Goal: Communication & Community: Participate in discussion

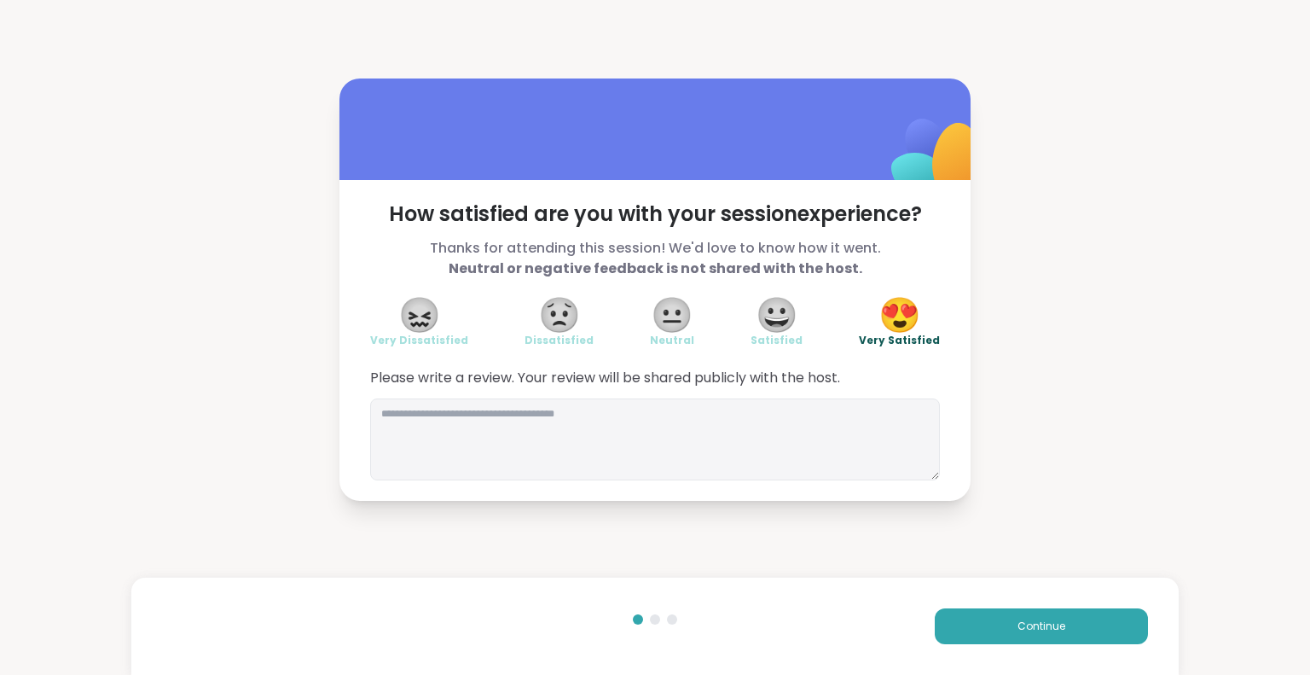
click at [963, 608] on div "Continue" at bounding box center [916, 626] width 464 height 36
click at [956, 611] on button "Continue" at bounding box center [1041, 626] width 213 height 36
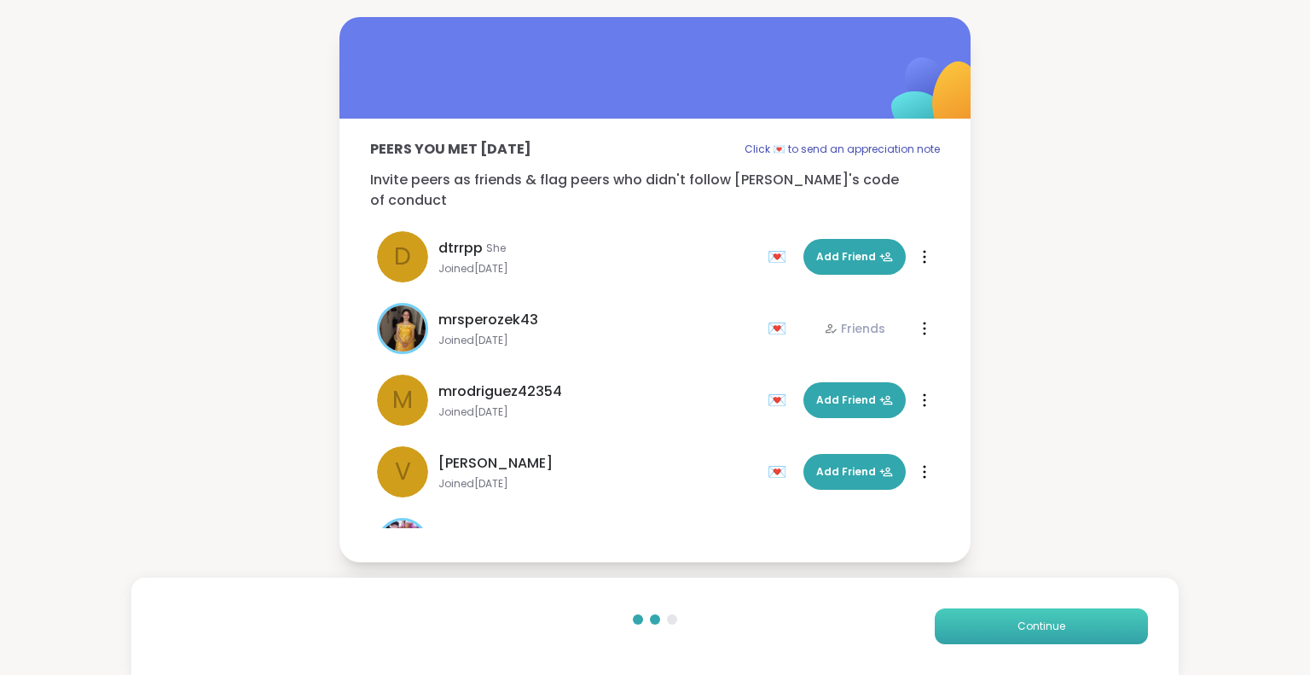
click at [956, 611] on button "Continue" at bounding box center [1041, 626] width 213 height 36
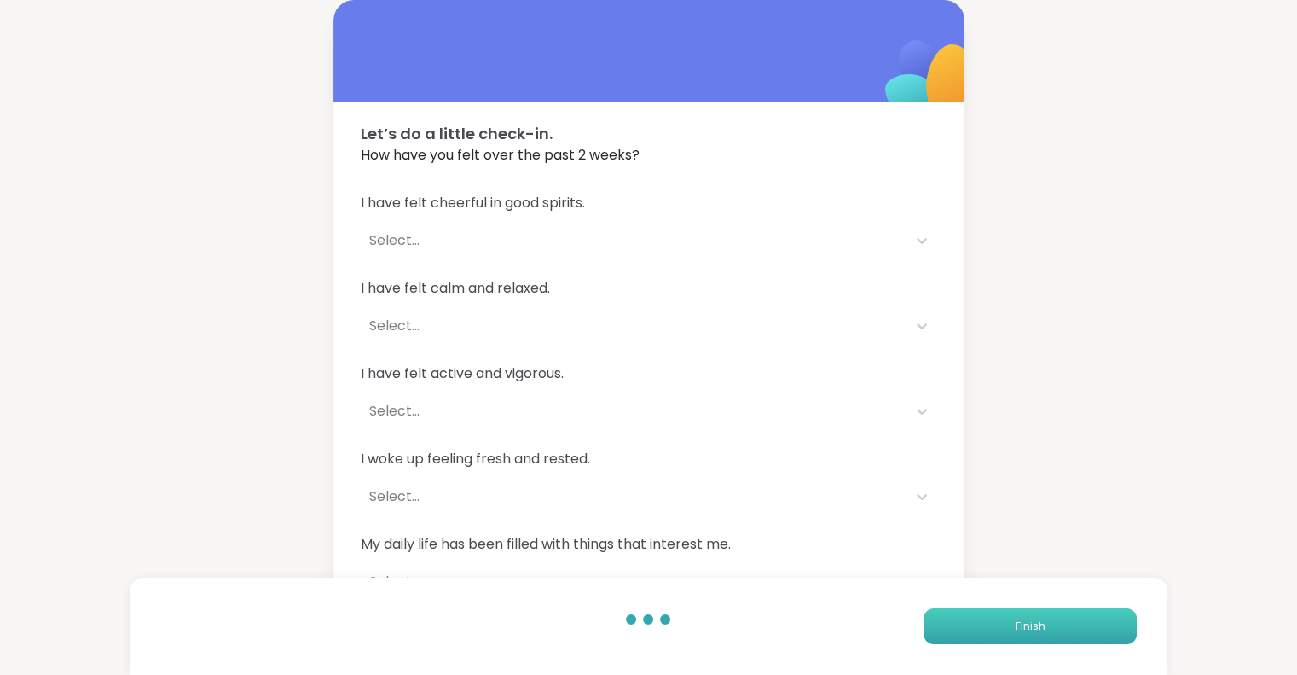
click at [956, 611] on button "Finish" at bounding box center [1030, 626] width 213 height 36
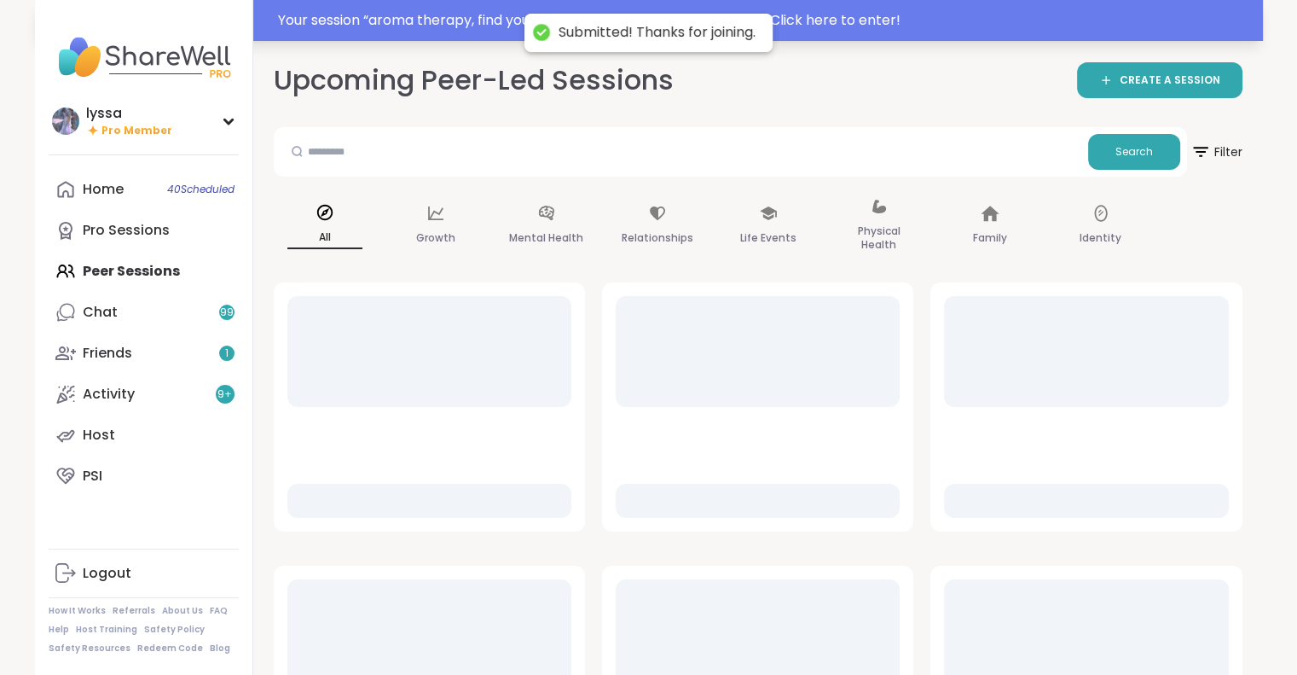
click at [343, 30] on div "Your session “ aroma therapy, find your calm in a hectic day! ” has started. Cl…" at bounding box center [765, 20] width 975 height 20
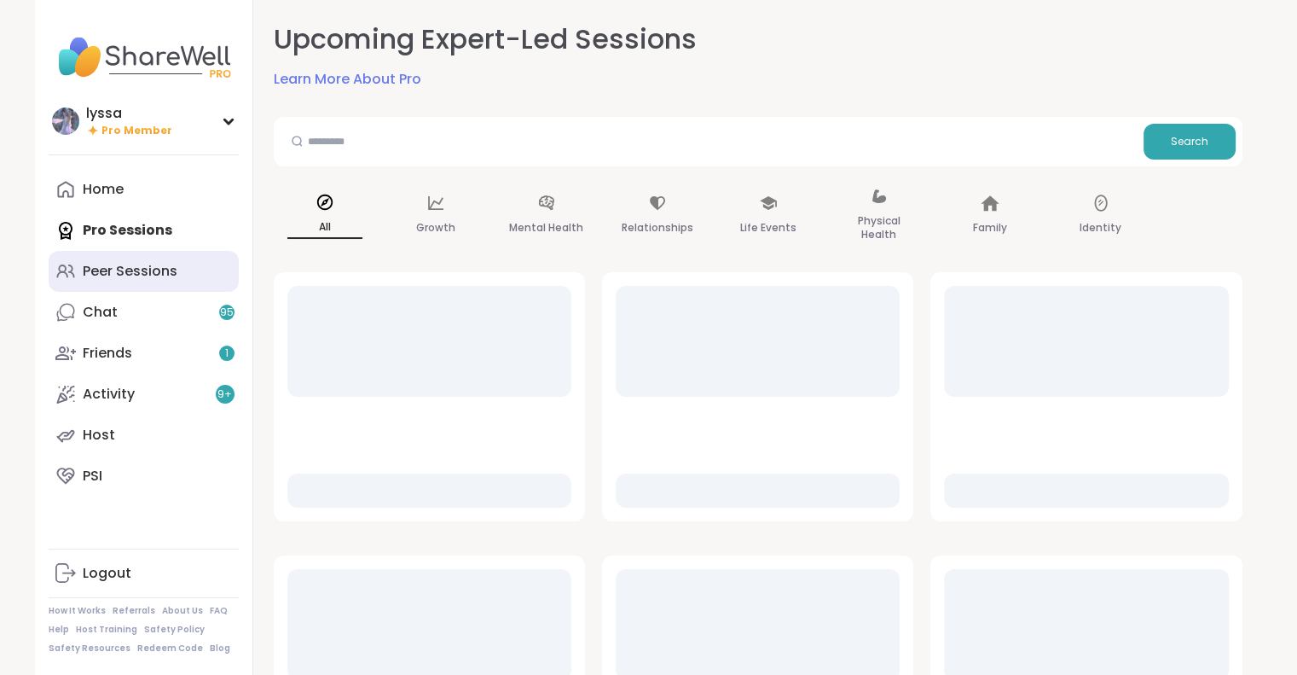
click at [117, 275] on div "Peer Sessions" at bounding box center [130, 271] width 95 height 19
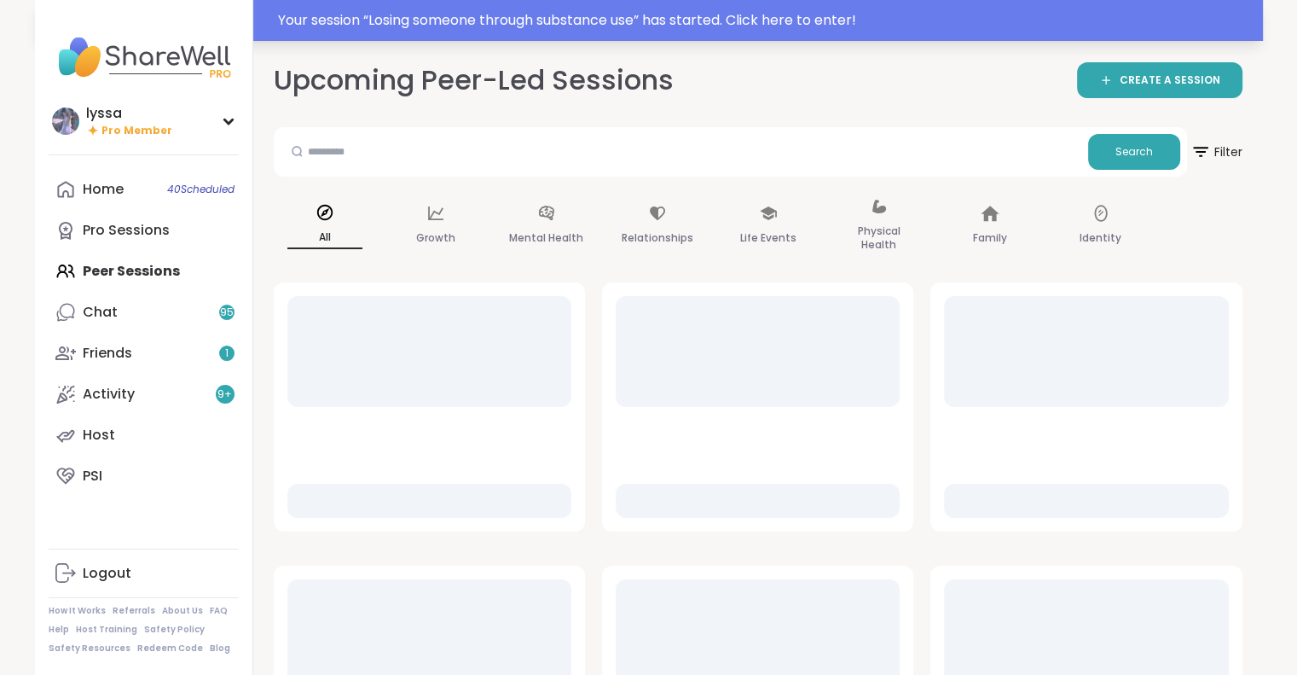
click at [540, 23] on div "Your session “ Losing someone through substance use ” has started. Click here t…" at bounding box center [765, 20] width 975 height 20
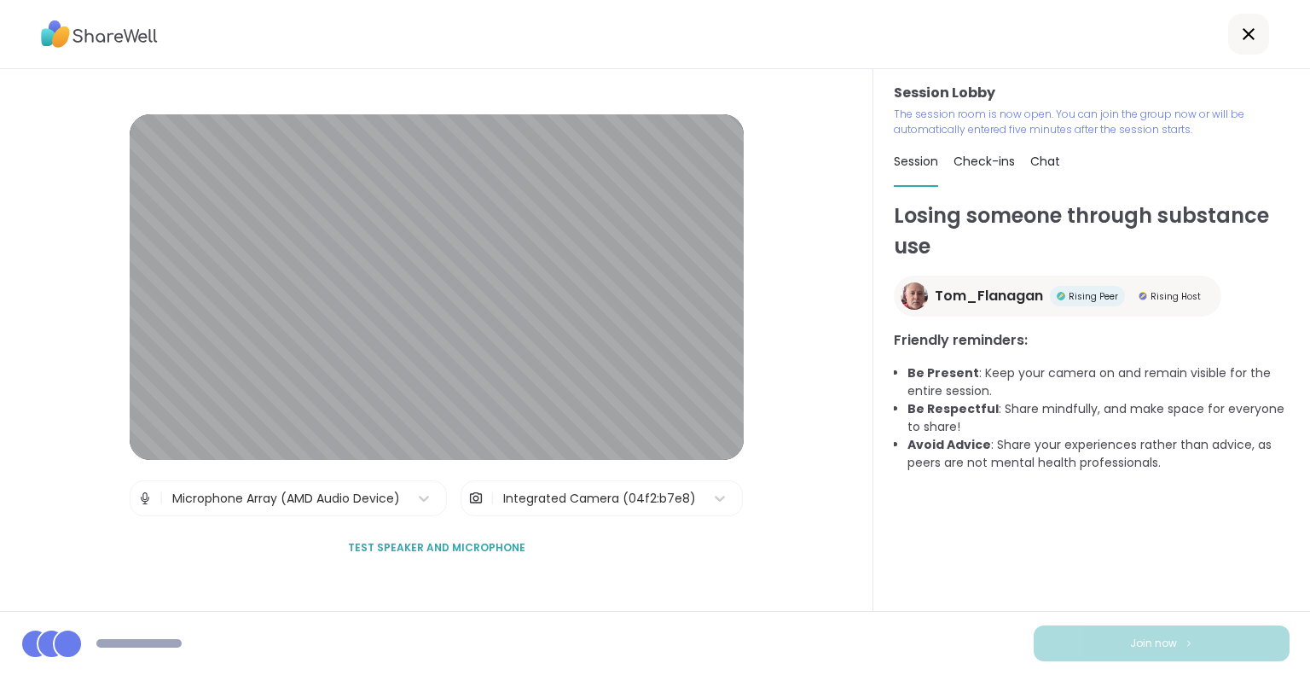
click at [1242, 47] on div at bounding box center [1248, 34] width 41 height 41
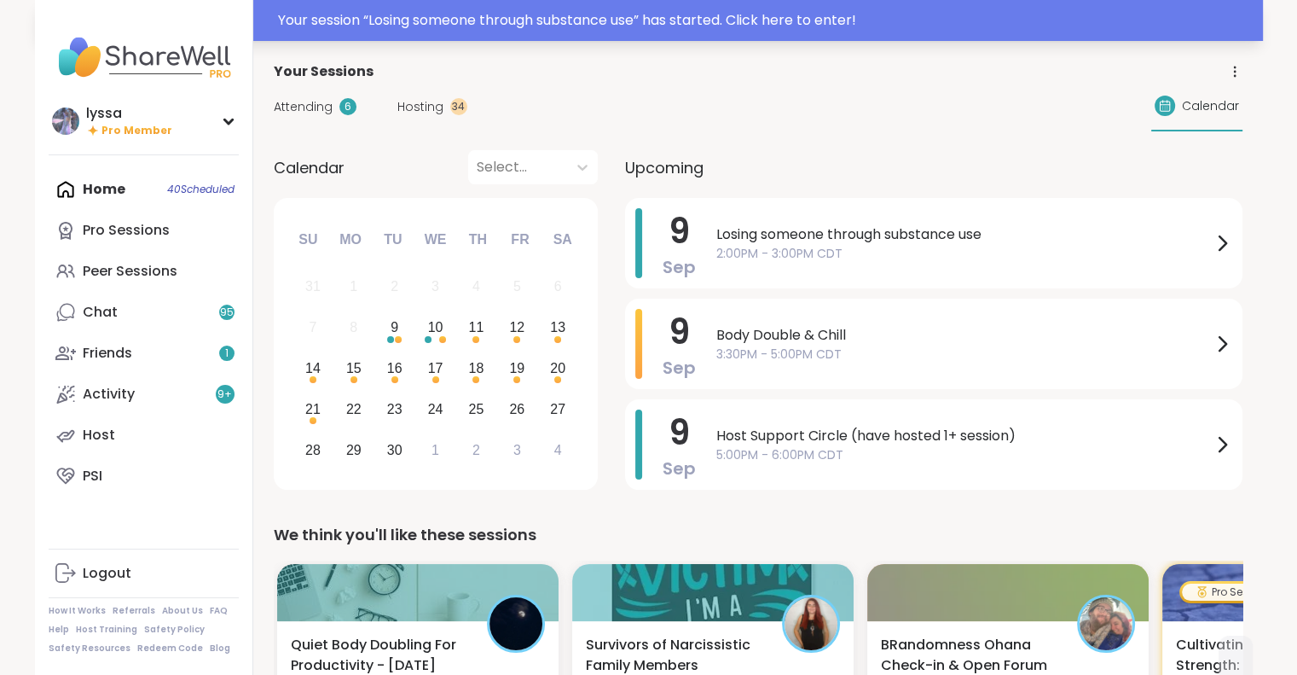
click at [522, 19] on div "Your session “ Losing someone through substance use ” has started. Click here t…" at bounding box center [765, 20] width 975 height 20
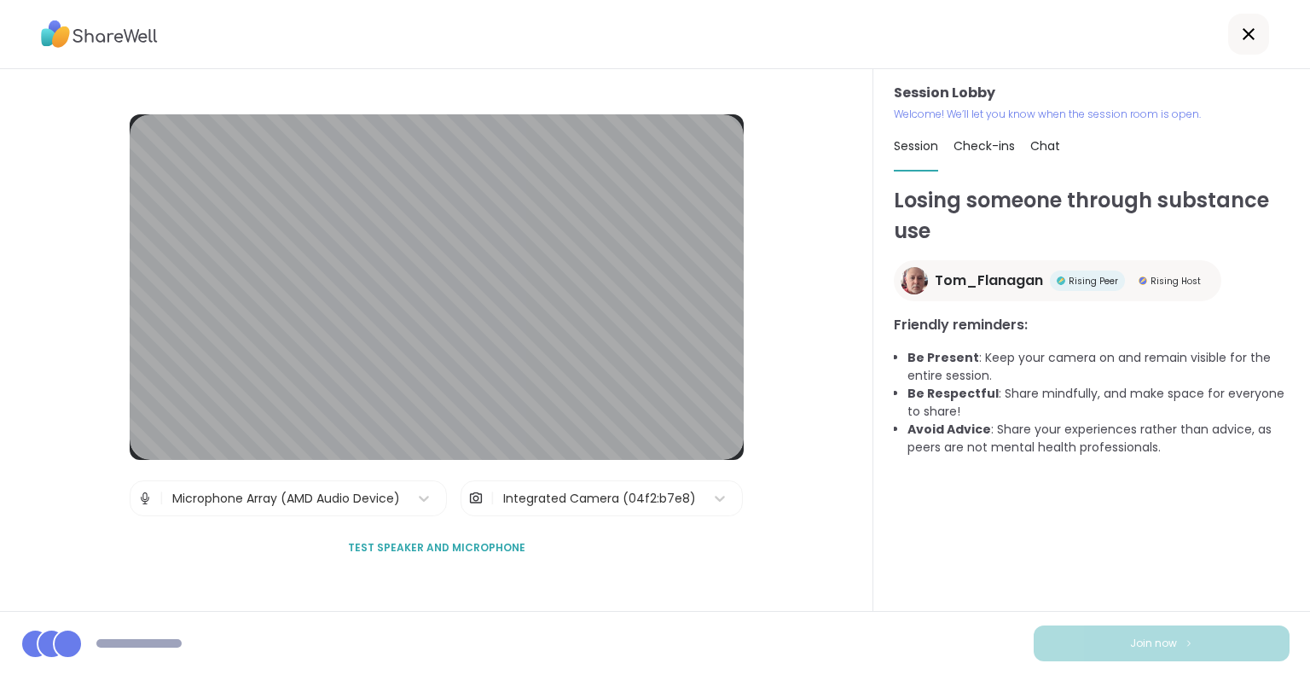
click at [1228, 23] on div at bounding box center [1248, 34] width 41 height 41
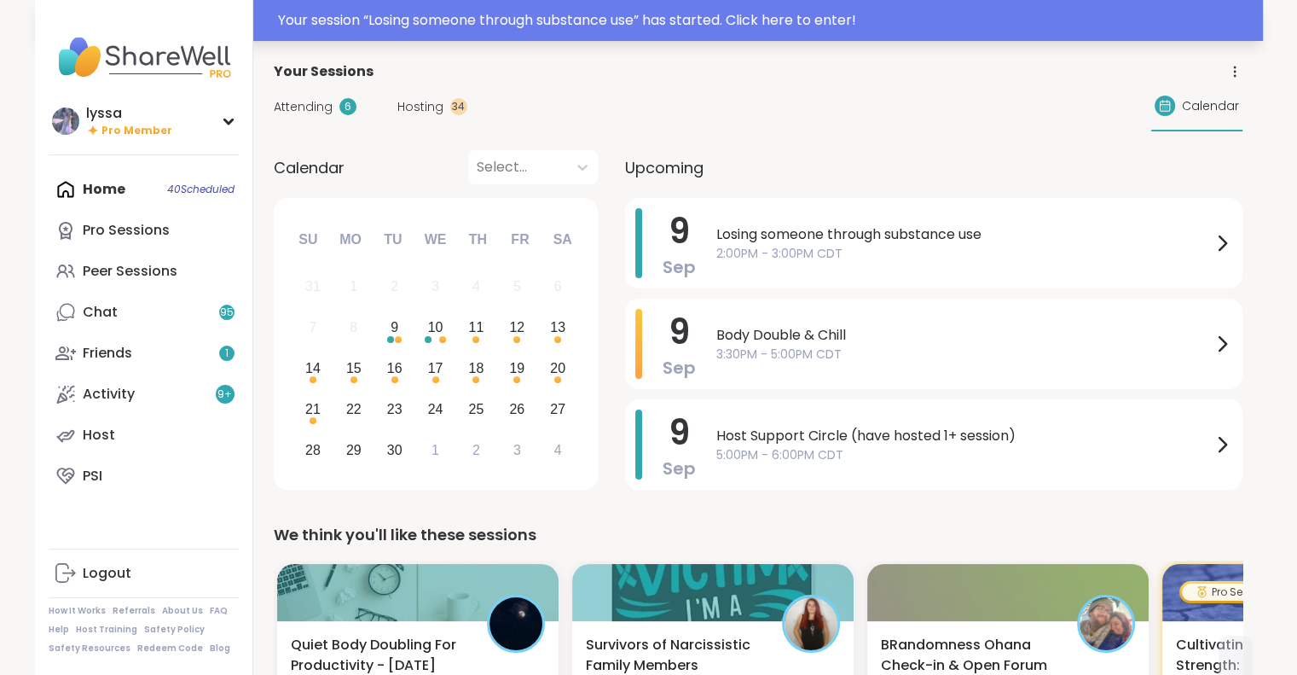
click at [1190, 27] on div "Your session “ Losing someone through substance use ” has started. Click here t…" at bounding box center [765, 20] width 975 height 20
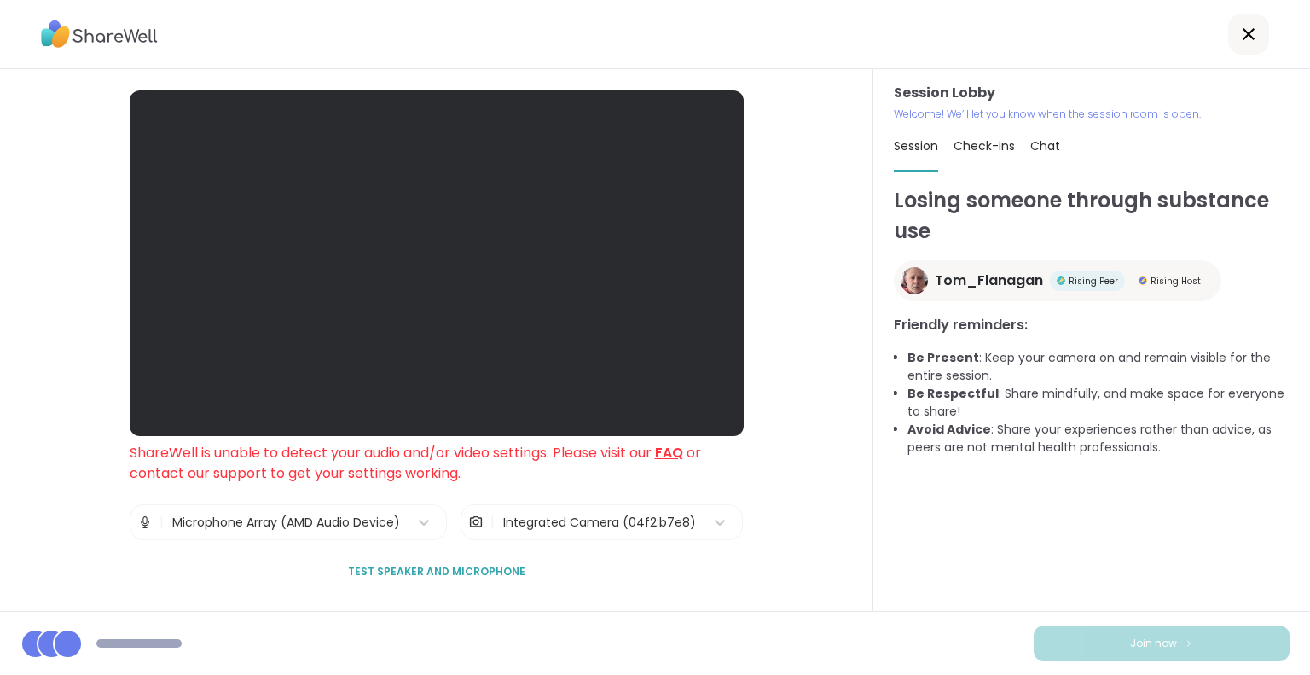
click at [1228, 50] on div at bounding box center [1248, 34] width 41 height 41
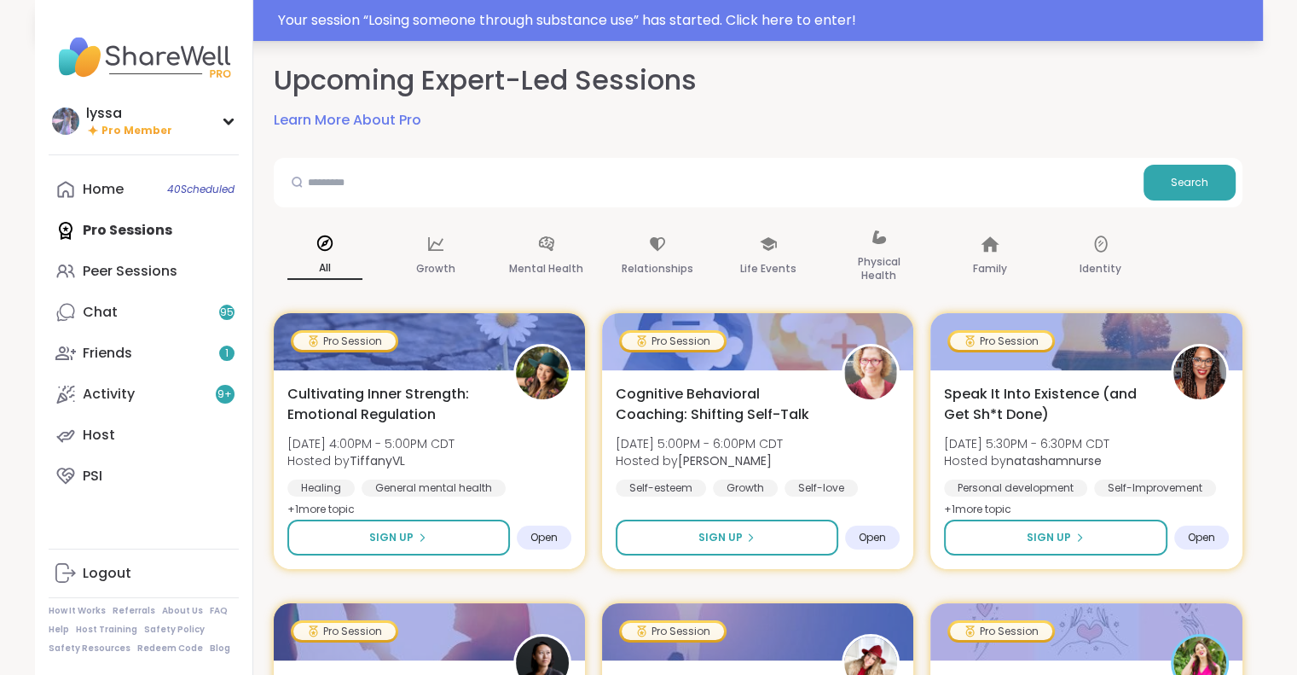
click at [672, 25] on div "Your session “ Losing someone through substance use ” has started. Click here t…" at bounding box center [765, 20] width 975 height 20
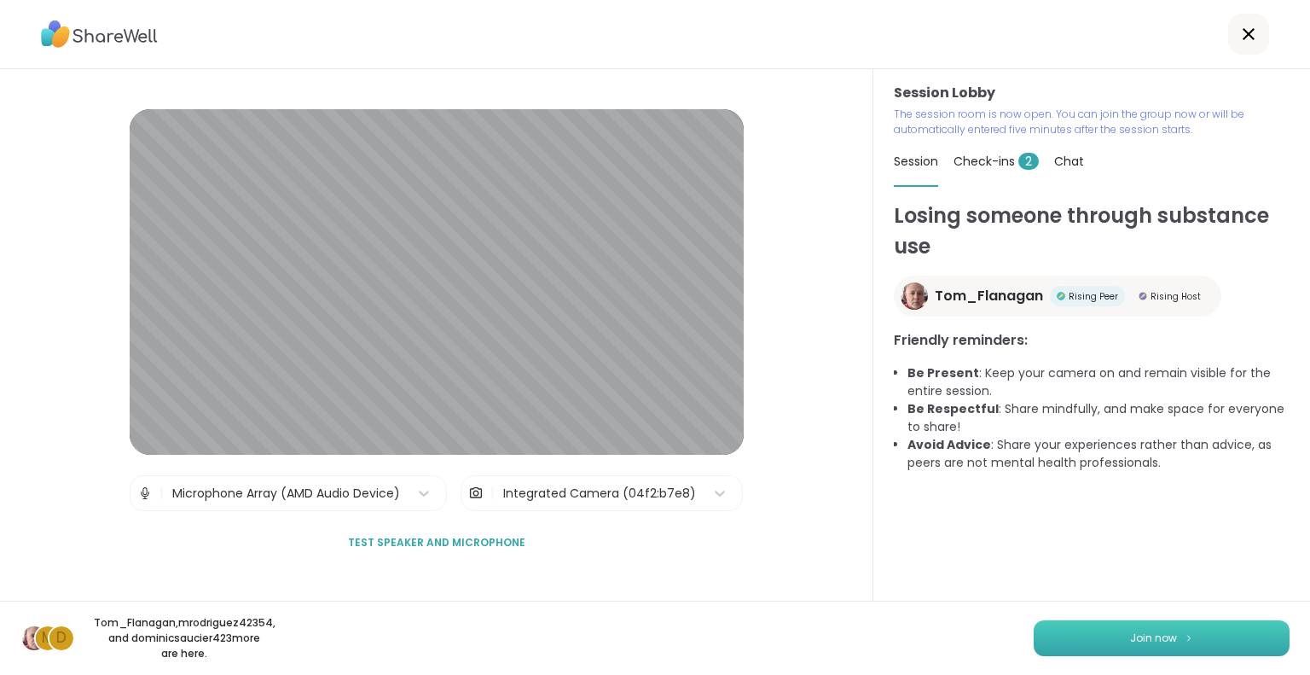
click at [1096, 623] on button "Join now" at bounding box center [1162, 638] width 256 height 36
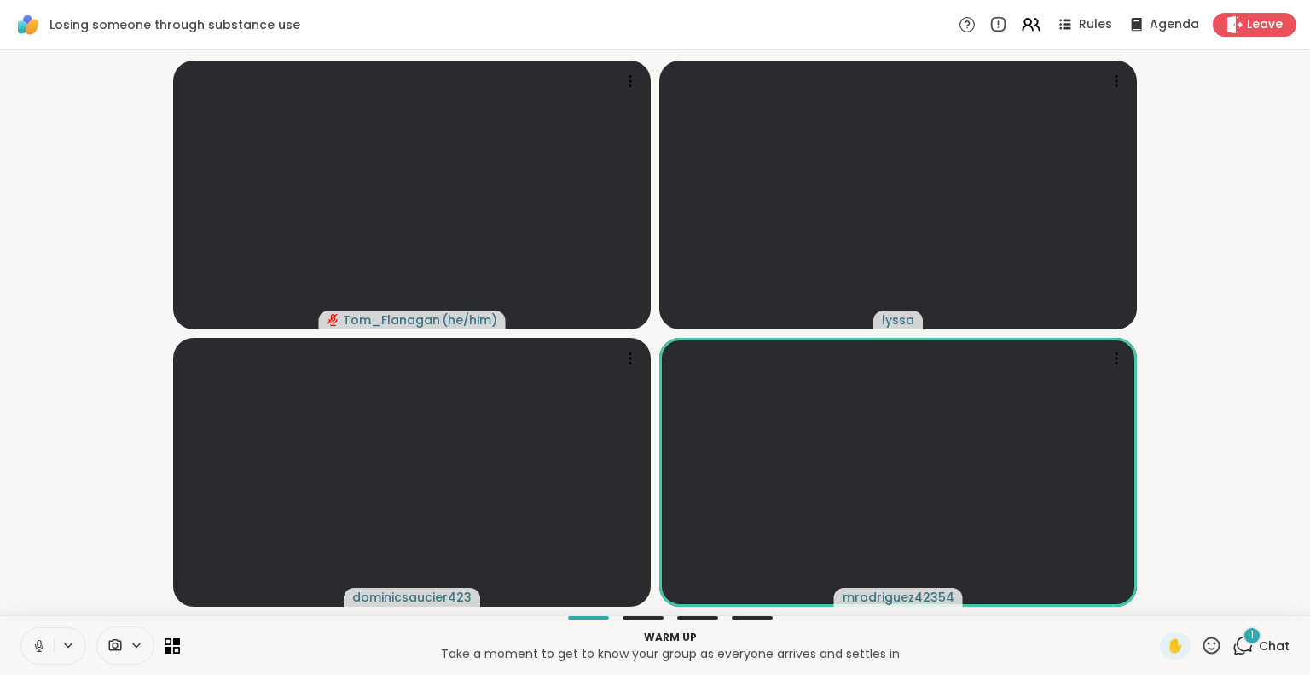
click at [38, 642] on icon at bounding box center [39, 645] width 15 height 15
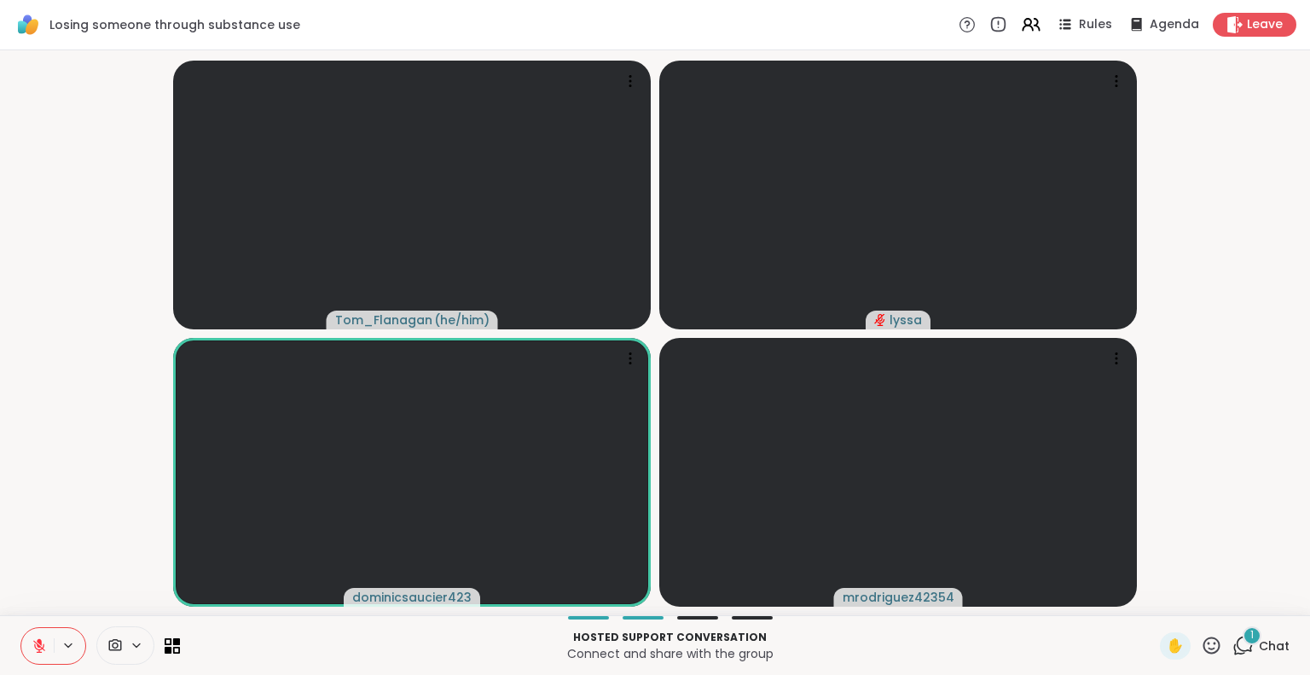
click at [41, 652] on icon at bounding box center [39, 646] width 12 height 12
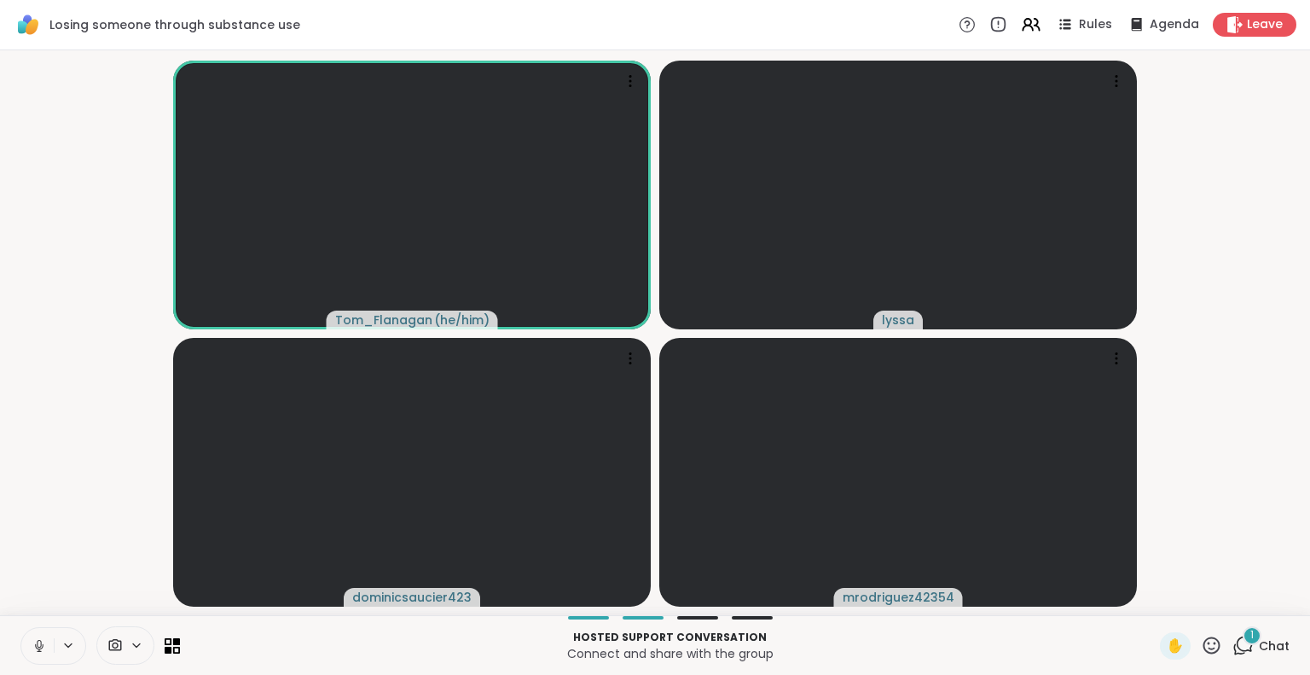
click at [34, 648] on icon at bounding box center [39, 645] width 15 height 15
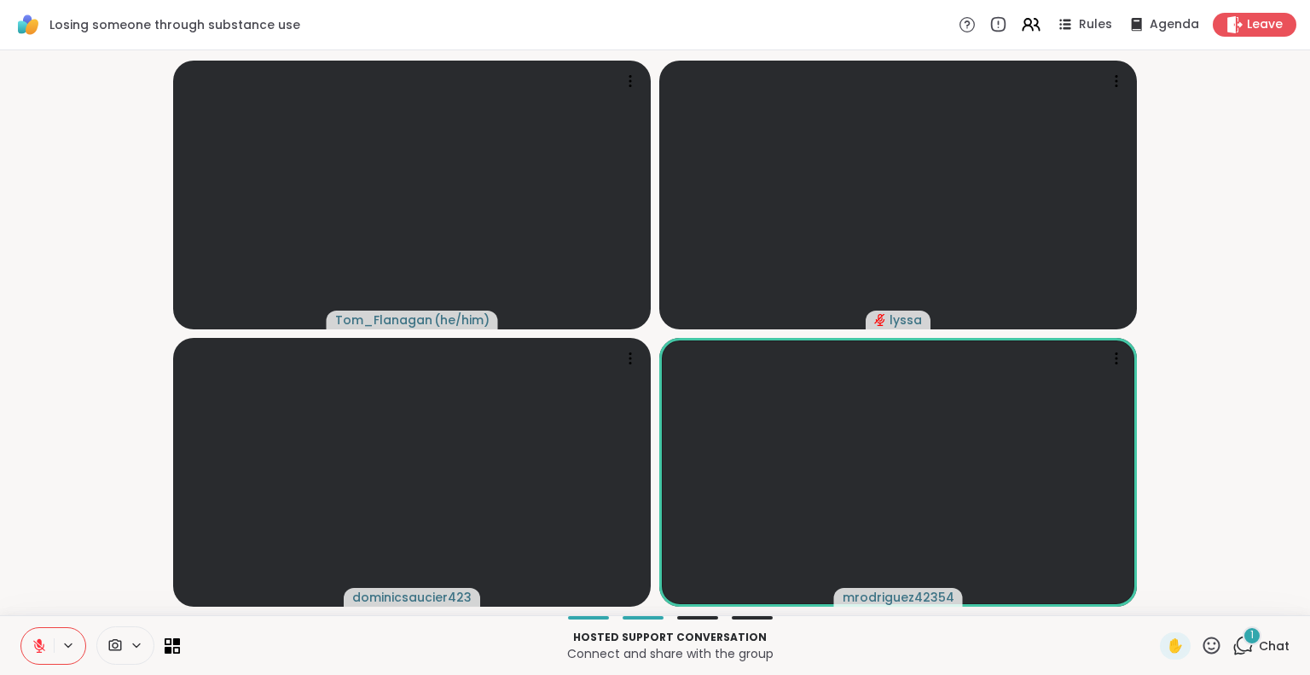
click at [43, 641] on icon at bounding box center [39, 645] width 15 height 15
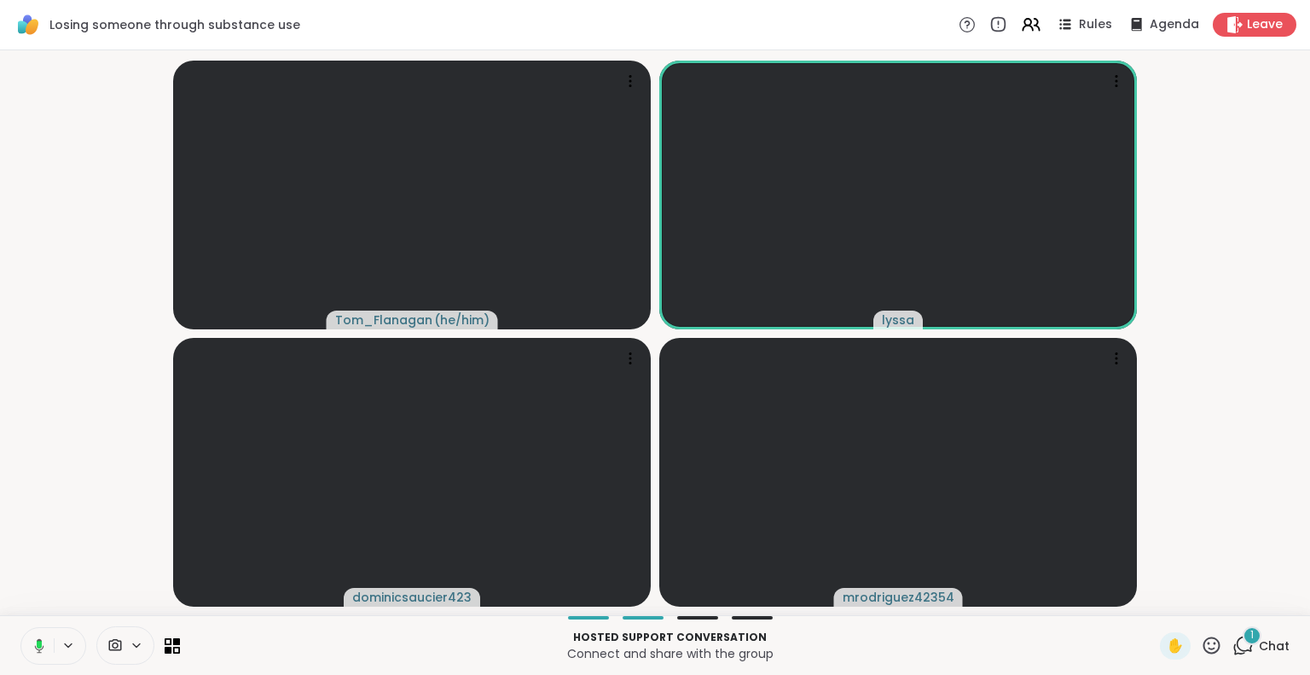
click at [54, 648] on button at bounding box center [70, 645] width 32 height 14
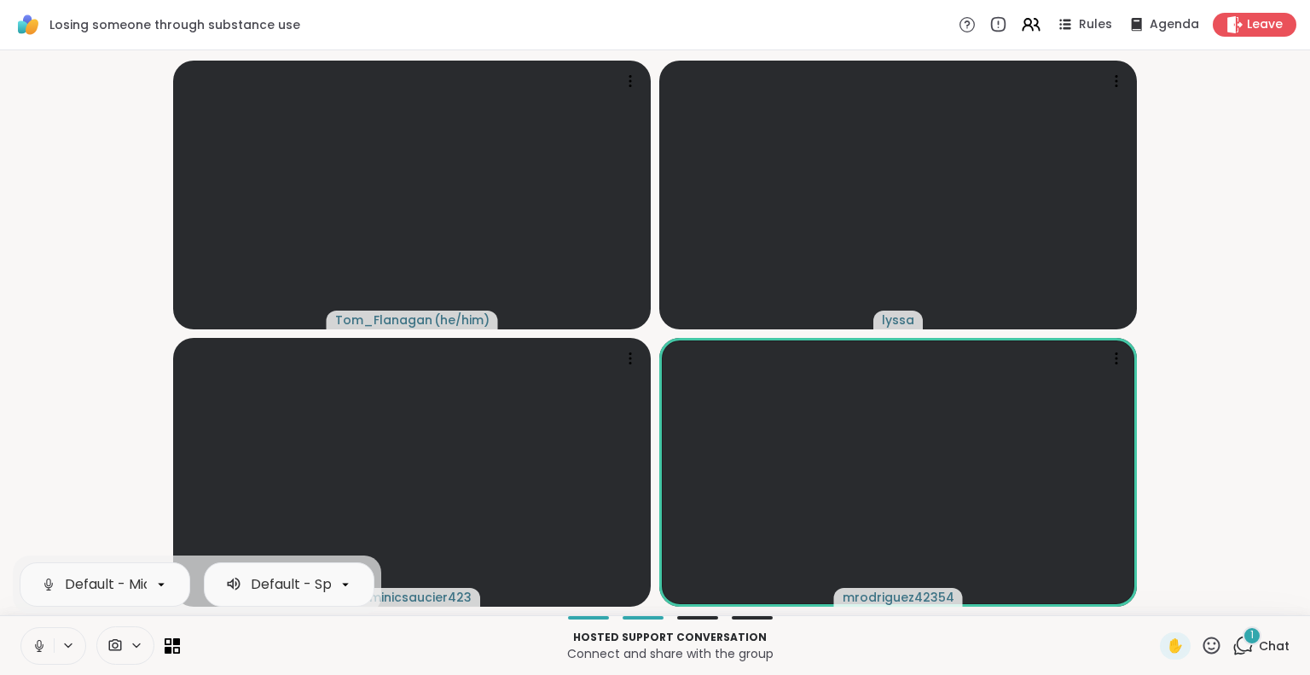
click at [38, 646] on icon at bounding box center [39, 645] width 15 height 15
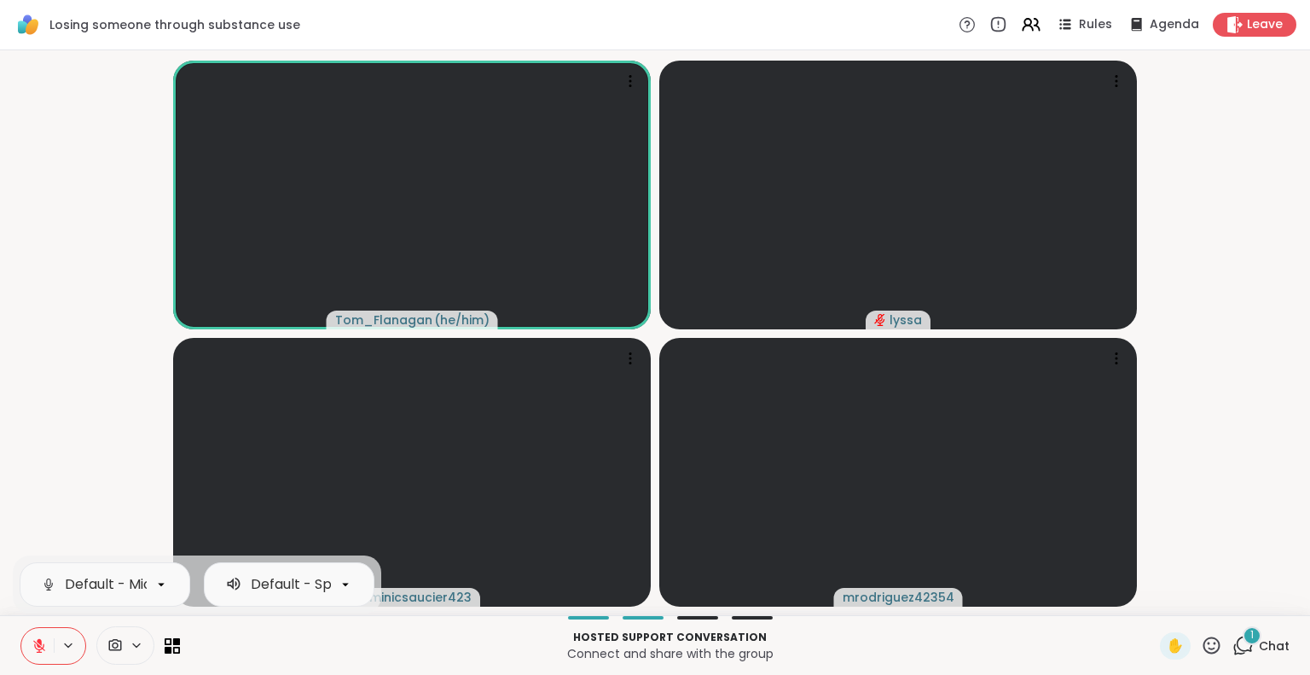
click at [107, 473] on video-player-container "Tom_Flanagan ( he/him ) lyssa dominicsaucier423 mrodriguez42354" at bounding box center [655, 332] width 1290 height 551
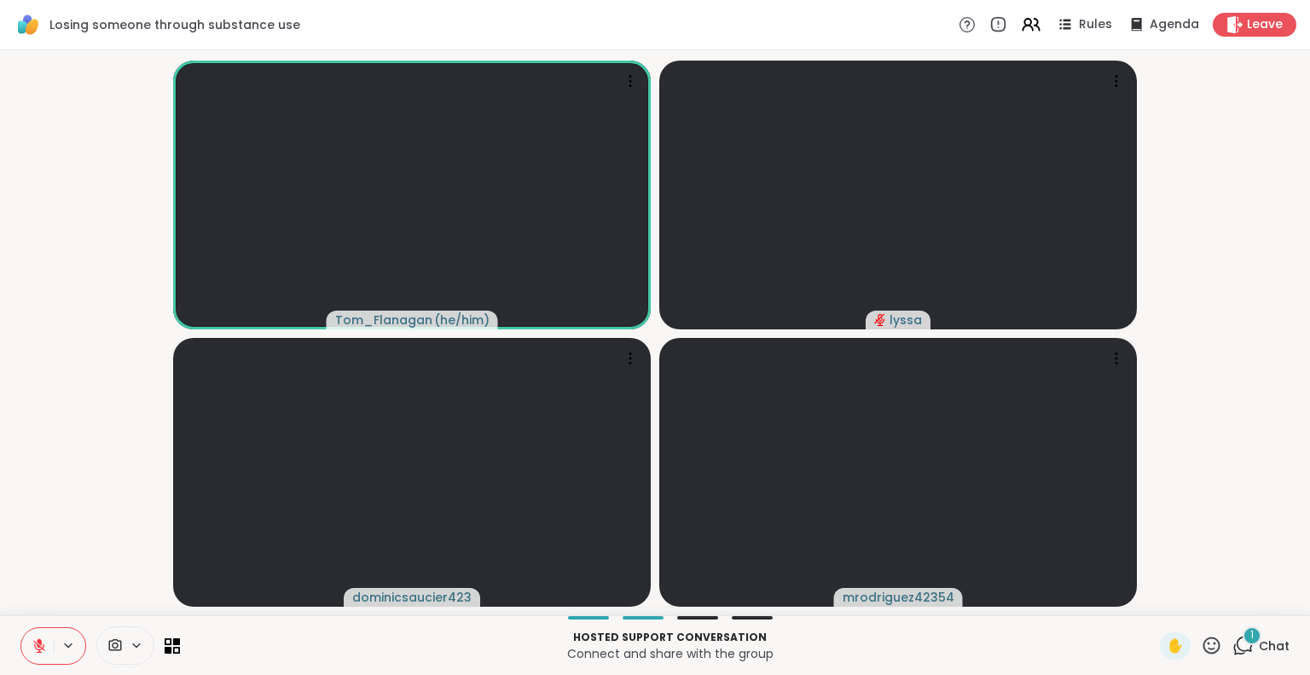
click at [1259, 643] on span "Chat" at bounding box center [1274, 645] width 31 height 17
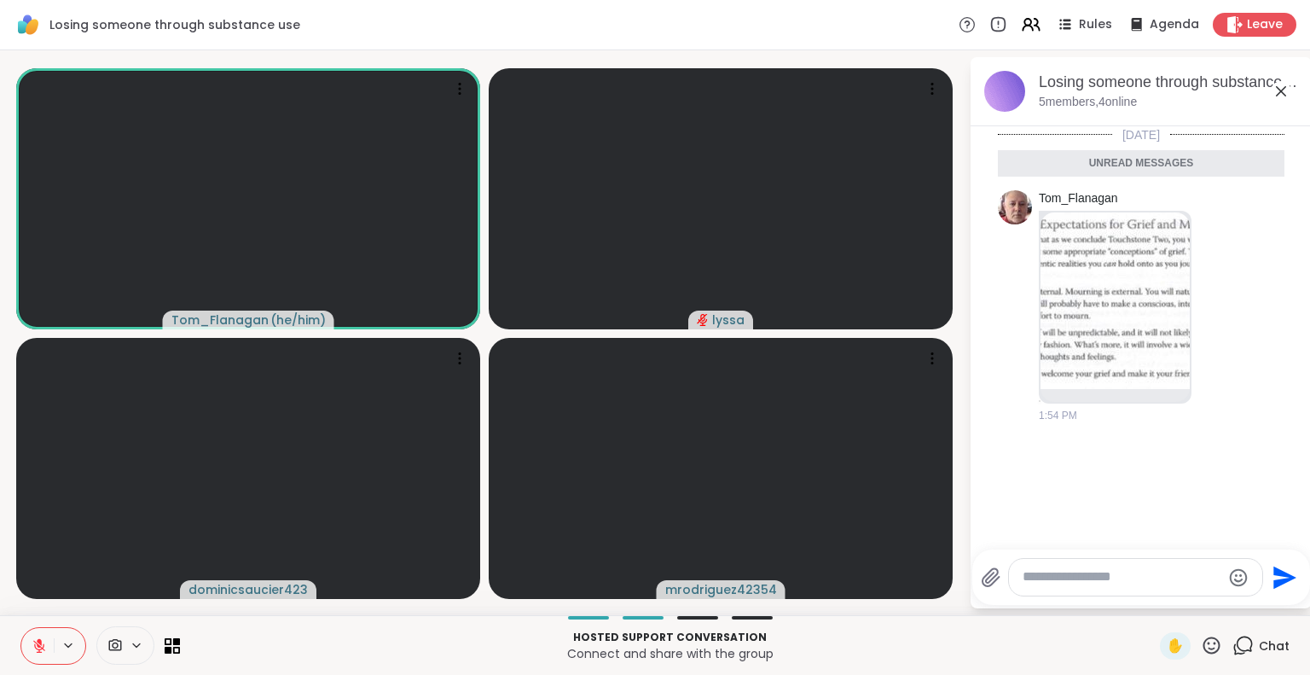
click at [1134, 583] on textarea "Type your message" at bounding box center [1122, 577] width 199 height 18
type textarea "**********"
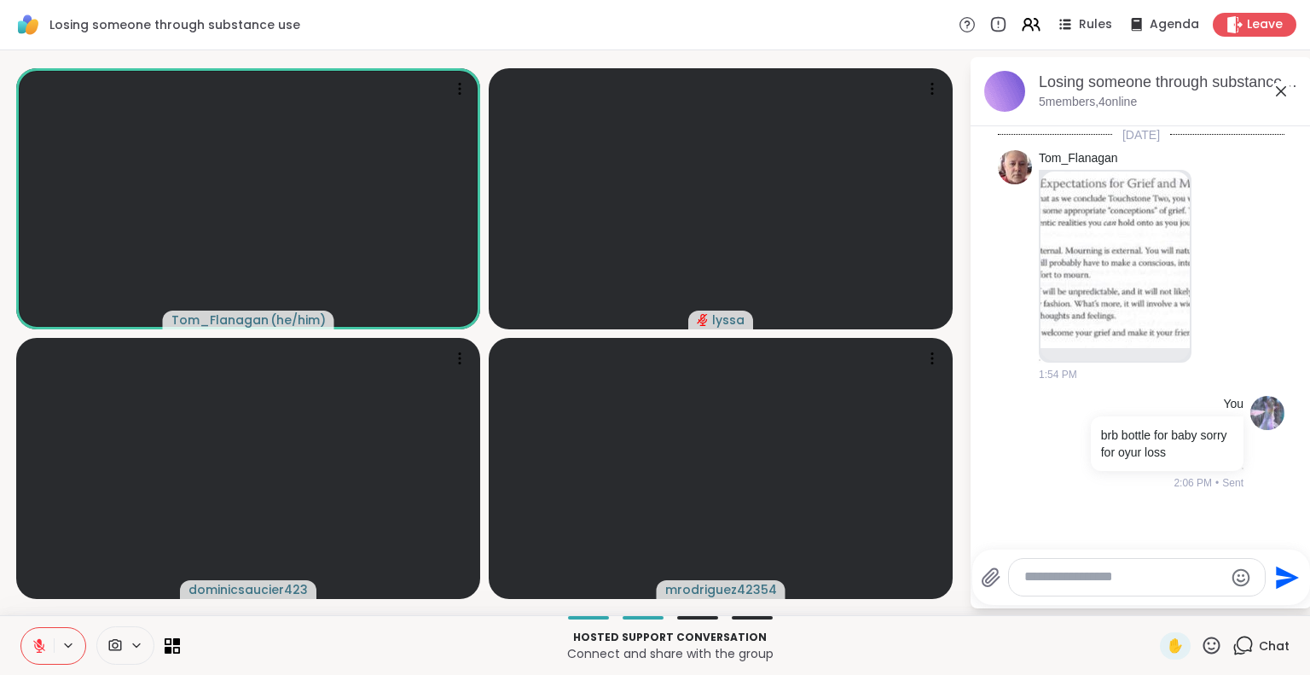
click at [1276, 90] on icon at bounding box center [1281, 91] width 20 height 20
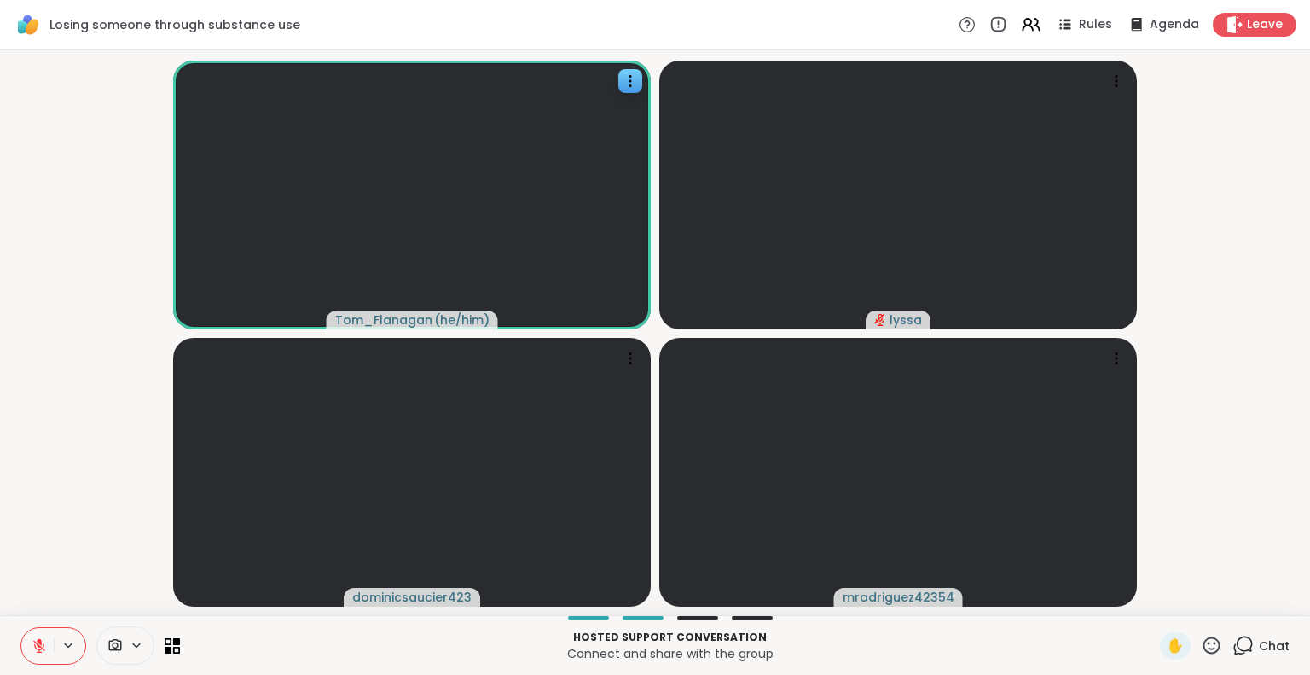
click at [633, 78] on icon at bounding box center [630, 80] width 17 height 17
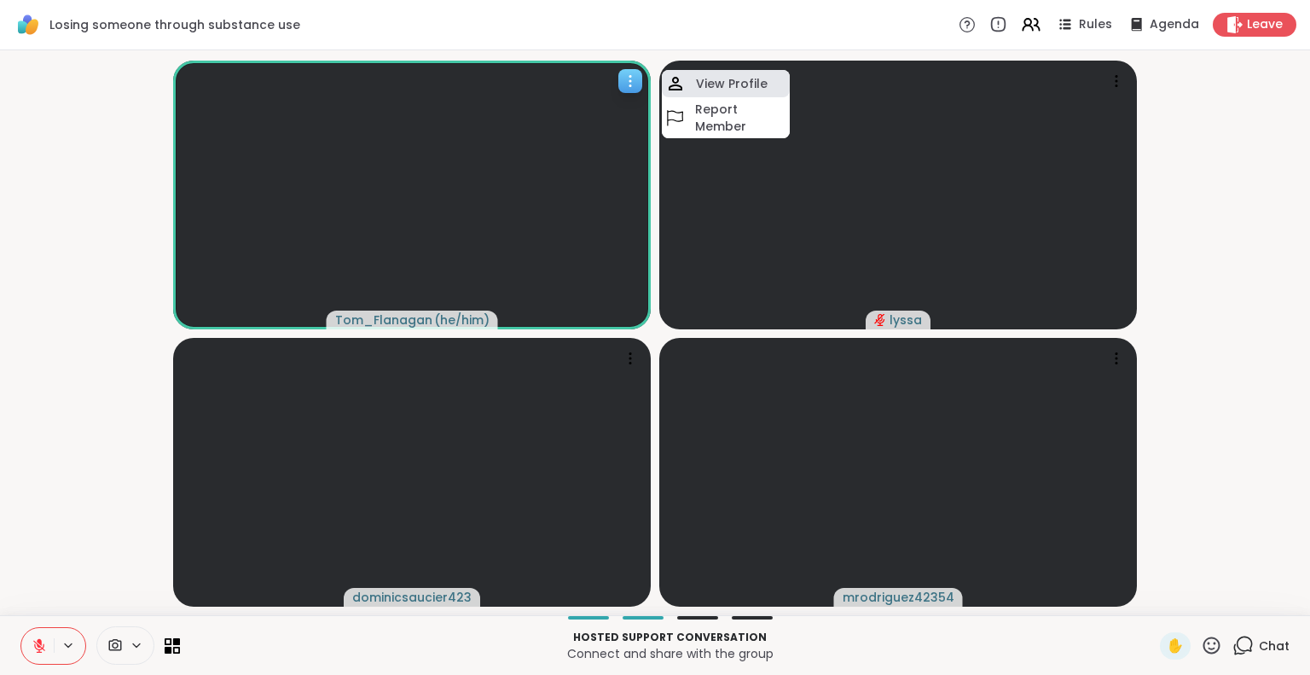
click at [705, 87] on h4 "View Profile" at bounding box center [732, 83] width 72 height 17
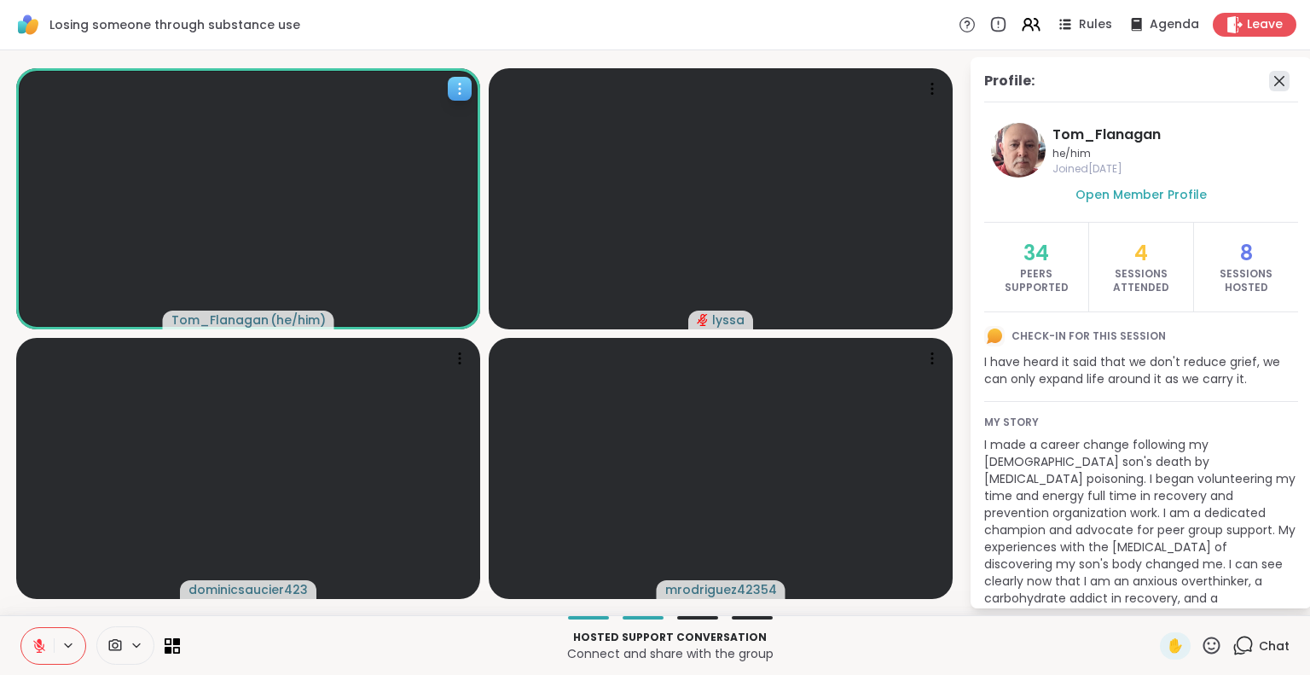
click at [1269, 85] on icon at bounding box center [1279, 81] width 20 height 20
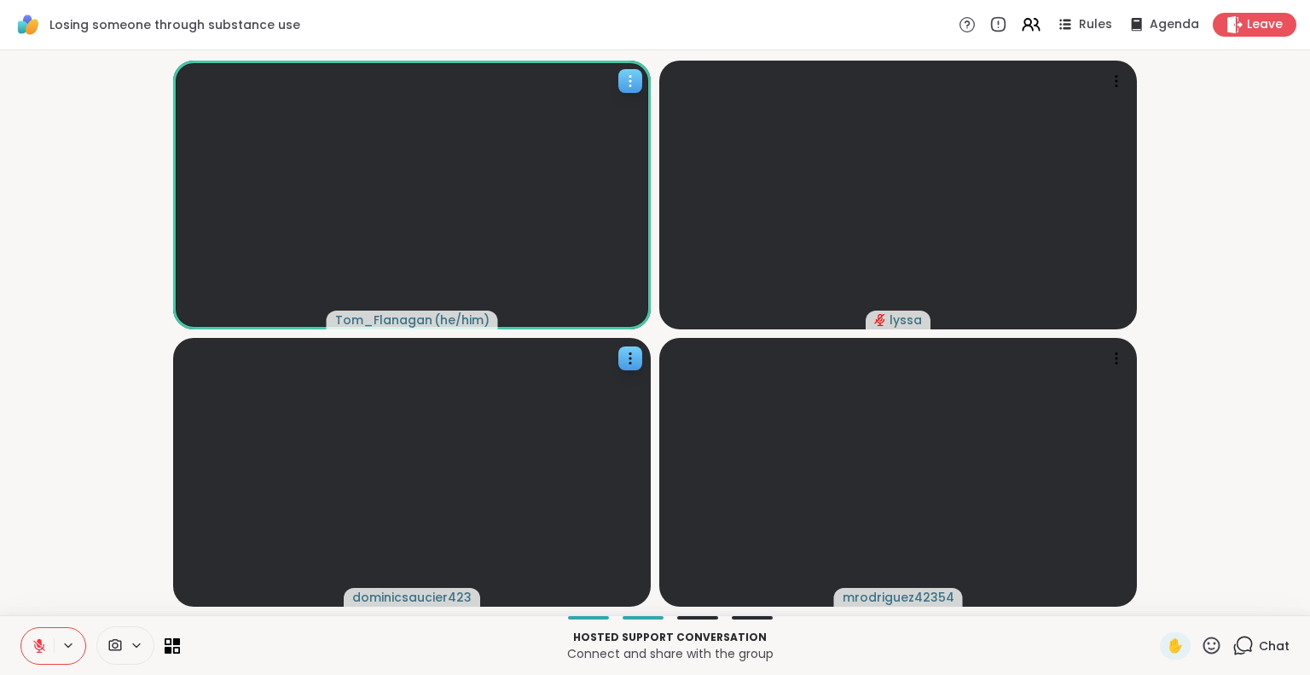
click at [626, 362] on icon at bounding box center [630, 358] width 17 height 17
click at [604, 384] on div "View Profile" at bounding box center [562, 375] width 128 height 27
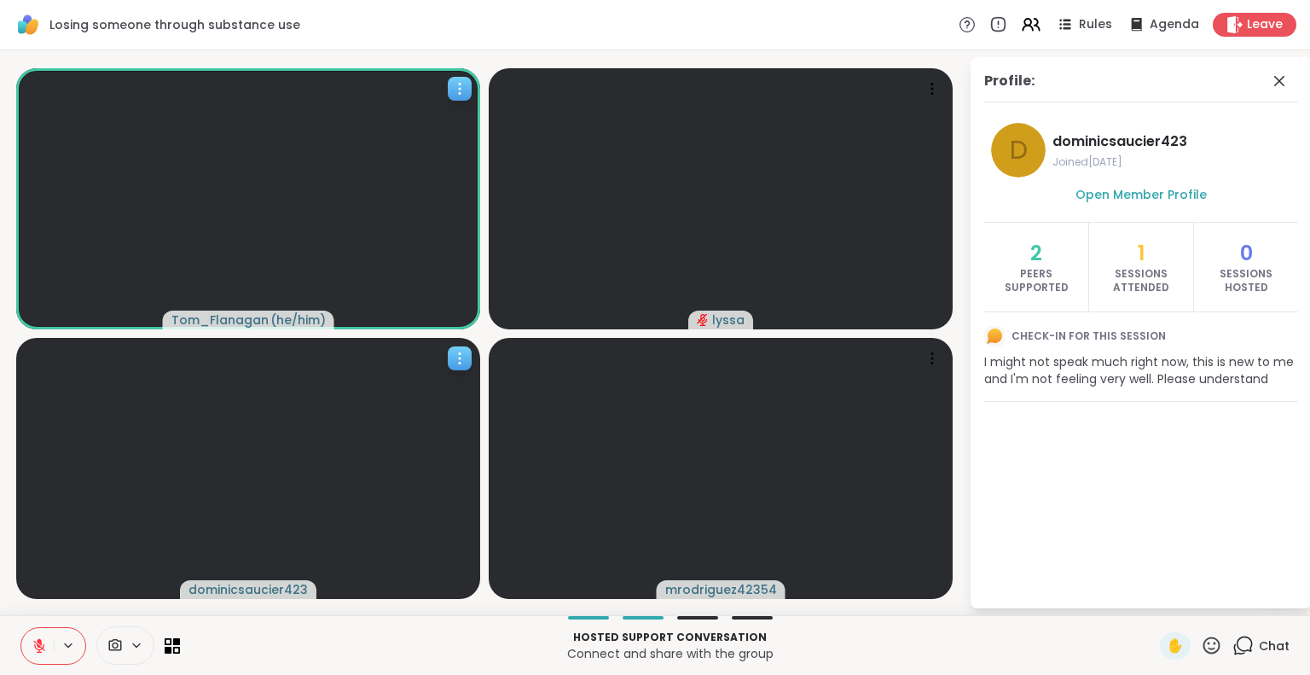
click at [1280, 83] on icon at bounding box center [1279, 81] width 20 height 20
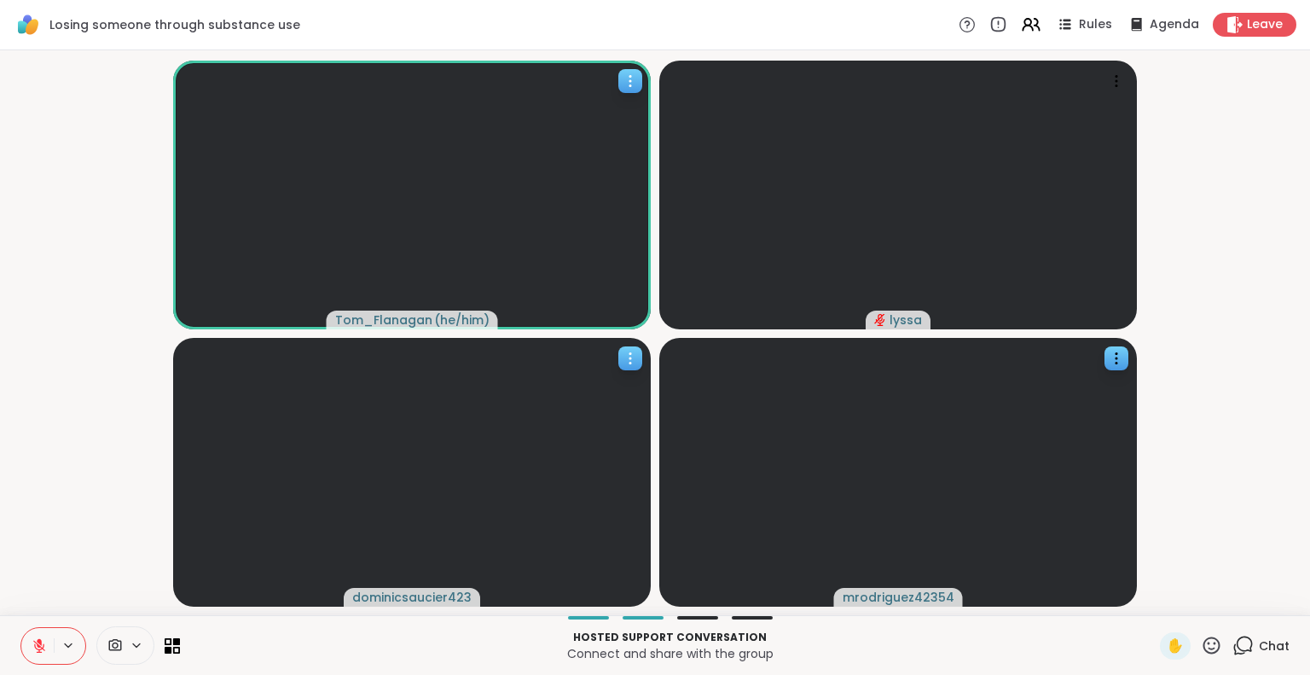
click at [1128, 369] on video at bounding box center [898, 472] width 478 height 269
click at [1085, 386] on h4 "View Profile" at bounding box center [1070, 382] width 72 height 17
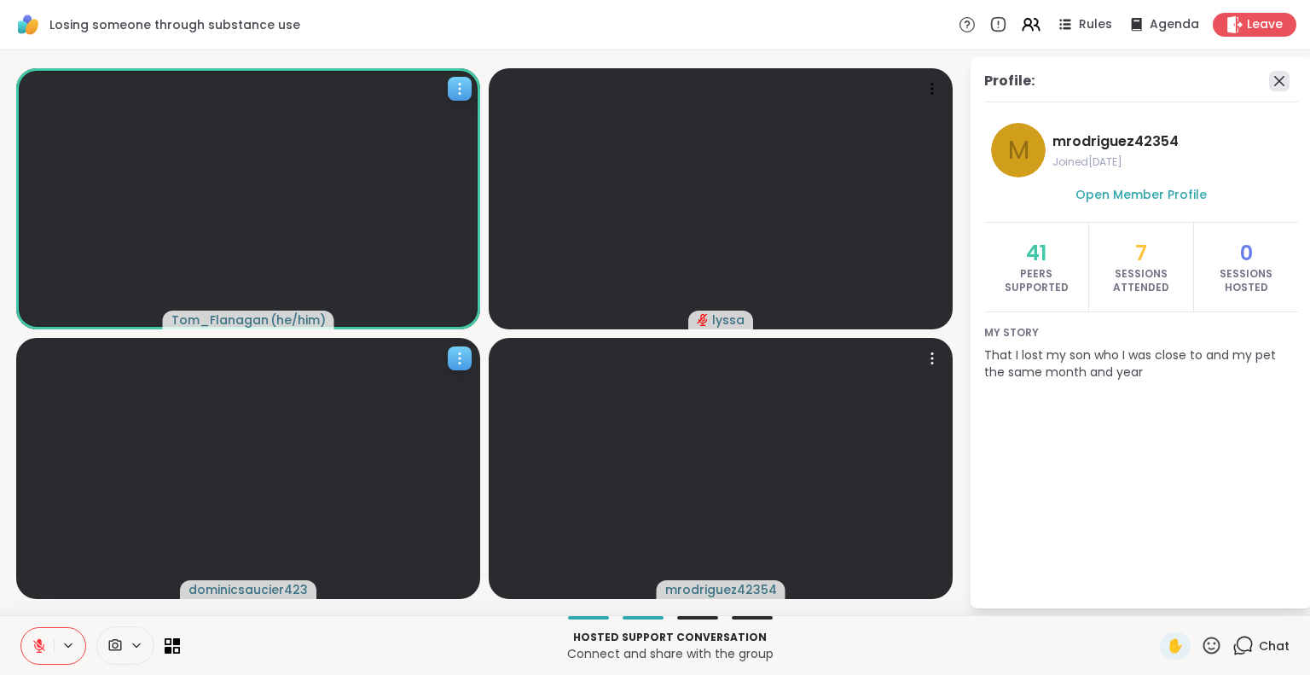
click at [1278, 85] on icon at bounding box center [1279, 81] width 20 height 20
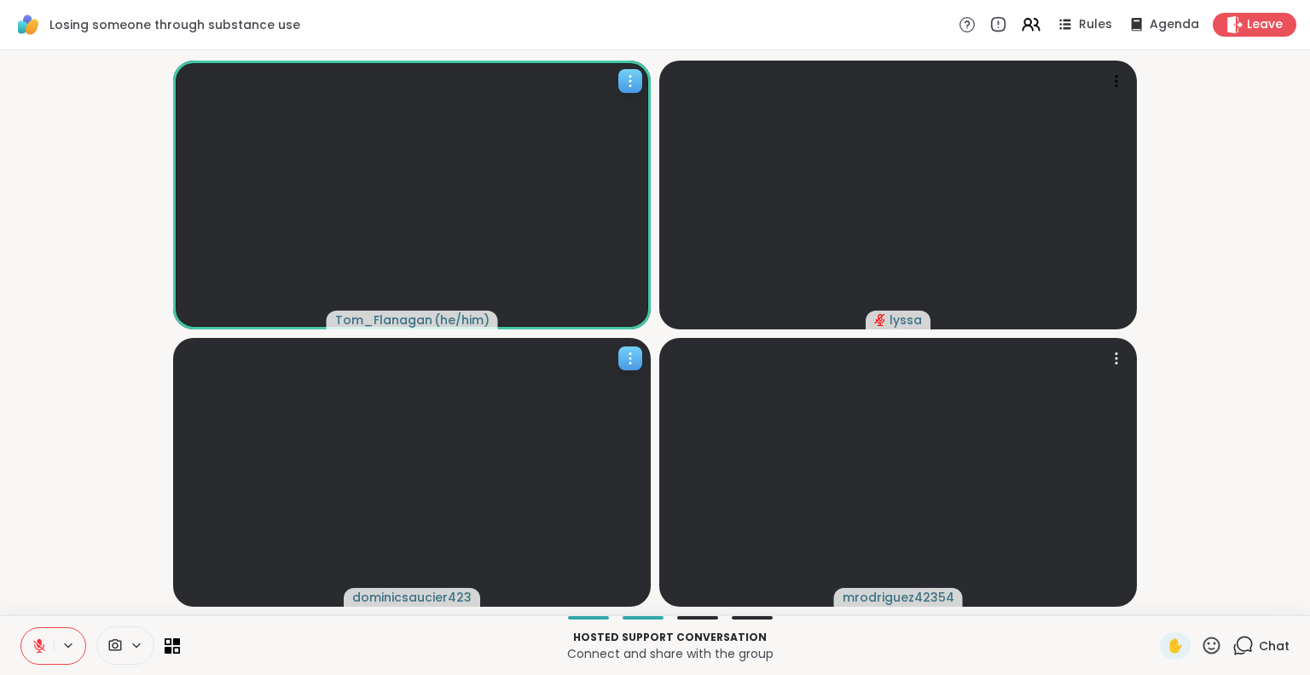
click at [90, 32] on span "Losing someone through substance use" at bounding box center [174, 24] width 251 height 17
click at [1249, 526] on video-player-container "Tom_Flanagan ( he/him ) lyssa dominicsaucier423 mrodriguez42354" at bounding box center [655, 332] width 1290 height 551
click at [1244, 658] on div "Chat" at bounding box center [1260, 645] width 57 height 27
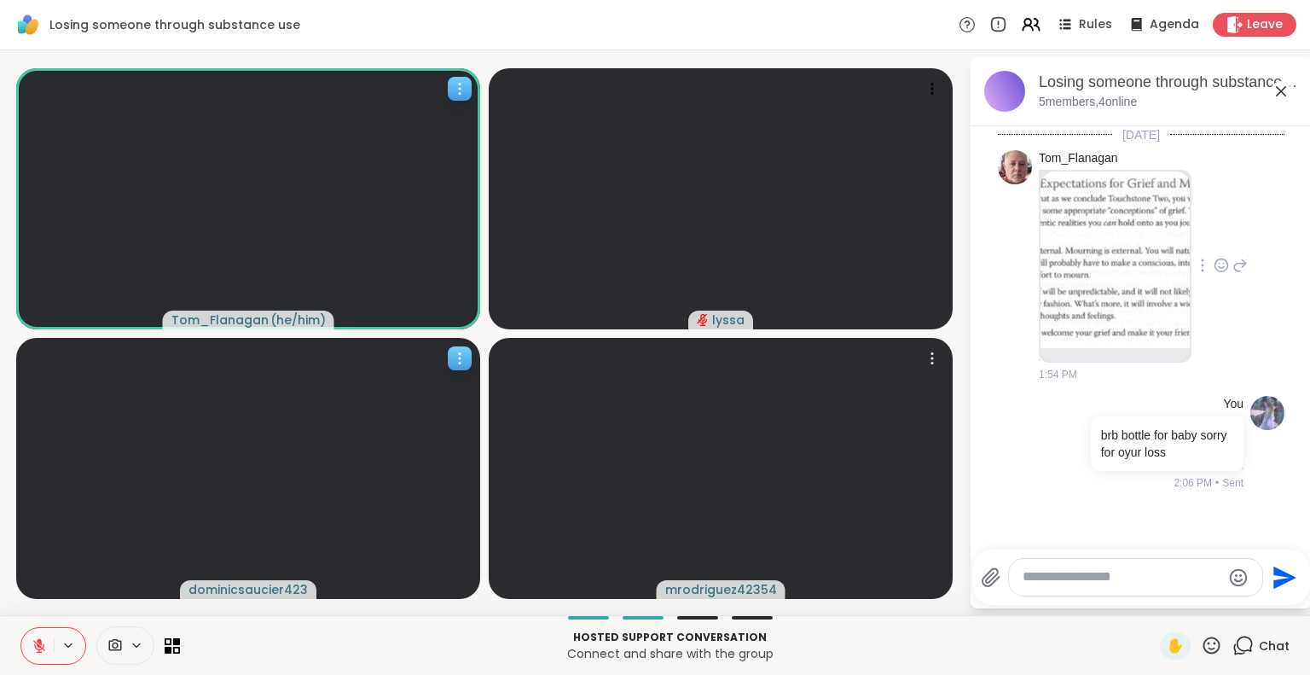
click at [1145, 320] on img at bounding box center [1115, 259] width 149 height 177
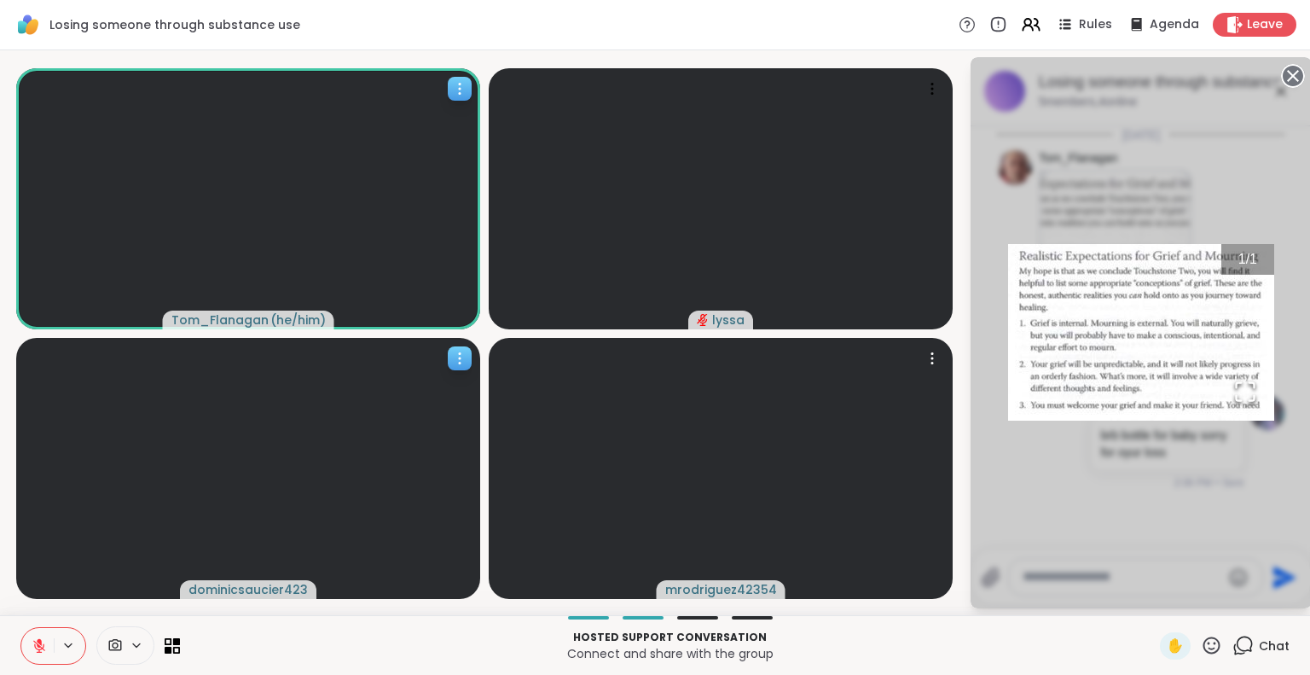
click at [1292, 82] on circle at bounding box center [1293, 76] width 20 height 20
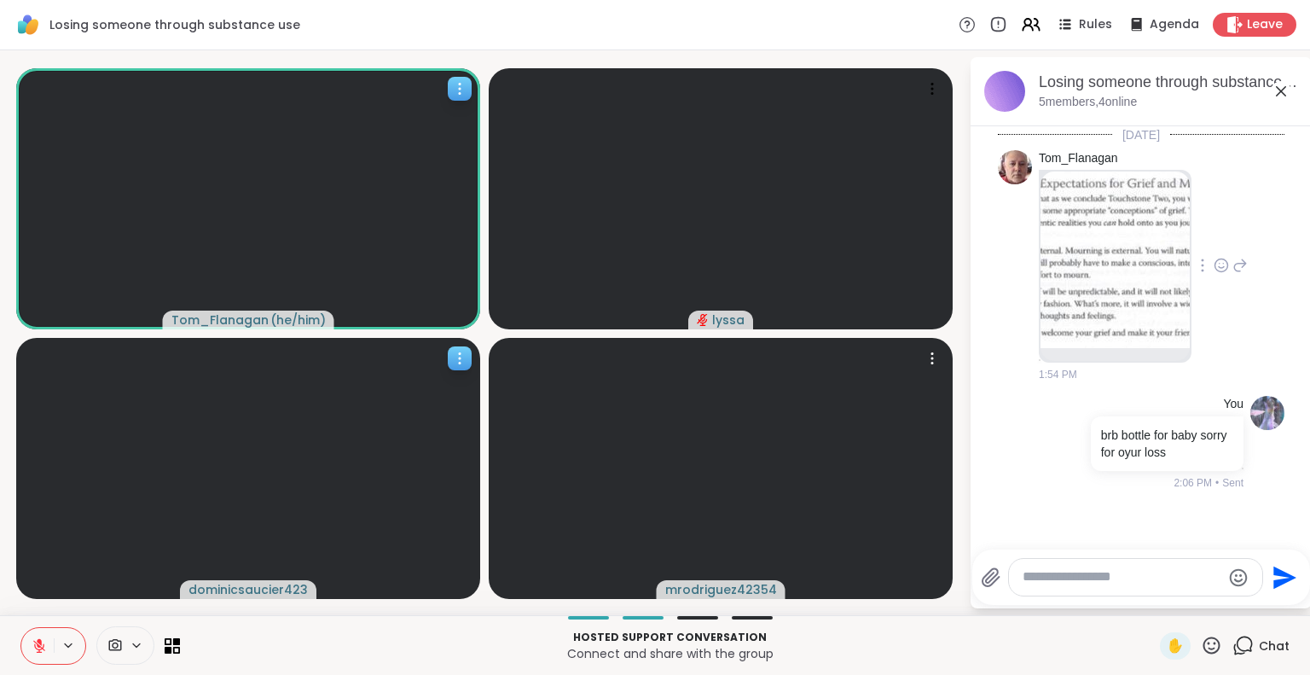
click at [1280, 83] on icon at bounding box center [1281, 91] width 20 height 20
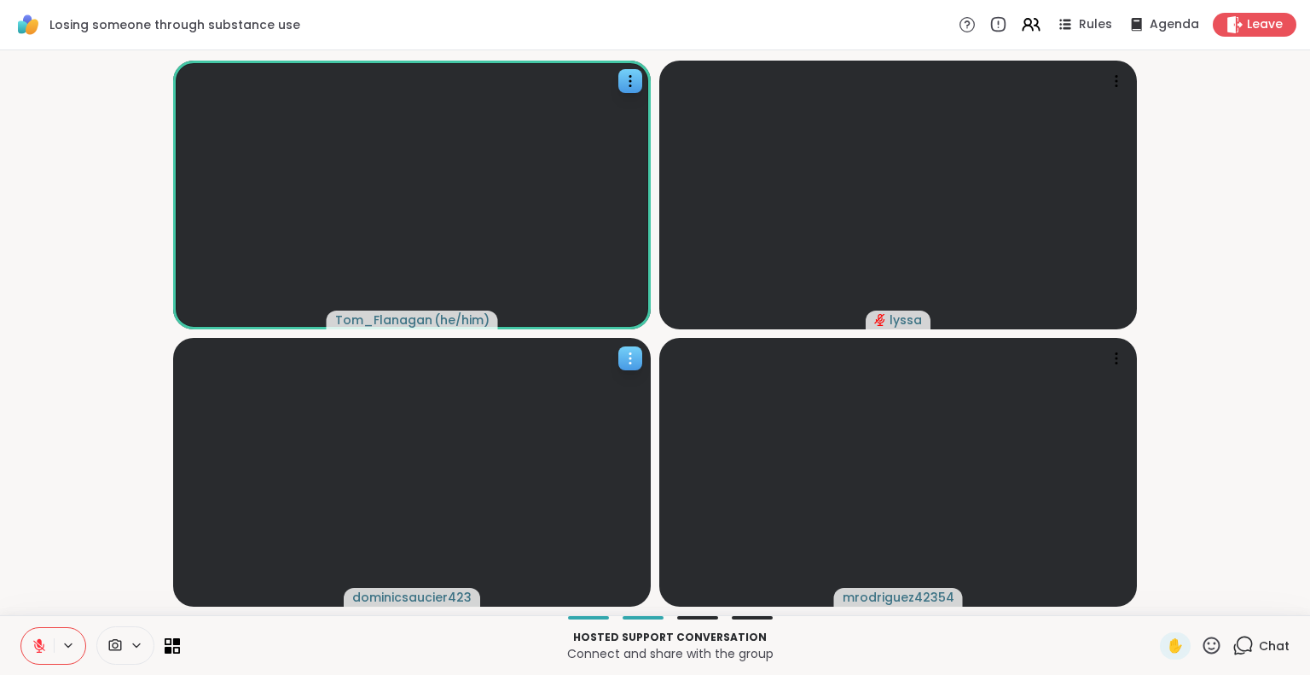
click at [1238, 649] on icon at bounding box center [1245, 643] width 16 height 15
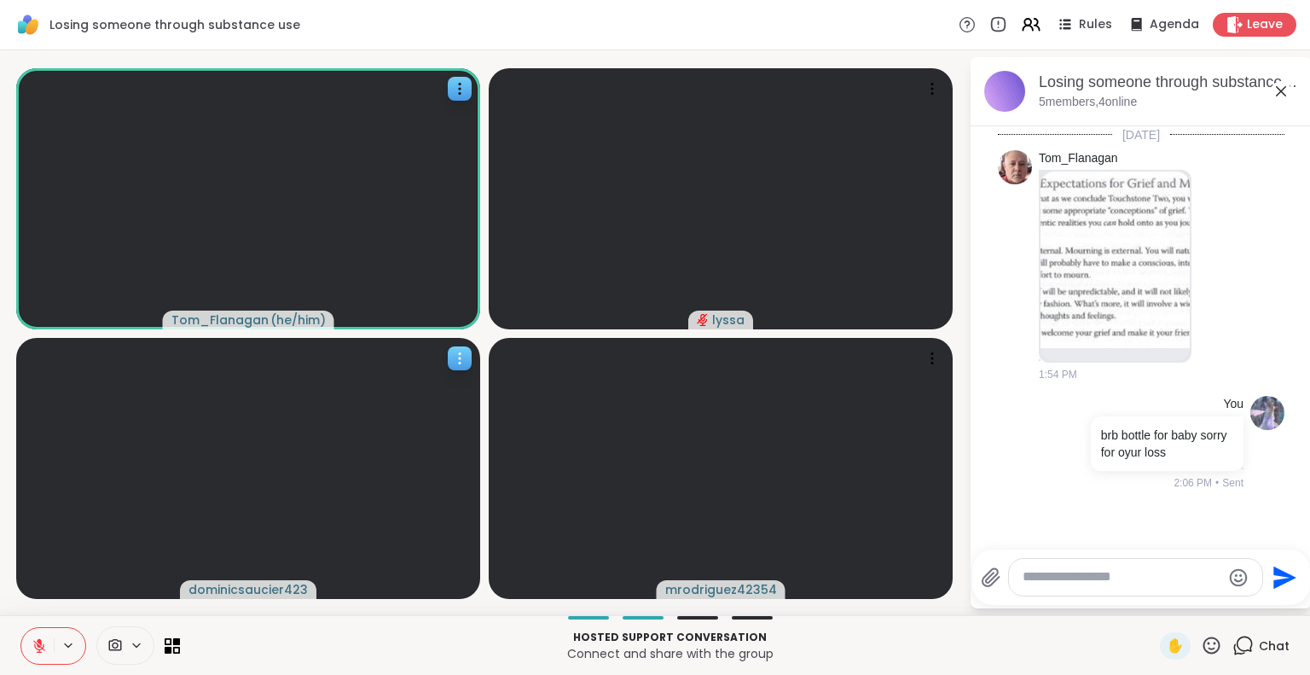
click at [1278, 90] on icon at bounding box center [1281, 91] width 20 height 20
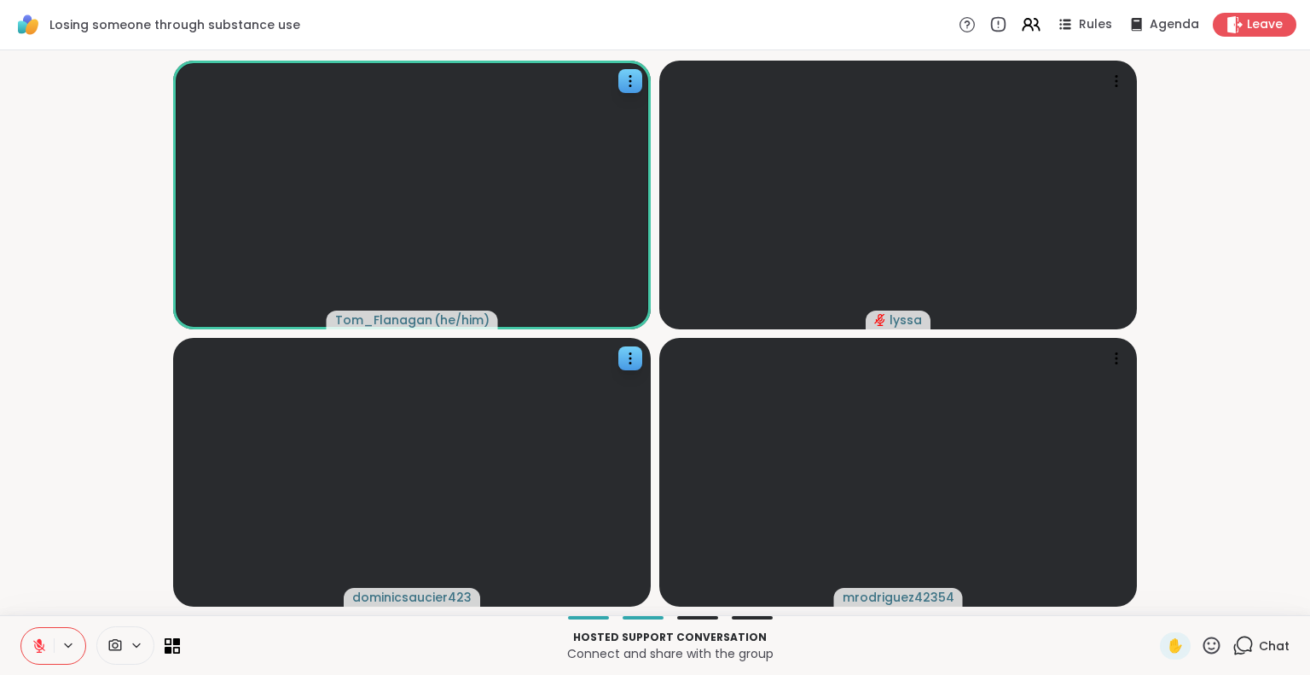
click at [1232, 647] on icon at bounding box center [1242, 645] width 21 height 21
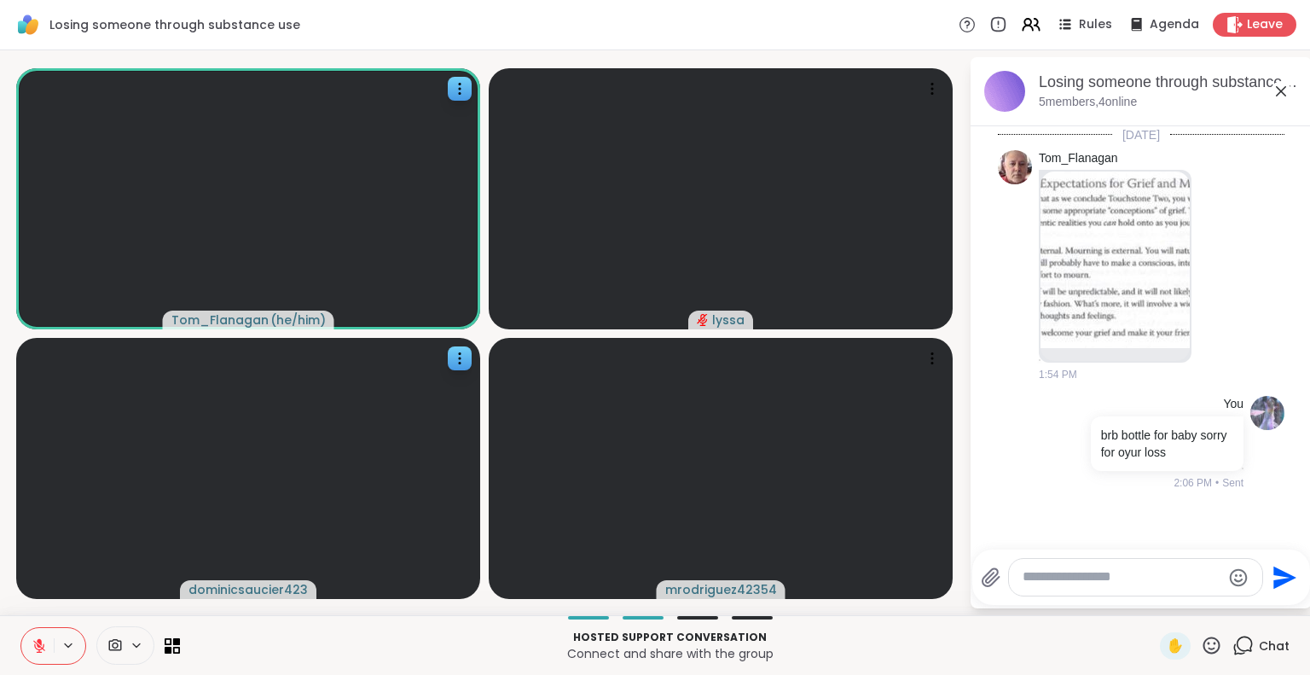
click at [1145, 577] on textarea "Type your message" at bounding box center [1122, 577] width 199 height 18
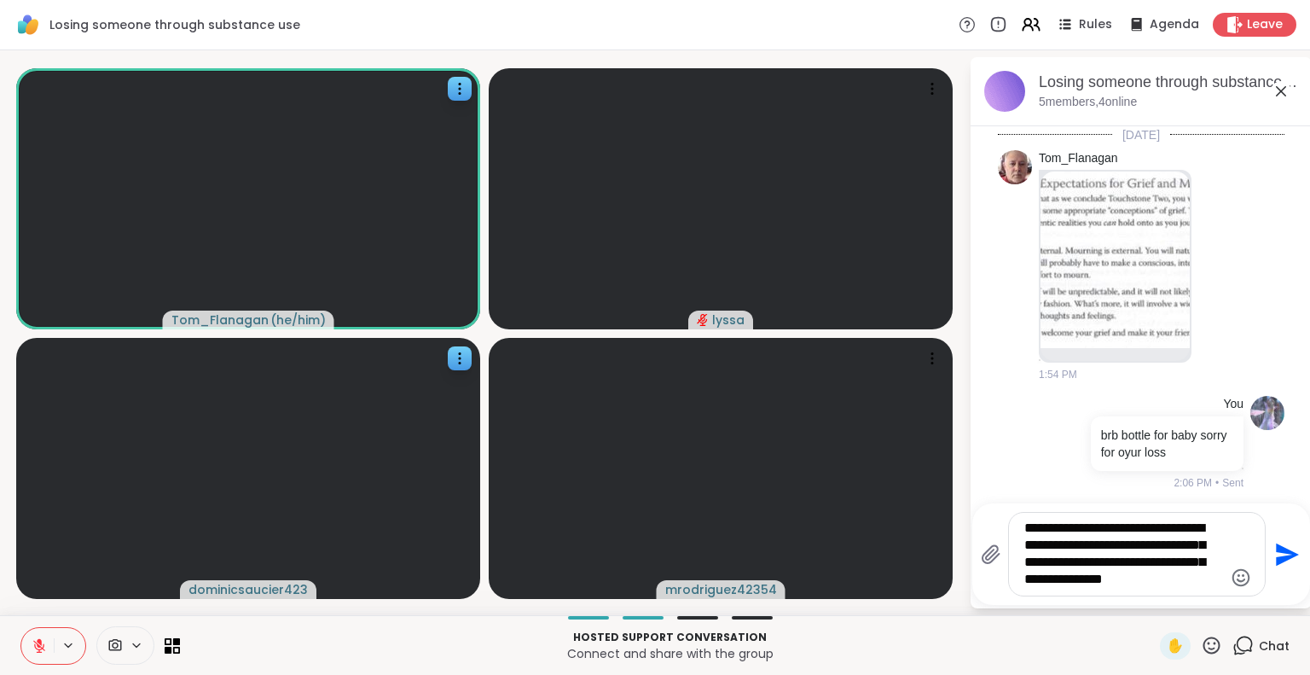
click at [1194, 545] on textarea "**********" at bounding box center [1123, 553] width 199 height 69
click at [1157, 583] on textarea "**********" at bounding box center [1123, 553] width 199 height 69
click at [1181, 565] on textarea "**********" at bounding box center [1123, 536] width 199 height 103
click at [1177, 581] on textarea "**********" at bounding box center [1123, 536] width 199 height 103
drag, startPoint x: 1177, startPoint y: 581, endPoint x: 1186, endPoint y: 386, distance: 194.7
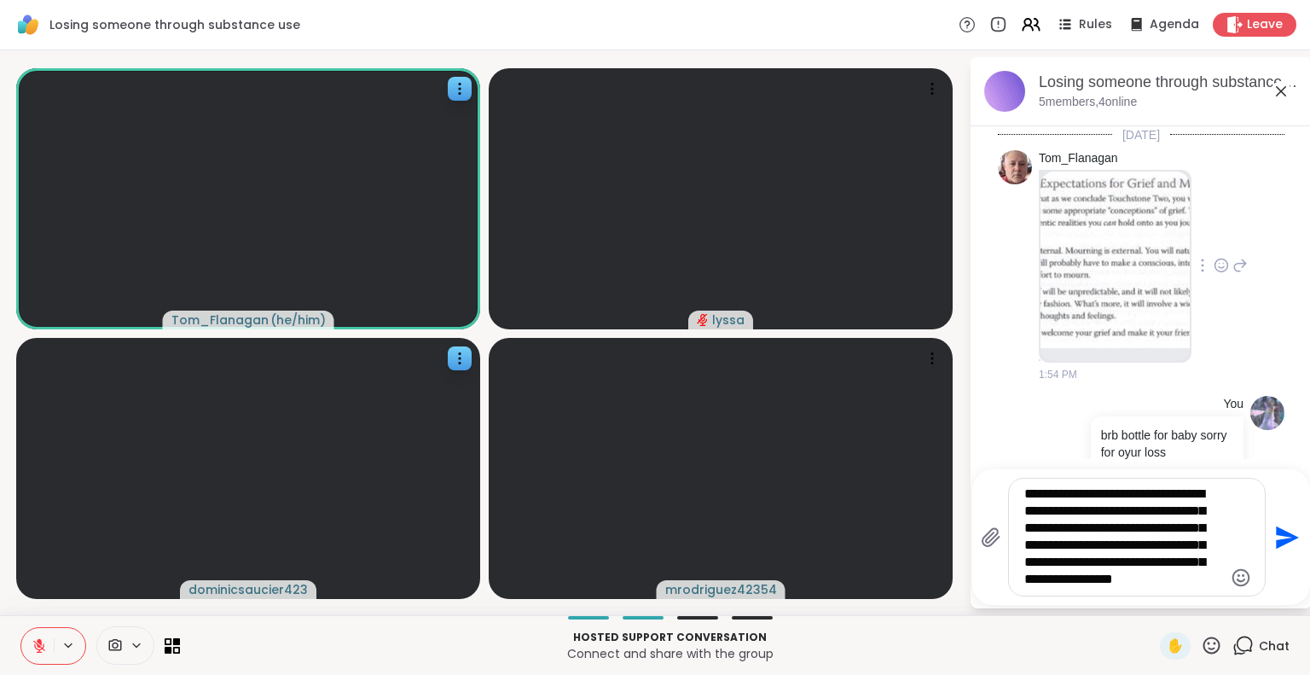
click at [1186, 386] on div "**********" at bounding box center [1141, 332] width 341 height 551
click at [1177, 567] on textarea "**********" at bounding box center [1123, 536] width 199 height 103
click at [1153, 583] on textarea "**********" at bounding box center [1123, 536] width 199 height 103
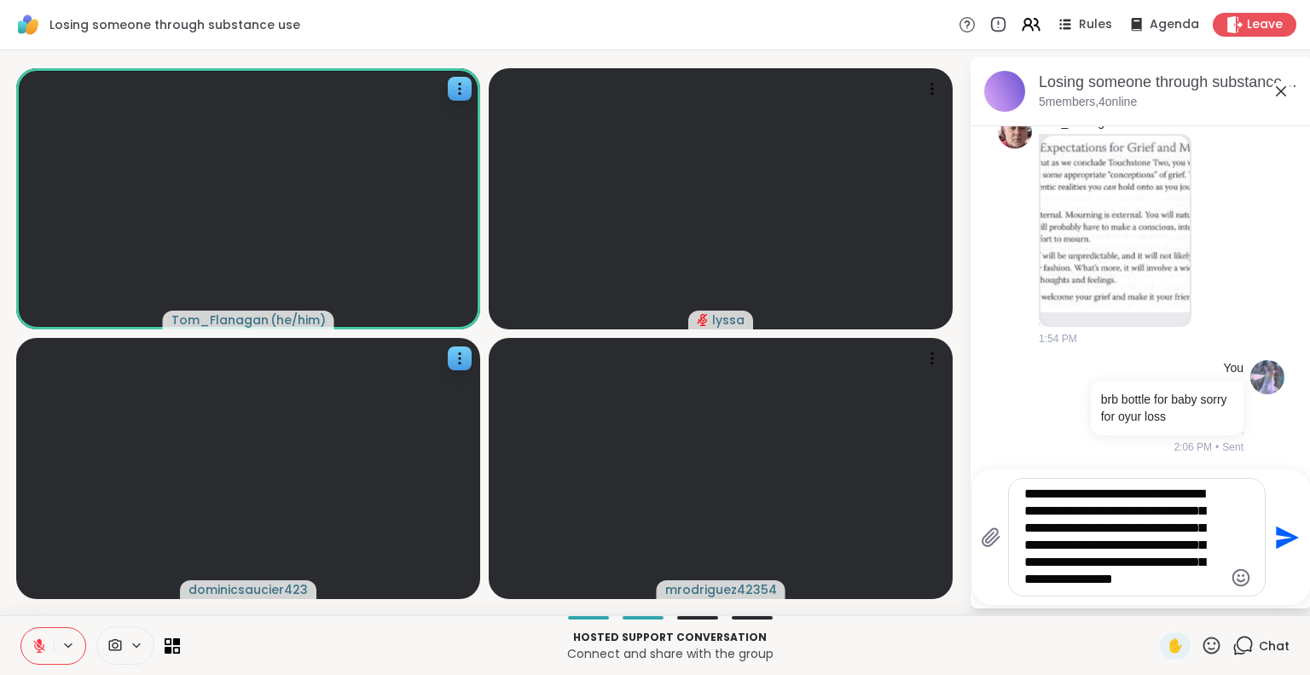
click at [1060, 627] on div "Hosted support conversation Connect and share with the group" at bounding box center [670, 645] width 960 height 38
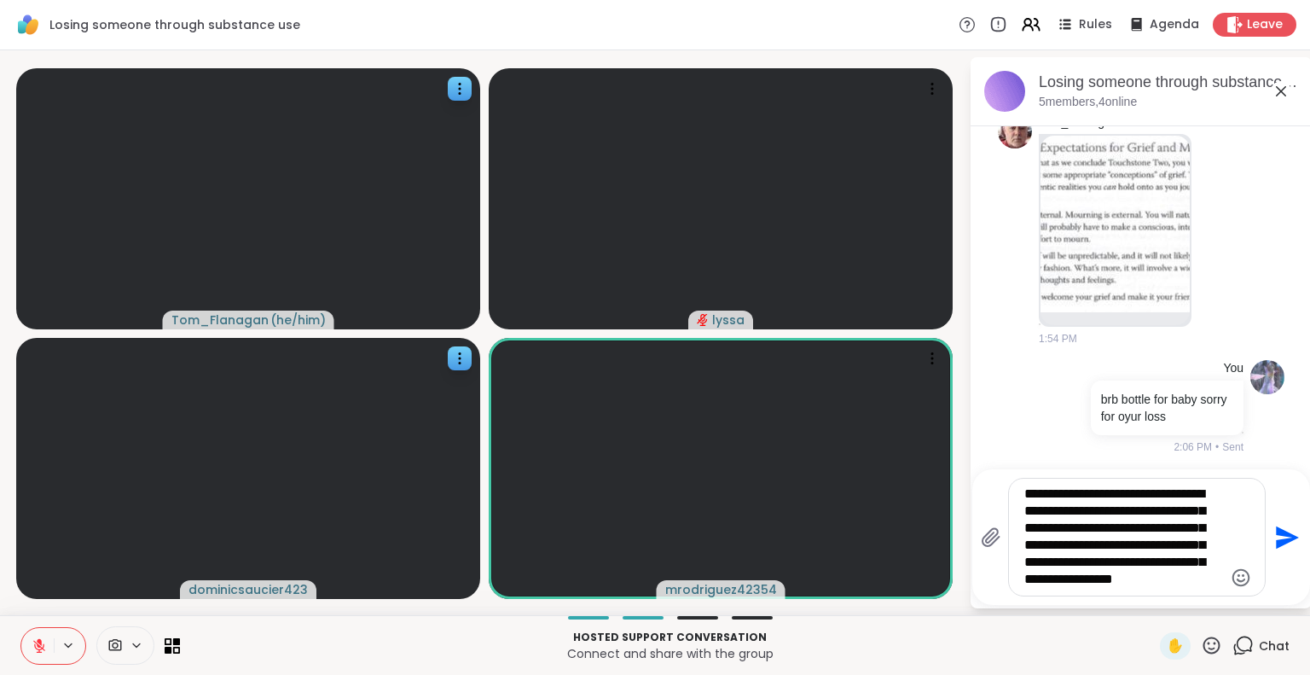
drag, startPoint x: 1151, startPoint y: 545, endPoint x: 1170, endPoint y: 590, distance: 49.3
click at [1170, 590] on div "**********" at bounding box center [1137, 536] width 256 height 117
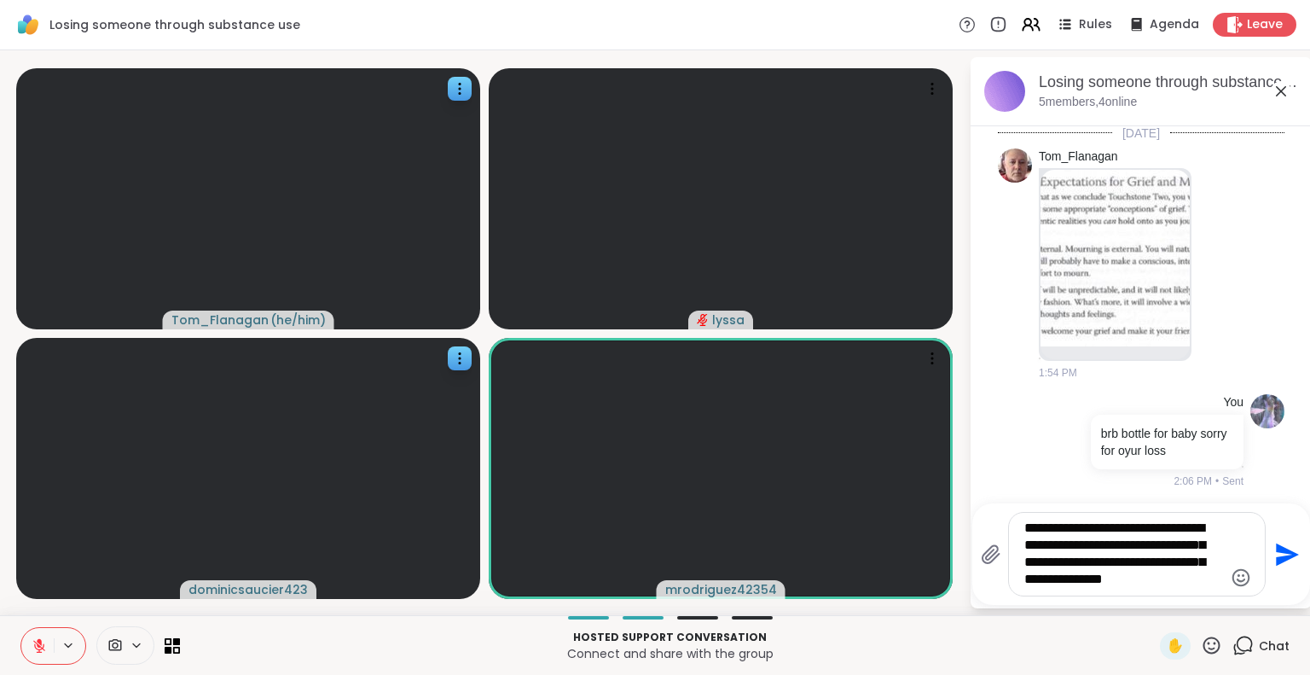
drag, startPoint x: 1158, startPoint y: 589, endPoint x: 1001, endPoint y: 514, distance: 174.0
click at [1001, 514] on div "**********" at bounding box center [1123, 554] width 285 height 84
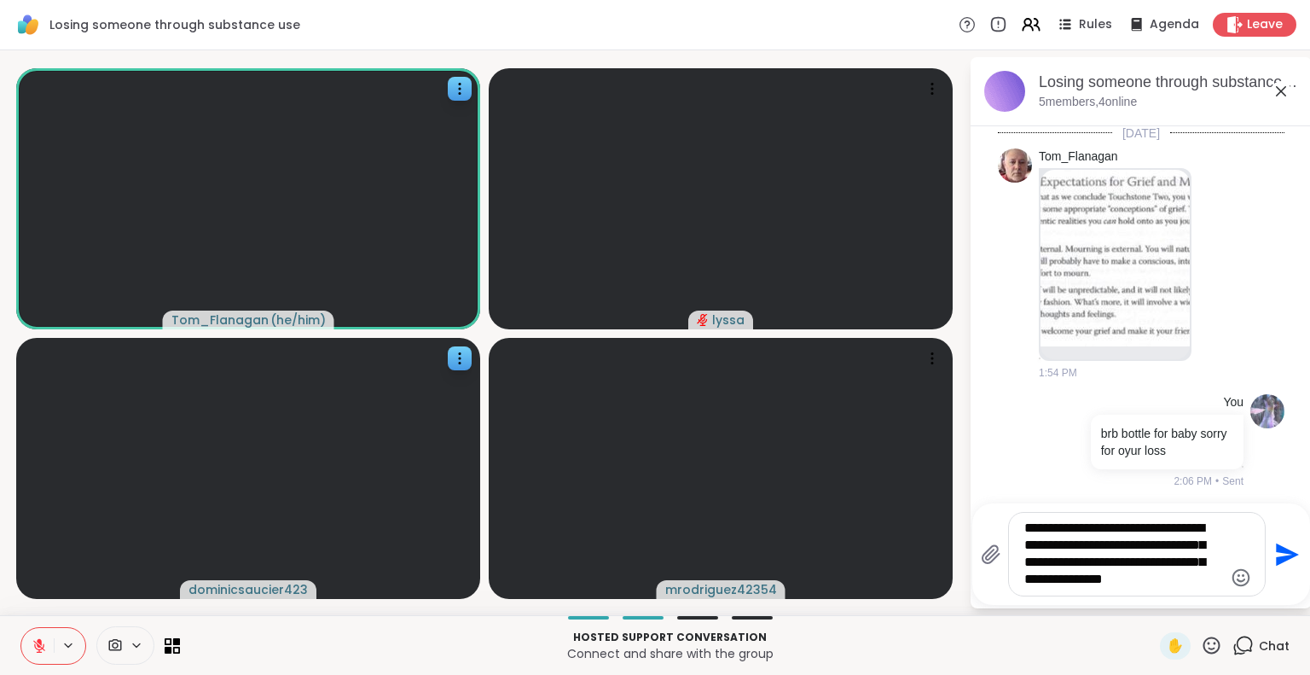
click at [1153, 582] on textarea "**********" at bounding box center [1123, 553] width 199 height 69
click at [1146, 574] on textarea "**********" at bounding box center [1123, 553] width 199 height 69
click at [1150, 589] on div "**********" at bounding box center [1137, 554] width 256 height 83
click at [1150, 579] on textarea "**********" at bounding box center [1123, 553] width 199 height 69
click at [1204, 526] on textarea "**********" at bounding box center [1123, 553] width 199 height 69
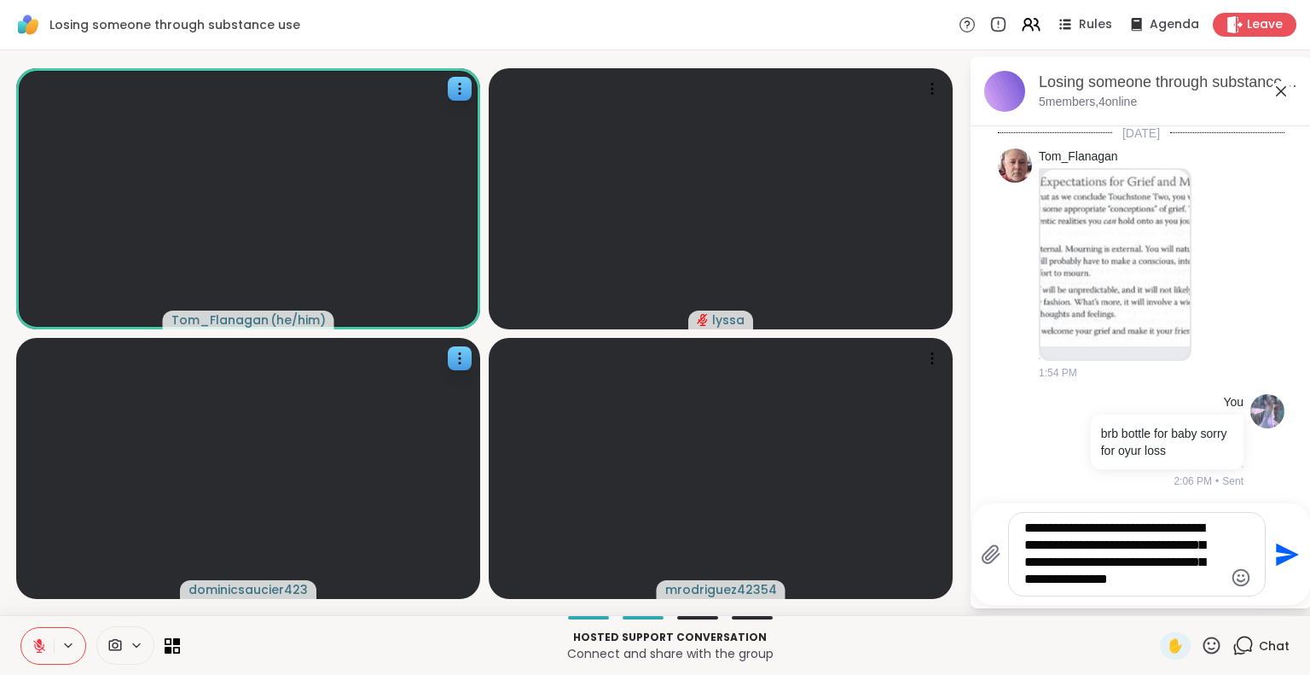
click at [1156, 582] on textarea "**********" at bounding box center [1123, 553] width 199 height 69
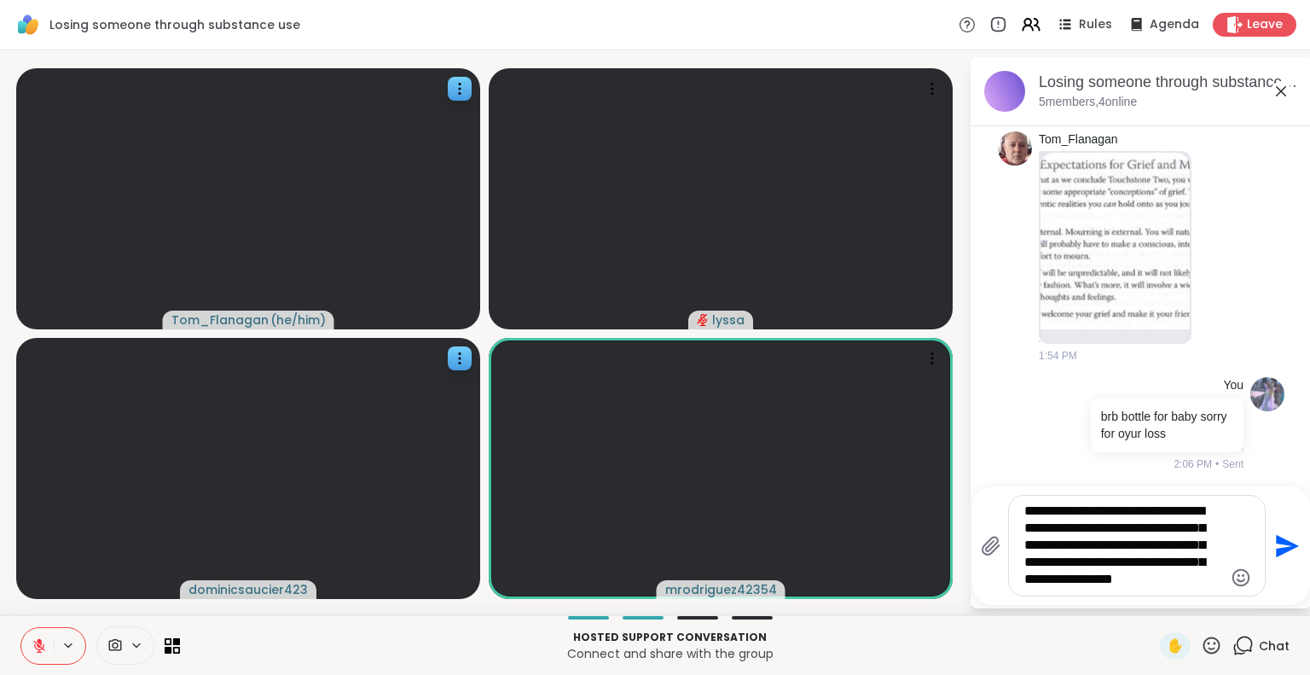
click at [1081, 533] on textarea "**********" at bounding box center [1123, 545] width 199 height 86
click at [1072, 531] on textarea "**********" at bounding box center [1123, 545] width 199 height 86
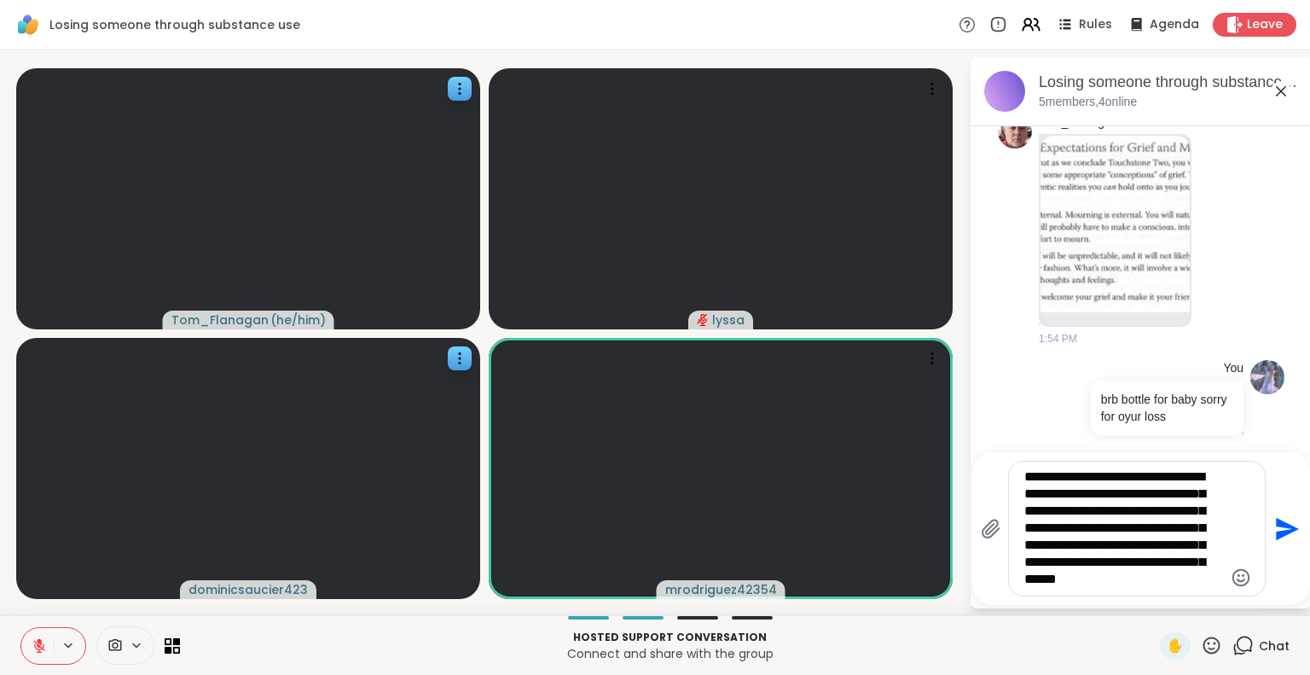
click at [1211, 477] on textarea "**********" at bounding box center [1123, 528] width 199 height 120
click at [1151, 572] on textarea "**********" at bounding box center [1123, 528] width 199 height 120
click at [1064, 516] on textarea "**********" at bounding box center [1123, 519] width 199 height 137
click at [1110, 573] on textarea "**********" at bounding box center [1123, 519] width 199 height 137
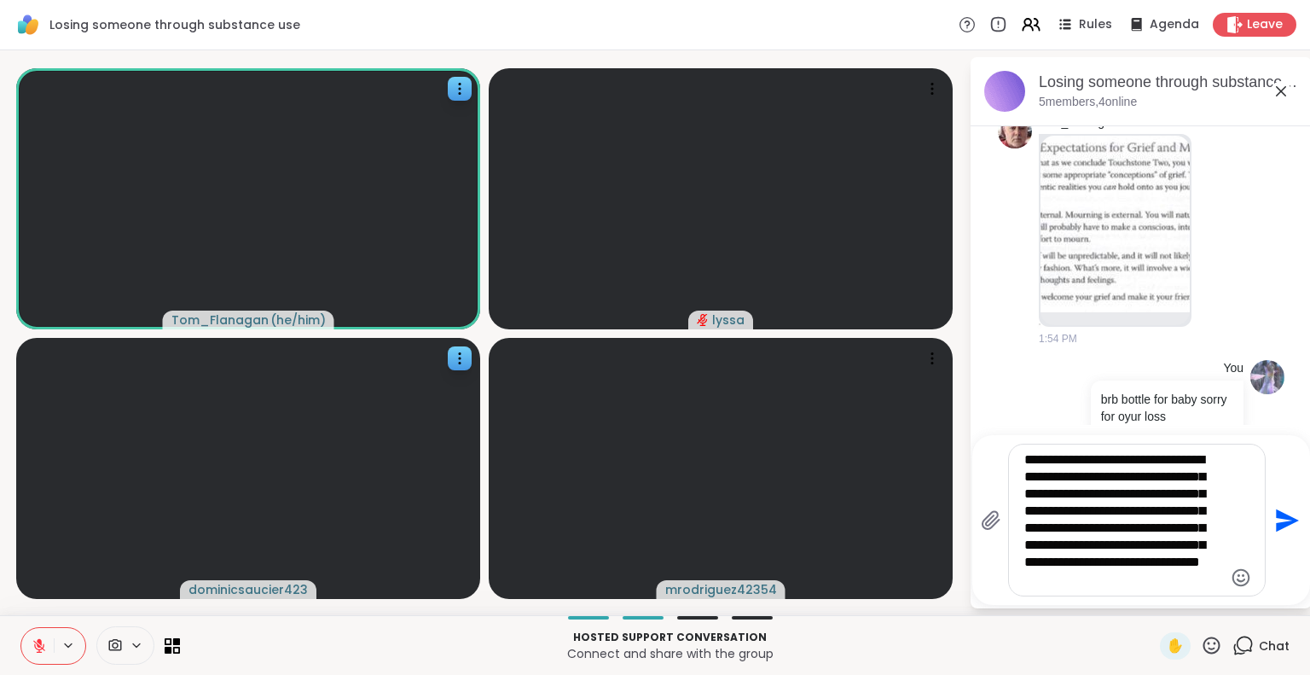
drag, startPoint x: 1026, startPoint y: 494, endPoint x: 1123, endPoint y: 498, distance: 97.3
click at [1123, 498] on textarea "**********" at bounding box center [1123, 519] width 199 height 137
click at [1070, 508] on textarea "**********" at bounding box center [1123, 519] width 199 height 137
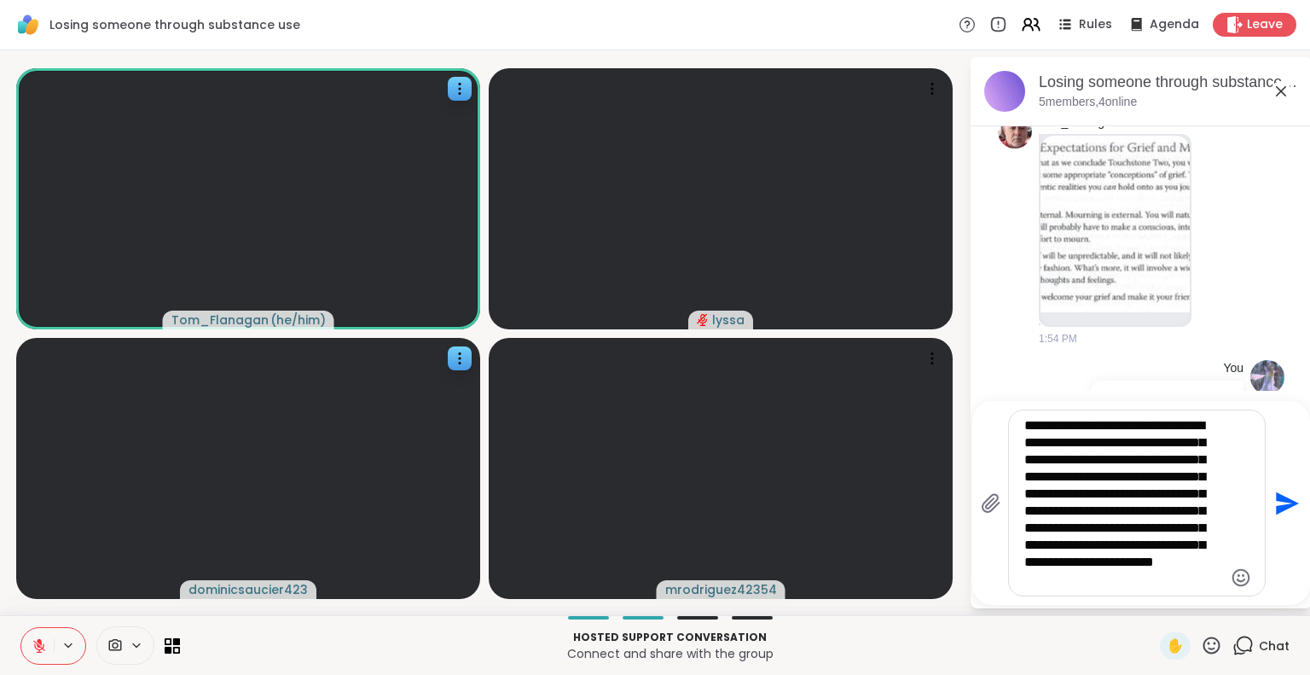
click at [1133, 589] on textarea "**********" at bounding box center [1123, 502] width 199 height 171
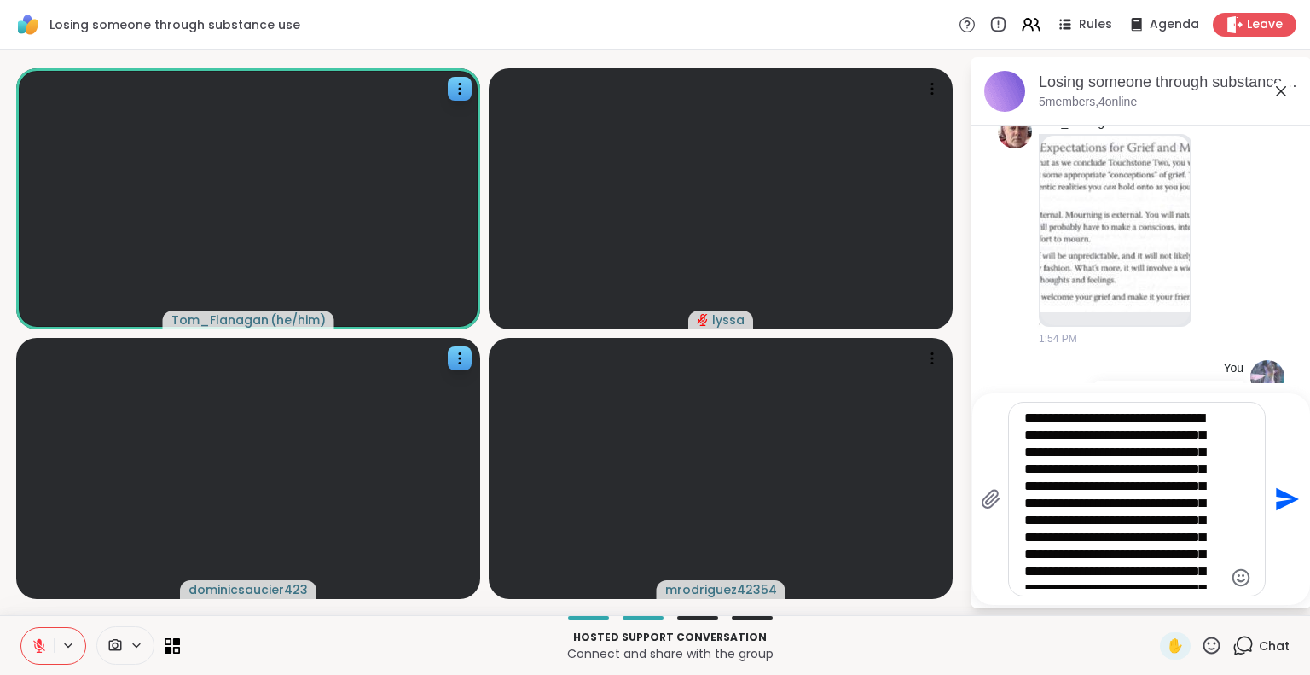
scroll to position [77, 0]
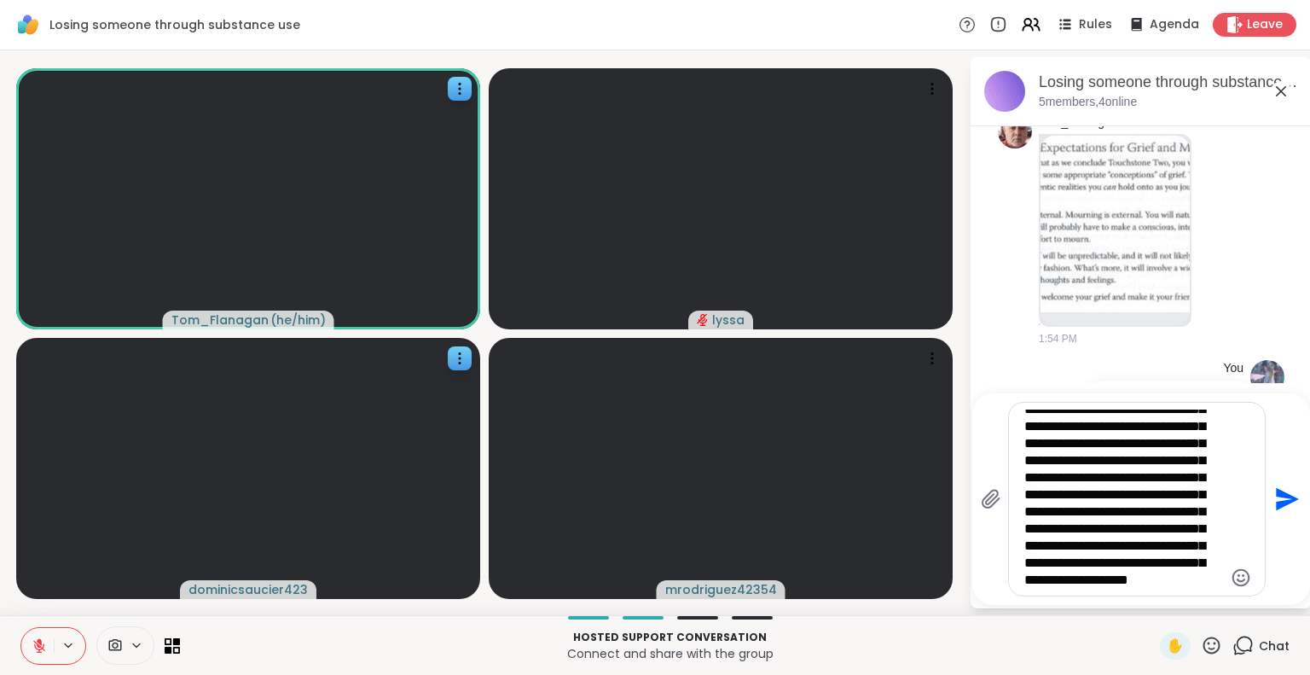
click at [1177, 581] on textarea "**********" at bounding box center [1123, 498] width 199 height 179
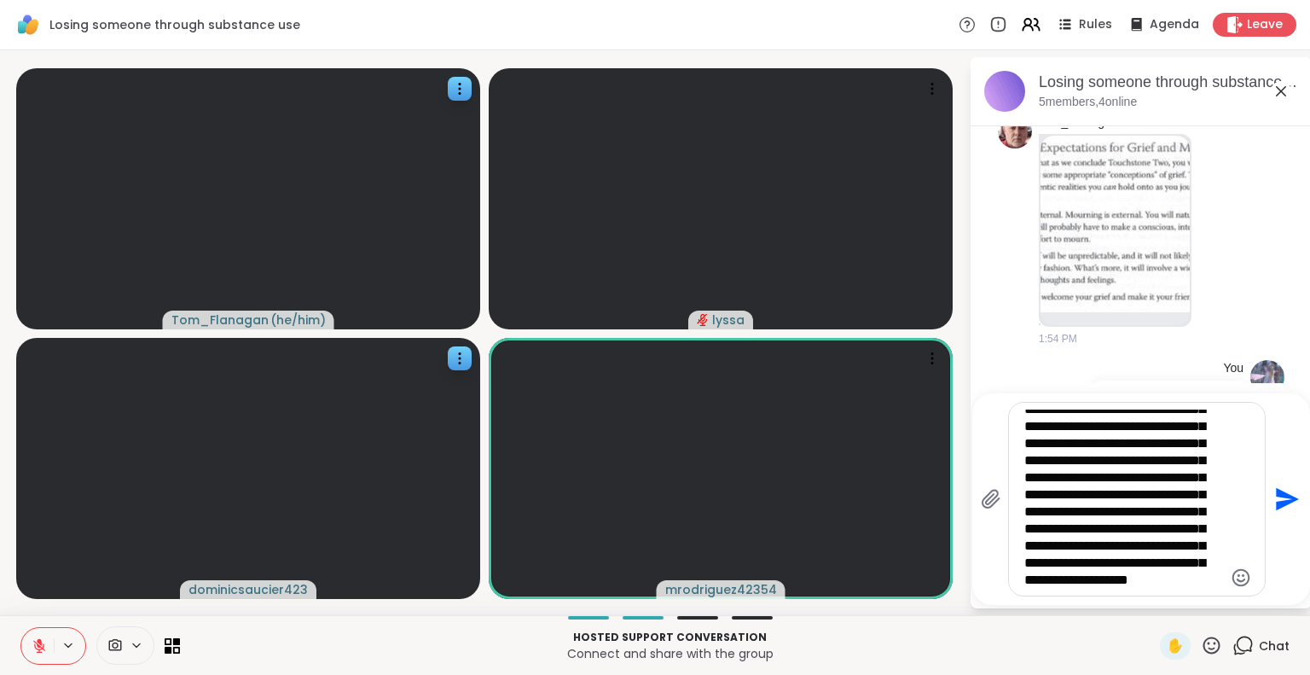
click at [1184, 582] on textarea "**********" at bounding box center [1123, 498] width 199 height 179
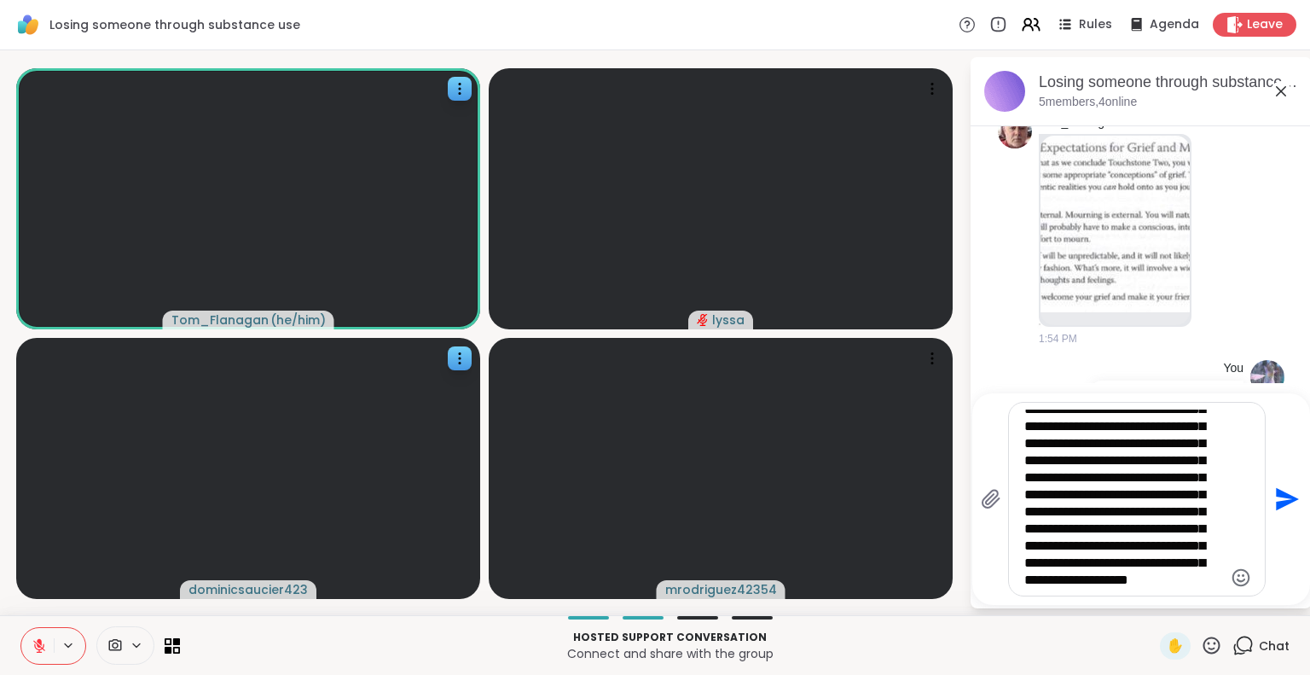
click at [1177, 580] on textarea "**********" at bounding box center [1123, 498] width 199 height 179
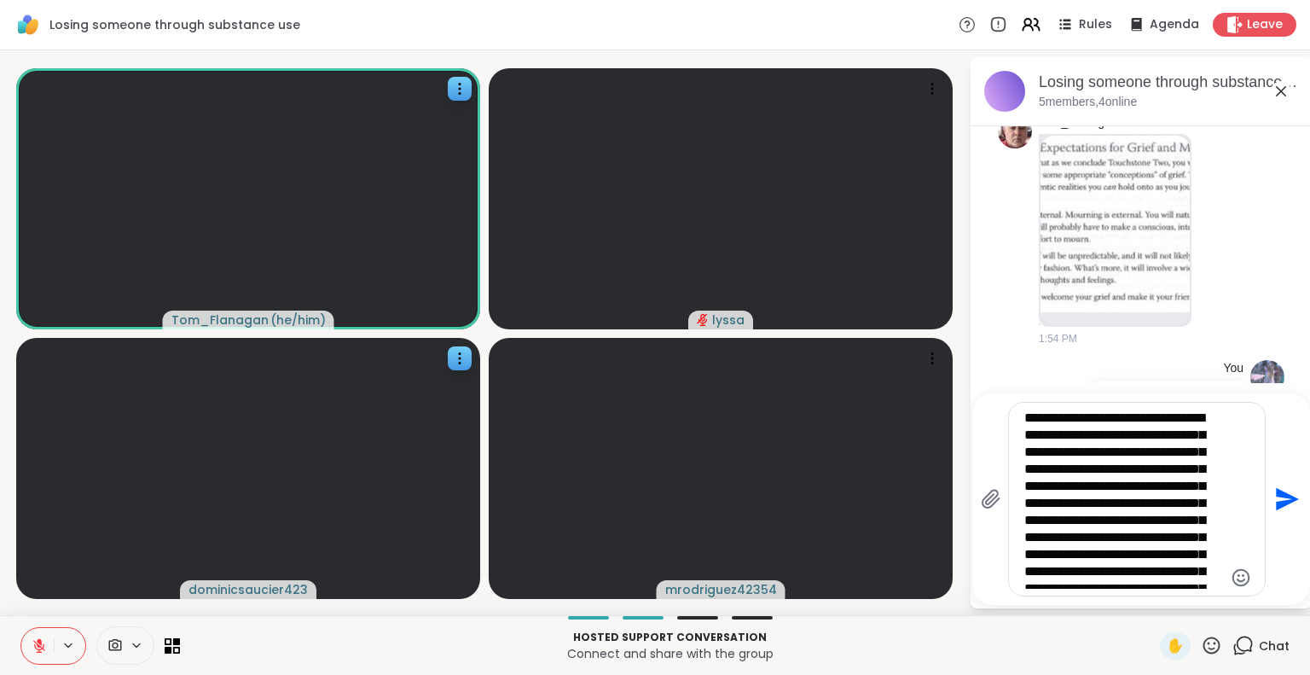
click at [1068, 471] on textarea "**********" at bounding box center [1123, 498] width 199 height 179
click at [1061, 470] on textarea "**********" at bounding box center [1123, 498] width 199 height 179
click at [1072, 463] on textarea "**********" at bounding box center [1123, 498] width 199 height 179
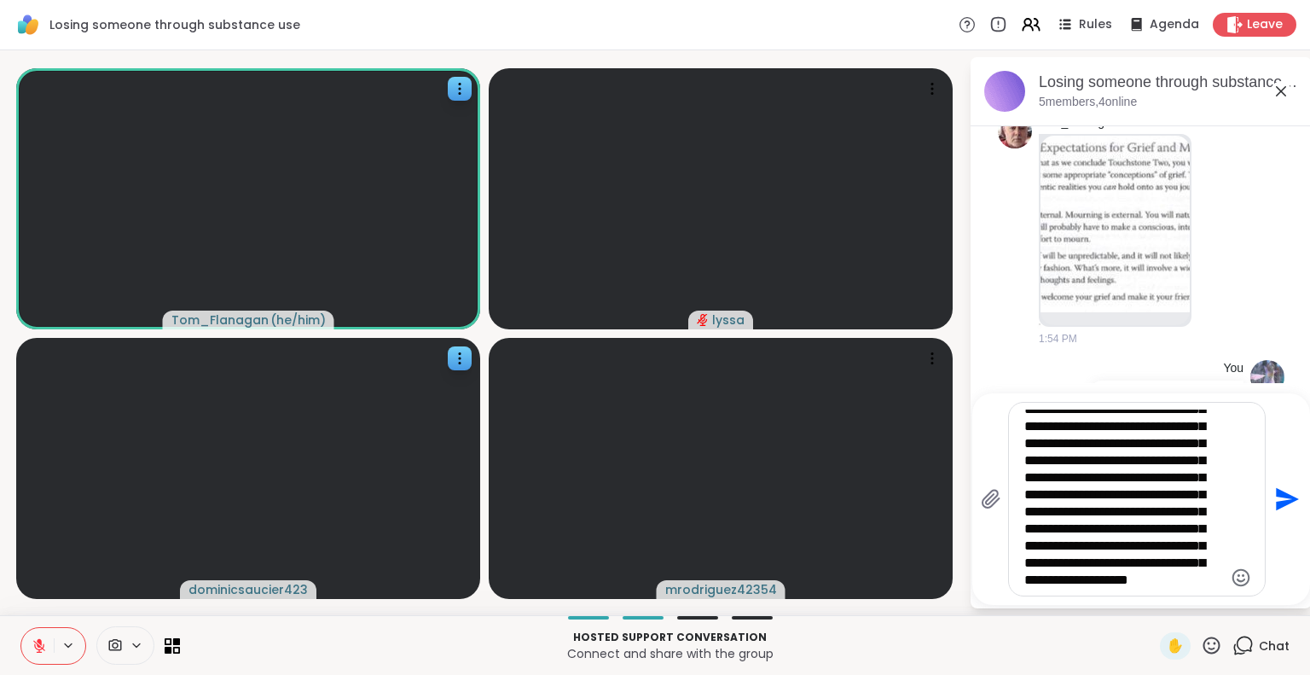
scroll to position [77, 0]
drag, startPoint x: 1150, startPoint y: 460, endPoint x: 1085, endPoint y: 476, distance: 66.8
click at [1085, 476] on textarea "**********" at bounding box center [1123, 498] width 199 height 179
click at [1193, 580] on textarea "**********" at bounding box center [1123, 498] width 199 height 179
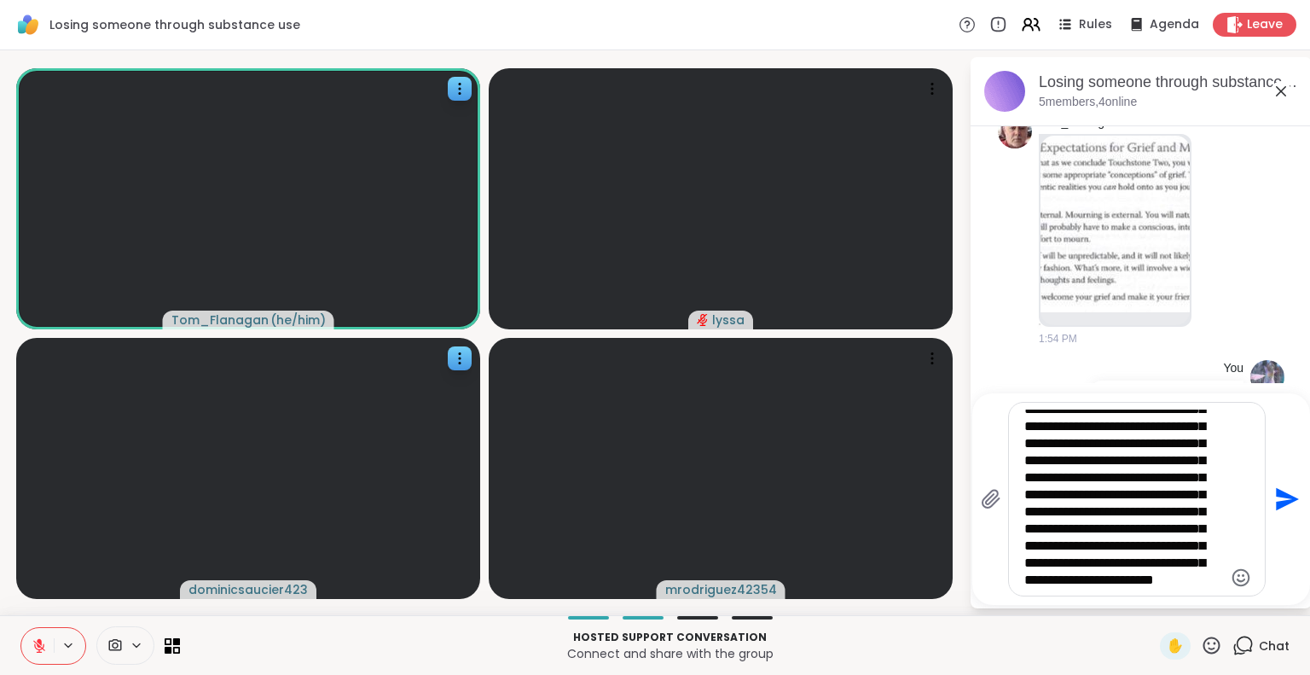
scroll to position [94, 0]
click at [1136, 563] on textarea "**********" at bounding box center [1123, 498] width 199 height 179
click at [1120, 579] on textarea "**********" at bounding box center [1123, 498] width 199 height 179
click at [1160, 493] on textarea "**********" at bounding box center [1123, 498] width 199 height 179
click at [38, 647] on icon at bounding box center [39, 646] width 12 height 12
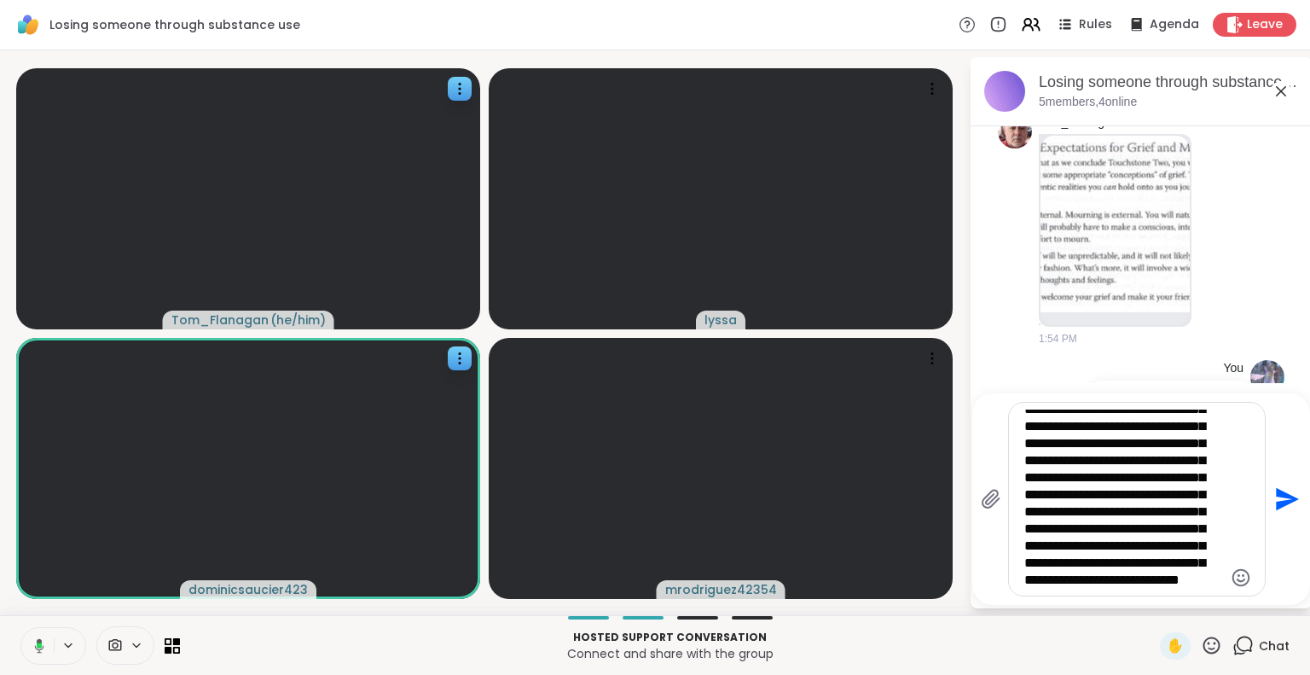
click at [38, 641] on icon at bounding box center [39, 645] width 9 height 14
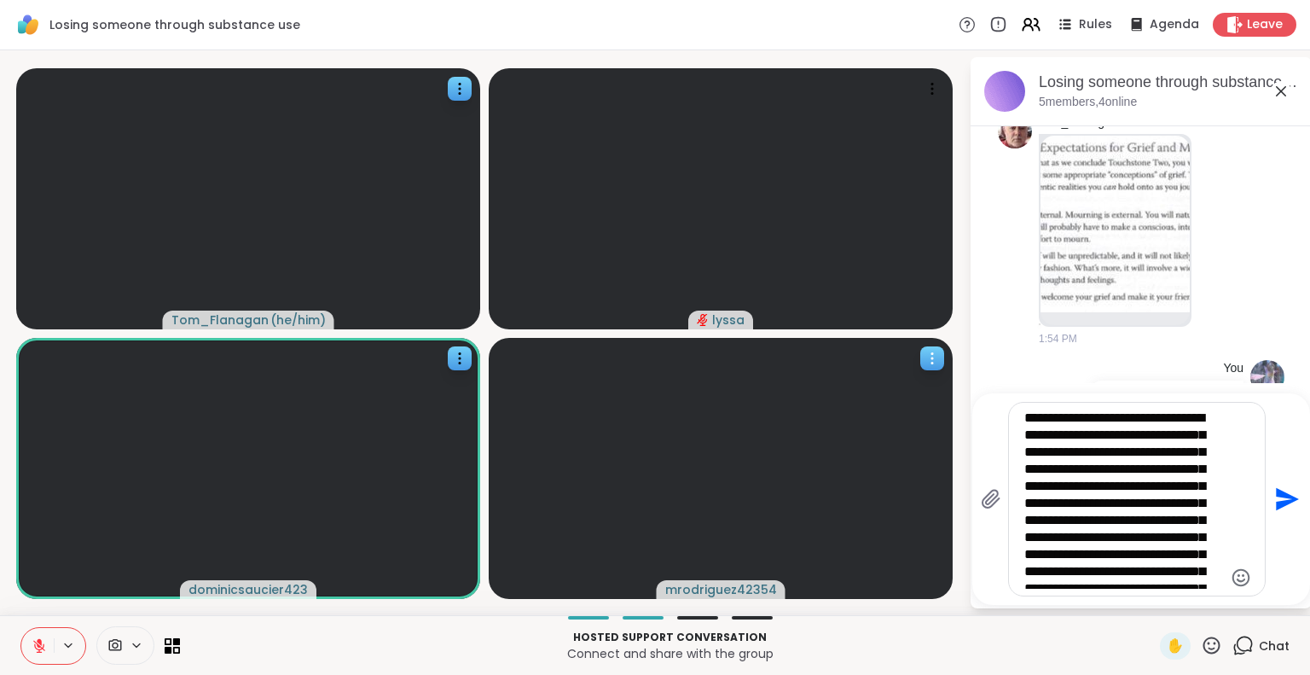
drag, startPoint x: 1061, startPoint y: 440, endPoint x: 940, endPoint y: 381, distance: 134.7
click at [940, 381] on div "**********" at bounding box center [655, 332] width 1310 height 565
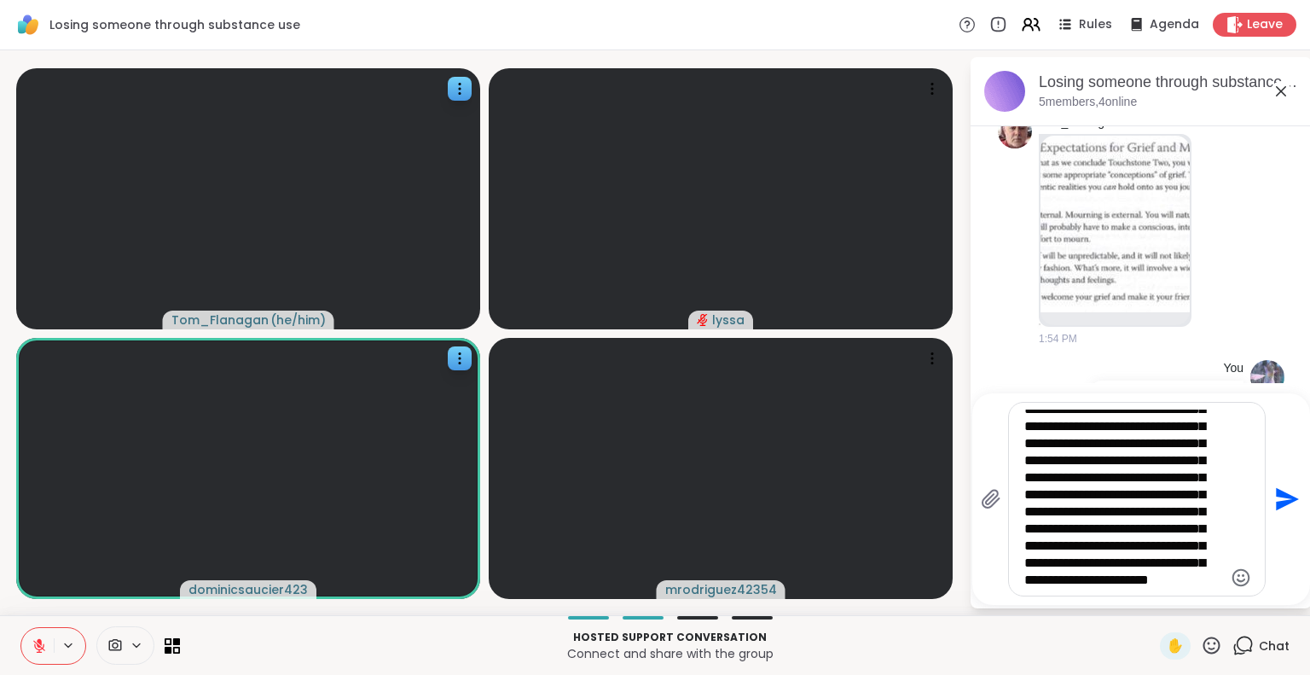
type textarea "**********"
click at [1283, 501] on icon "Send" at bounding box center [1285, 498] width 27 height 27
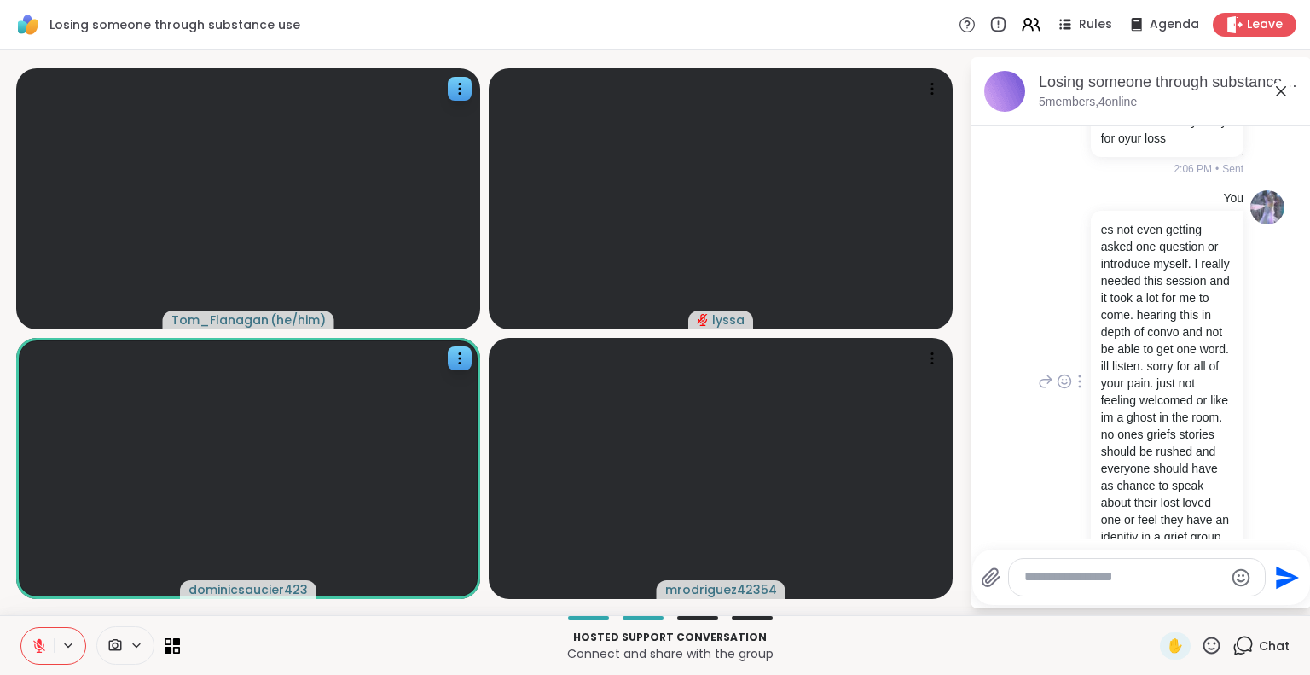
scroll to position [405, 0]
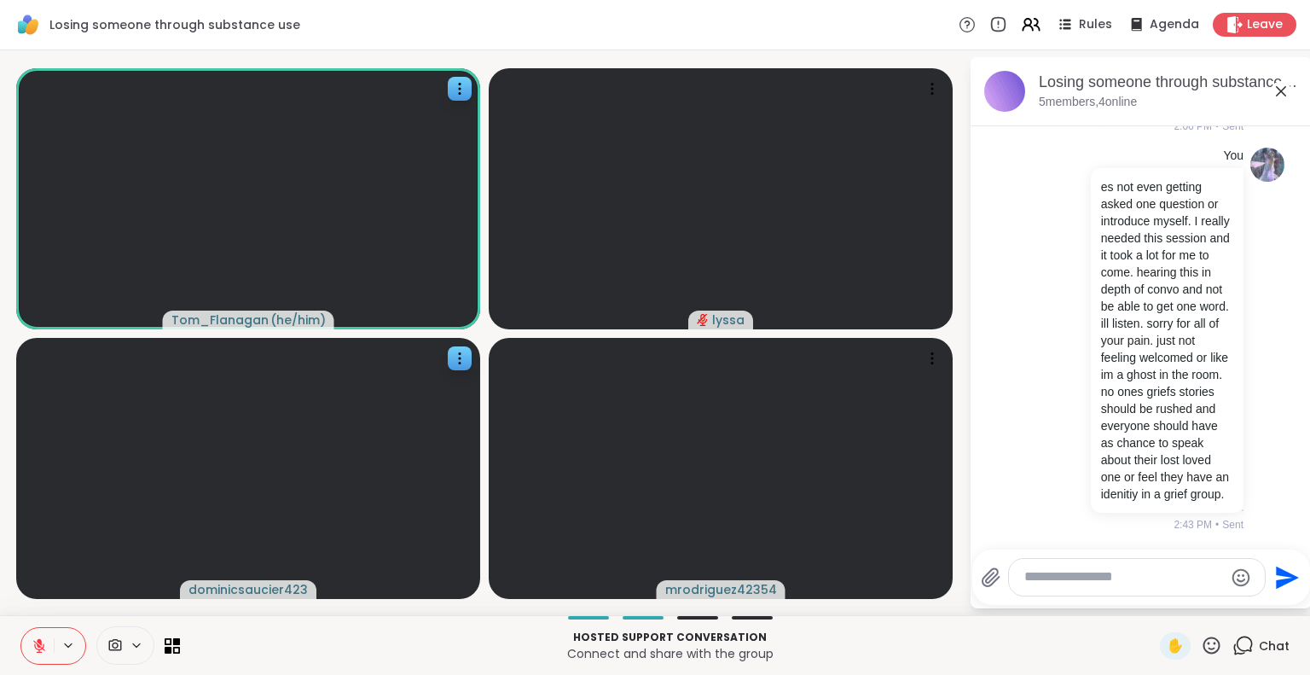
click at [39, 641] on icon at bounding box center [39, 641] width 5 height 7
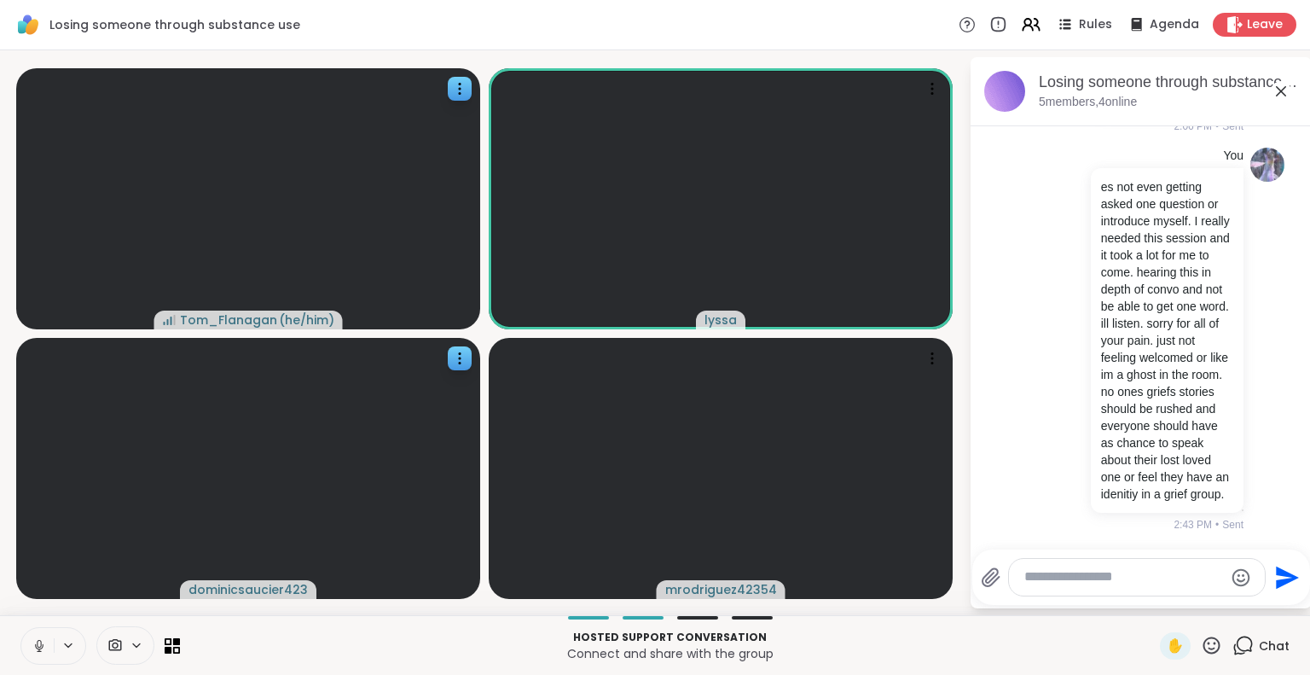
click at [41, 644] on icon at bounding box center [39, 644] width 4 height 8
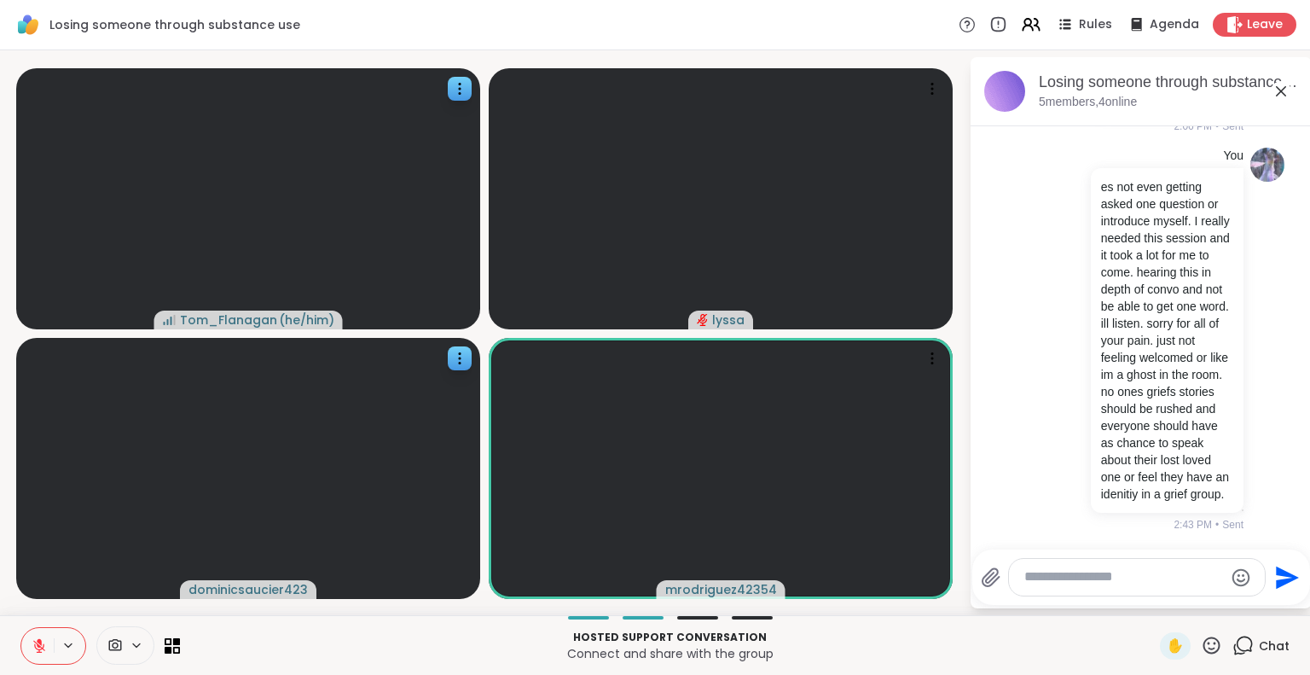
click at [41, 645] on icon at bounding box center [39, 645] width 15 height 15
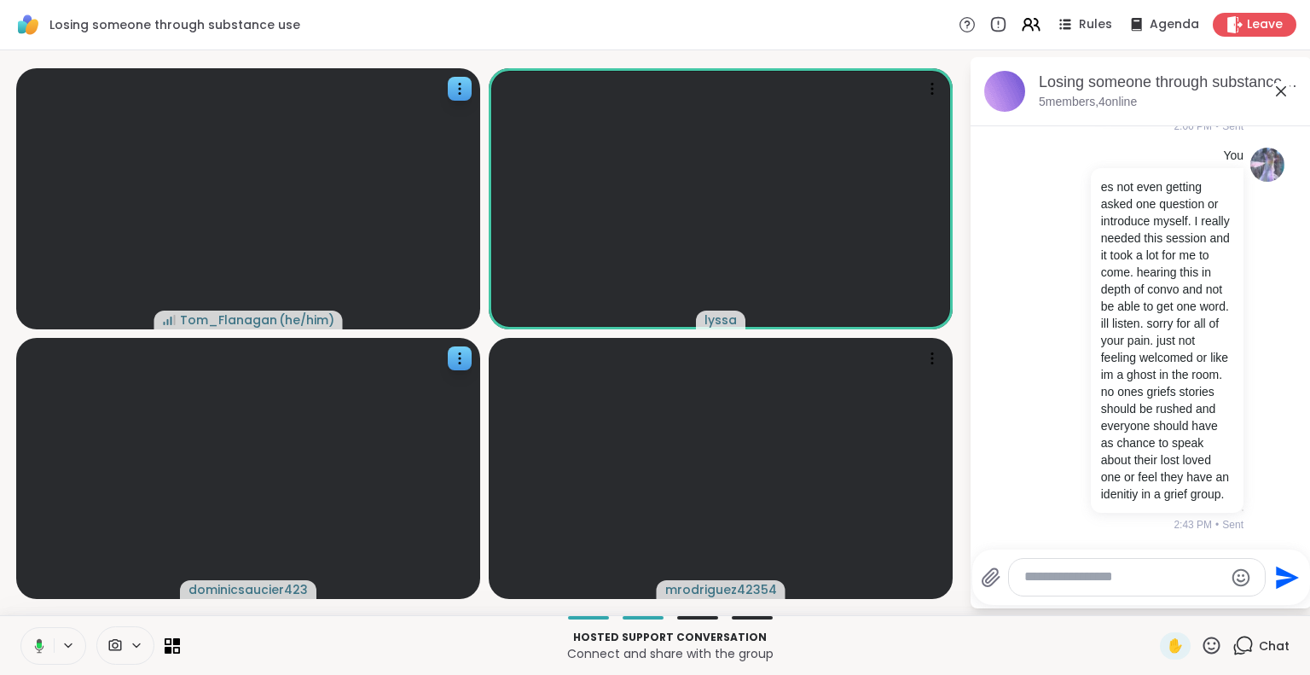
click at [32, 632] on button at bounding box center [36, 646] width 35 height 36
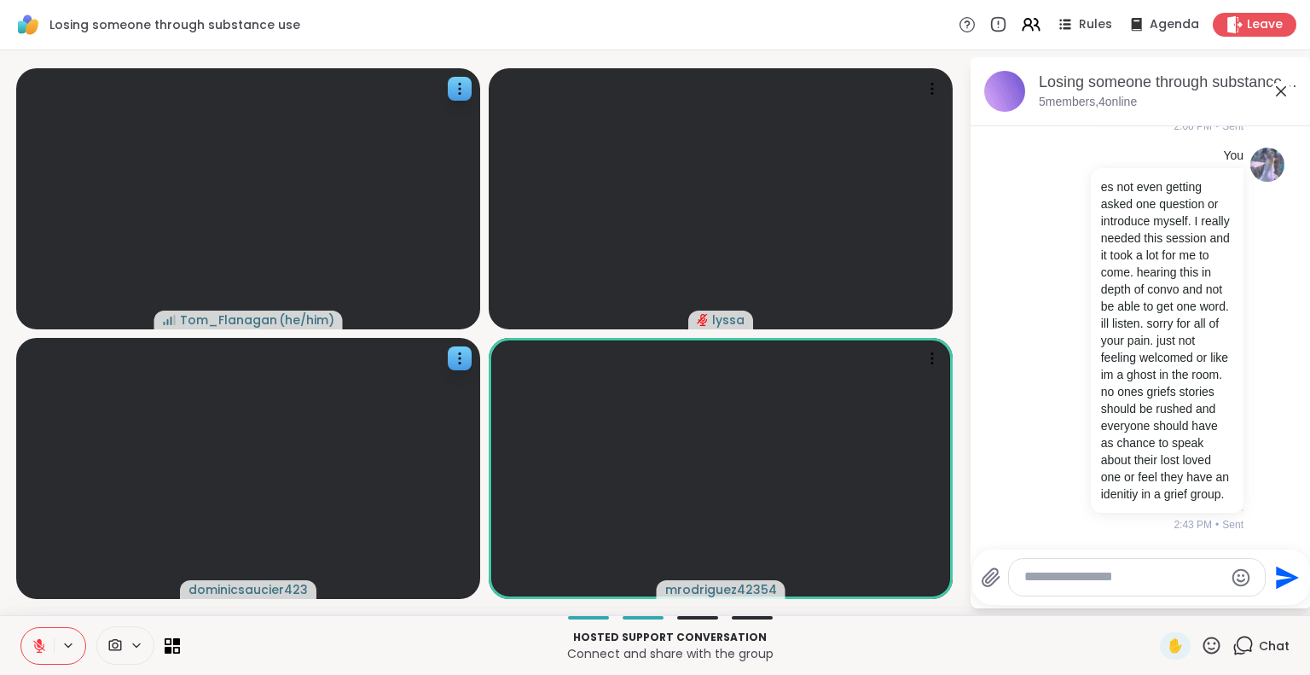
click at [35, 638] on icon at bounding box center [39, 645] width 15 height 15
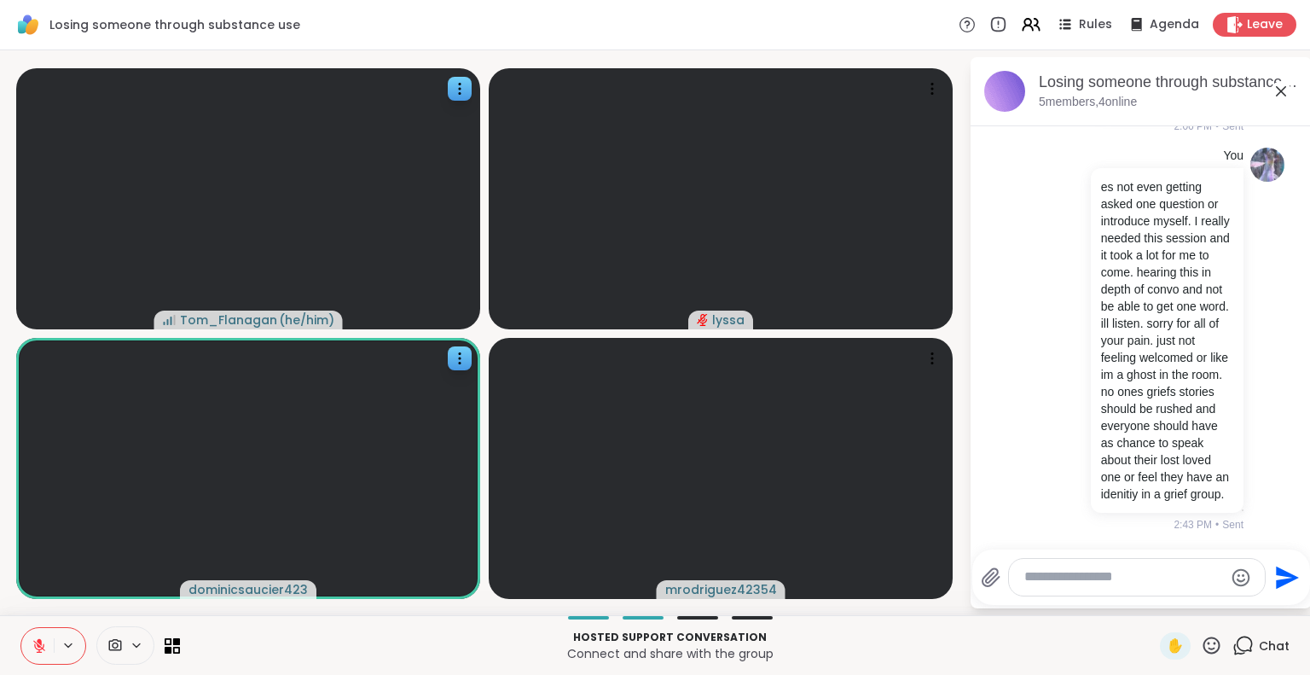
click at [38, 642] on icon at bounding box center [39, 641] width 5 height 7
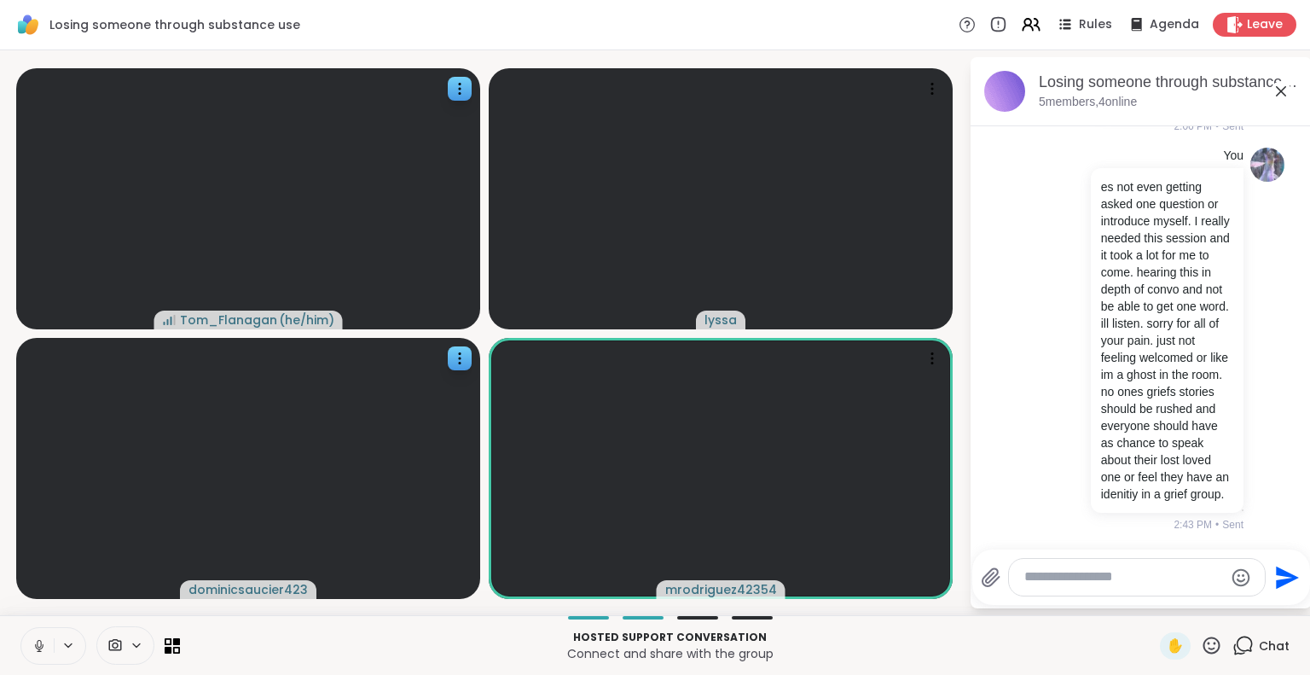
click at [38, 641] on icon at bounding box center [39, 645] width 15 height 15
click at [34, 644] on icon at bounding box center [39, 646] width 12 height 12
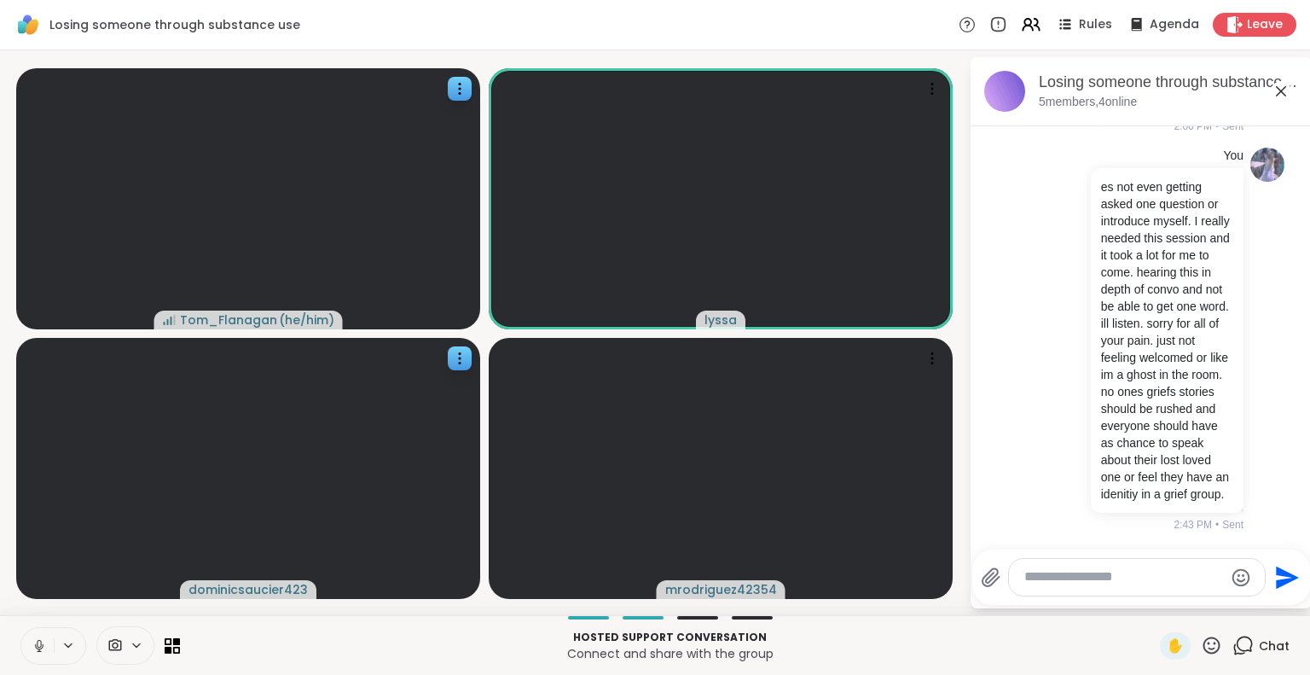
click at [38, 641] on icon at bounding box center [39, 644] width 4 height 8
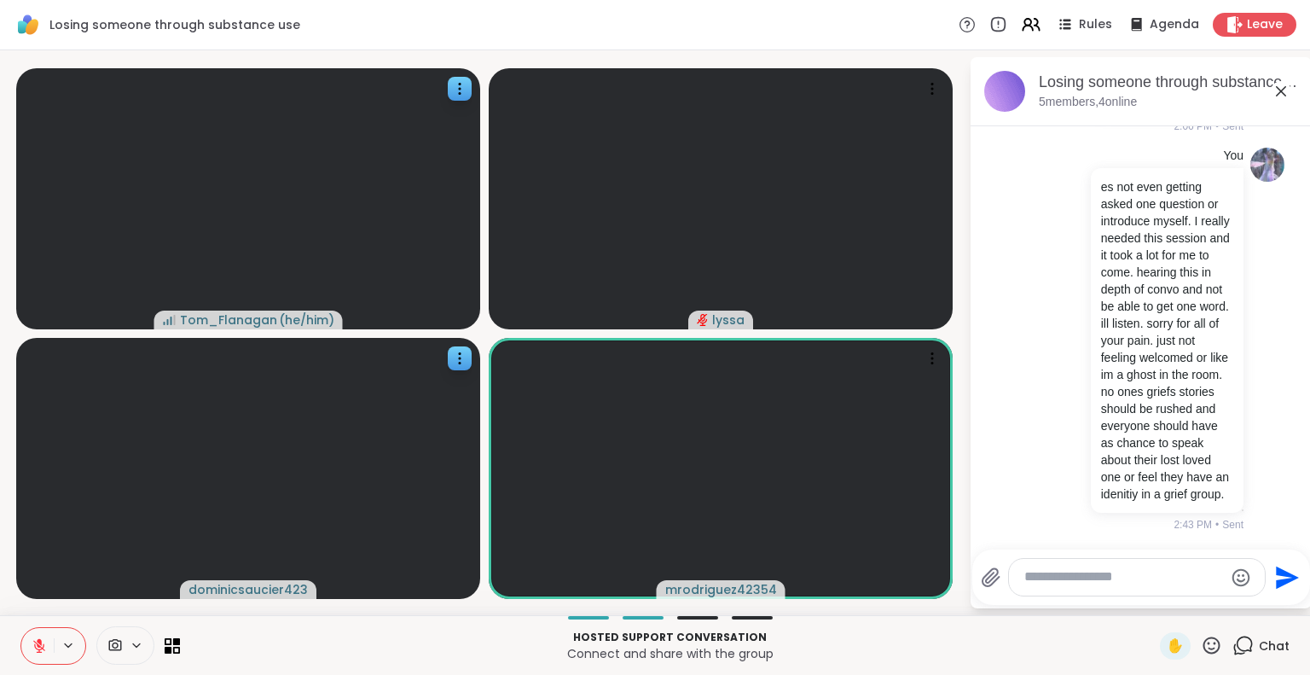
click at [42, 641] on icon at bounding box center [39, 645] width 15 height 15
click at [21, 634] on button at bounding box center [36, 646] width 35 height 36
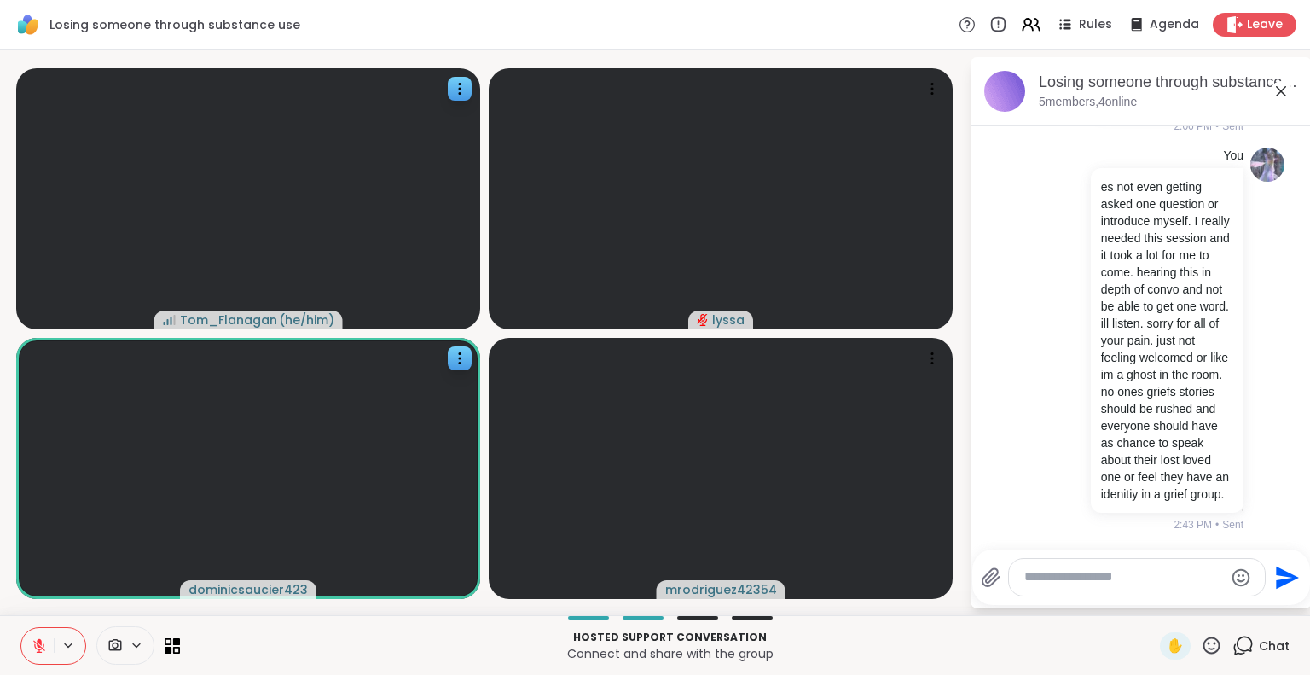
click at [41, 641] on icon at bounding box center [39, 641] width 5 height 7
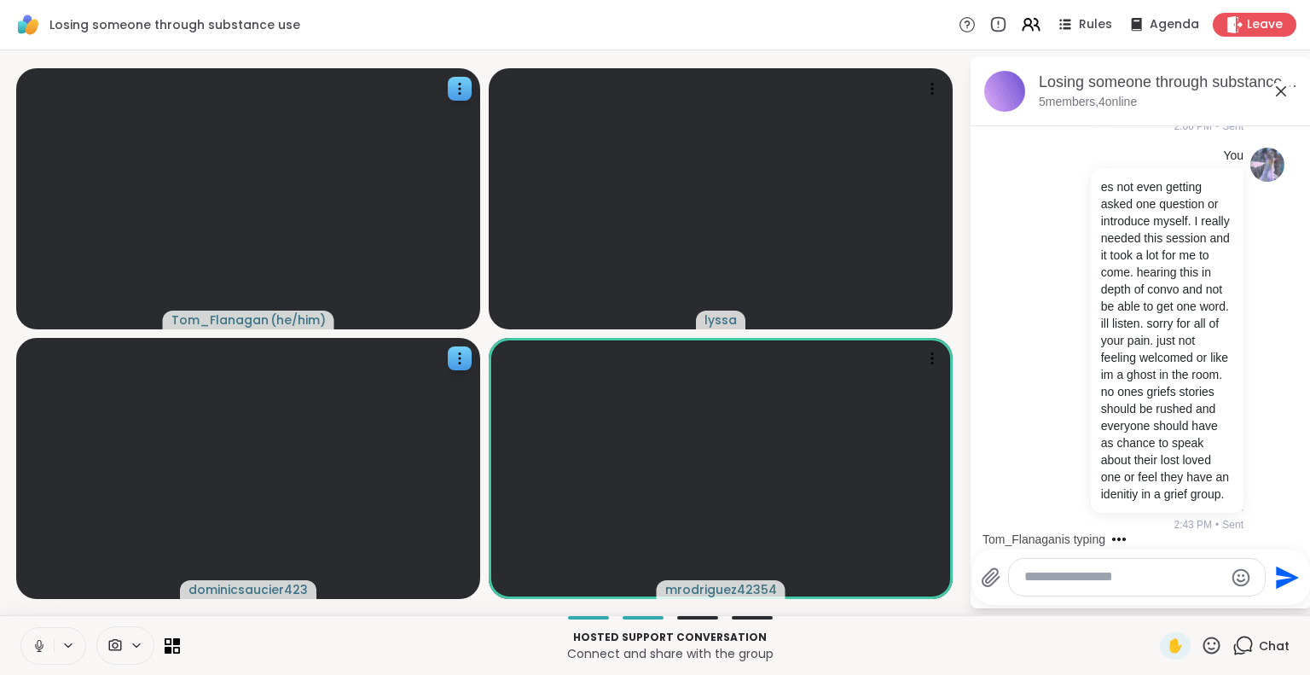
click at [38, 643] on icon at bounding box center [39, 645] width 15 height 15
click at [43, 629] on button at bounding box center [37, 646] width 32 height 36
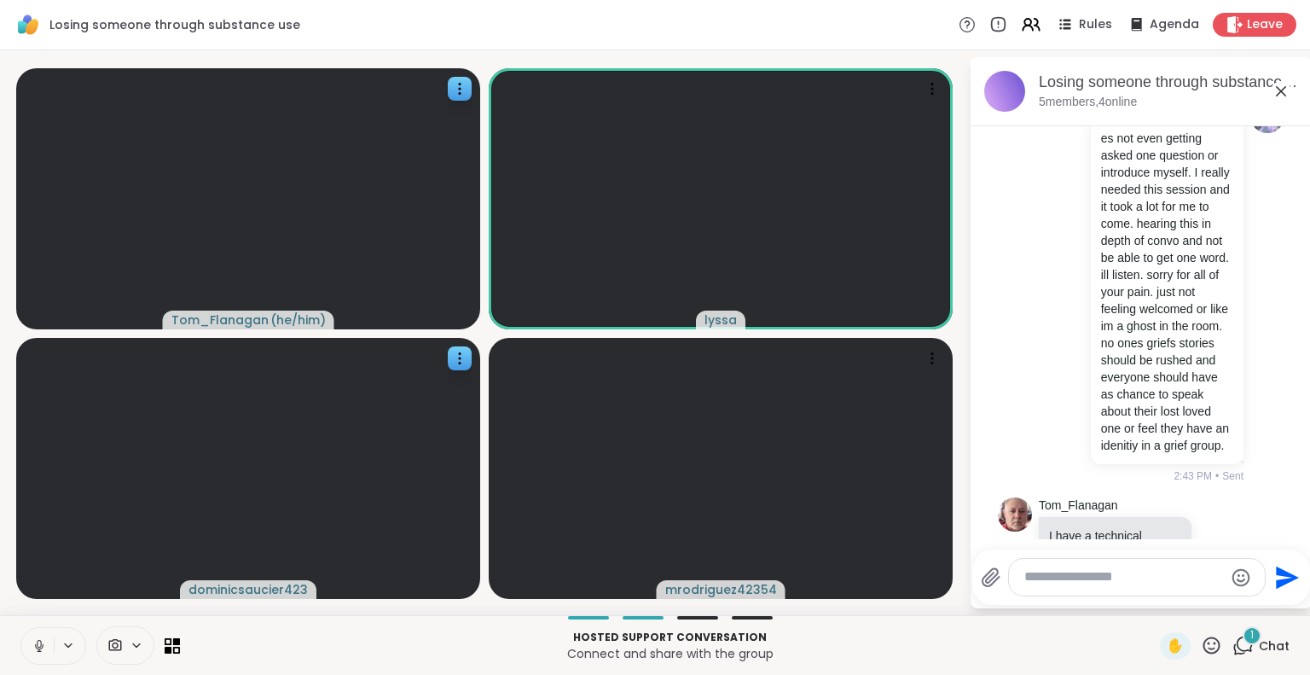
scroll to position [564, 0]
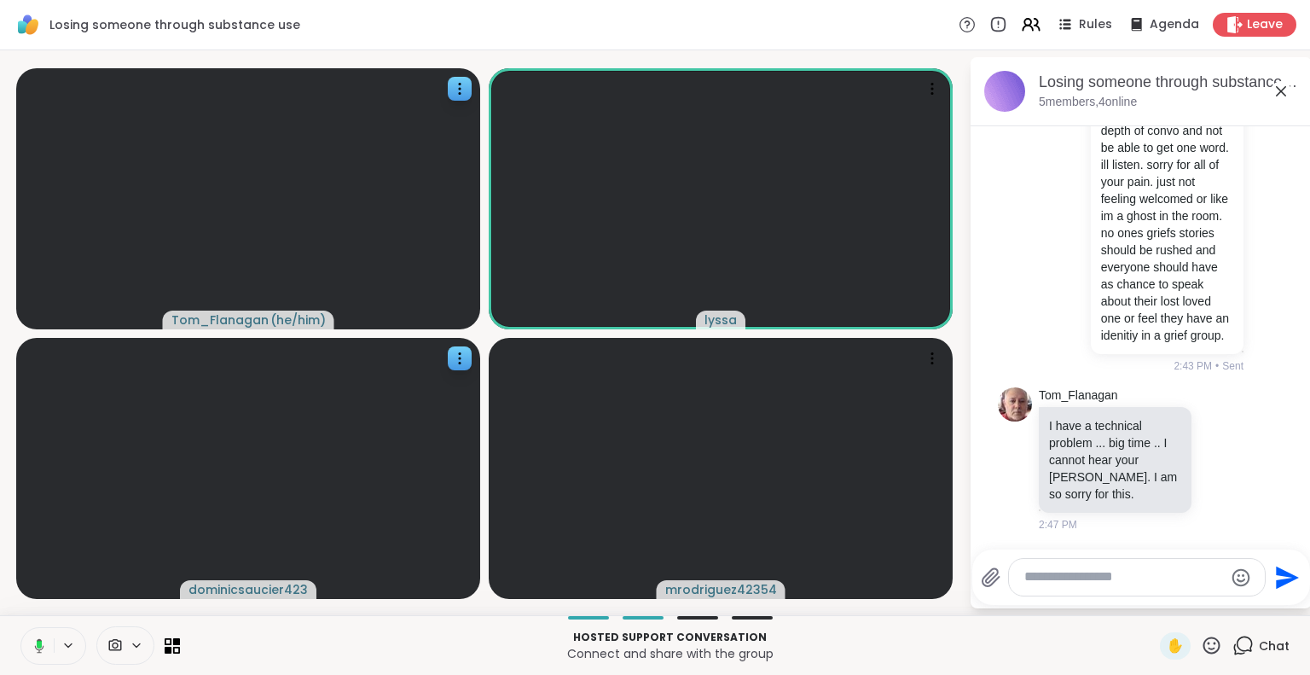
click at [29, 655] on button at bounding box center [36, 646] width 35 height 36
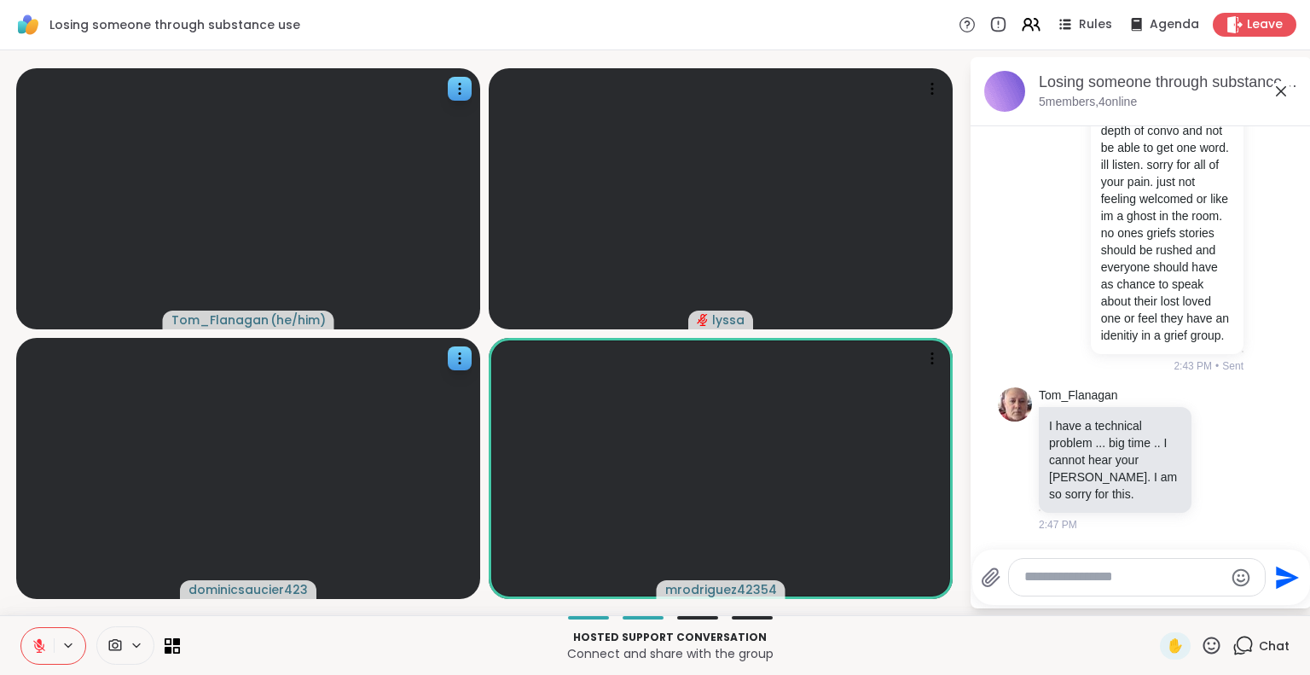
click at [38, 642] on icon at bounding box center [39, 641] width 5 height 7
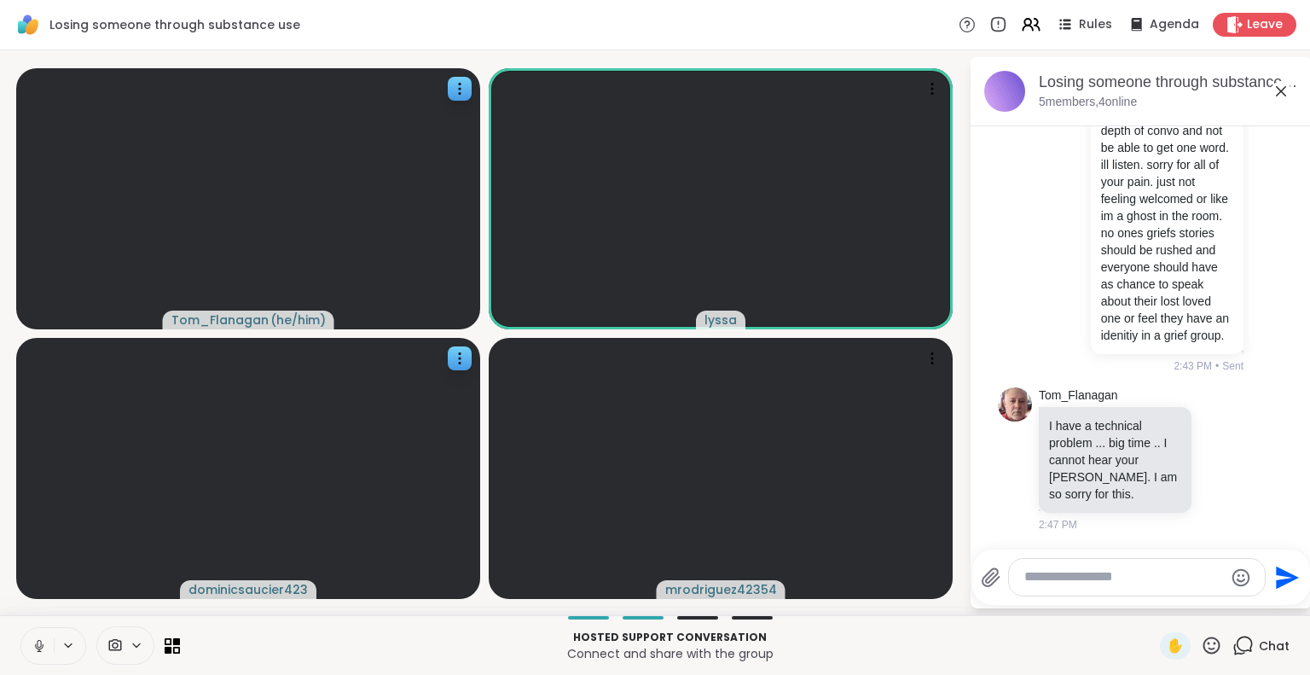
click at [31, 647] on button at bounding box center [37, 646] width 32 height 36
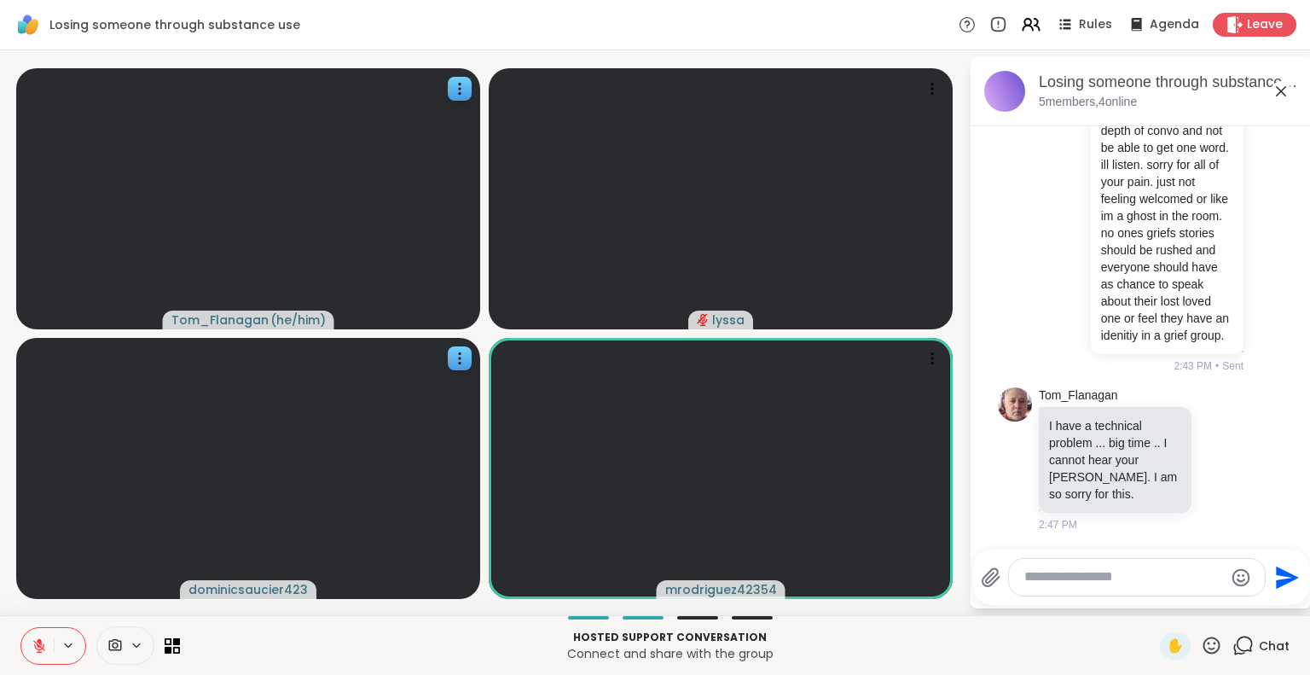
click at [1276, 88] on icon at bounding box center [1281, 91] width 20 height 20
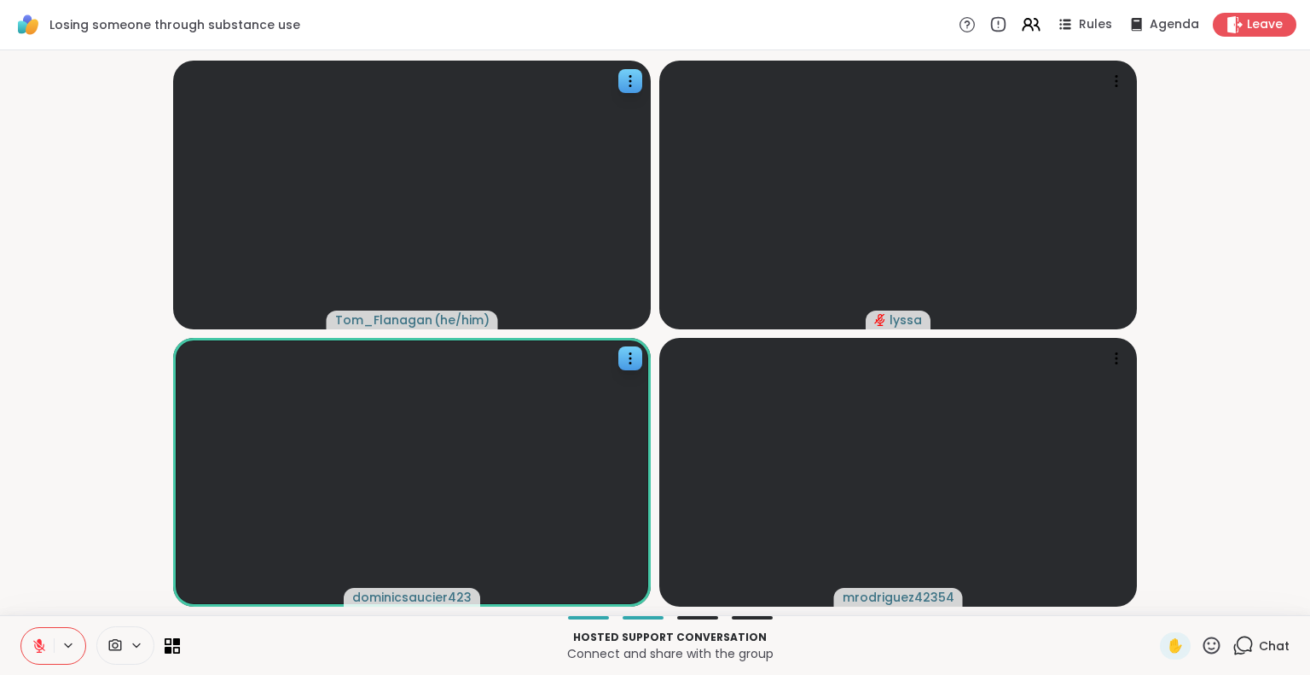
click at [36, 606] on video-player-container "Tom_Flanagan ( he/him ) lyssa dominicsaucier423 mrodriguez42354" at bounding box center [655, 332] width 1290 height 551
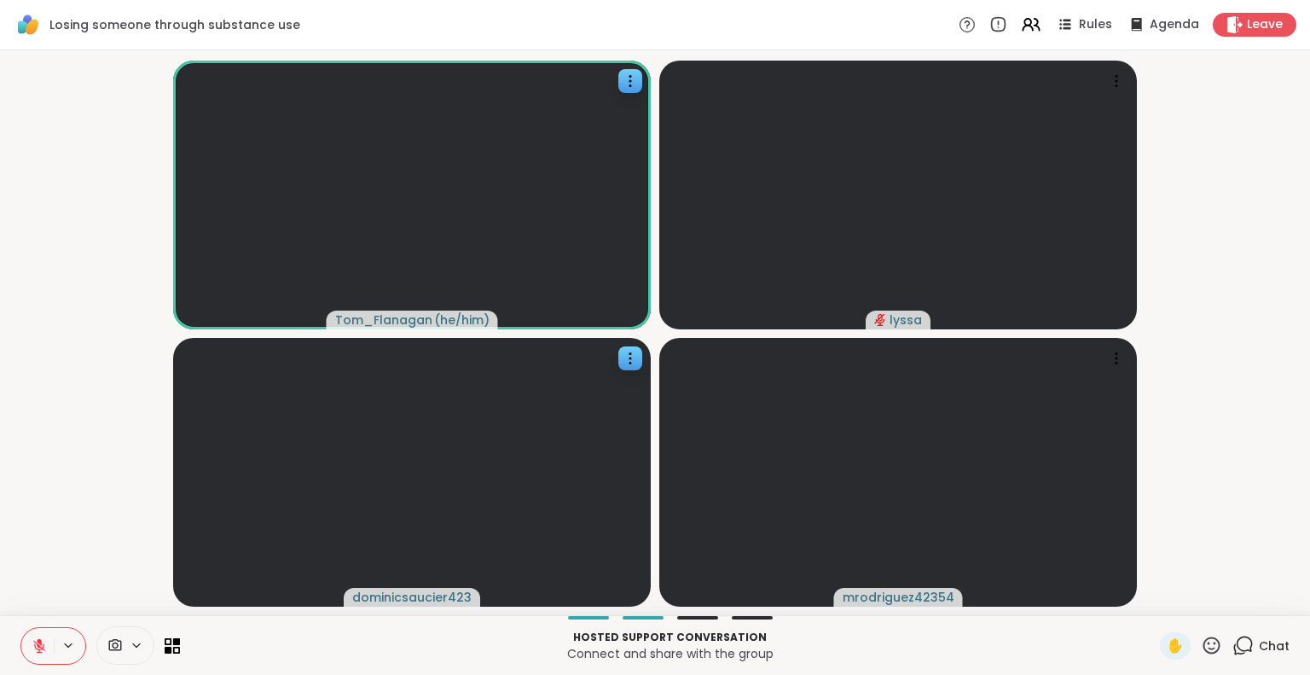
click at [1259, 643] on span "Chat" at bounding box center [1274, 645] width 31 height 17
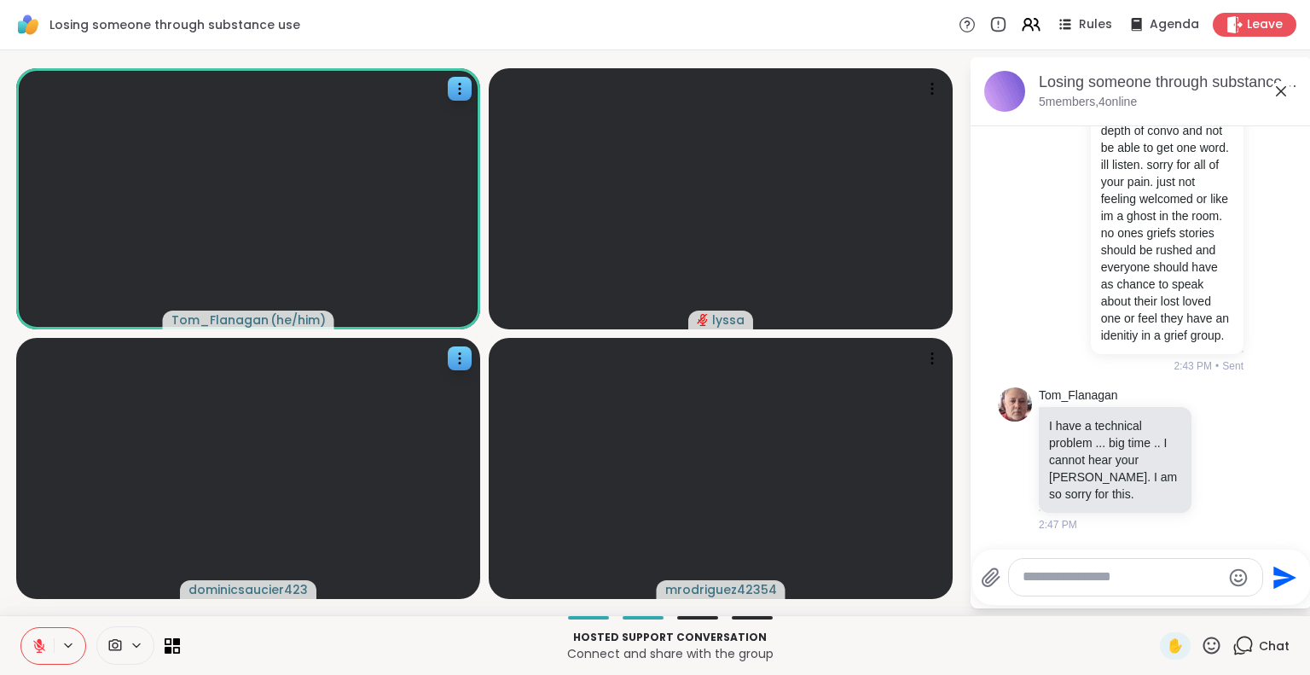
click at [1164, 585] on textarea "Type your message" at bounding box center [1122, 577] width 199 height 18
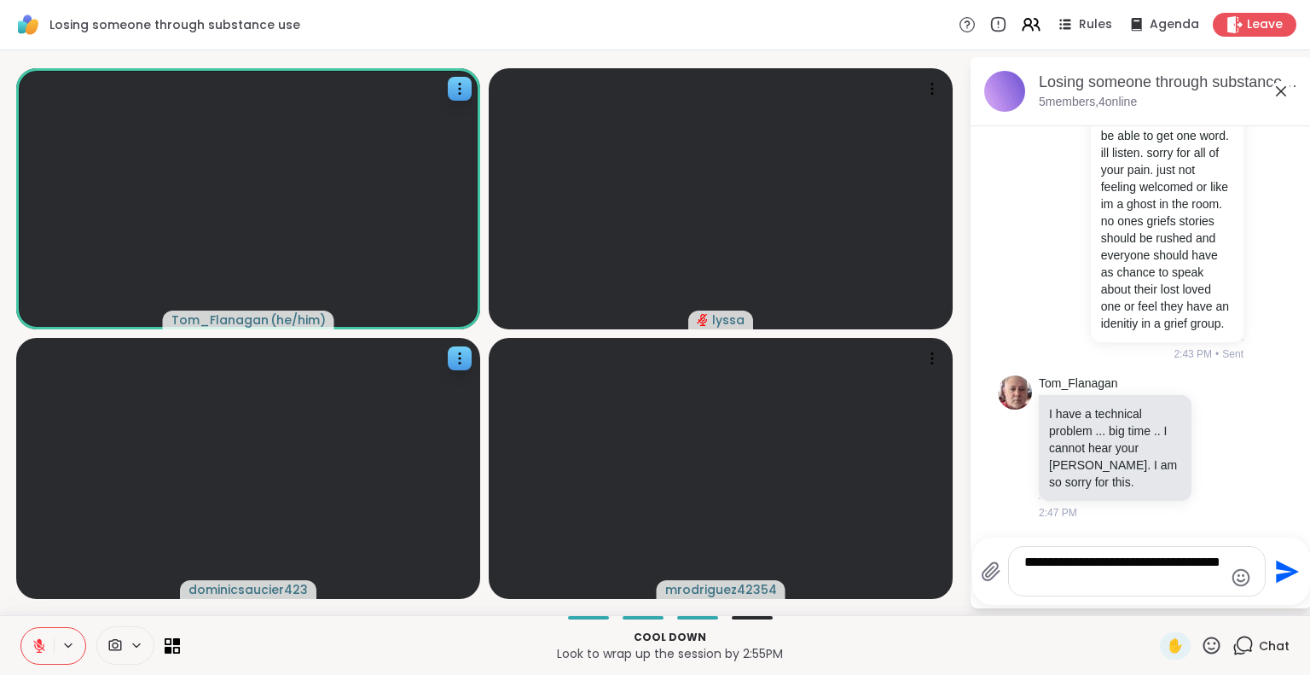
click at [26, 630] on button at bounding box center [37, 646] width 32 height 36
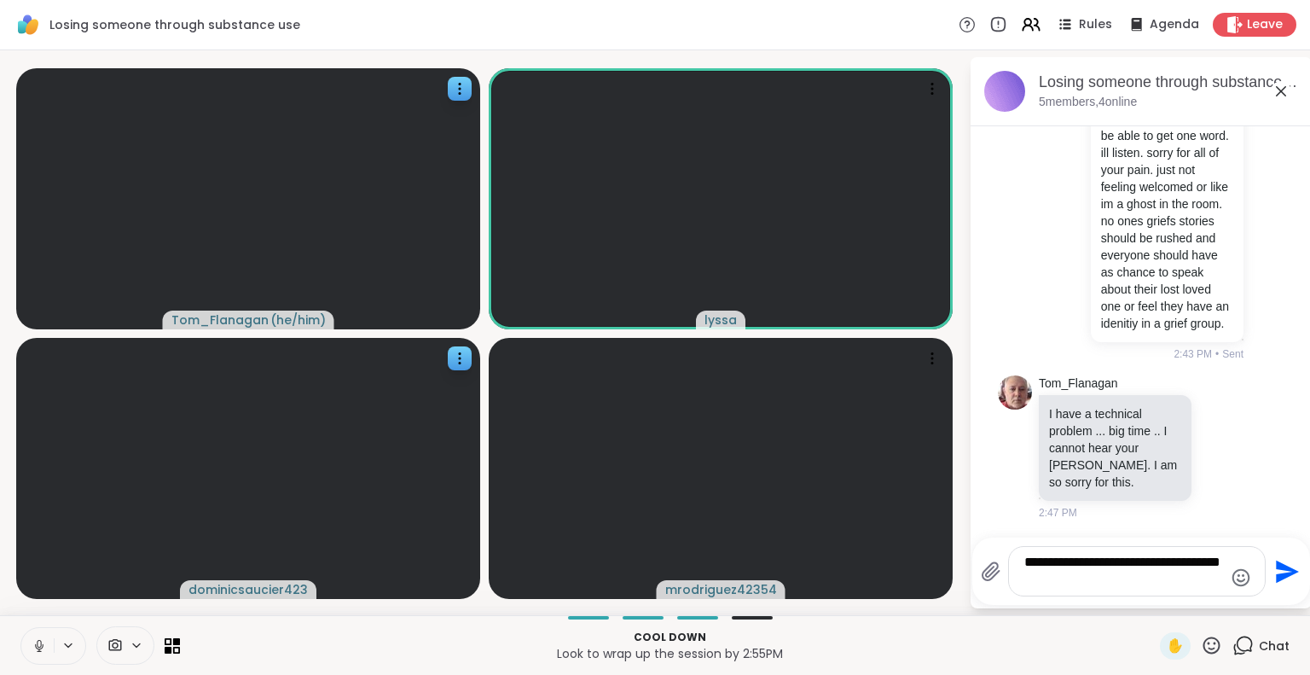
click at [31, 636] on button at bounding box center [37, 646] width 32 height 36
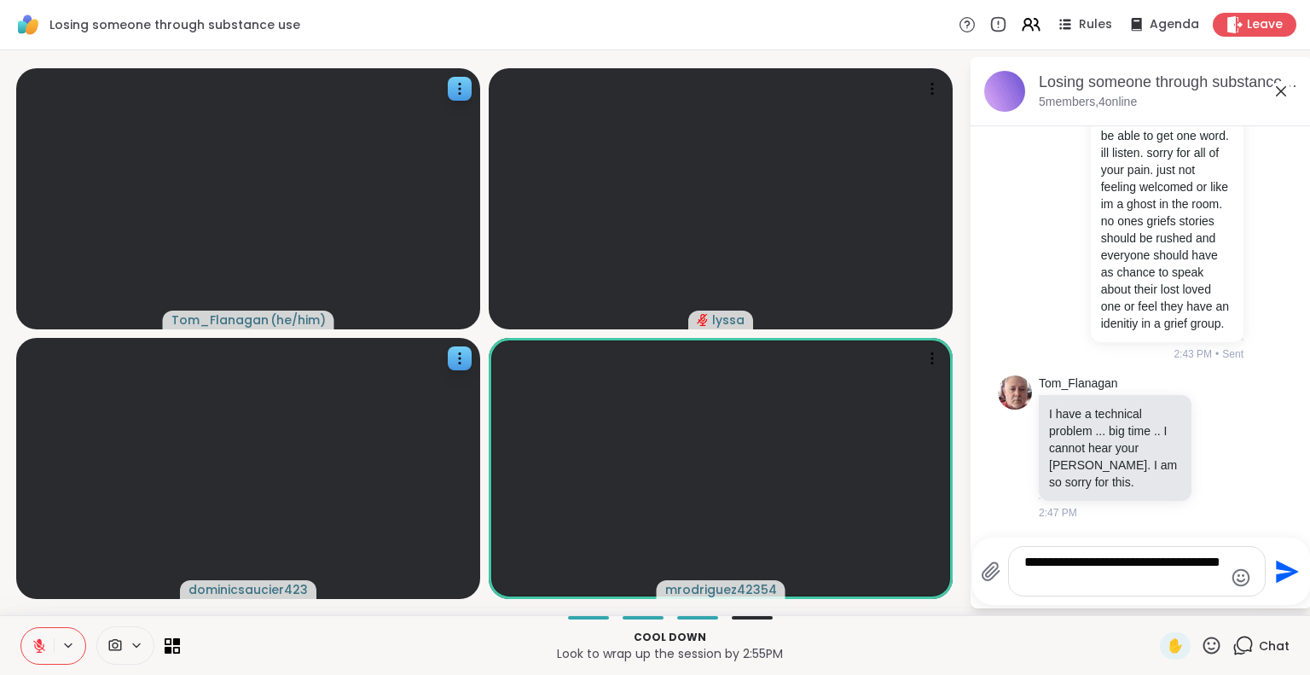
click at [1099, 592] on div "**********" at bounding box center [1137, 571] width 256 height 49
click at [40, 636] on button at bounding box center [37, 646] width 32 height 36
click at [37, 639] on icon at bounding box center [39, 645] width 15 height 15
click at [37, 651] on icon at bounding box center [39, 645] width 15 height 15
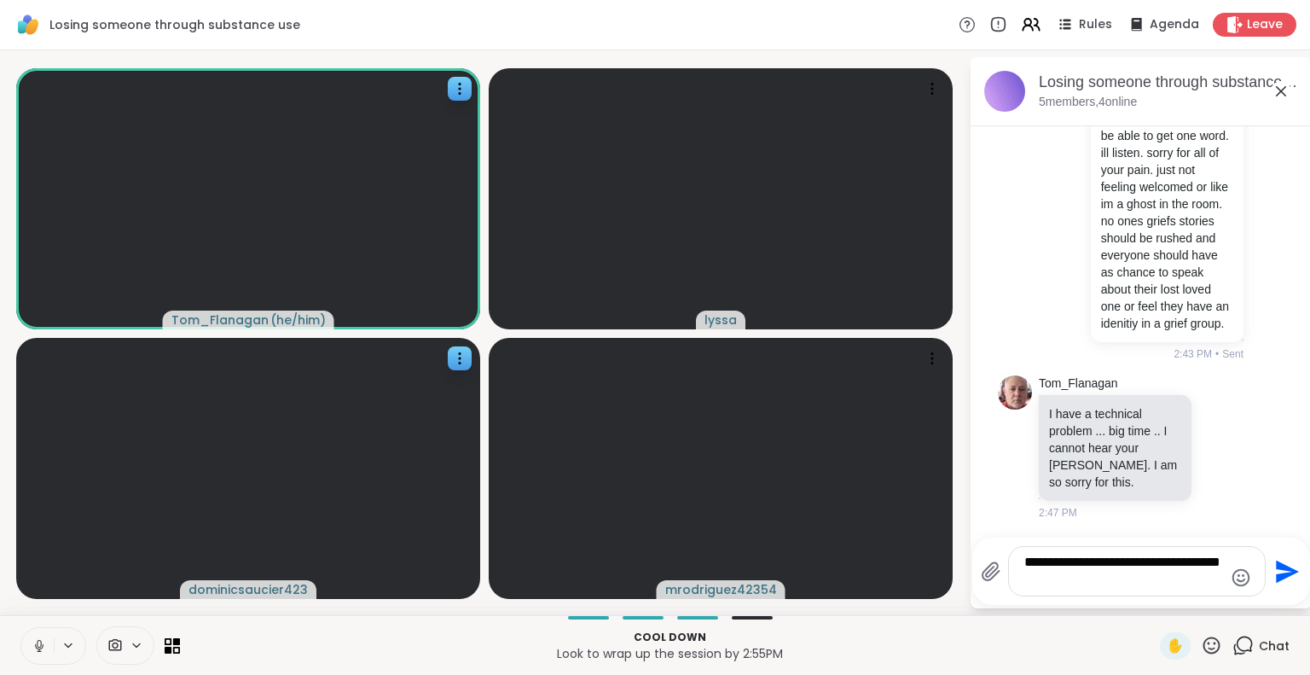
click at [41, 637] on button at bounding box center [37, 646] width 32 height 36
click at [1076, 579] on textarea "**********" at bounding box center [1123, 571] width 199 height 35
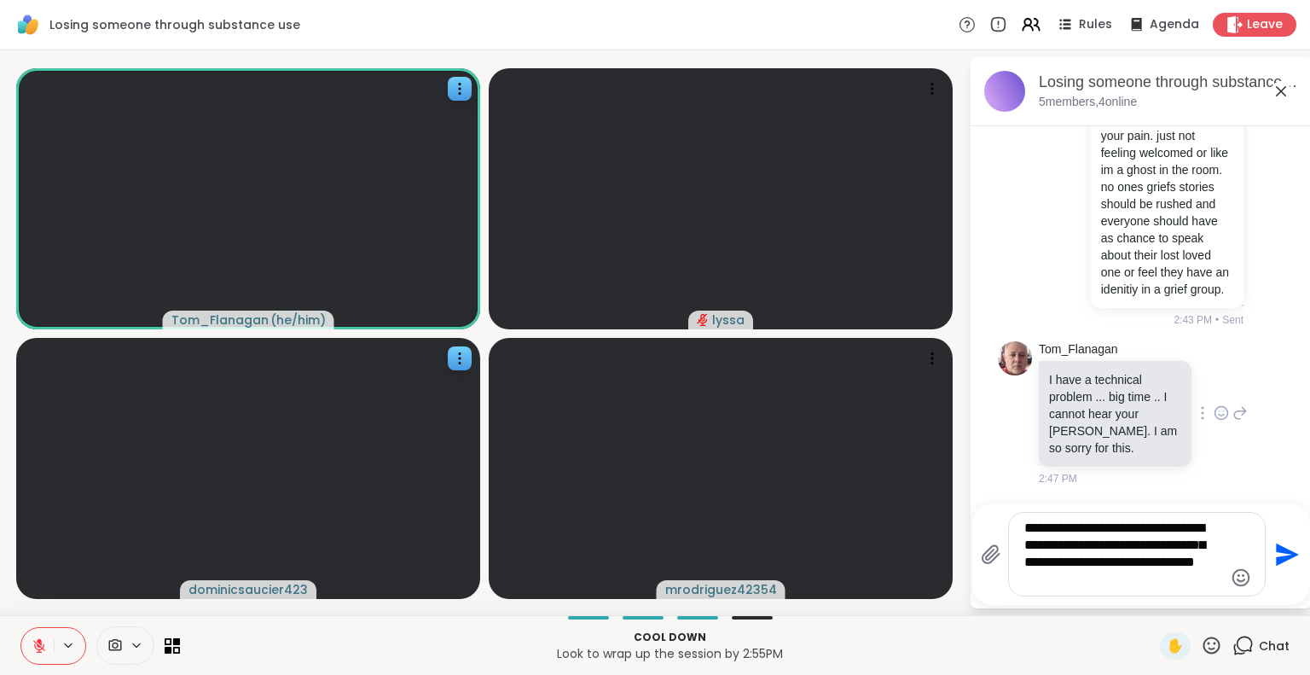
scroll to position [610, 0]
click at [1035, 650] on p "Look to wrap up the session by 2:55PM" at bounding box center [670, 653] width 960 height 17
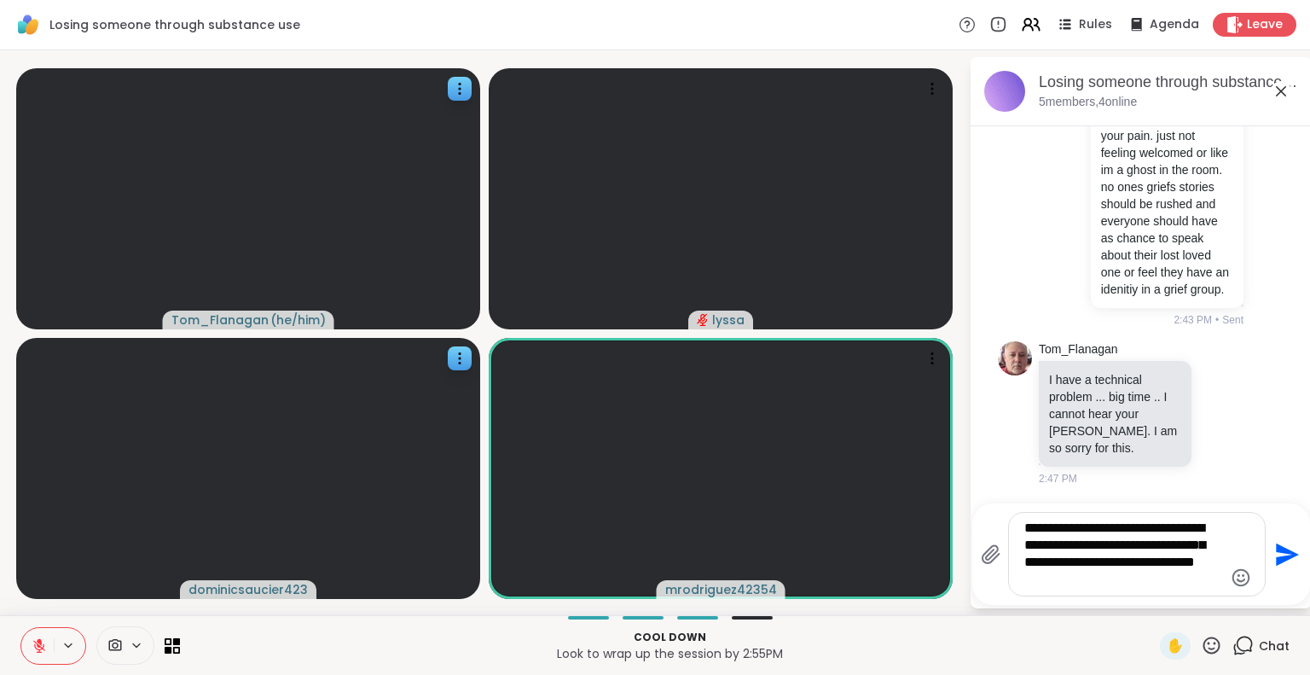
click at [29, 652] on button at bounding box center [37, 646] width 32 height 36
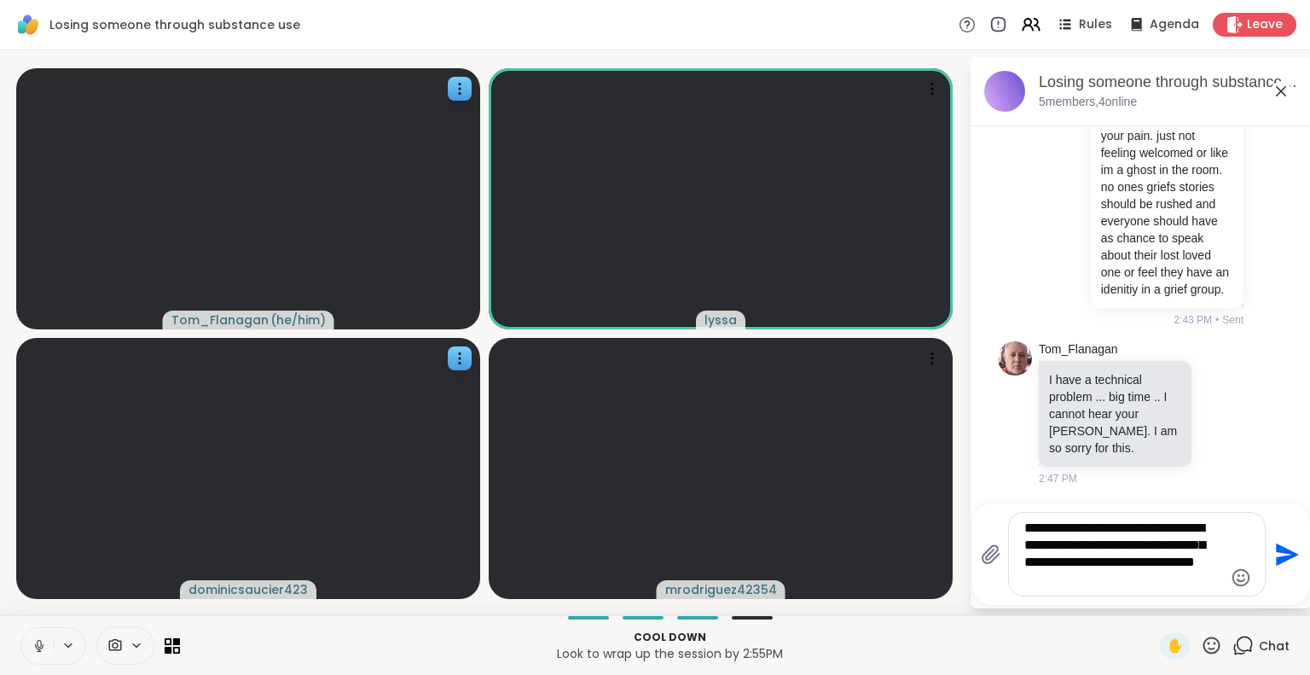
click at [32, 642] on icon at bounding box center [39, 645] width 15 height 15
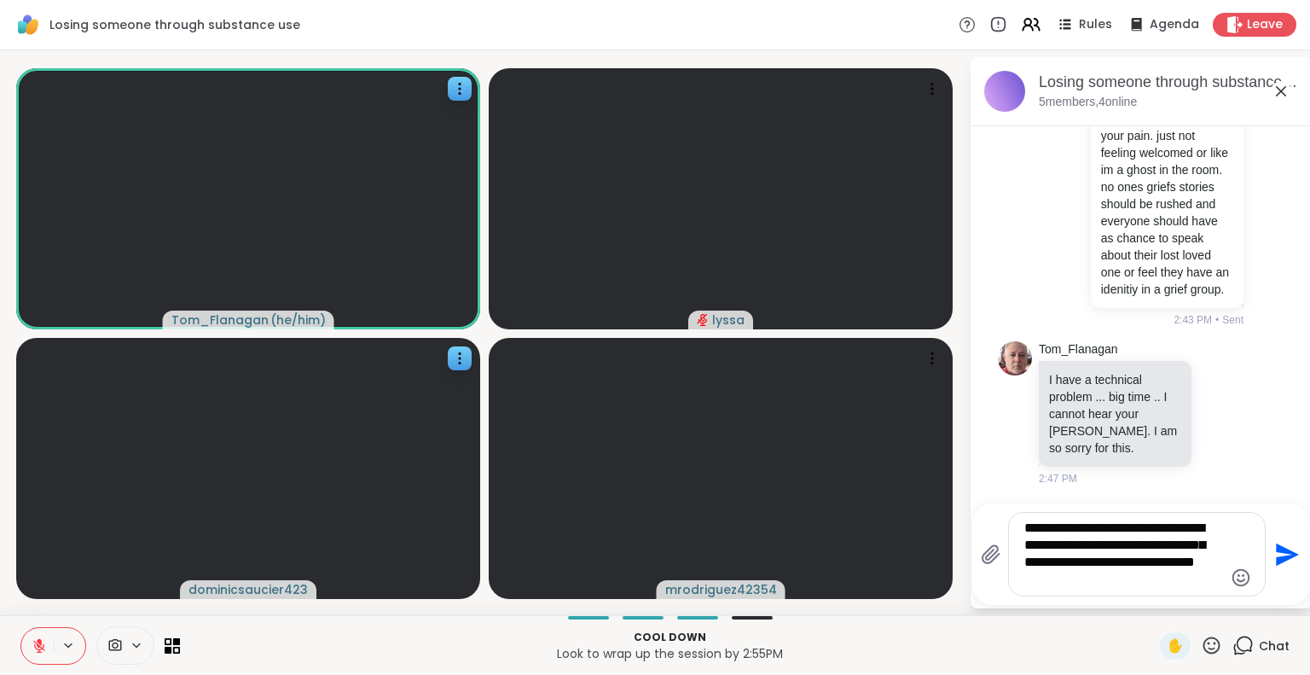
click at [1110, 586] on textarea "**********" at bounding box center [1123, 553] width 199 height 69
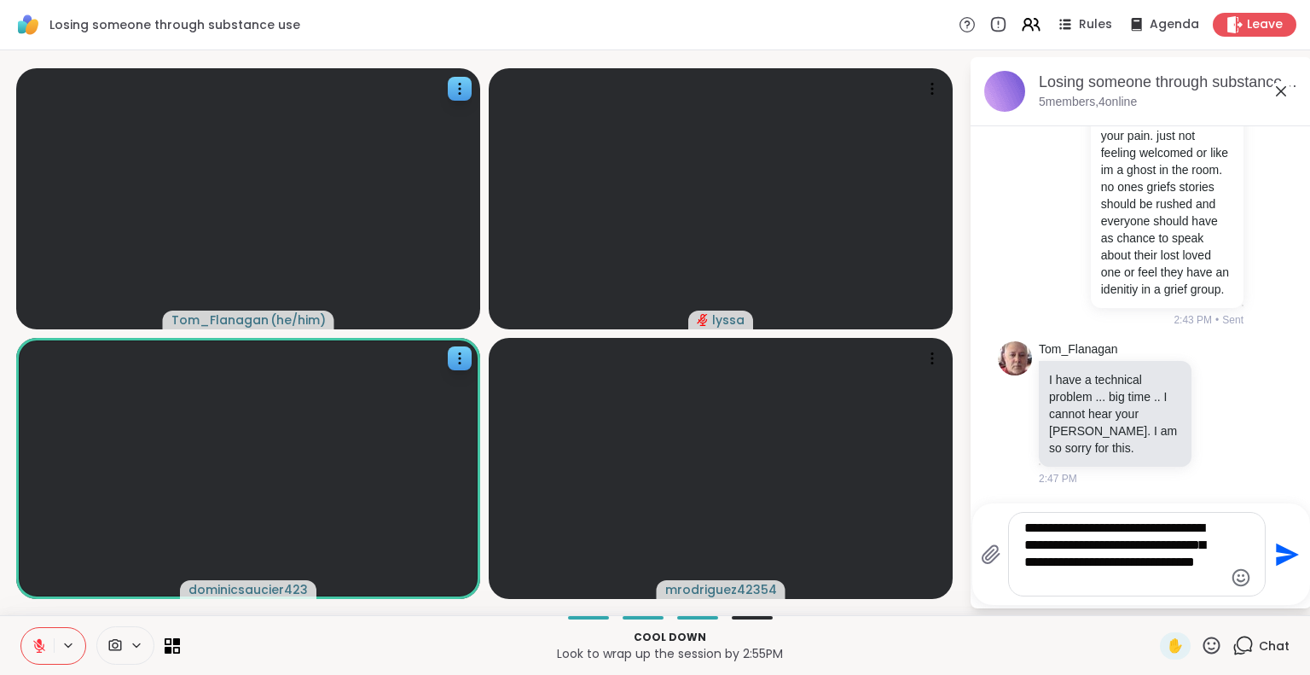
click at [38, 647] on icon at bounding box center [39, 645] width 15 height 15
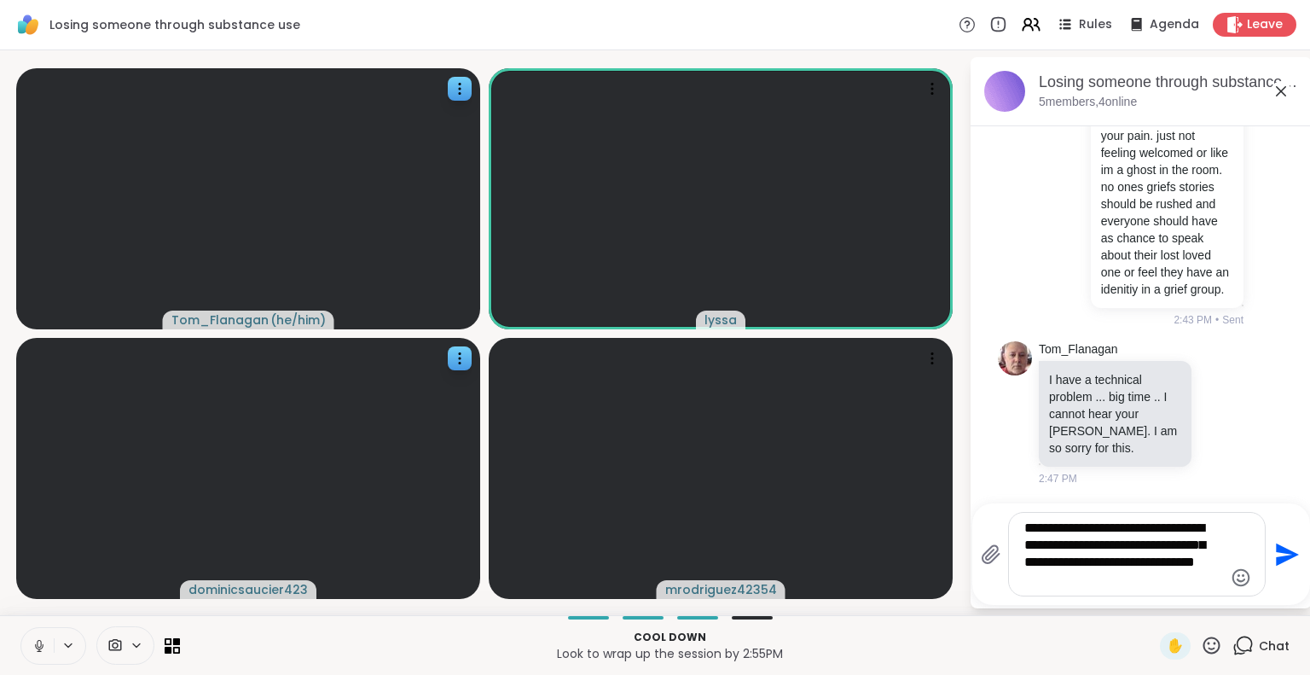
click at [36, 644] on icon at bounding box center [39, 645] width 15 height 15
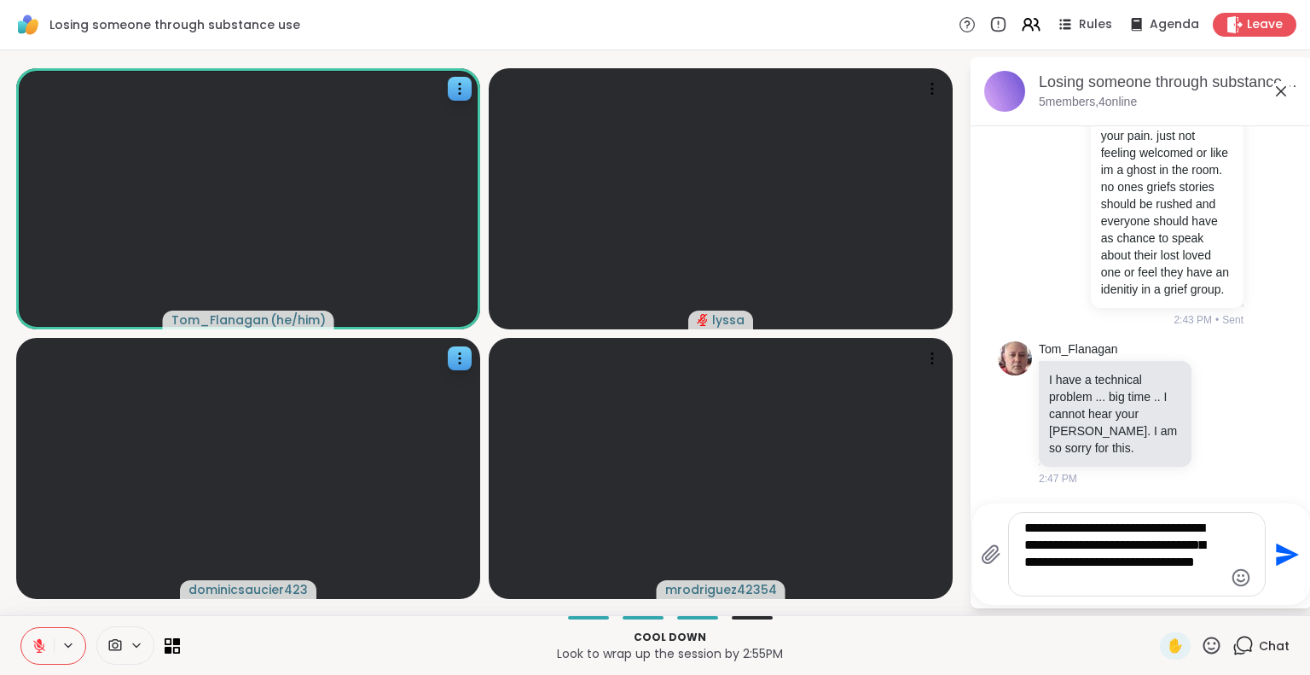
click at [1064, 587] on textarea "**********" at bounding box center [1123, 553] width 199 height 69
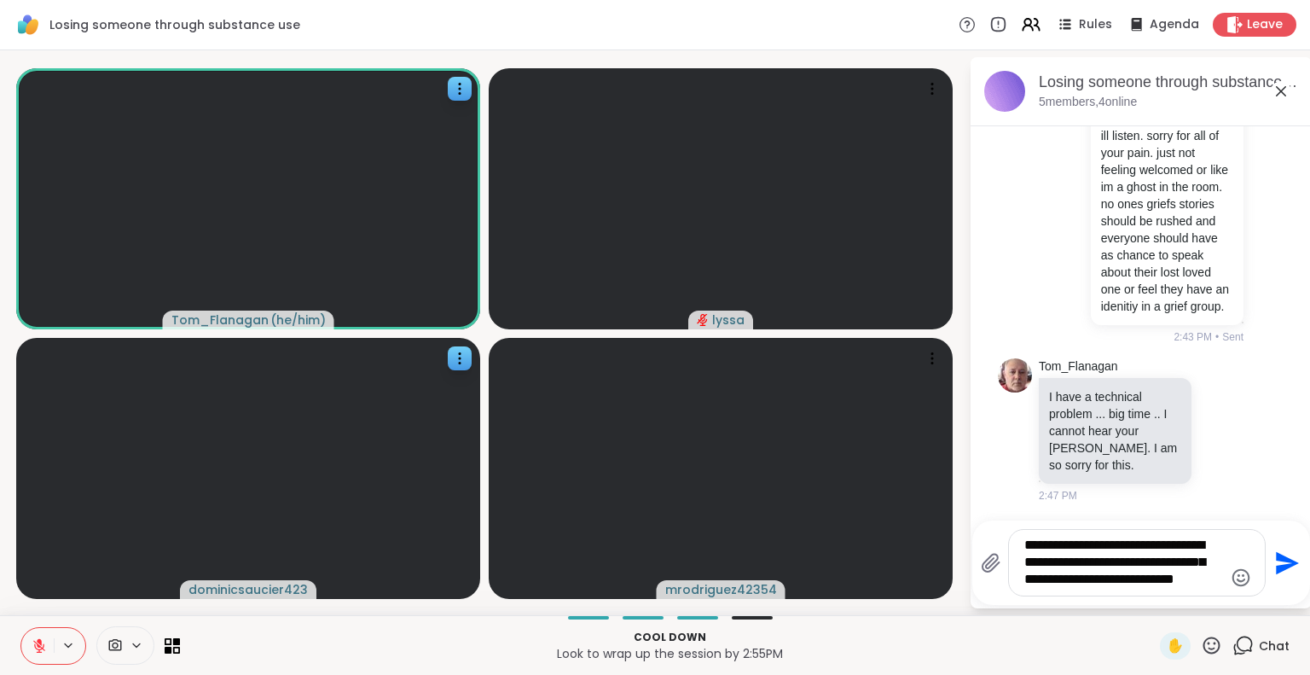
scroll to position [593, 0]
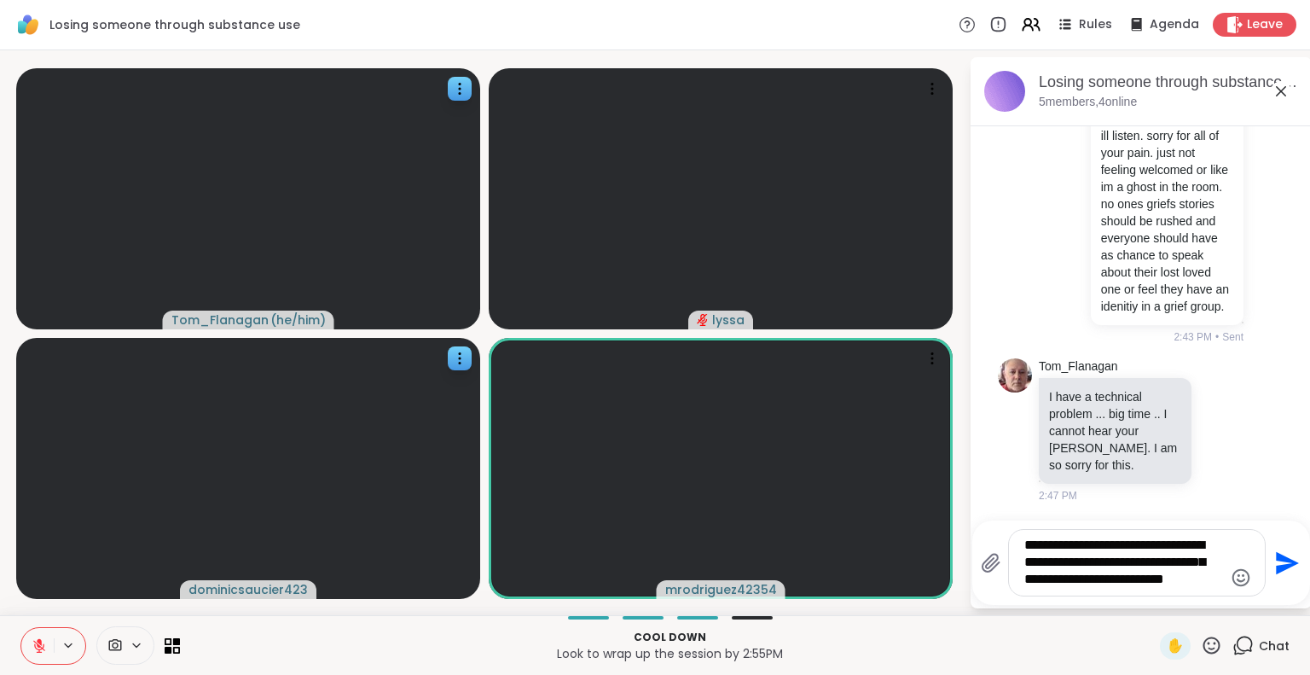
click at [1175, 579] on textarea "**********" at bounding box center [1123, 562] width 199 height 52
click at [1201, 644] on icon at bounding box center [1211, 645] width 21 height 21
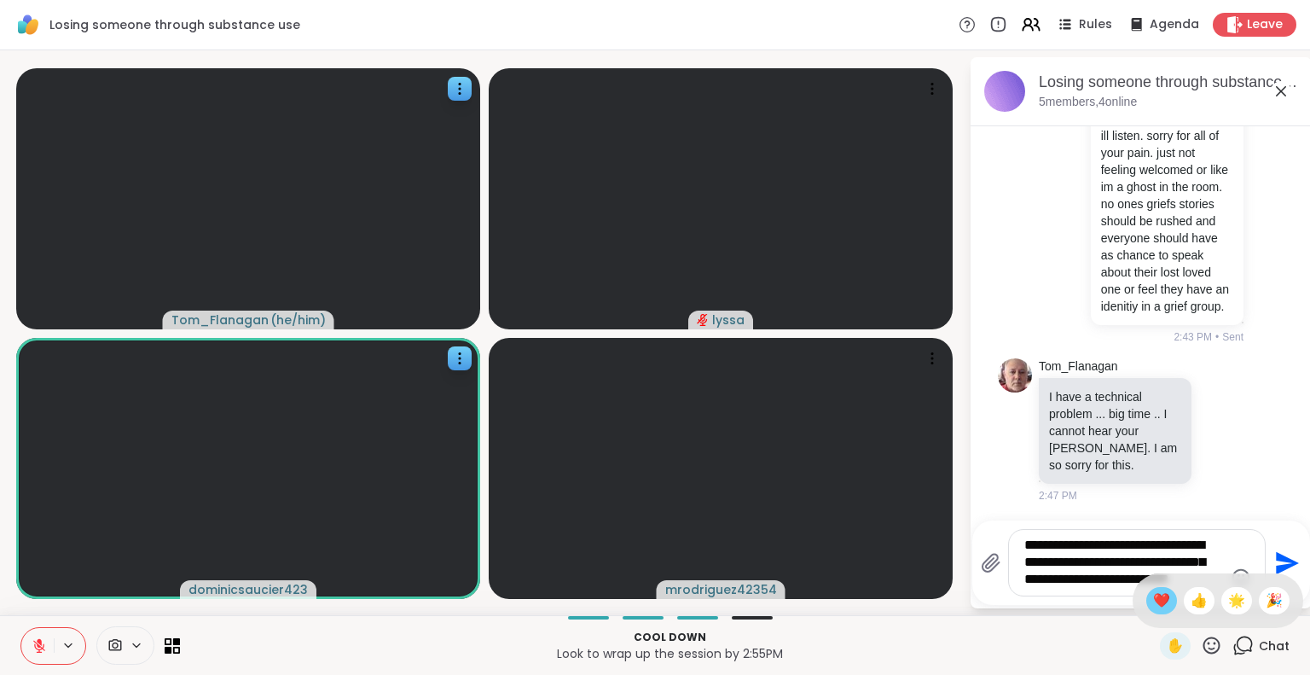
click at [1146, 593] on div "❤️" at bounding box center [1161, 600] width 31 height 27
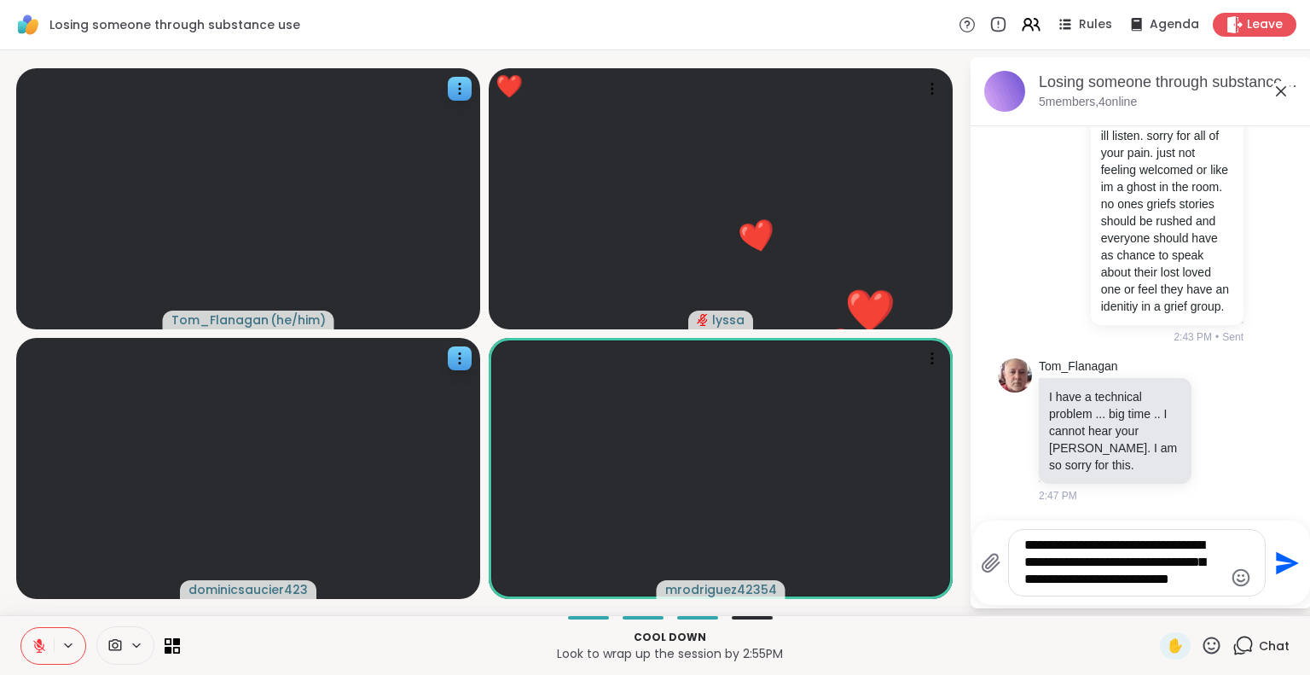
click at [1180, 587] on textarea "**********" at bounding box center [1123, 562] width 199 height 52
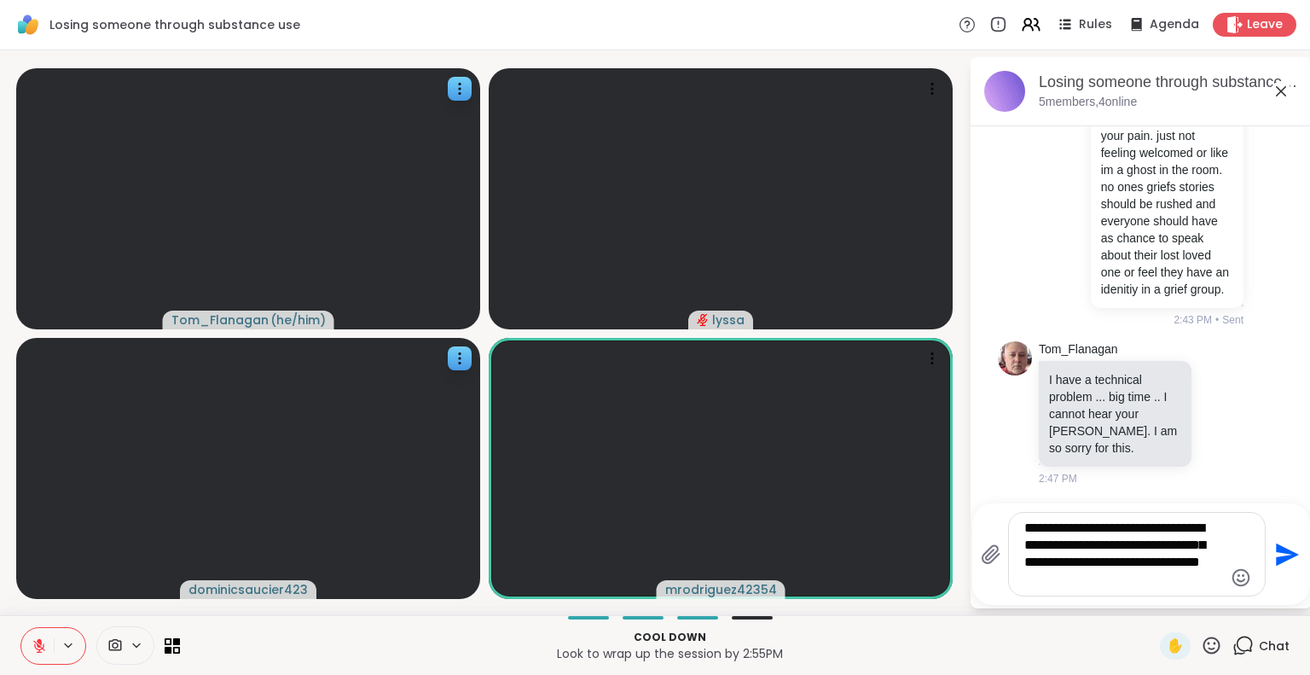
click at [1201, 641] on icon at bounding box center [1211, 645] width 21 height 21
click at [1153, 590] on span "❤️" at bounding box center [1161, 600] width 17 height 20
click at [1217, 562] on textarea "**********" at bounding box center [1123, 553] width 199 height 69
click at [1134, 586] on textarea "**********" at bounding box center [1123, 553] width 199 height 69
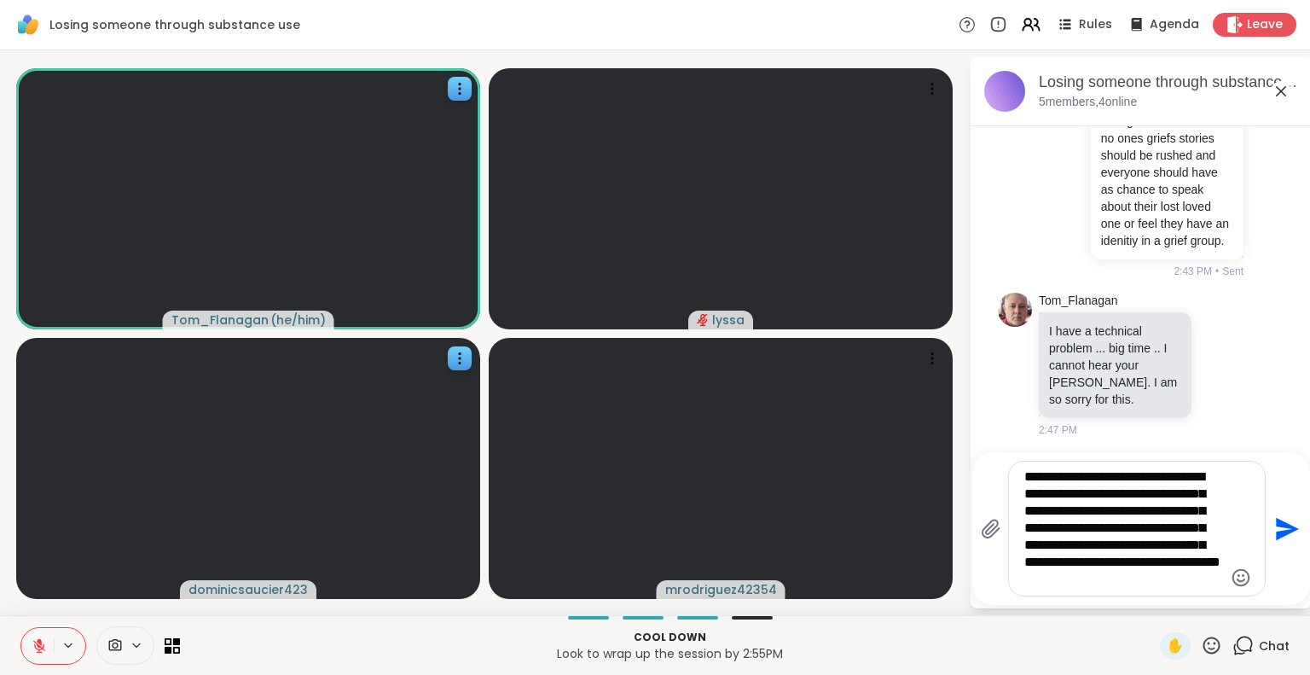
type textarea "**********"
click at [36, 648] on icon at bounding box center [39, 646] width 12 height 12
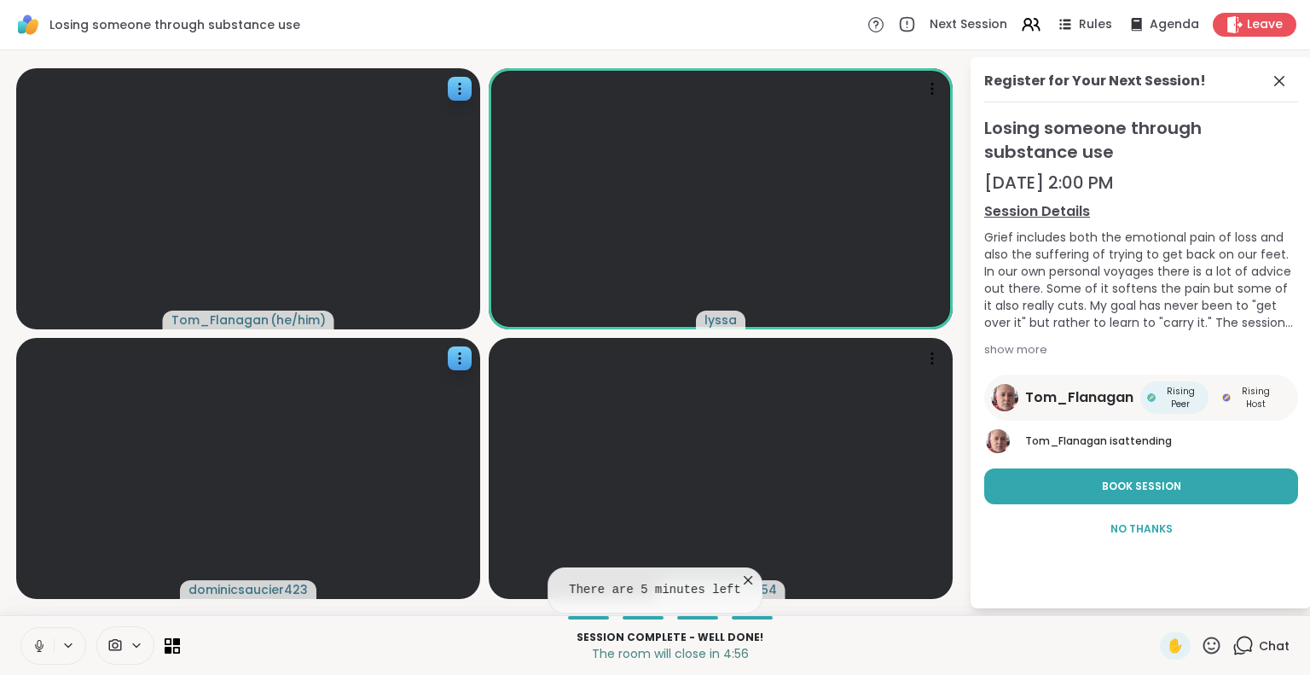
click at [739, 577] on icon at bounding box center [747, 579] width 17 height 17
click at [44, 643] on icon at bounding box center [39, 645] width 15 height 15
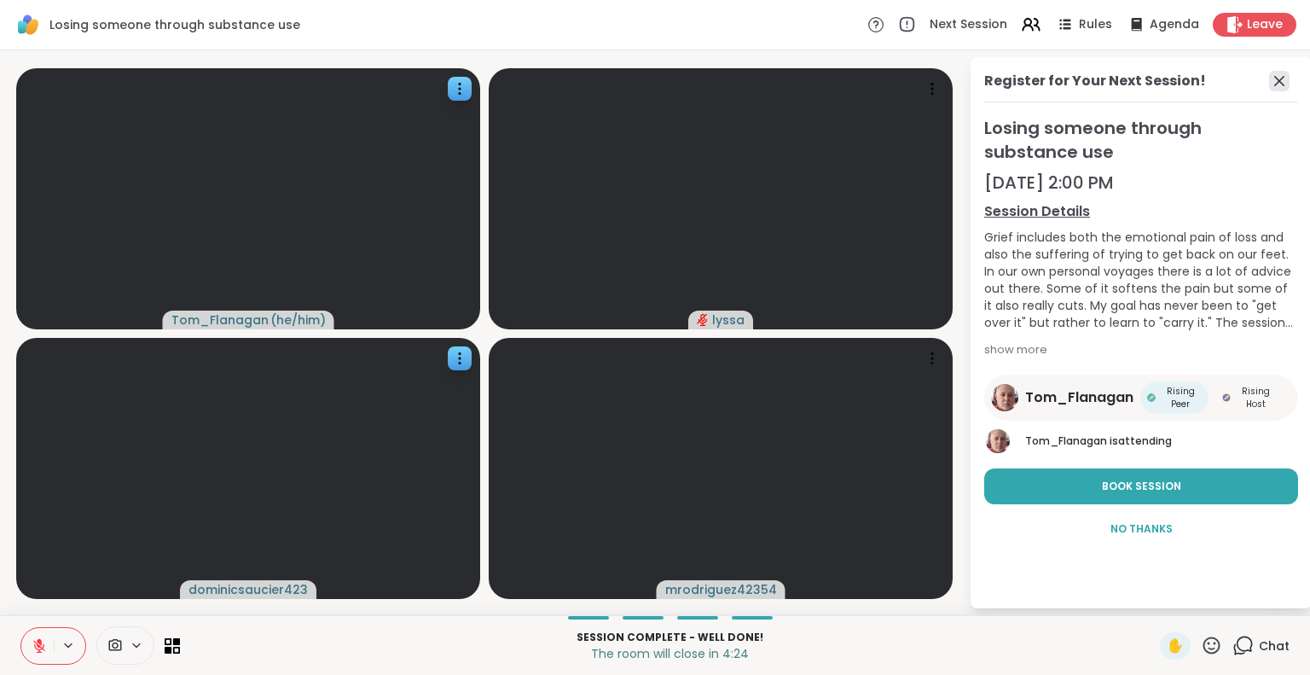
click at [1274, 74] on icon at bounding box center [1279, 81] width 20 height 20
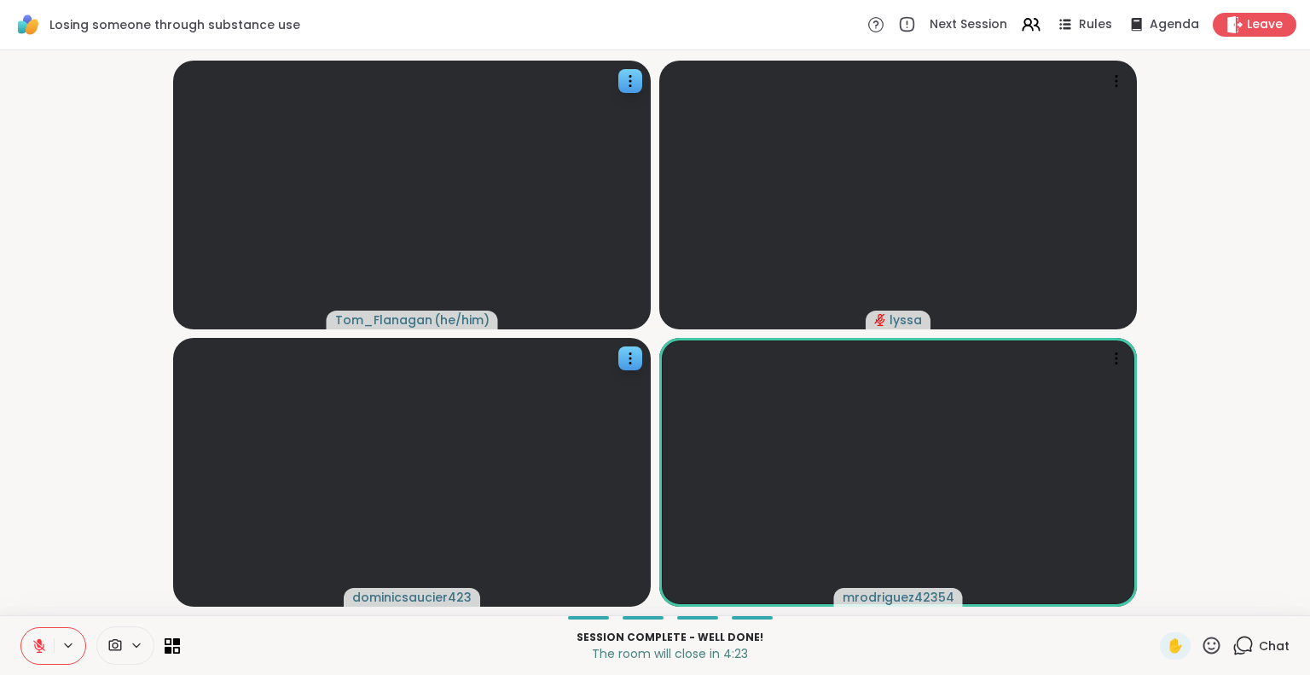
click at [1259, 644] on span "Chat" at bounding box center [1274, 645] width 31 height 17
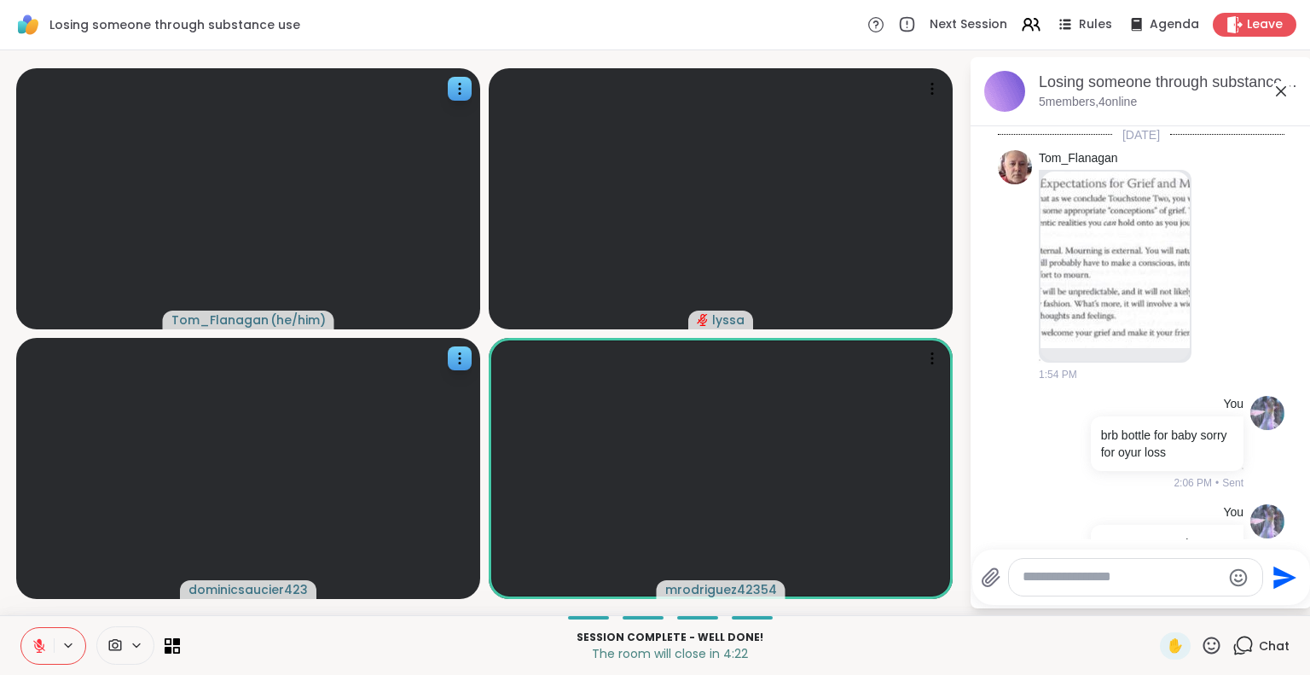
scroll to position [564, 0]
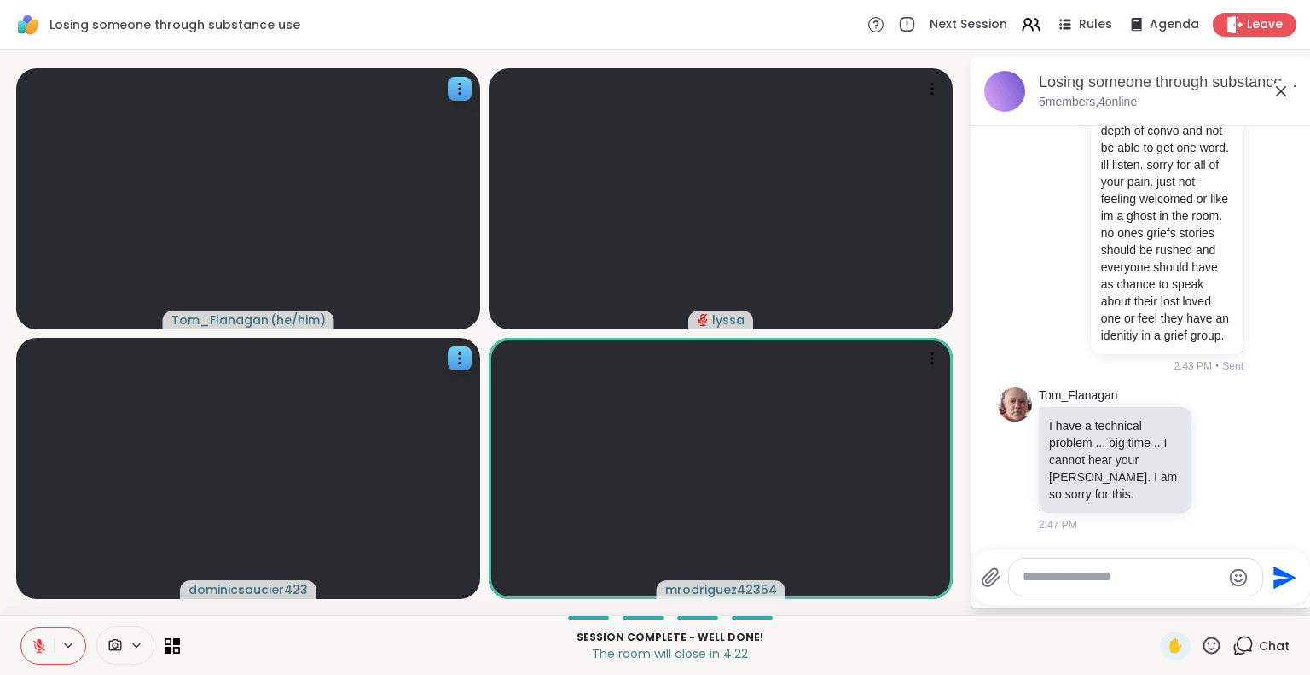
click at [1122, 585] on textarea "Type your message" at bounding box center [1122, 577] width 199 height 18
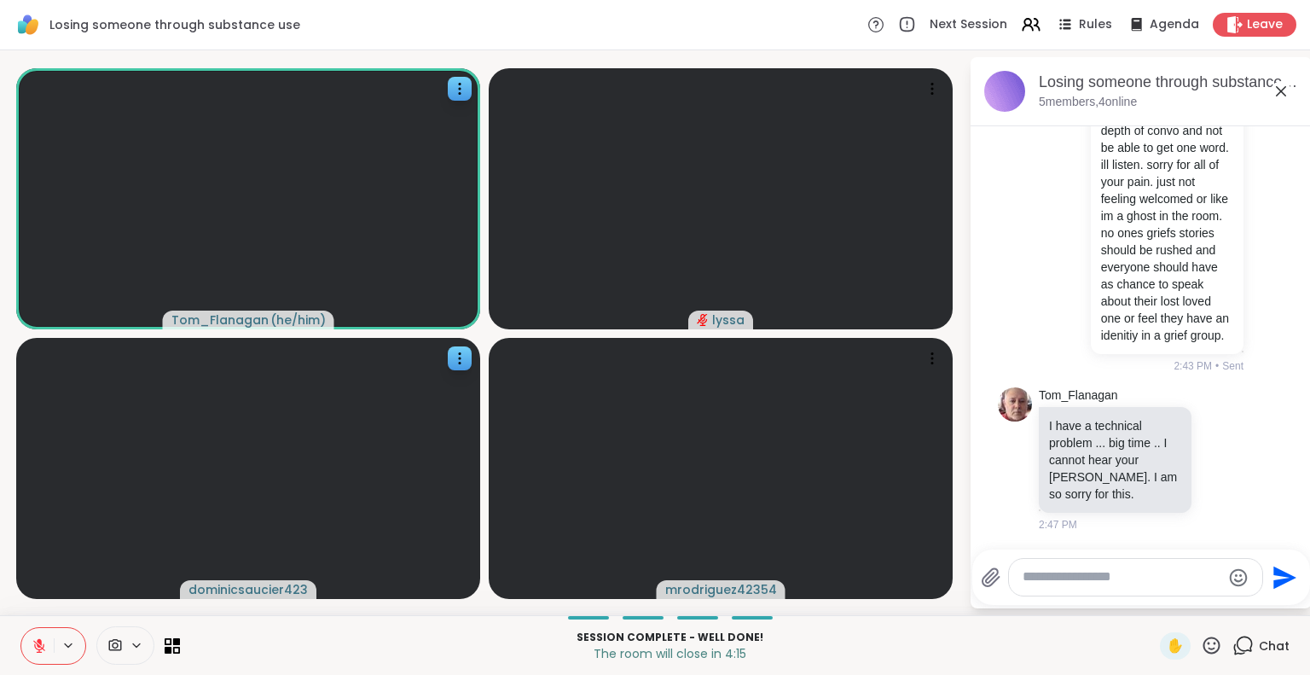
click at [1126, 583] on textarea "Type your message" at bounding box center [1122, 577] width 199 height 18
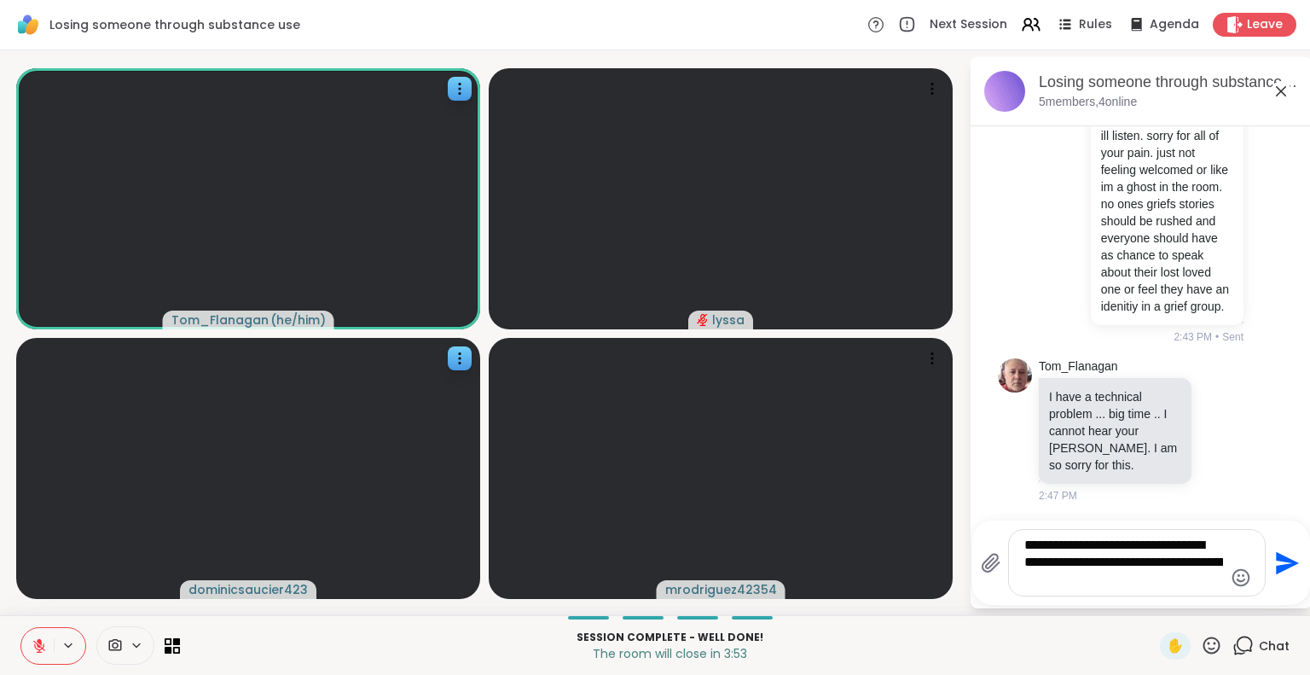
click at [41, 639] on icon at bounding box center [39, 645] width 15 height 15
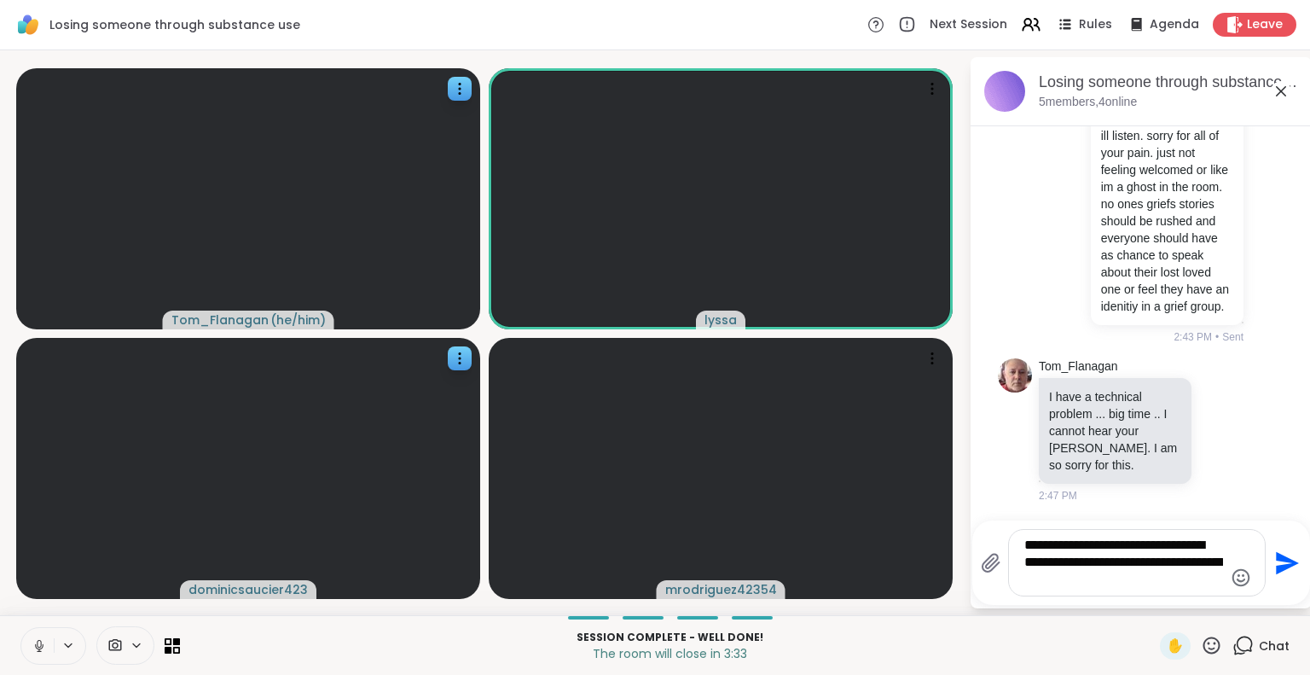
click at [46, 638] on icon at bounding box center [39, 645] width 15 height 15
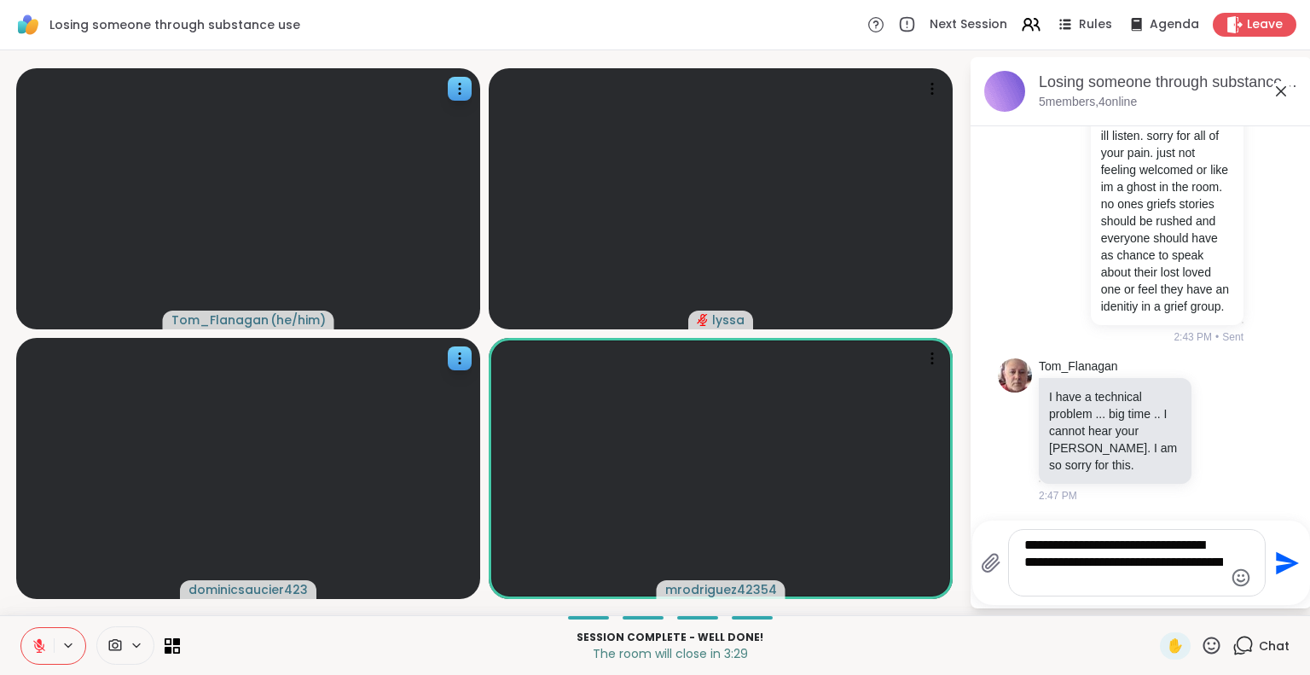
click at [38, 640] on icon at bounding box center [39, 641] width 5 height 7
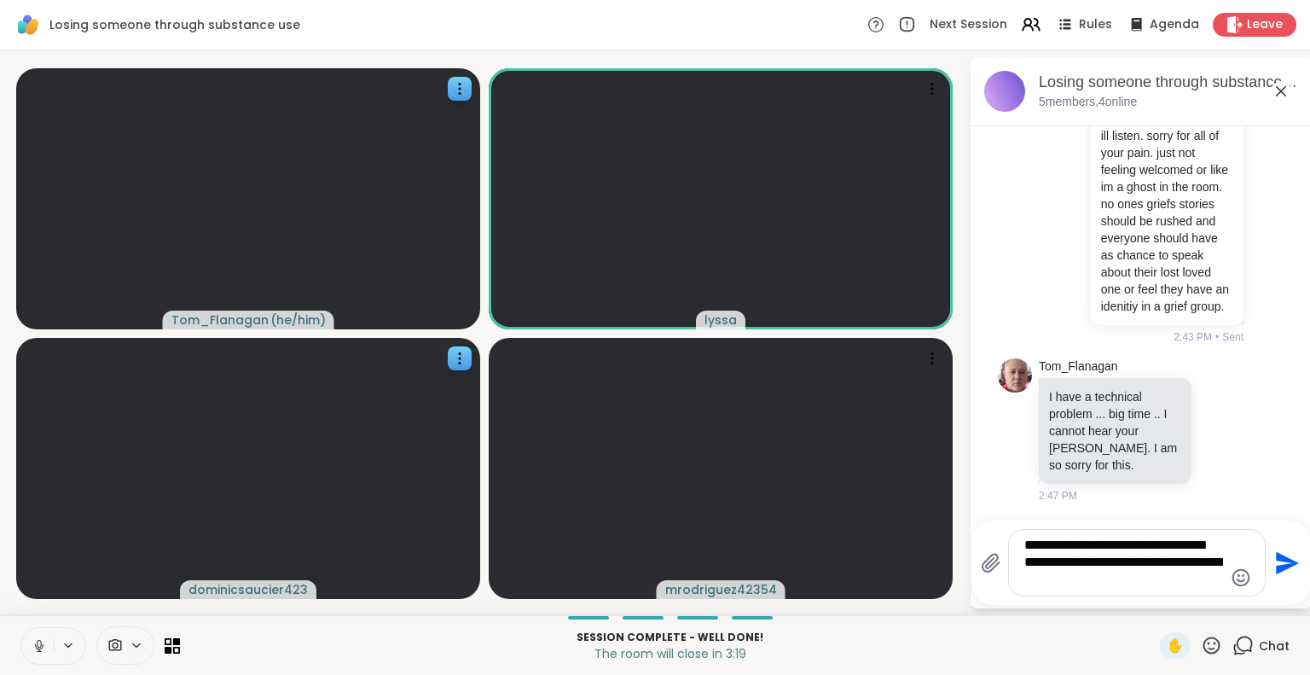
click at [38, 638] on icon at bounding box center [39, 645] width 15 height 15
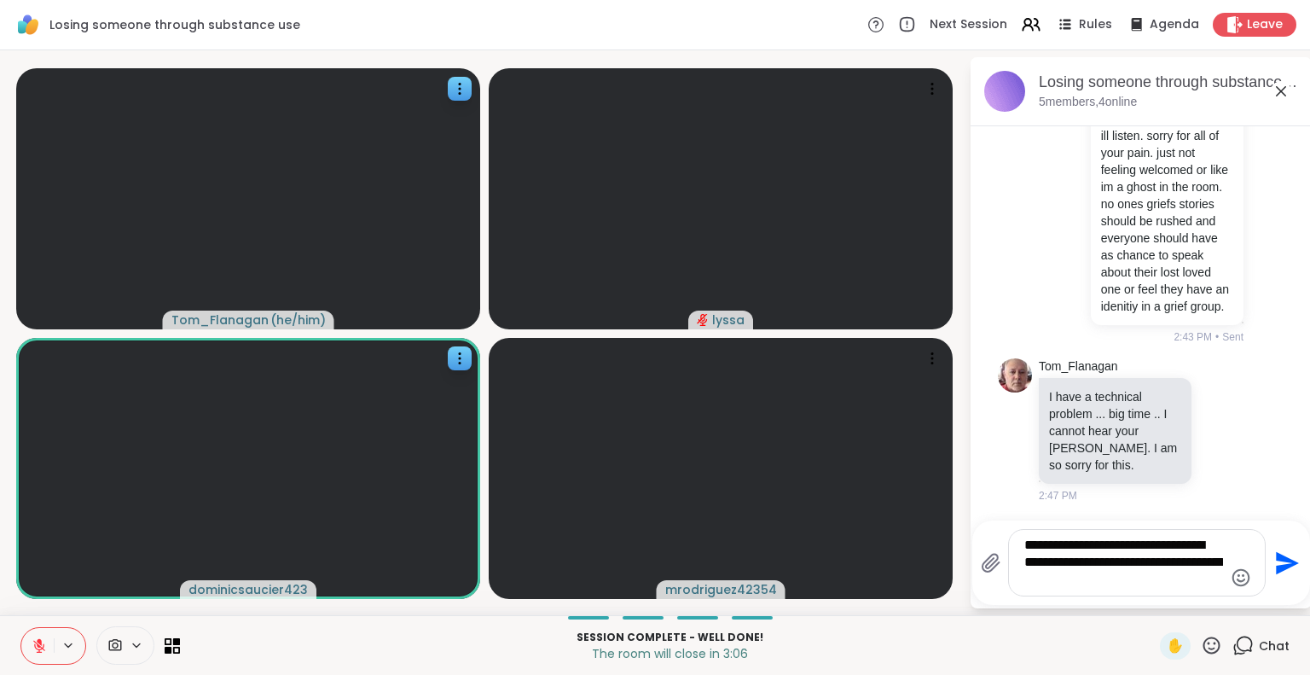
click at [1152, 576] on textarea "**********" at bounding box center [1123, 562] width 199 height 52
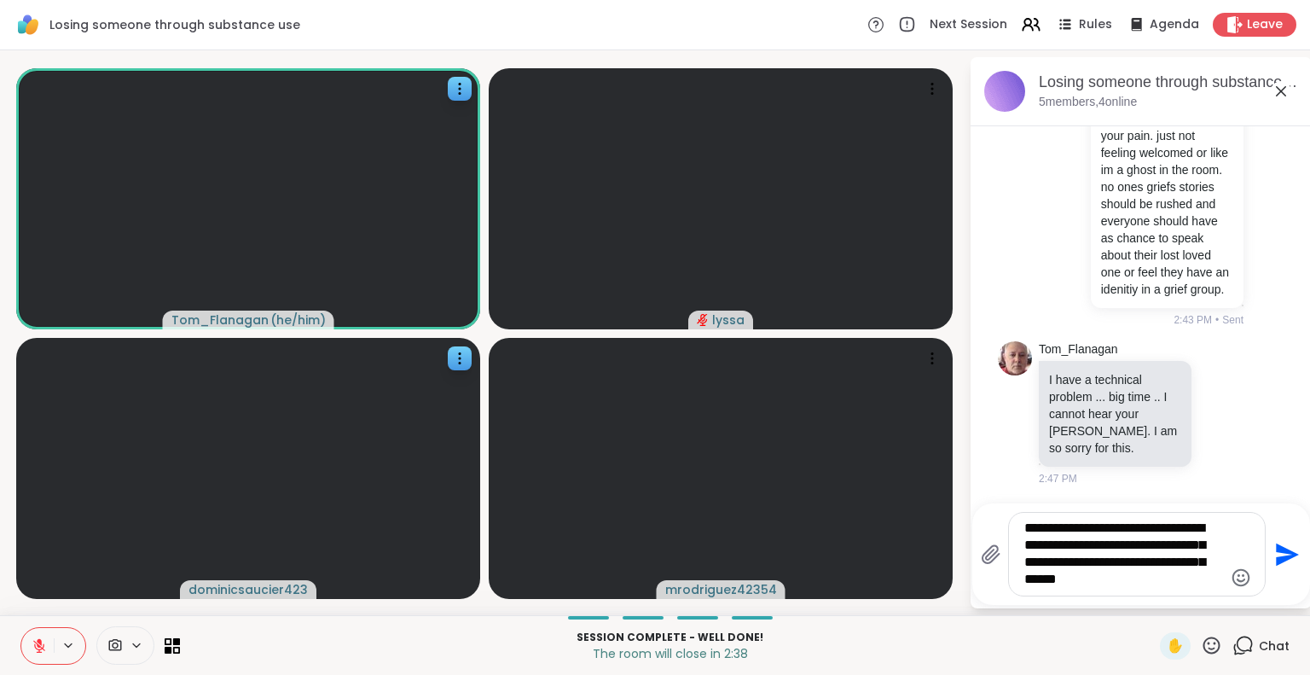
type textarea "**********"
click at [40, 641] on icon at bounding box center [39, 641] width 5 height 7
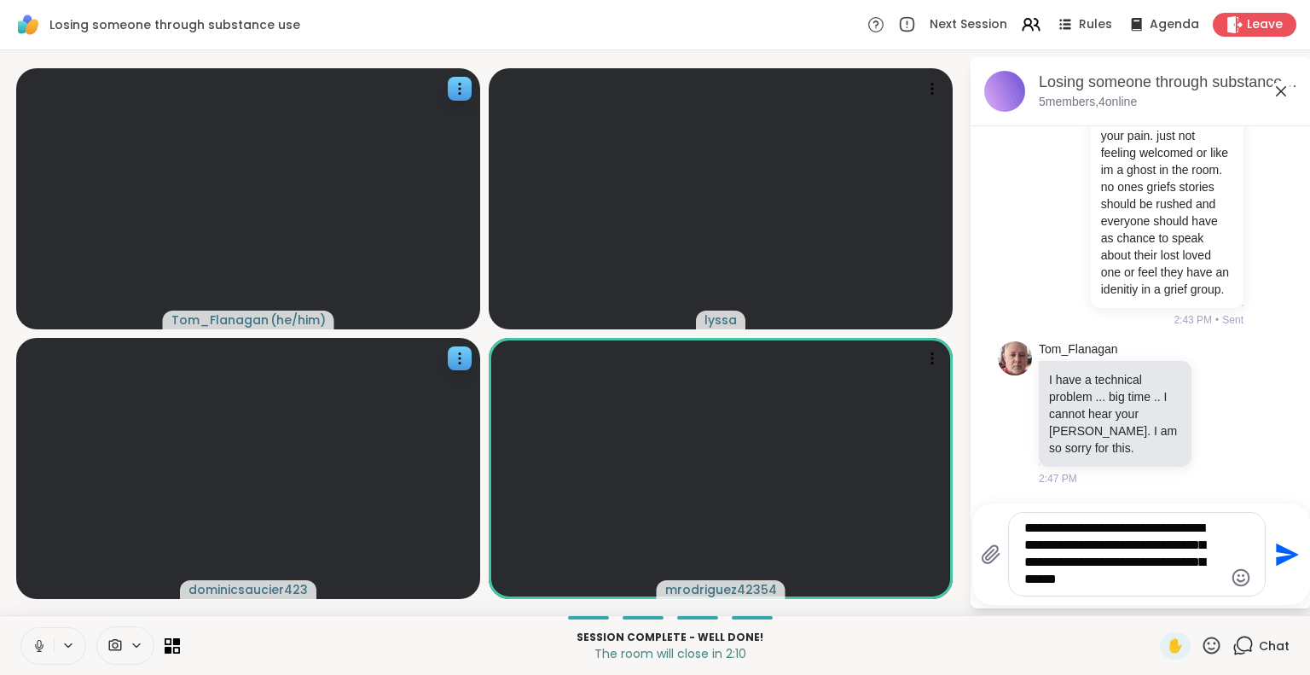
click at [12, 629] on div "Session Complete - well done! The room will close in 2:10 ✋ Chat" at bounding box center [655, 645] width 1310 height 60
click at [40, 640] on icon at bounding box center [39, 645] width 15 height 15
click at [39, 638] on icon at bounding box center [39, 645] width 15 height 15
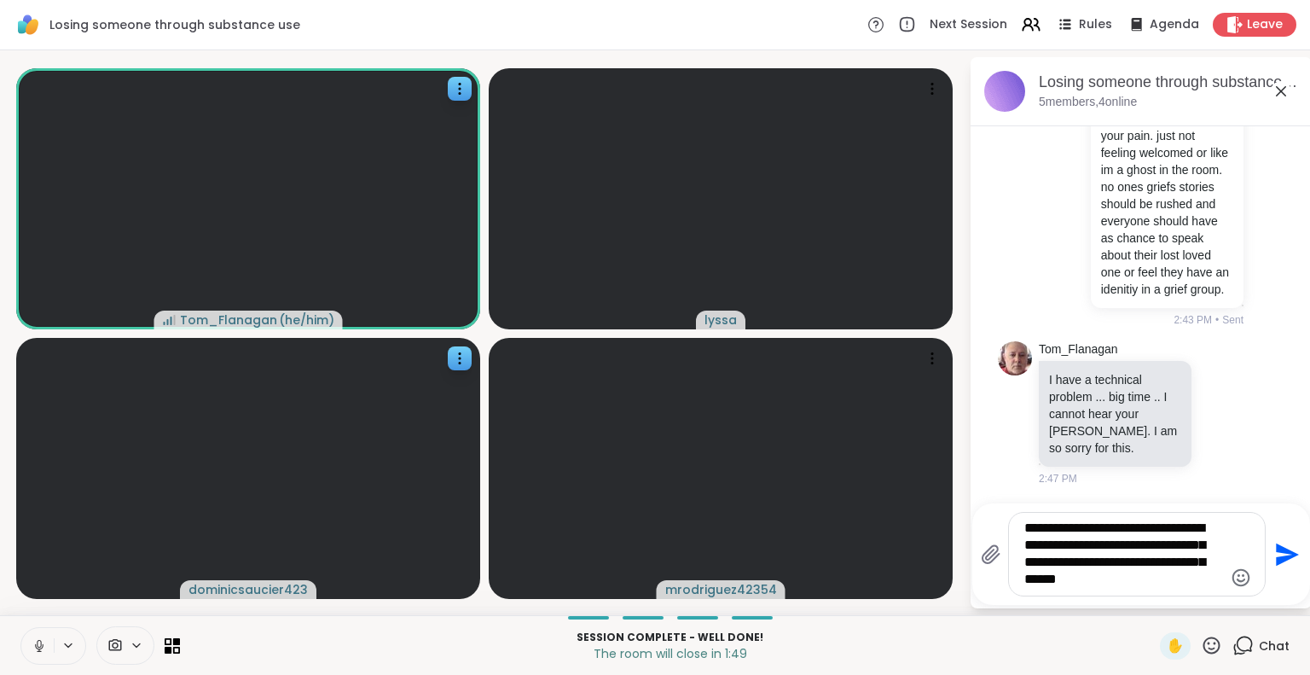
click at [33, 646] on icon at bounding box center [39, 645] width 15 height 15
click at [21, 628] on button at bounding box center [37, 646] width 32 height 36
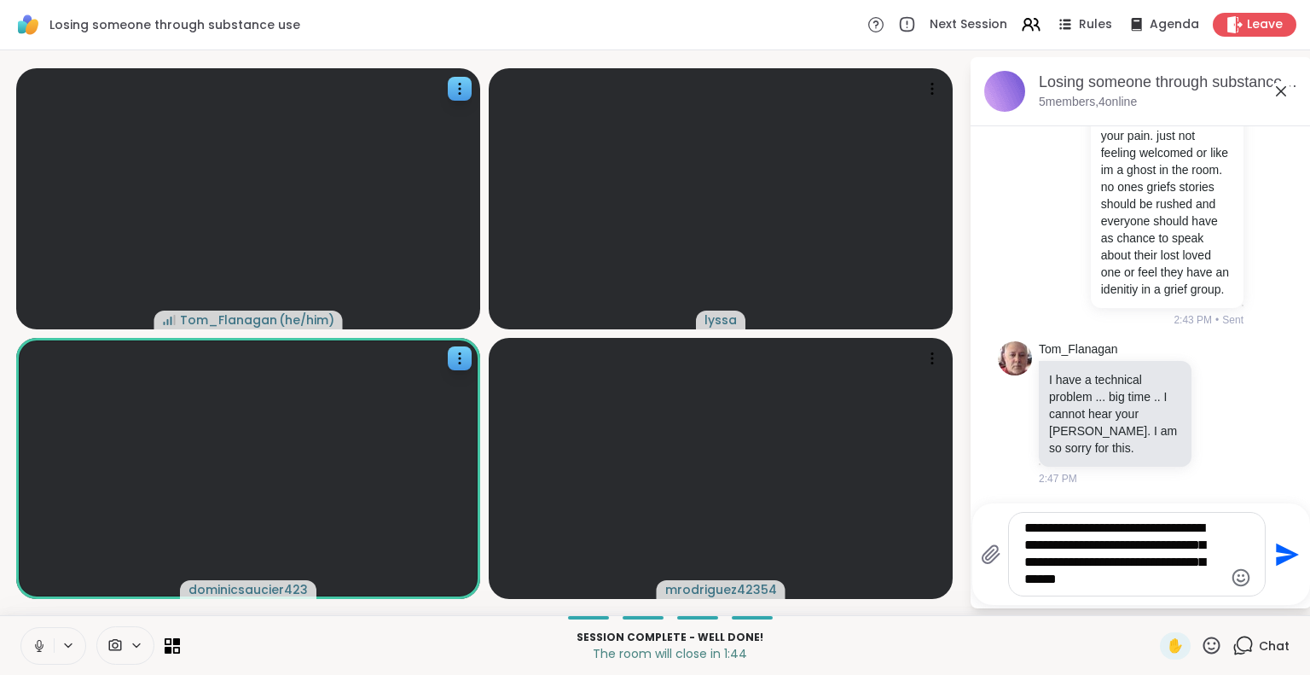
click at [1292, 549] on icon "Send" at bounding box center [1285, 554] width 27 height 27
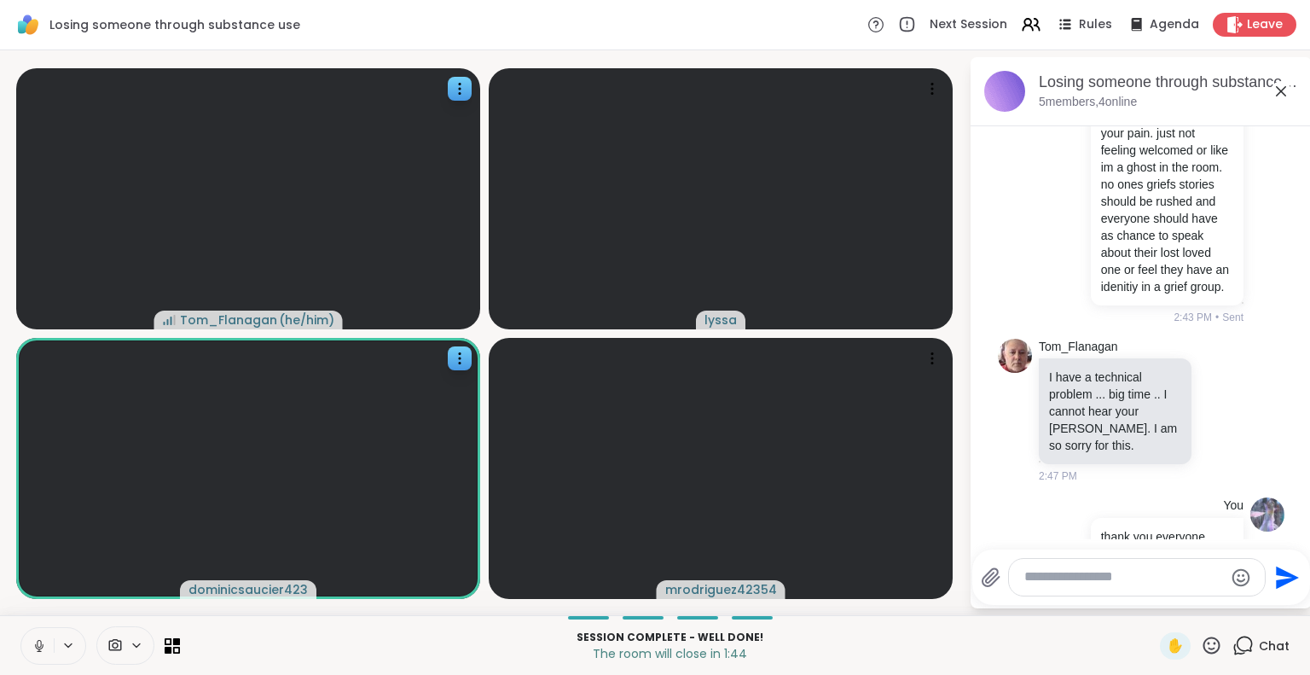
scroll to position [739, 0]
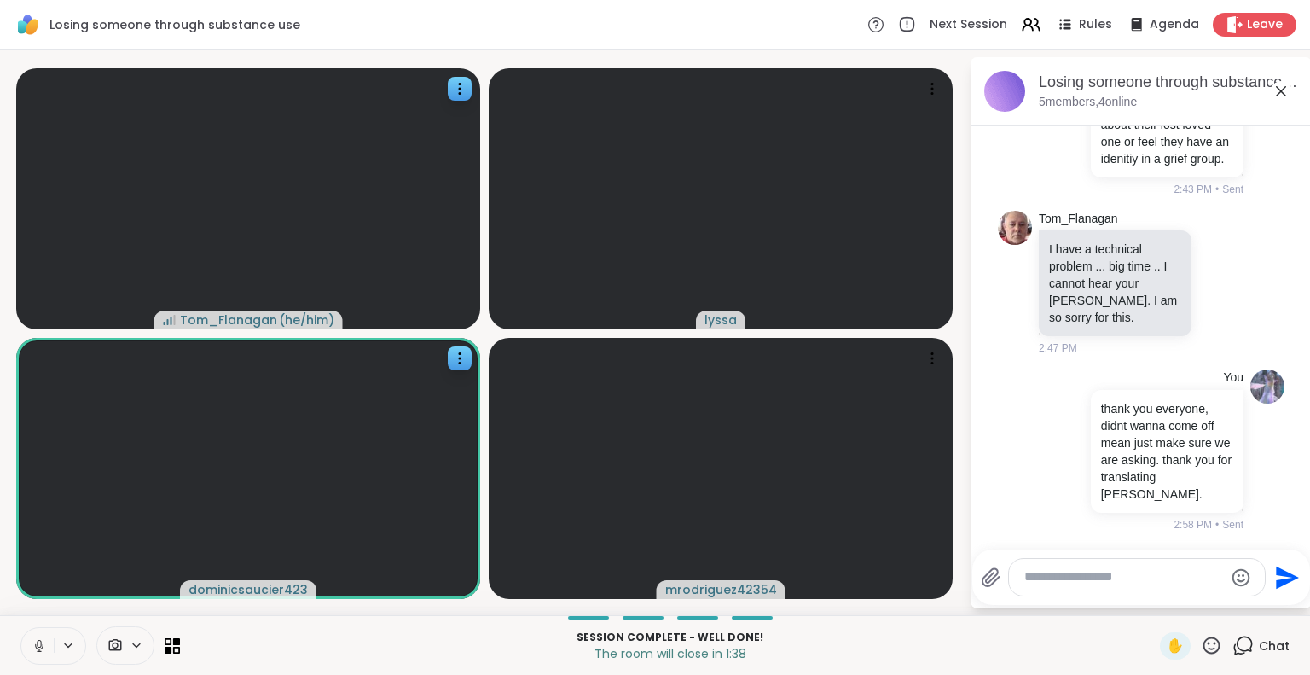
click at [1203, 647] on icon at bounding box center [1211, 644] width 17 height 17
click at [1133, 594] on div "✋ ❤️ 👍 🌟 🎉" at bounding box center [1218, 600] width 171 height 55
click at [1201, 647] on icon at bounding box center [1211, 645] width 21 height 21
click at [1153, 596] on span "❤️" at bounding box center [1161, 600] width 17 height 20
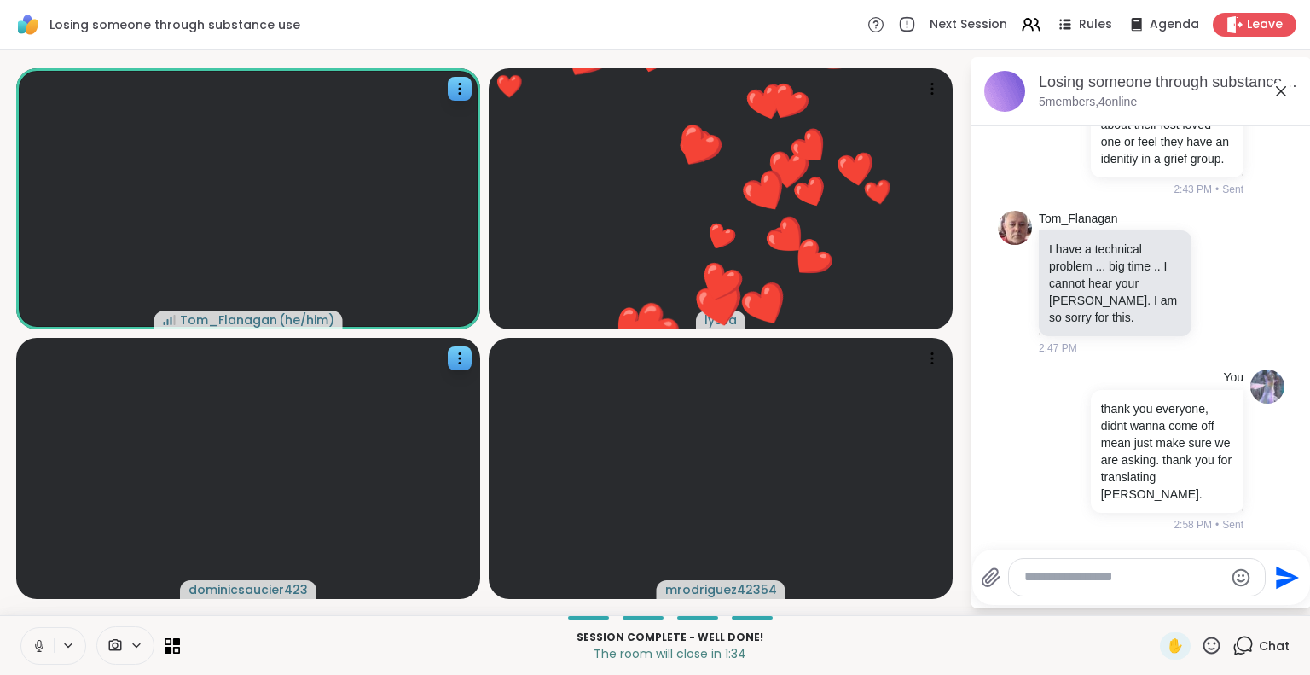
click at [1201, 646] on icon at bounding box center [1211, 645] width 21 height 21
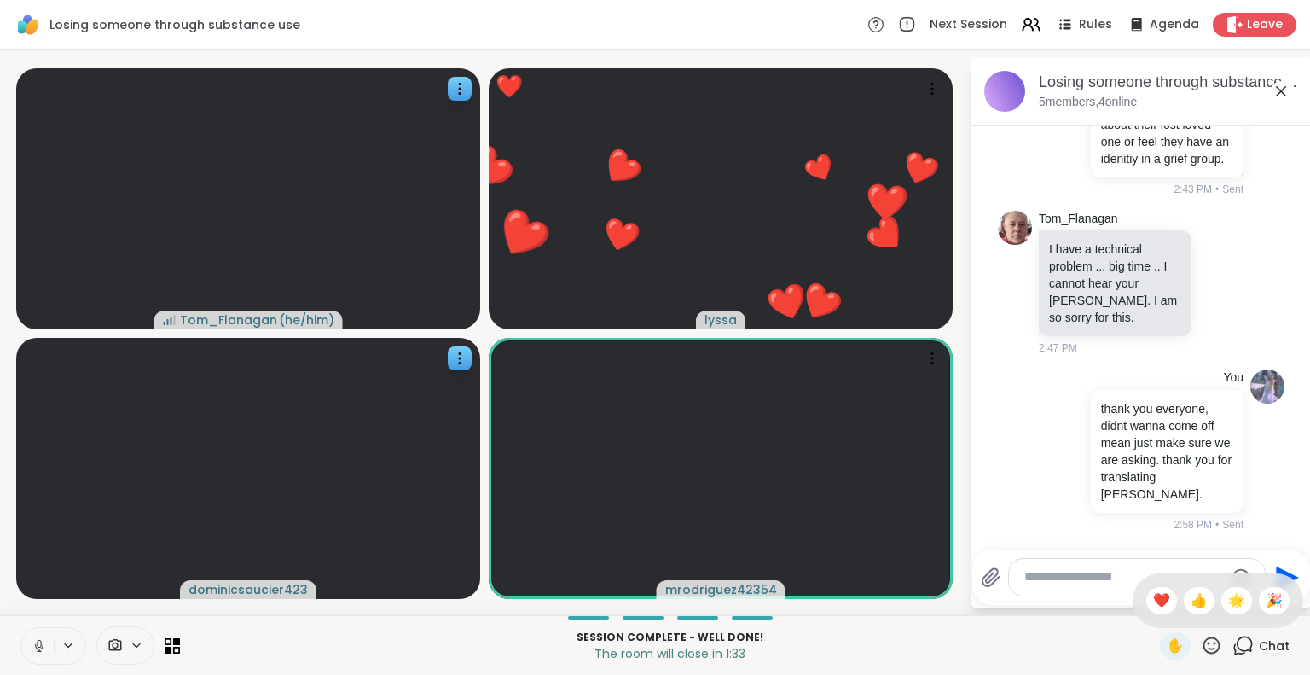
click at [1092, 579] on textarea "Type your message" at bounding box center [1123, 577] width 199 height 18
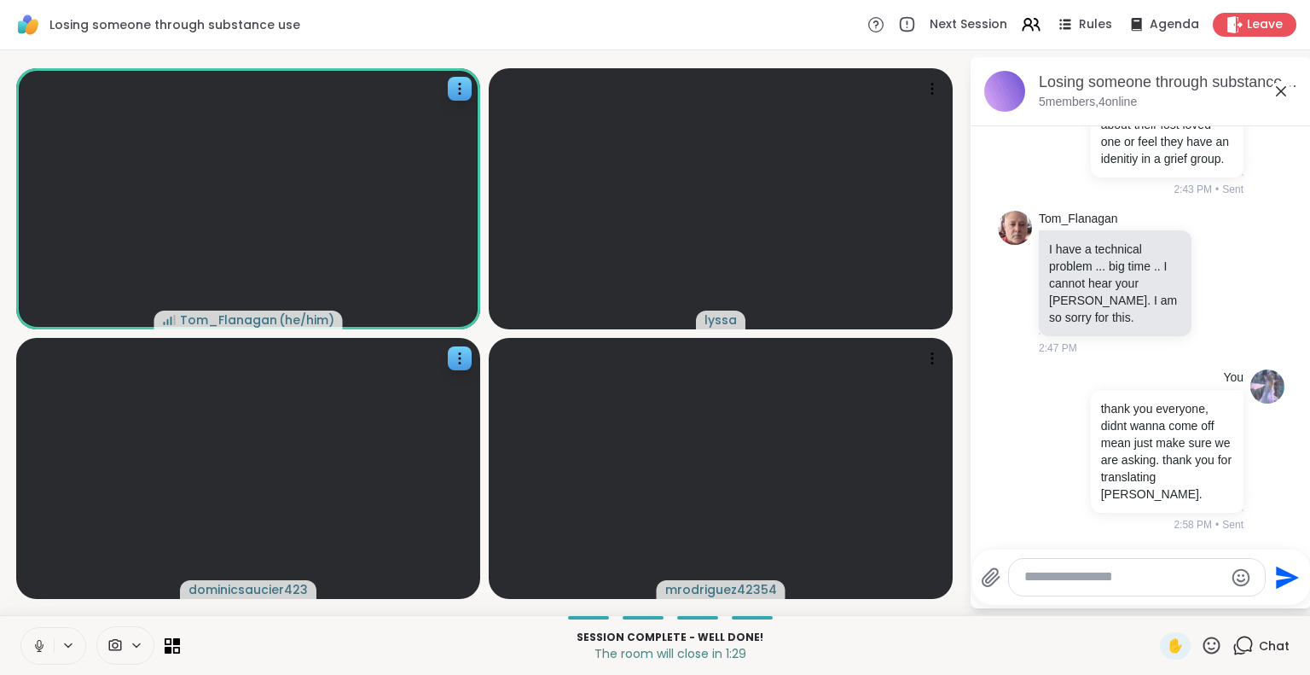
click at [1206, 643] on icon at bounding box center [1211, 644] width 17 height 17
click at [1228, 593] on span "🌟" at bounding box center [1236, 600] width 17 height 20
click at [1203, 651] on icon at bounding box center [1211, 644] width 17 height 17
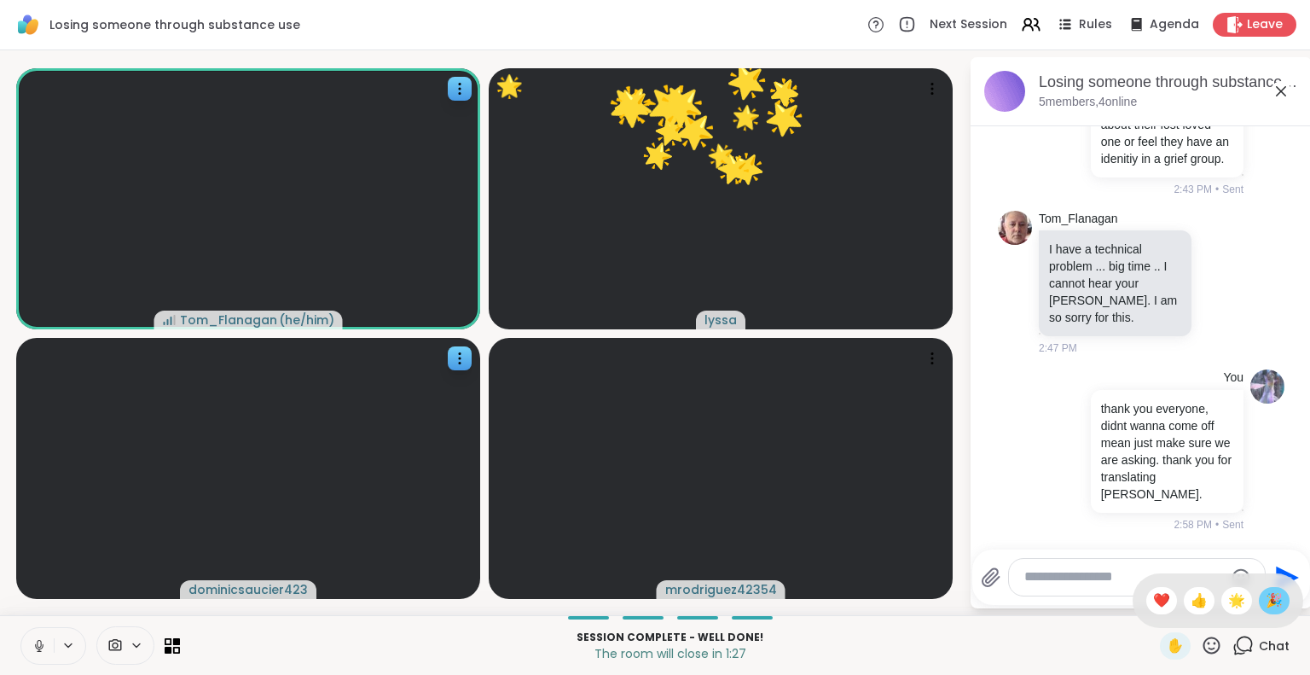
click at [1266, 599] on span "🎉" at bounding box center [1274, 600] width 17 height 20
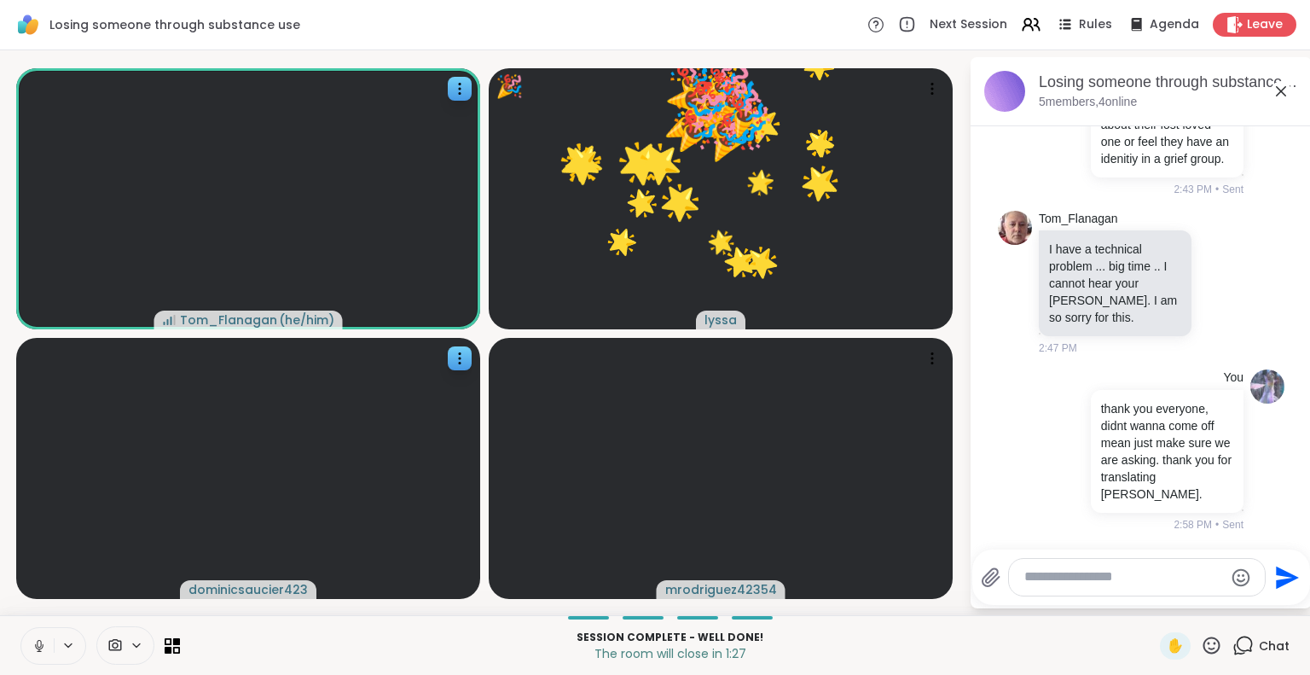
click at [1203, 648] on icon at bounding box center [1211, 644] width 17 height 17
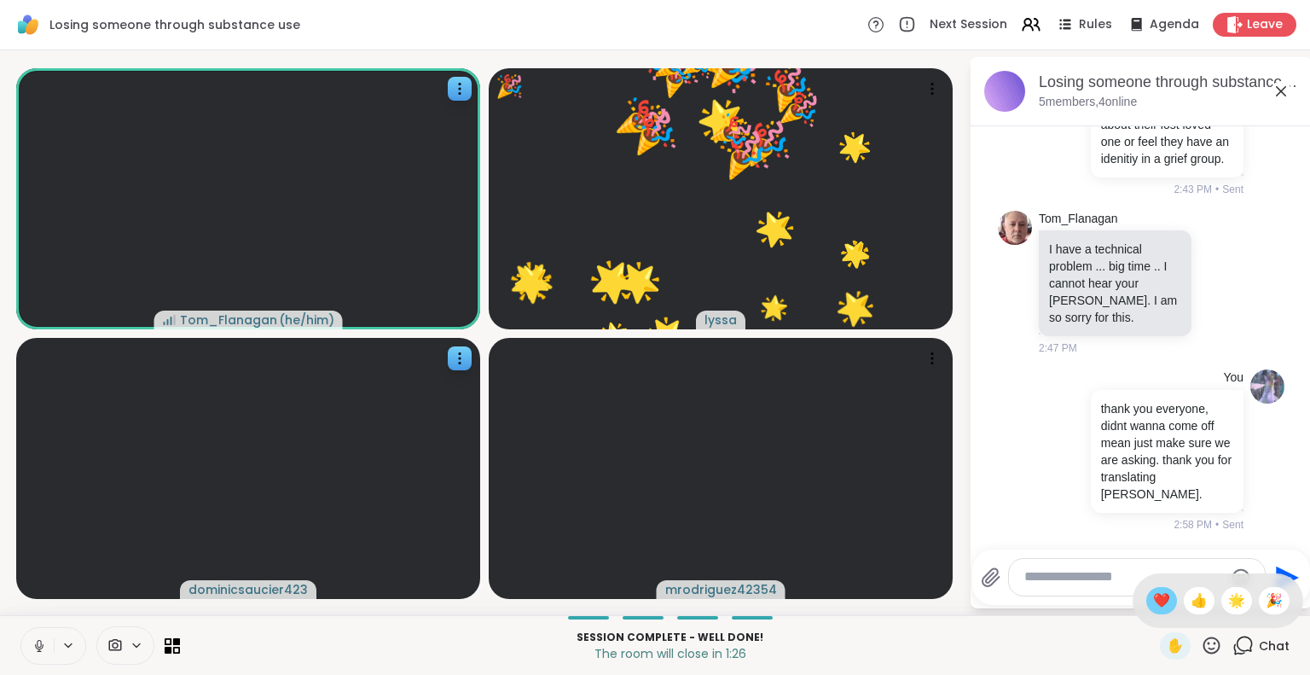
click at [1153, 596] on span "❤️" at bounding box center [1161, 600] width 17 height 20
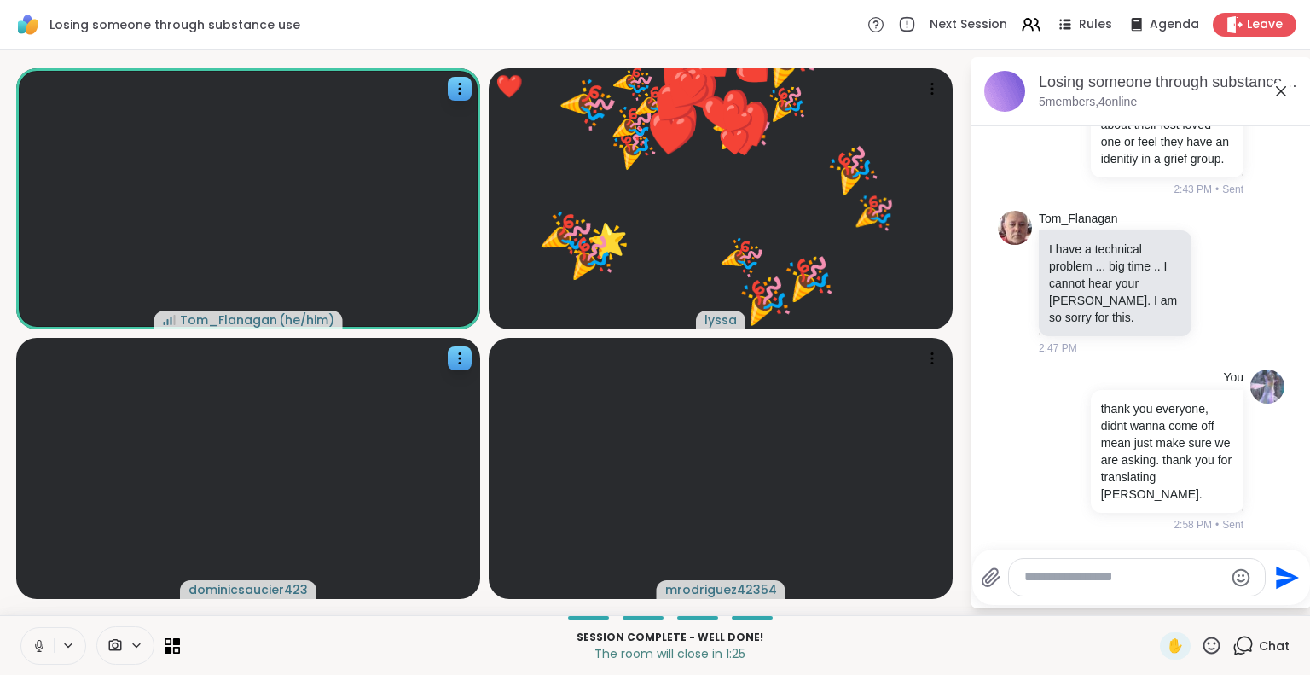
click at [1204, 644] on icon at bounding box center [1211, 645] width 21 height 21
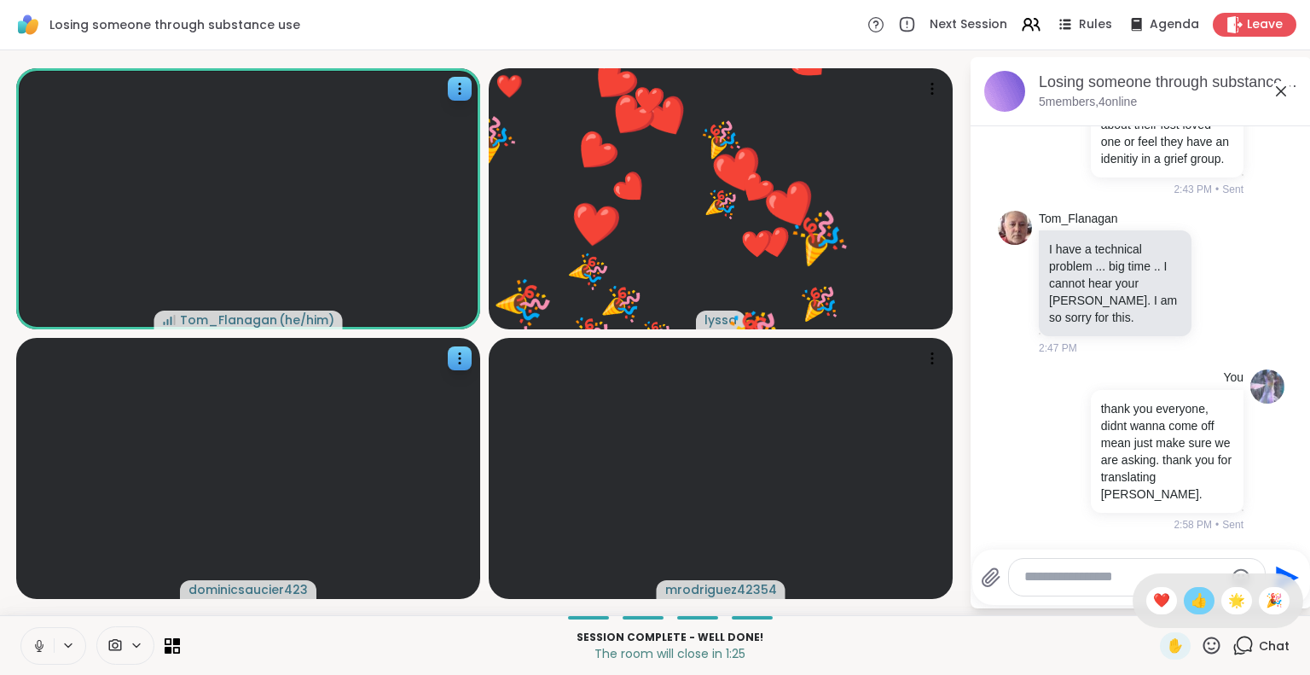
click at [1191, 600] on span "👍" at bounding box center [1199, 600] width 17 height 20
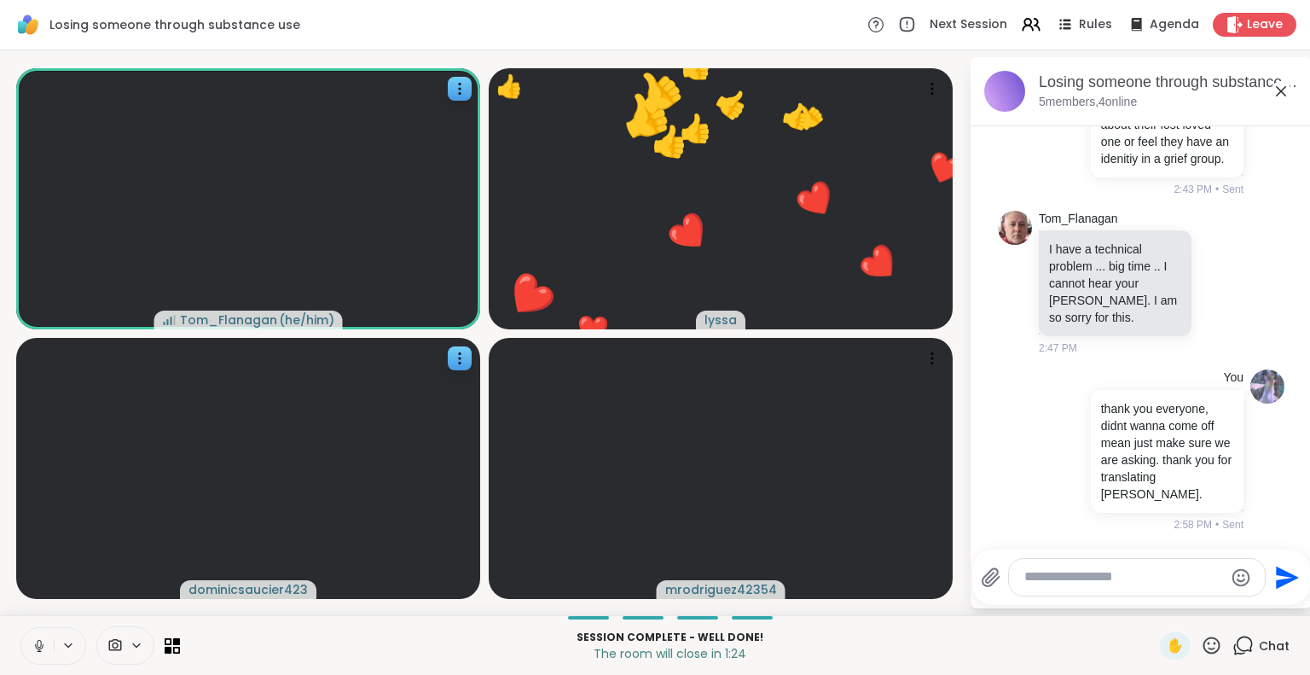
click at [1205, 643] on icon at bounding box center [1211, 645] width 21 height 21
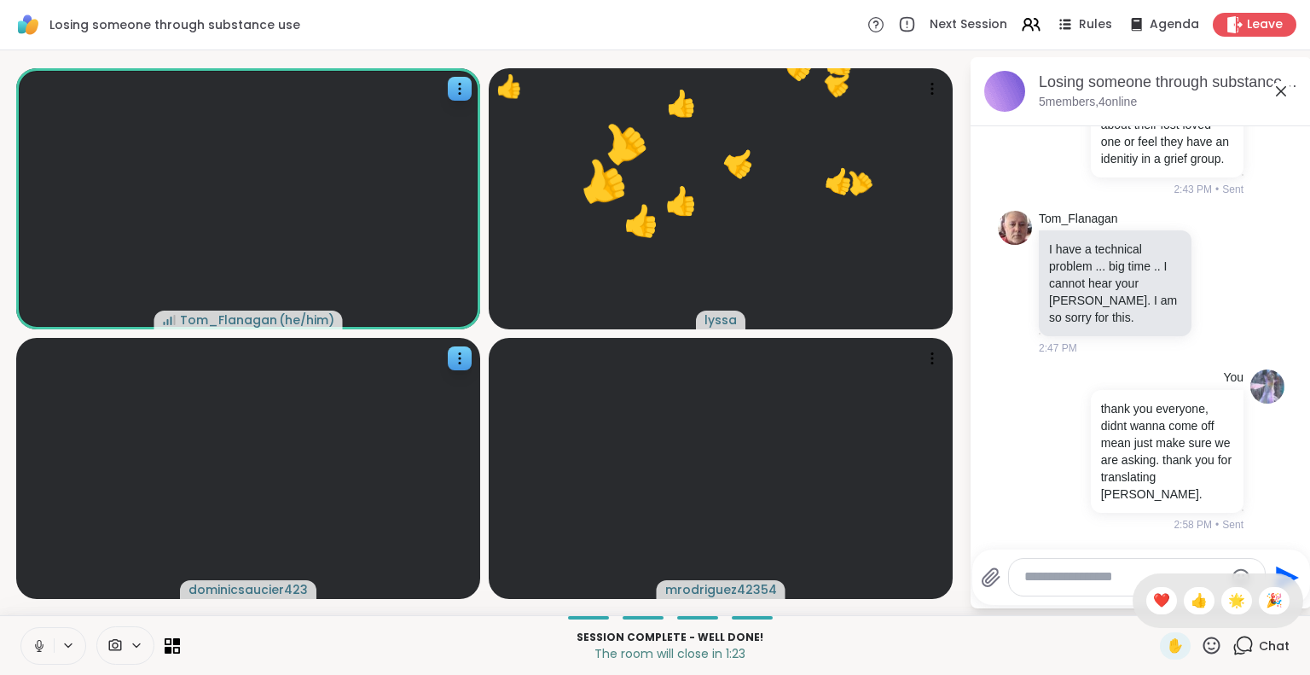
click at [1219, 616] on div "✋ ❤️ 👍 🌟 🎉" at bounding box center [1218, 600] width 171 height 55
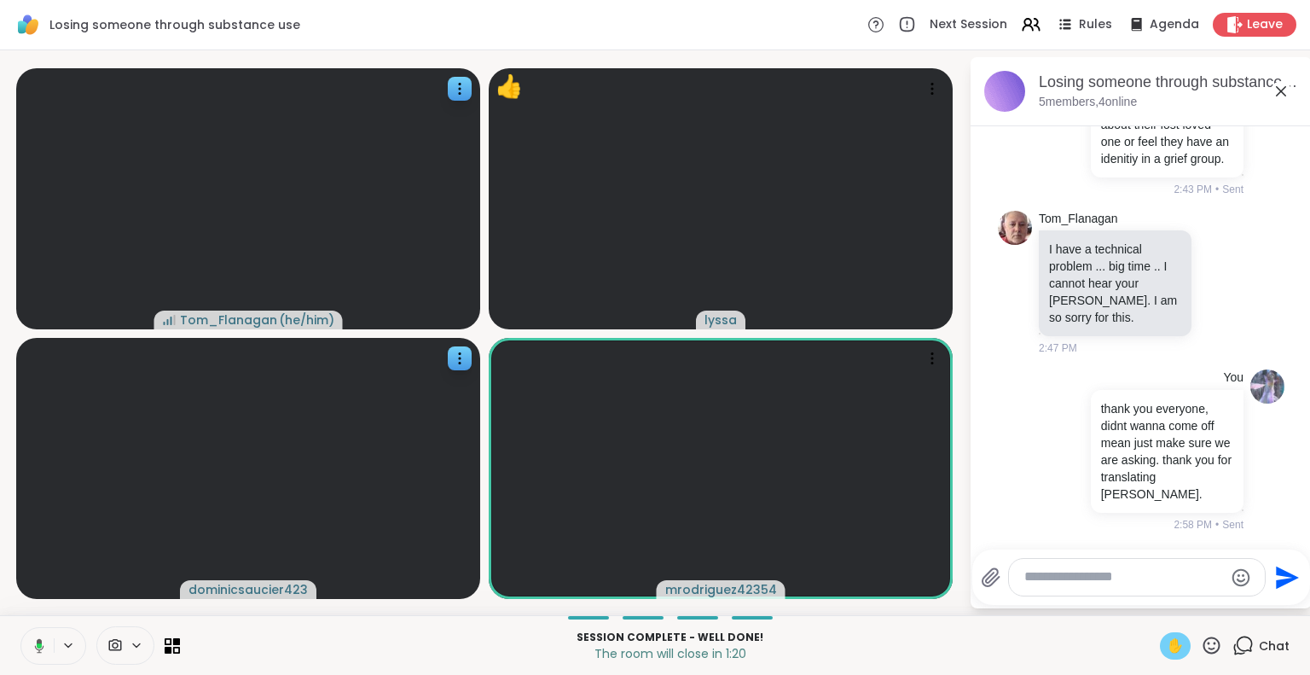
click at [1167, 647] on span "✋" at bounding box center [1175, 645] width 17 height 20
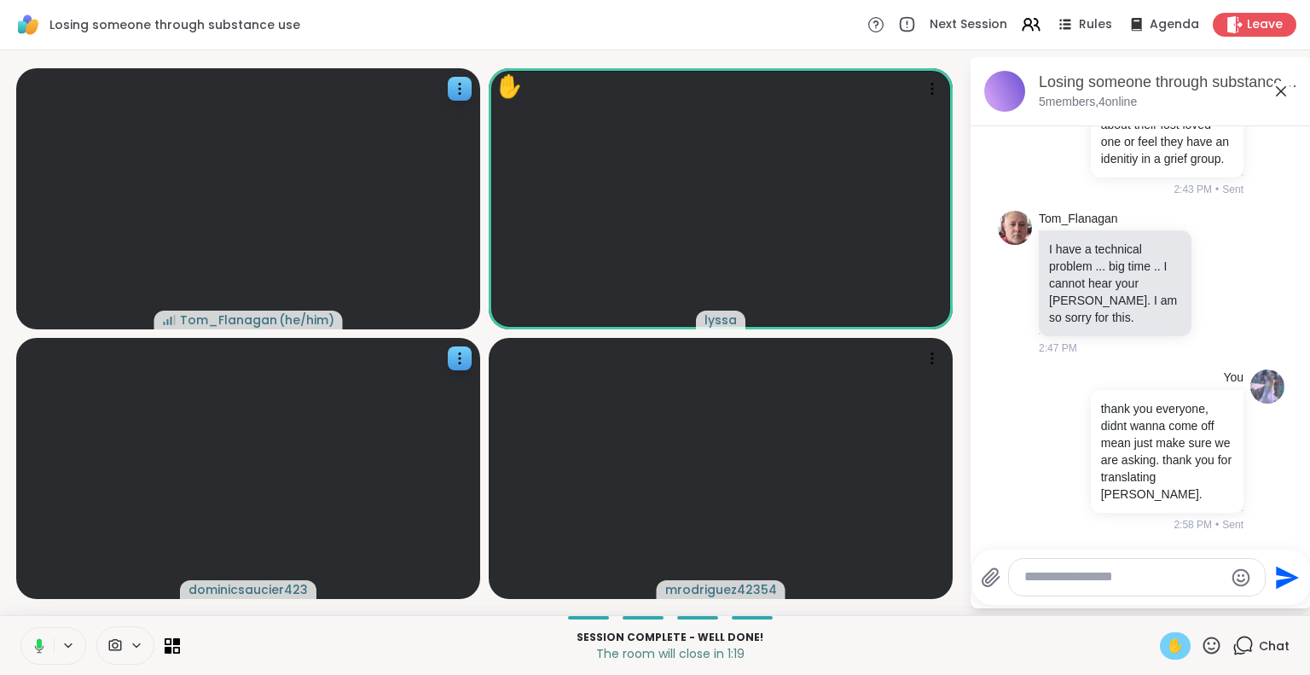
click at [1167, 651] on span "✋" at bounding box center [1175, 645] width 17 height 20
click at [1167, 645] on span "✋" at bounding box center [1175, 645] width 17 height 20
click at [1167, 650] on span "✋" at bounding box center [1175, 645] width 17 height 20
click at [1167, 643] on span "✋" at bounding box center [1175, 645] width 17 height 20
click at [1167, 650] on span "✋" at bounding box center [1175, 645] width 17 height 20
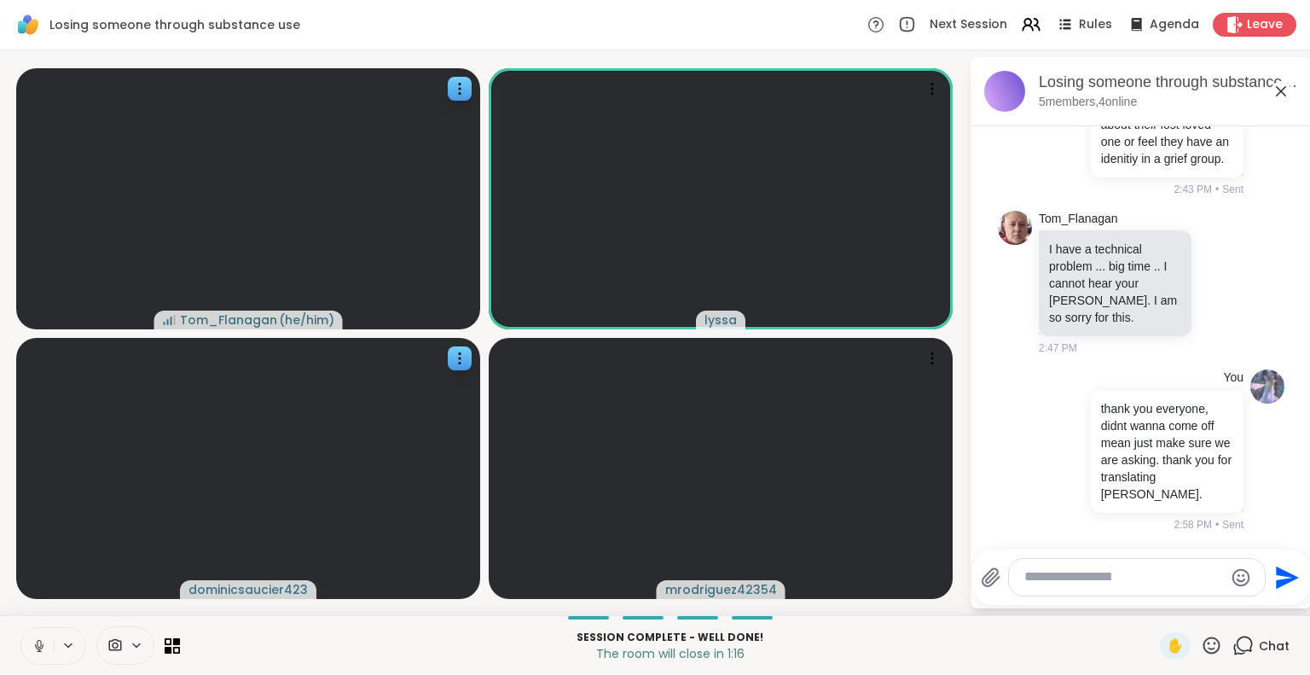
click at [1203, 651] on icon at bounding box center [1211, 644] width 17 height 17
click at [1153, 607] on span "❤️" at bounding box center [1161, 600] width 17 height 20
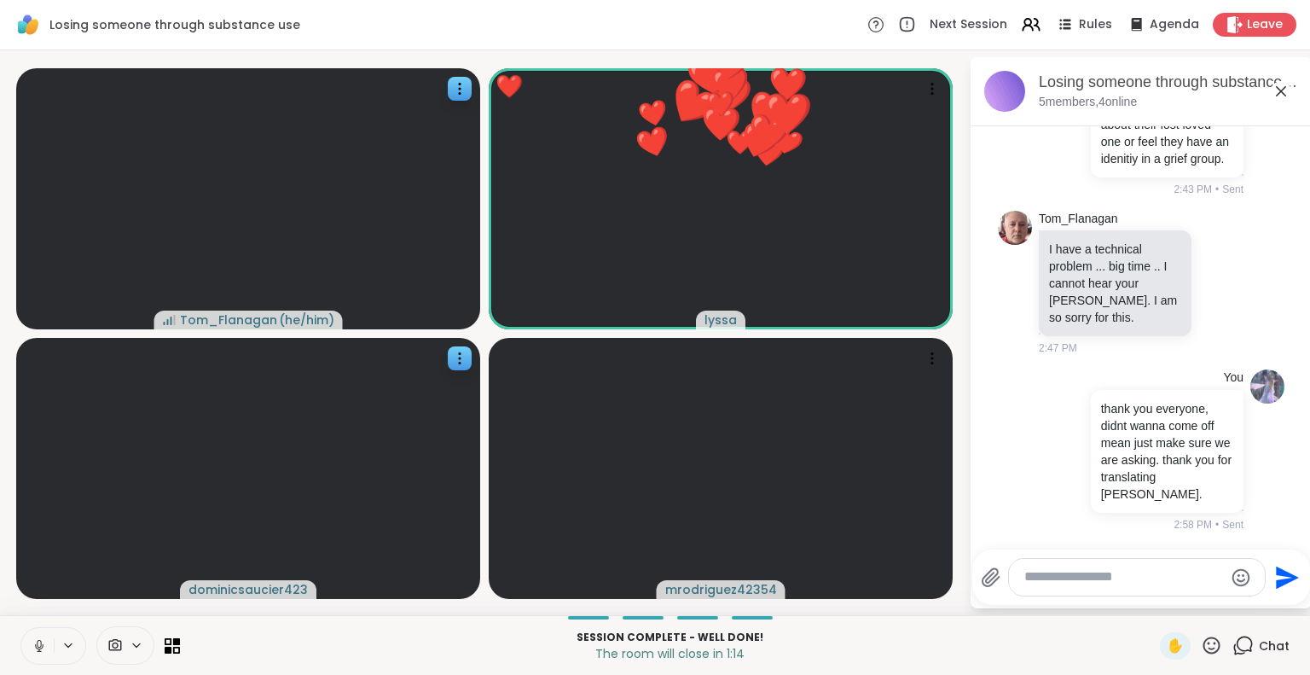
click at [1201, 649] on icon at bounding box center [1211, 645] width 21 height 21
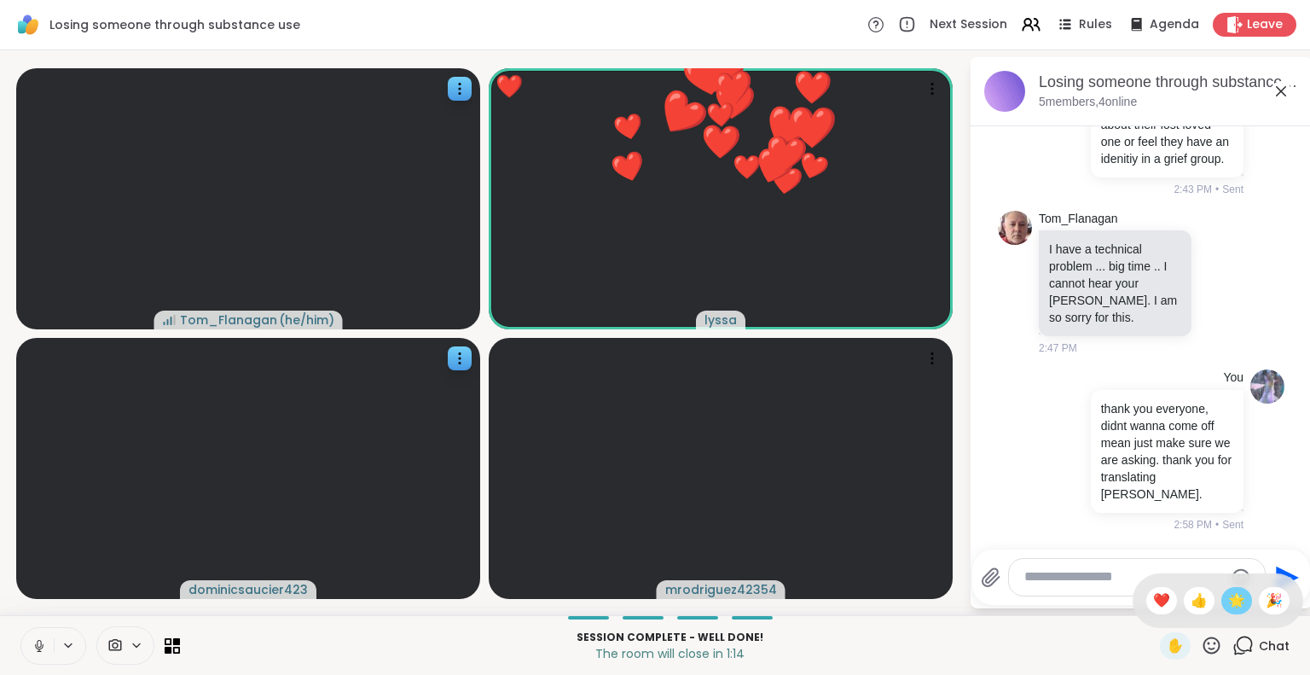
click at [1228, 608] on span "🌟" at bounding box center [1236, 600] width 17 height 20
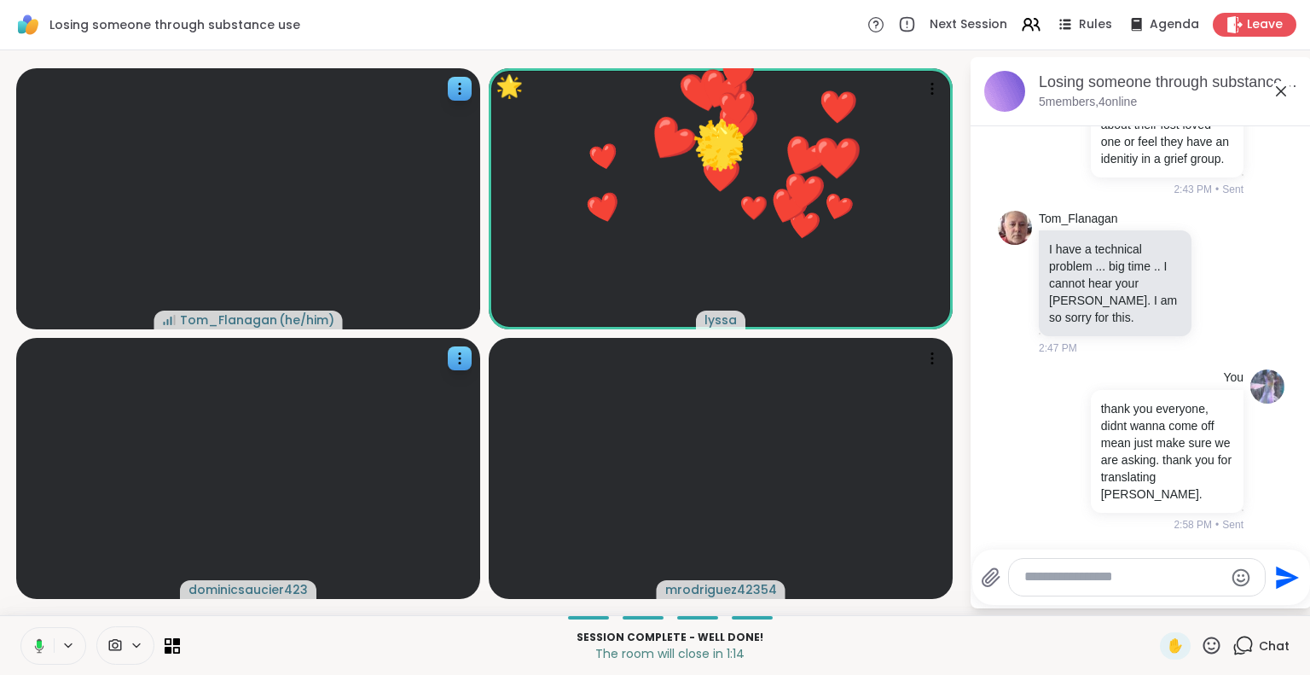
click at [1201, 652] on icon at bounding box center [1211, 645] width 21 height 21
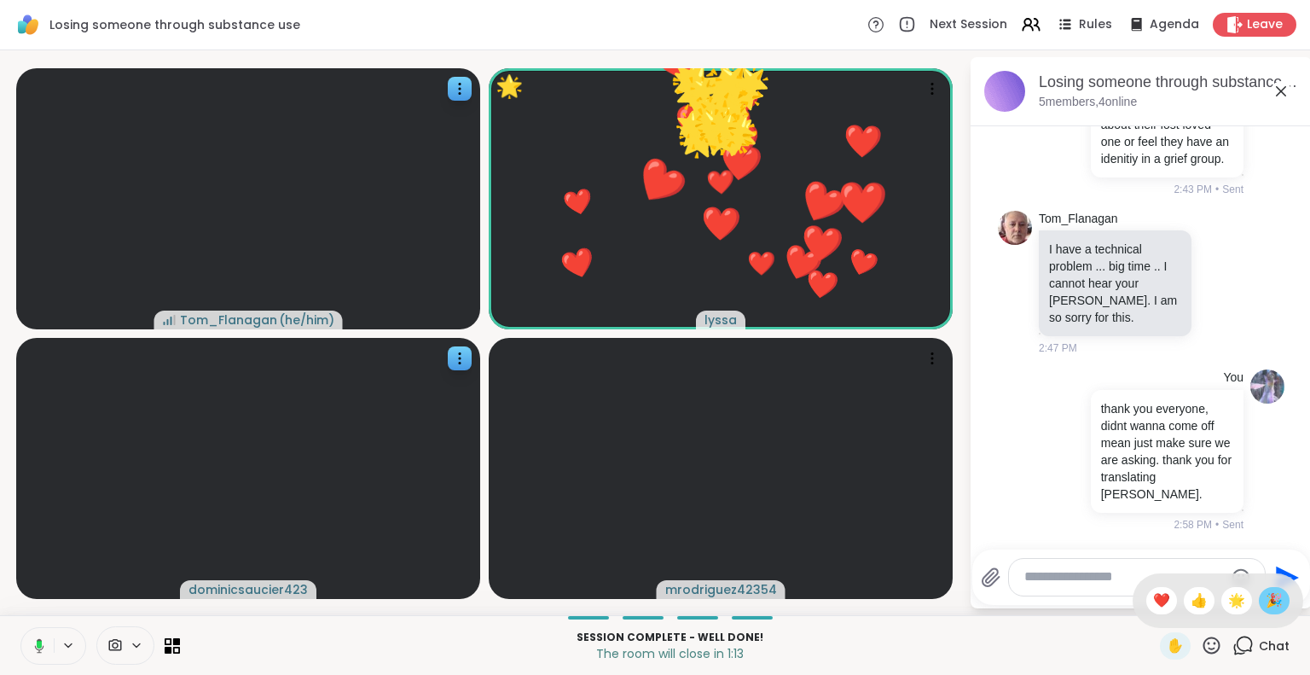
click at [1266, 600] on span "🎉" at bounding box center [1274, 600] width 17 height 20
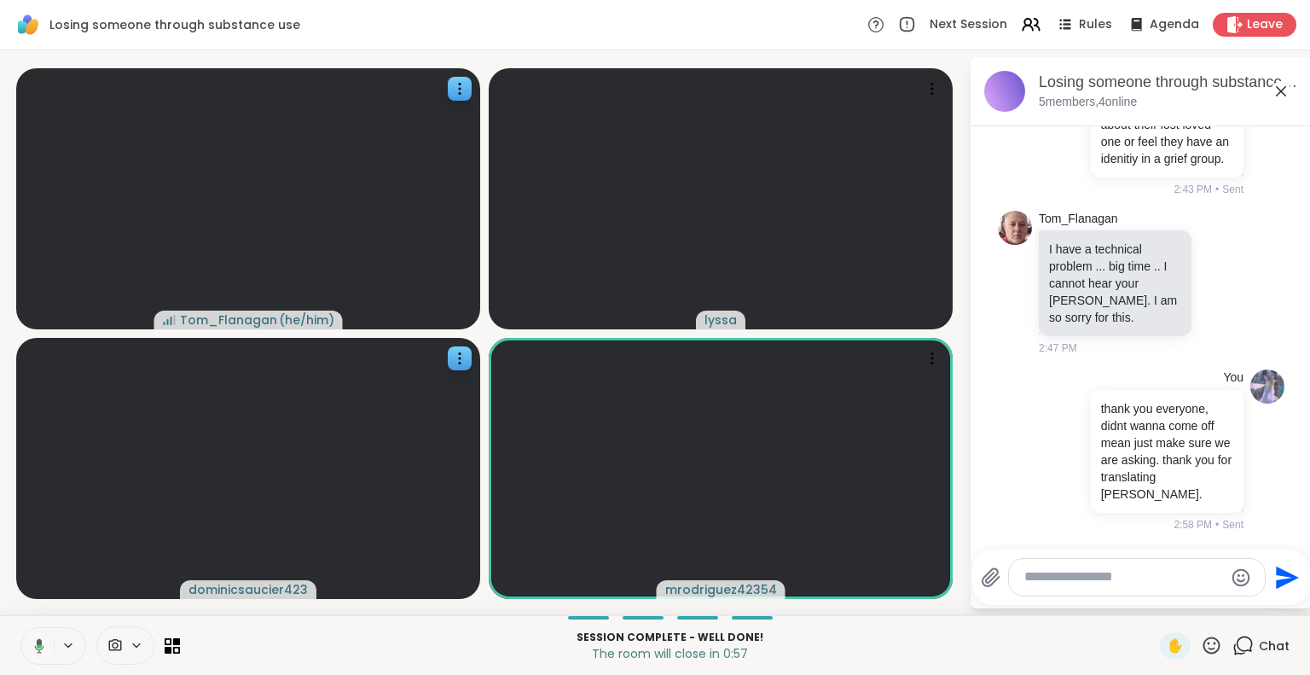
click at [1201, 653] on icon at bounding box center [1211, 645] width 21 height 21
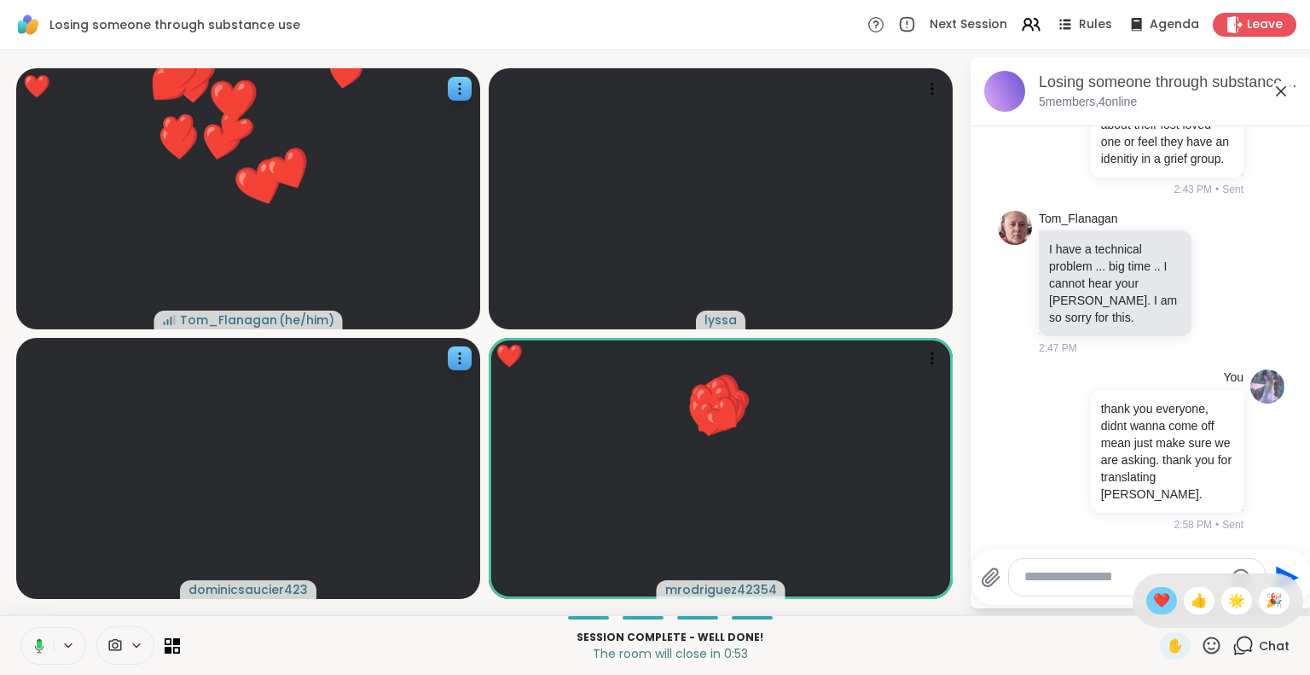
click at [1153, 602] on span "❤️" at bounding box center [1161, 600] width 17 height 20
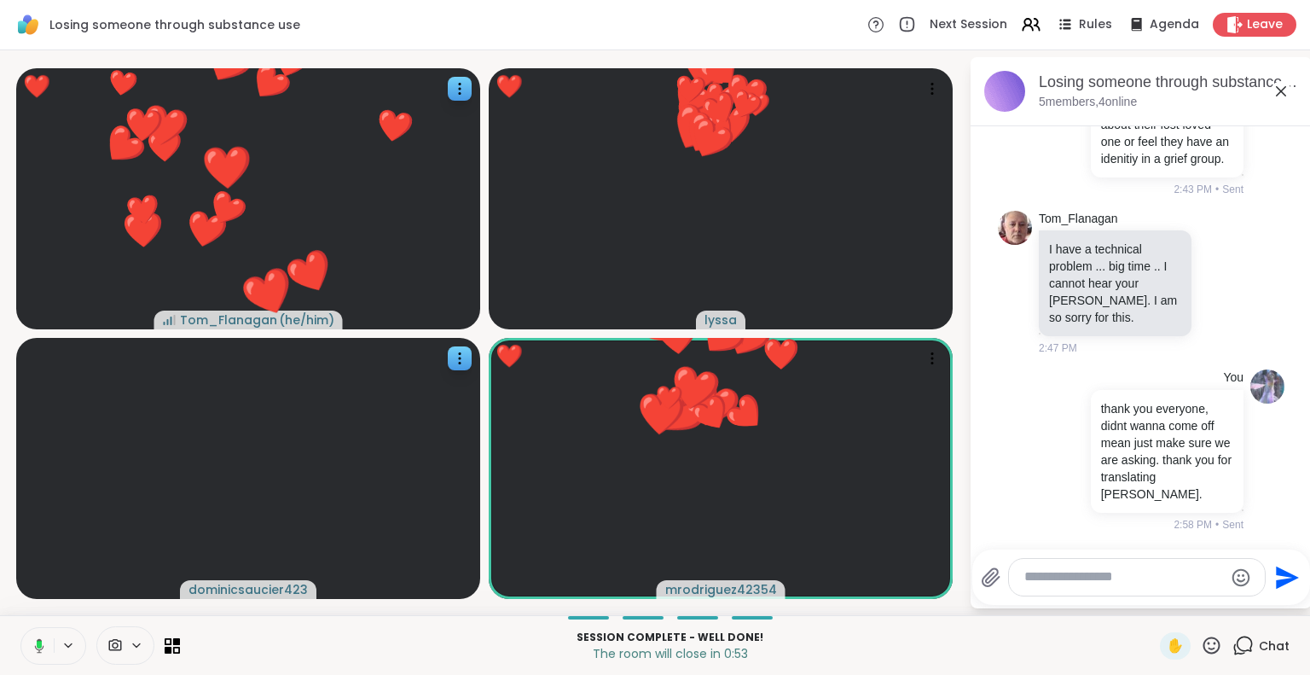
click at [1201, 650] on icon at bounding box center [1211, 645] width 21 height 21
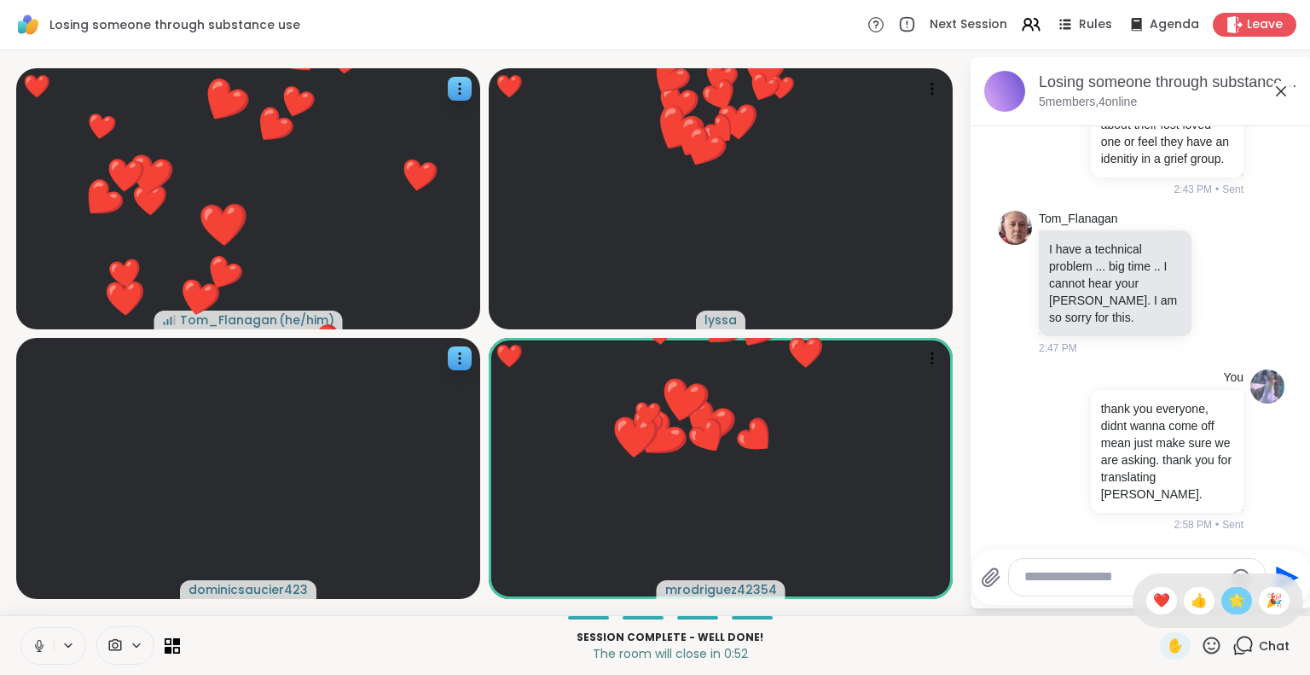
click at [1228, 602] on span "🌟" at bounding box center [1236, 600] width 17 height 20
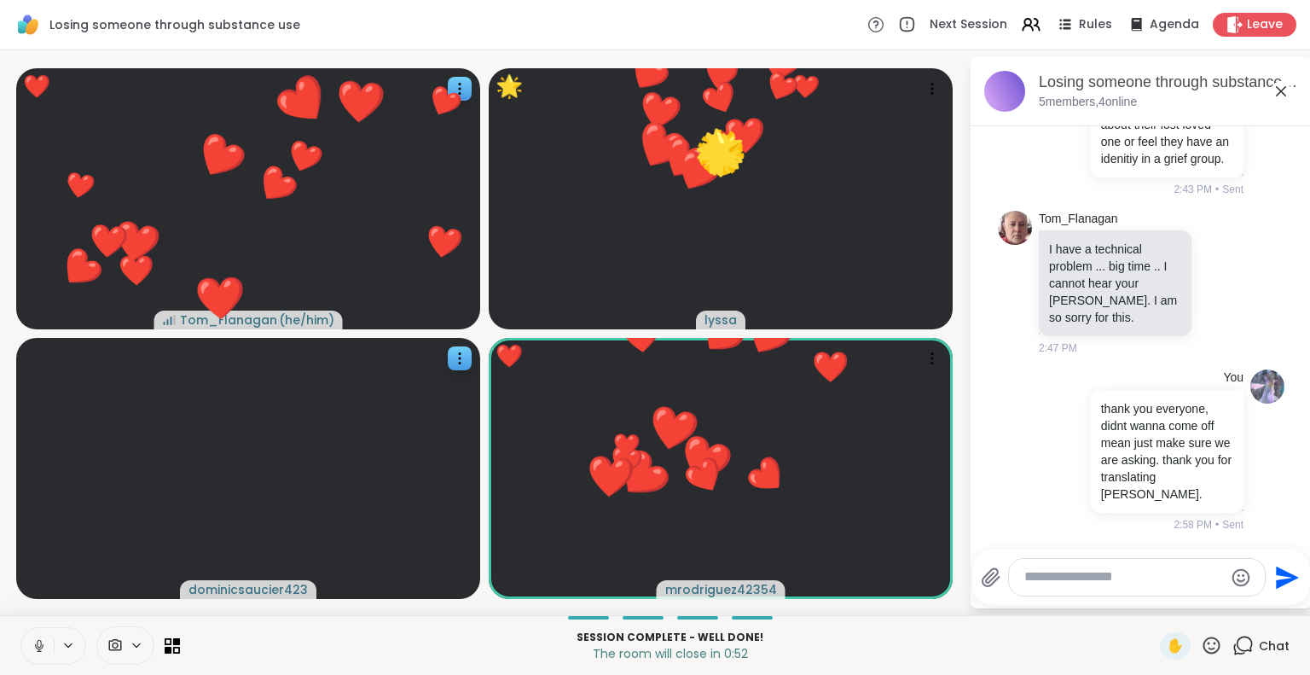
click at [1201, 652] on icon at bounding box center [1211, 645] width 21 height 21
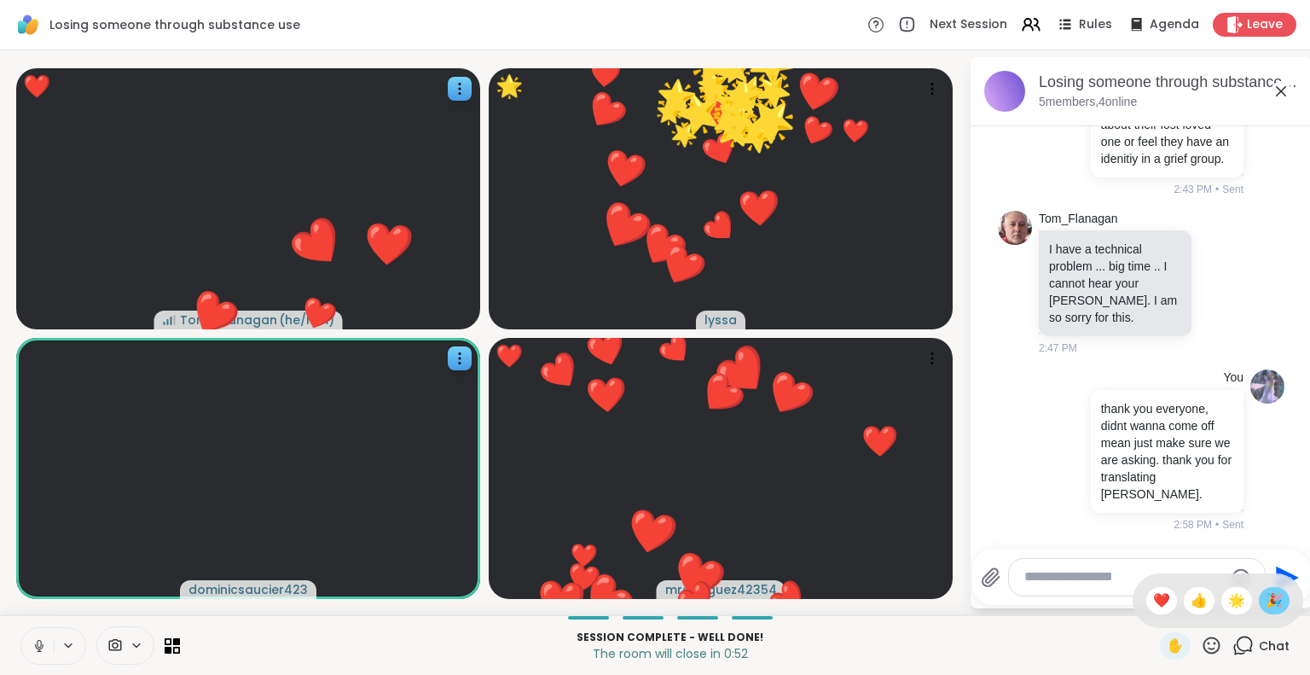
click at [1266, 601] on span "🎉" at bounding box center [1274, 600] width 17 height 20
click at [1203, 648] on icon at bounding box center [1211, 644] width 17 height 17
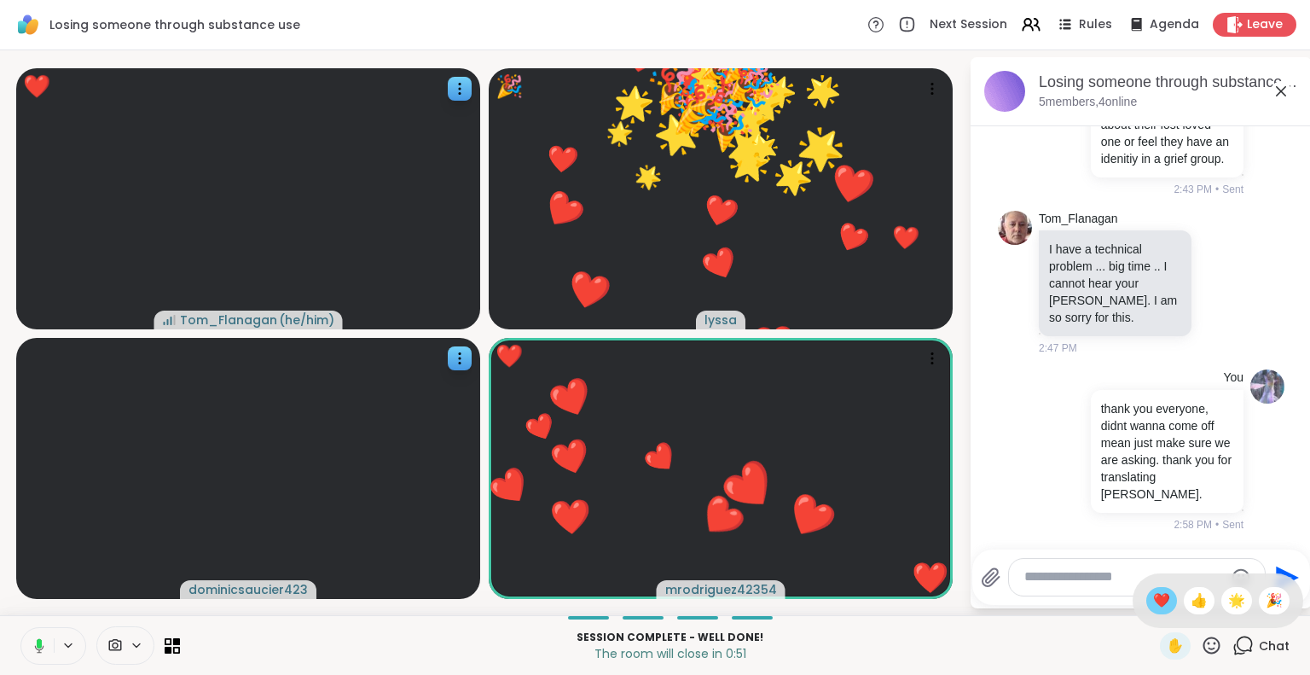
click at [1153, 603] on span "❤️" at bounding box center [1161, 600] width 17 height 20
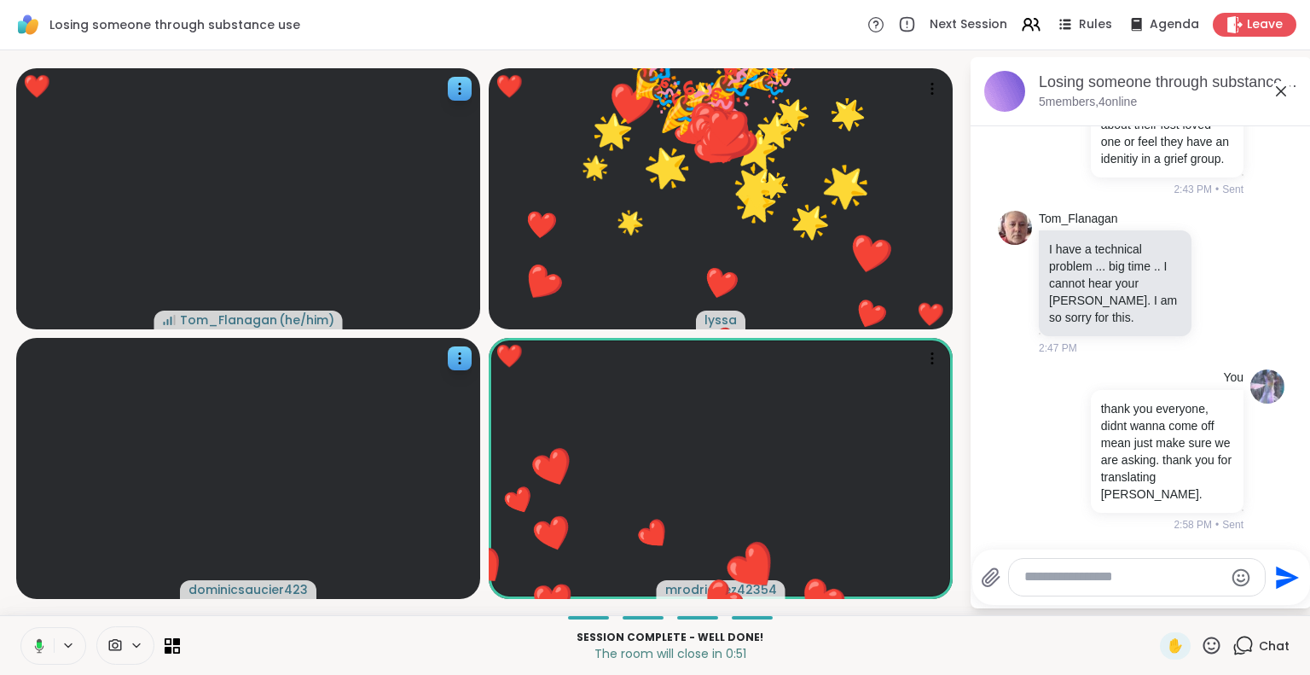
click at [1203, 653] on icon at bounding box center [1211, 644] width 17 height 17
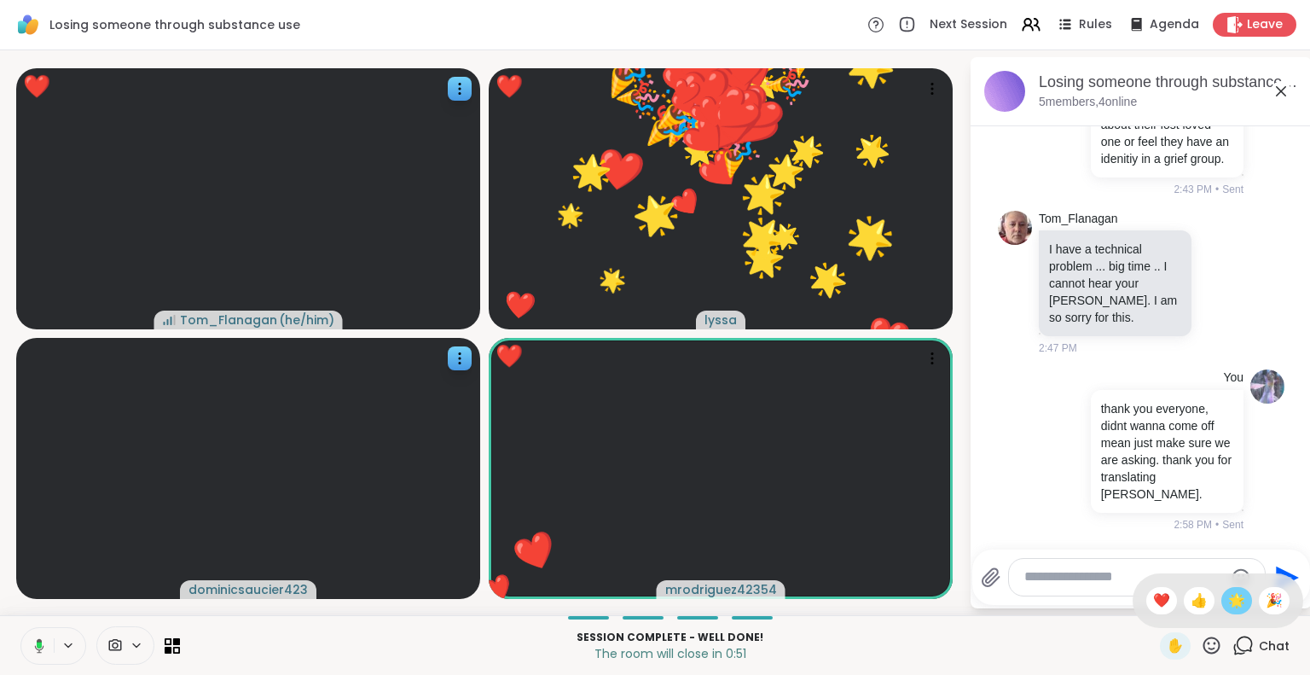
click at [1228, 602] on span "🌟" at bounding box center [1236, 600] width 17 height 20
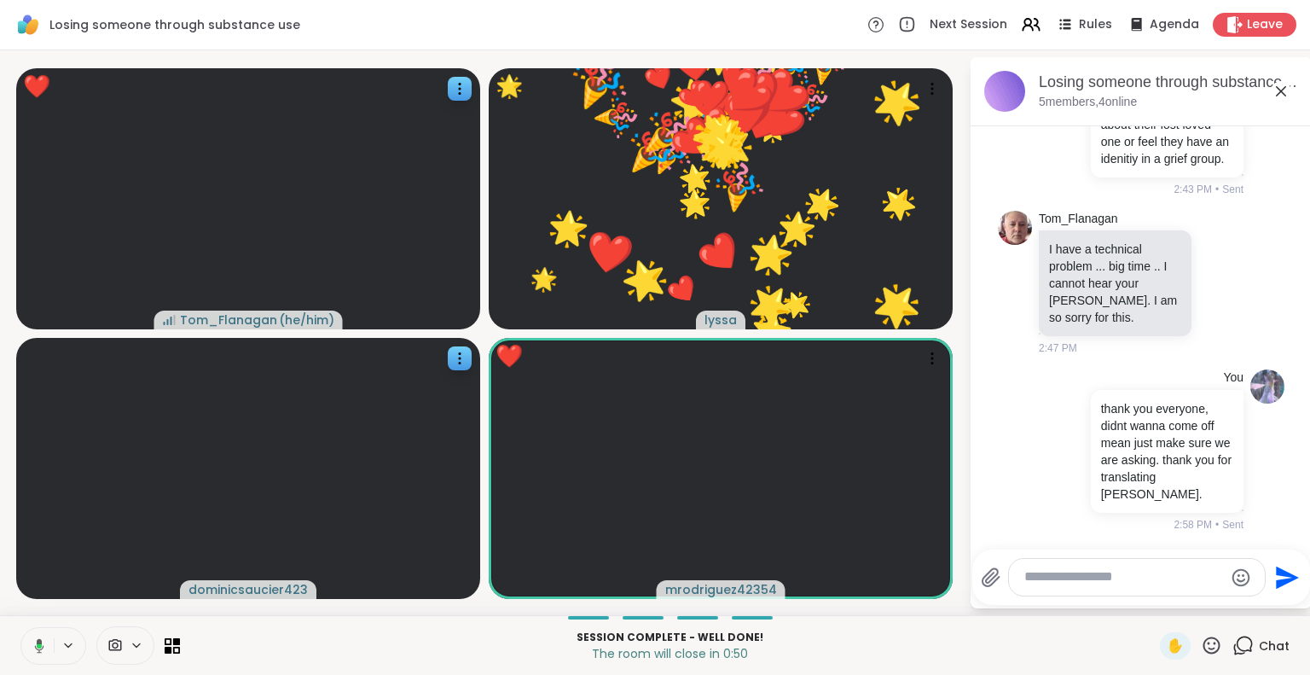
click at [1201, 651] on icon at bounding box center [1211, 645] width 21 height 21
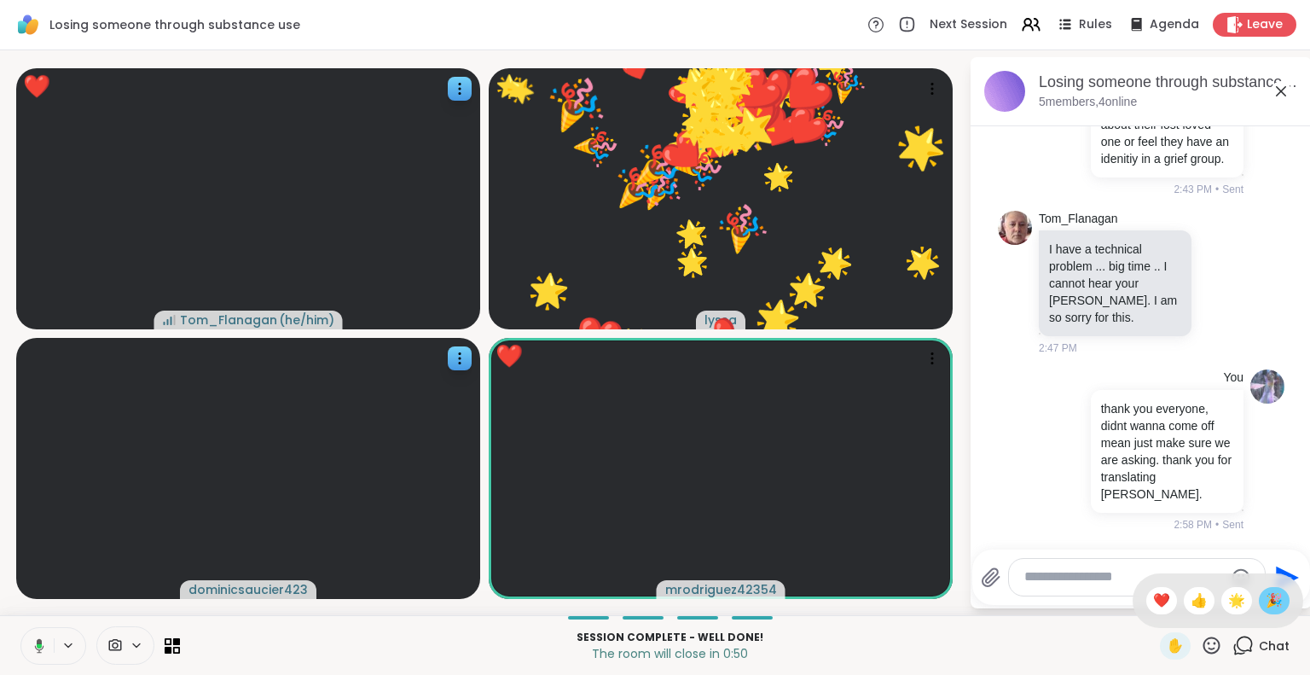
click at [1266, 597] on span "🎉" at bounding box center [1274, 600] width 17 height 20
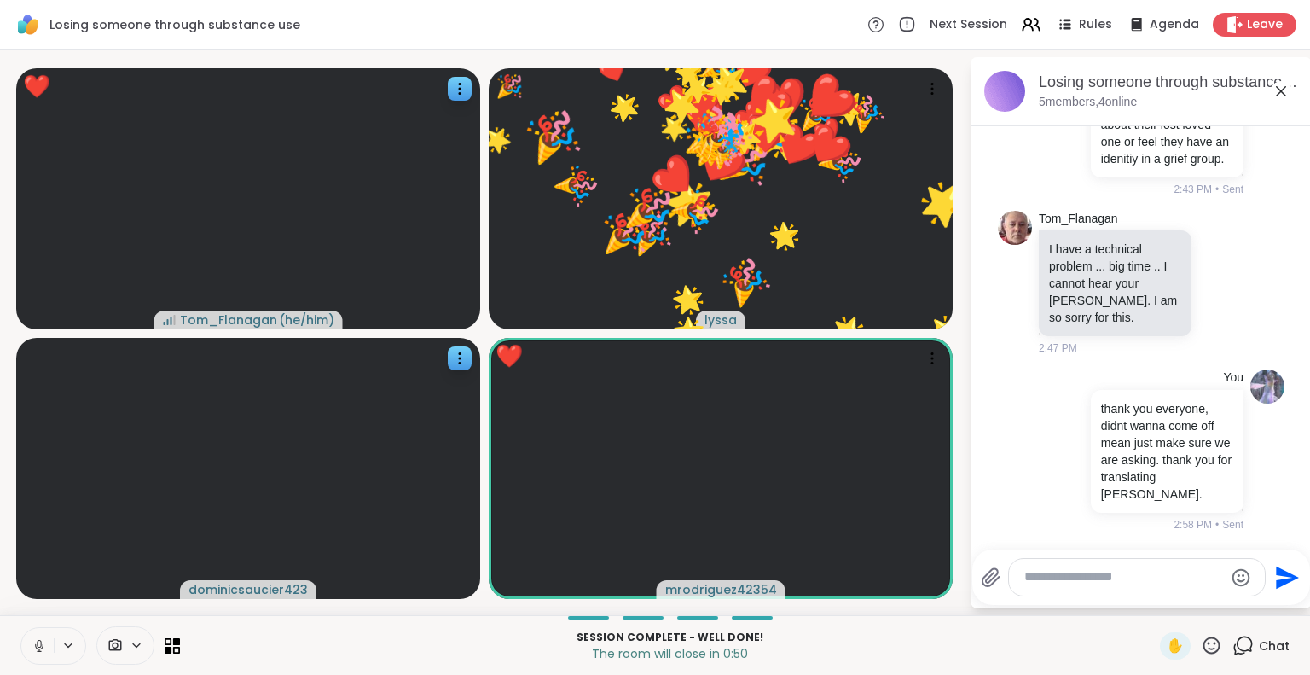
click at [1204, 653] on icon at bounding box center [1211, 645] width 21 height 21
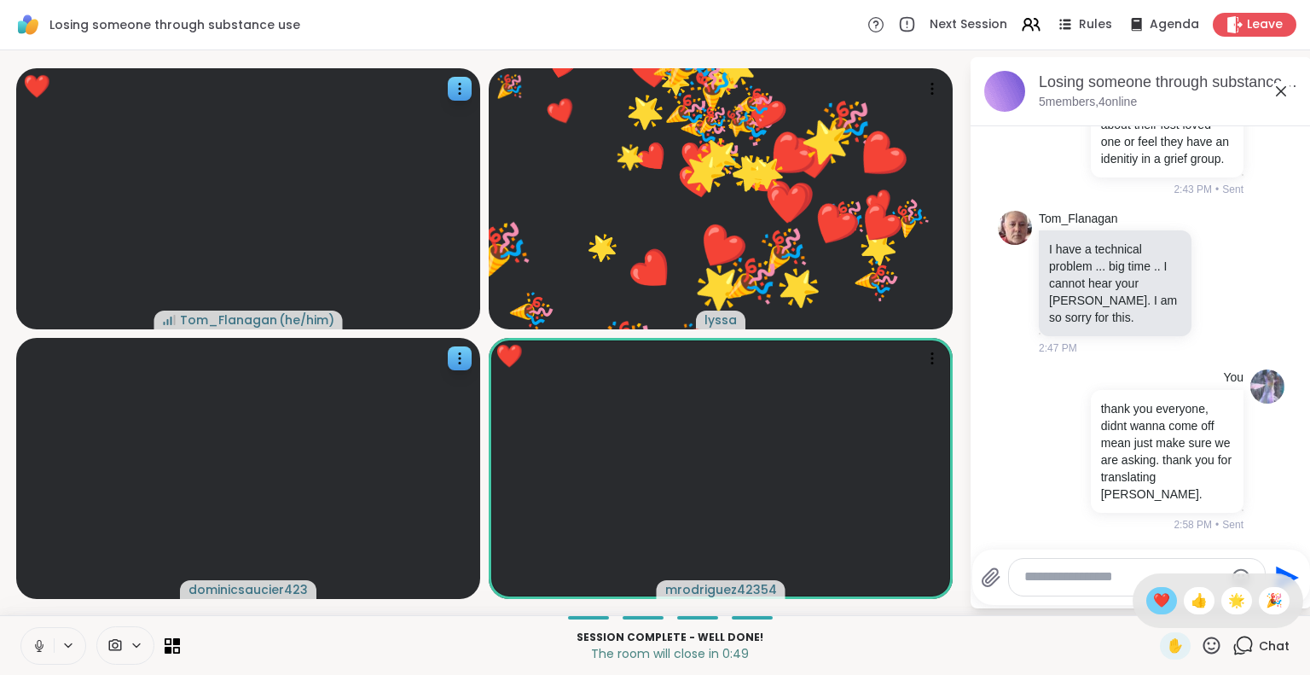
click at [1153, 609] on span "❤️" at bounding box center [1161, 600] width 17 height 20
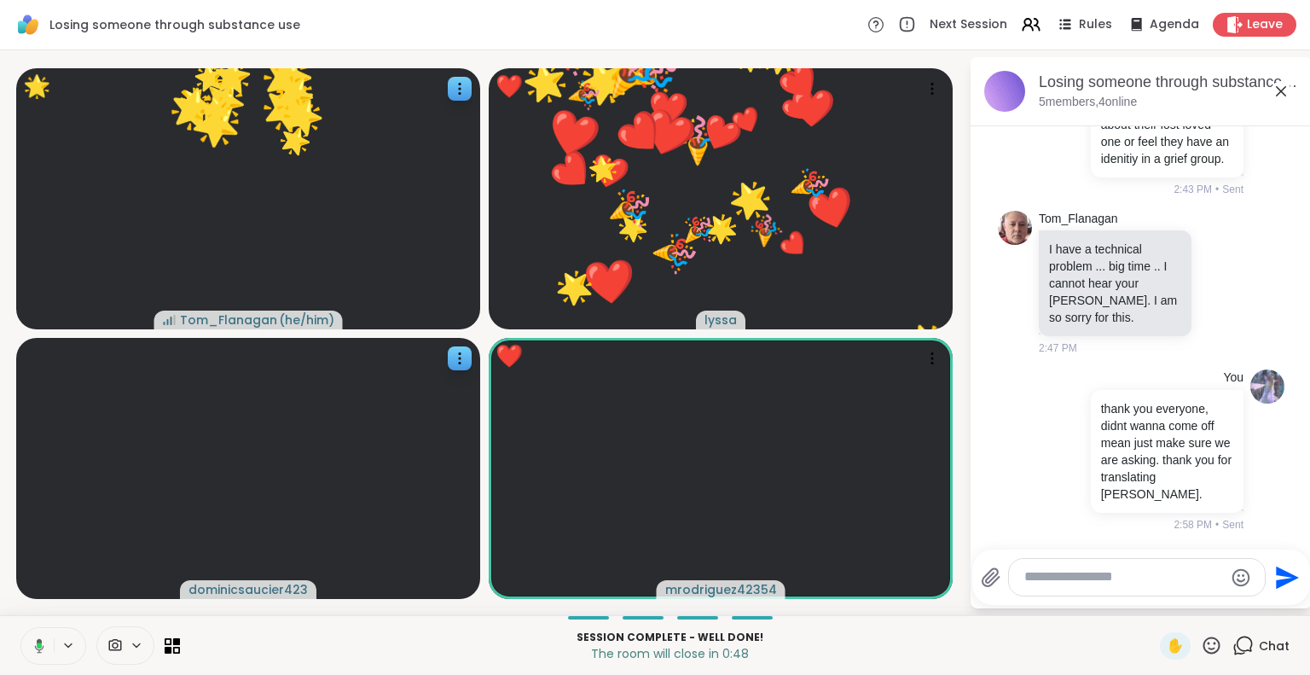
click at [1201, 647] on icon at bounding box center [1211, 645] width 21 height 21
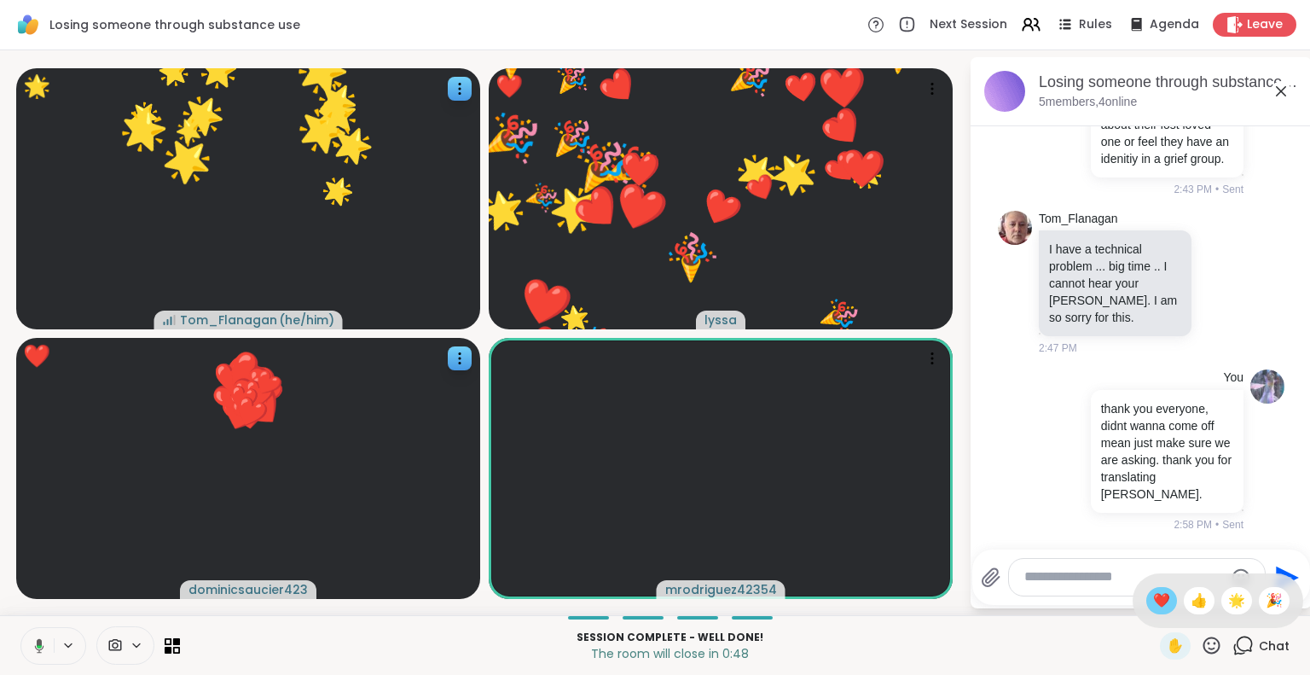
click at [1153, 604] on span "❤️" at bounding box center [1161, 600] width 17 height 20
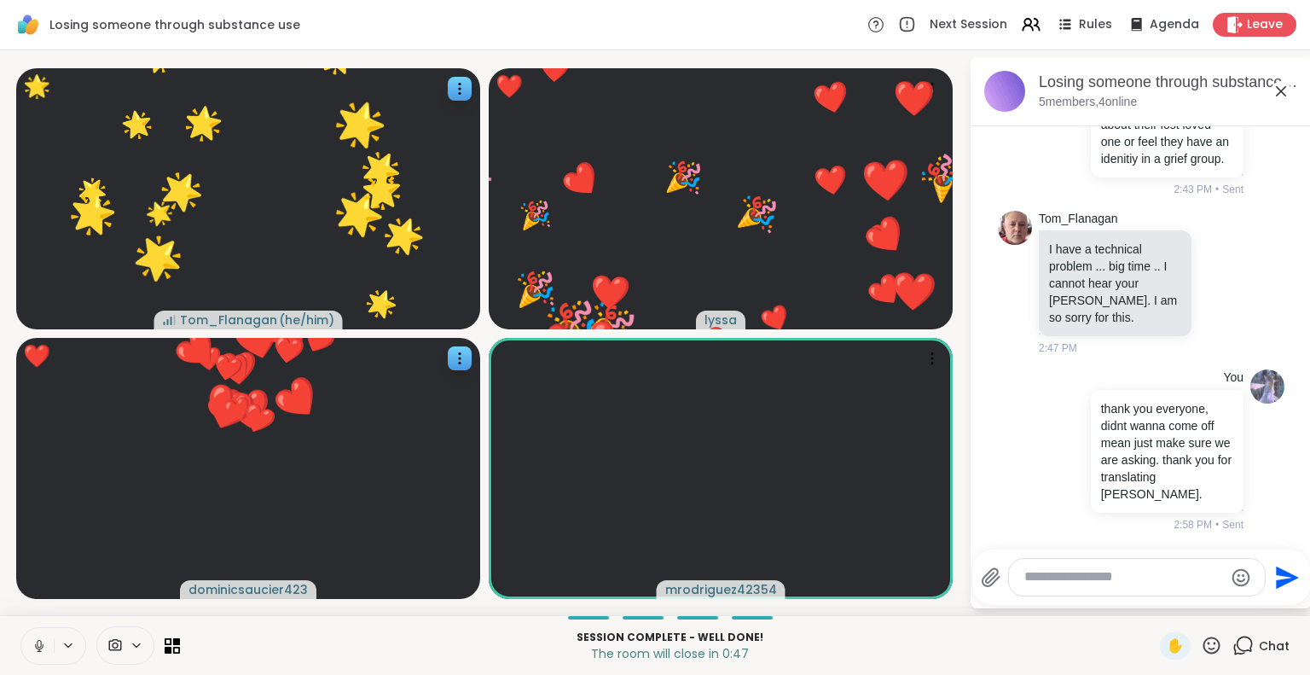
click at [1201, 647] on icon at bounding box center [1211, 645] width 21 height 21
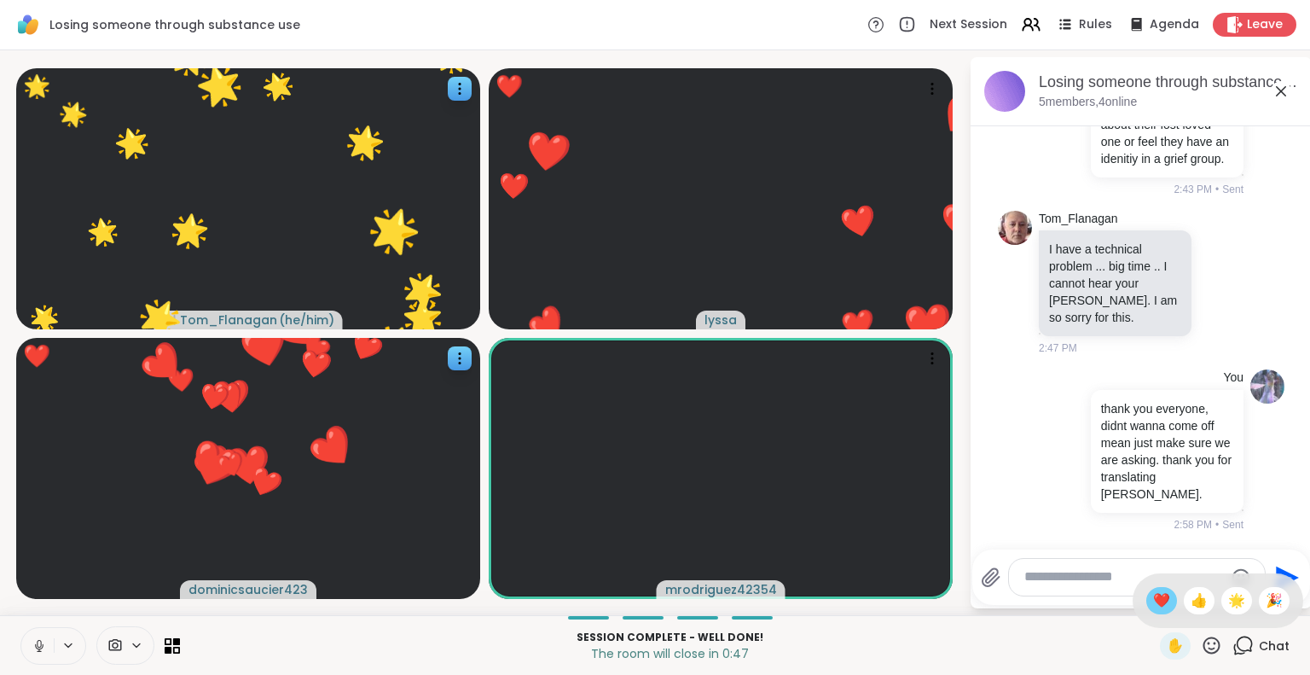
click at [1153, 606] on span "❤️" at bounding box center [1161, 600] width 17 height 20
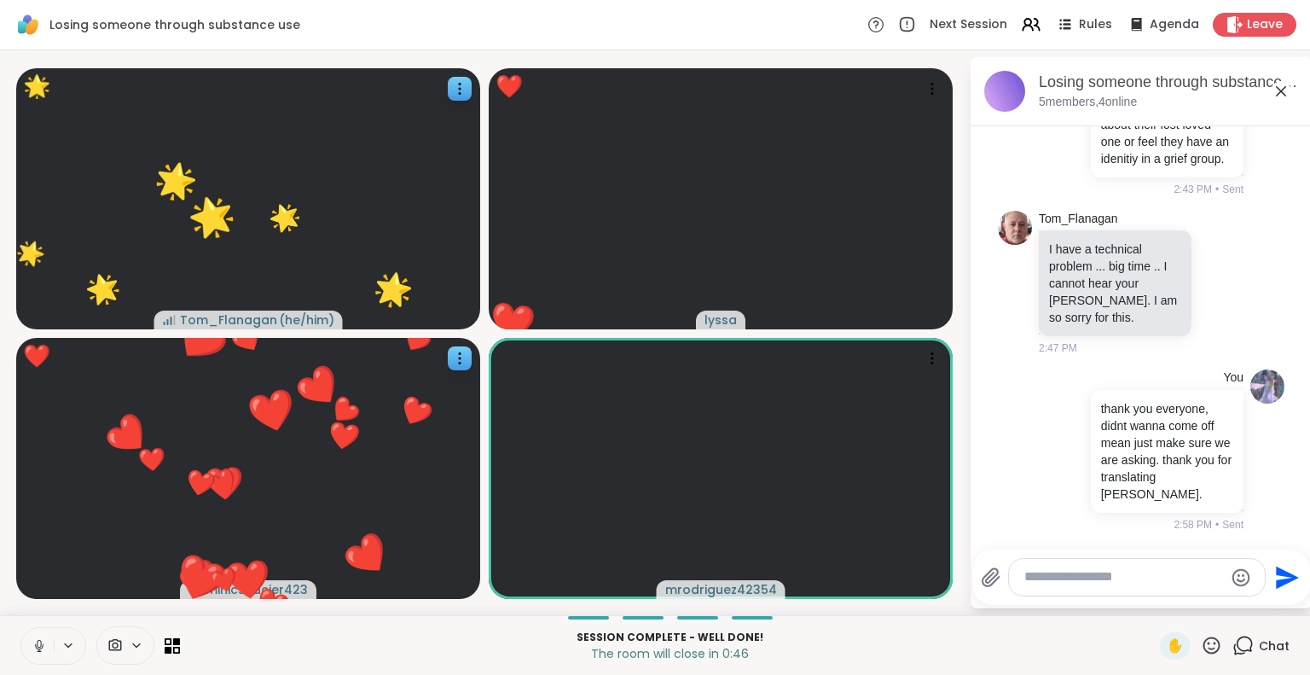
click at [1206, 649] on icon at bounding box center [1211, 644] width 17 height 17
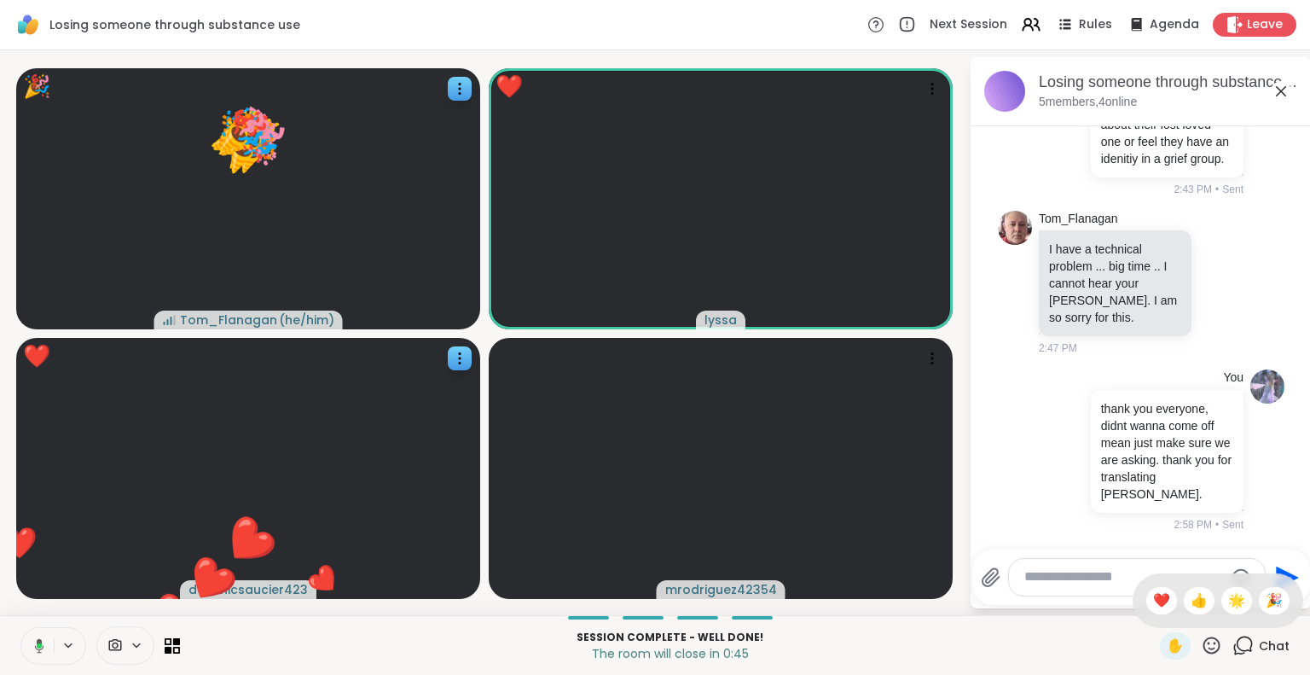
click at [1153, 604] on span "❤️" at bounding box center [1161, 600] width 17 height 20
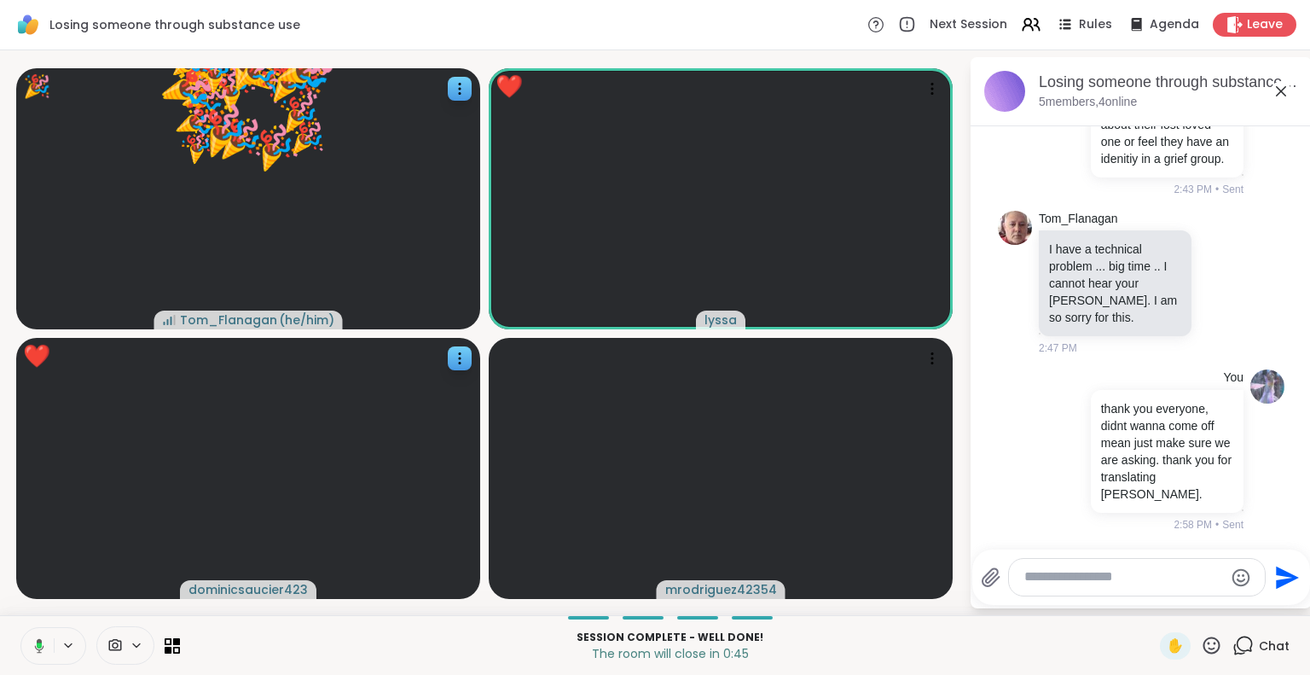
click at [1203, 650] on icon at bounding box center [1211, 644] width 17 height 17
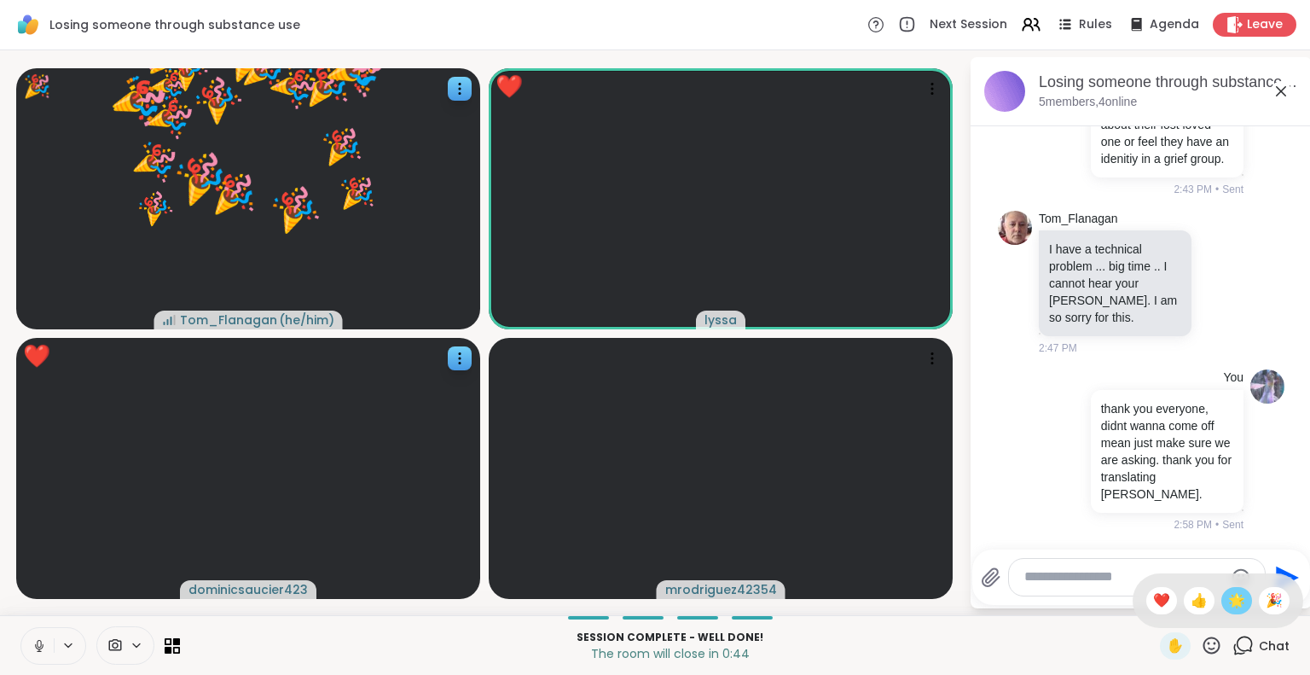
click at [1228, 596] on span "🌟" at bounding box center [1236, 600] width 17 height 20
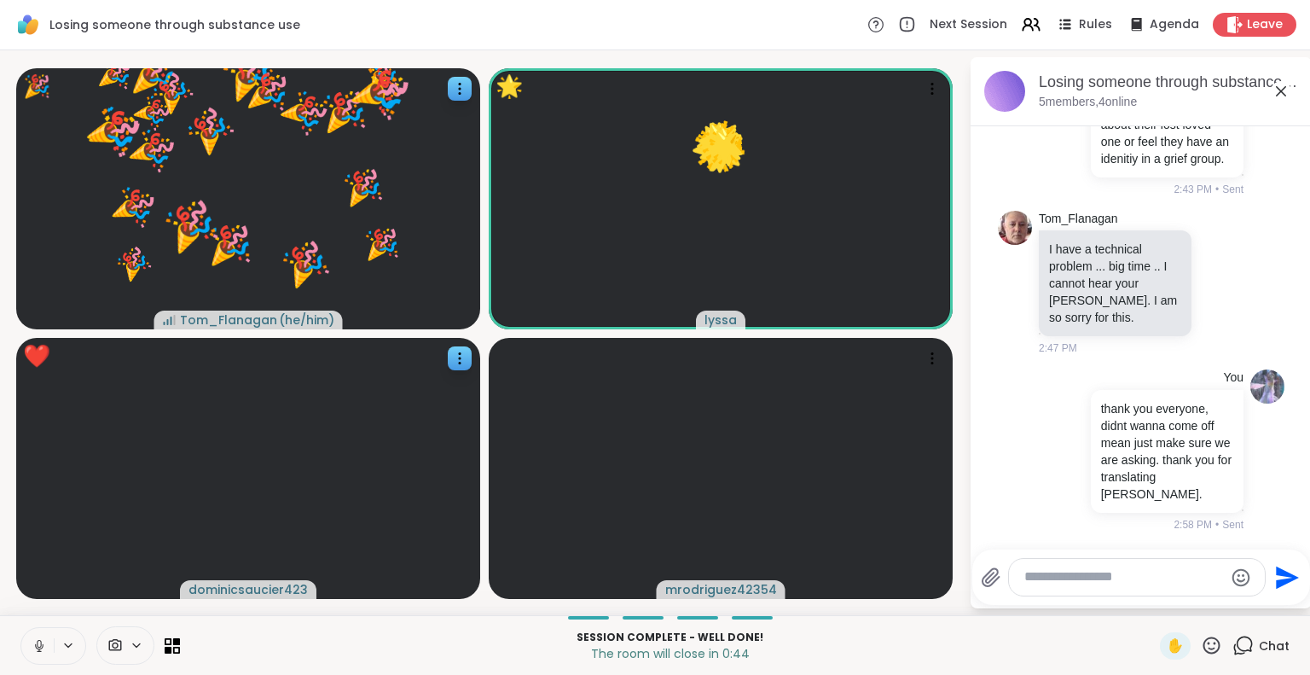
click at [1201, 648] on icon at bounding box center [1211, 645] width 21 height 21
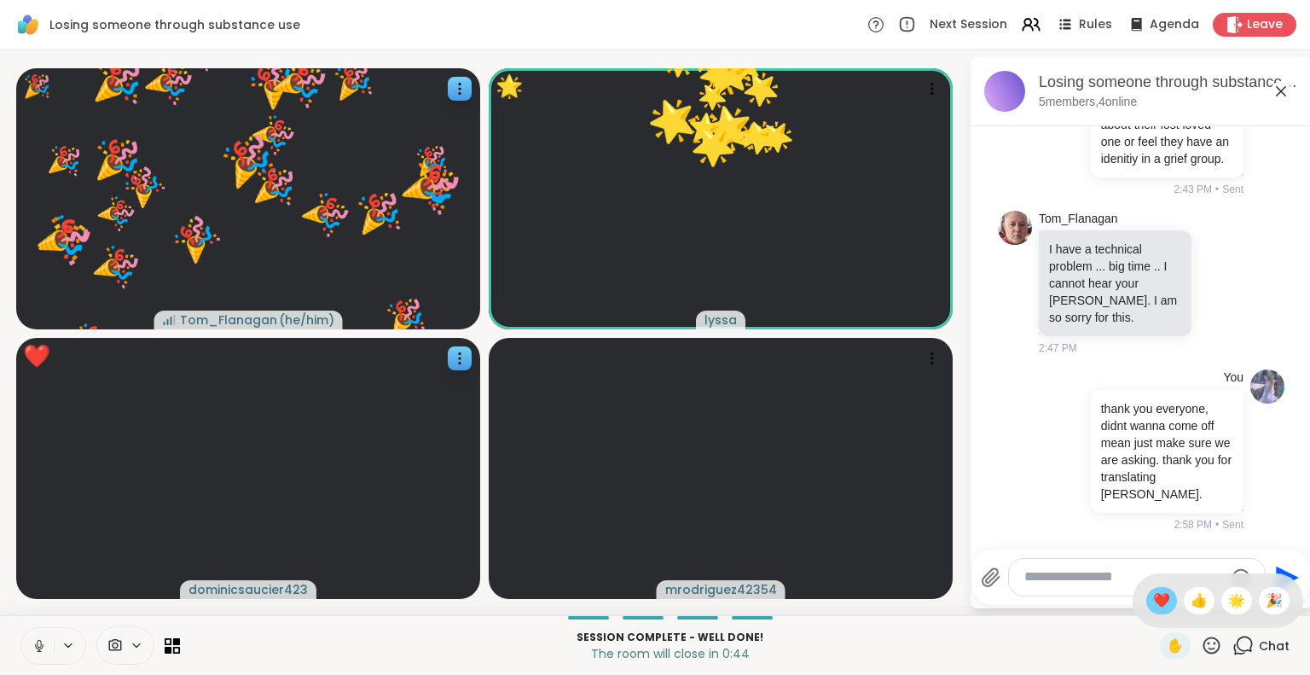
click at [1153, 600] on span "❤️" at bounding box center [1161, 600] width 17 height 20
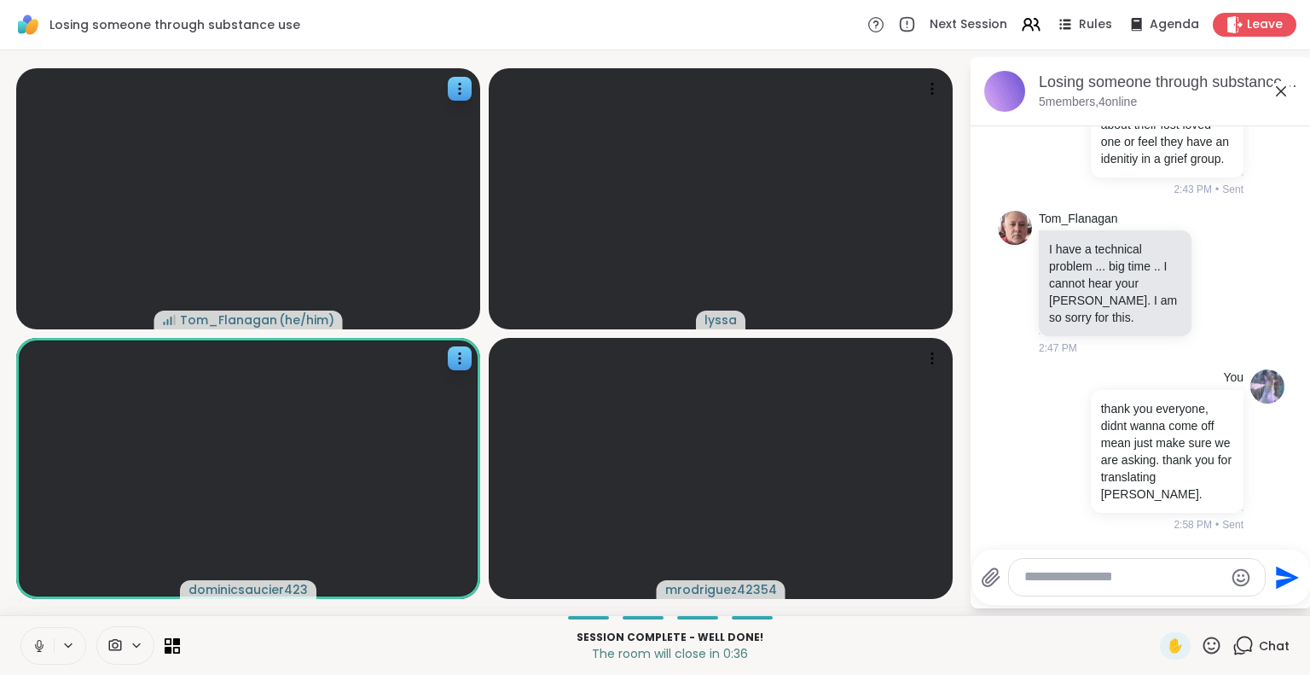
click at [1076, 573] on textarea "Type your message" at bounding box center [1123, 577] width 199 height 18
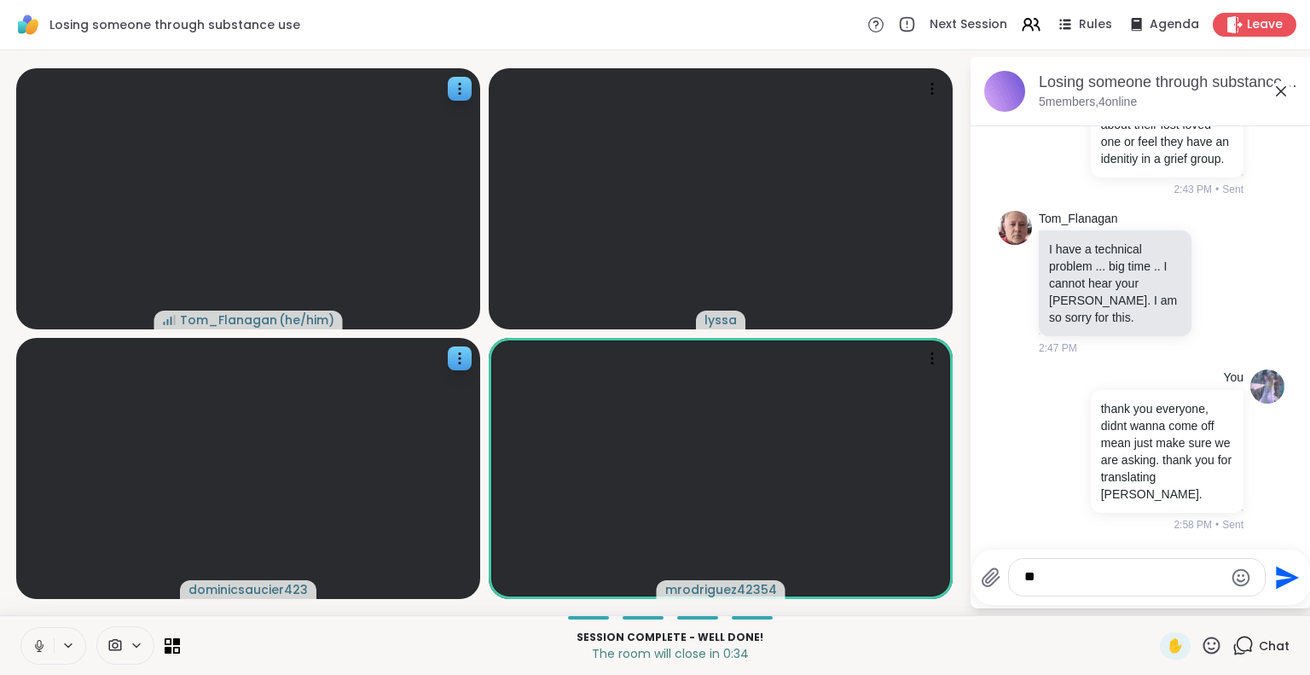
type textarea "*"
click at [1201, 651] on icon at bounding box center [1211, 645] width 21 height 21
click at [1228, 602] on span "🌟" at bounding box center [1236, 600] width 17 height 20
click at [1279, 78] on div "Losing someone through substance use, Sep 09" at bounding box center [1168, 82] width 259 height 21
click at [1276, 88] on icon at bounding box center [1281, 91] width 20 height 20
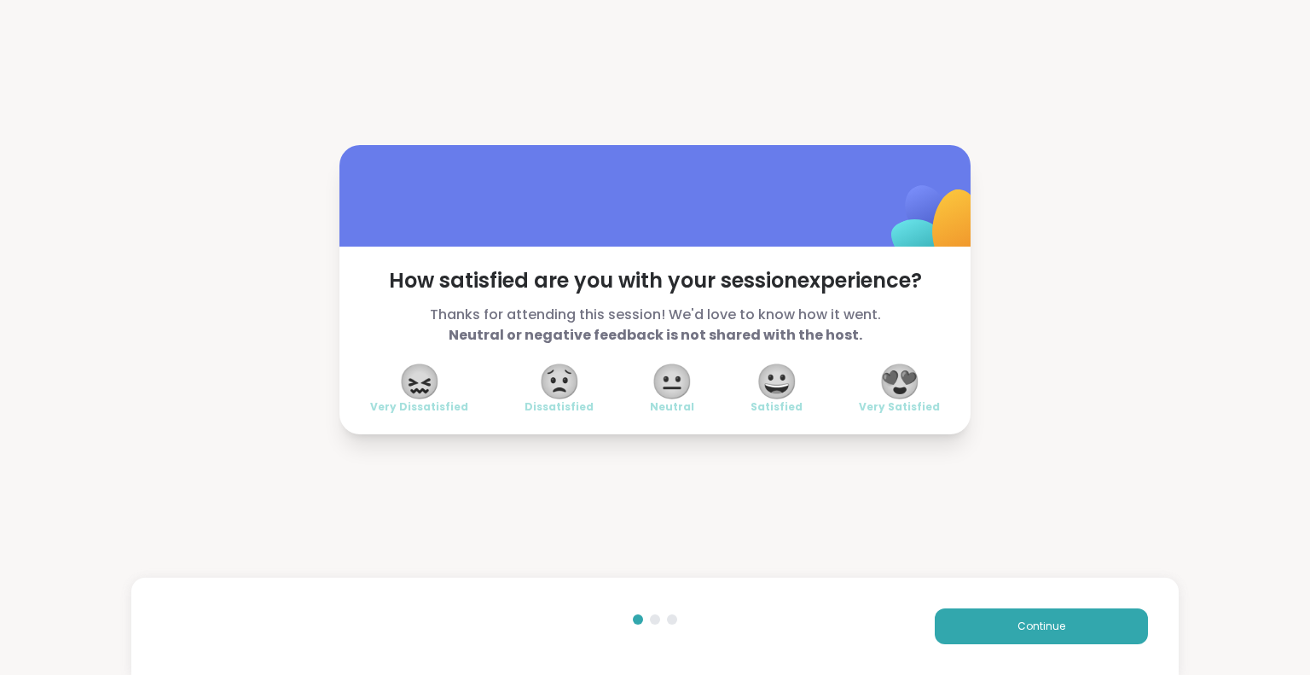
click at [879, 384] on span "😍" at bounding box center [900, 381] width 43 height 31
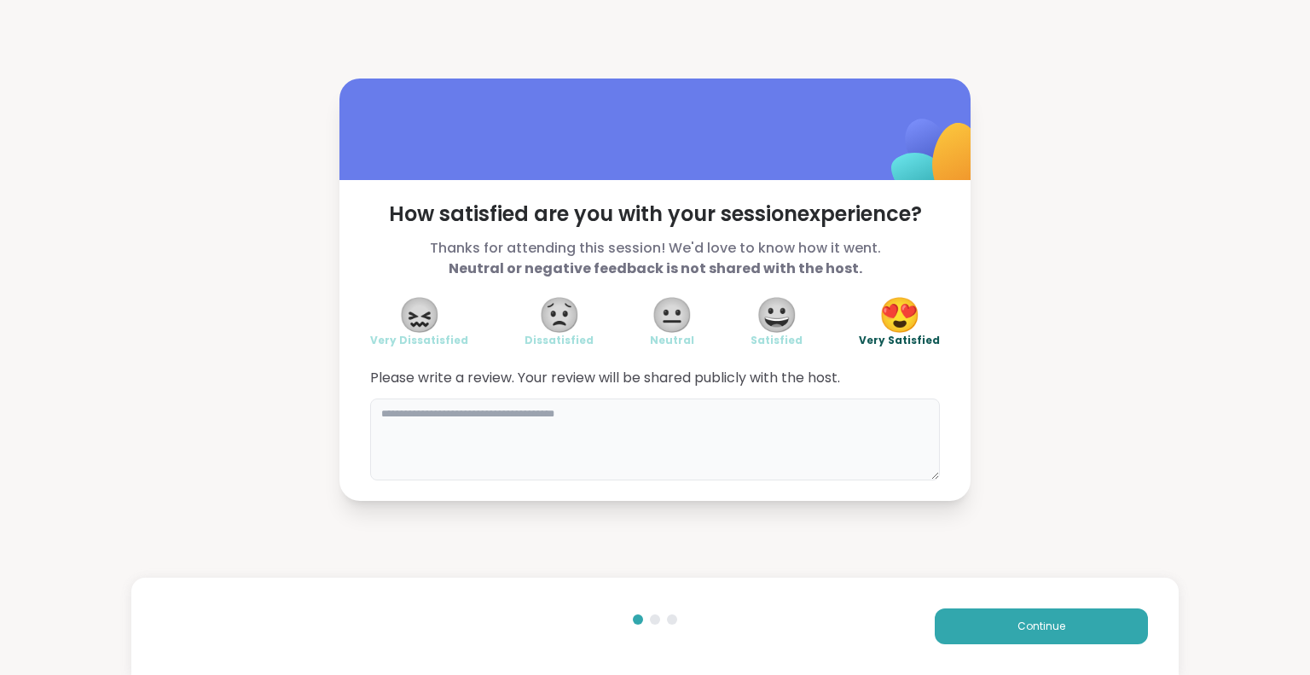
click at [821, 426] on textarea at bounding box center [655, 439] width 570 height 82
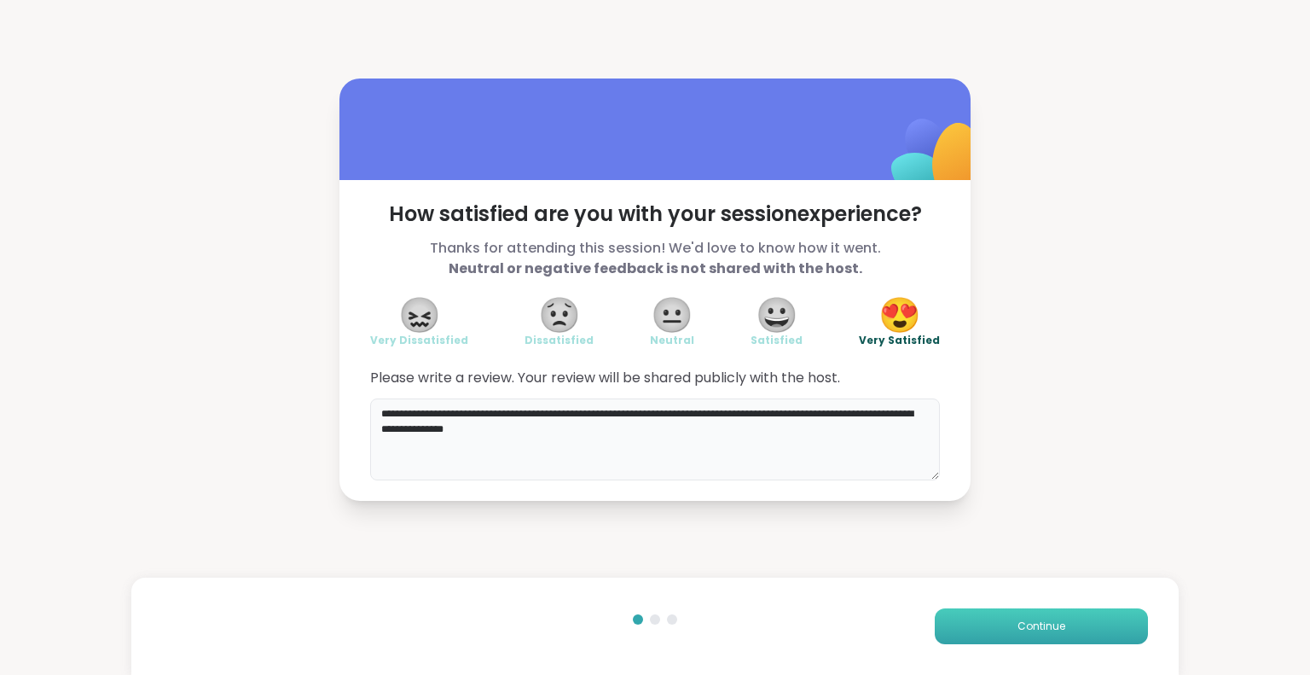
type textarea "**********"
click at [980, 623] on button "Continue" at bounding box center [1041, 626] width 213 height 36
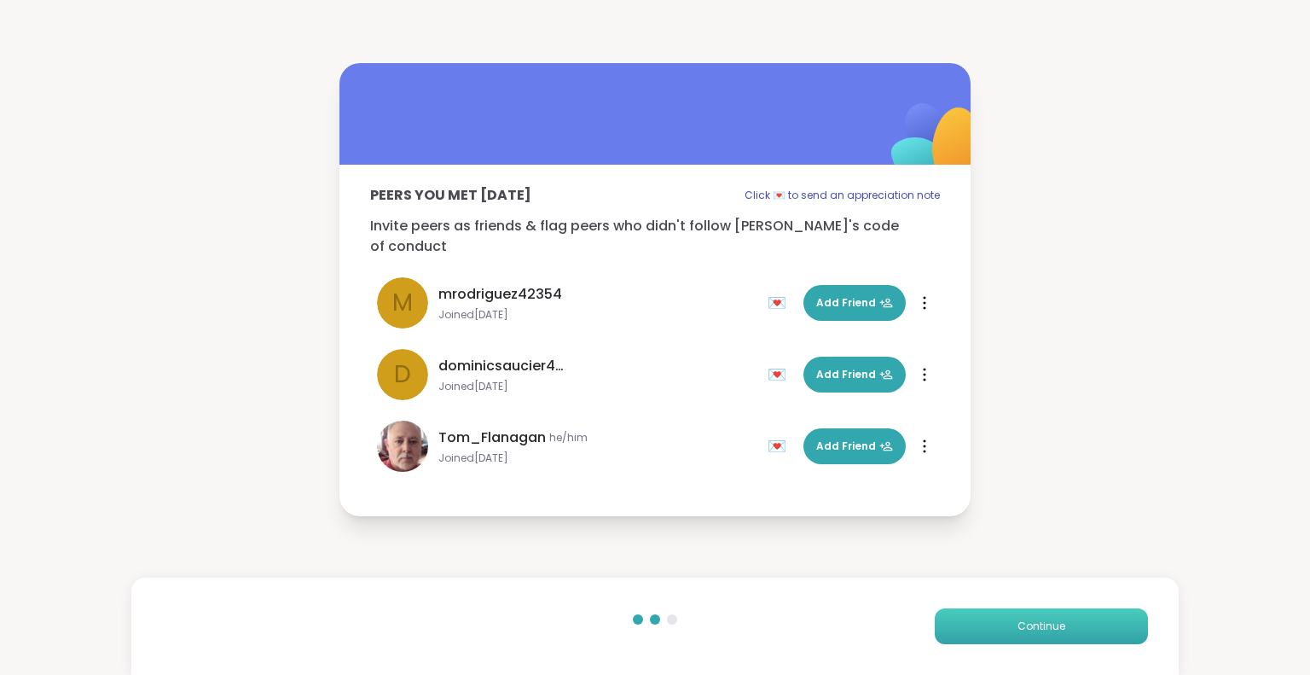
click at [971, 622] on button "Continue" at bounding box center [1041, 626] width 213 height 36
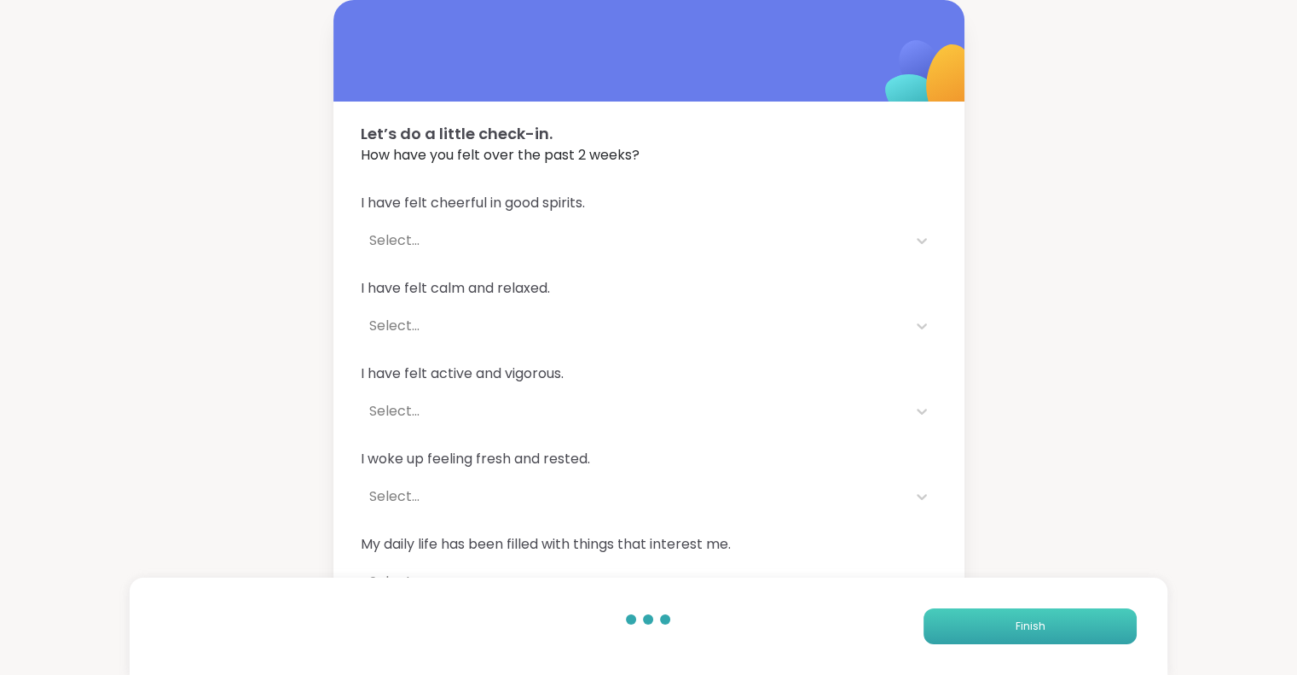
click at [971, 620] on button "Finish" at bounding box center [1030, 626] width 213 height 36
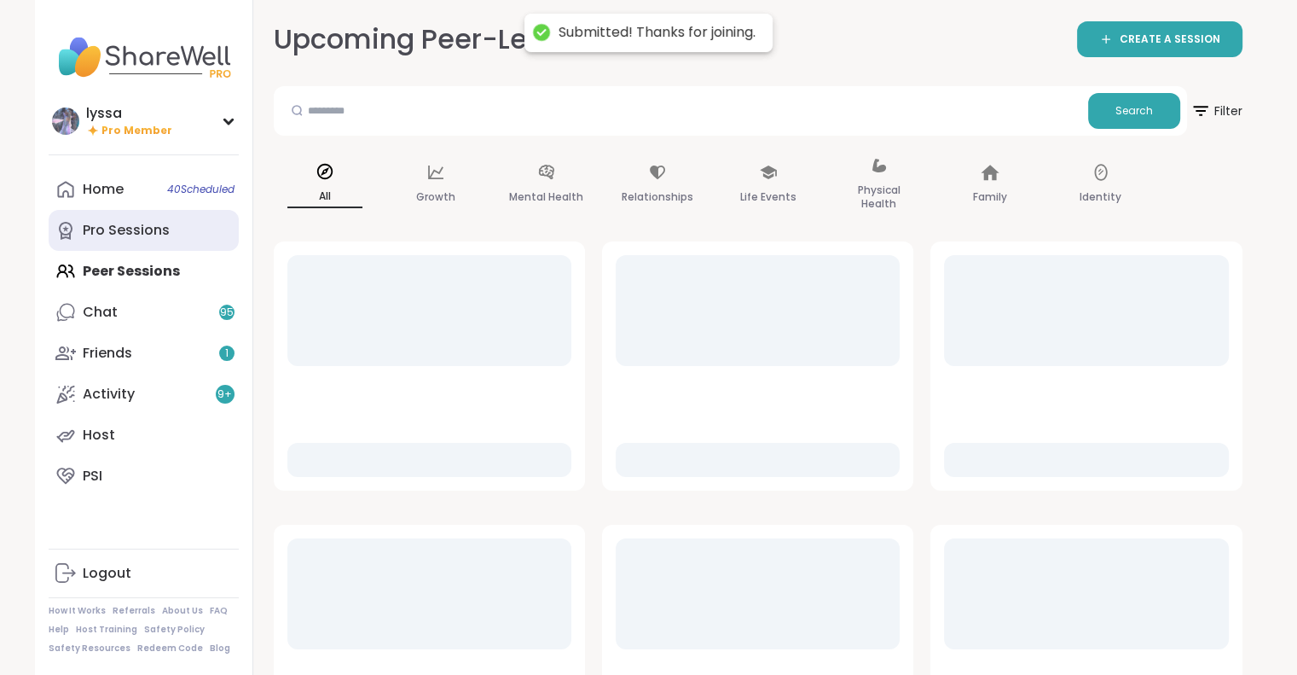
click at [113, 238] on div "Pro Sessions" at bounding box center [126, 230] width 87 height 19
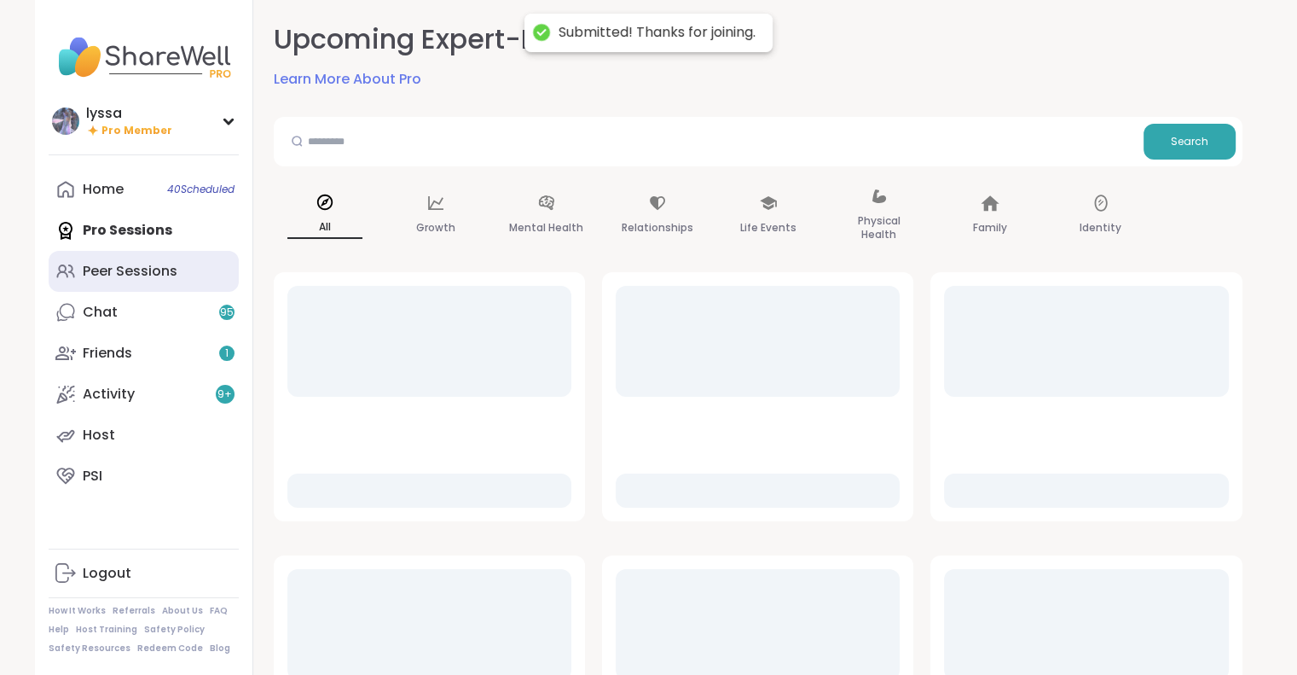
click at [109, 256] on link "Peer Sessions" at bounding box center [144, 271] width 190 height 41
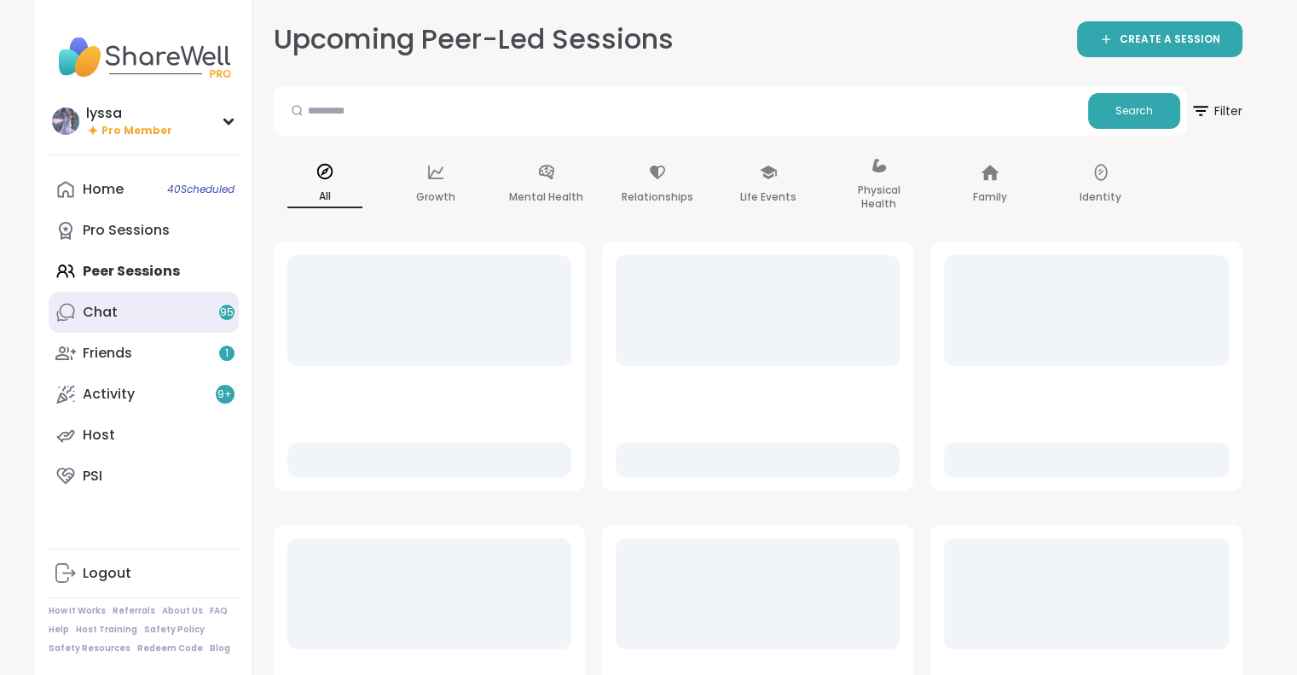
click at [120, 303] on link "Chat 95" at bounding box center [144, 312] width 190 height 41
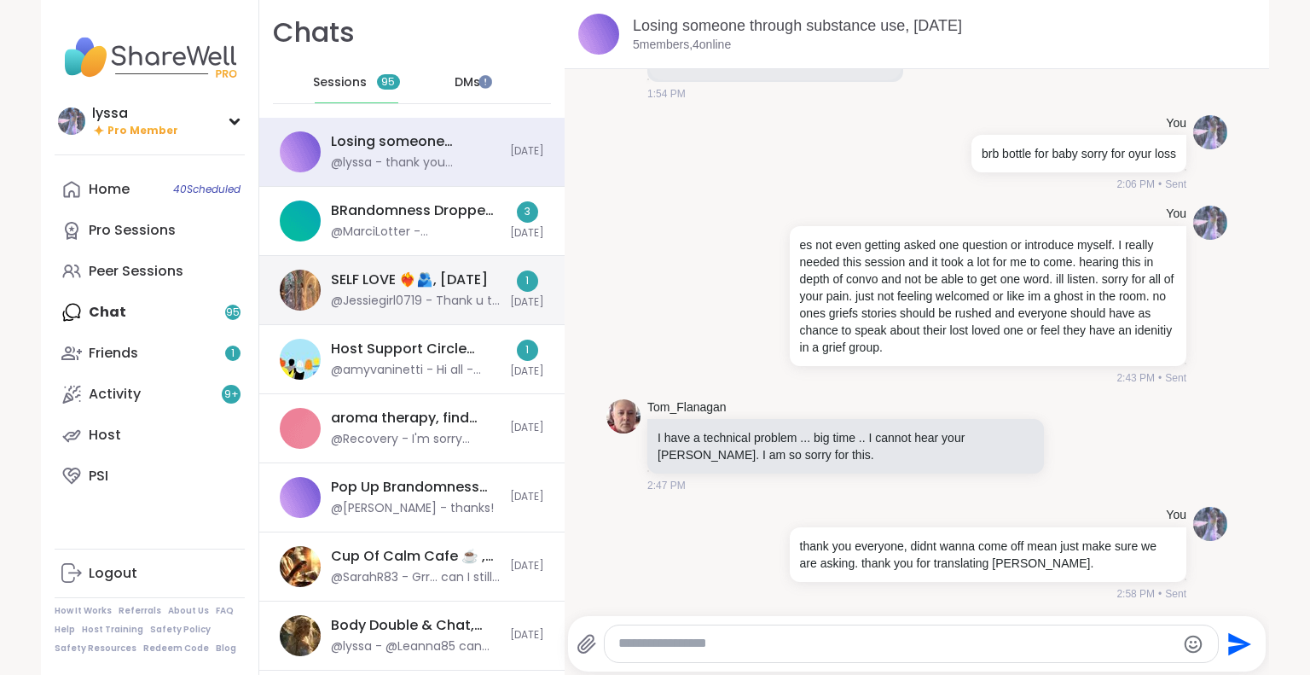
click at [372, 276] on div "SELF LOVE ❤️‍🔥🫂, Sep 09" at bounding box center [409, 279] width 157 height 19
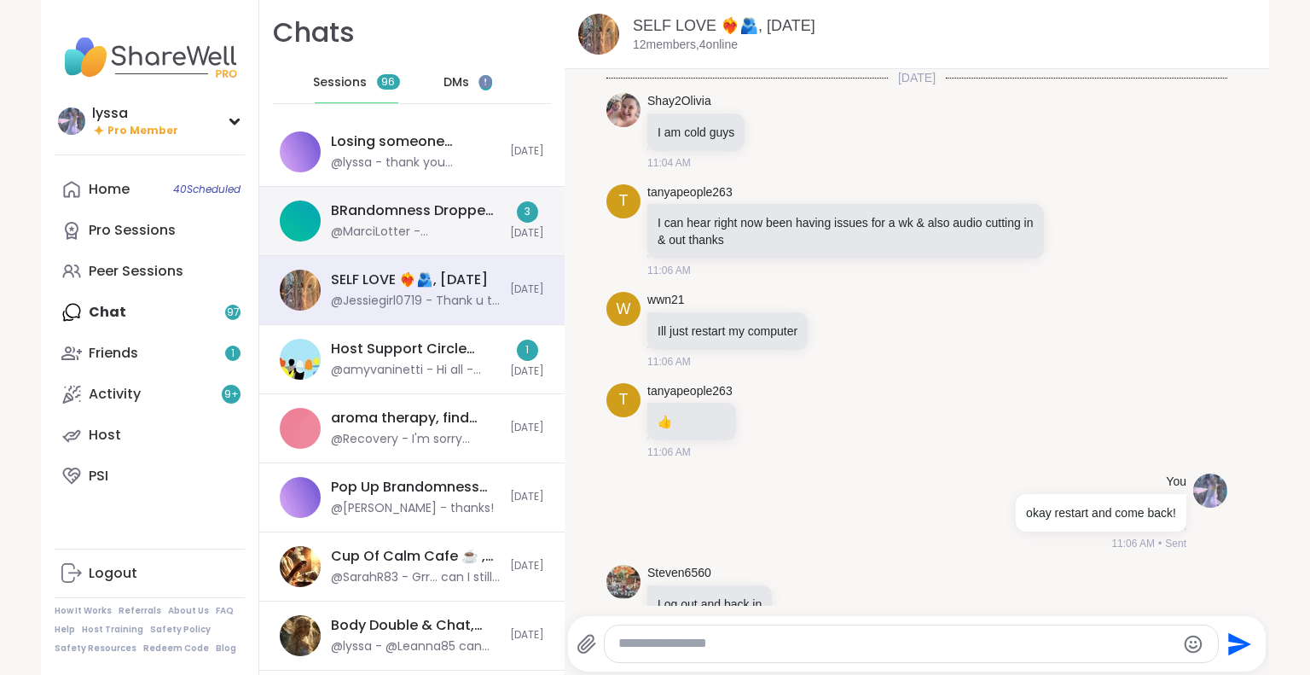
scroll to position [11264, 0]
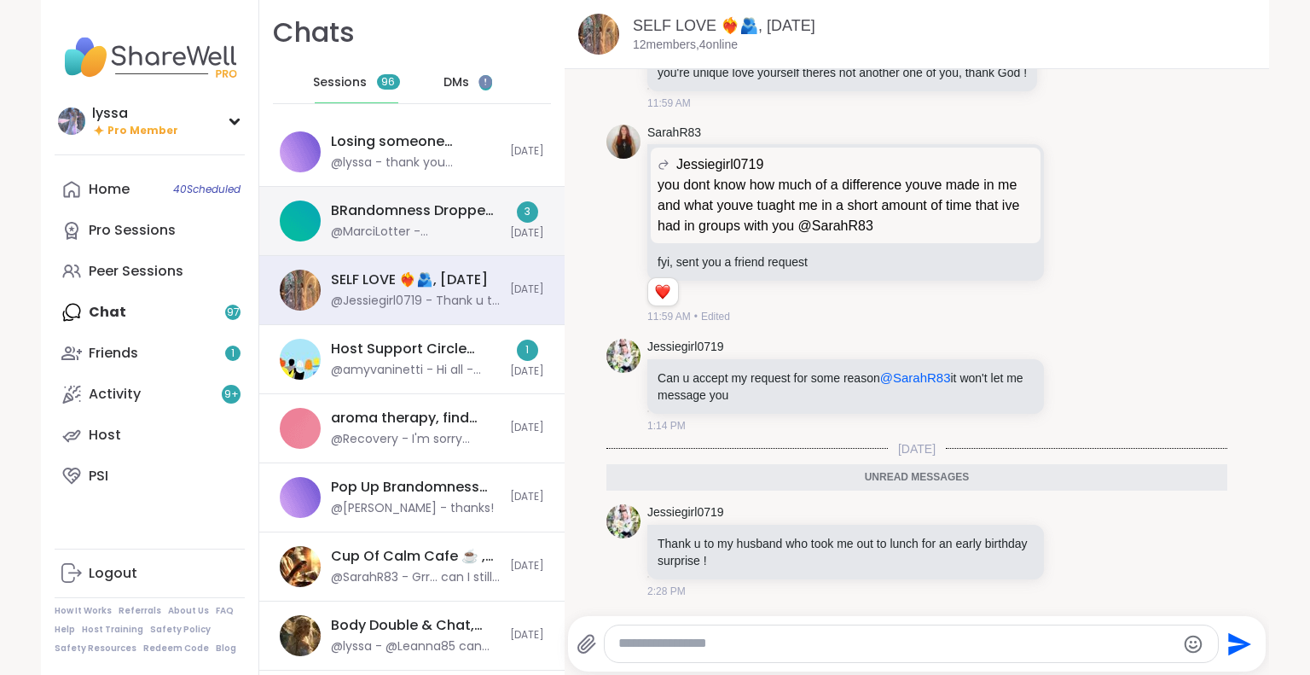
click at [362, 228] on div "@MarciLotter - @BRandom502 check DM" at bounding box center [415, 231] width 169 height 17
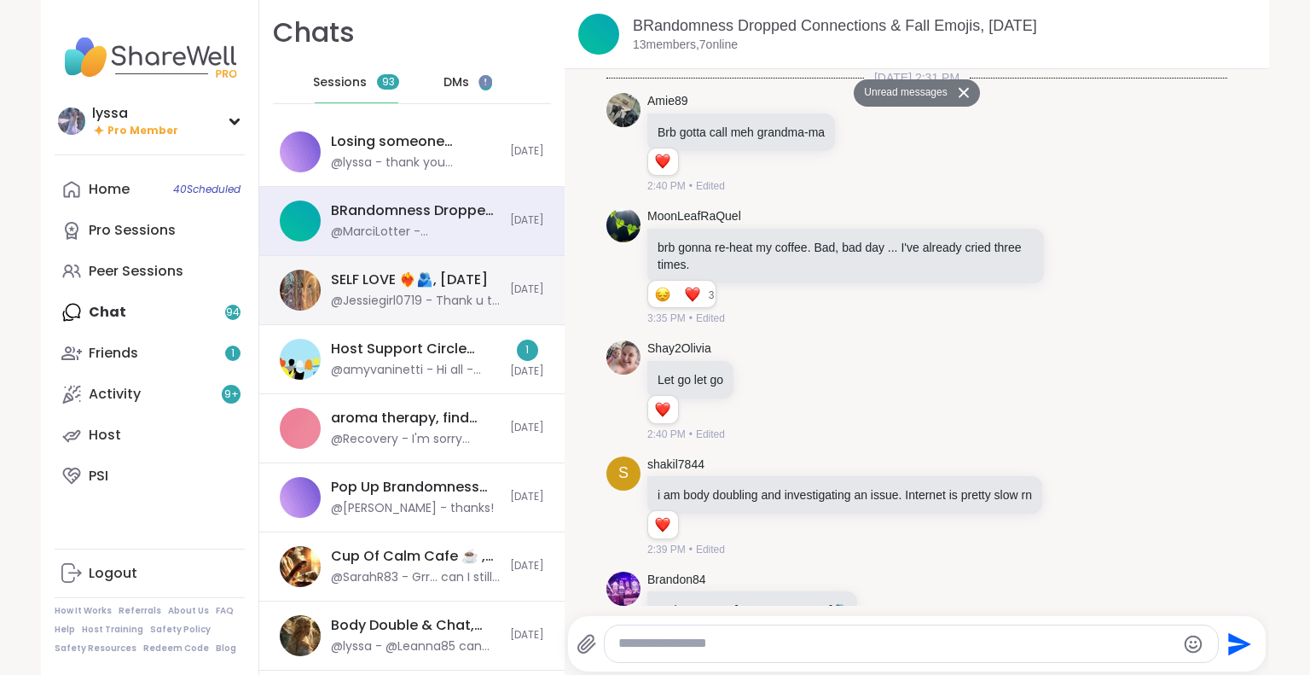
scroll to position [11098, 0]
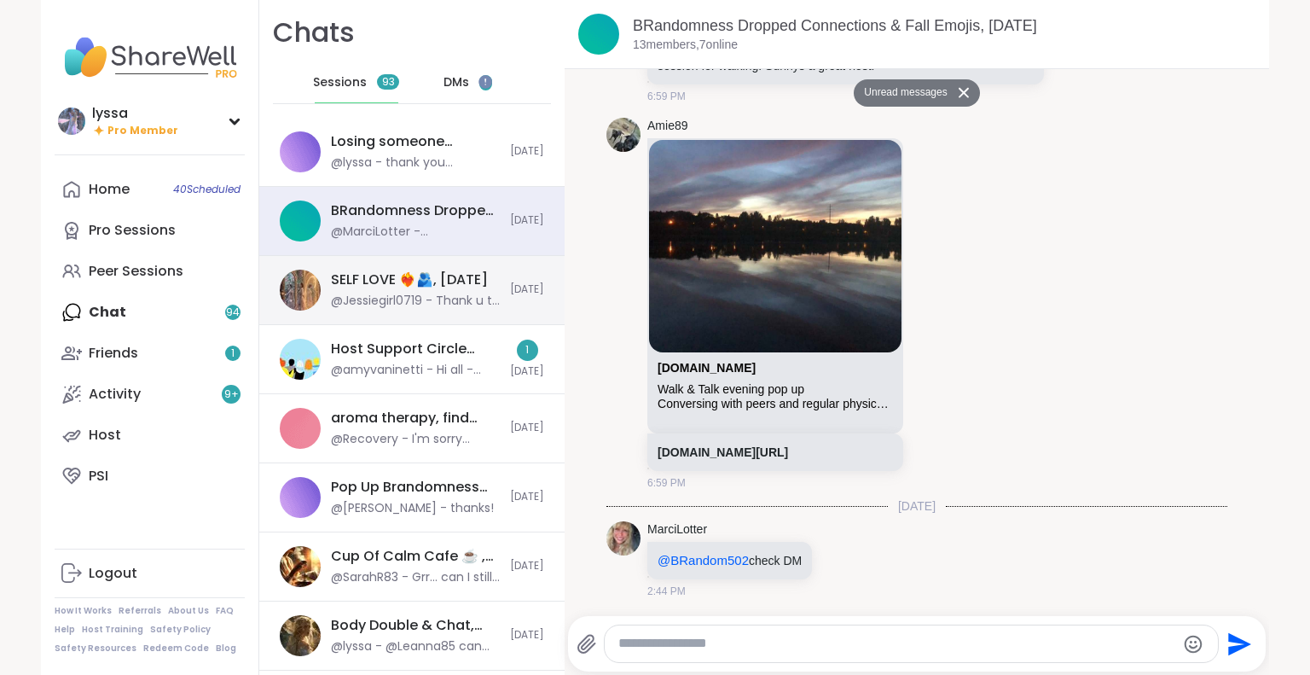
click at [371, 264] on div "SELF LOVE ❤️‍🔥🫂, Sep 09 @Jessiegirl0719 - Thank u to my husband who took me out…" at bounding box center [411, 290] width 305 height 69
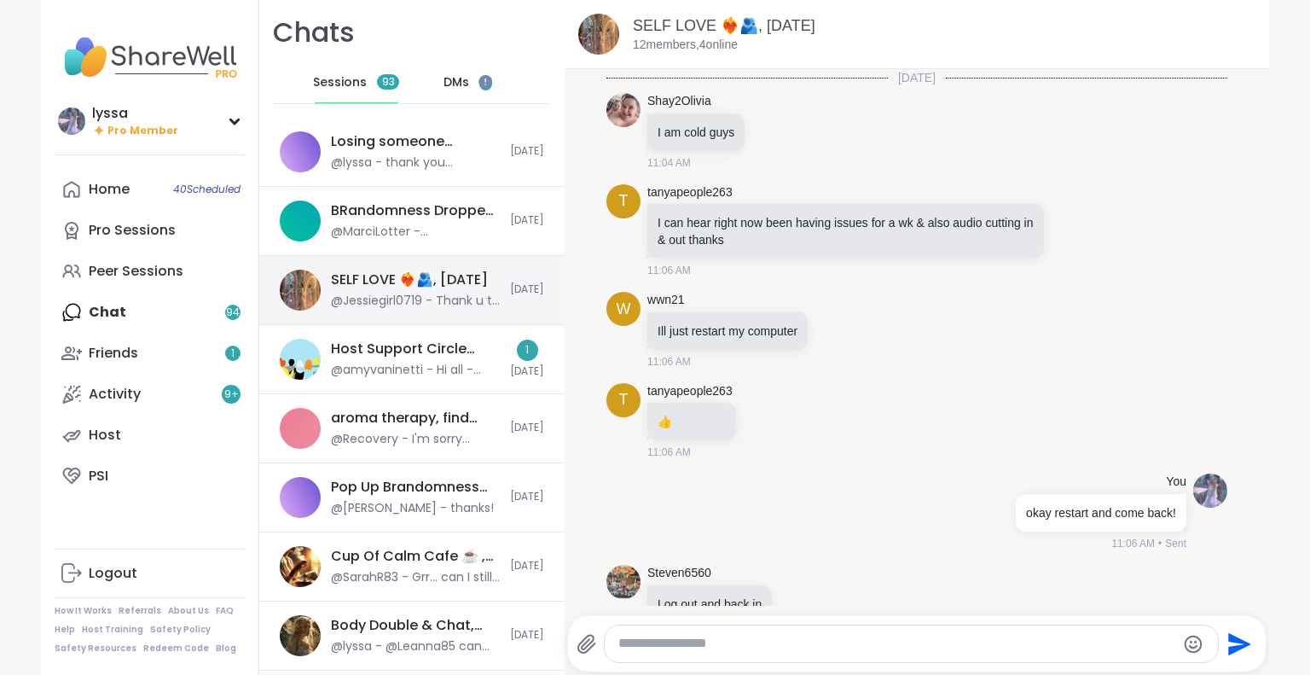
scroll to position [11206, 0]
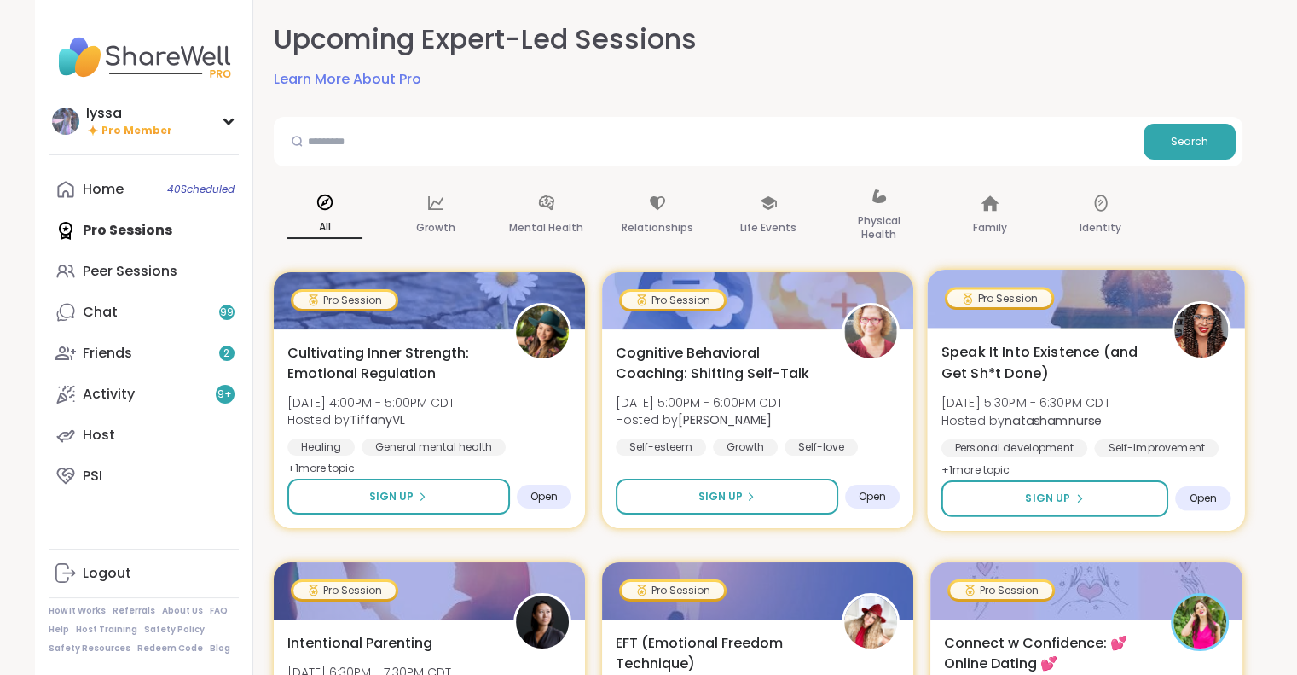
click at [1002, 334] on div "Speak It Into Existence (and Get Sh*t Done) [DATE] 5:30PM - 6:30PM CDT Hosted b…" at bounding box center [1087, 429] width 318 height 203
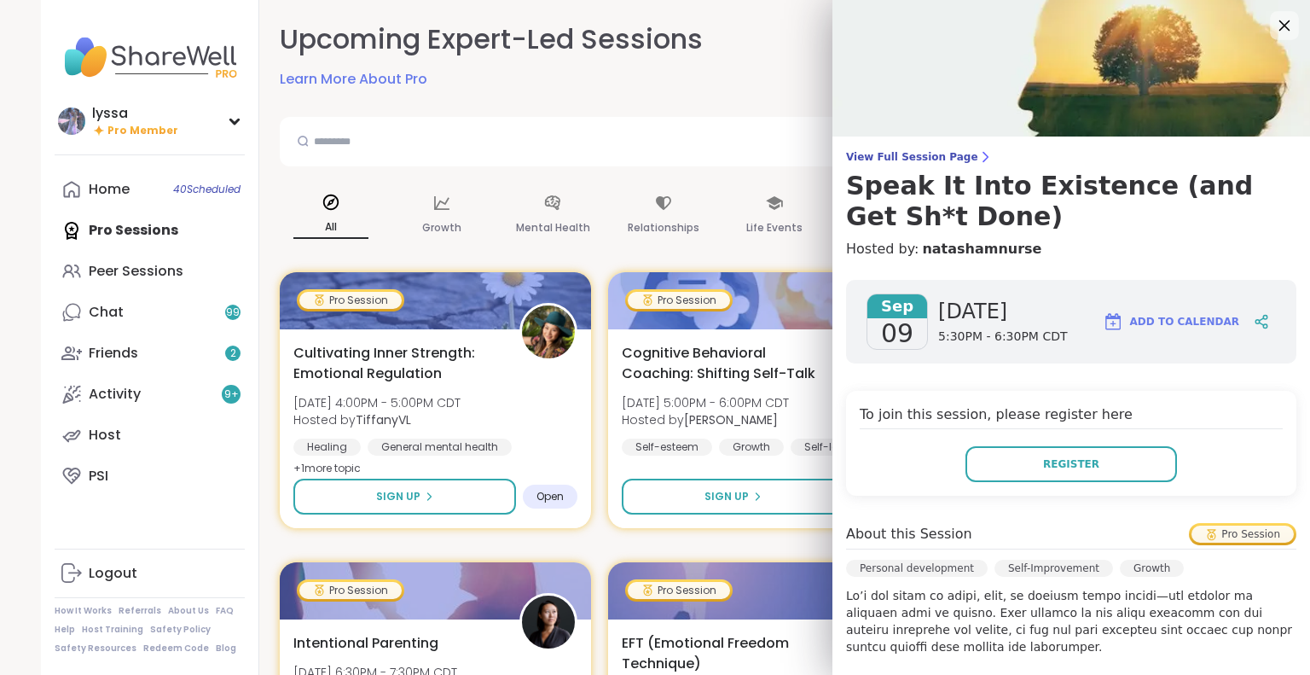
click at [1273, 26] on icon at bounding box center [1283, 24] width 21 height 21
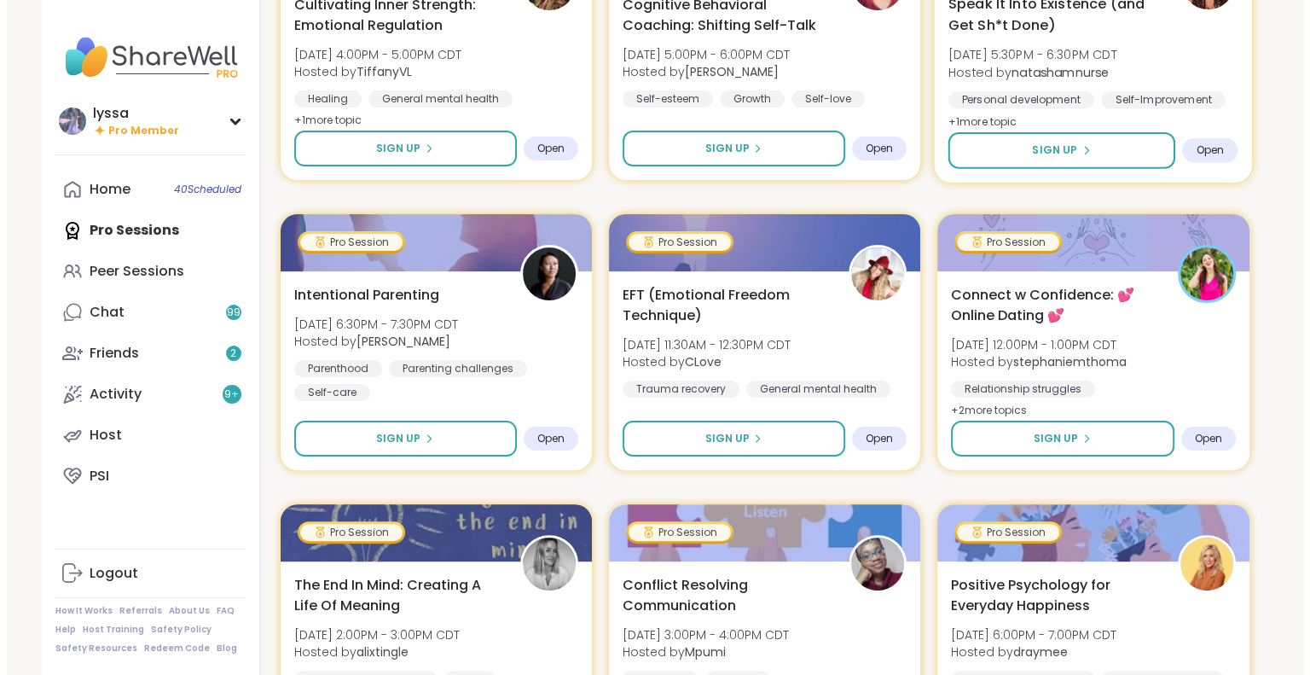
scroll to position [348, 0]
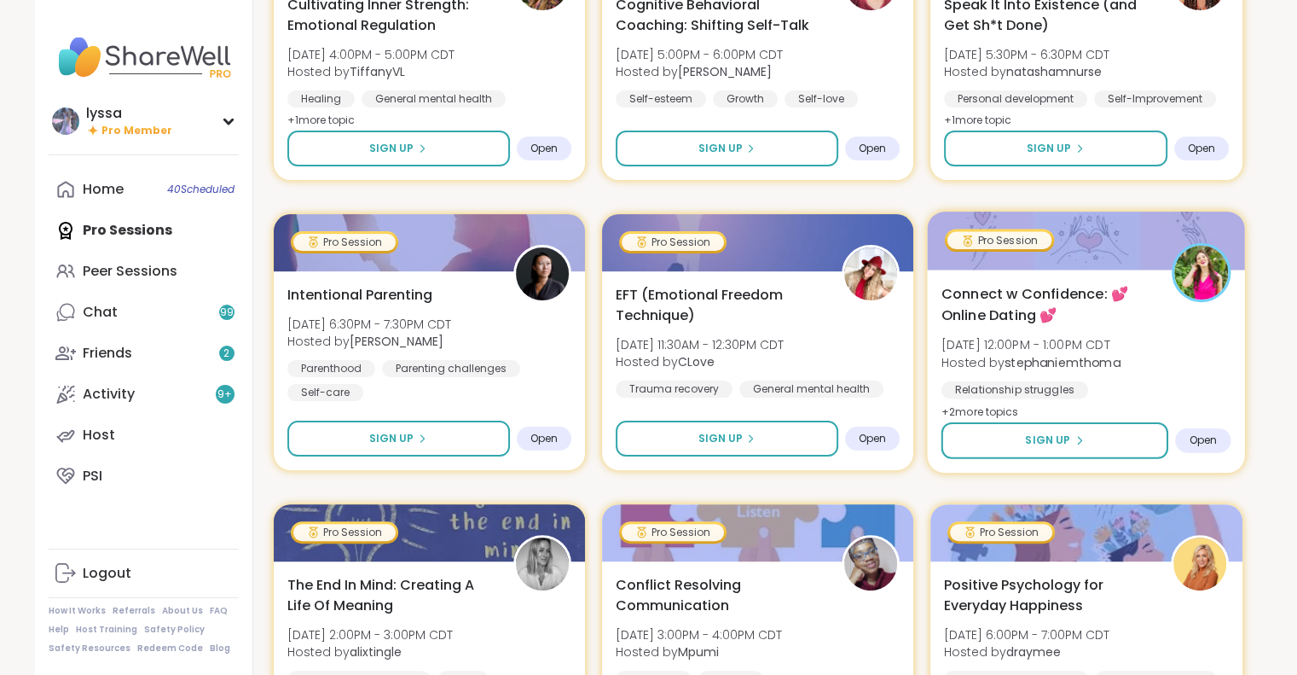
click at [1076, 386] on div "Relationship struggles" at bounding box center [1015, 389] width 147 height 17
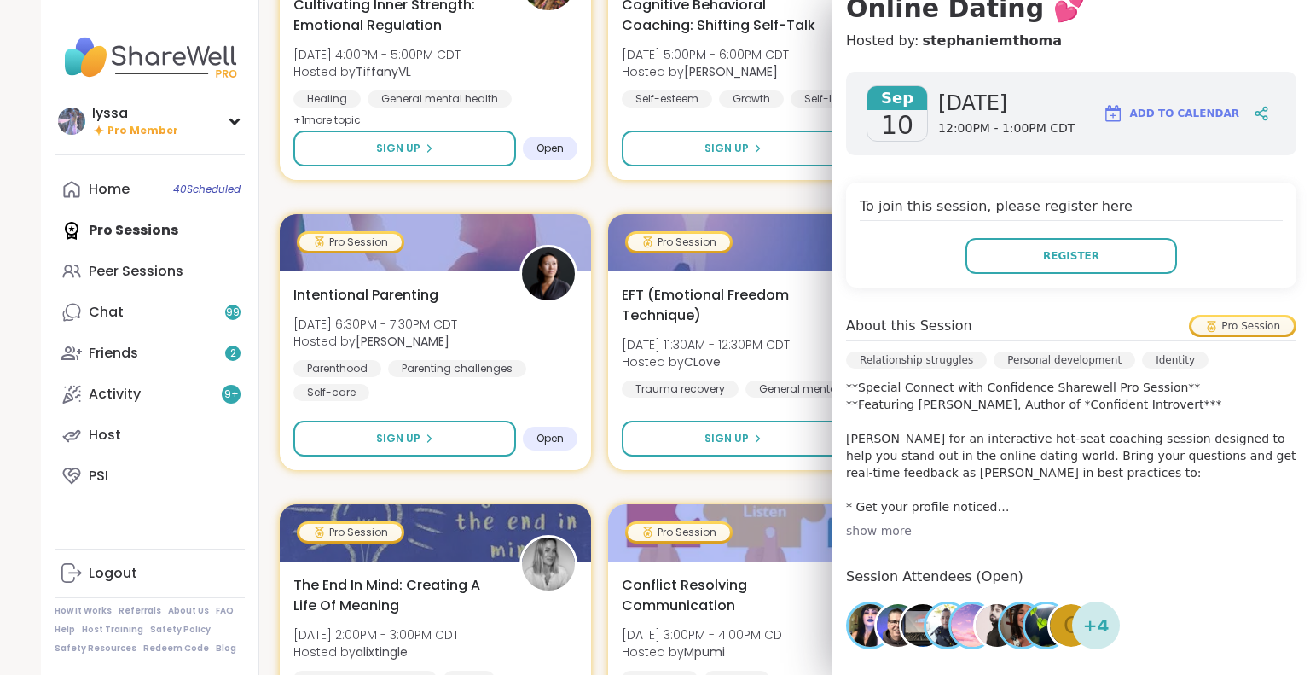
scroll to position [210, 0]
click at [862, 527] on div "show more" at bounding box center [1071, 528] width 450 height 17
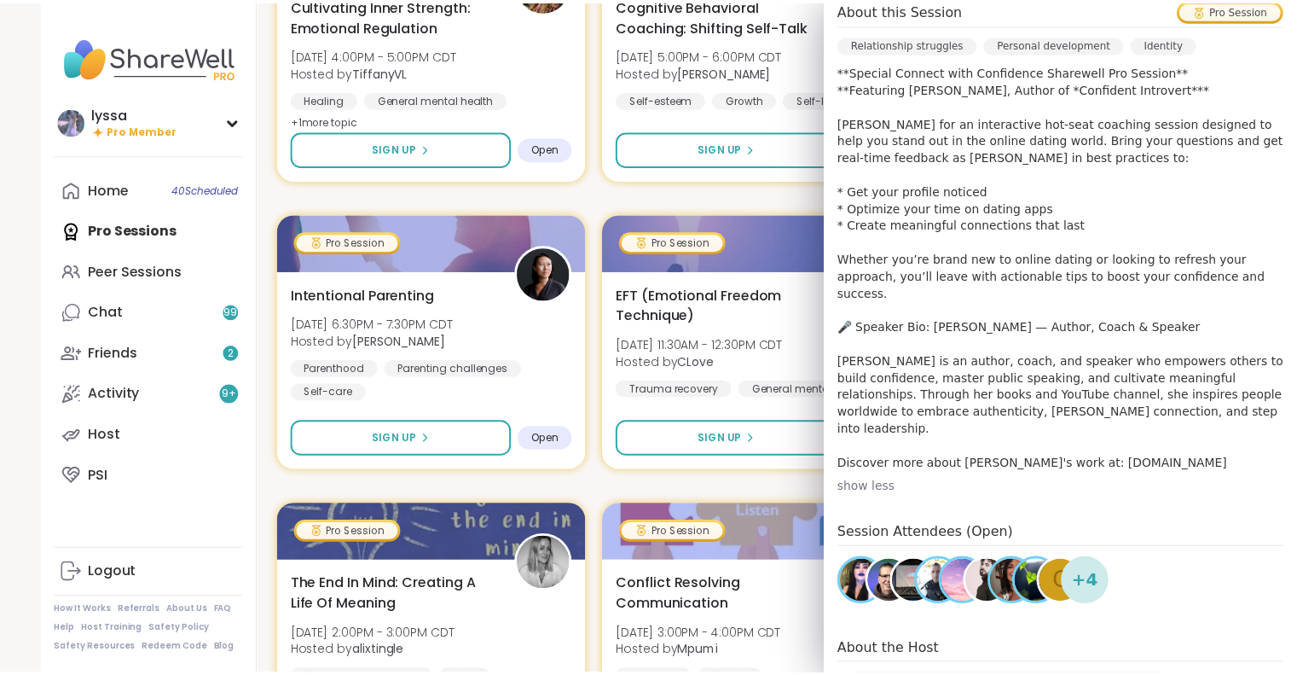
scroll to position [534, 0]
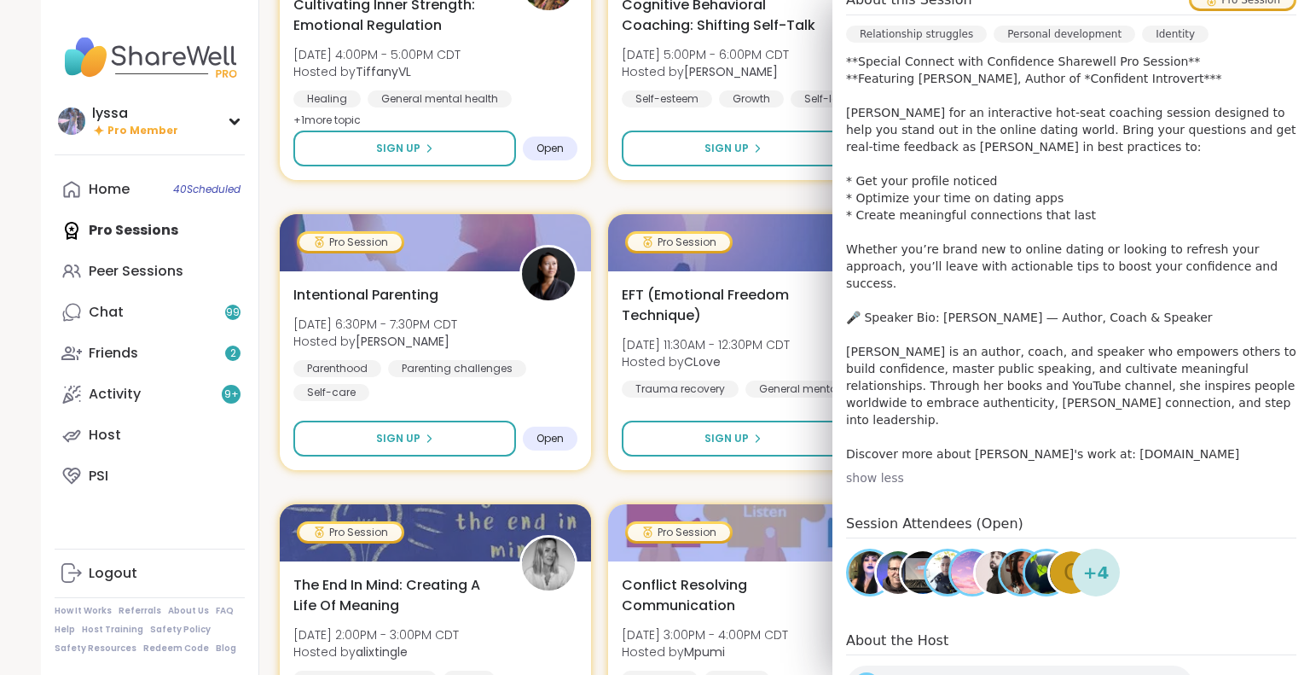
click at [855, 551] on img at bounding box center [870, 572] width 43 height 43
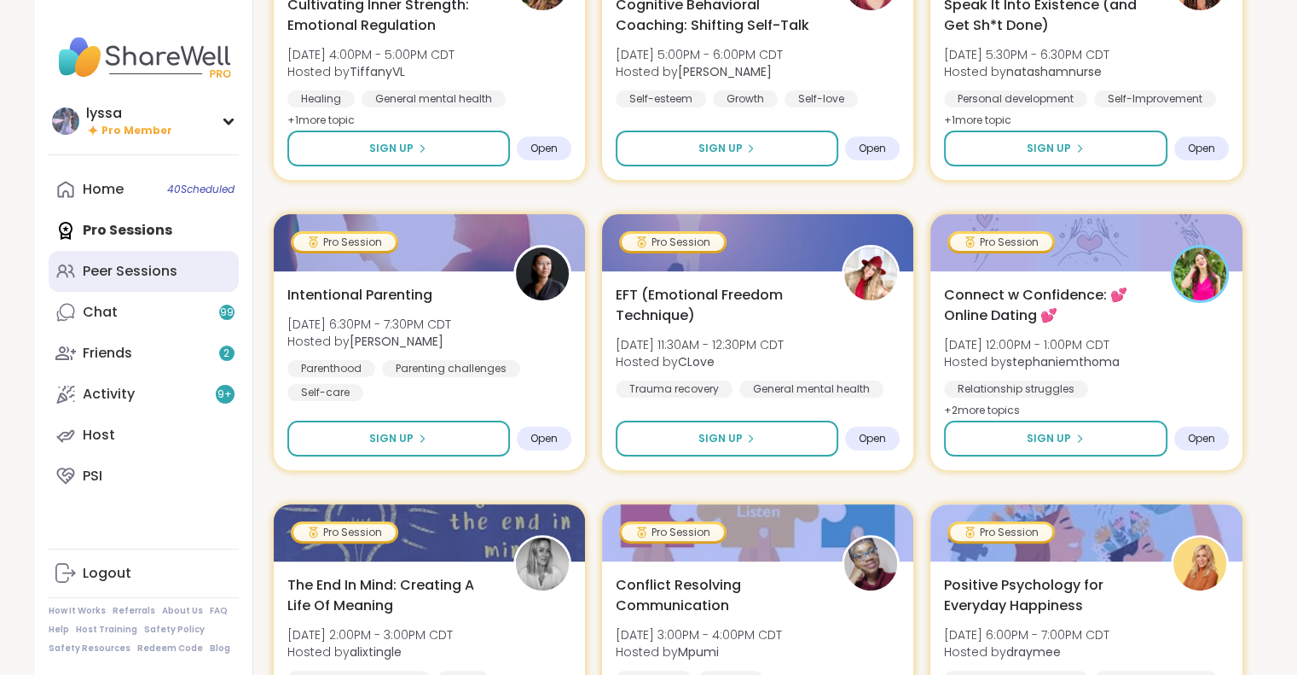
click at [160, 275] on div "Peer Sessions" at bounding box center [130, 271] width 95 height 19
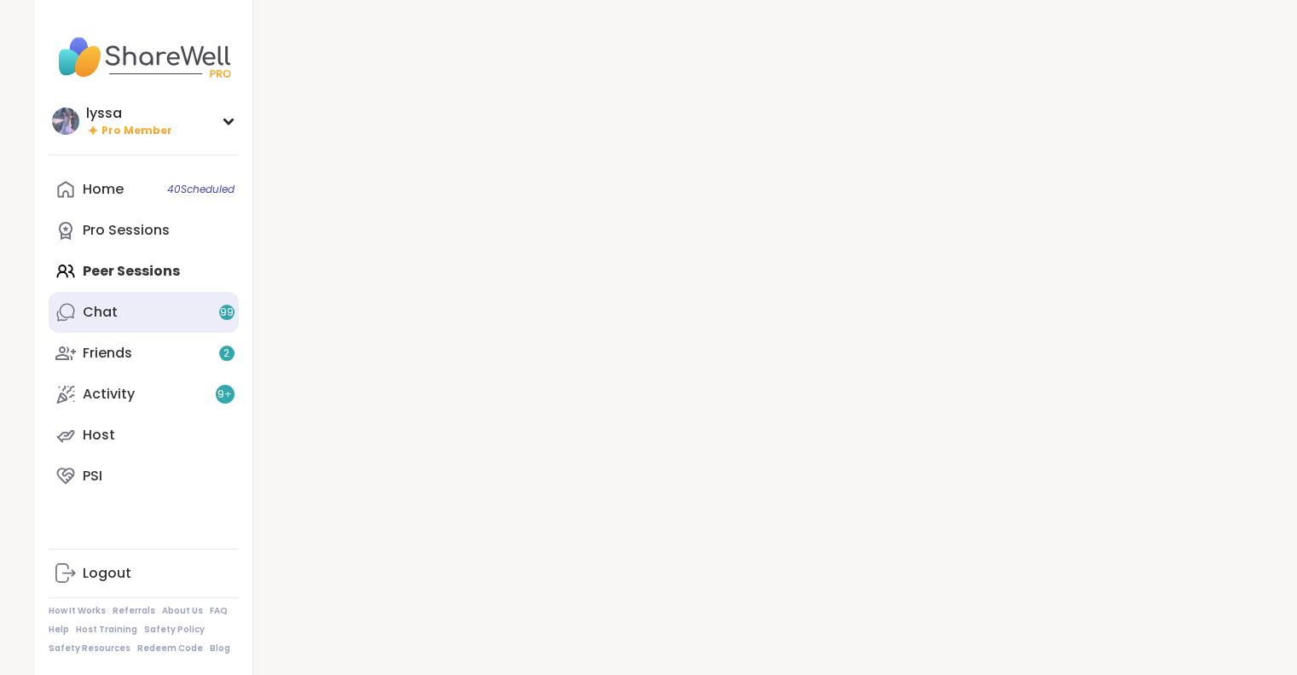
click at [157, 296] on link "Chat 99" at bounding box center [144, 312] width 190 height 41
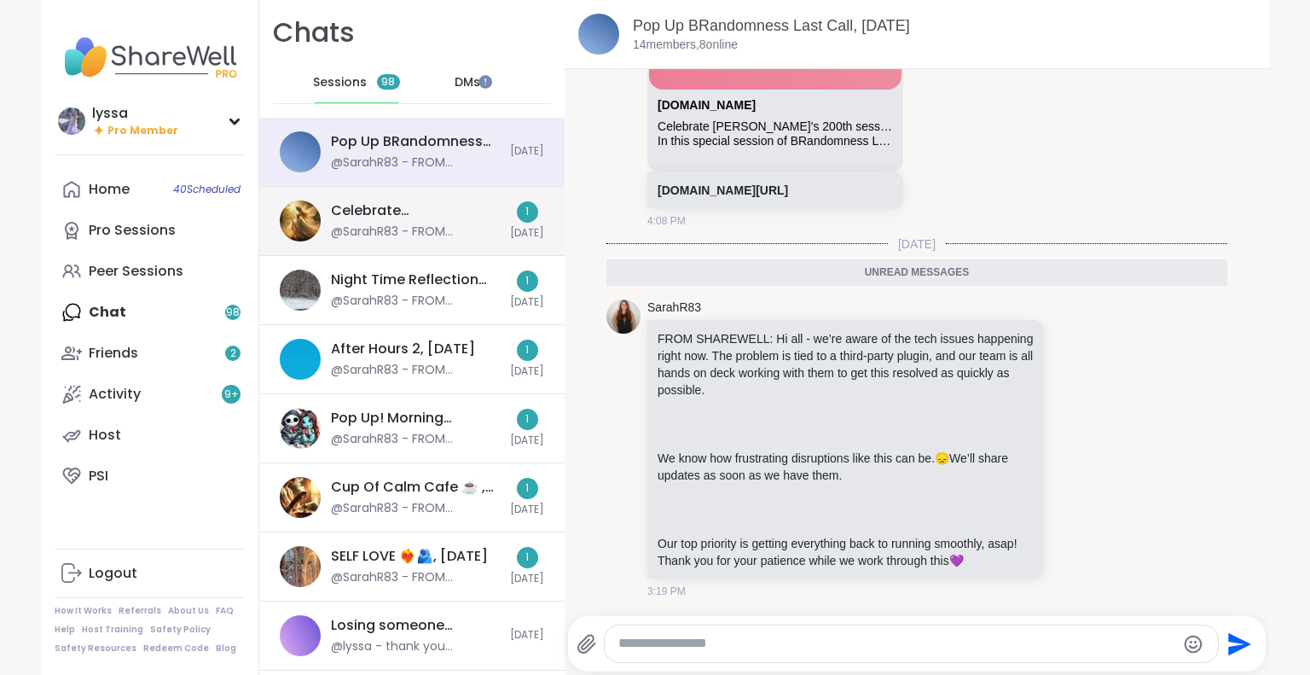
click at [394, 217] on div "Celebrate Lyssa's 200th session , Sep 08" at bounding box center [415, 210] width 169 height 19
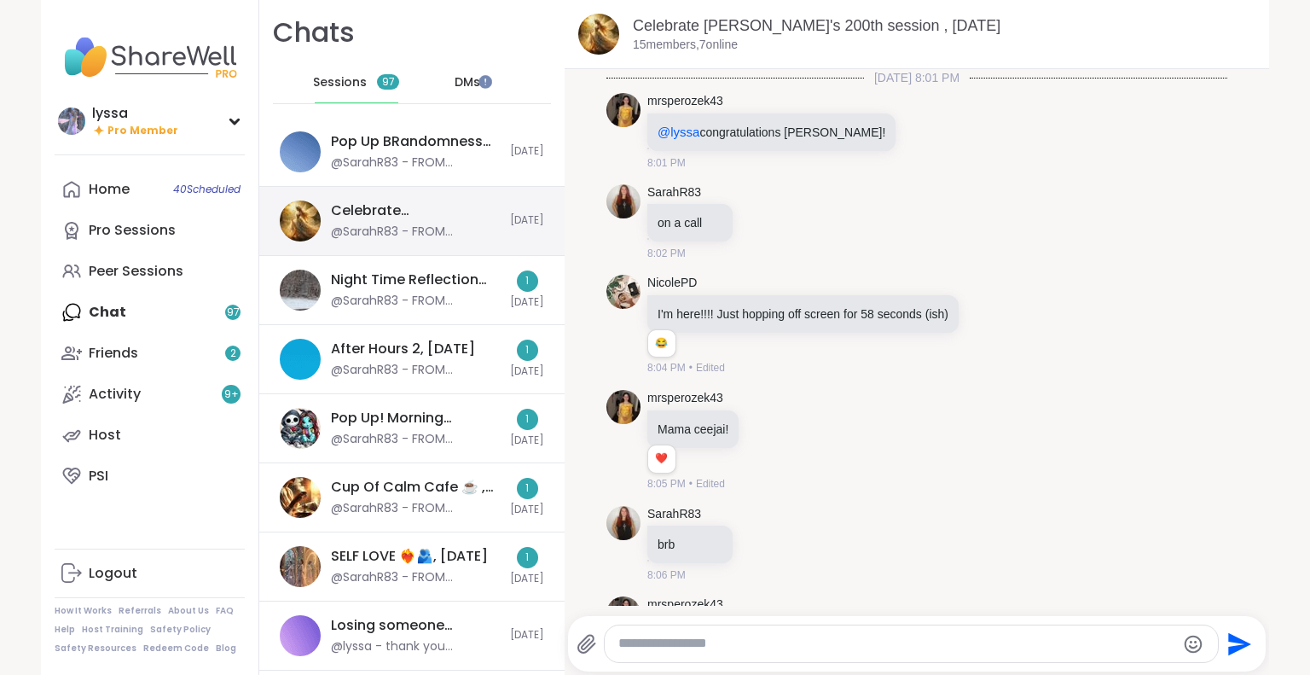
scroll to position [9443, 0]
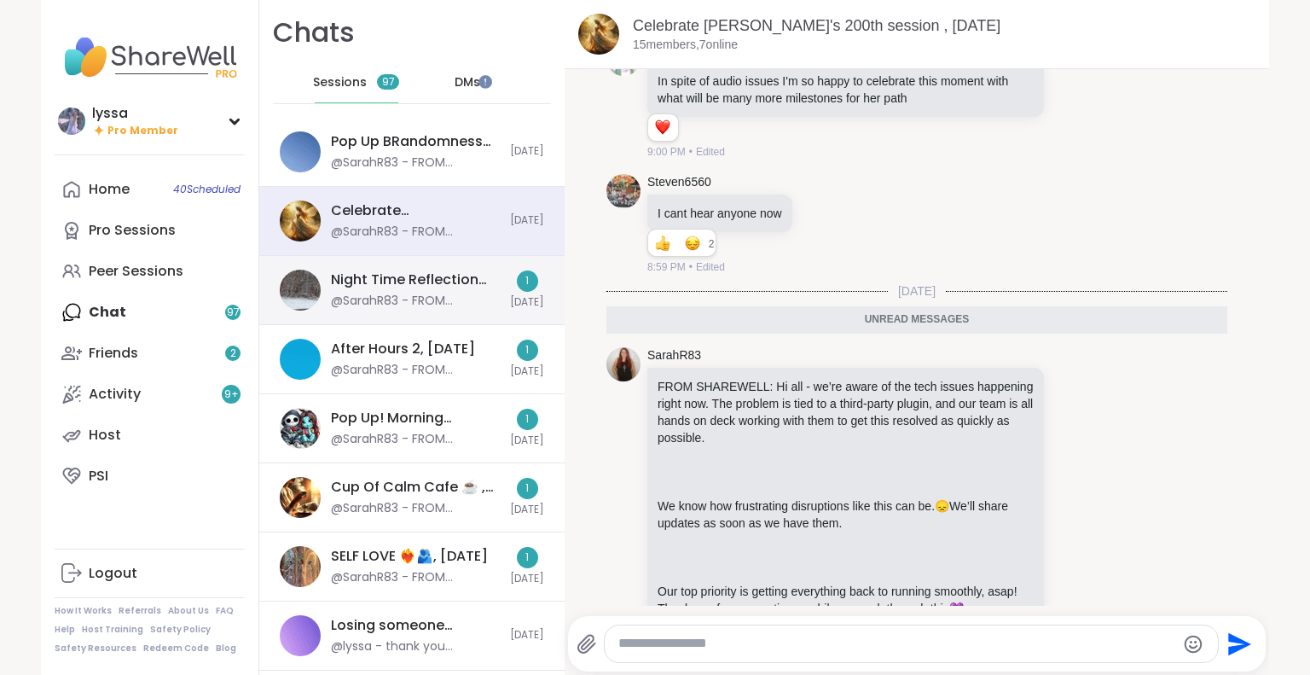
click at [399, 293] on div "@SarahR83 - FROM SHAREWELL: Hi all - we’re aware of the tech issues happening r…" at bounding box center [415, 301] width 169 height 17
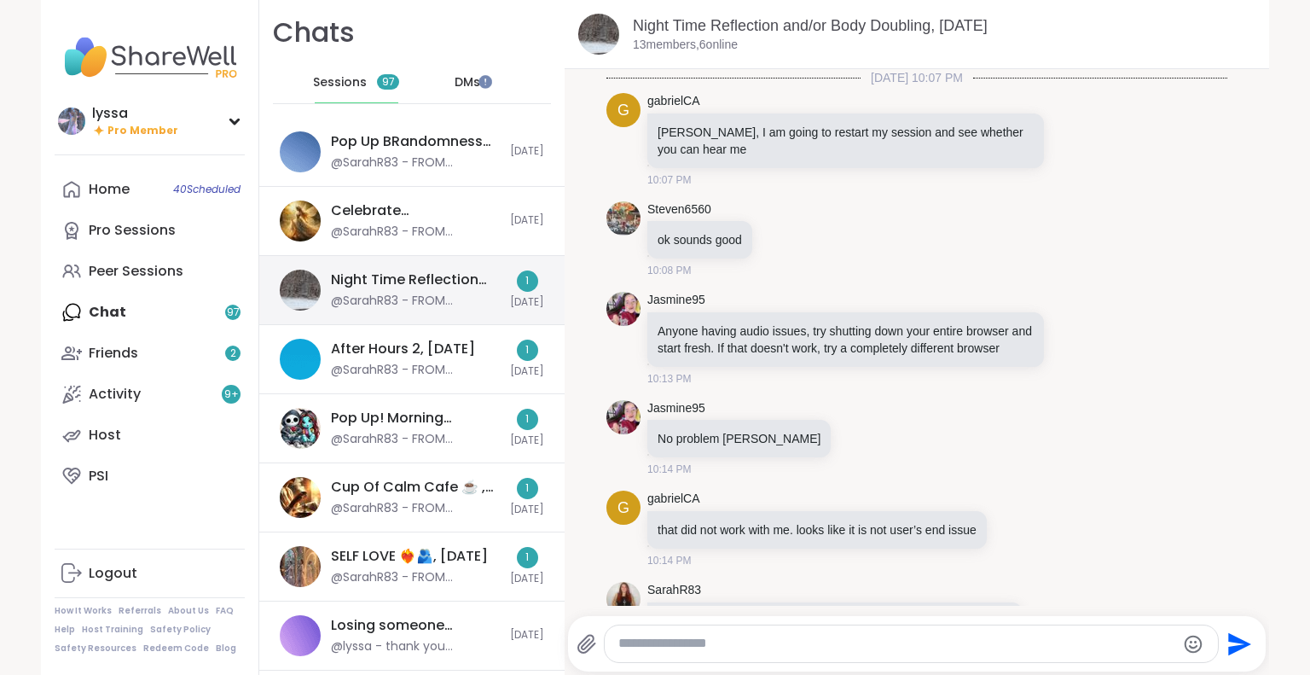
scroll to position [2078, 0]
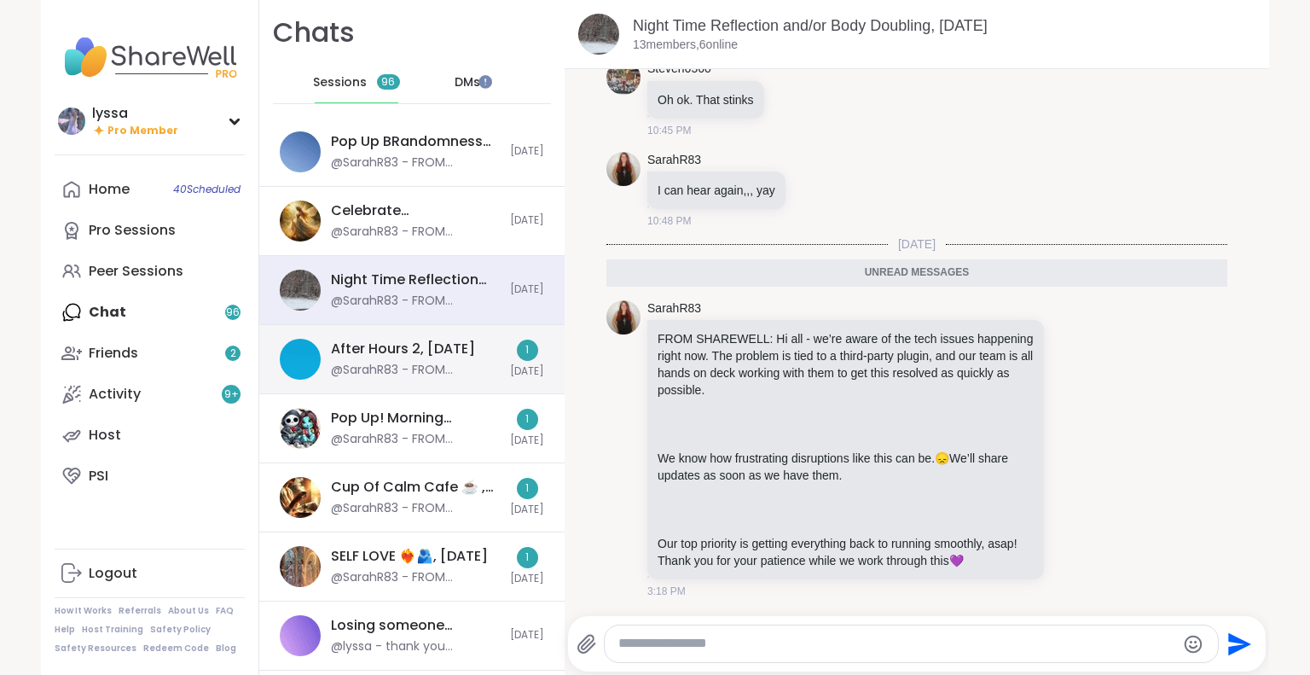
click at [399, 336] on div "After Hours 2, Sep 09 @SarahR83 - FROM SHAREWELL: Hi all - we’re aware of the t…" at bounding box center [411, 359] width 305 height 69
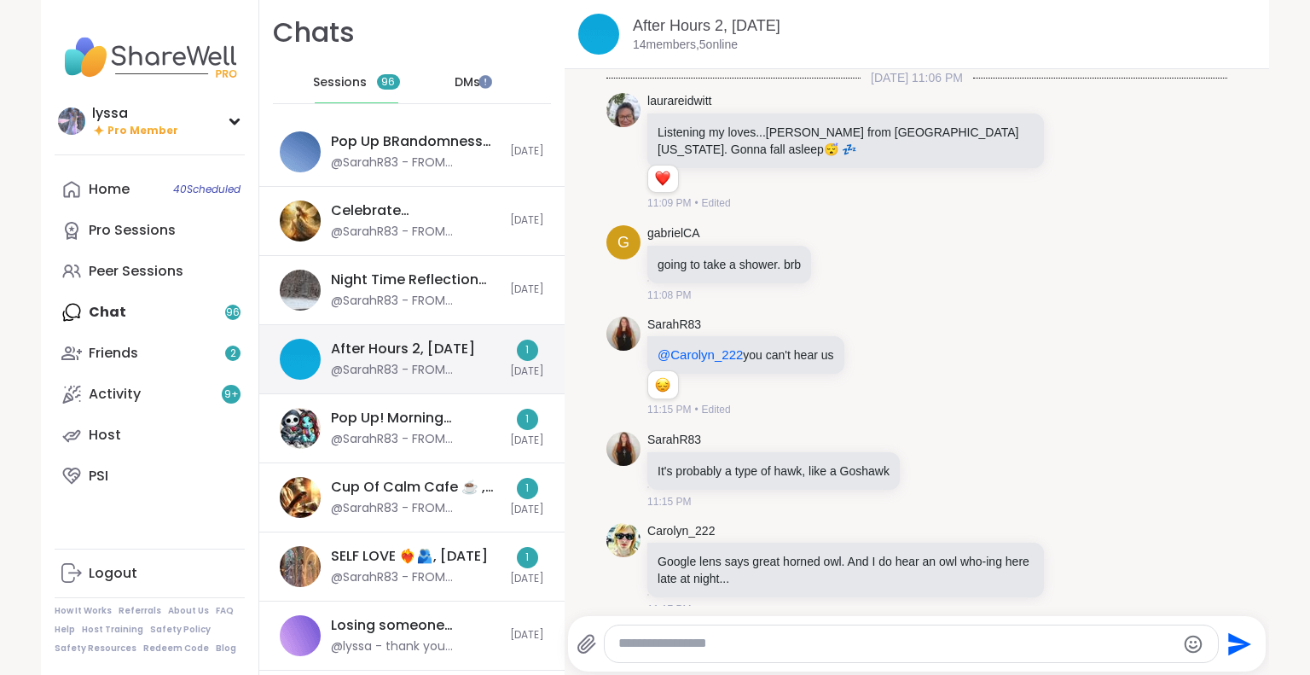
scroll to position [2093, 0]
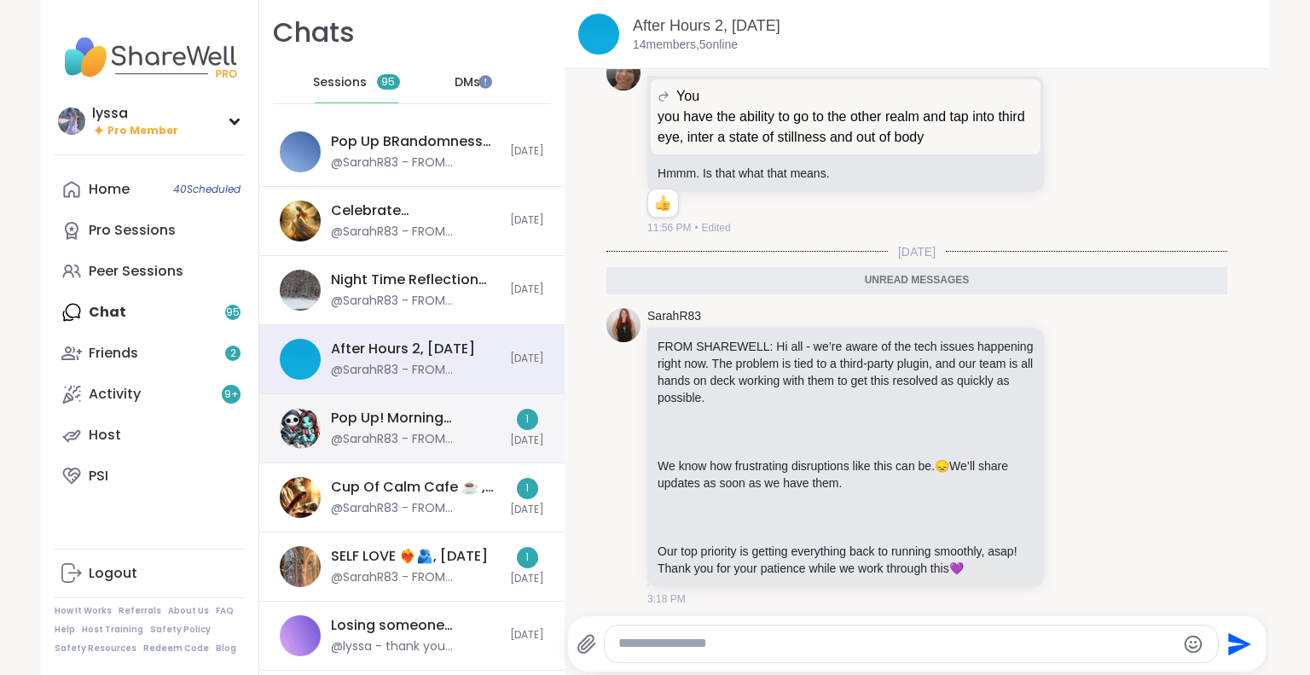
click at [413, 411] on div "Pop Up! Morning Session!, Sep 09" at bounding box center [415, 418] width 169 height 19
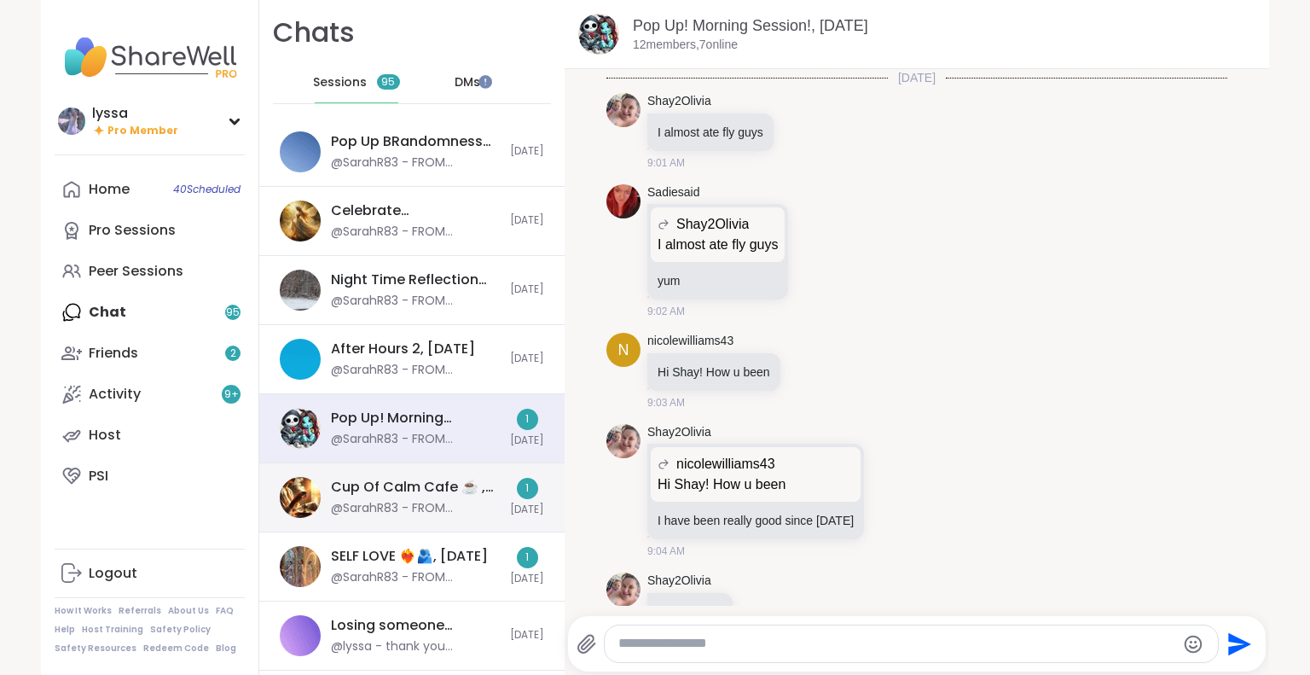
scroll to position [2670, 0]
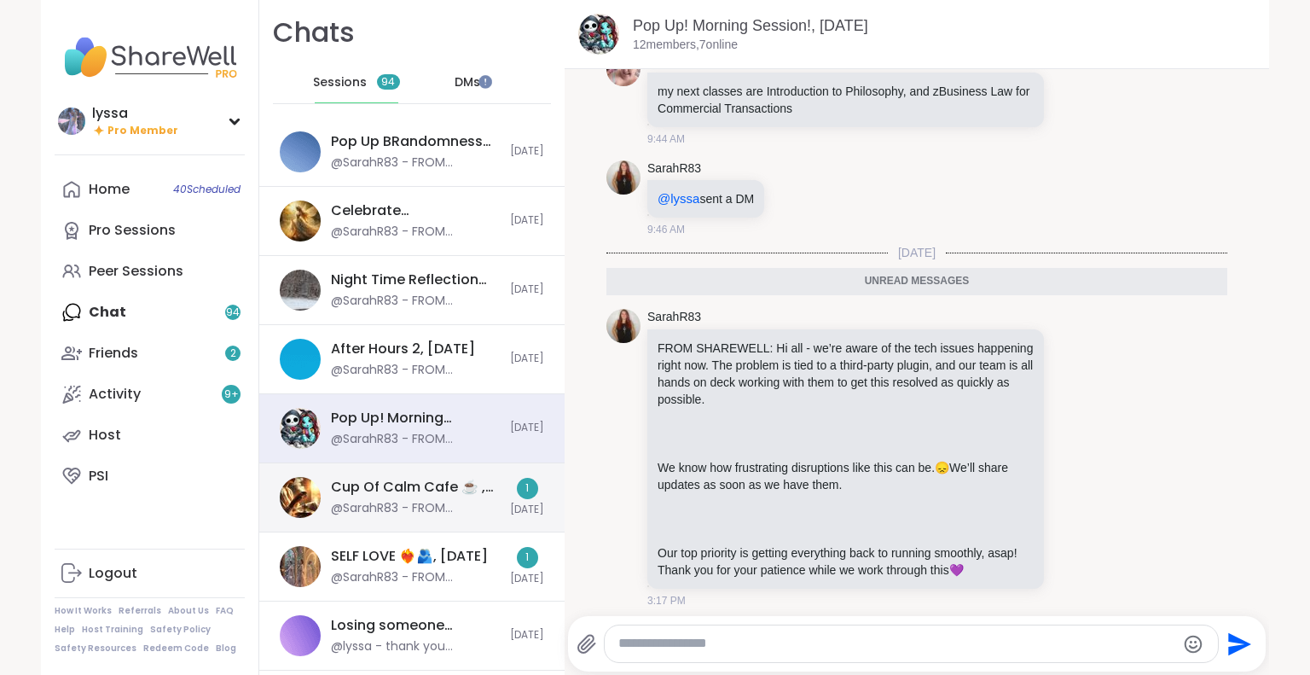
click at [415, 494] on div "Cup Of Calm Cafe ☕️ , Sep 09" at bounding box center [415, 487] width 169 height 19
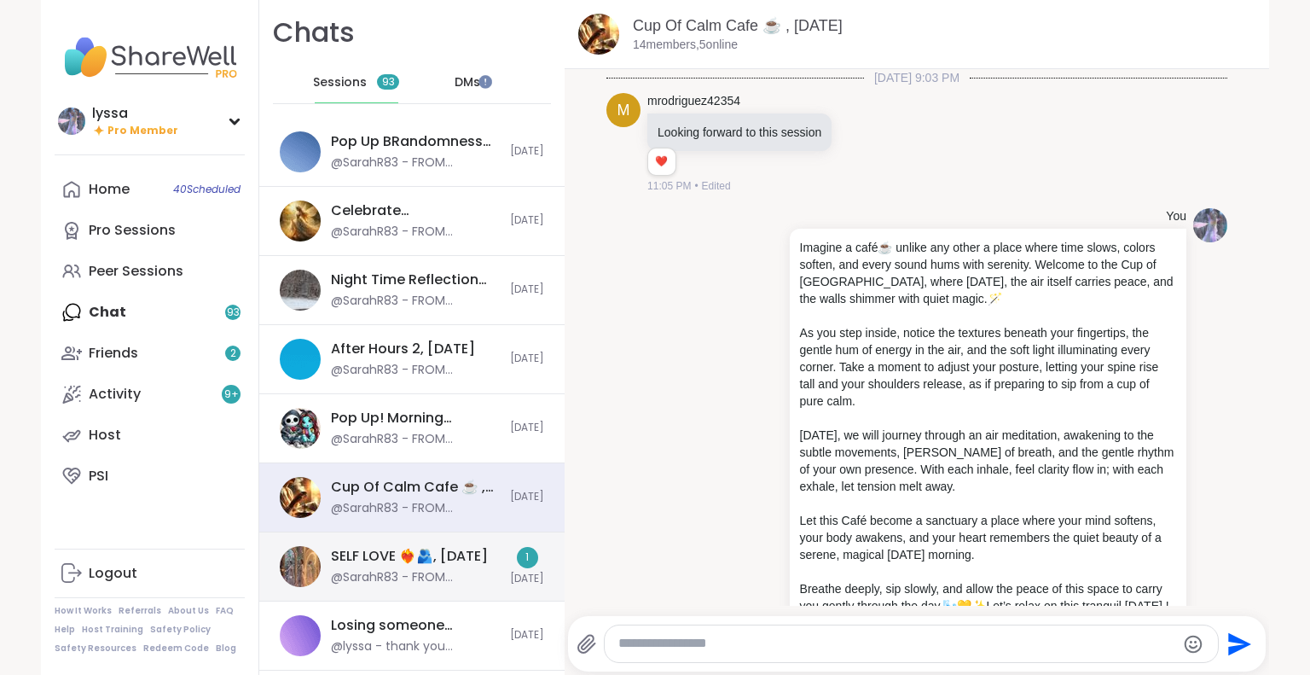
scroll to position [7533, 0]
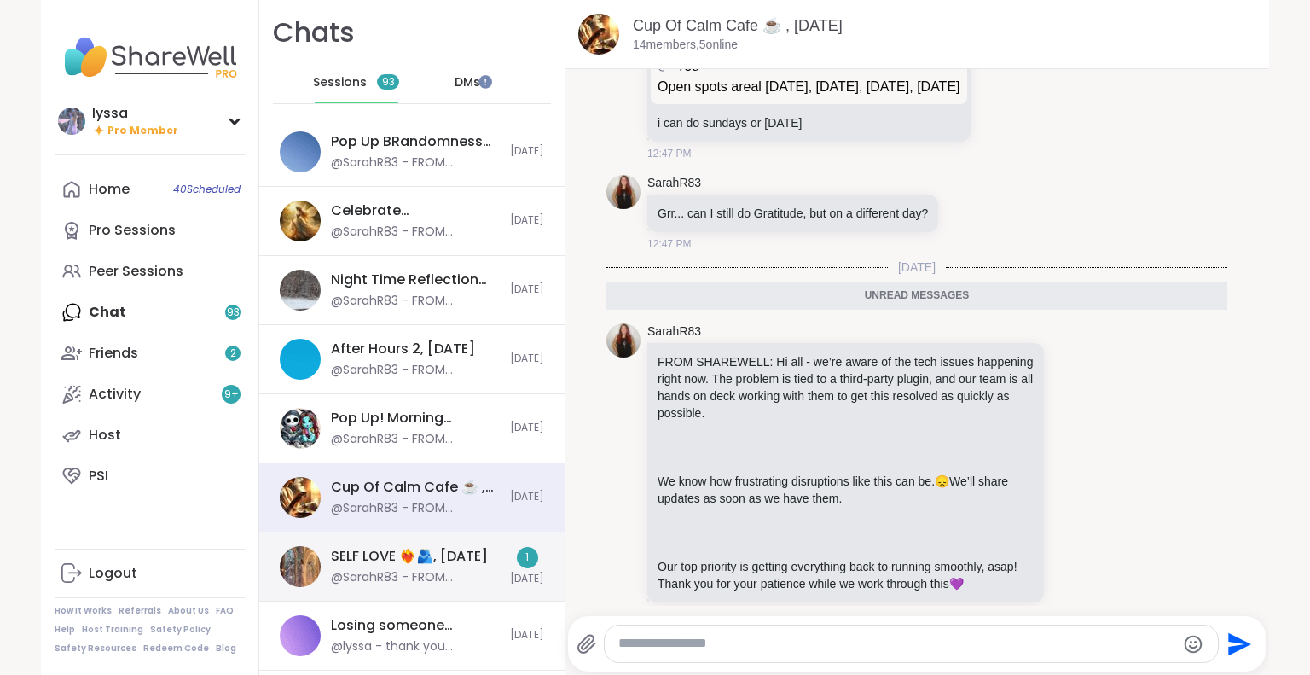
click at [433, 569] on div "@SarahR83 - FROM SHAREWELL: Hi all - we’re aware of the tech issues happening r…" at bounding box center [415, 577] width 169 height 17
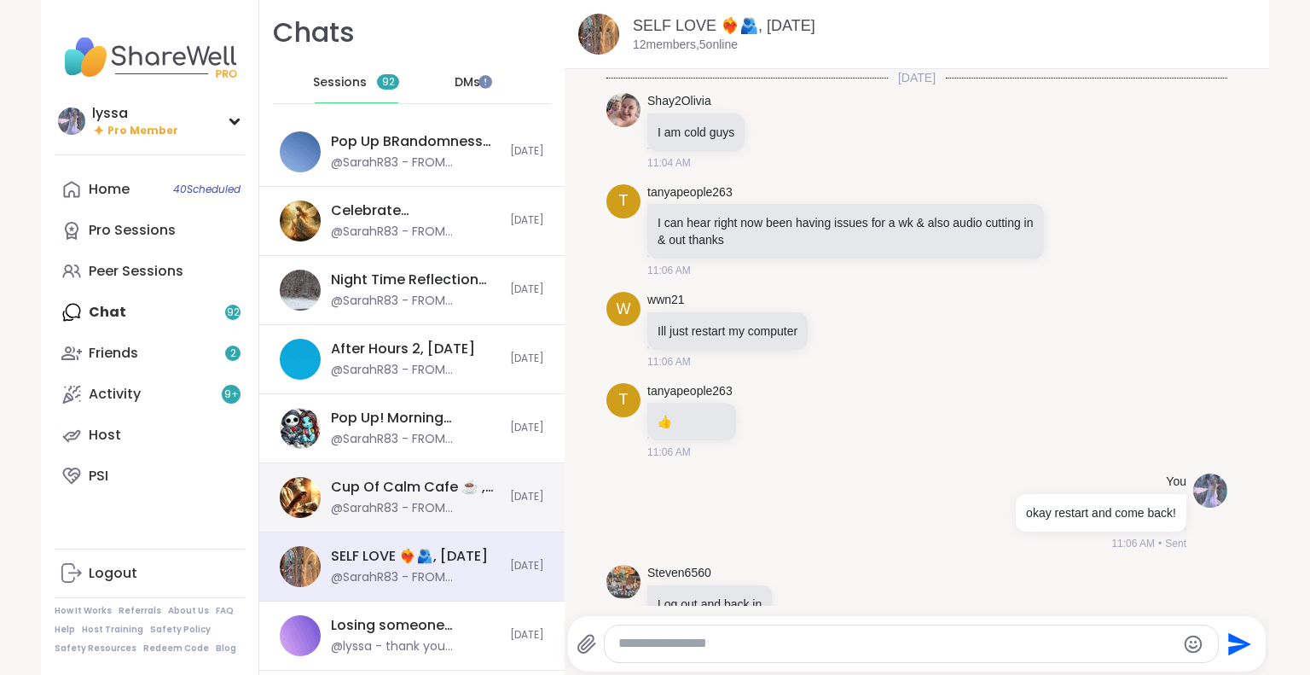
scroll to position [11576, 0]
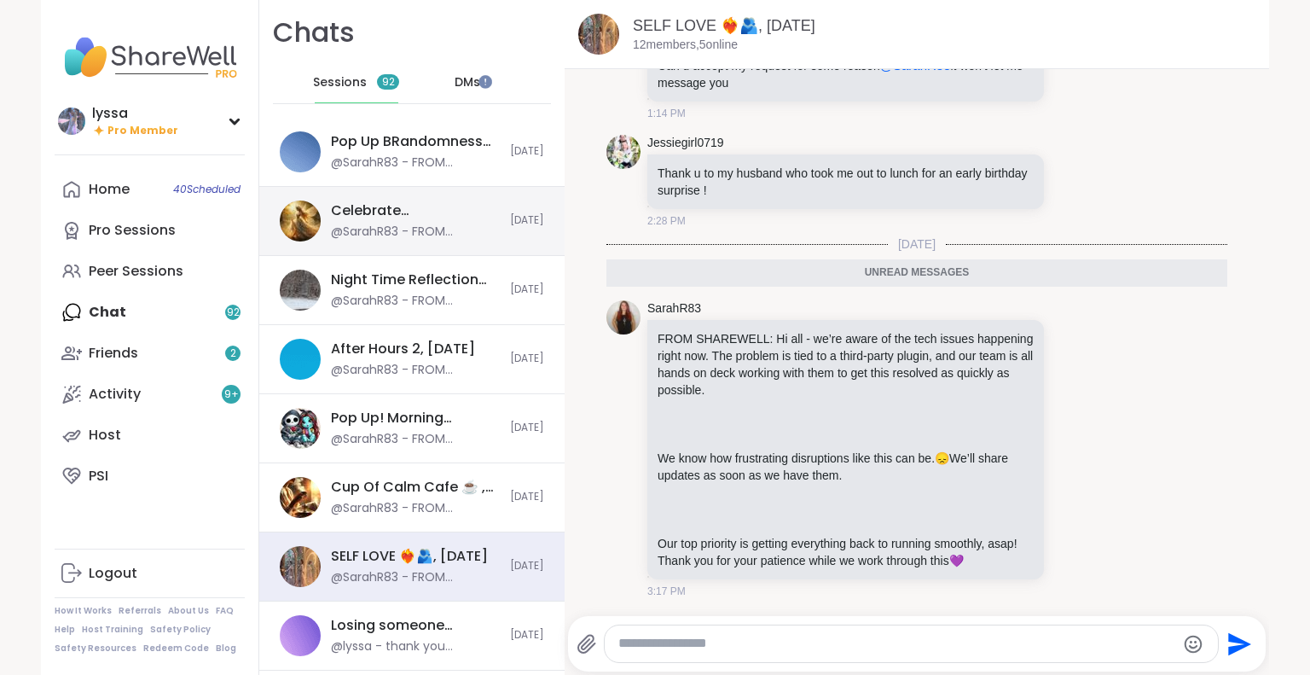
click at [317, 233] on div "Celebrate Lyssa's 200th session , Sep 08 @SarahR83 - FROM SHAREWELL: Hi all - w…" at bounding box center [411, 221] width 305 height 69
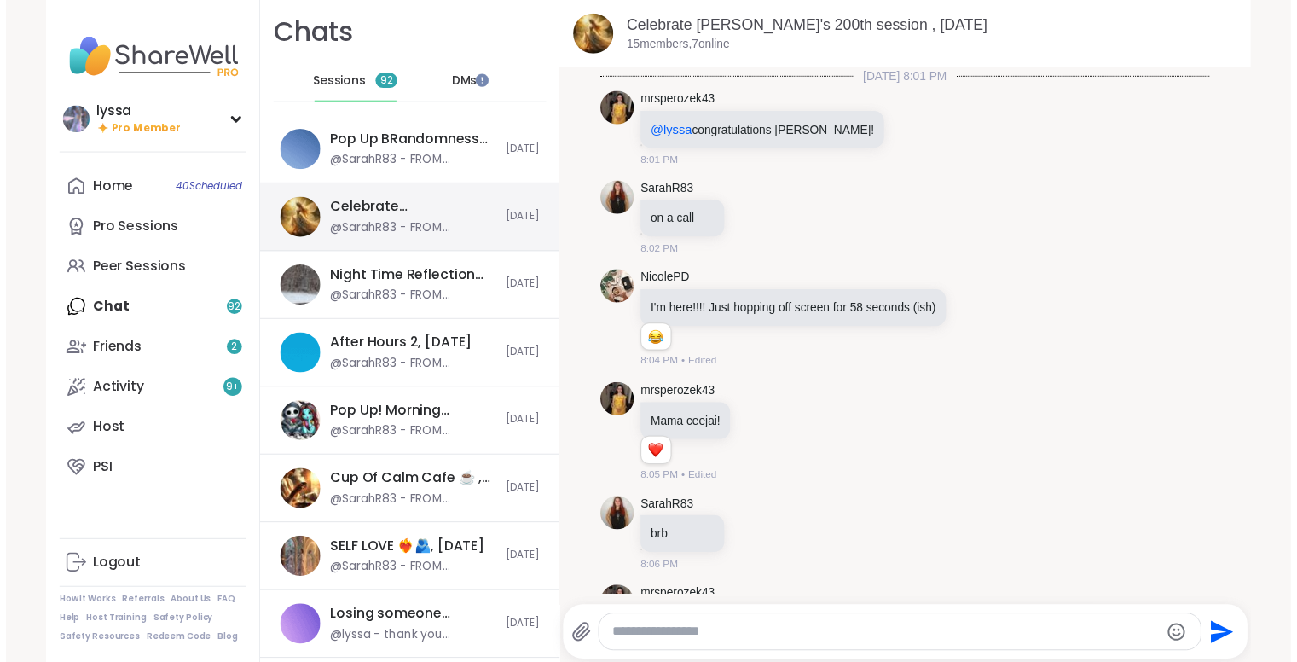
scroll to position [9403, 0]
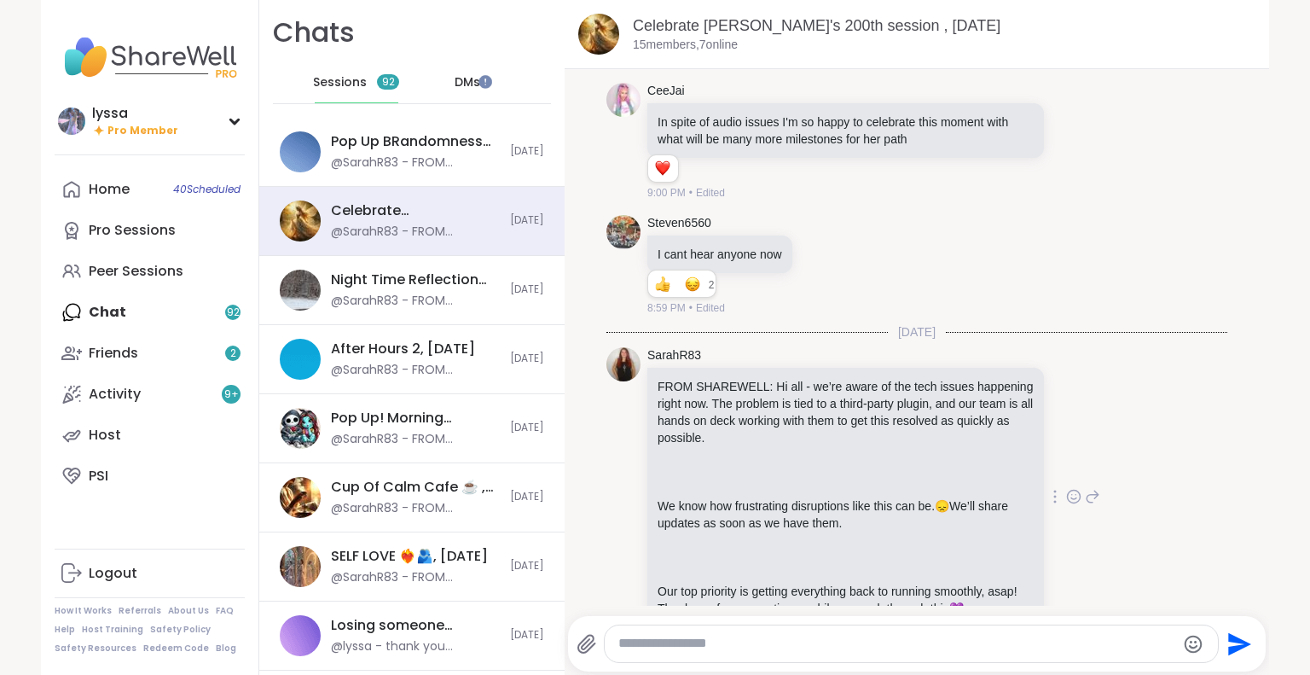
click at [1066, 488] on icon at bounding box center [1073, 496] width 15 height 17
click at [109, 190] on div "Home 40 Scheduled" at bounding box center [109, 189] width 41 height 19
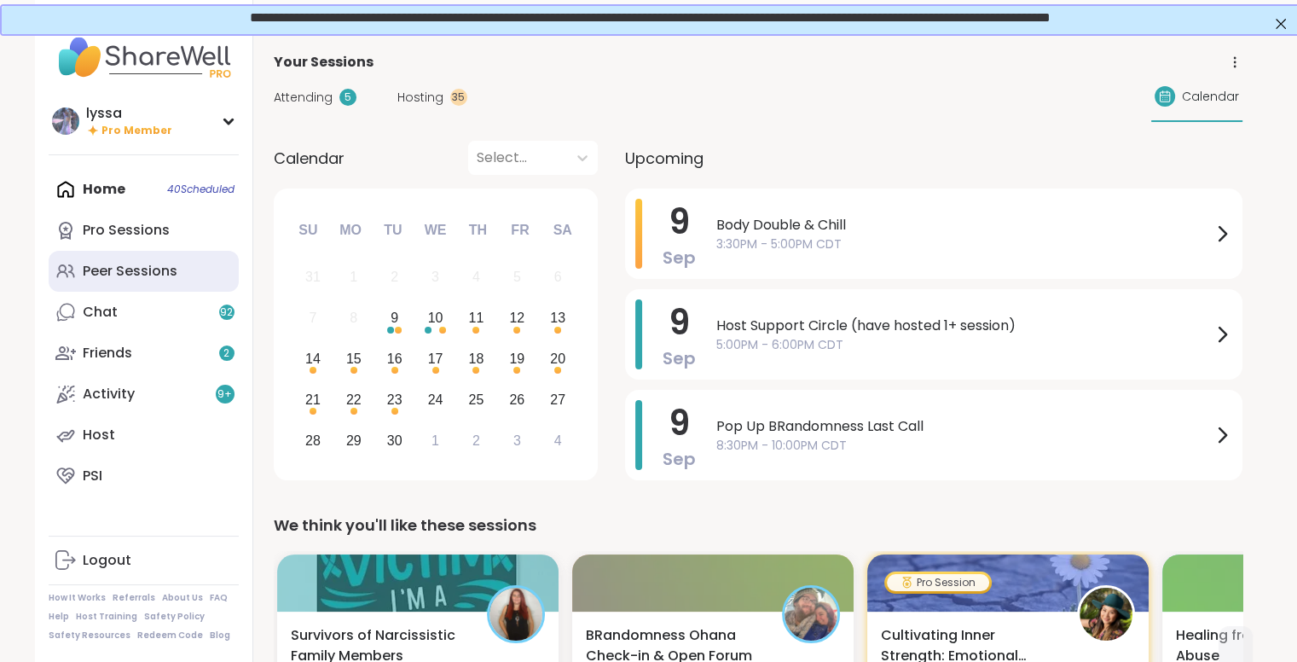
click at [133, 270] on div "Peer Sessions" at bounding box center [130, 271] width 95 height 19
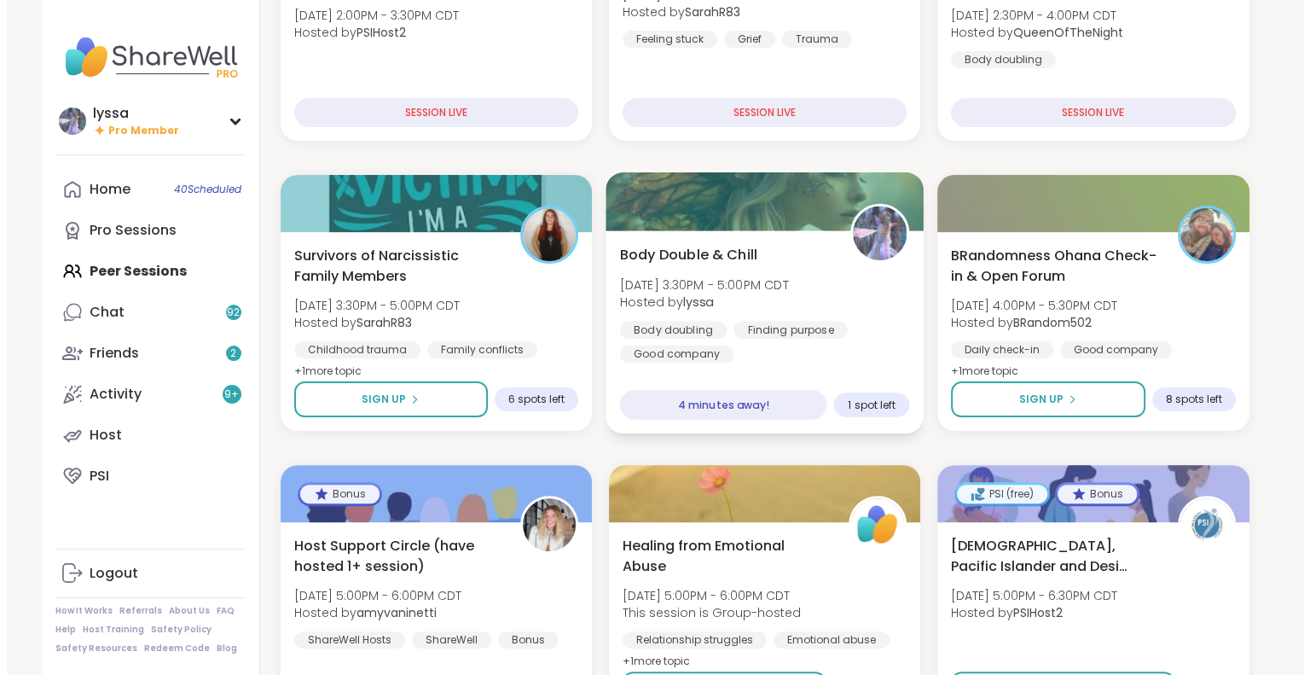
scroll to position [365, 0]
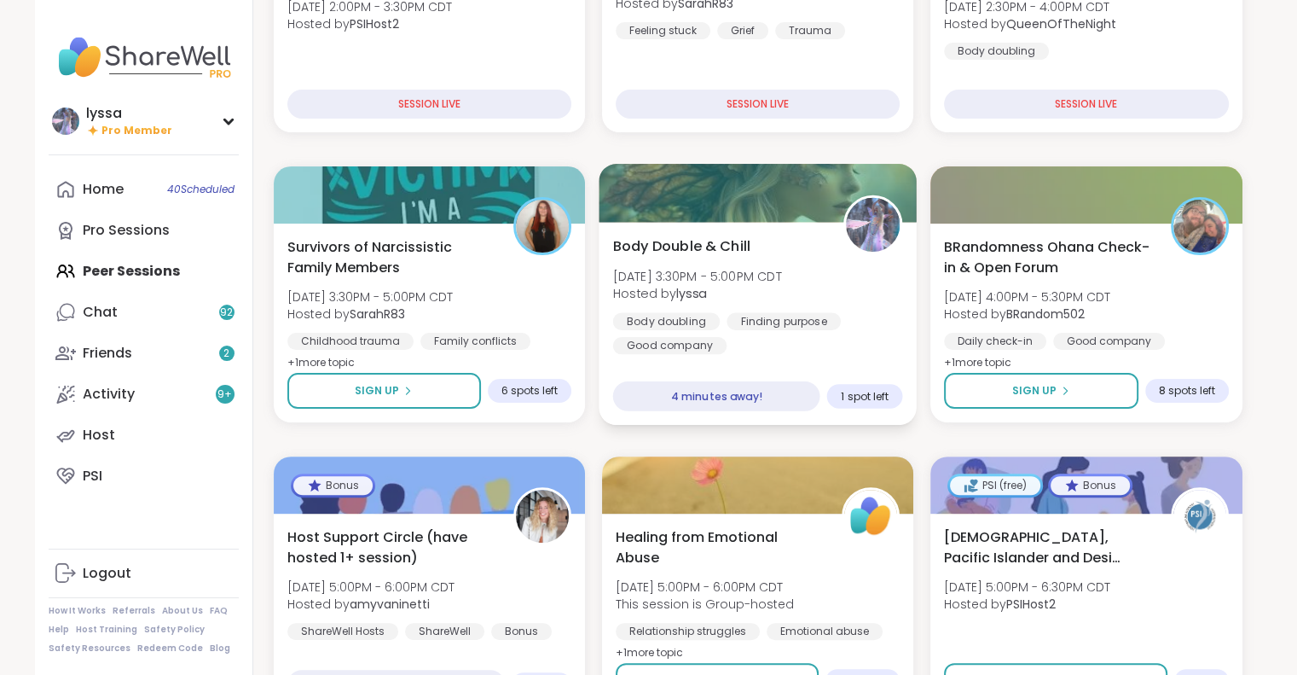
click at [854, 326] on div "Body doubling Finding purpose Good company" at bounding box center [757, 333] width 290 height 42
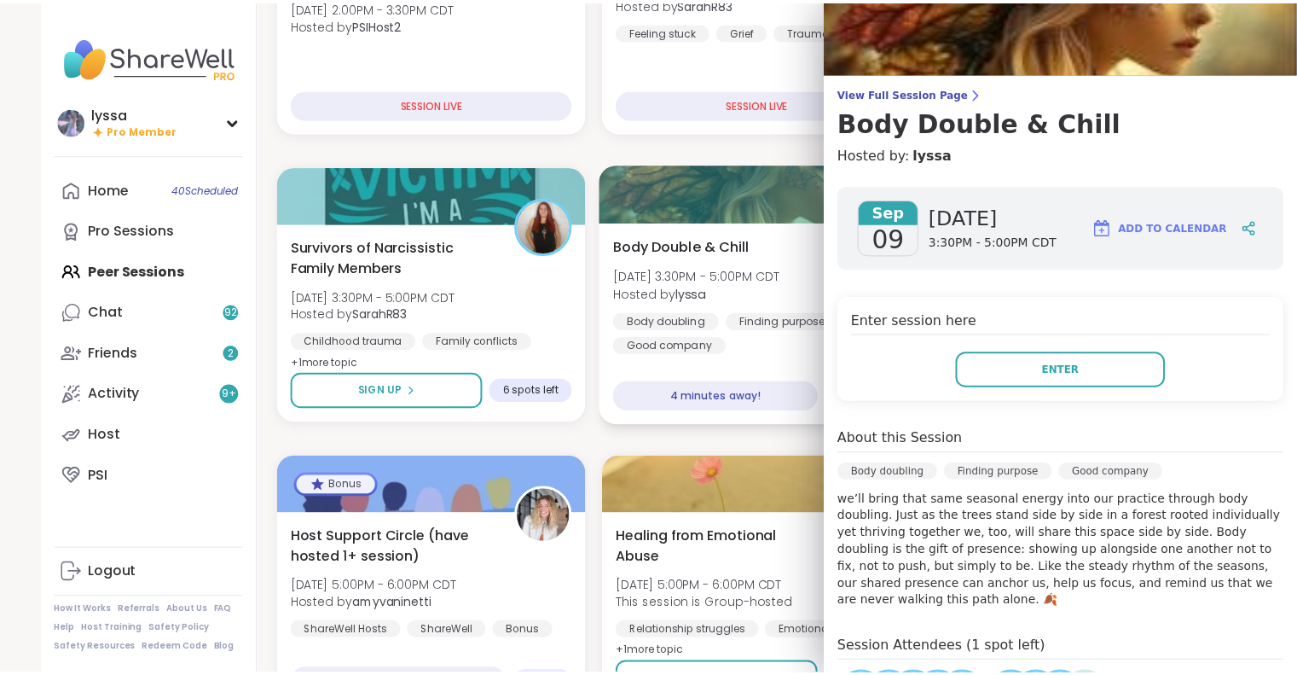
scroll to position [0, 0]
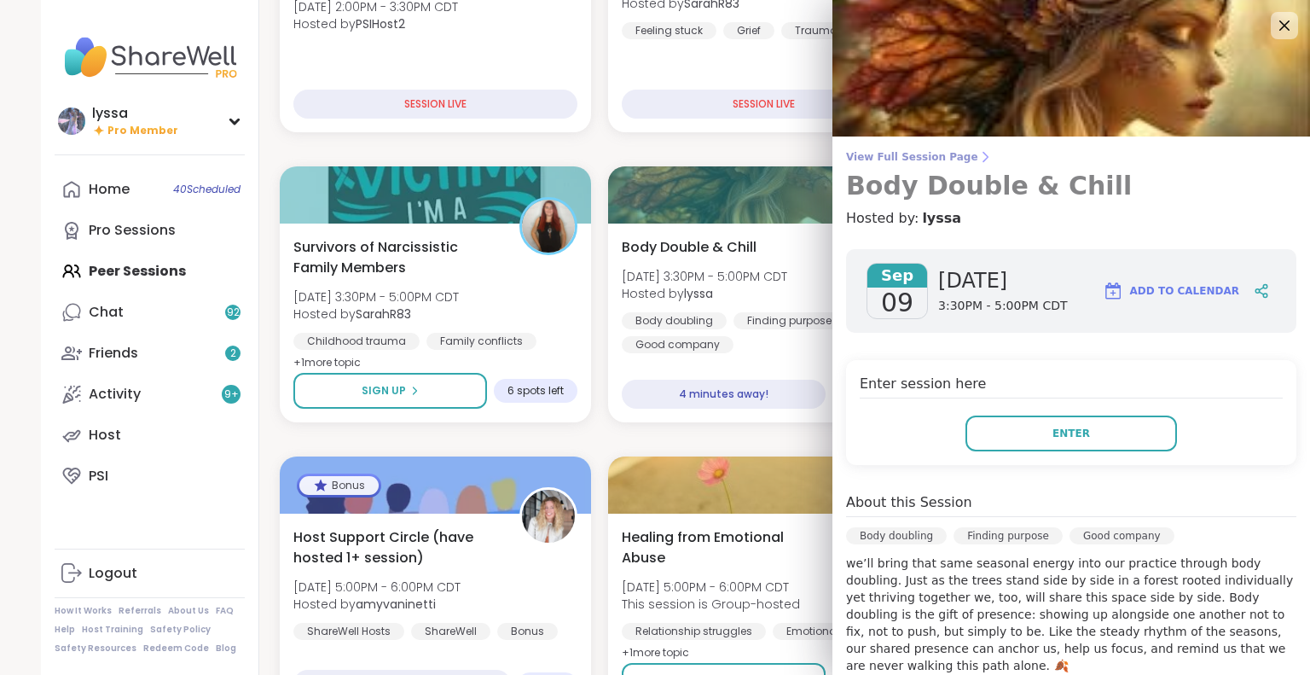
click at [911, 154] on span "View Full Session Page" at bounding box center [1071, 157] width 450 height 14
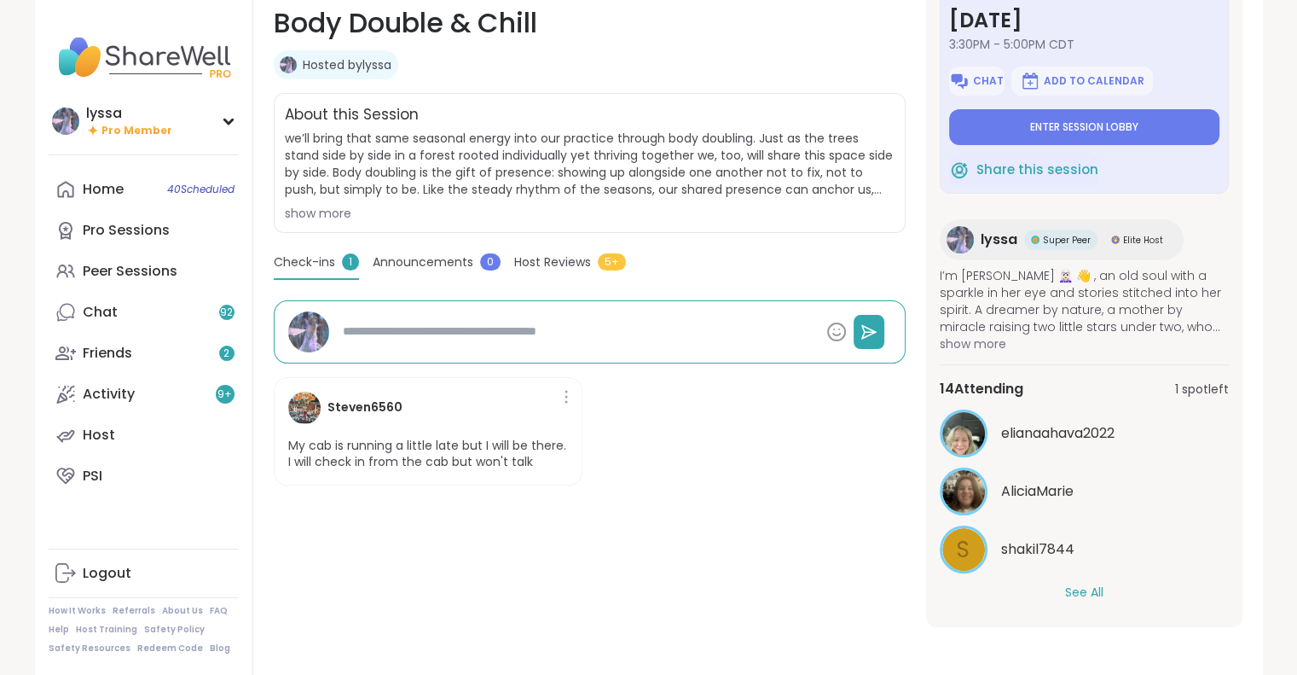
scroll to position [265, 0]
click at [1071, 588] on button "See All" at bounding box center [1084, 593] width 38 height 18
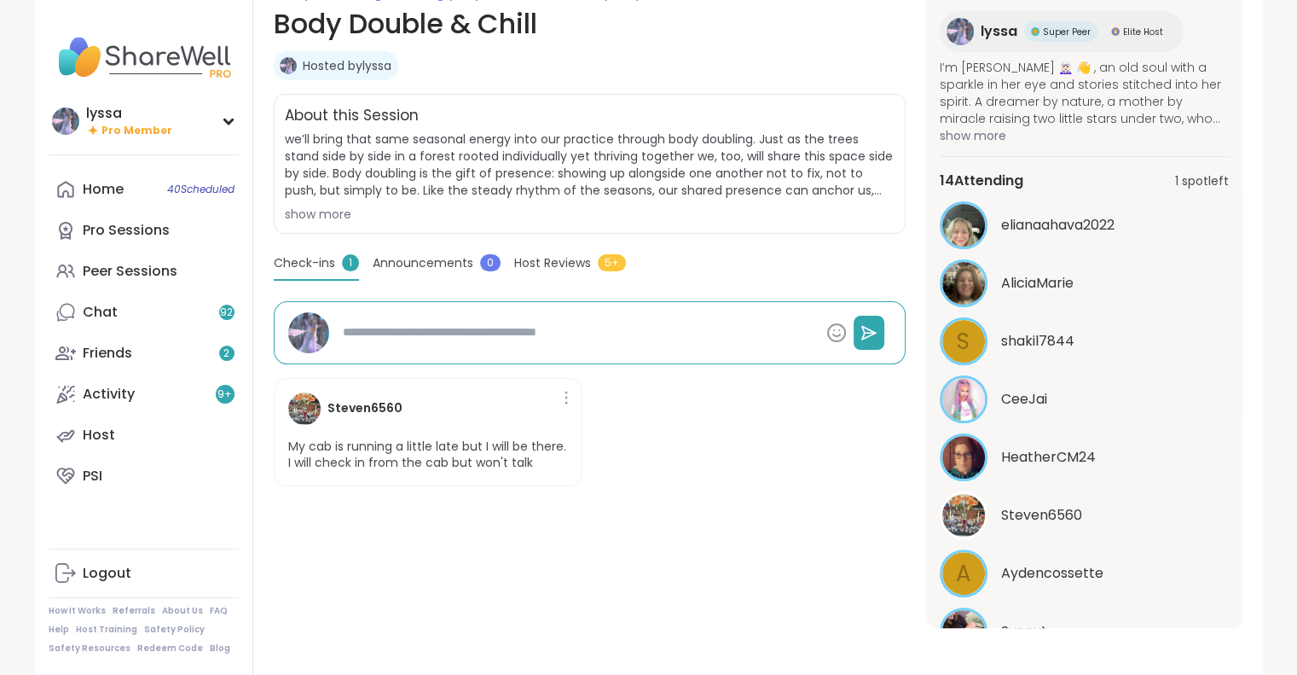
scroll to position [256, 0]
click at [560, 268] on span "Host Reviews" at bounding box center [552, 263] width 77 height 18
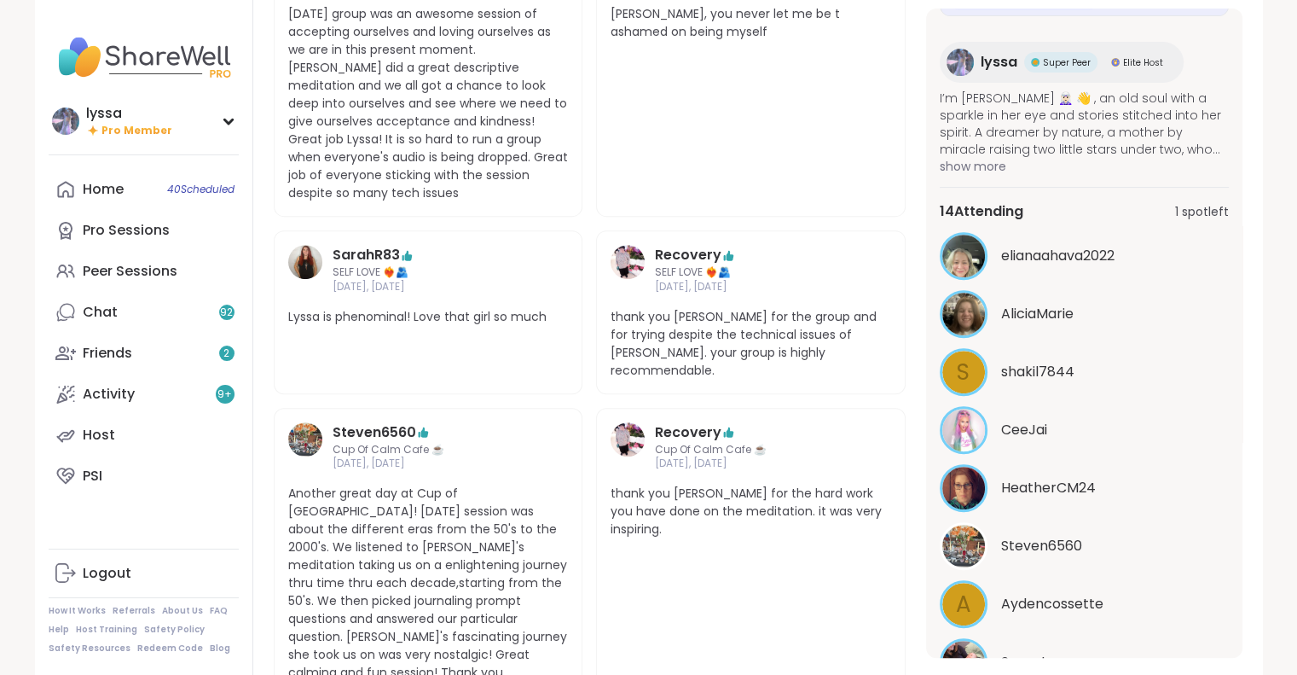
scroll to position [652, 0]
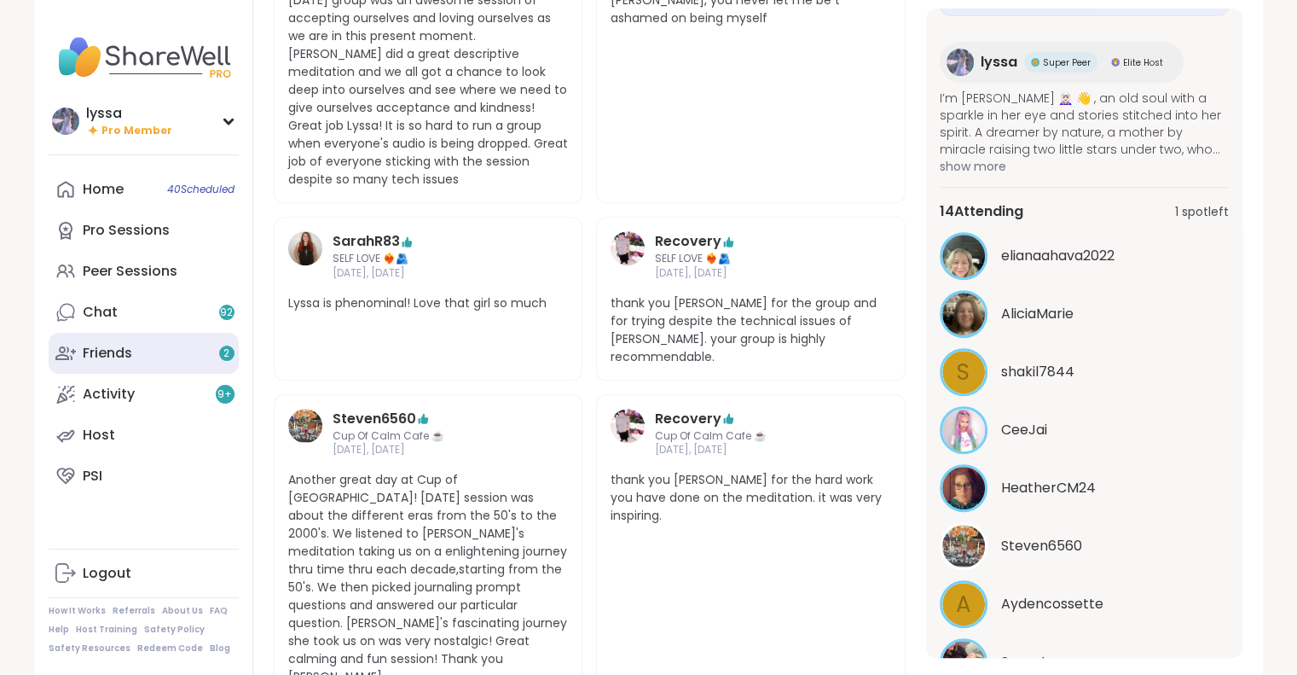
click at [154, 349] on link "Friends 2" at bounding box center [144, 353] width 190 height 41
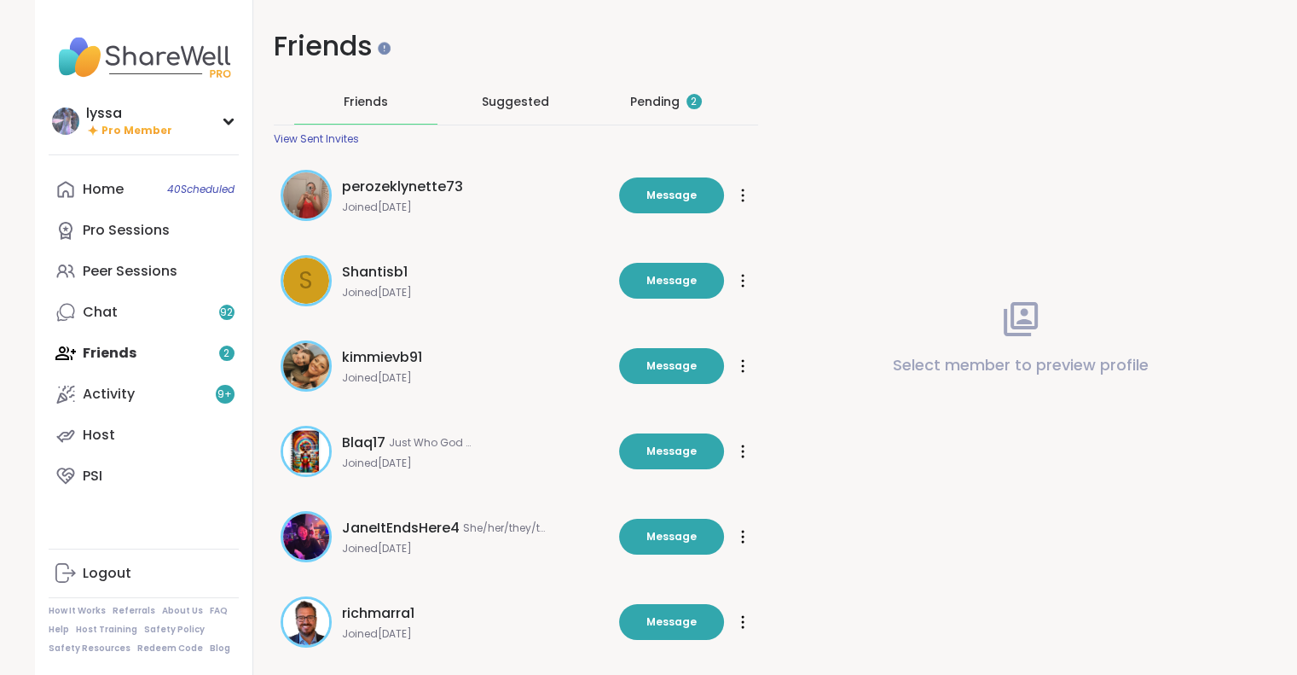
click at [689, 108] on div "2" at bounding box center [694, 101] width 15 height 15
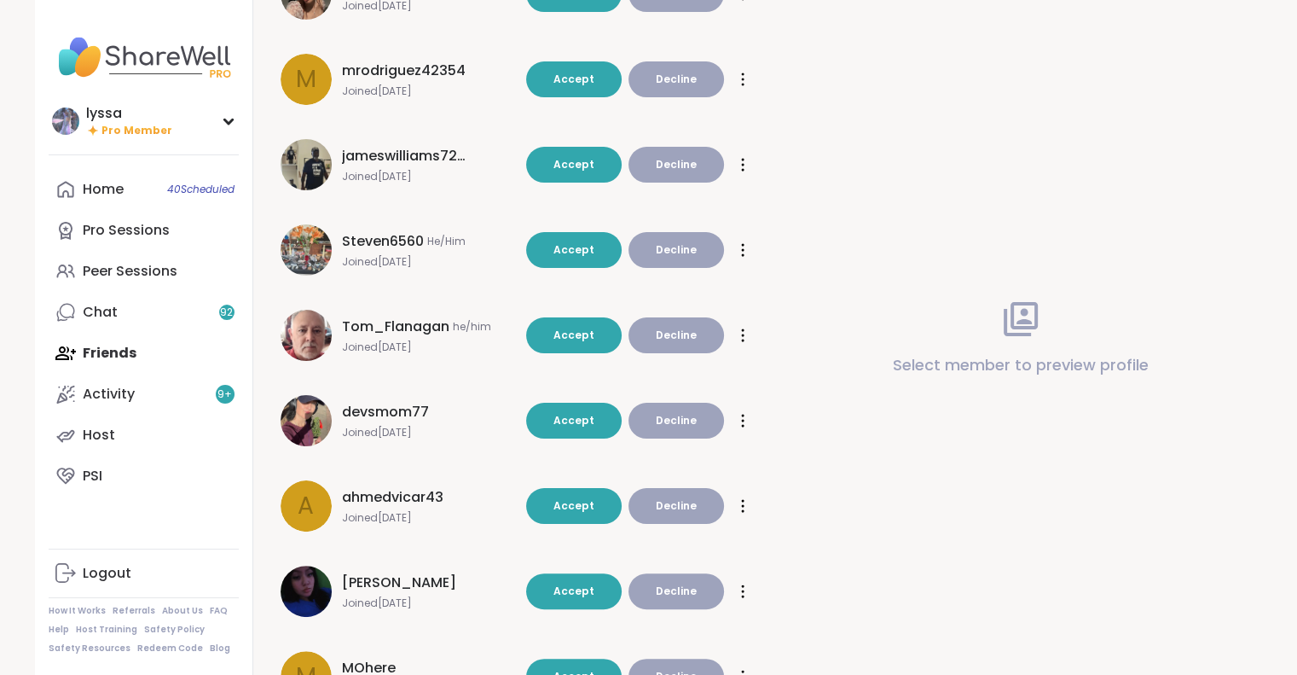
scroll to position [293, 0]
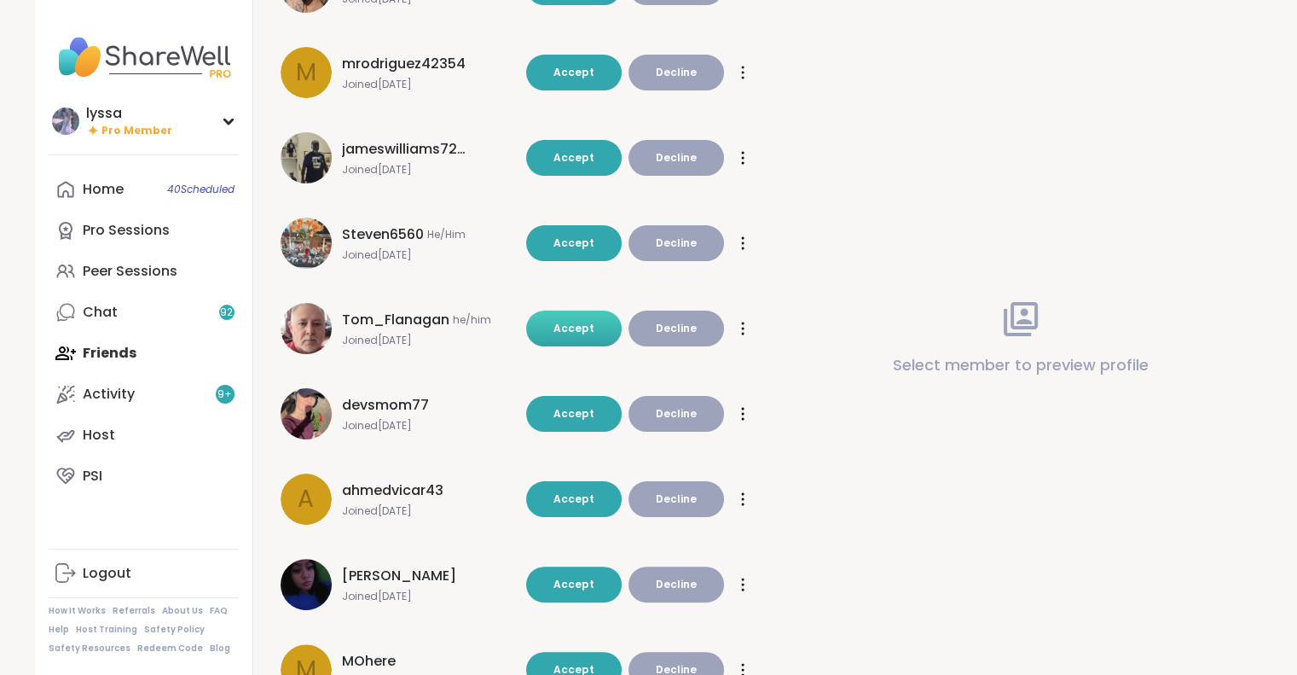
click at [578, 322] on span "Accept" at bounding box center [574, 328] width 41 height 14
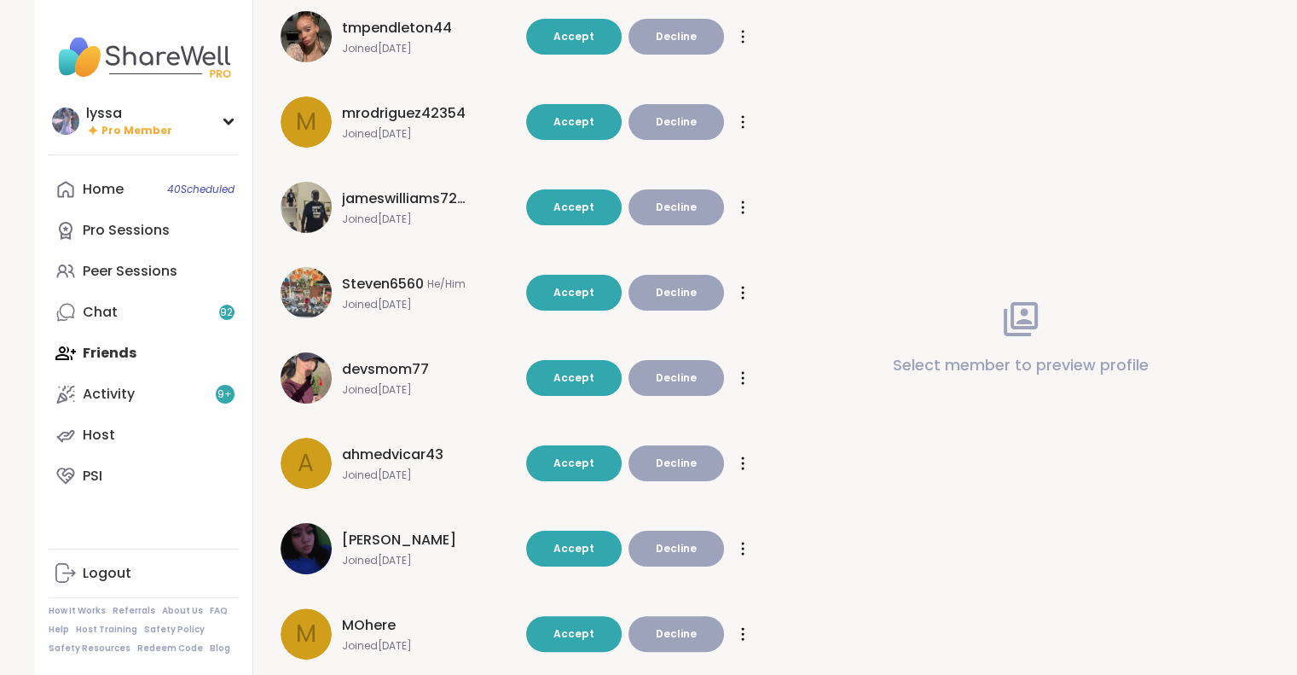
scroll to position [335, 0]
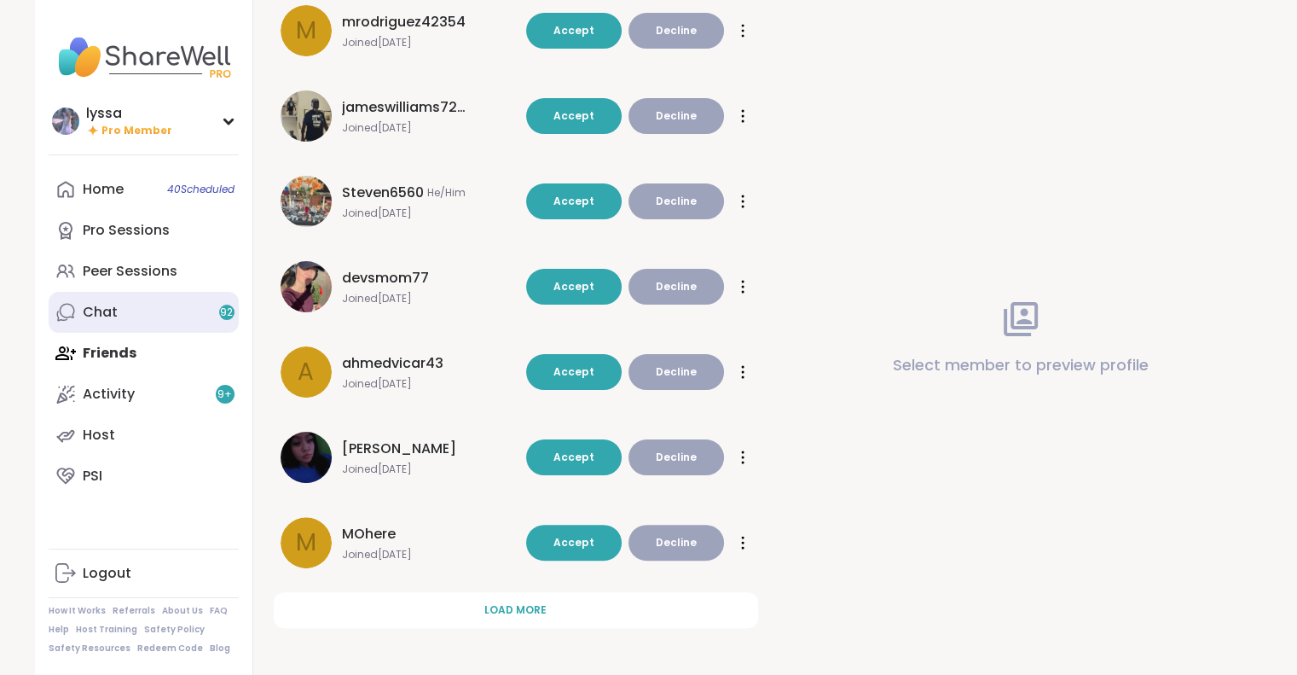
click at [92, 304] on div "Chat 92" at bounding box center [100, 312] width 35 height 19
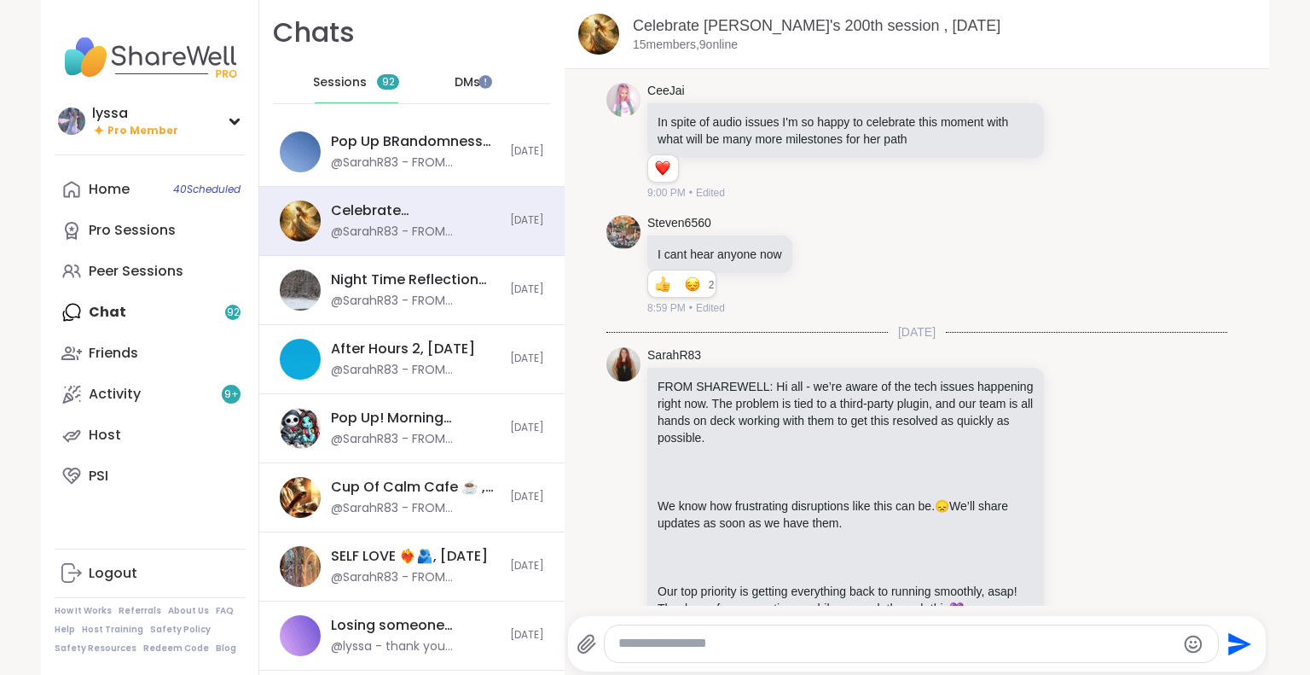
click at [455, 90] on span "DMs" at bounding box center [468, 82] width 26 height 17
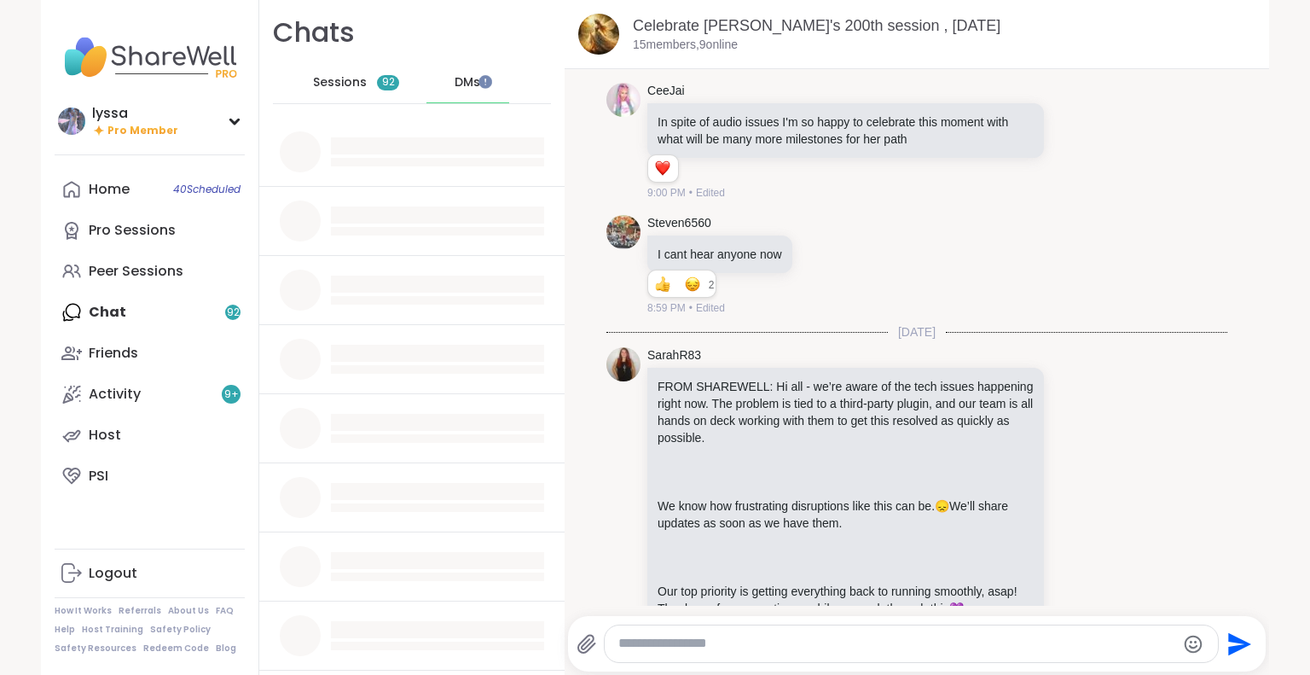
click at [362, 90] on div "Sessions 92" at bounding box center [357, 82] width 84 height 41
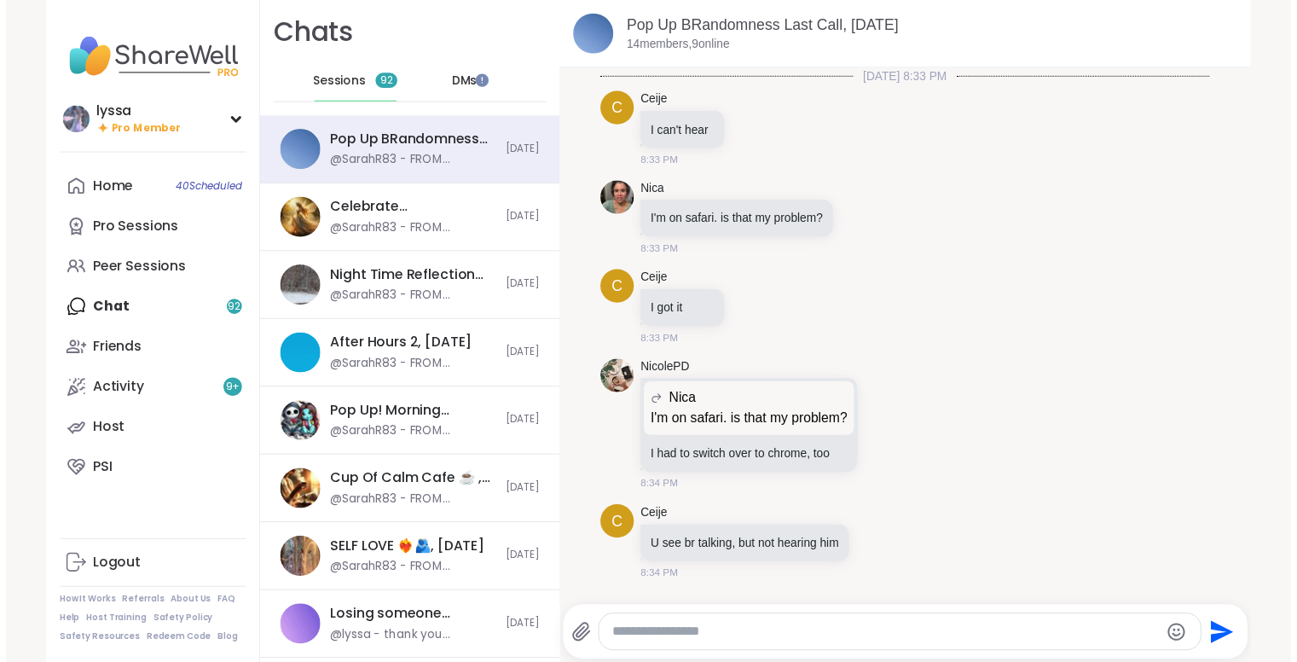
scroll to position [6088, 0]
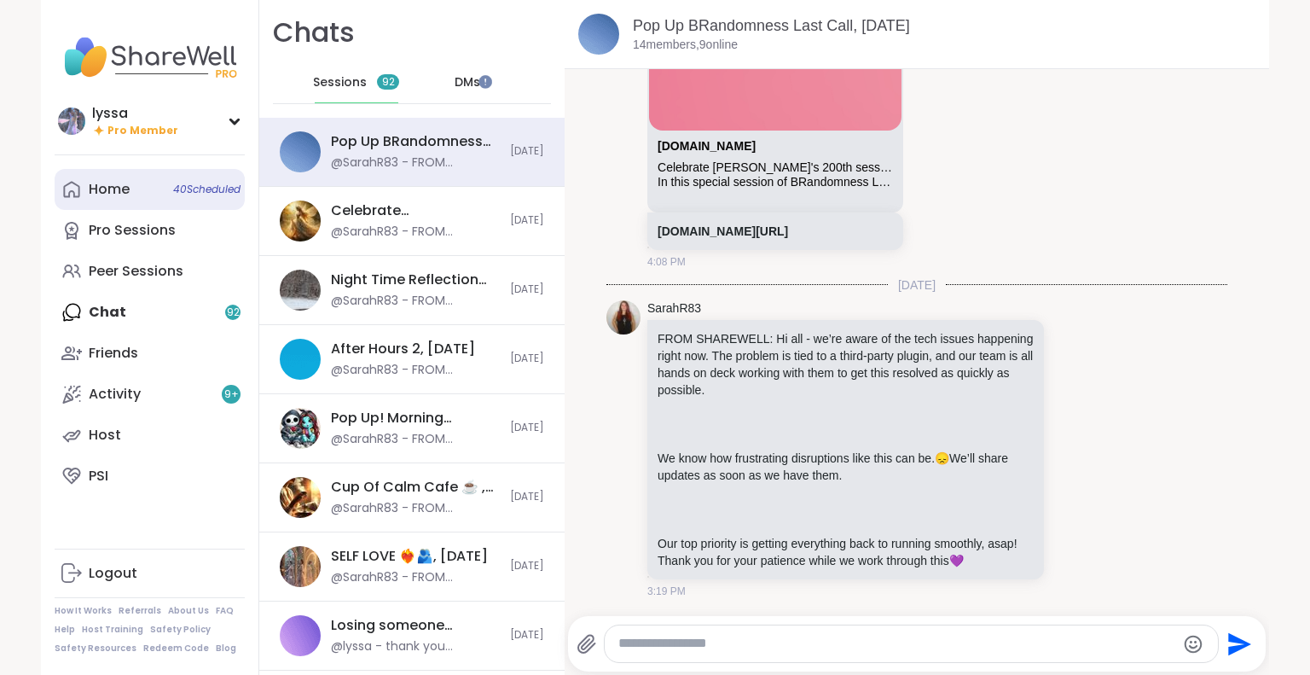
click at [143, 194] on link "Home 40 Scheduled" at bounding box center [150, 189] width 190 height 41
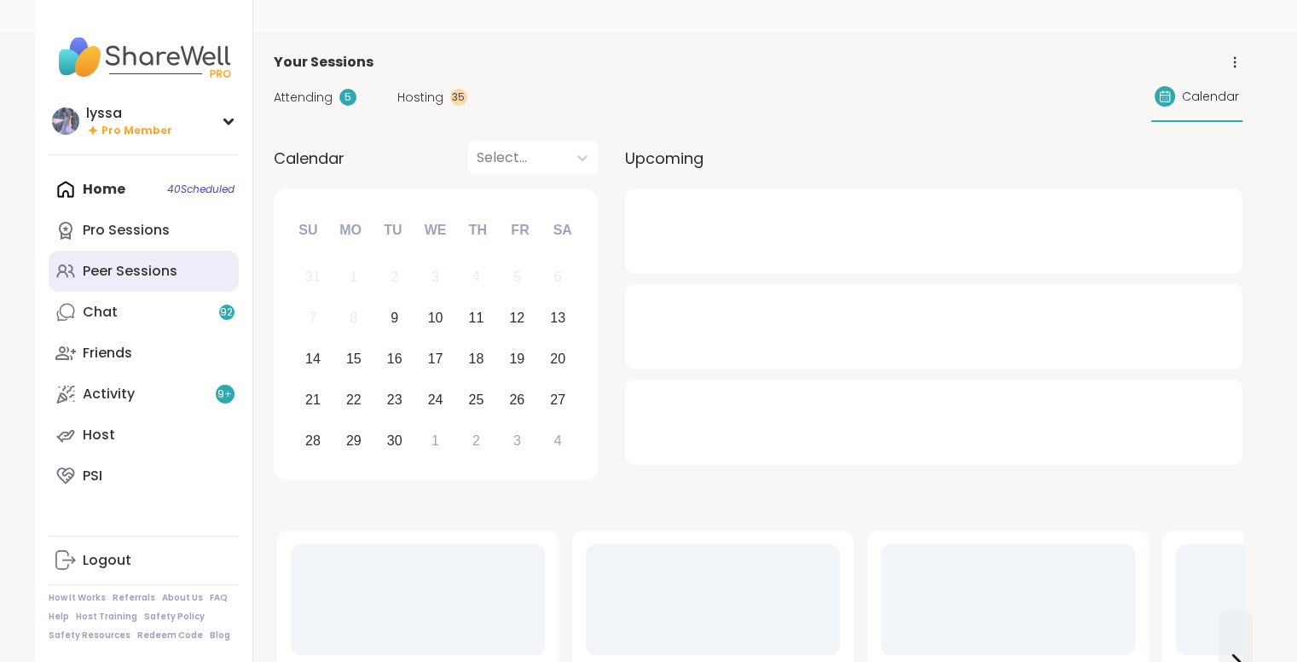
click at [144, 257] on link "Peer Sessions" at bounding box center [144, 271] width 190 height 41
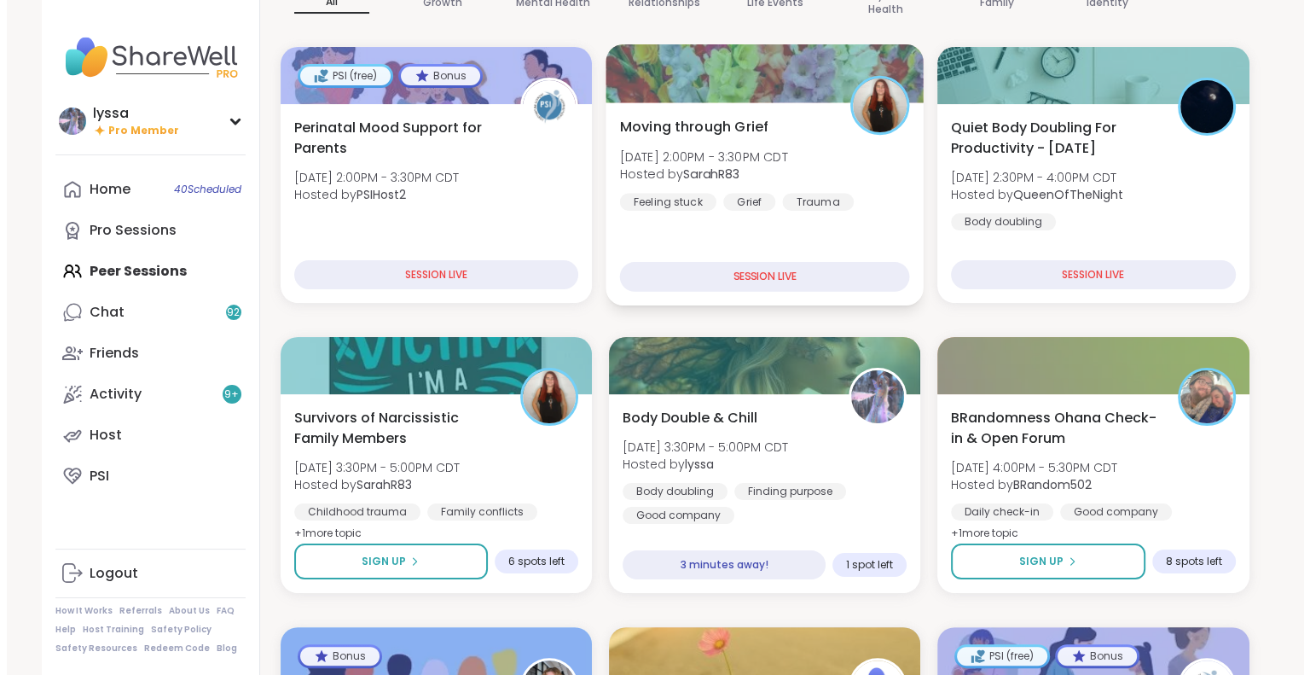
scroll to position [198, 0]
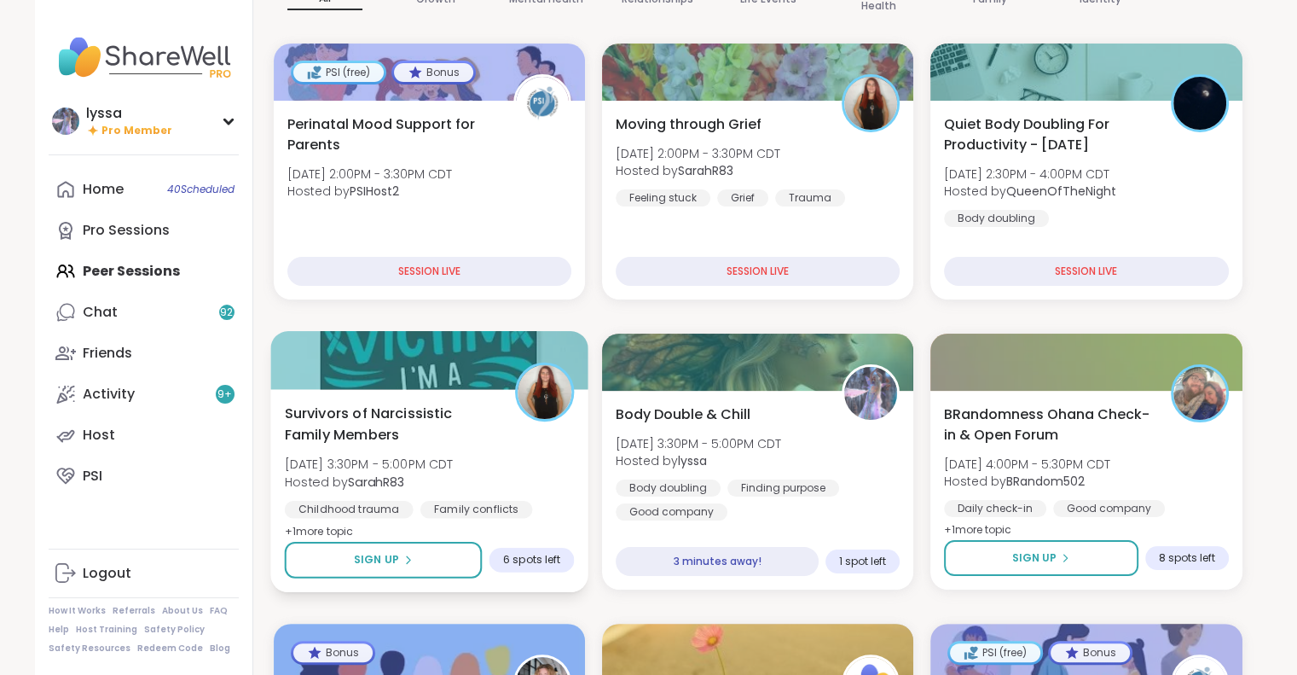
click at [461, 403] on span "Survivors of Narcissistic Family Members" at bounding box center [390, 424] width 212 height 42
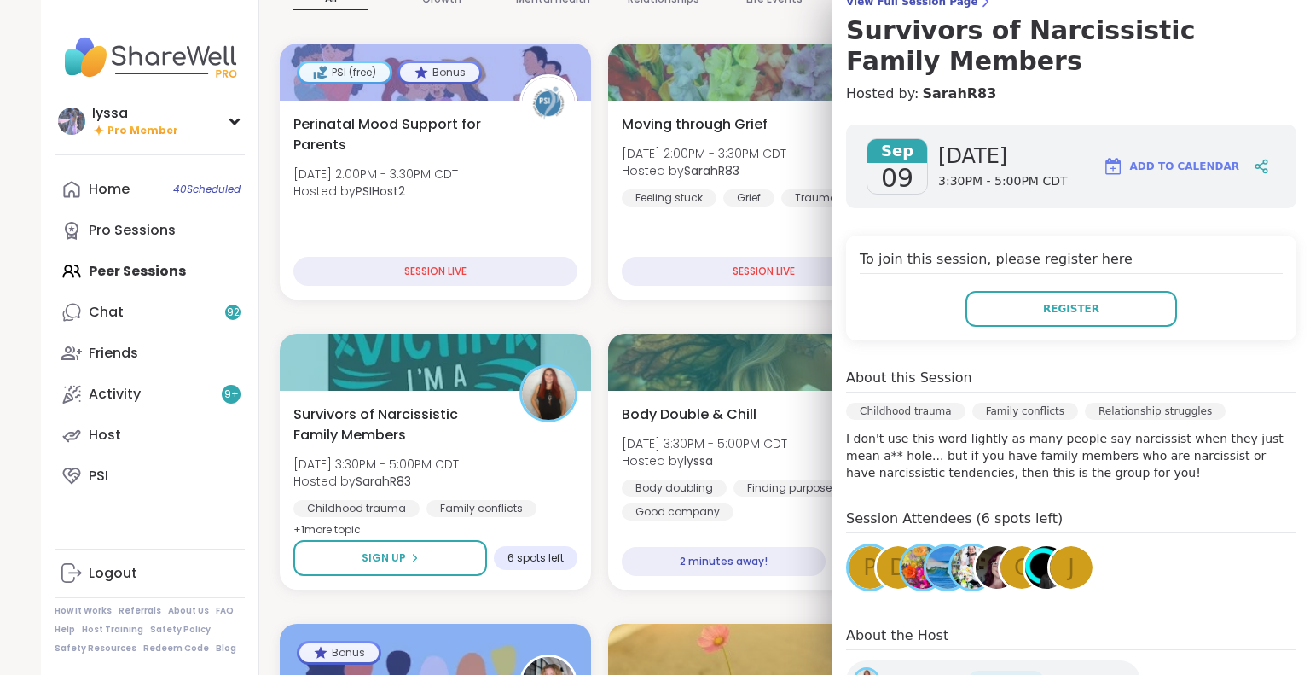
scroll to position [0, 0]
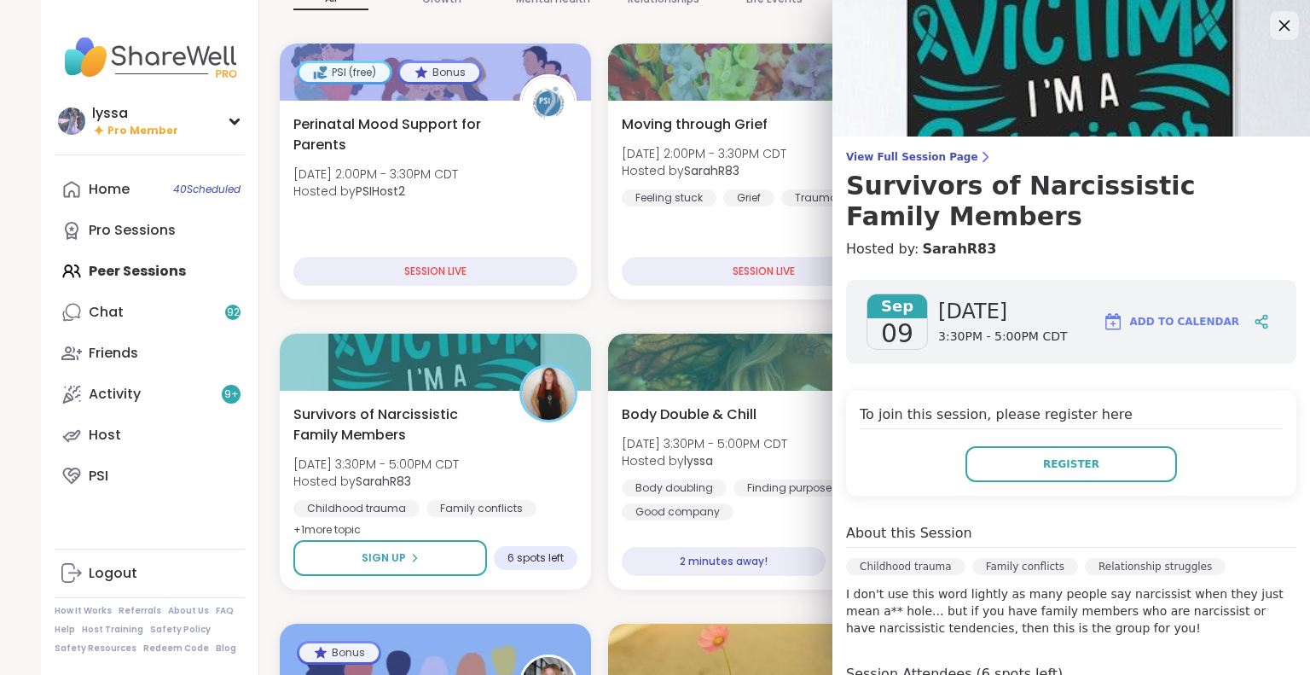
click at [1273, 32] on icon at bounding box center [1283, 24] width 21 height 21
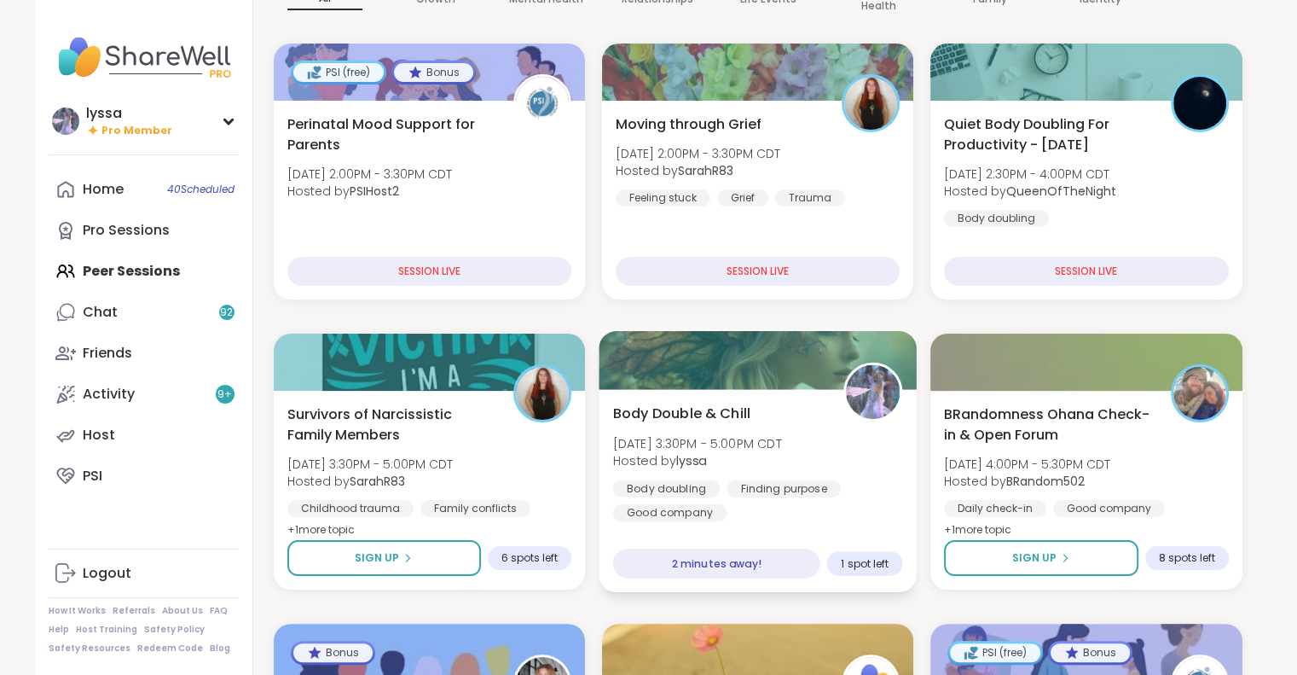
click at [763, 440] on span "Tue, Sep 09 | 3:30PM - 5:00PM CDT" at bounding box center [696, 442] width 169 height 17
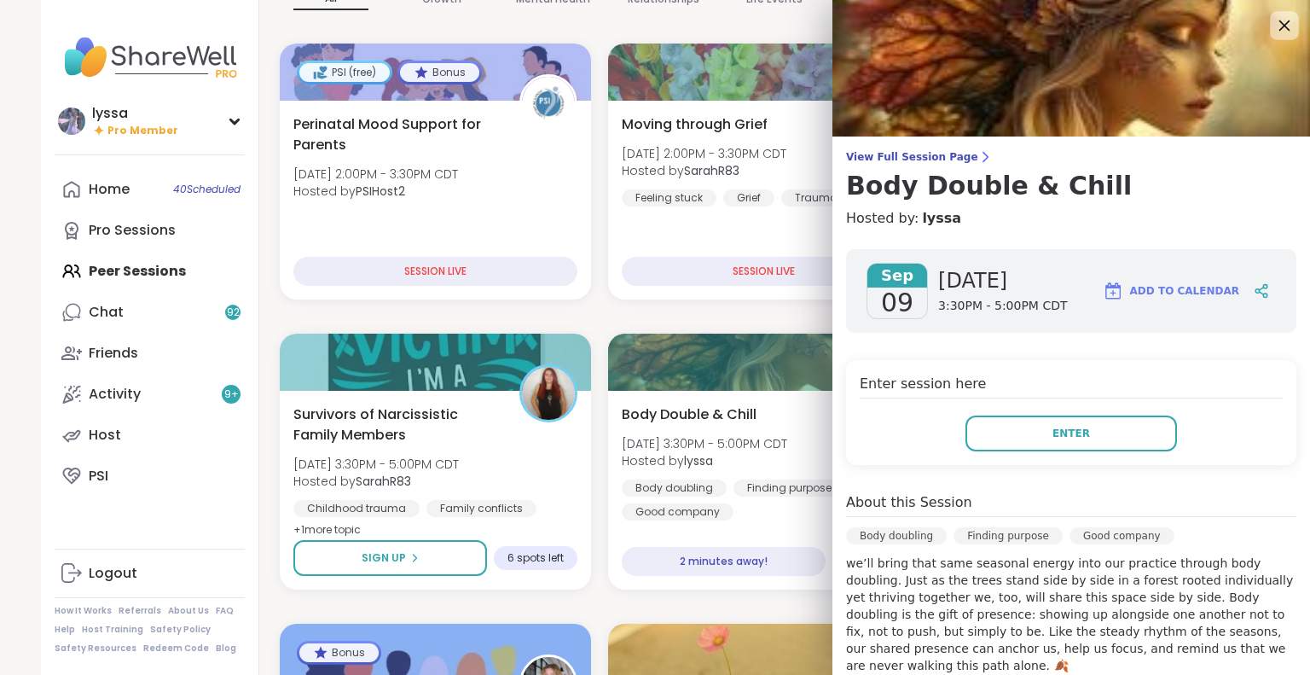
click at [1273, 30] on icon at bounding box center [1283, 24] width 21 height 21
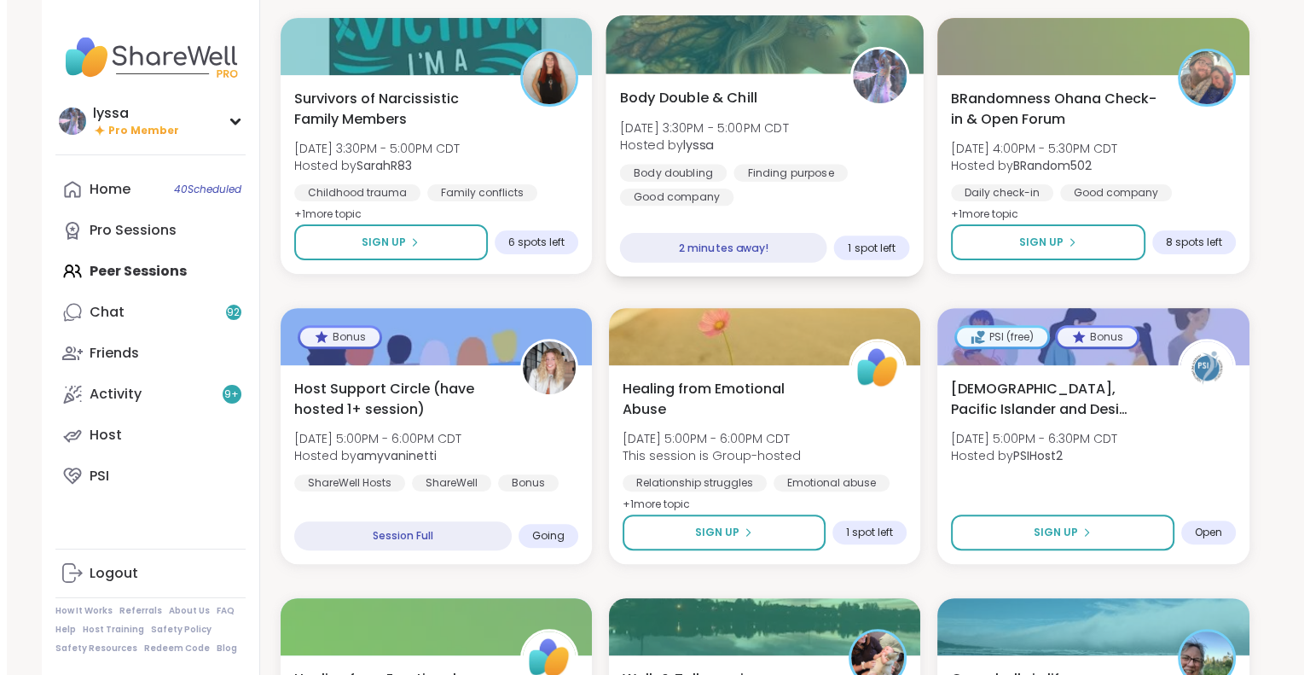
scroll to position [514, 0]
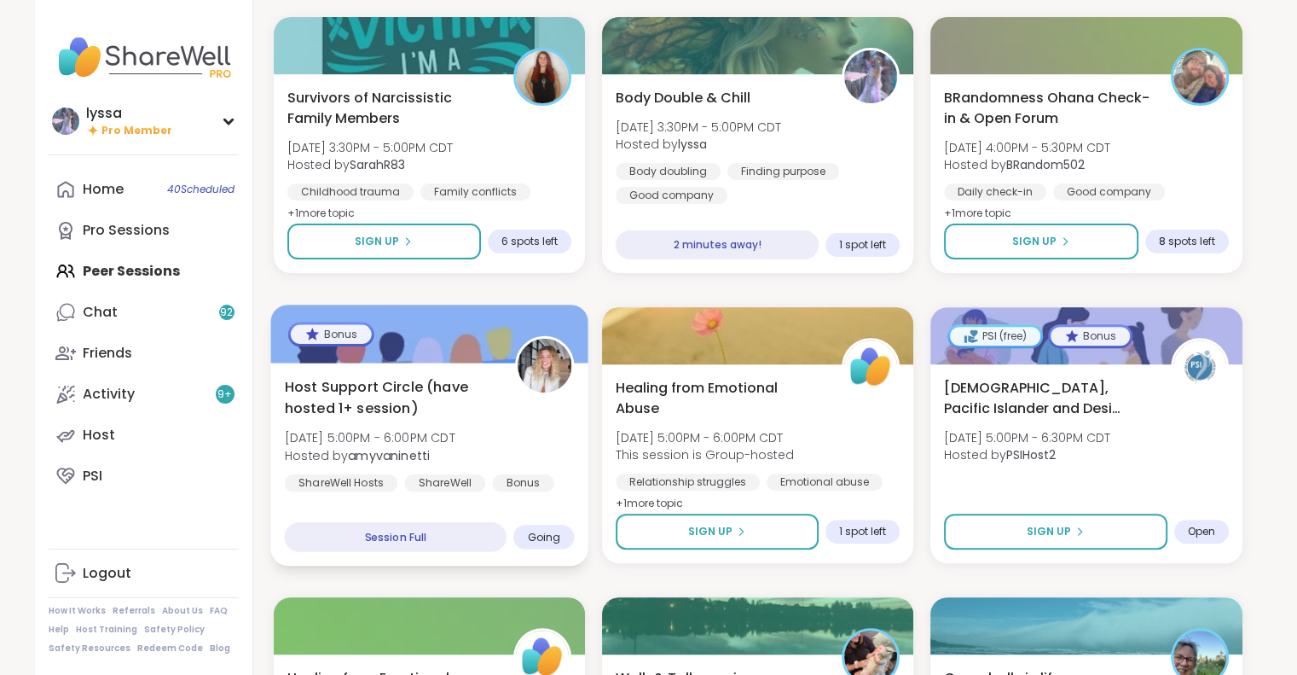
click at [444, 334] on div at bounding box center [429, 333] width 318 height 58
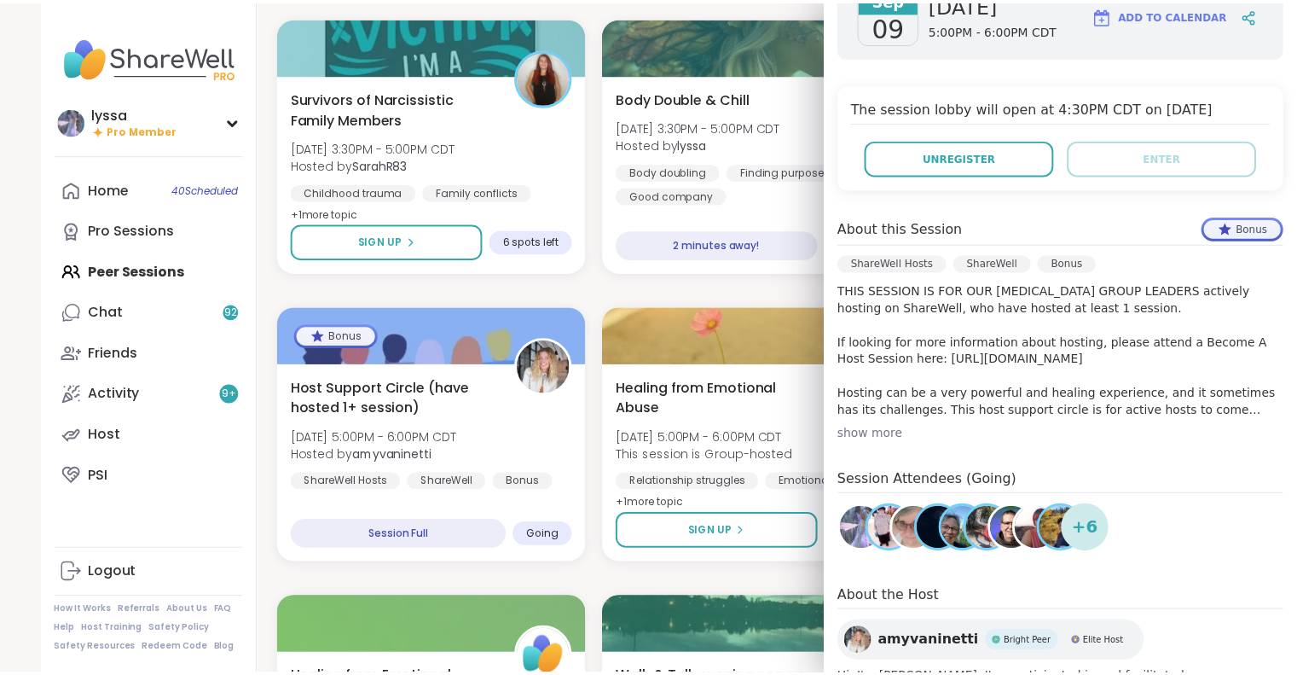
scroll to position [0, 0]
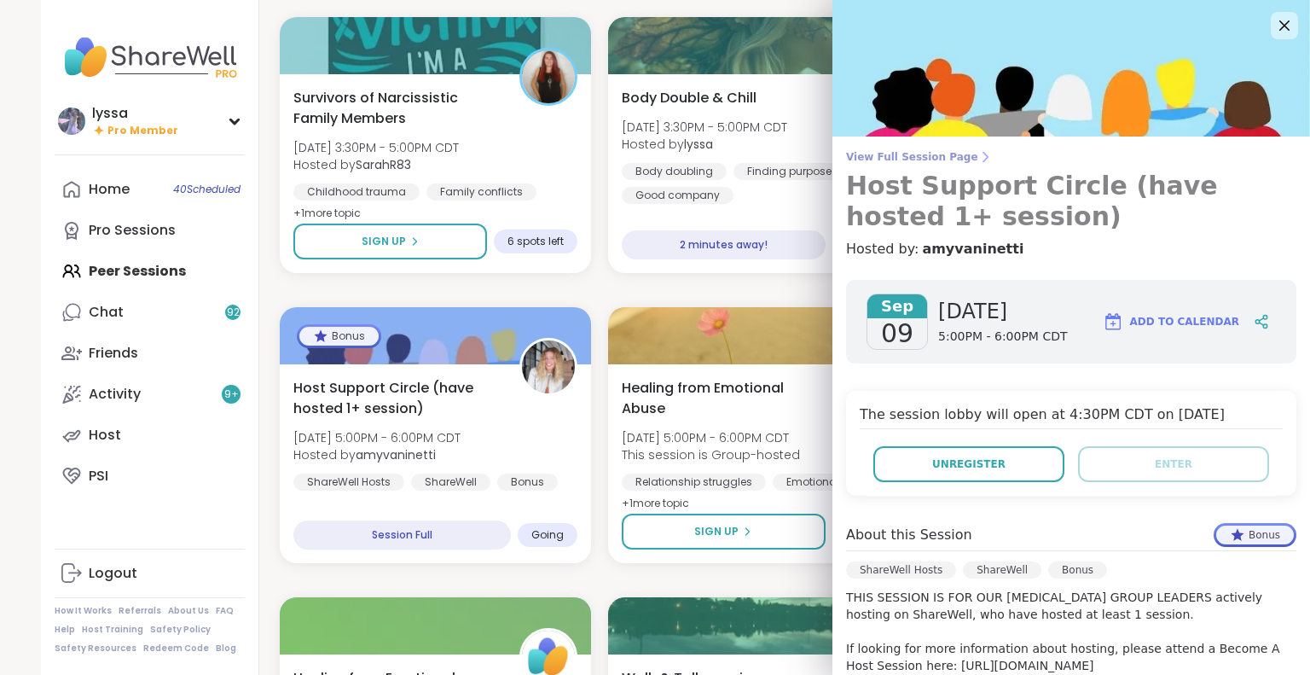
click at [936, 153] on span "View Full Session Page" at bounding box center [1071, 157] width 450 height 14
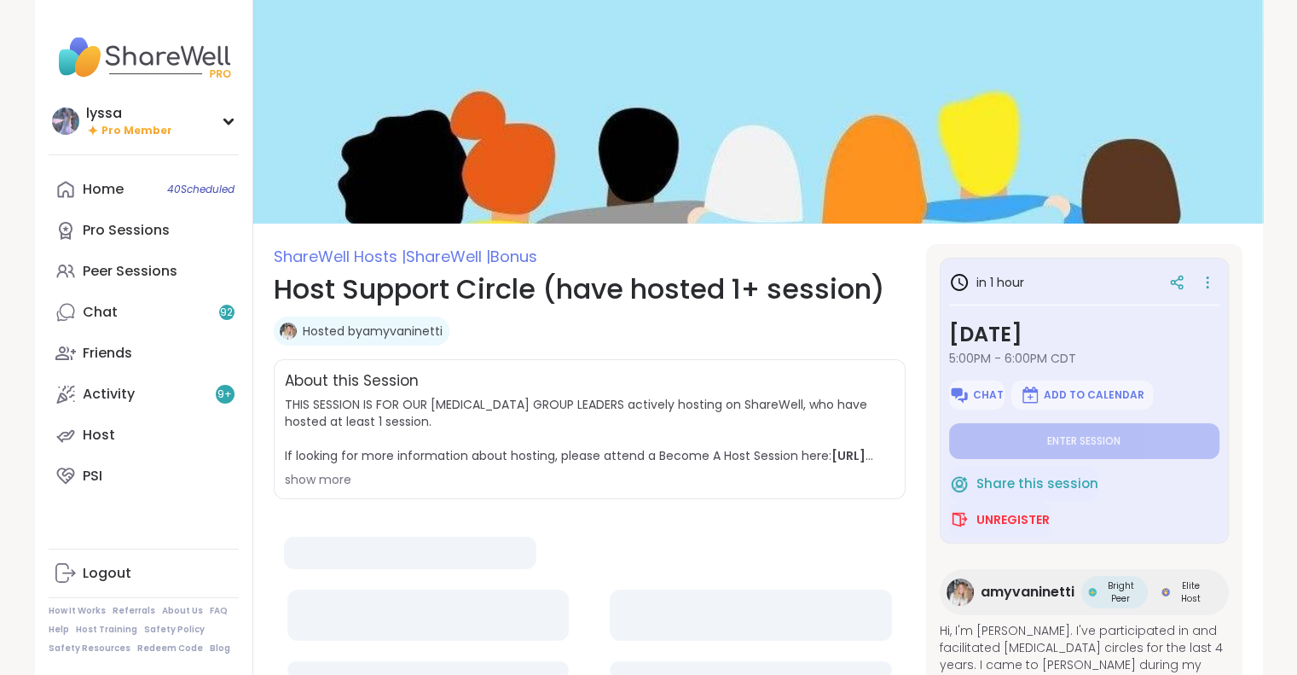
click at [942, 351] on div "in 1 hour Tuesday, Sep 09 5:00PM - 6:00PM CDT Chat Add to Calendar Enter sessio…" at bounding box center [1084, 401] width 289 height 286
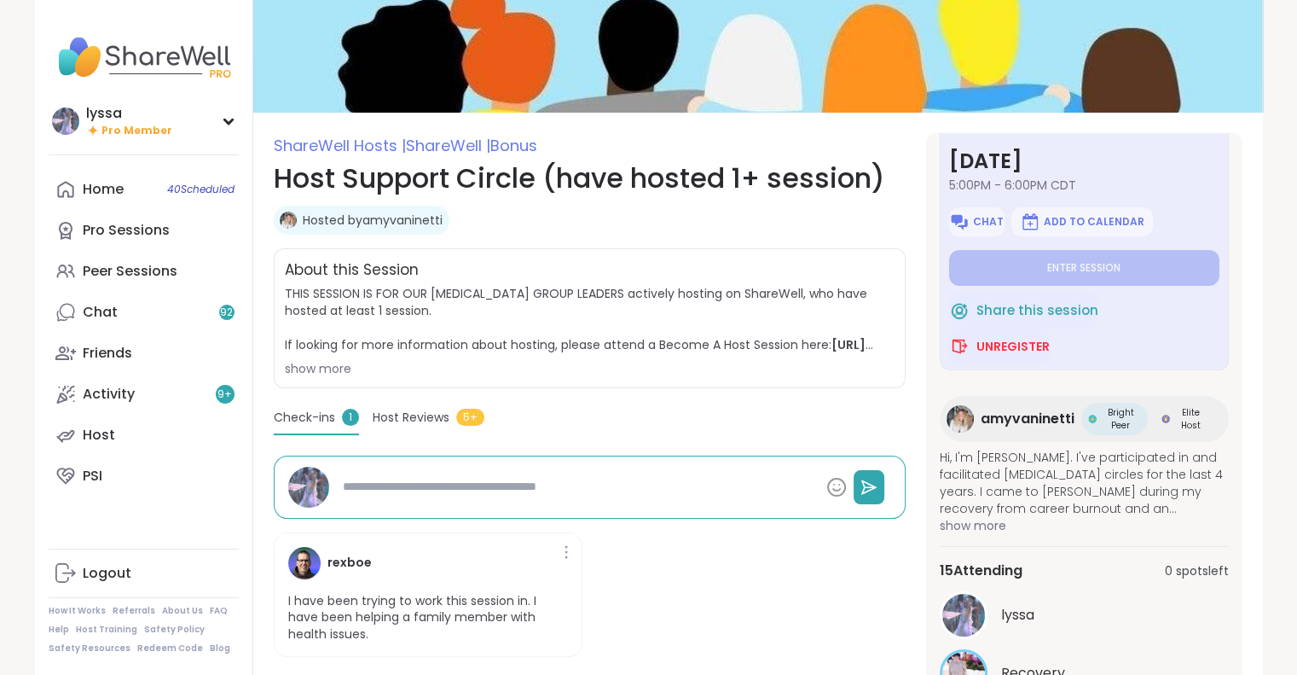
scroll to position [112, 0]
click at [1123, 412] on span "Bright Peer" at bounding box center [1120, 418] width 41 height 26
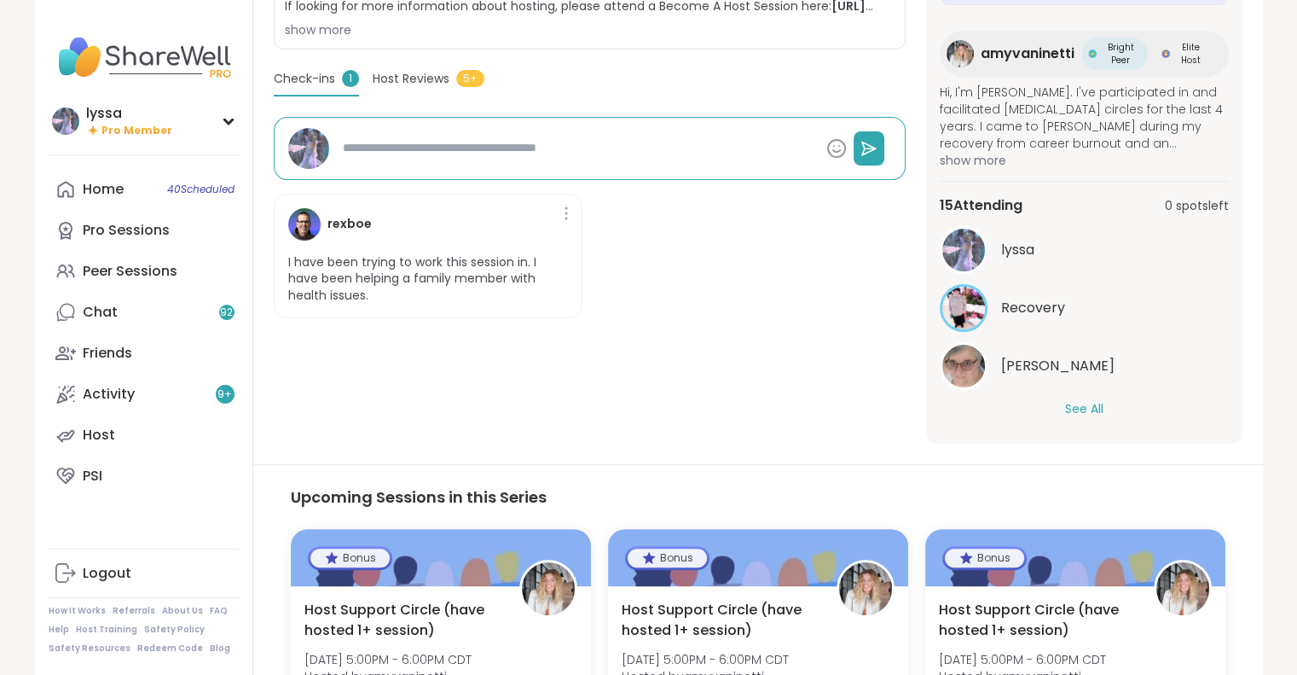
scroll to position [88, 0]
click at [970, 161] on span "show more" at bounding box center [1084, 161] width 289 height 17
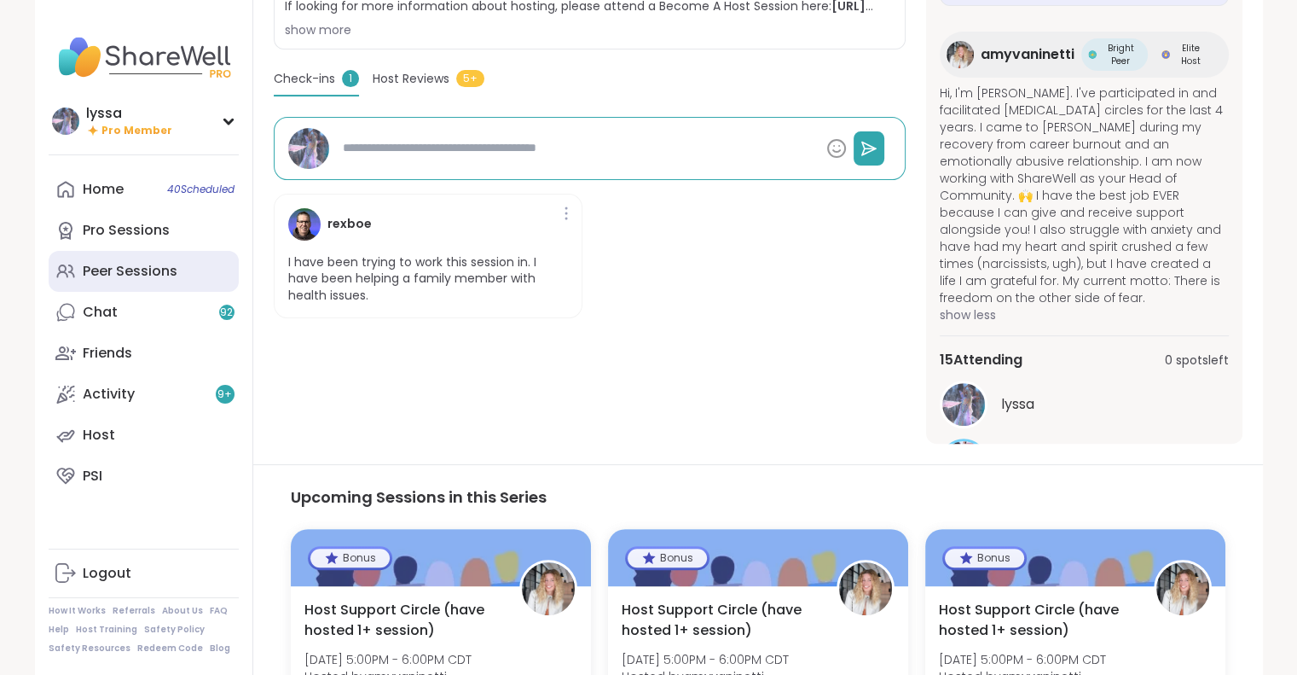
click at [143, 269] on div "Peer Sessions" at bounding box center [130, 271] width 95 height 19
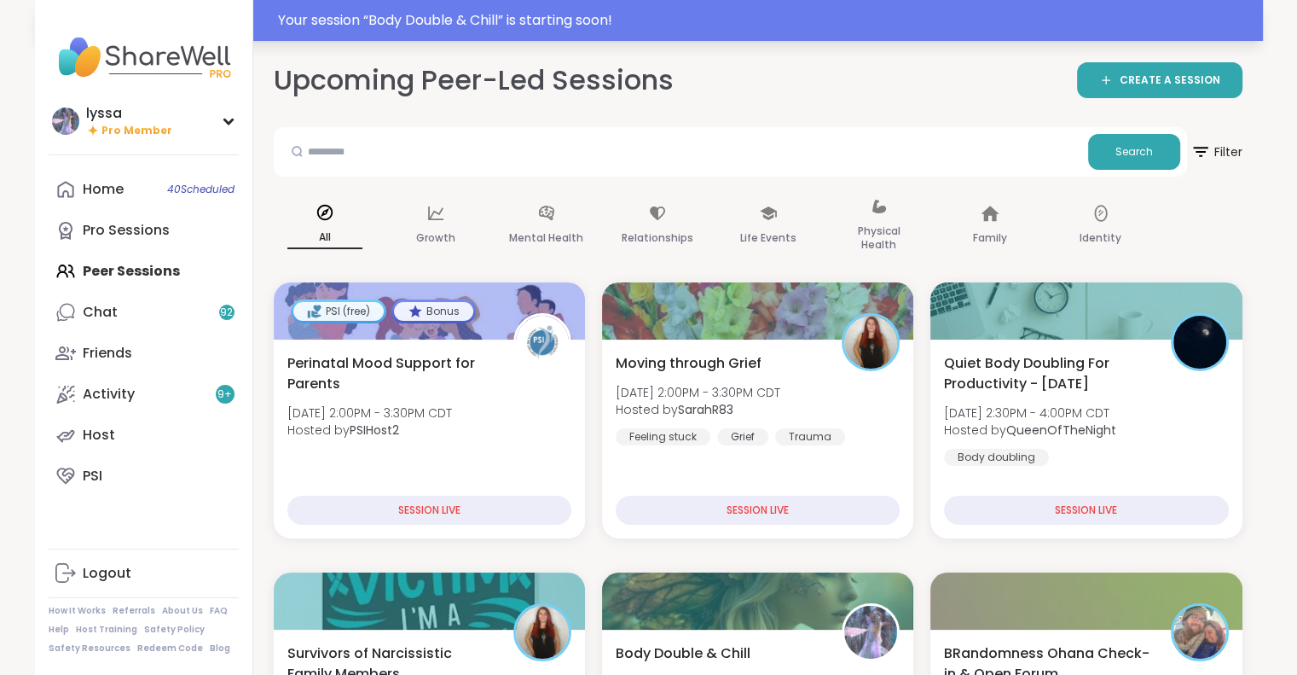
click at [331, 22] on div "Your session “ Body Double & Chill ” is starting soon!" at bounding box center [765, 20] width 975 height 20
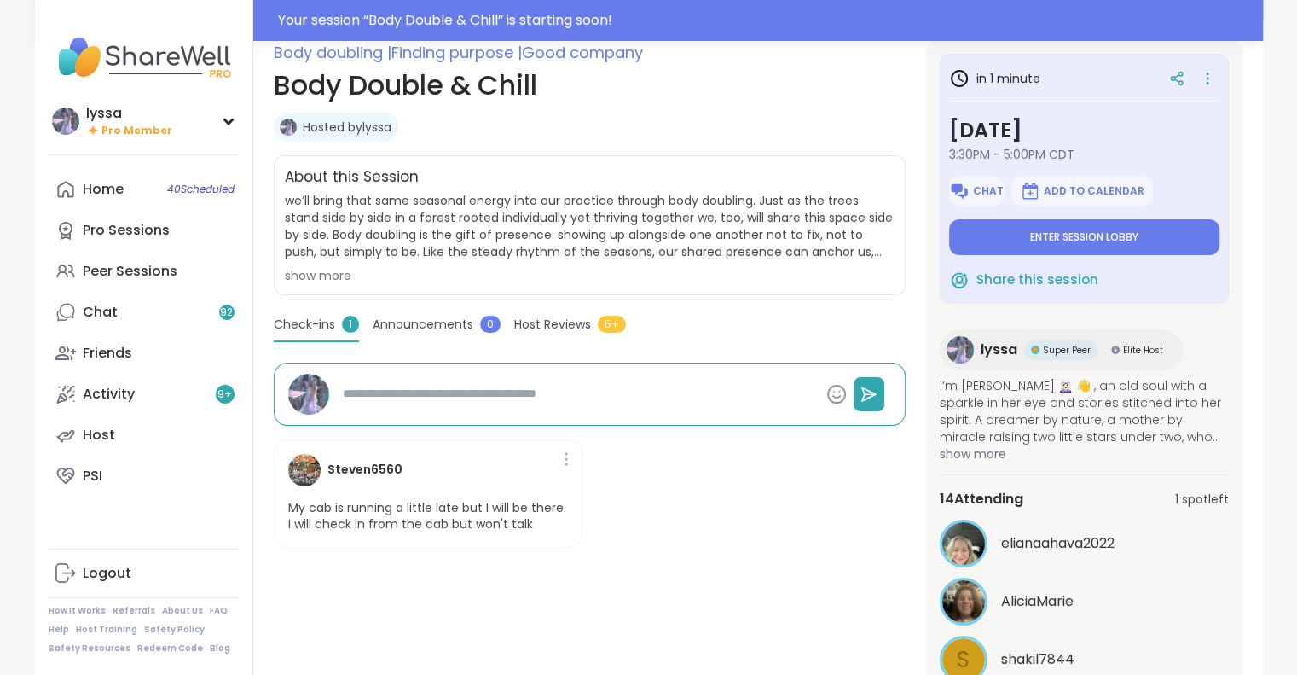
scroll to position [259, 0]
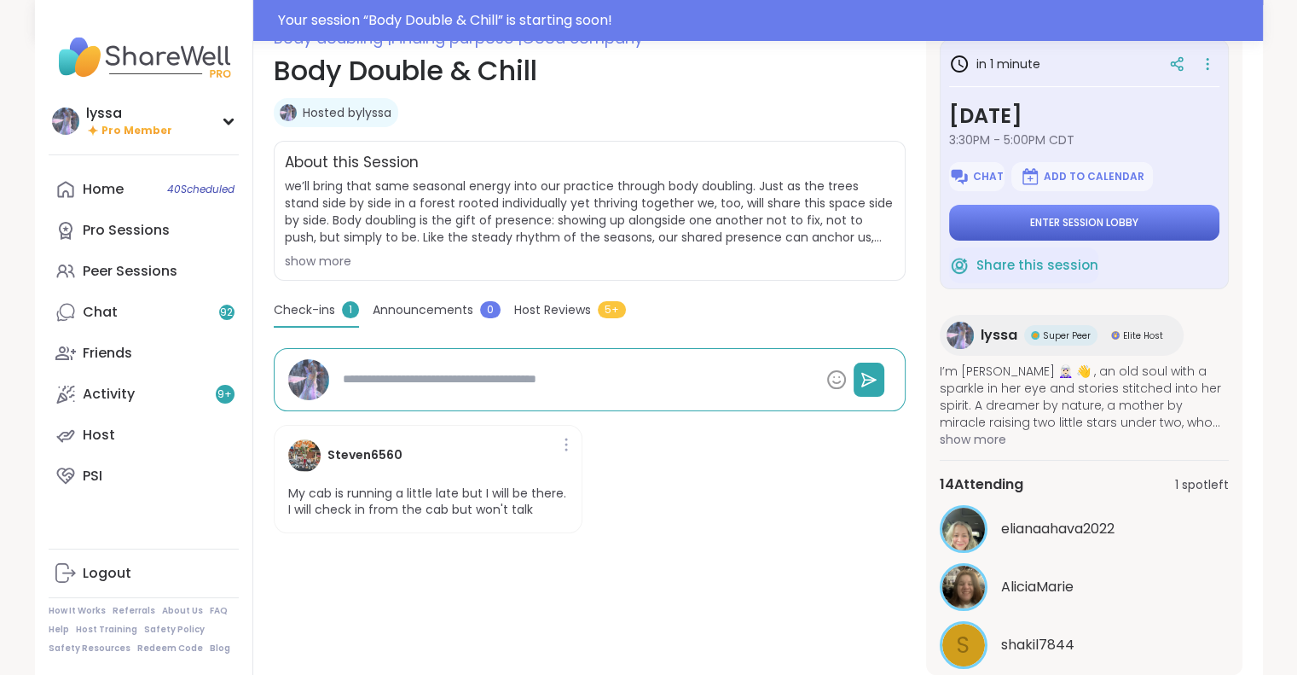
click at [1008, 218] on button "Enter session lobby" at bounding box center [1084, 223] width 270 height 36
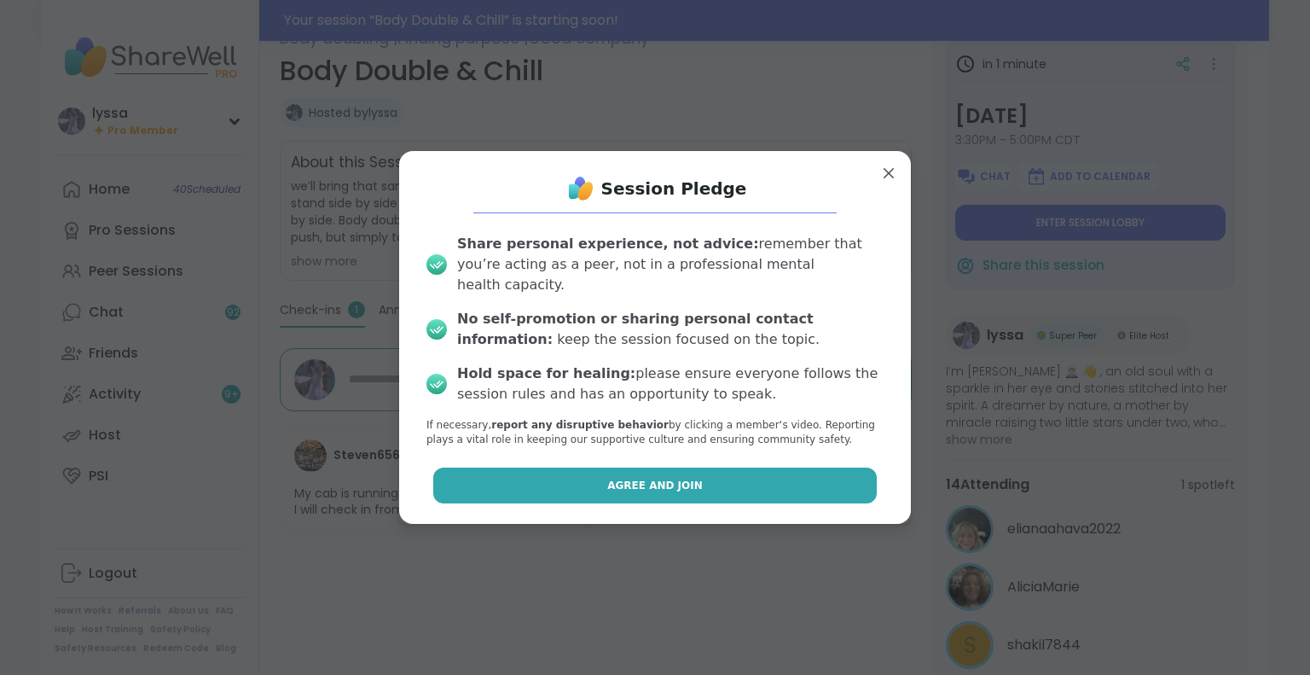
click at [646, 478] on span "Agree and Join" at bounding box center [655, 485] width 96 height 15
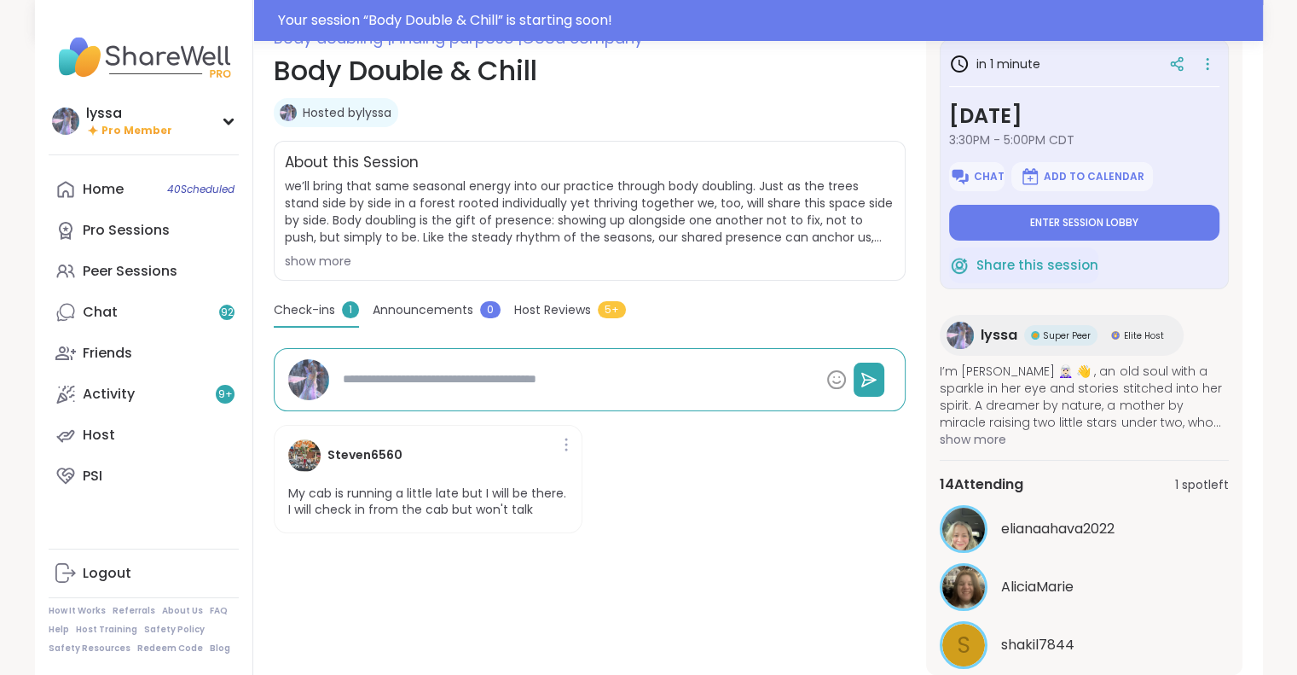
type textarea "*"
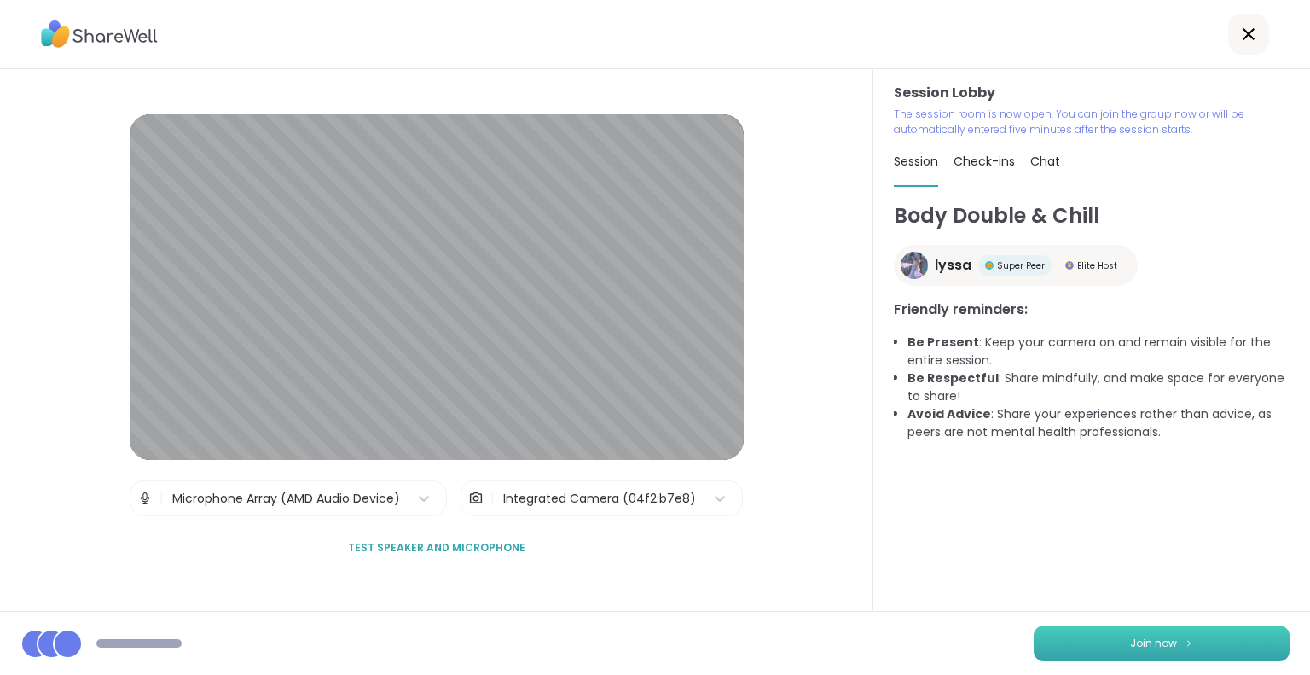
click at [1151, 646] on span "Join now" at bounding box center [1153, 642] width 47 height 15
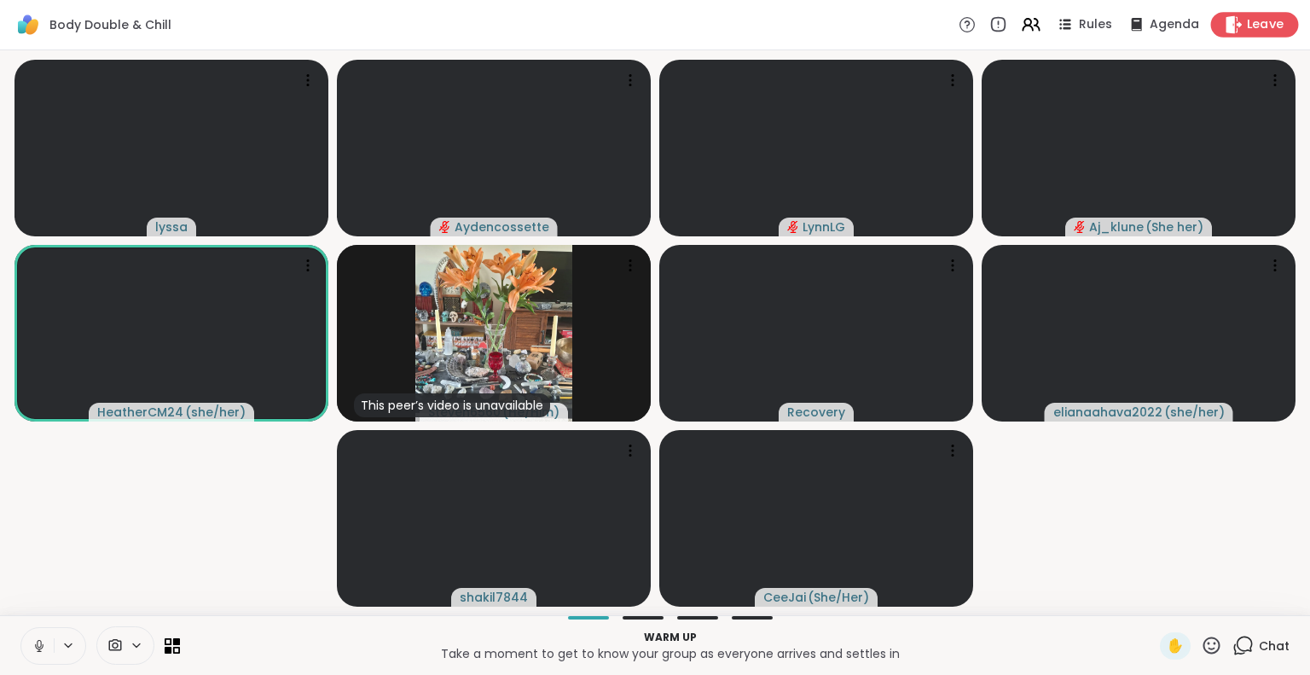
click at [1215, 33] on div "Leave" at bounding box center [1255, 24] width 88 height 25
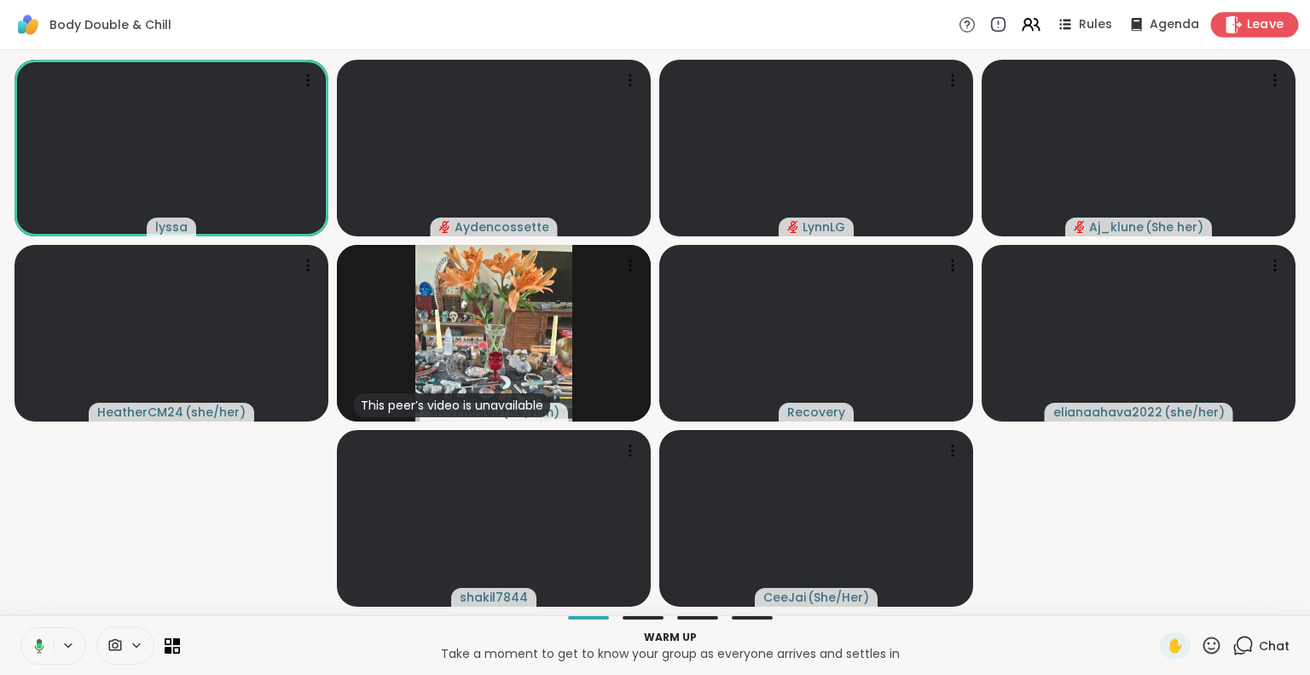
click at [1252, 18] on span "Leave" at bounding box center [1266, 25] width 38 height 18
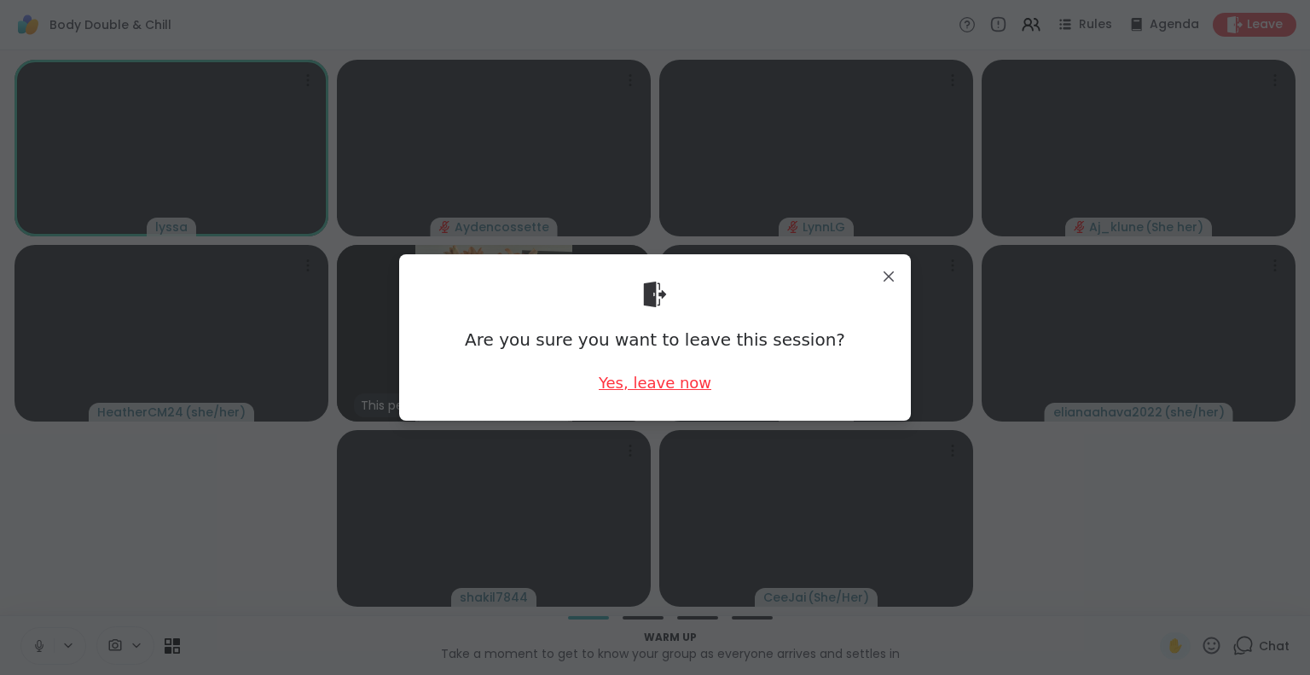
click at [638, 380] on div "Yes, leave now" at bounding box center [655, 382] width 113 height 21
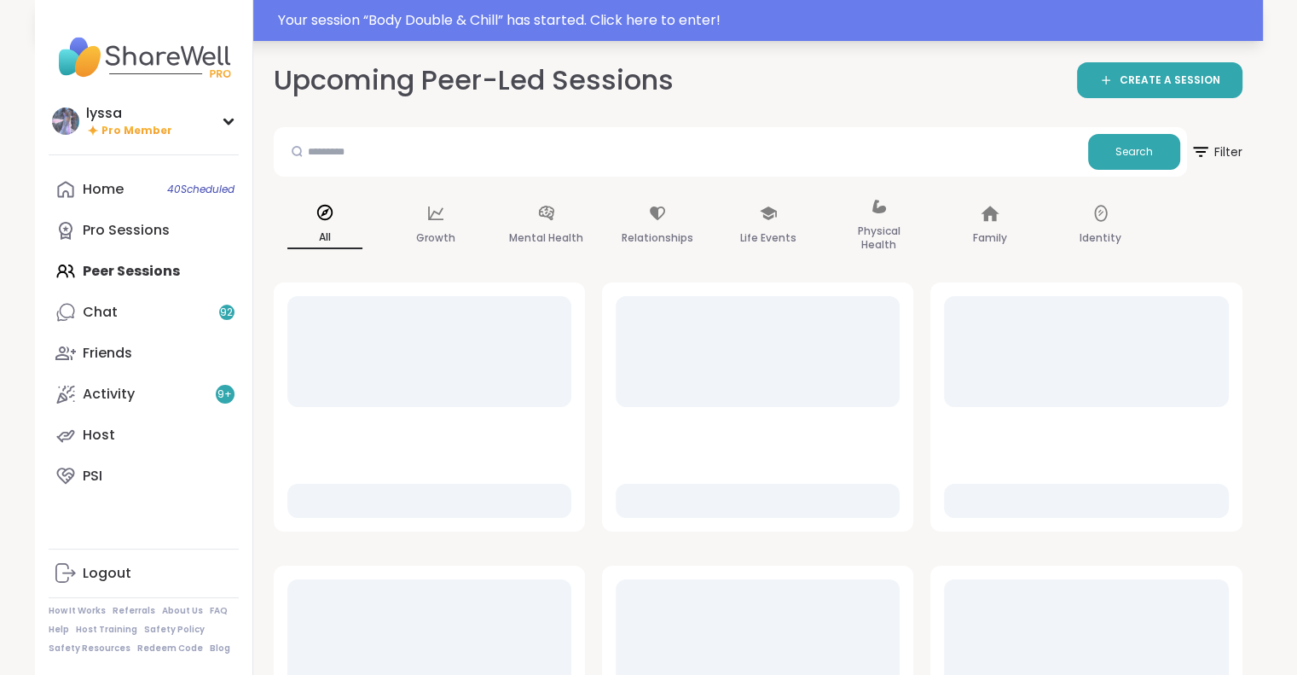
click at [334, 15] on div "Your session “ Body Double & Chill ” has started. Click here to enter!" at bounding box center [765, 20] width 975 height 20
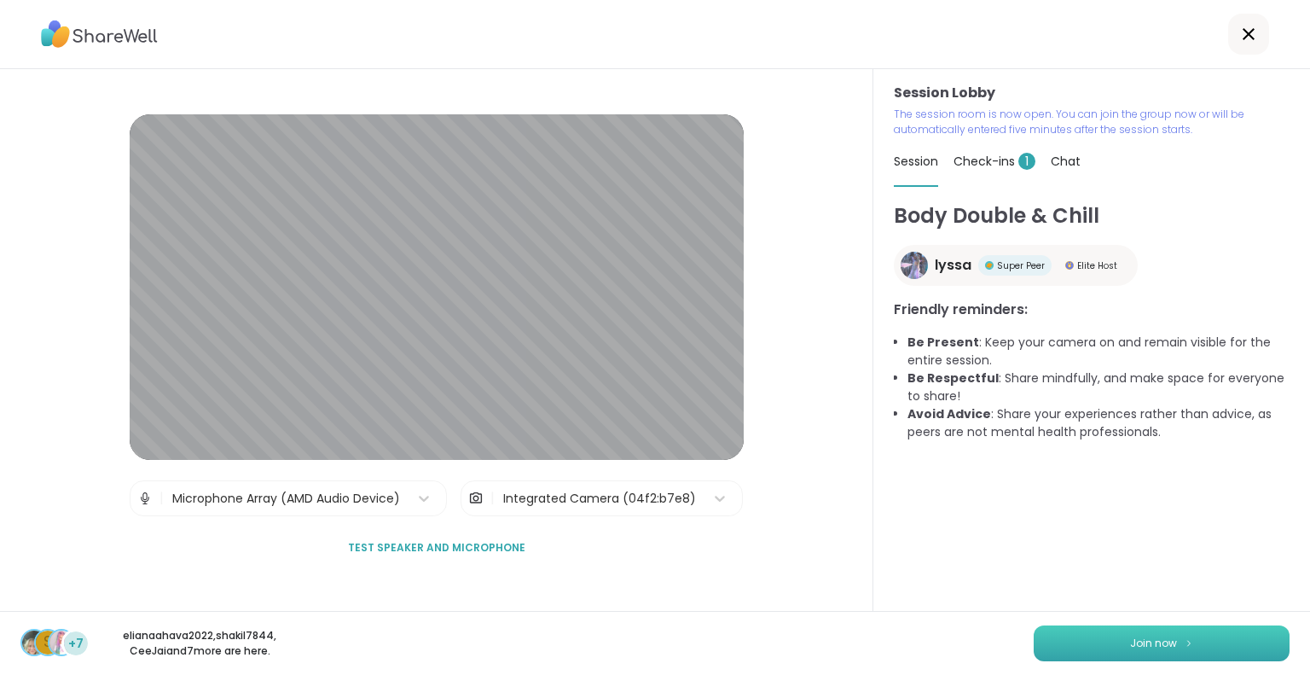
click at [1093, 641] on button "Join now" at bounding box center [1162, 643] width 256 height 36
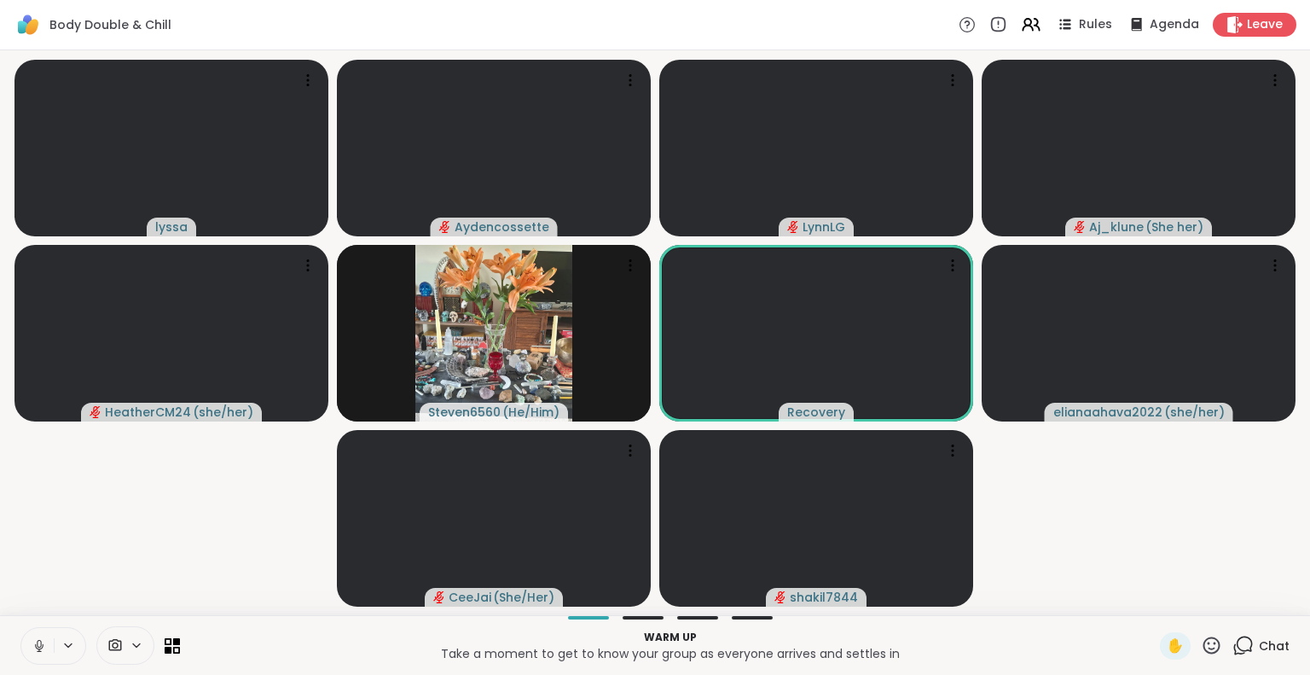
click at [1201, 643] on icon at bounding box center [1211, 645] width 21 height 21
click at [1153, 601] on span "❤️" at bounding box center [1161, 600] width 17 height 20
click at [1201, 641] on icon at bounding box center [1211, 645] width 21 height 21
click at [1153, 604] on span "❤️" at bounding box center [1161, 600] width 17 height 20
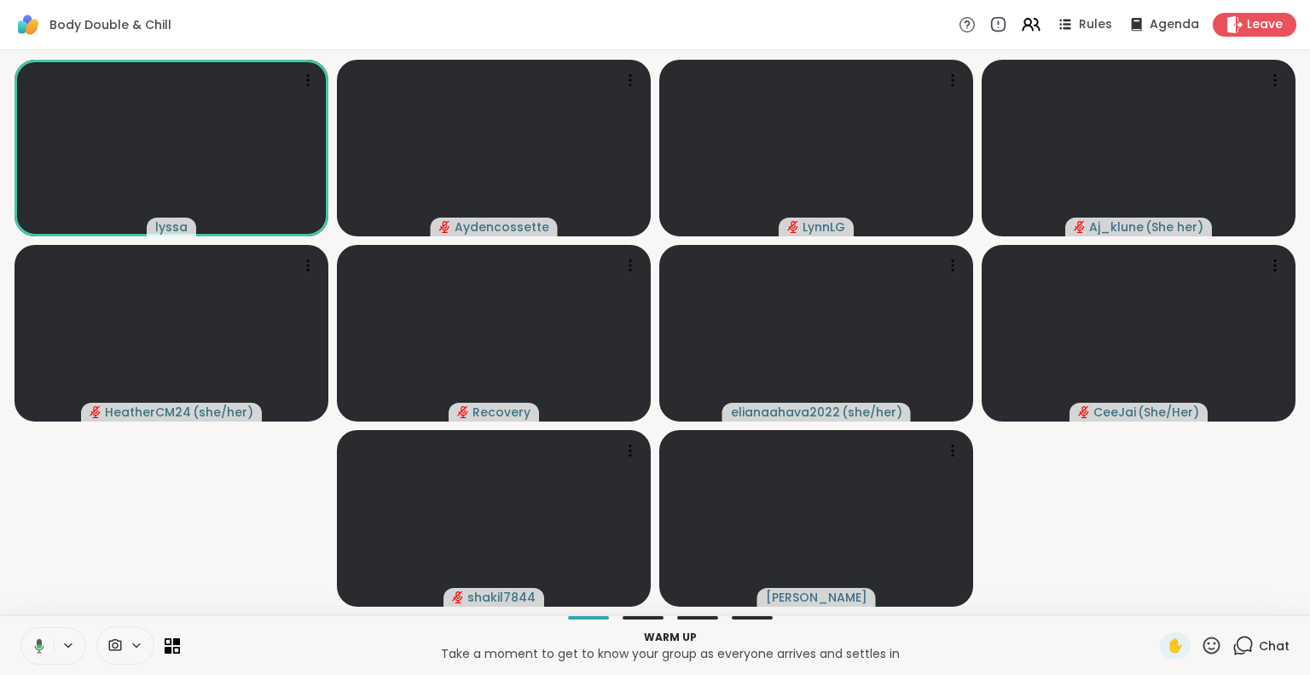
click at [1203, 637] on icon at bounding box center [1211, 644] width 17 height 17
click at [1159, 614] on div "✋ ❤️ 👍 🌟 🎉" at bounding box center [1218, 600] width 171 height 55
click at [1201, 637] on icon at bounding box center [1211, 645] width 21 height 21
click at [1153, 593] on span "❤️" at bounding box center [1161, 600] width 17 height 20
click at [1201, 654] on icon at bounding box center [1211, 645] width 21 height 21
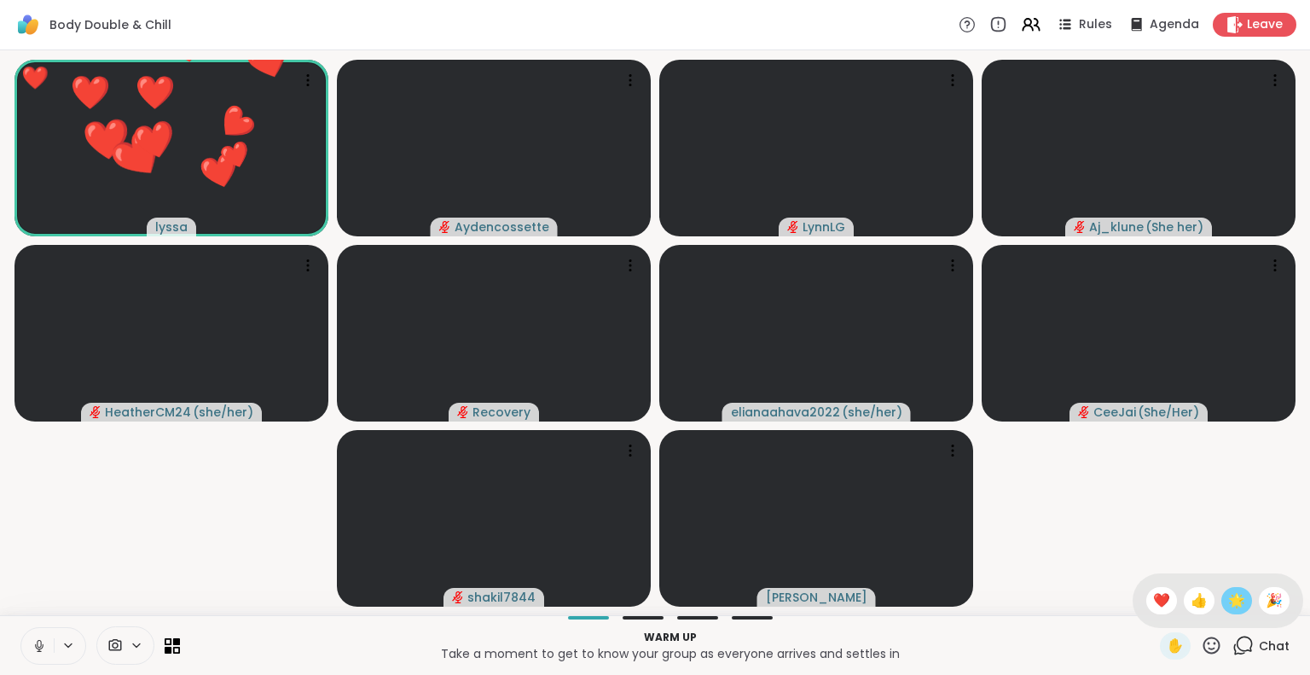
click at [1228, 606] on span "🌟" at bounding box center [1236, 600] width 17 height 20
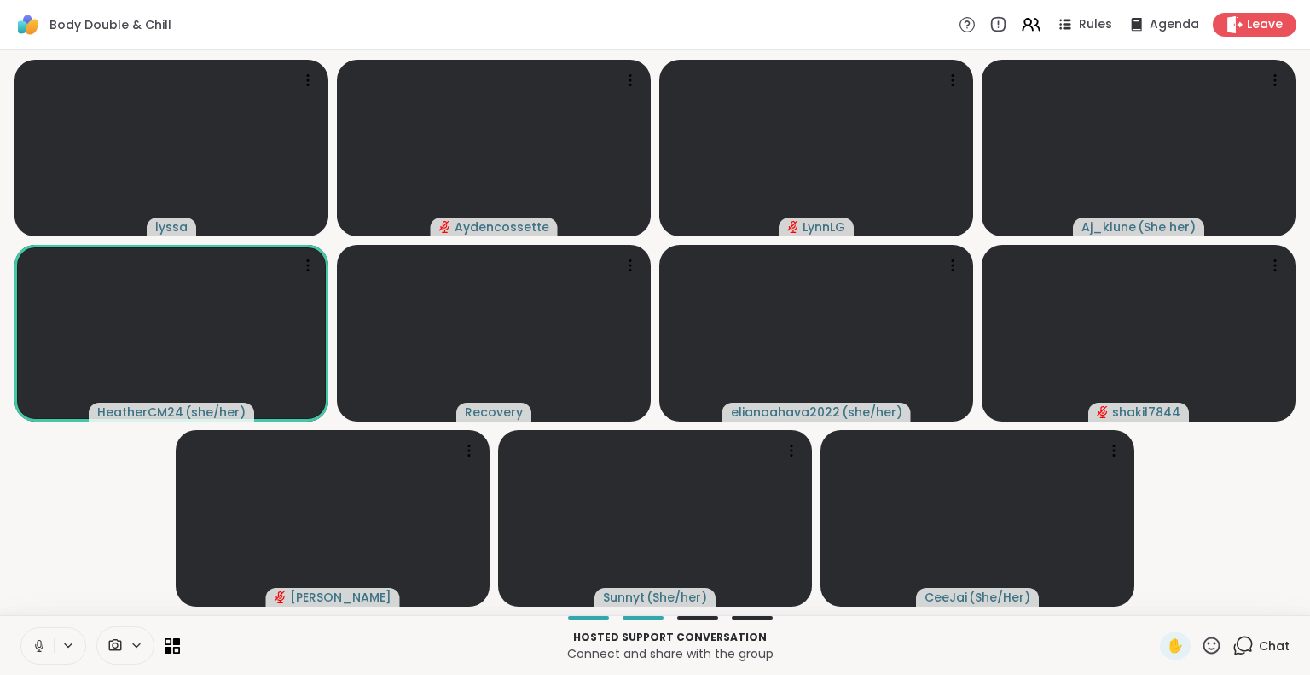
click at [1203, 637] on icon at bounding box center [1211, 644] width 17 height 17
click at [1153, 592] on span "❤️" at bounding box center [1161, 600] width 17 height 20
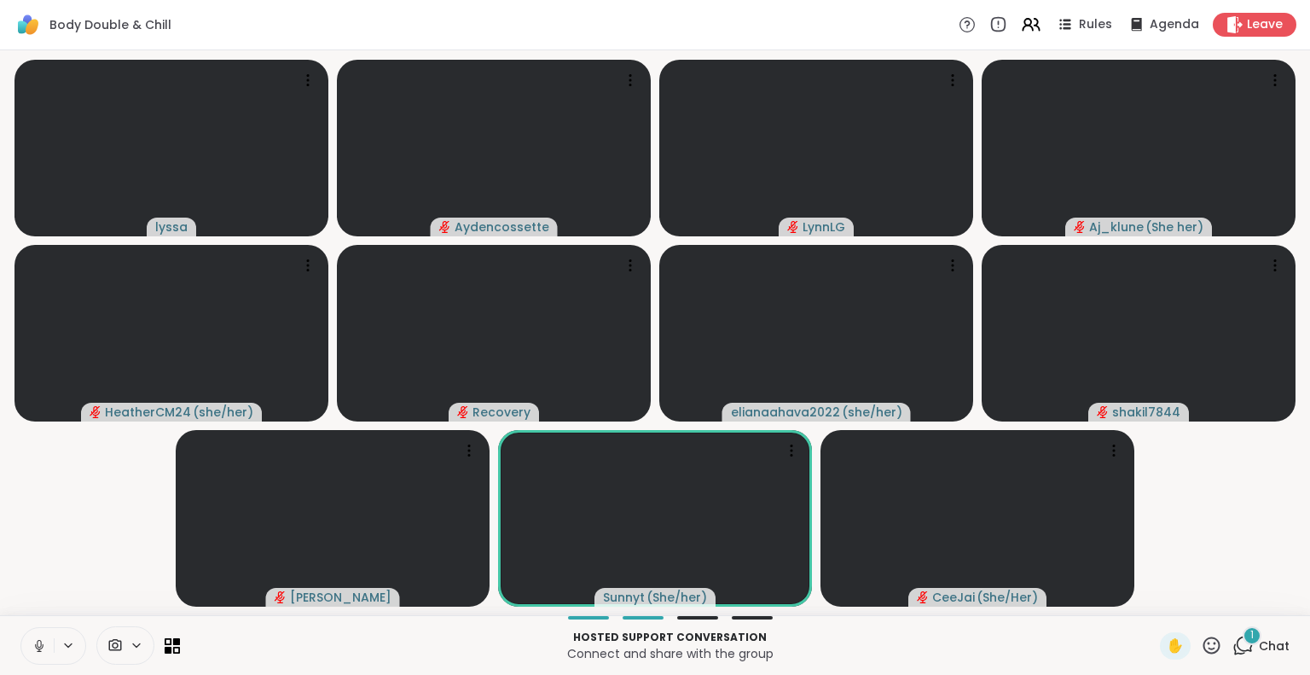
click at [1204, 645] on icon at bounding box center [1211, 645] width 21 height 21
click at [1159, 547] on video-player-container "lyssa Aydencossette LynnLG Aj_klune ( She her ) HeatherCM24 ( she/her ) Recover…" at bounding box center [655, 332] width 1290 height 551
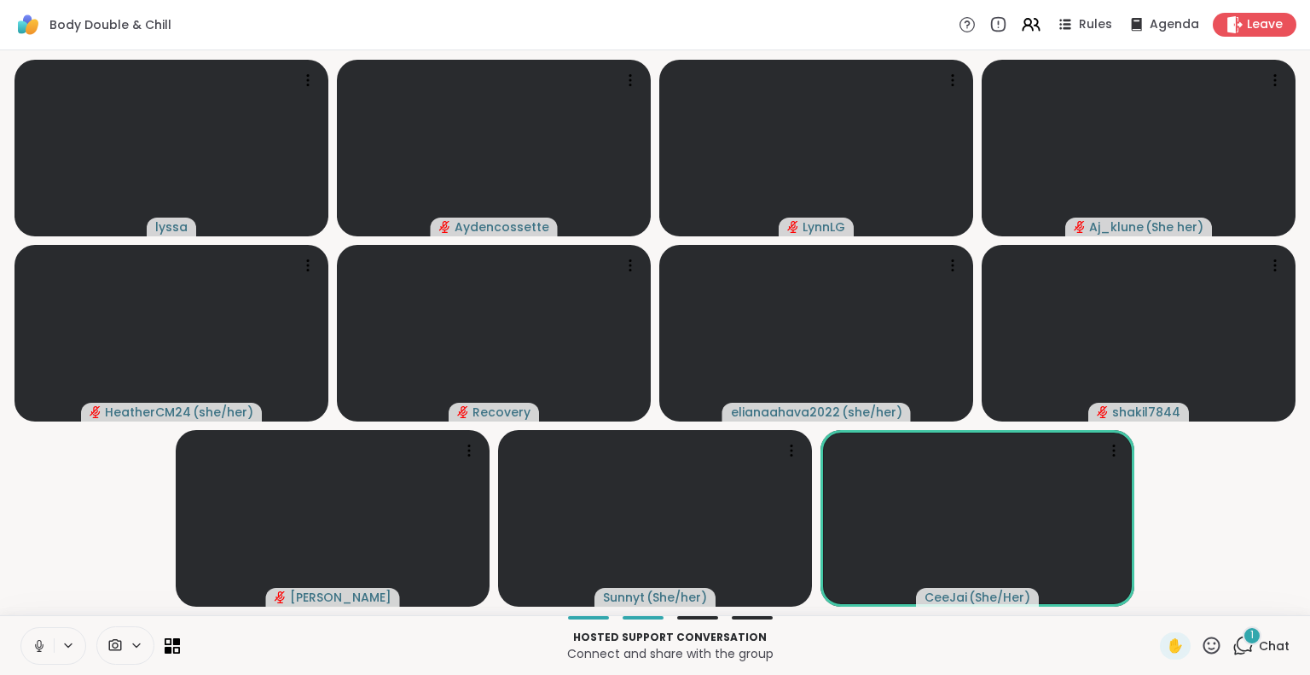
click at [1203, 652] on icon at bounding box center [1211, 644] width 17 height 17
click at [1153, 606] on span "❤️" at bounding box center [1161, 600] width 17 height 20
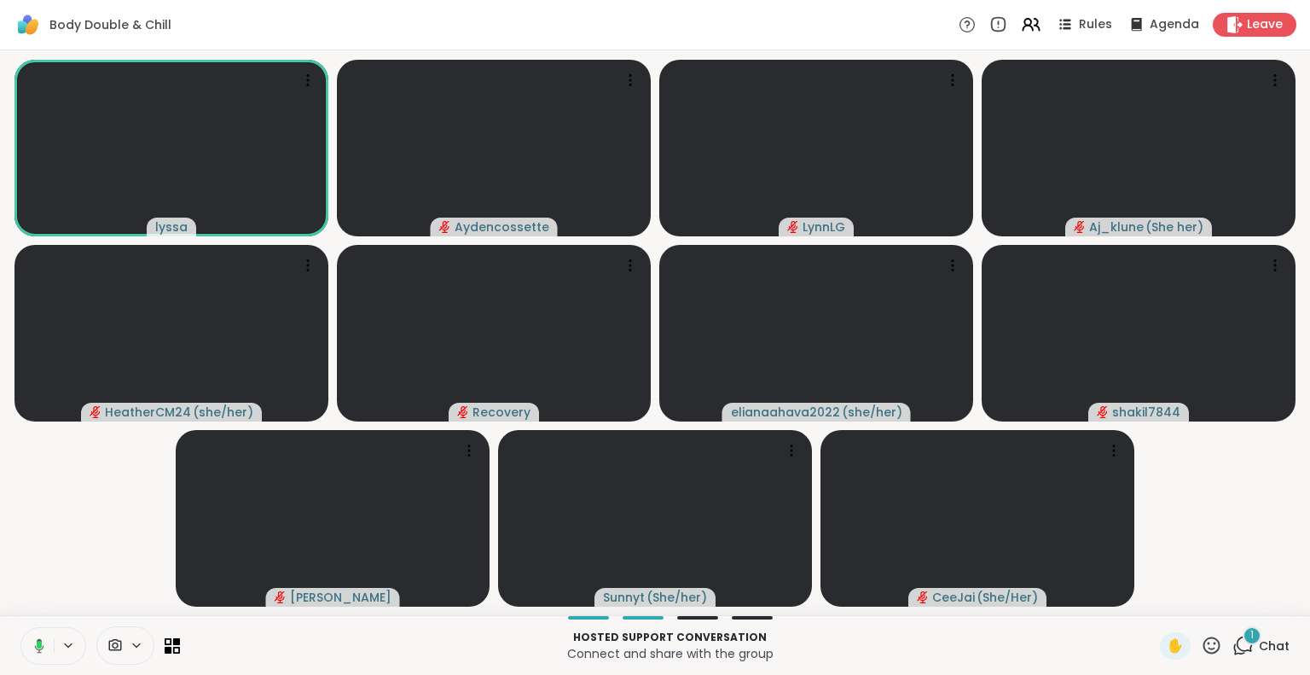
click at [55, 654] on div at bounding box center [53, 646] width 66 height 38
click at [25, 640] on button at bounding box center [37, 646] width 32 height 36
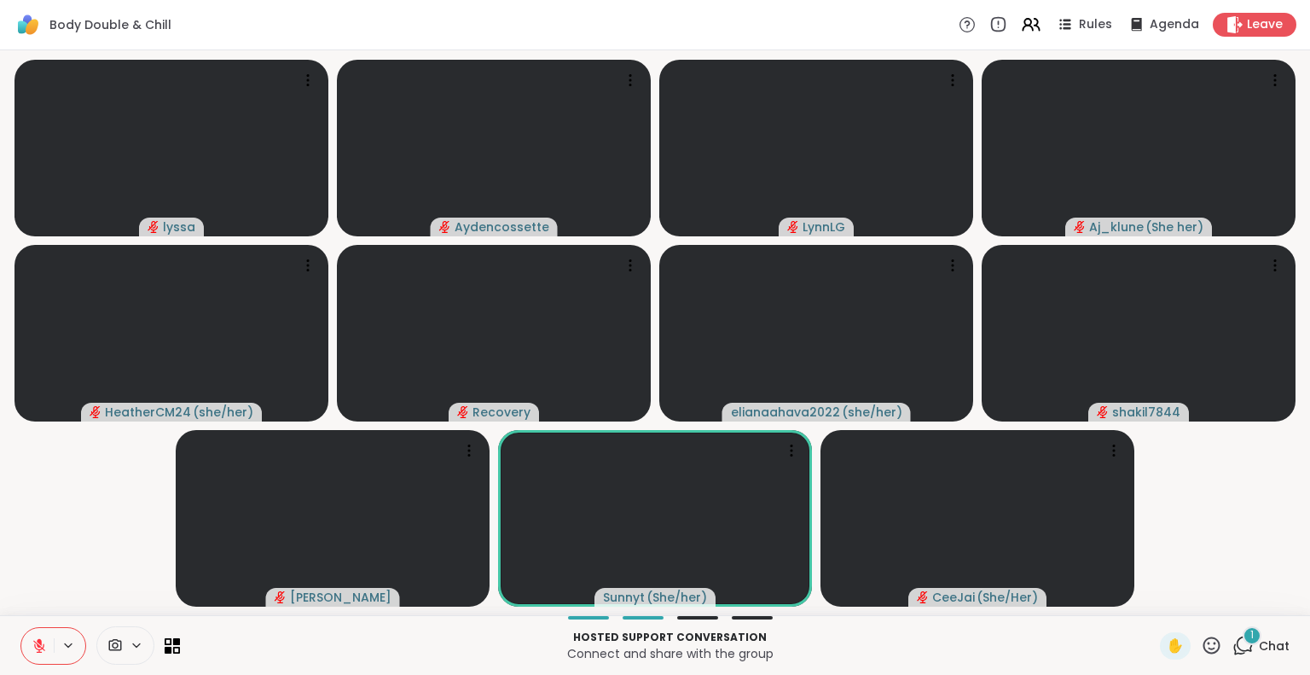
click at [35, 641] on icon at bounding box center [39, 646] width 12 height 12
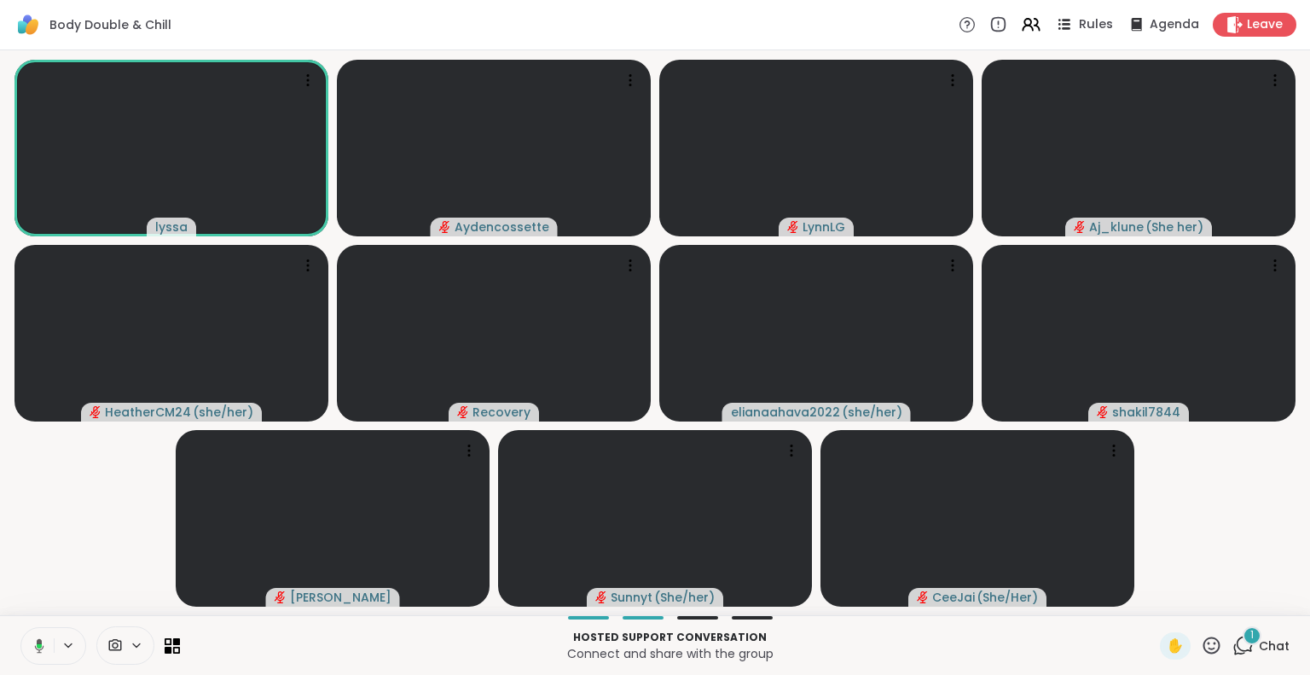
click at [1090, 23] on span "Rules" at bounding box center [1096, 25] width 35 height 18
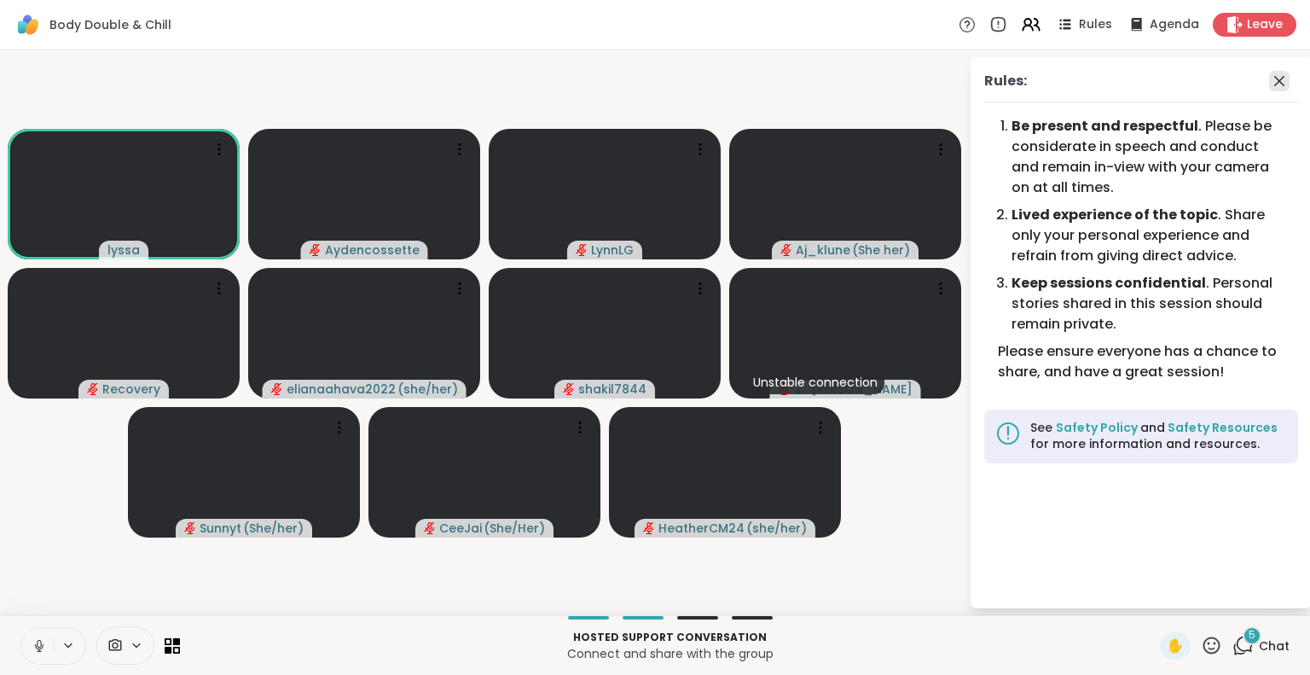
click at [1279, 80] on icon at bounding box center [1279, 81] width 10 height 10
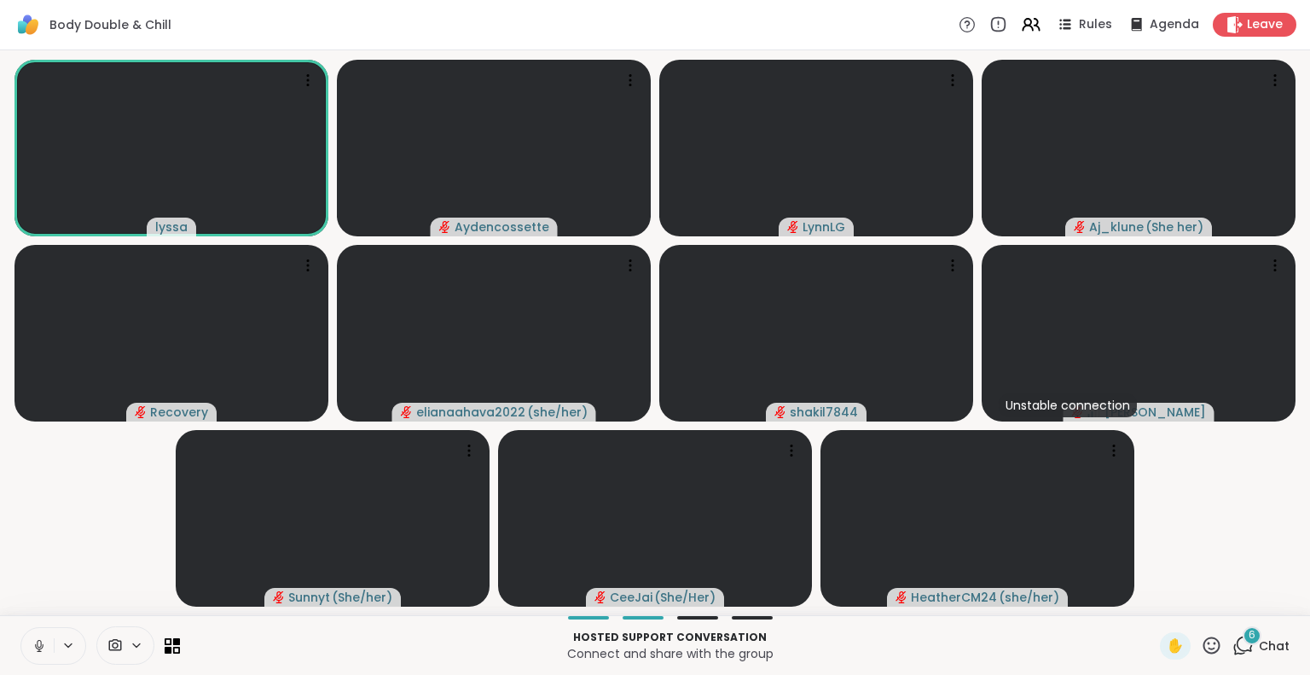
click at [1259, 649] on span "Chat" at bounding box center [1274, 645] width 31 height 17
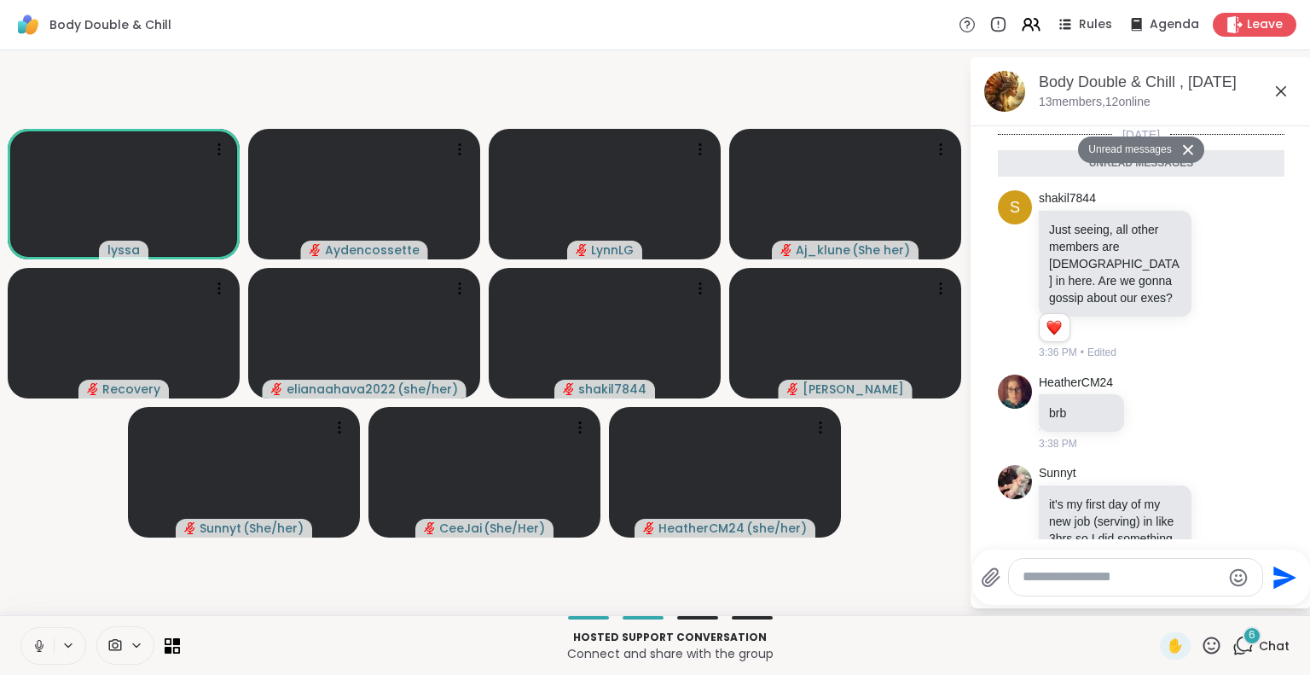
scroll to position [525, 0]
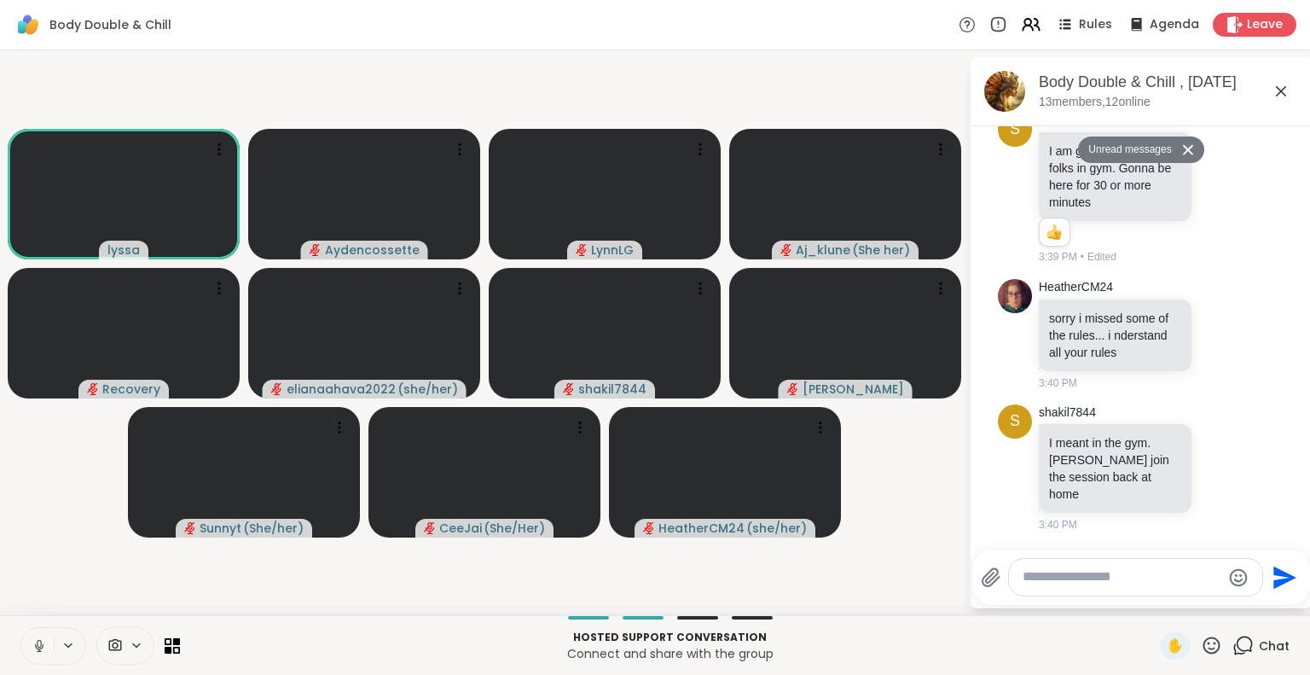
click at [1276, 92] on icon at bounding box center [1281, 91] width 20 height 20
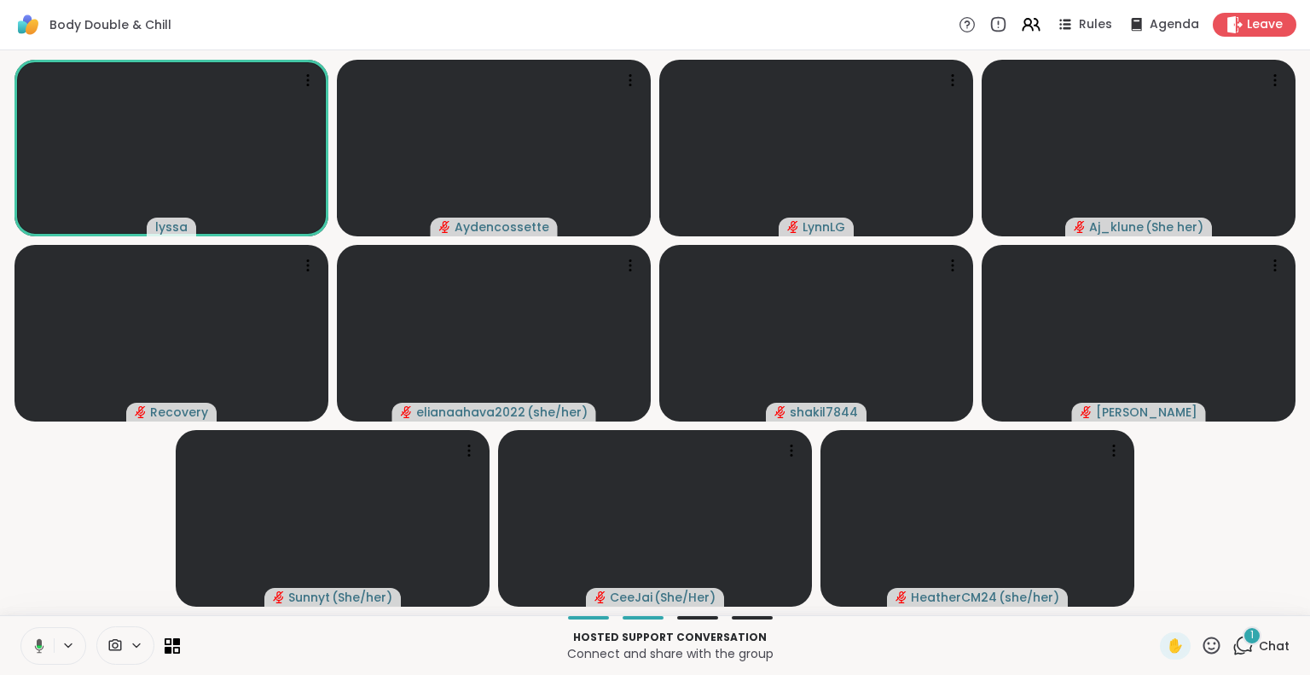
click at [1260, 642] on span "Chat" at bounding box center [1274, 645] width 31 height 17
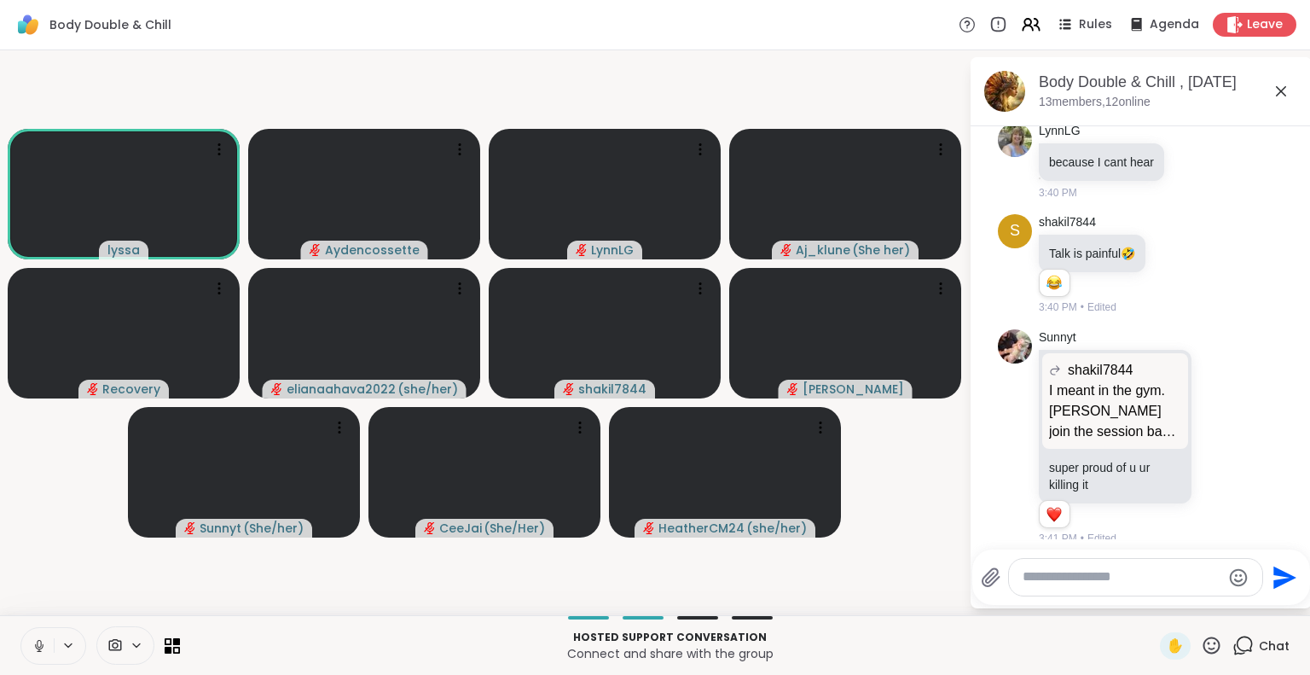
scroll to position [1663, 0]
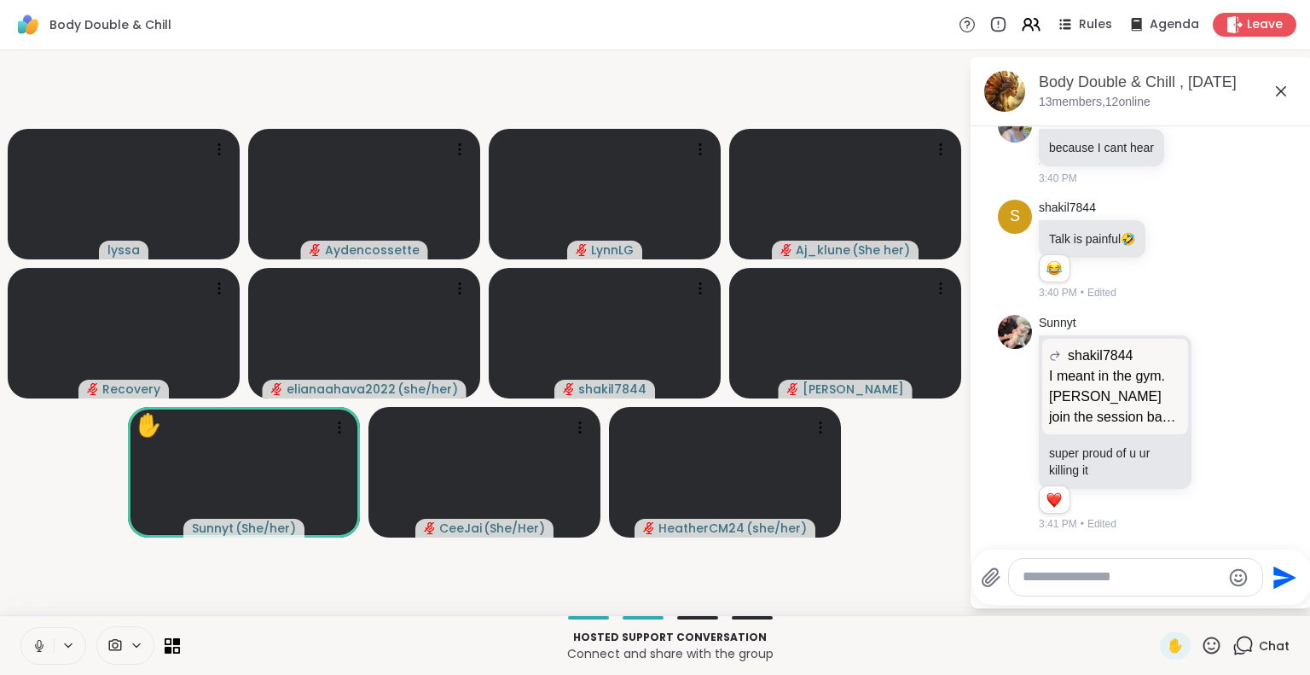
click at [32, 644] on icon at bounding box center [39, 645] width 15 height 15
click at [41, 641] on icon at bounding box center [39, 641] width 5 height 7
click at [1203, 653] on icon at bounding box center [1211, 644] width 17 height 17
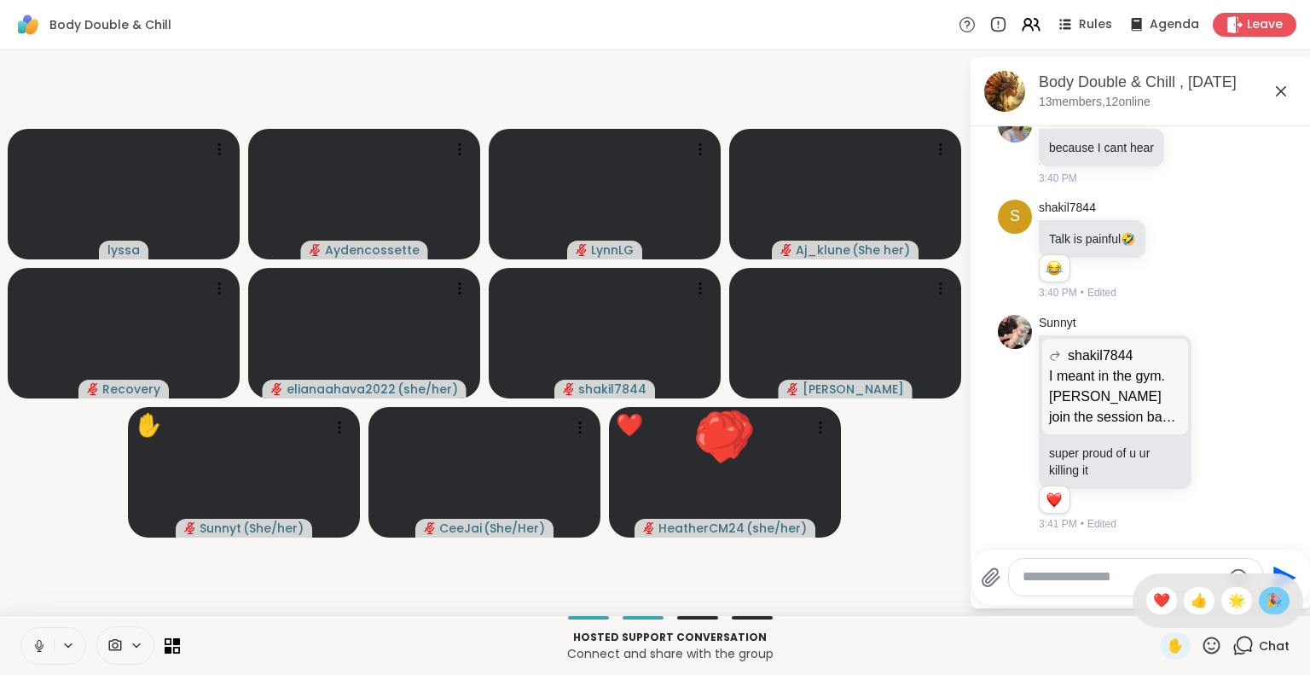
click at [1266, 601] on span "🎉" at bounding box center [1274, 600] width 17 height 20
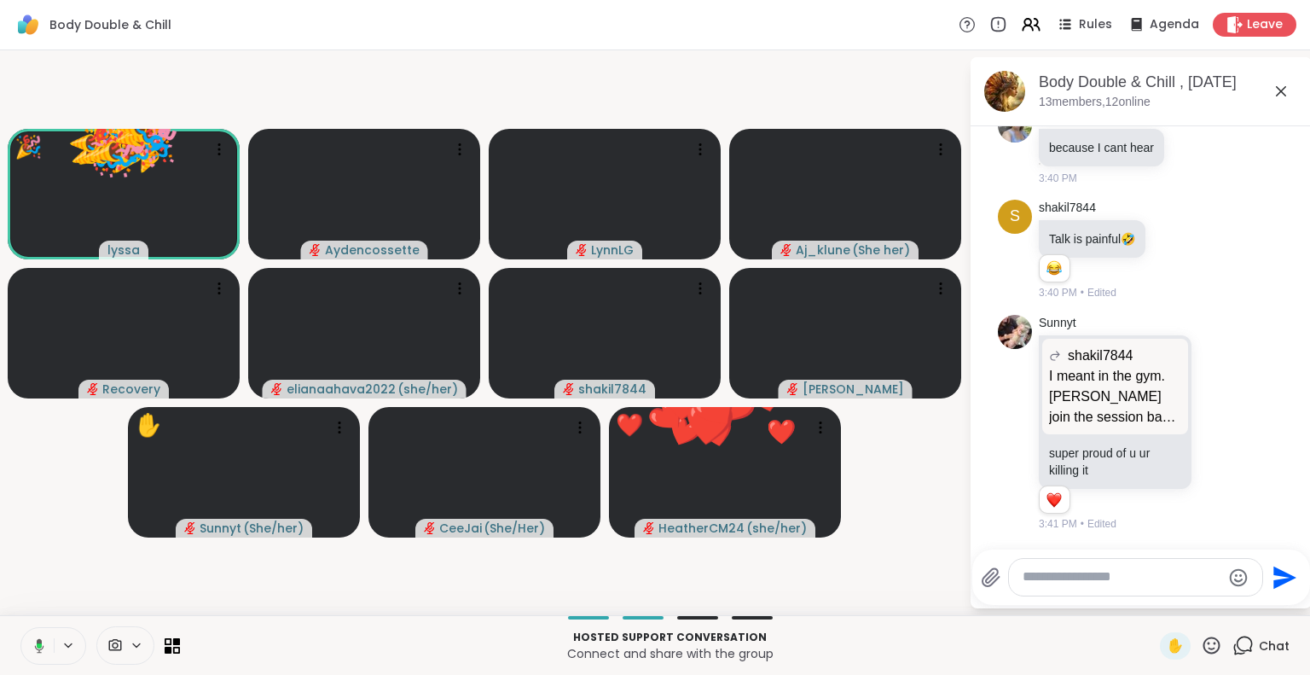
click at [1201, 655] on icon at bounding box center [1211, 645] width 21 height 21
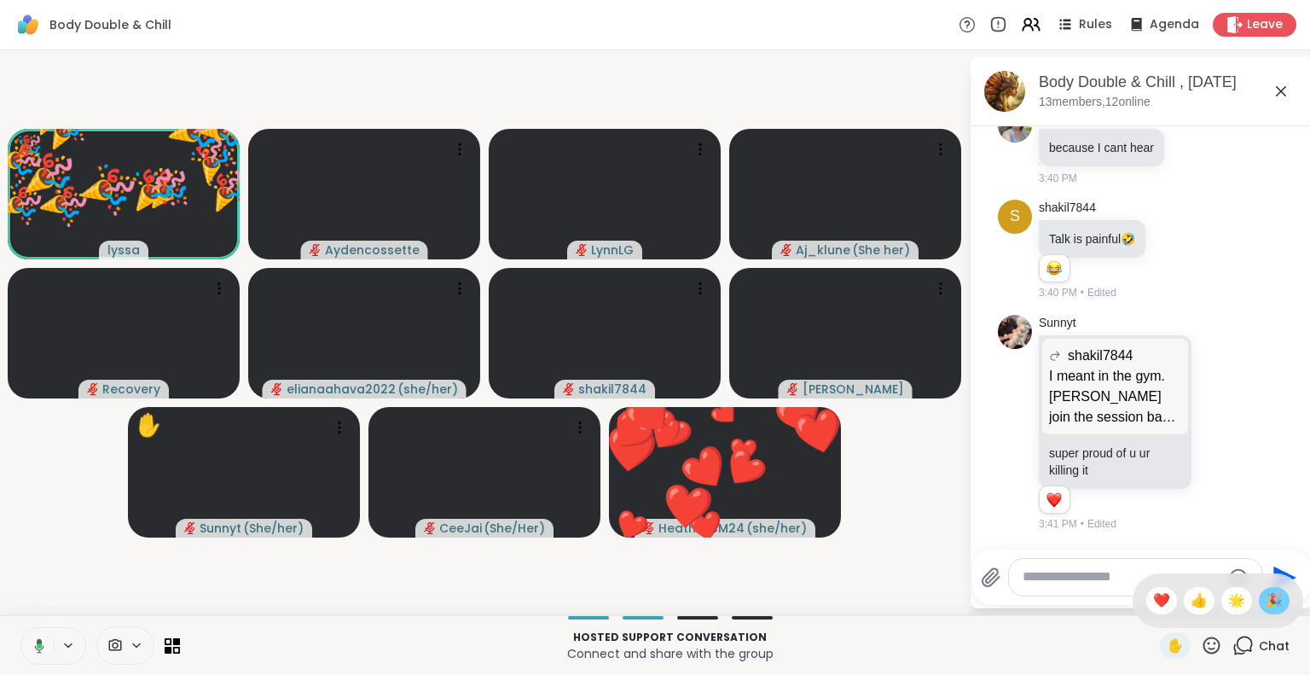
click at [1266, 596] on span "🎉" at bounding box center [1274, 600] width 17 height 20
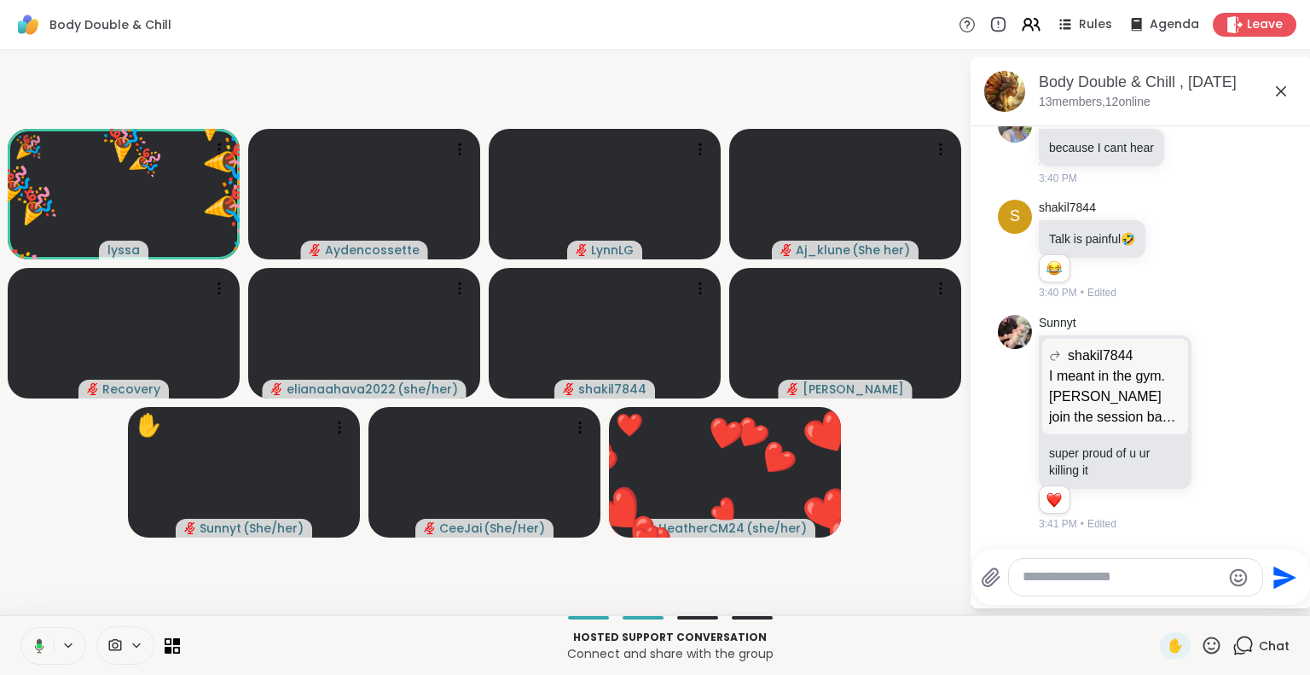
click at [1203, 643] on icon at bounding box center [1211, 644] width 17 height 17
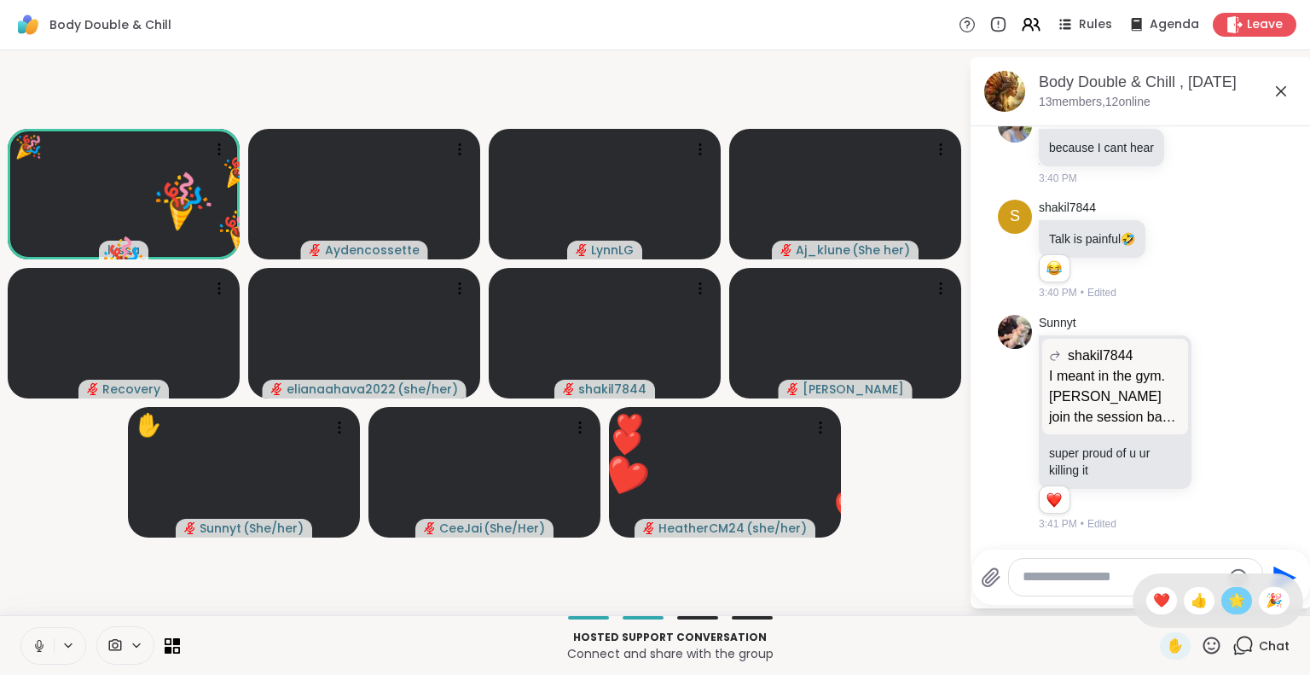
click at [1228, 602] on span "🌟" at bounding box center [1236, 600] width 17 height 20
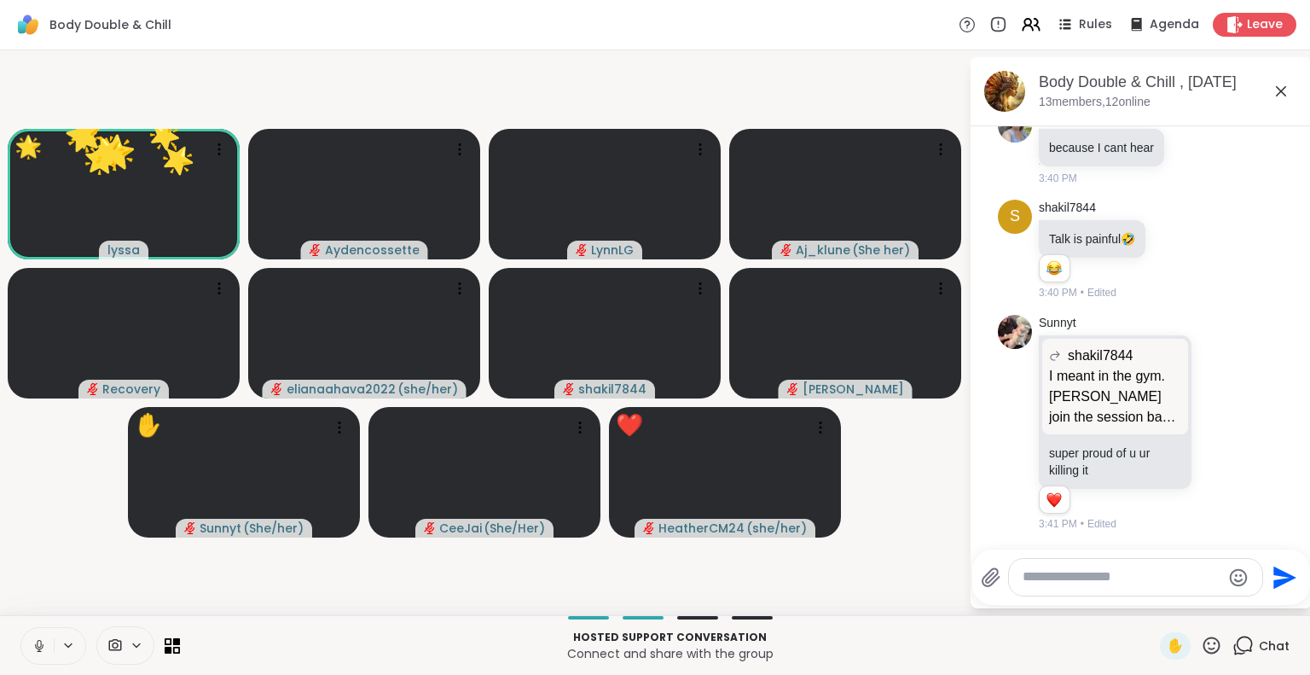
click at [1206, 643] on icon at bounding box center [1211, 644] width 17 height 17
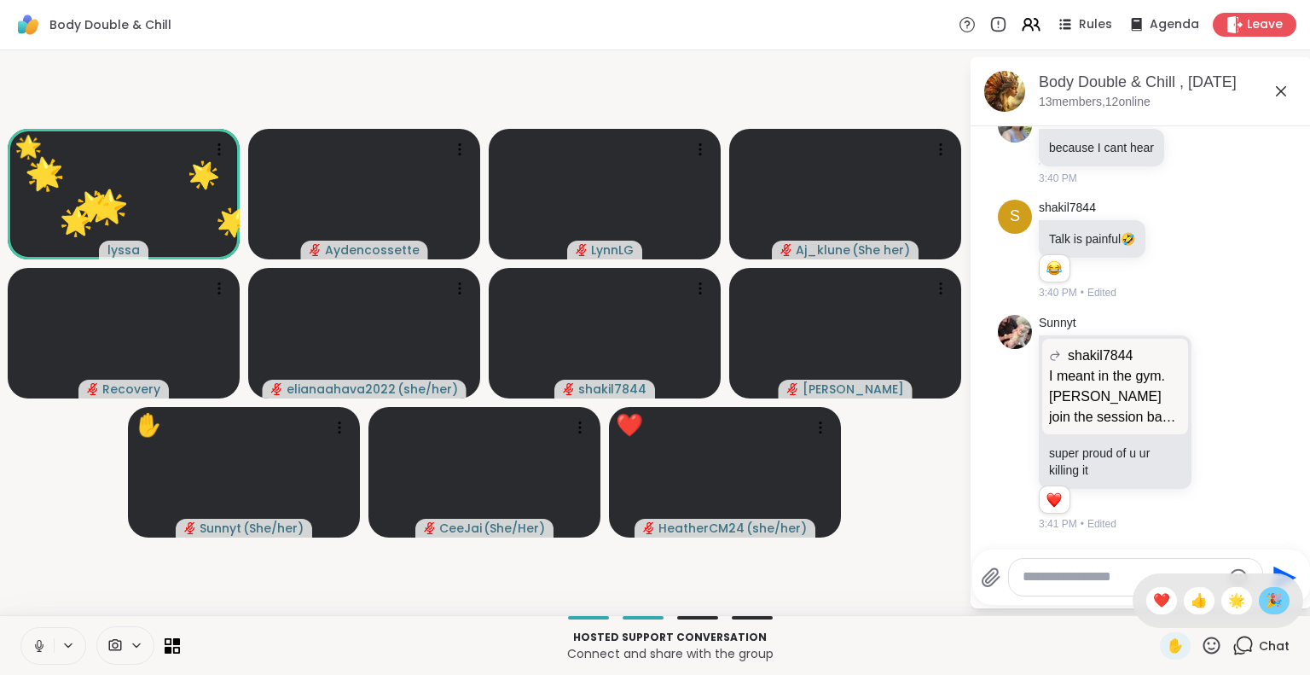
click at [1266, 610] on span "🎉" at bounding box center [1274, 600] width 17 height 20
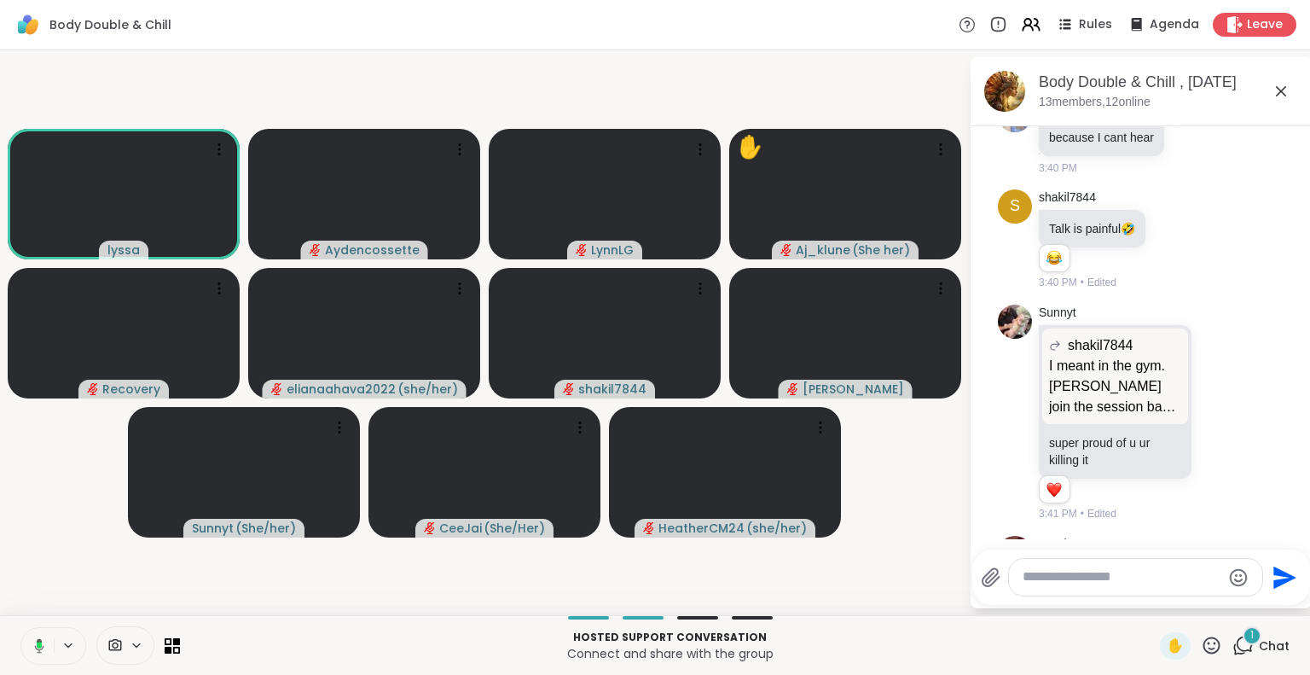
scroll to position [1754, 0]
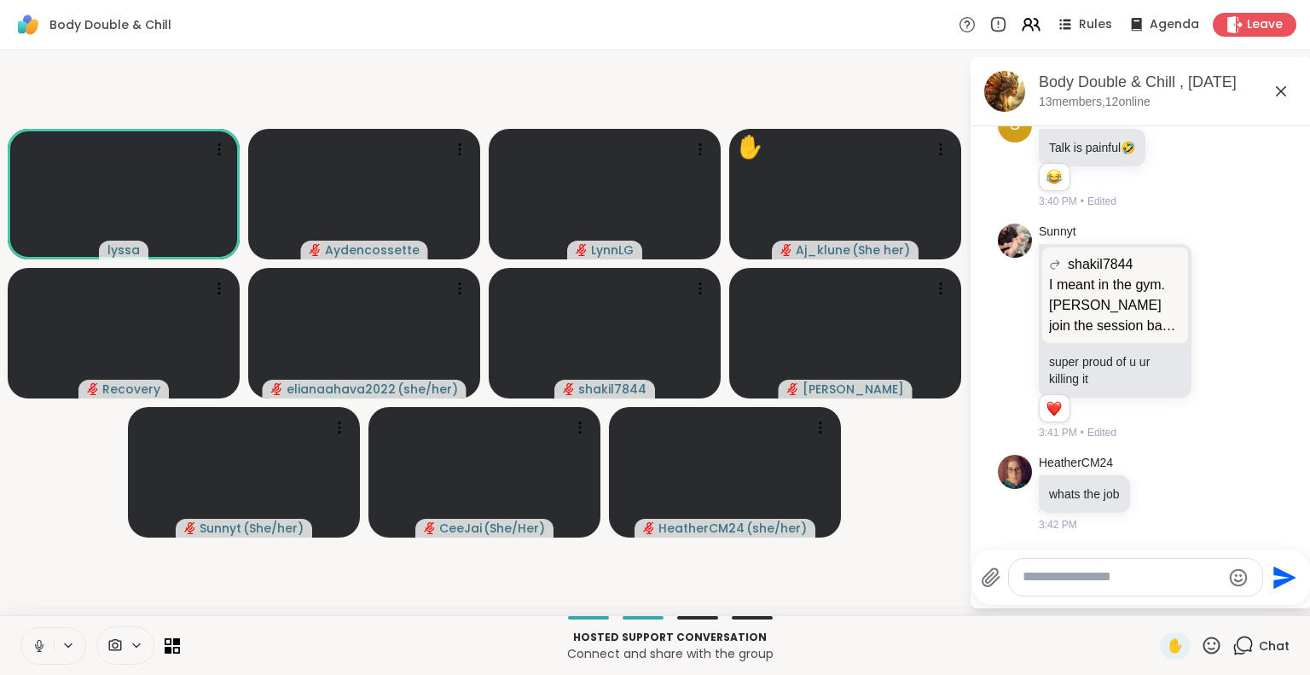
click at [41, 649] on icon at bounding box center [39, 645] width 15 height 15
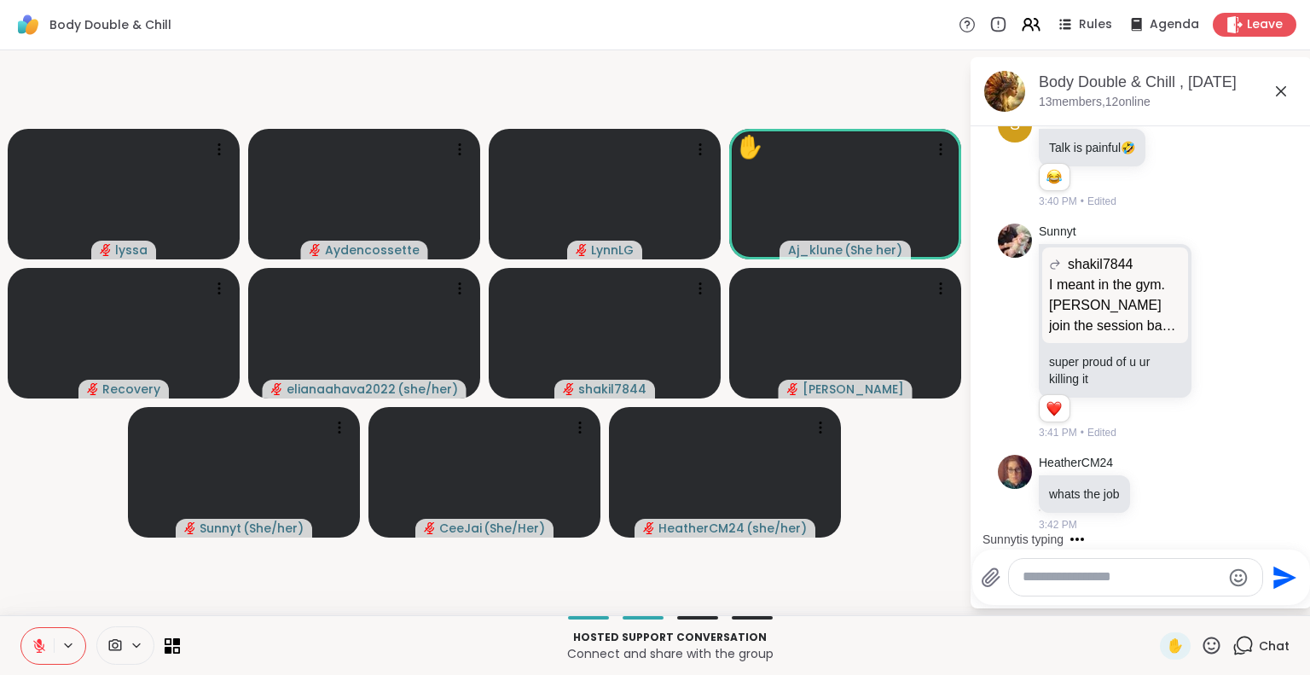
scroll to position [1902, 0]
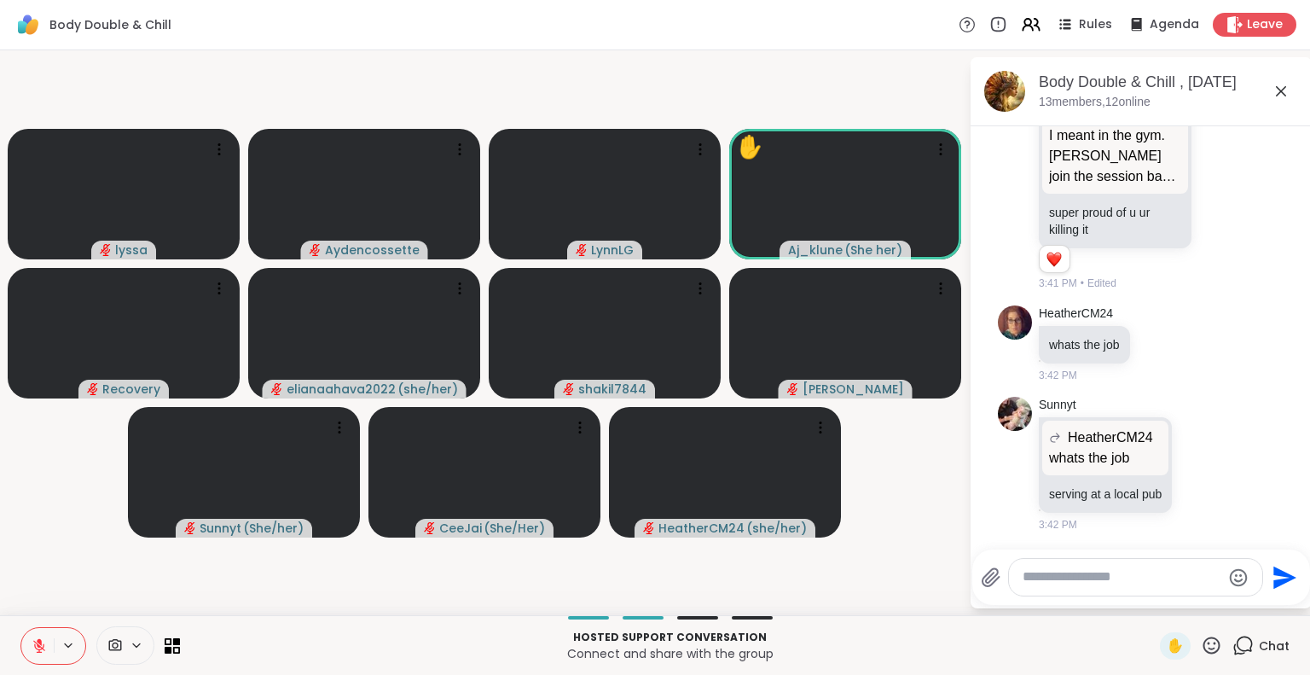
click at [1279, 91] on icon at bounding box center [1281, 91] width 10 height 10
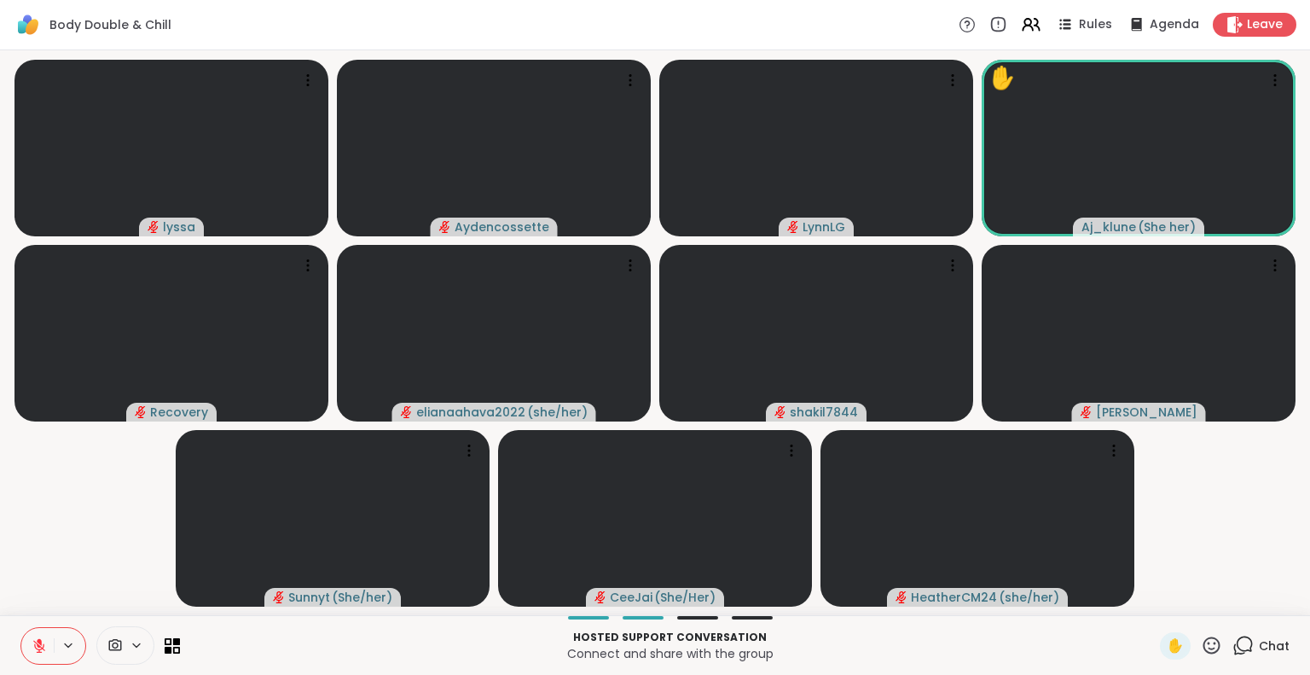
click at [1201, 642] on icon at bounding box center [1211, 645] width 21 height 21
click at [1153, 604] on span "❤️" at bounding box center [1161, 600] width 17 height 20
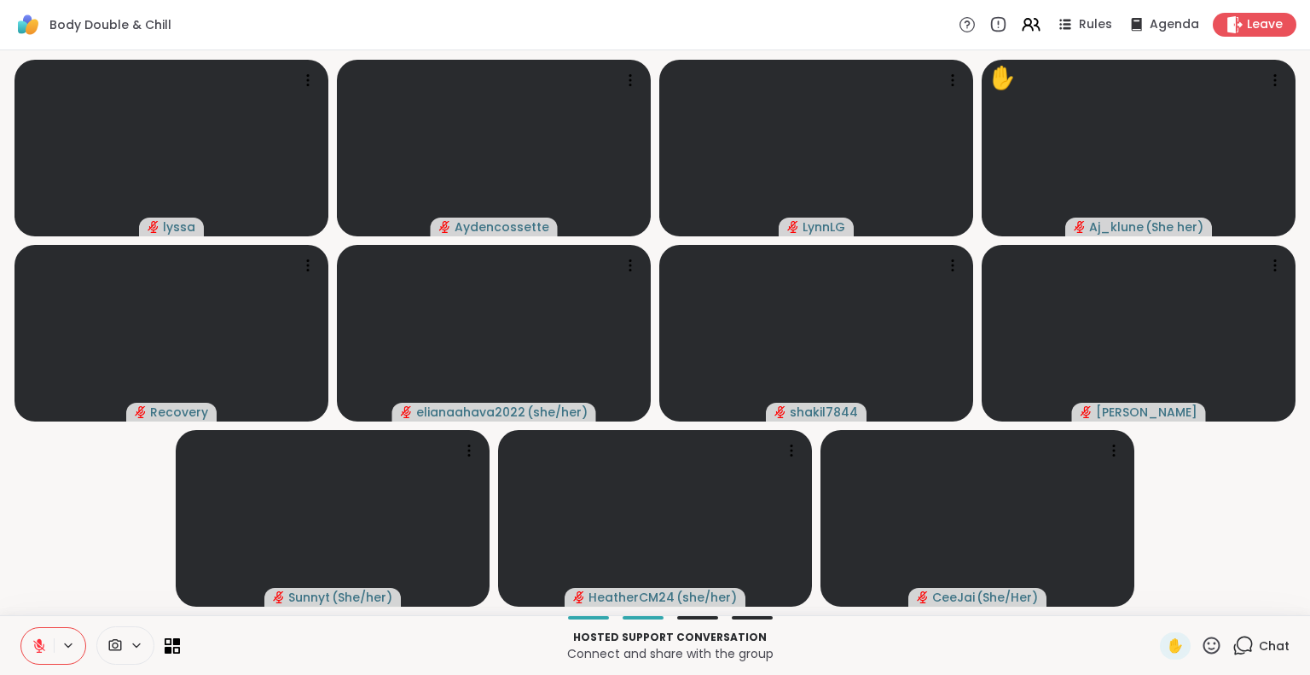
click at [41, 640] on icon at bounding box center [39, 645] width 15 height 15
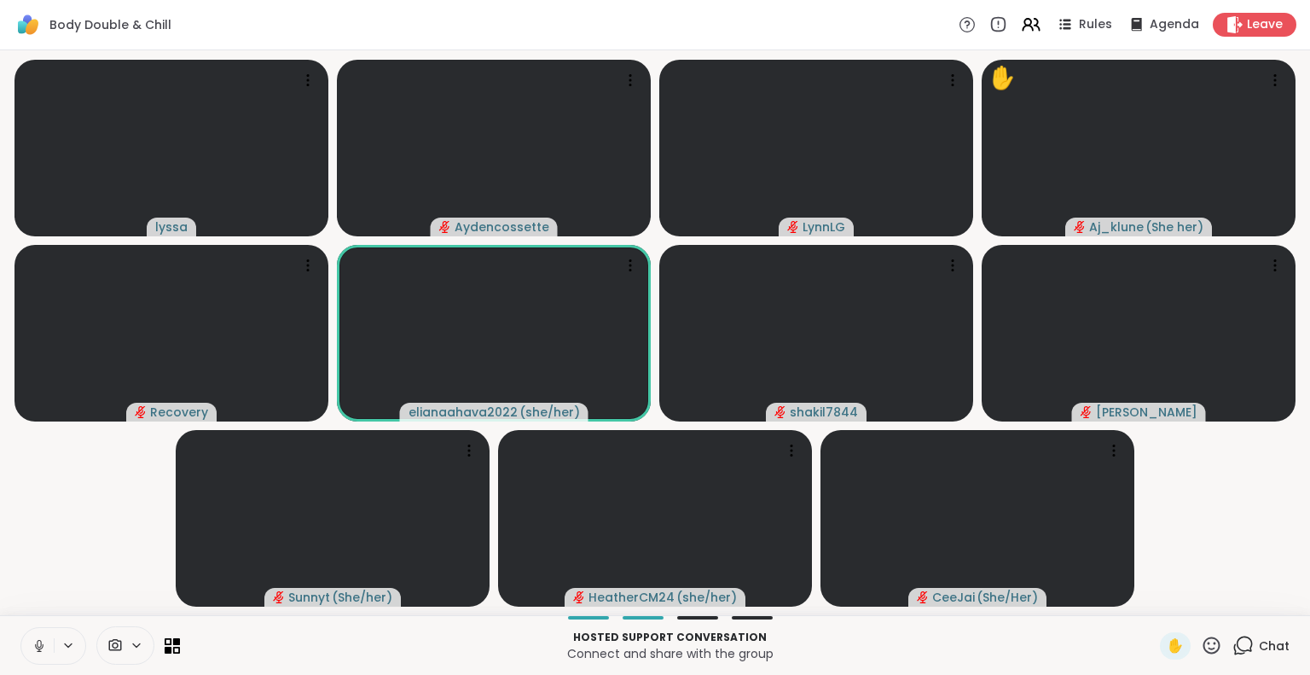
click at [38, 649] on icon at bounding box center [38, 649] width 1 height 3
click at [38, 641] on icon at bounding box center [39, 641] width 5 height 7
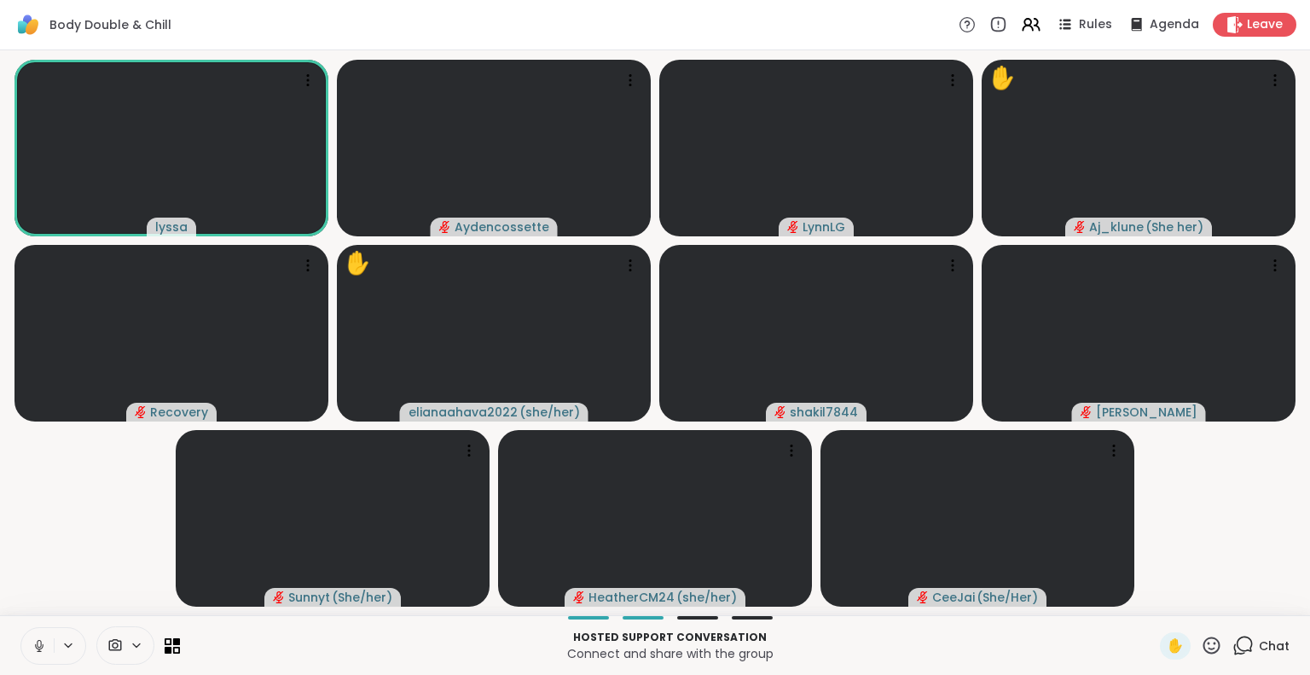
click at [38, 651] on icon at bounding box center [38, 649] width 1 height 3
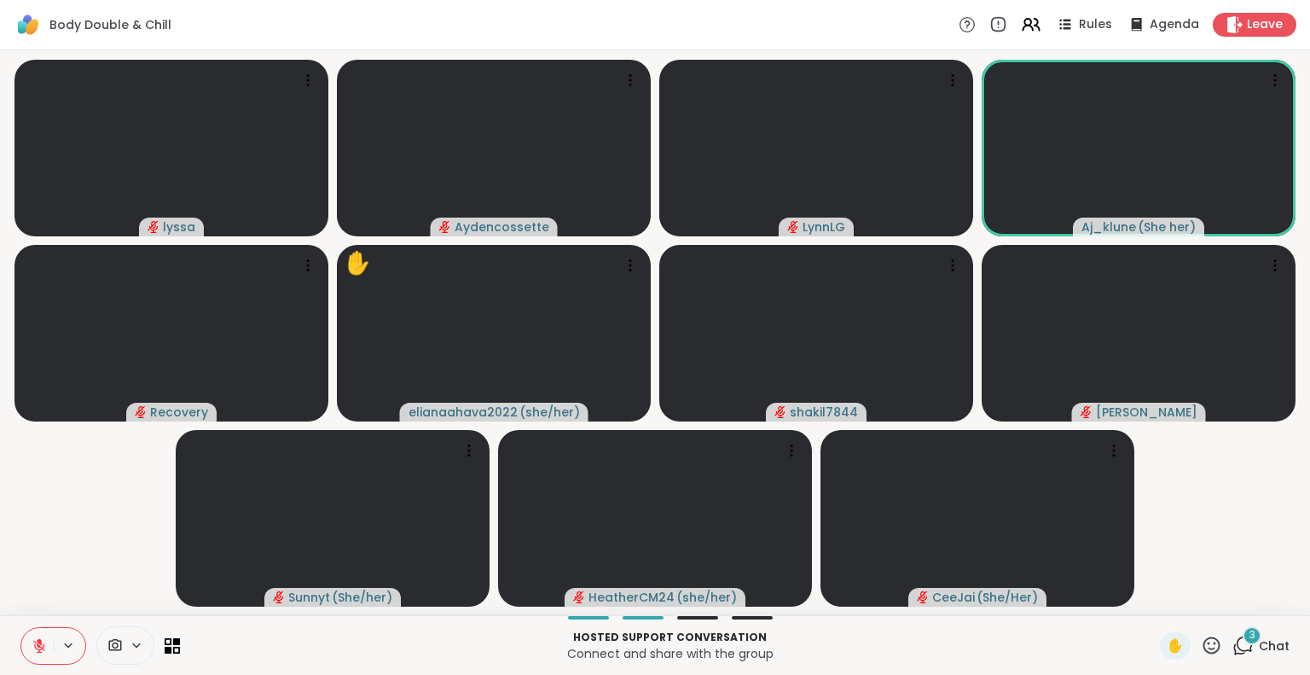
click at [41, 635] on button at bounding box center [37, 646] width 32 height 36
click at [1201, 642] on icon at bounding box center [1211, 645] width 21 height 21
click at [1153, 603] on span "❤️" at bounding box center [1161, 600] width 17 height 20
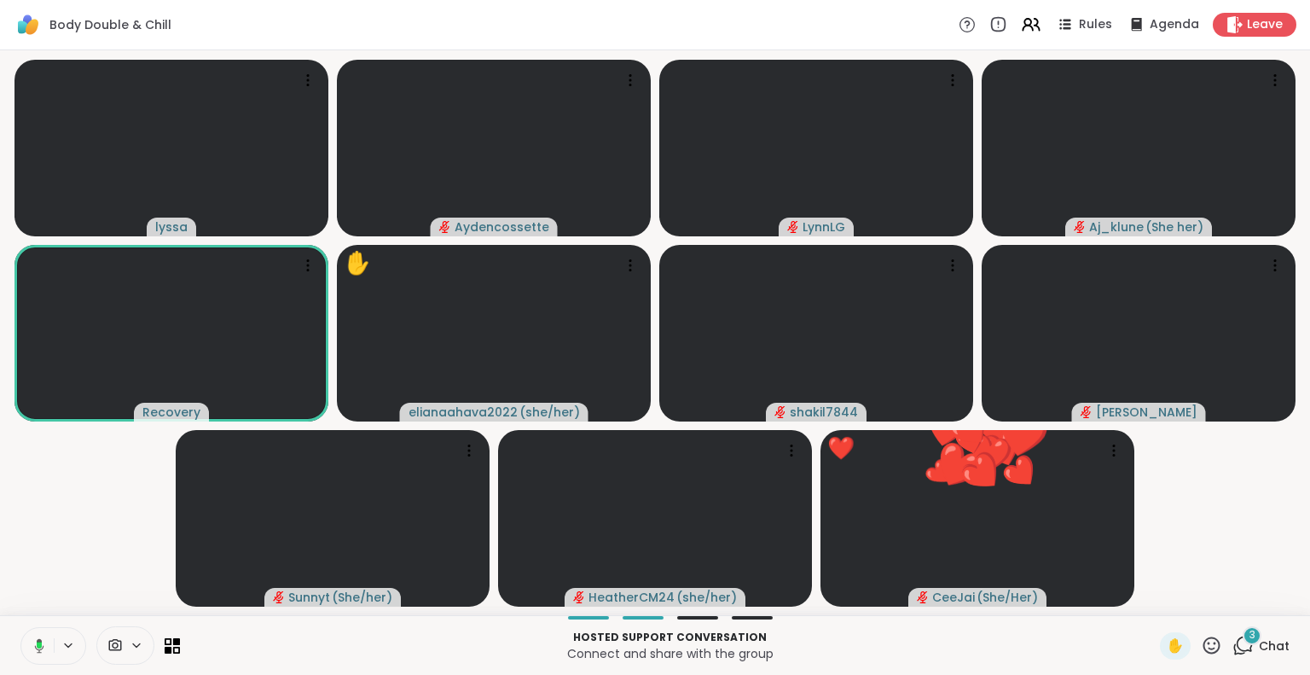
click at [25, 628] on button at bounding box center [36, 646] width 35 height 36
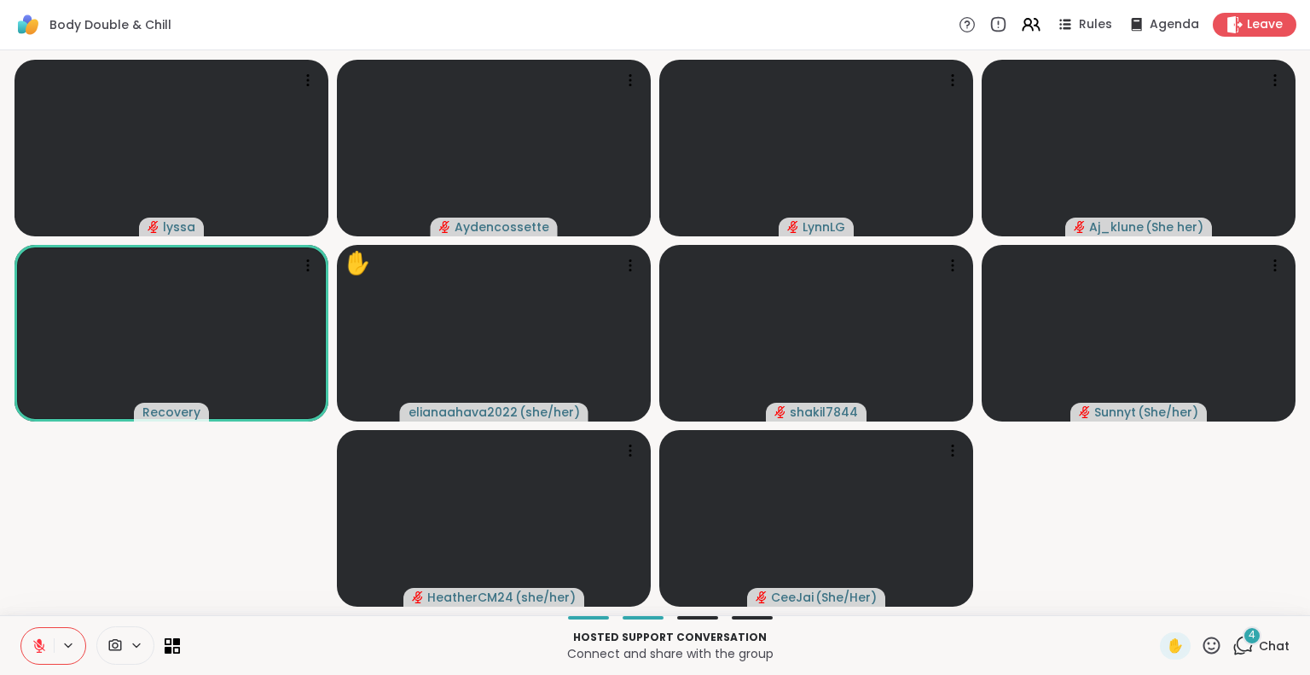
click at [1201, 647] on icon at bounding box center [1211, 645] width 21 height 21
click at [1153, 597] on span "❤️" at bounding box center [1161, 600] width 17 height 20
click at [1201, 650] on icon at bounding box center [1211, 645] width 21 height 21
click at [1153, 605] on span "❤️" at bounding box center [1161, 600] width 17 height 20
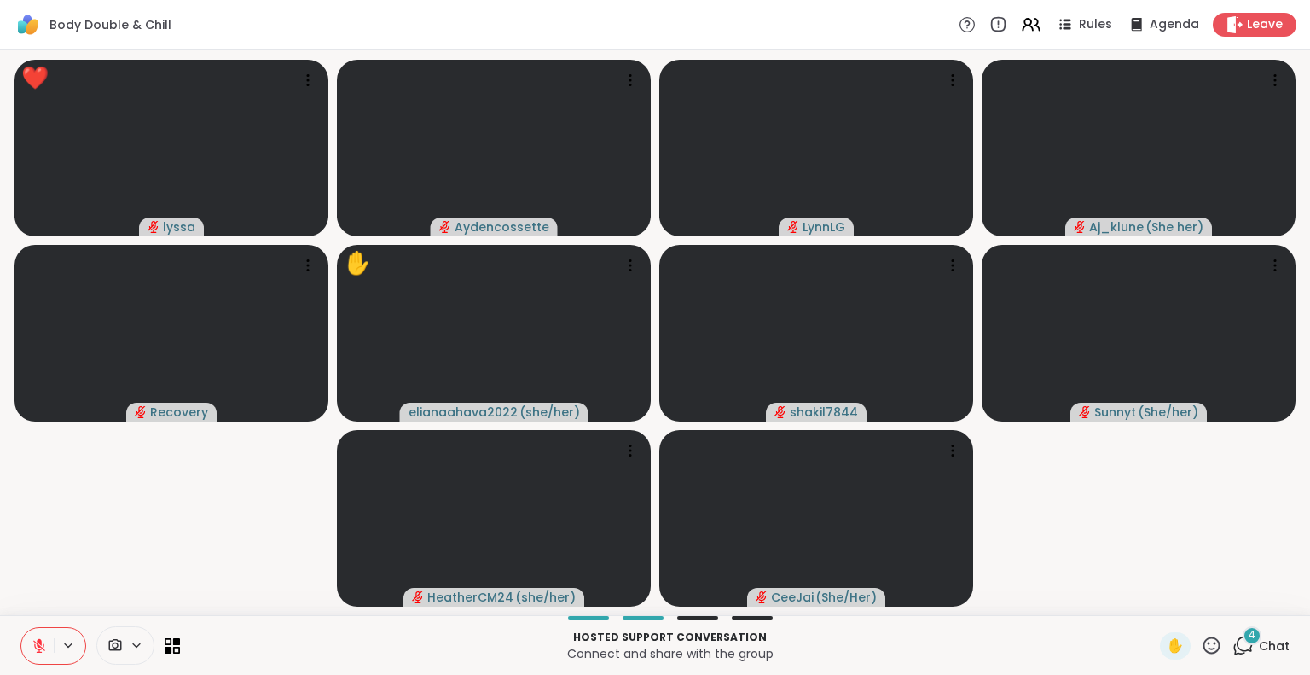
click at [35, 642] on icon at bounding box center [39, 646] width 12 height 12
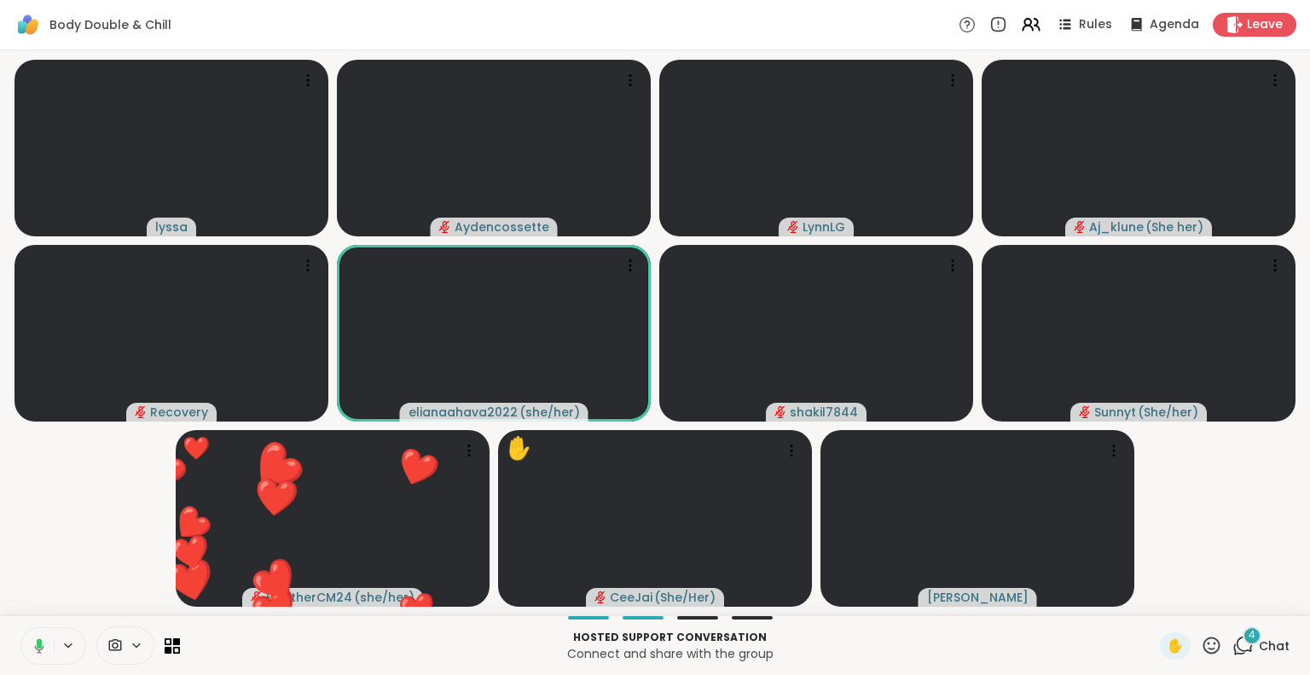
click at [1203, 641] on icon at bounding box center [1211, 644] width 17 height 17
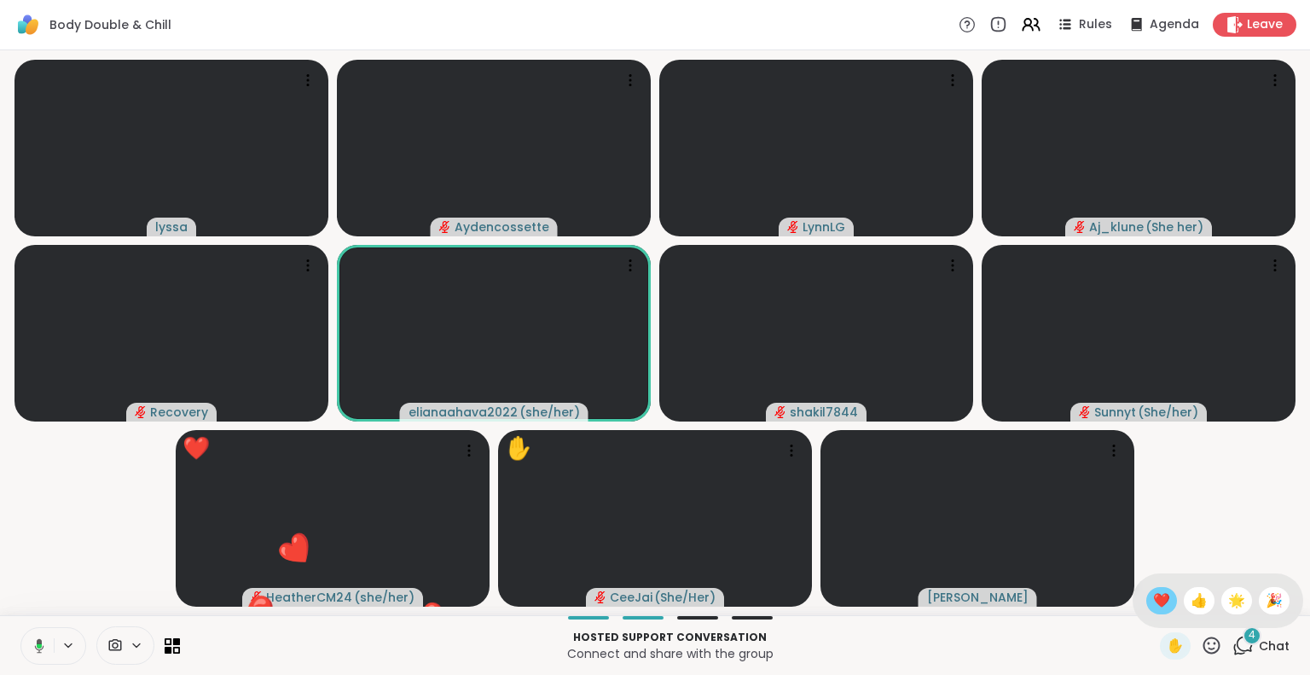
click at [1153, 600] on span "❤️" at bounding box center [1161, 600] width 17 height 20
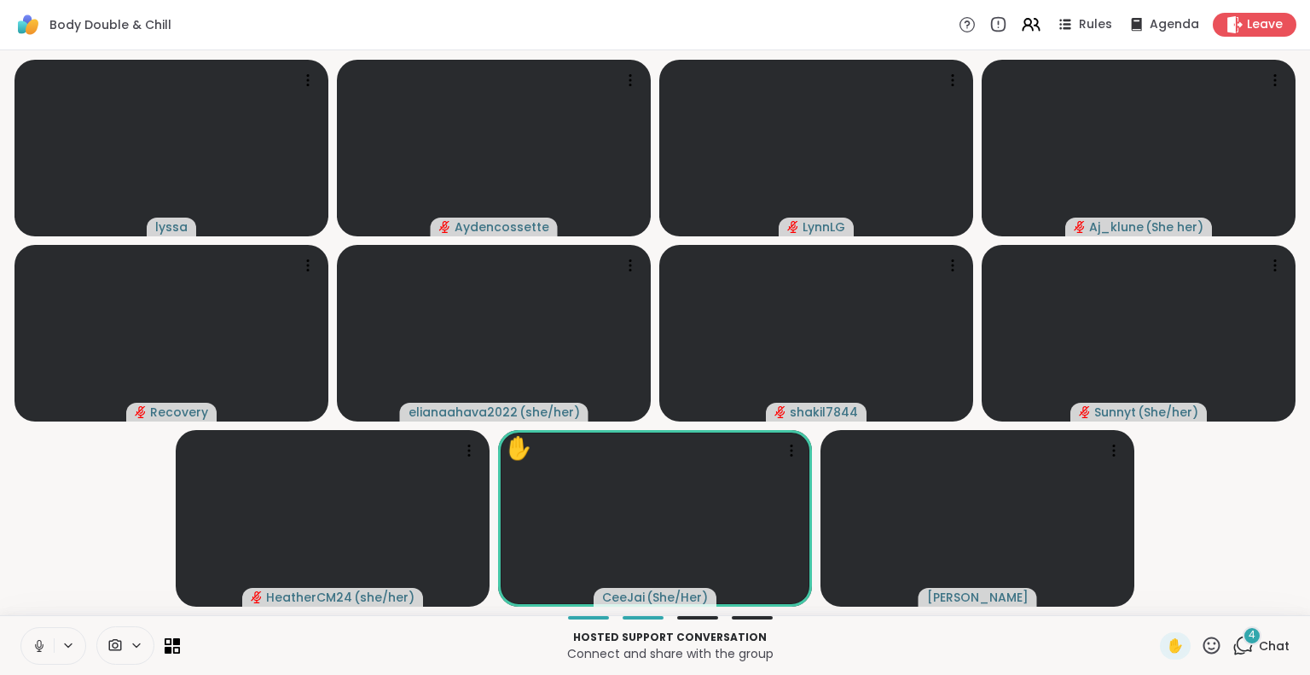
click at [41, 642] on icon at bounding box center [39, 645] width 15 height 15
click at [1208, 650] on icon at bounding box center [1211, 645] width 21 height 21
click at [1266, 594] on span "🎉" at bounding box center [1274, 600] width 17 height 20
click at [1204, 642] on icon at bounding box center [1211, 645] width 21 height 21
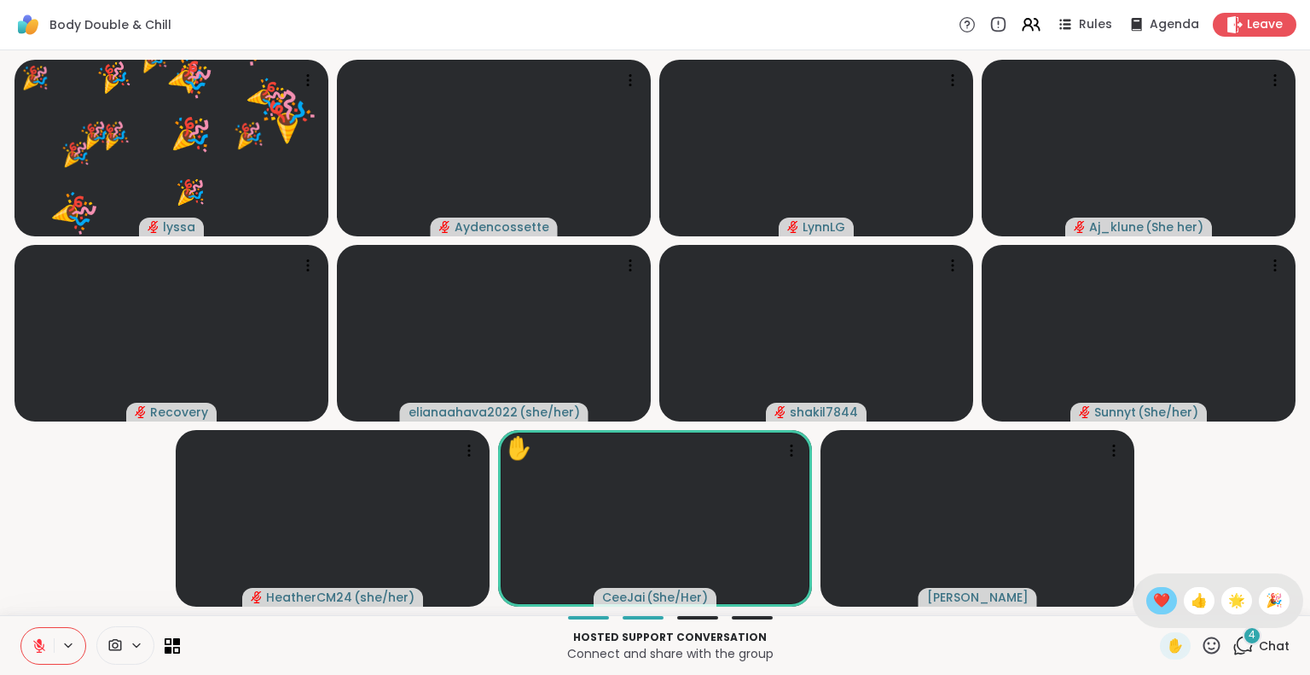
click at [1153, 603] on span "❤️" at bounding box center [1161, 600] width 17 height 20
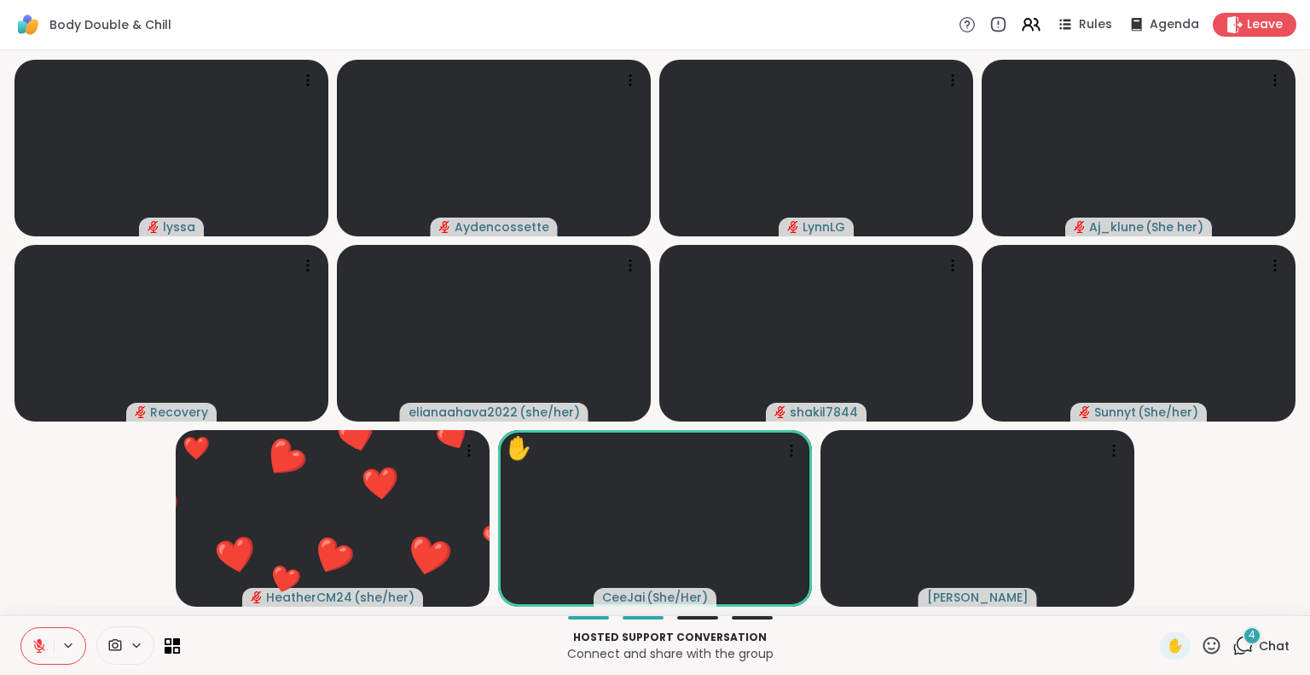
click at [1201, 647] on icon at bounding box center [1211, 645] width 21 height 21
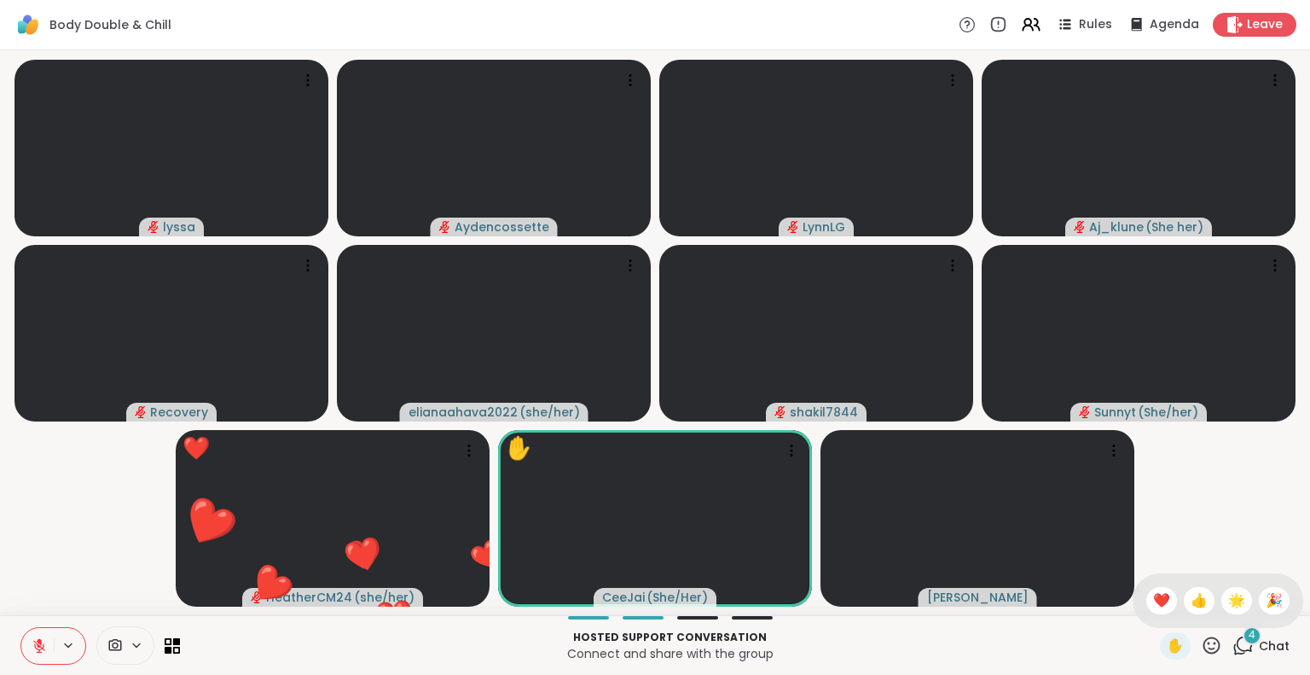
click at [1228, 600] on span "🌟" at bounding box center [1236, 600] width 17 height 20
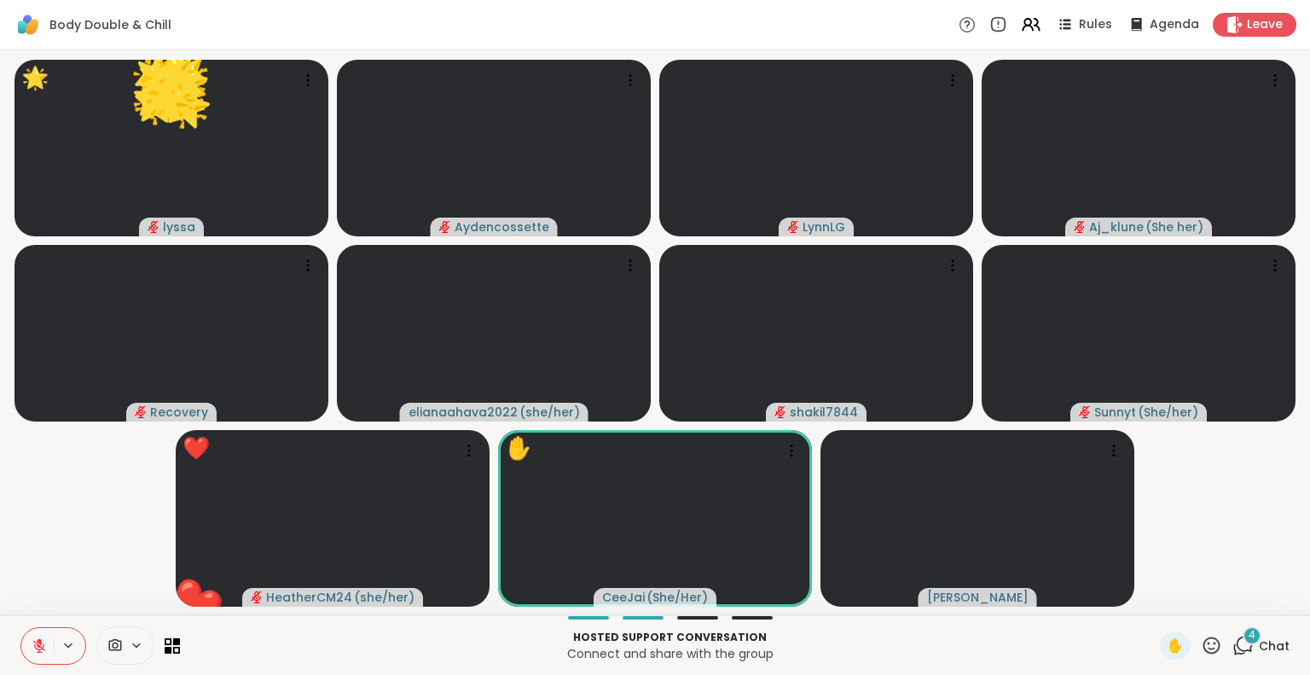
click at [1201, 646] on icon at bounding box center [1211, 645] width 21 height 21
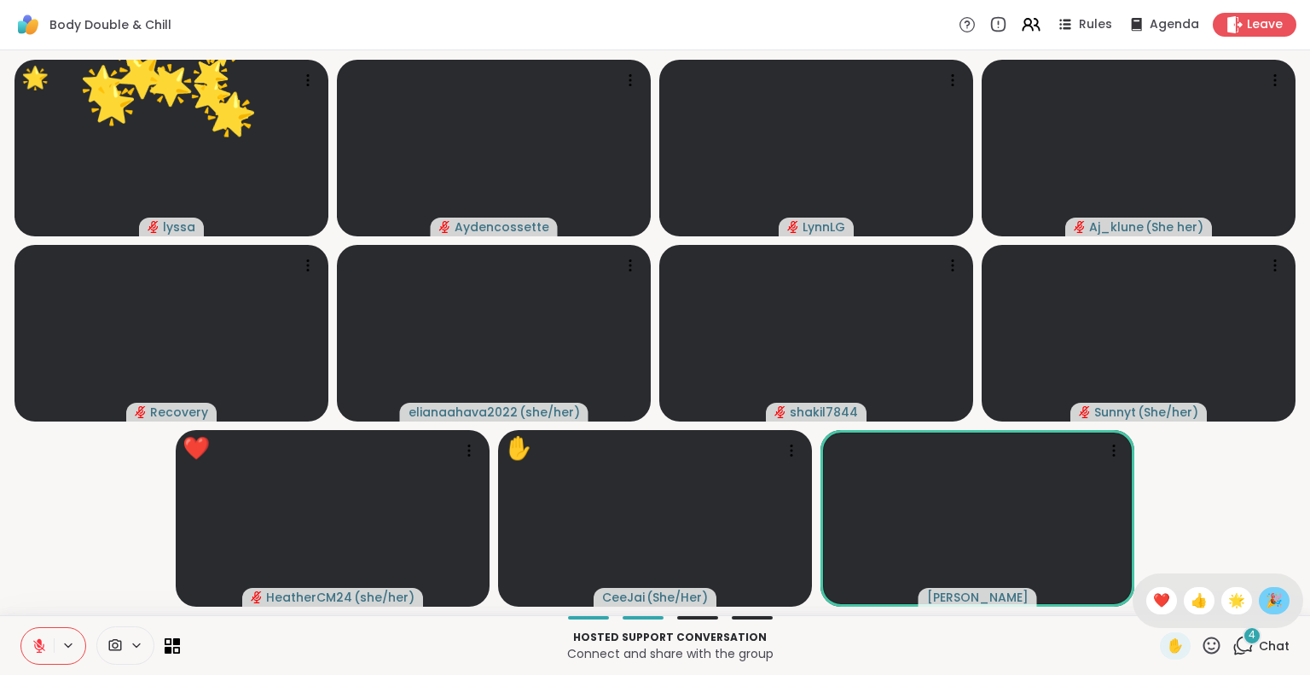
click at [1266, 599] on span "🎉" at bounding box center [1274, 600] width 17 height 20
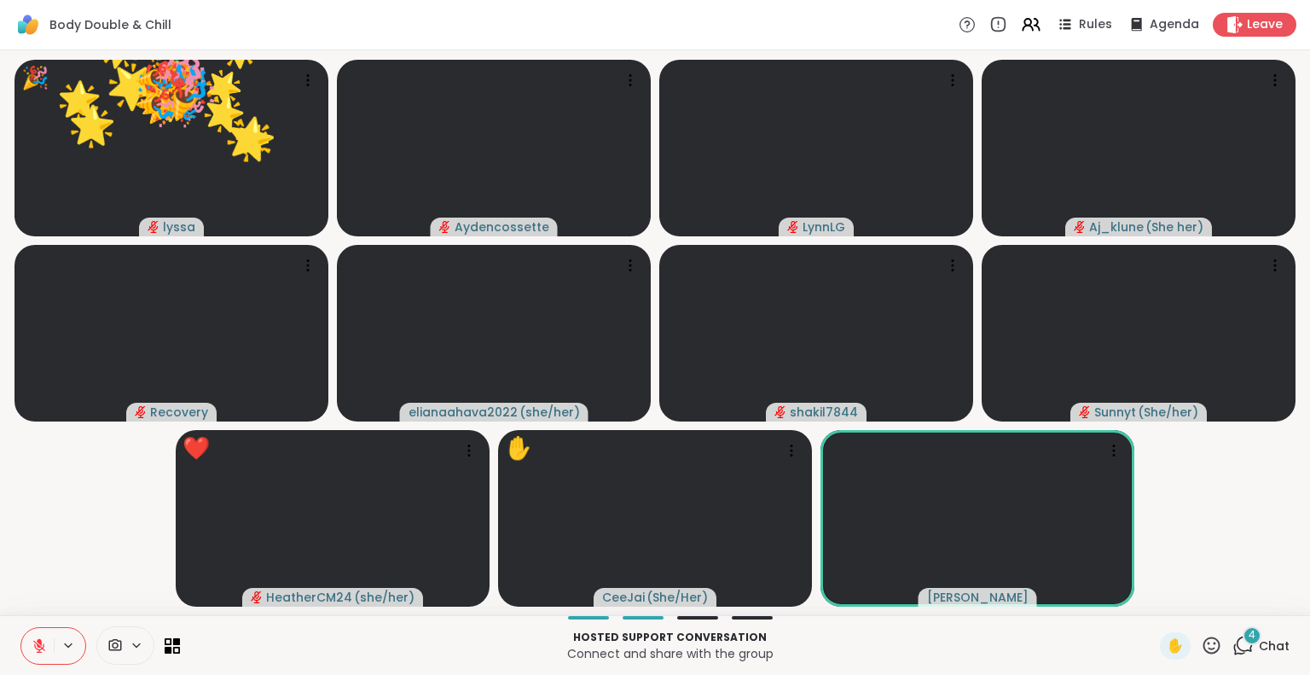
click at [1203, 649] on icon at bounding box center [1211, 645] width 21 height 21
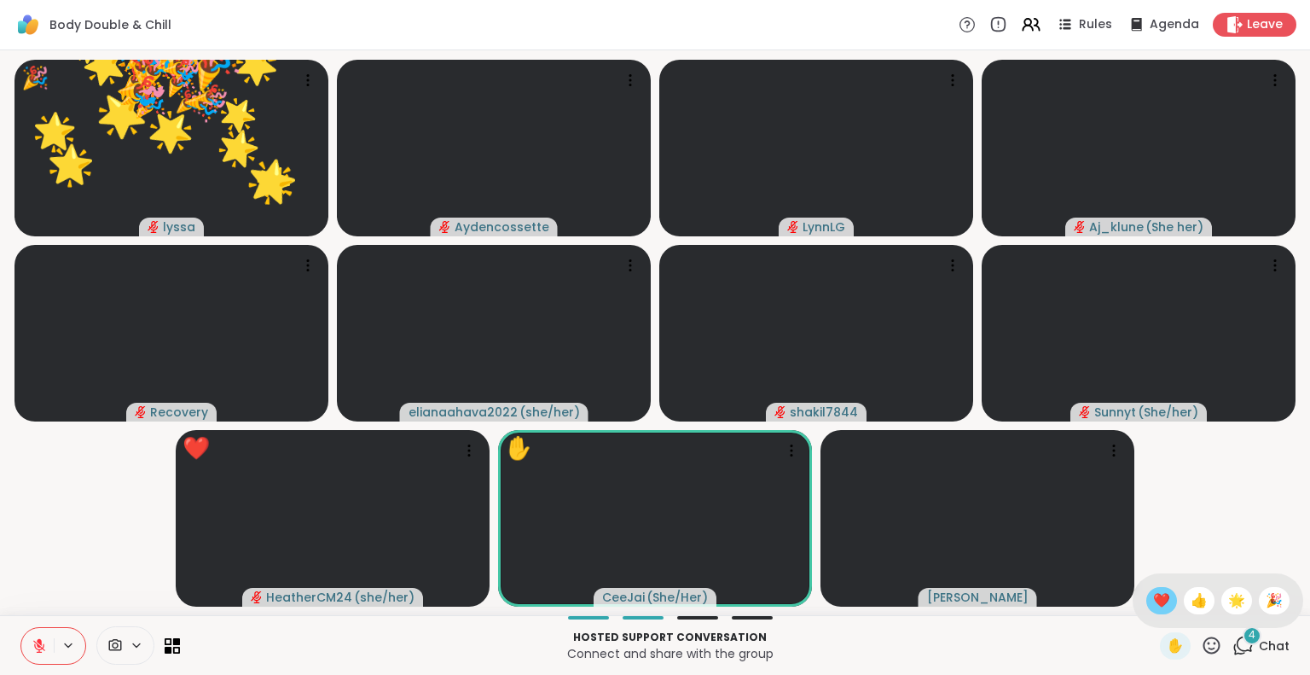
click at [1153, 603] on span "❤️" at bounding box center [1161, 600] width 17 height 20
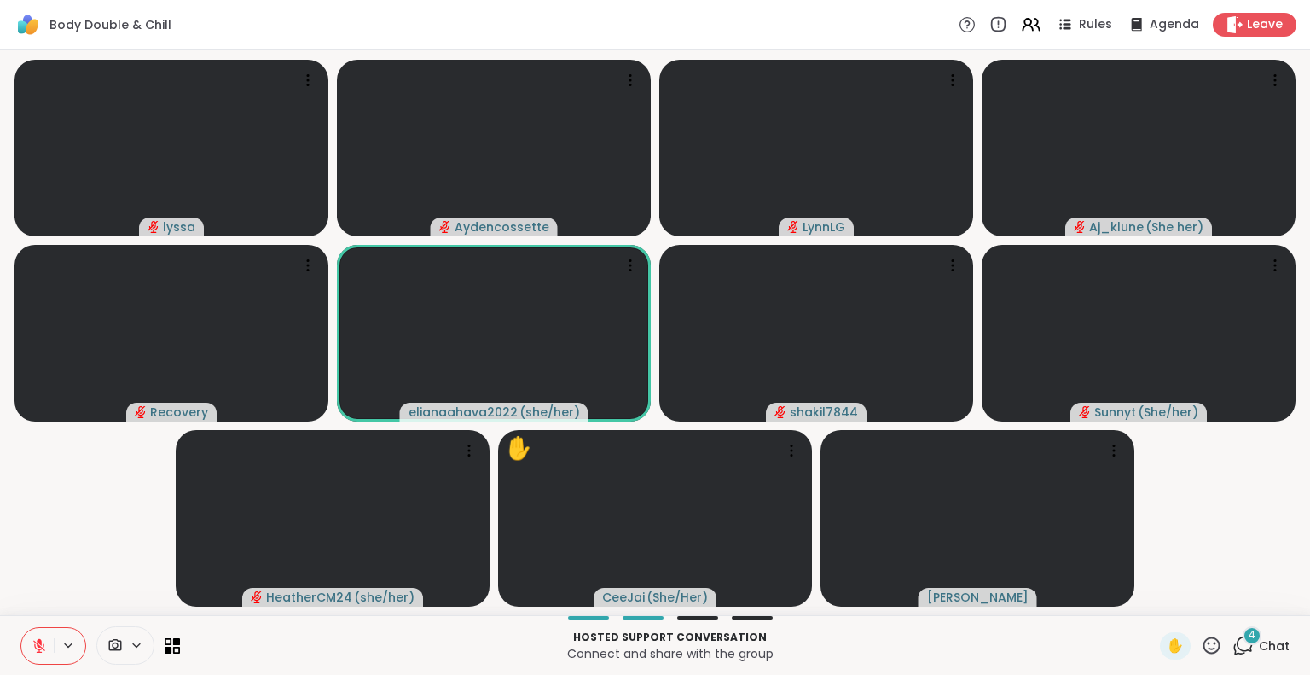
click at [1201, 641] on icon at bounding box center [1211, 645] width 21 height 21
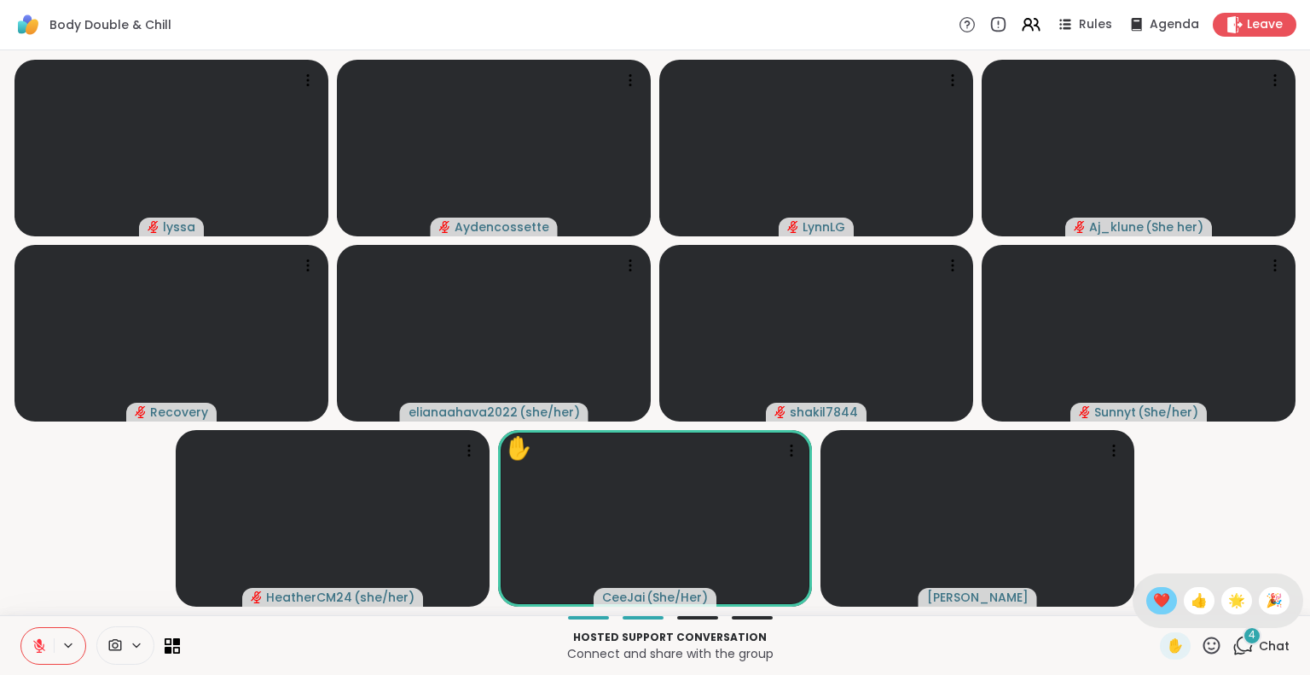
click at [1146, 597] on div "❤️" at bounding box center [1161, 600] width 31 height 27
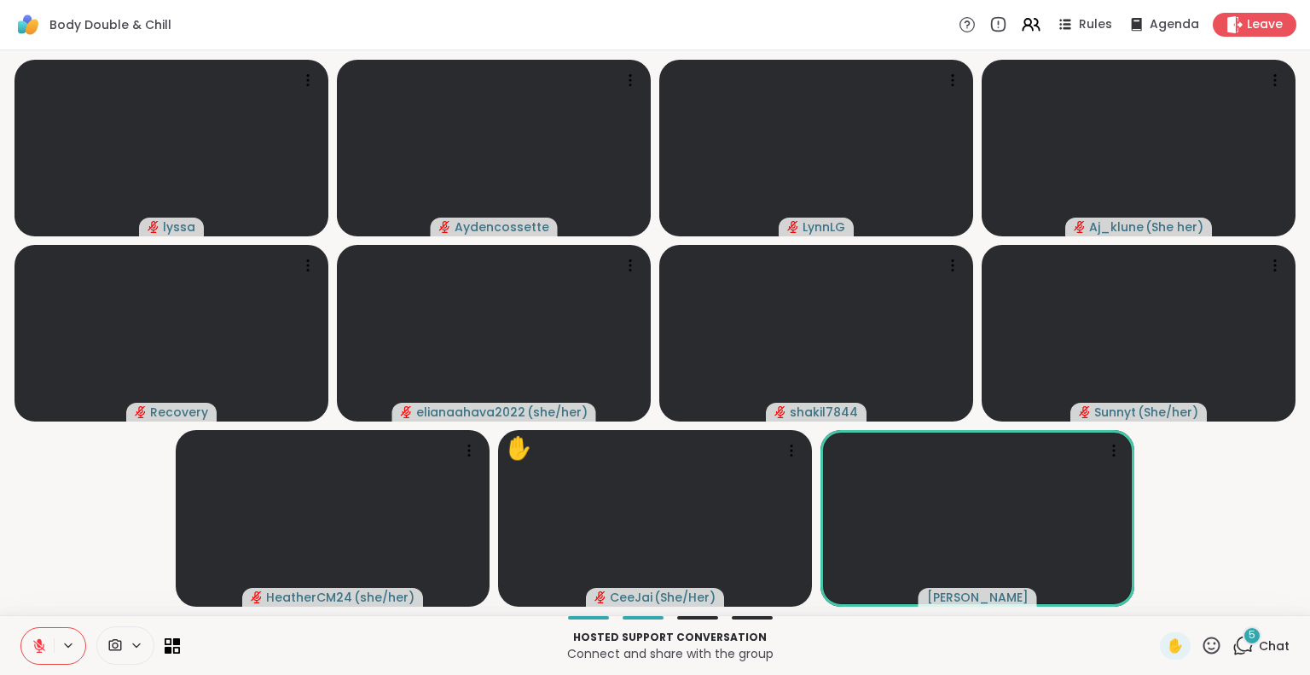
click at [37, 641] on icon at bounding box center [39, 645] width 15 height 15
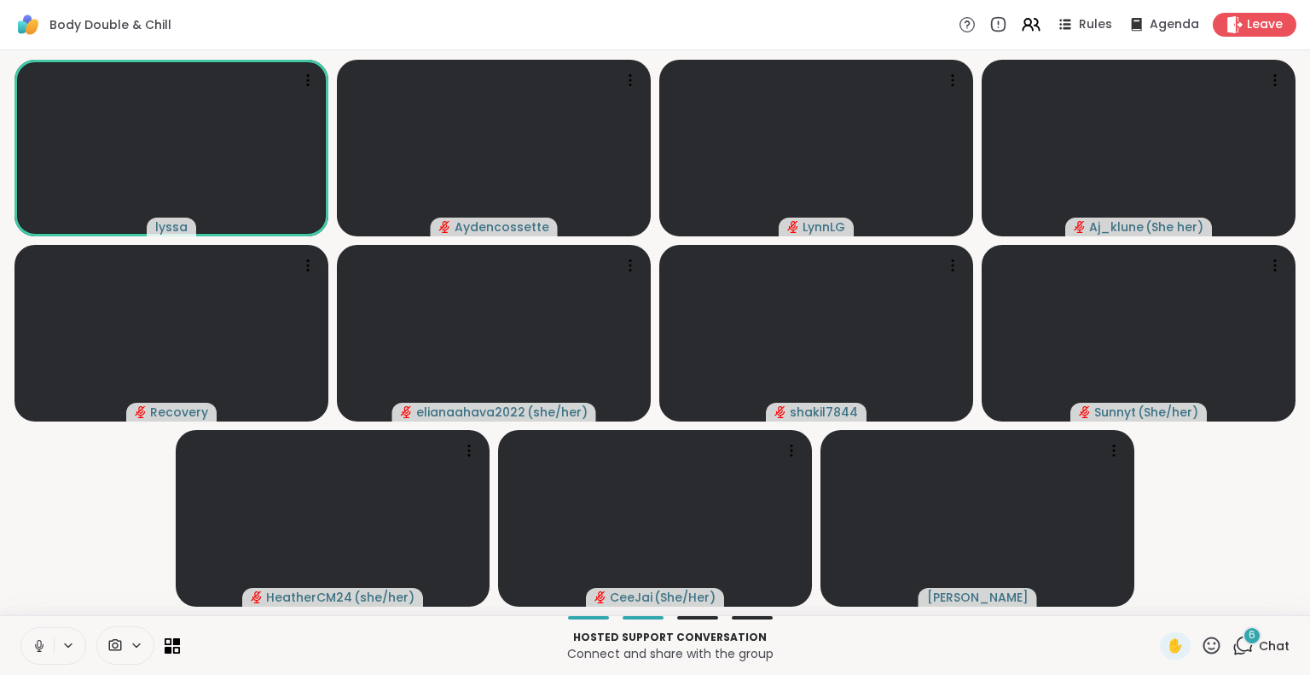
click at [1201, 647] on icon at bounding box center [1211, 645] width 21 height 21
click at [1229, 531] on video-player-container "lyssa Aydencossette LynnLG Aj_klune ( She her ) Recovery elianaahava2022 ( she/…" at bounding box center [655, 332] width 1290 height 551
click at [1203, 639] on icon at bounding box center [1211, 644] width 17 height 17
click at [1153, 596] on span "❤️" at bounding box center [1161, 600] width 17 height 20
click at [1203, 643] on icon at bounding box center [1211, 644] width 17 height 17
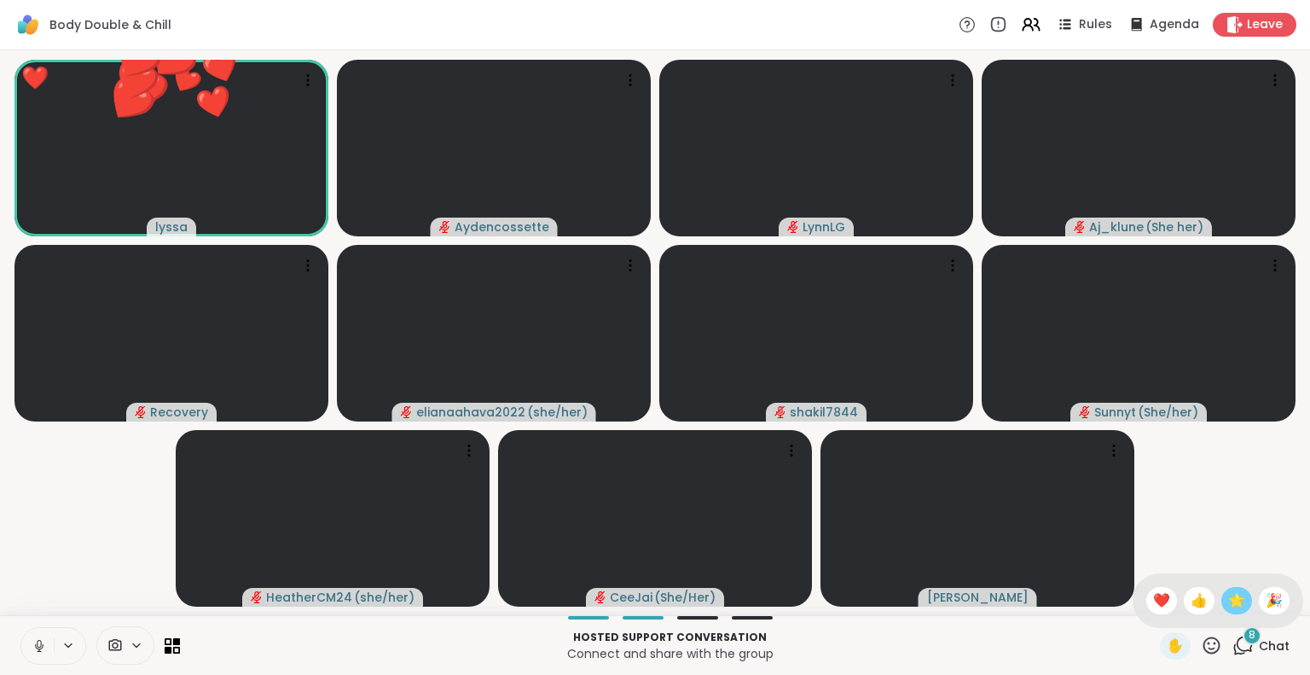
click at [1228, 608] on span "🌟" at bounding box center [1236, 600] width 17 height 20
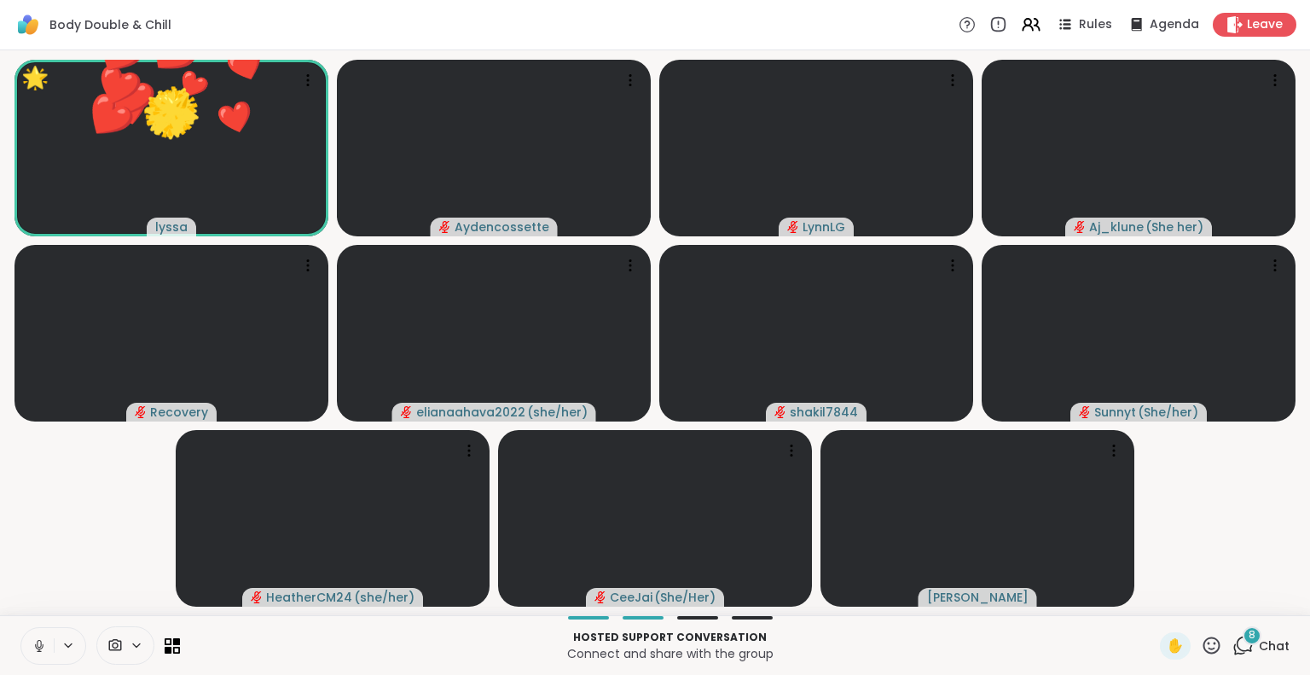
click at [1201, 652] on icon at bounding box center [1211, 645] width 21 height 21
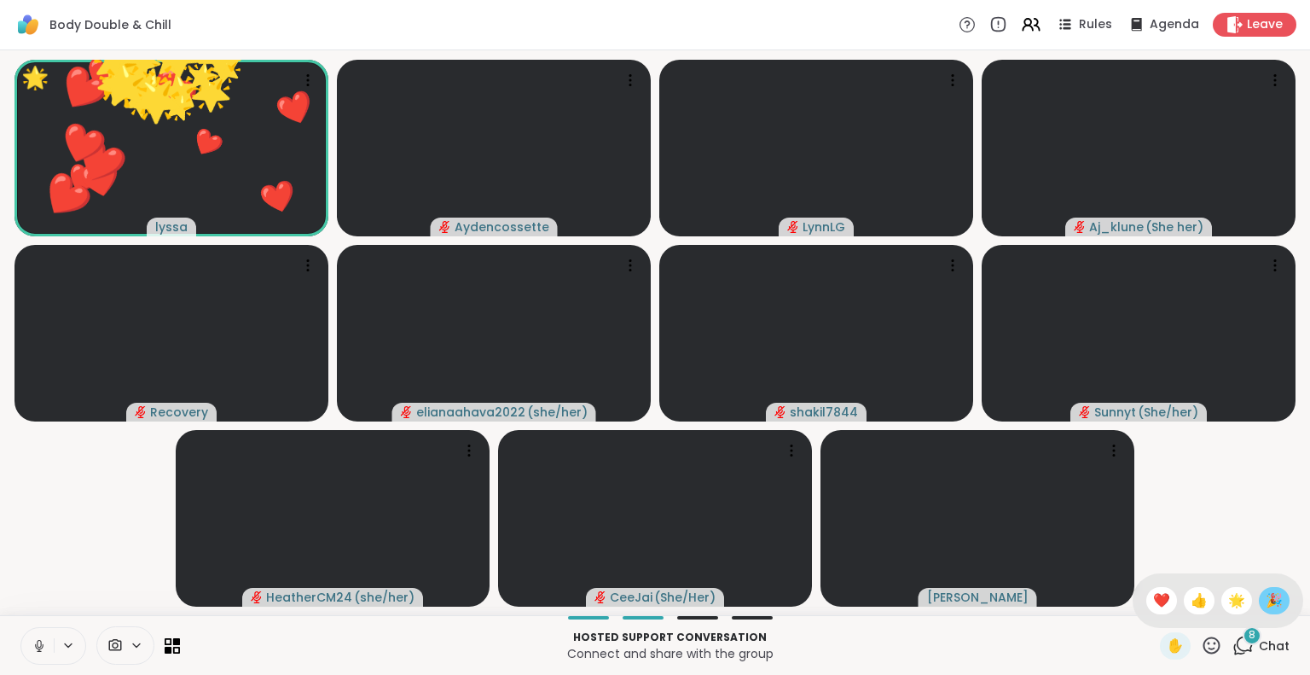
click at [1266, 602] on span "🎉" at bounding box center [1274, 600] width 17 height 20
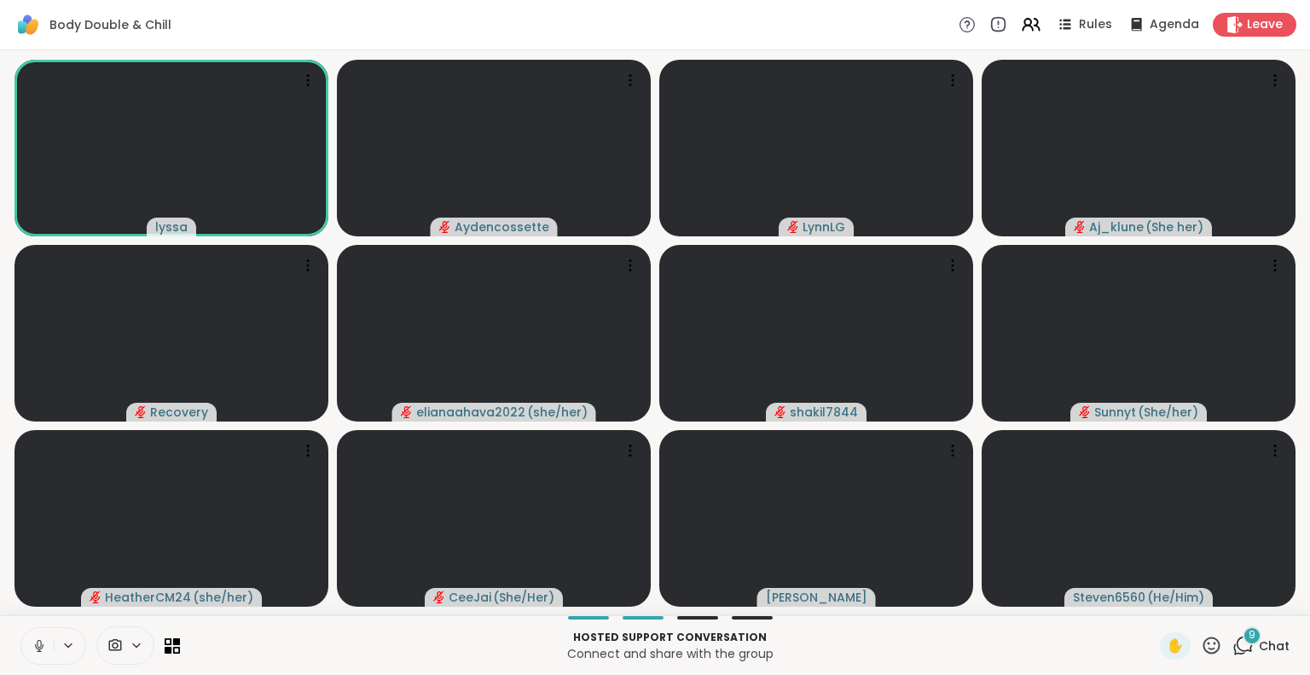
click at [1203, 644] on icon at bounding box center [1211, 644] width 17 height 17
click at [1114, 641] on p "Hosted support conversation" at bounding box center [670, 636] width 960 height 15
click at [962, 455] on div at bounding box center [953, 450] width 24 height 24
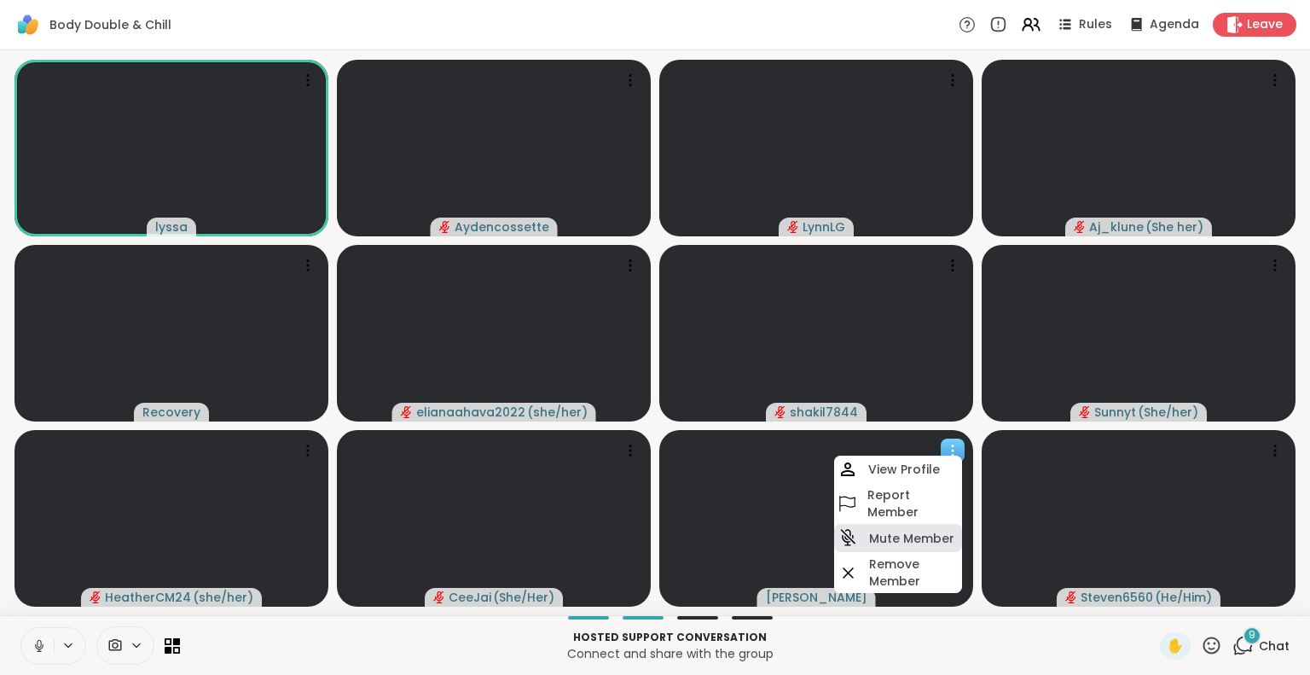
click at [880, 535] on h4 "Mute Member" at bounding box center [911, 538] width 85 height 17
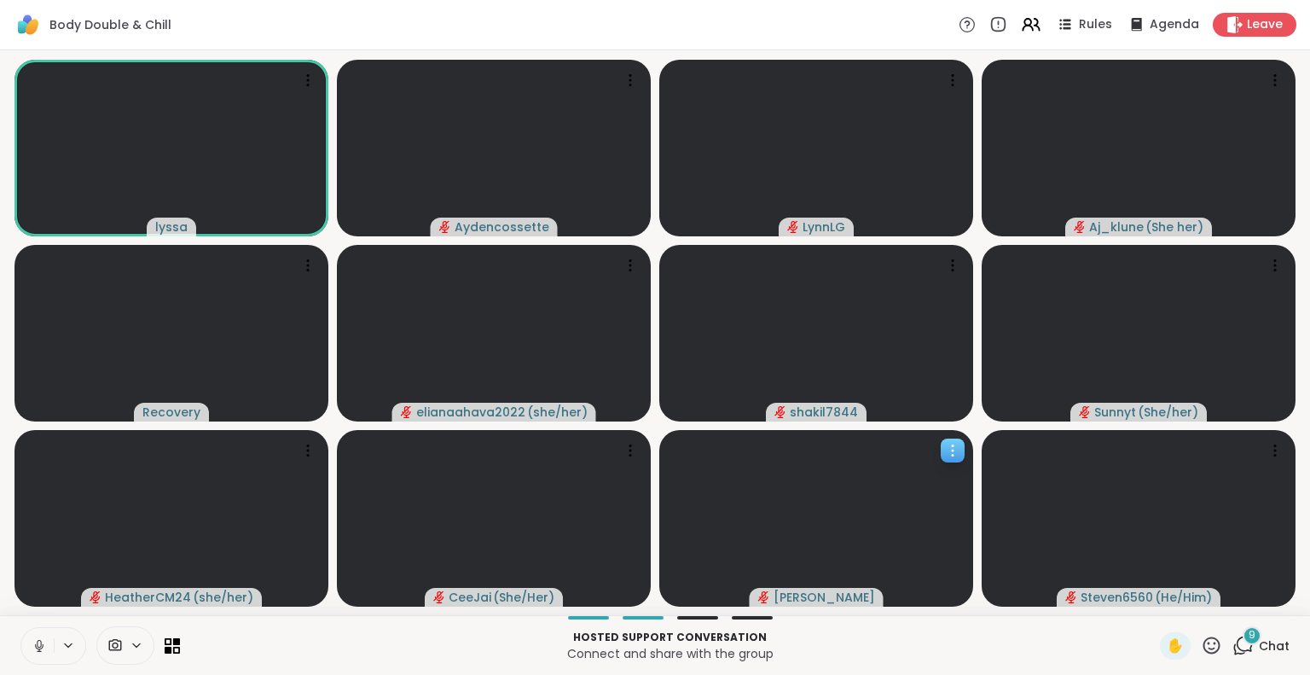
click at [945, 456] on icon at bounding box center [952, 450] width 17 height 17
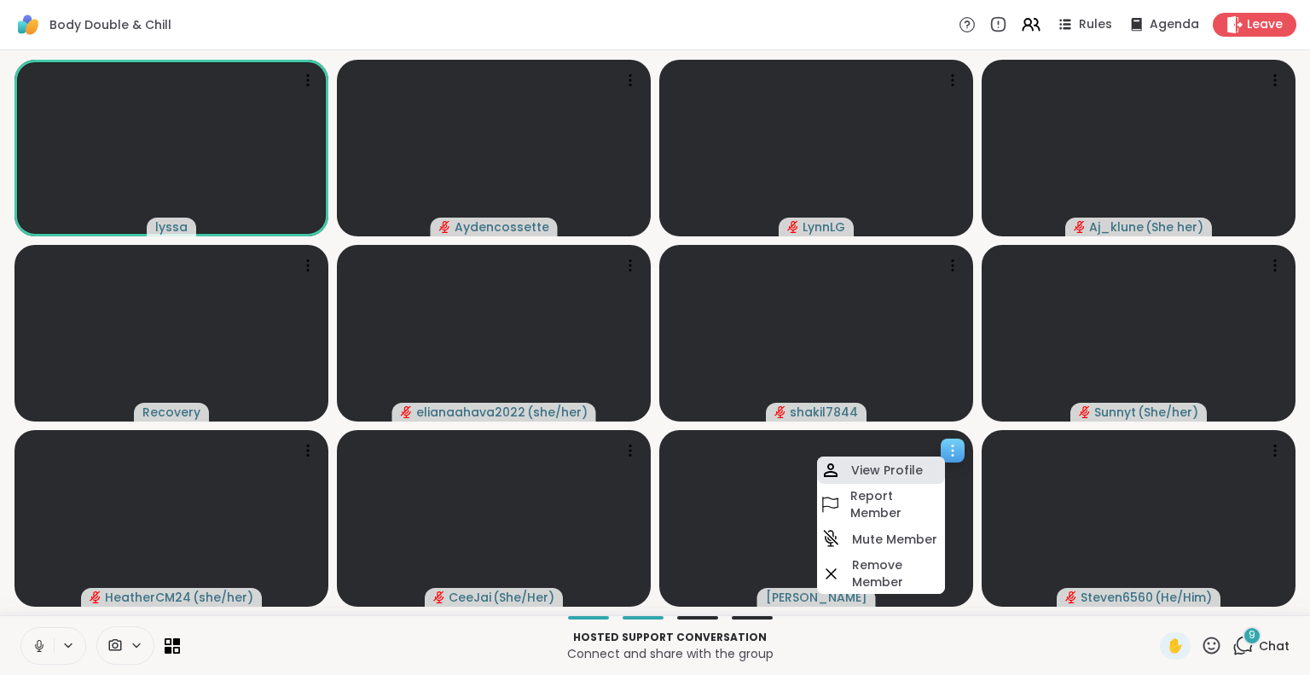
click at [918, 463] on h4 "View Profile" at bounding box center [887, 469] width 72 height 17
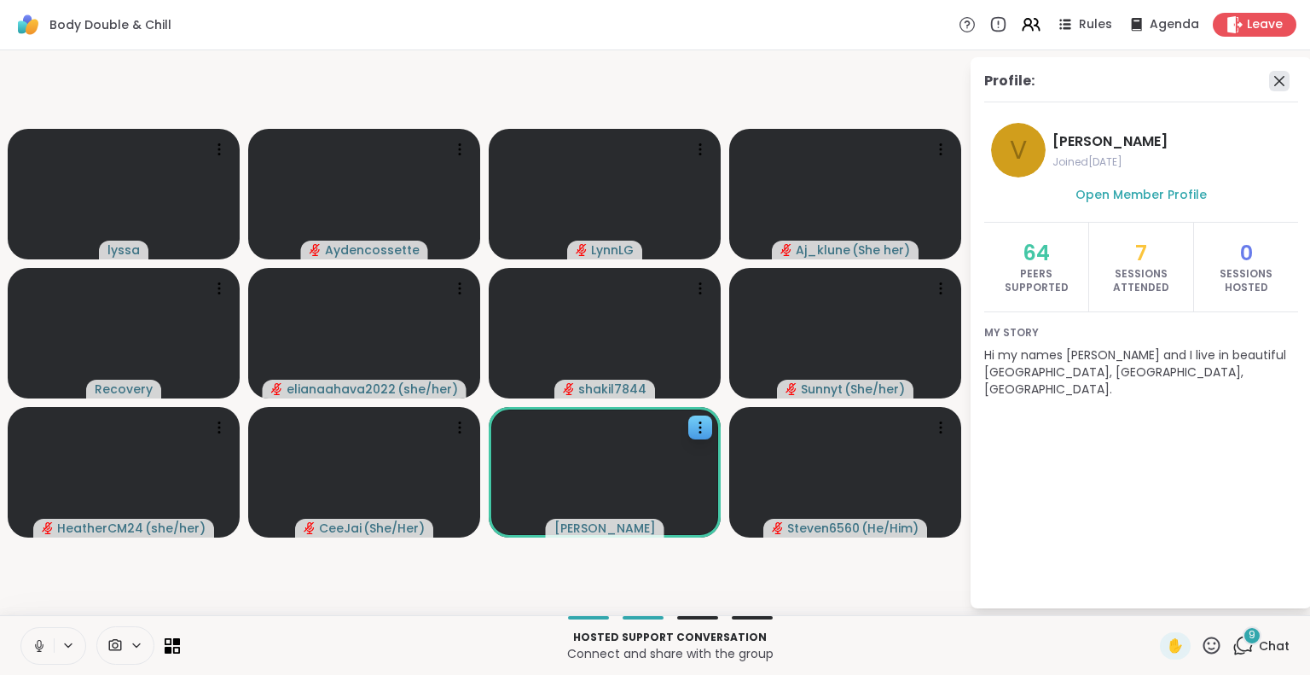
click at [1287, 79] on icon at bounding box center [1279, 81] width 20 height 20
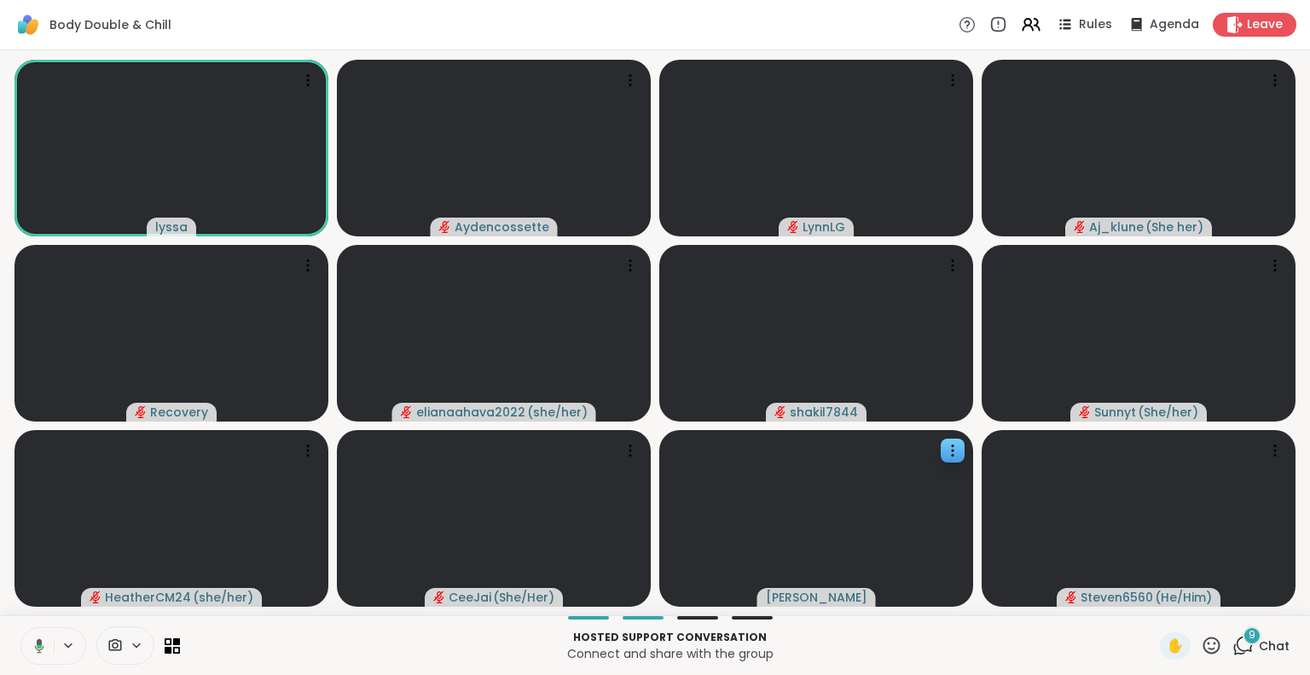
click at [1201, 652] on icon at bounding box center [1211, 645] width 21 height 21
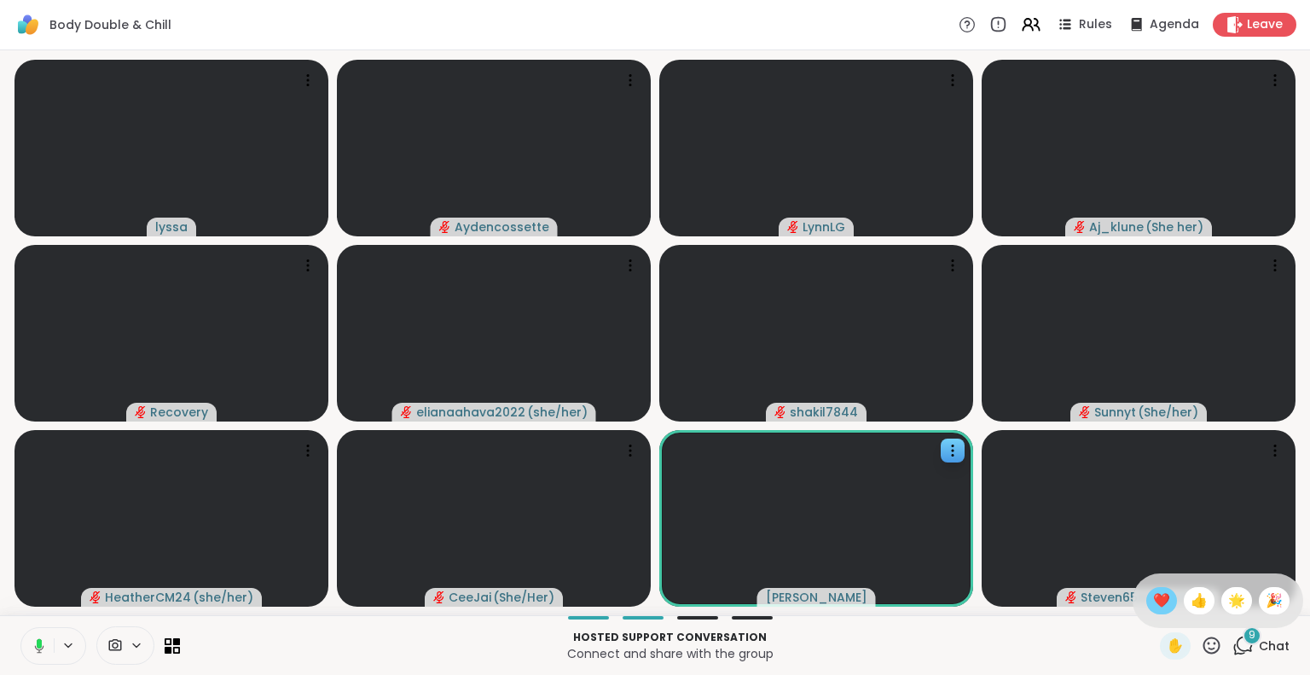
click at [1153, 594] on span "❤️" at bounding box center [1161, 600] width 17 height 20
click at [1201, 647] on icon at bounding box center [1211, 645] width 21 height 21
click at [1153, 598] on span "❤️" at bounding box center [1161, 600] width 17 height 20
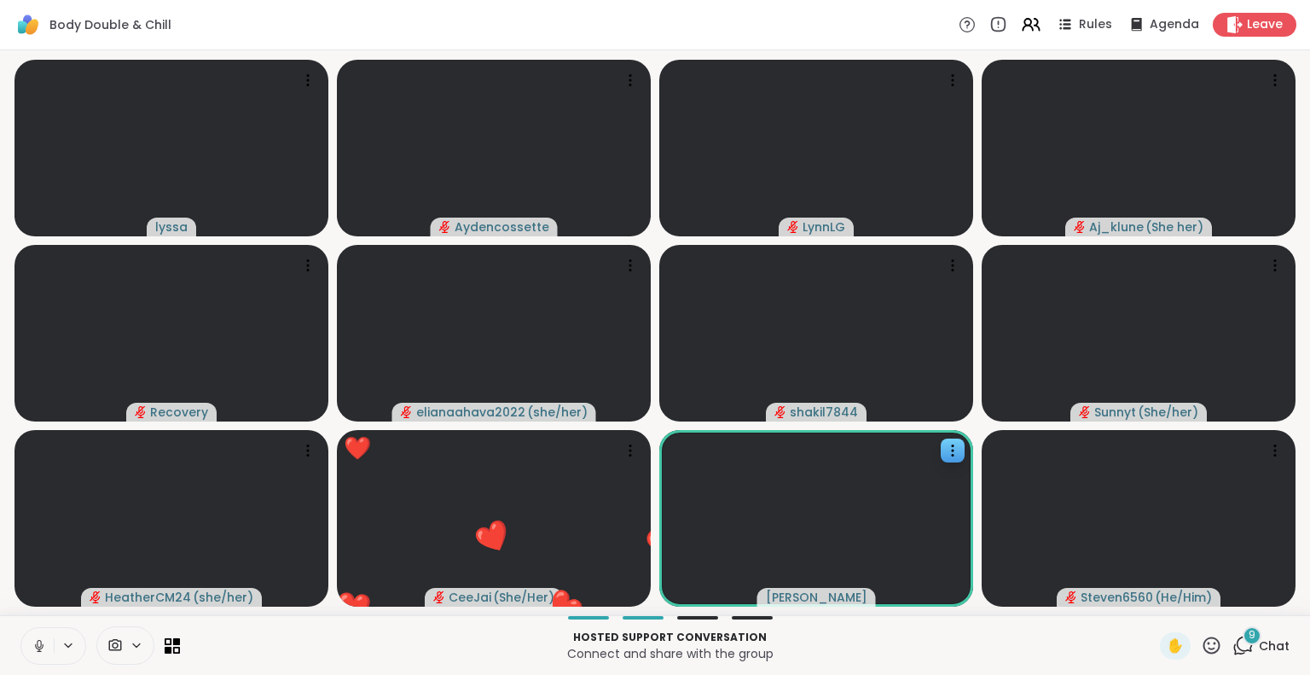
click at [1201, 647] on icon at bounding box center [1211, 645] width 21 height 21
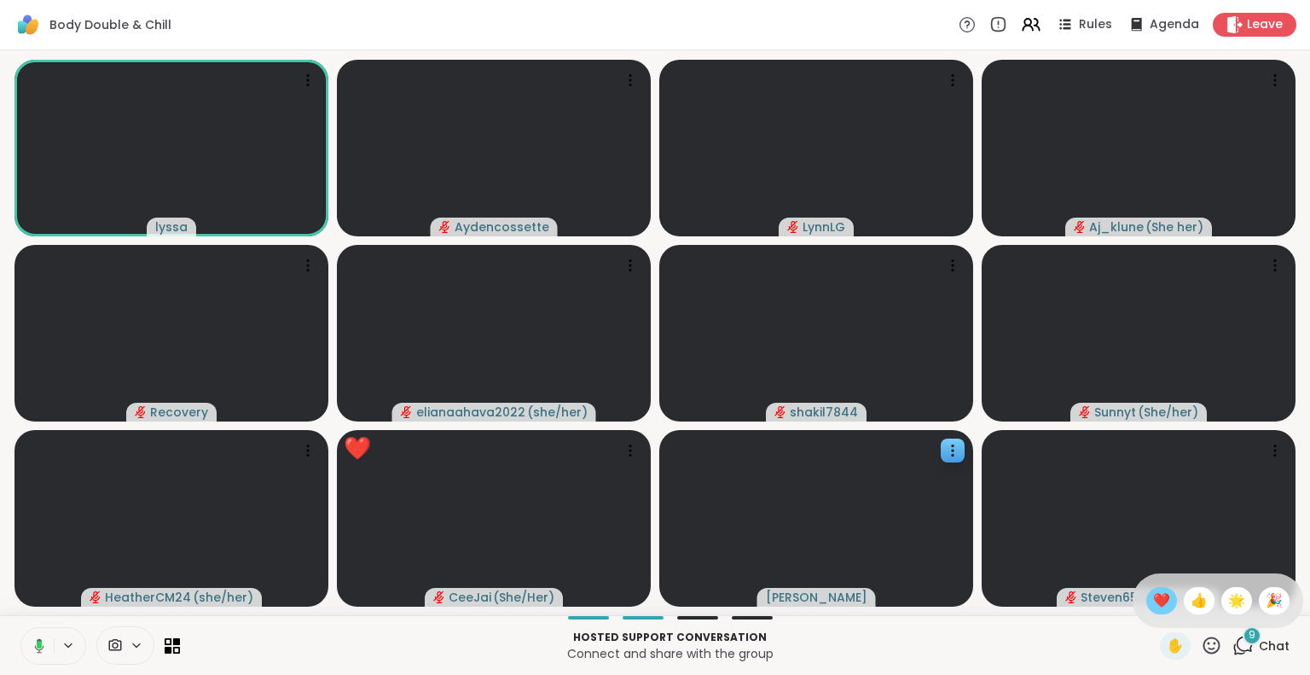
click at [1153, 610] on span "❤️" at bounding box center [1161, 600] width 17 height 20
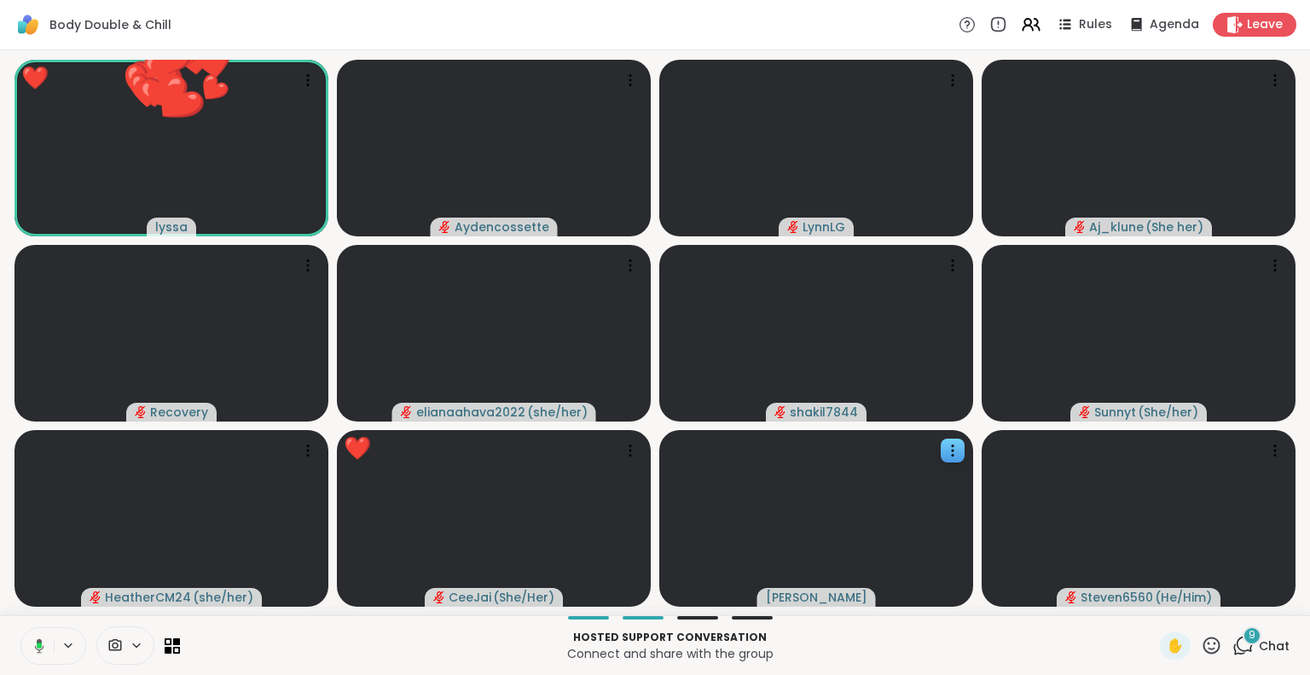
click at [1201, 652] on icon at bounding box center [1211, 645] width 21 height 21
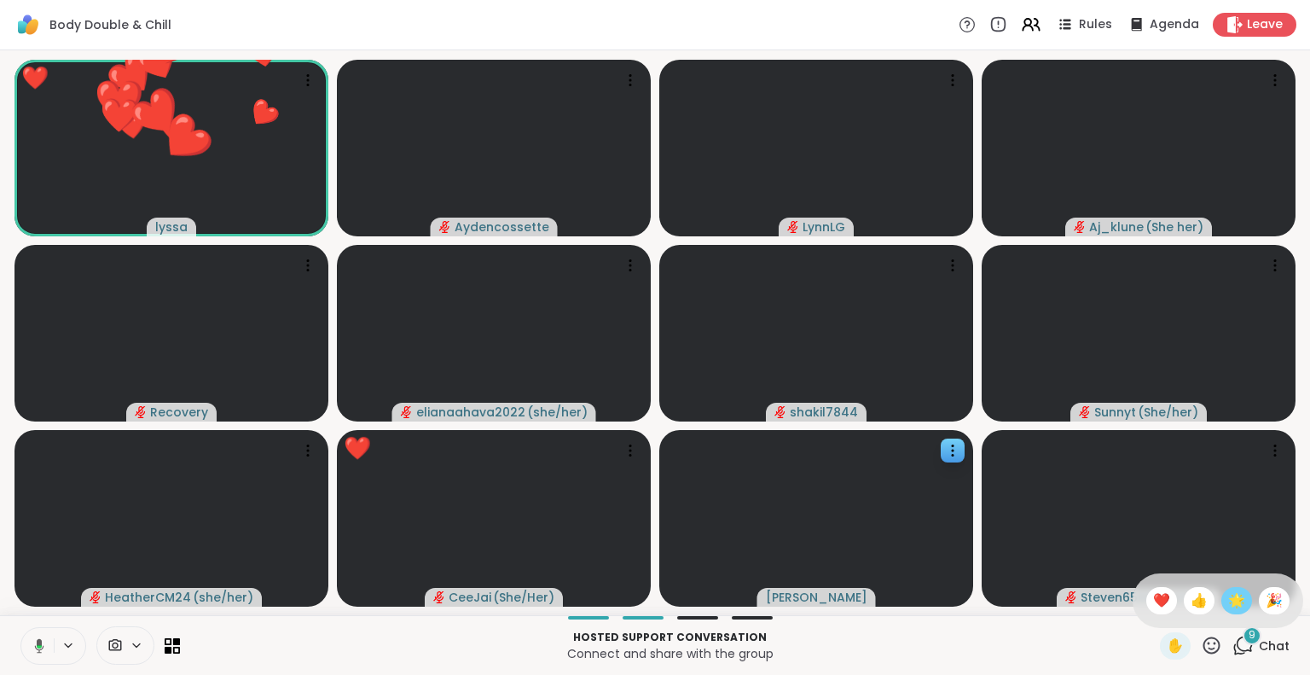
click at [1228, 597] on span "🌟" at bounding box center [1236, 600] width 17 height 20
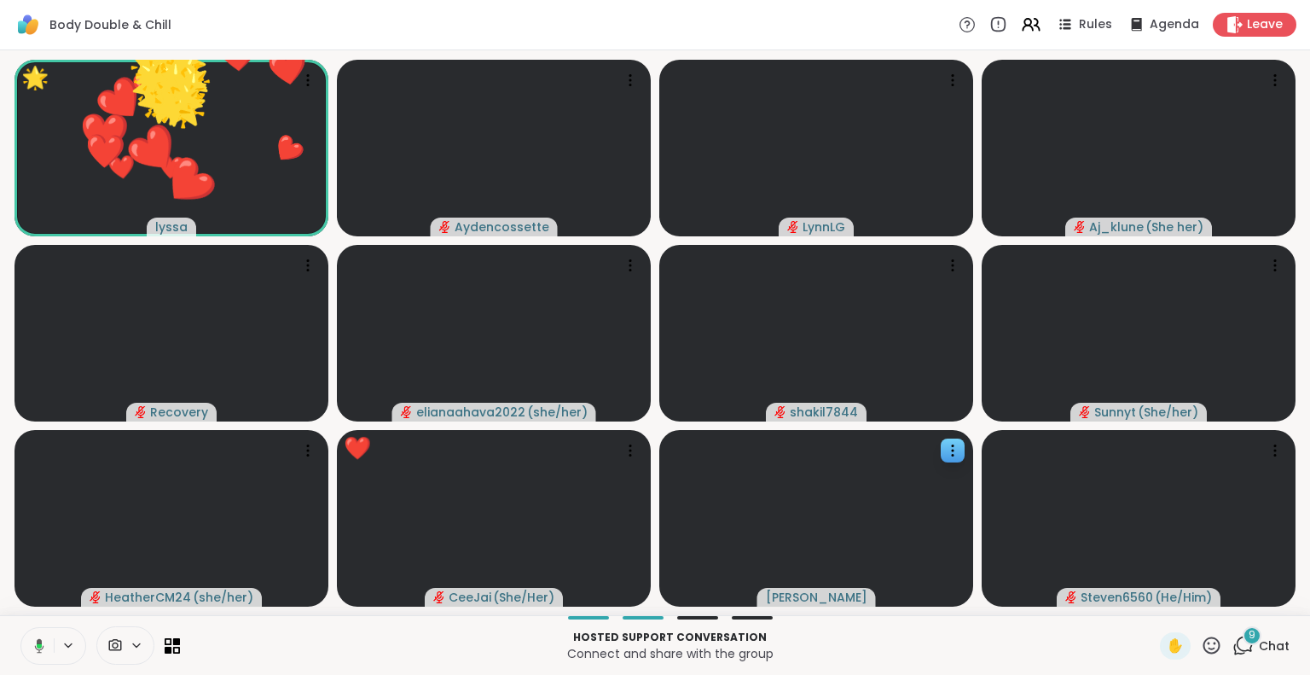
click at [1201, 653] on icon at bounding box center [1211, 645] width 21 height 21
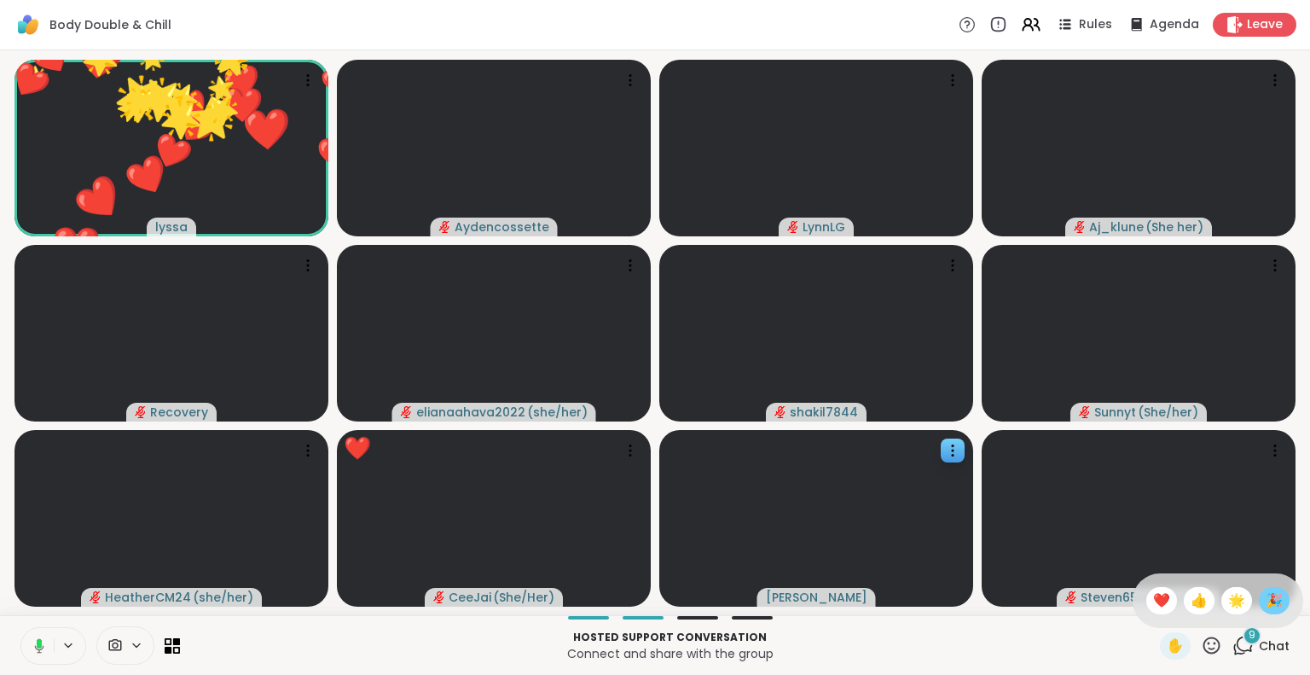
click at [1266, 597] on span "🎉" at bounding box center [1274, 600] width 17 height 20
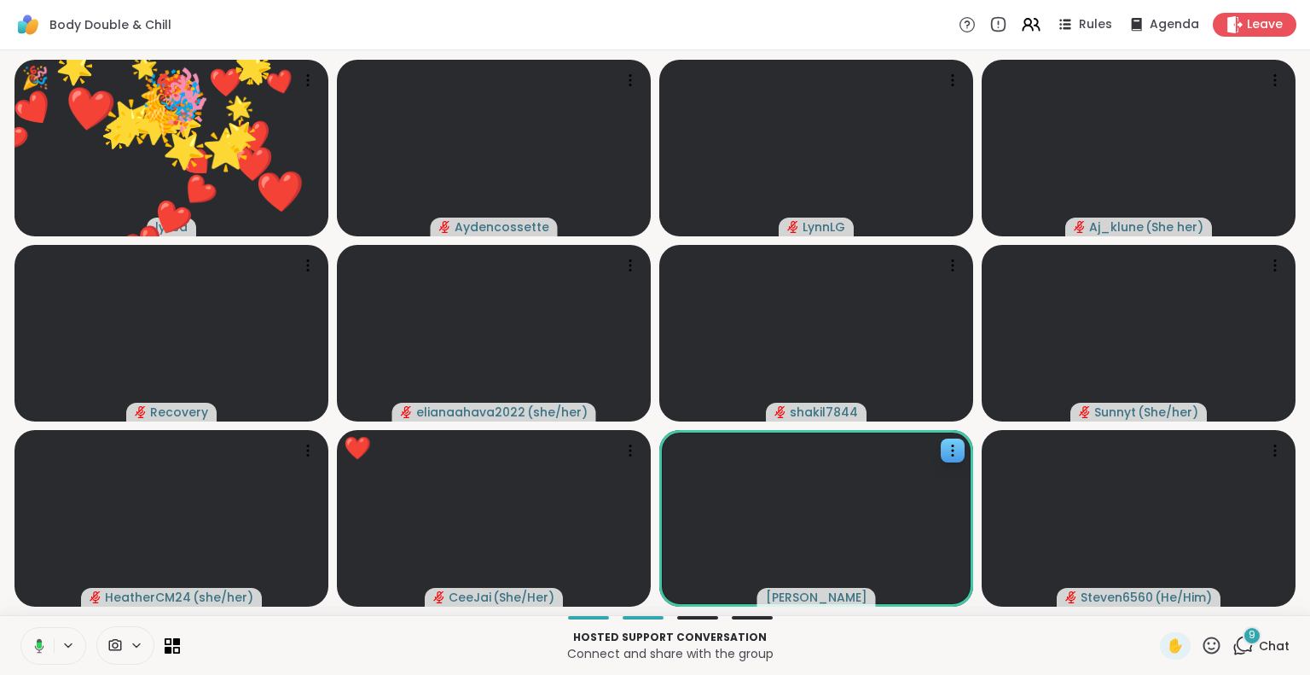
click at [1203, 652] on icon at bounding box center [1211, 644] width 17 height 17
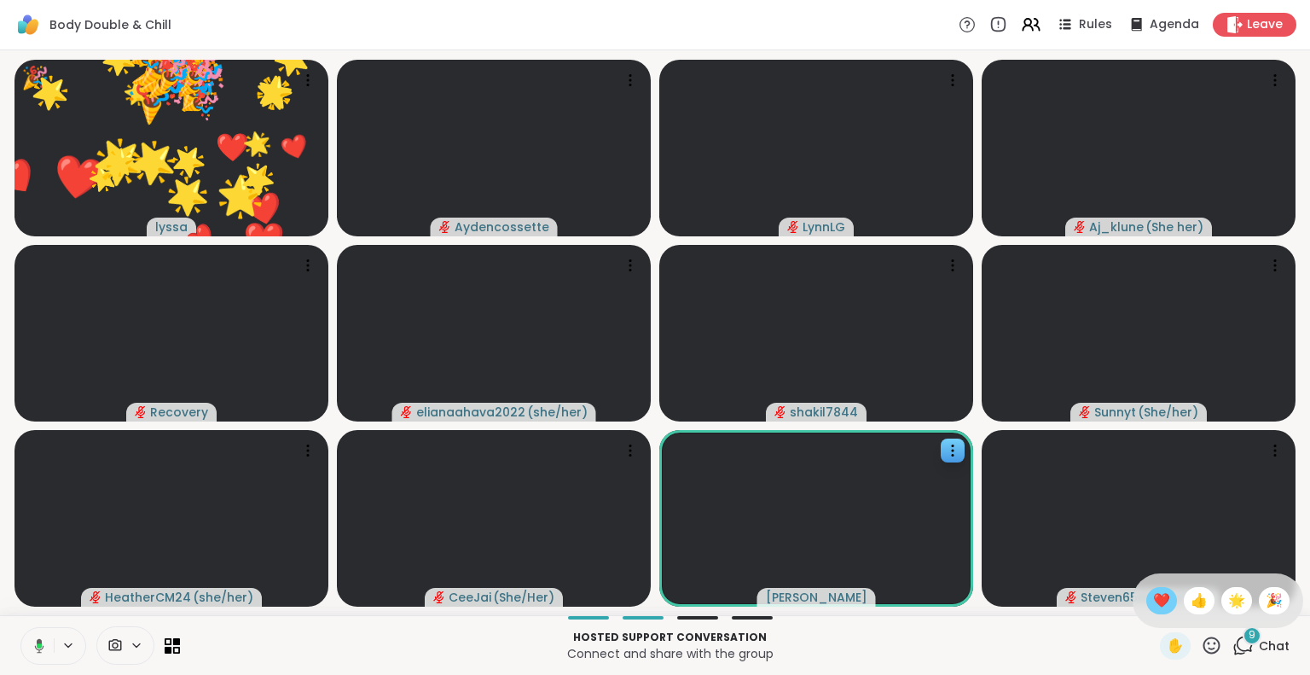
click at [1153, 605] on span "❤️" at bounding box center [1161, 600] width 17 height 20
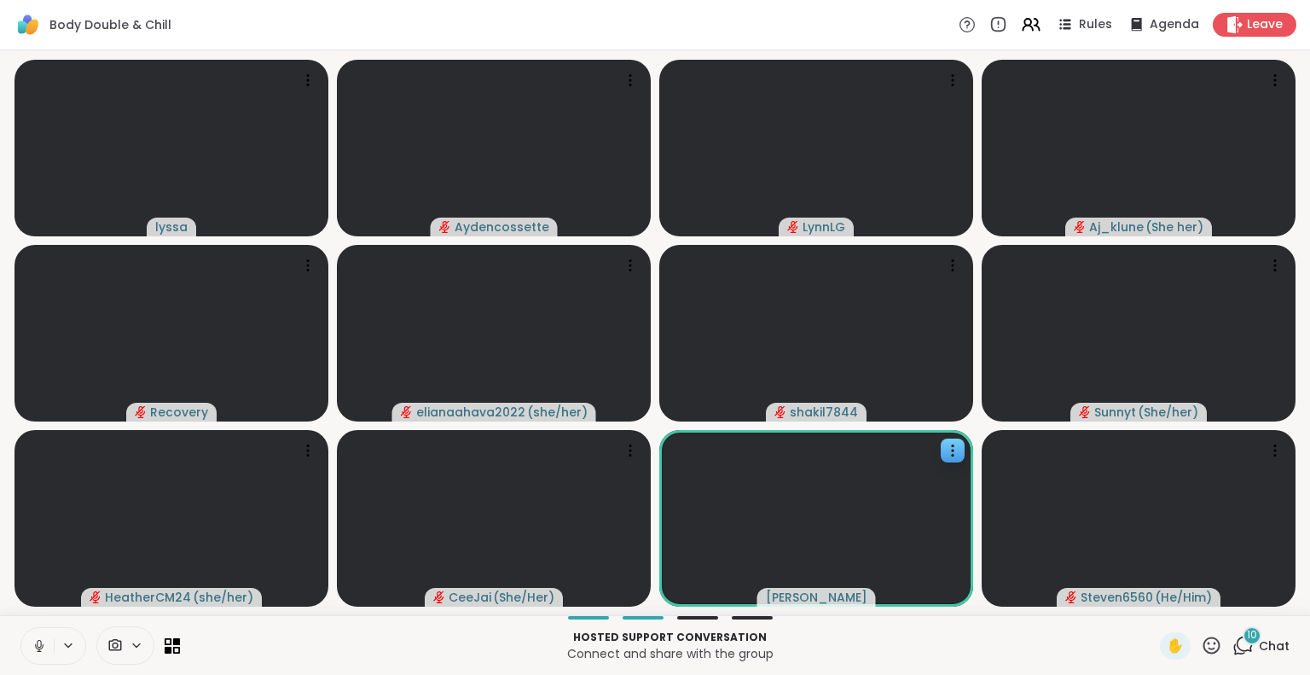
click at [35, 647] on icon at bounding box center [39, 645] width 15 height 15
click at [35, 647] on icon at bounding box center [39, 646] width 12 height 12
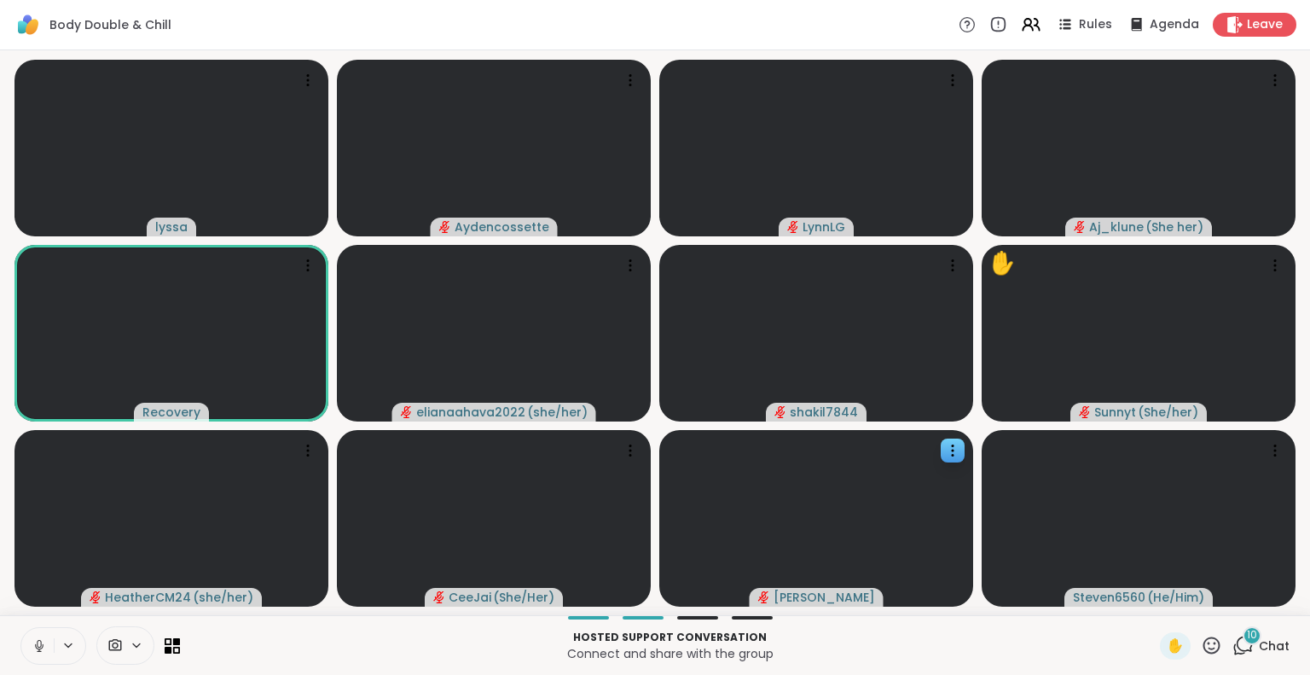
click at [40, 637] on button at bounding box center [37, 646] width 32 height 36
click at [1201, 645] on icon at bounding box center [1211, 645] width 21 height 21
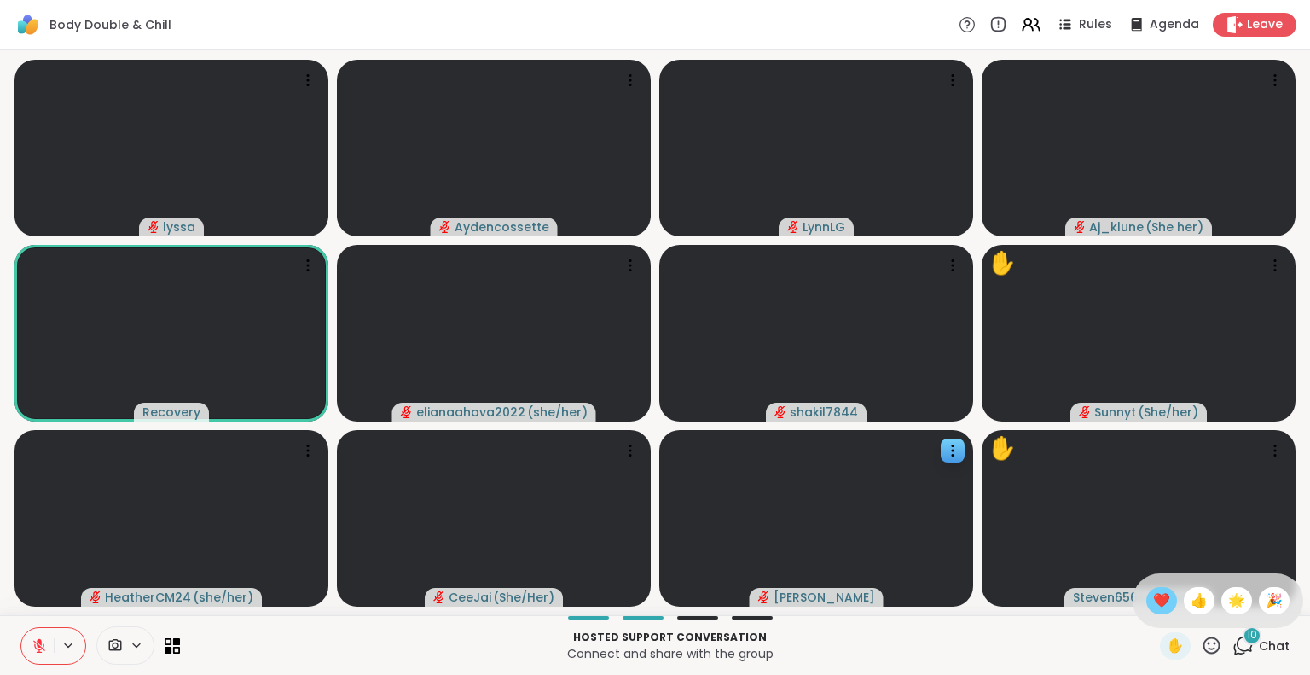
click at [1153, 600] on span "❤️" at bounding box center [1161, 600] width 17 height 20
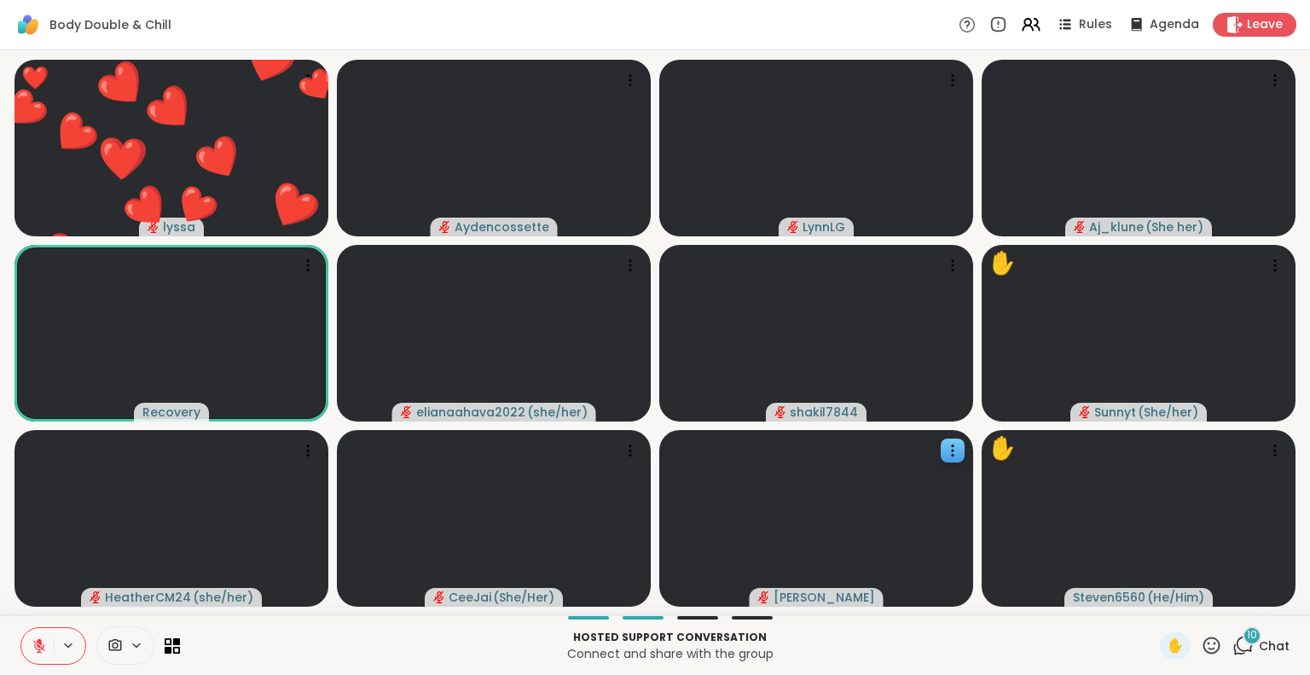
click at [34, 631] on button at bounding box center [37, 646] width 32 height 36
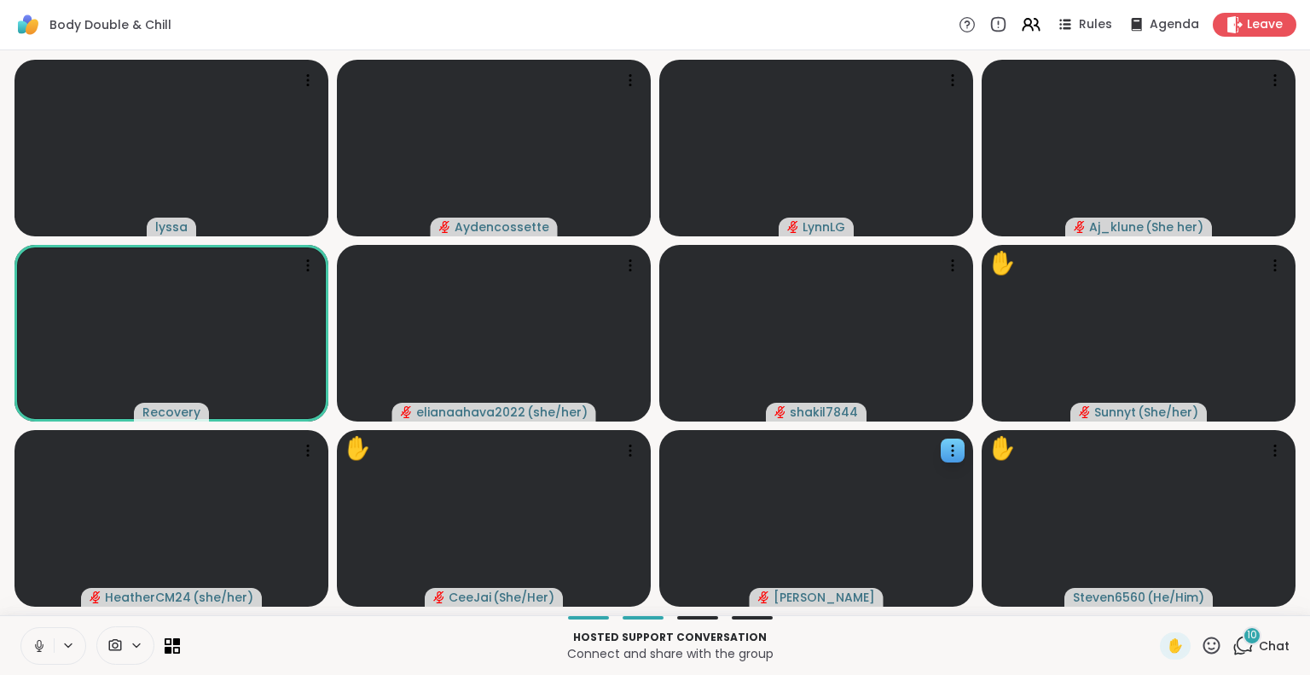
click at [1201, 648] on icon at bounding box center [1211, 645] width 21 height 21
click at [1101, 646] on p "Connect and share with the group" at bounding box center [670, 653] width 960 height 17
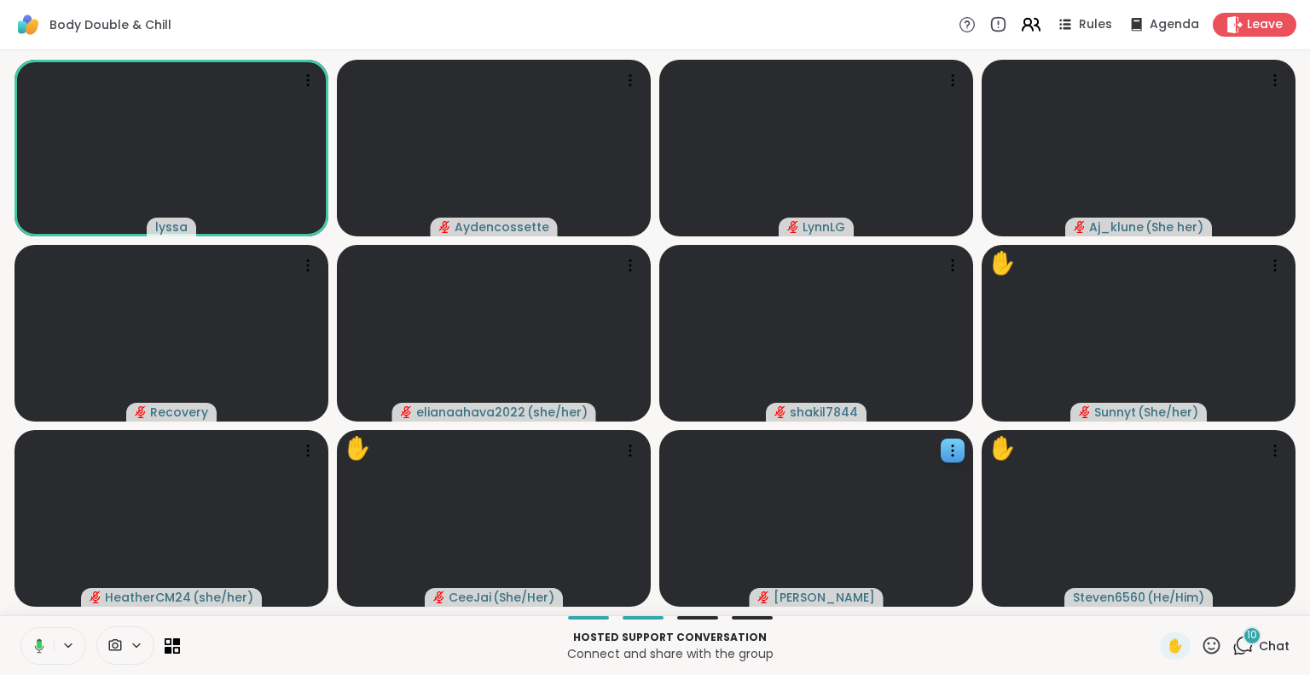
click at [1023, 26] on icon at bounding box center [1028, 28] width 10 height 5
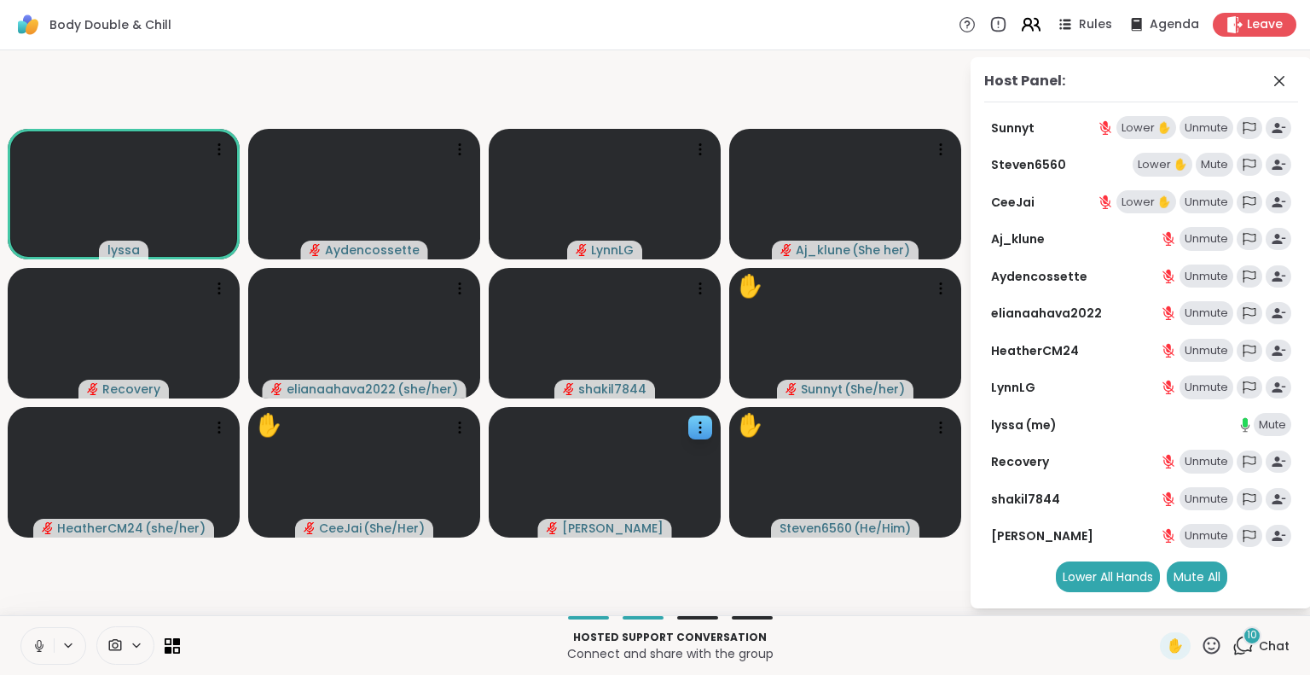
click at [1023, 26] on icon at bounding box center [1028, 28] width 10 height 5
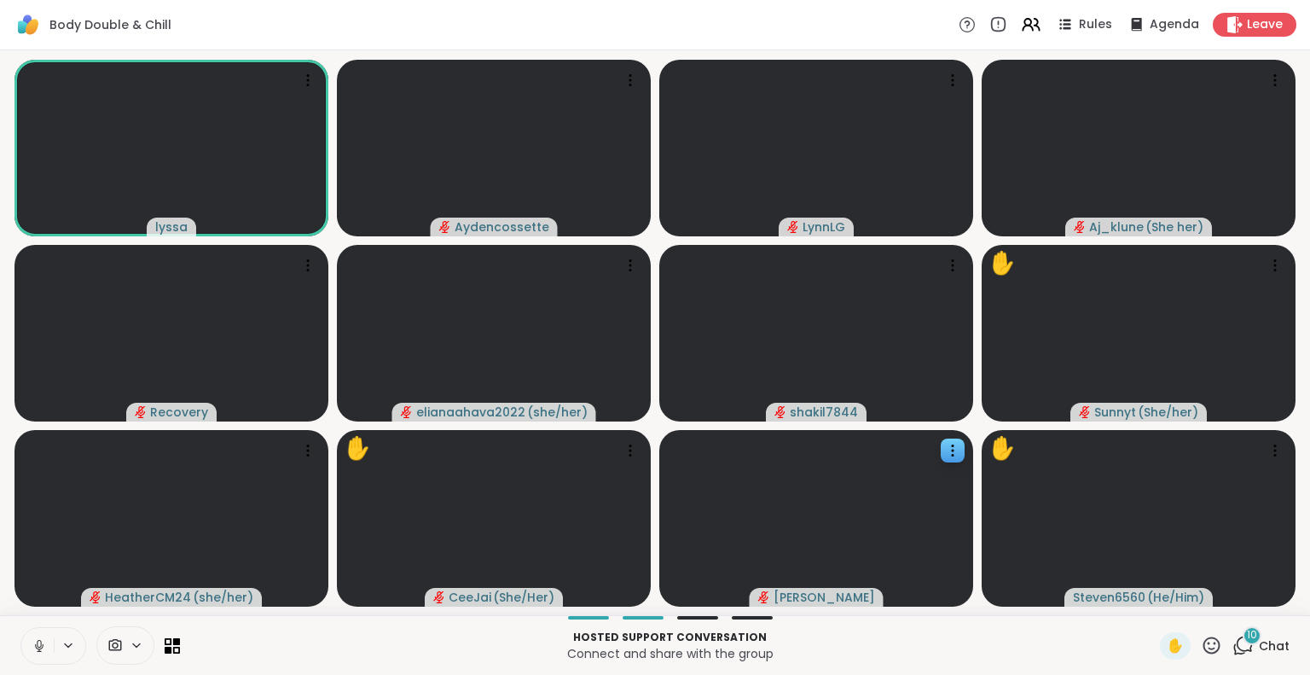
click at [45, 641] on icon at bounding box center [39, 645] width 15 height 15
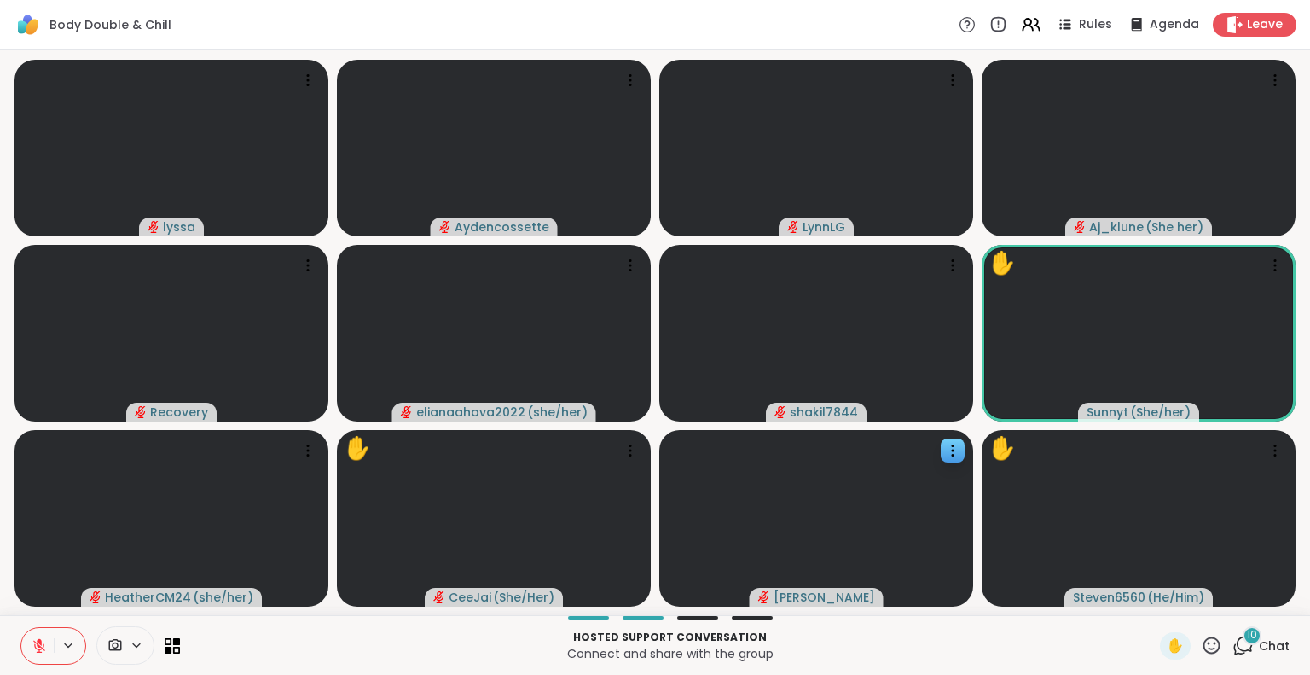
click at [1204, 654] on icon at bounding box center [1211, 645] width 21 height 21
click at [1093, 663] on div "Hosted support conversation Connect and share with the group" at bounding box center [670, 645] width 960 height 38
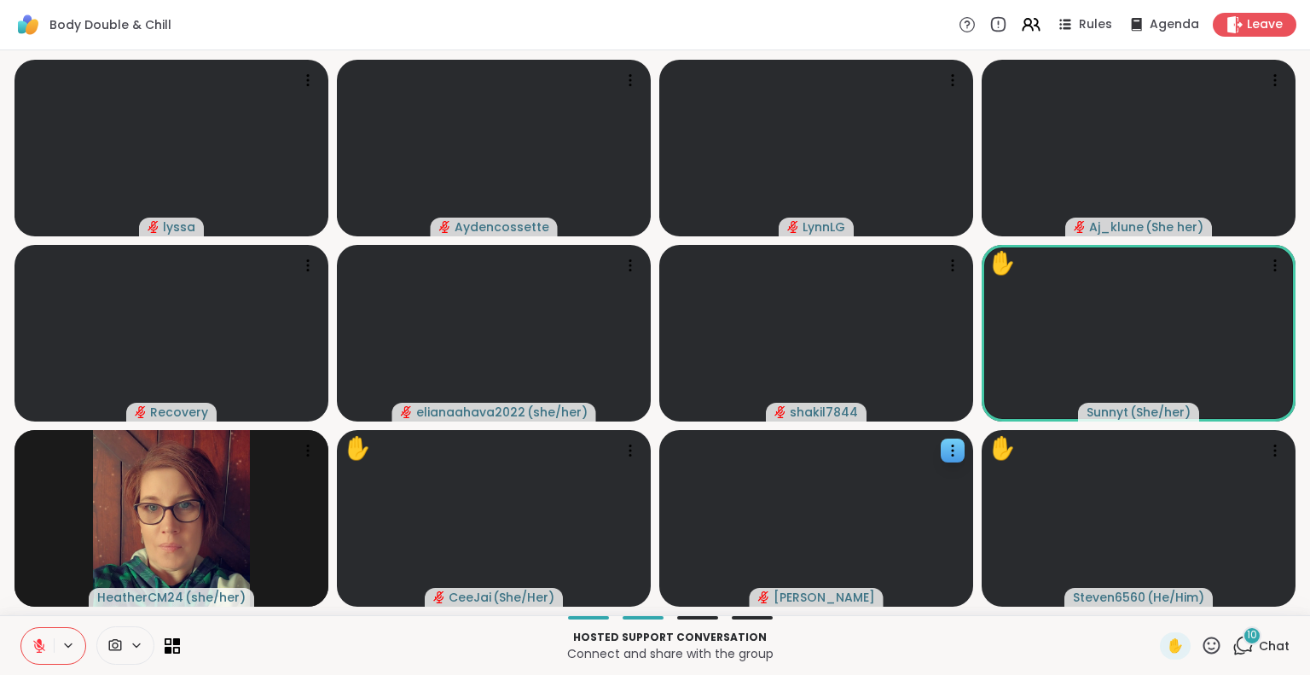
click at [38, 641] on icon at bounding box center [39, 641] width 5 height 7
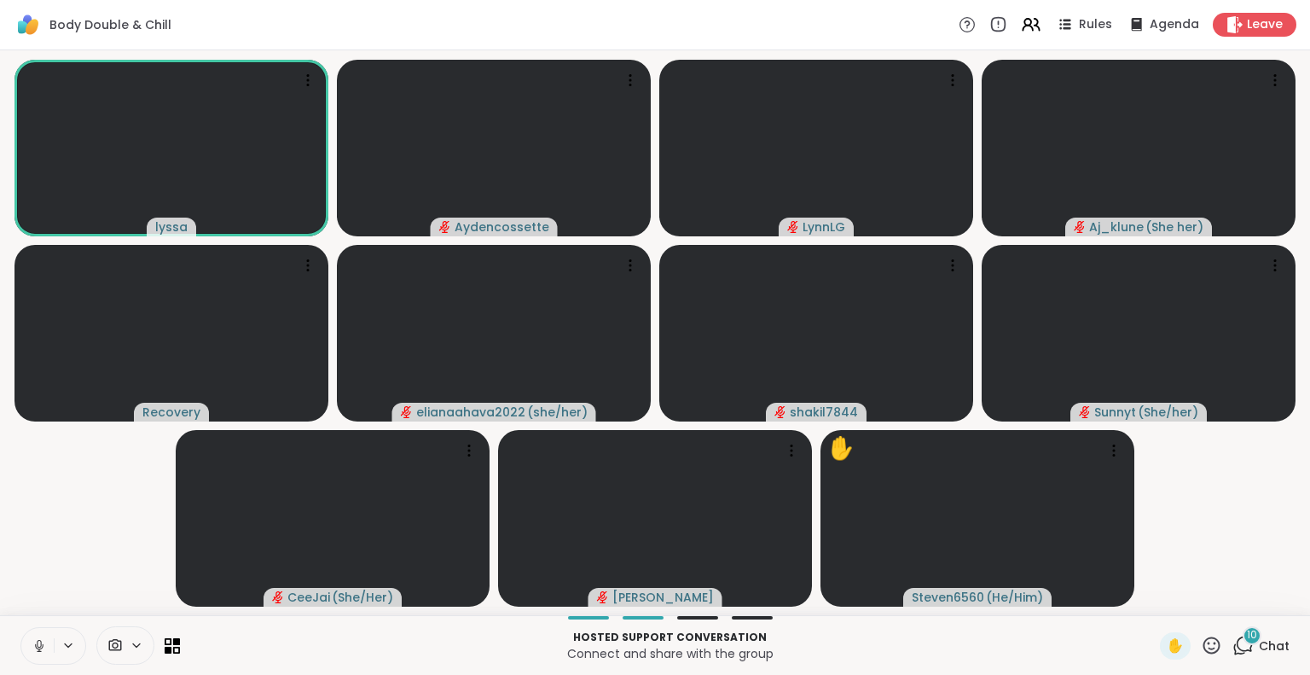
click at [1207, 640] on icon at bounding box center [1211, 645] width 21 height 21
click at [1221, 536] on video-player-container "lyssa Aydencossette LynnLG Aj_klune ( She her ) Recovery elianaahava2022 ( she/…" at bounding box center [655, 332] width 1290 height 551
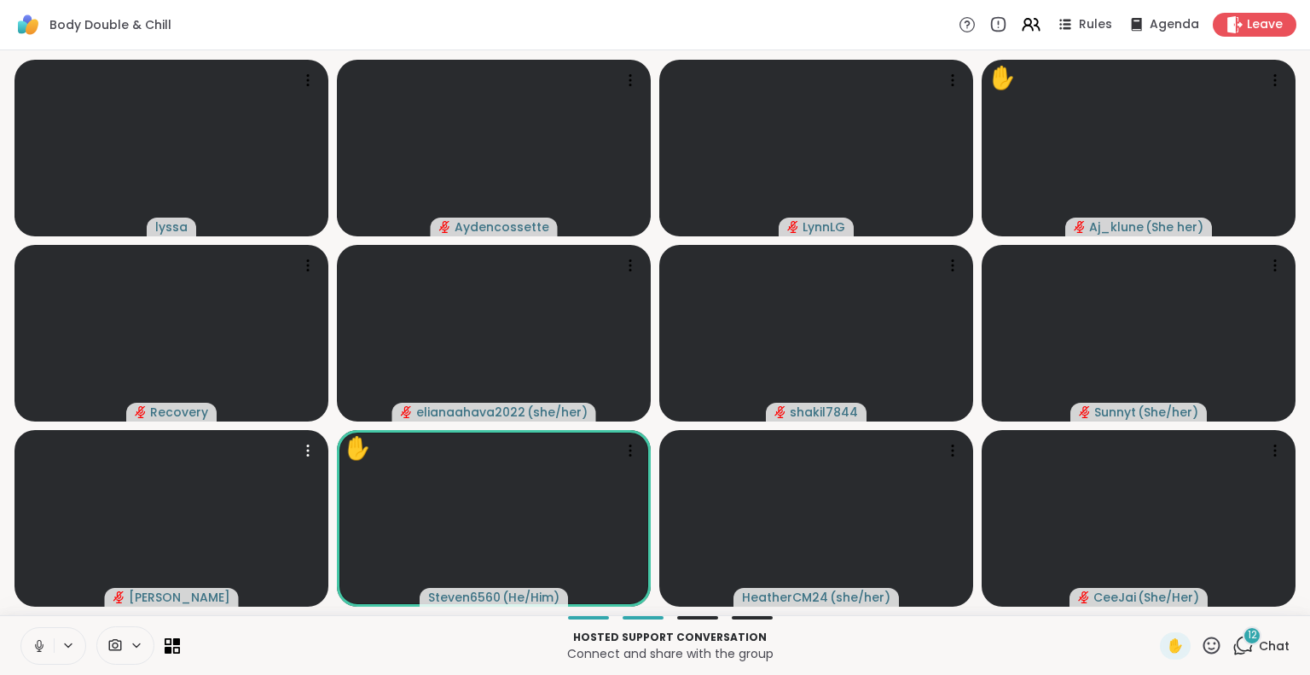
click at [1201, 645] on icon at bounding box center [1211, 645] width 21 height 21
click at [1153, 600] on span "❤️" at bounding box center [1161, 600] width 17 height 20
click at [1201, 645] on icon at bounding box center [1211, 645] width 21 height 21
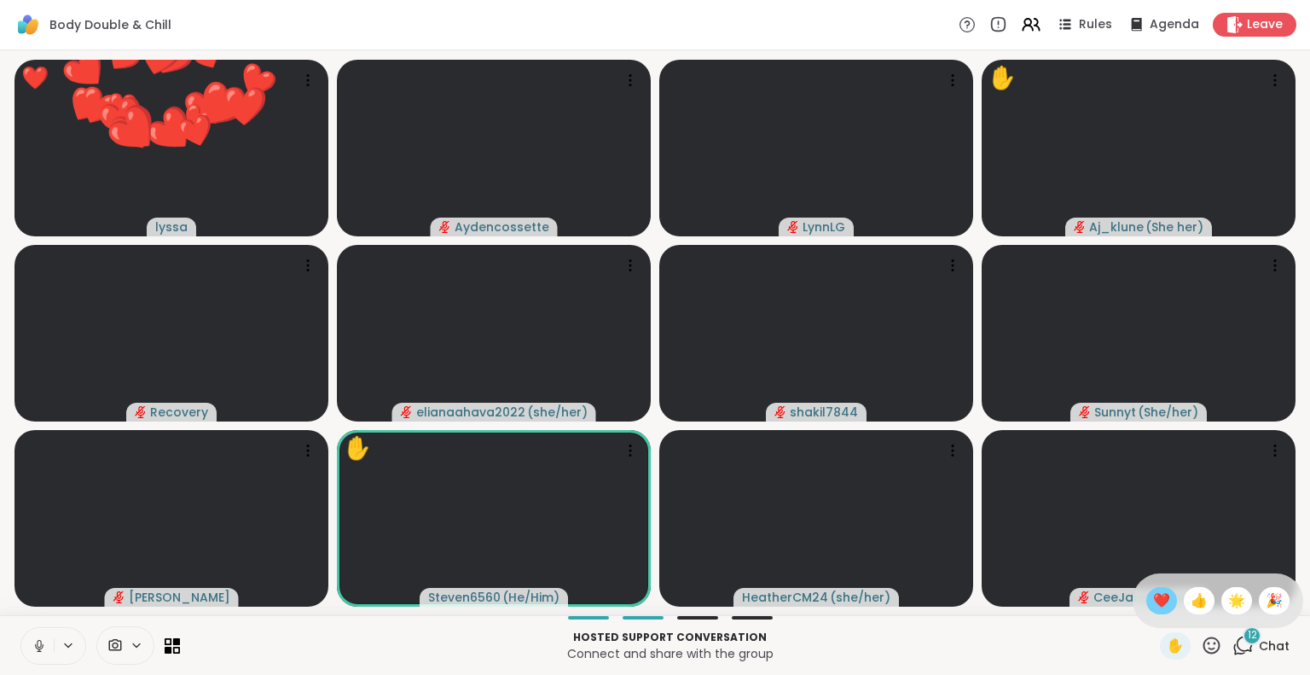
click at [1146, 594] on div "❤️" at bounding box center [1161, 600] width 31 height 27
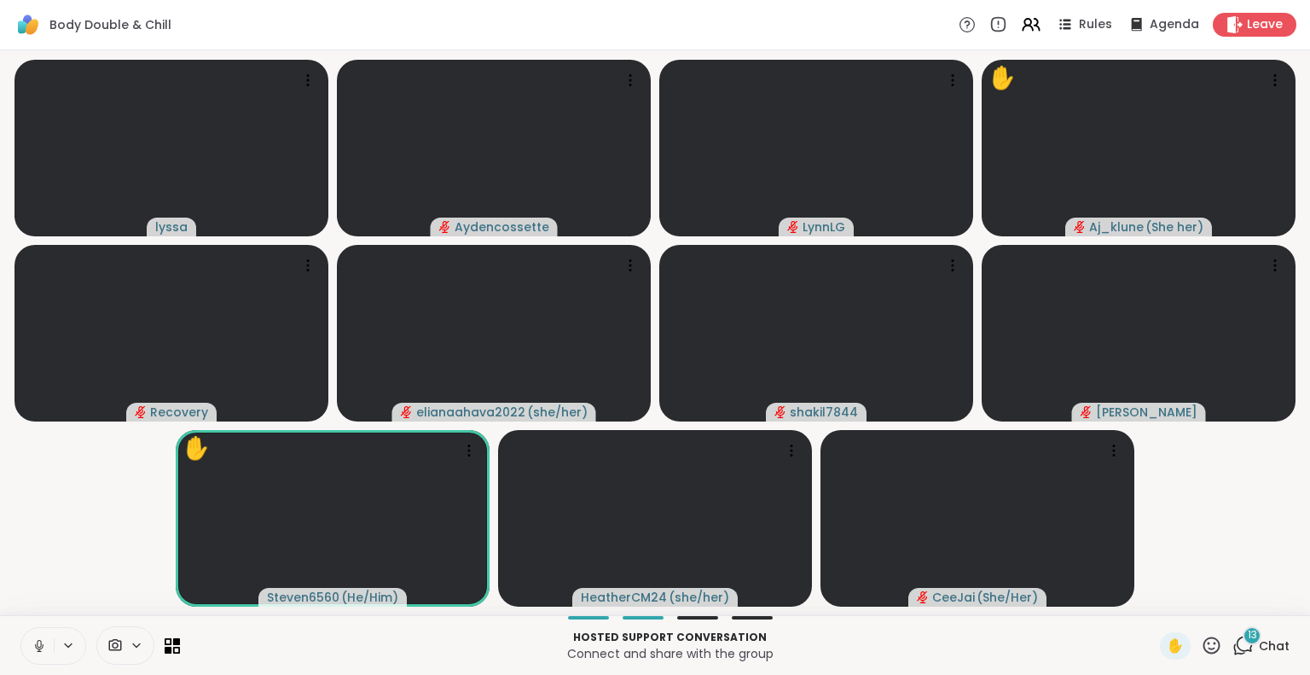
click at [1201, 642] on icon at bounding box center [1211, 645] width 21 height 21
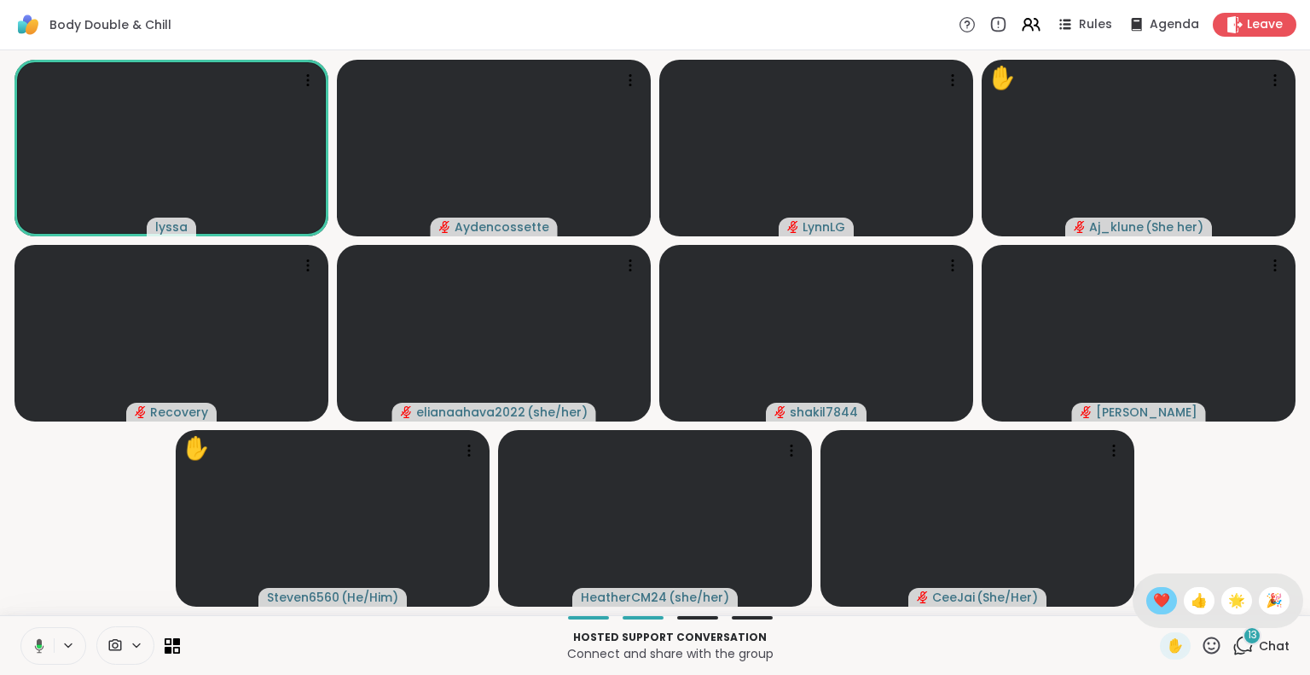
click at [1153, 600] on span "❤️" at bounding box center [1161, 600] width 17 height 20
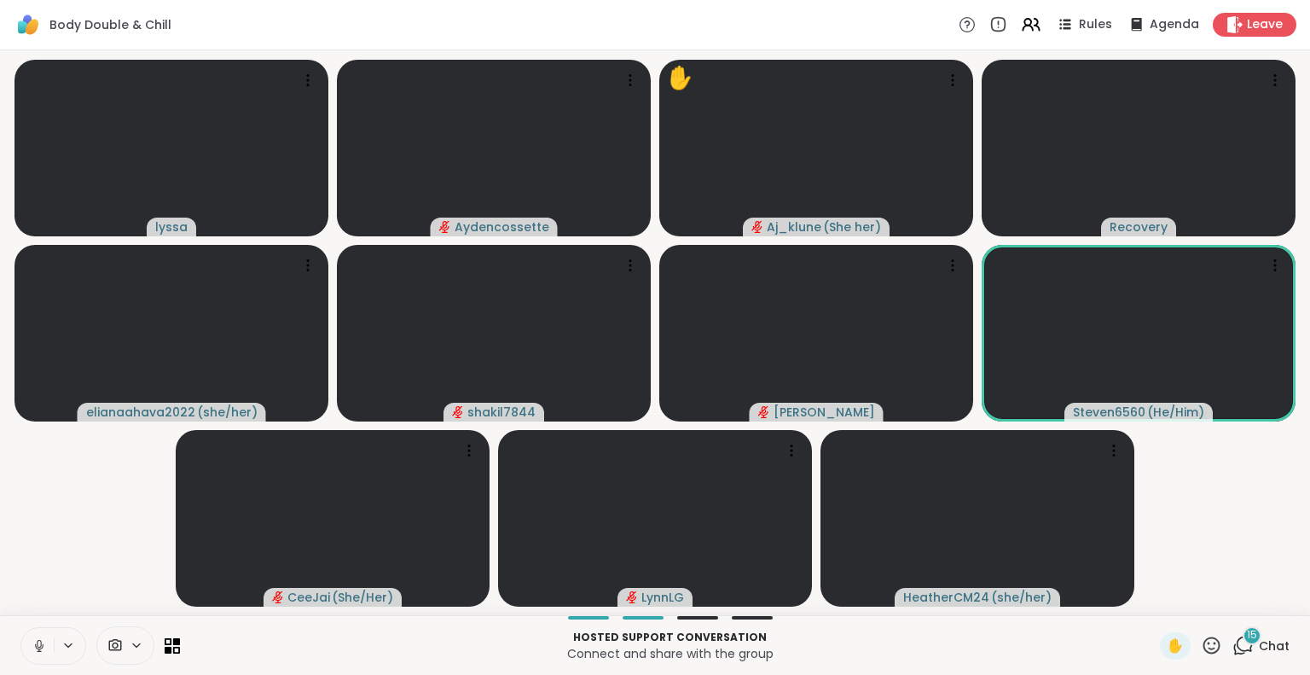
click at [1247, 656] on div "15 Chat" at bounding box center [1260, 645] width 57 height 27
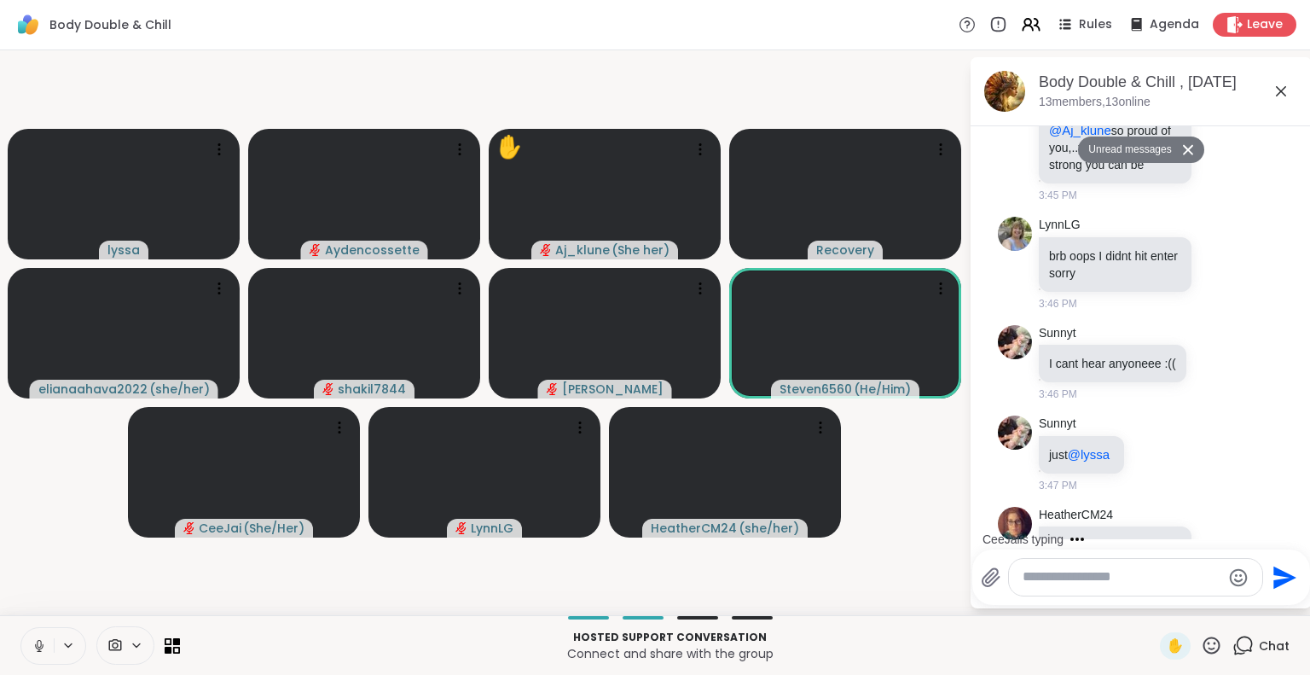
scroll to position [2725, 0]
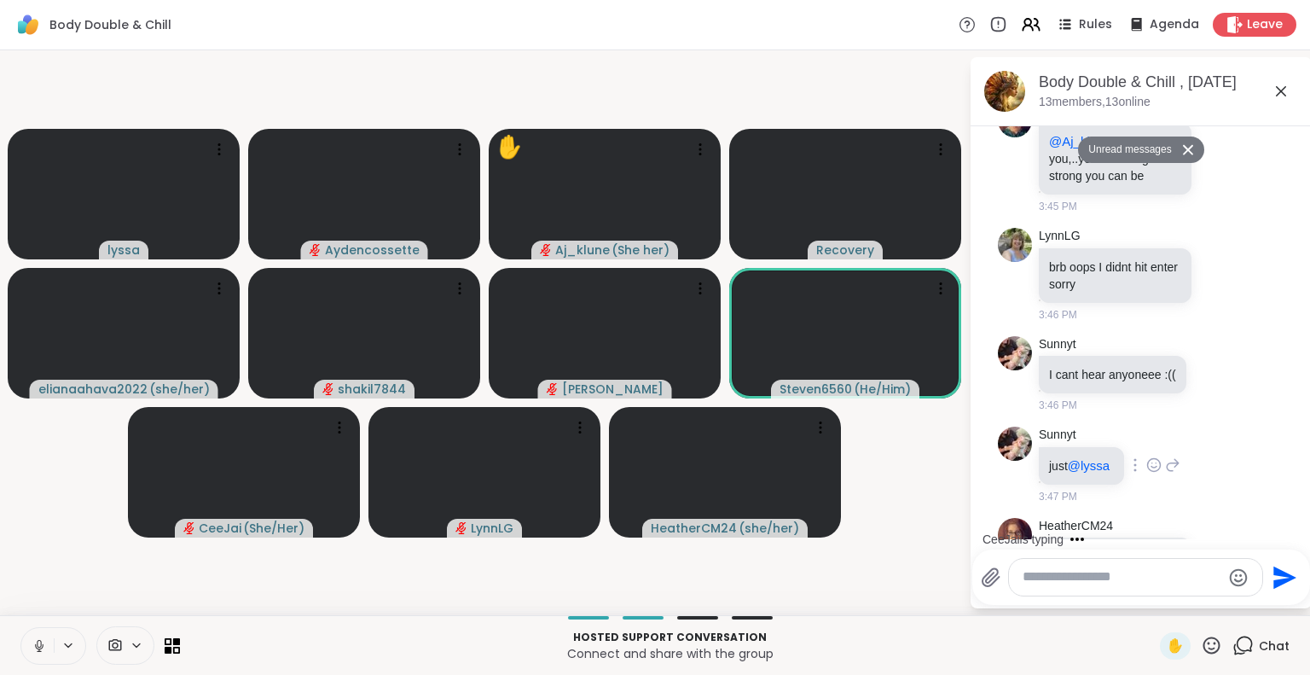
click at [1221, 511] on div "Sunnyt just @lyssa 3:47 PM" at bounding box center [1141, 465] width 287 height 91
click at [1148, 471] on icon at bounding box center [1154, 464] width 13 height 13
click at [1191, 445] on div "Select Reaction: Sad" at bounding box center [1191, 437] width 15 height 15
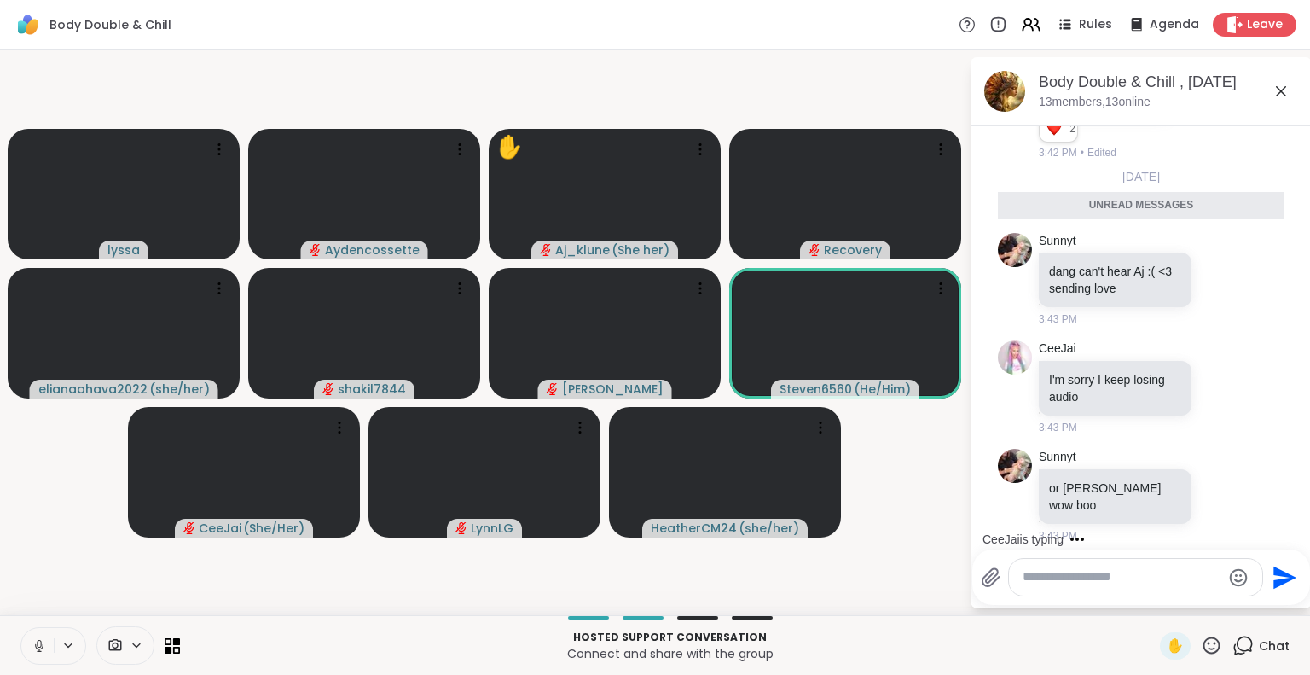
scroll to position [2272, 0]
click at [1227, 326] on div "Sunnyt dang can't hear Aj :( <3 sending love 3:43 PM" at bounding box center [1143, 279] width 209 height 95
click at [1214, 285] on icon at bounding box center [1221, 278] width 15 height 17
click at [1214, 256] on div "Select Reaction: Heart" at bounding box center [1221, 250] width 15 height 15
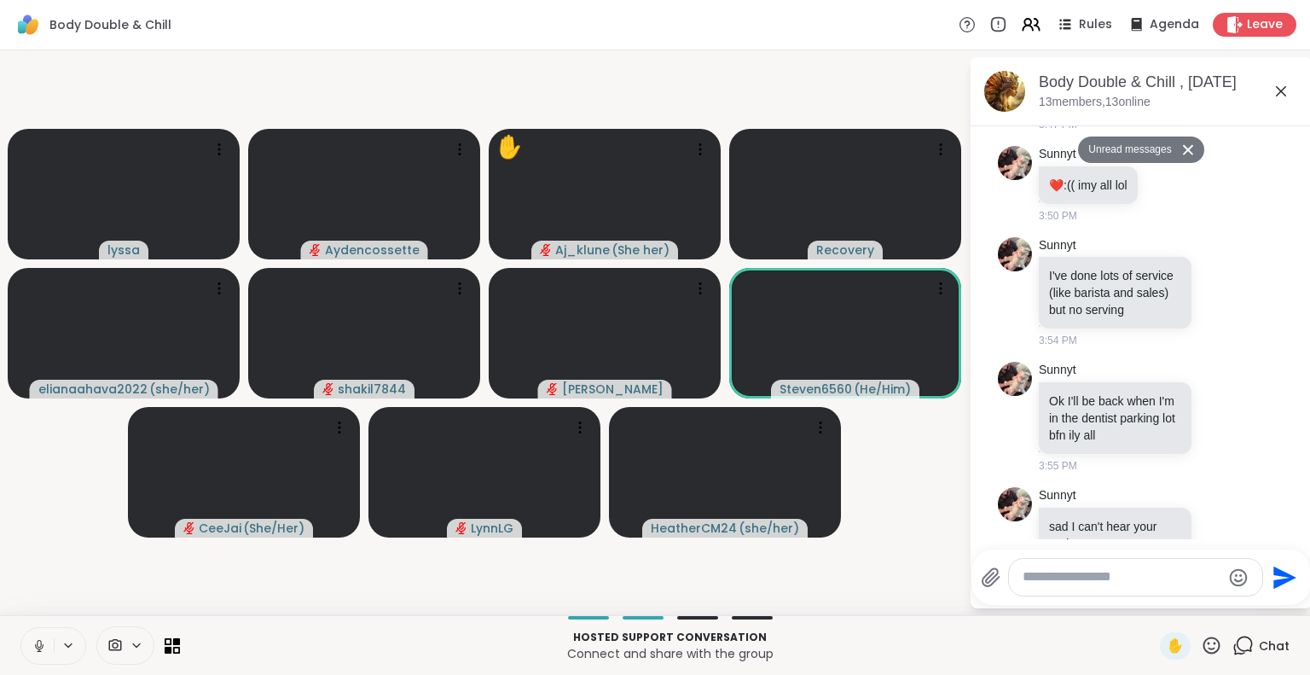
scroll to position [3681, 0]
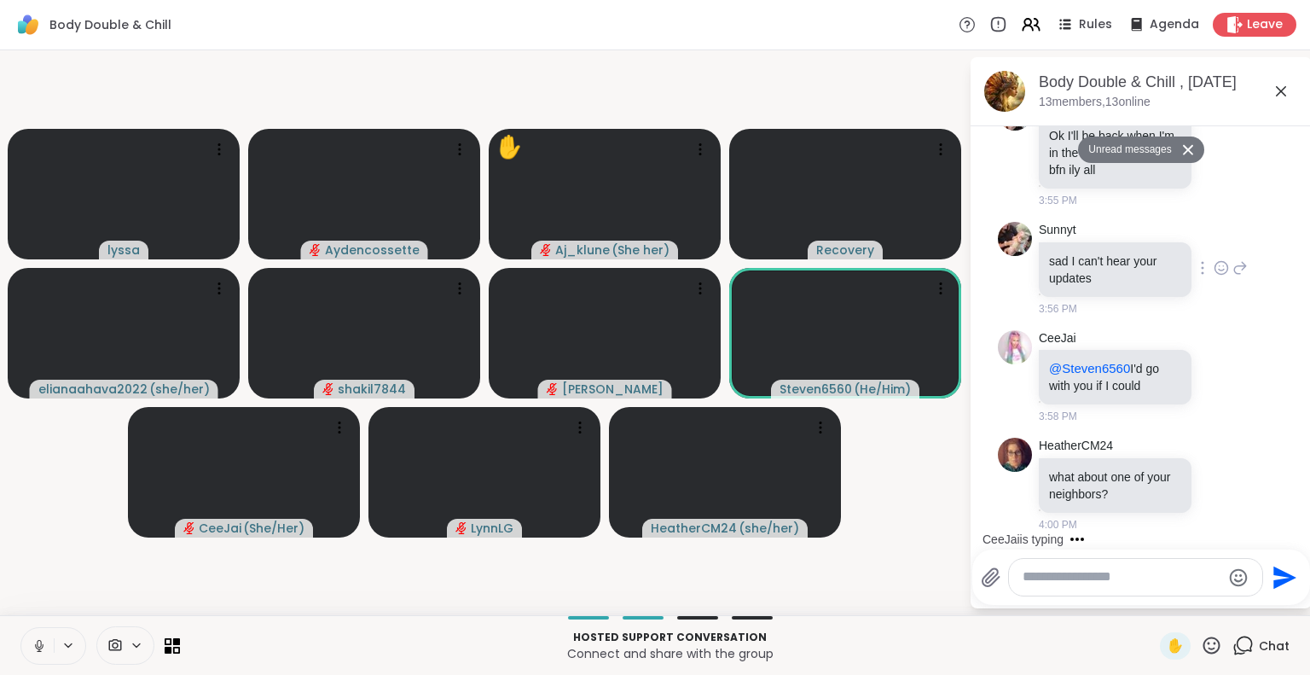
click at [1232, 276] on icon at bounding box center [1239, 268] width 15 height 20
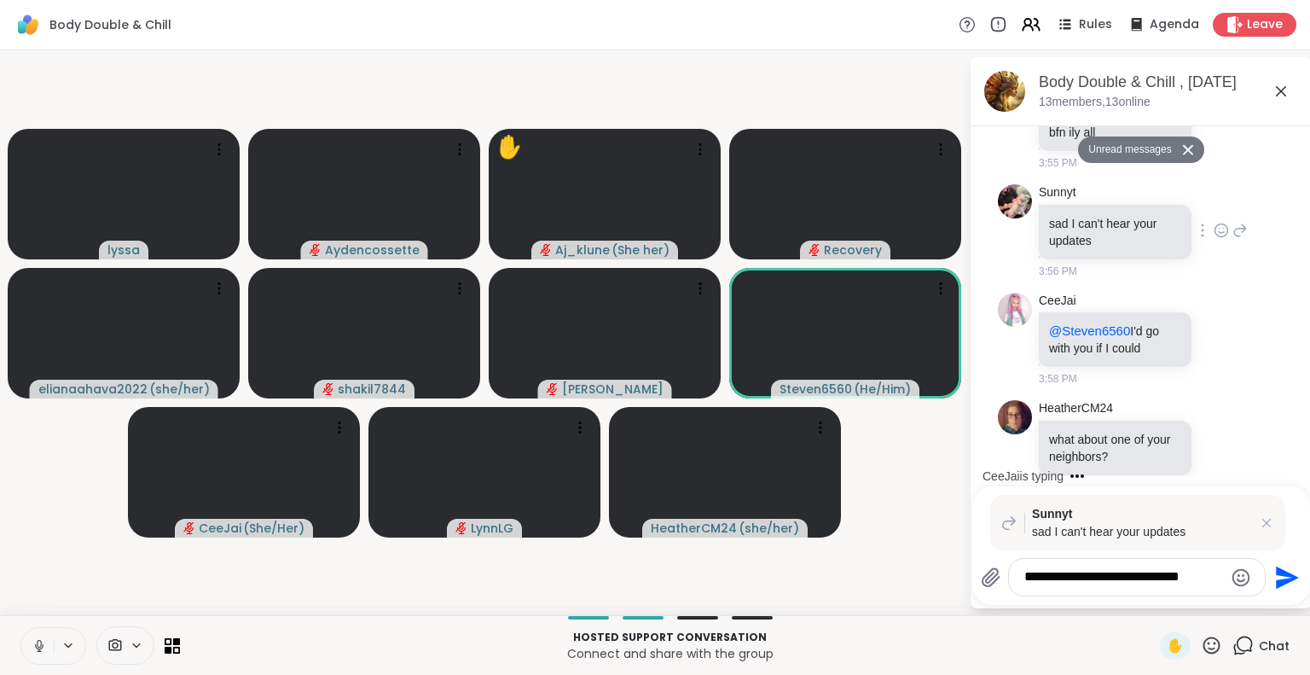
type textarea "**********"
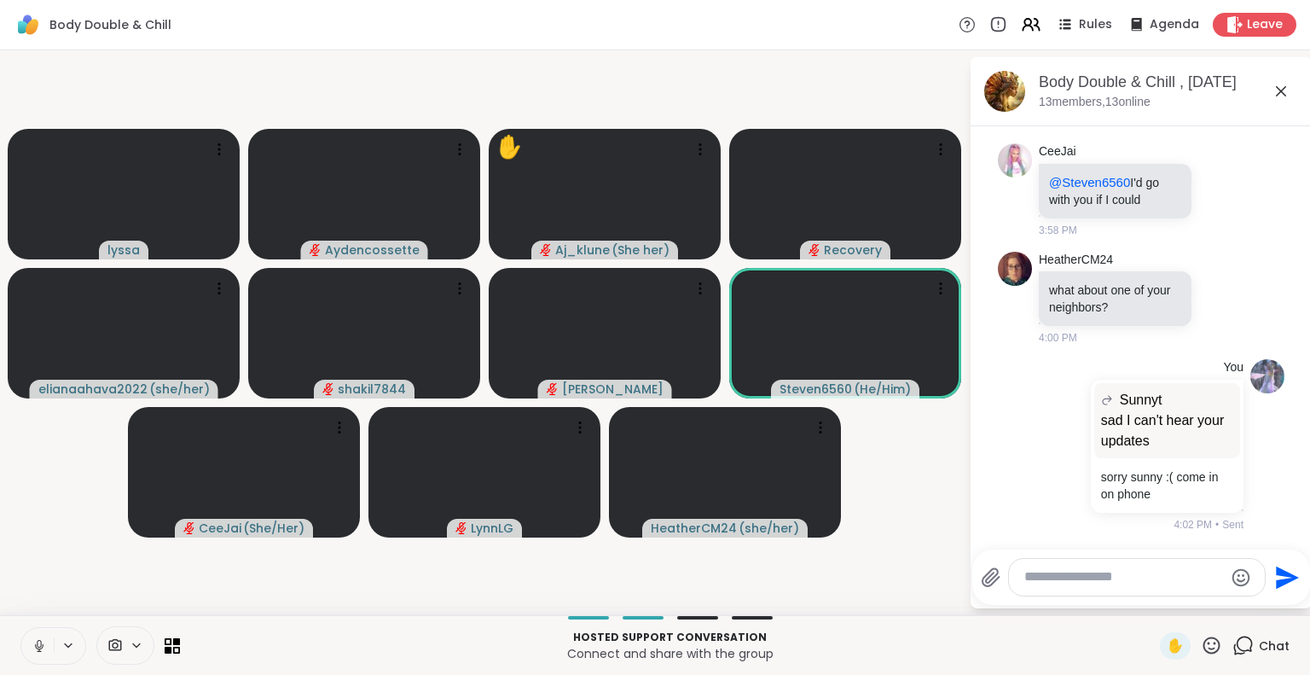
click at [1285, 92] on icon at bounding box center [1281, 91] width 20 height 20
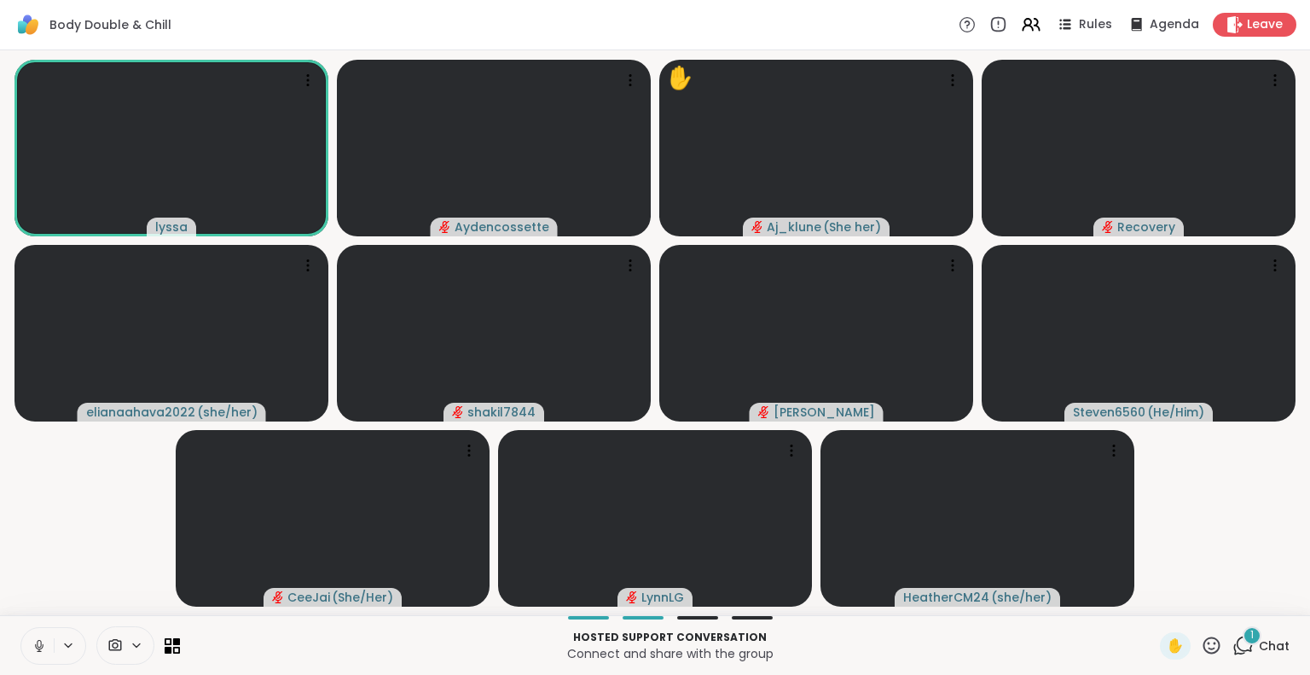
click at [1201, 635] on icon at bounding box center [1211, 645] width 21 height 21
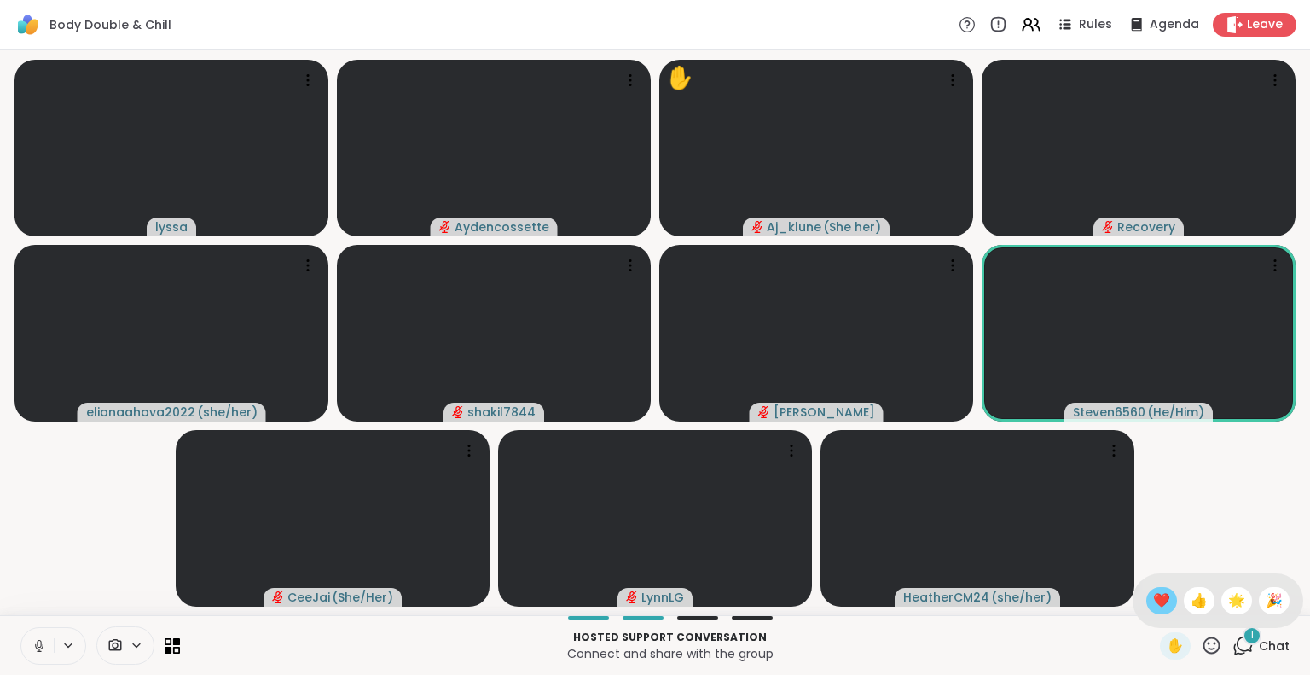
click at [1153, 601] on span "❤️" at bounding box center [1161, 600] width 17 height 20
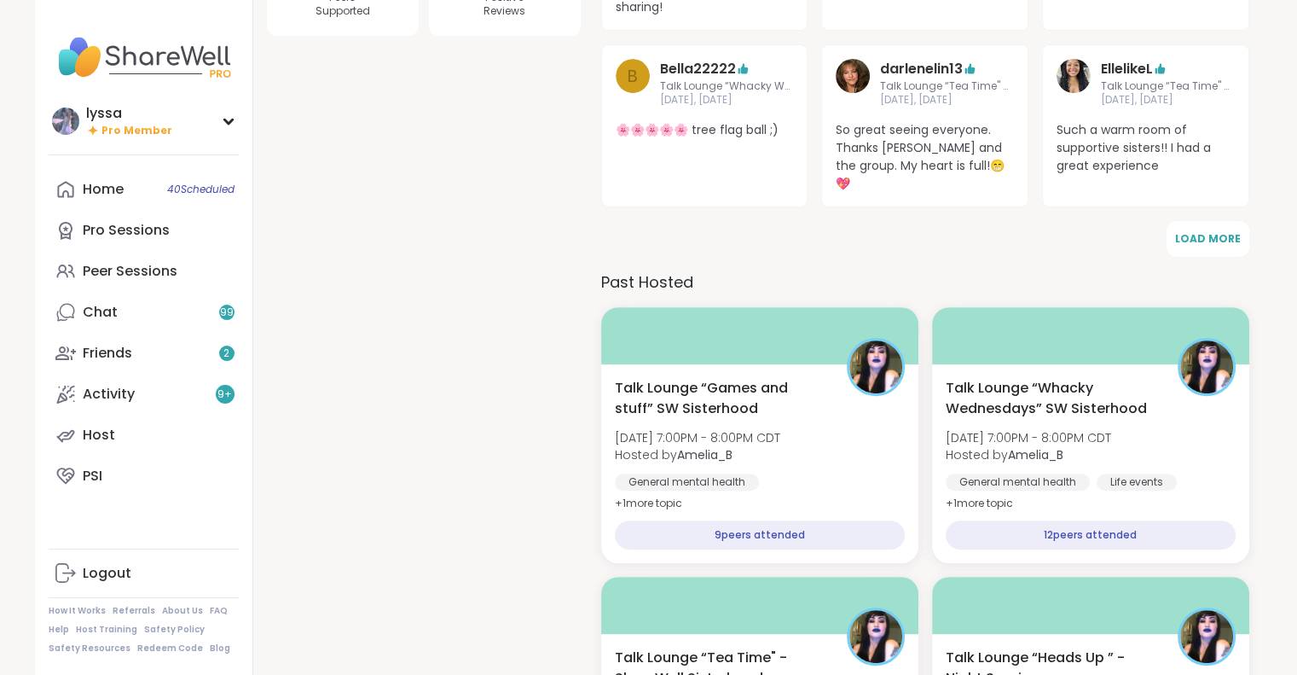
scroll to position [512, 0]
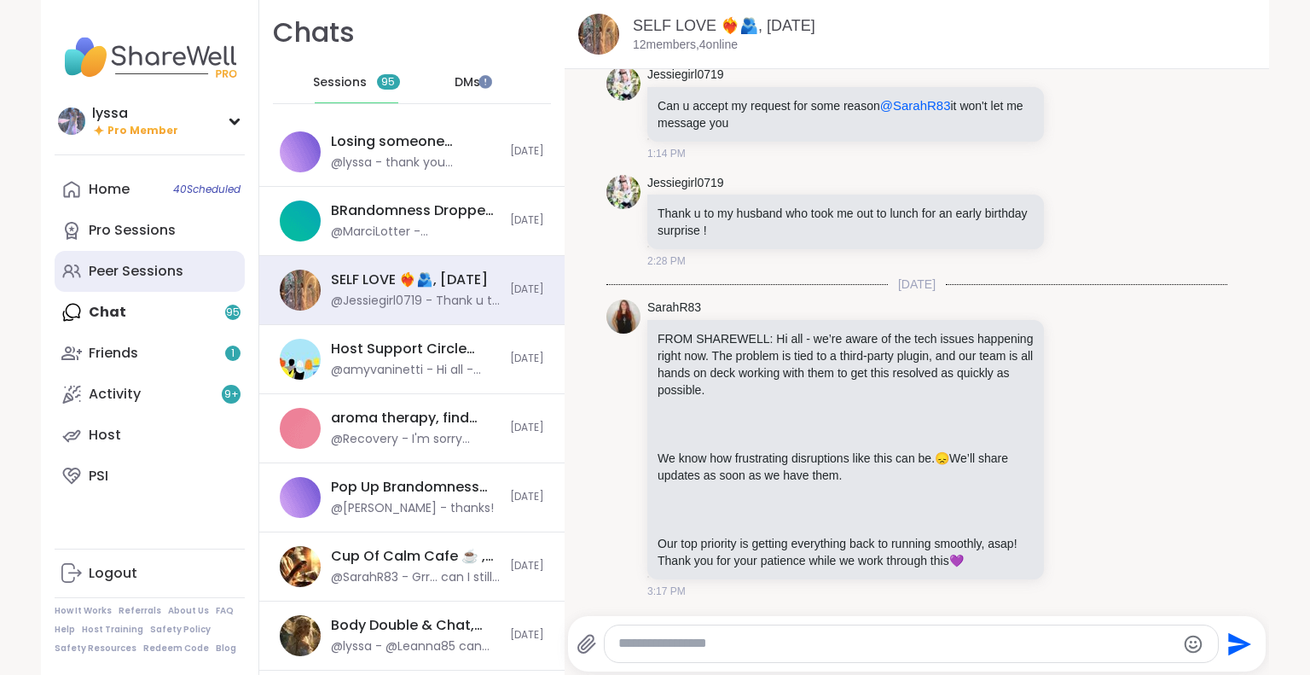
click at [107, 265] on div "Peer Sessions" at bounding box center [136, 271] width 95 height 19
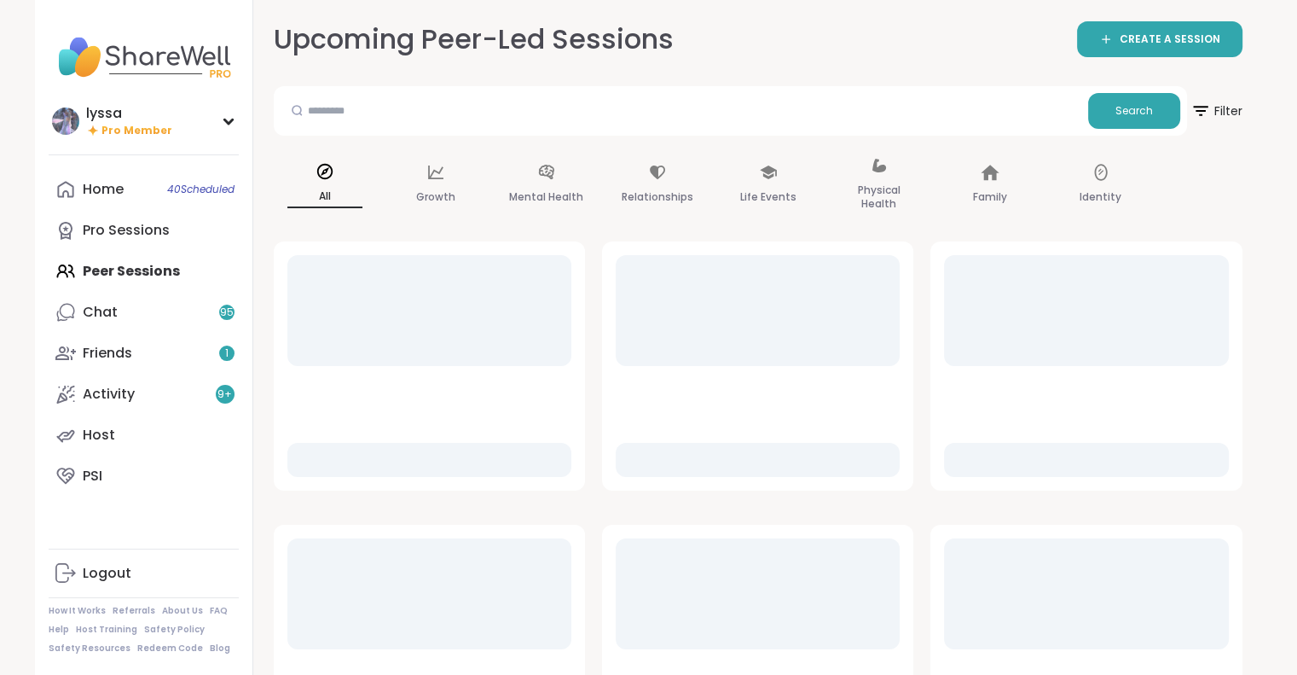
click at [380, 348] on div at bounding box center [429, 310] width 284 height 111
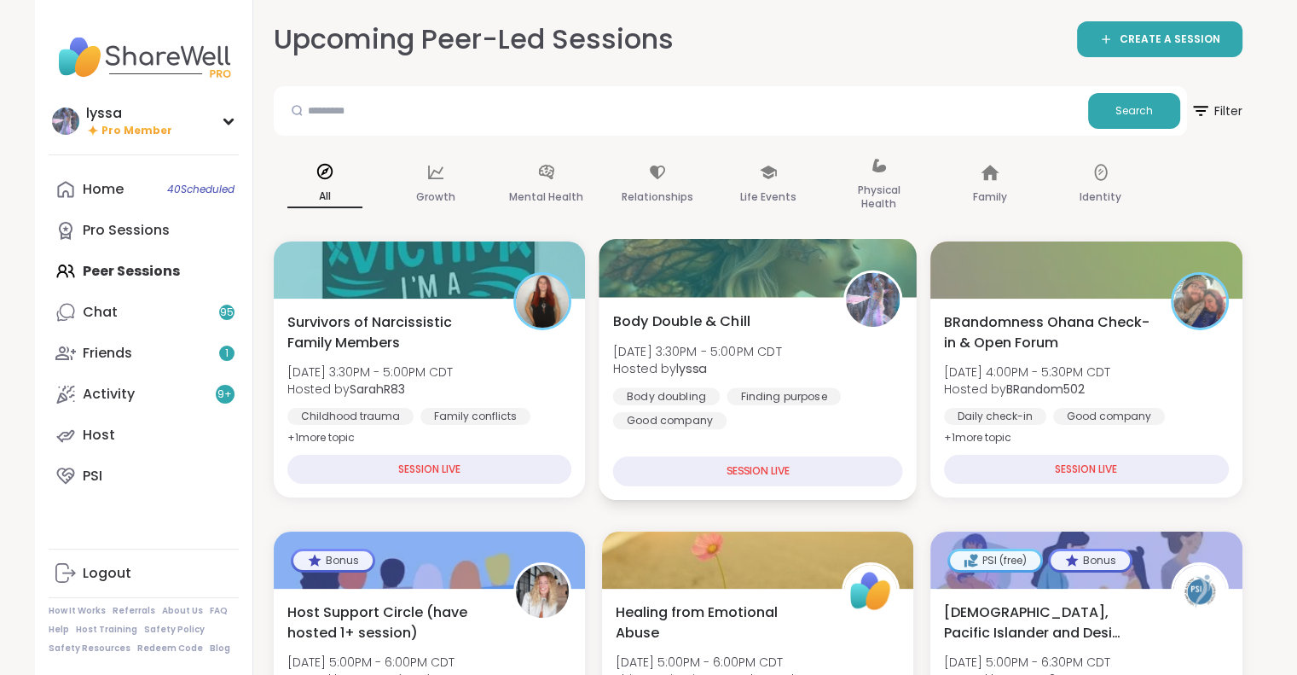
click at [795, 389] on div "Finding purpose" at bounding box center [784, 395] width 114 height 17
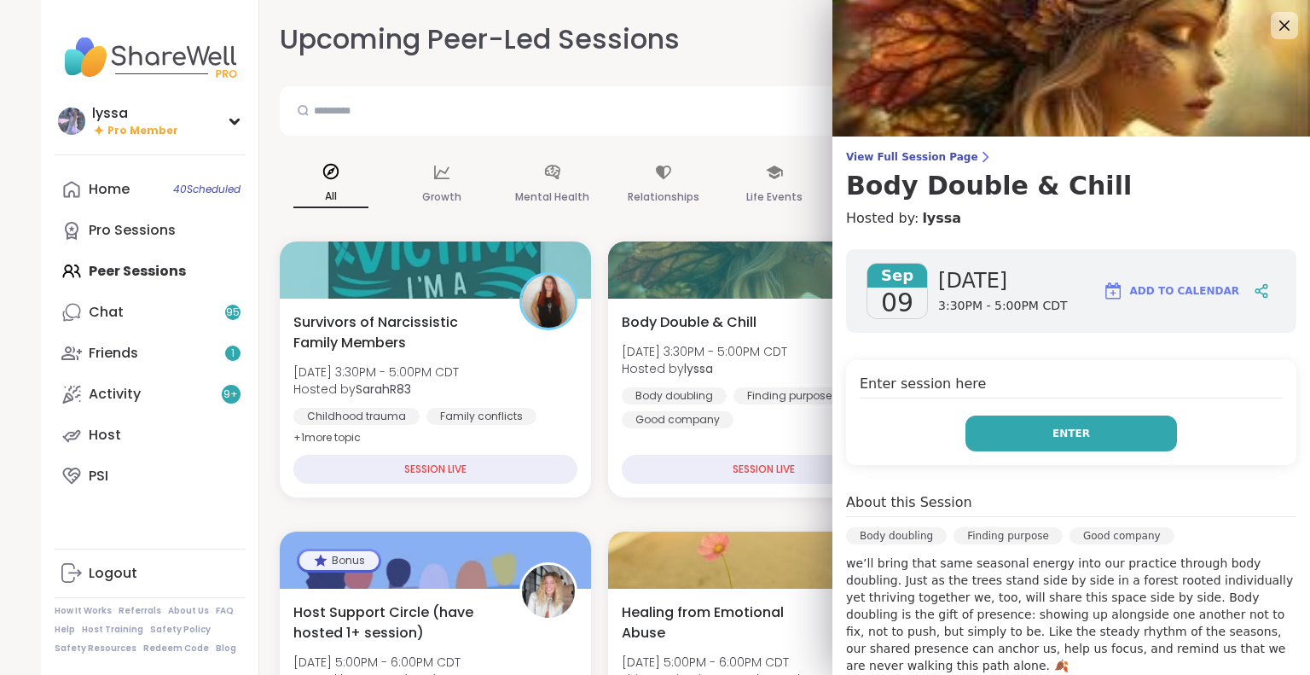
click at [983, 435] on button "Enter" at bounding box center [1071, 433] width 212 height 36
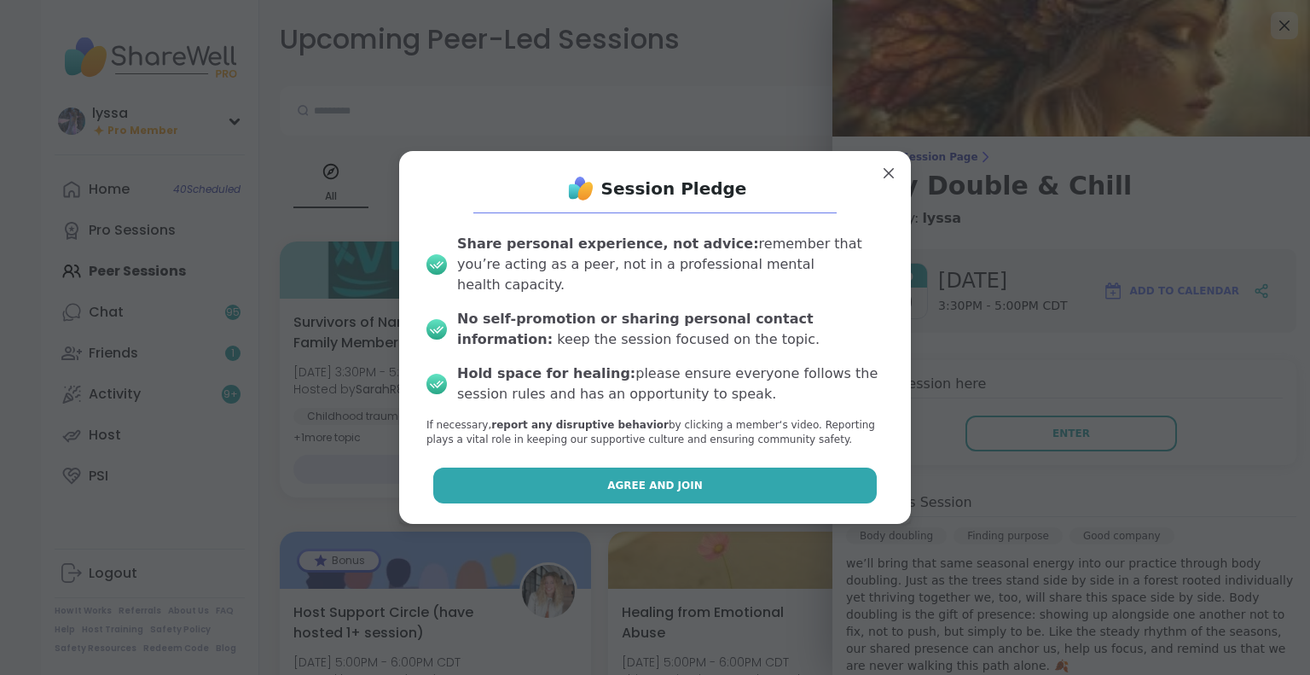
click at [788, 483] on button "Agree and Join" at bounding box center [655, 485] width 444 height 36
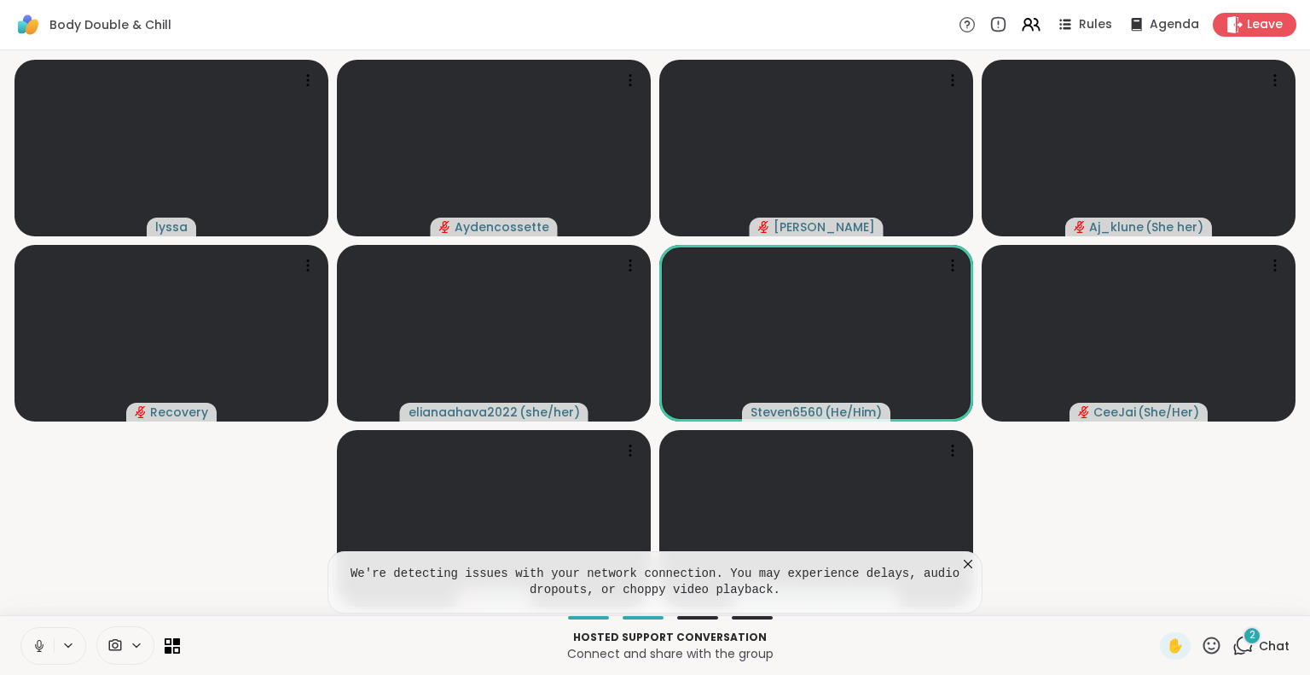
click at [971, 563] on icon at bounding box center [968, 563] width 17 height 17
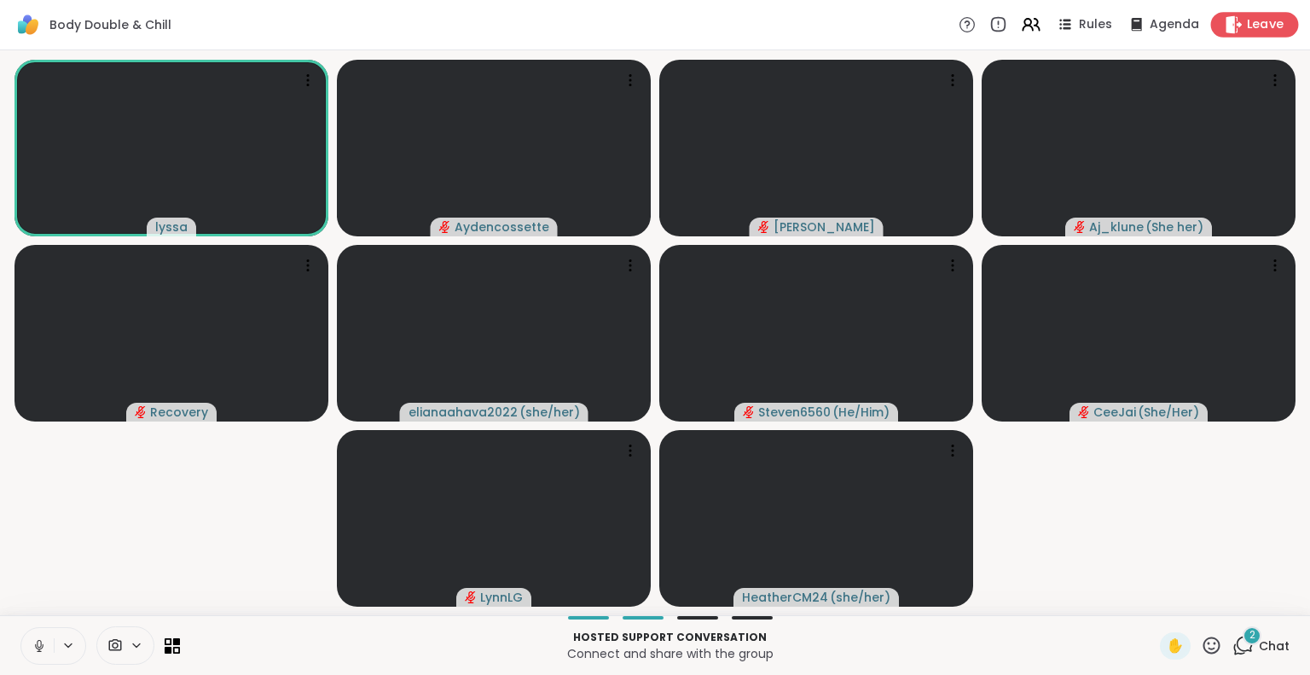
click at [1267, 17] on span "Leave" at bounding box center [1266, 25] width 38 height 18
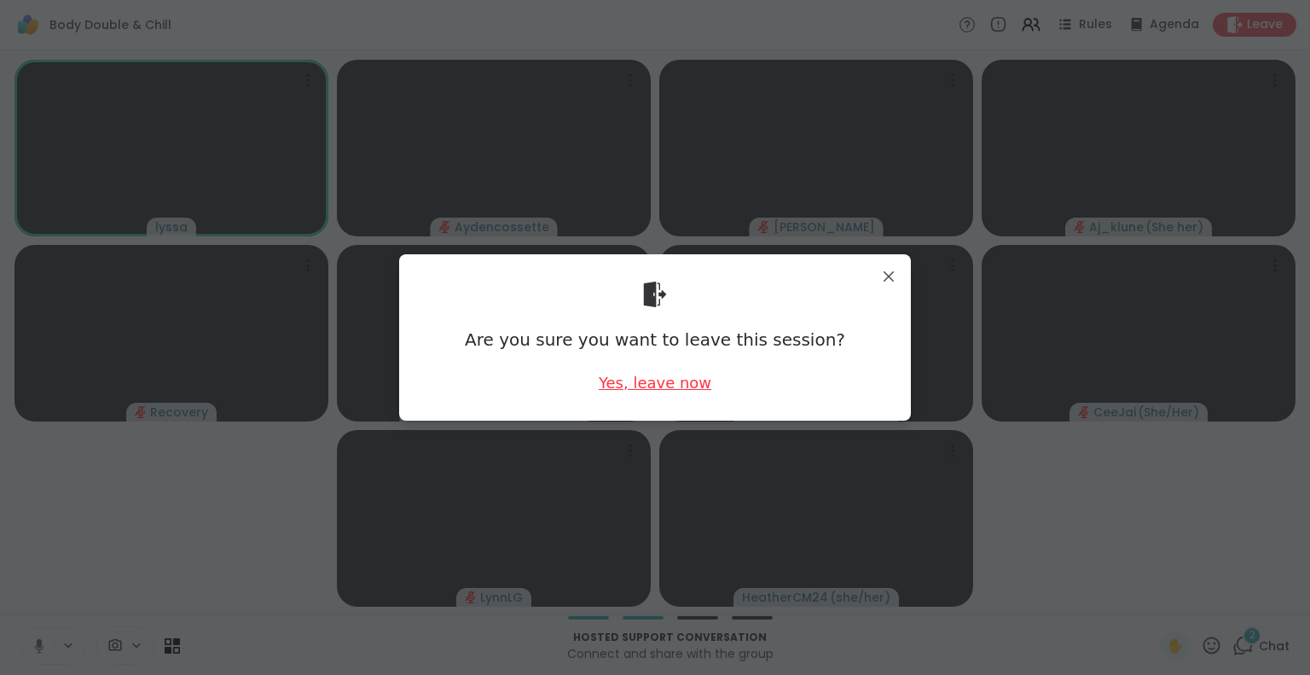
click at [664, 388] on div "Yes, leave now" at bounding box center [655, 382] width 113 height 21
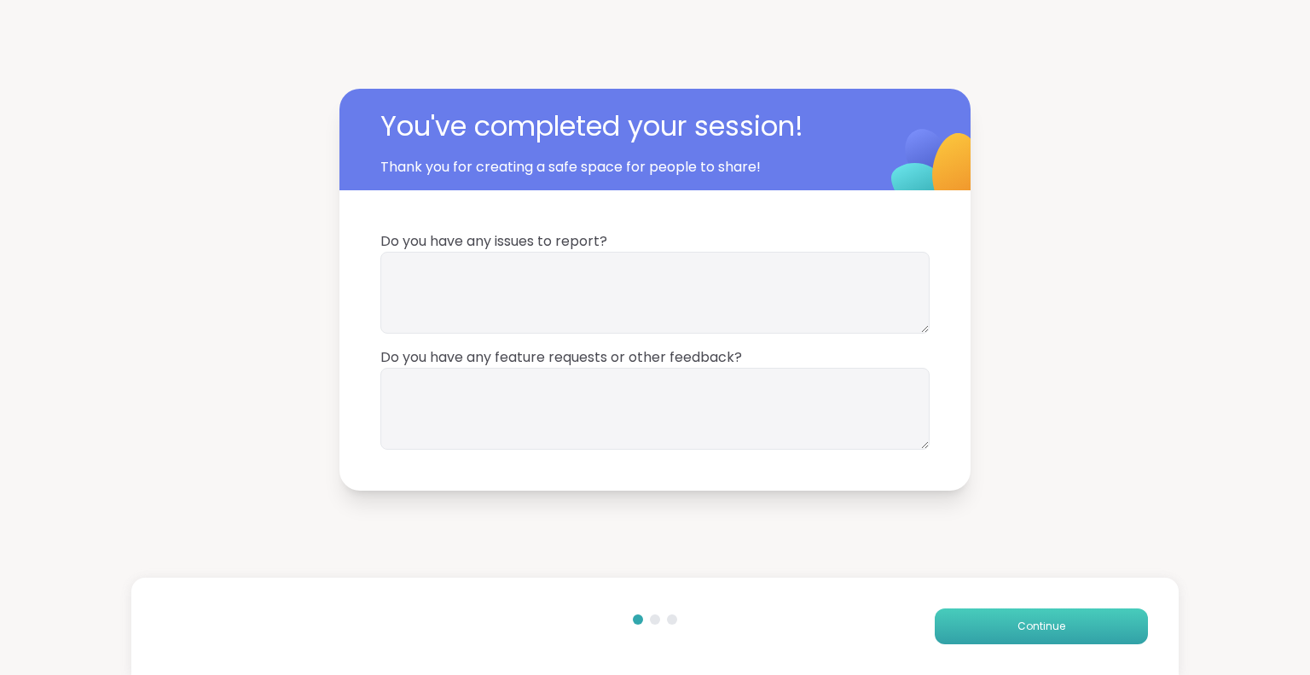
click at [956, 630] on button "Continue" at bounding box center [1041, 626] width 213 height 36
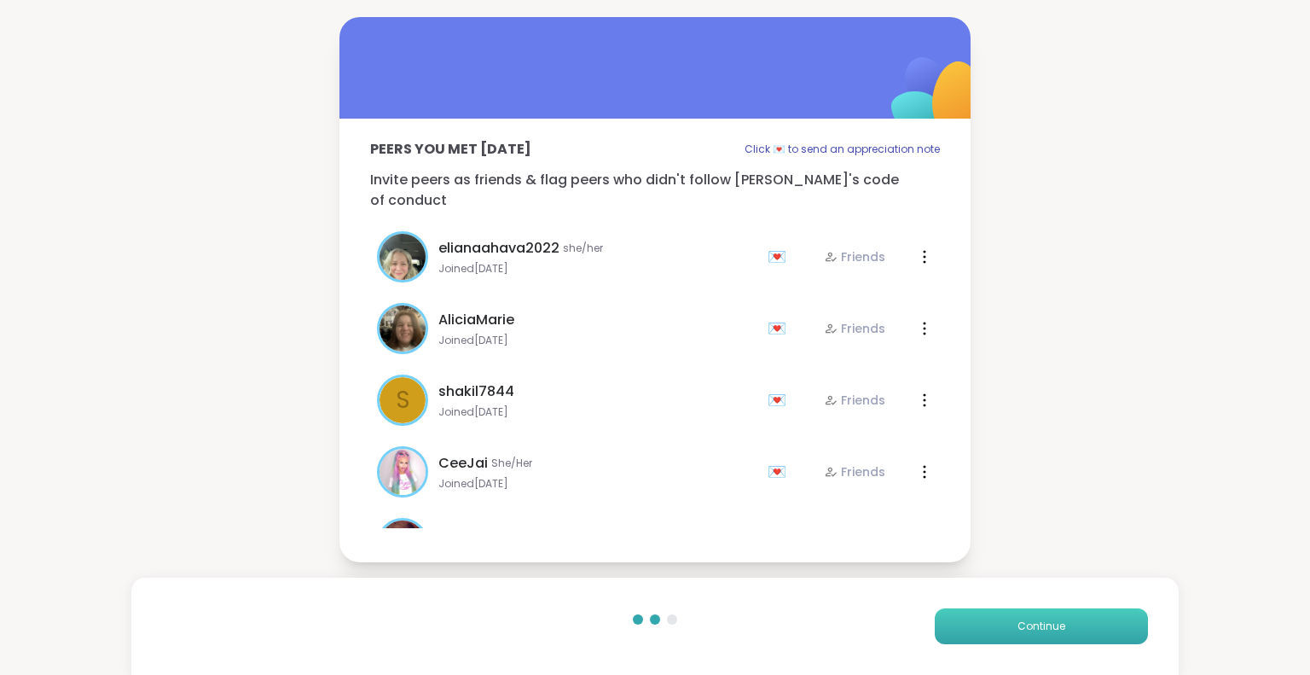
click at [956, 630] on button "Continue" at bounding box center [1041, 626] width 213 height 36
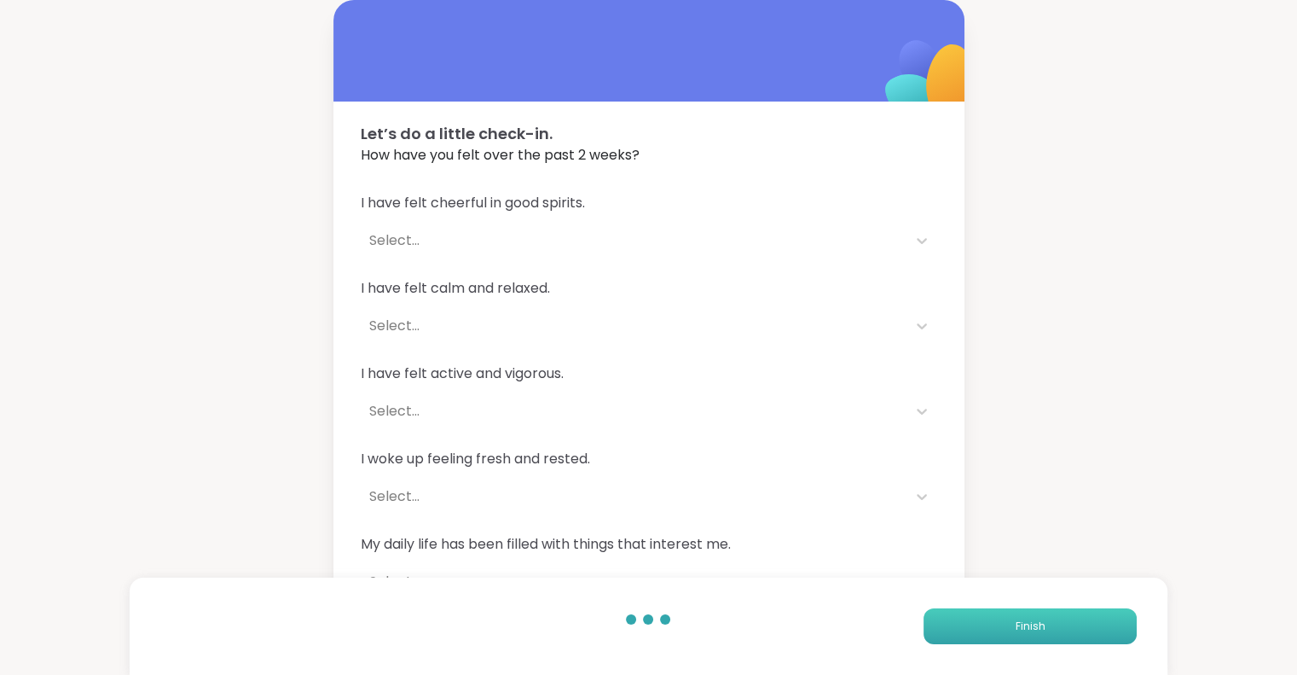
click at [1054, 627] on button "Finish" at bounding box center [1030, 626] width 213 height 36
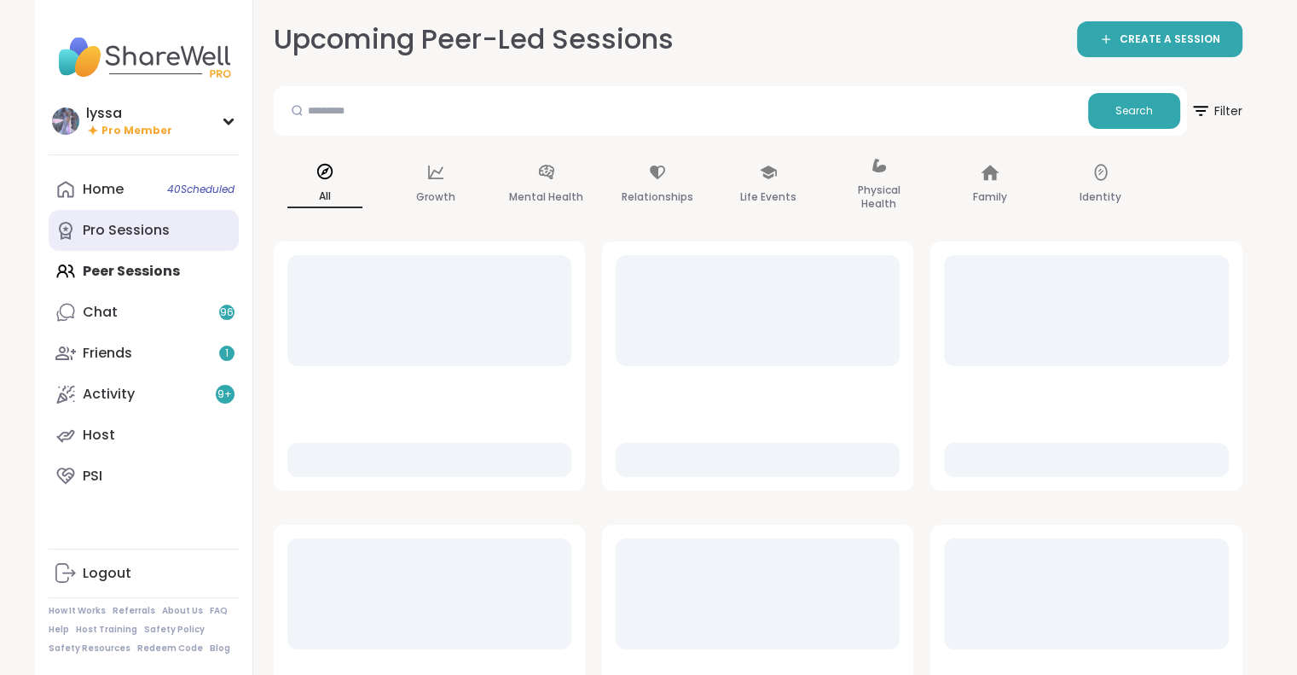
click at [161, 243] on link "Pro Sessions" at bounding box center [144, 230] width 190 height 41
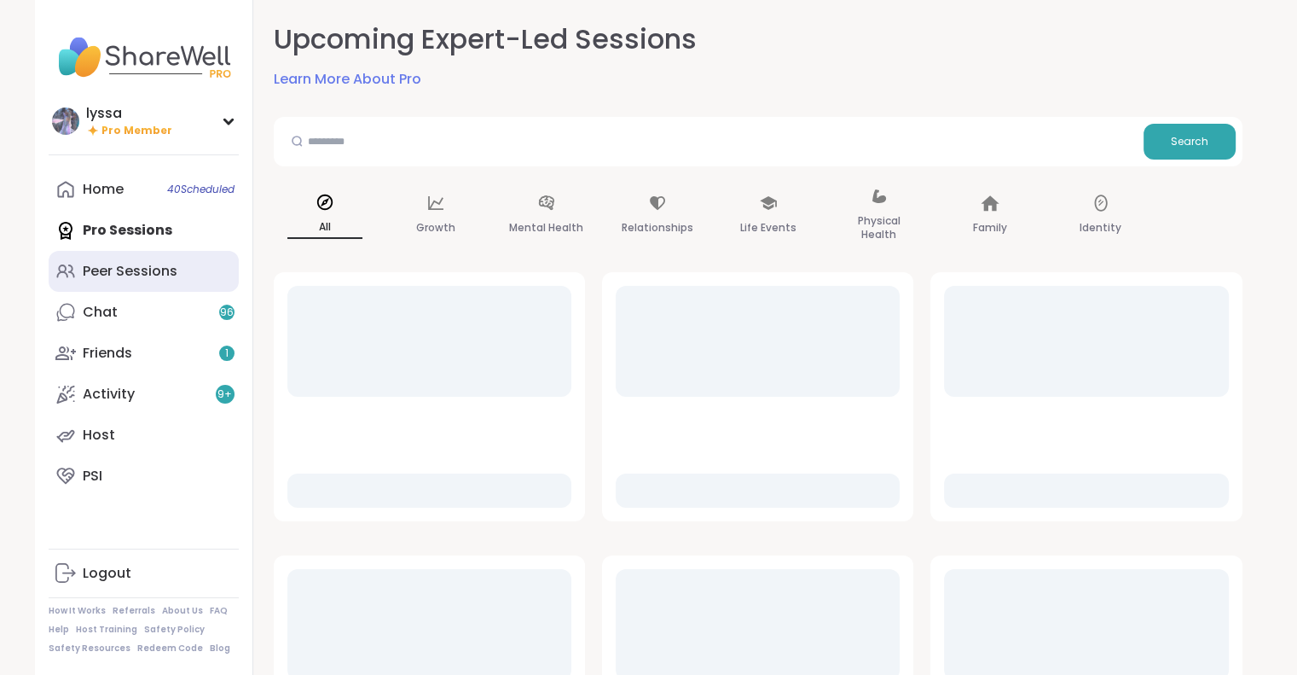
click at [174, 263] on div "Peer Sessions" at bounding box center [130, 271] width 95 height 19
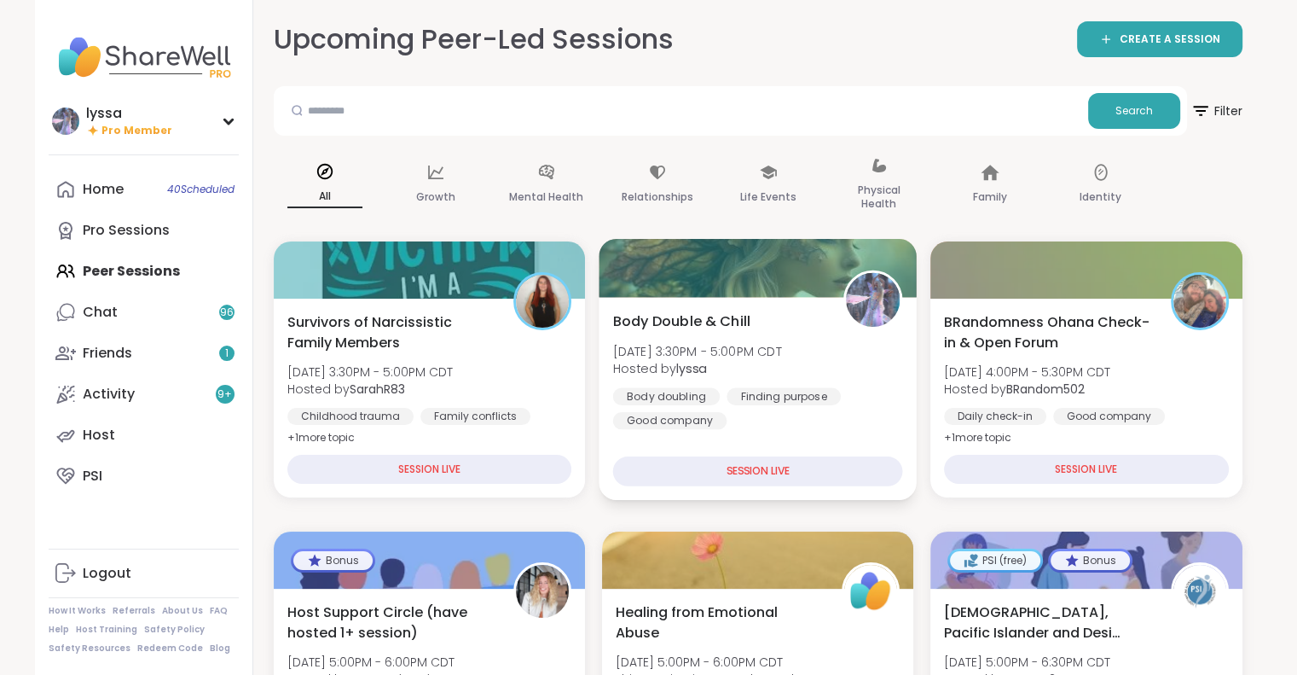
click at [723, 299] on div "Body Double & Chill Tue, Sep 09 | 3:30PM - 5:00PM CDT Hosted by lyssa Body doub…" at bounding box center [758, 398] width 318 height 203
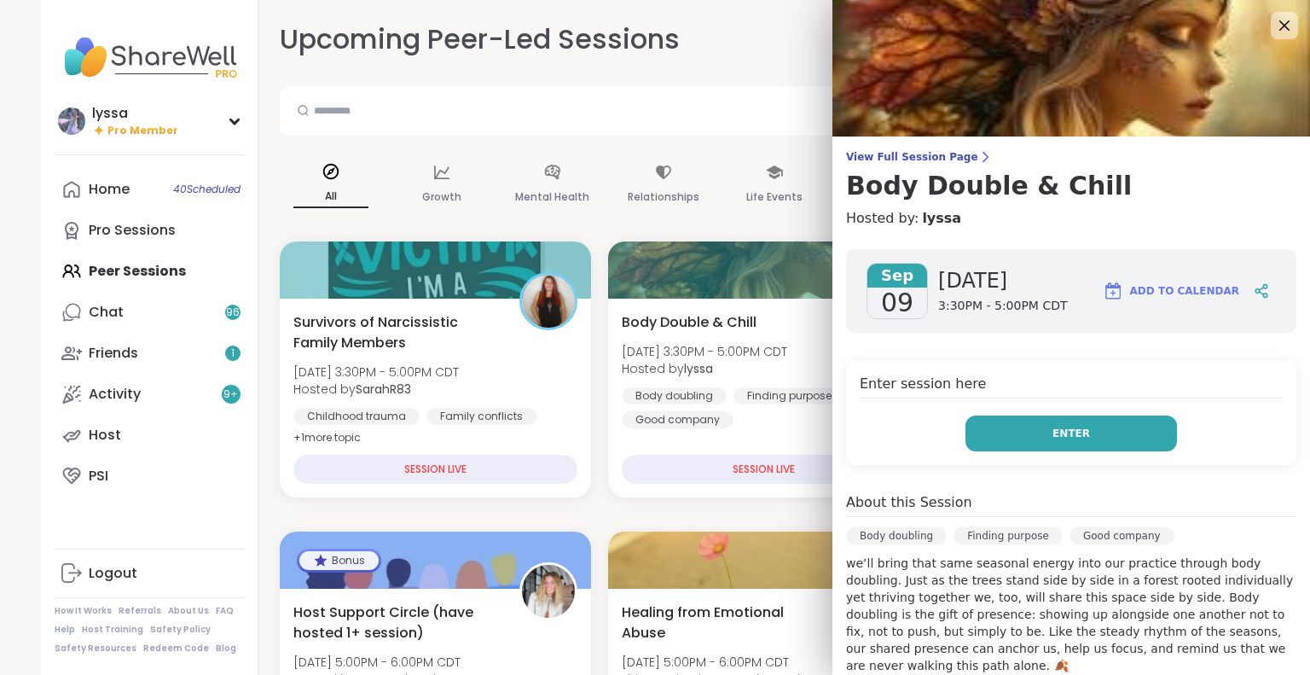
click at [1132, 444] on button "Enter" at bounding box center [1071, 433] width 212 height 36
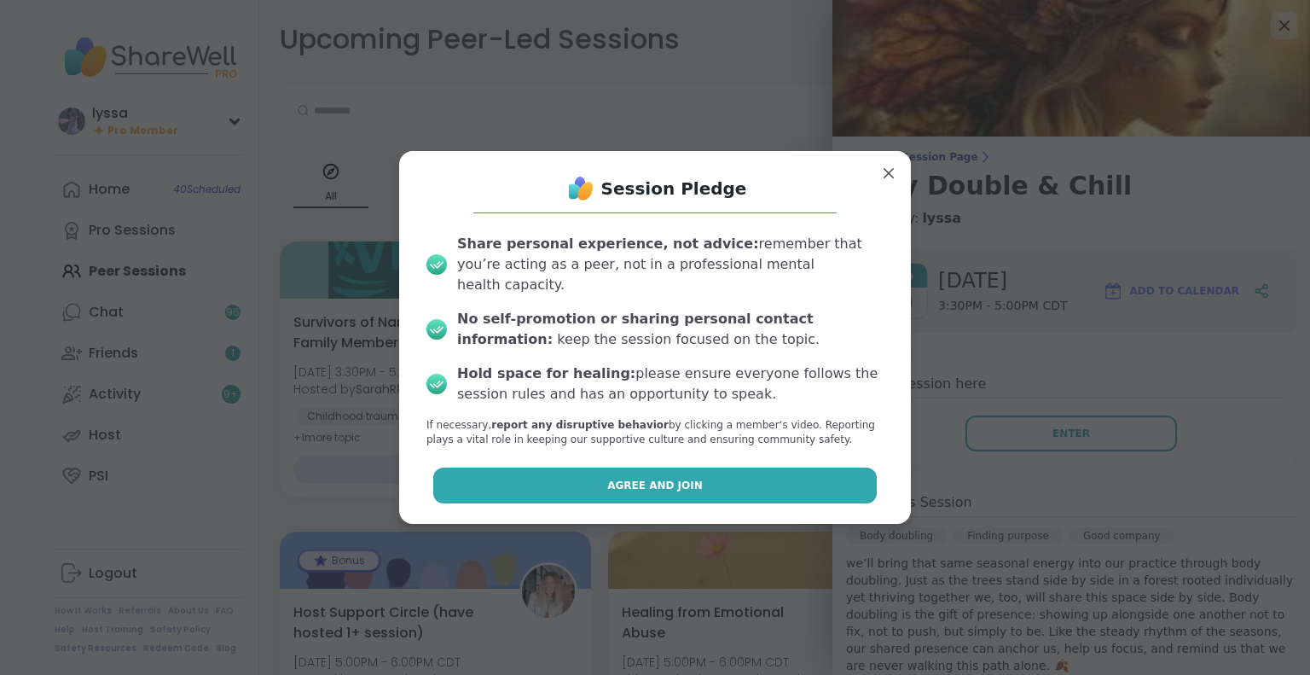
click at [820, 467] on button "Agree and Join" at bounding box center [655, 485] width 444 height 36
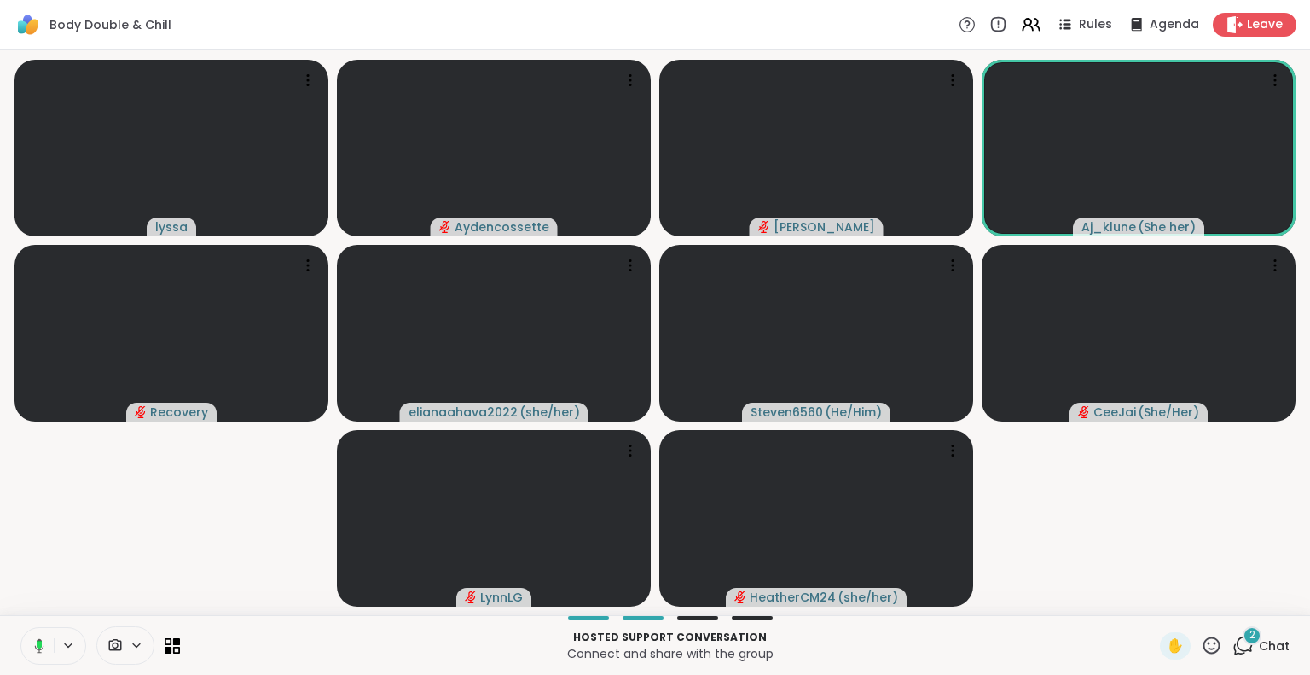
click at [24, 645] on button at bounding box center [36, 646] width 35 height 36
click at [53, 586] on video-player-container "lyssa Aydencossette Vicke Aj_klune ( She her ) Recovery elianaahava2022 ( she/h…" at bounding box center [655, 332] width 1290 height 551
click at [1201, 637] on icon at bounding box center [1211, 645] width 21 height 21
click at [1120, 545] on video-player-container "lyssa Aydencossette Vicke Aj_klune ( She her ) Recovery elianaahava2022 ( she/h…" at bounding box center [655, 332] width 1290 height 551
click at [1201, 651] on icon at bounding box center [1211, 645] width 21 height 21
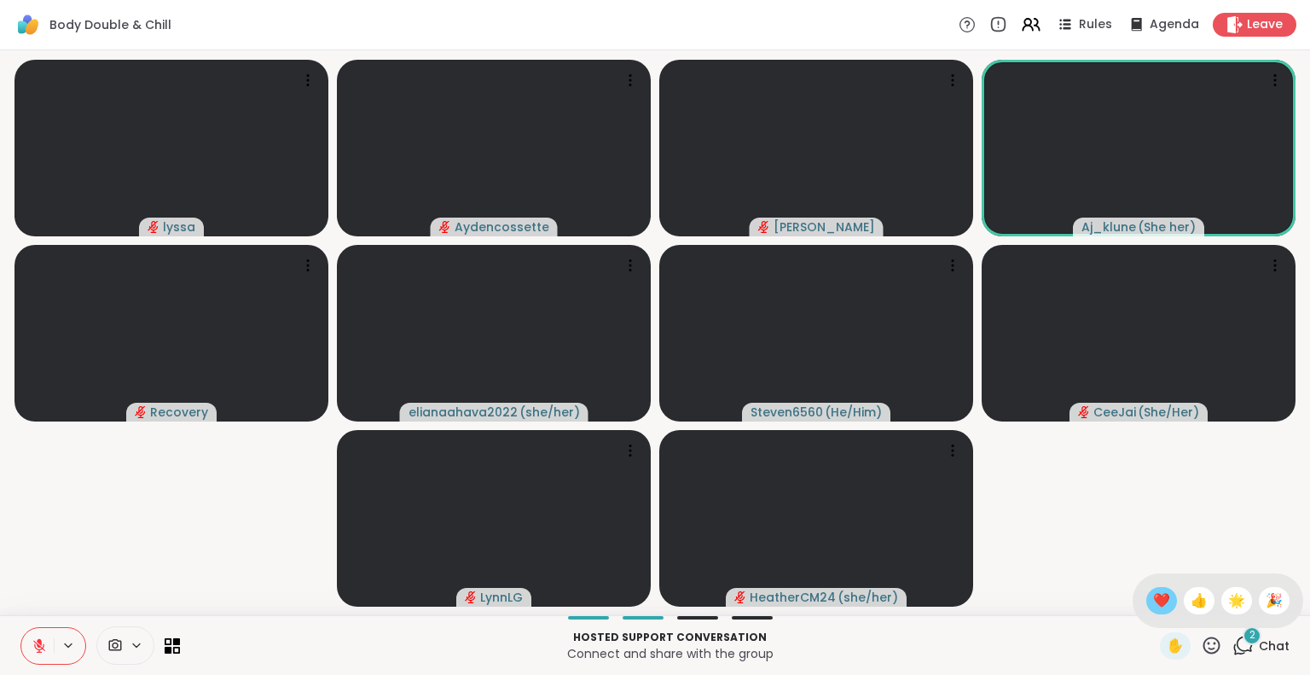
click at [1146, 612] on div "❤️" at bounding box center [1161, 600] width 31 height 27
click at [1201, 653] on icon at bounding box center [1211, 645] width 21 height 21
click at [1153, 600] on span "❤️" at bounding box center [1161, 600] width 17 height 20
click at [39, 641] on icon at bounding box center [39, 641] width 5 height 7
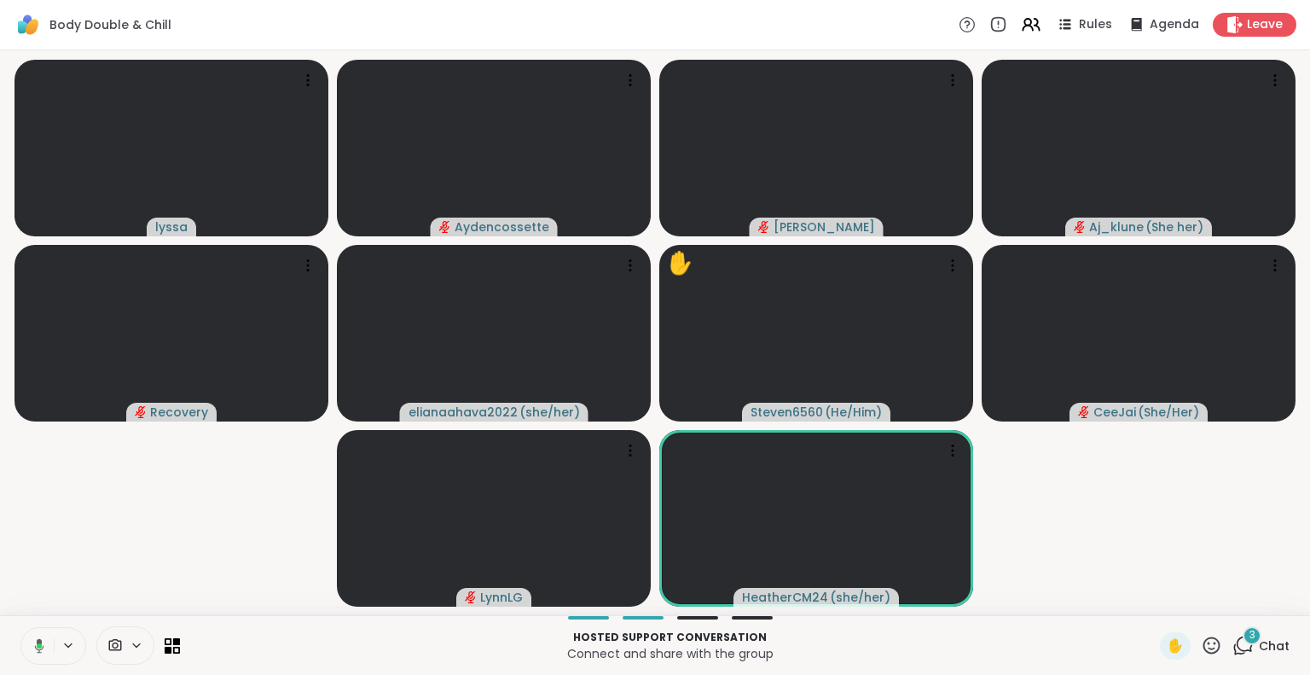
click at [38, 640] on icon at bounding box center [39, 645] width 9 height 14
click at [32, 641] on icon at bounding box center [39, 645] width 15 height 15
click at [1264, 648] on span "Chat" at bounding box center [1274, 645] width 31 height 17
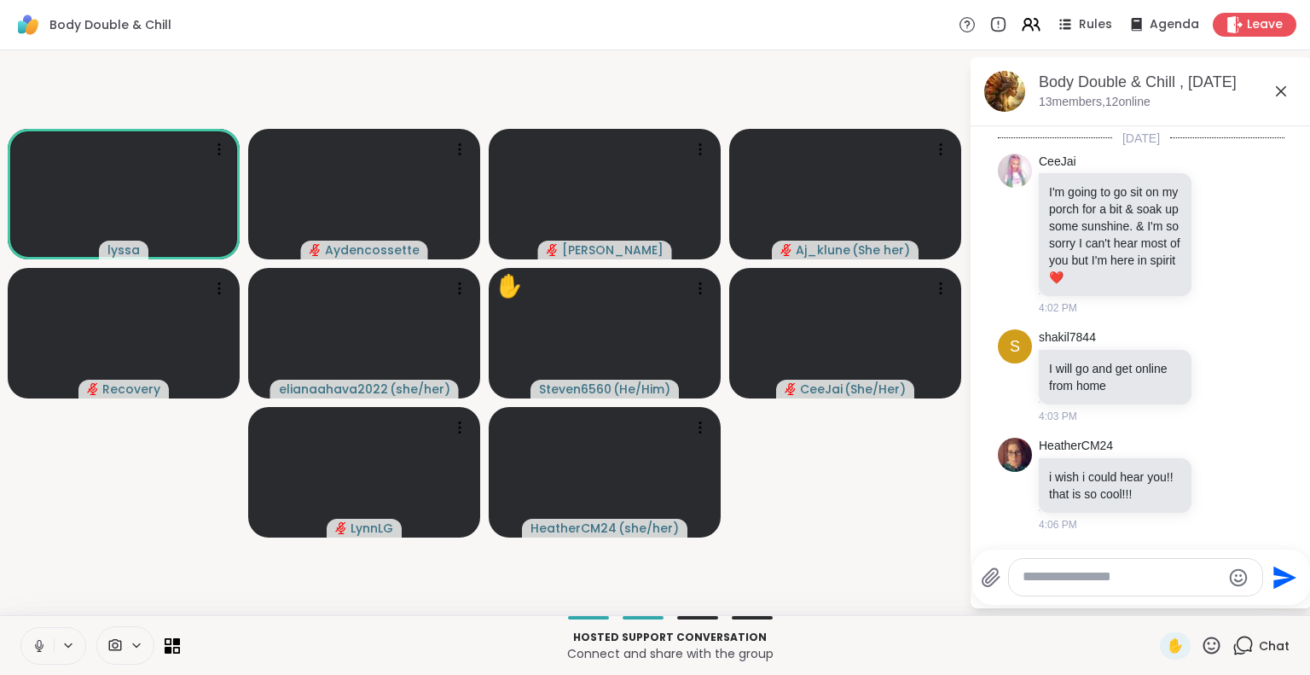
scroll to position [4236, 0]
click at [1280, 90] on icon at bounding box center [1281, 91] width 10 height 10
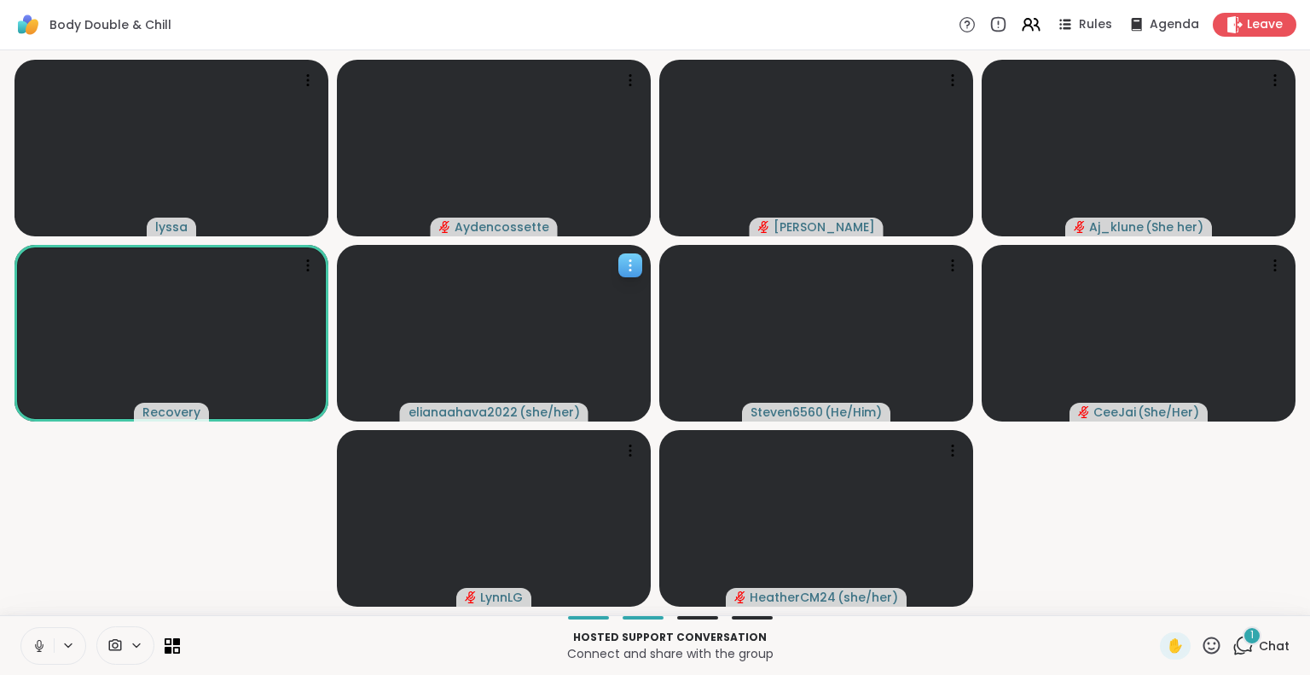
click at [631, 262] on icon at bounding box center [630, 265] width 17 height 17
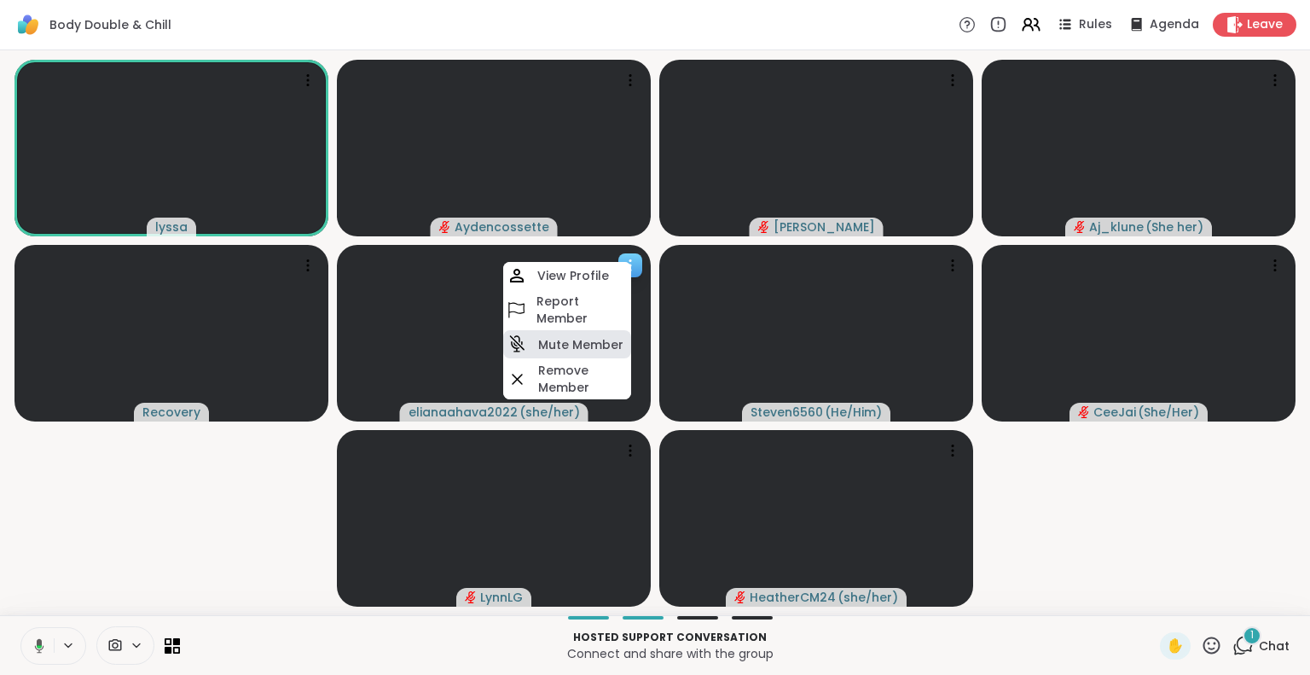
click at [553, 344] on h4 "Mute Member" at bounding box center [580, 344] width 85 height 17
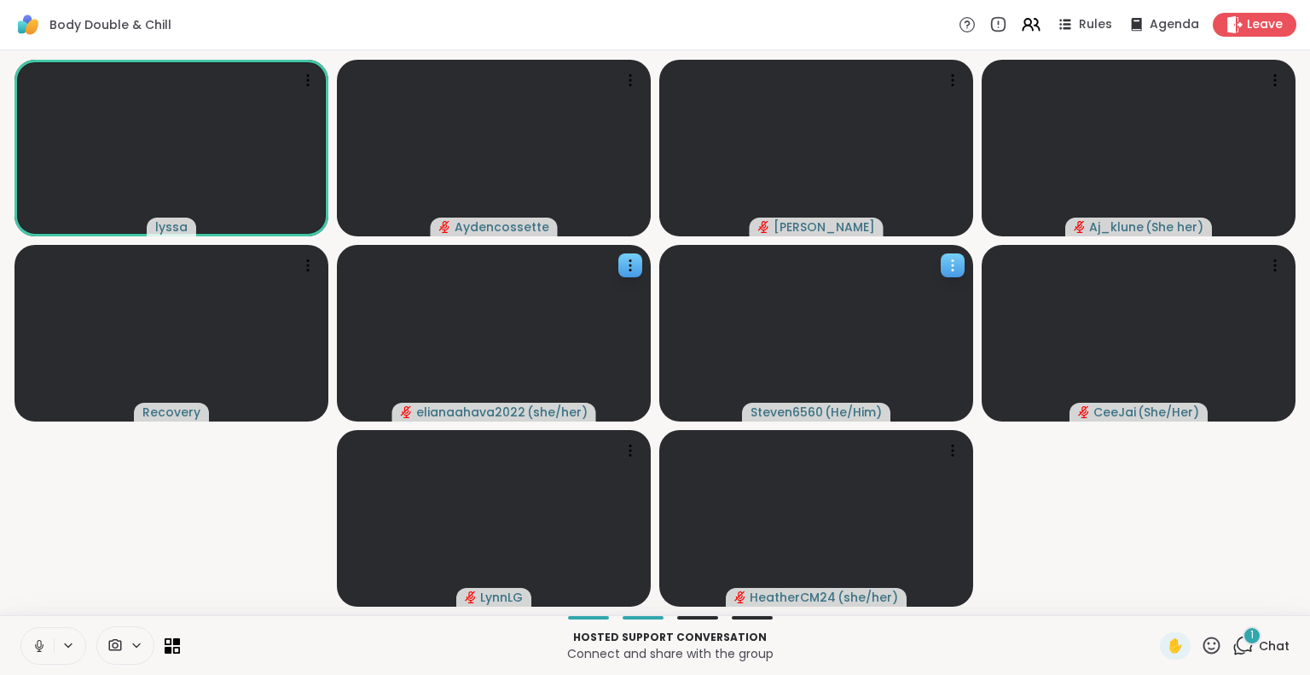
click at [955, 272] on icon at bounding box center [952, 265] width 17 height 17
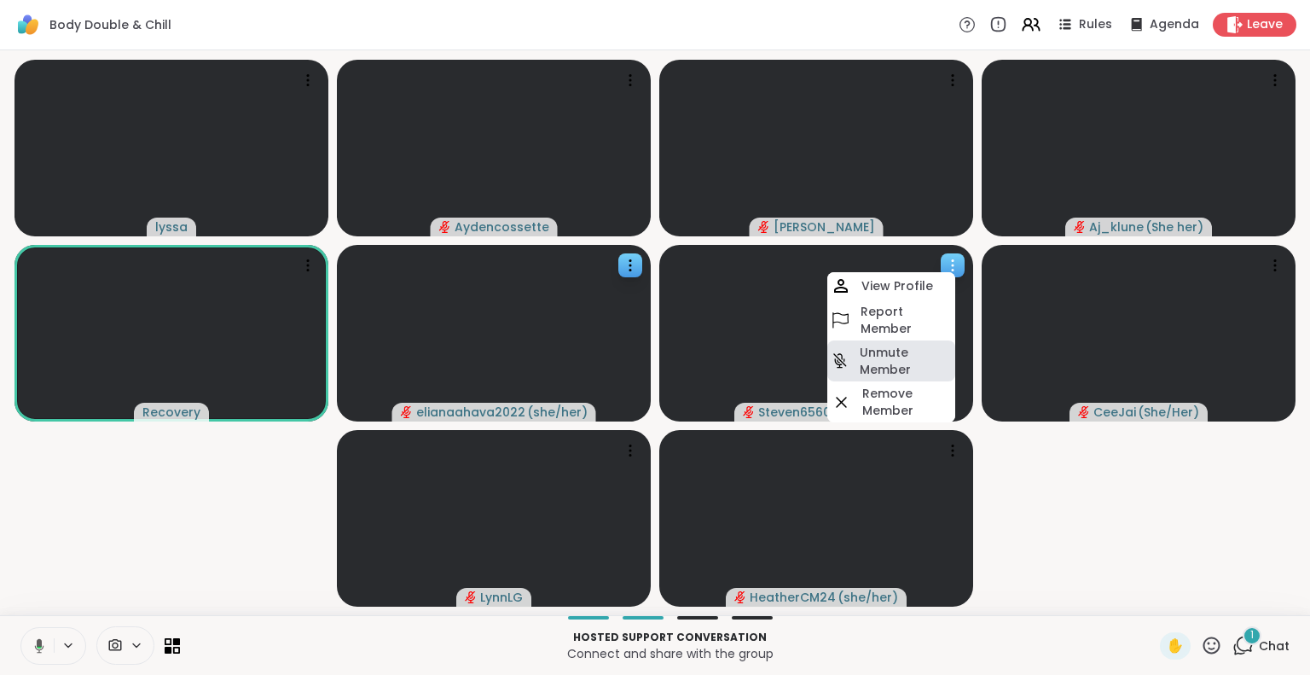
click at [905, 357] on h4 "Unmute Member" at bounding box center [906, 361] width 92 height 34
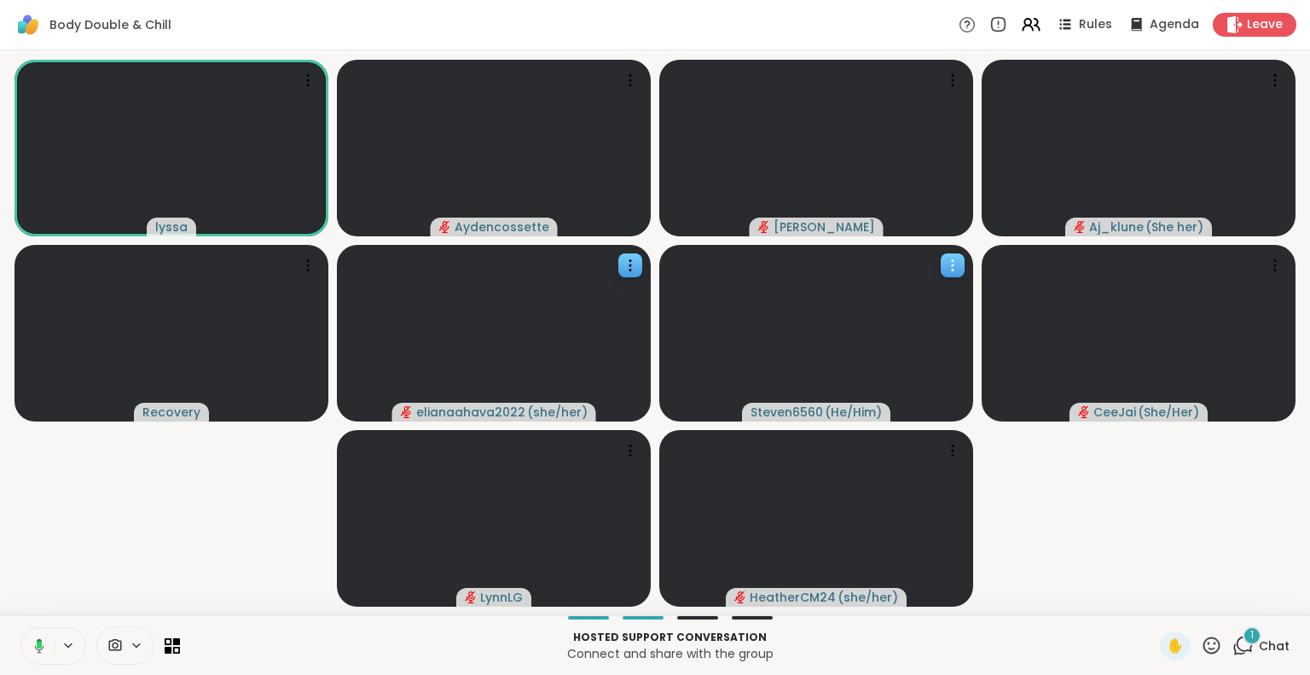
click at [948, 265] on icon at bounding box center [952, 265] width 17 height 17
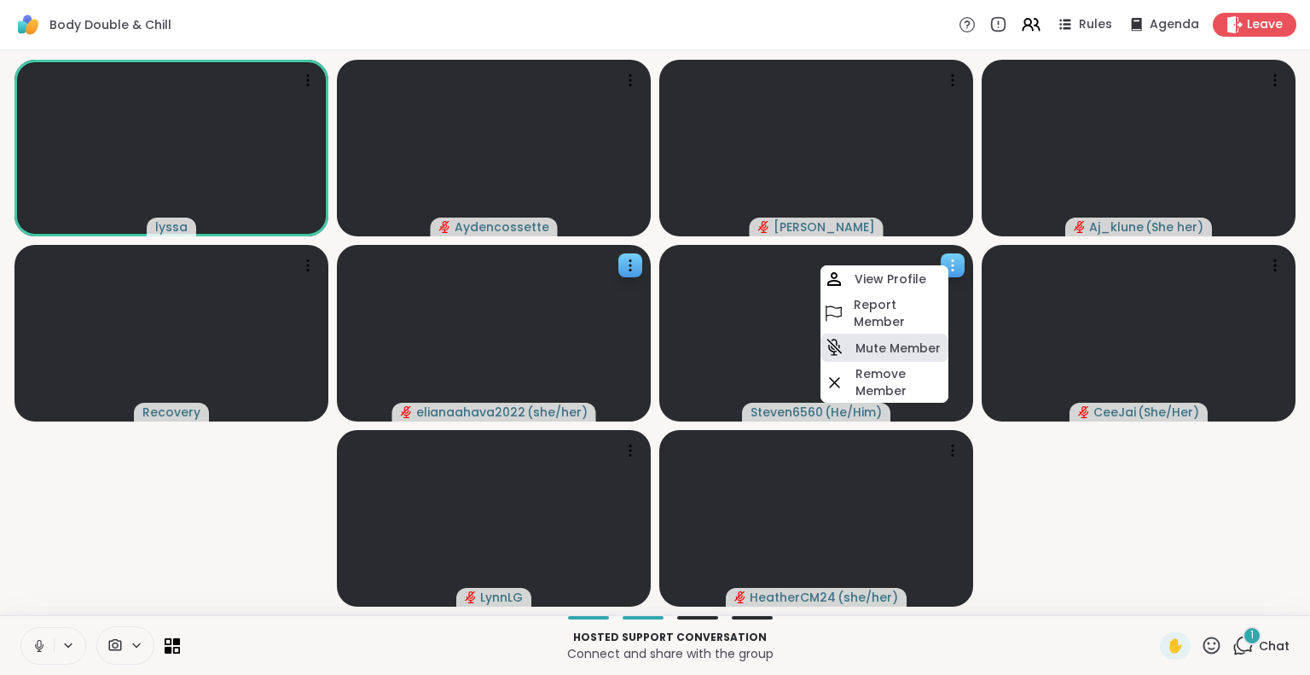
click at [899, 353] on h4 "Mute Member" at bounding box center [897, 347] width 85 height 17
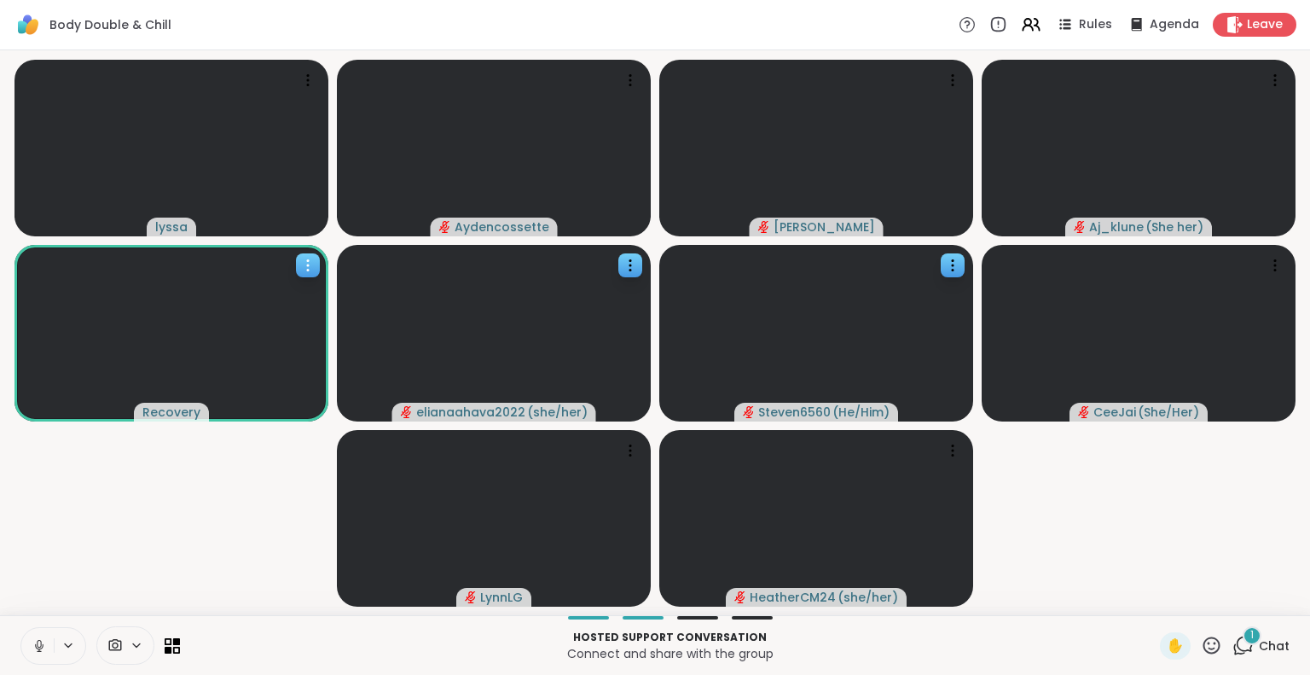
click at [295, 252] on video at bounding box center [171, 333] width 314 height 177
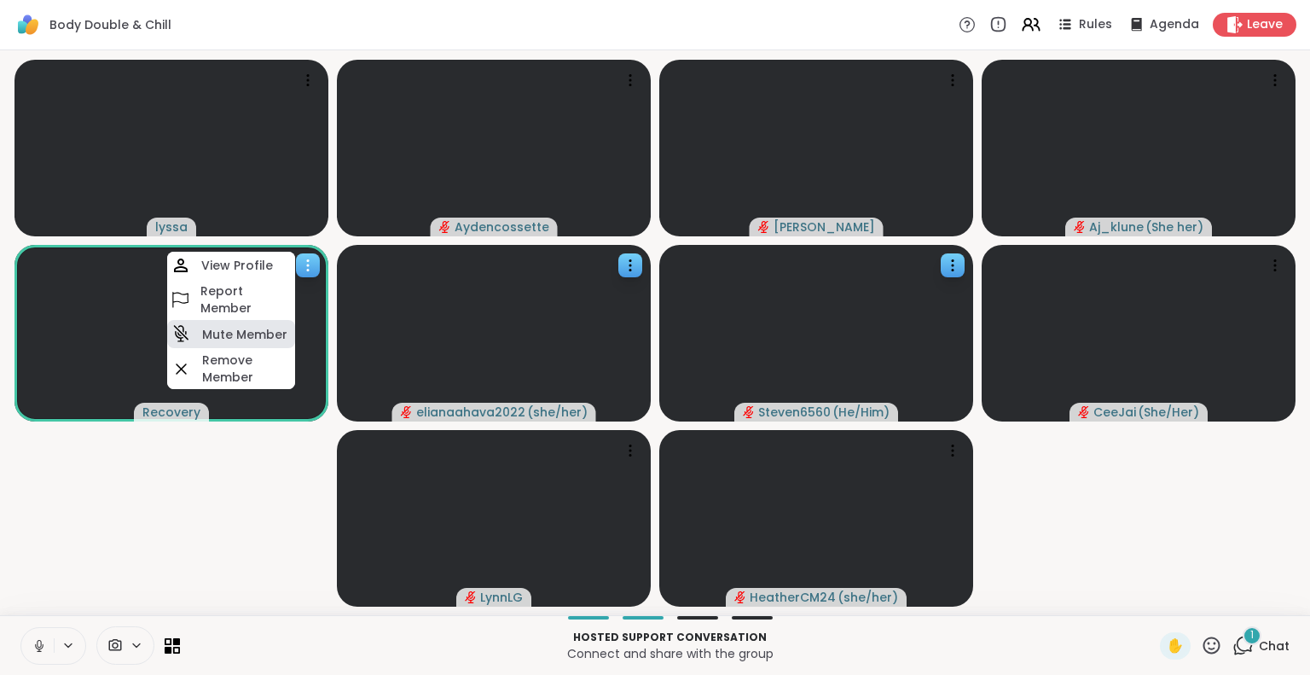
click at [276, 330] on h4 "Mute Member" at bounding box center [244, 334] width 85 height 17
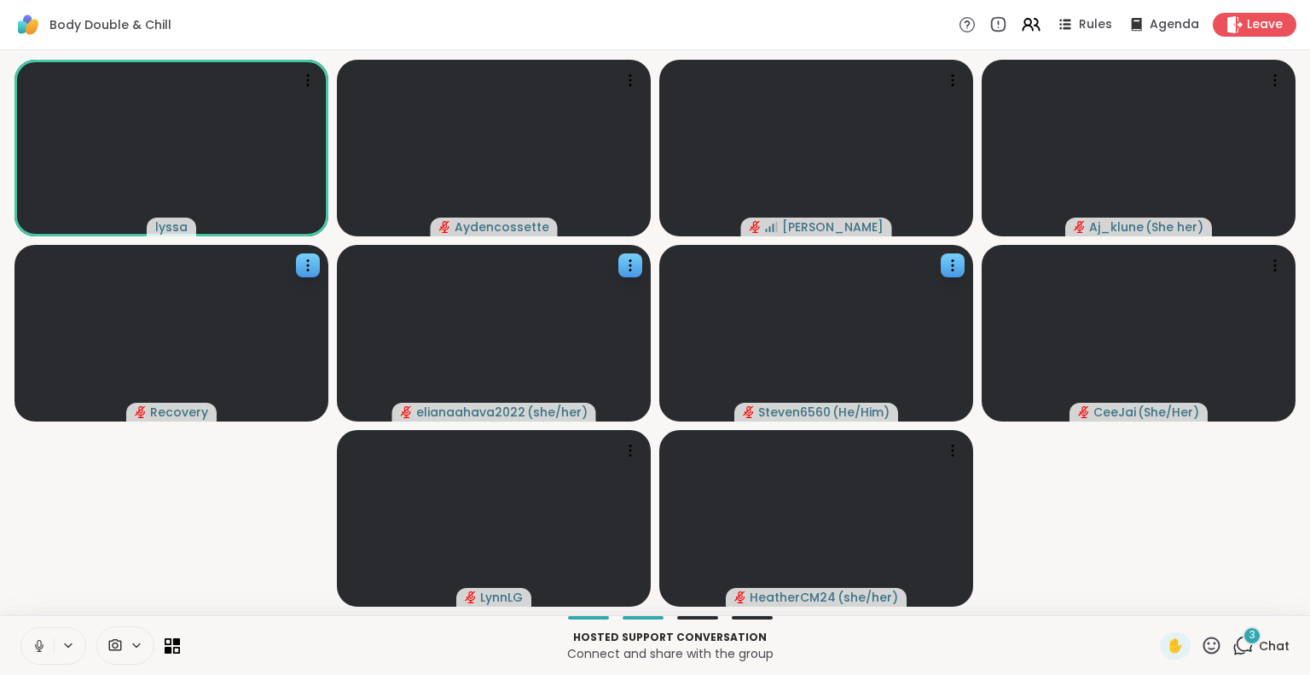
click at [1259, 641] on span "Chat" at bounding box center [1274, 645] width 31 height 17
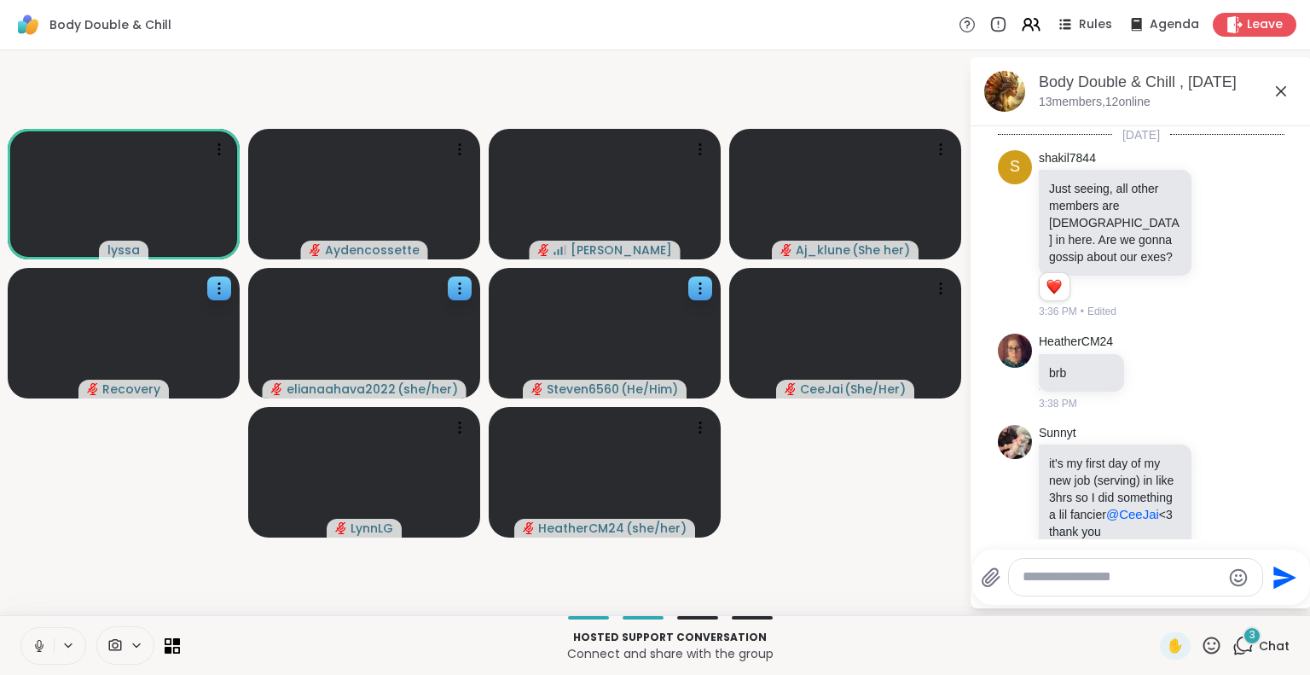
scroll to position [4650, 0]
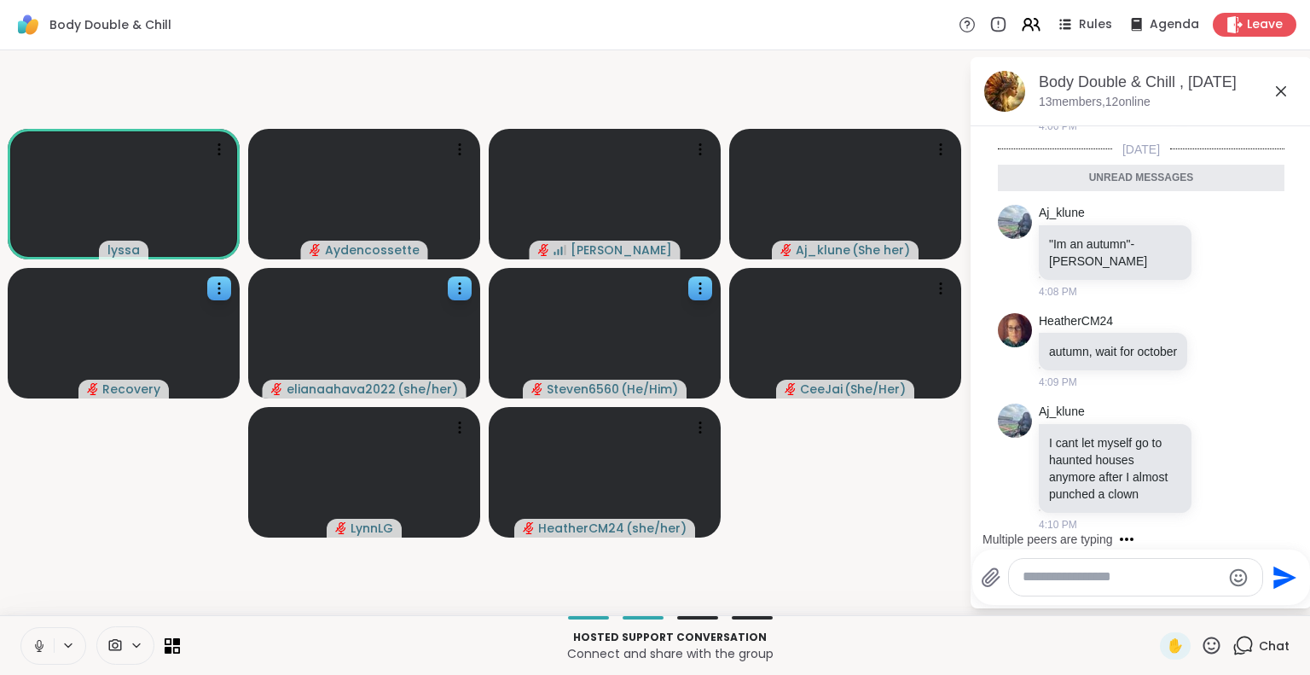
click at [1280, 90] on icon at bounding box center [1281, 91] width 10 height 10
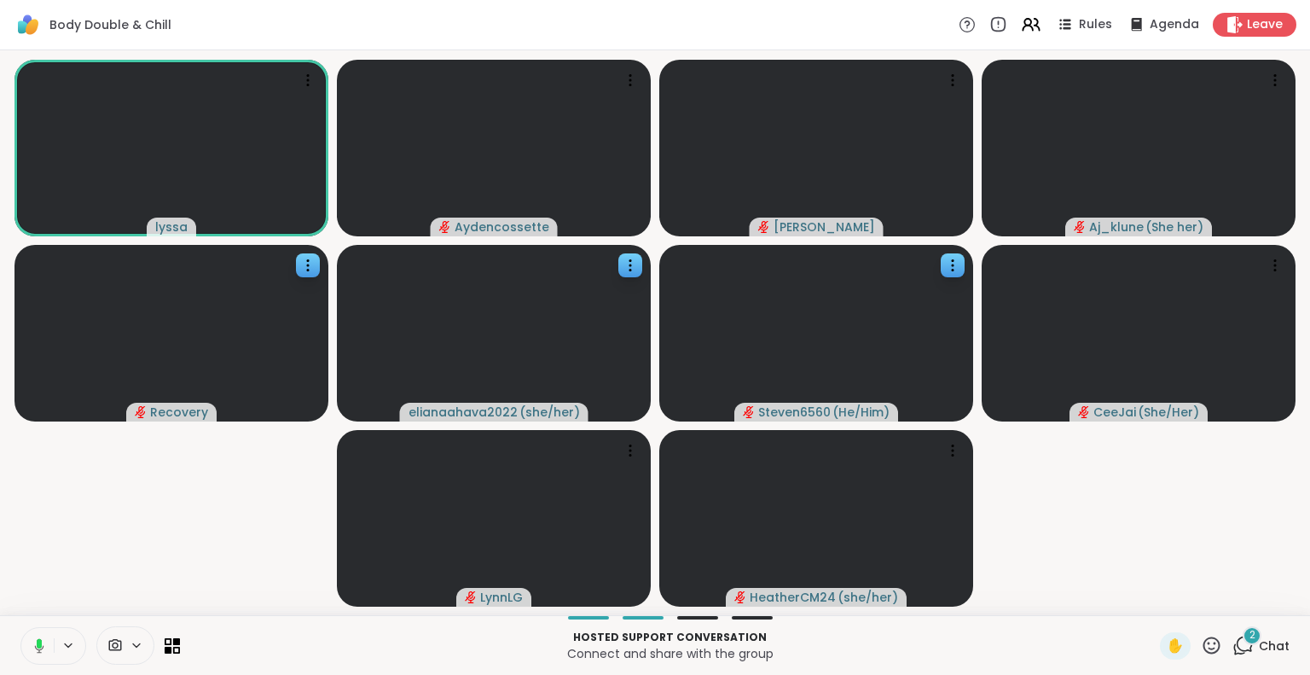
click at [1201, 647] on icon at bounding box center [1211, 645] width 21 height 21
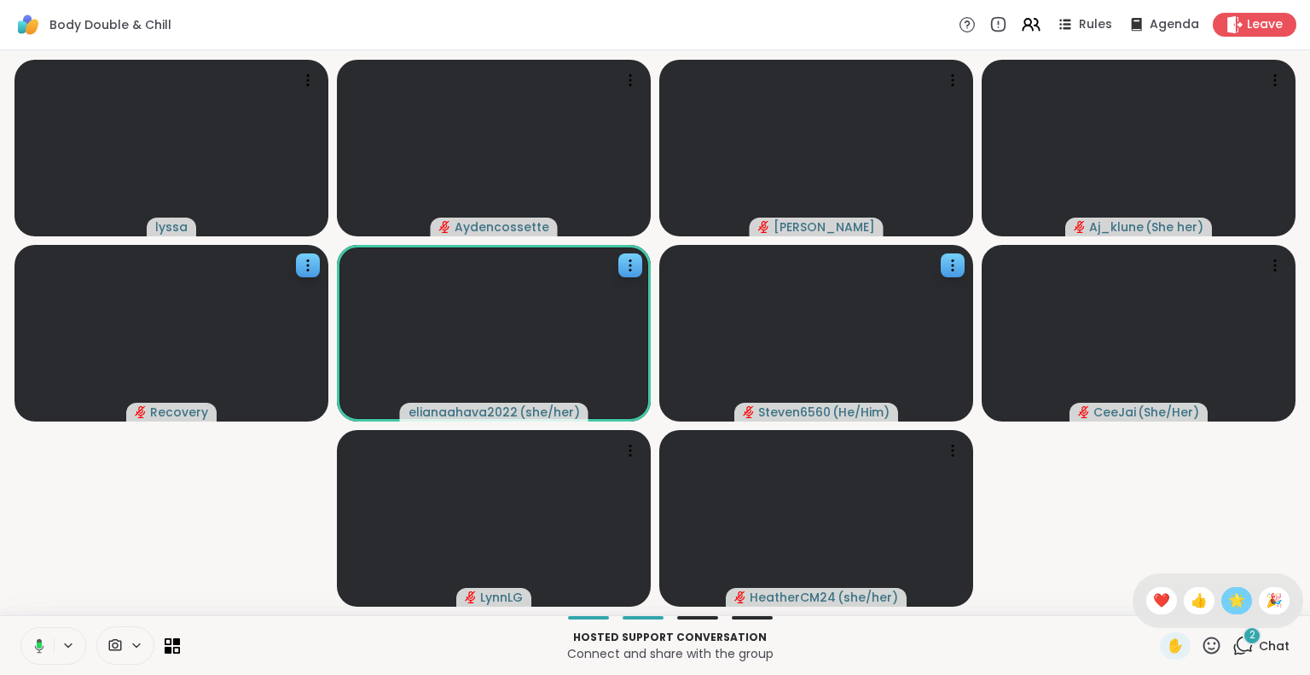
click at [1228, 606] on span "🌟" at bounding box center [1236, 600] width 17 height 20
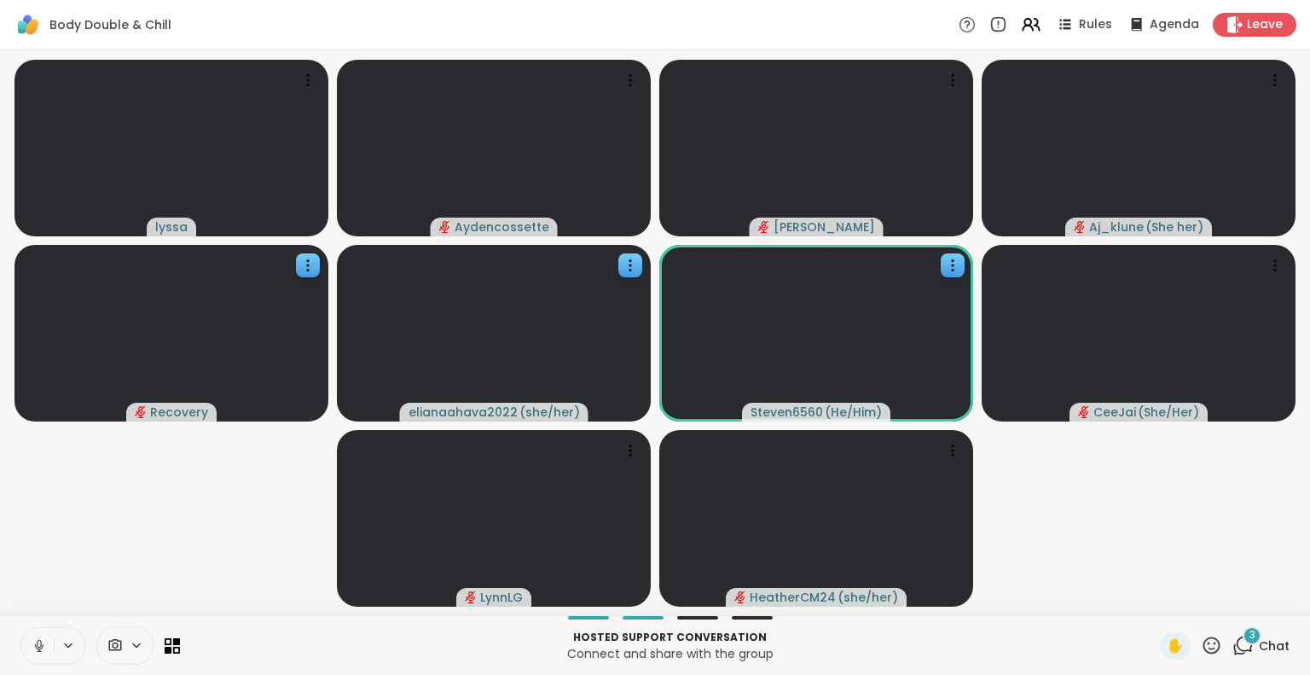
click at [265, 498] on video-player-container "lyssa Aydencossette Vicke Aj_klune ( She her ) Recovery elianaahava2022 ( she/h…" at bounding box center [655, 332] width 1290 height 551
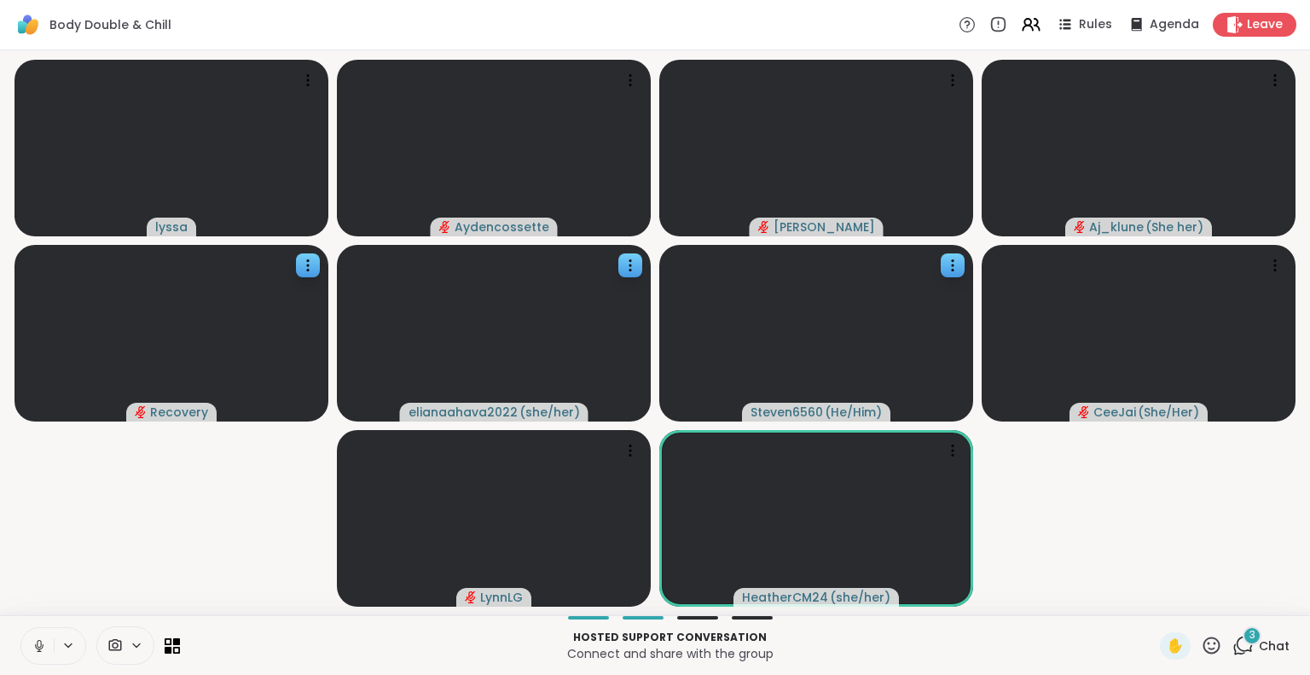
click at [1243, 643] on div "3" at bounding box center [1252, 635] width 19 height 19
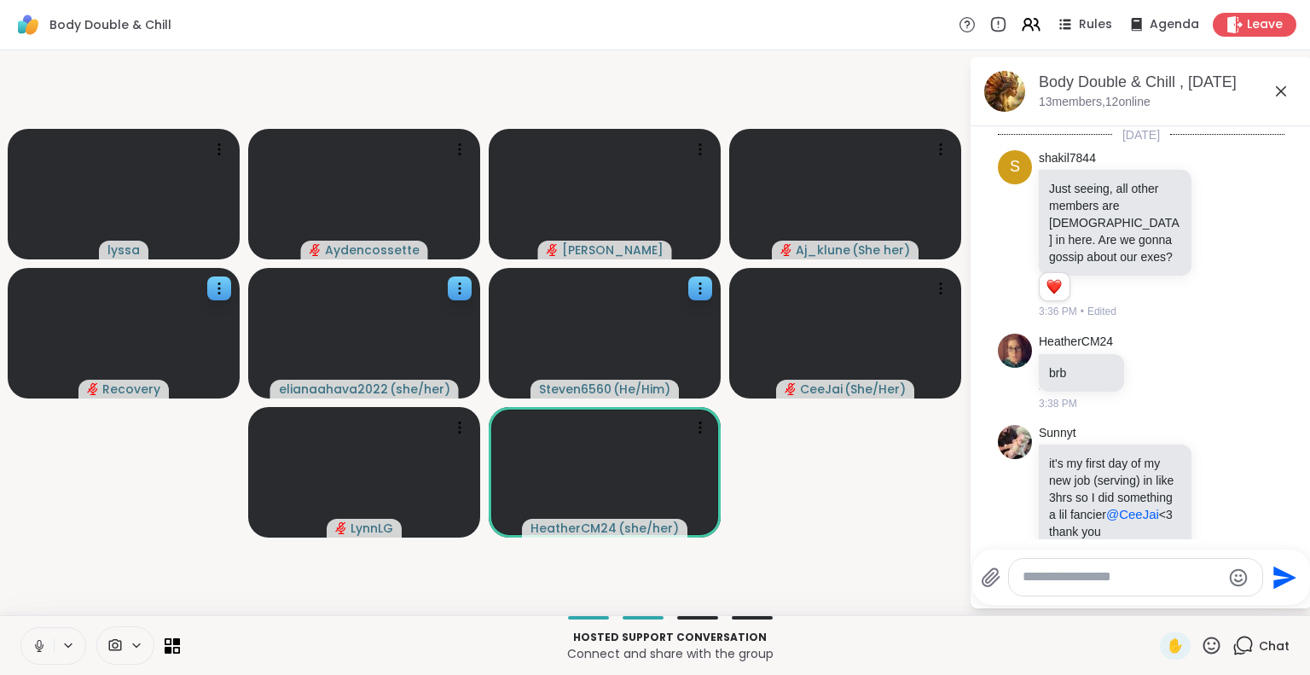
scroll to position [5025, 0]
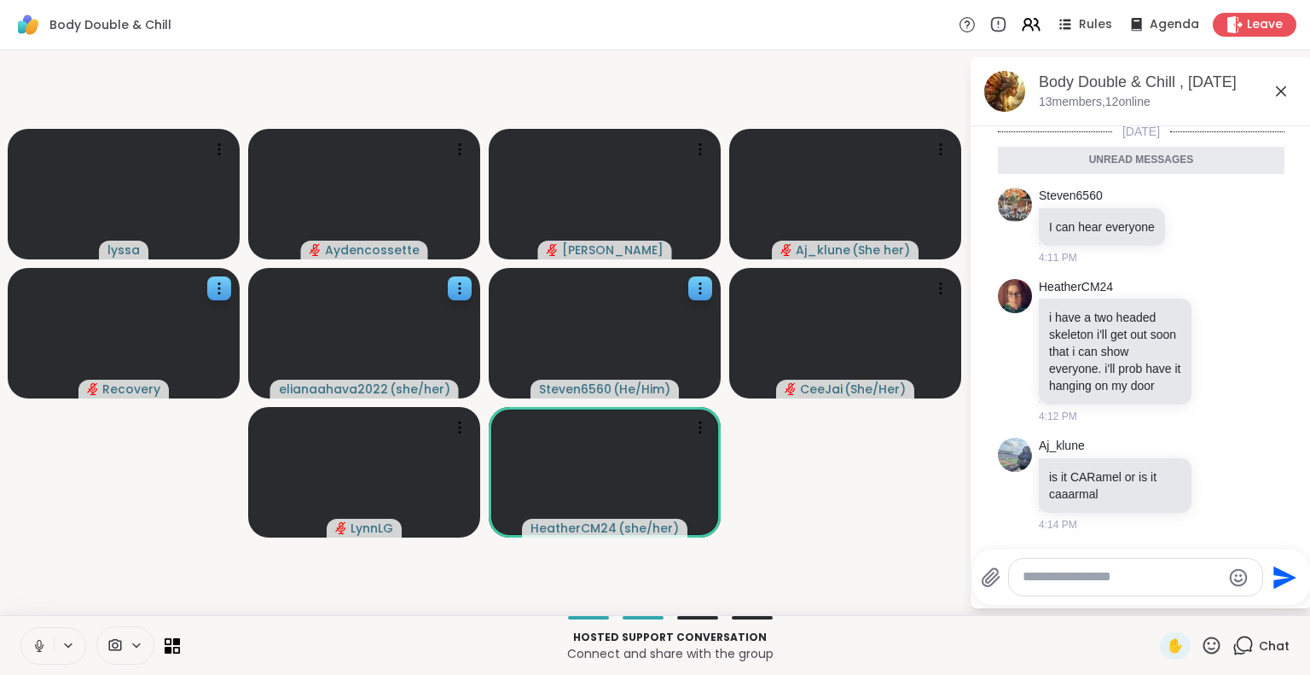
click at [38, 646] on icon at bounding box center [39, 645] width 15 height 15
click at [1214, 480] on icon at bounding box center [1221, 483] width 15 height 17
click at [1139, 457] on div "Select Reaction: Joy" at bounding box center [1146, 456] width 15 height 15
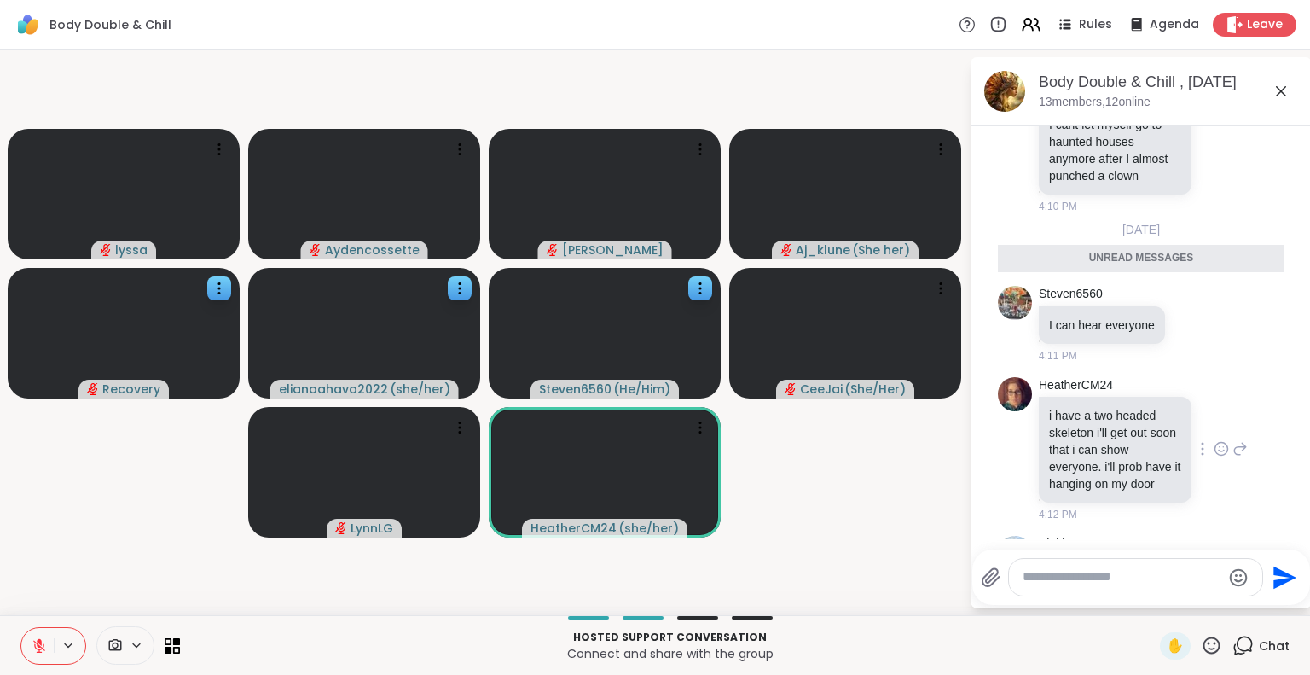
scroll to position [5049, 0]
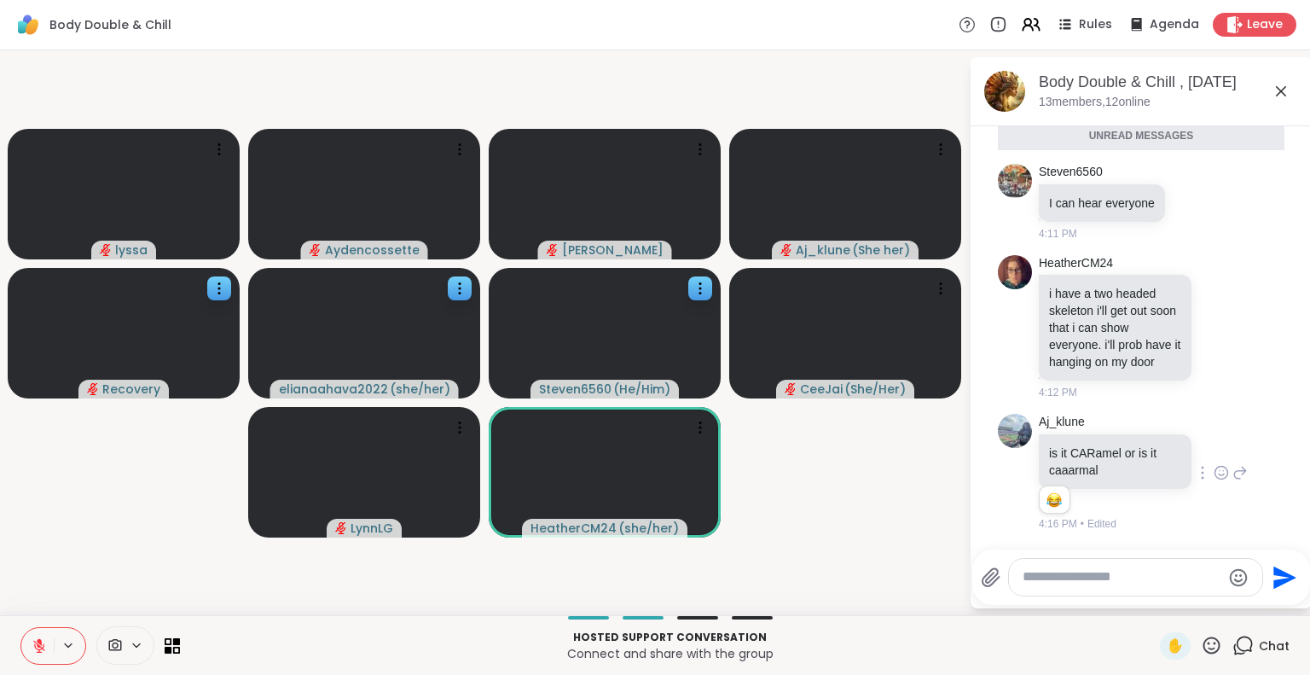
click at [1201, 636] on icon at bounding box center [1211, 645] width 21 height 21
click at [1228, 602] on span "🌟" at bounding box center [1236, 600] width 17 height 20
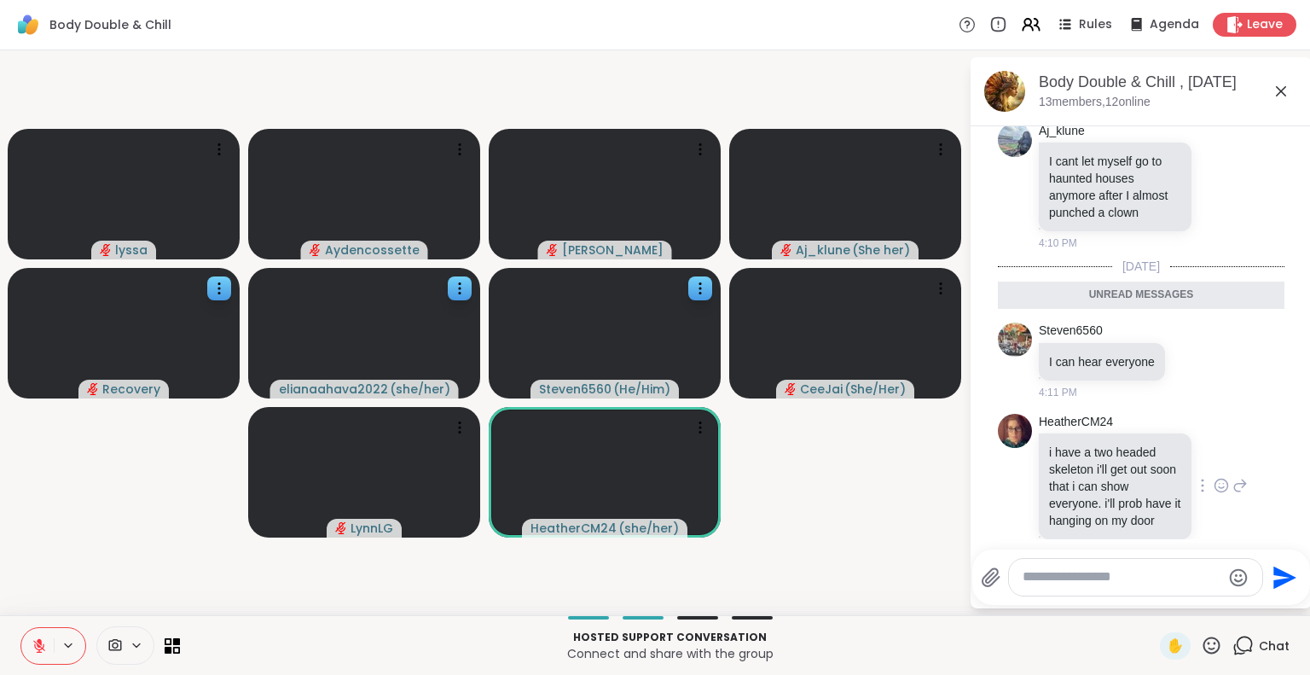
scroll to position [4789, 0]
click at [1214, 192] on icon at bounding box center [1221, 183] width 15 height 17
click at [1139, 164] on div "Select Reaction: Joy" at bounding box center [1146, 155] width 15 height 15
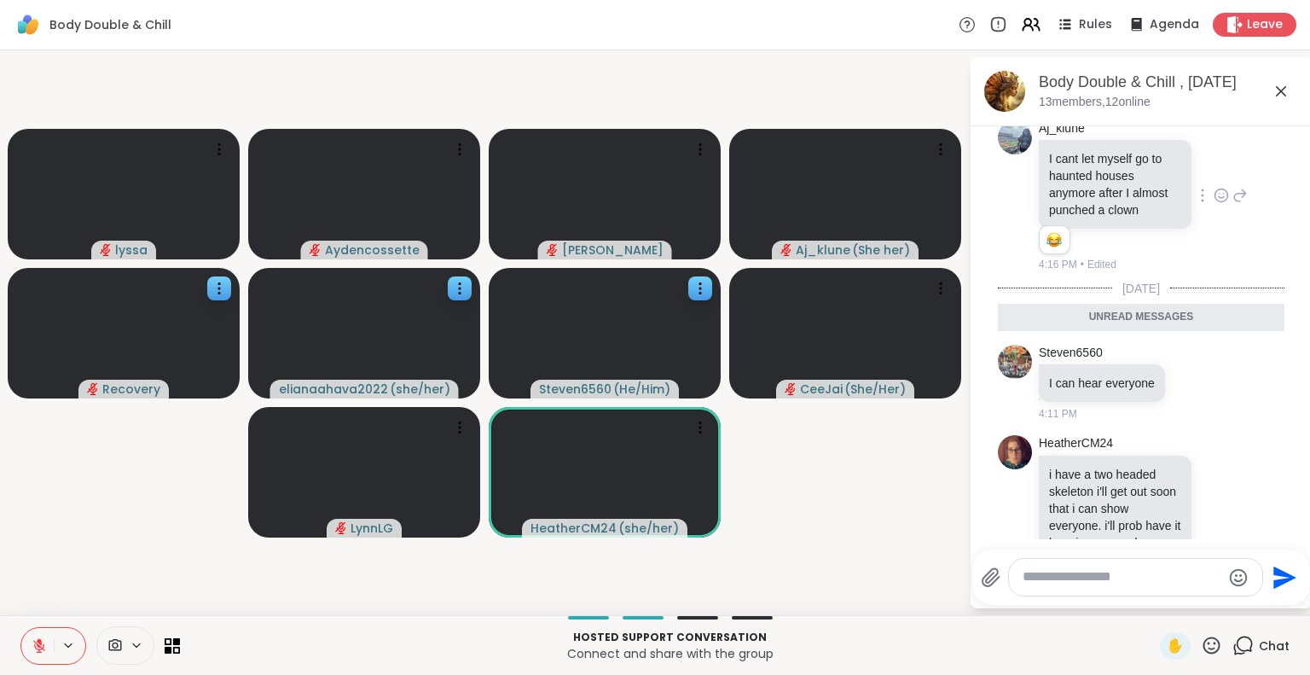
click at [1235, 202] on icon at bounding box center [1241, 196] width 12 height 12
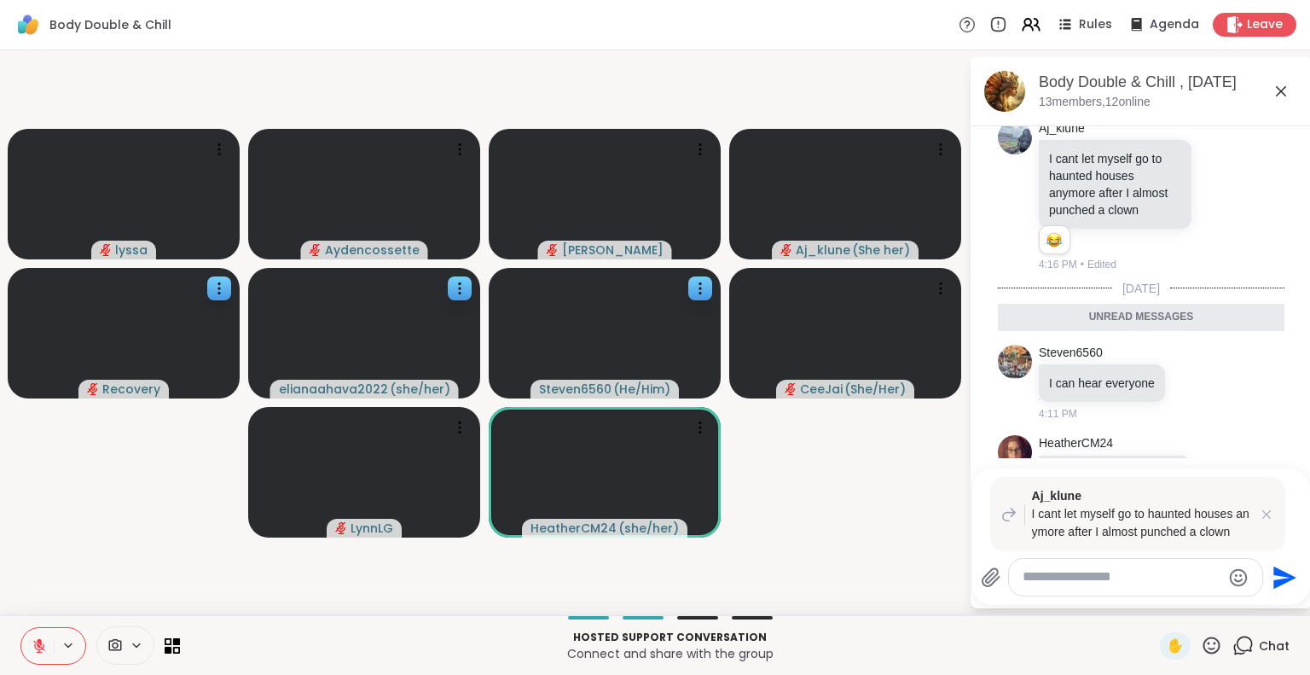
click at [30, 635] on button at bounding box center [37, 646] width 32 height 36
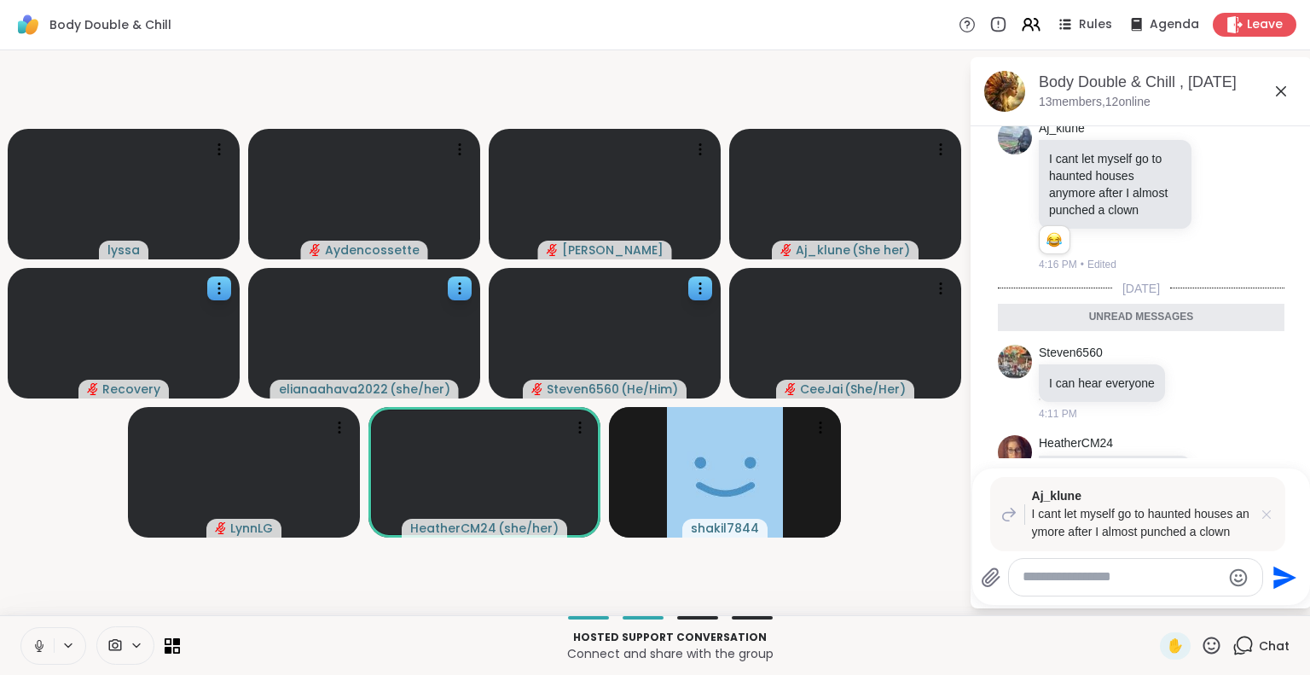
click at [1266, 514] on icon at bounding box center [1266, 514] width 9 height 9
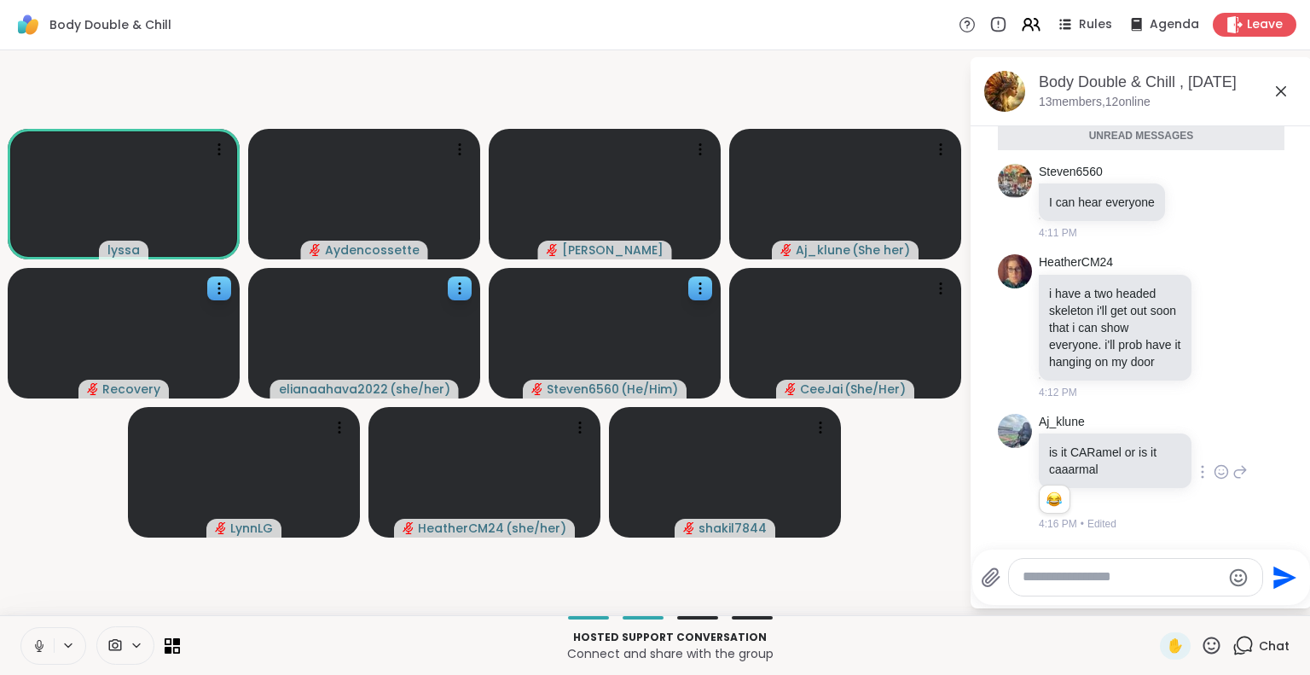
scroll to position [5073, 0]
click at [1201, 647] on icon at bounding box center [1211, 645] width 21 height 21
click at [1153, 603] on span "❤️" at bounding box center [1161, 600] width 17 height 20
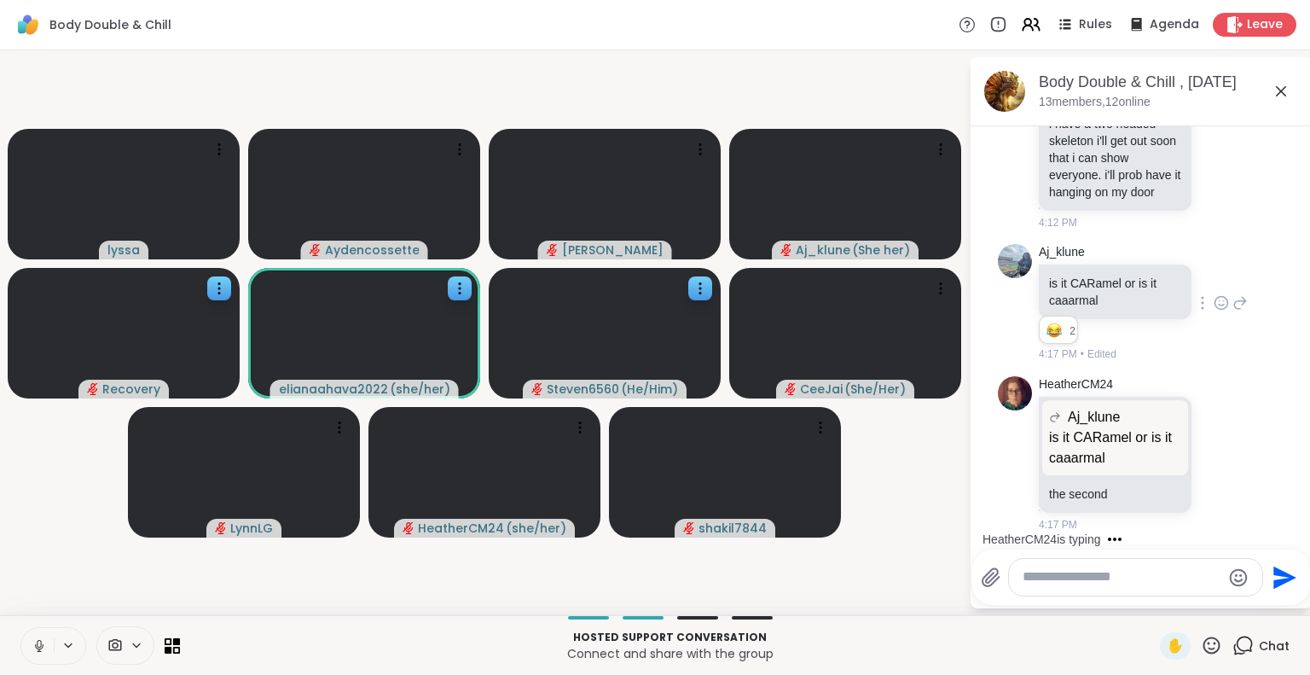
scroll to position [5201, 0]
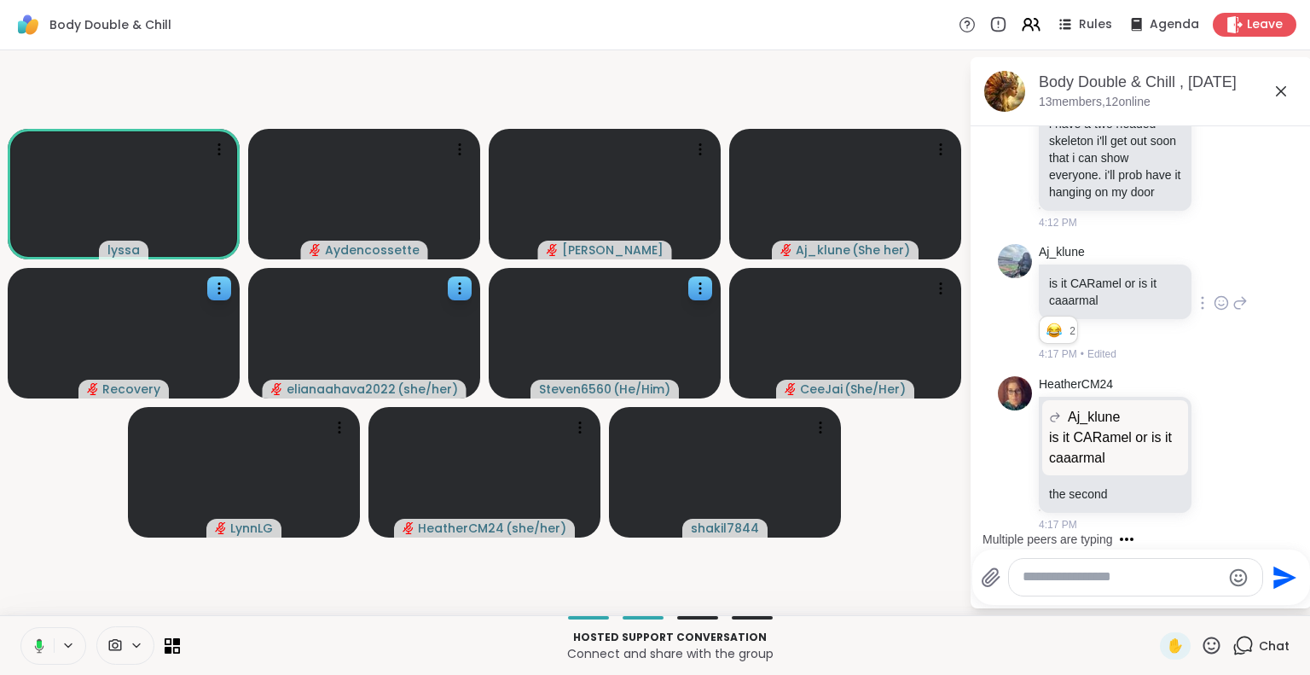
click at [1203, 648] on icon at bounding box center [1211, 644] width 17 height 17
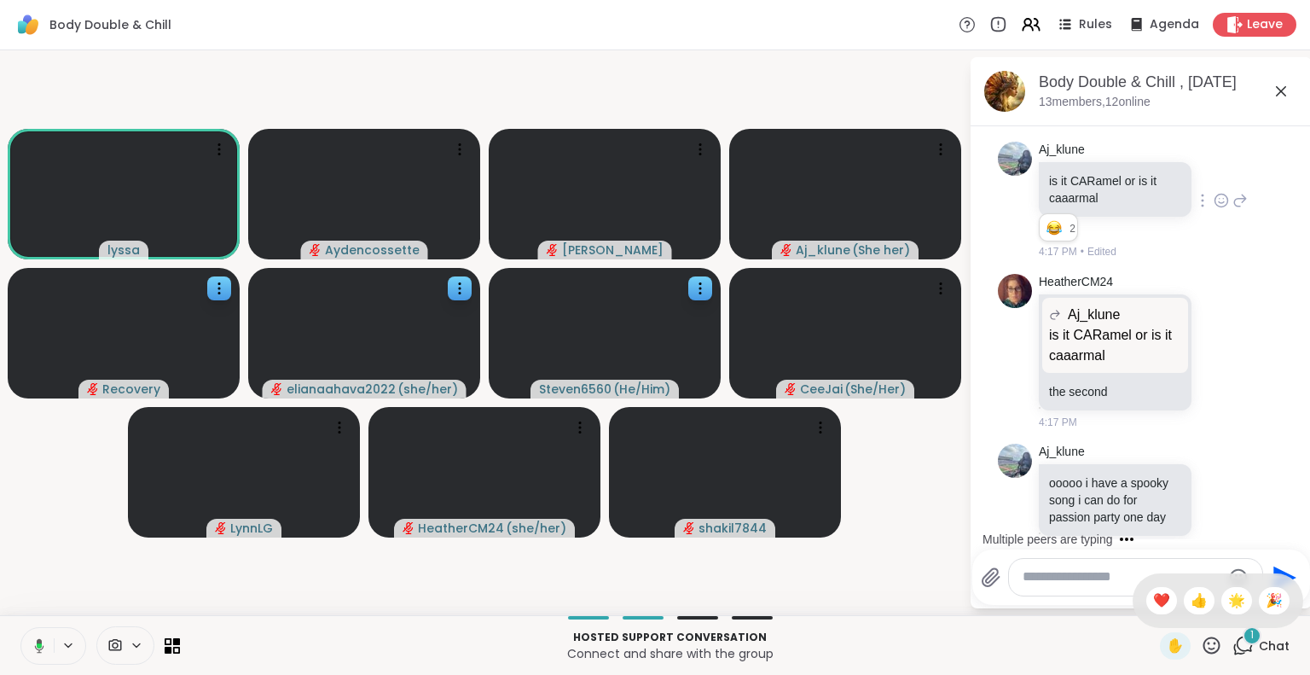
scroll to position [5343, 0]
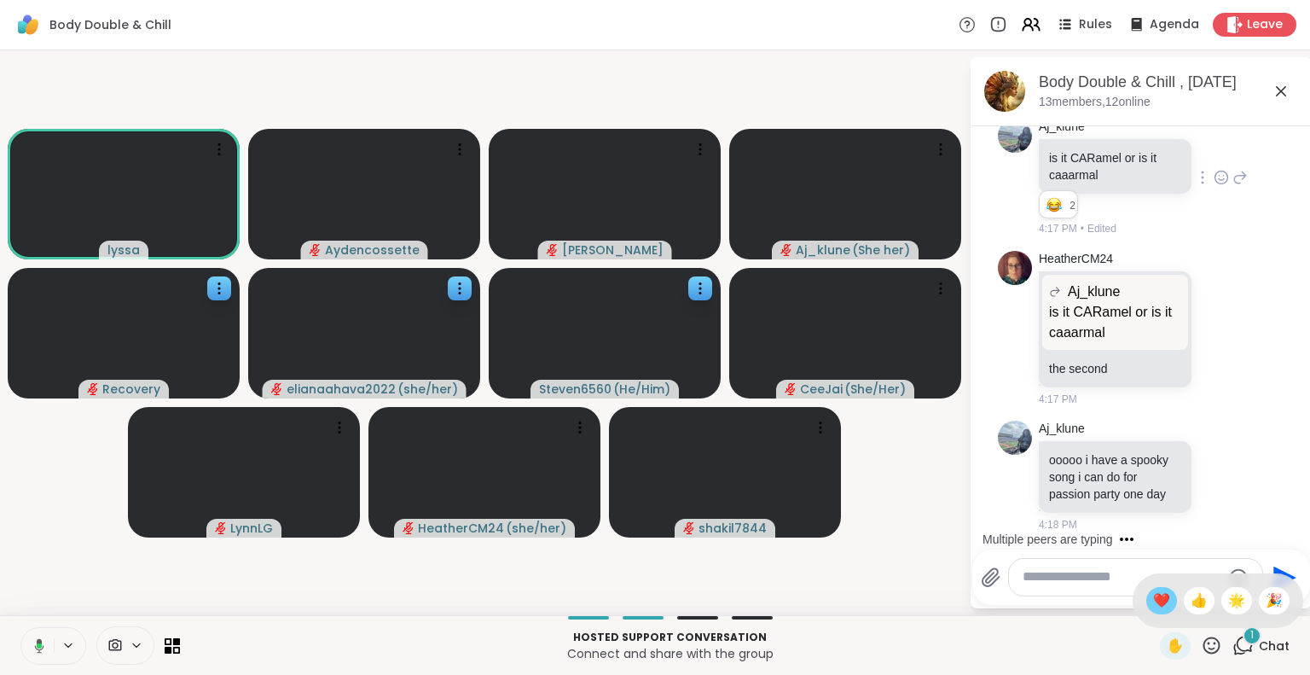
click at [1153, 607] on span "❤️" at bounding box center [1161, 600] width 17 height 20
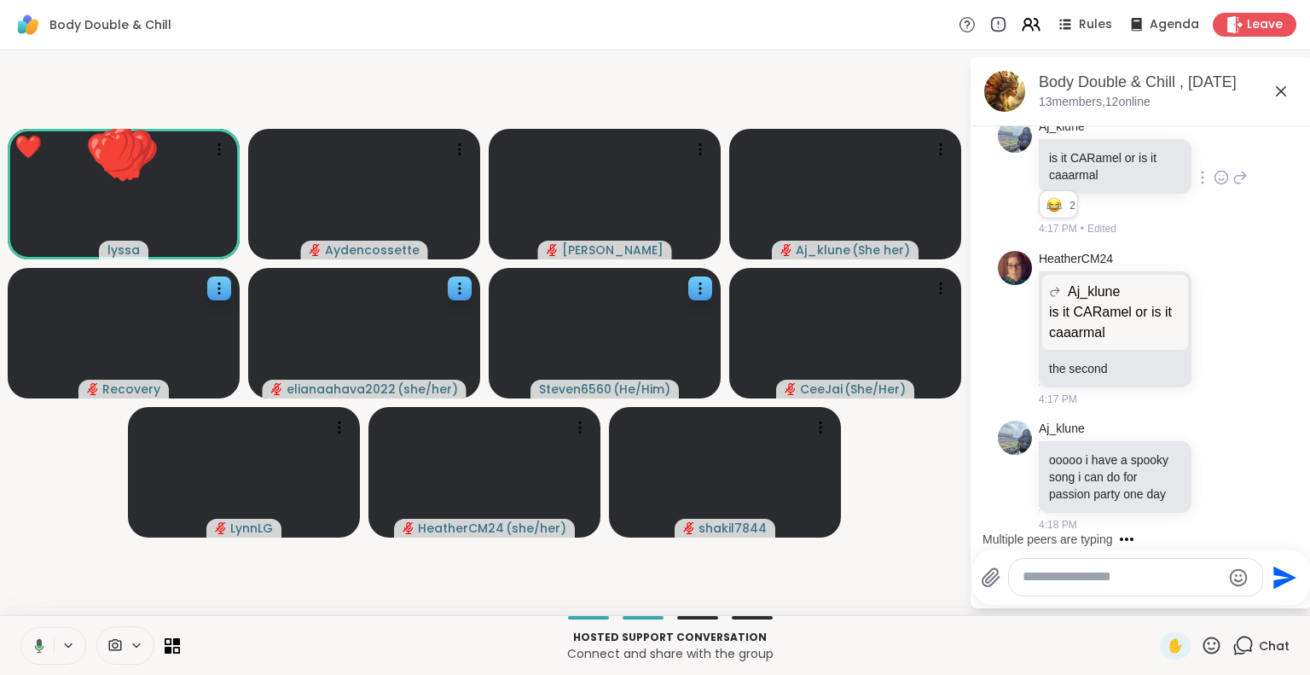
click at [1201, 647] on icon at bounding box center [1211, 645] width 21 height 21
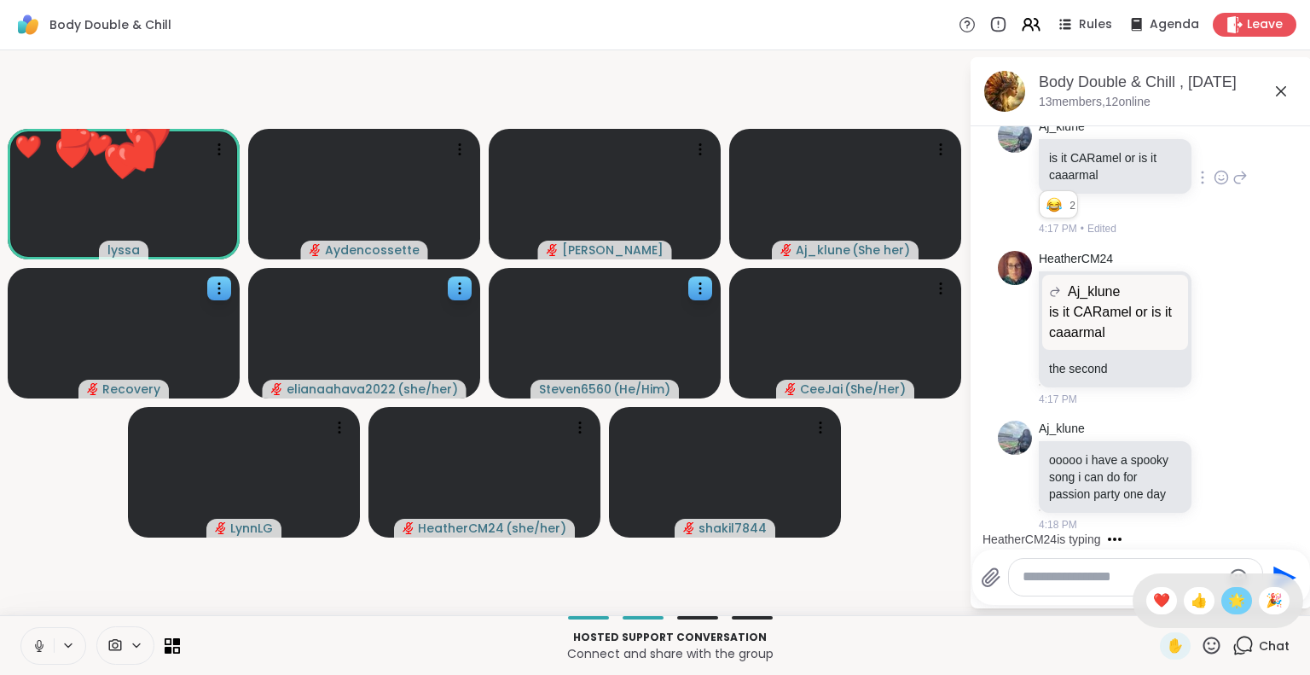
click at [1228, 604] on span "🌟" at bounding box center [1236, 600] width 17 height 20
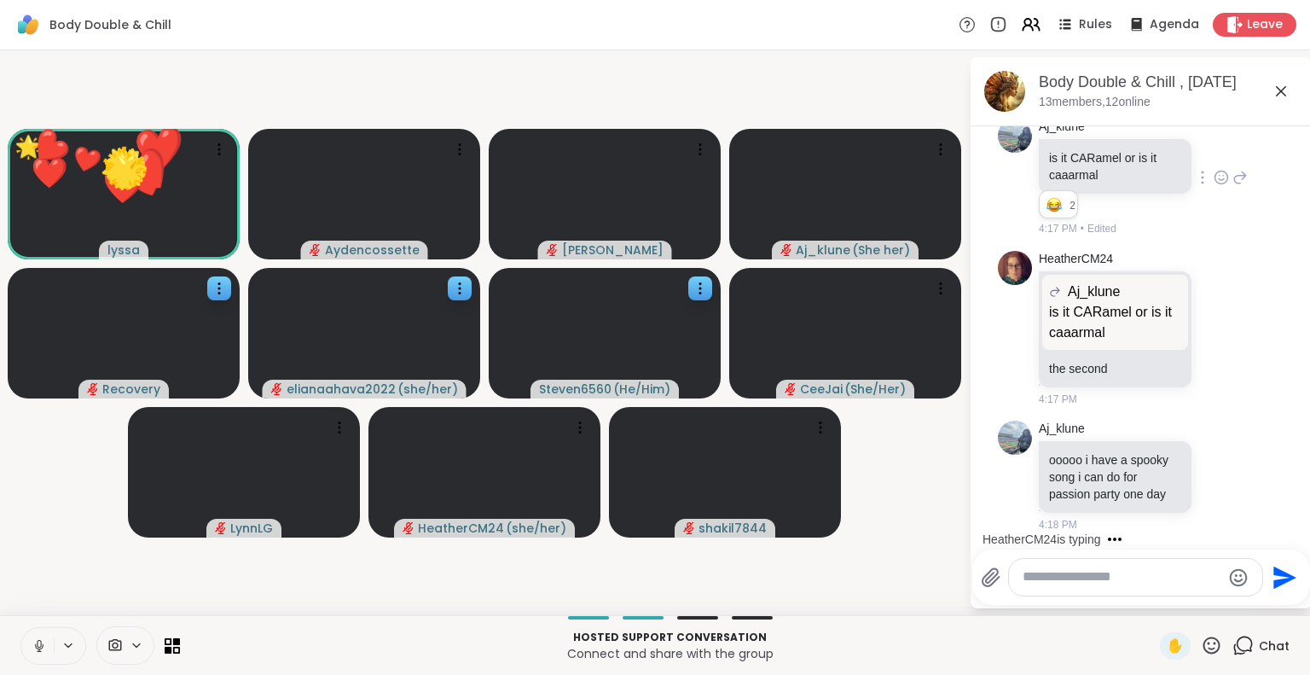
click at [1203, 649] on icon at bounding box center [1211, 644] width 17 height 17
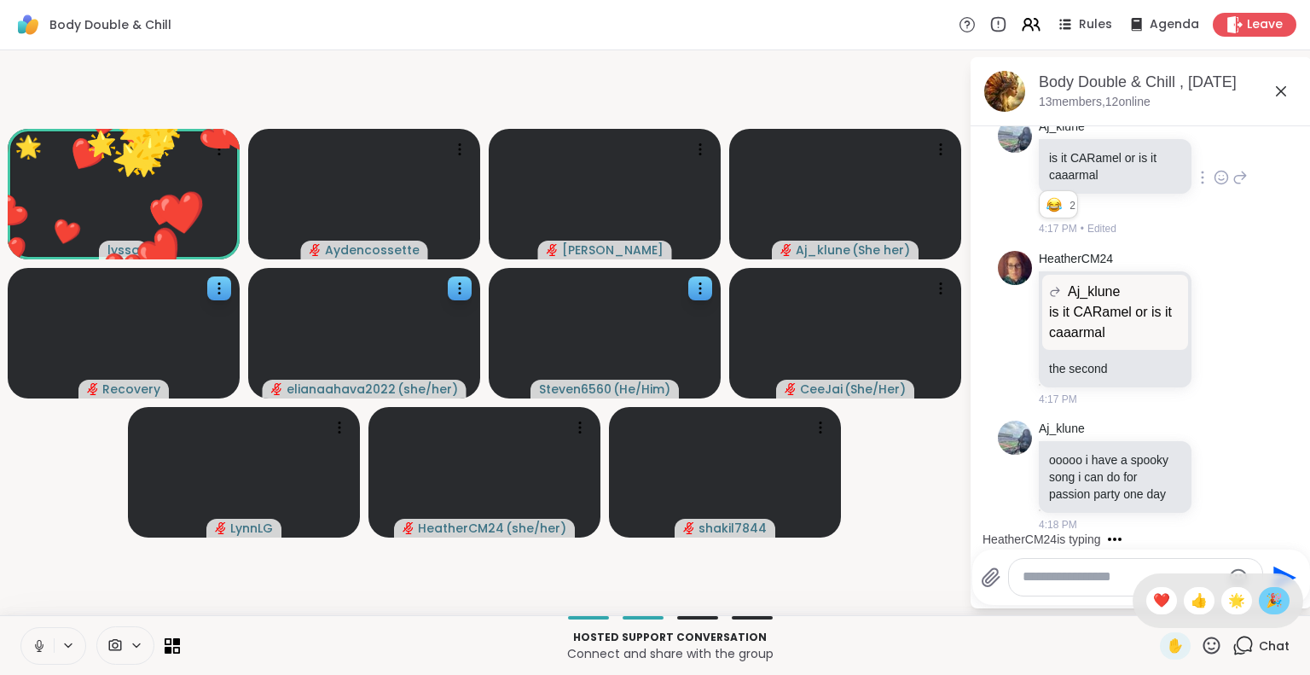
click at [1266, 600] on span "🎉" at bounding box center [1274, 600] width 17 height 20
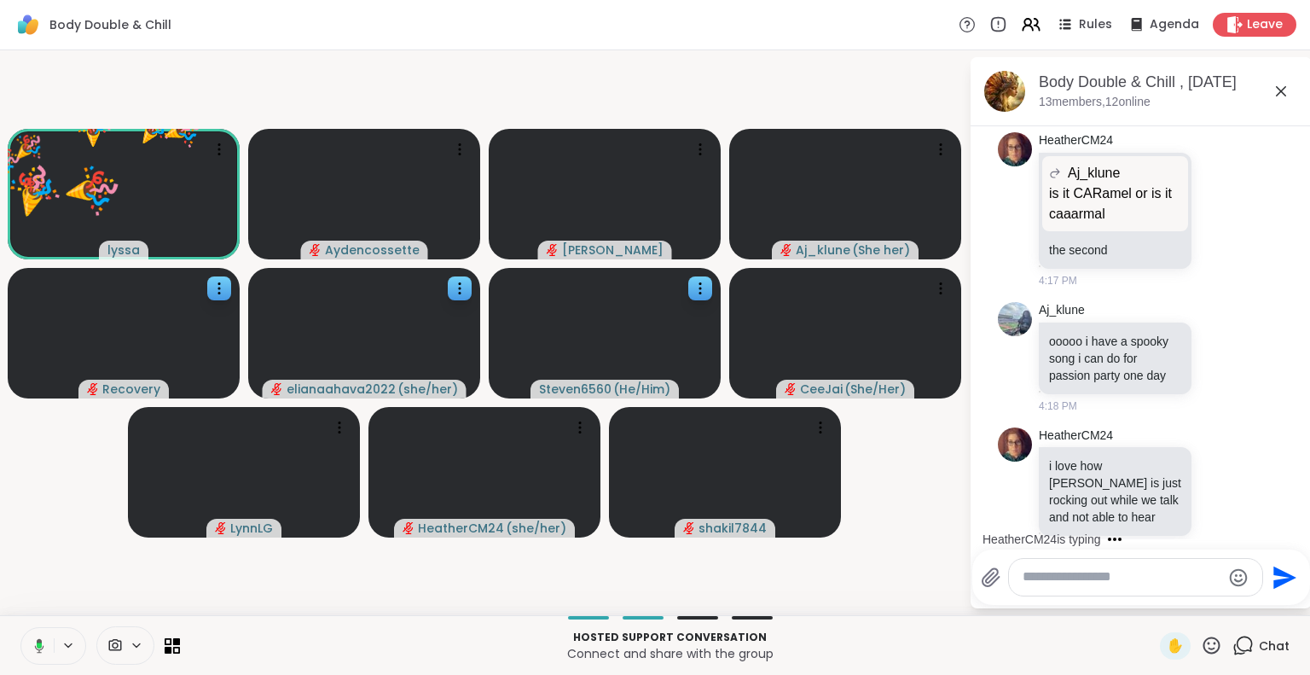
scroll to position [5485, 0]
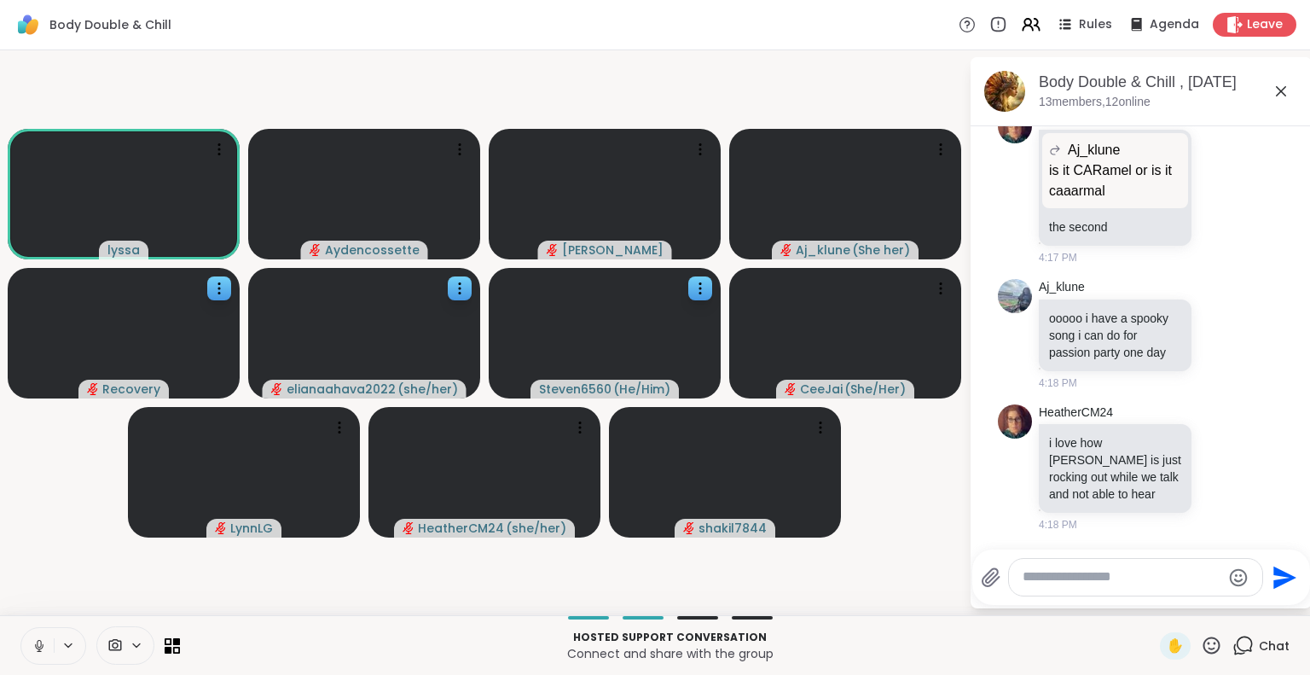
click at [1203, 649] on icon at bounding box center [1211, 644] width 17 height 17
click at [1153, 604] on span "❤️" at bounding box center [1161, 600] width 17 height 20
click at [1174, 651] on div "✋" at bounding box center [1175, 645] width 31 height 27
click at [1167, 650] on span "✋" at bounding box center [1175, 645] width 17 height 20
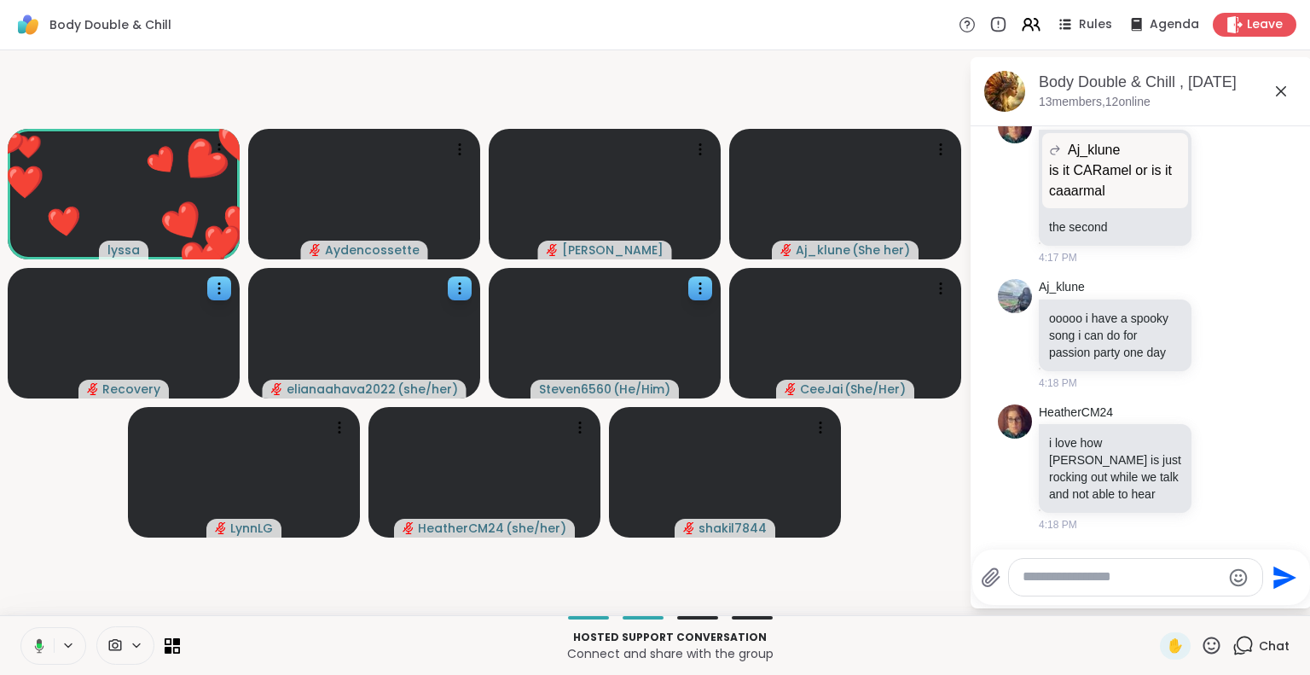
click at [1201, 651] on icon at bounding box center [1211, 645] width 21 height 21
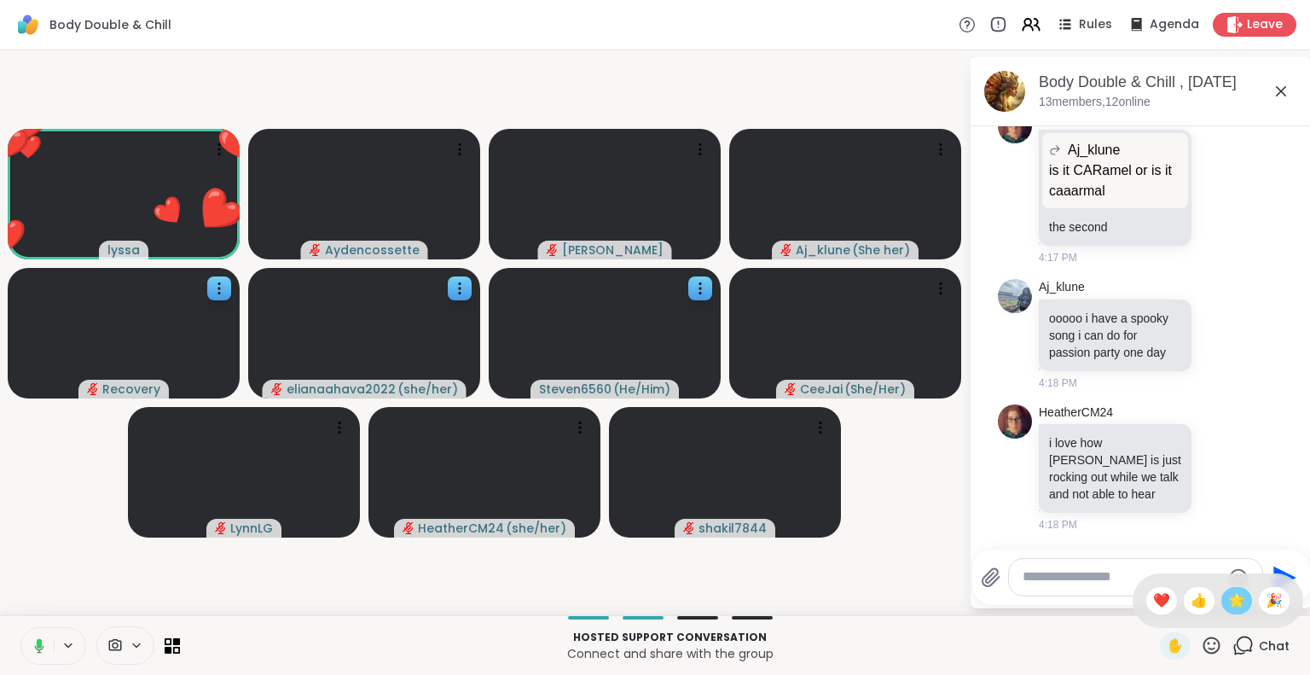
click at [1228, 601] on span "🌟" at bounding box center [1236, 600] width 17 height 20
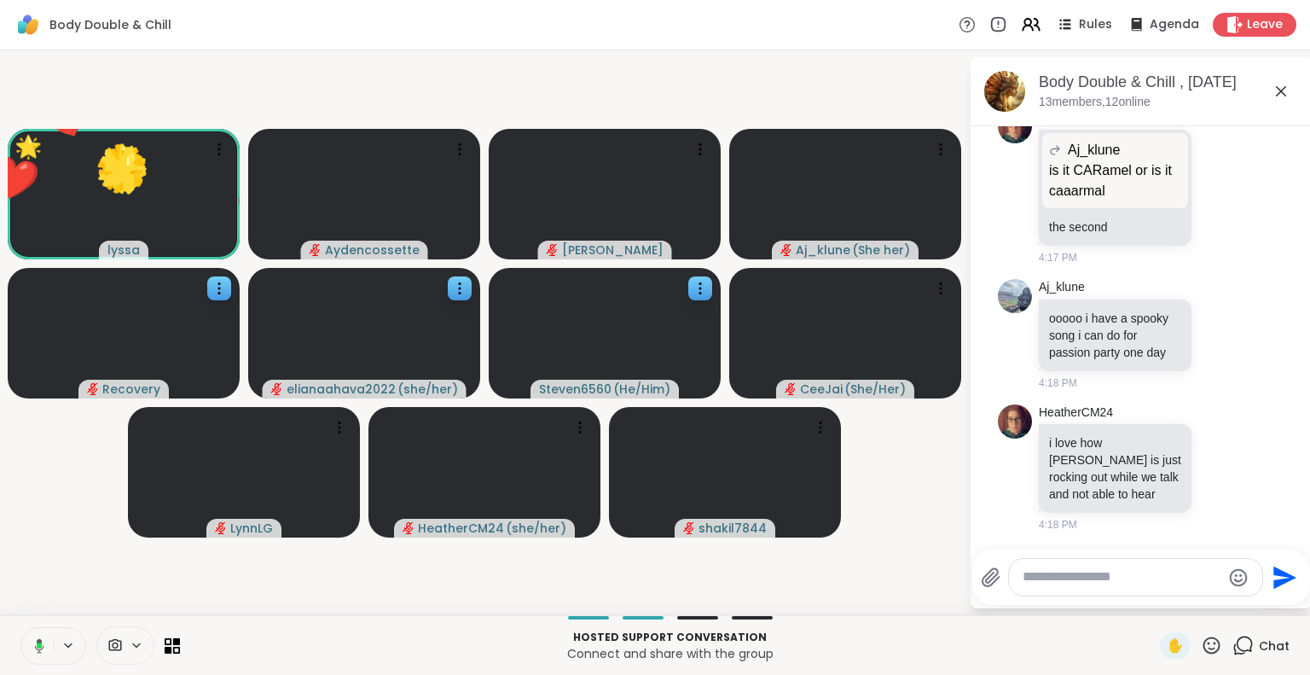
click at [1201, 647] on icon at bounding box center [1211, 645] width 21 height 21
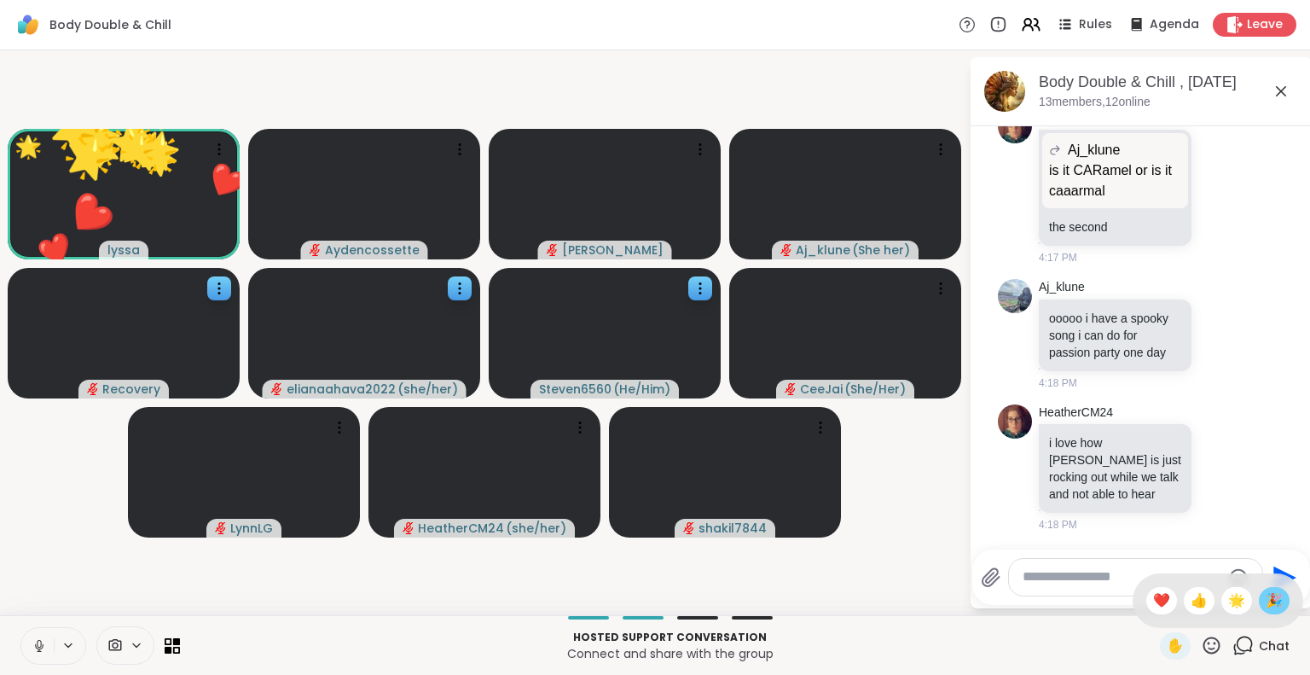
click at [1266, 607] on span "🎉" at bounding box center [1274, 600] width 17 height 20
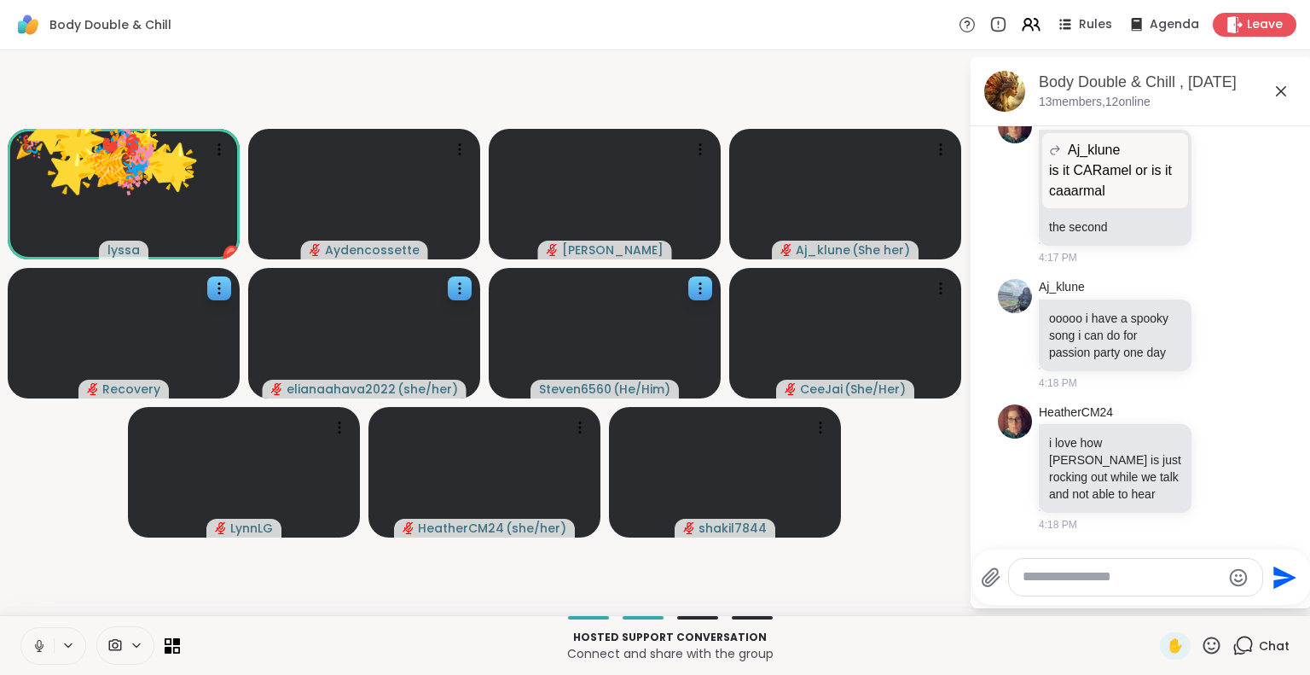
click at [1201, 648] on icon at bounding box center [1211, 645] width 21 height 21
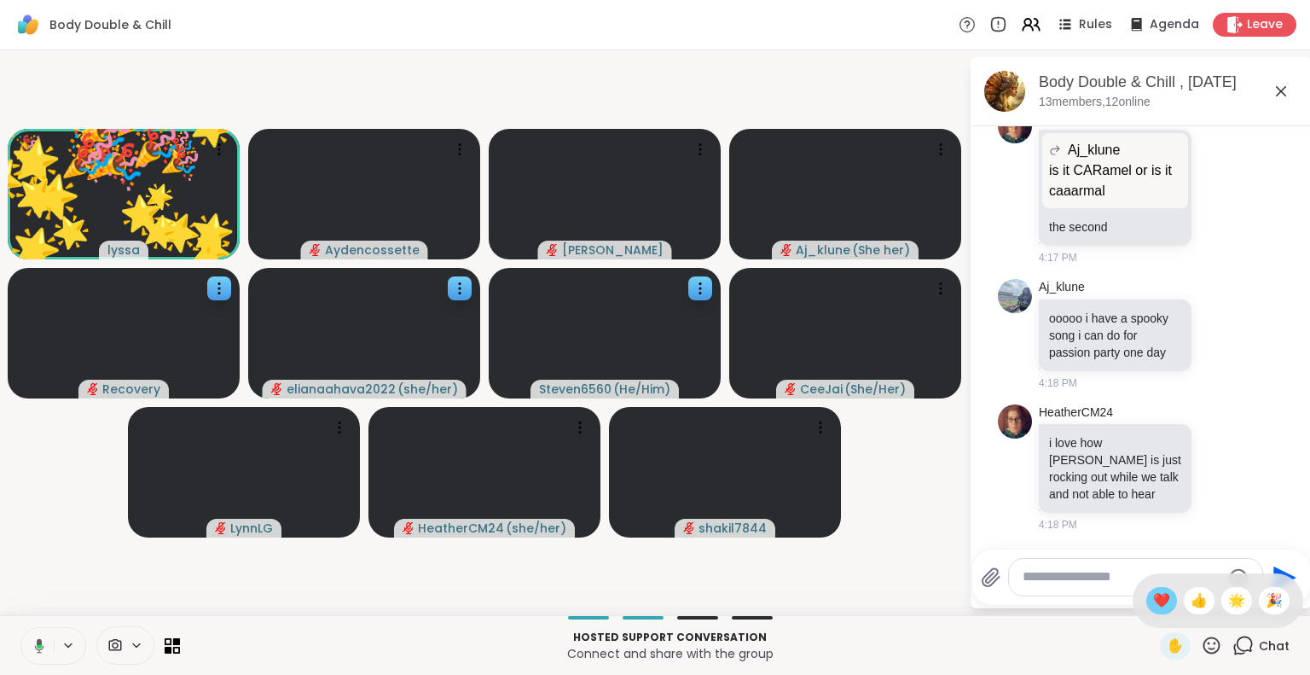
click at [1153, 607] on span "❤️" at bounding box center [1161, 600] width 17 height 20
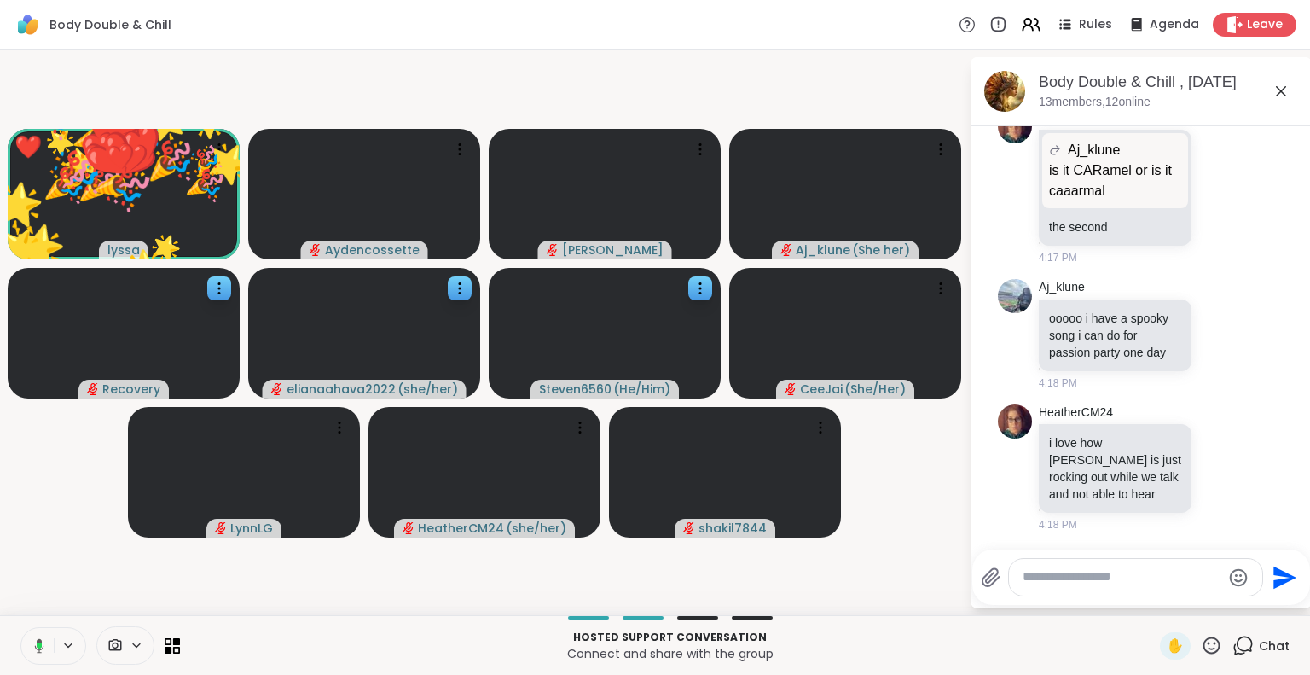
click at [1203, 648] on icon at bounding box center [1211, 644] width 17 height 17
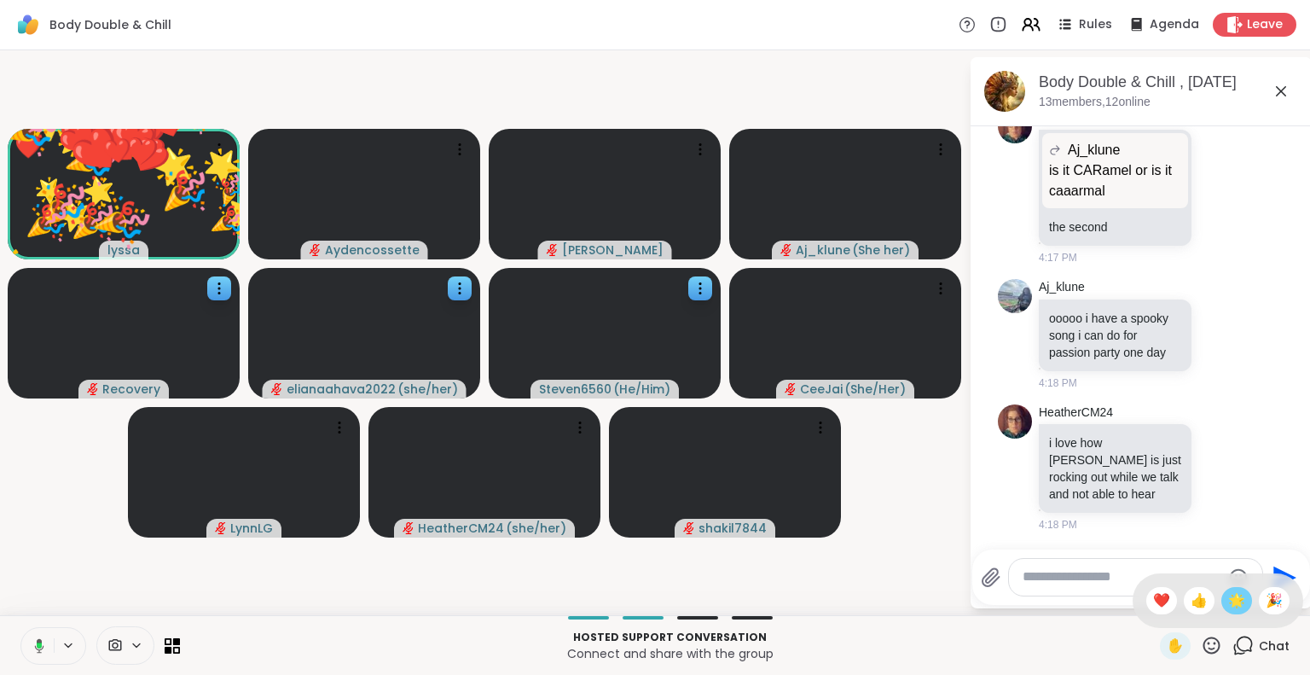
click at [1228, 604] on span "🌟" at bounding box center [1236, 600] width 17 height 20
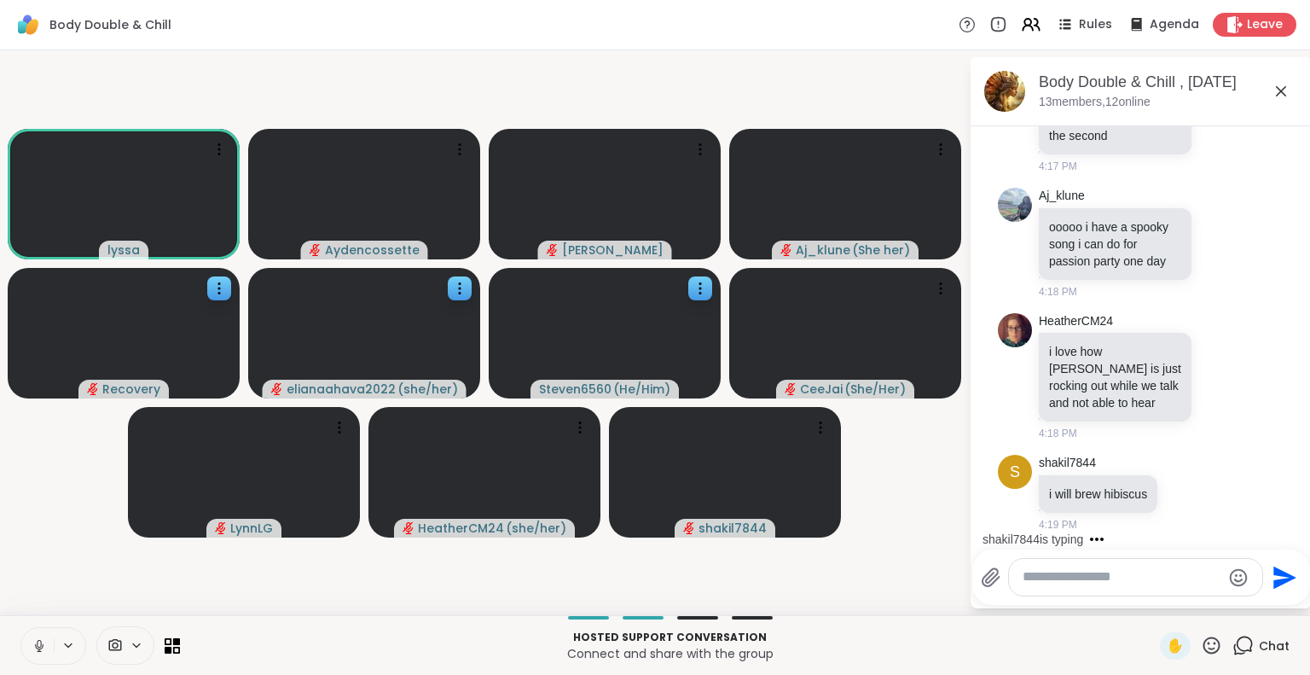
scroll to position [5667, 0]
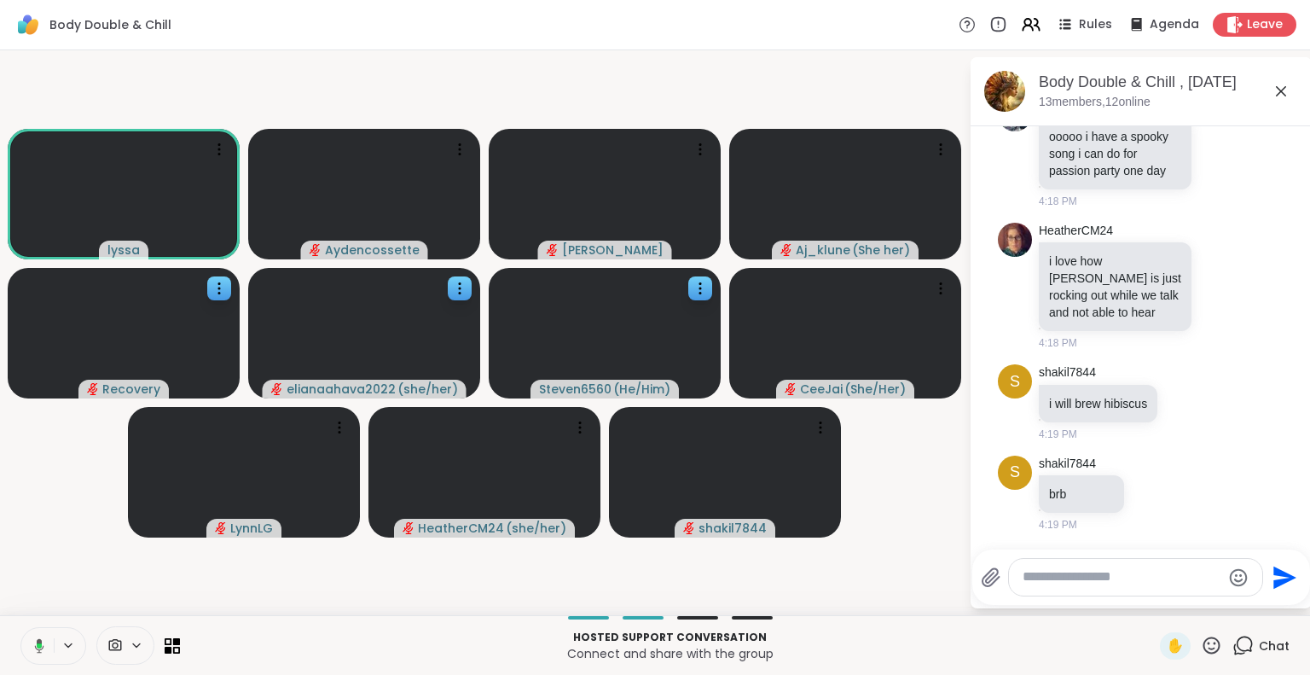
click at [1282, 90] on icon at bounding box center [1281, 91] width 10 height 10
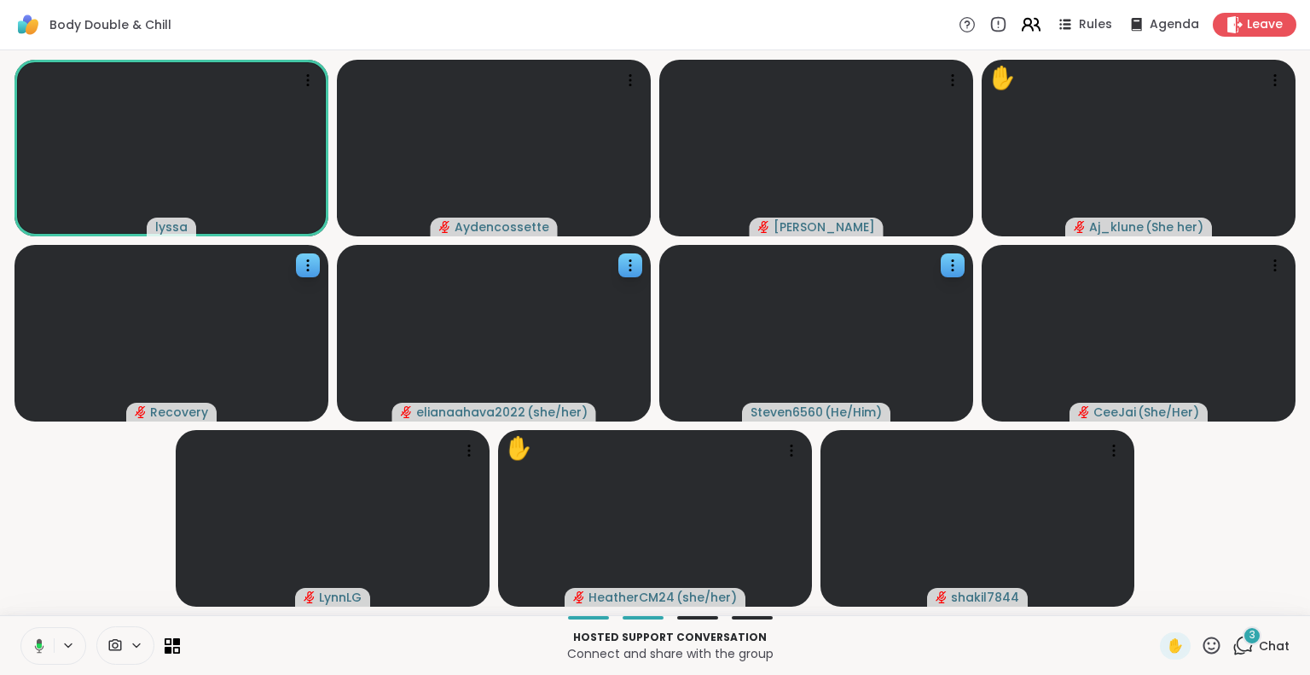
click at [1020, 27] on icon at bounding box center [1030, 24] width 21 height 21
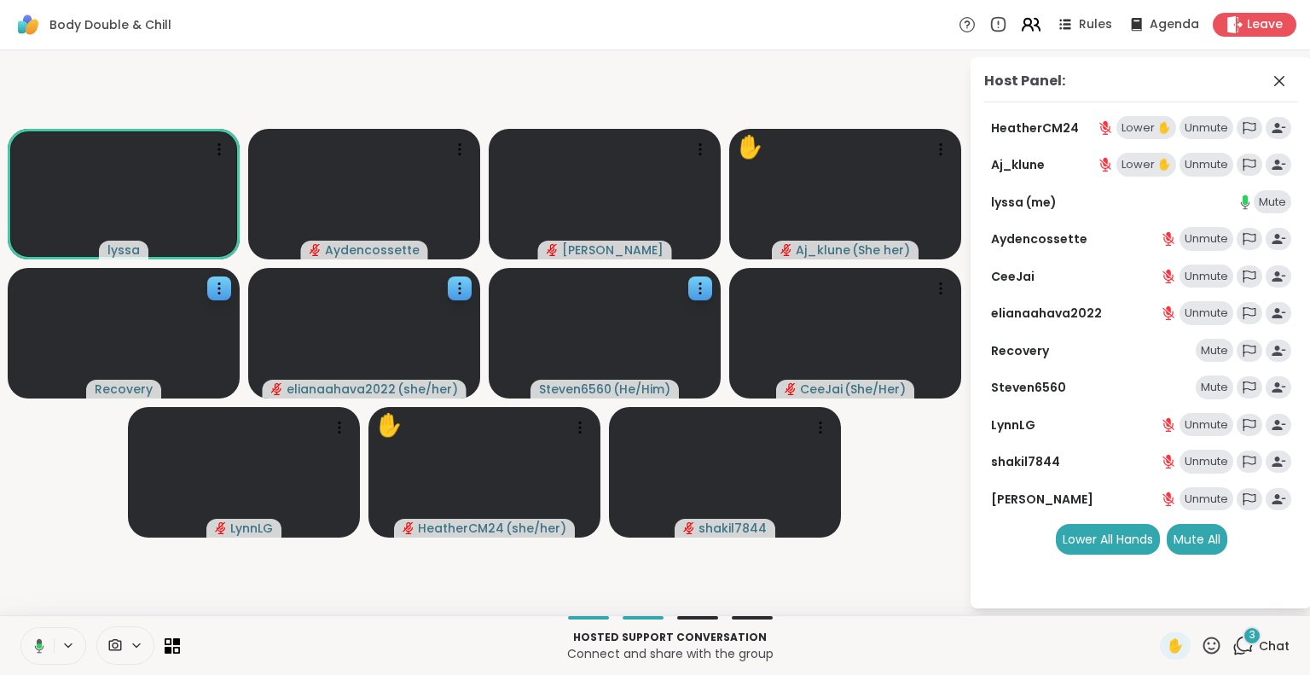
click at [1020, 27] on icon at bounding box center [1030, 24] width 21 height 21
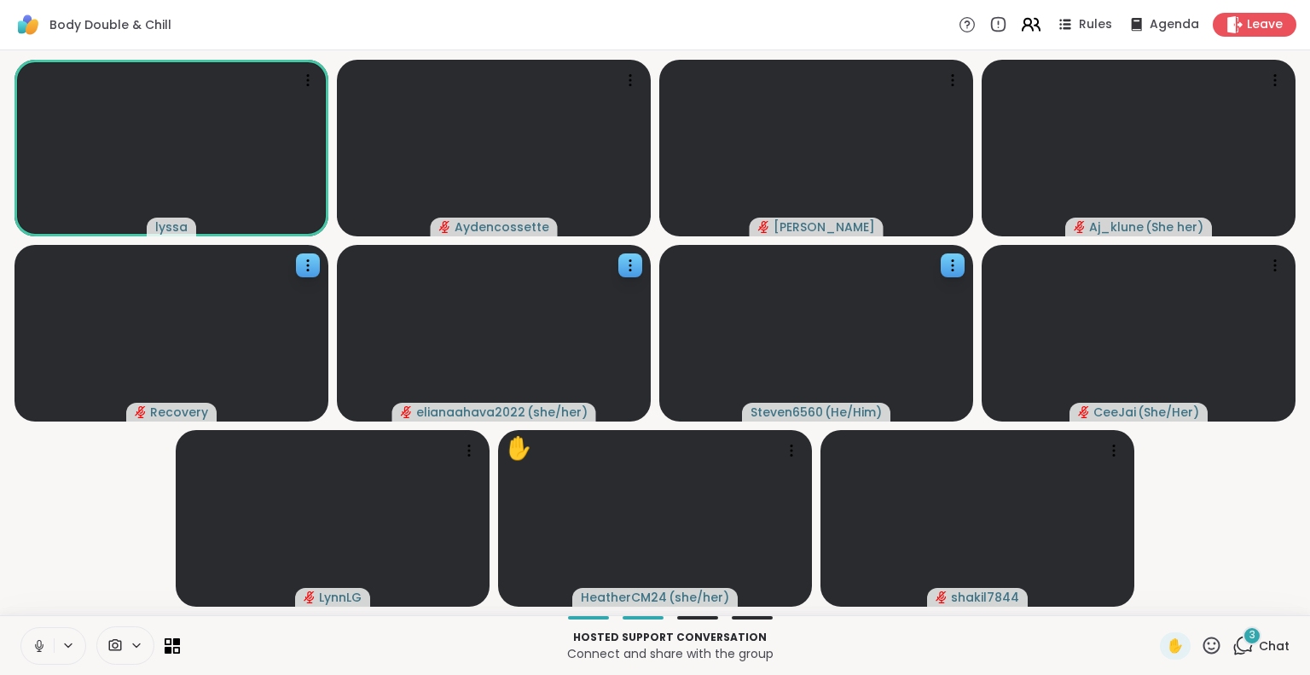
click at [1203, 646] on icon at bounding box center [1211, 644] width 17 height 17
click at [1228, 600] on span "🌟" at bounding box center [1236, 600] width 17 height 20
click at [1203, 652] on icon at bounding box center [1211, 644] width 17 height 17
click at [1228, 604] on span "🌟" at bounding box center [1236, 600] width 17 height 20
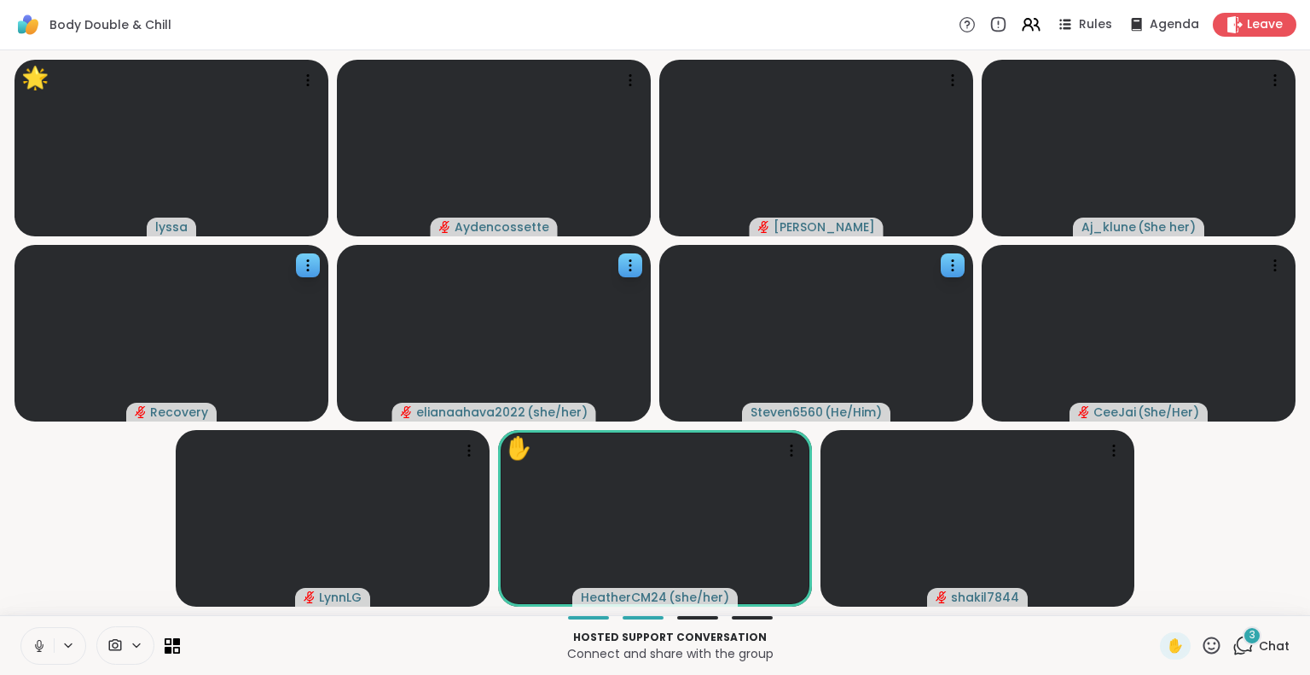
click at [1203, 652] on icon at bounding box center [1211, 644] width 17 height 17
click at [1146, 600] on div "❤️" at bounding box center [1161, 600] width 31 height 27
click at [1203, 652] on icon at bounding box center [1211, 644] width 17 height 17
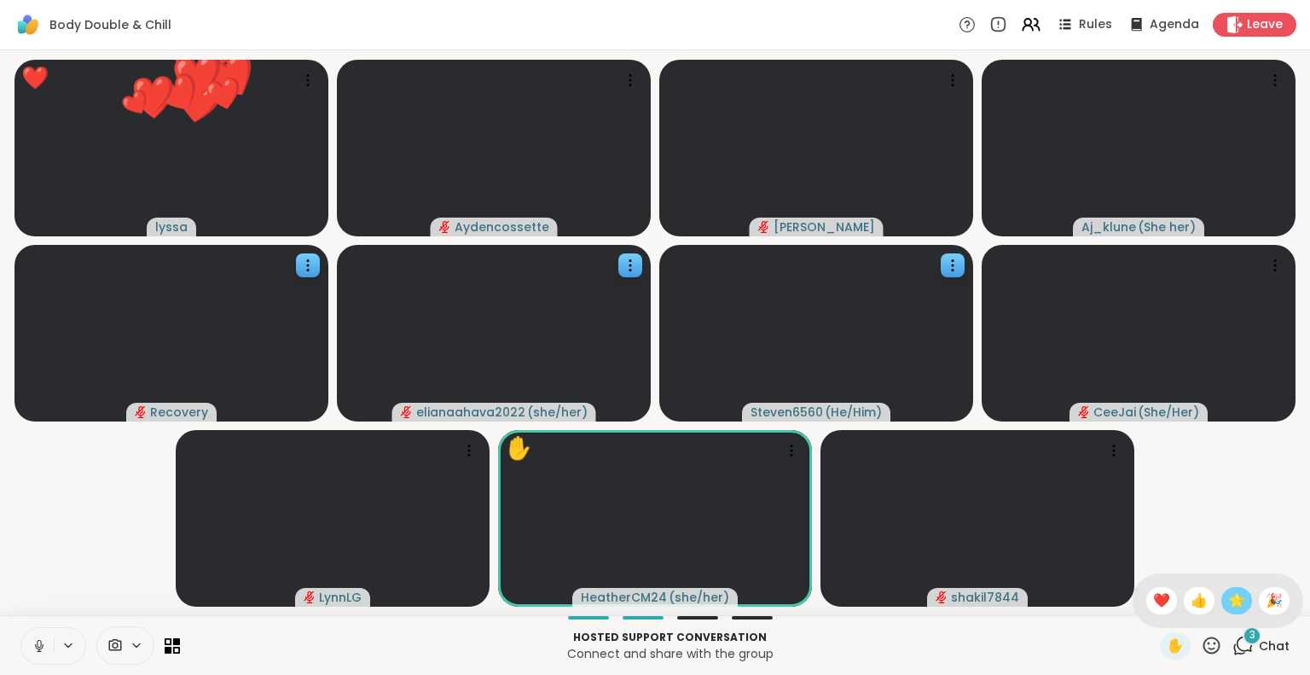
click at [1228, 601] on span "🌟" at bounding box center [1236, 600] width 17 height 20
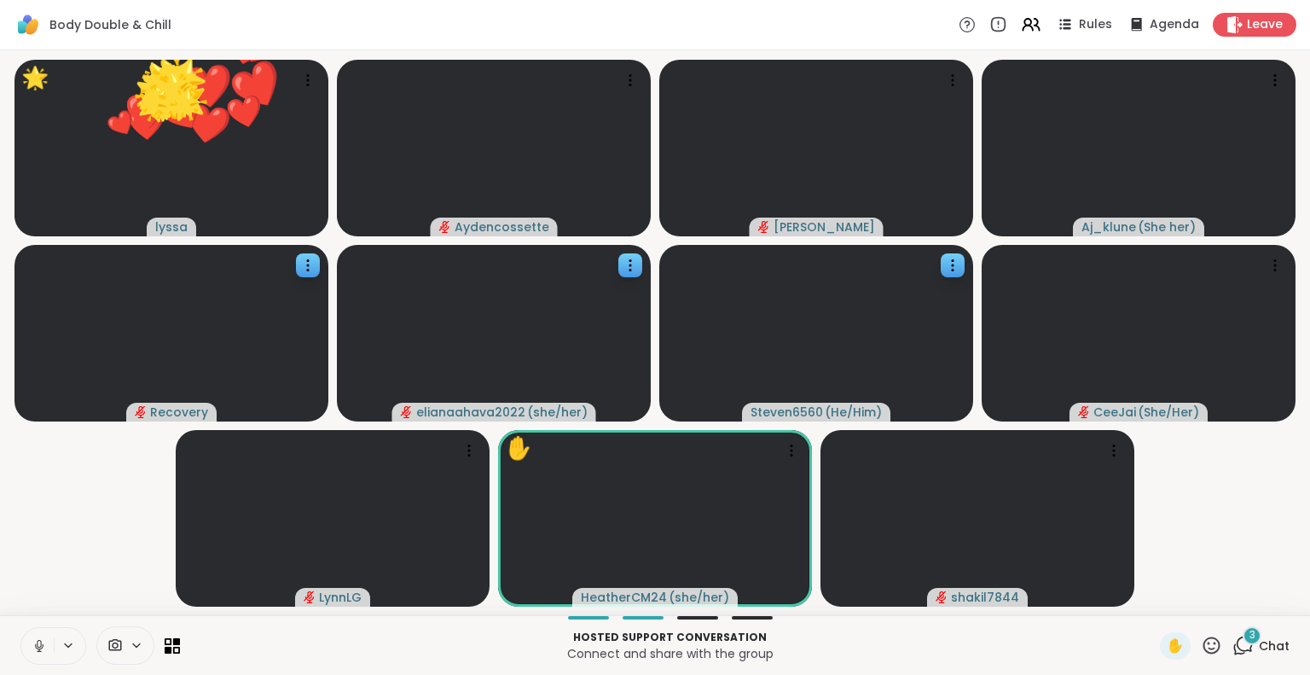
click at [1201, 647] on icon at bounding box center [1211, 645] width 21 height 21
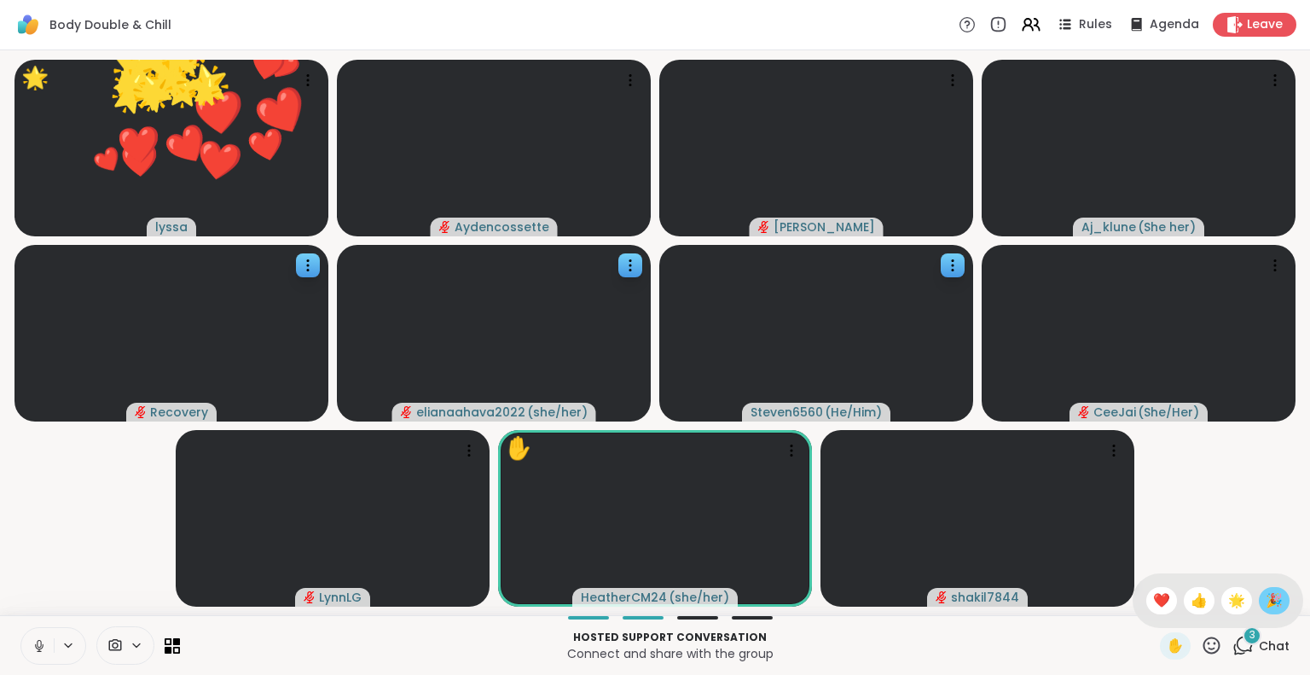
click at [1266, 604] on span "🎉" at bounding box center [1274, 600] width 17 height 20
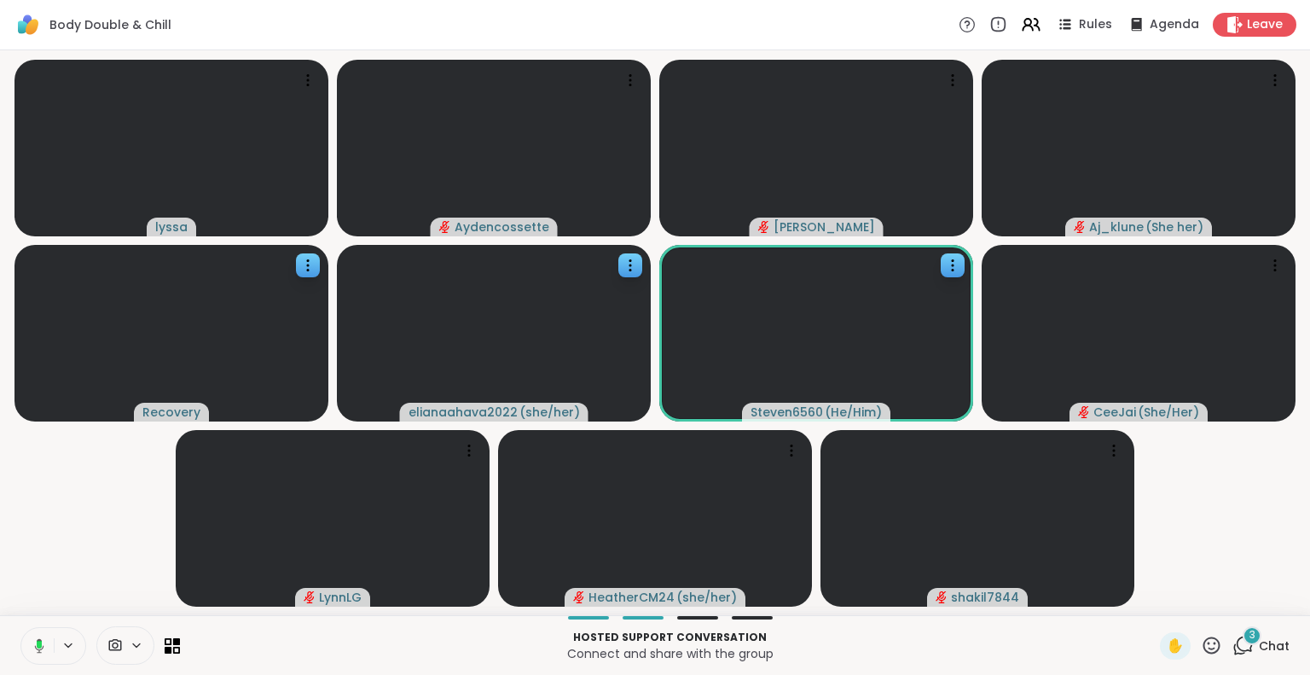
click at [1203, 649] on icon at bounding box center [1211, 644] width 17 height 17
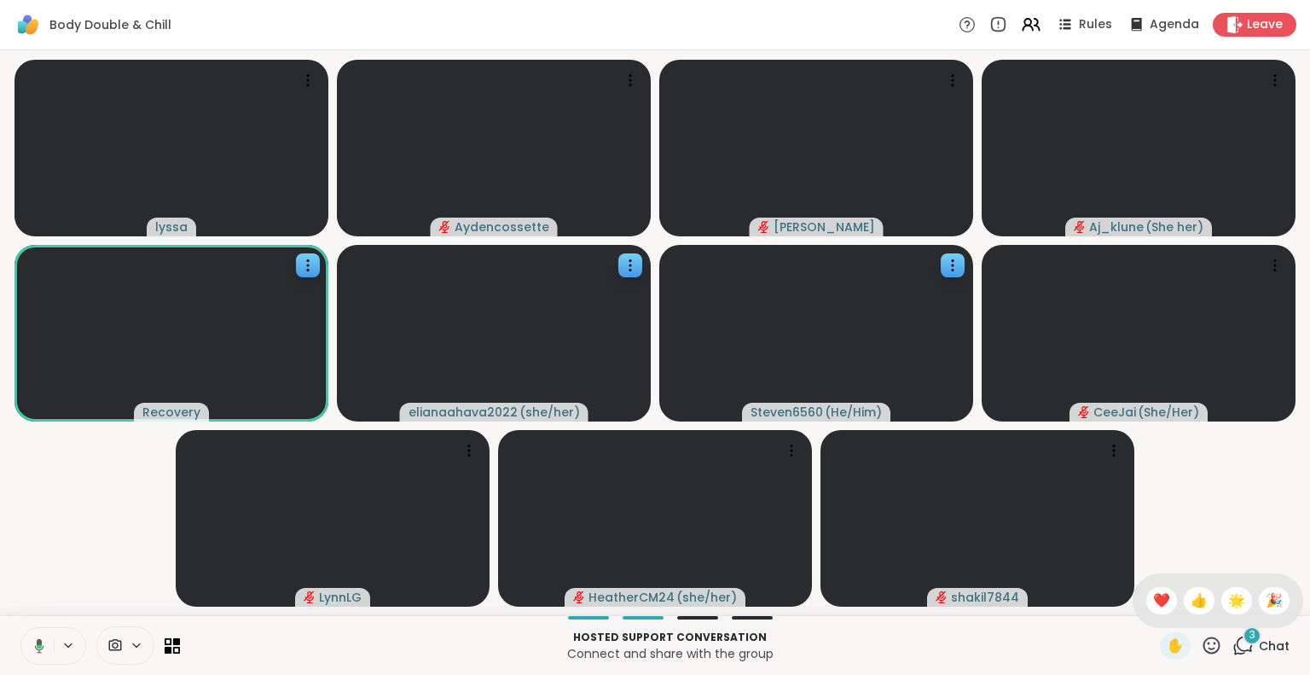
click at [1153, 600] on span "❤️" at bounding box center [1161, 600] width 17 height 20
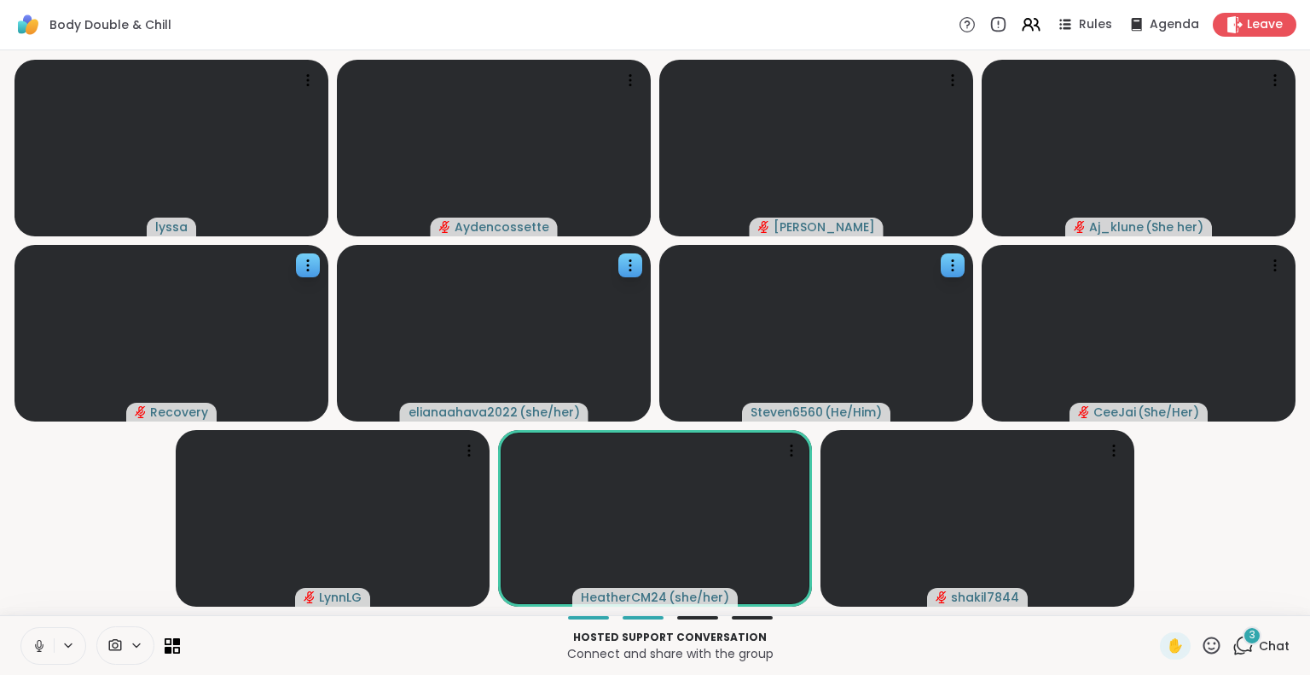
click at [1203, 653] on icon at bounding box center [1211, 644] width 17 height 17
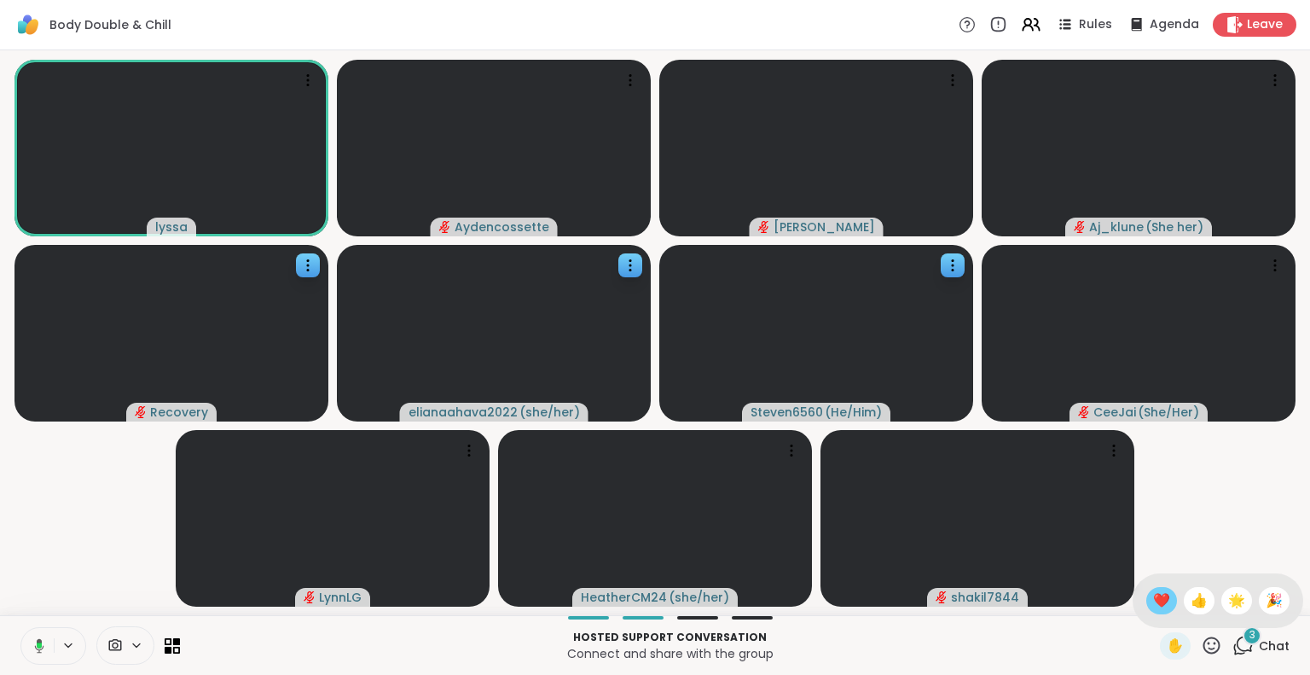
click at [1153, 604] on span "❤️" at bounding box center [1161, 600] width 17 height 20
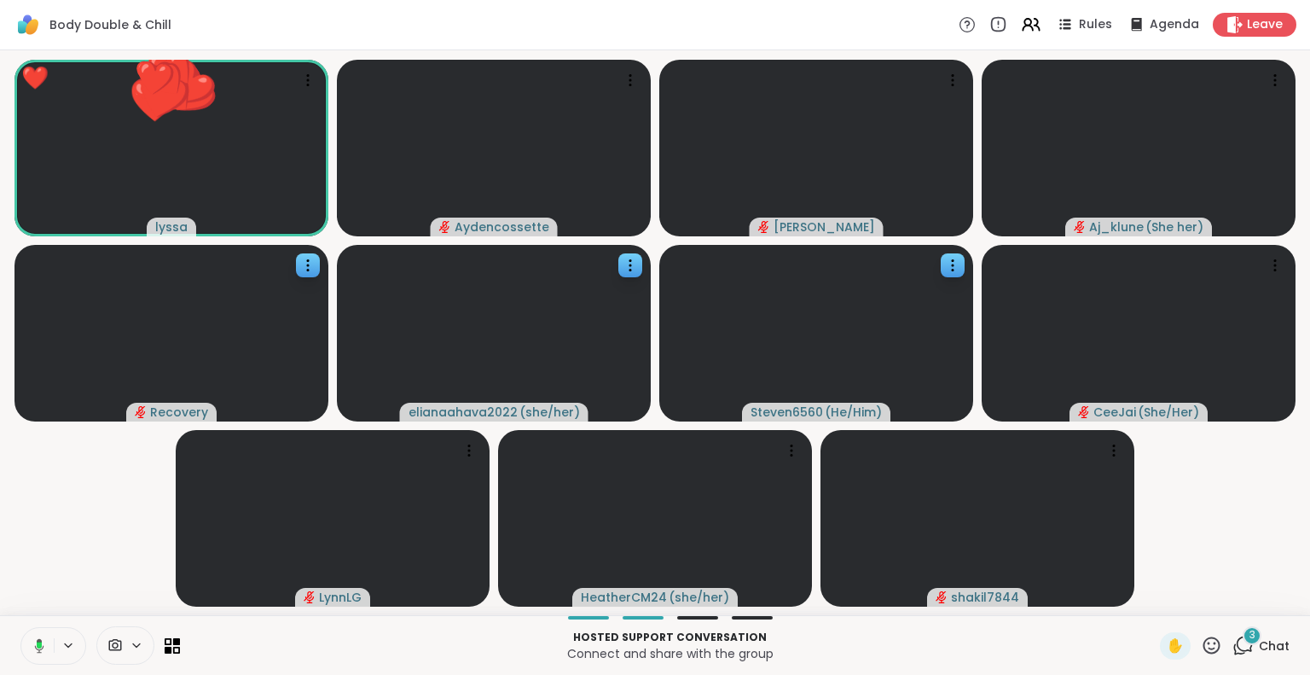
click at [1201, 646] on icon at bounding box center [1211, 645] width 21 height 21
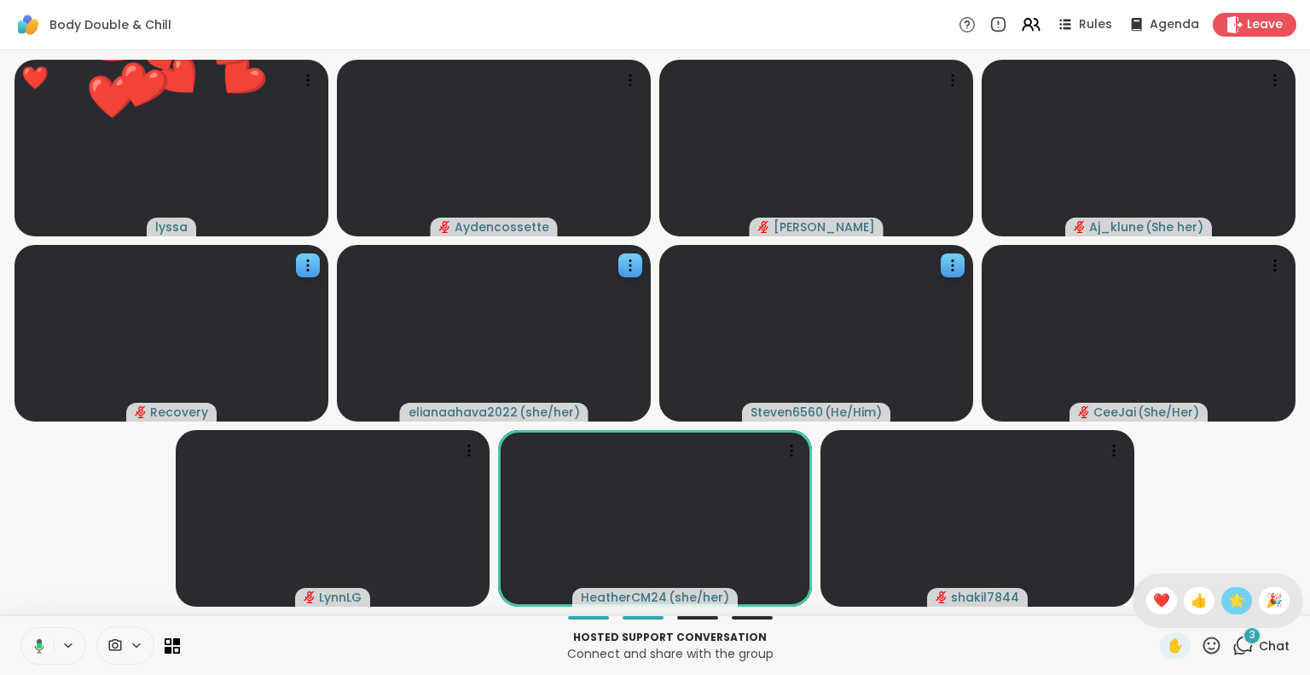
click at [1228, 592] on span "🌟" at bounding box center [1236, 600] width 17 height 20
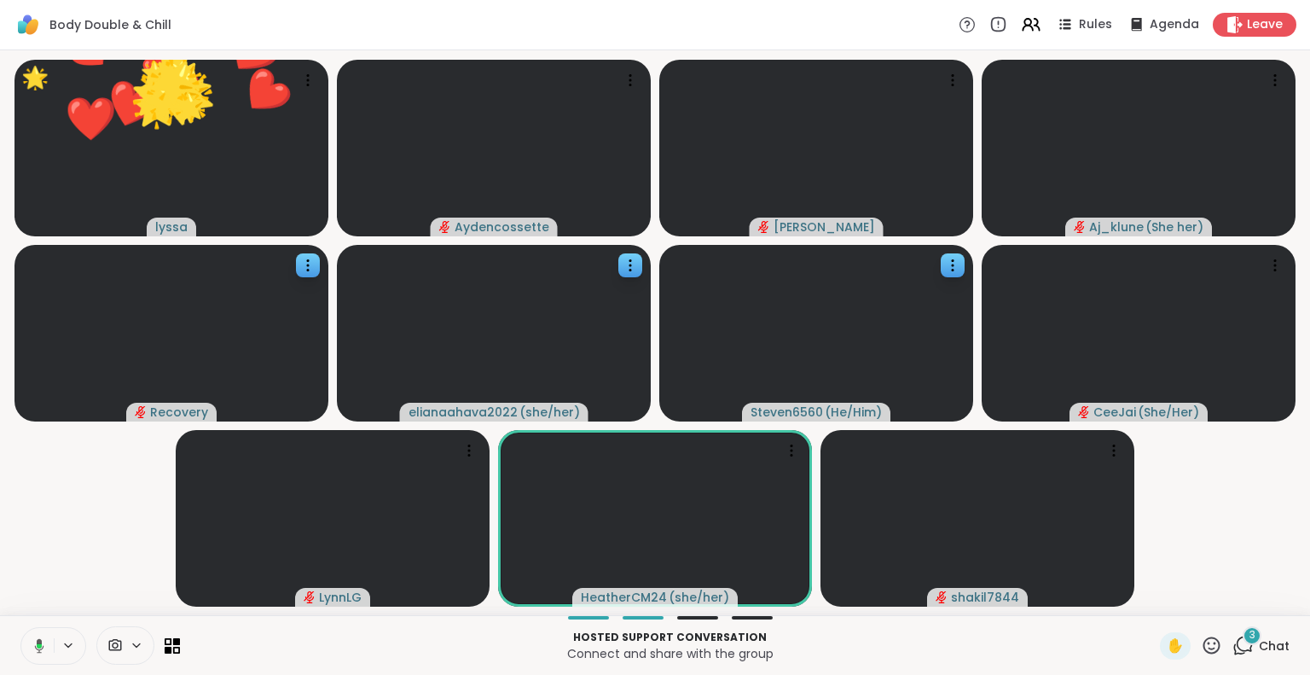
click at [1201, 652] on icon at bounding box center [1211, 645] width 21 height 21
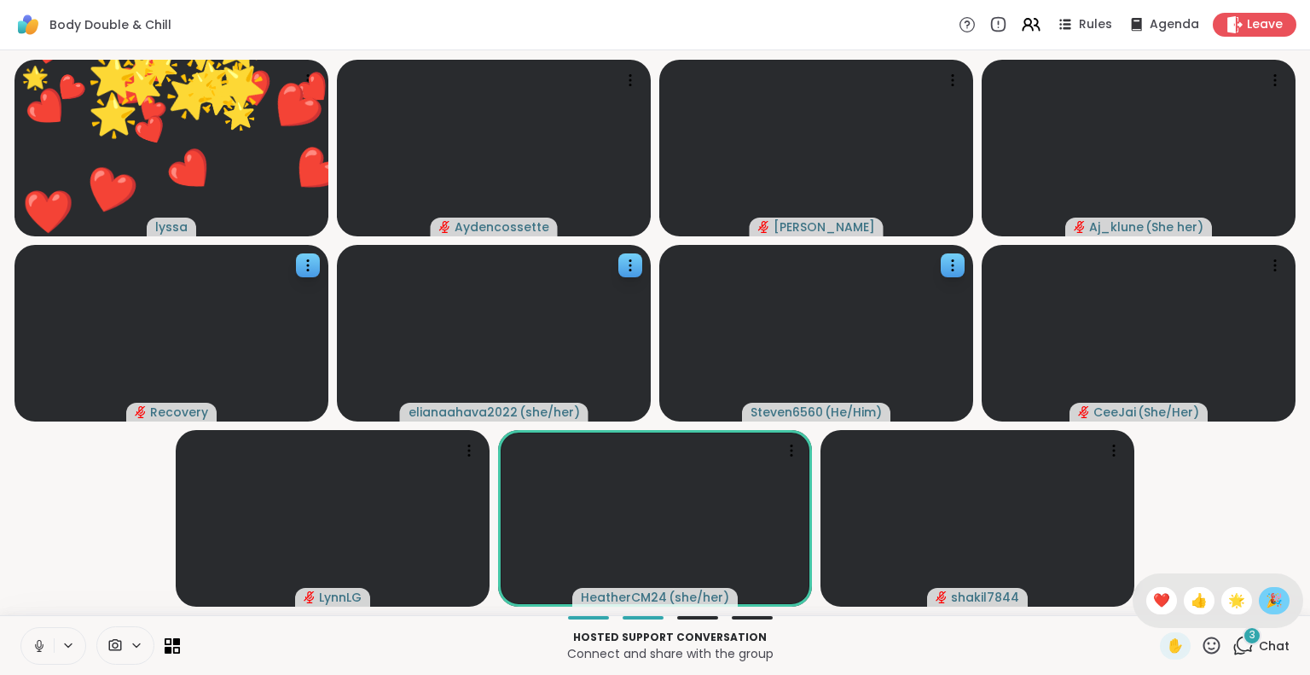
click at [1266, 604] on span "🎉" at bounding box center [1274, 600] width 17 height 20
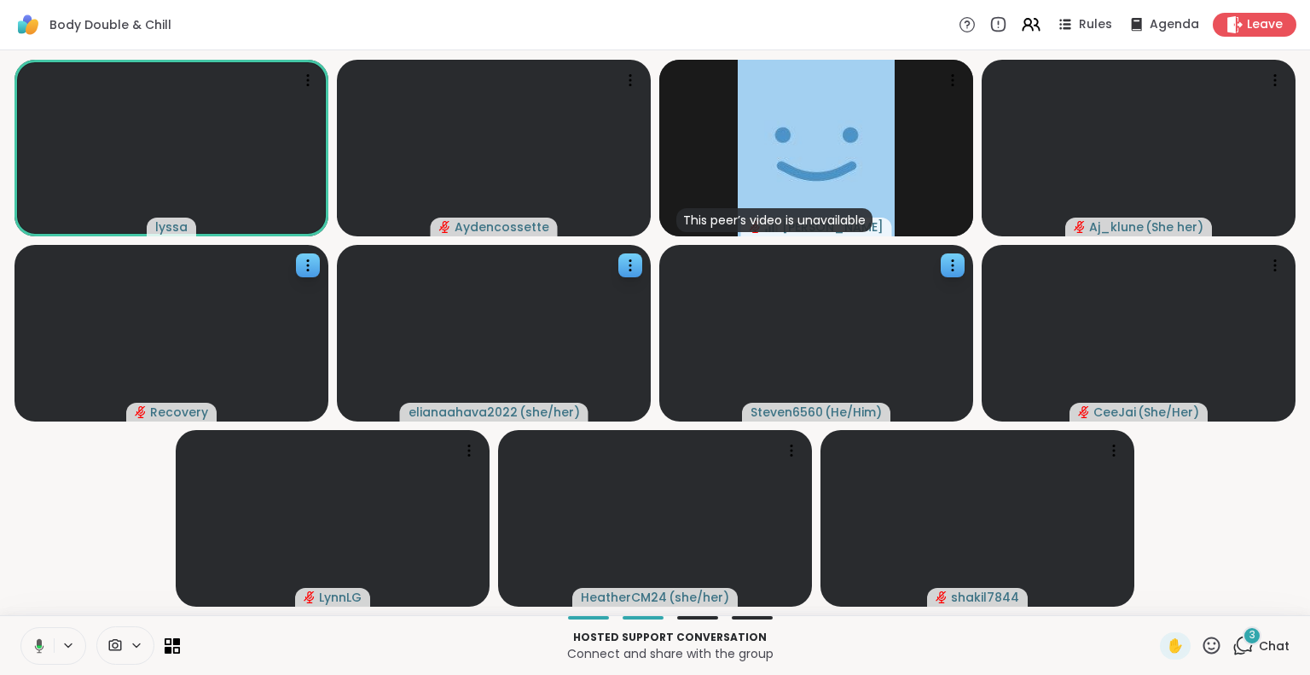
click at [1201, 647] on icon at bounding box center [1211, 645] width 21 height 21
click at [1266, 607] on span "🎉" at bounding box center [1274, 600] width 17 height 20
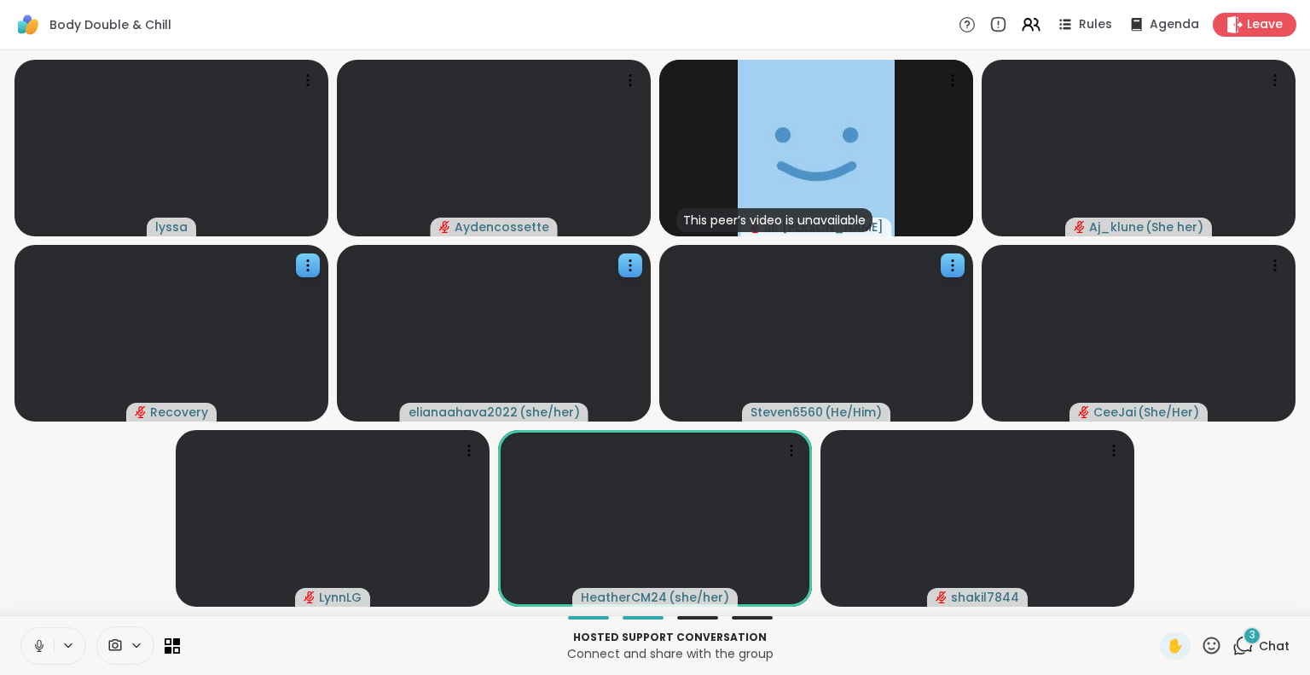
click at [1201, 650] on icon at bounding box center [1211, 645] width 21 height 21
click at [1153, 606] on span "❤️" at bounding box center [1161, 600] width 17 height 20
click at [1259, 653] on span "Chat" at bounding box center [1274, 645] width 31 height 17
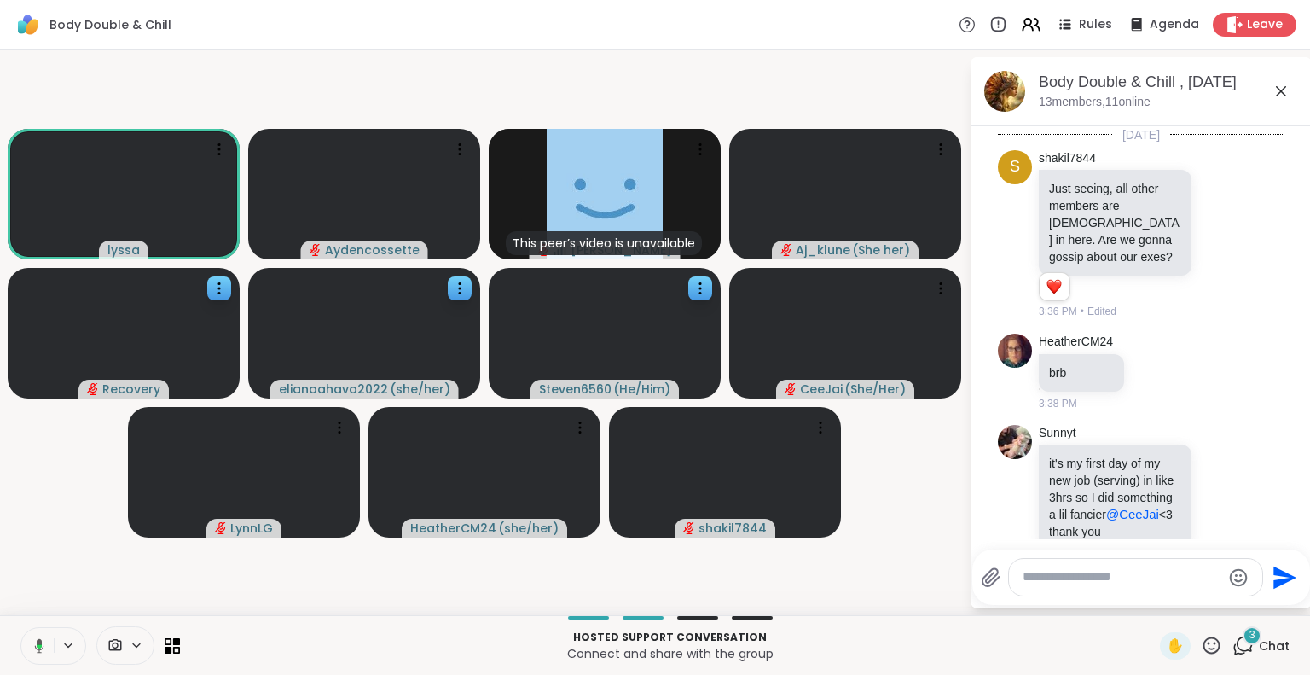
scroll to position [6088, 0]
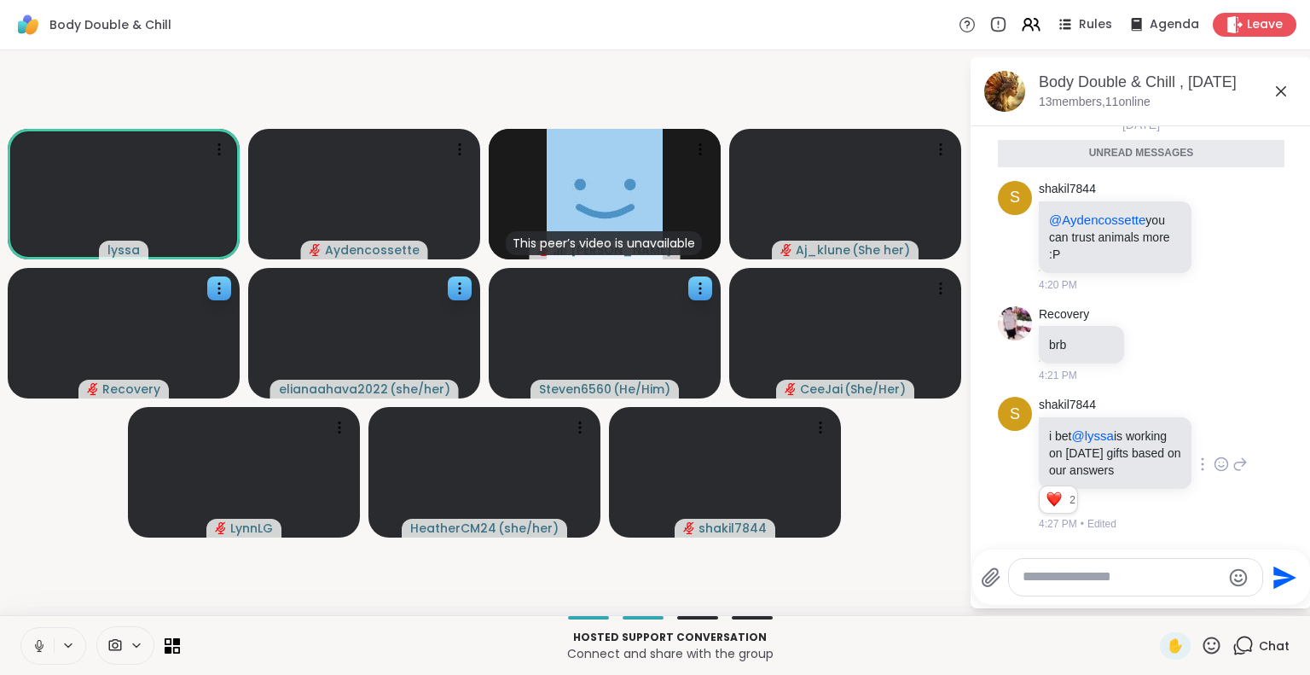
click at [1232, 525] on div "s shakil7844 i bet @lyssa is working on Halloween gifts based on our answers 2 …" at bounding box center [1141, 464] width 287 height 149
click at [1214, 457] on icon at bounding box center [1221, 463] width 15 height 17
click at [1139, 432] on div "Select Reaction: Joy" at bounding box center [1146, 436] width 15 height 15
click at [1278, 89] on icon at bounding box center [1281, 91] width 20 height 20
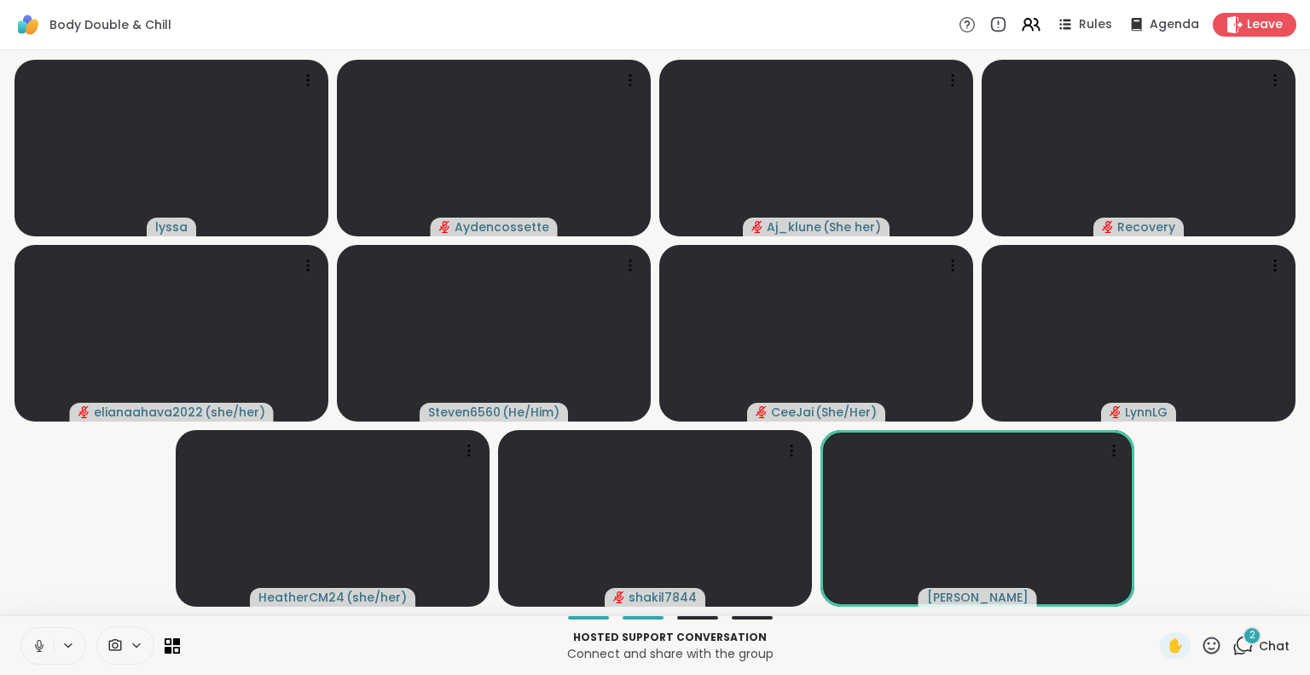
click at [1259, 652] on span "Chat" at bounding box center [1274, 645] width 31 height 17
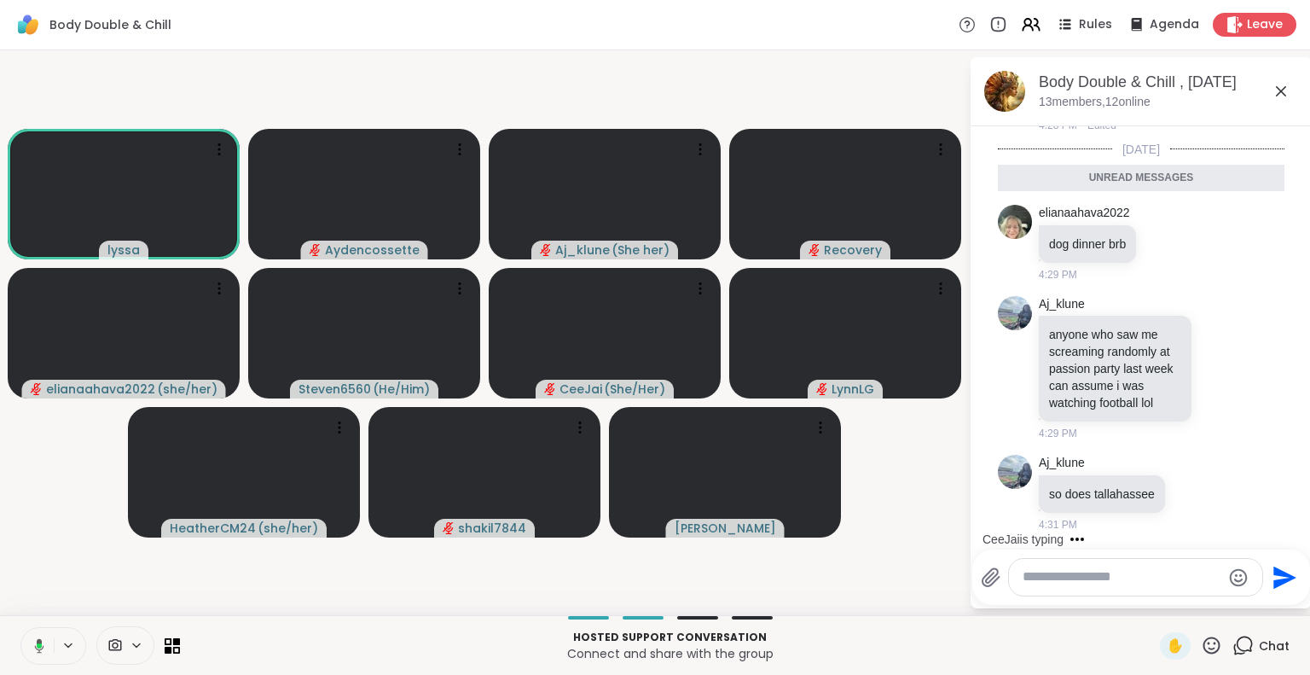
scroll to position [6425, 0]
click at [1280, 90] on icon at bounding box center [1281, 91] width 10 height 10
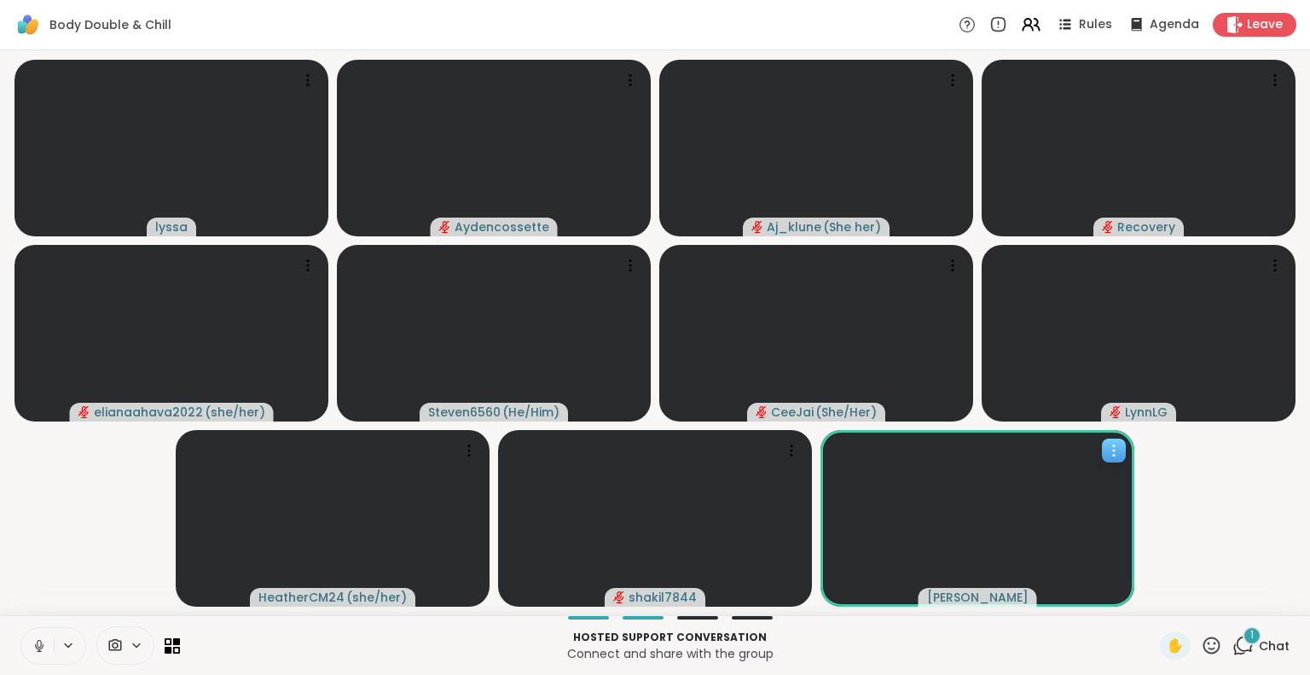
click at [1110, 452] on icon at bounding box center [1113, 450] width 17 height 17
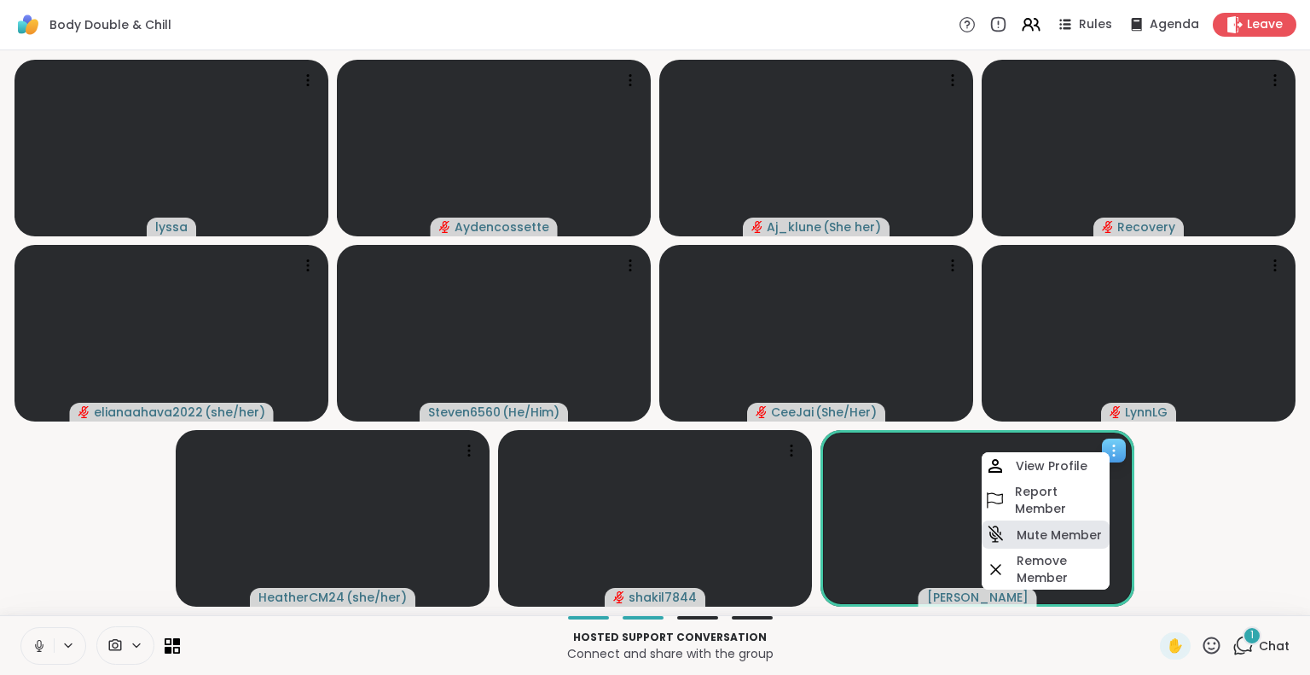
click at [1023, 528] on h4 "Mute Member" at bounding box center [1059, 534] width 85 height 17
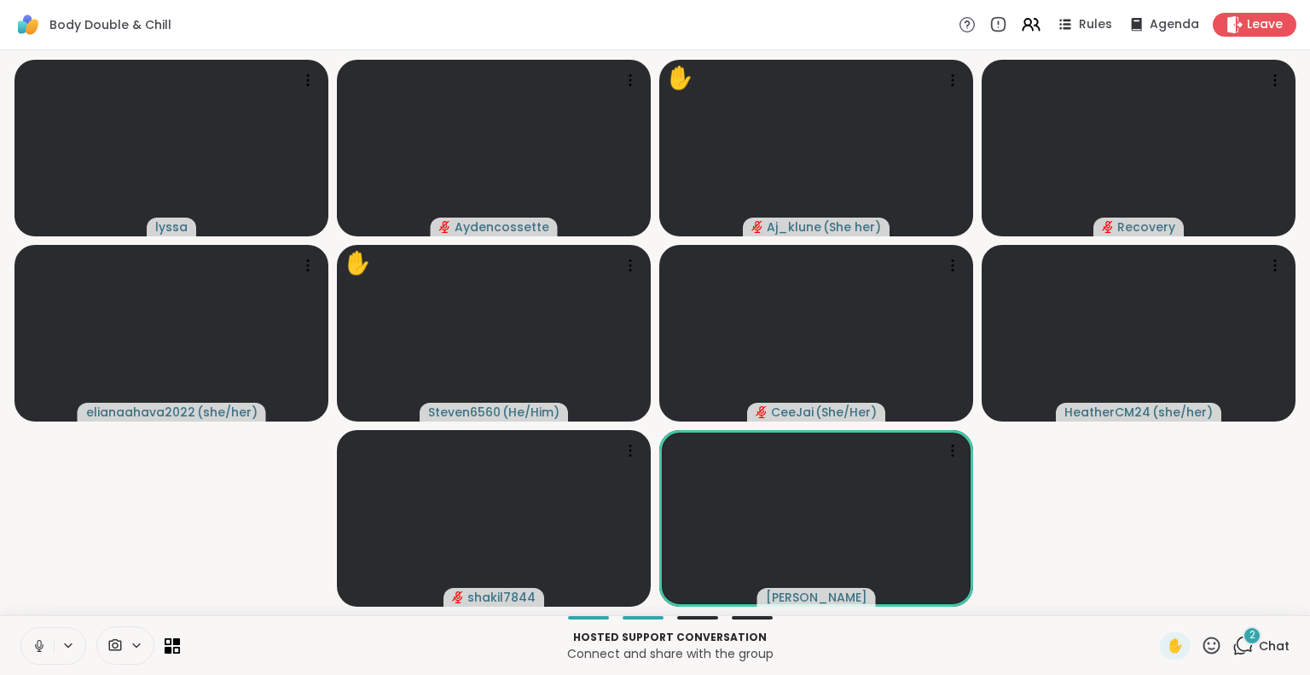
click at [42, 632] on button at bounding box center [37, 646] width 32 height 36
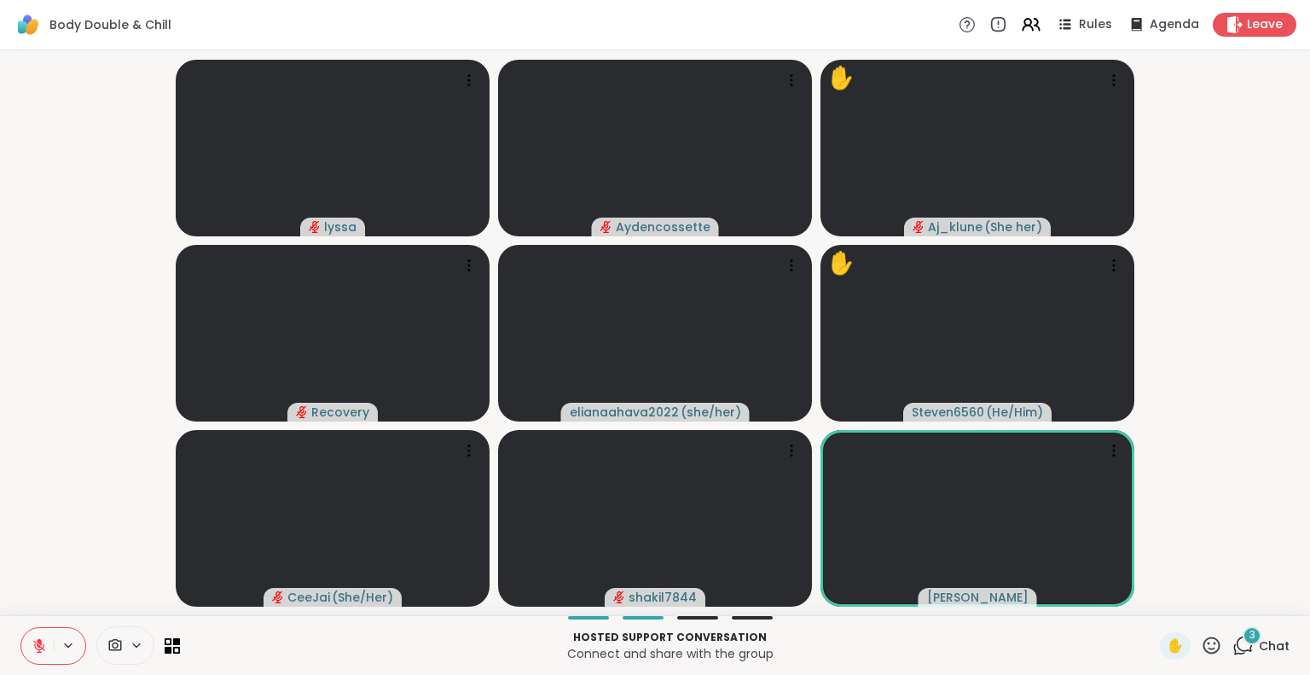
click at [1201, 647] on icon at bounding box center [1211, 645] width 21 height 21
click at [1242, 648] on div "3 Chat" at bounding box center [1260, 645] width 57 height 27
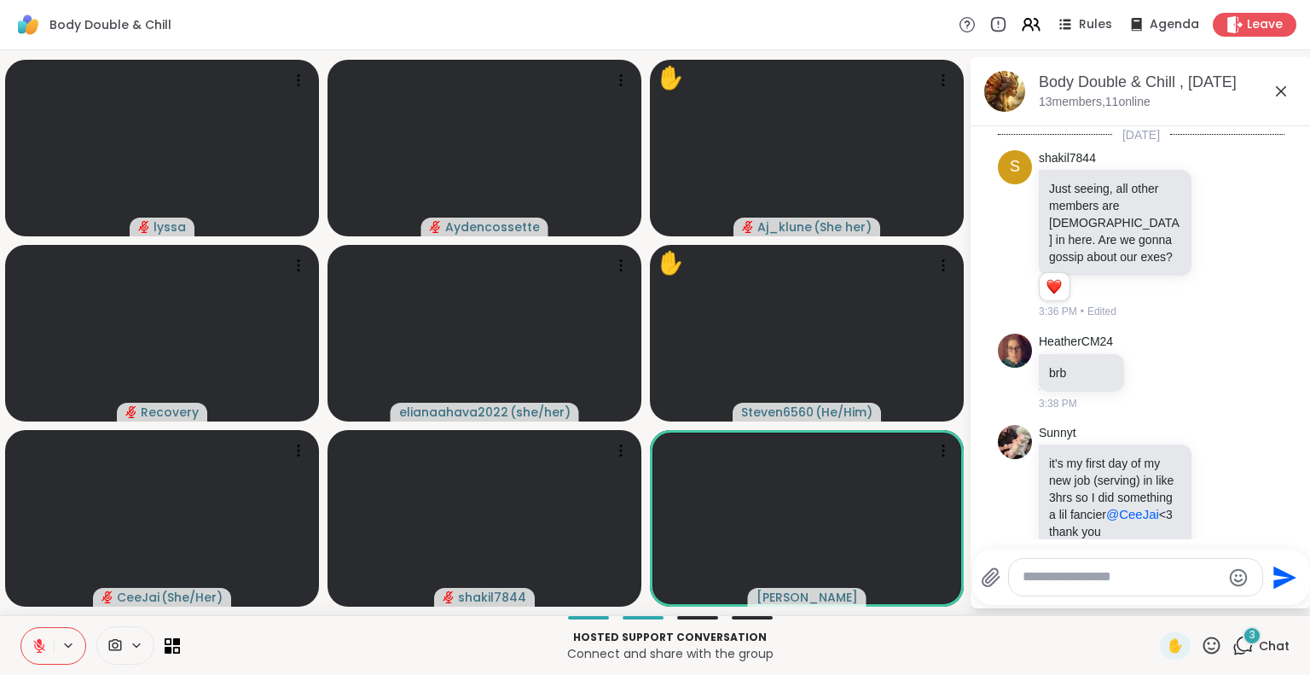
scroll to position [6912, 0]
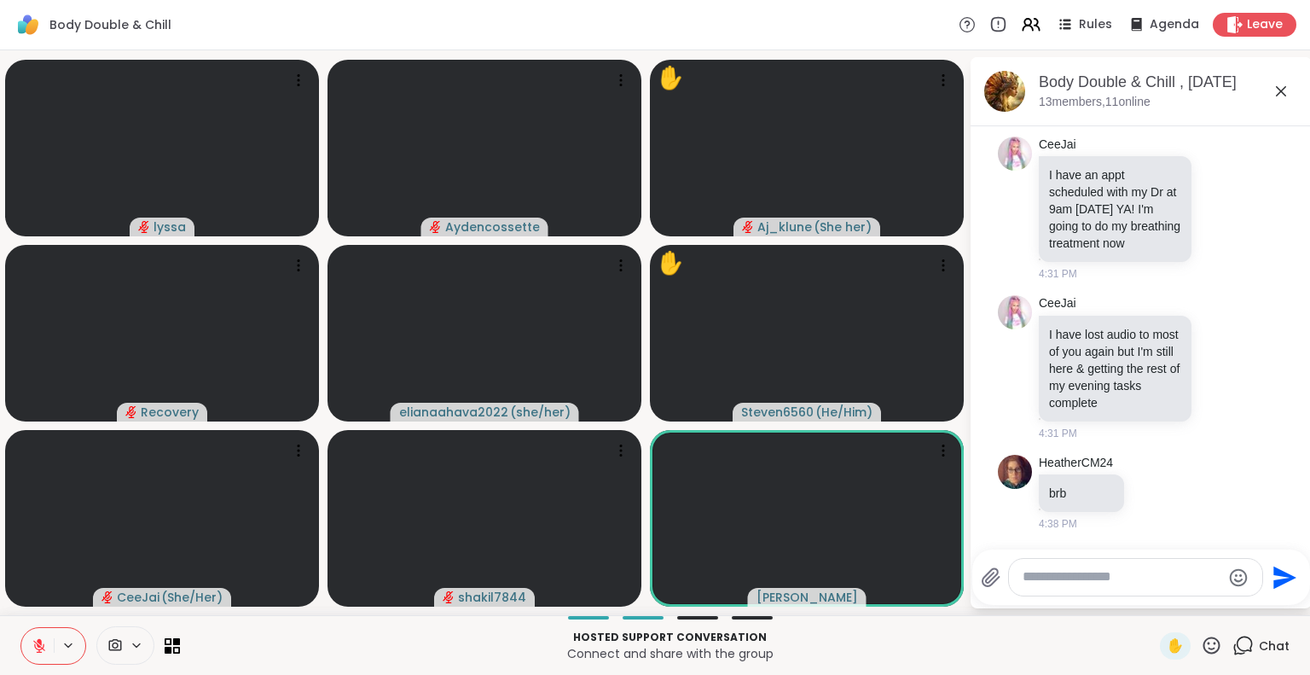
click at [1089, 577] on textarea "Type your message" at bounding box center [1122, 577] width 199 height 18
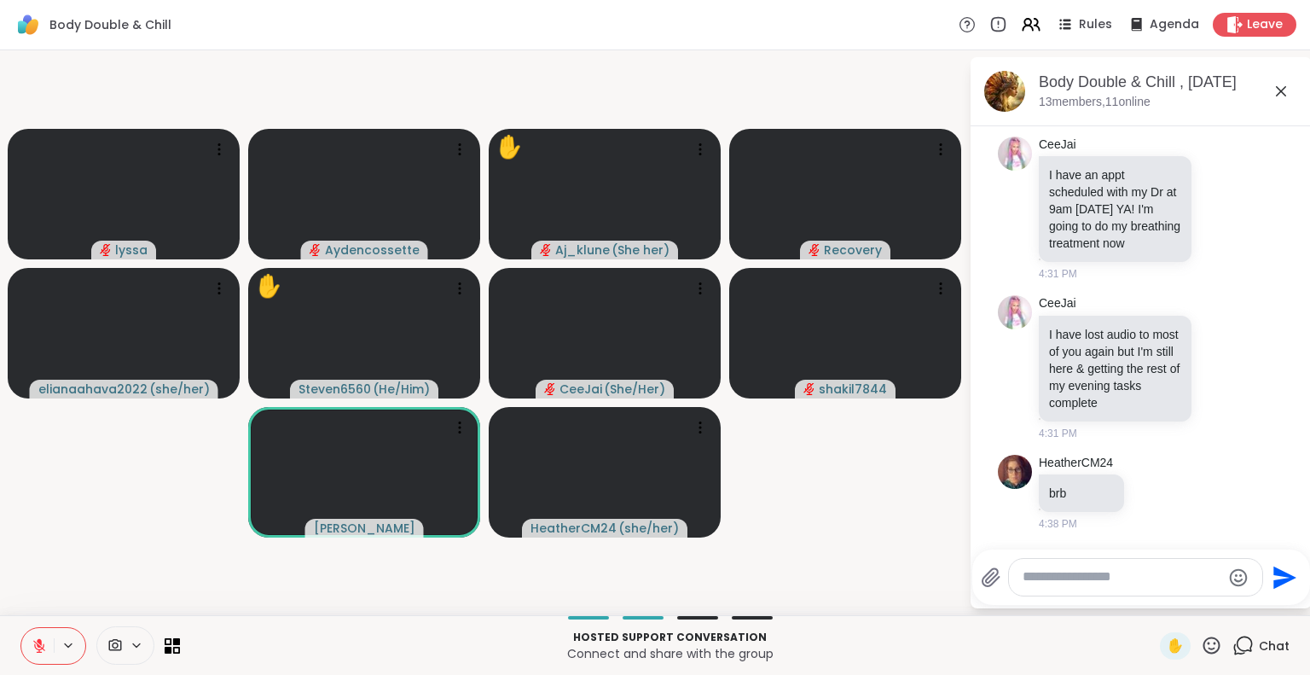
scroll to position [6851, 0]
click at [1204, 654] on icon at bounding box center [1211, 645] width 21 height 21
click at [1153, 600] on span "❤️" at bounding box center [1161, 600] width 17 height 20
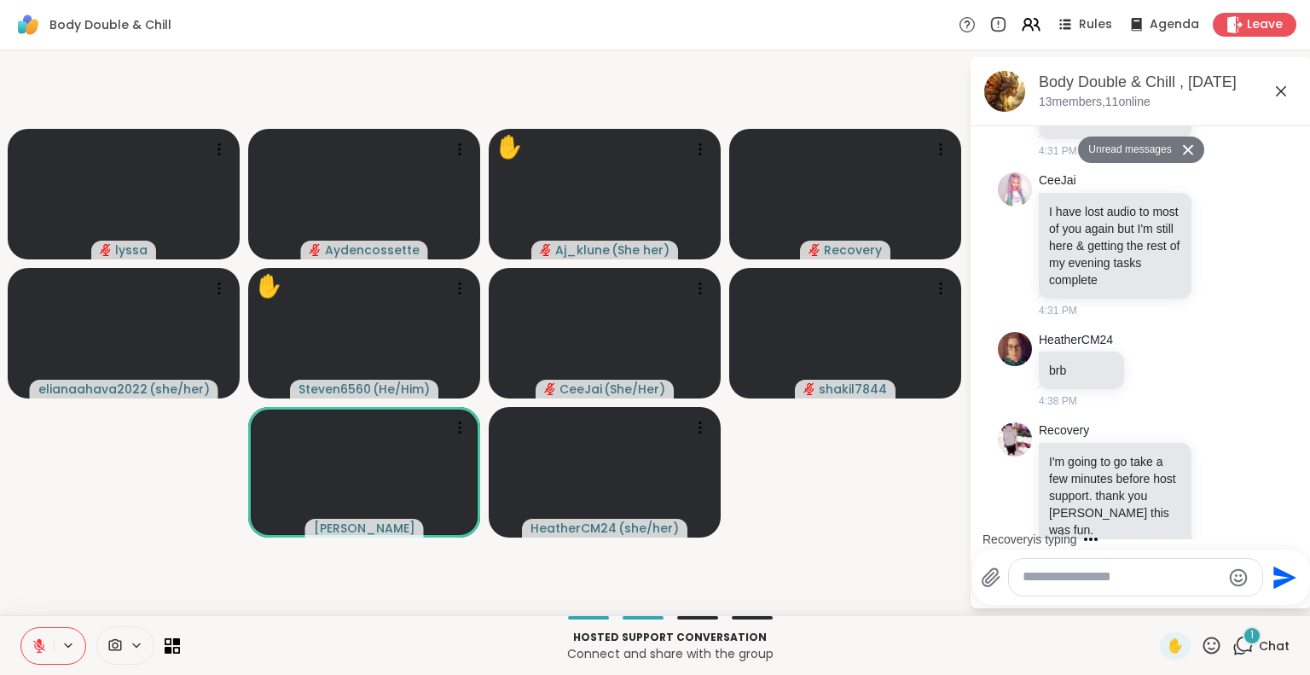
scroll to position [7030, 0]
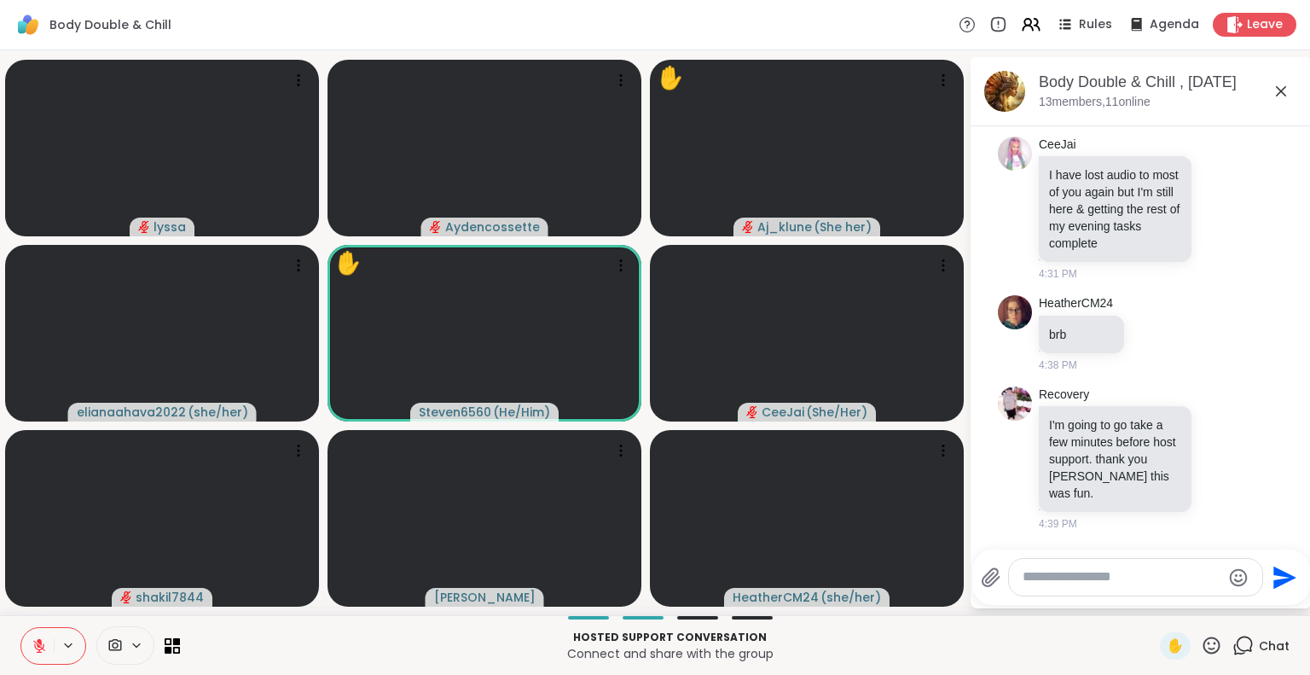
click at [46, 630] on button at bounding box center [37, 646] width 32 height 36
click at [39, 647] on icon at bounding box center [39, 644] width 4 height 8
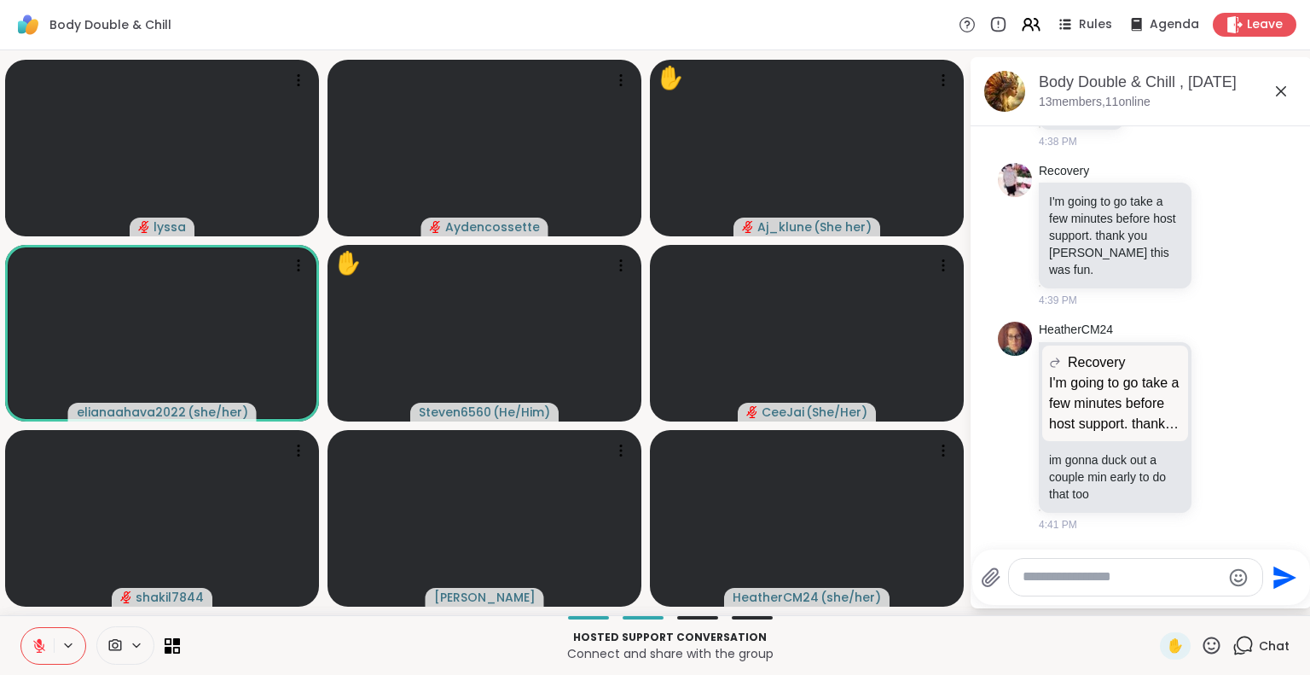
click at [41, 644] on icon at bounding box center [39, 641] width 5 height 7
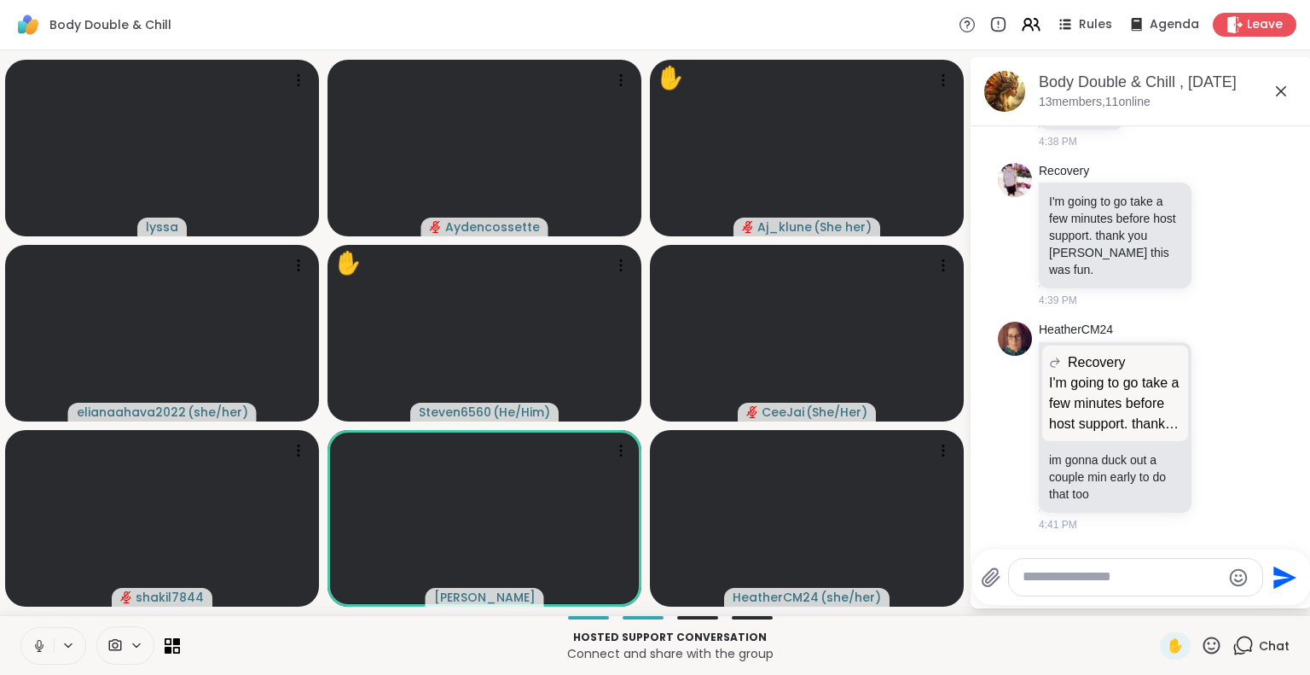
click at [39, 646] on icon at bounding box center [39, 645] width 15 height 15
click at [2, 649] on div "Hosted support conversation Connect and share with the group ✋ Chat" at bounding box center [655, 645] width 1310 height 60
click at [43, 644] on icon at bounding box center [39, 646] width 12 height 12
click at [1274, 90] on icon at bounding box center [1281, 91] width 20 height 20
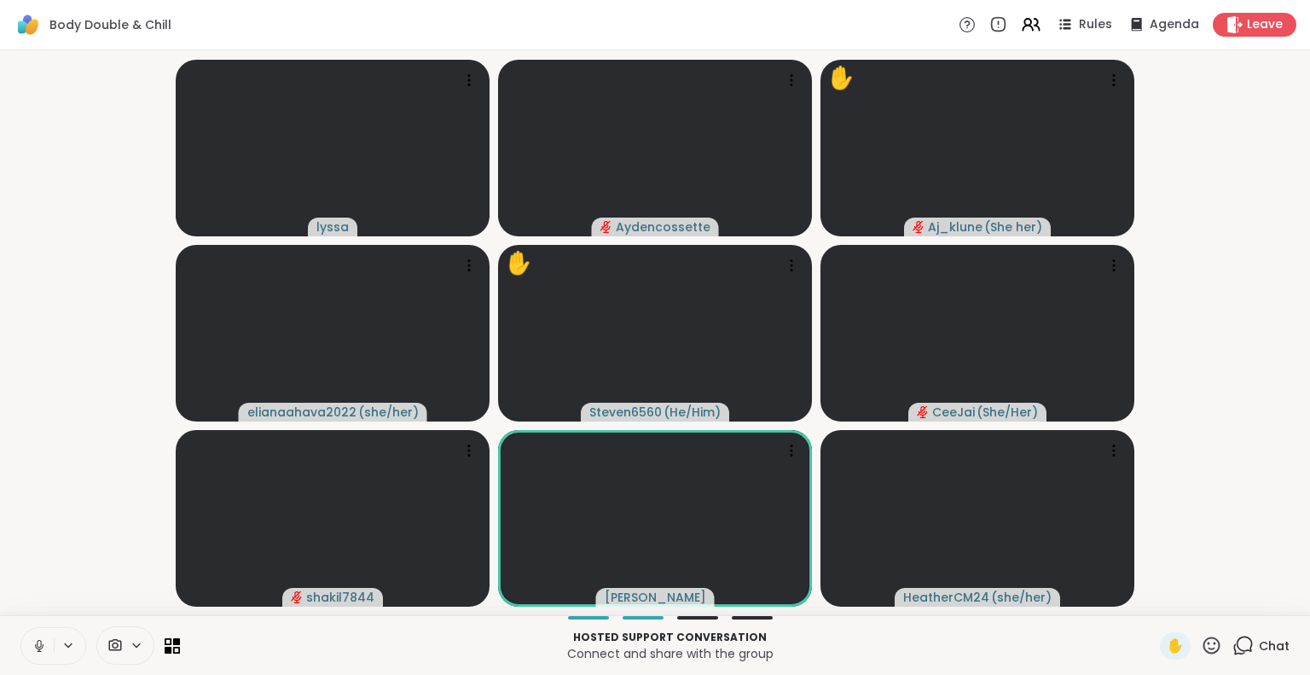
click at [34, 661] on button at bounding box center [37, 646] width 32 height 36
click at [36, 638] on icon at bounding box center [39, 645] width 15 height 15
click at [1201, 645] on icon at bounding box center [1211, 645] width 21 height 21
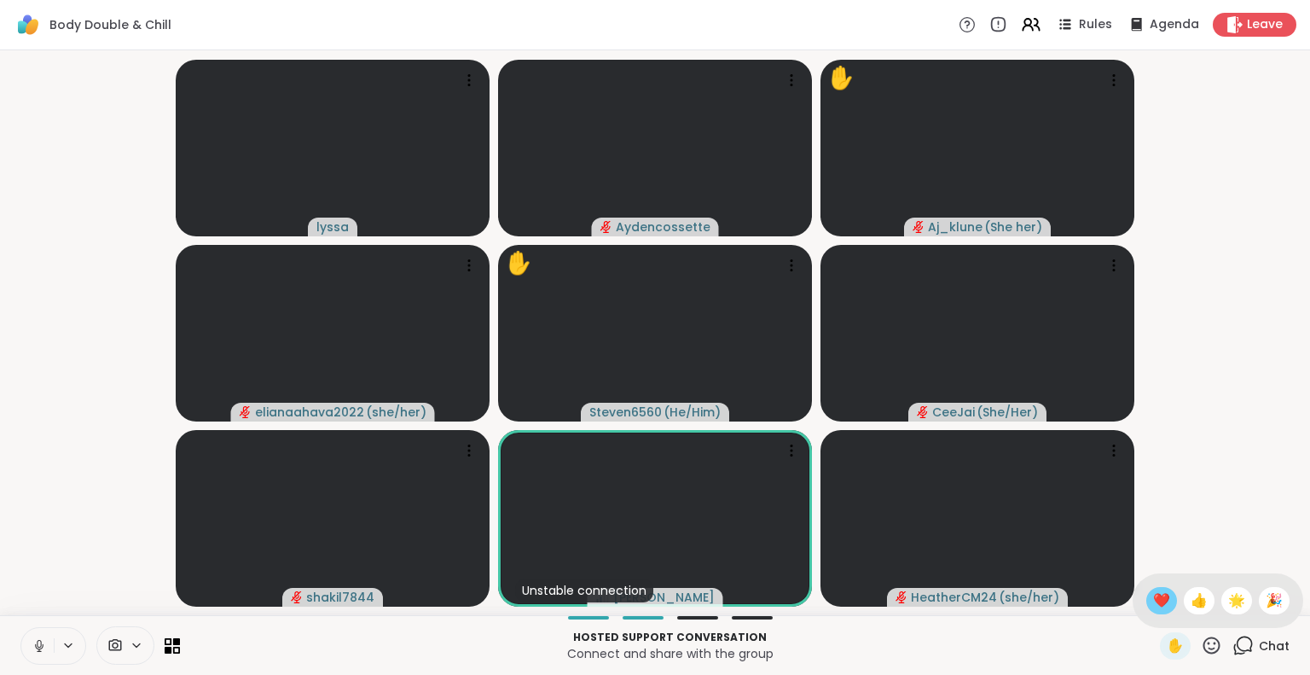
click at [1153, 597] on span "❤️" at bounding box center [1161, 600] width 17 height 20
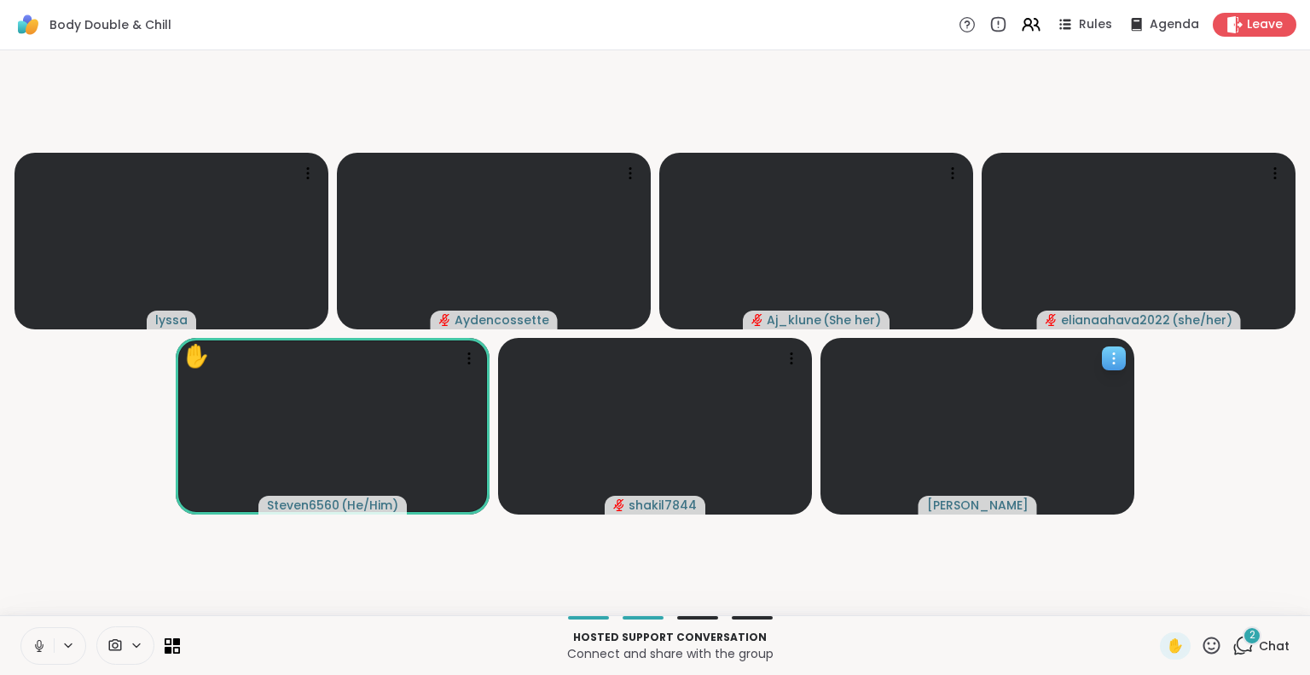
click at [1126, 363] on video at bounding box center [978, 426] width 314 height 177
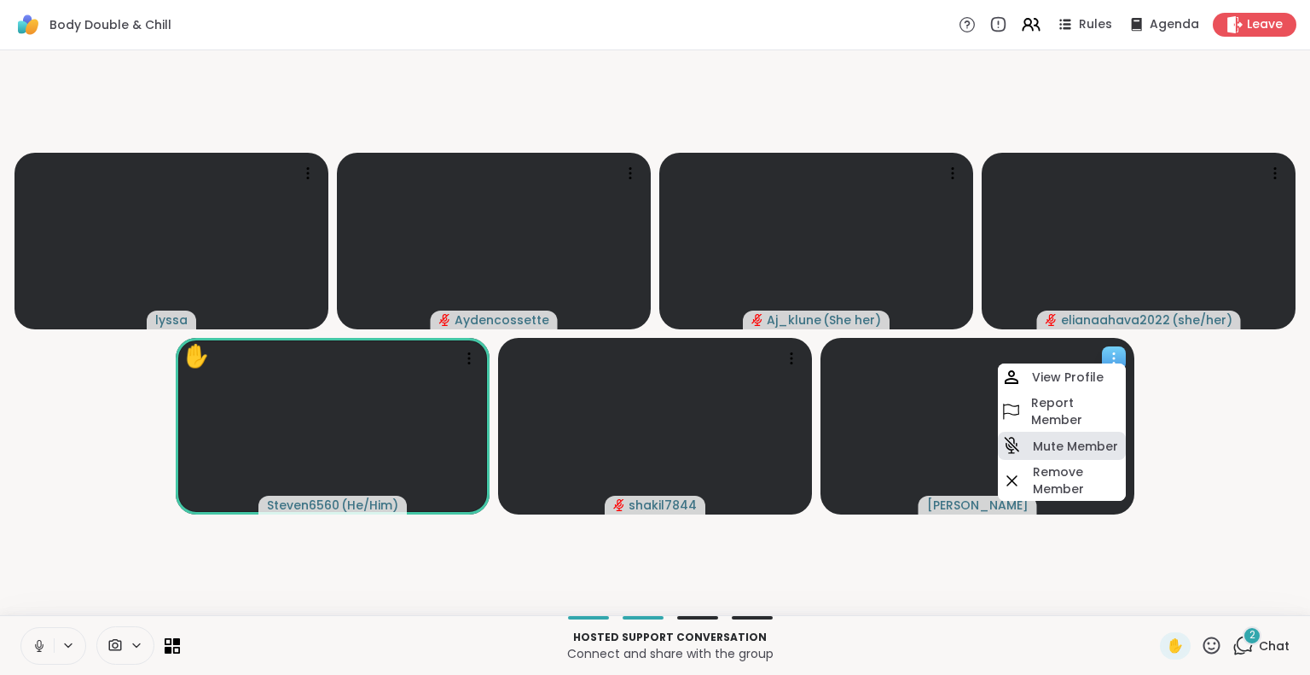
click at [1068, 446] on h4 "Mute Member" at bounding box center [1075, 446] width 85 height 17
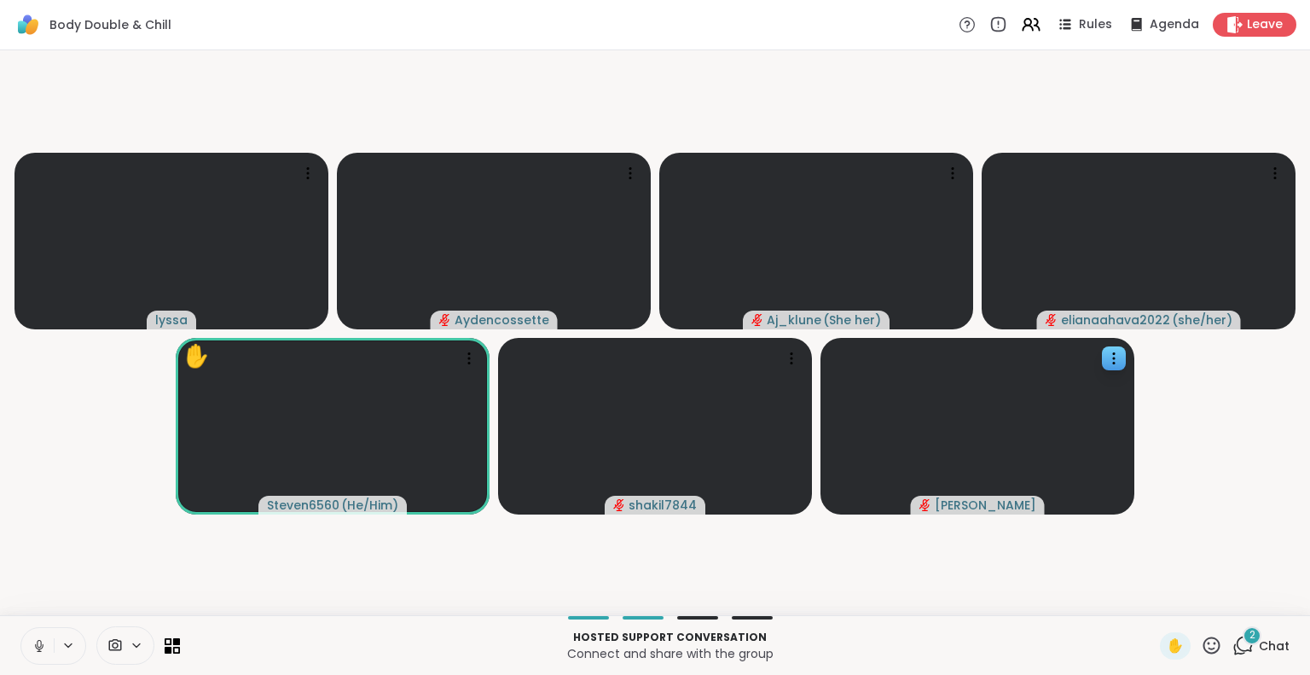
click at [27, 651] on button at bounding box center [37, 646] width 32 height 36
click at [38, 644] on icon at bounding box center [39, 645] width 15 height 15
drag, startPoint x: 35, startPoint y: 644, endPoint x: 21, endPoint y: 644, distance: 13.6
click at [21, 644] on button at bounding box center [37, 646] width 32 height 36
click at [34, 641] on icon at bounding box center [39, 646] width 12 height 12
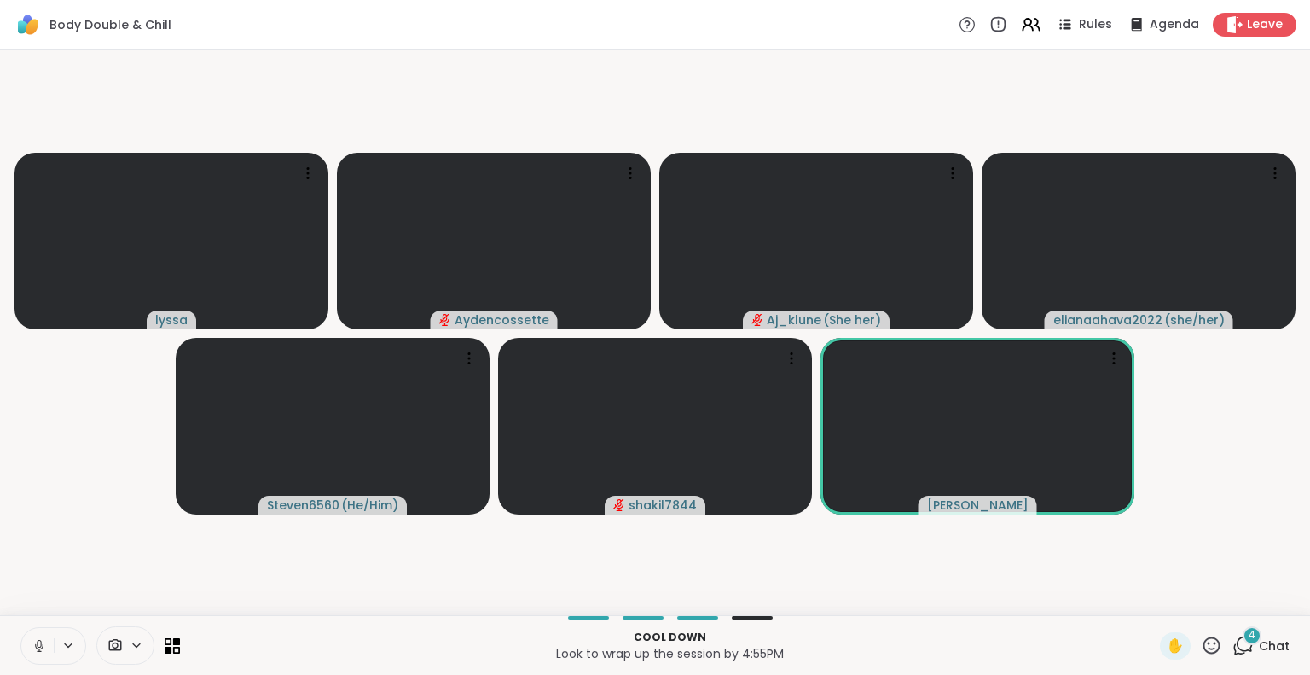
click at [1203, 649] on icon at bounding box center [1211, 644] width 17 height 17
click at [1153, 602] on span "❤️" at bounding box center [1161, 600] width 17 height 20
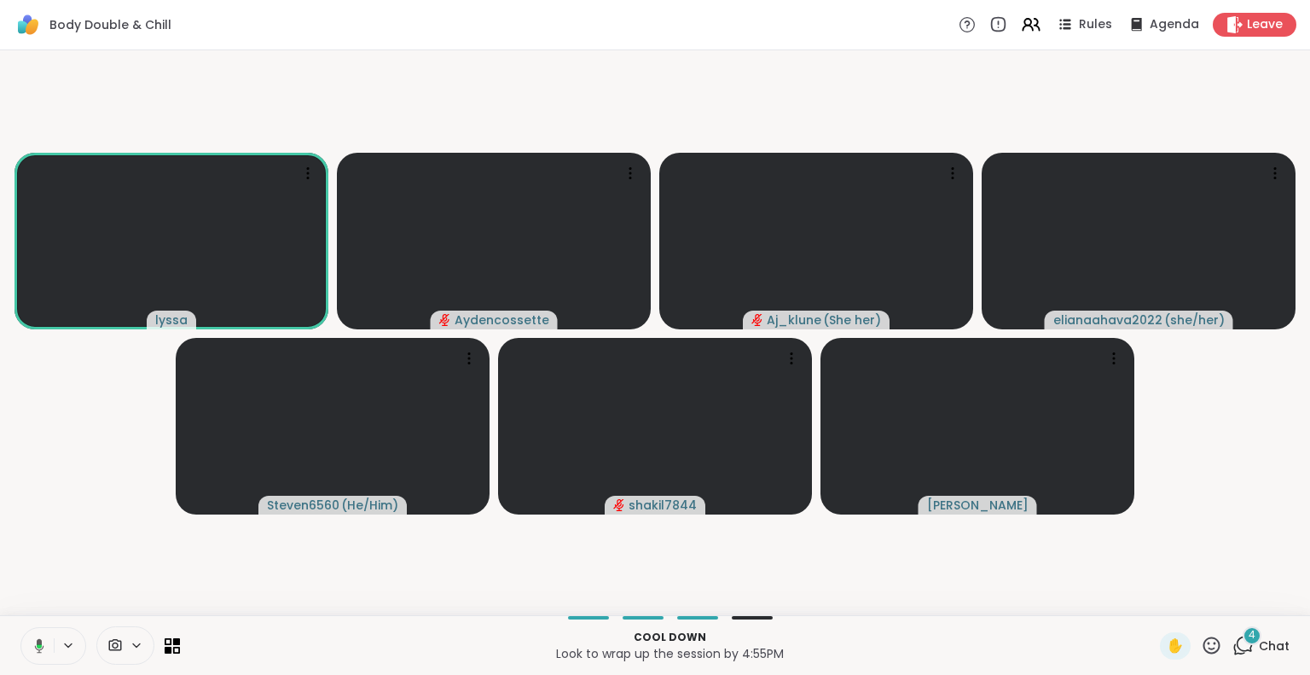
click at [34, 634] on button at bounding box center [36, 646] width 35 height 36
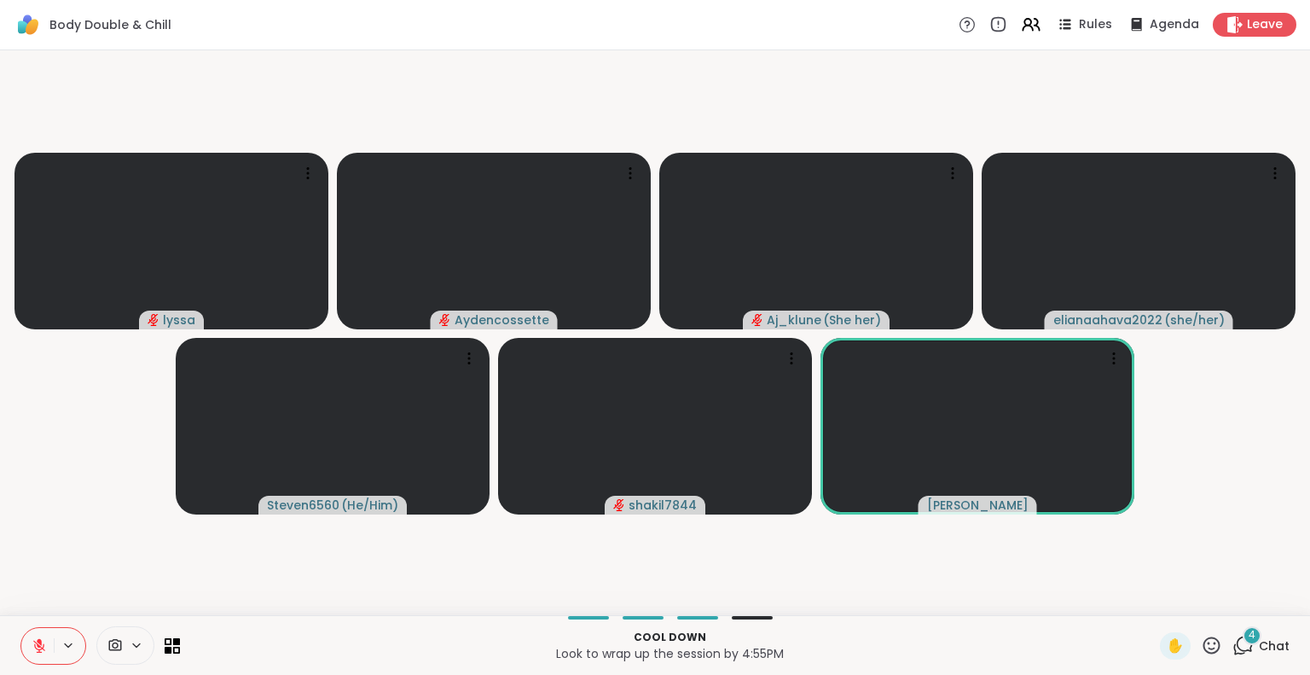
click at [1201, 640] on icon at bounding box center [1211, 645] width 21 height 21
click at [1153, 602] on span "❤️" at bounding box center [1161, 600] width 17 height 20
click at [1201, 641] on icon at bounding box center [1211, 645] width 21 height 21
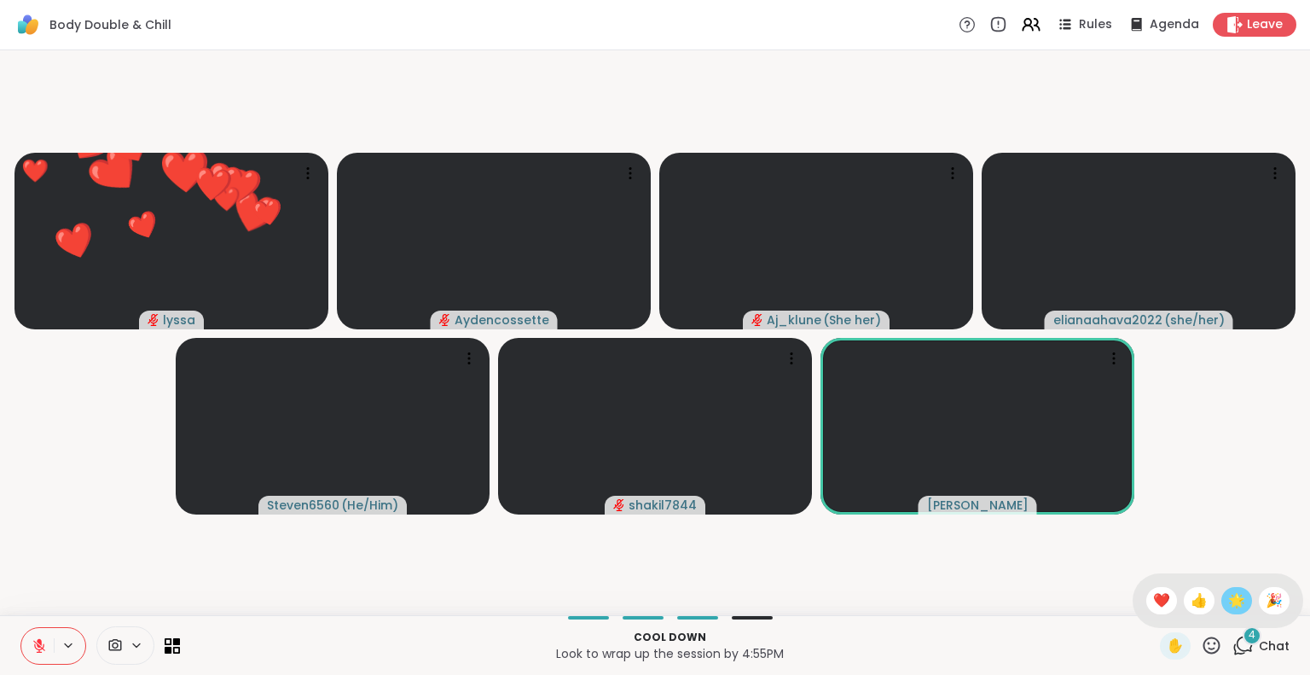
click at [1221, 612] on div "🌟" at bounding box center [1236, 600] width 31 height 27
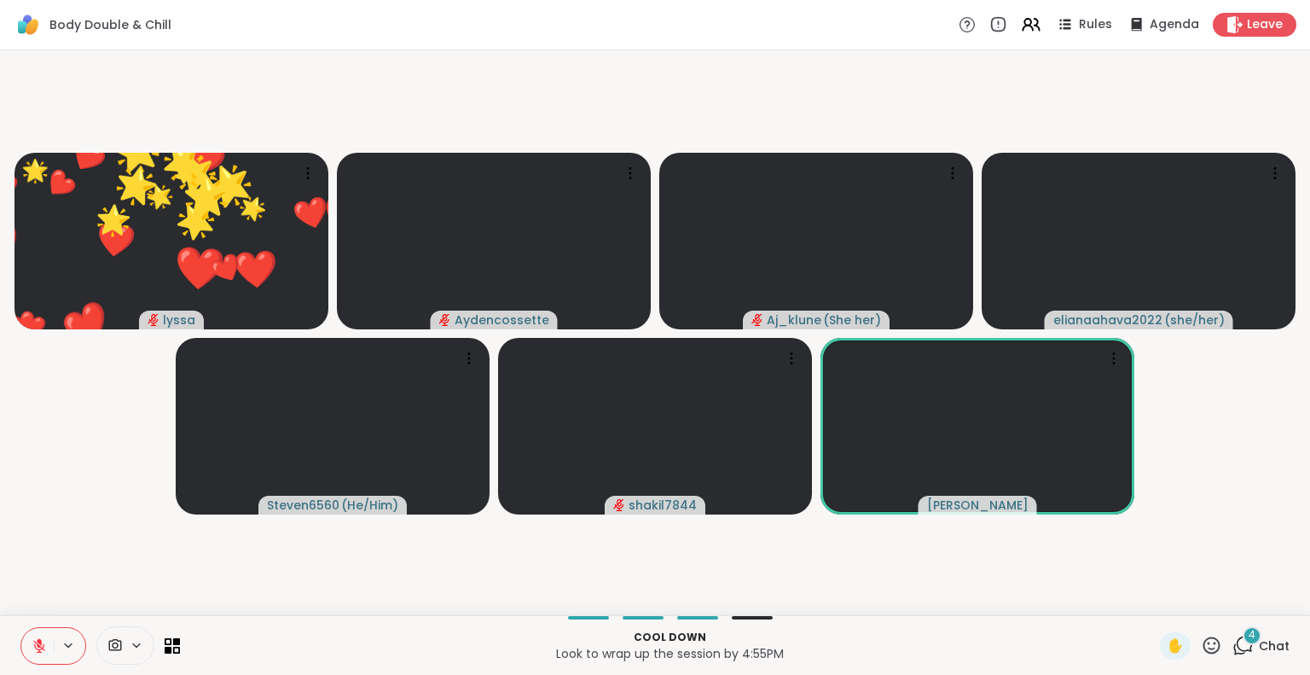
click at [41, 645] on icon at bounding box center [39, 645] width 15 height 15
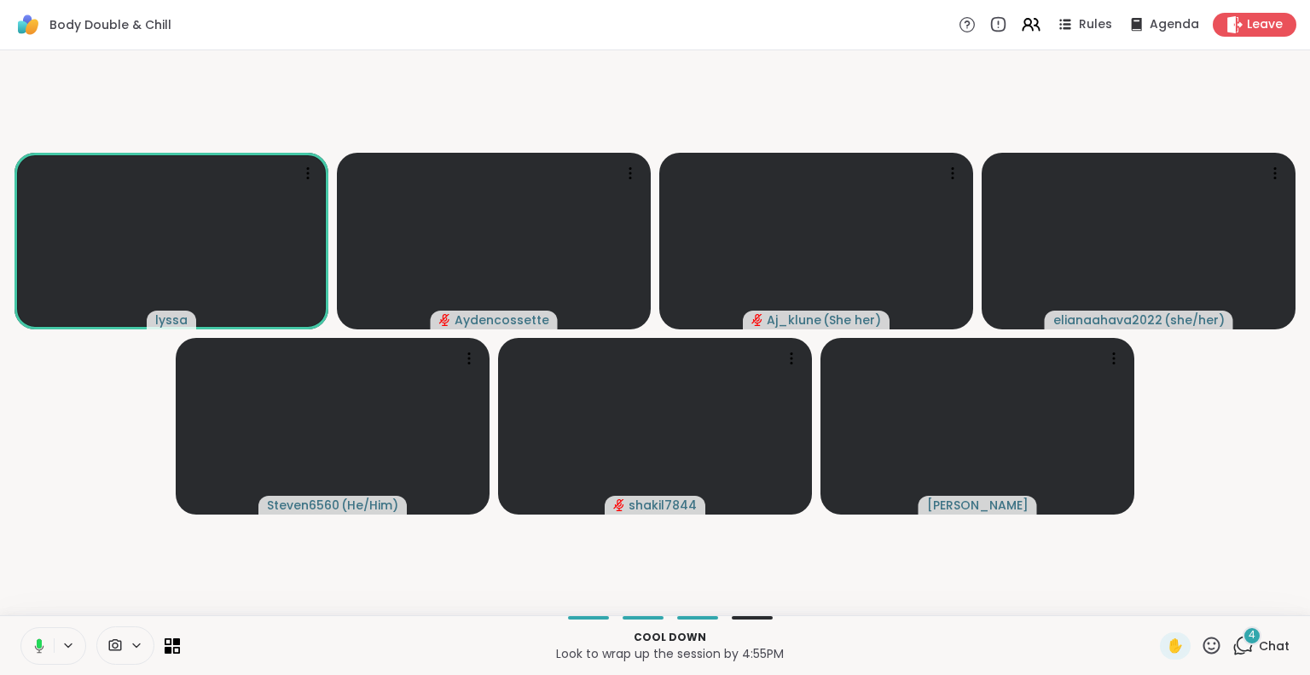
click at [1201, 637] on icon at bounding box center [1211, 645] width 21 height 21
click at [1228, 593] on span "🌟" at bounding box center [1236, 600] width 17 height 20
drag, startPoint x: 1203, startPoint y: 642, endPoint x: 1174, endPoint y: 618, distance: 38.8
click at [1189, 630] on div "Cool down Look to wrap up the session by 4:55PM ✋ 4 Chat" at bounding box center [655, 645] width 1310 height 60
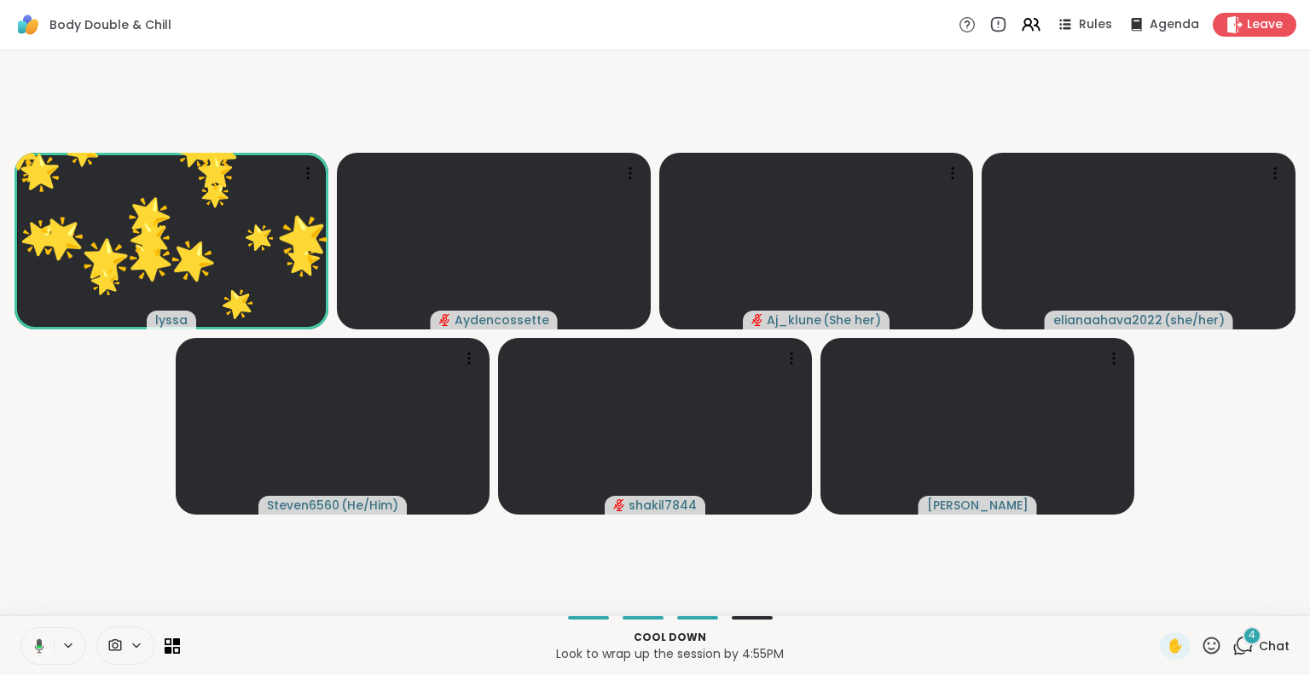
click at [1207, 644] on icon at bounding box center [1211, 644] width 17 height 17
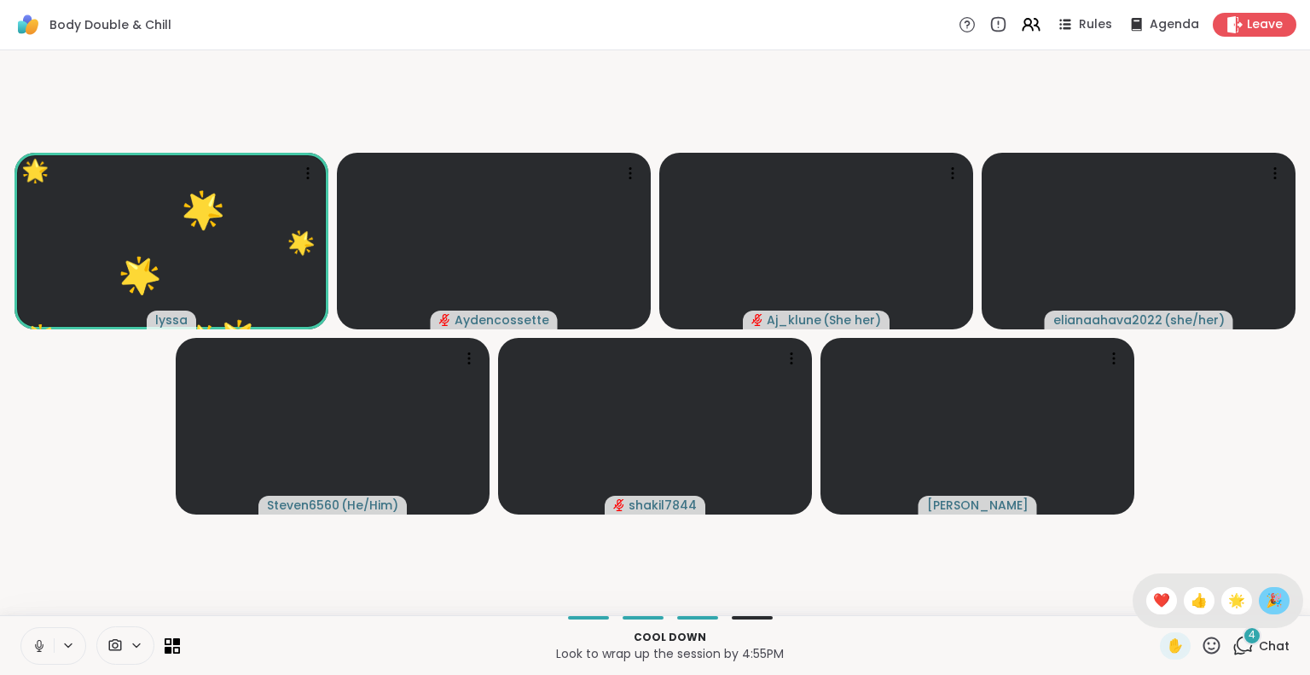
click at [1266, 600] on span "🎉" at bounding box center [1274, 600] width 17 height 20
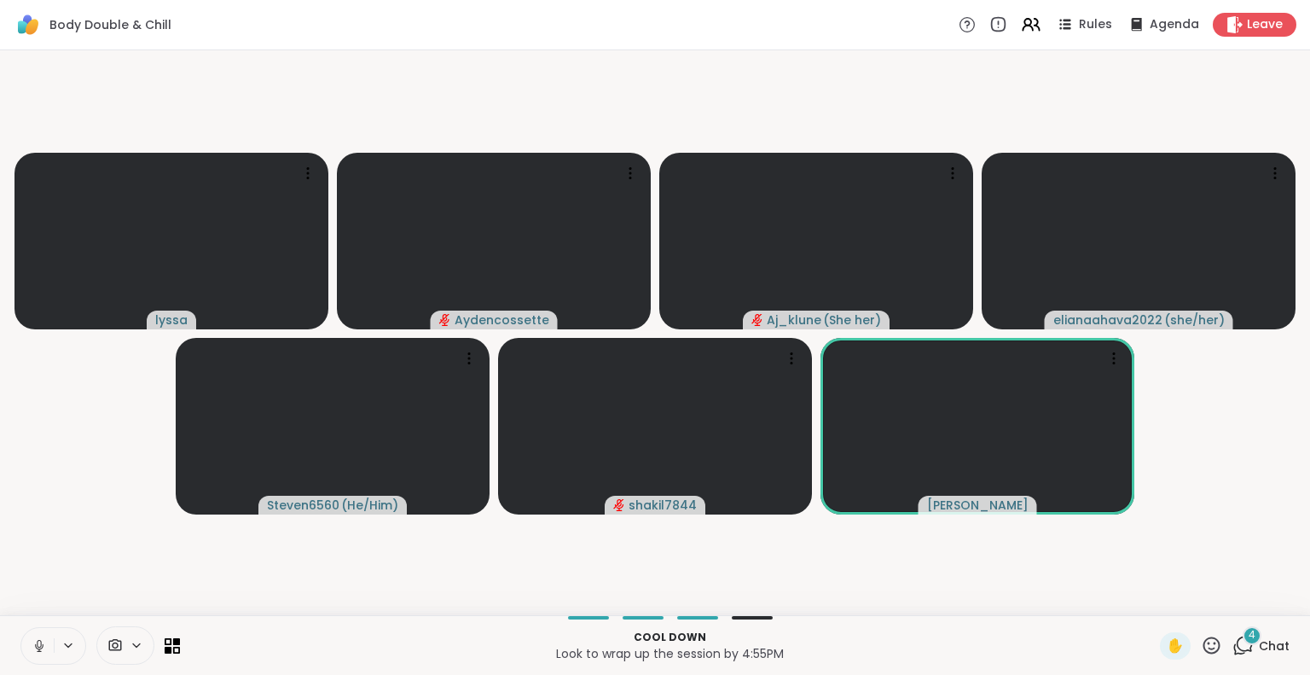
click at [42, 650] on icon at bounding box center [39, 645] width 15 height 15
click at [39, 641] on icon at bounding box center [39, 641] width 5 height 7
click at [43, 634] on button at bounding box center [37, 646] width 32 height 36
click at [44, 644] on icon at bounding box center [39, 645] width 15 height 15
click at [1110, 357] on icon at bounding box center [1113, 358] width 17 height 17
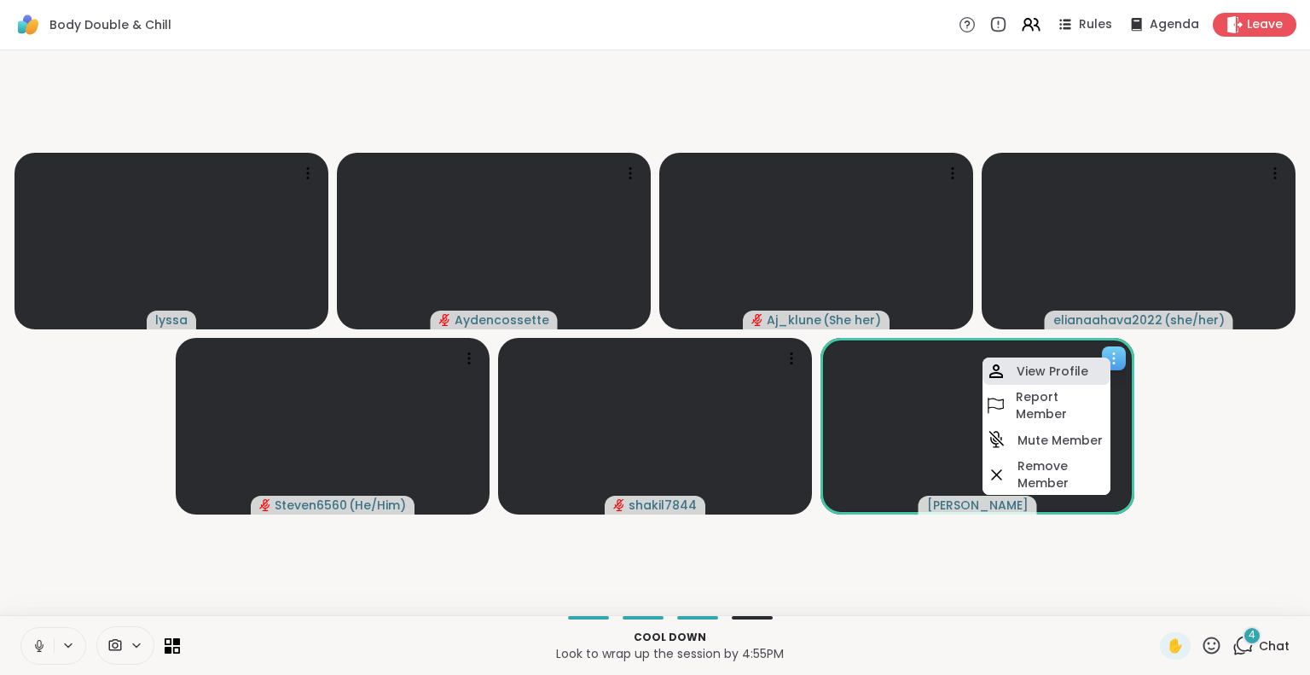
click at [1072, 365] on h4 "View Profile" at bounding box center [1053, 370] width 72 height 17
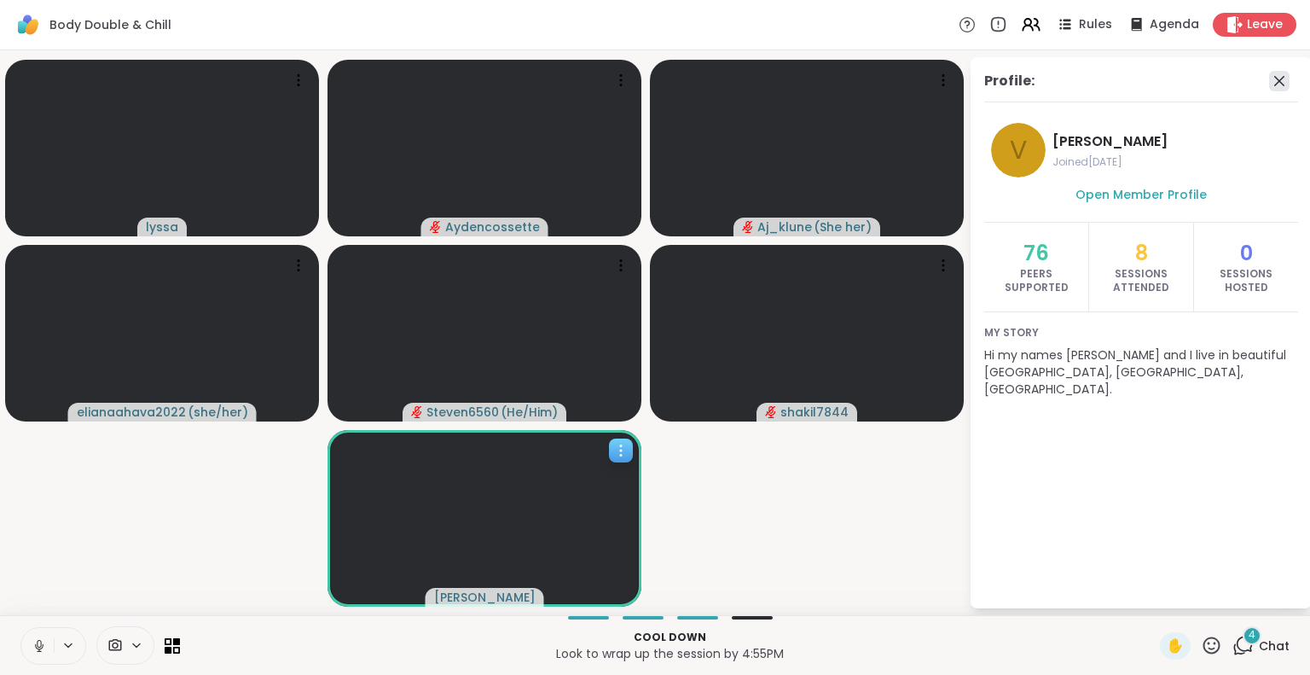
click at [1272, 74] on icon at bounding box center [1279, 81] width 20 height 20
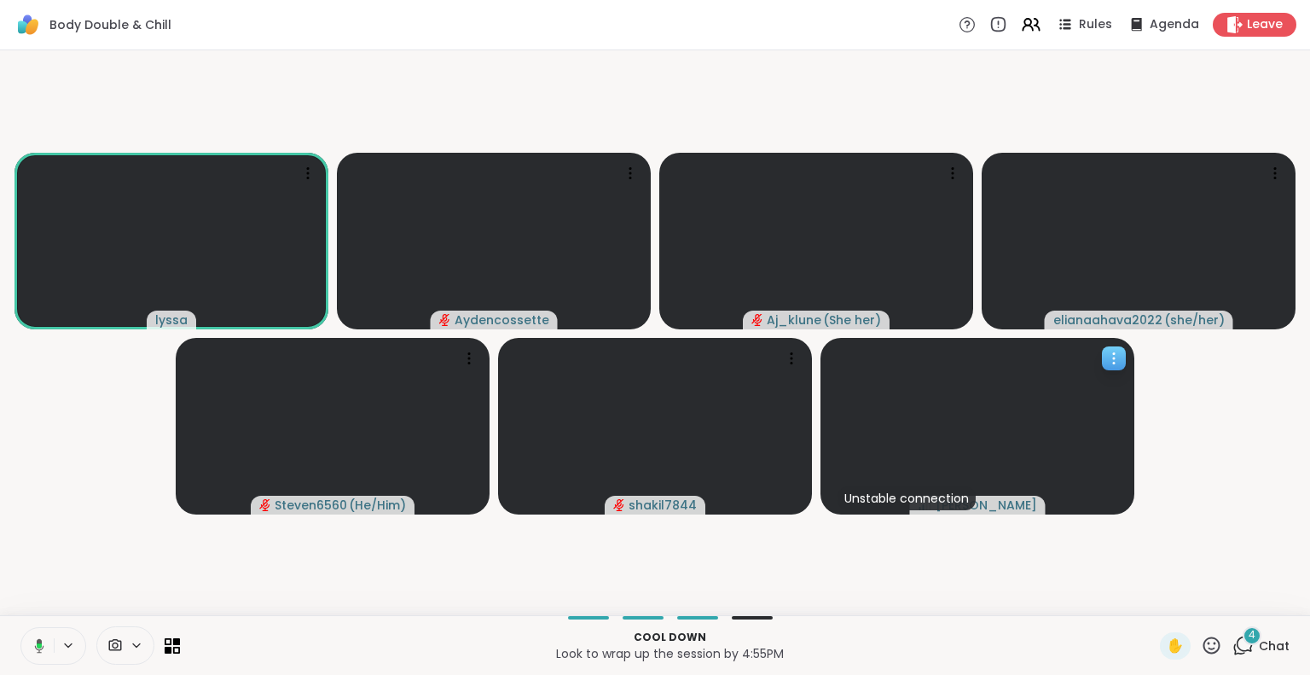
click at [27, 635] on button at bounding box center [36, 646] width 35 height 36
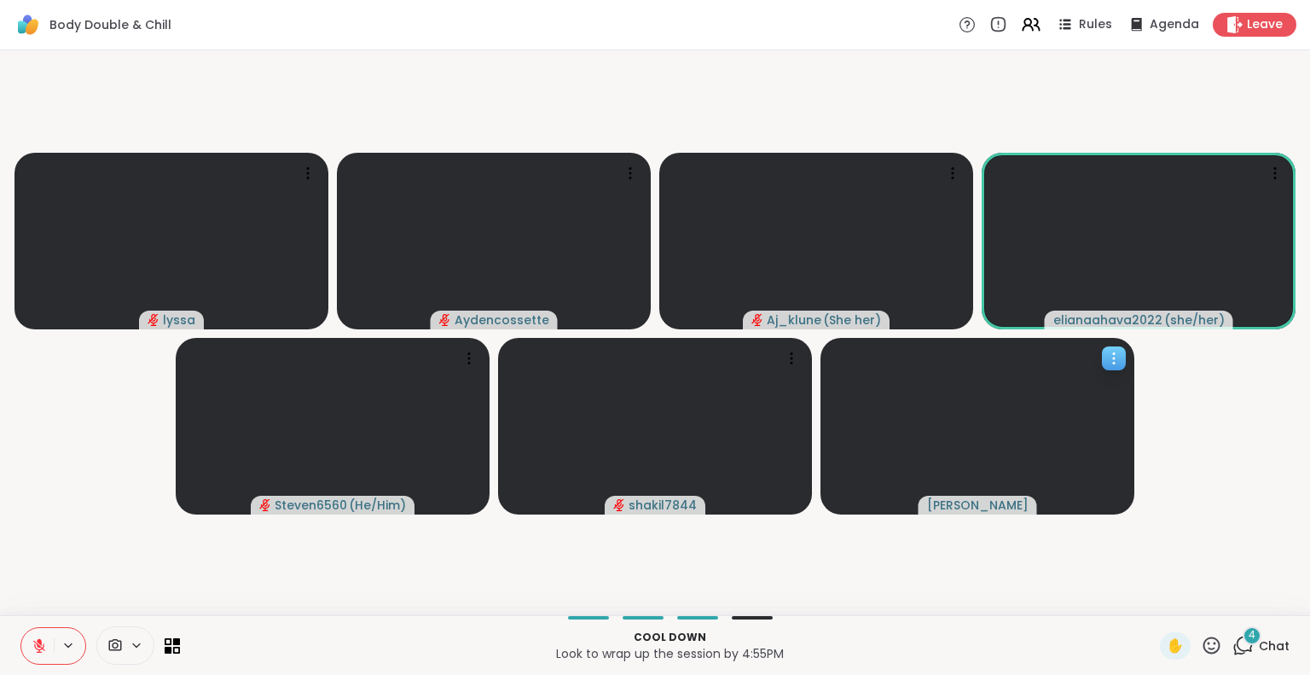
click at [32, 644] on icon at bounding box center [39, 645] width 15 height 15
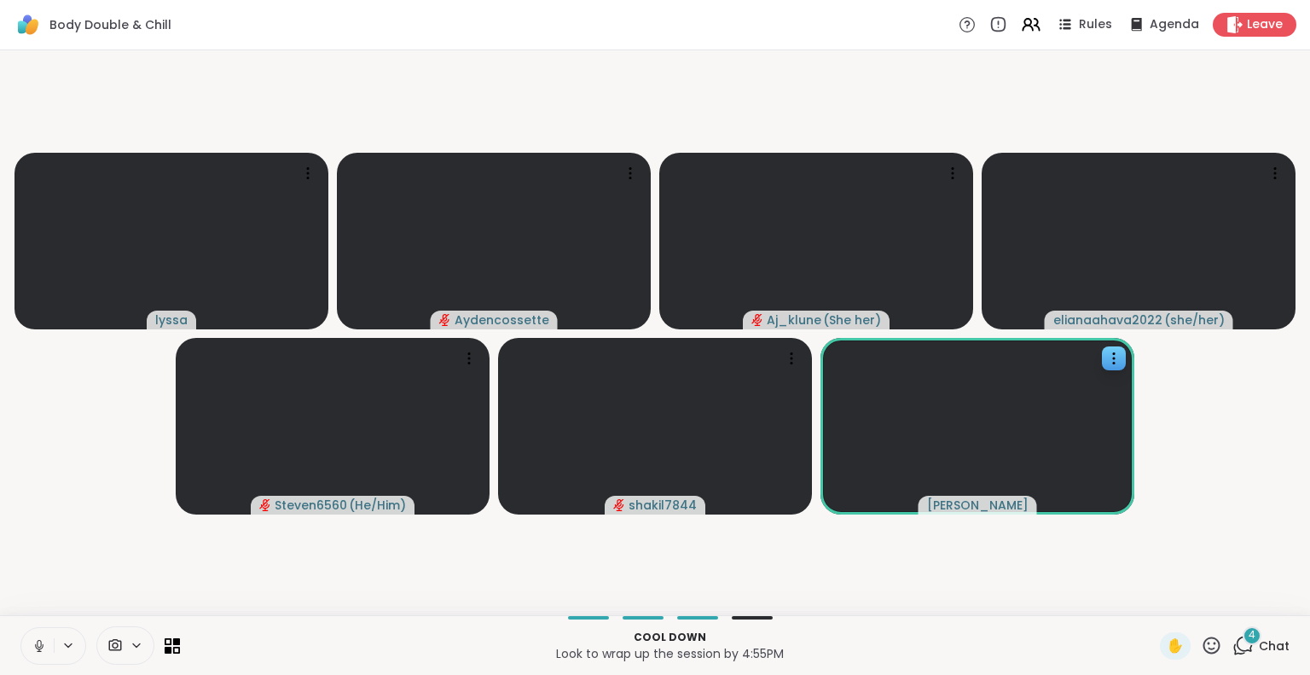
click at [39, 639] on icon at bounding box center [39, 645] width 15 height 15
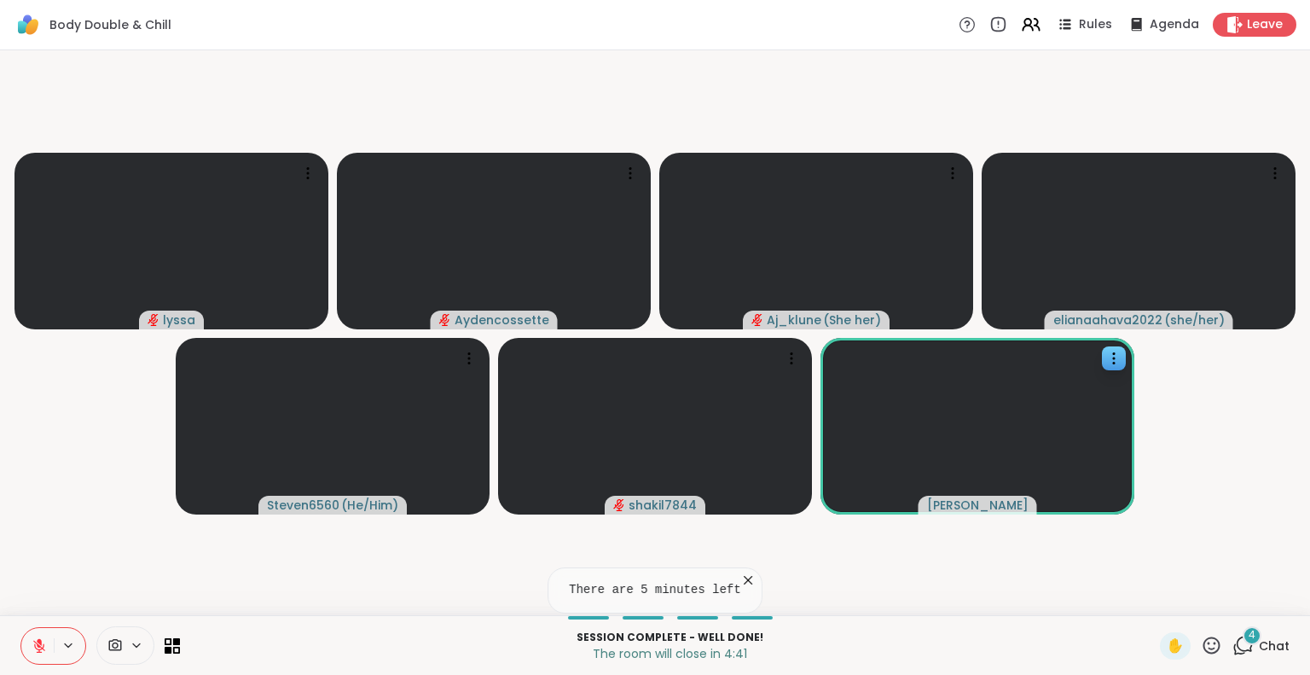
click at [1203, 652] on icon at bounding box center [1211, 644] width 17 height 17
click at [1153, 600] on span "❤️" at bounding box center [1161, 600] width 17 height 20
click at [34, 633] on button at bounding box center [37, 646] width 32 height 36
click at [1203, 648] on icon at bounding box center [1211, 644] width 17 height 17
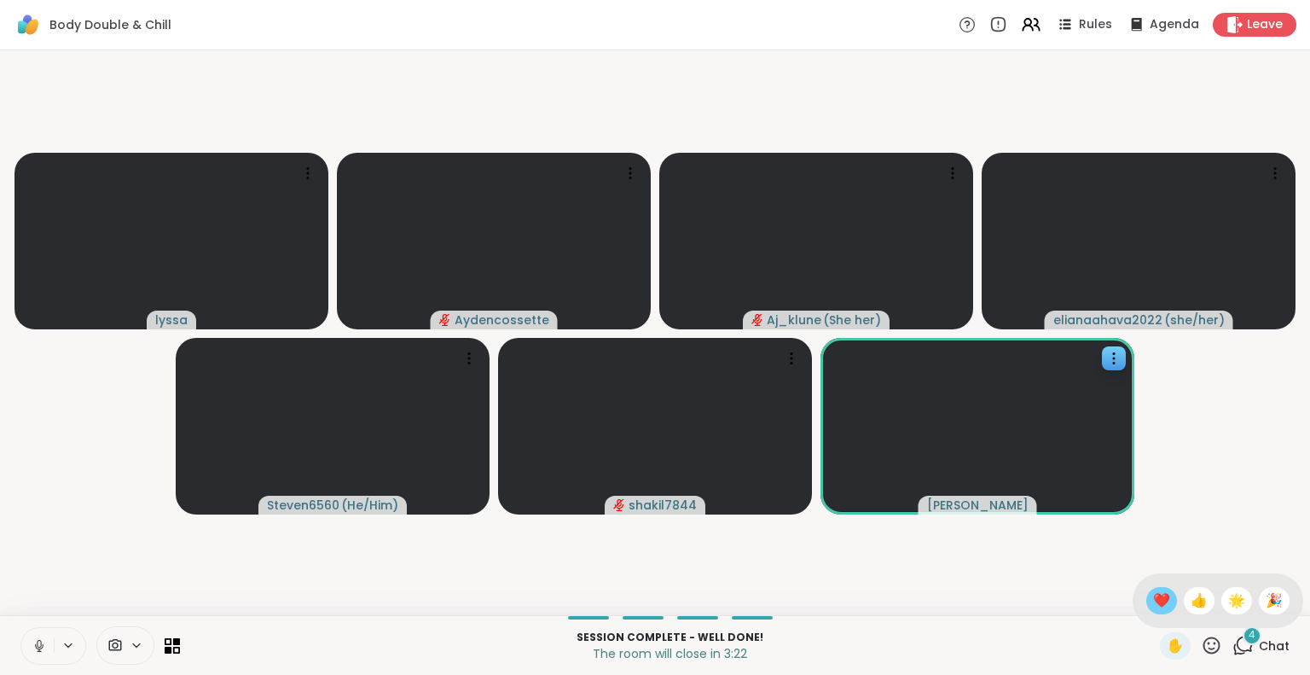
click at [1153, 609] on span "❤️" at bounding box center [1161, 600] width 17 height 20
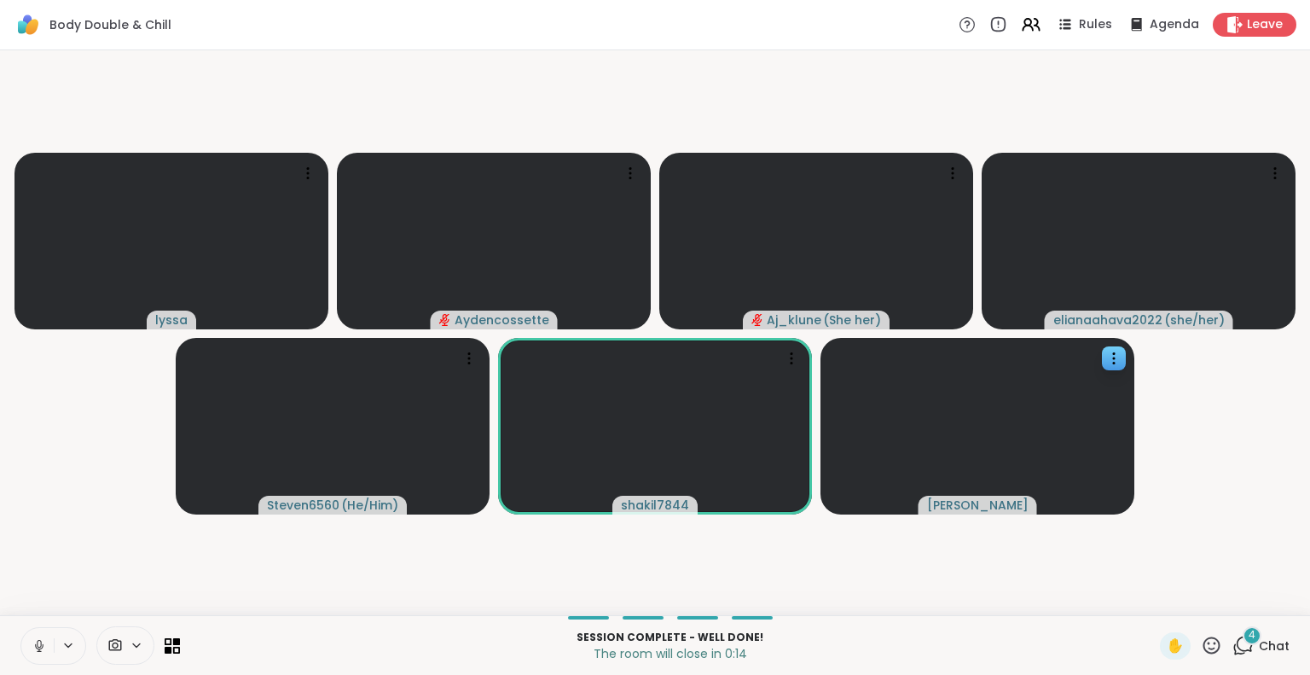
click at [1201, 647] on icon at bounding box center [1211, 645] width 21 height 21
click at [1153, 600] on span "❤️" at bounding box center [1161, 600] width 17 height 20
click at [1201, 645] on icon at bounding box center [1211, 645] width 21 height 21
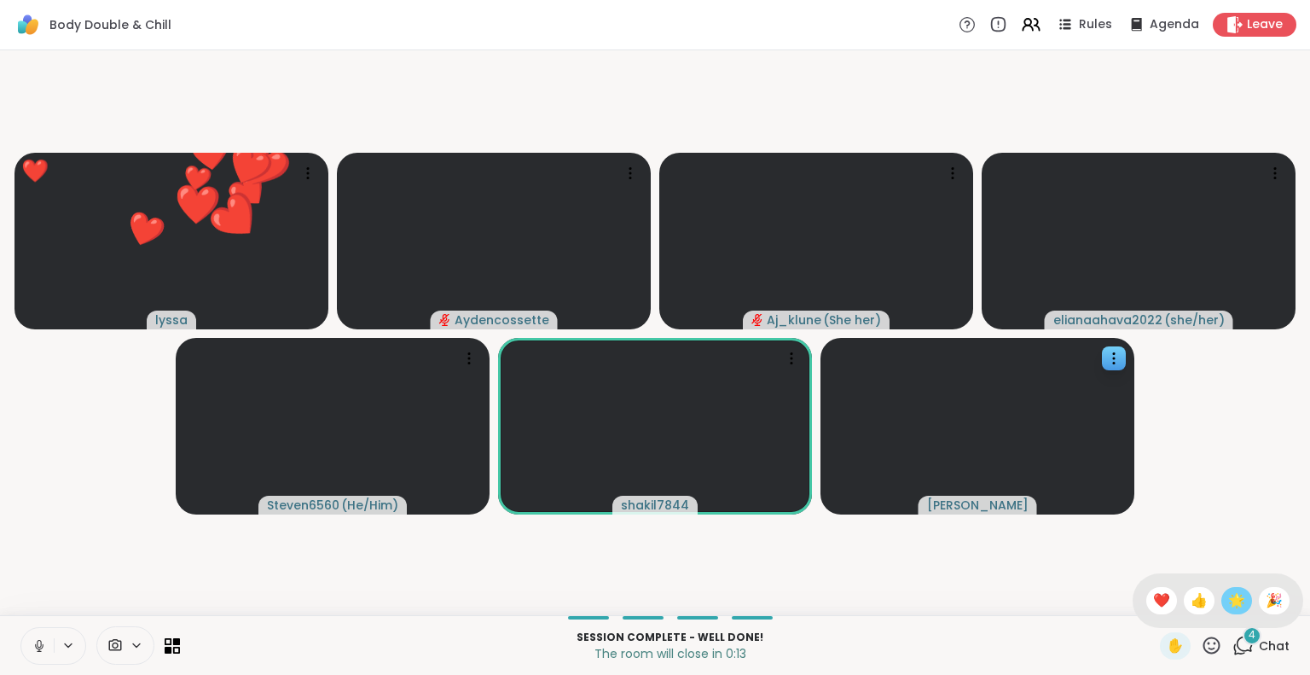
click at [1228, 606] on span "🌟" at bounding box center [1236, 600] width 17 height 20
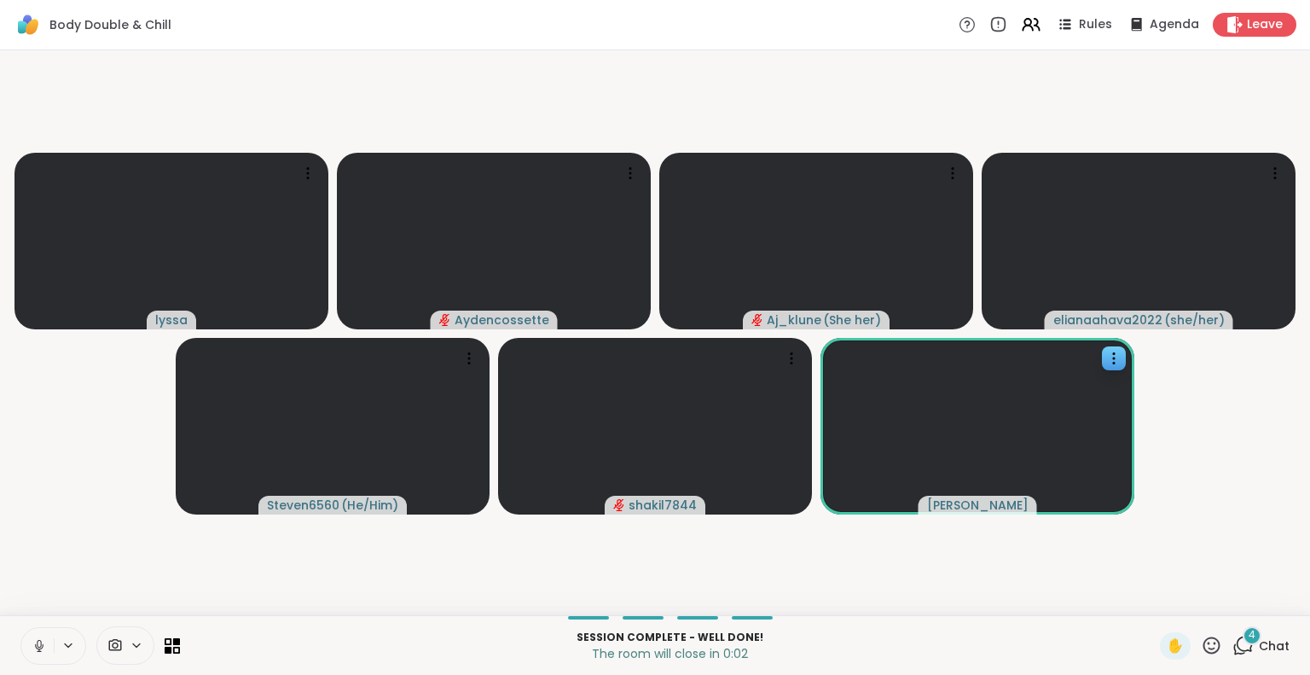
click at [1201, 647] on icon at bounding box center [1211, 645] width 21 height 21
click at [1153, 598] on span "❤️" at bounding box center [1161, 600] width 17 height 20
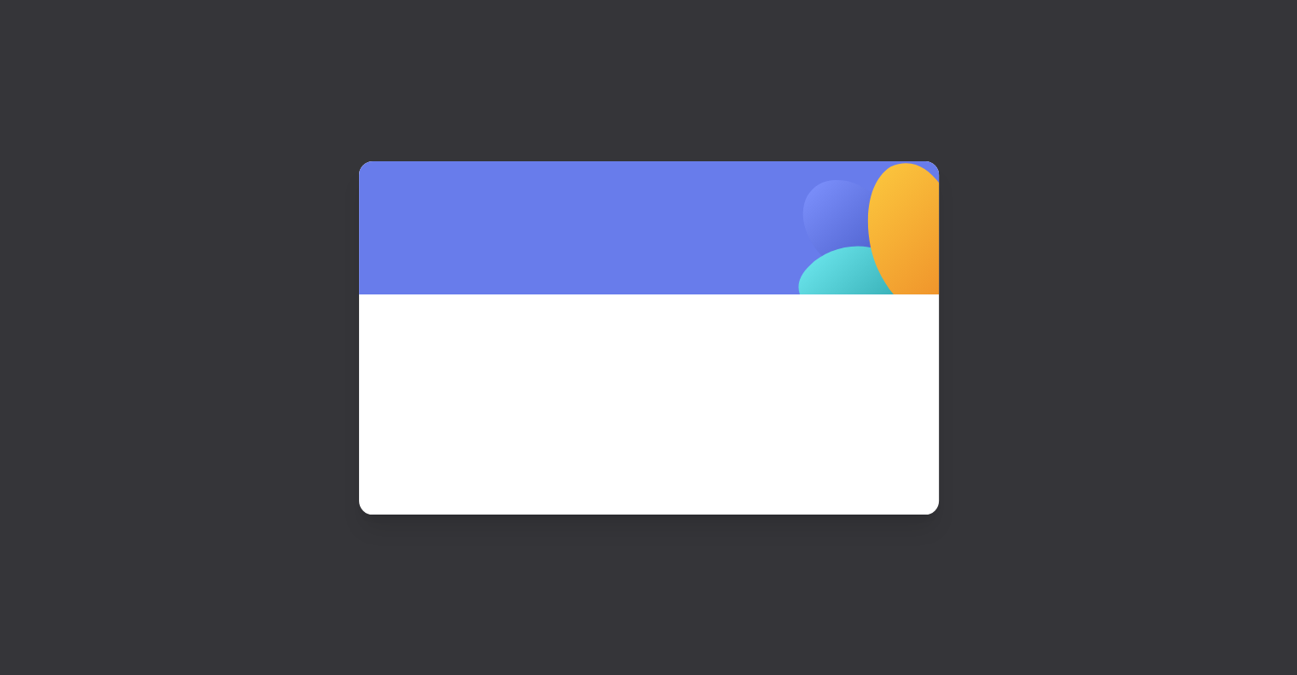
click at [1187, 643] on div at bounding box center [648, 337] width 1297 height 675
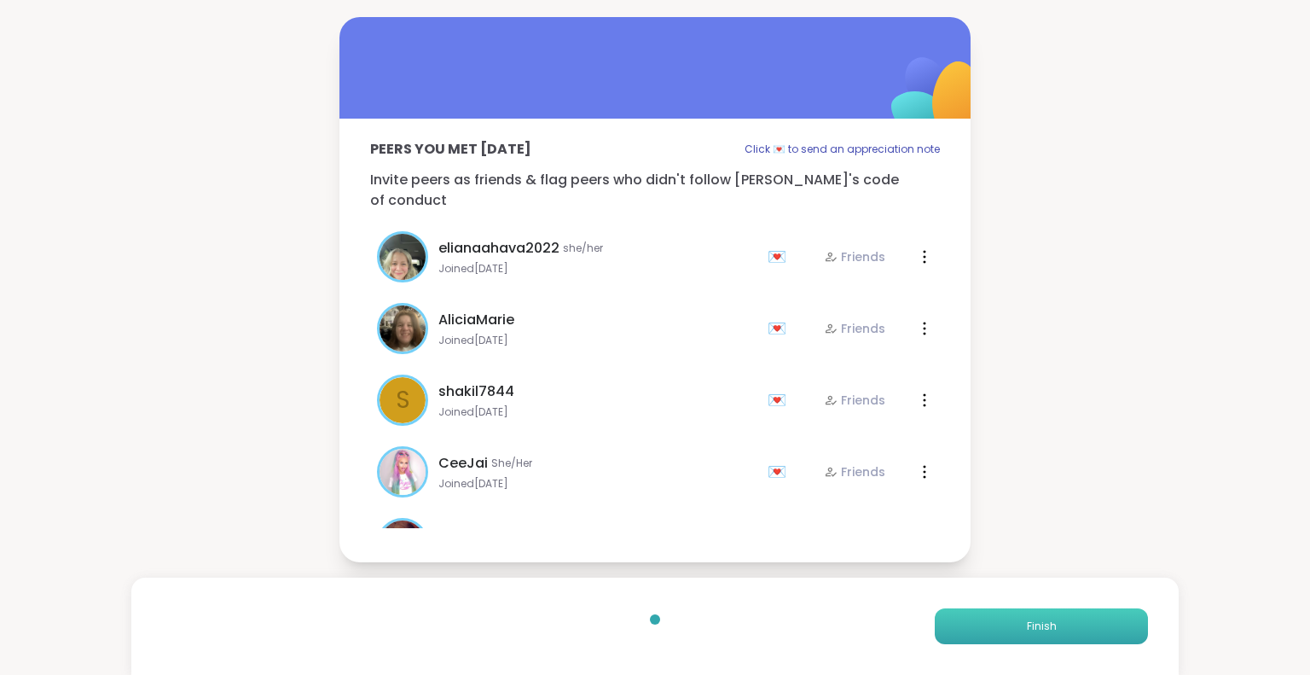
click at [1075, 629] on button "Finish" at bounding box center [1041, 626] width 213 height 36
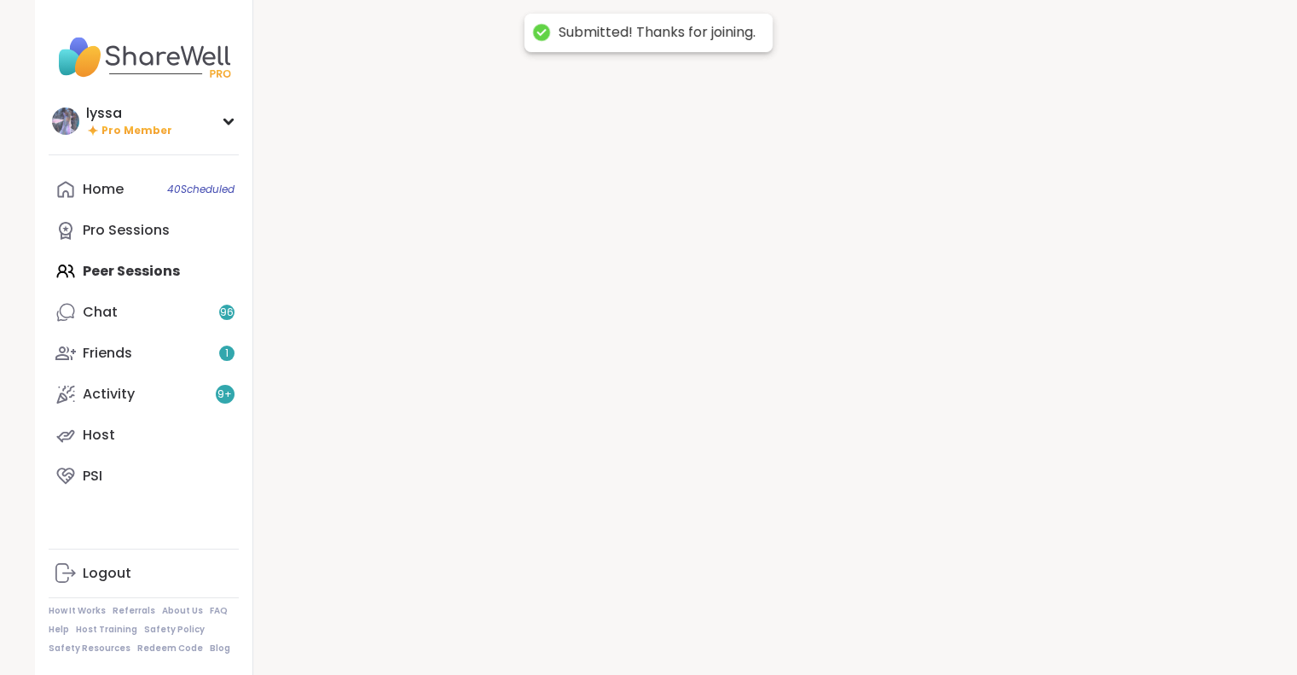
click at [1075, 629] on div at bounding box center [758, 337] width 1010 height 675
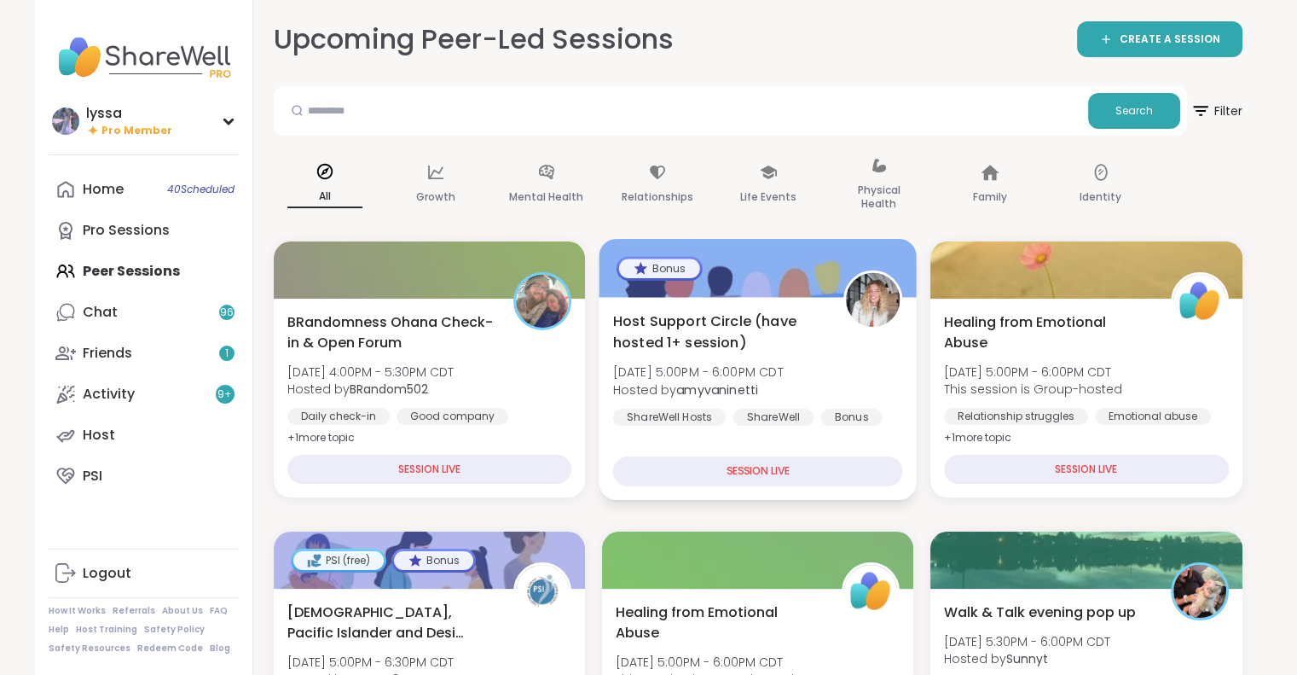
click at [763, 422] on div "ShareWell" at bounding box center [773, 417] width 81 height 17
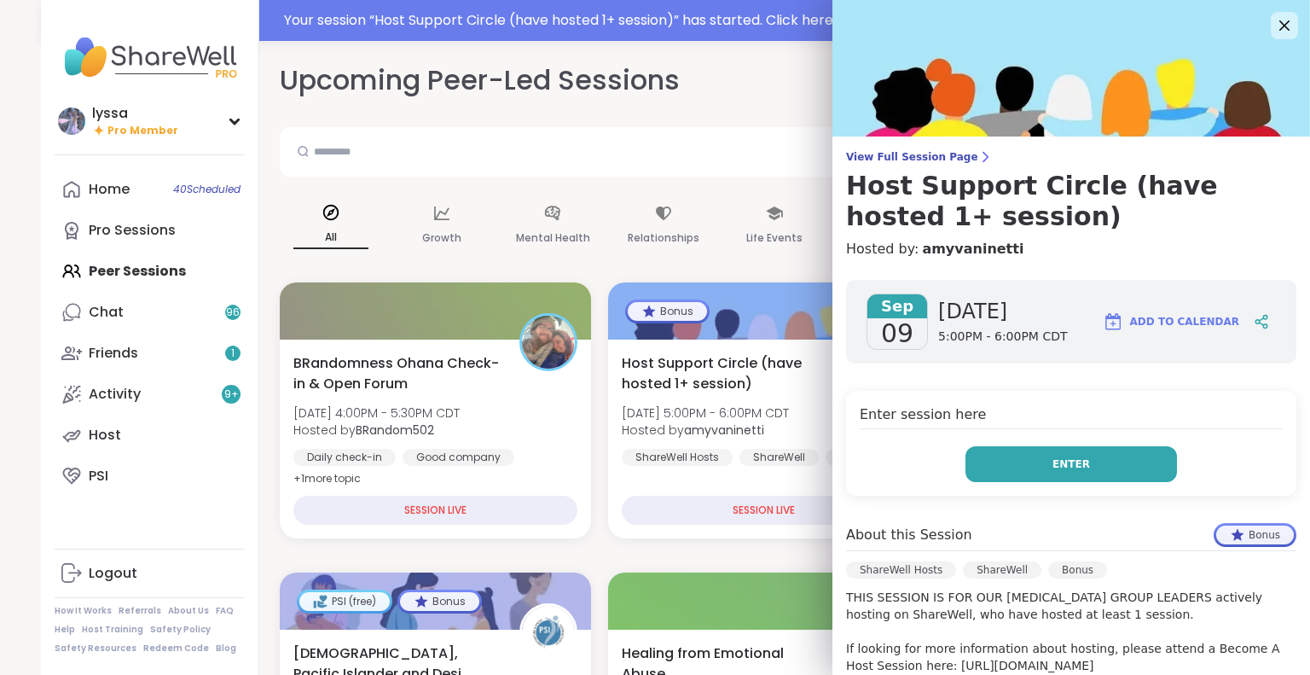
click at [1119, 458] on button "Enter" at bounding box center [1071, 464] width 212 height 36
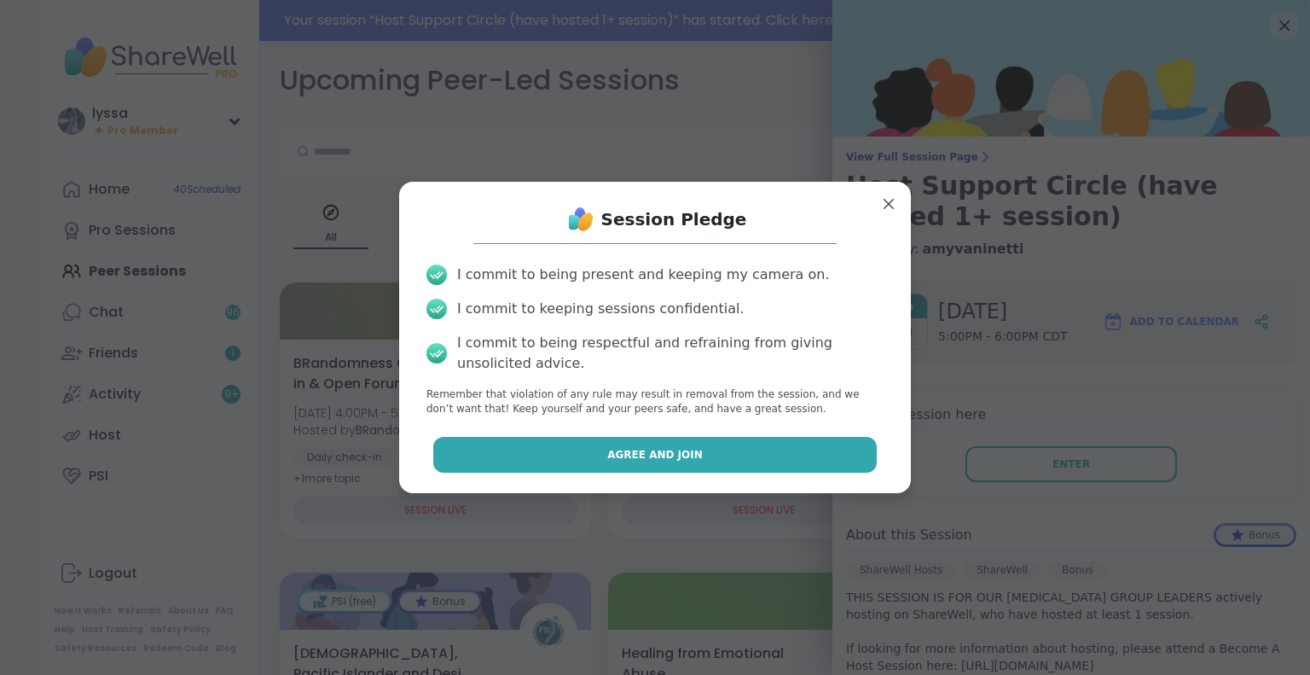
click at [828, 451] on button "Agree and Join" at bounding box center [655, 455] width 444 height 36
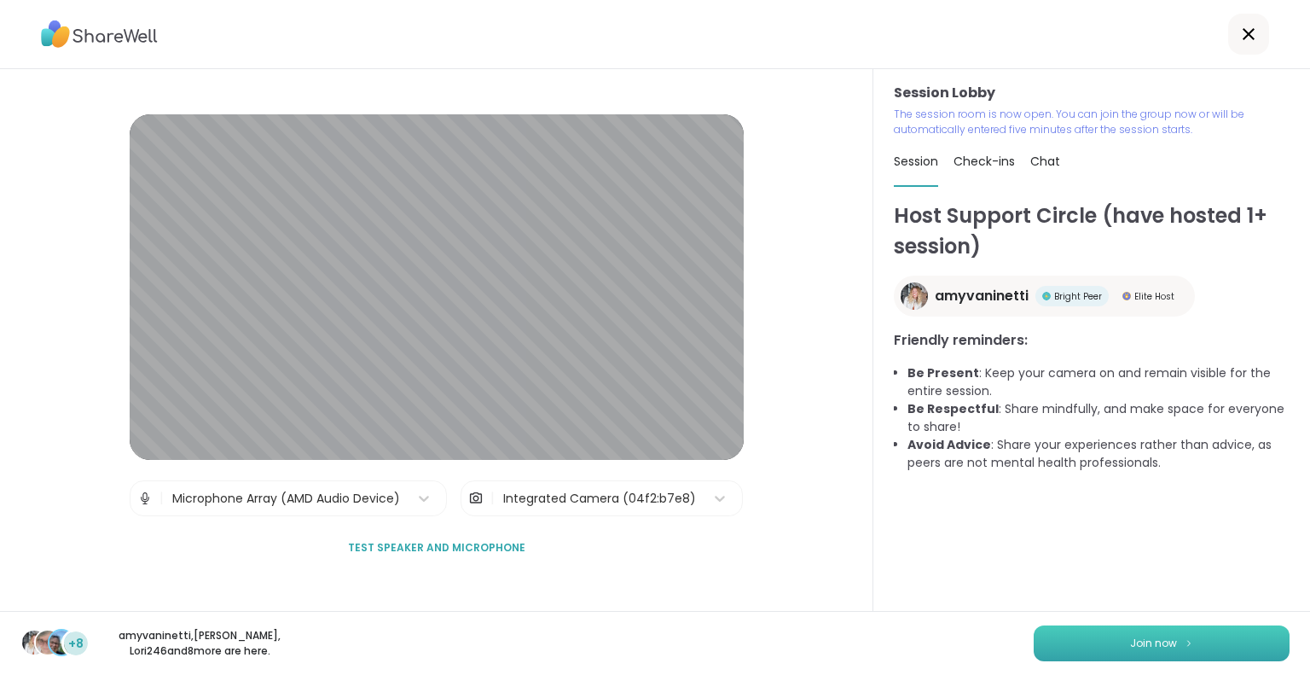
click at [1082, 641] on button "Join now" at bounding box center [1162, 643] width 256 height 36
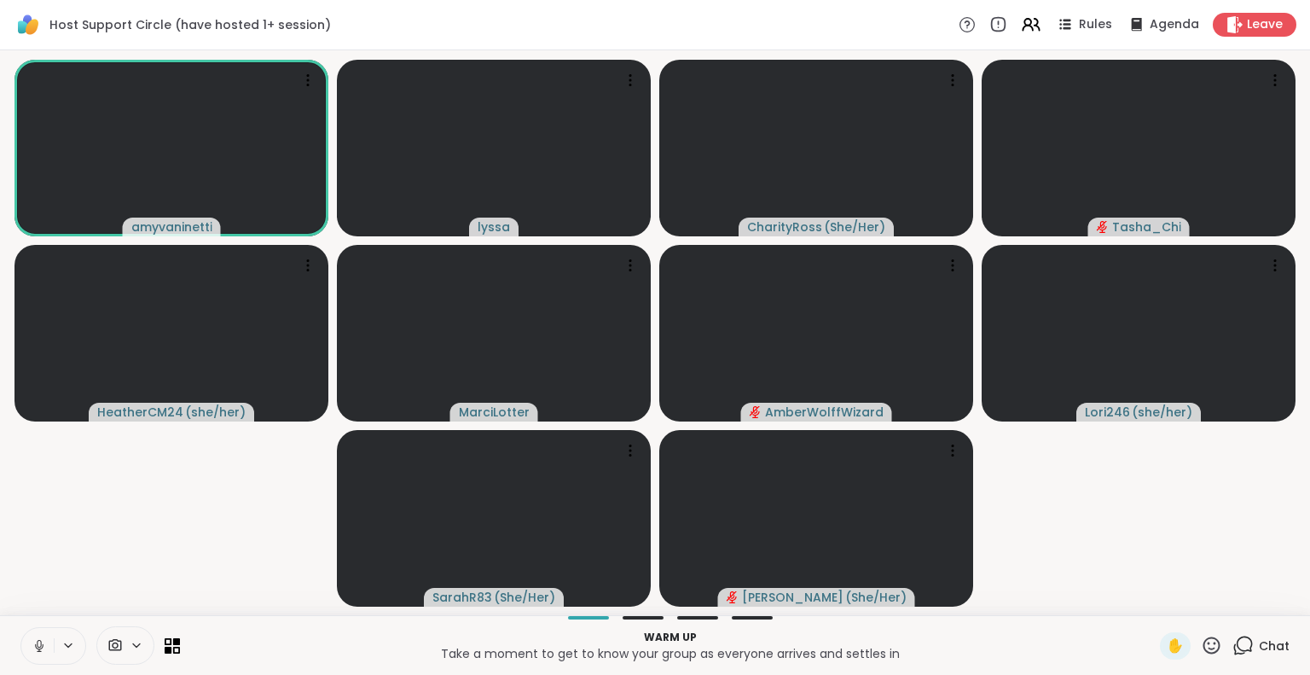
click at [37, 647] on icon at bounding box center [39, 645] width 15 height 15
click at [1232, 636] on icon at bounding box center [1242, 645] width 21 height 21
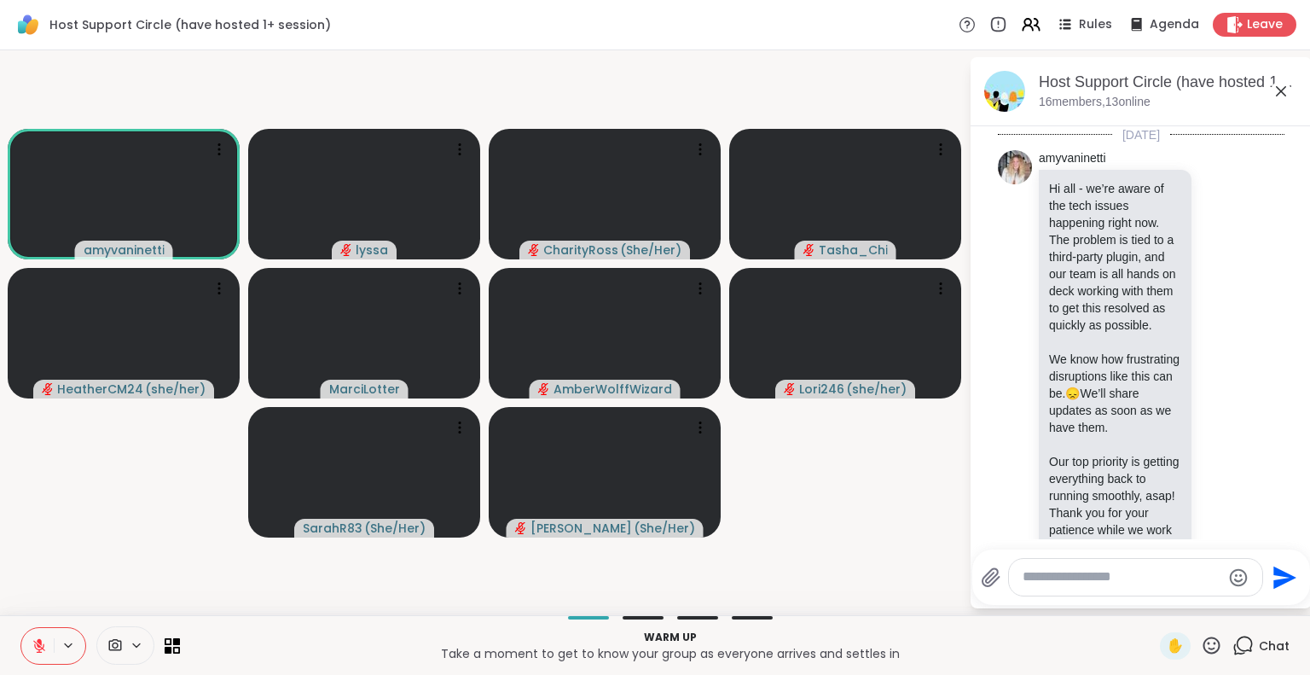
scroll to position [119, 0]
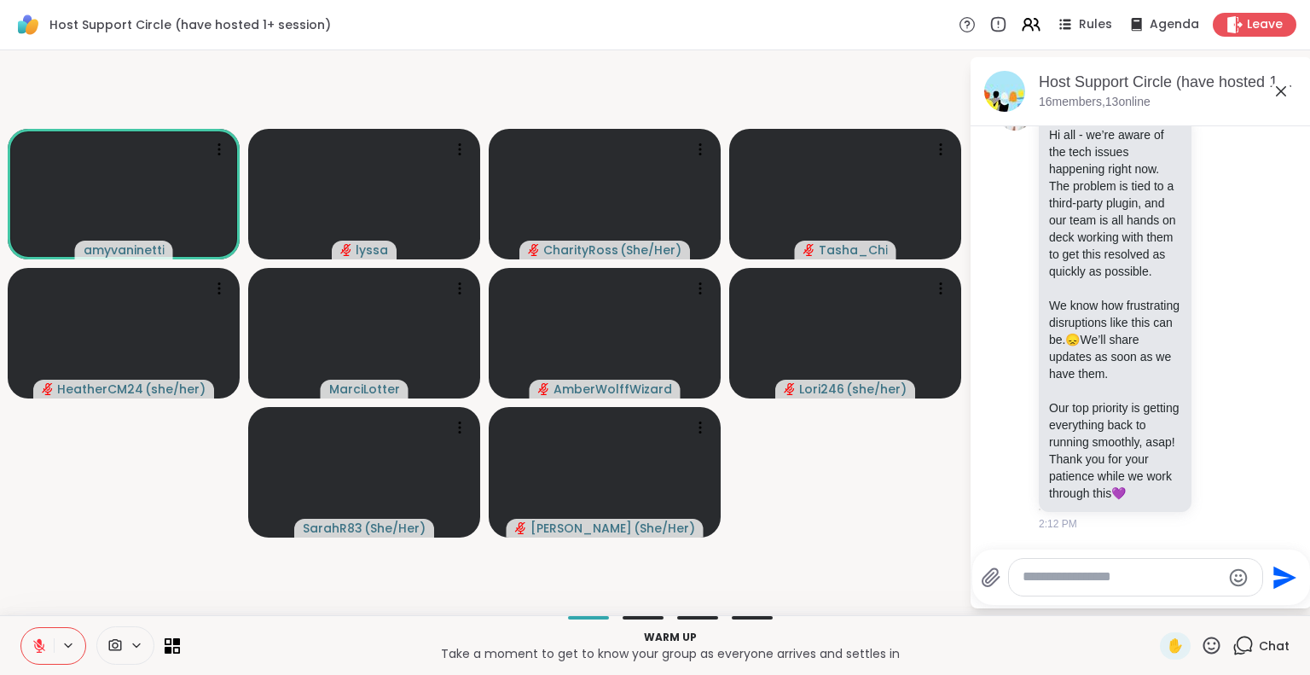
click at [1279, 91] on icon at bounding box center [1281, 91] width 20 height 20
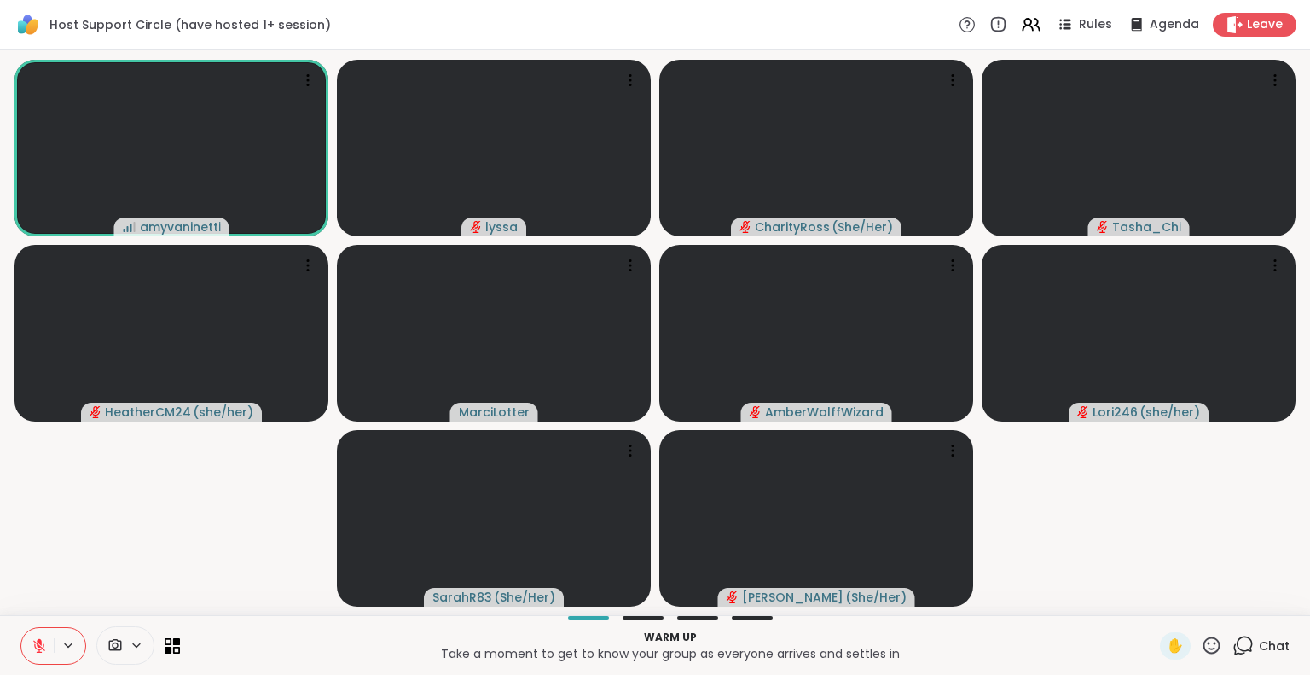
click at [1201, 645] on icon at bounding box center [1211, 645] width 21 height 21
click at [1266, 609] on span "🎉" at bounding box center [1274, 600] width 17 height 20
click at [1203, 644] on icon at bounding box center [1211, 644] width 17 height 17
click at [1182, 552] on video-player-container "amyvaninetti lyssa CharityRoss ( She/Her ) Tasha_Chi HeatherCM24 ( she/her ) Ma…" at bounding box center [655, 332] width 1290 height 551
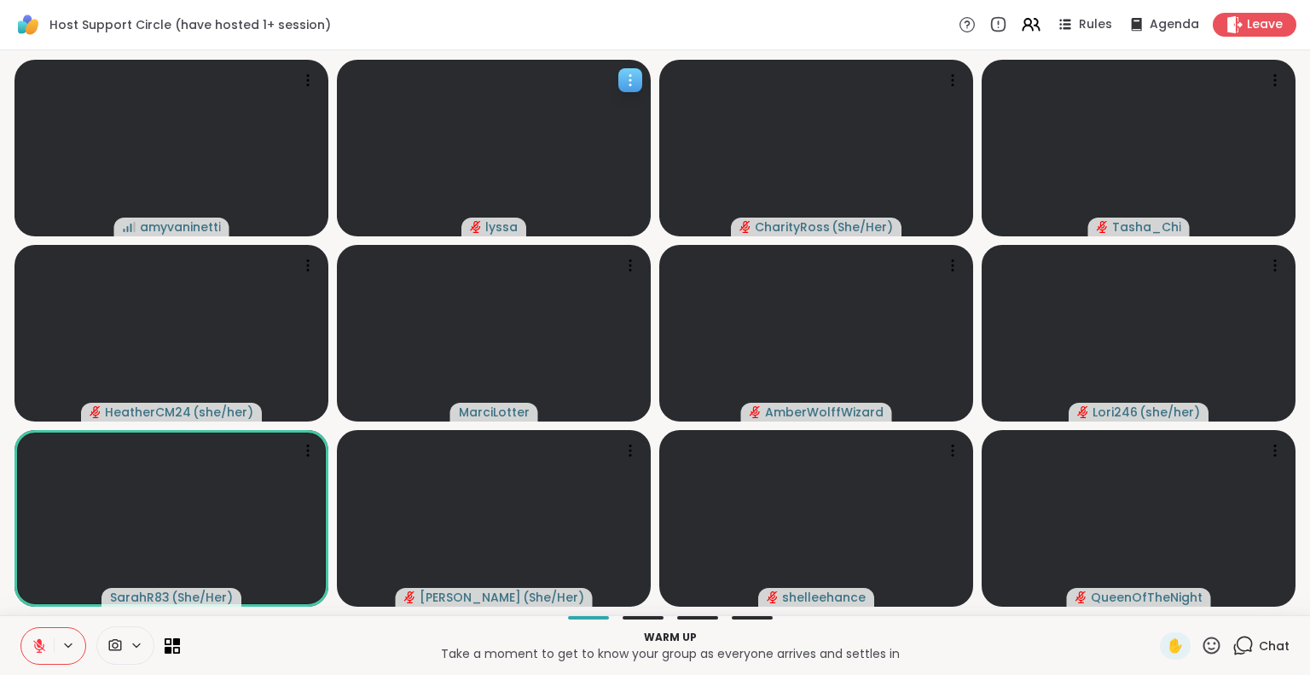
click at [623, 83] on icon at bounding box center [630, 80] width 17 height 17
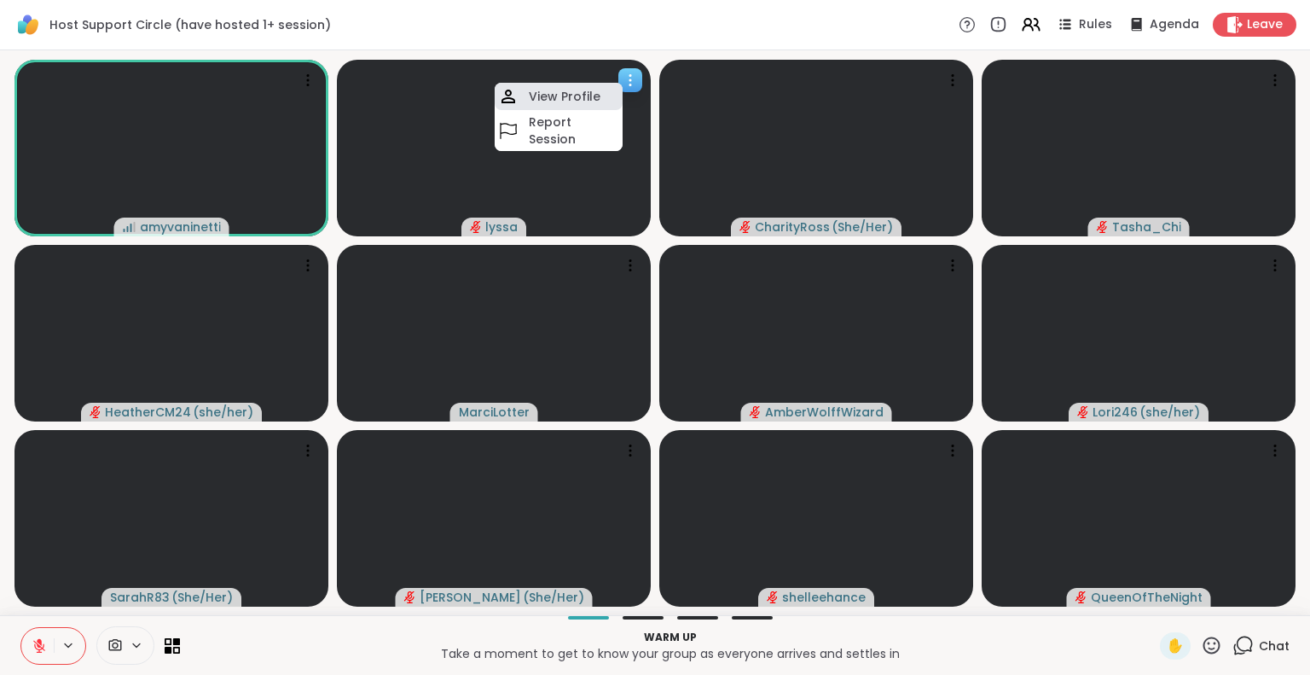
click at [584, 94] on h4 "View Profile" at bounding box center [565, 96] width 72 height 17
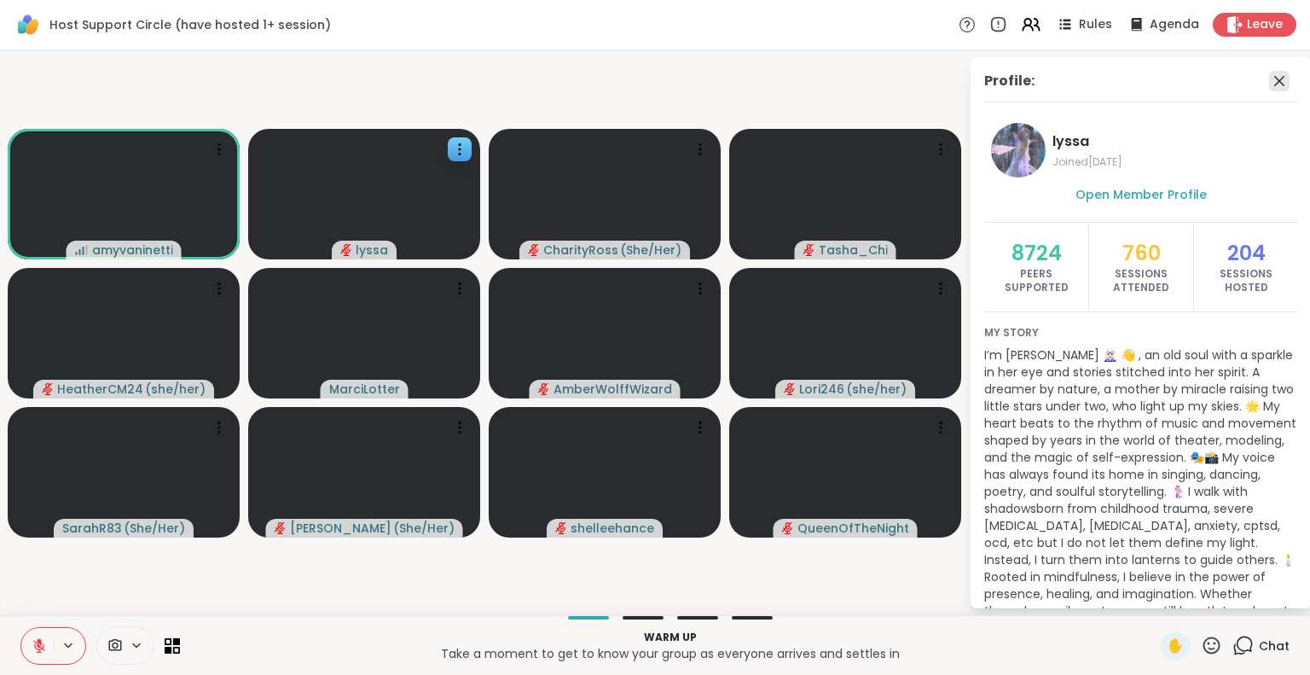
click at [1269, 86] on icon at bounding box center [1279, 81] width 20 height 20
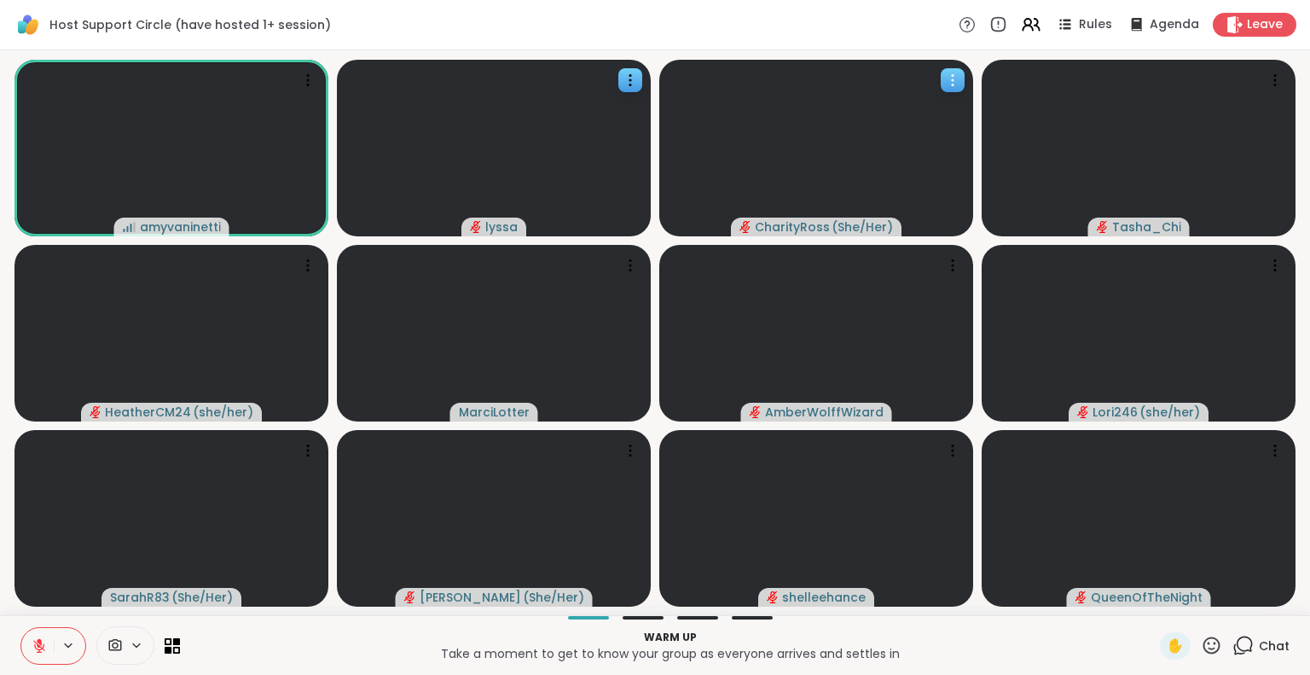
click at [954, 90] on div at bounding box center [953, 80] width 24 height 24
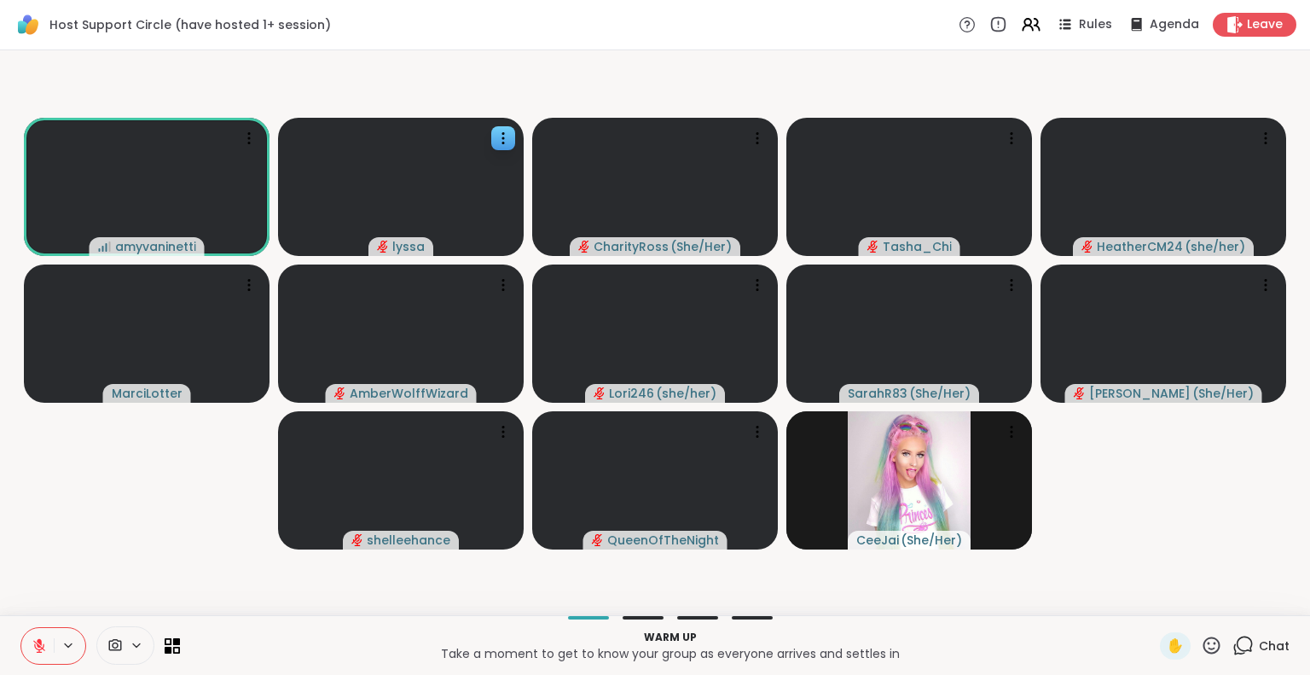
click at [939, 107] on video-player-container "amyvaninetti lyssa CharityRoss ( She/Her ) Tasha_Chi HeatherCM24 ( she/her ) Ma…" at bounding box center [655, 332] width 1290 height 551
click at [1012, 138] on icon at bounding box center [1012, 138] width 2 height 2
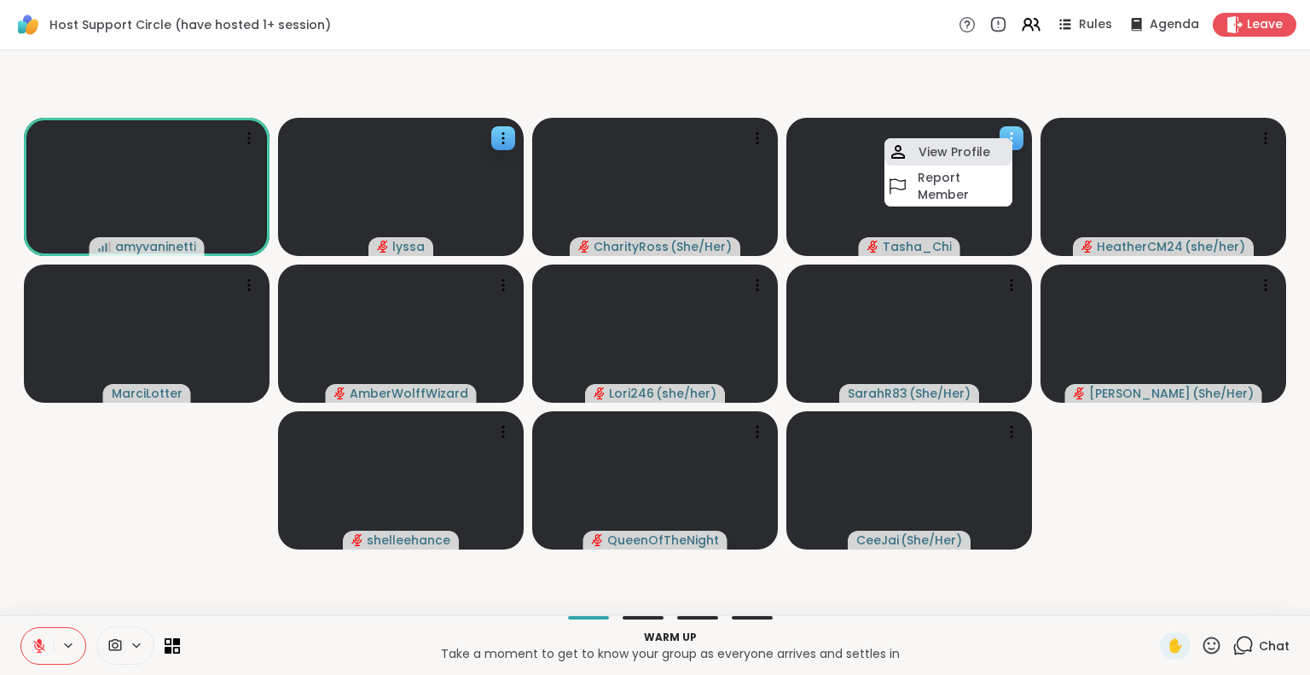
click at [986, 148] on h4 "View Profile" at bounding box center [955, 151] width 72 height 17
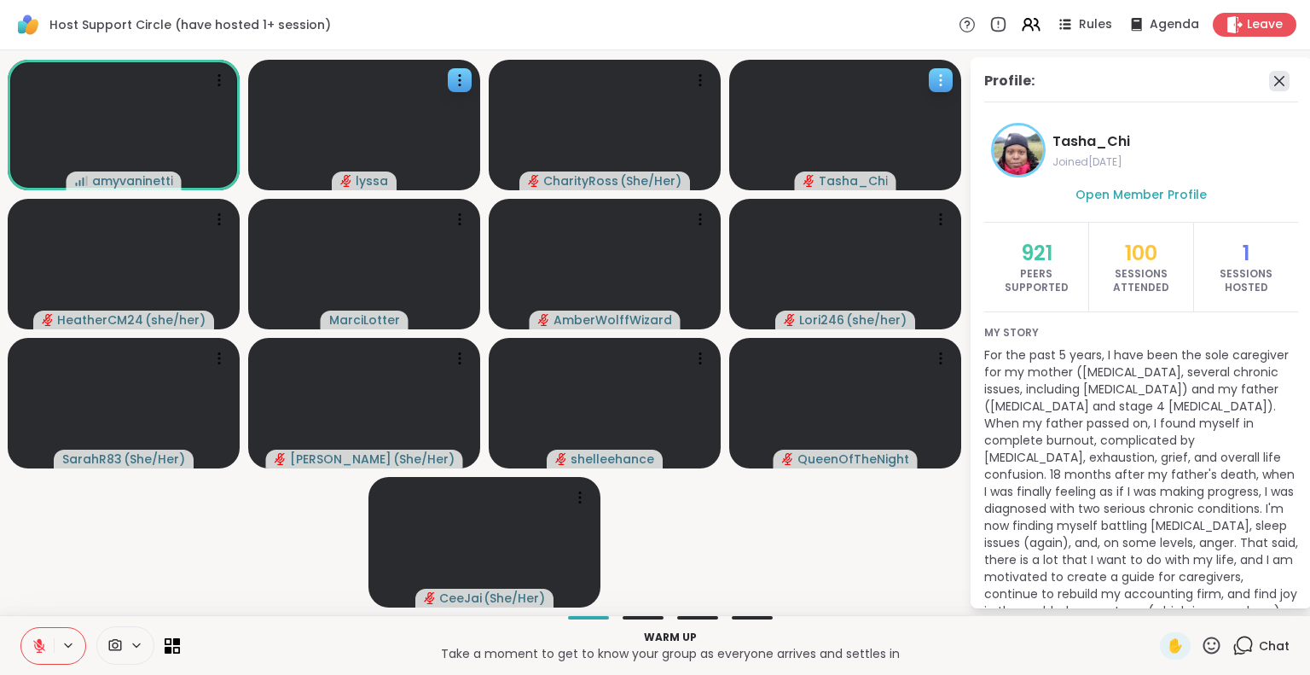
click at [1269, 85] on icon at bounding box center [1279, 81] width 20 height 20
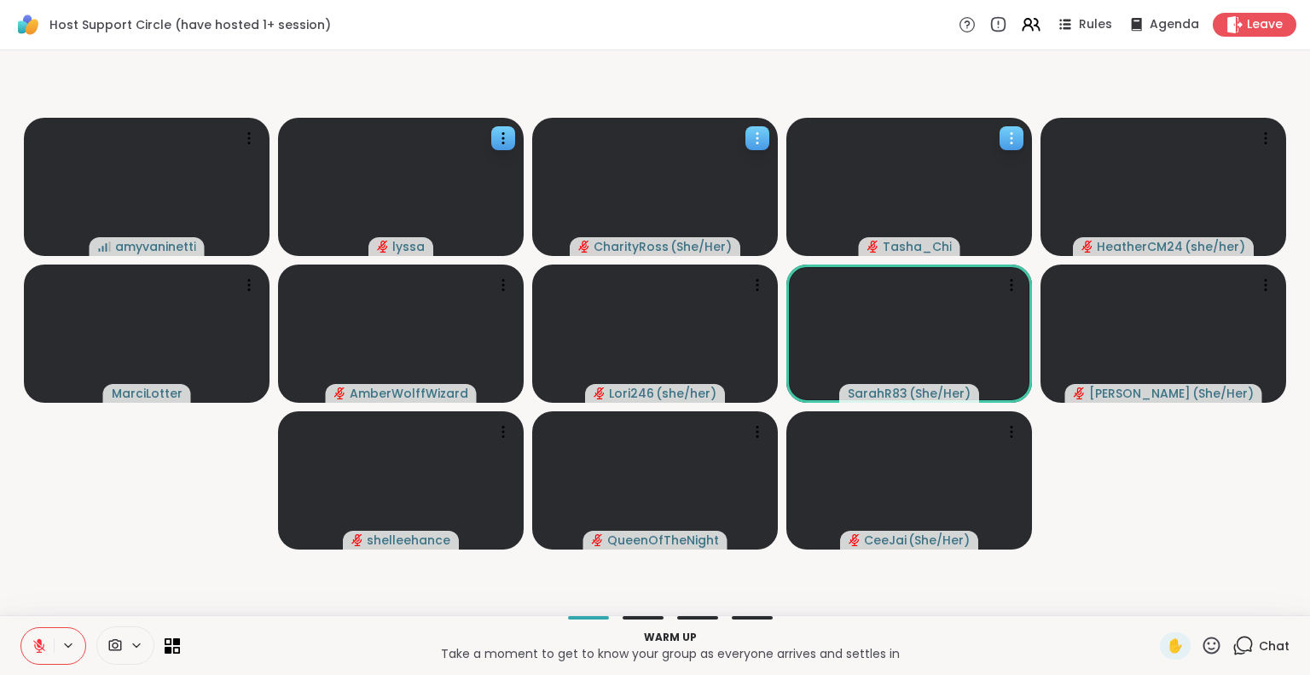
click at [744, 132] on video at bounding box center [655, 187] width 246 height 138
click at [732, 136] on div "View Profile" at bounding box center [680, 145] width 128 height 27
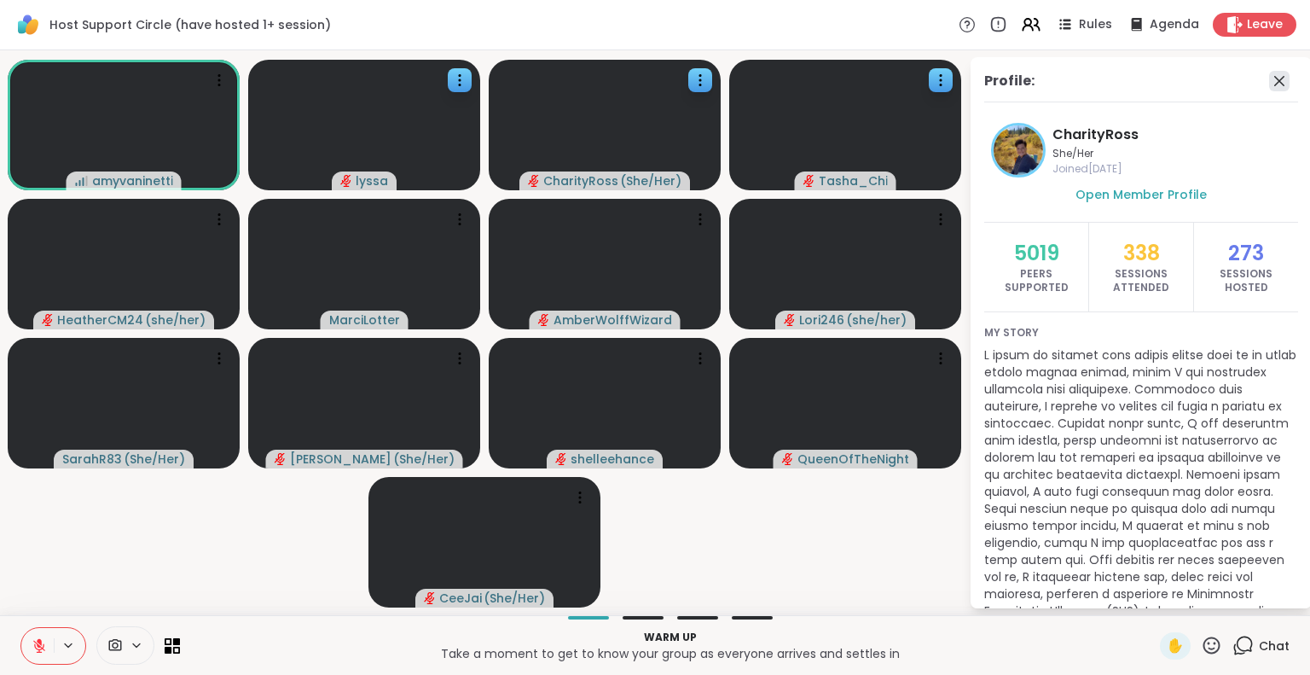
click at [1269, 75] on icon at bounding box center [1279, 81] width 20 height 20
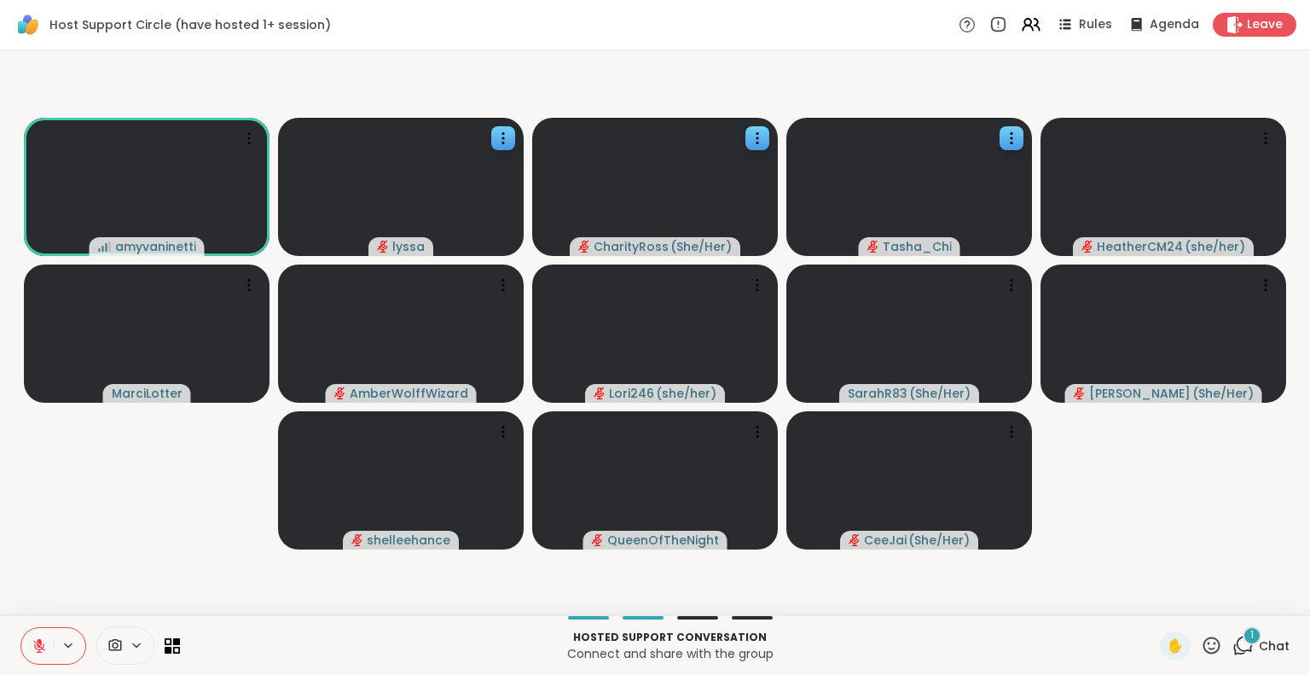
click at [1244, 650] on div "1 Chat" at bounding box center [1260, 645] width 57 height 27
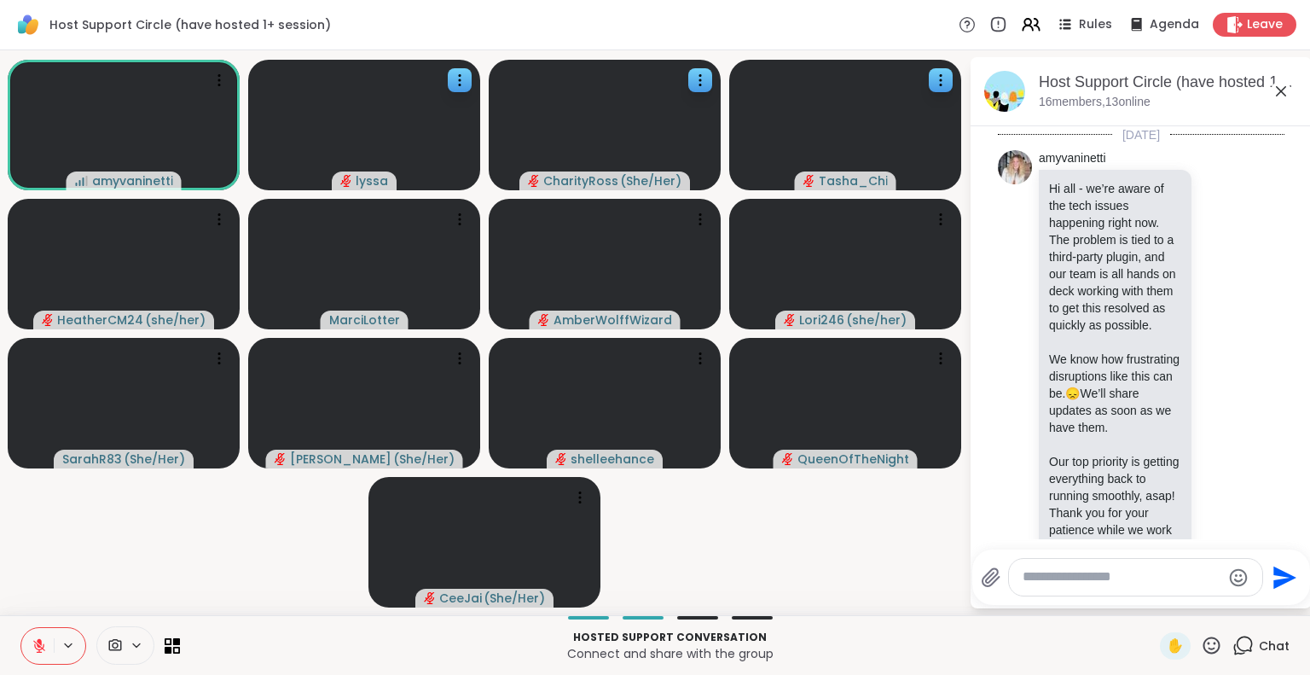
scroll to position [353, 0]
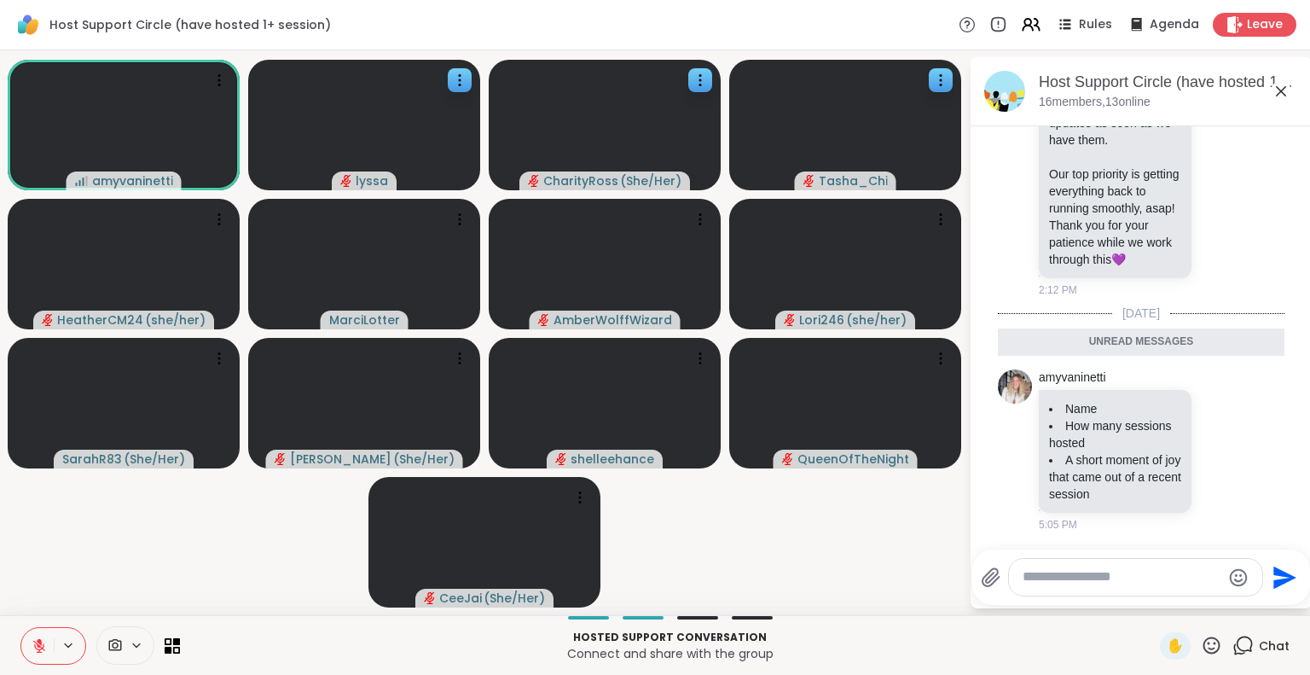
click at [1281, 90] on icon at bounding box center [1281, 91] width 10 height 10
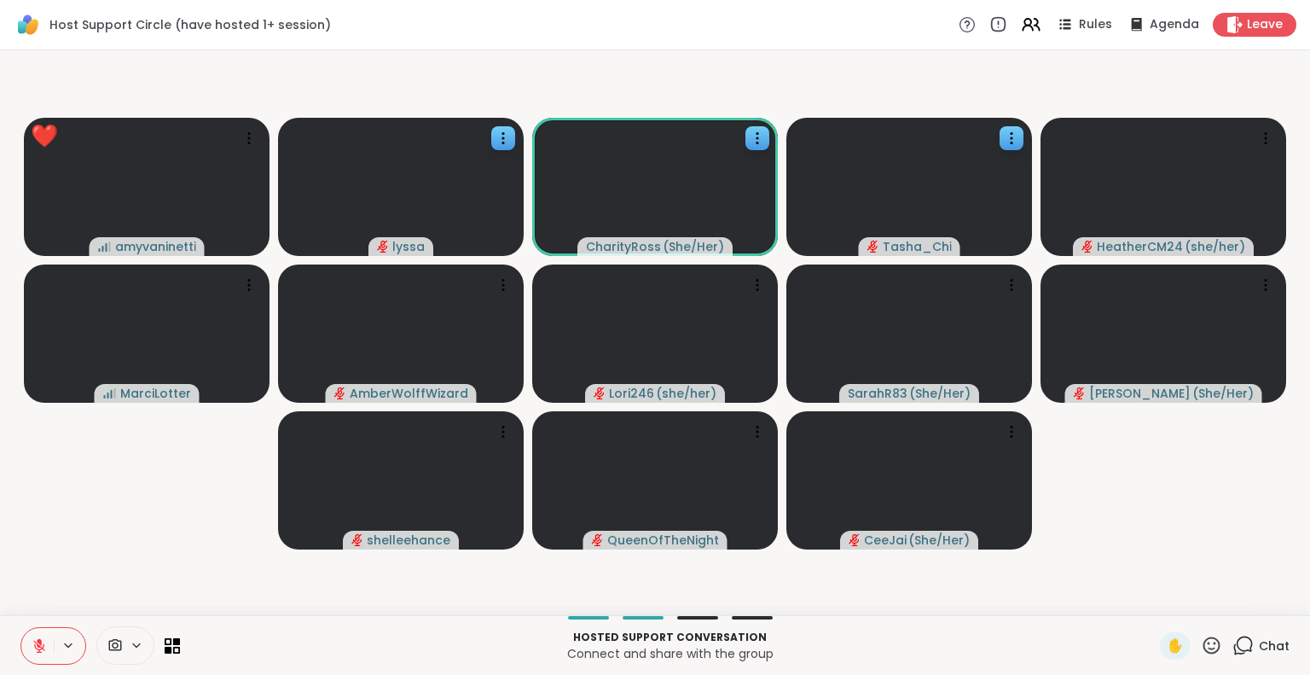
click at [1201, 641] on icon at bounding box center [1211, 645] width 21 height 21
click at [1266, 598] on span "🎉" at bounding box center [1274, 600] width 17 height 20
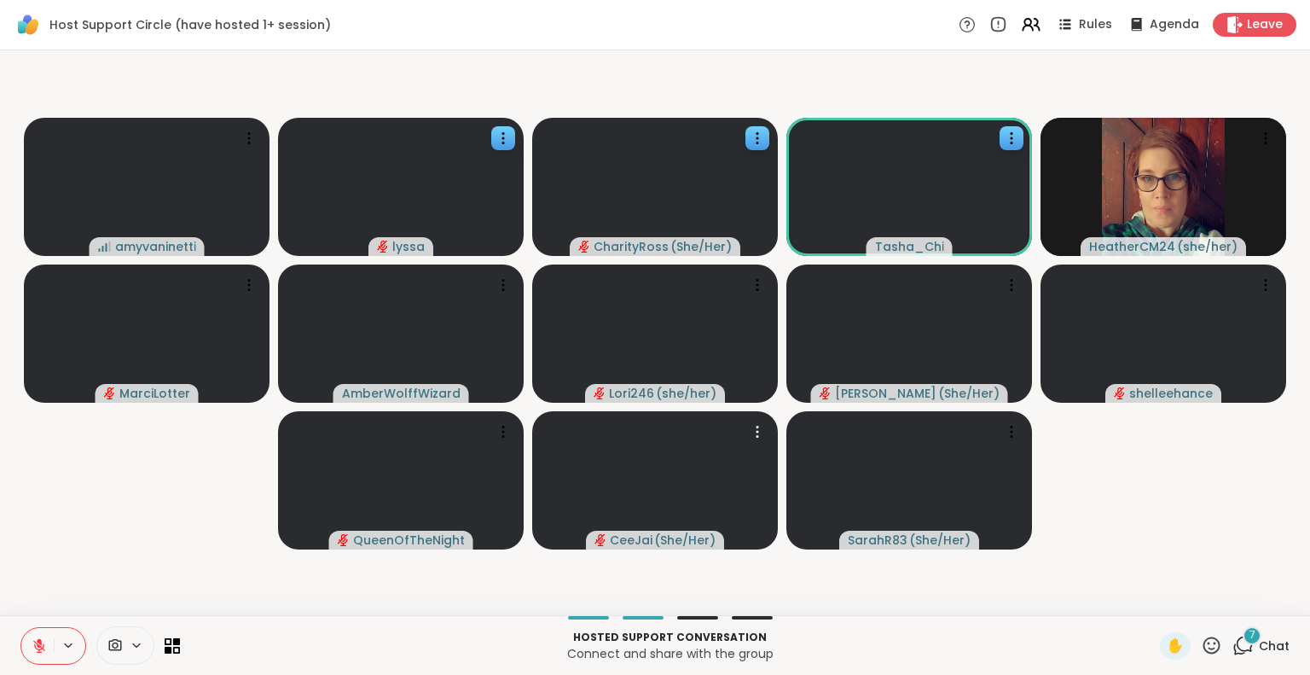
click at [1203, 653] on icon at bounding box center [1211, 644] width 17 height 17
click at [1153, 603] on span "❤️" at bounding box center [1161, 600] width 17 height 20
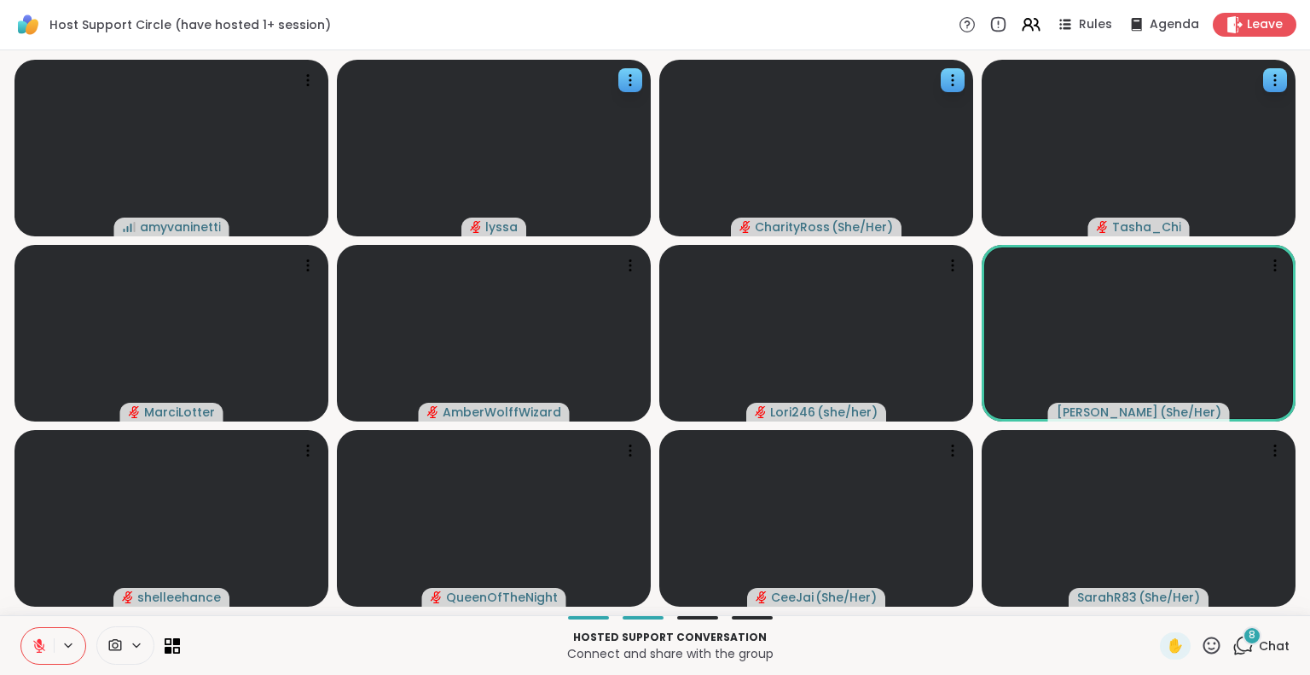
click at [1208, 642] on icon at bounding box center [1211, 645] width 21 height 21
click at [1153, 598] on span "❤️" at bounding box center [1161, 600] width 17 height 20
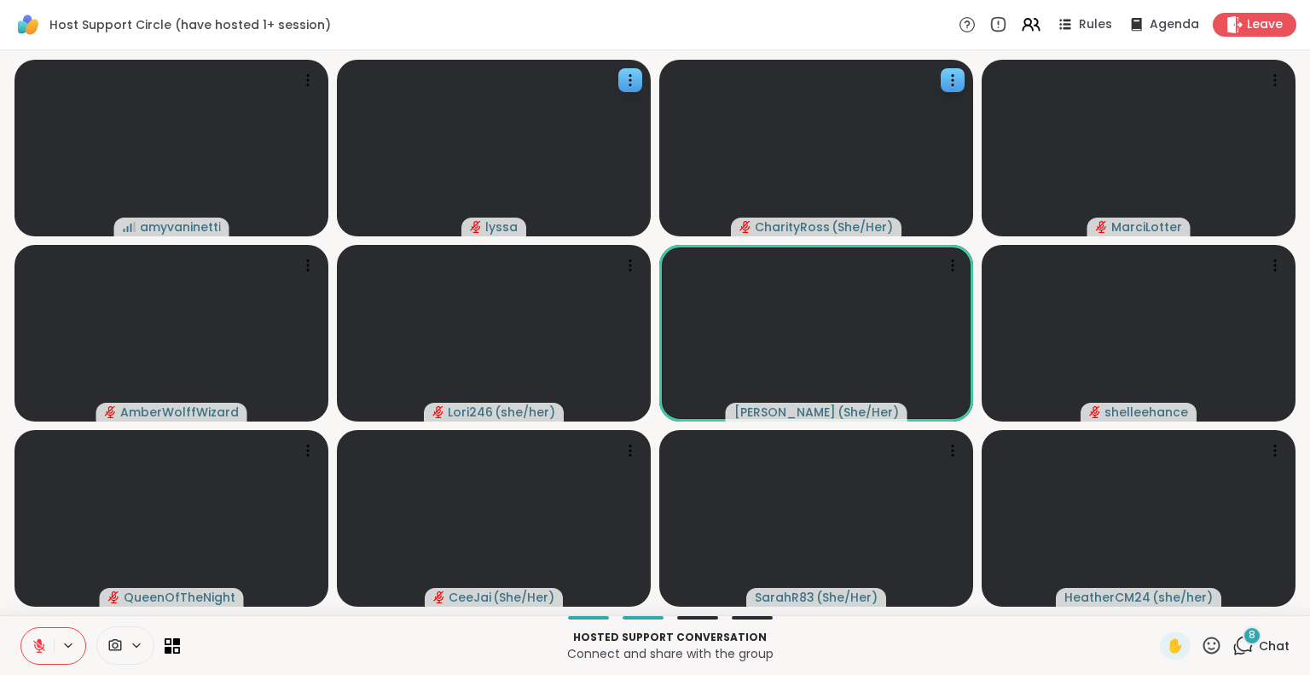
click at [1206, 643] on icon at bounding box center [1211, 644] width 17 height 17
click at [1266, 603] on span "🎉" at bounding box center [1274, 600] width 17 height 20
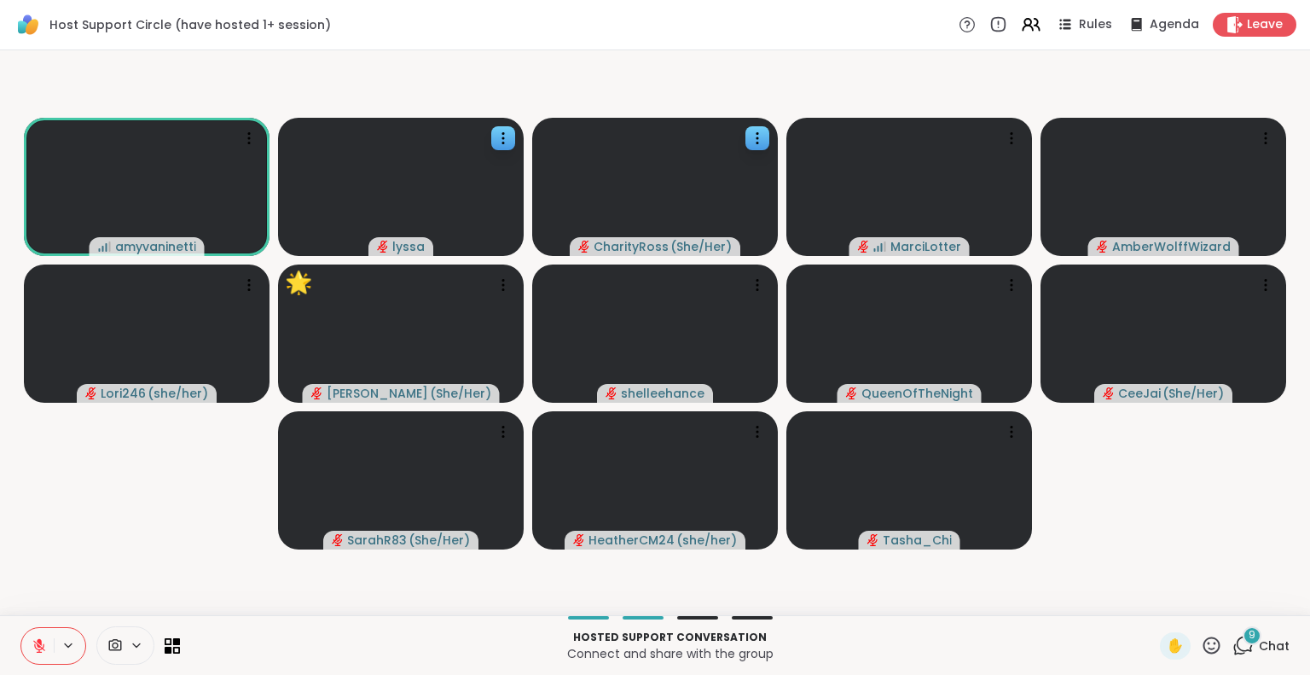
click at [1252, 658] on div "9 Chat" at bounding box center [1260, 645] width 57 height 27
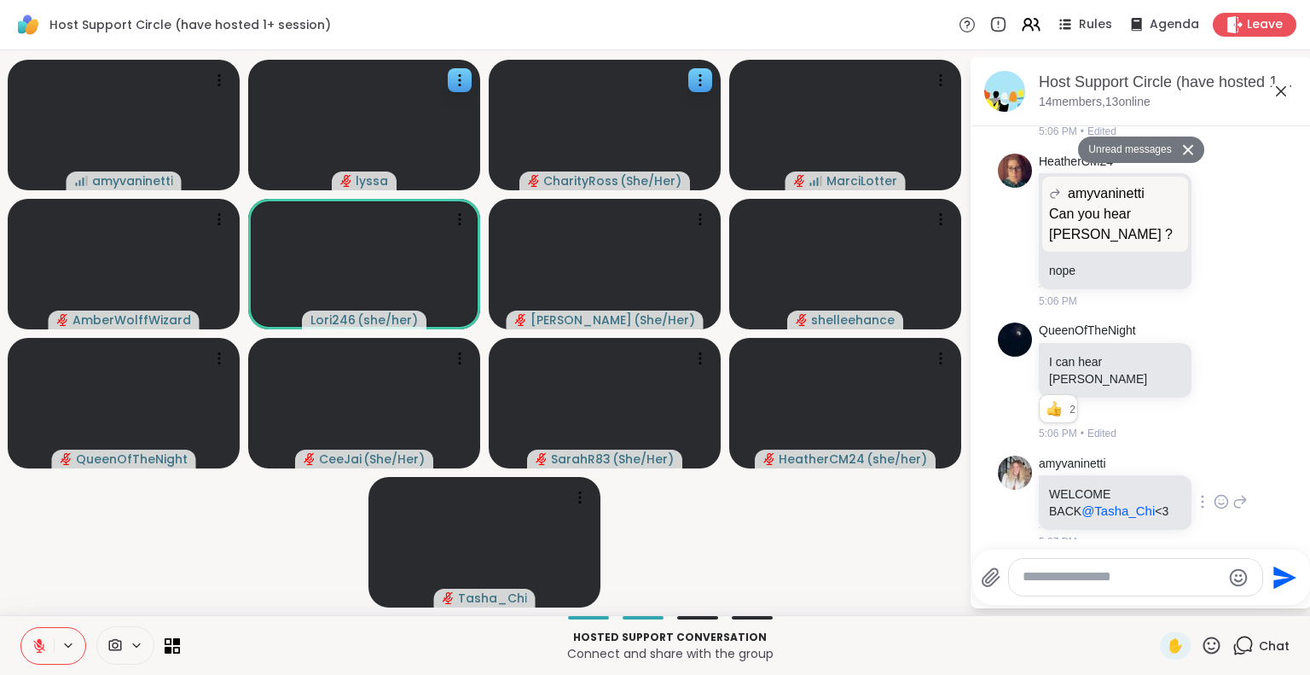
scroll to position [1429, 0]
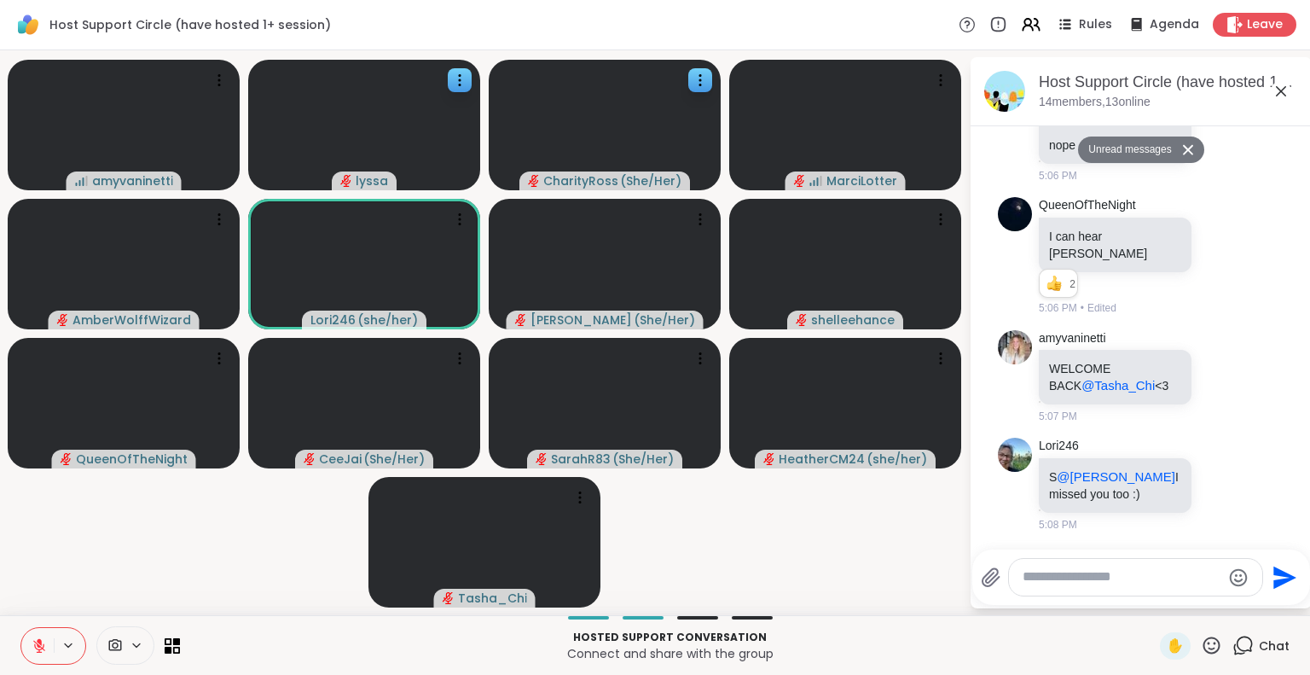
click at [1279, 88] on icon at bounding box center [1281, 91] width 20 height 20
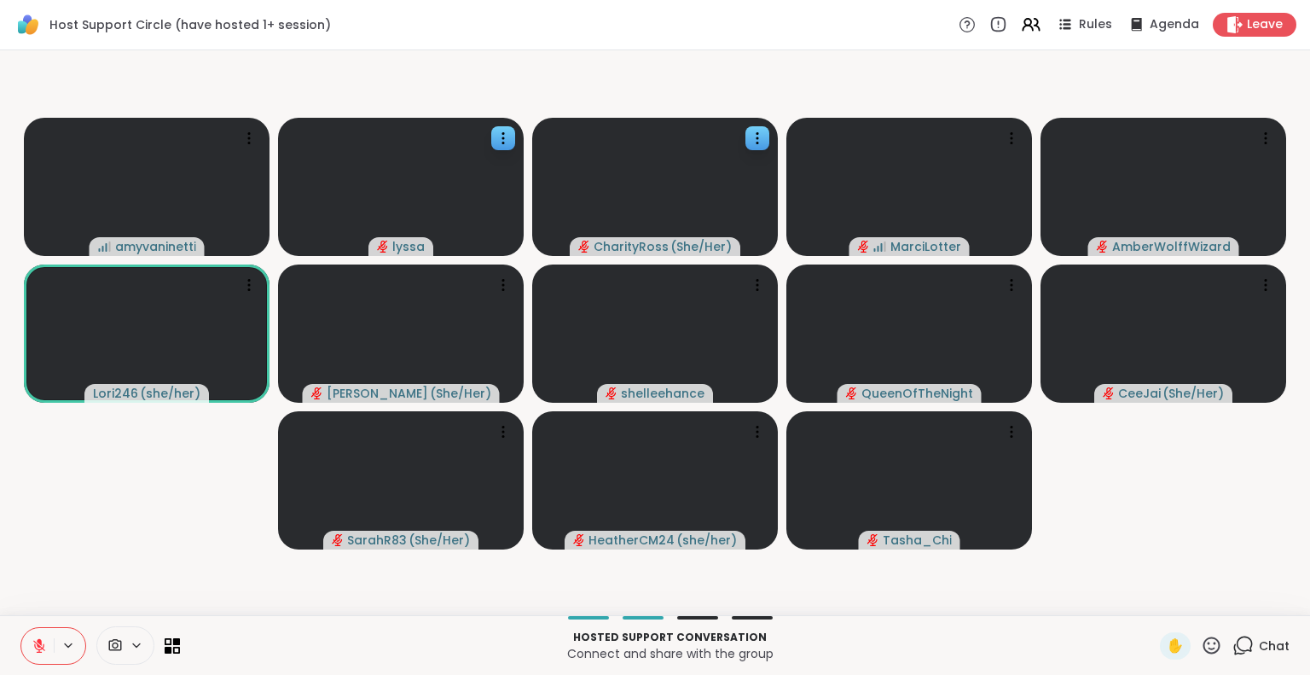
click at [1201, 642] on icon at bounding box center [1211, 645] width 21 height 21
click at [1266, 595] on span "🎉" at bounding box center [1274, 600] width 17 height 20
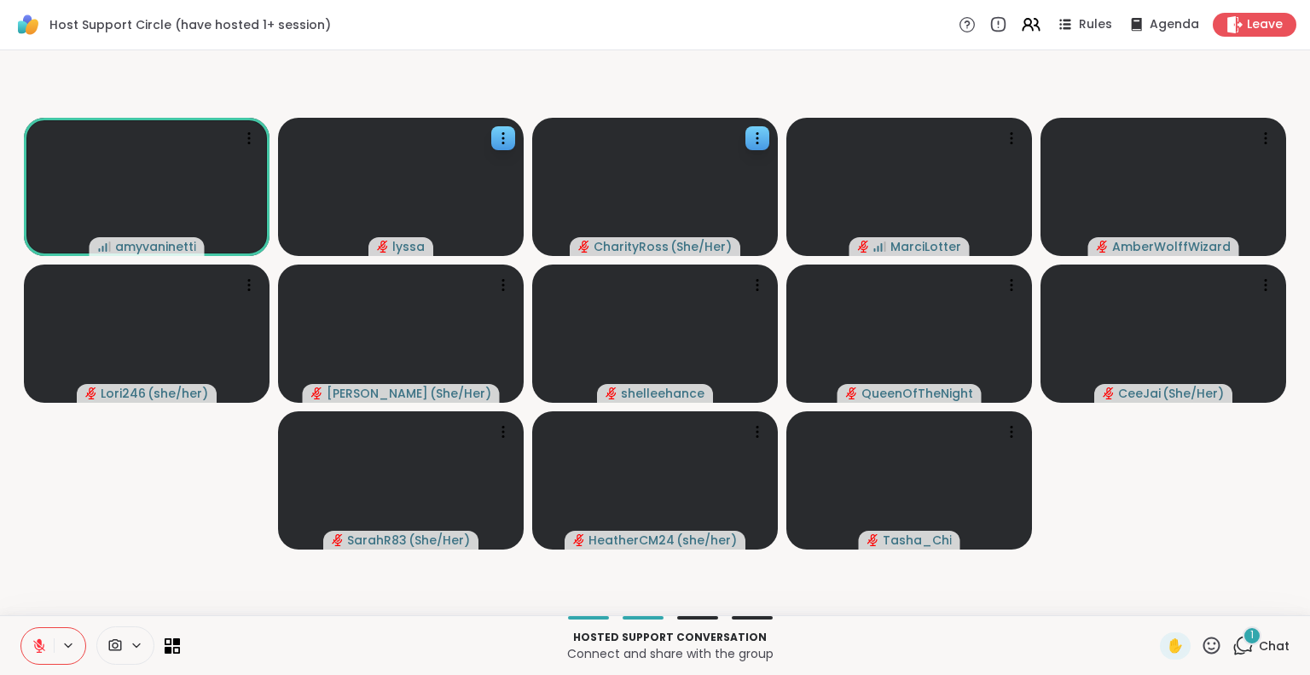
click at [43, 645] on icon at bounding box center [39, 646] width 12 height 12
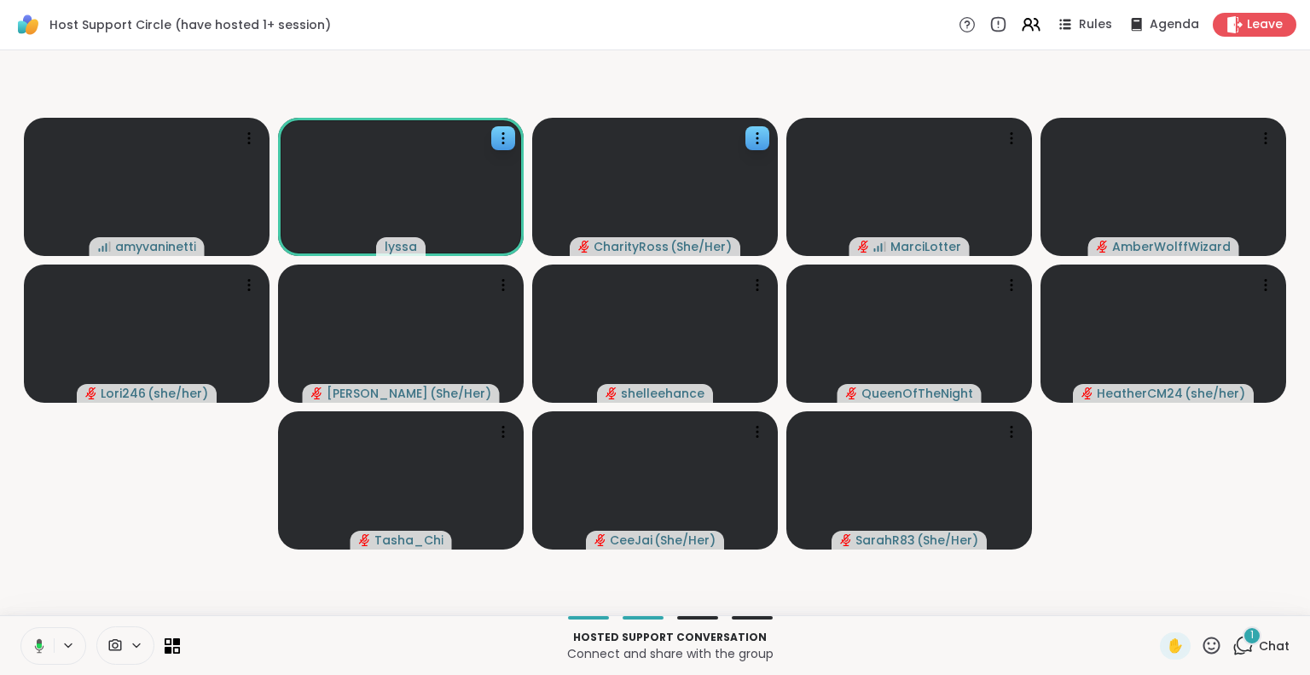
click at [35, 629] on button at bounding box center [36, 646] width 35 height 36
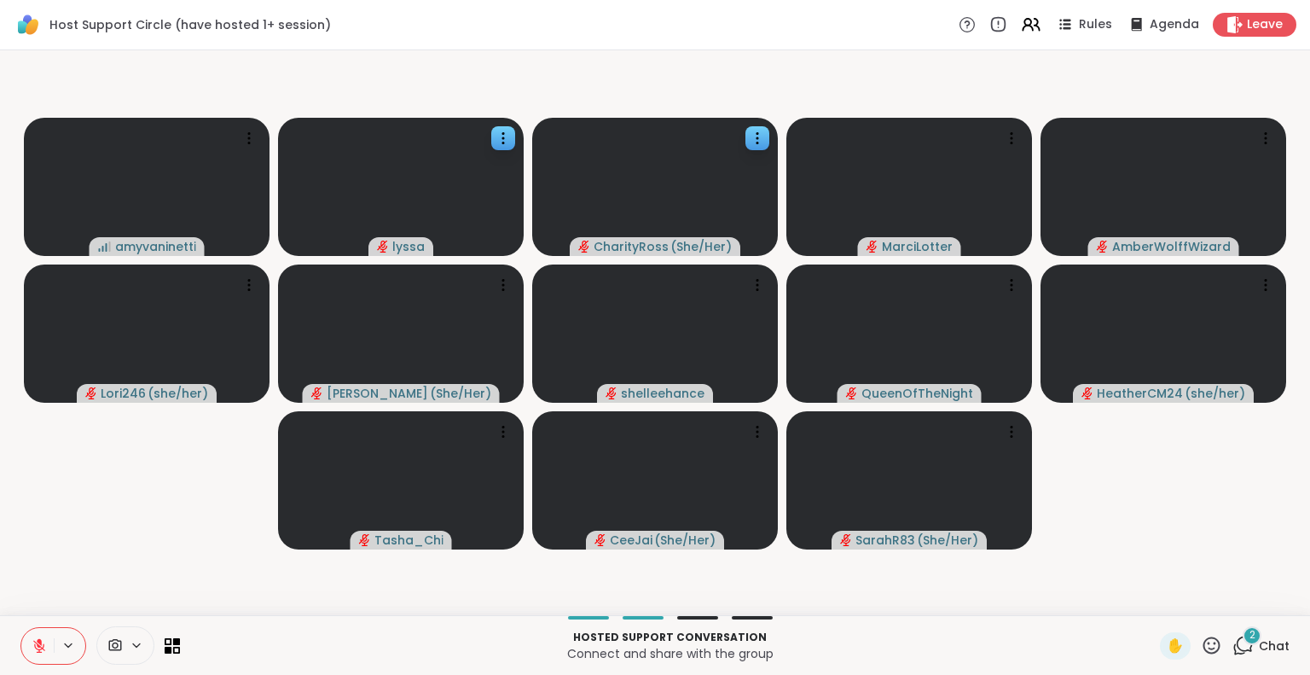
click at [1203, 641] on icon at bounding box center [1211, 645] width 21 height 21
click at [1153, 594] on span "❤️" at bounding box center [1161, 600] width 17 height 20
click at [1204, 641] on icon at bounding box center [1211, 645] width 21 height 21
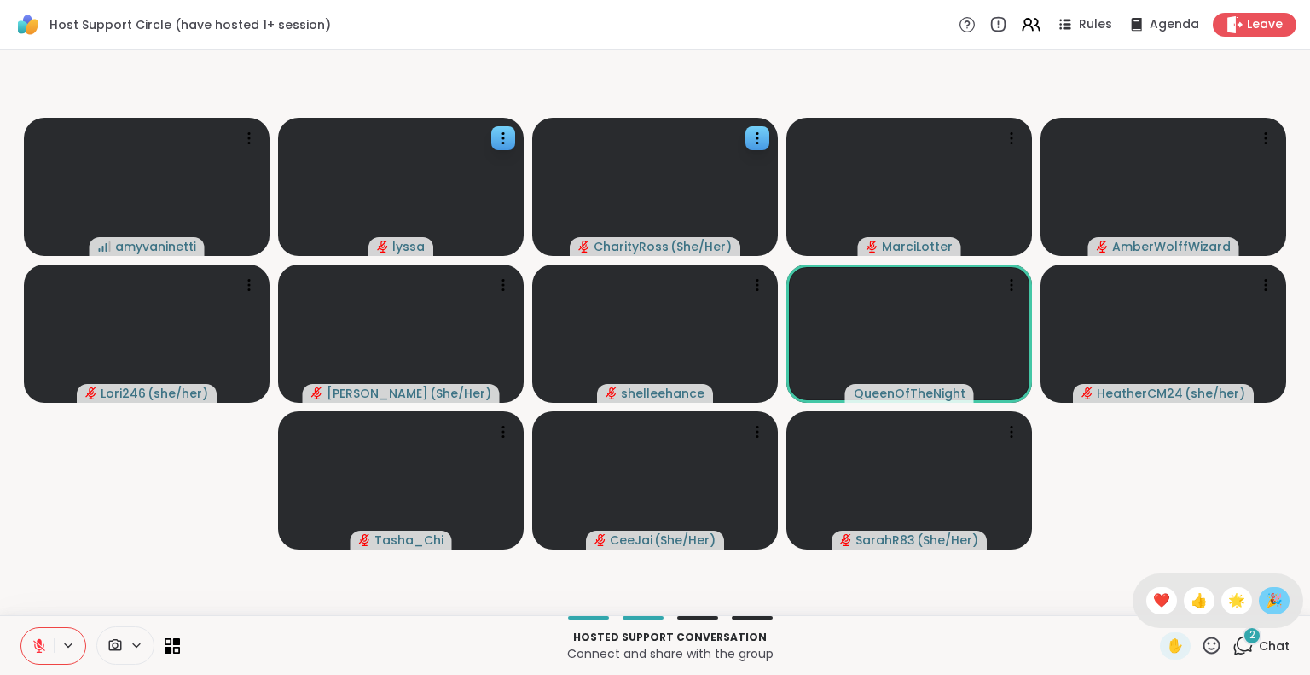
click at [1266, 600] on span "🎉" at bounding box center [1274, 600] width 17 height 20
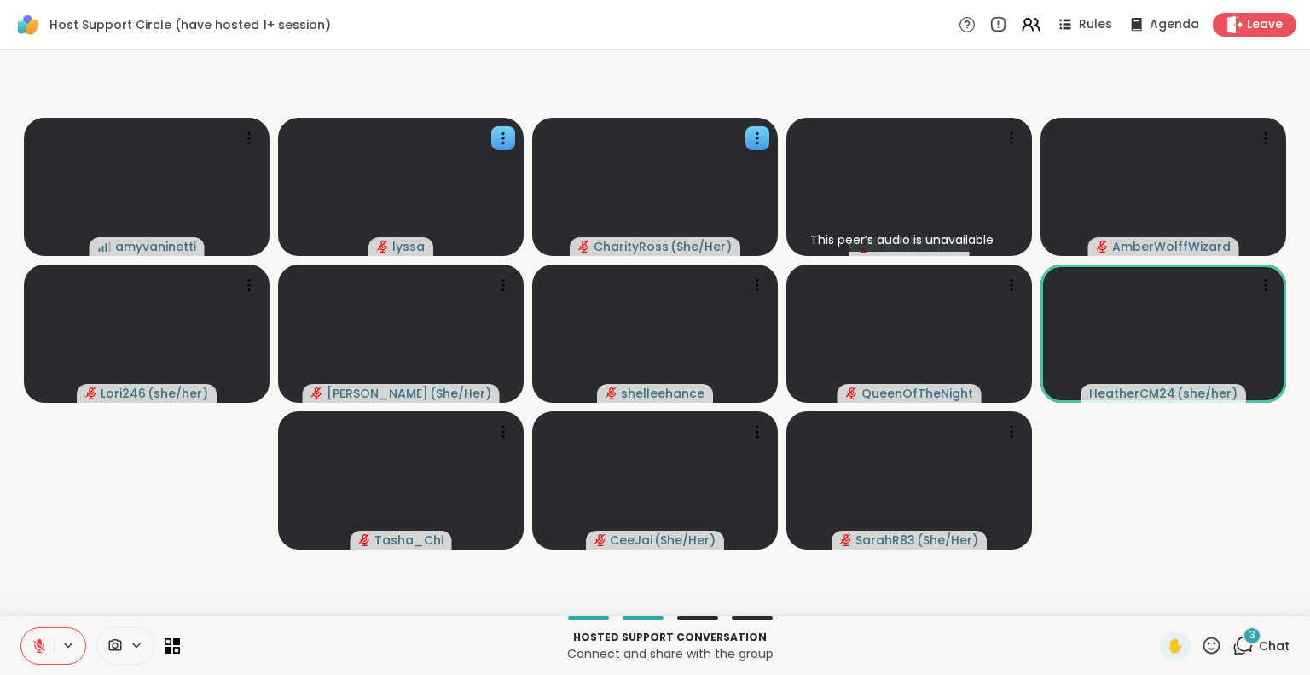
click at [1204, 644] on icon at bounding box center [1211, 645] width 21 height 21
click at [1133, 587] on div "✋ ❤️ 👍 🌟 🎉" at bounding box center [1218, 600] width 171 height 55
click at [1203, 648] on icon at bounding box center [1211, 644] width 17 height 17
click at [1153, 596] on span "❤️" at bounding box center [1161, 600] width 17 height 20
click at [1201, 644] on icon at bounding box center [1211, 645] width 21 height 21
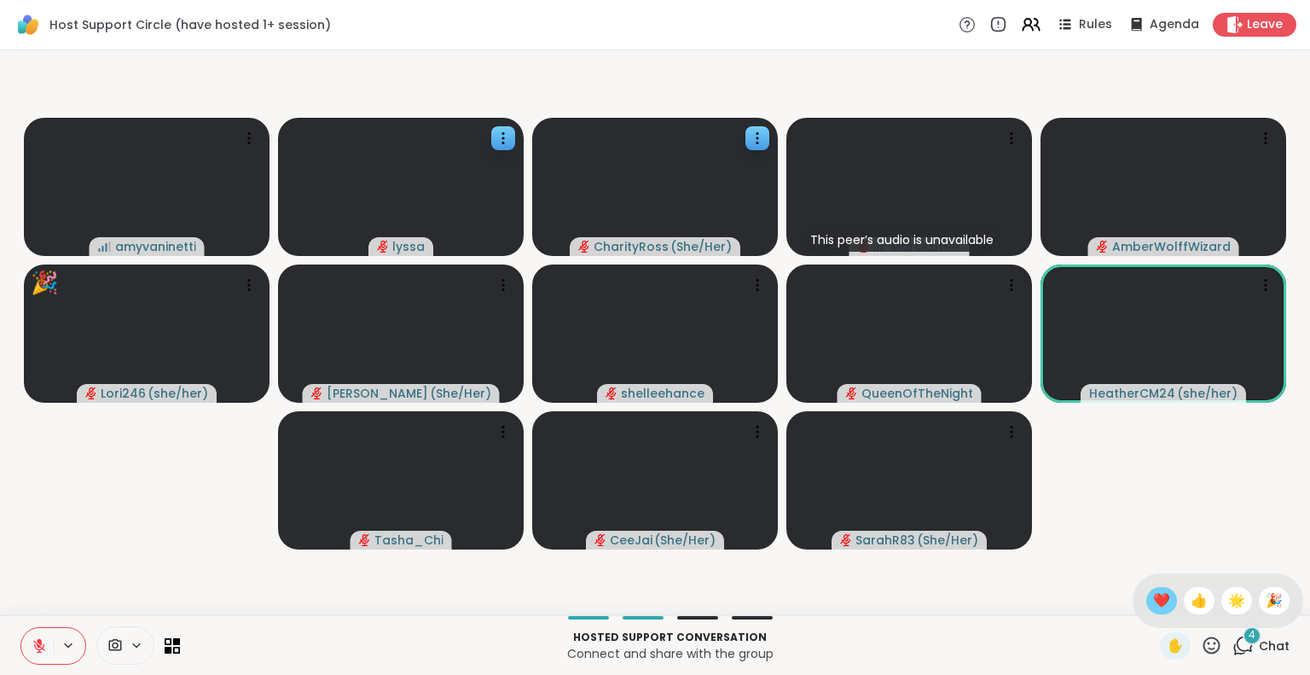
click at [1153, 596] on span "❤️" at bounding box center [1161, 600] width 17 height 20
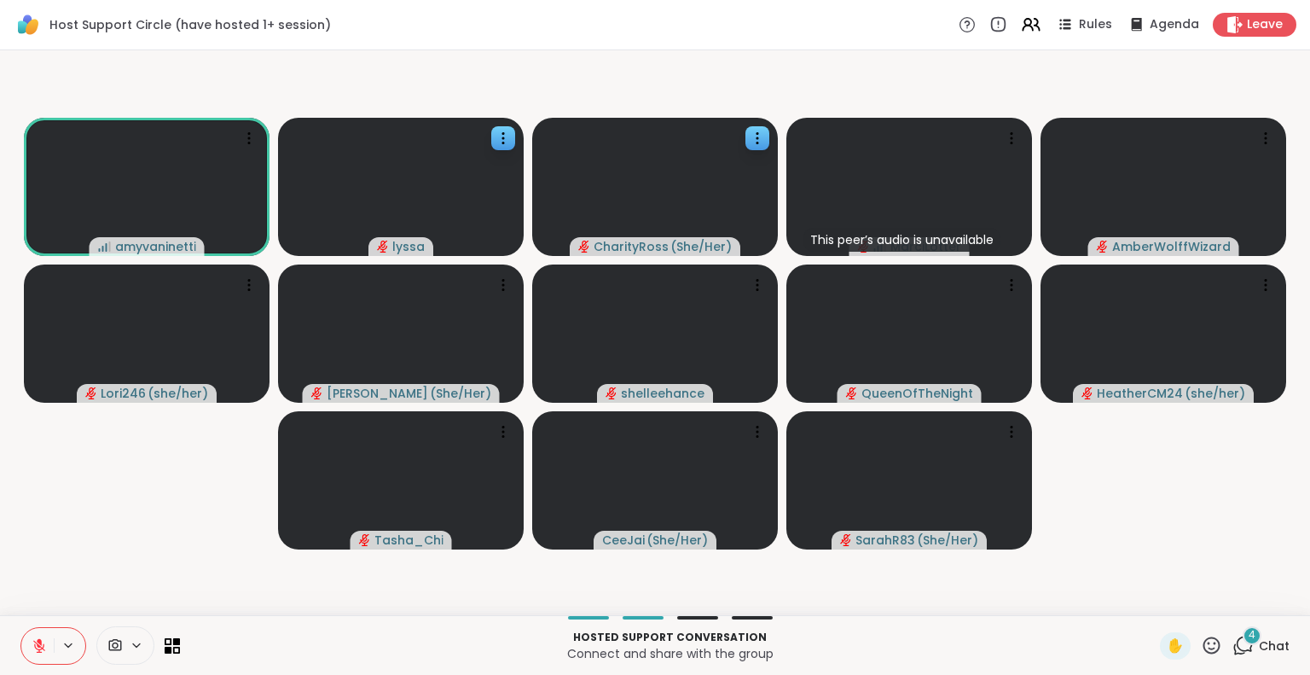
click at [1201, 654] on icon at bounding box center [1211, 645] width 21 height 21
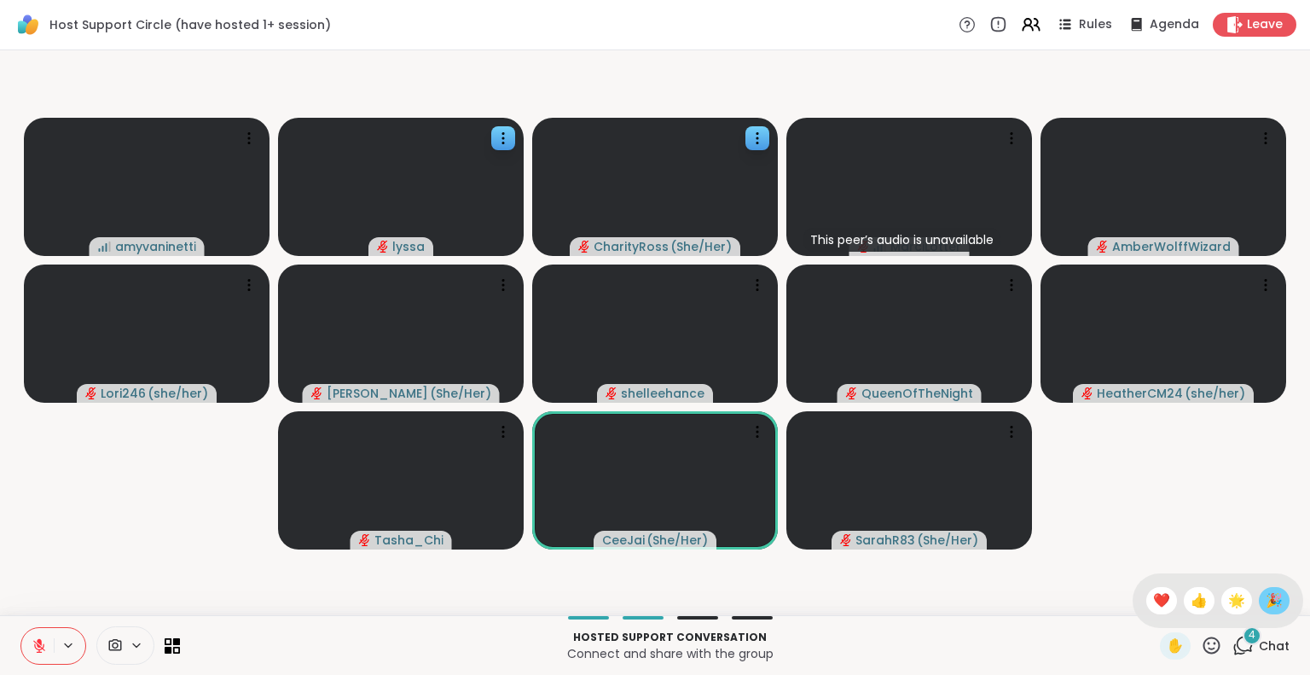
click at [1266, 594] on span "🎉" at bounding box center [1274, 600] width 17 height 20
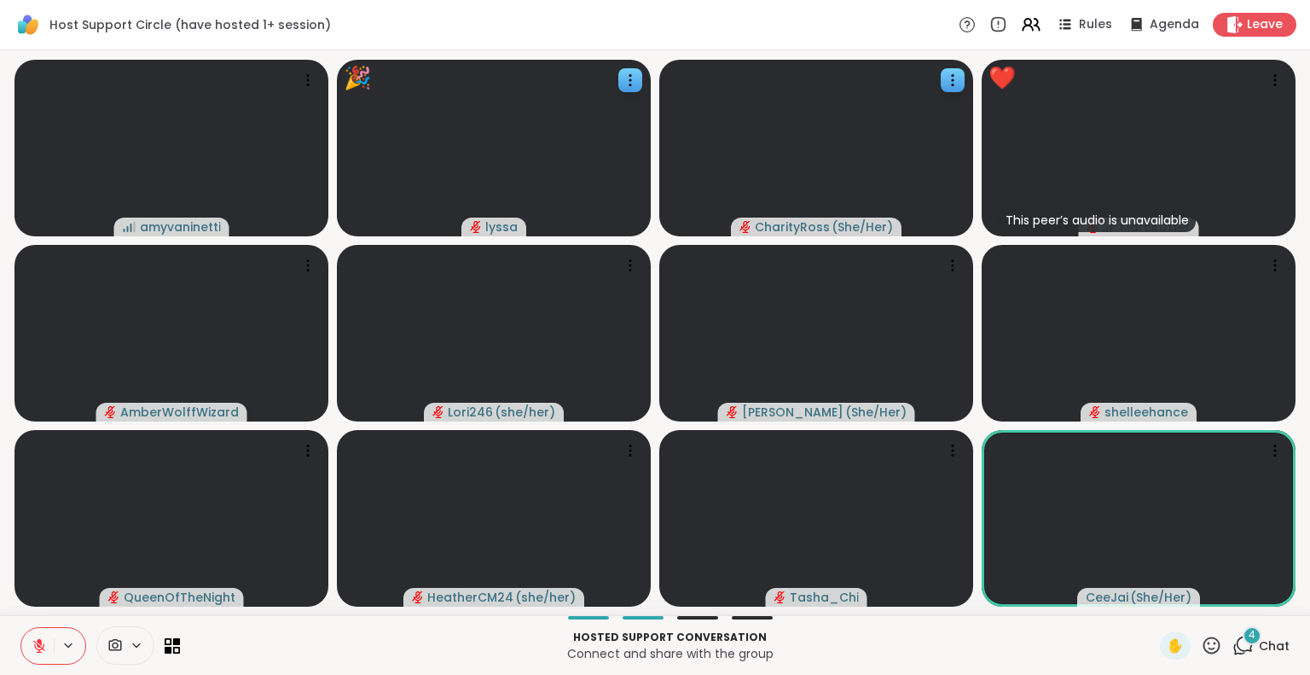
click at [1259, 637] on span "Chat" at bounding box center [1274, 645] width 31 height 17
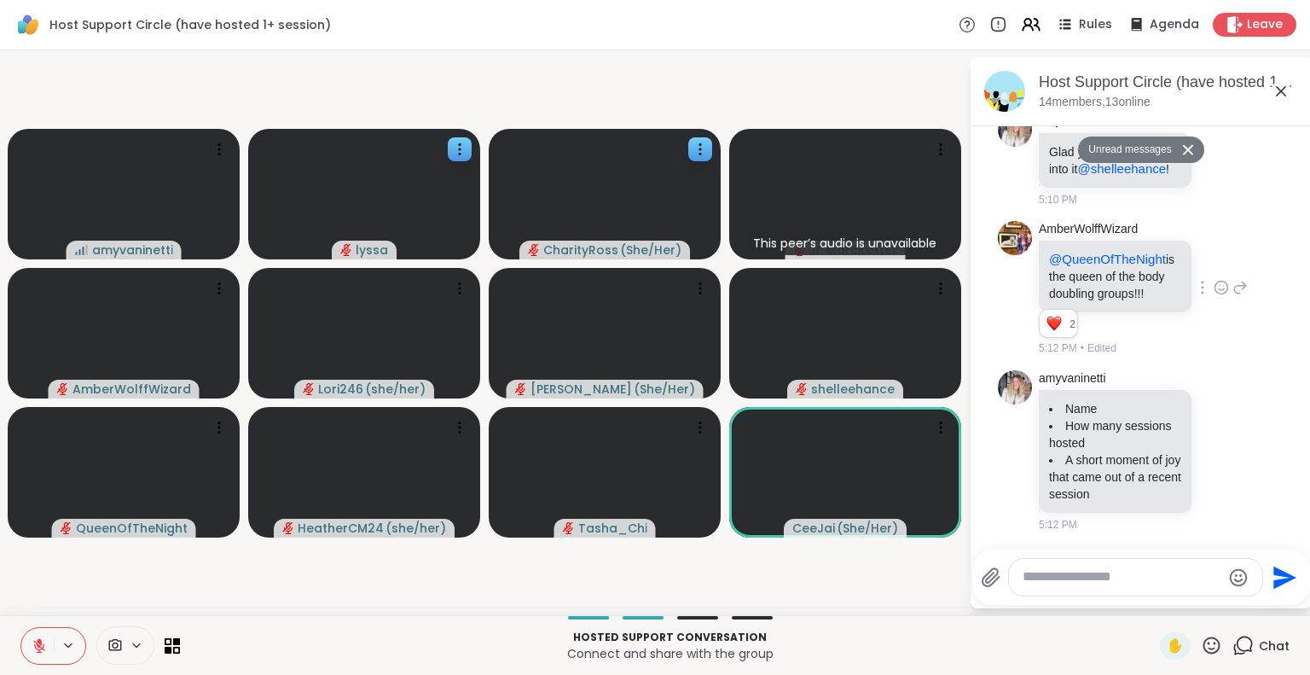
scroll to position [1999, 0]
click at [1214, 297] on icon at bounding box center [1221, 288] width 15 height 17
click at [1214, 269] on div "Select Reaction: Heart" at bounding box center [1221, 260] width 15 height 15
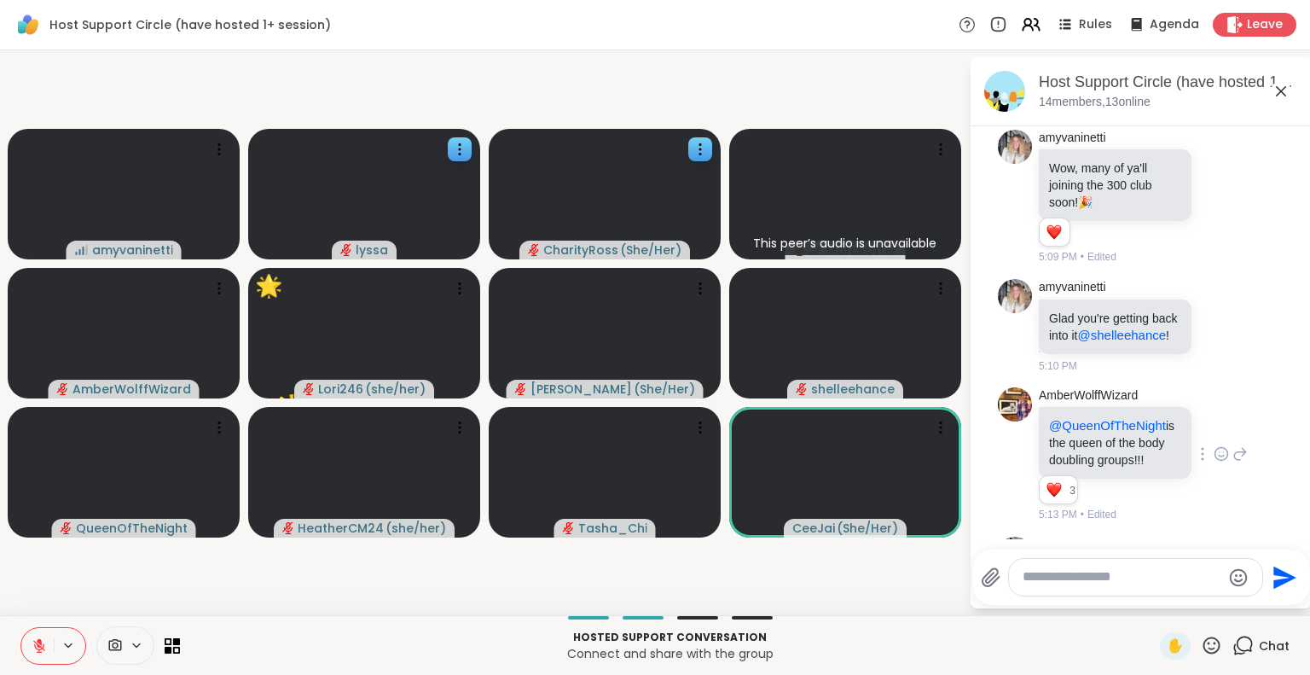
scroll to position [1834, 0]
click at [1214, 205] on icon at bounding box center [1221, 196] width 15 height 17
click at [1214, 177] on div "Select Reaction: Heart" at bounding box center [1221, 168] width 15 height 15
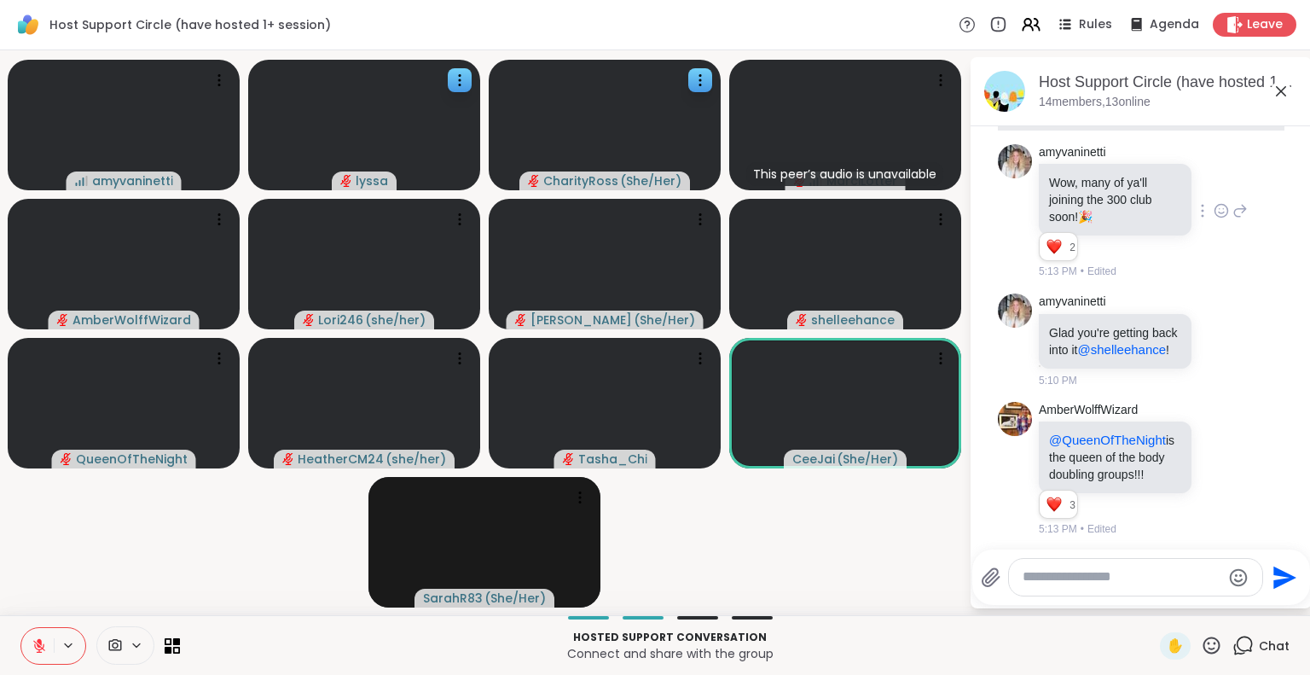
scroll to position [1864, 0]
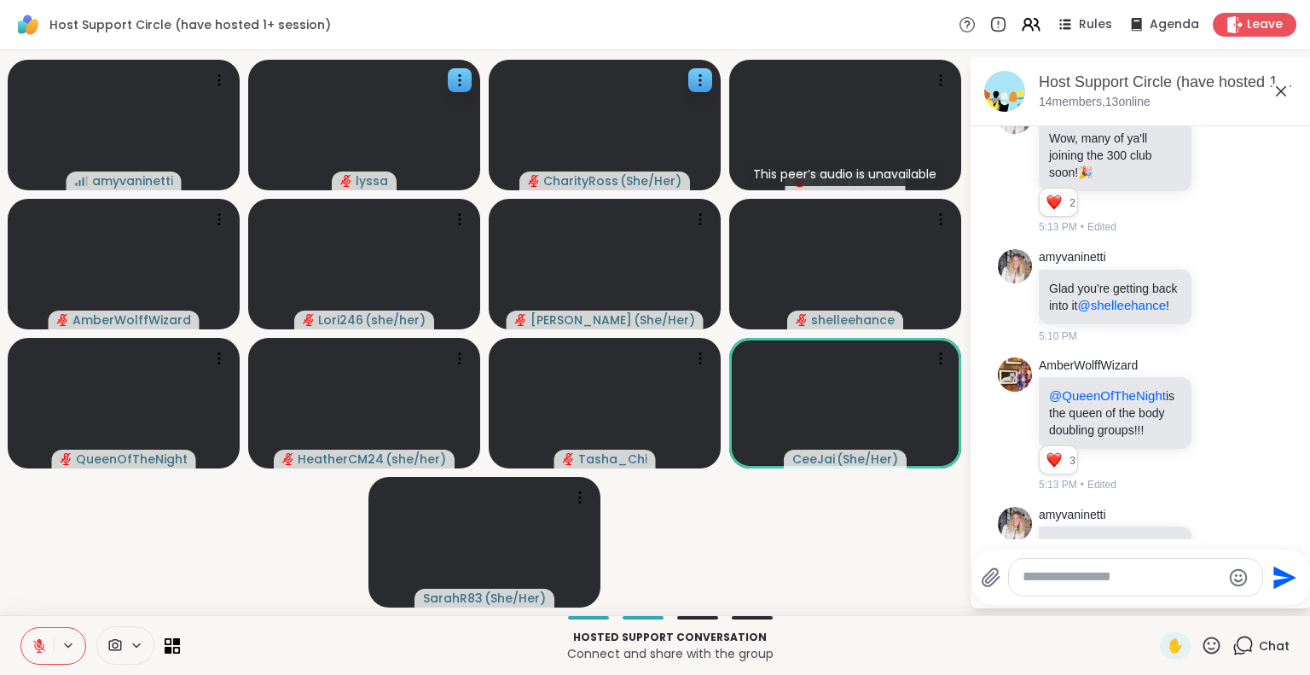
click at [1280, 89] on icon at bounding box center [1281, 91] width 20 height 20
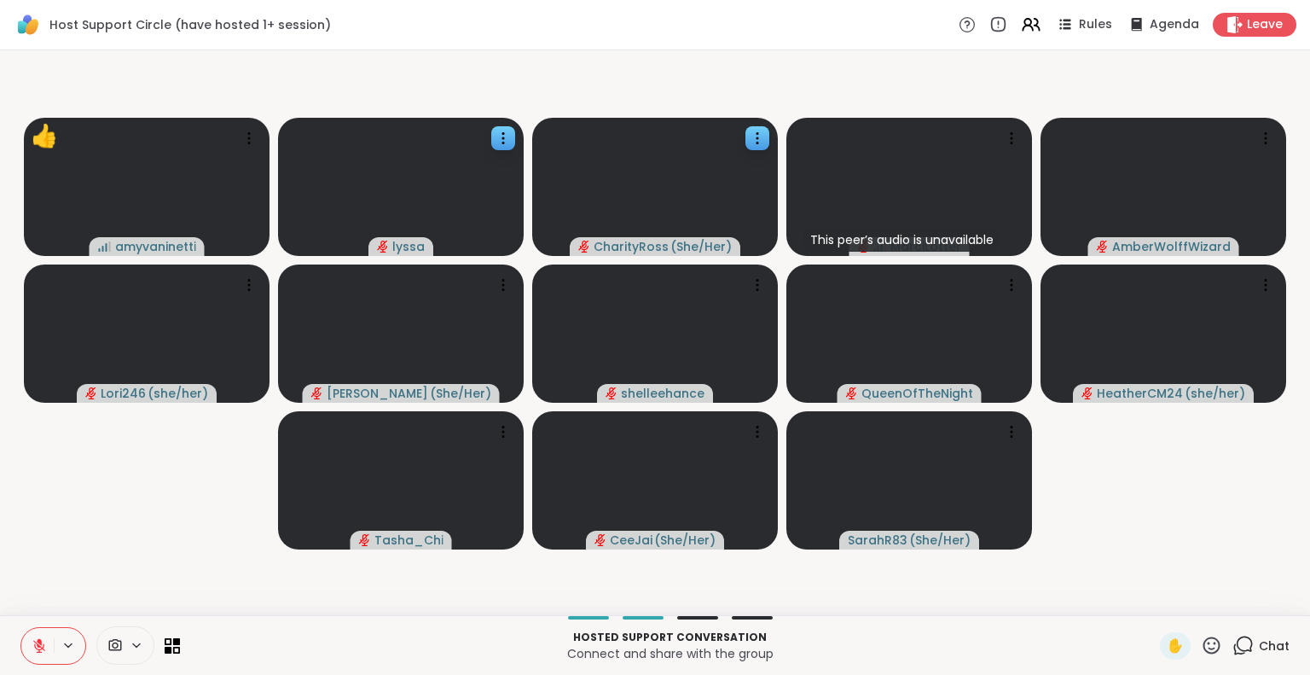
click at [1201, 647] on icon at bounding box center [1211, 645] width 21 height 21
click at [1153, 598] on span "❤️" at bounding box center [1161, 600] width 17 height 20
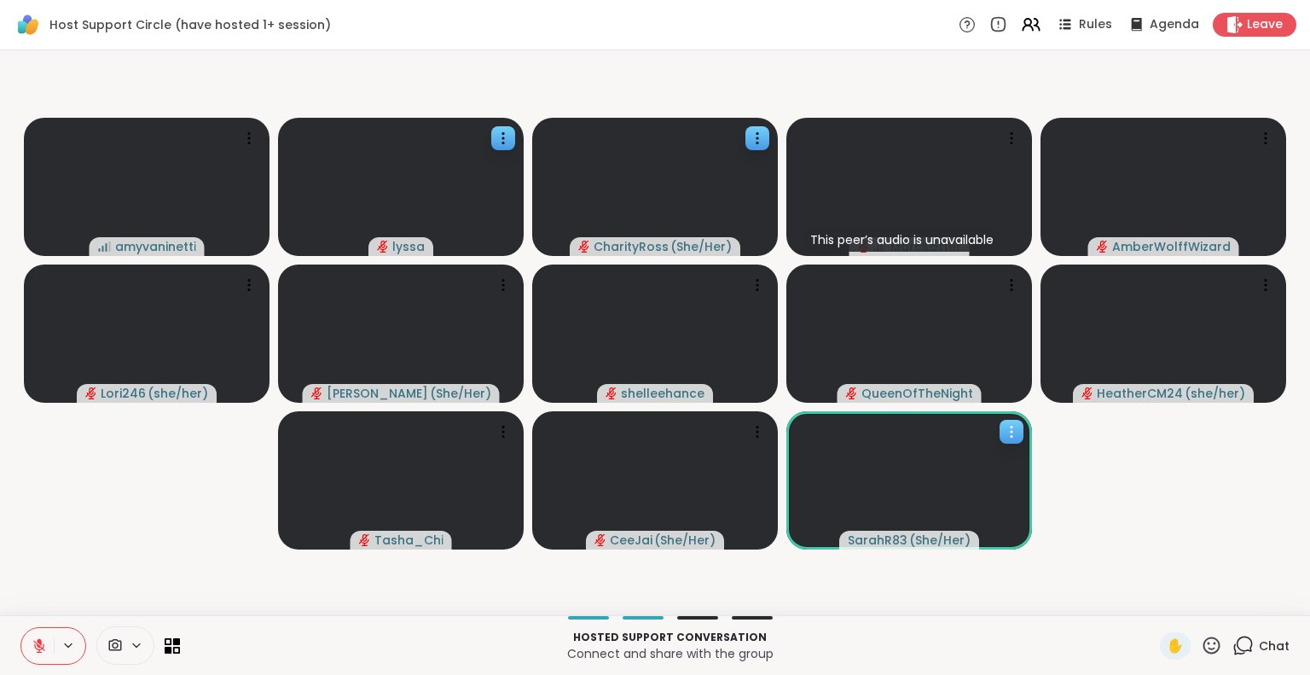
click at [1012, 425] on icon at bounding box center [1011, 431] width 17 height 17
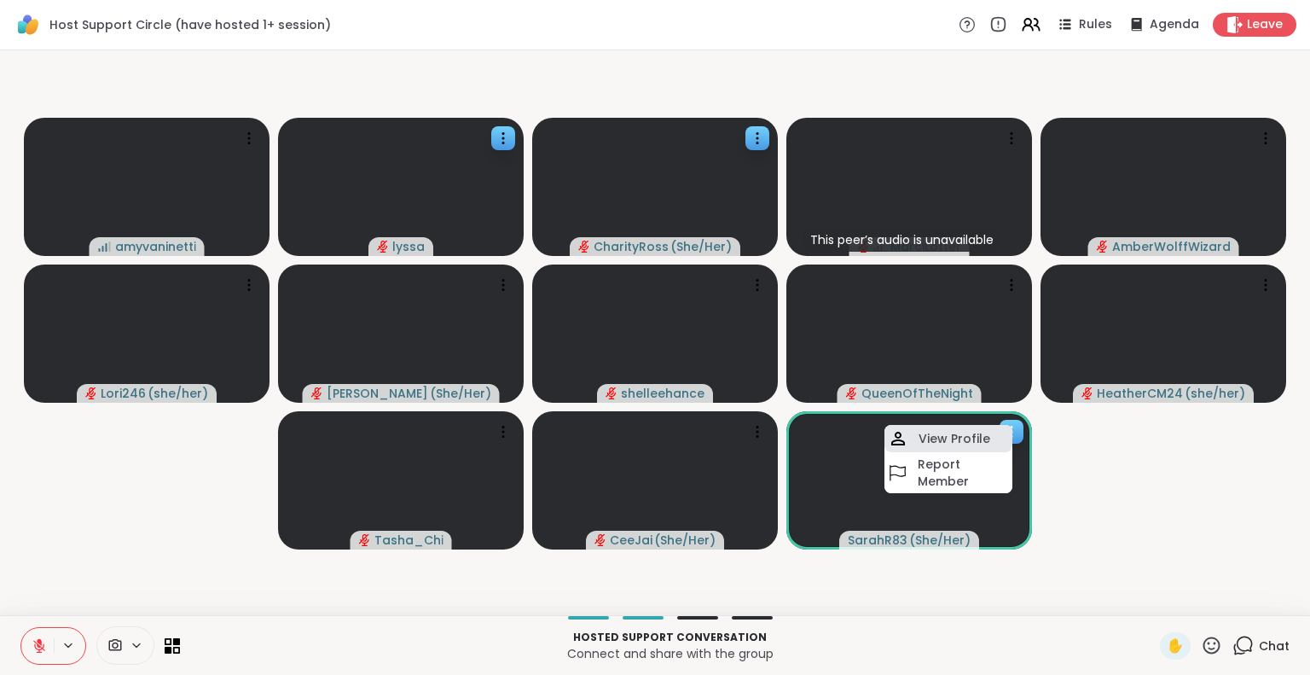
click at [1004, 425] on div "View Profile" at bounding box center [948, 438] width 128 height 27
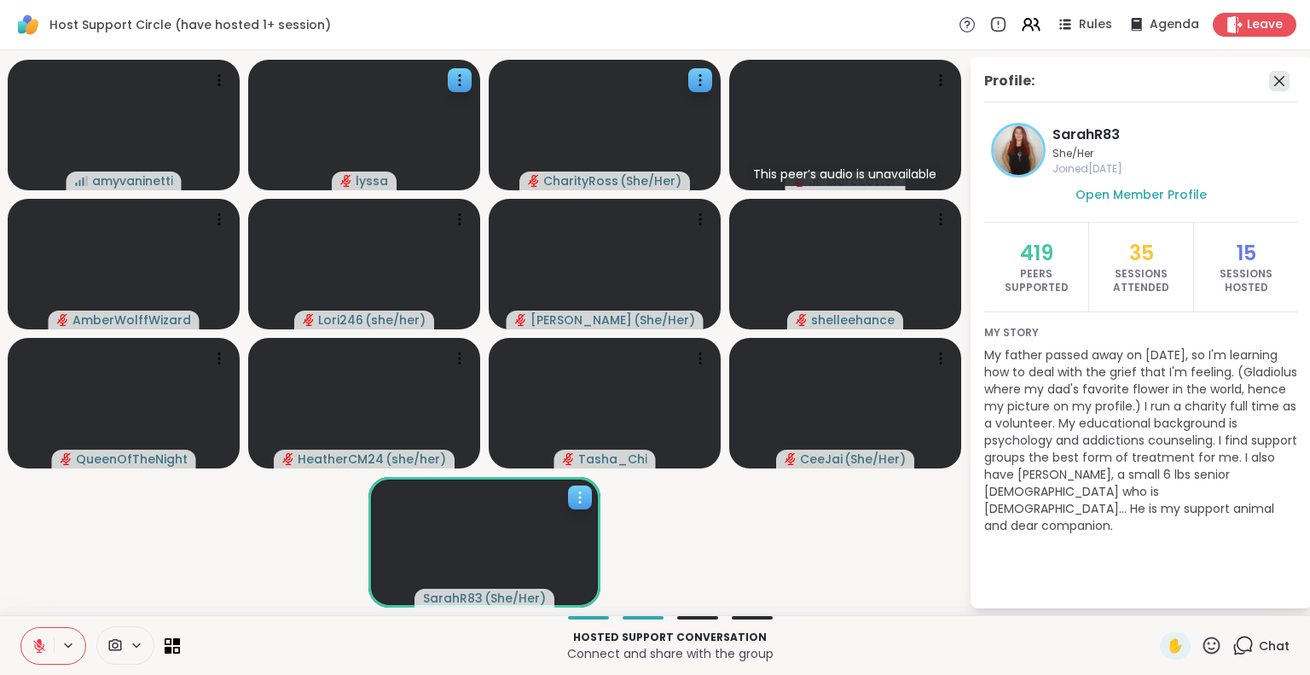
click at [1272, 84] on icon at bounding box center [1279, 81] width 20 height 20
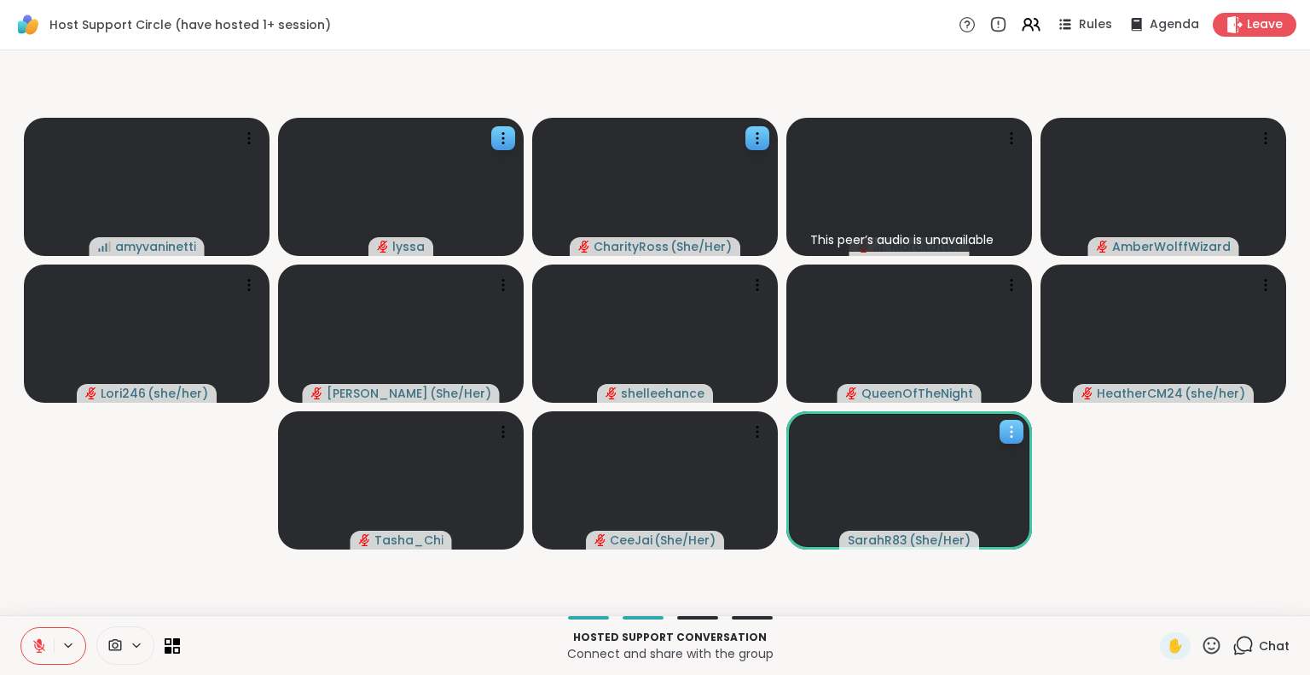
click at [1201, 644] on icon at bounding box center [1211, 645] width 21 height 21
click at [1228, 600] on span "🌟" at bounding box center [1236, 600] width 17 height 20
click at [1209, 641] on icon at bounding box center [1211, 645] width 21 height 21
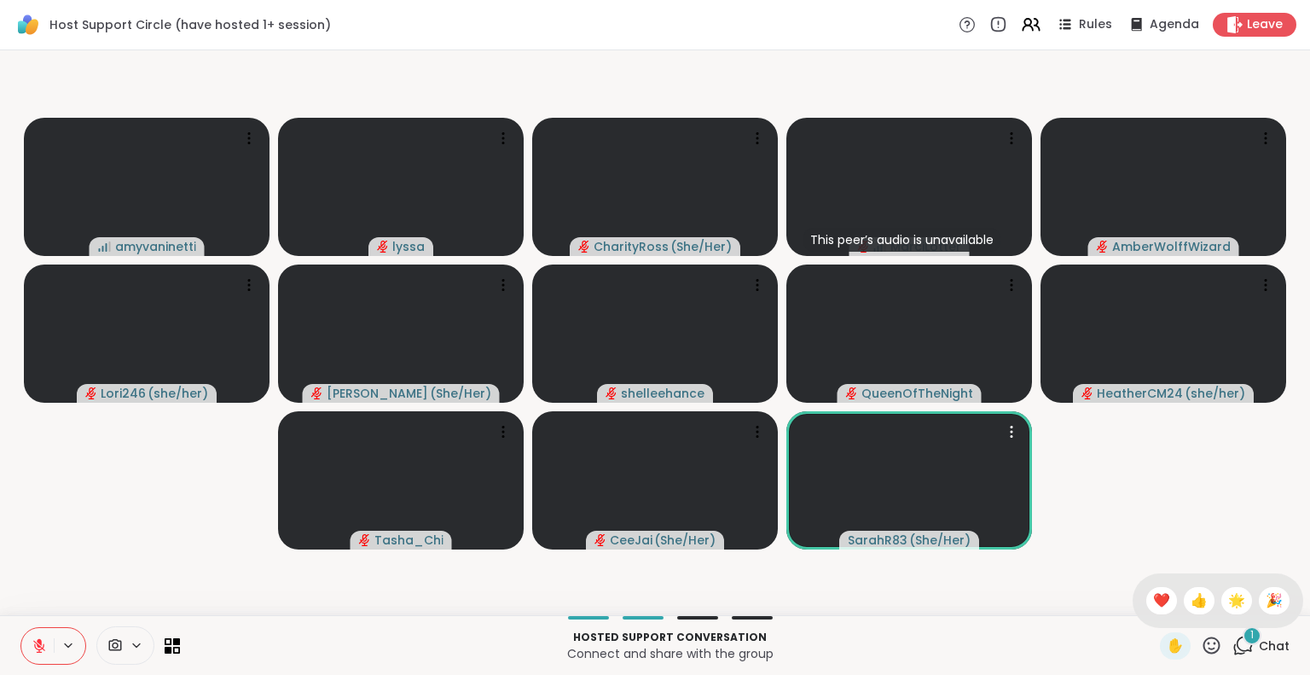
click at [1203, 641] on icon at bounding box center [1211, 645] width 21 height 21
click at [1203, 643] on icon at bounding box center [1211, 644] width 17 height 17
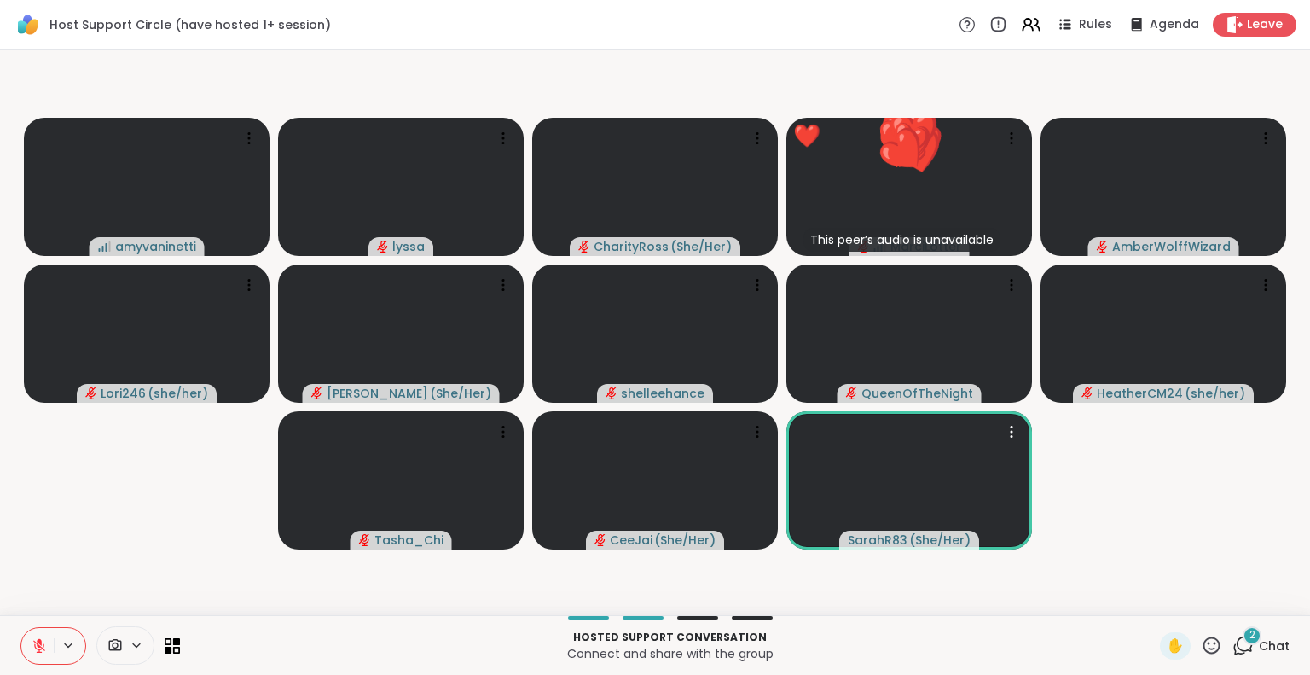
click at [1215, 514] on video-player-container "amyvaninetti lyssa CharityRoss ( She/Her ) ❤️ This peer’s audio is unavailable …" at bounding box center [655, 332] width 1290 height 551
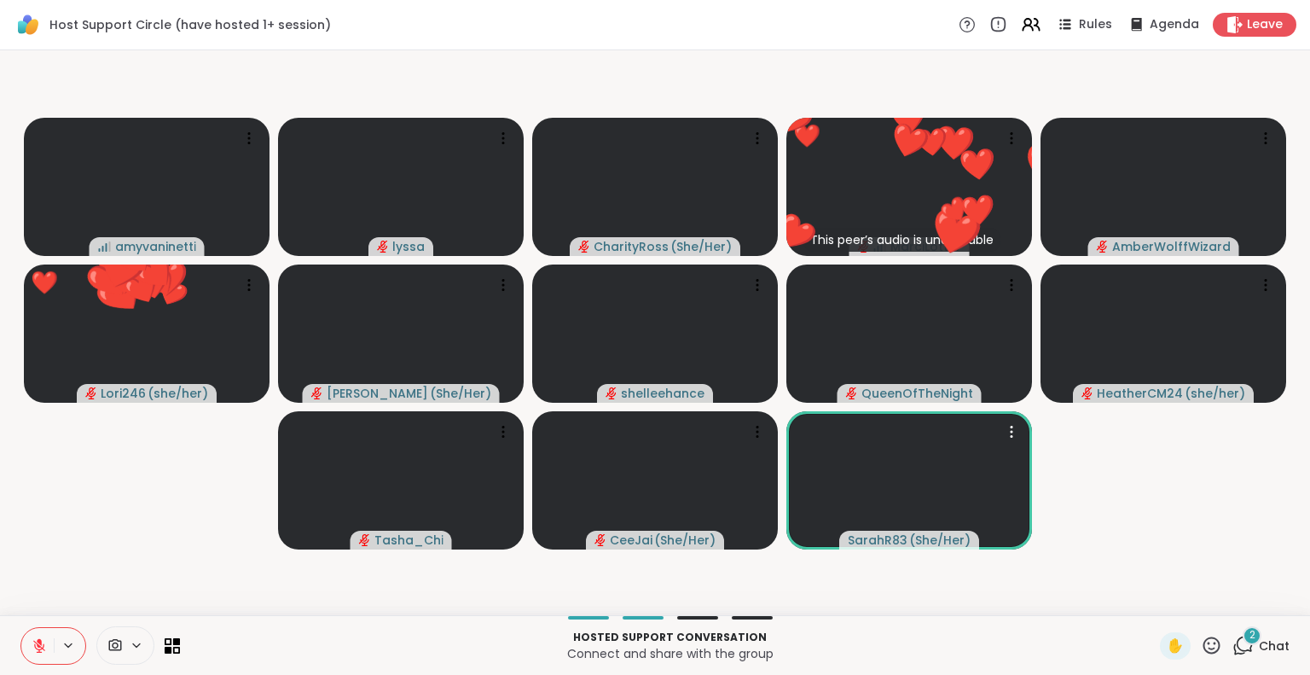
click at [1211, 642] on div "✋ 2 Chat" at bounding box center [1225, 645] width 130 height 27
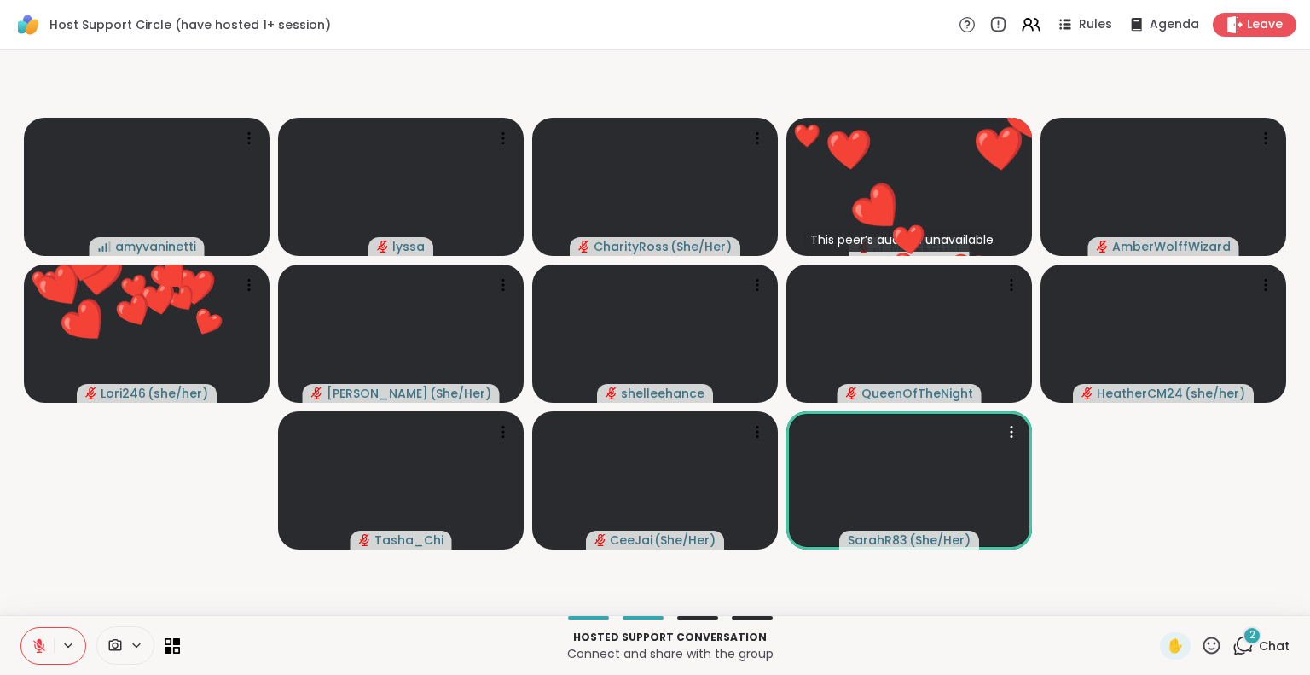
click at [1208, 642] on icon at bounding box center [1211, 645] width 21 height 21
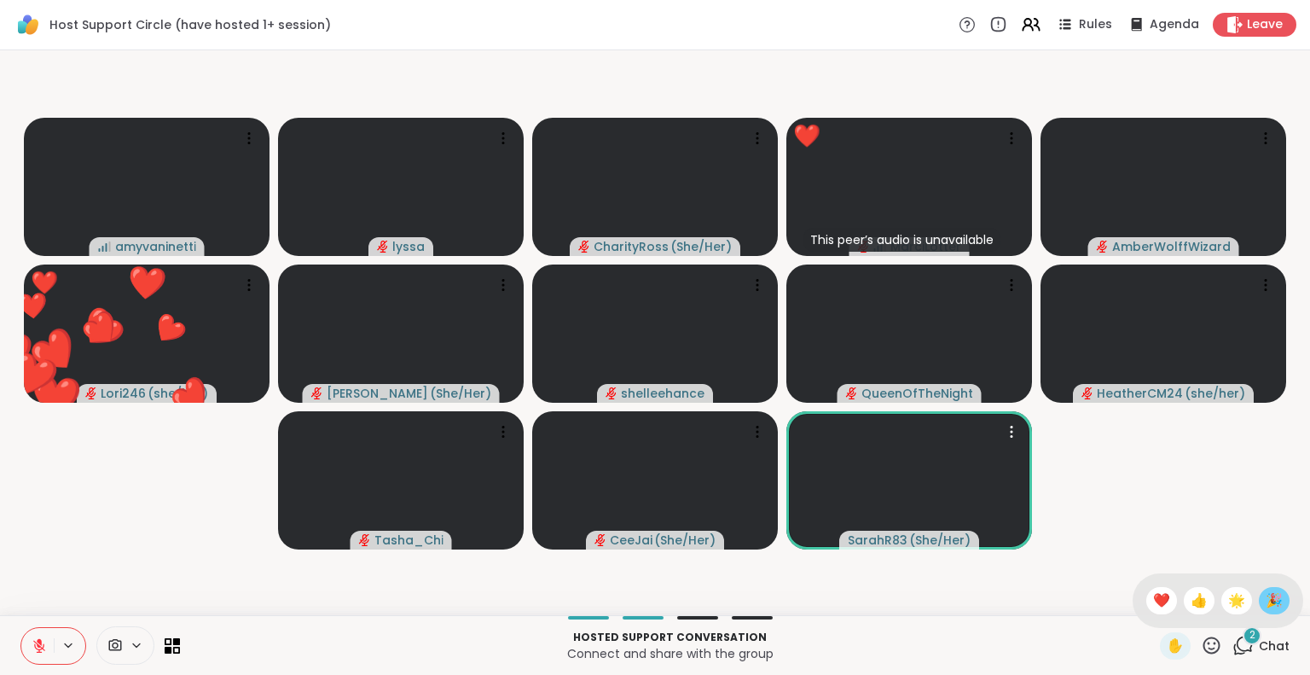
click at [1266, 606] on span "🎉" at bounding box center [1274, 600] width 17 height 20
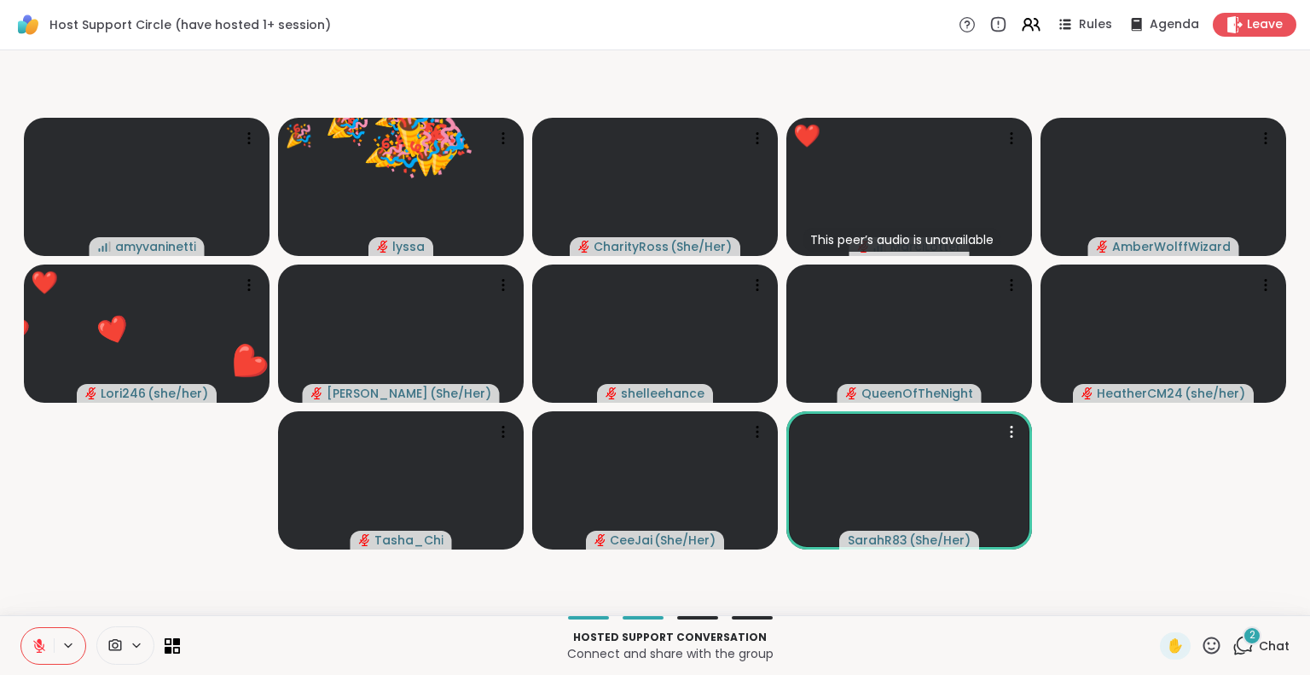
click at [1250, 635] on div "2 Chat" at bounding box center [1260, 645] width 57 height 27
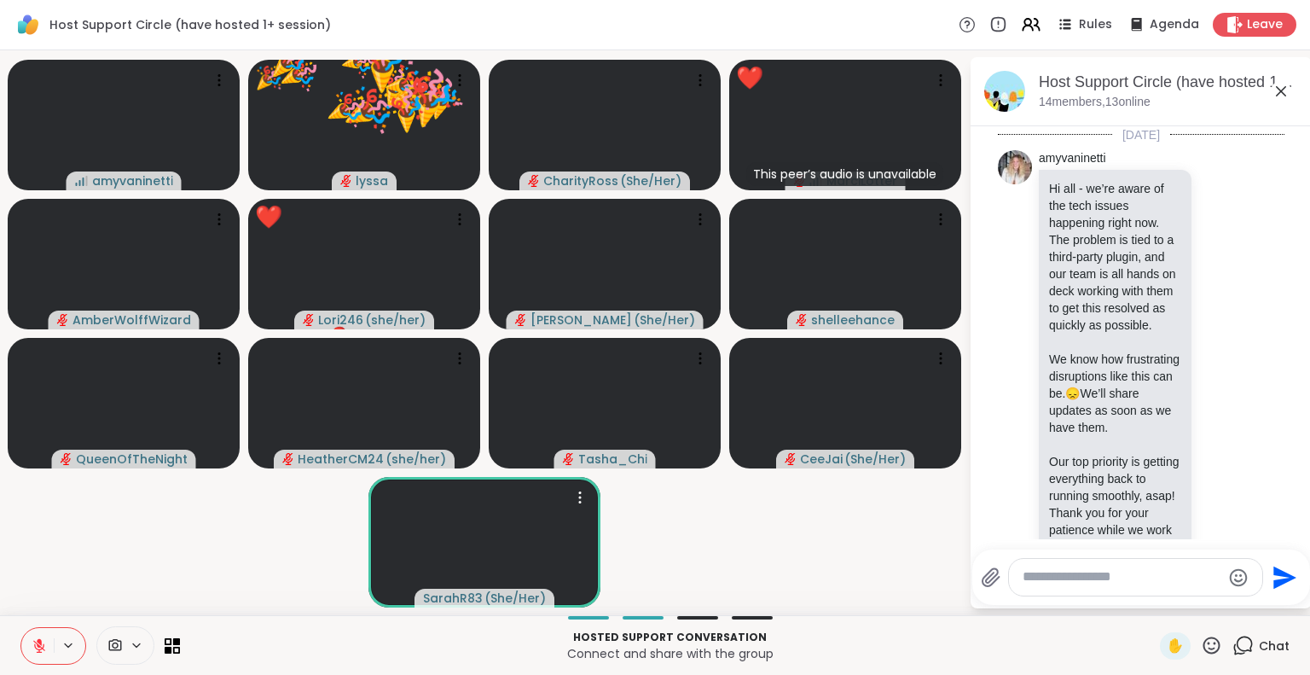
scroll to position [2243, 0]
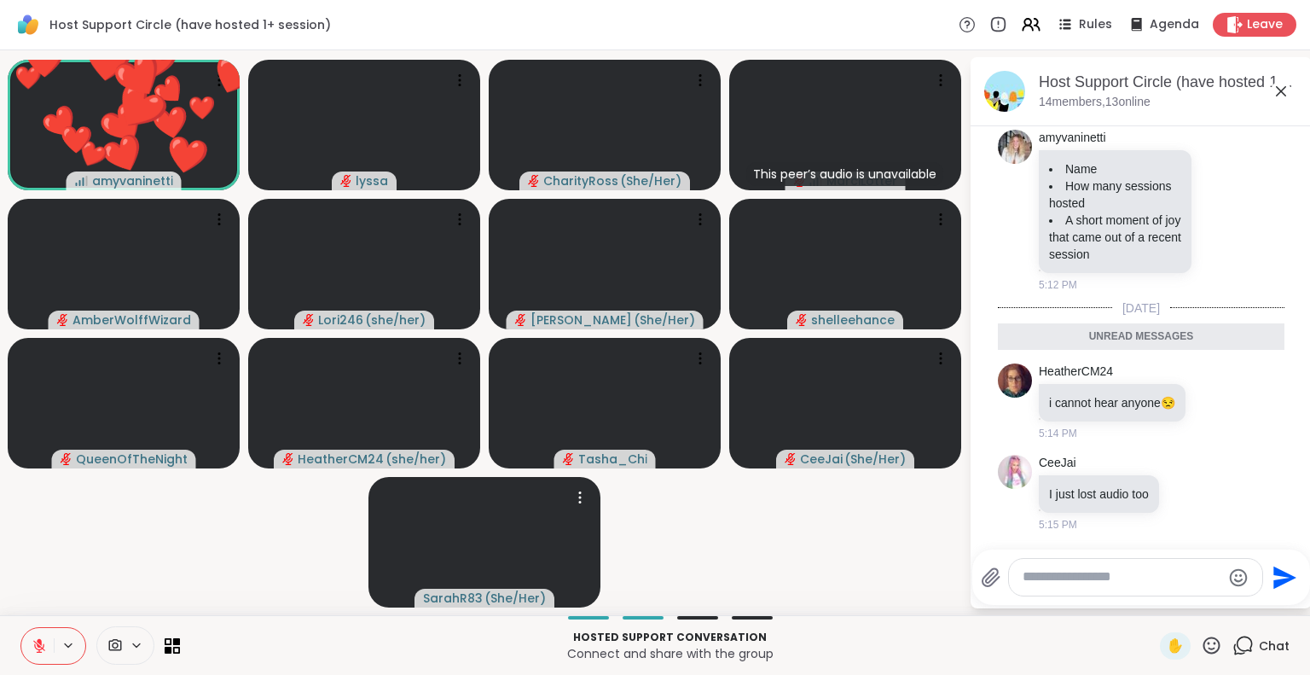
click at [1286, 88] on icon at bounding box center [1281, 91] width 20 height 20
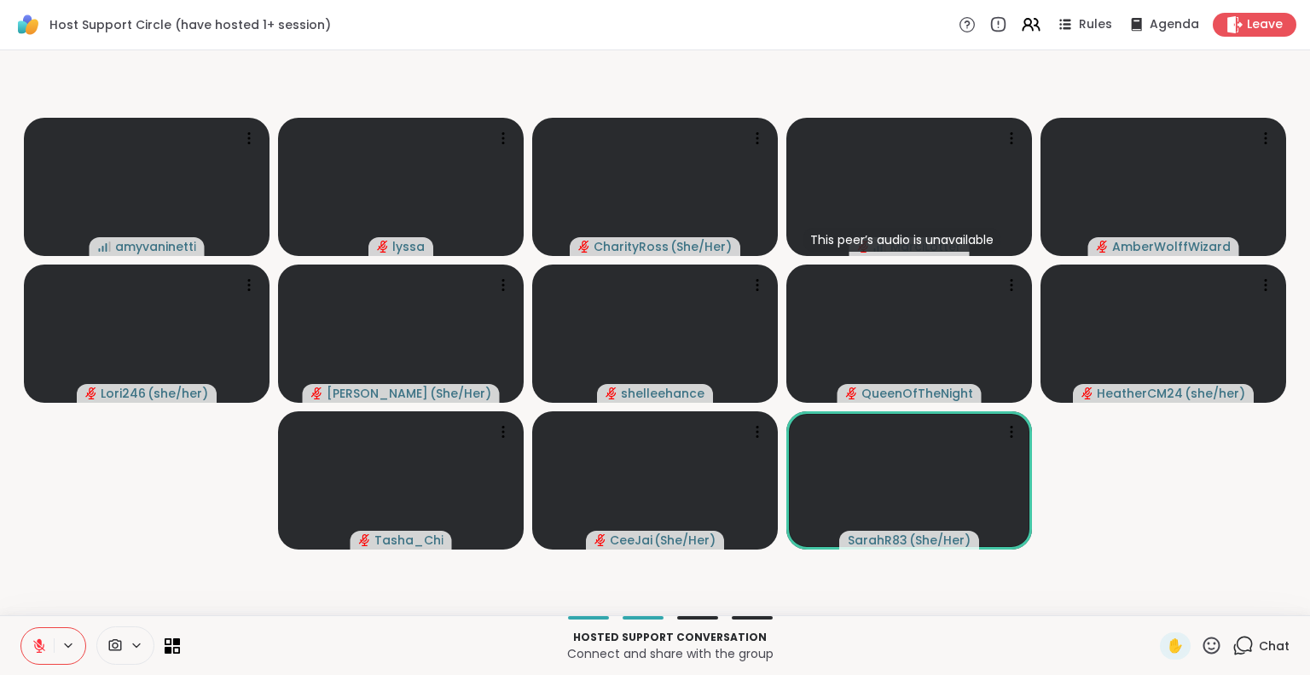
click at [1246, 654] on div "Chat" at bounding box center [1260, 645] width 57 height 27
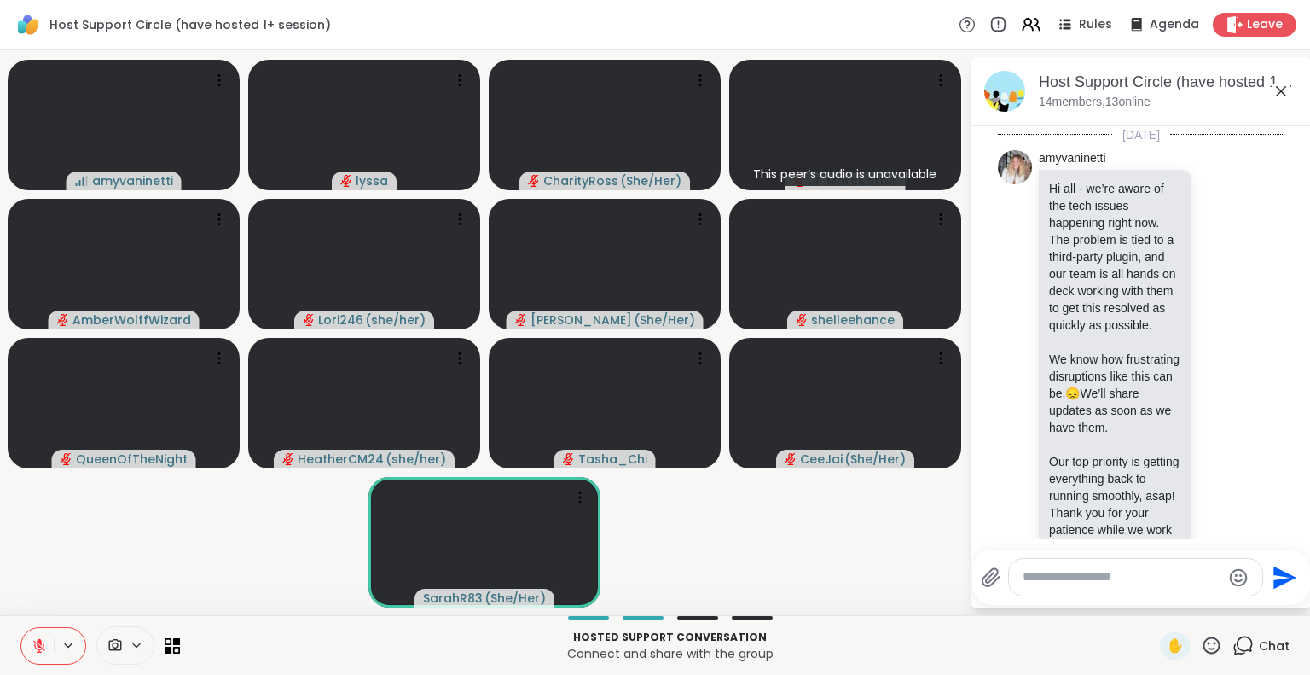
scroll to position [2186, 0]
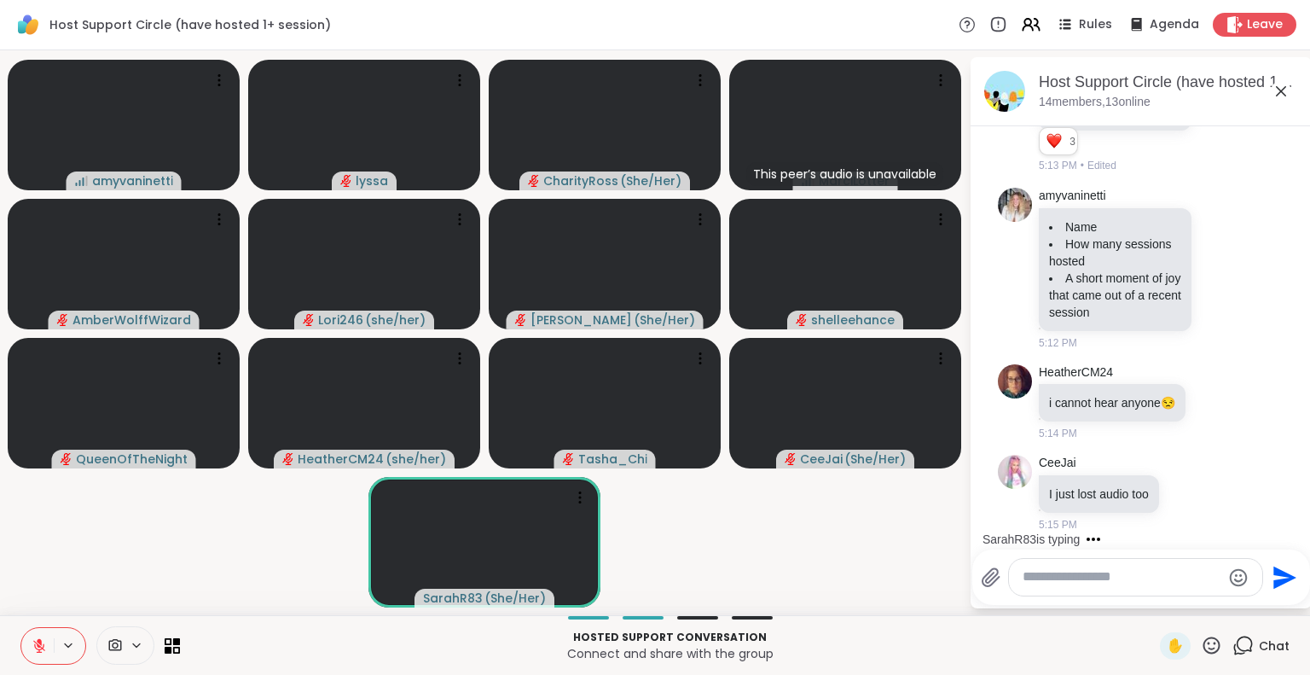
click at [1280, 93] on icon at bounding box center [1281, 91] width 20 height 20
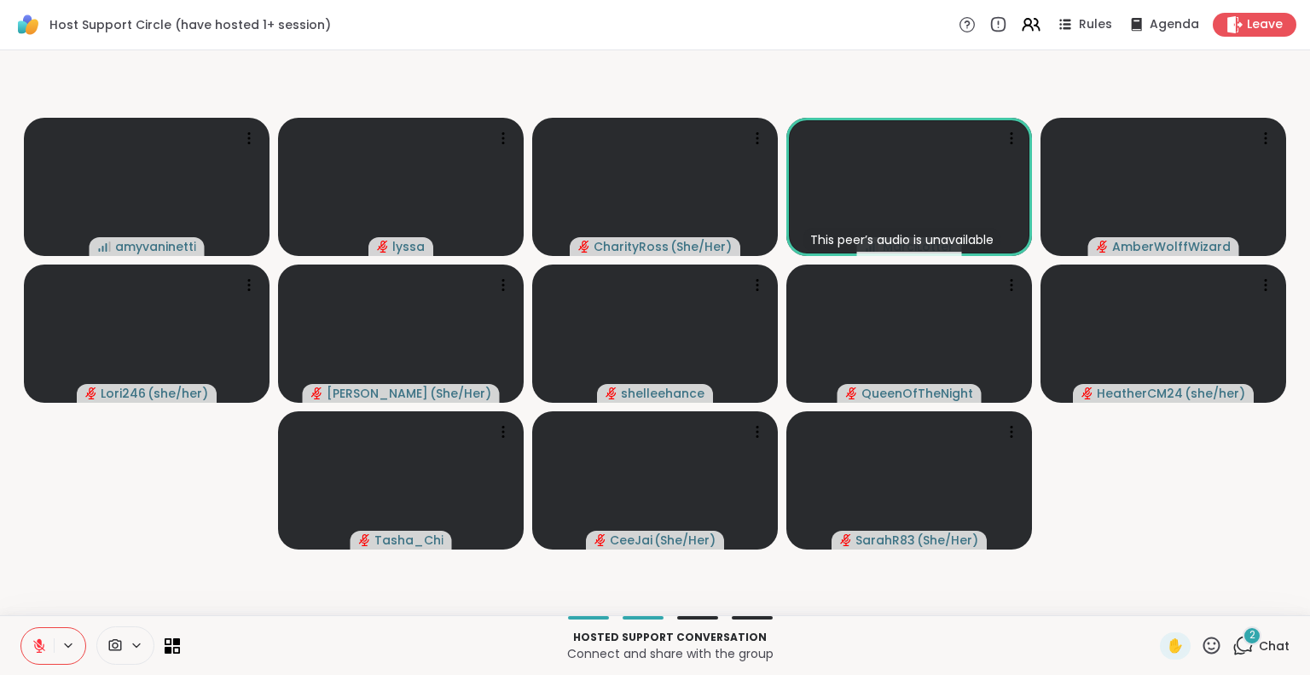
click at [1201, 638] on icon at bounding box center [1211, 645] width 21 height 21
click at [1232, 604] on div "🌟" at bounding box center [1236, 600] width 31 height 27
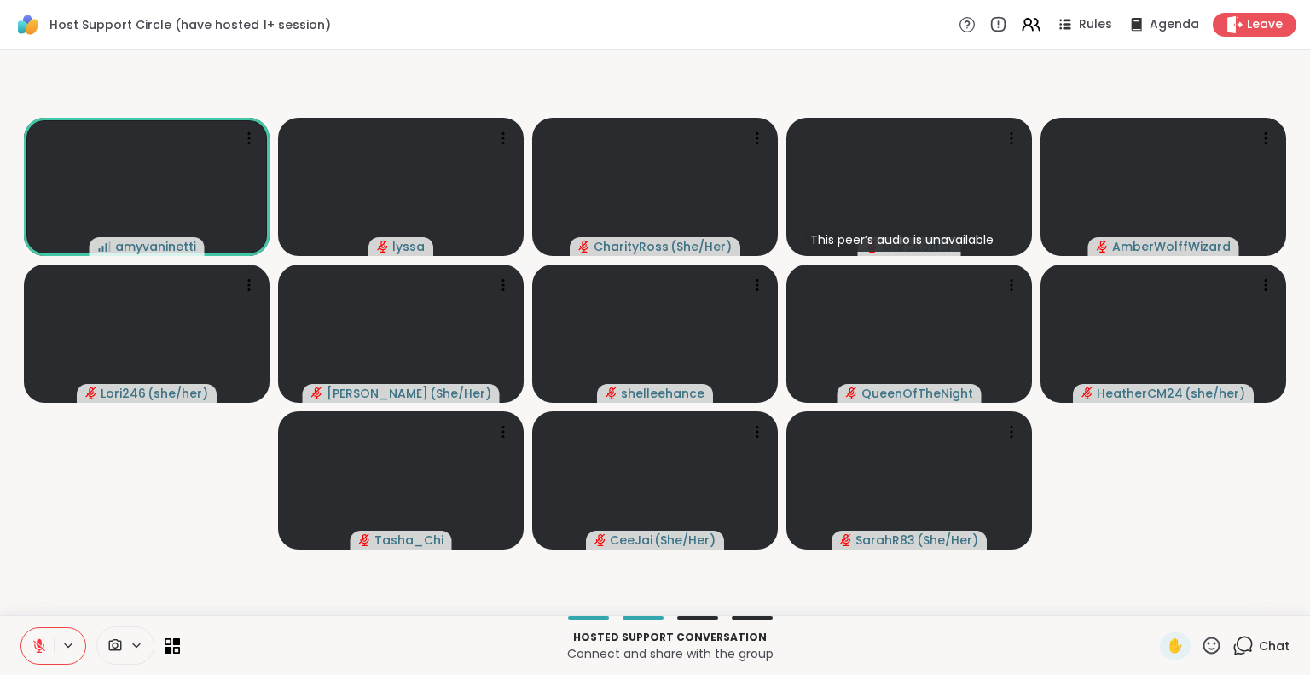
click at [1244, 641] on div "Chat" at bounding box center [1260, 645] width 57 height 27
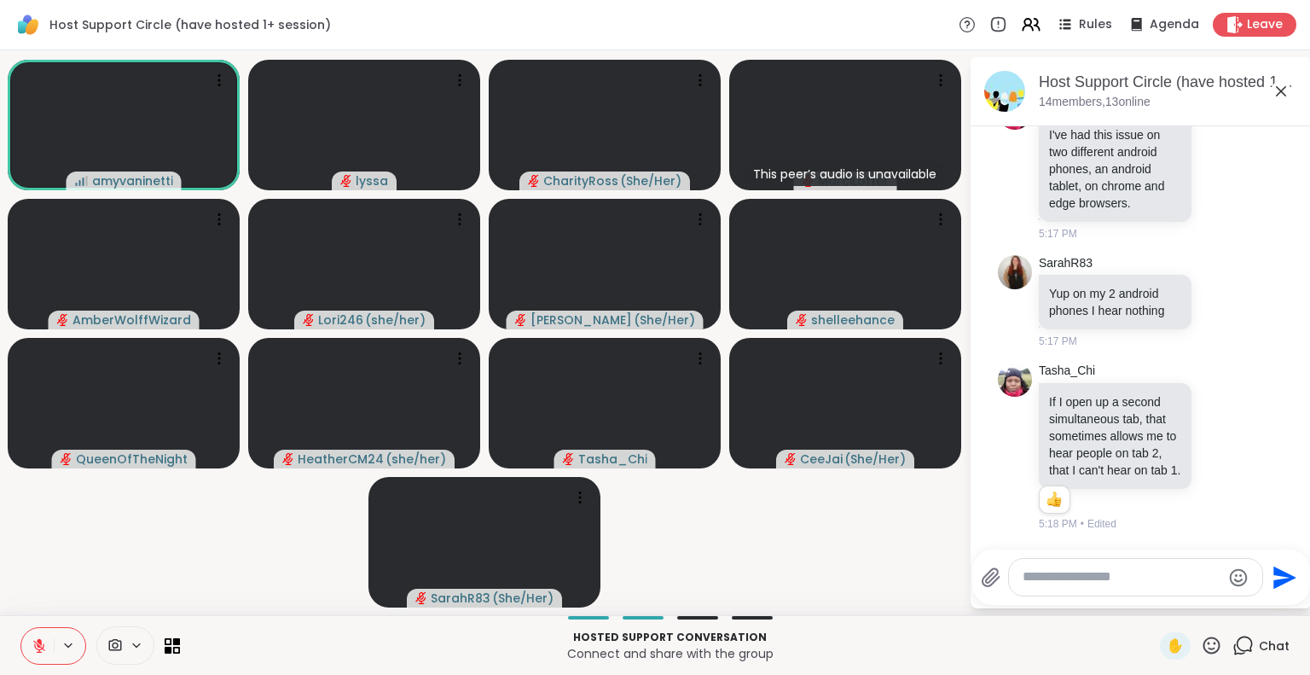
scroll to position [3207, 0]
click at [1144, 586] on textarea "Type your message" at bounding box center [1122, 577] width 199 height 18
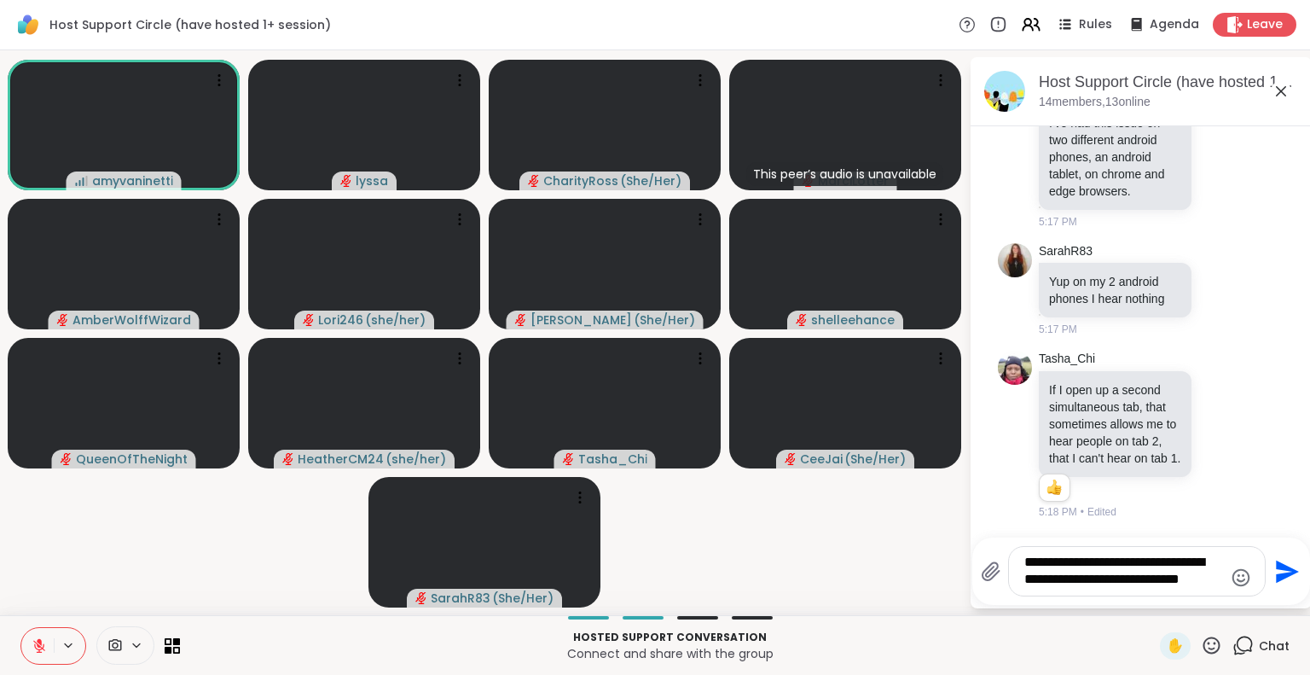
type textarea "**********"
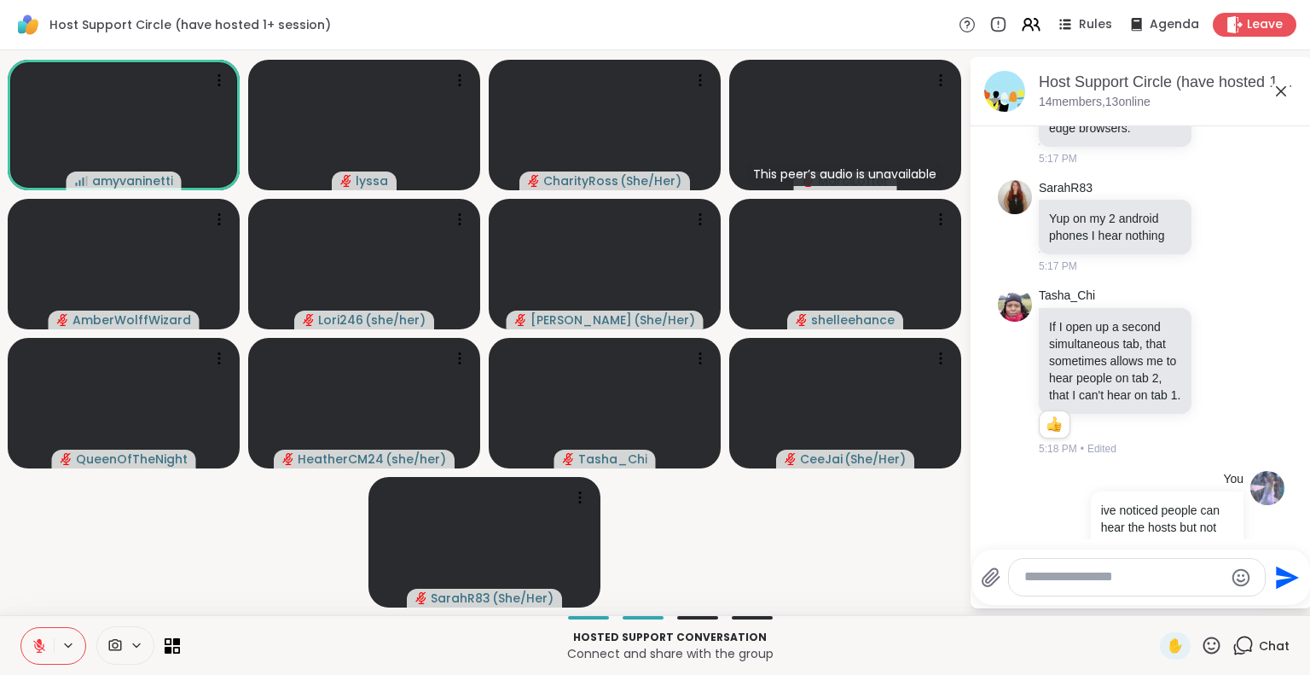
scroll to position [3349, 0]
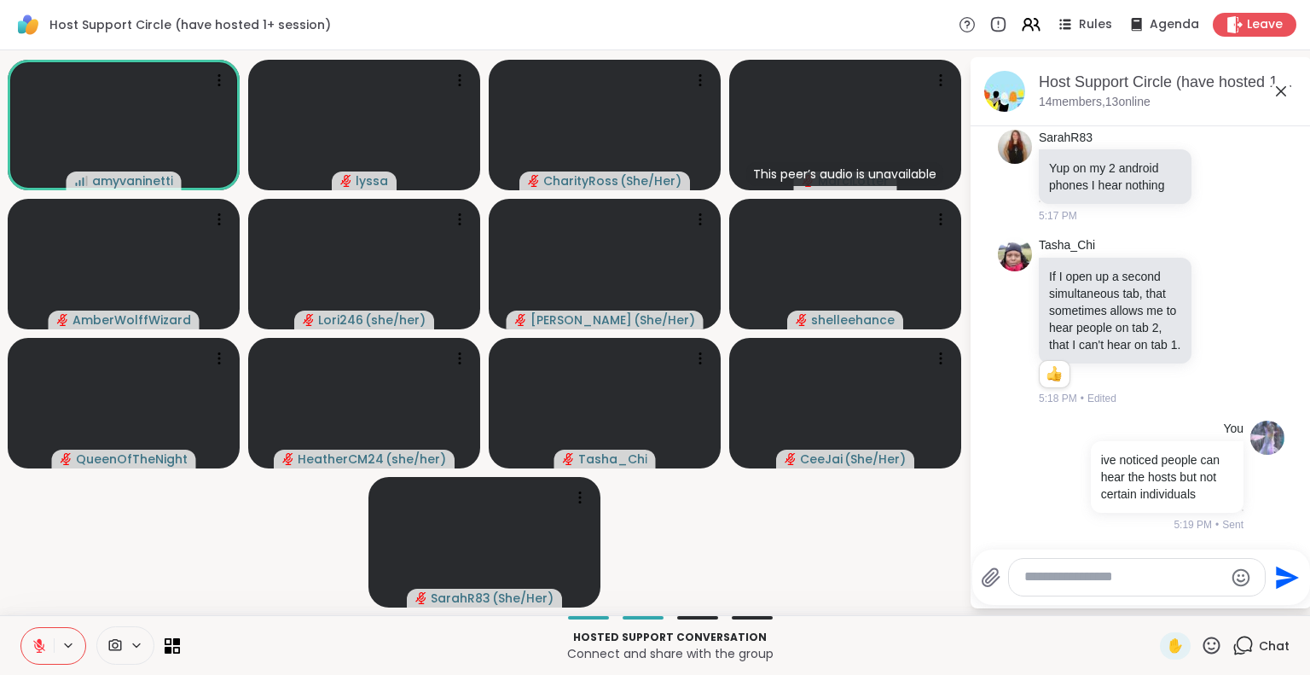
click at [1280, 84] on icon at bounding box center [1281, 91] width 20 height 20
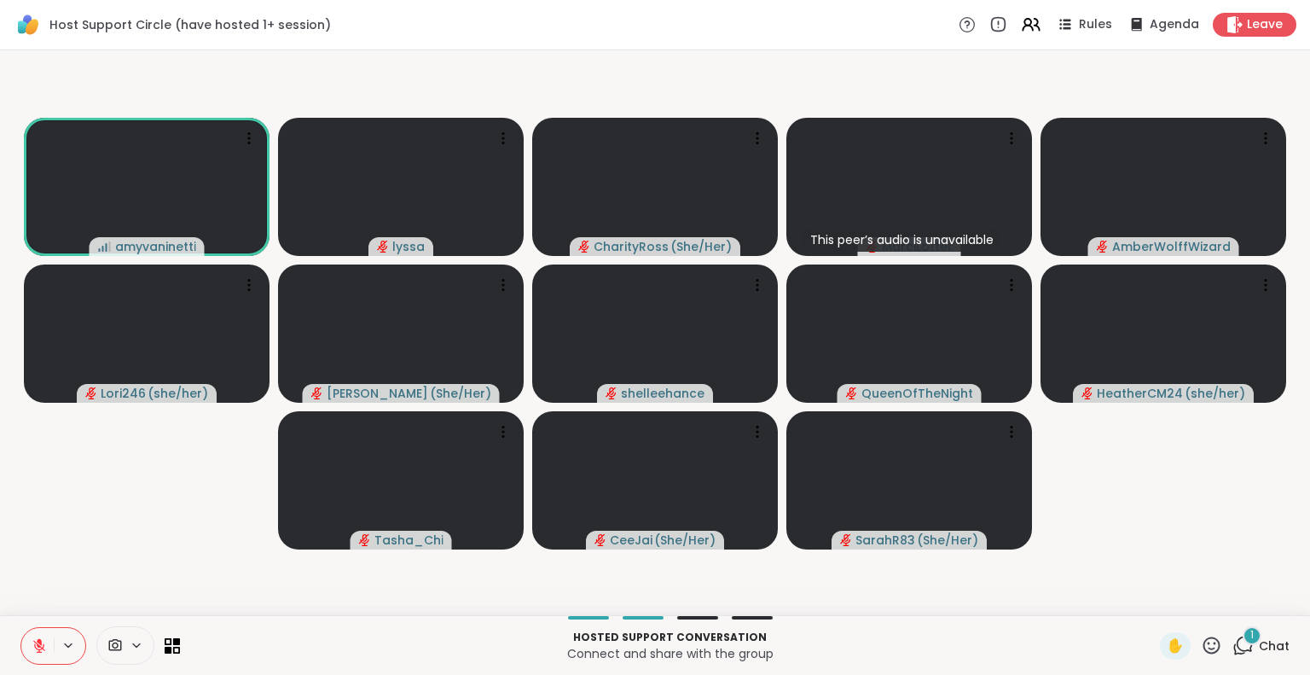
click at [1258, 654] on div "1 Chat" at bounding box center [1260, 645] width 57 height 27
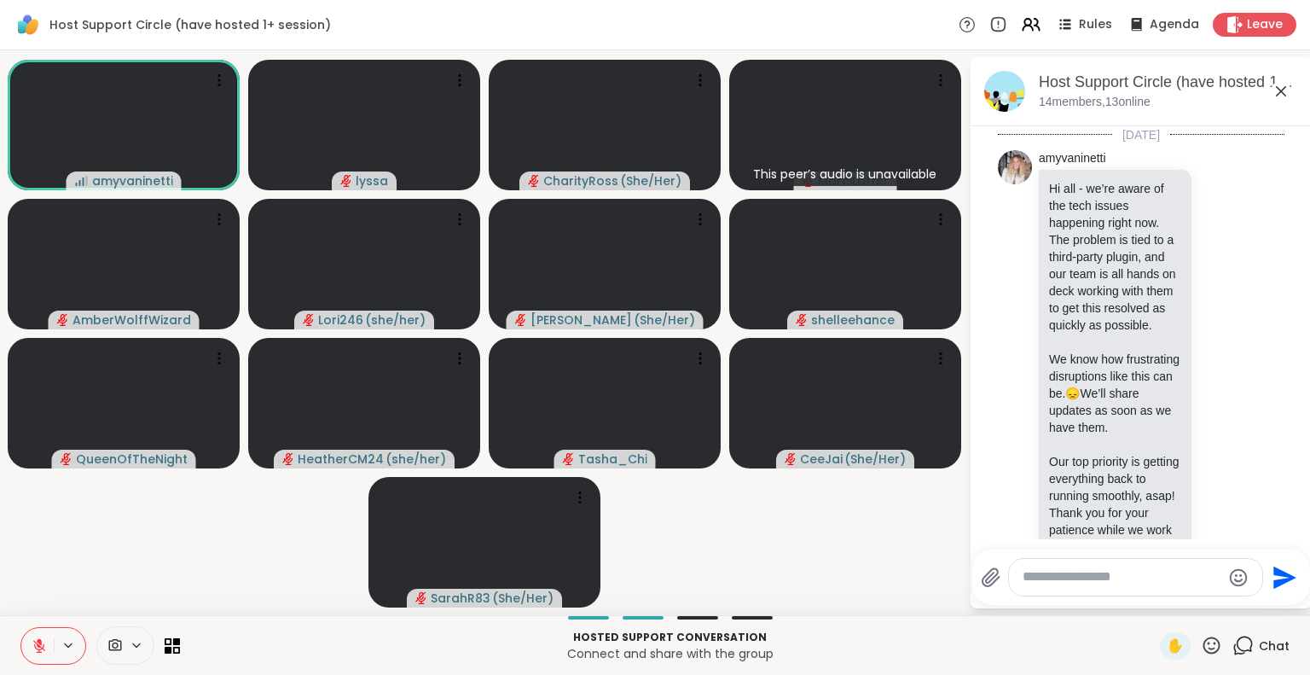
scroll to position [3556, 0]
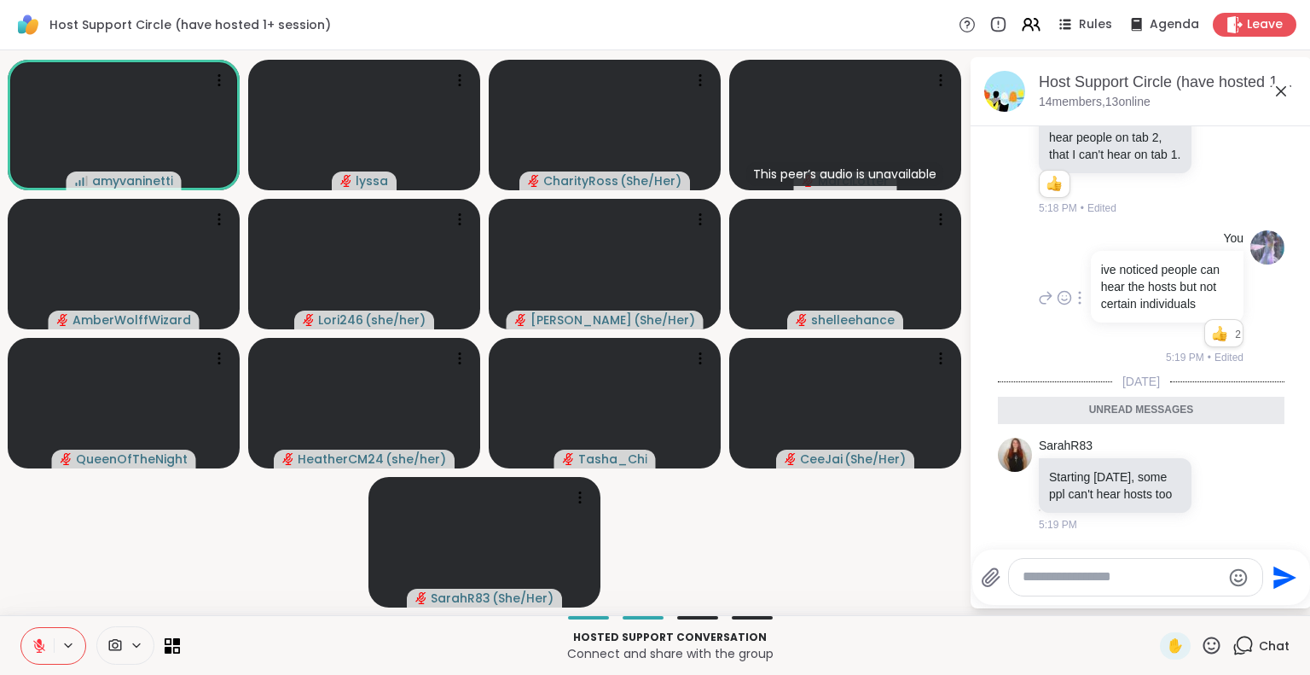
click at [1212, 326] on div "Reactions: like" at bounding box center [1219, 333] width 15 height 15
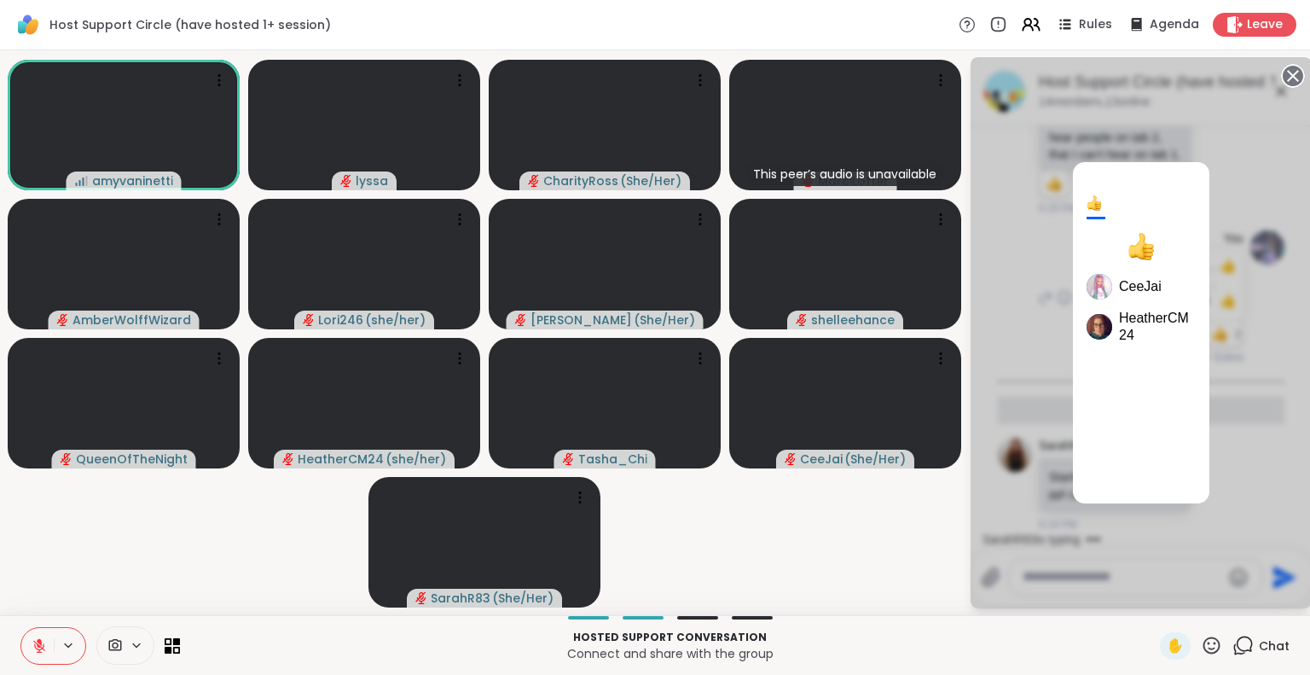
click at [1286, 74] on circle at bounding box center [1293, 76] width 20 height 20
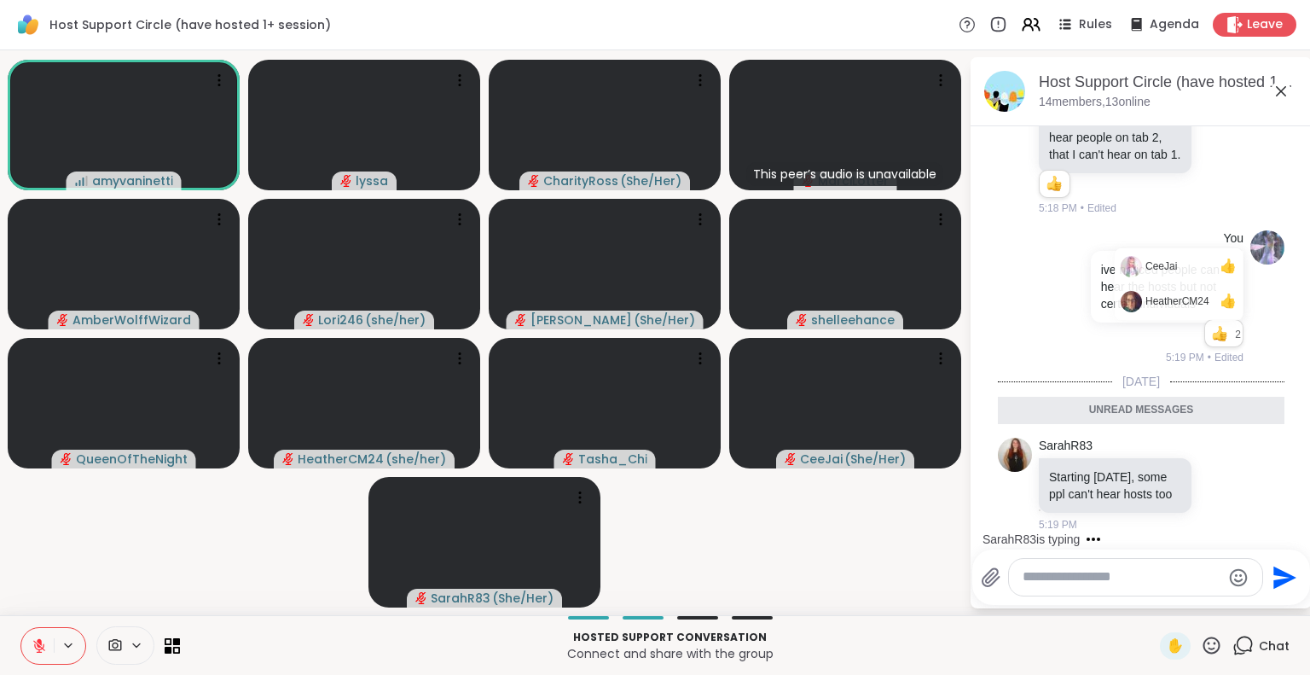
click at [1280, 90] on icon at bounding box center [1281, 91] width 10 height 10
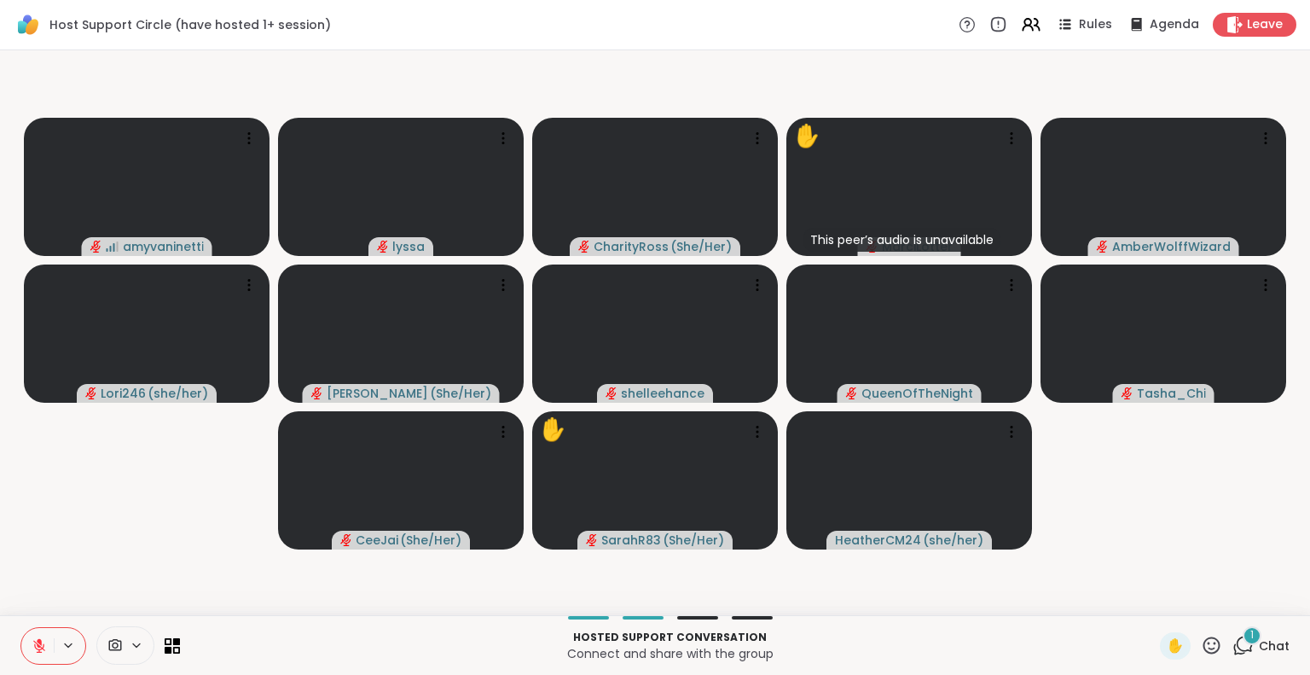
click at [1203, 649] on icon at bounding box center [1211, 644] width 17 height 17
click at [1153, 601] on span "❤️" at bounding box center [1161, 600] width 17 height 20
click at [1201, 647] on icon at bounding box center [1211, 645] width 21 height 21
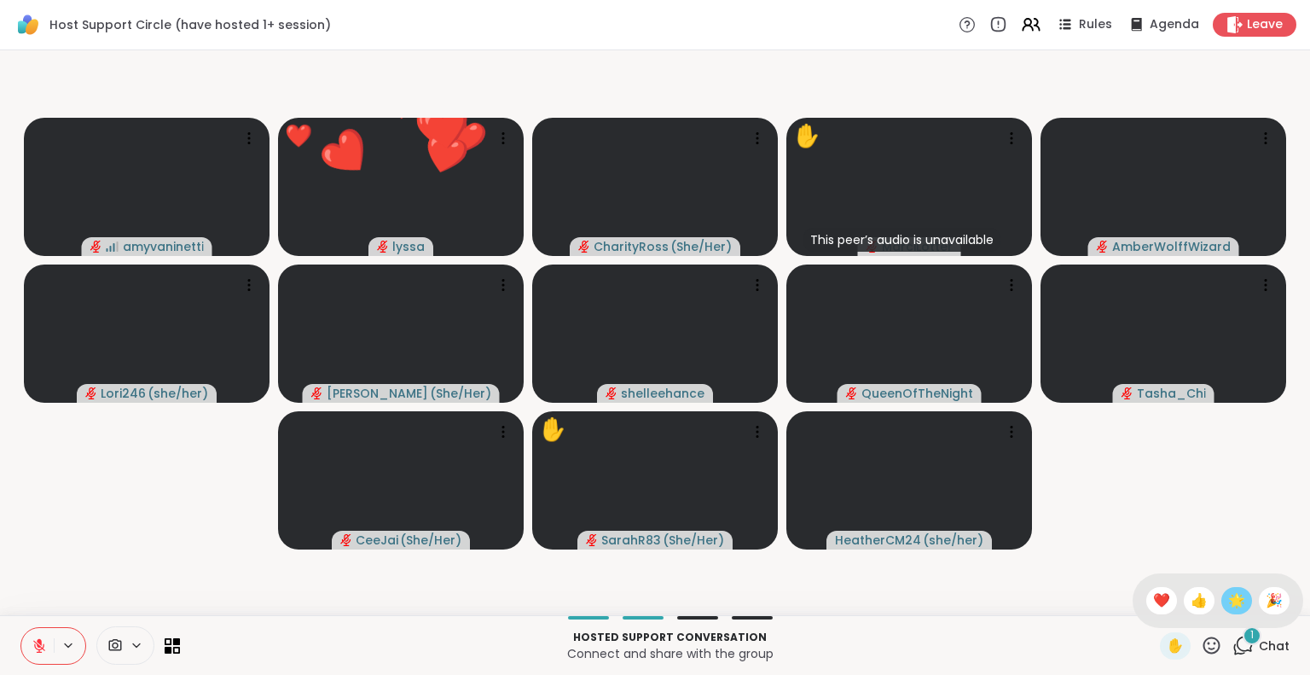
click at [1228, 607] on span "🌟" at bounding box center [1236, 600] width 17 height 20
click at [1201, 646] on icon at bounding box center [1211, 645] width 21 height 21
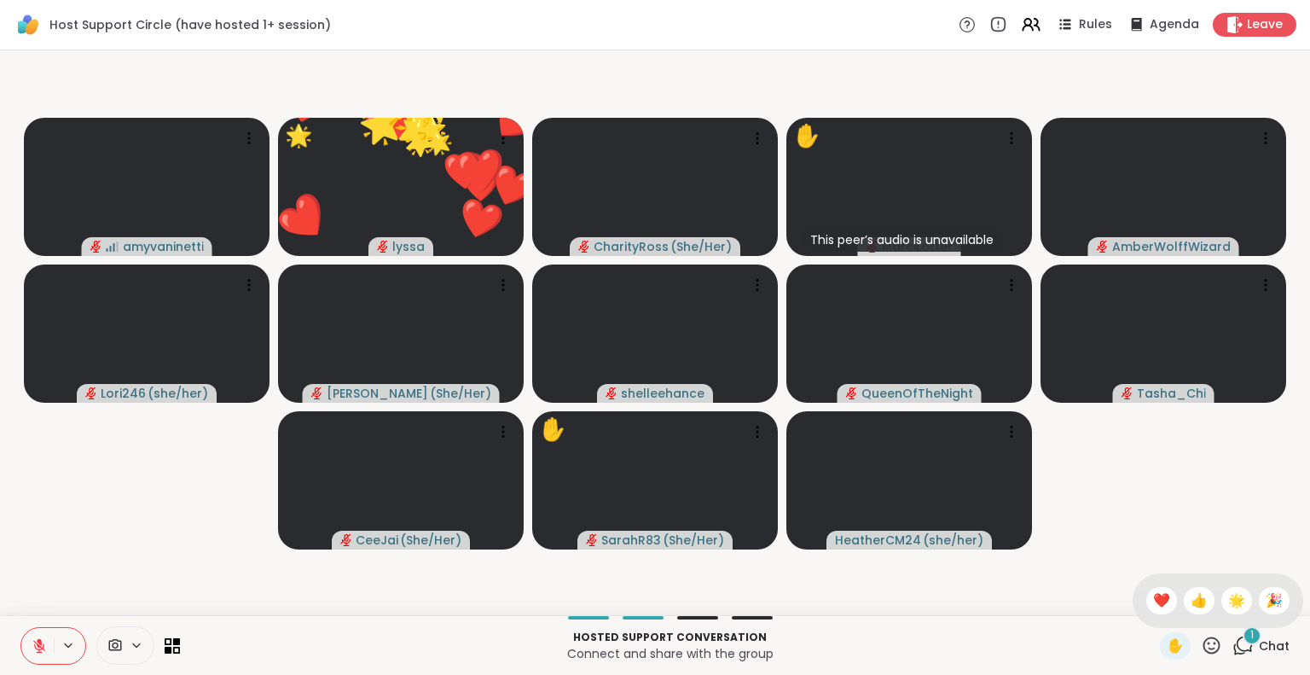
click at [1266, 594] on span "🎉" at bounding box center [1274, 600] width 17 height 20
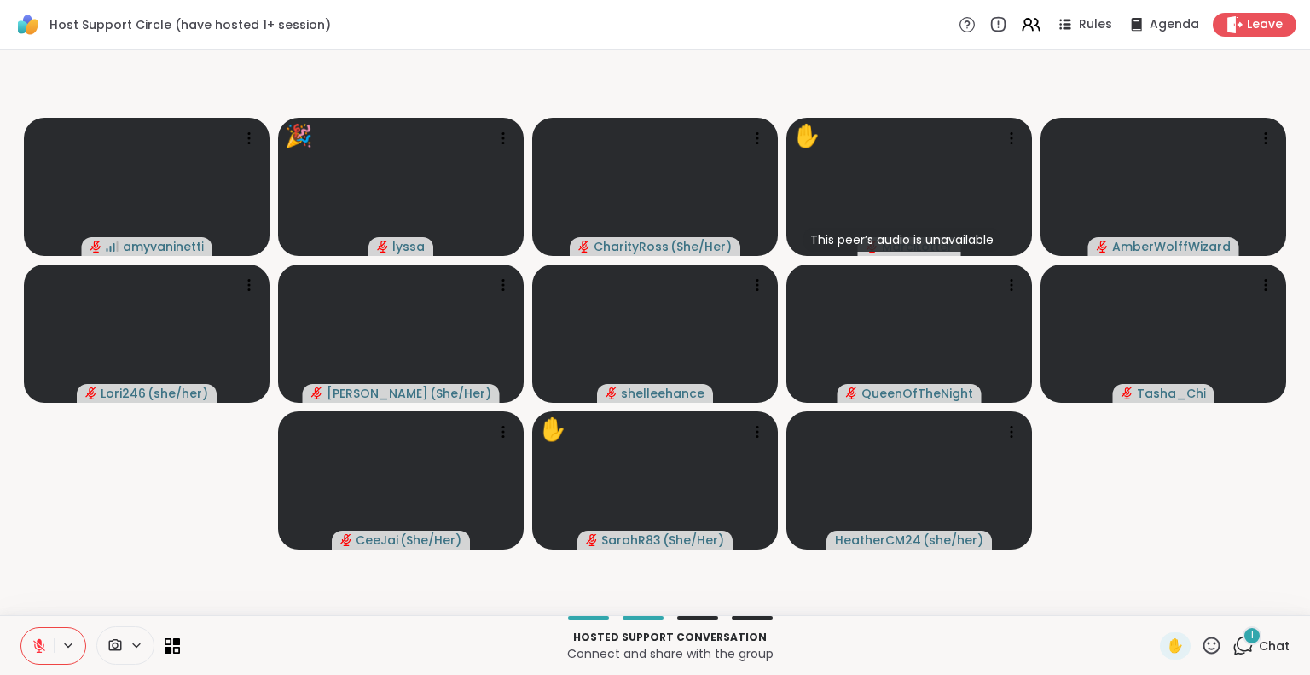
click at [34, 646] on icon at bounding box center [39, 645] width 15 height 15
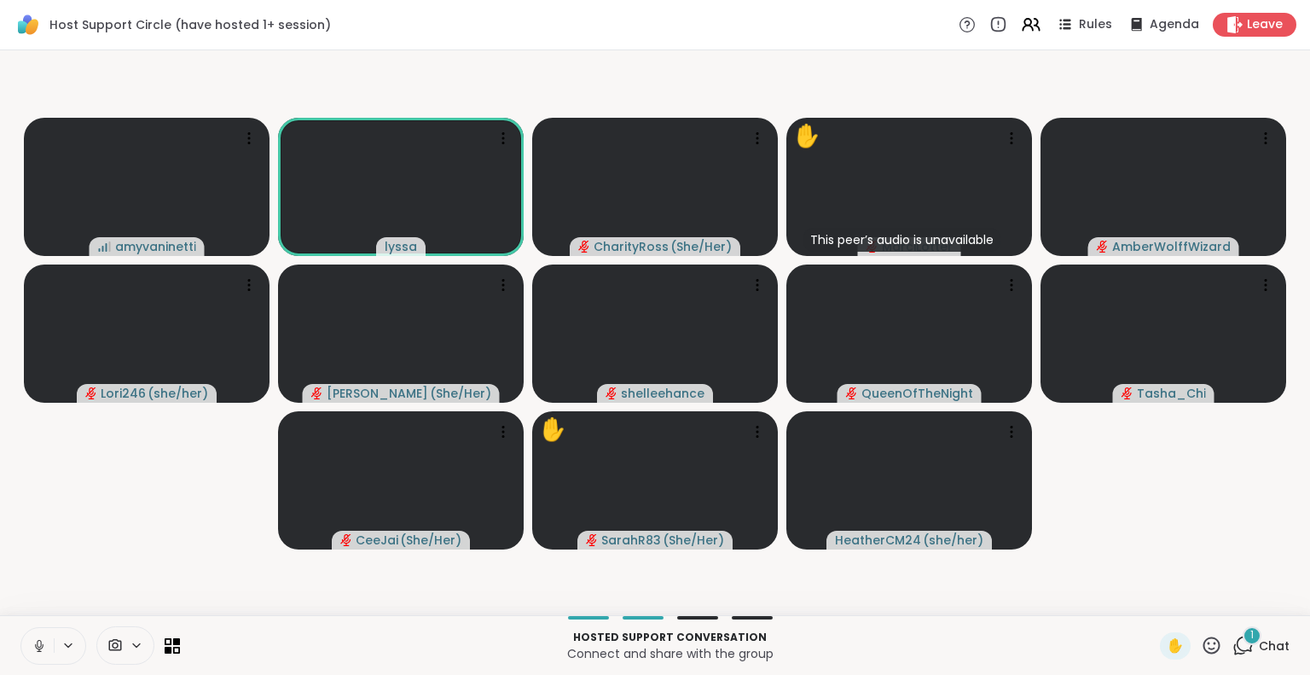
click at [35, 638] on icon at bounding box center [39, 645] width 15 height 15
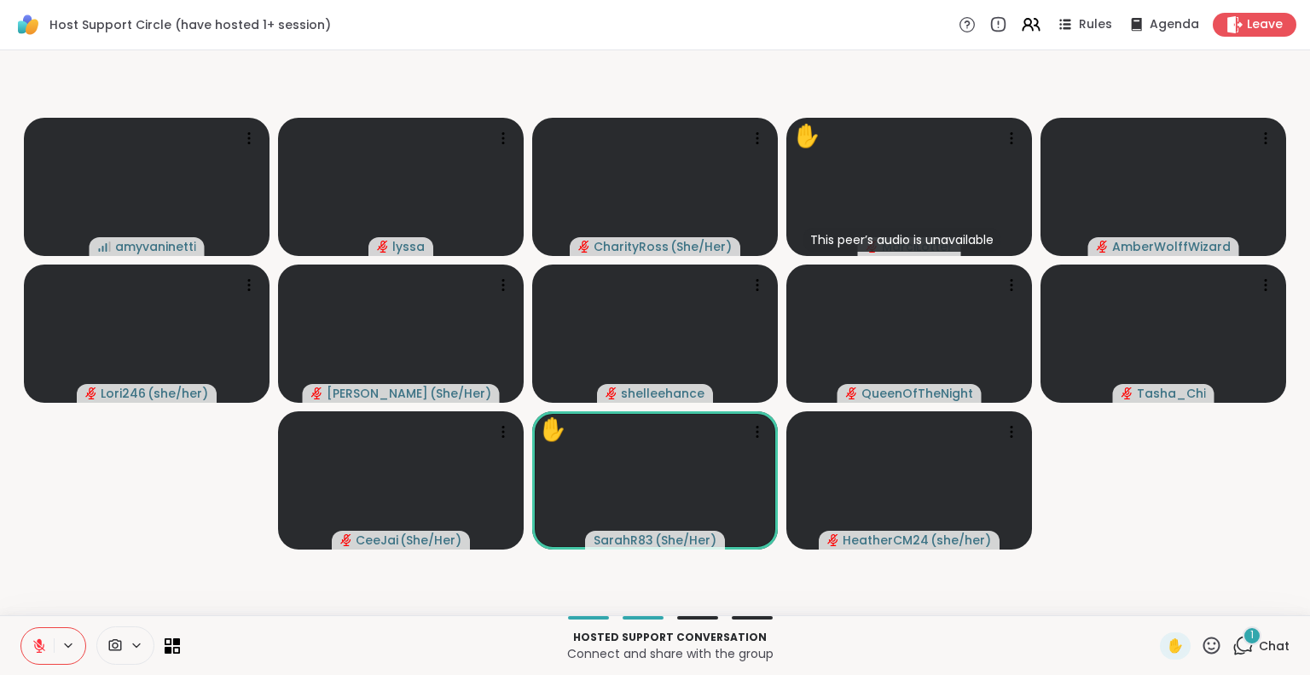
click at [1250, 628] on span "1" at bounding box center [1251, 635] width 3 height 14
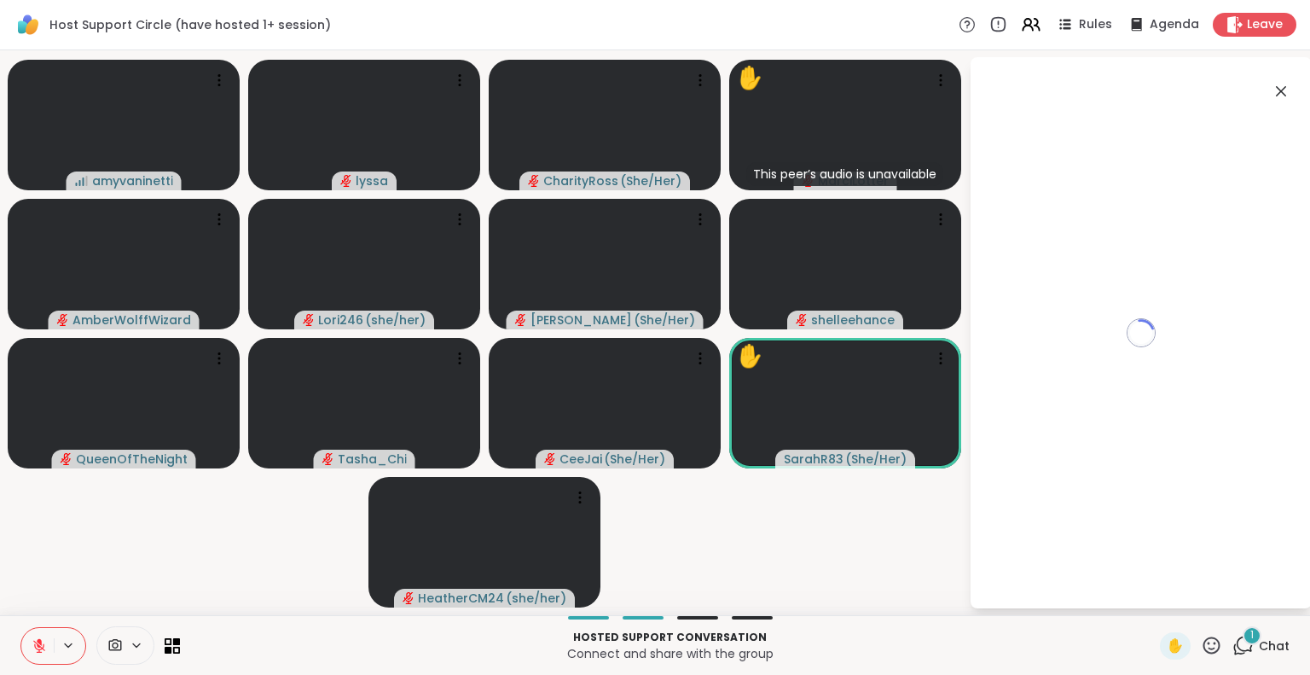
click at [1135, 583] on div "Loading..." at bounding box center [1141, 332] width 341 height 551
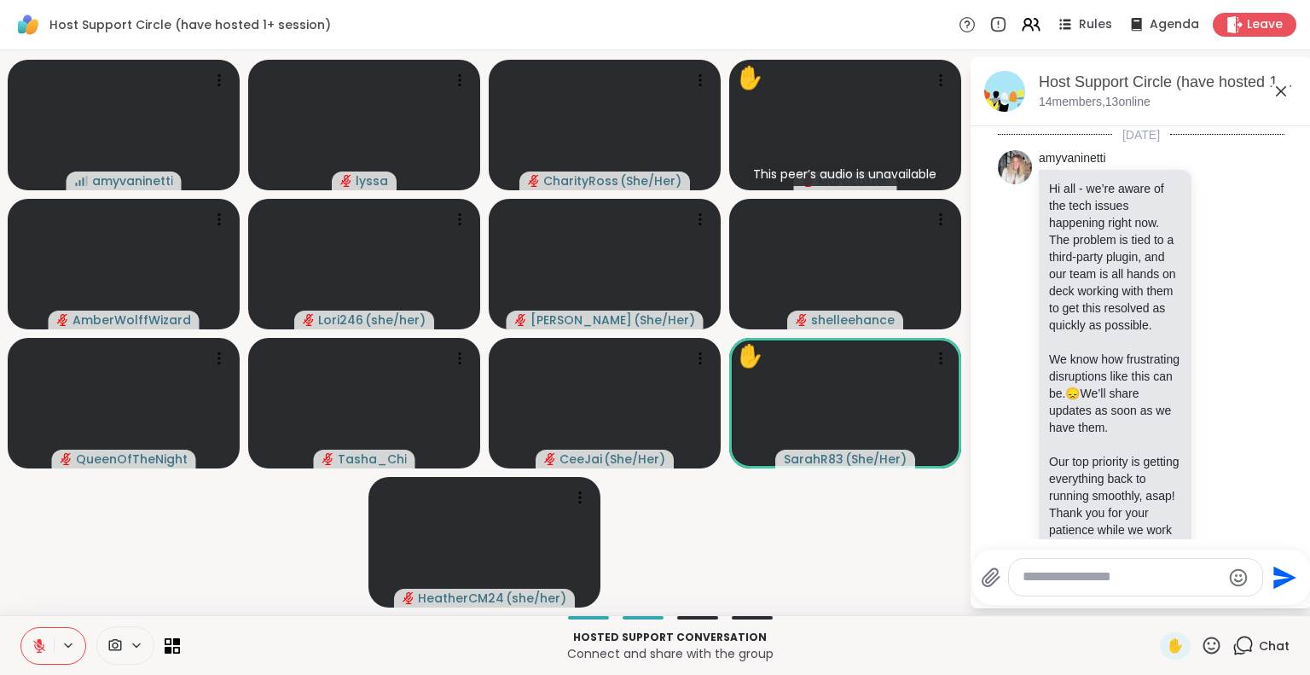
scroll to position [3688, 0]
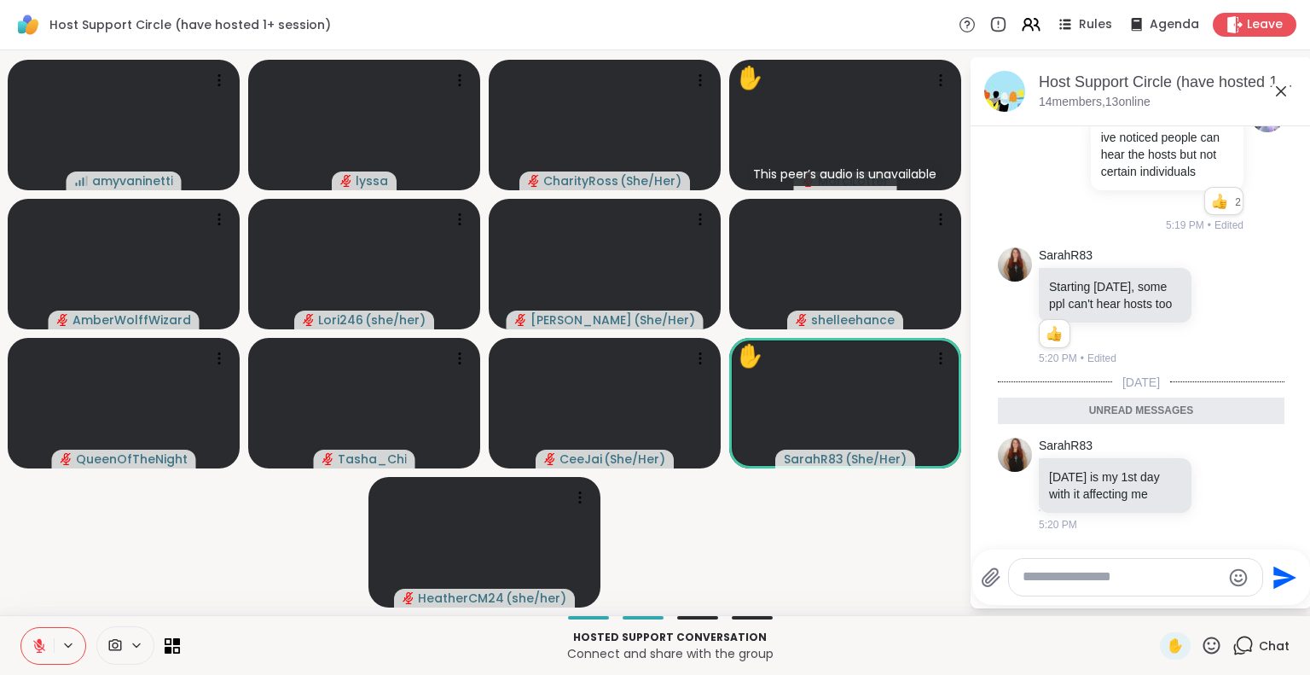
click at [1119, 577] on textarea "Type your message" at bounding box center [1122, 577] width 199 height 18
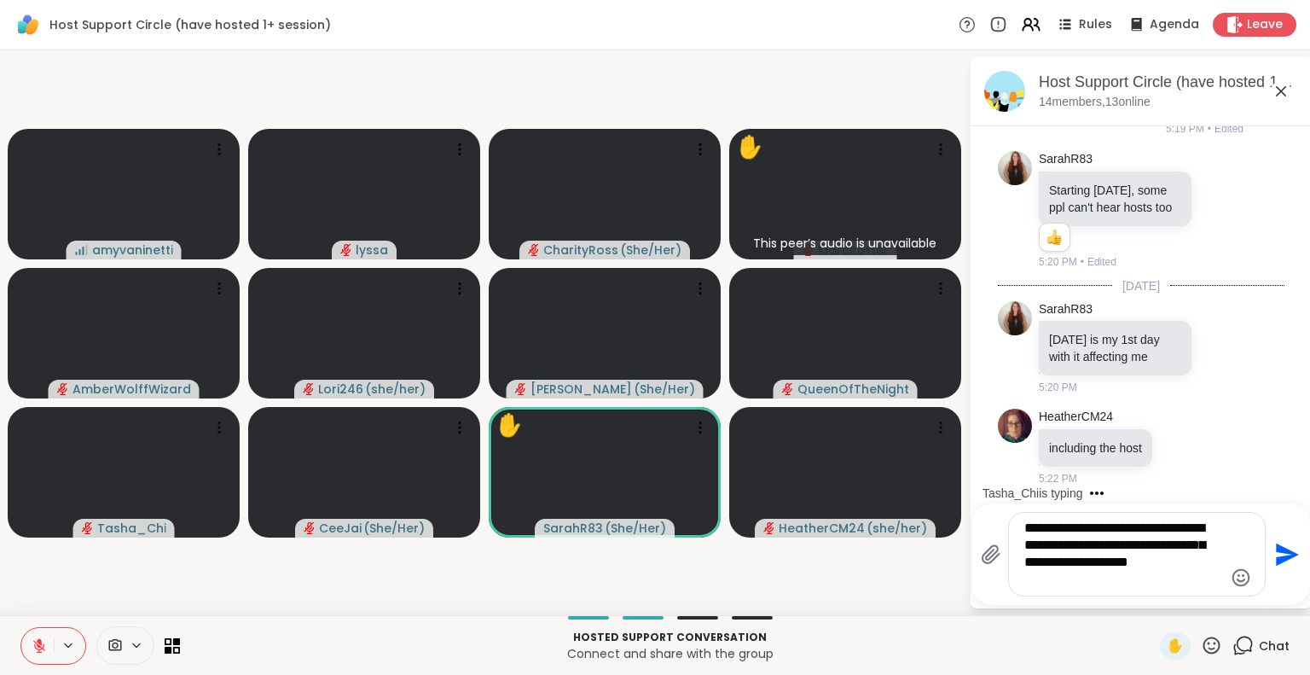
scroll to position [3784, 0]
click at [1191, 528] on textarea "**********" at bounding box center [1123, 553] width 199 height 69
click at [1186, 525] on textarea "**********" at bounding box center [1123, 553] width 199 height 69
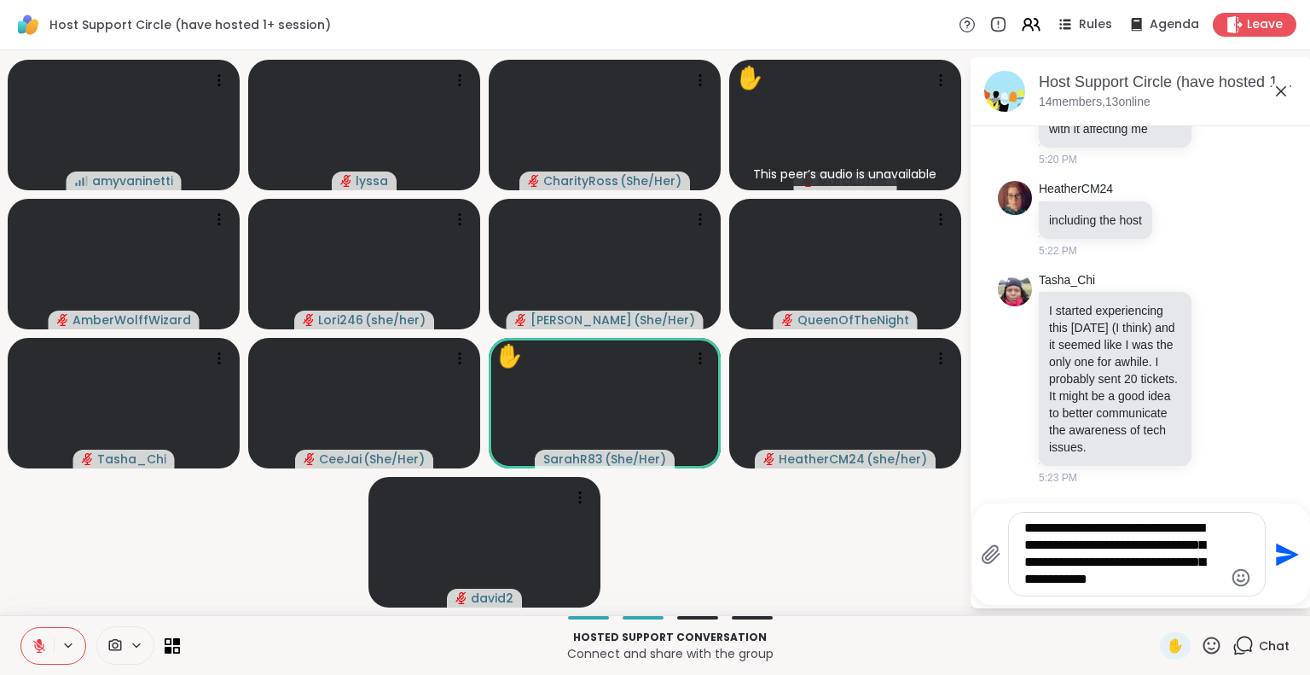
click at [1061, 578] on textarea "**********" at bounding box center [1123, 553] width 199 height 69
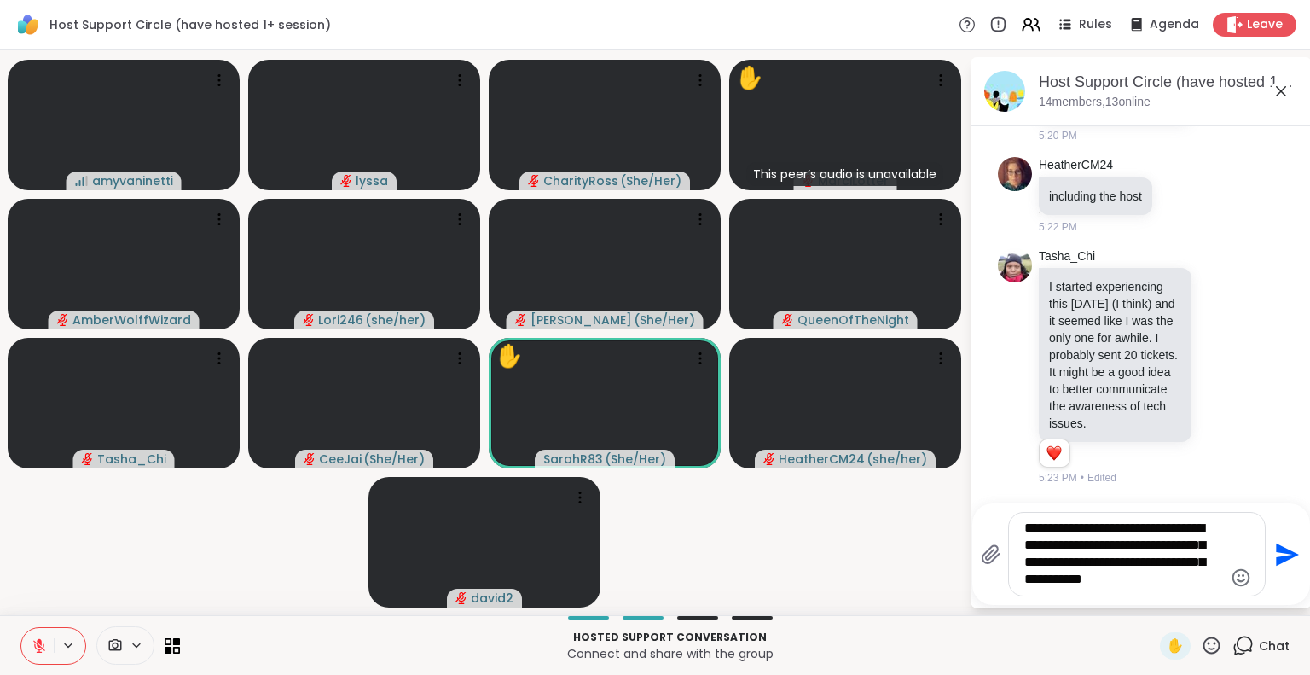
type textarea "**********"
click at [1161, 581] on textarea "**********" at bounding box center [1123, 553] width 199 height 69
click at [1201, 586] on textarea "**********" at bounding box center [1123, 553] width 199 height 69
click at [1199, 566] on textarea "**********" at bounding box center [1123, 553] width 199 height 69
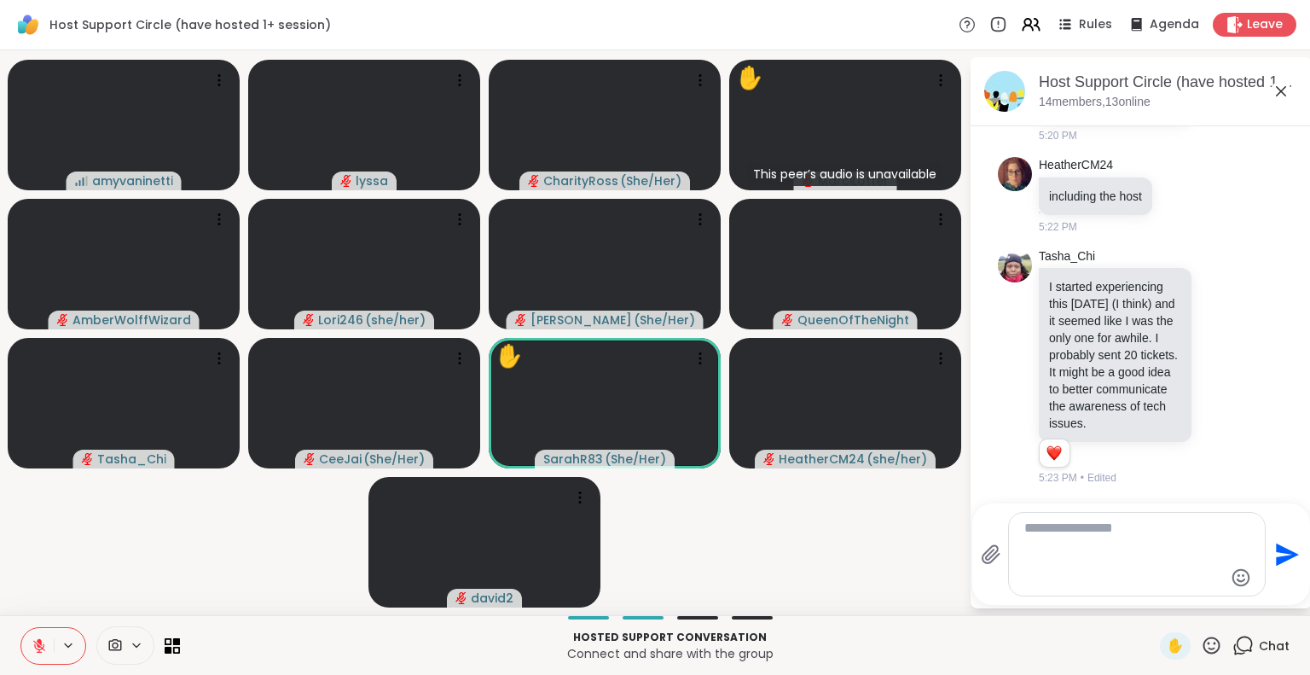
scroll to position [4200, 0]
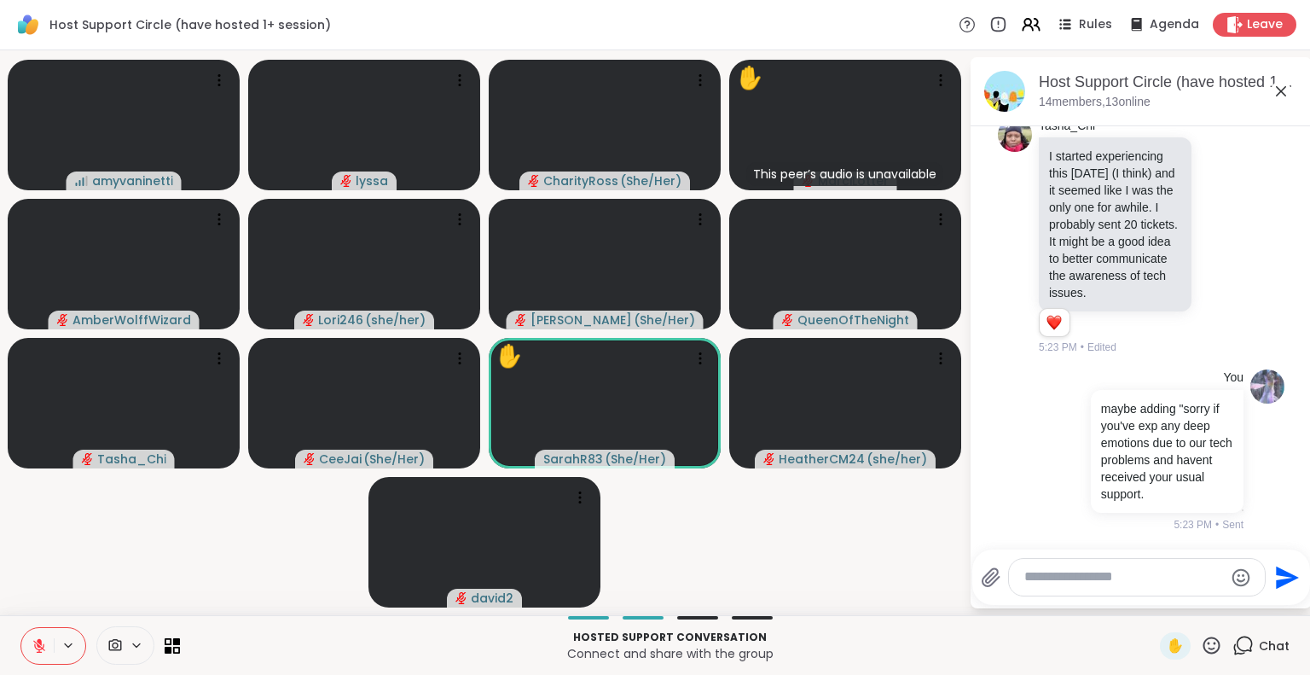
click at [1203, 642] on icon at bounding box center [1211, 644] width 17 height 17
click at [1153, 600] on span "❤️" at bounding box center [1161, 600] width 17 height 20
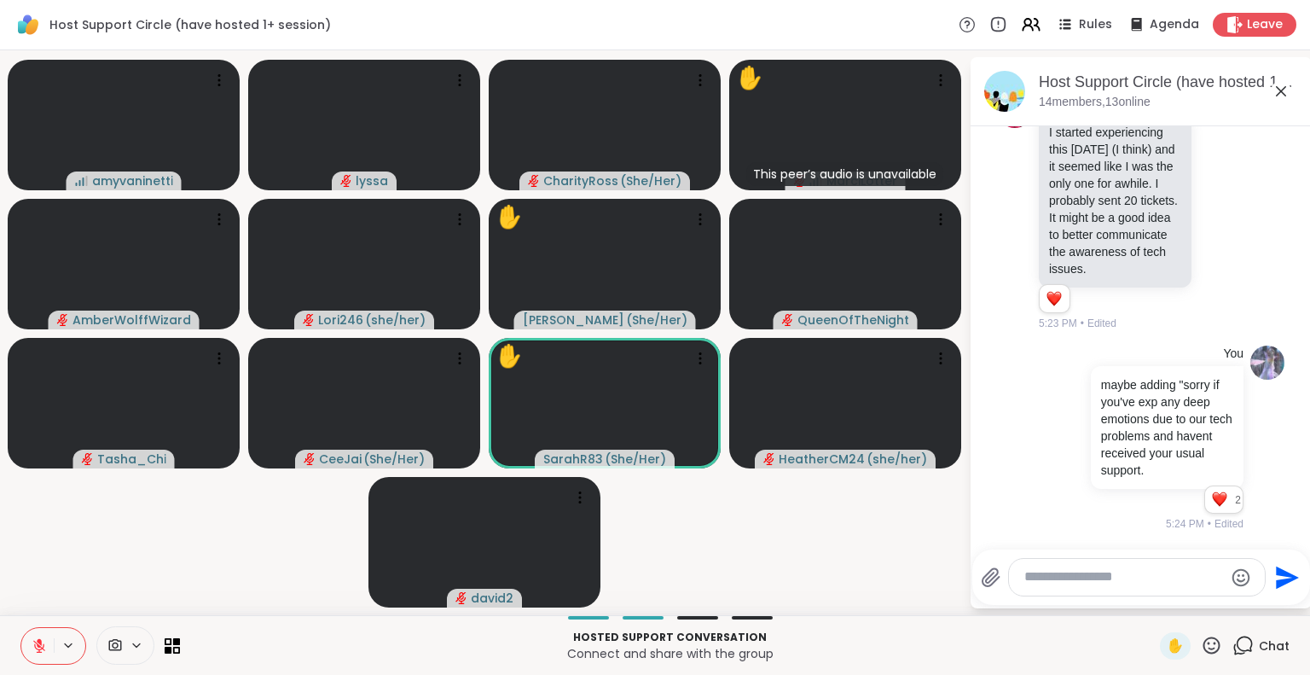
click at [1276, 88] on icon at bounding box center [1281, 91] width 20 height 20
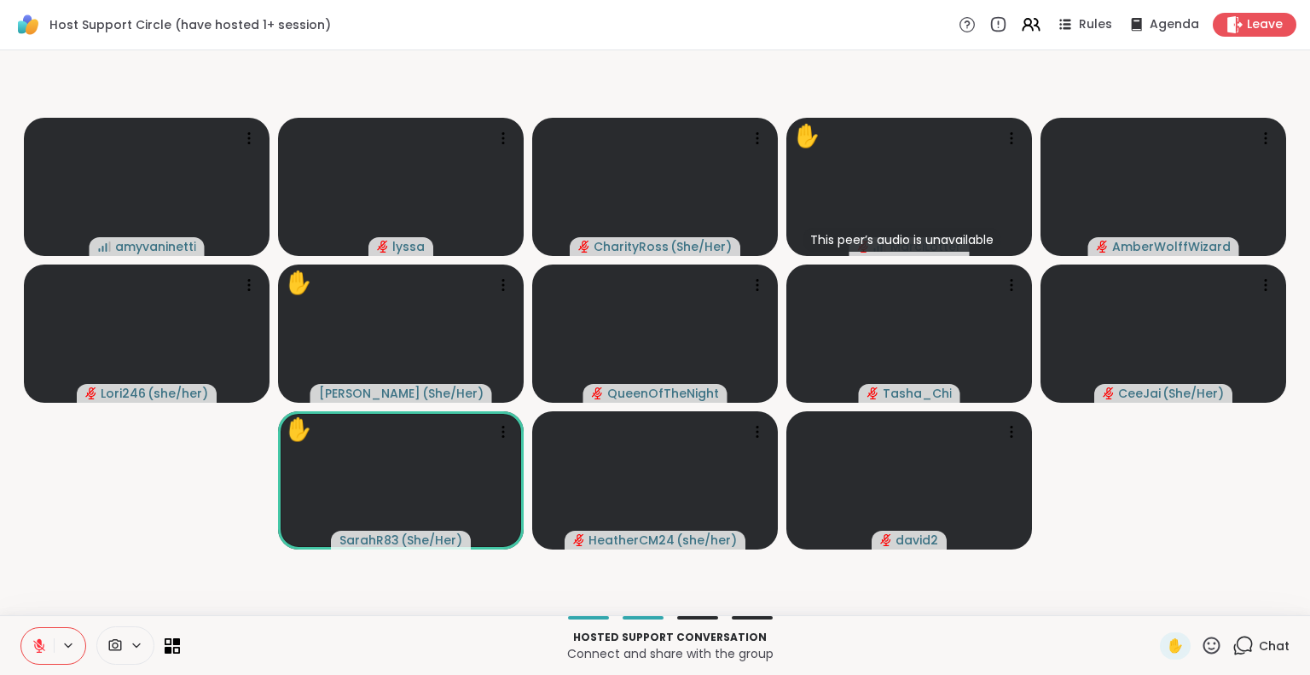
click at [1242, 626] on div "Hosted support conversation Connect and share with the group ✋ Chat" at bounding box center [655, 645] width 1310 height 60
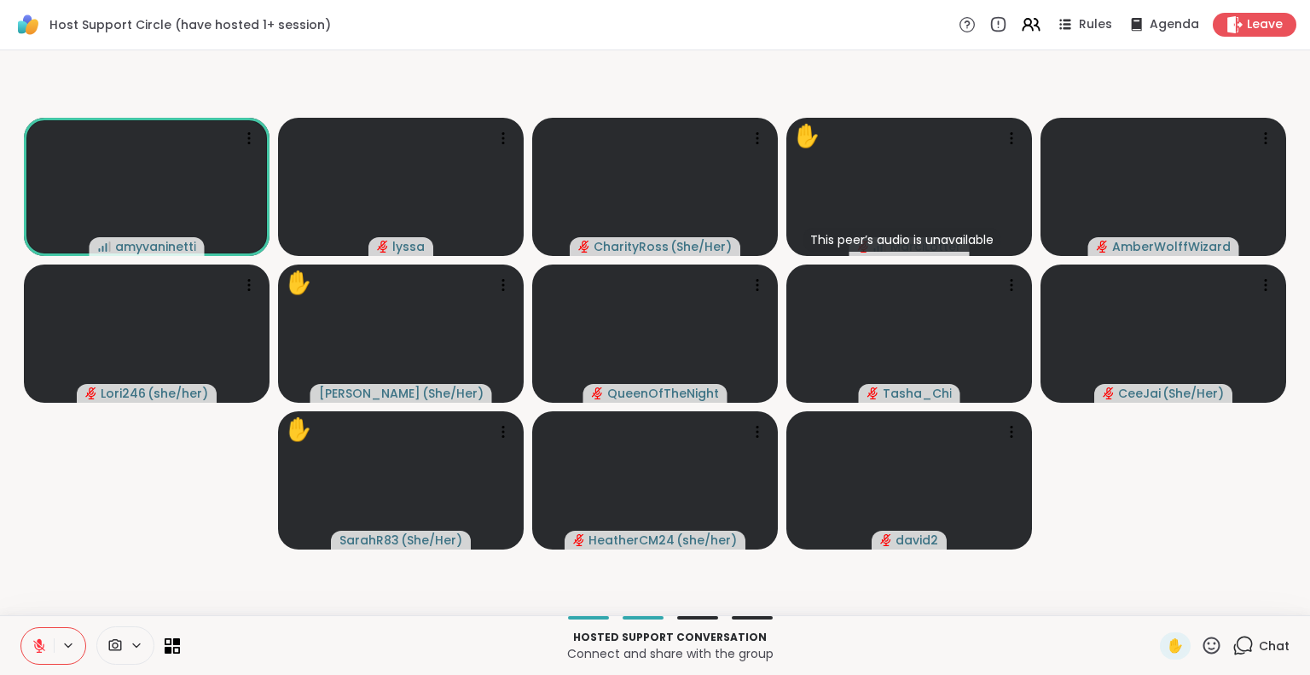
click at [1243, 637] on div "Chat" at bounding box center [1260, 645] width 57 height 27
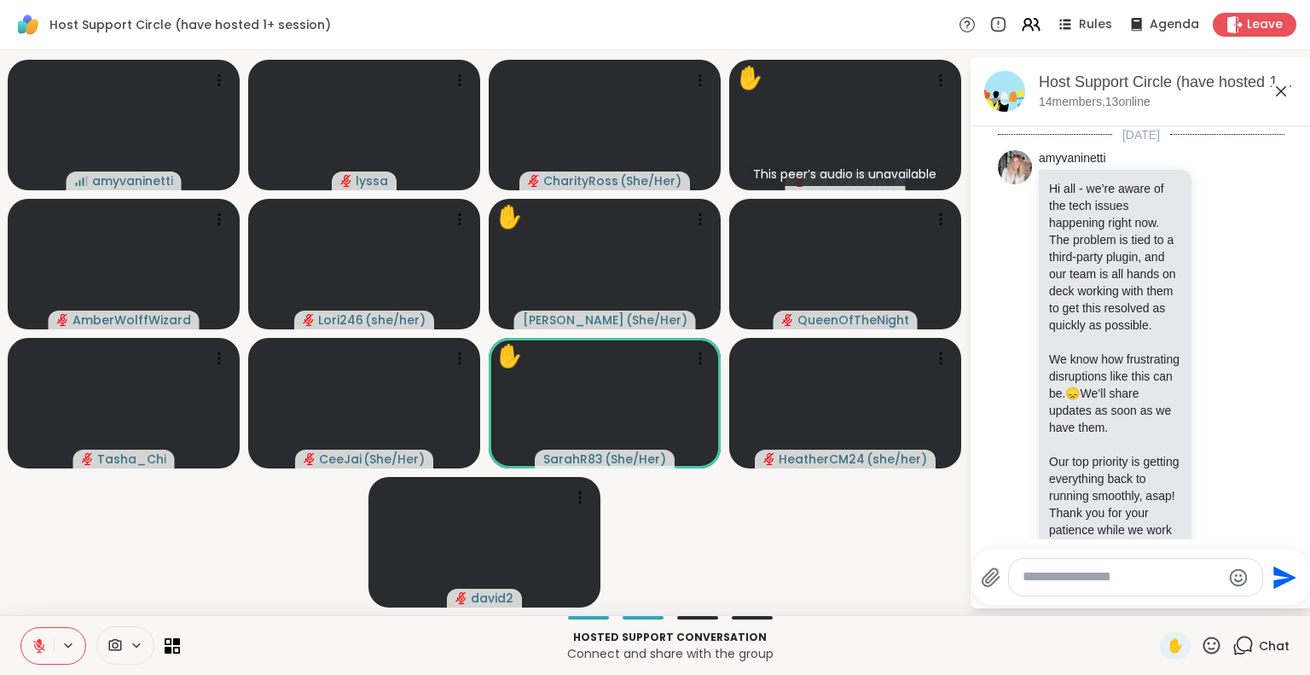
scroll to position [4207, 0]
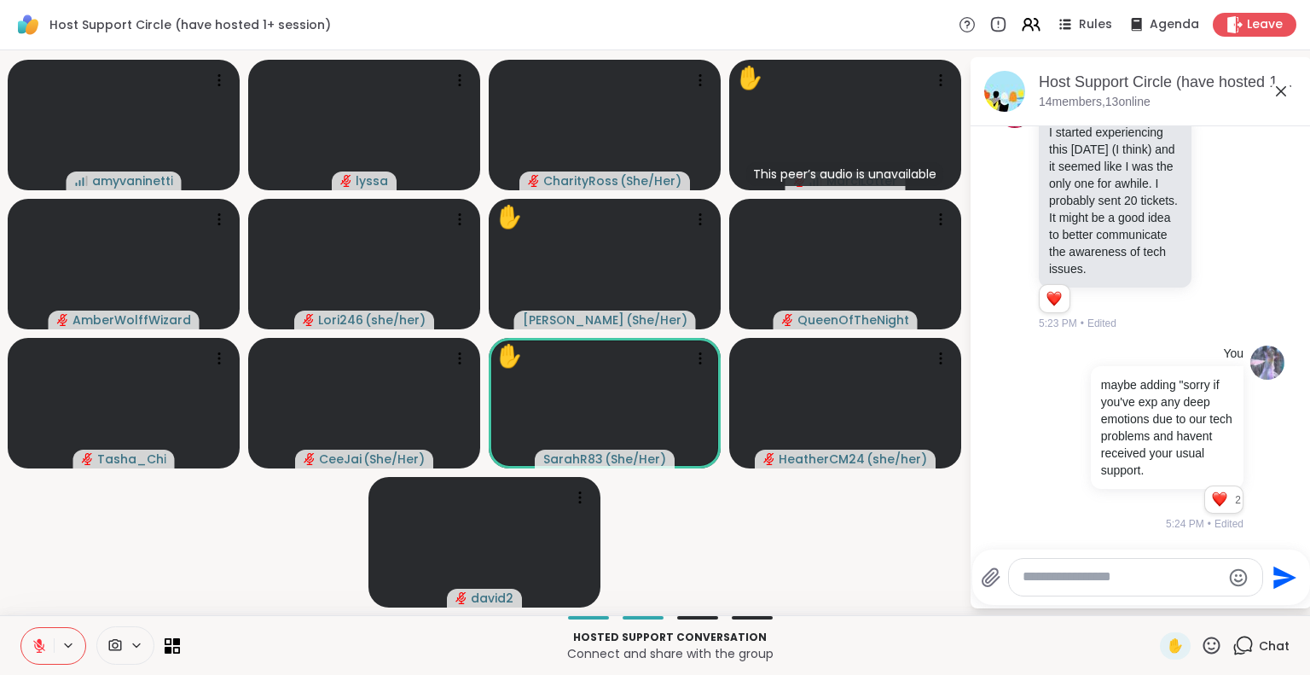
click at [1164, 572] on textarea "Type your message" at bounding box center [1122, 577] width 199 height 18
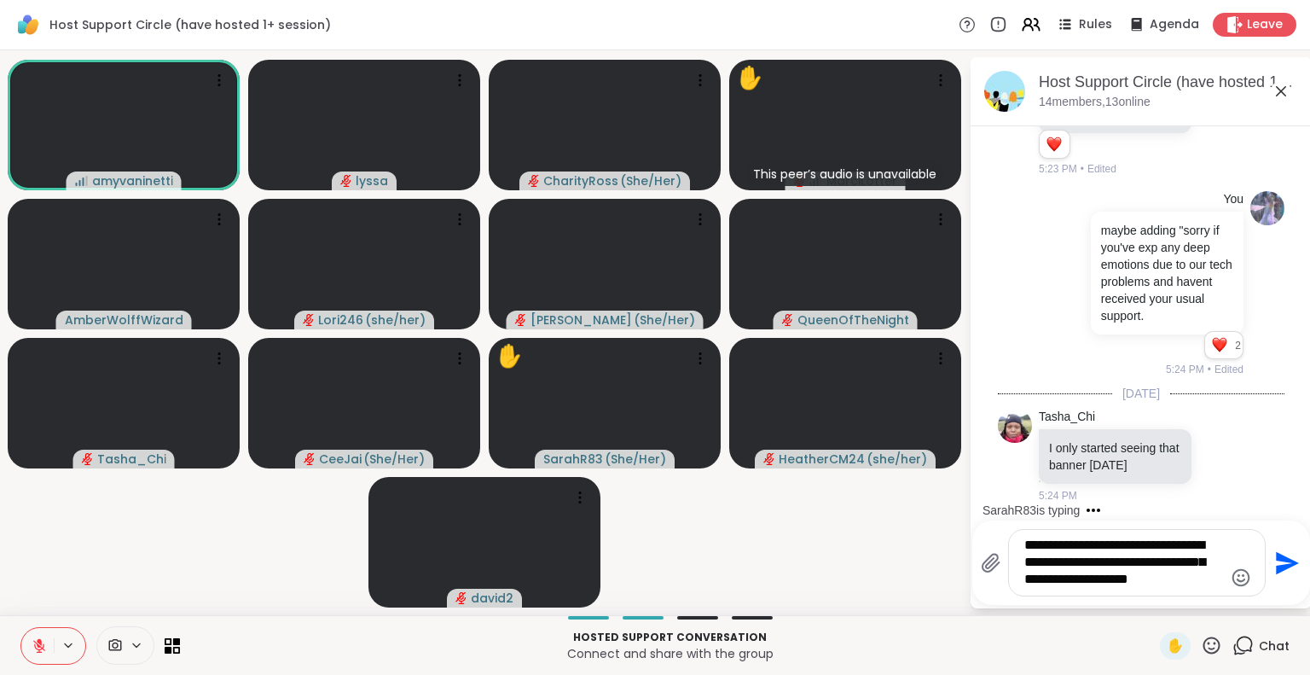
scroll to position [4384, 0]
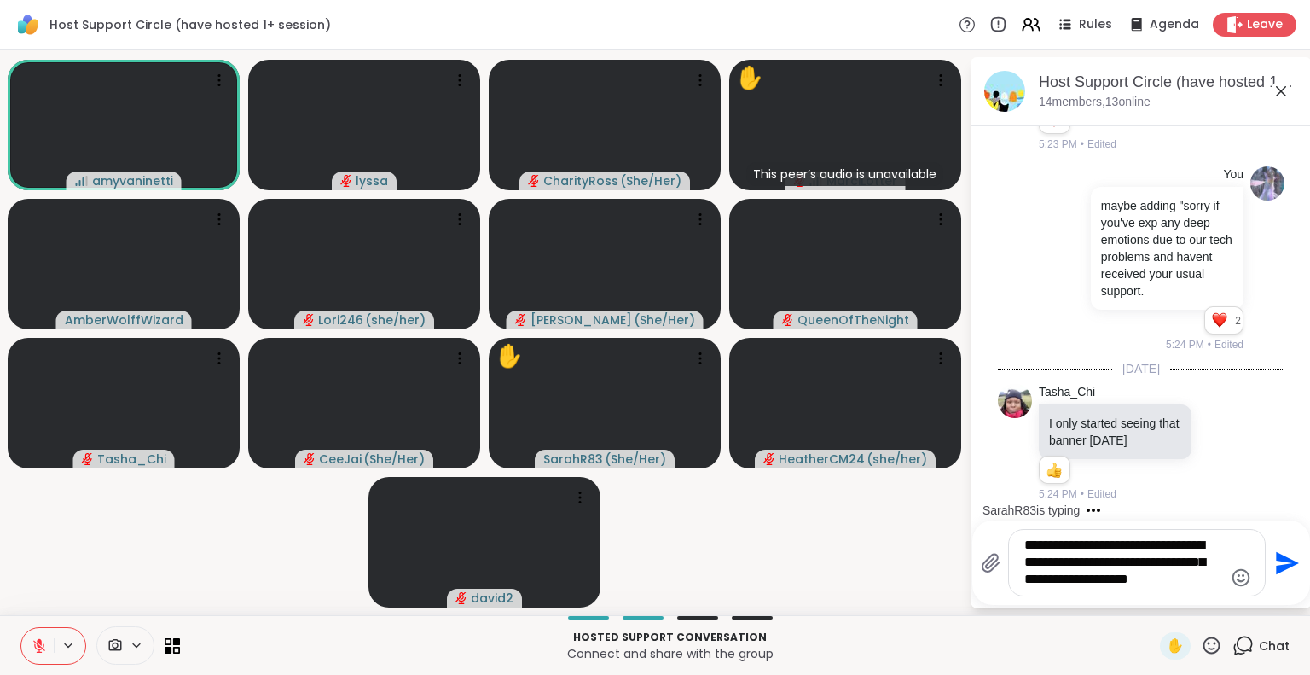
click at [1127, 543] on textarea "**********" at bounding box center [1123, 562] width 199 height 52
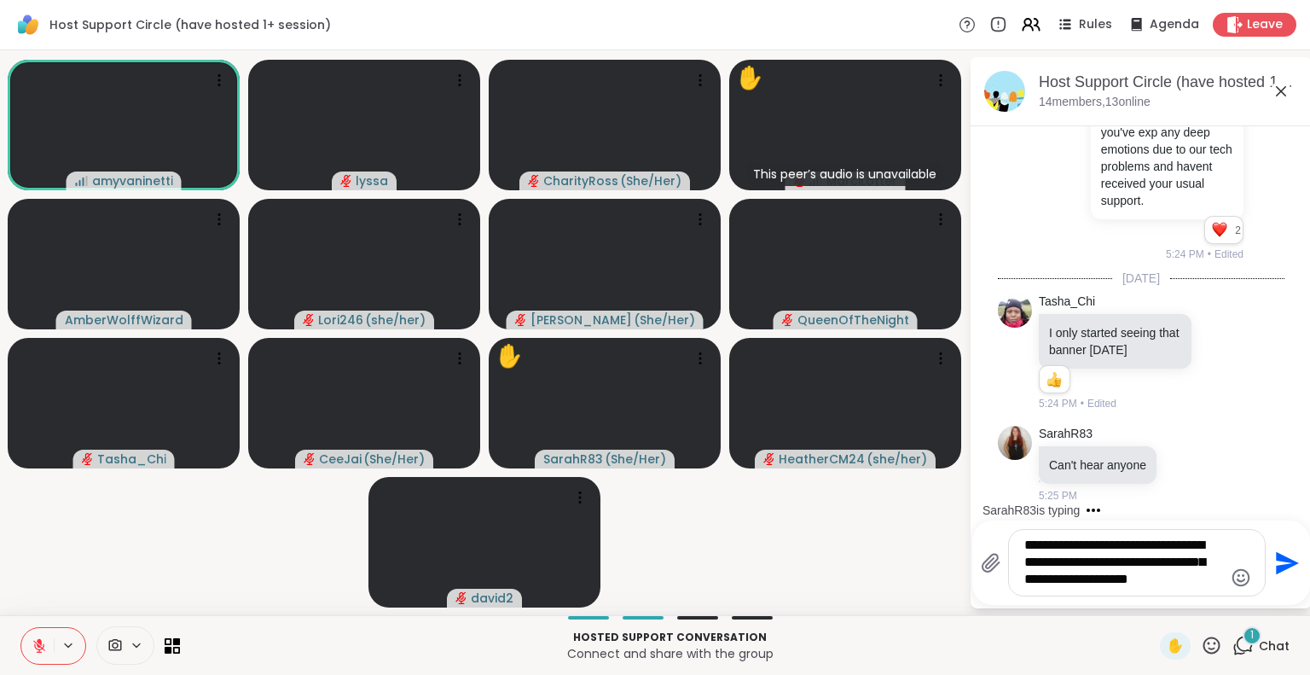
scroll to position [4475, 0]
click at [1202, 542] on textarea "**********" at bounding box center [1123, 562] width 199 height 52
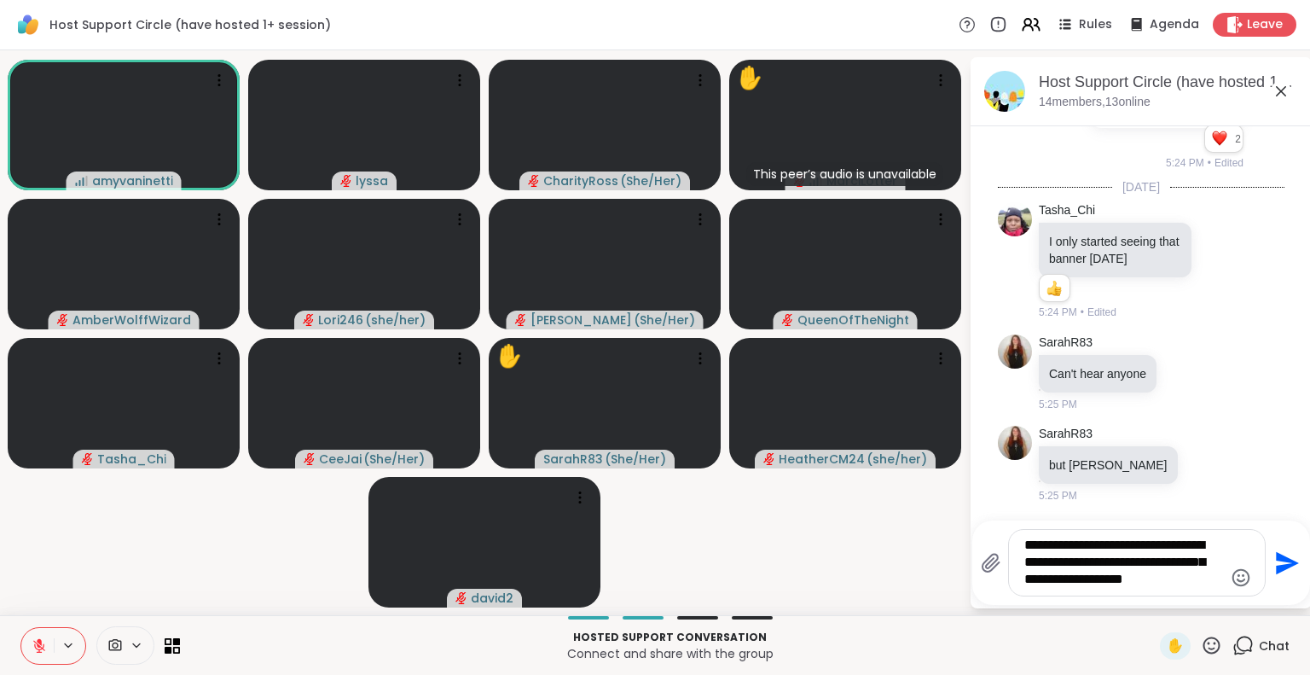
click at [1045, 563] on textarea "**********" at bounding box center [1123, 562] width 199 height 52
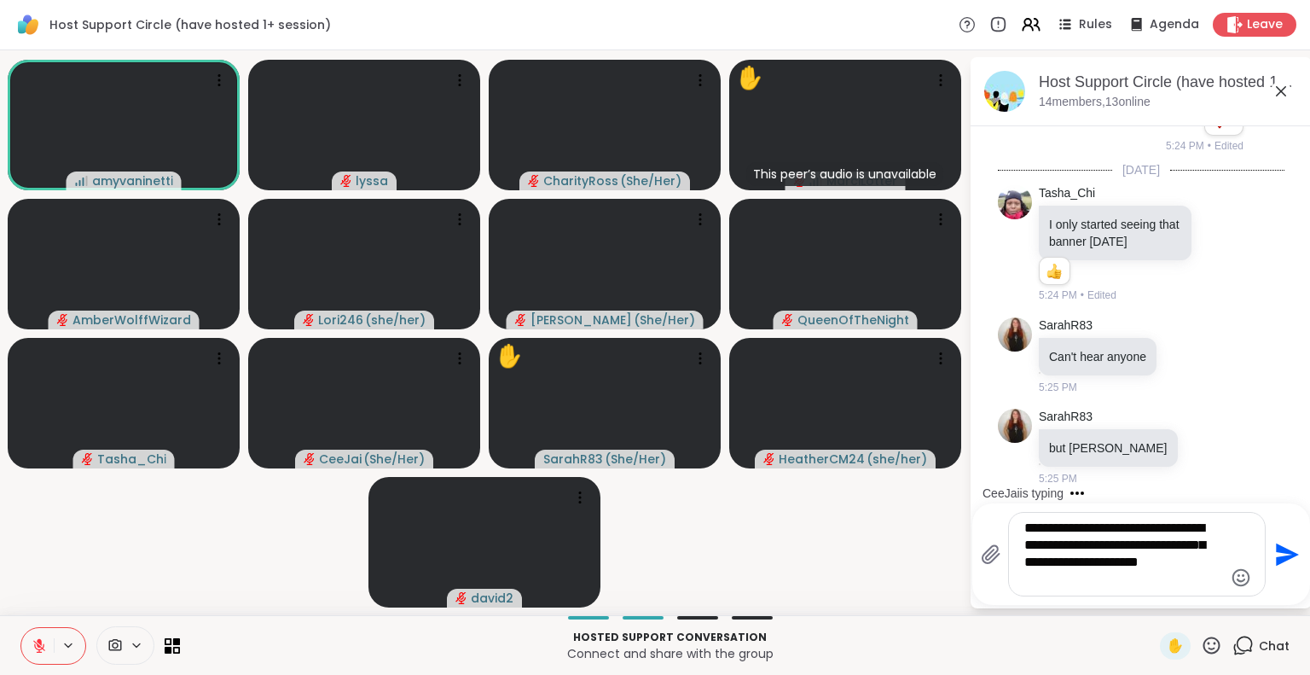
click at [1088, 583] on textarea "**********" at bounding box center [1123, 553] width 199 height 69
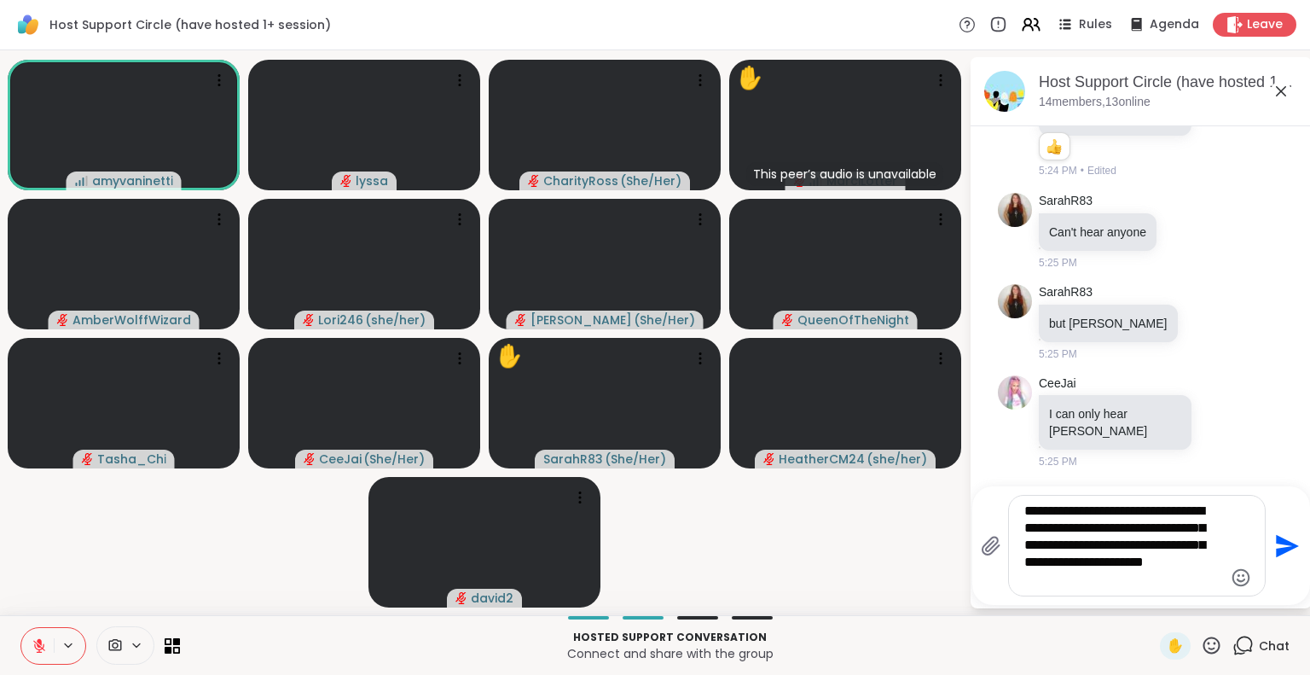
type textarea "**********"
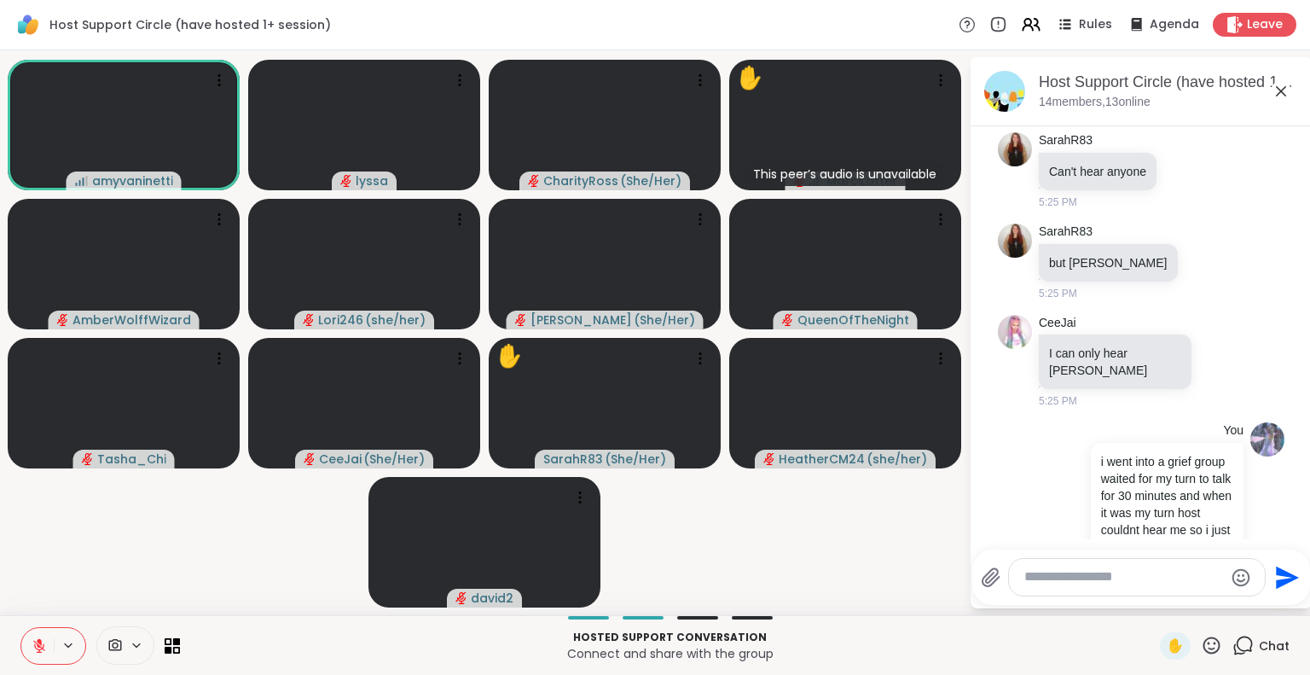
scroll to position [4821, 0]
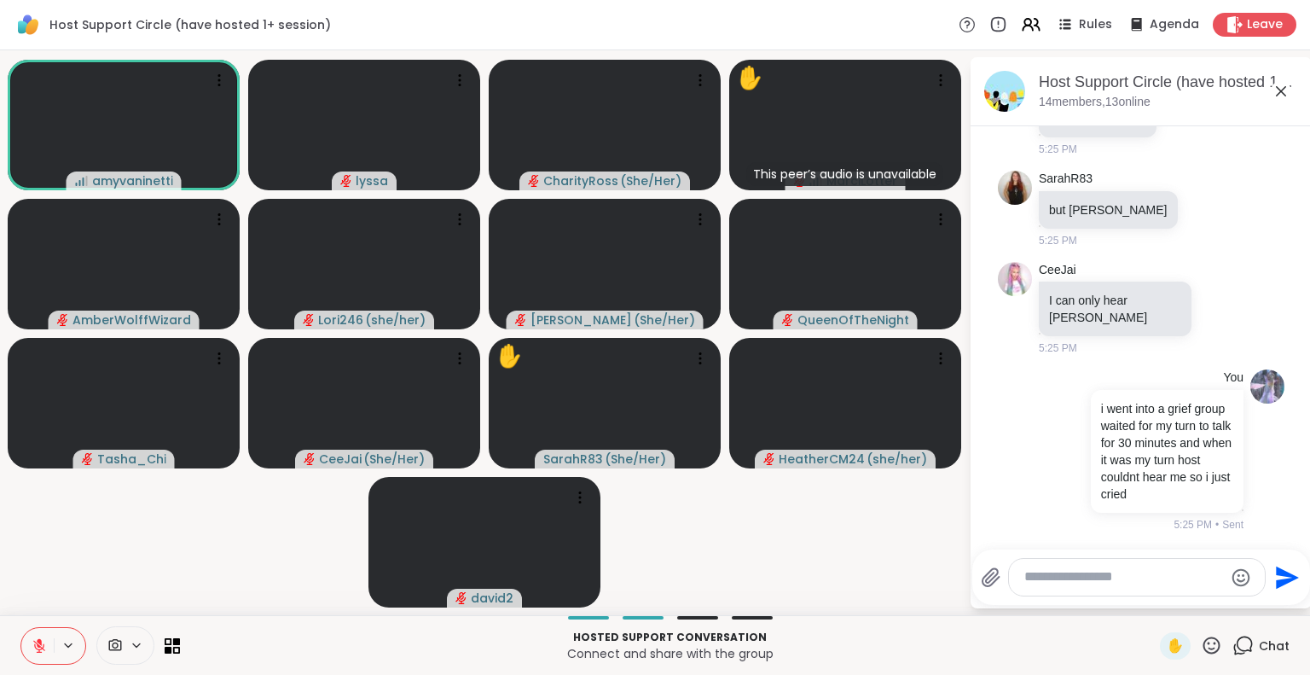
click at [1279, 90] on icon at bounding box center [1281, 91] width 20 height 20
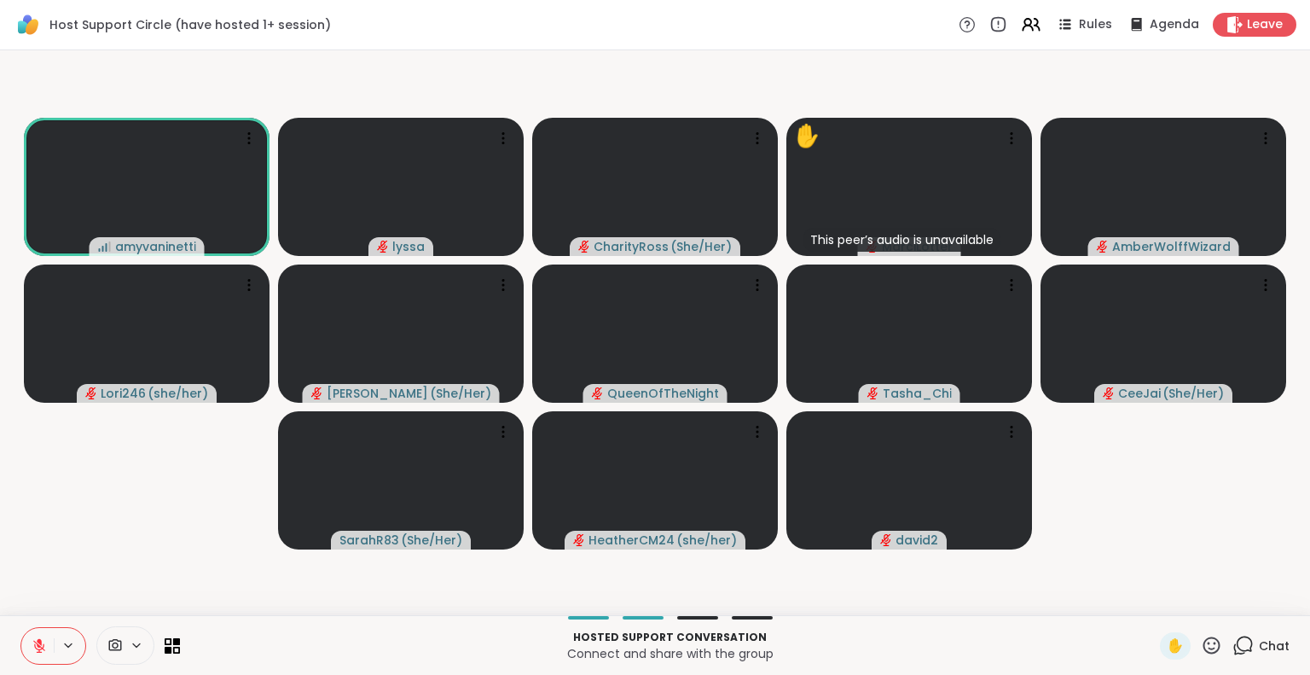
click at [1253, 630] on div "Hosted support conversation Connect and share with the group ✋ Chat" at bounding box center [655, 645] width 1310 height 60
click at [1245, 644] on div "Chat" at bounding box center [1260, 645] width 57 height 27
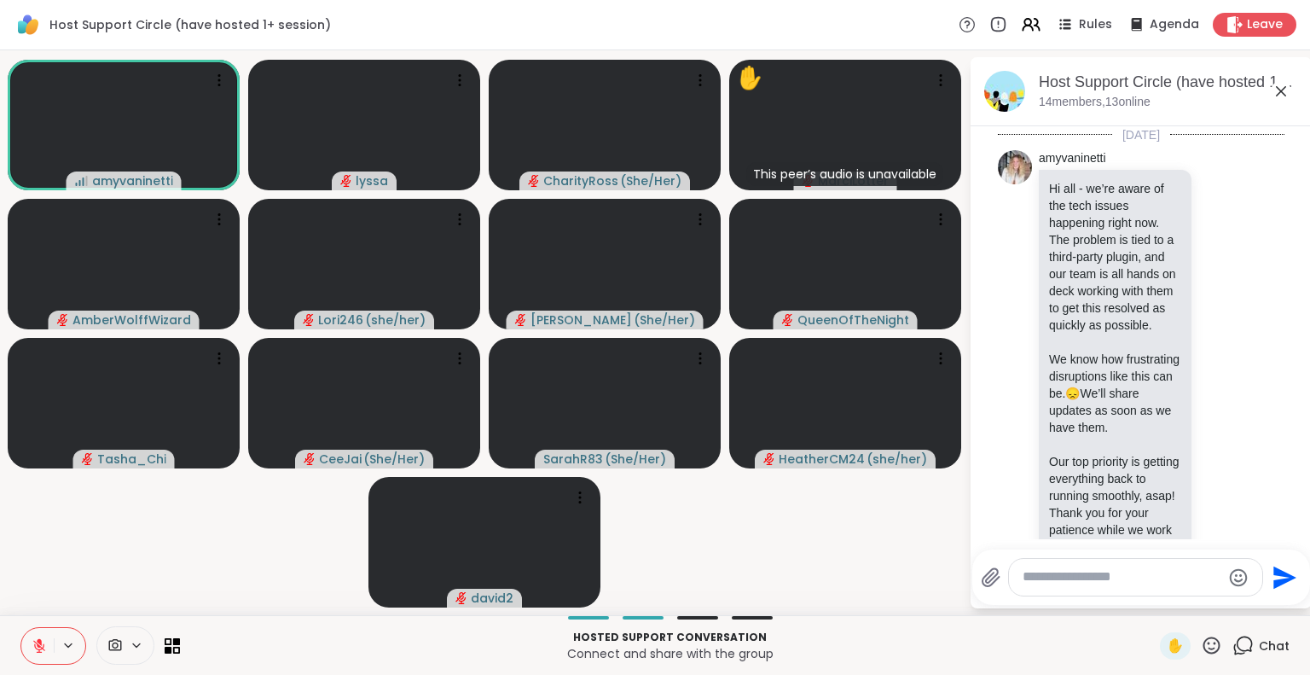
scroll to position [4827, 0]
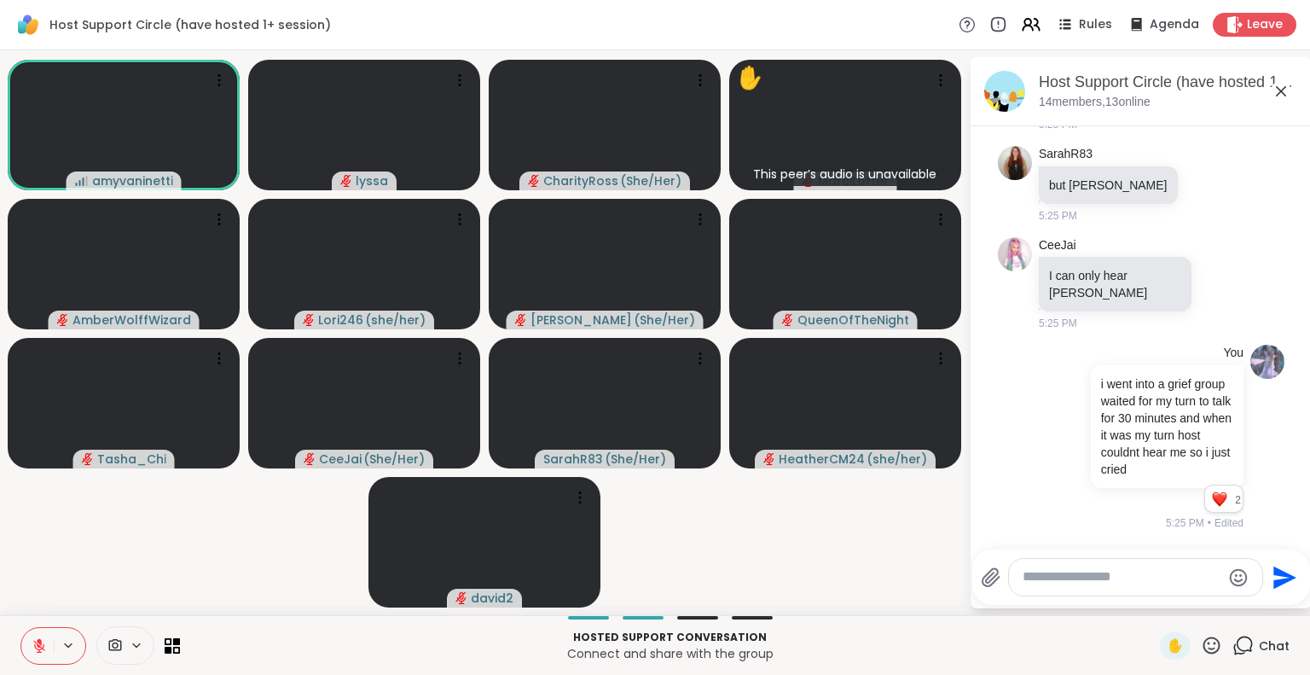
click at [1282, 90] on icon at bounding box center [1281, 91] width 10 height 10
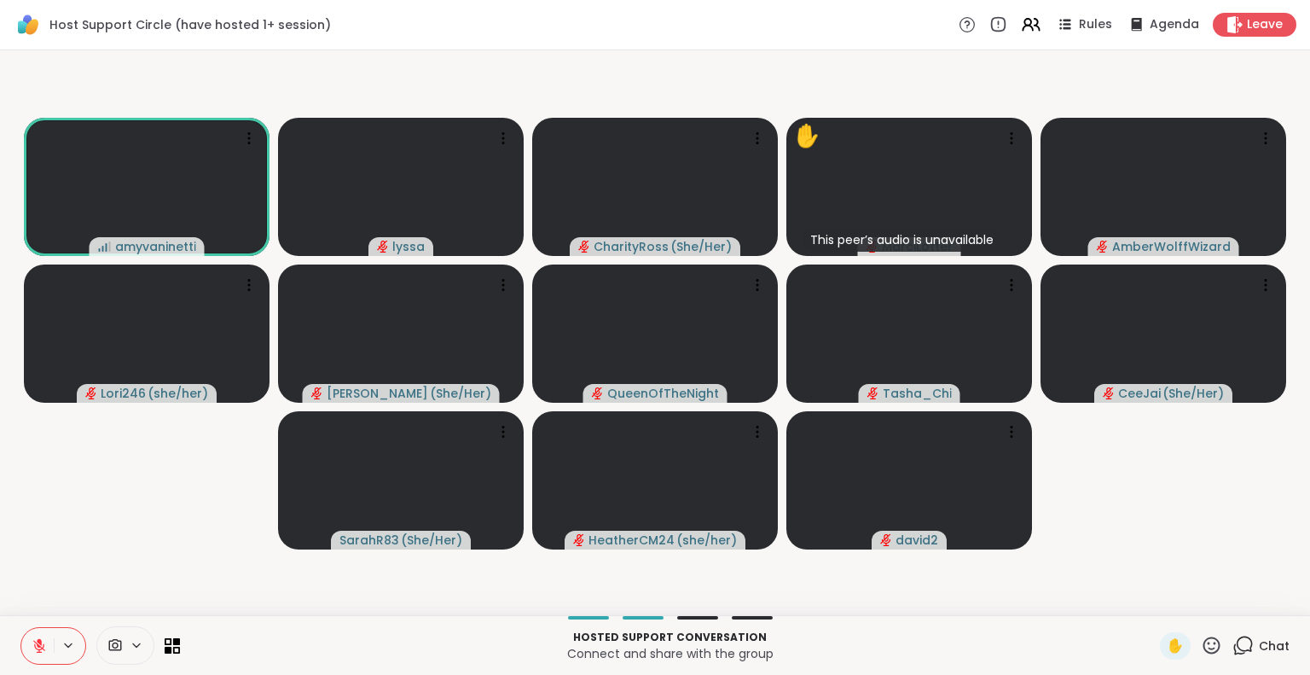
click at [1235, 638] on icon at bounding box center [1242, 645] width 21 height 21
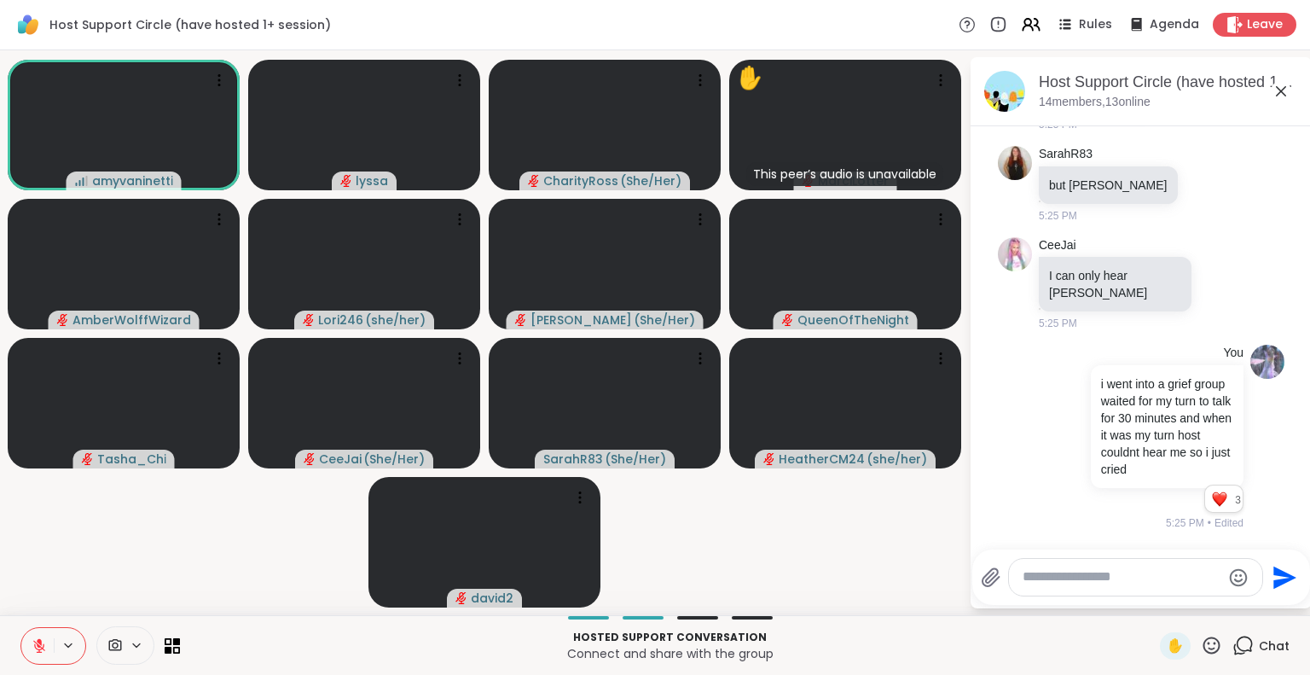
click at [1163, 583] on textarea "Type your message" at bounding box center [1122, 577] width 199 height 18
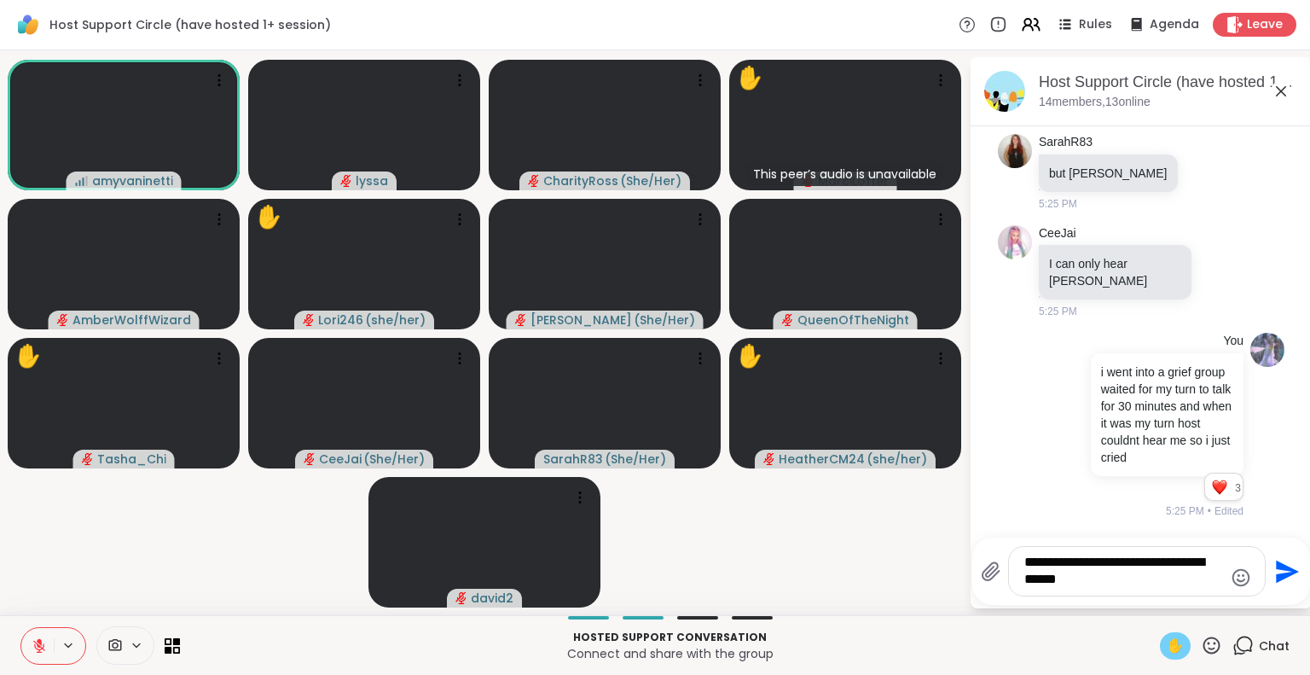
click at [1168, 641] on span "✋" at bounding box center [1175, 645] width 17 height 20
click at [1137, 583] on textarea "**********" at bounding box center [1123, 571] width 199 height 35
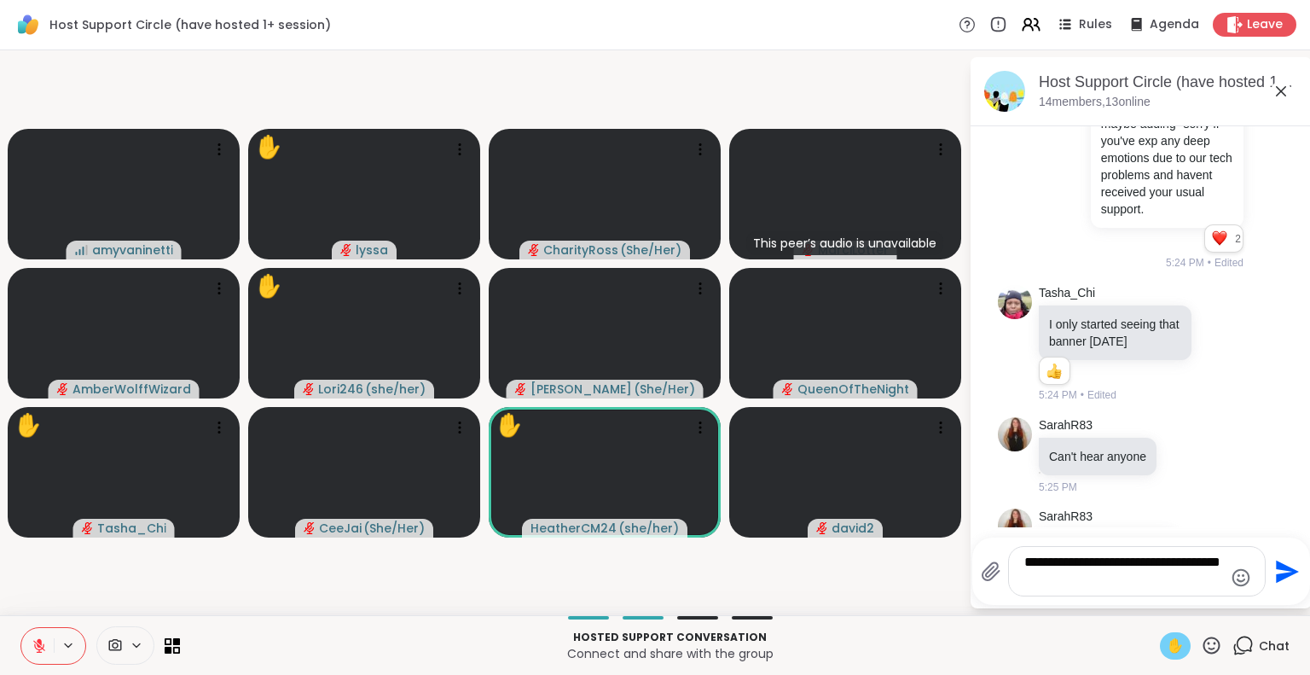
scroll to position [4323, 0]
type textarea "**********"
click at [1284, 81] on icon at bounding box center [1281, 91] width 20 height 20
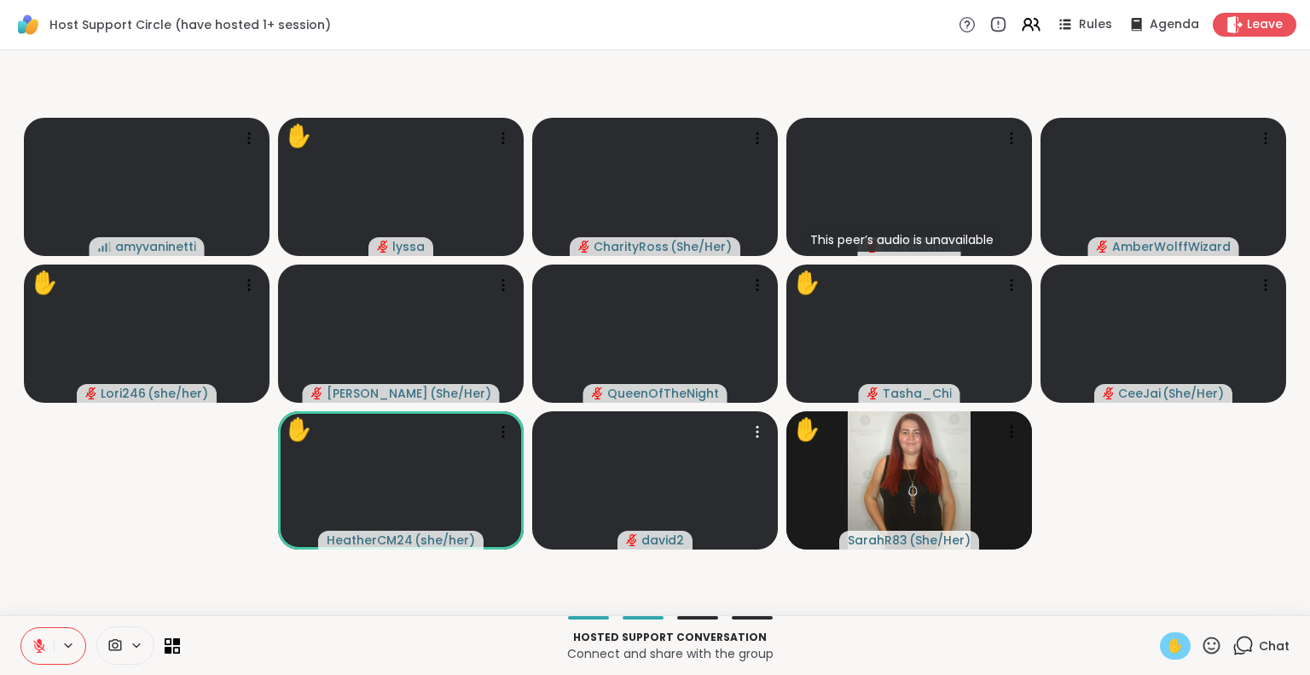
click at [1167, 645] on span "✋" at bounding box center [1175, 645] width 17 height 20
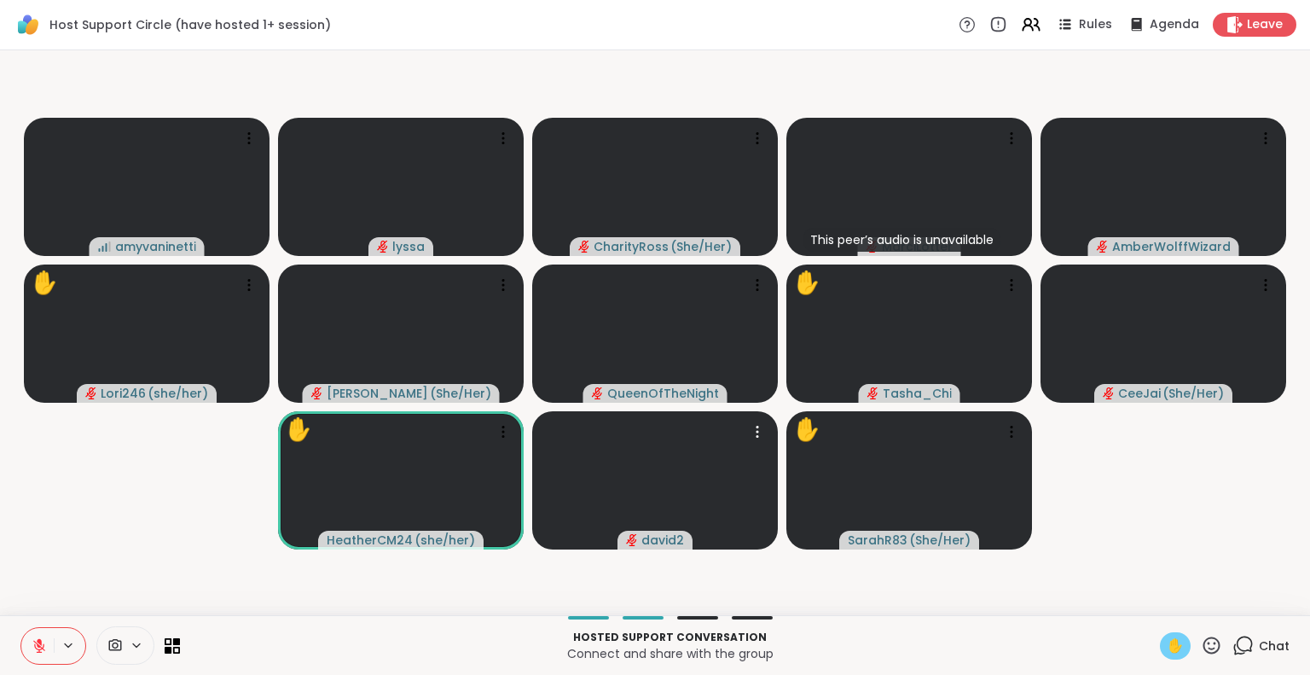
click at [1167, 641] on span "✋" at bounding box center [1175, 645] width 17 height 20
click at [1232, 651] on icon at bounding box center [1242, 645] width 21 height 21
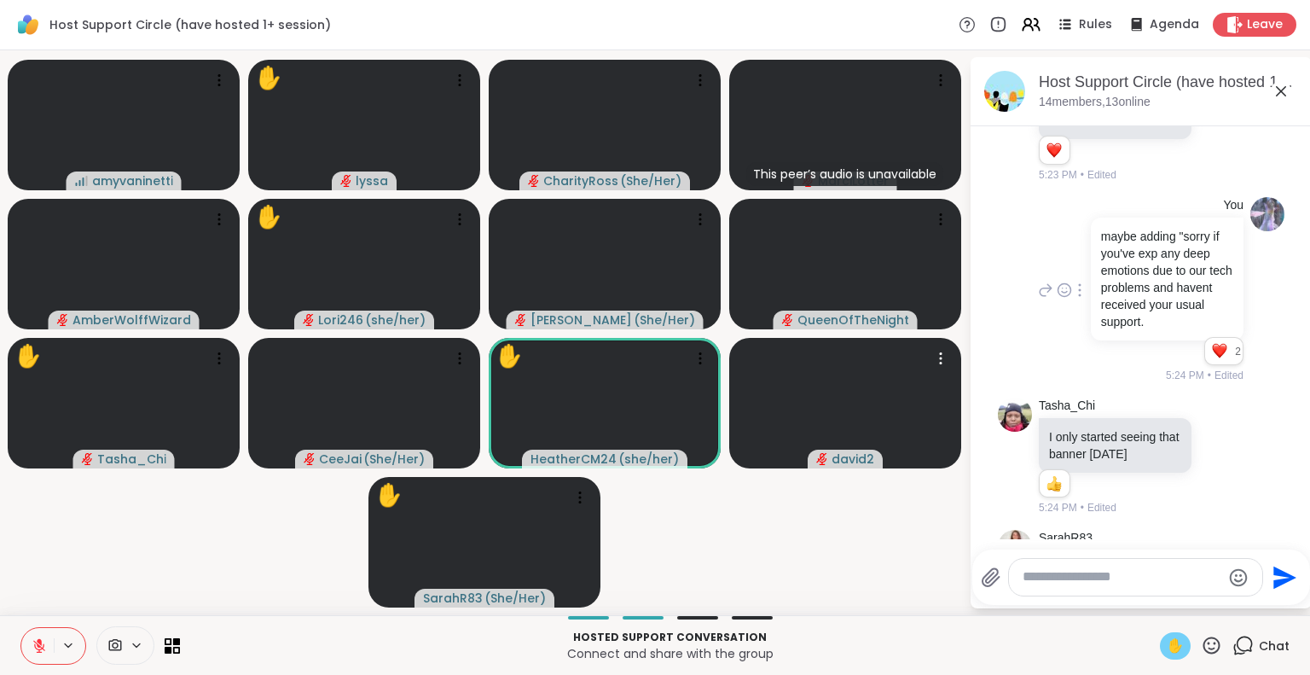
scroll to position [4827, 0]
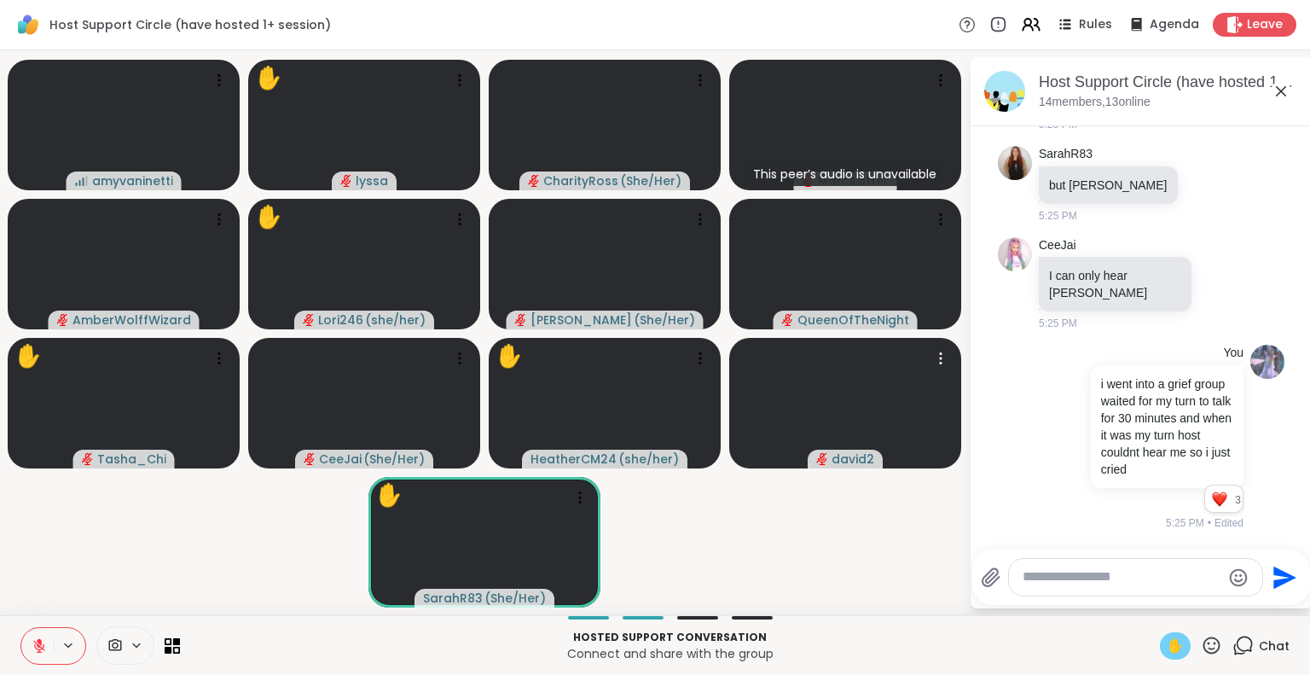
click at [1276, 90] on icon at bounding box center [1281, 91] width 20 height 20
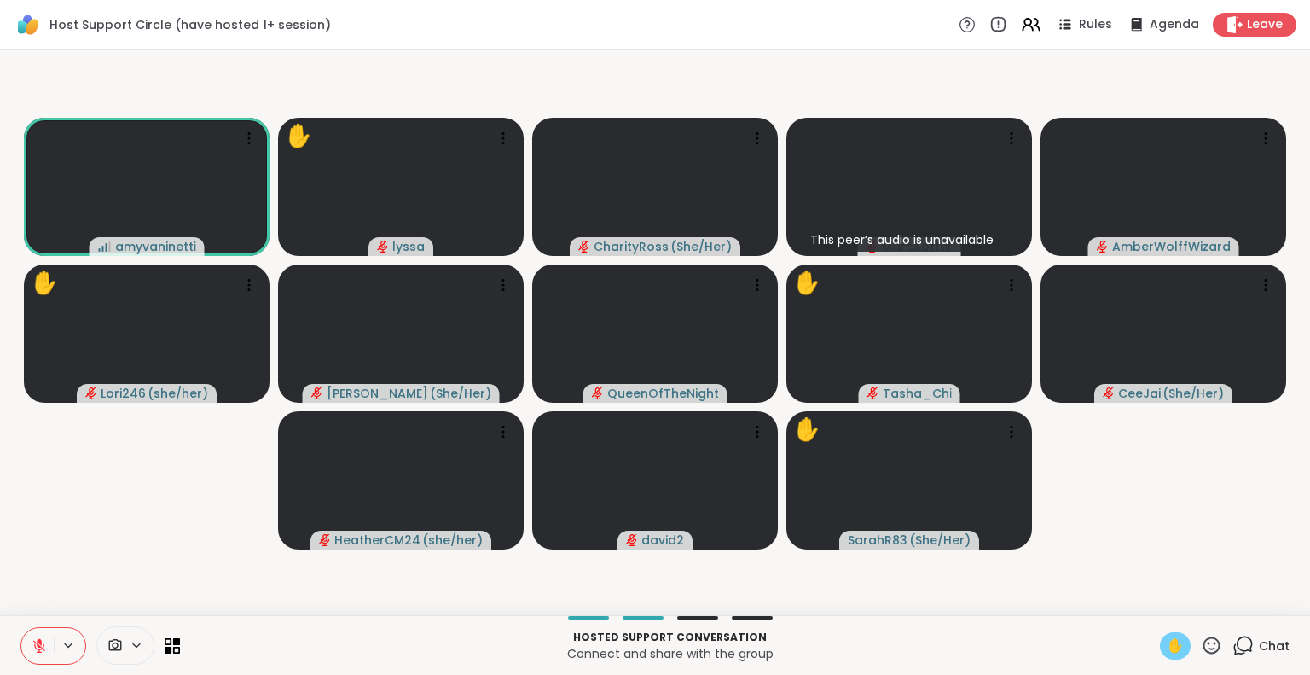
click at [1201, 635] on icon at bounding box center [1211, 645] width 21 height 21
click at [1153, 600] on span "❤️" at bounding box center [1161, 600] width 17 height 20
click at [43, 637] on button at bounding box center [37, 646] width 32 height 36
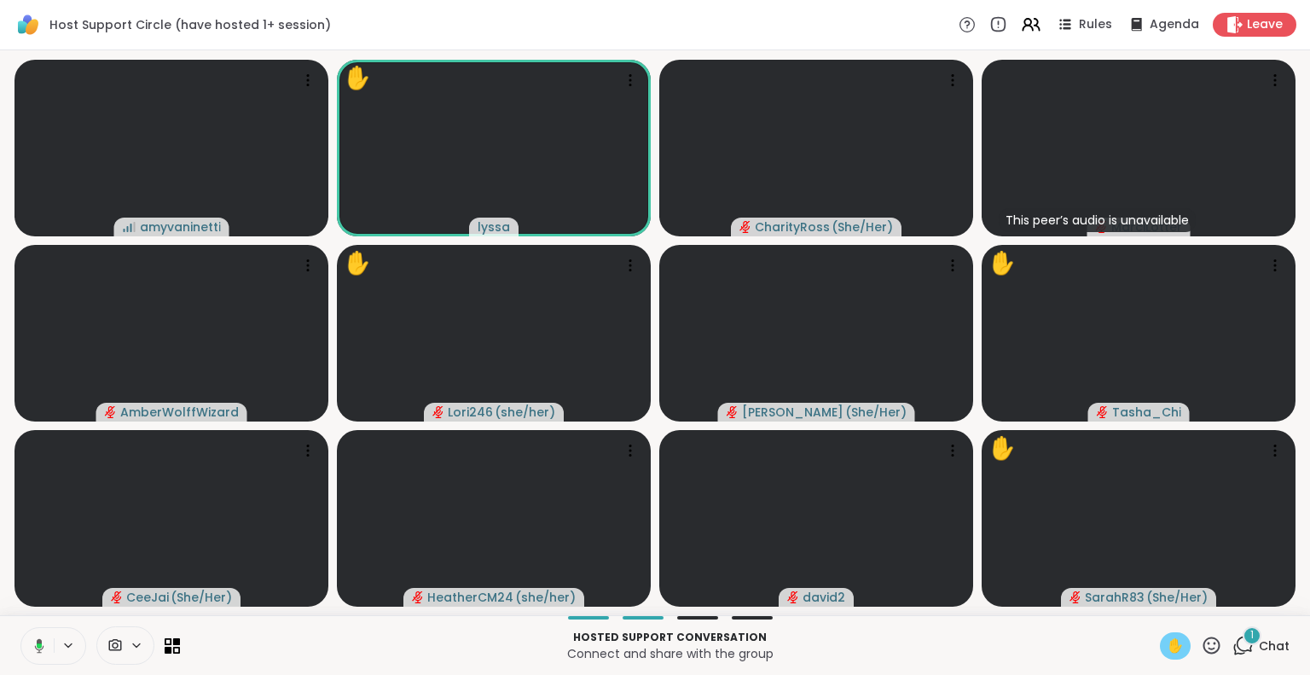
click at [44, 642] on button at bounding box center [36, 646] width 35 height 36
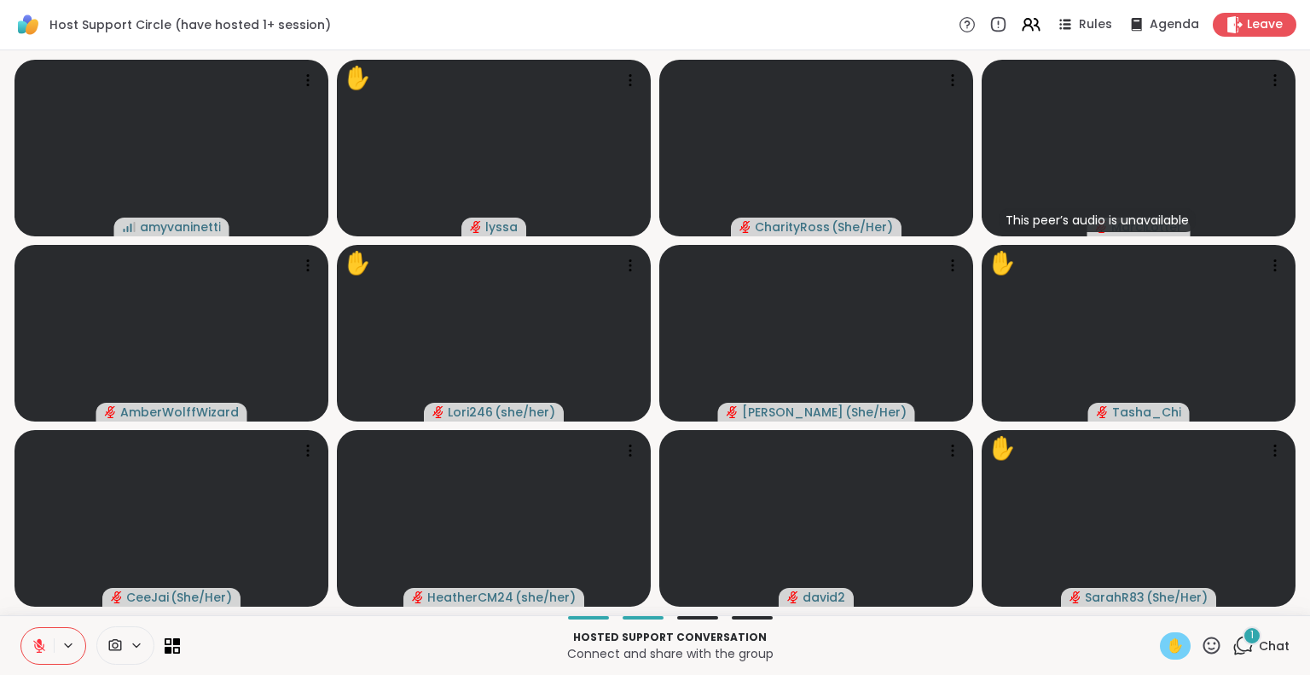
click at [1172, 640] on div "✋" at bounding box center [1175, 645] width 31 height 27
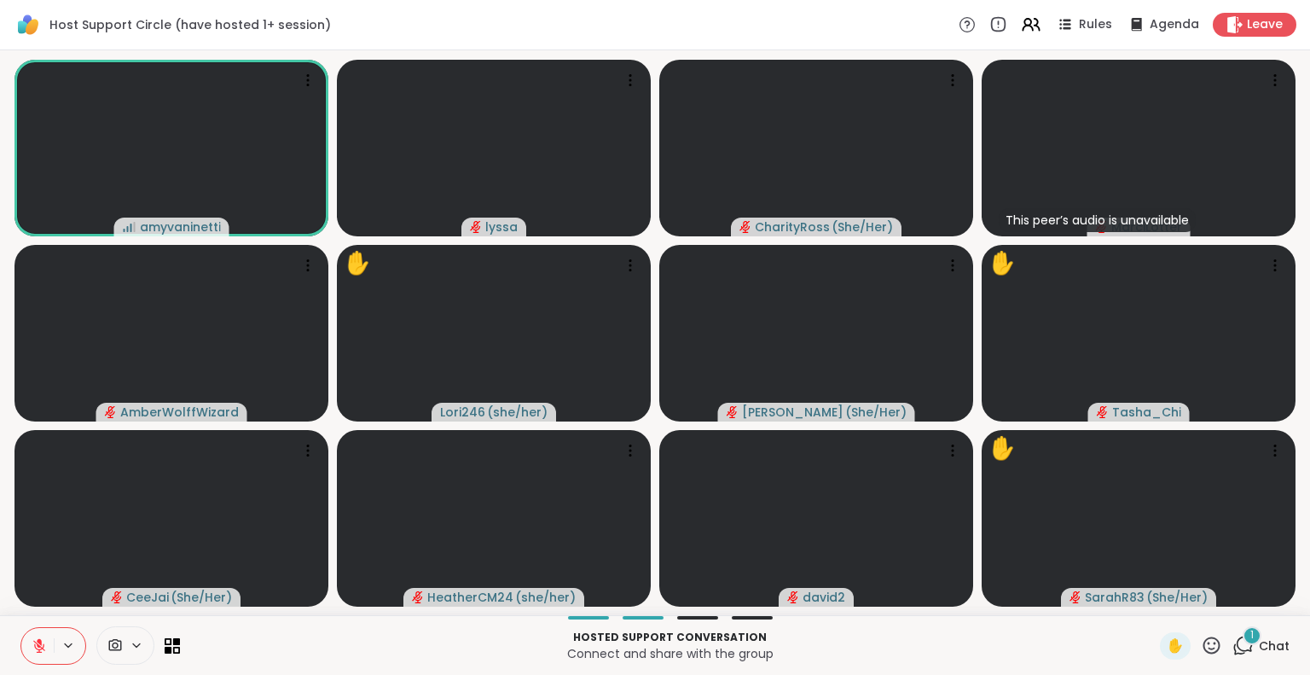
click at [1203, 649] on icon at bounding box center [1211, 644] width 17 height 17
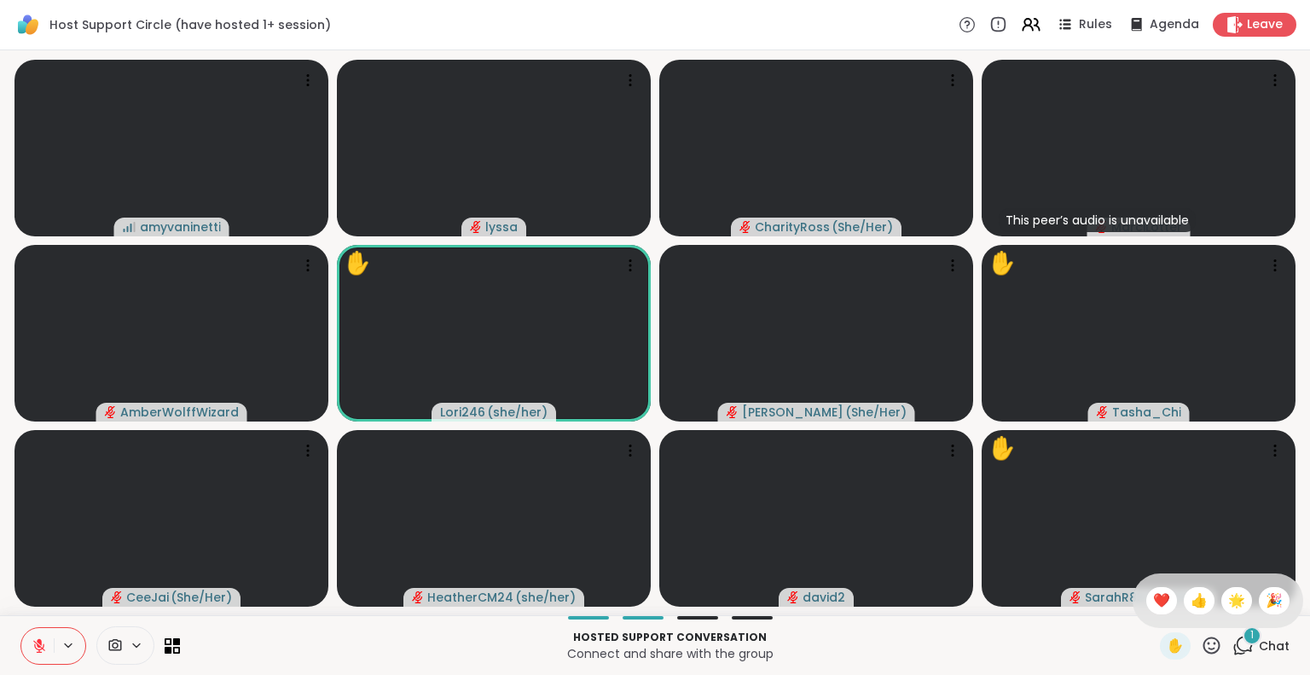
click at [1259, 648] on span "Chat" at bounding box center [1274, 645] width 31 height 17
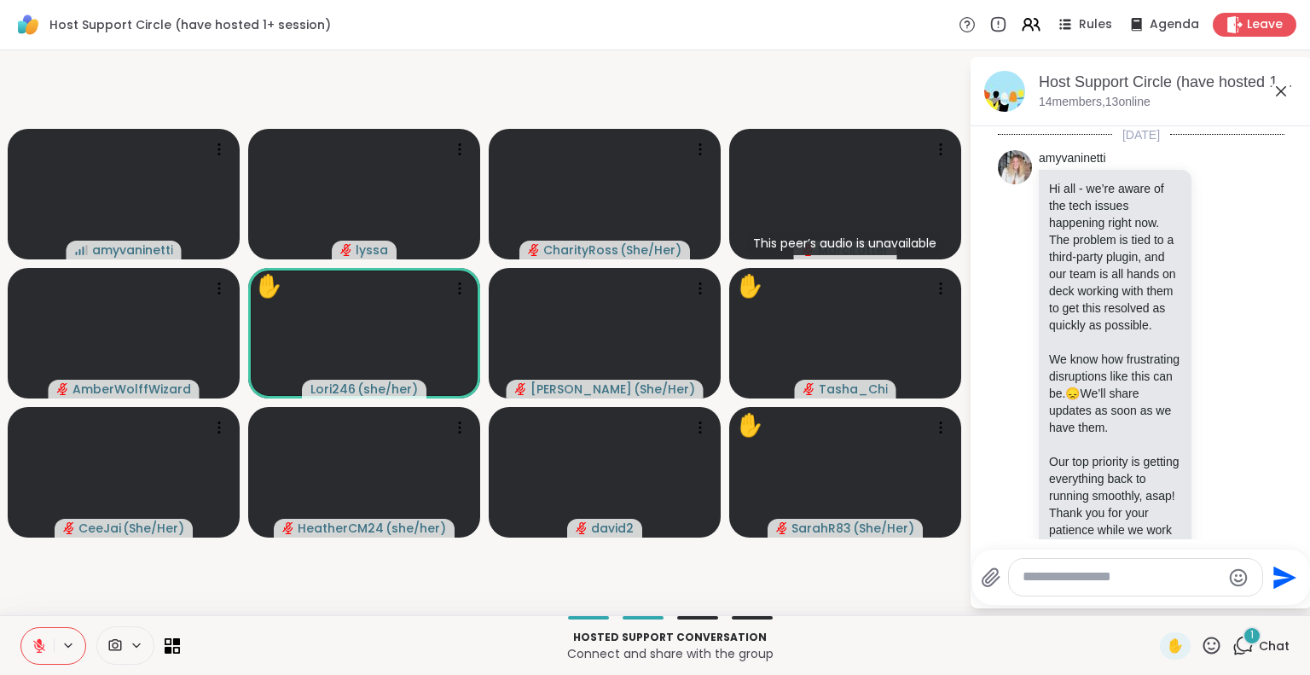
scroll to position [5027, 0]
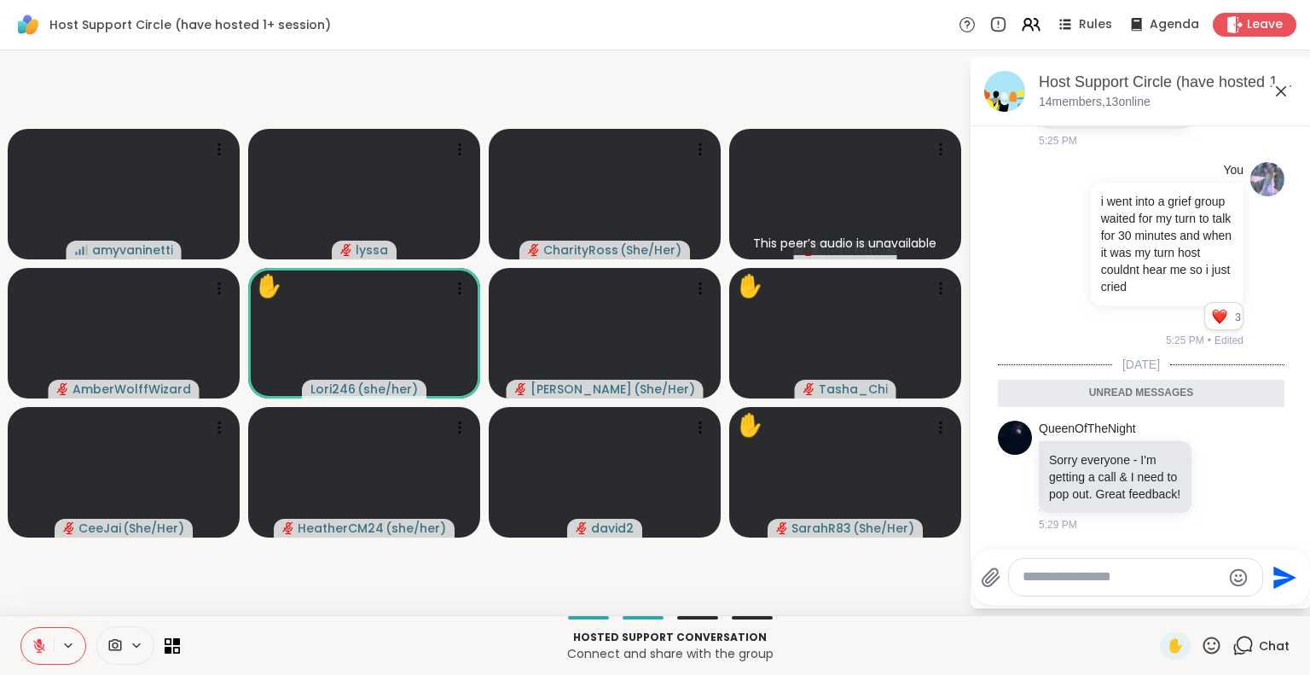
click at [1280, 84] on icon at bounding box center [1281, 91] width 20 height 20
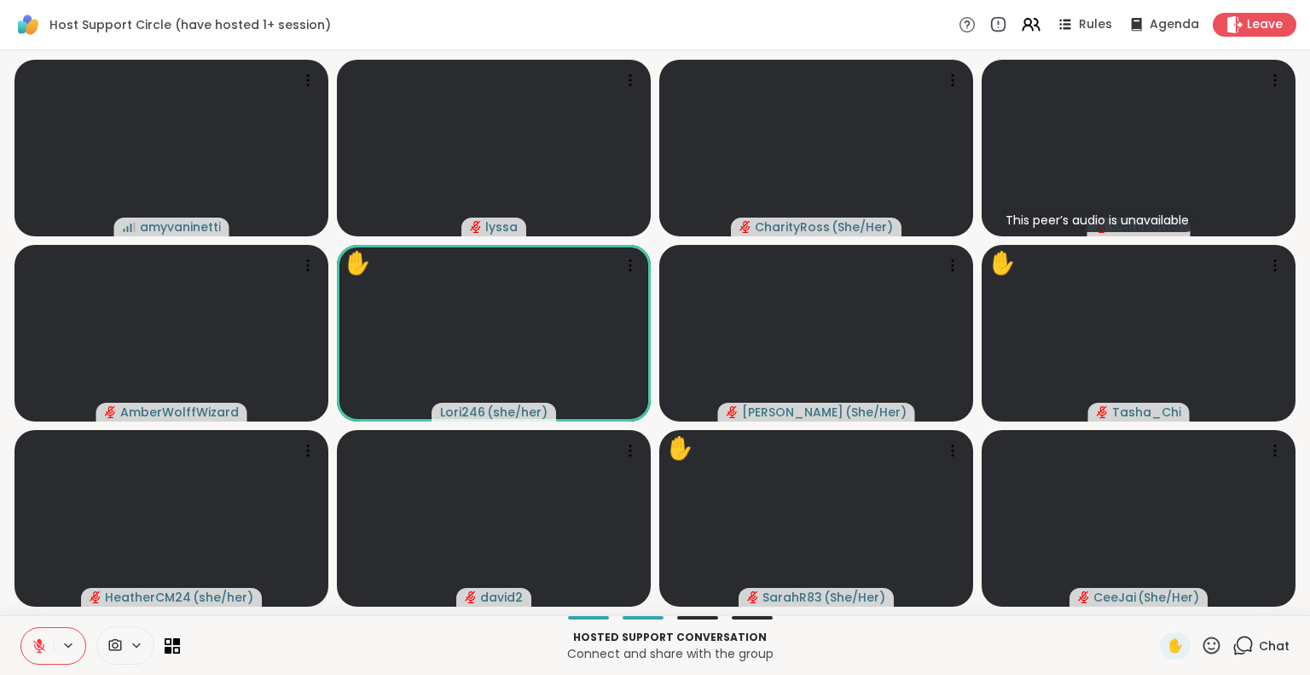
click at [1201, 652] on icon at bounding box center [1211, 645] width 21 height 21
click at [1153, 604] on span "❤️" at bounding box center [1161, 600] width 17 height 20
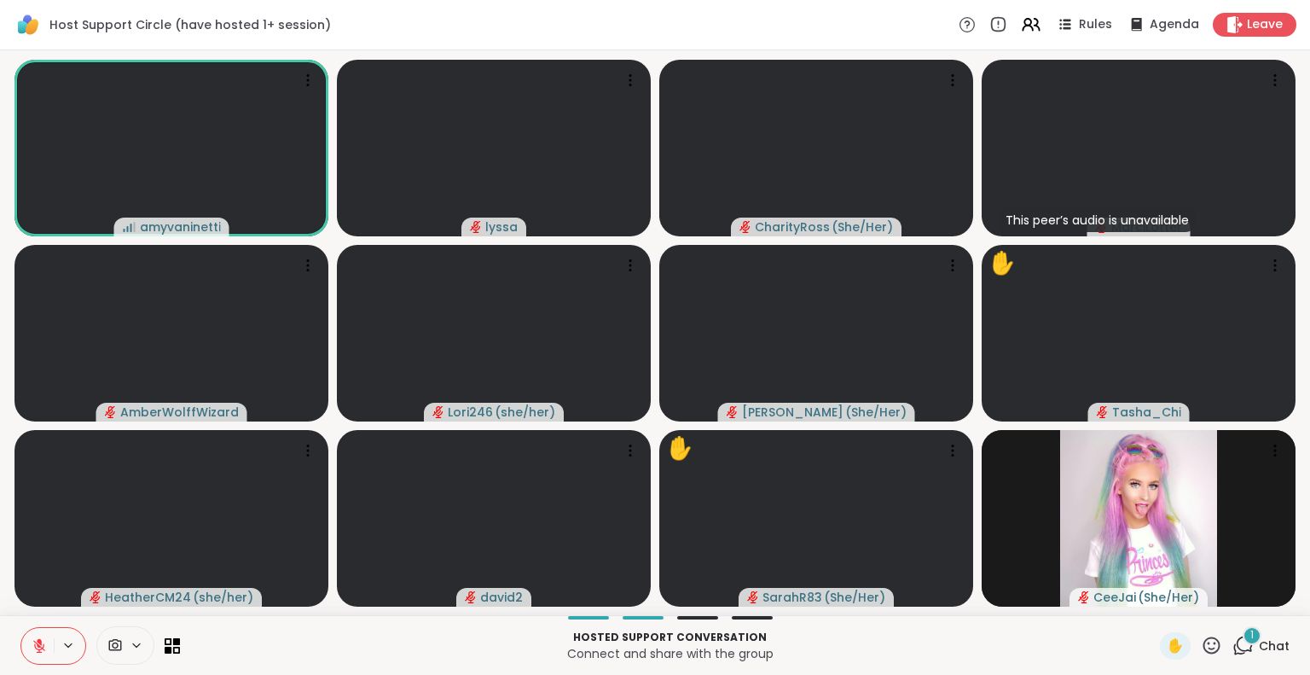
click at [961, 27] on icon at bounding box center [967, 24] width 17 height 17
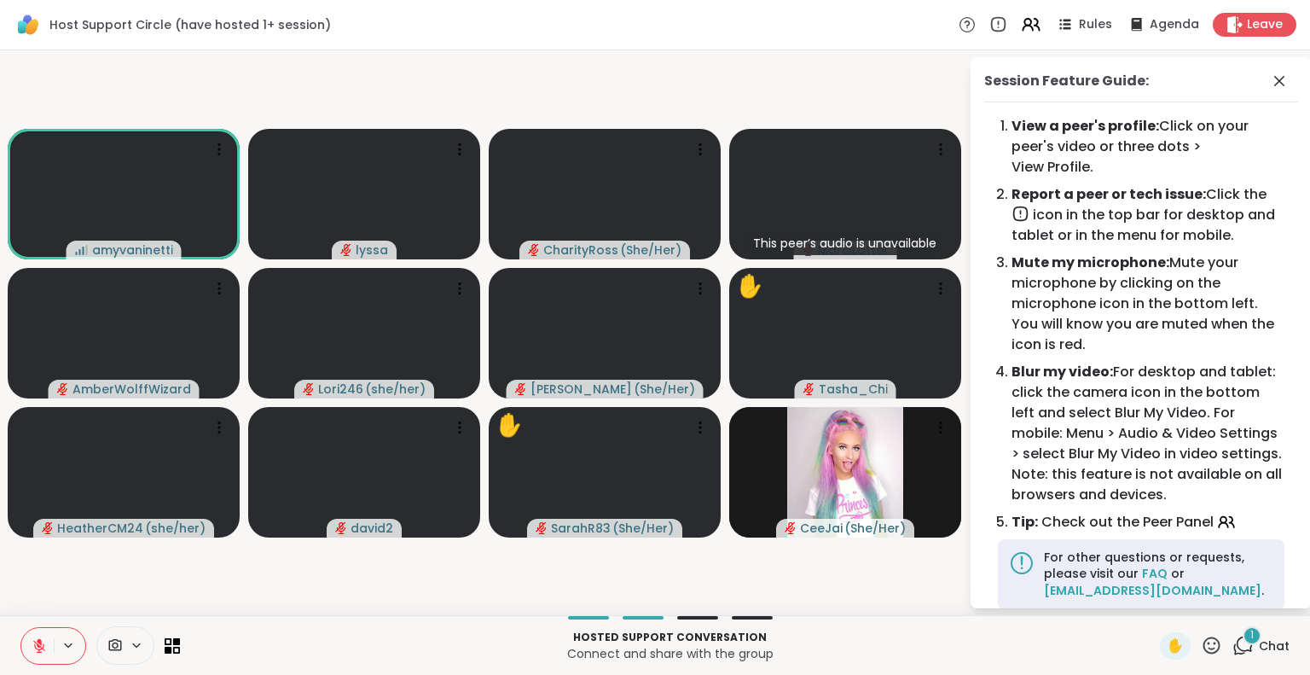
click at [1015, 214] on icon at bounding box center [1021, 214] width 18 height 18
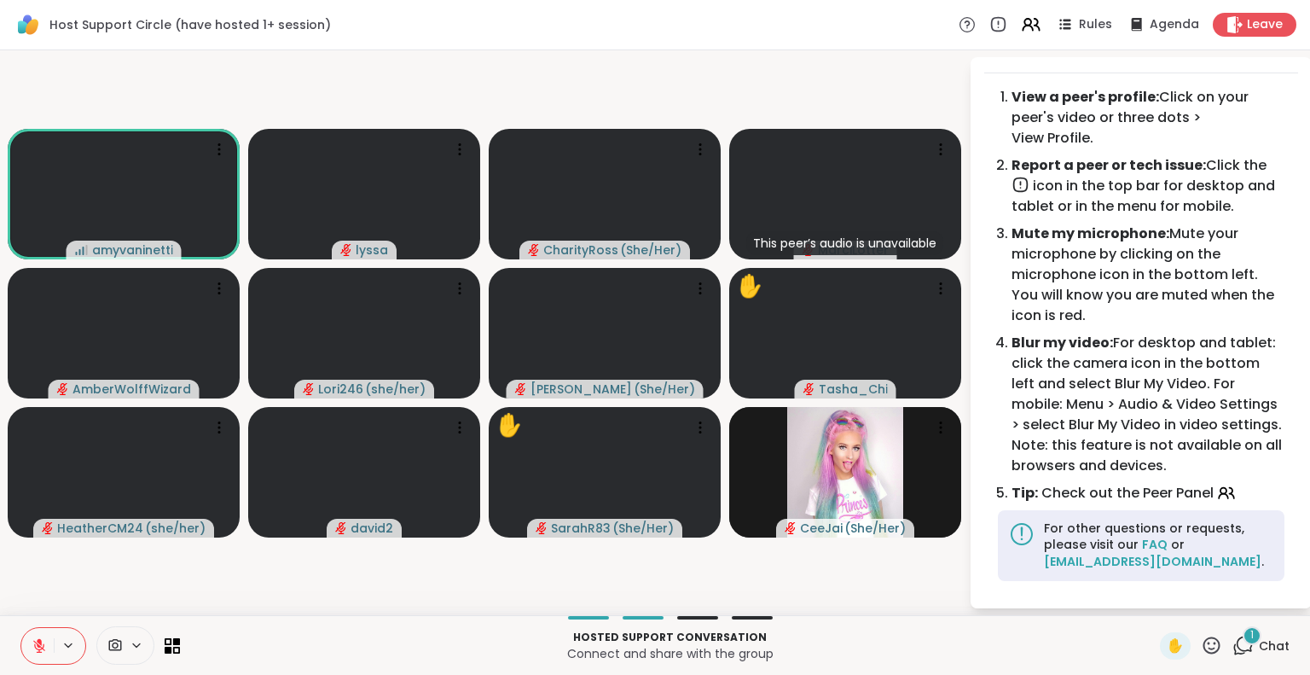
click at [1023, 535] on icon at bounding box center [1021, 533] width 27 height 27
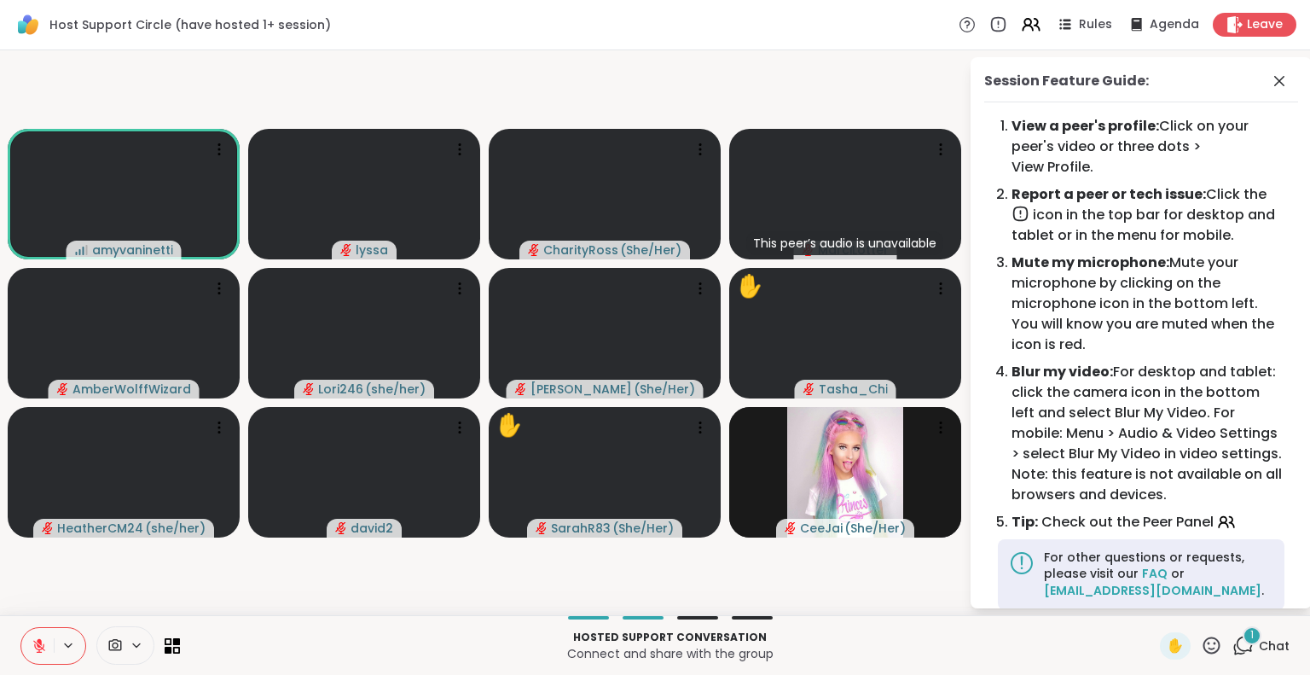
click at [1269, 78] on icon at bounding box center [1279, 81] width 20 height 20
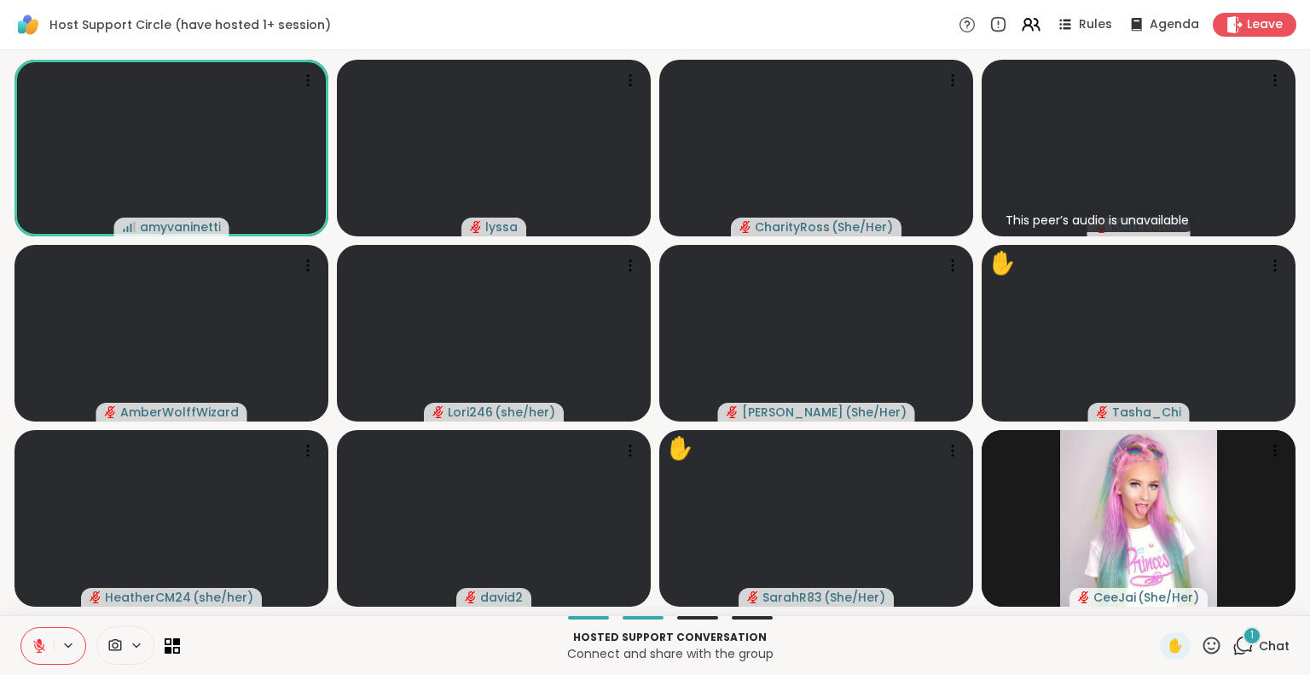
click at [1201, 651] on icon at bounding box center [1211, 645] width 21 height 21
click at [1228, 600] on span "🌟" at bounding box center [1236, 600] width 17 height 20
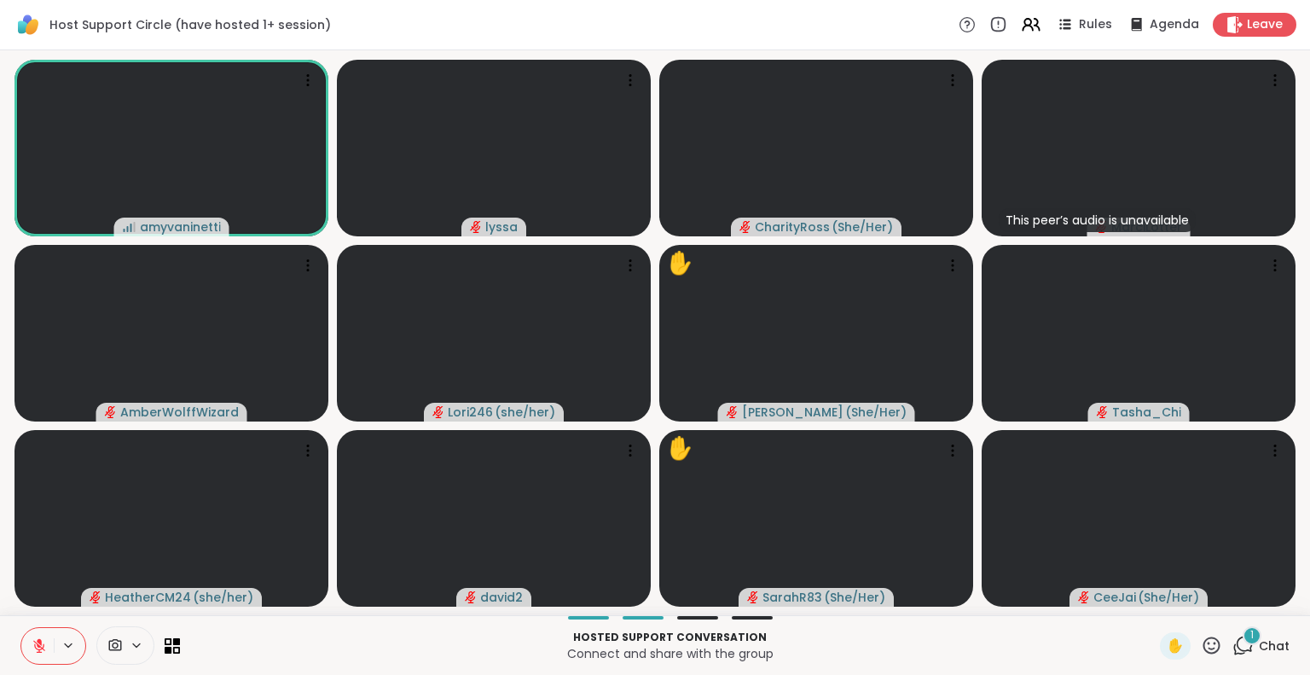
click at [1201, 647] on icon at bounding box center [1211, 645] width 21 height 21
click at [1153, 604] on span "❤️" at bounding box center [1161, 600] width 17 height 20
click at [1259, 647] on span "Chat" at bounding box center [1274, 645] width 31 height 17
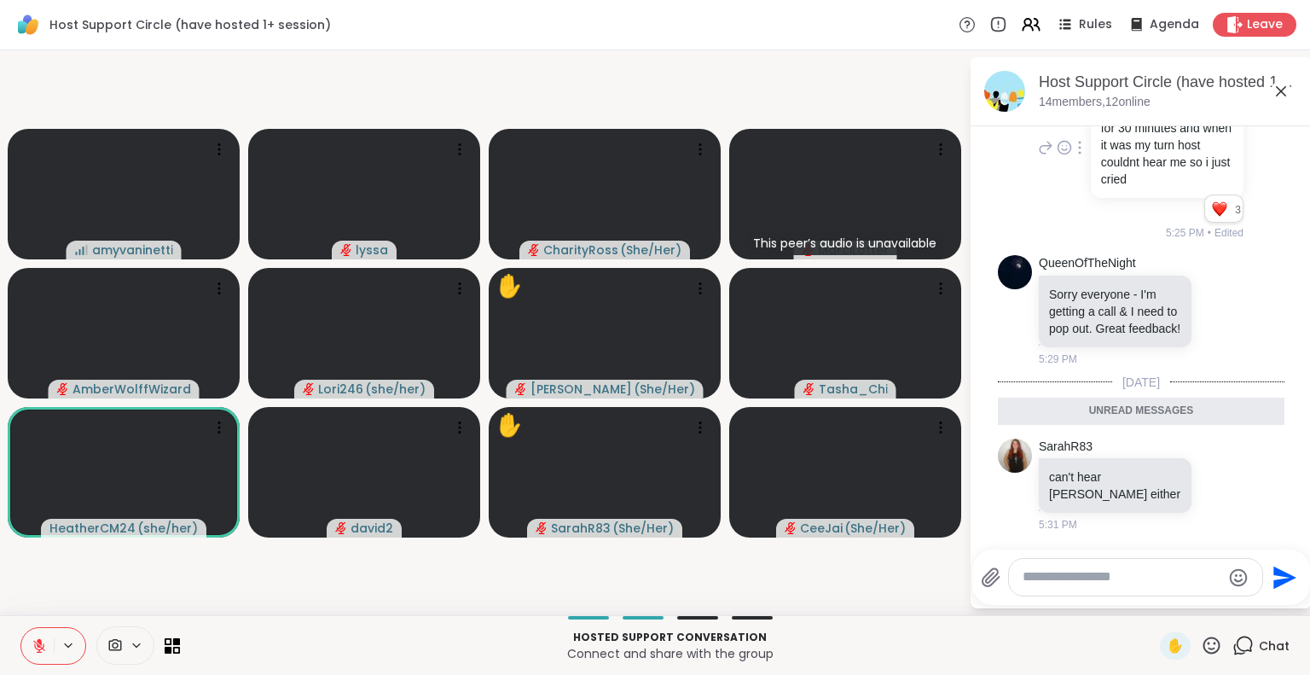
scroll to position [5054, 0]
click at [1277, 81] on icon at bounding box center [1281, 91] width 20 height 20
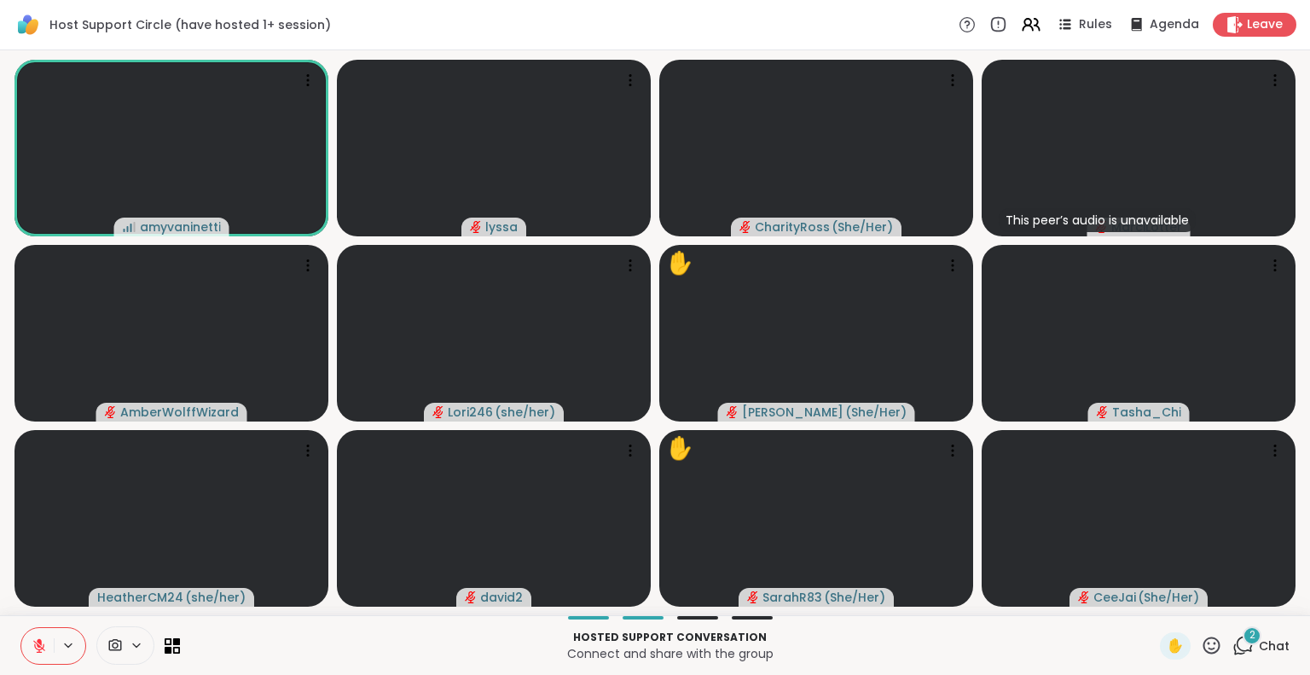
click at [1202, 649] on icon at bounding box center [1211, 645] width 21 height 21
click at [1133, 597] on div "✋ ❤️ 👍 🌟 🎉" at bounding box center [1218, 600] width 171 height 55
click at [1243, 645] on div "2 Chat" at bounding box center [1260, 645] width 57 height 27
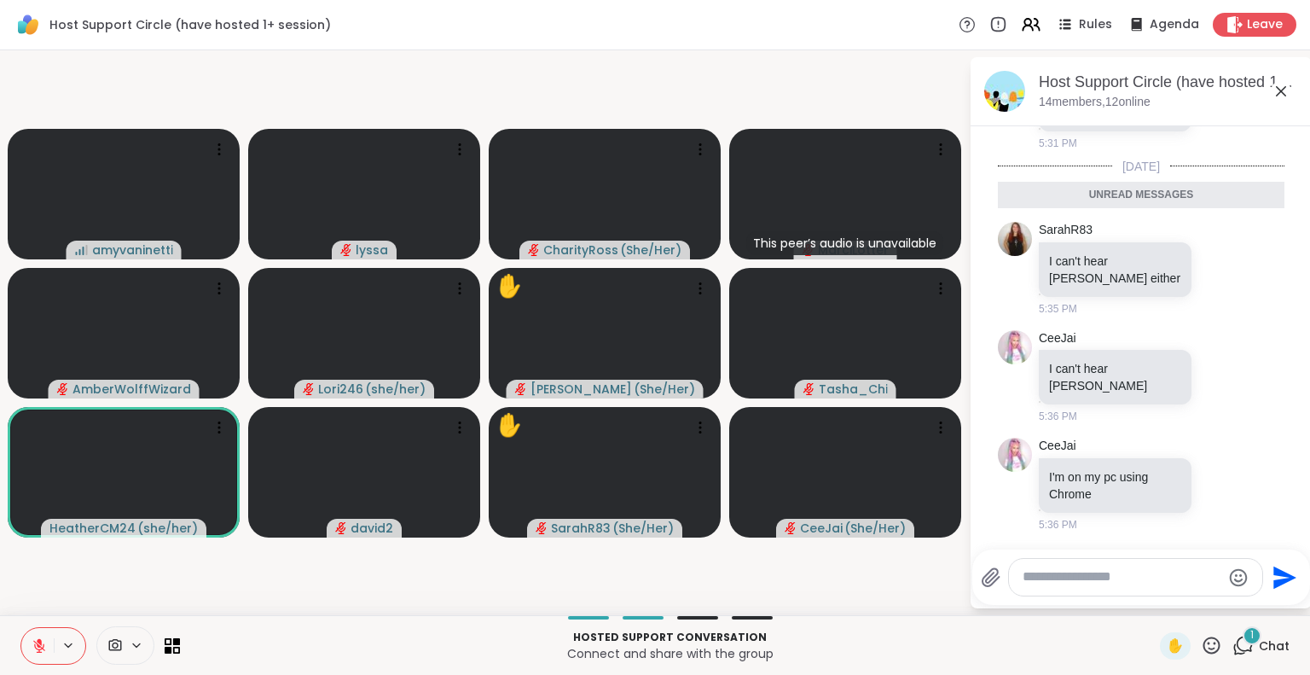
scroll to position [5384, 0]
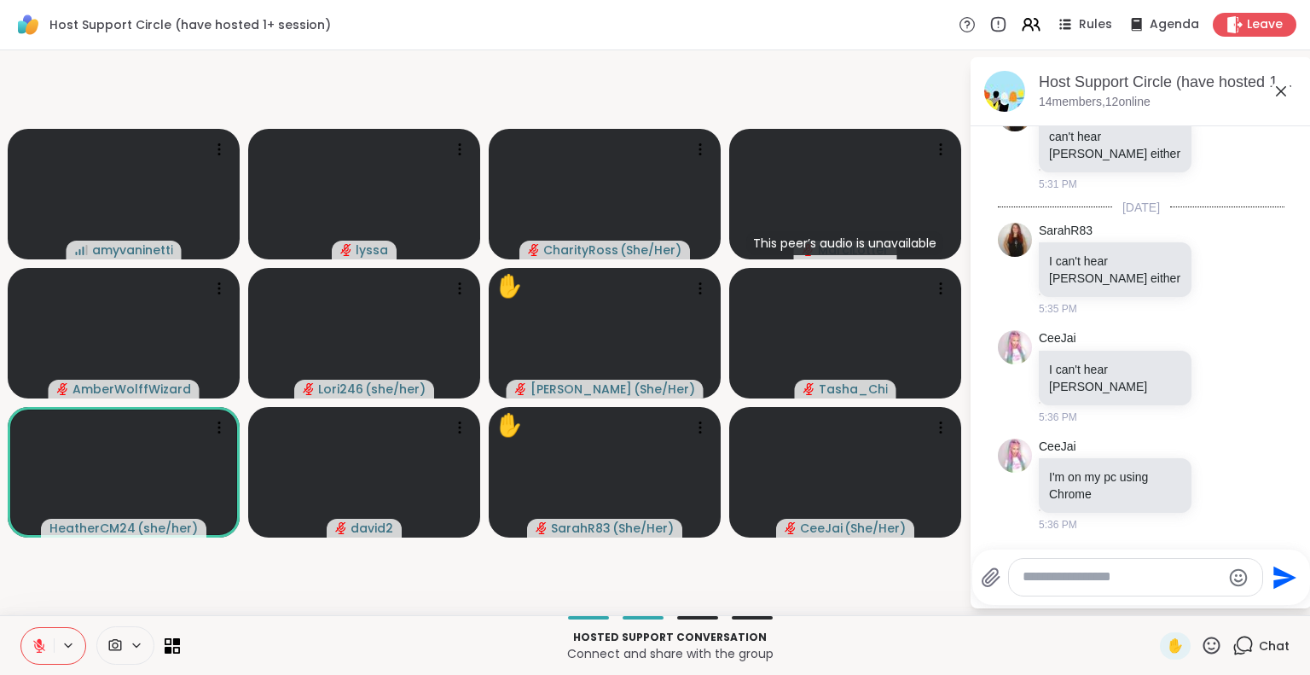
click at [1279, 86] on icon at bounding box center [1281, 91] width 20 height 20
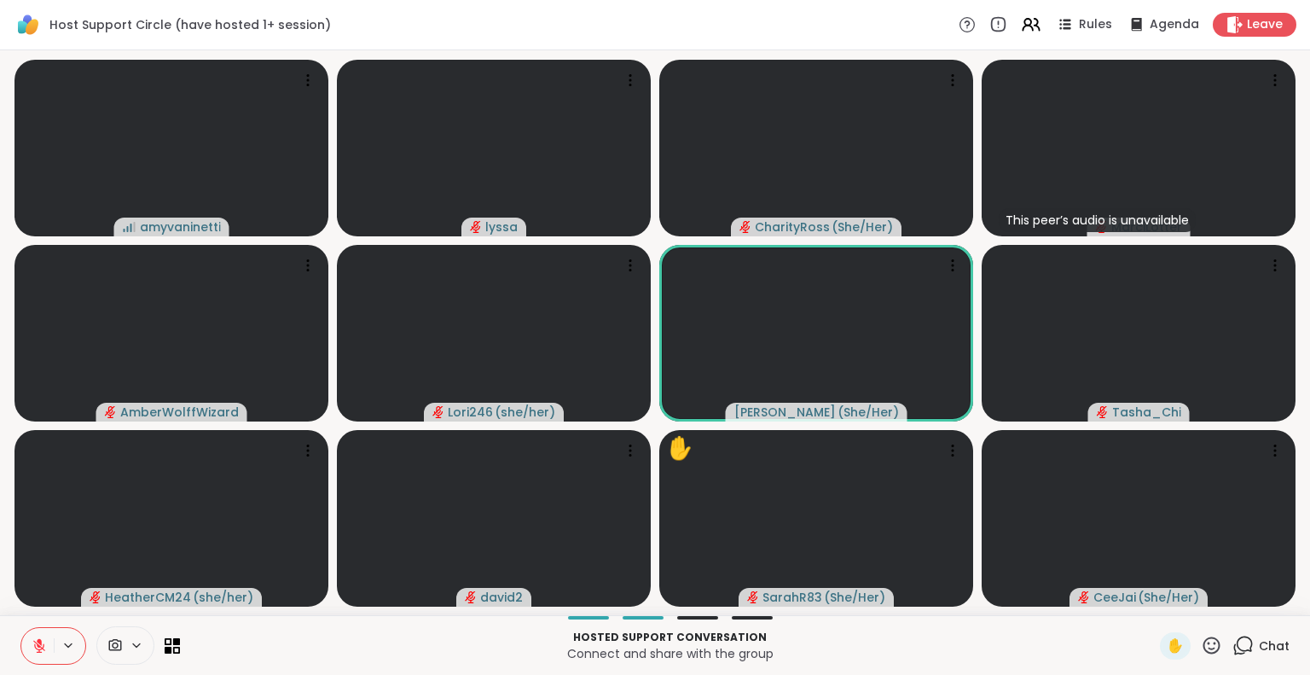
click at [1203, 652] on icon at bounding box center [1211, 644] width 17 height 17
click at [1153, 599] on span "❤️" at bounding box center [1161, 600] width 17 height 20
click at [1201, 641] on icon at bounding box center [1211, 645] width 21 height 21
click at [1191, 594] on span "👍" at bounding box center [1199, 600] width 17 height 20
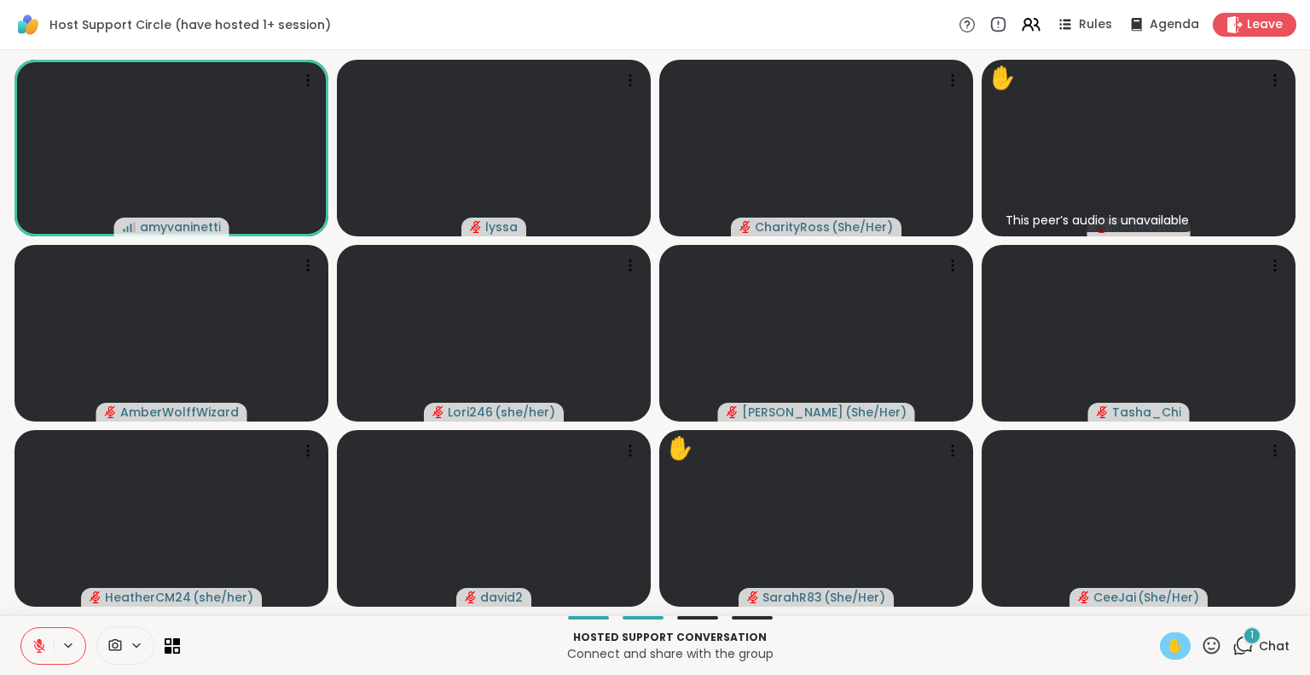
click at [1167, 645] on span "✋" at bounding box center [1175, 645] width 17 height 20
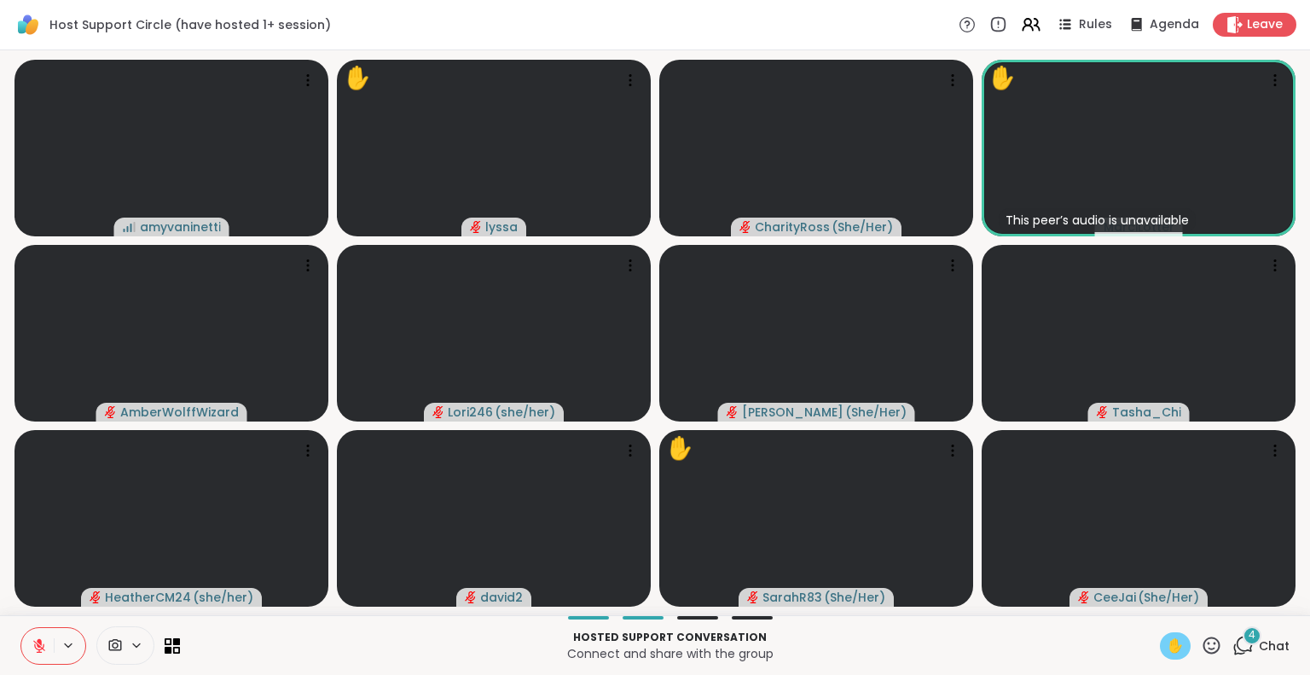
click at [1213, 643] on div "✋ 4 Chat" at bounding box center [1225, 645] width 130 height 27
click at [1204, 642] on icon at bounding box center [1211, 645] width 21 height 21
click at [1153, 594] on span "❤️" at bounding box center [1161, 600] width 17 height 20
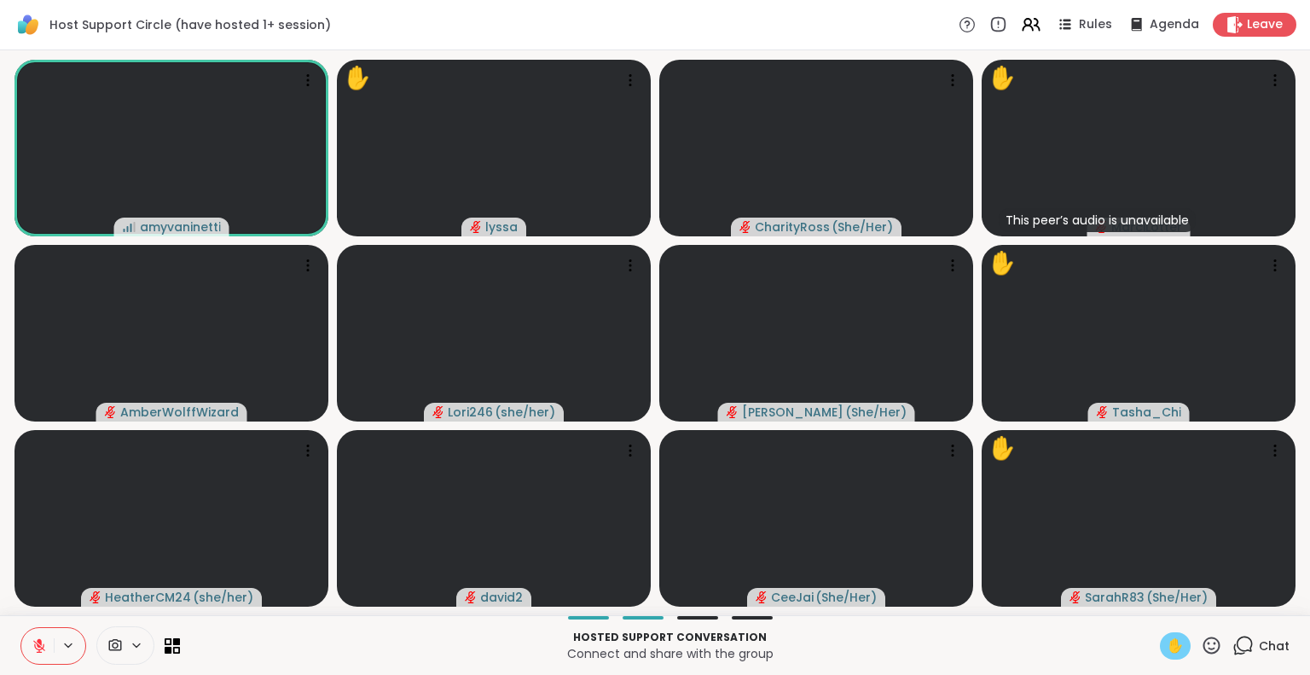
click at [34, 639] on icon at bounding box center [39, 645] width 15 height 15
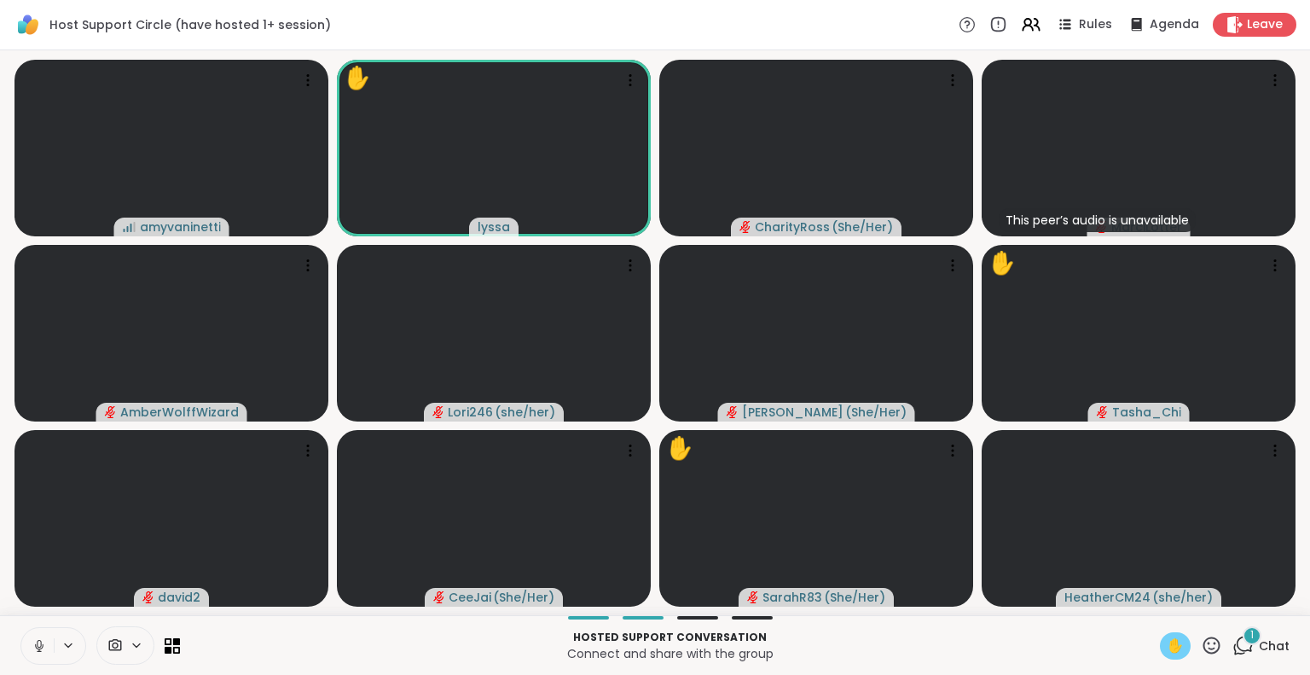
click at [41, 641] on icon at bounding box center [39, 644] width 4 height 8
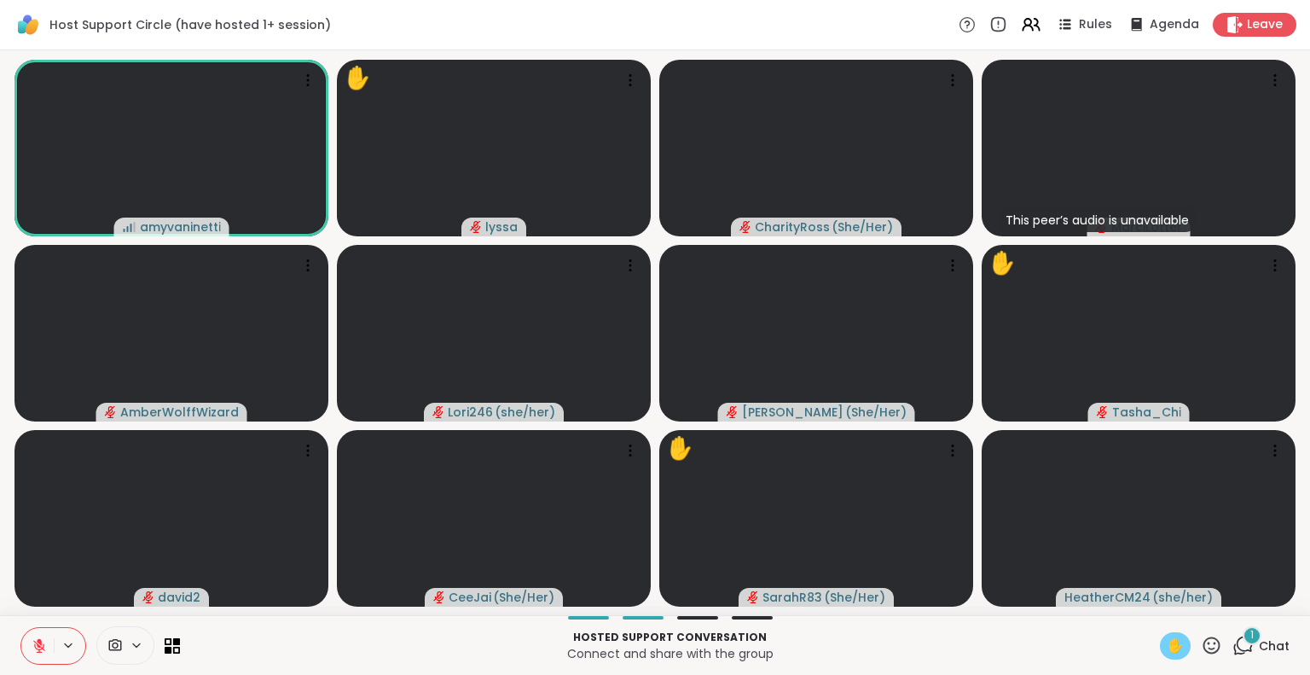
click at [1201, 647] on icon at bounding box center [1211, 645] width 21 height 21
click at [1153, 606] on span "❤️" at bounding box center [1161, 600] width 17 height 20
click at [1167, 644] on span "✋" at bounding box center [1175, 645] width 17 height 20
click at [1025, 20] on icon at bounding box center [1030, 24] width 21 height 21
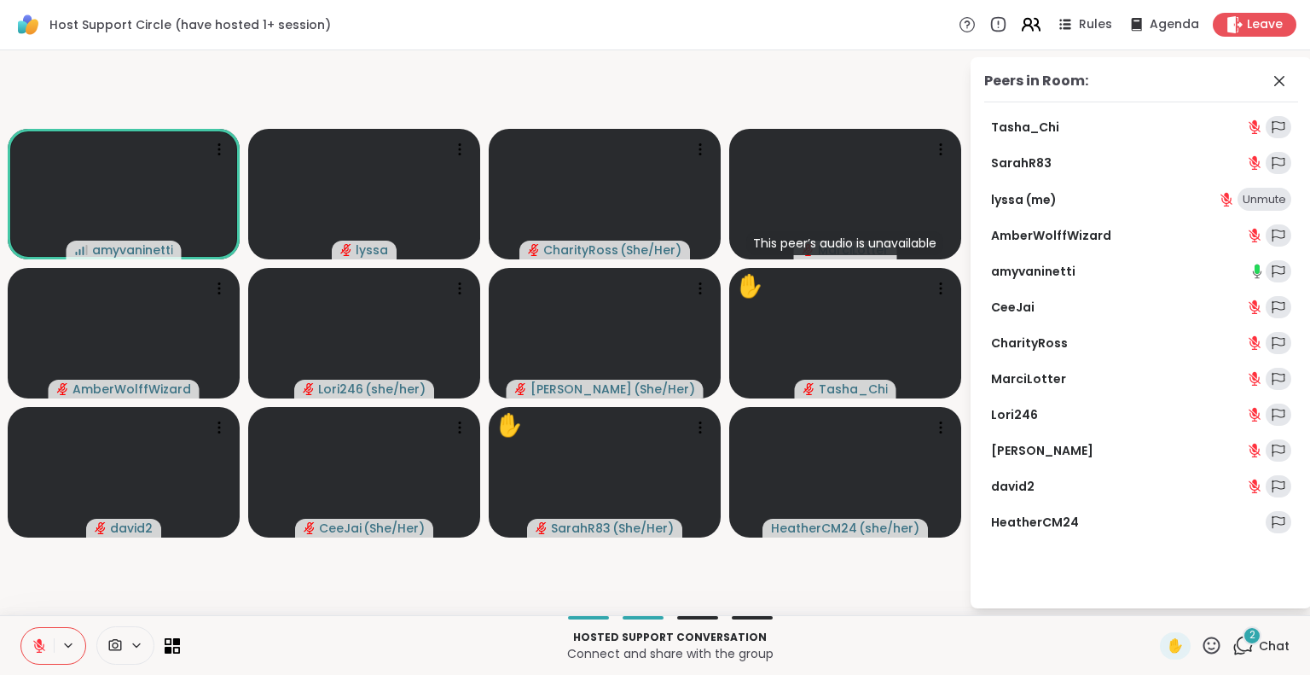
click at [1025, 20] on icon at bounding box center [1030, 24] width 21 height 21
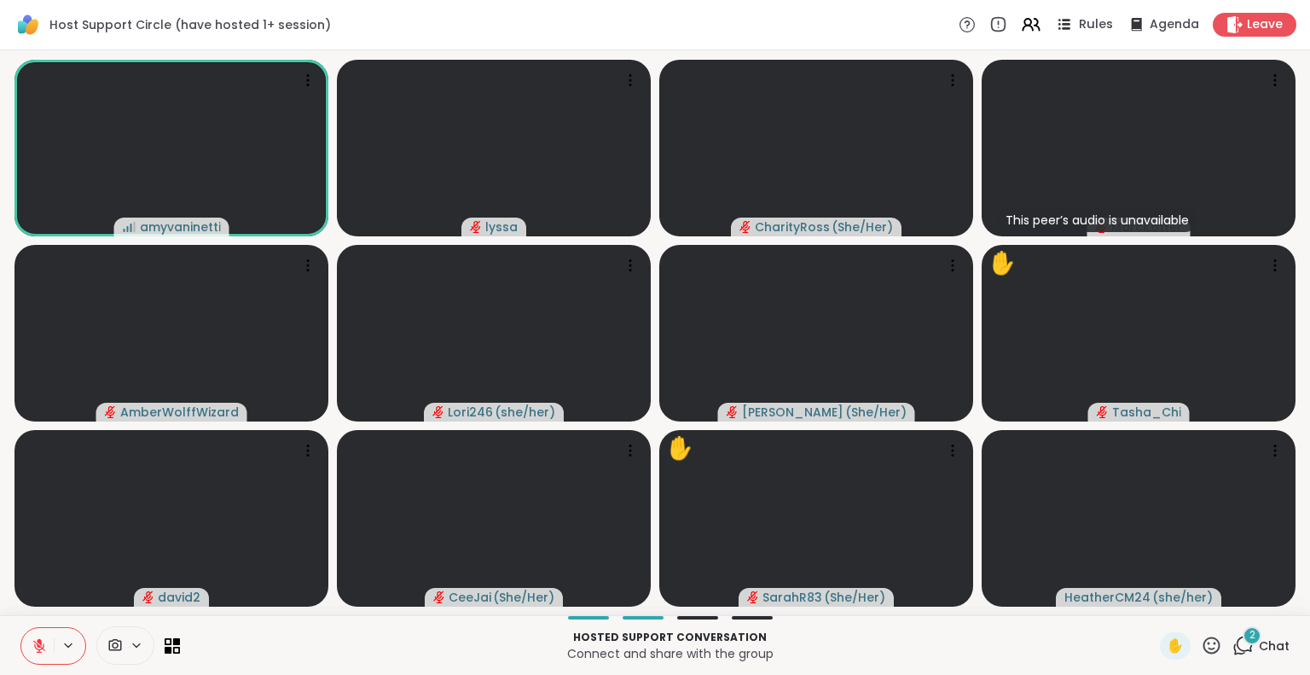
click at [1068, 22] on div "Rules" at bounding box center [1083, 24] width 60 height 21
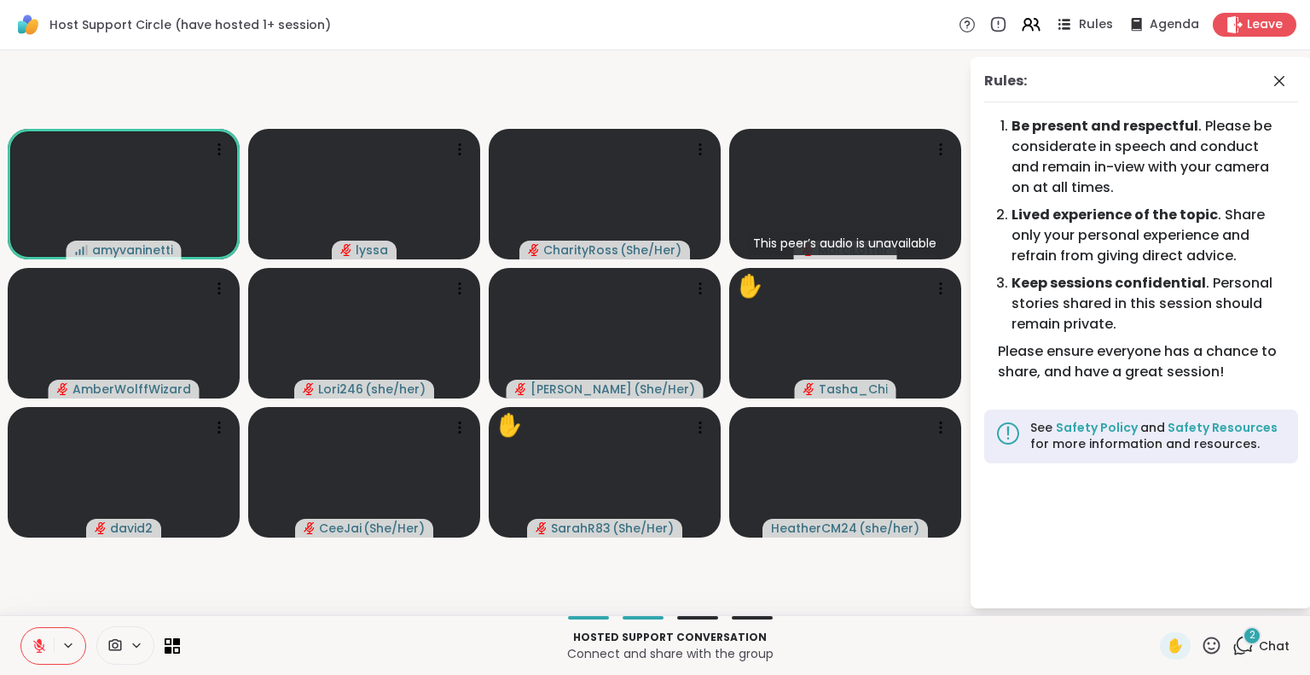
click at [1068, 22] on div "Rules" at bounding box center [1083, 24] width 60 height 21
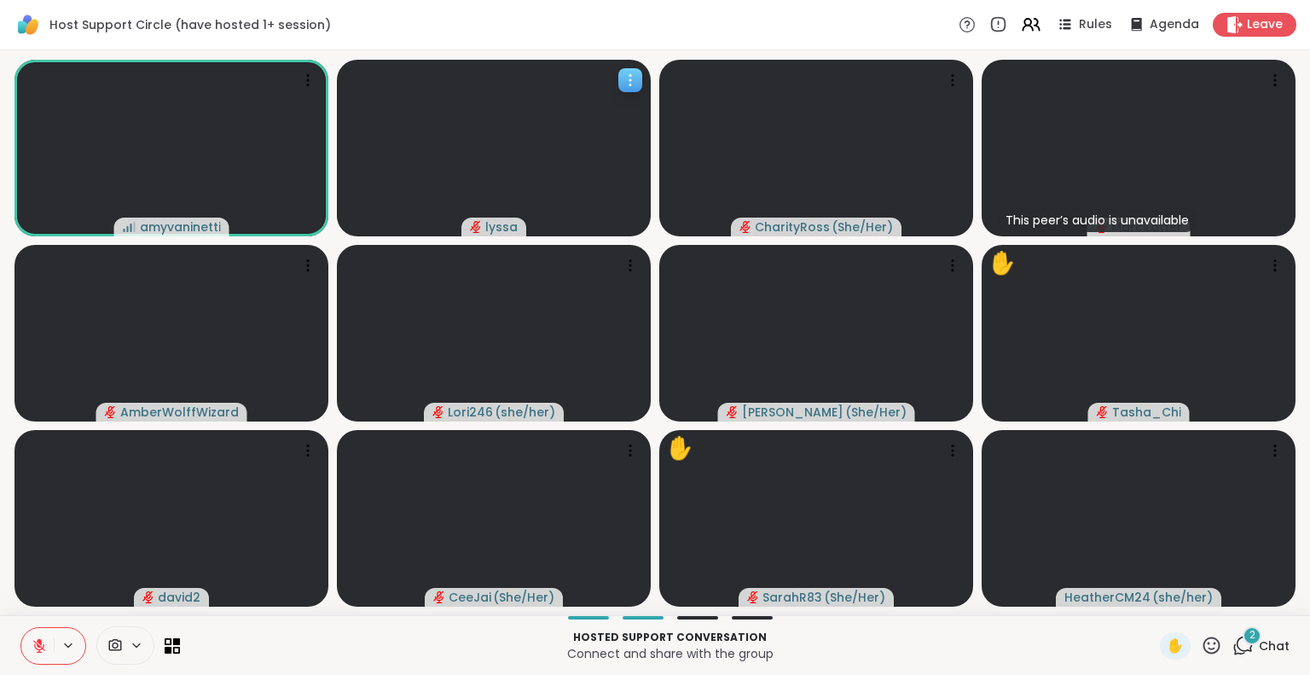
click at [628, 76] on icon at bounding box center [630, 80] width 17 height 17
click at [600, 88] on h4 "View Profile" at bounding box center [570, 89] width 72 height 17
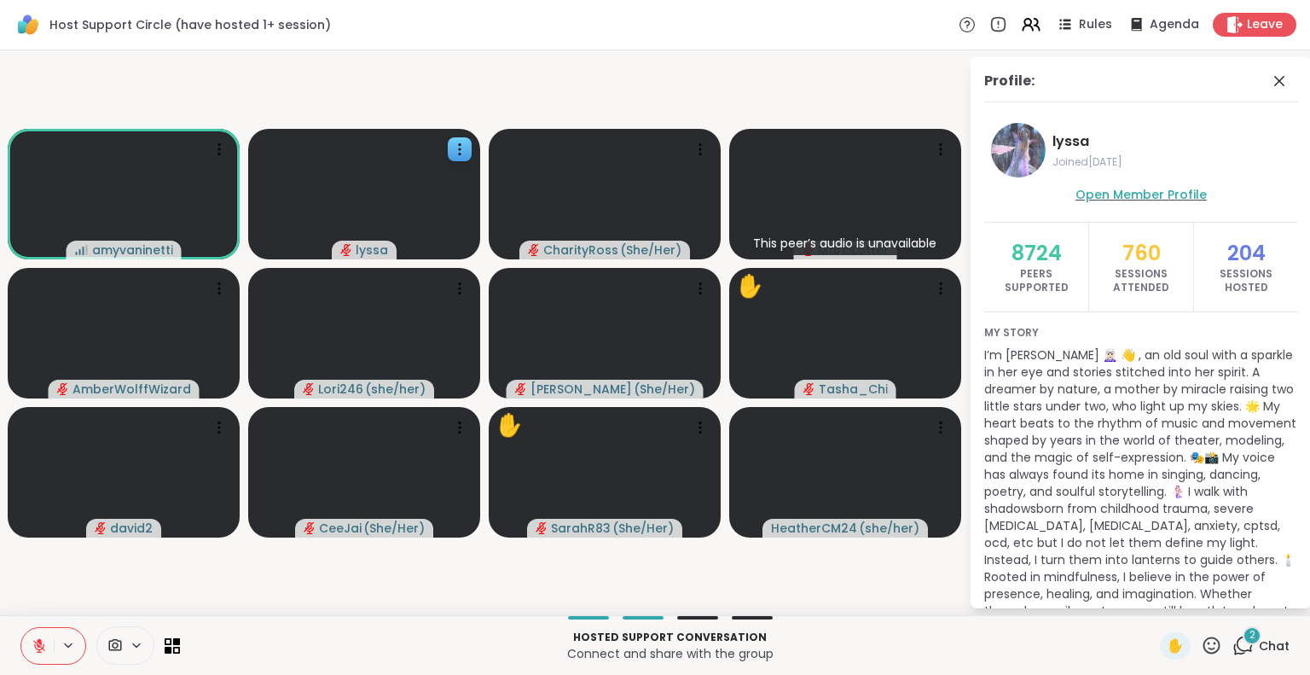
click at [1172, 195] on span "Open Member Profile" at bounding box center [1141, 194] width 131 height 17
click at [49, 642] on button at bounding box center [37, 646] width 32 height 36
click at [36, 639] on icon at bounding box center [36, 645] width 15 height 15
click at [1269, 72] on icon at bounding box center [1279, 81] width 20 height 20
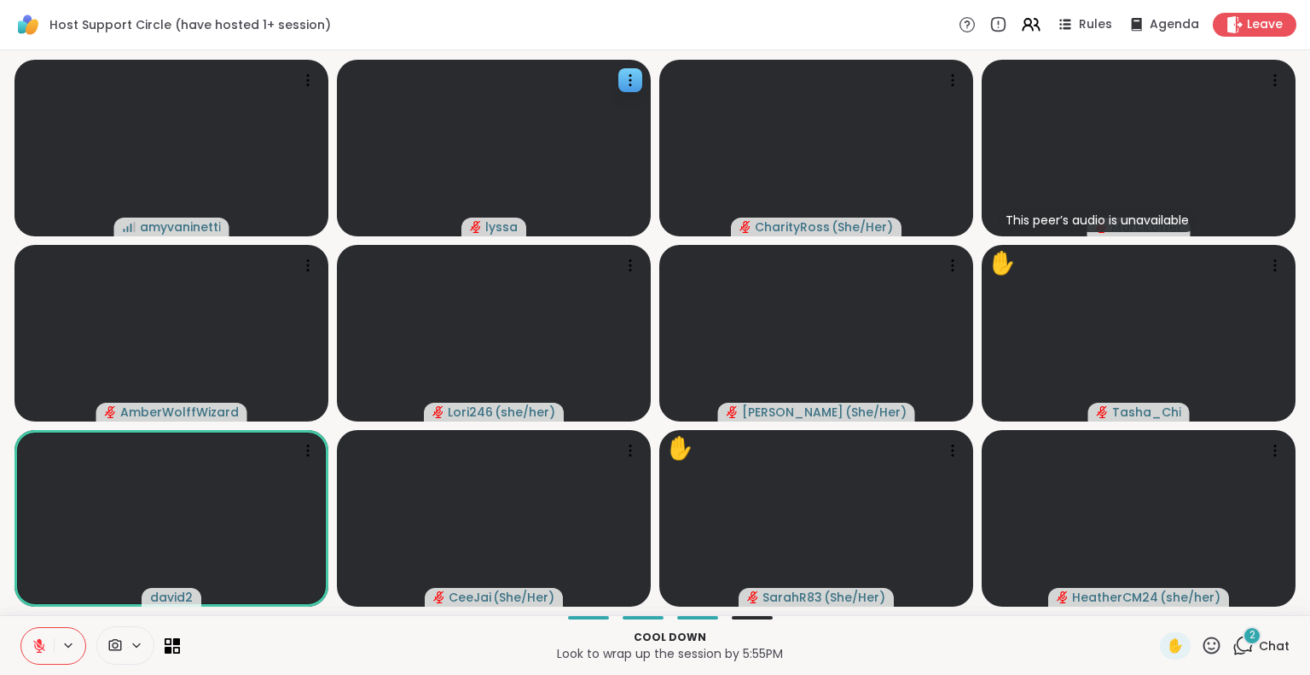
click at [38, 648] on icon at bounding box center [39, 646] width 12 height 12
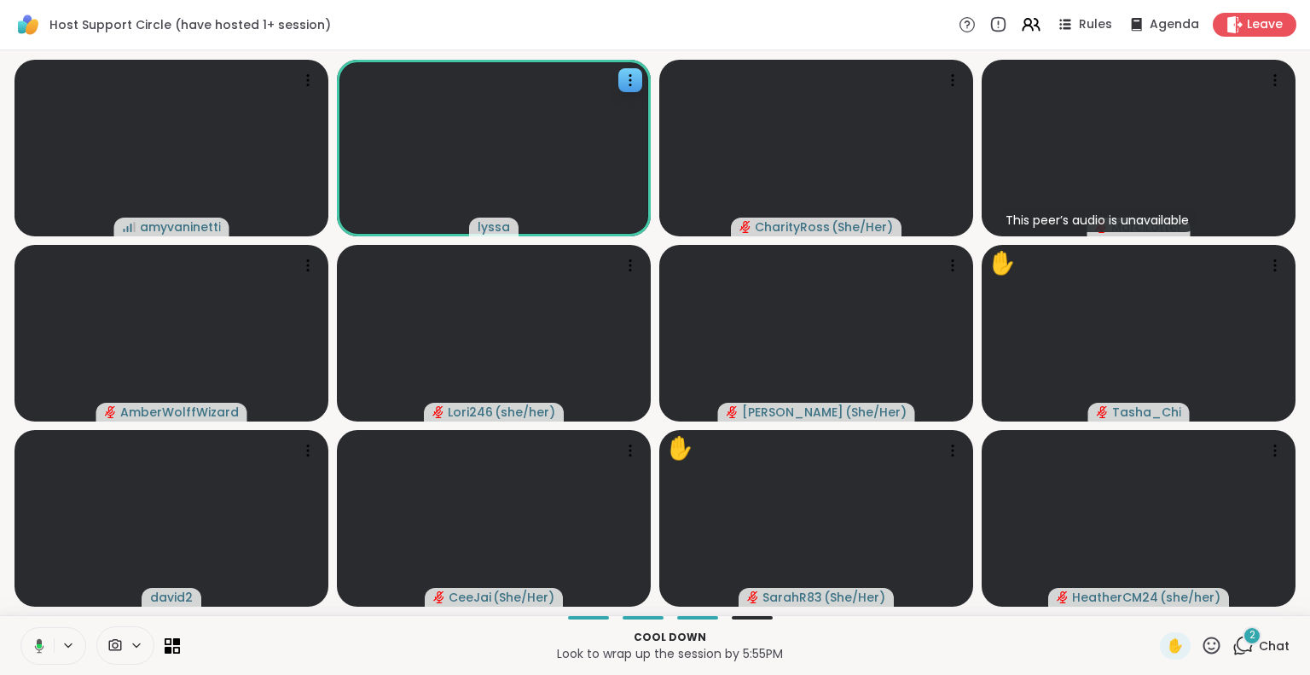
click at [41, 643] on icon at bounding box center [39, 645] width 9 height 14
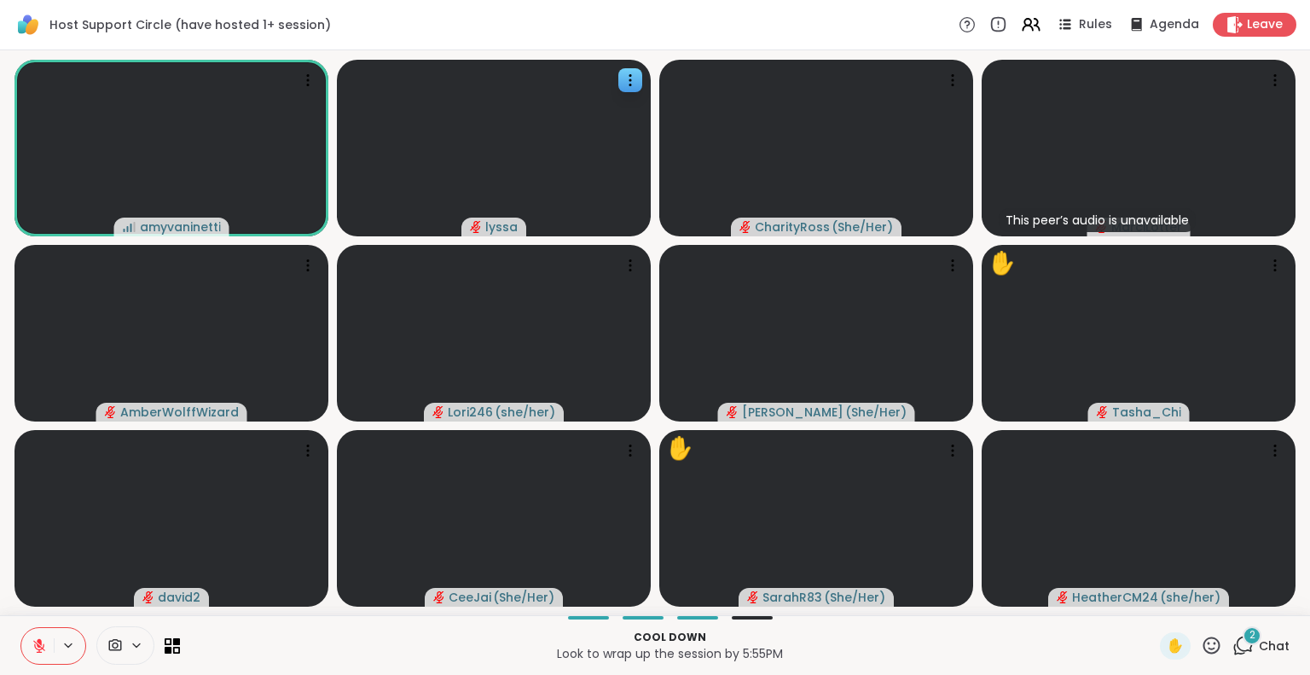
click at [1259, 638] on span "Chat" at bounding box center [1274, 645] width 31 height 17
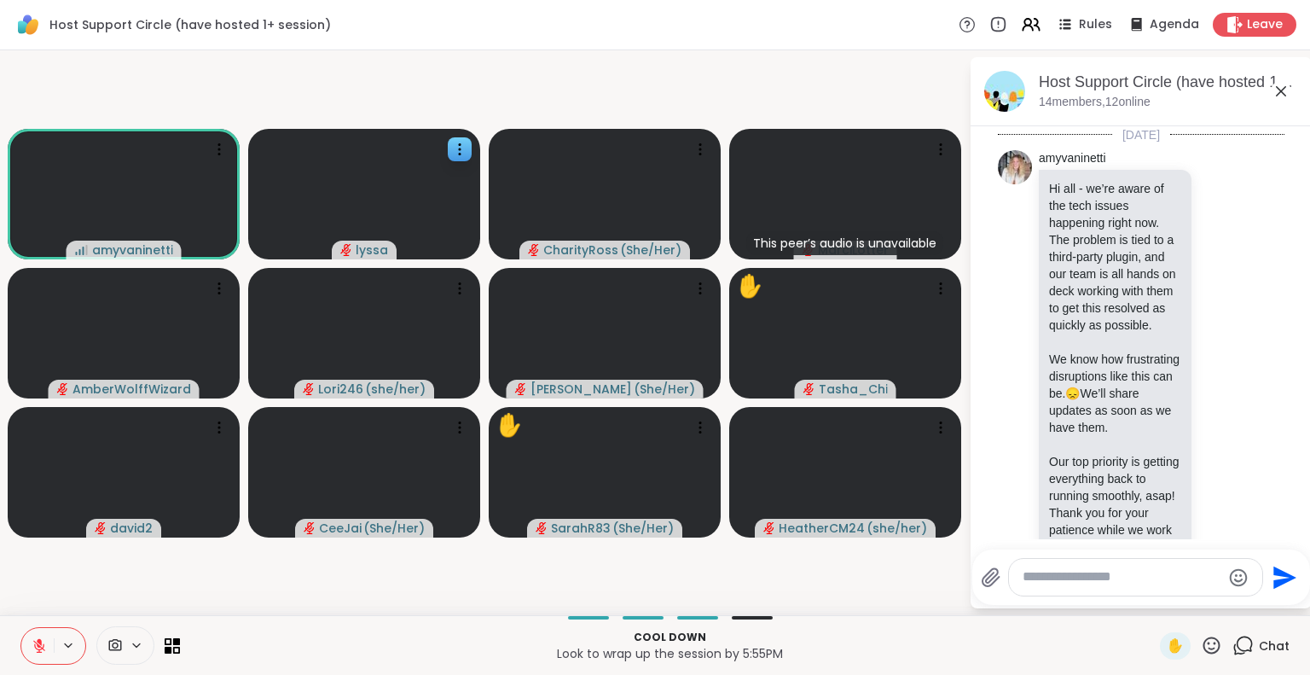
scroll to position [6802, 0]
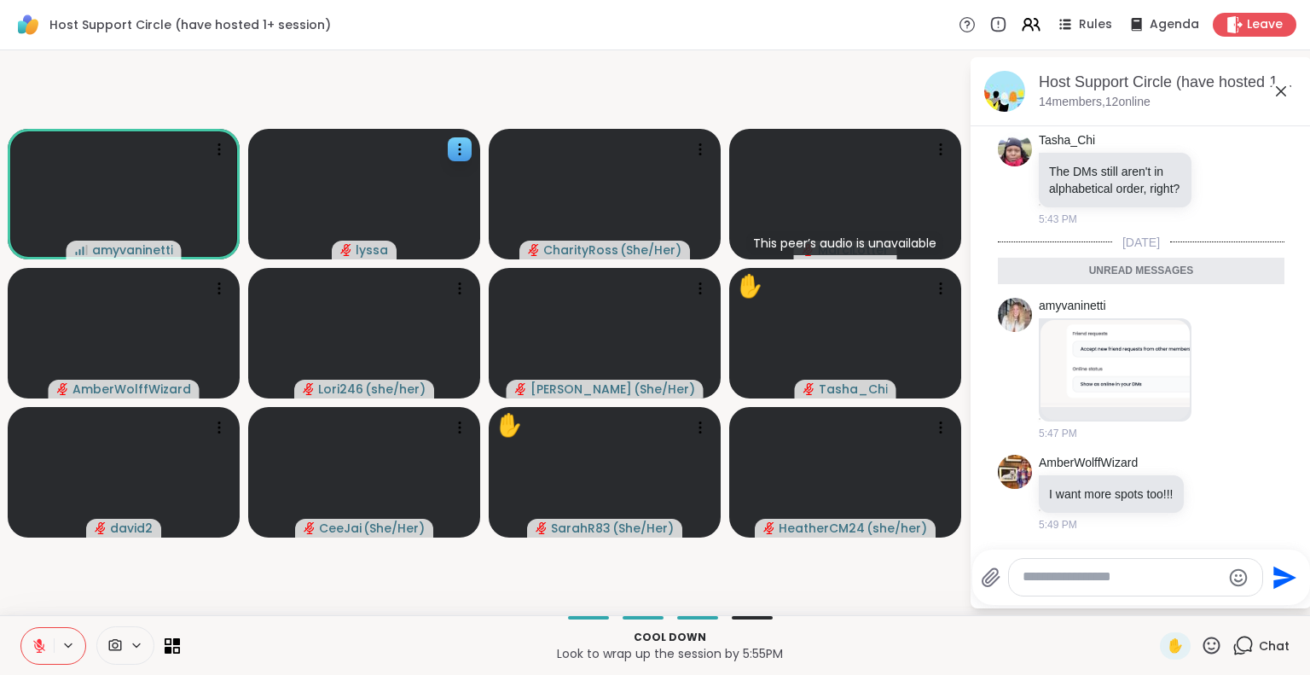
click at [1180, 579] on textarea "Type your message" at bounding box center [1122, 577] width 199 height 18
click at [1206, 484] on icon at bounding box center [1213, 492] width 15 height 17
click at [1170, 458] on div "Select Reaction: Thumbs up" at bounding box center [1175, 465] width 15 height 15
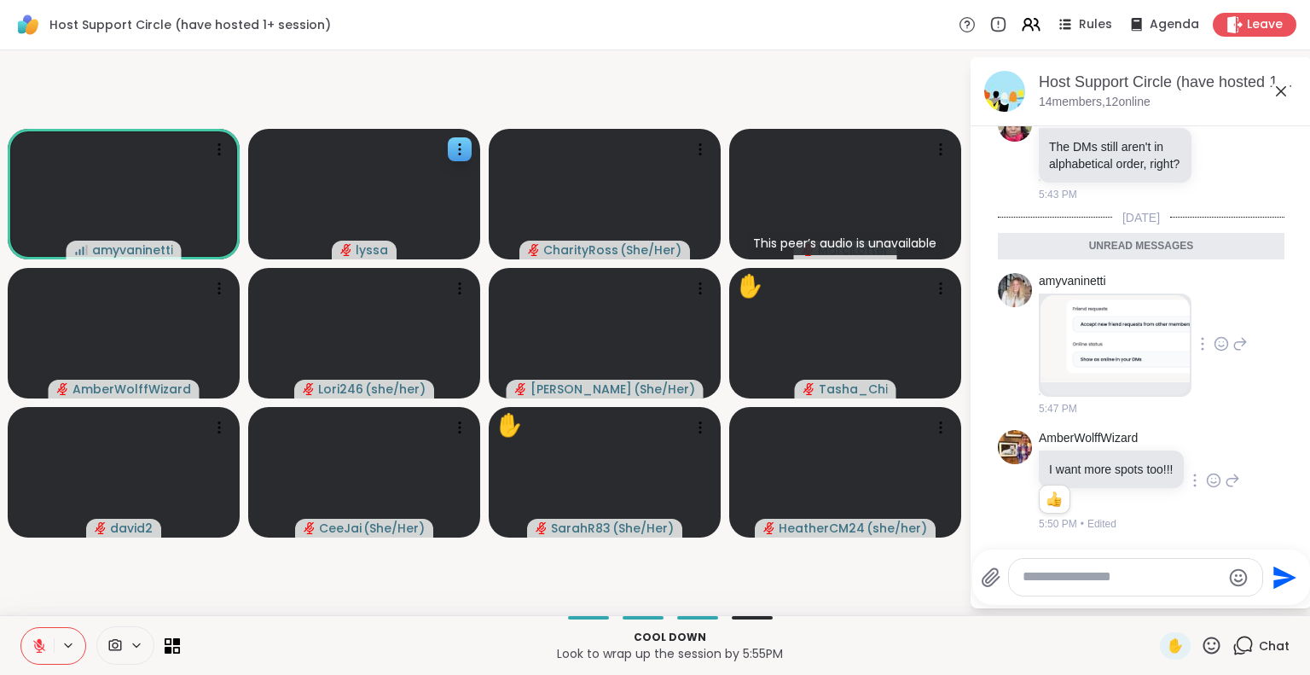
scroll to position [6827, 0]
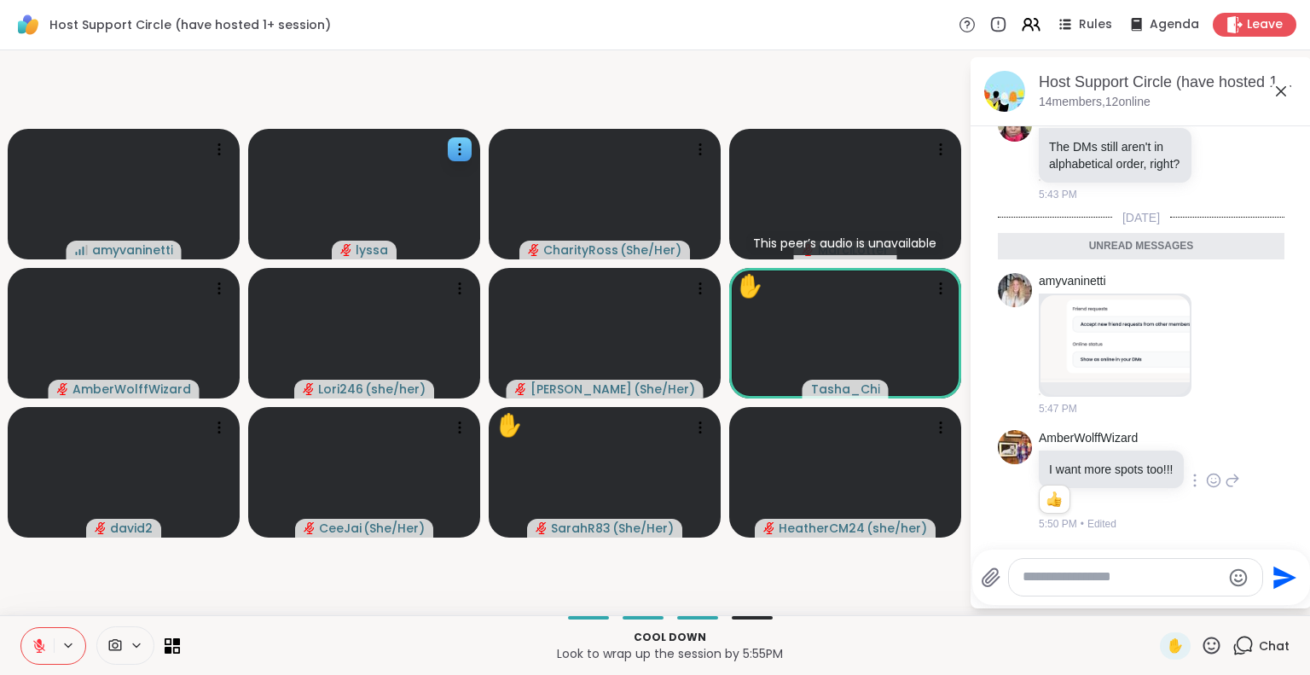
click at [1283, 85] on icon at bounding box center [1281, 91] width 20 height 20
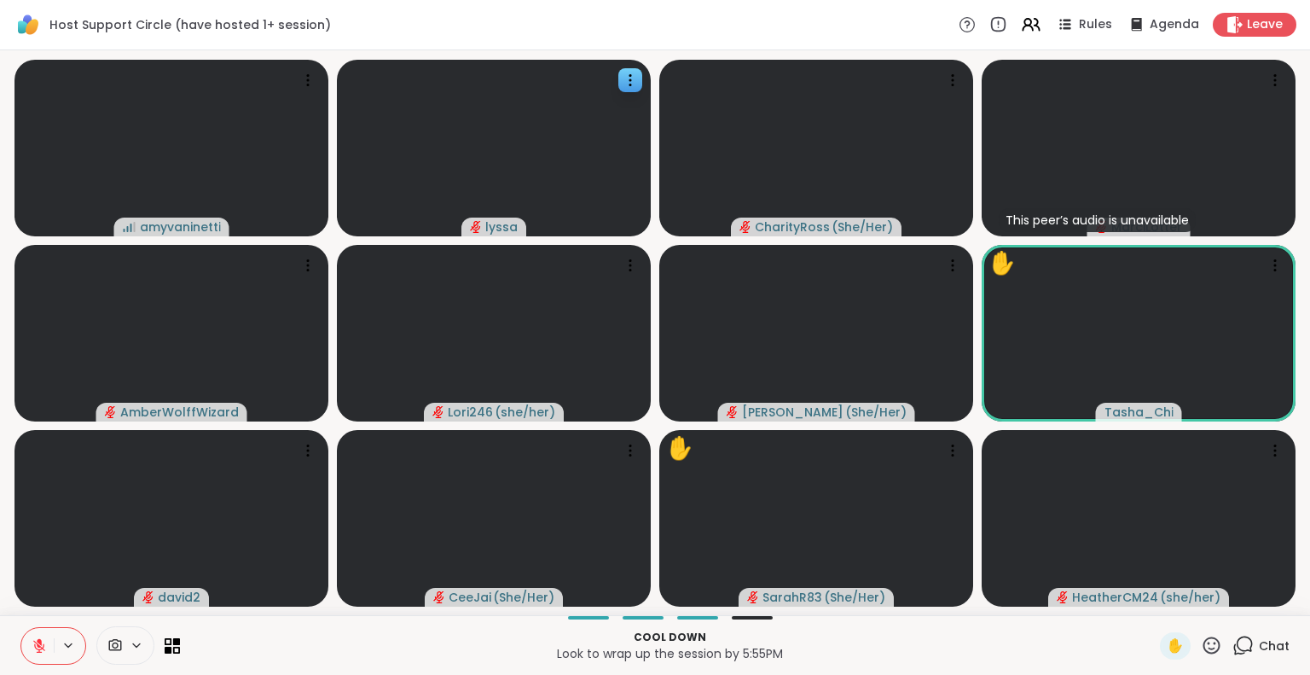
click at [1201, 651] on icon at bounding box center [1211, 645] width 21 height 21
click at [1191, 605] on span "👍" at bounding box center [1199, 600] width 17 height 20
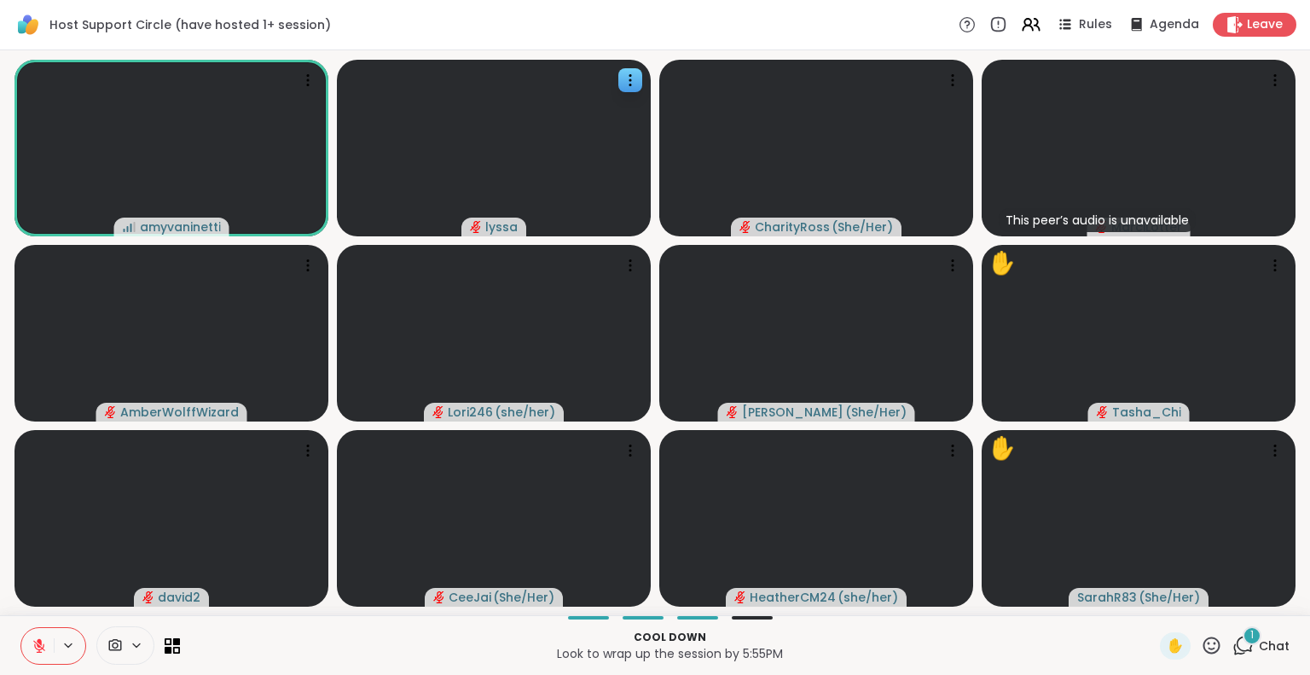
click at [1201, 647] on icon at bounding box center [1211, 645] width 21 height 21
click at [1153, 603] on span "❤️" at bounding box center [1161, 600] width 17 height 20
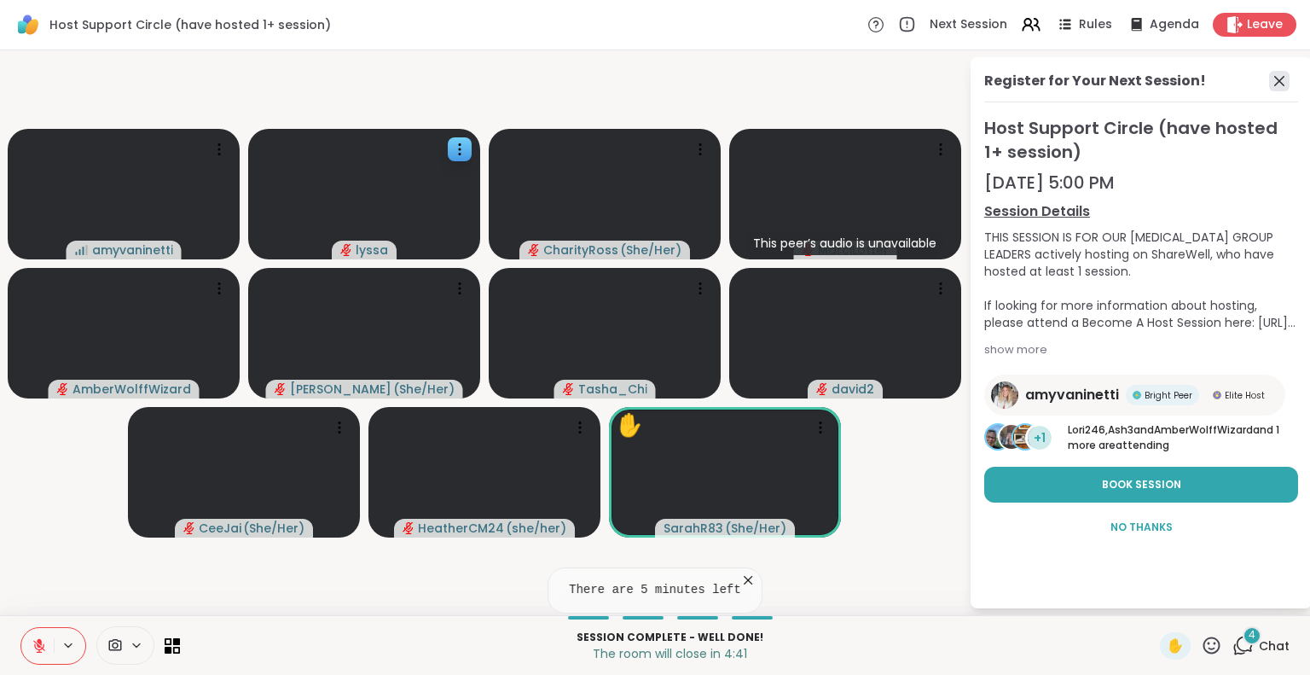
click at [1274, 82] on icon at bounding box center [1279, 81] width 20 height 20
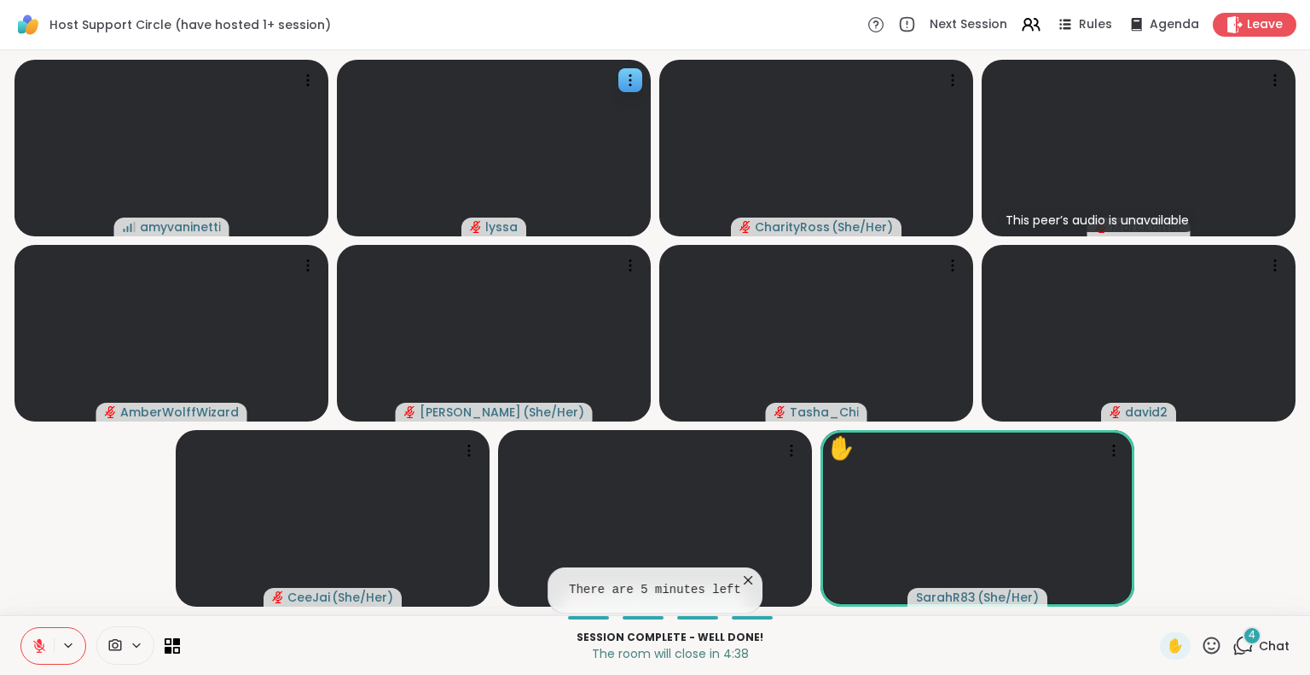
click at [9, 625] on div "Session Complete - well done! The room will close in 4:38 ✋ 4 Chat" at bounding box center [655, 645] width 1310 height 60
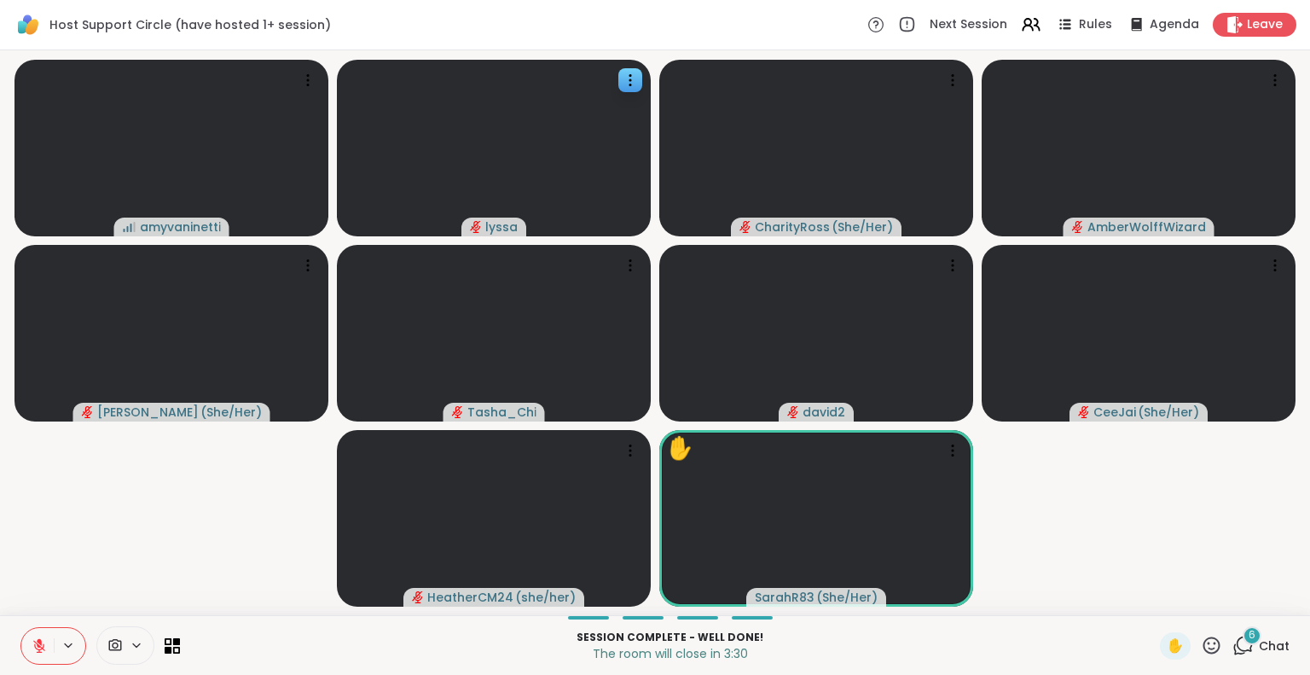
click at [1203, 643] on icon at bounding box center [1211, 644] width 17 height 17
click at [1170, 559] on video-player-container "amyvaninetti lyssa CharityRoss ( She/Her ) AmberWolffWizard Susan ( She/Her ) T…" at bounding box center [655, 332] width 1290 height 551
click at [1232, 644] on icon at bounding box center [1242, 645] width 21 height 21
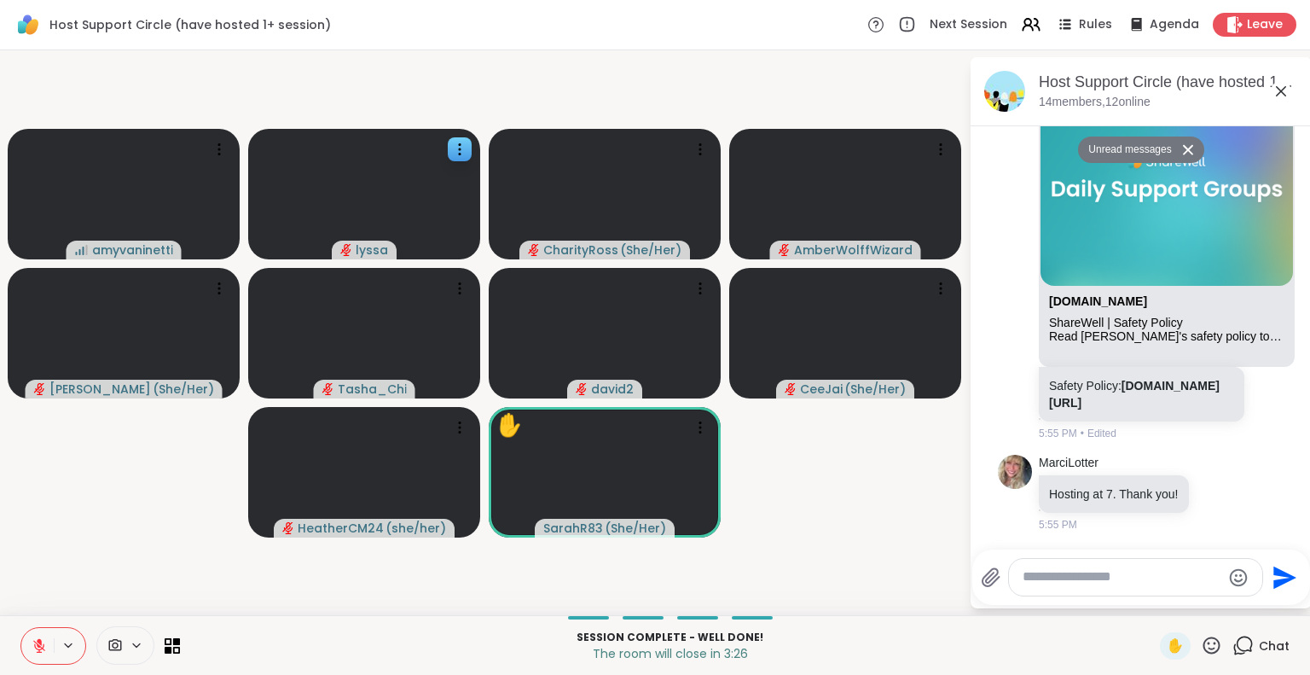
scroll to position [8307, 0]
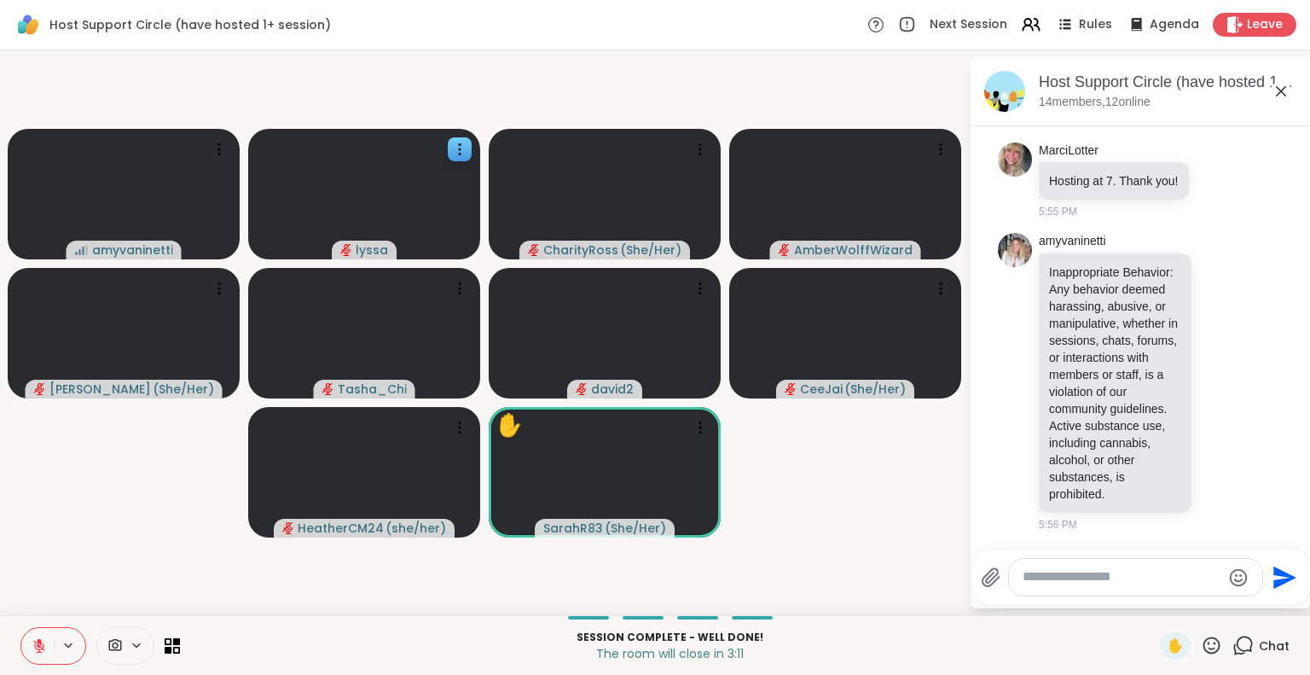
click at [1105, 569] on textarea "Type your message" at bounding box center [1122, 577] width 199 height 18
click at [0, 618] on div "Session Complete - well done! The room will close in 2:57 ✋ Chat" at bounding box center [655, 645] width 1310 height 60
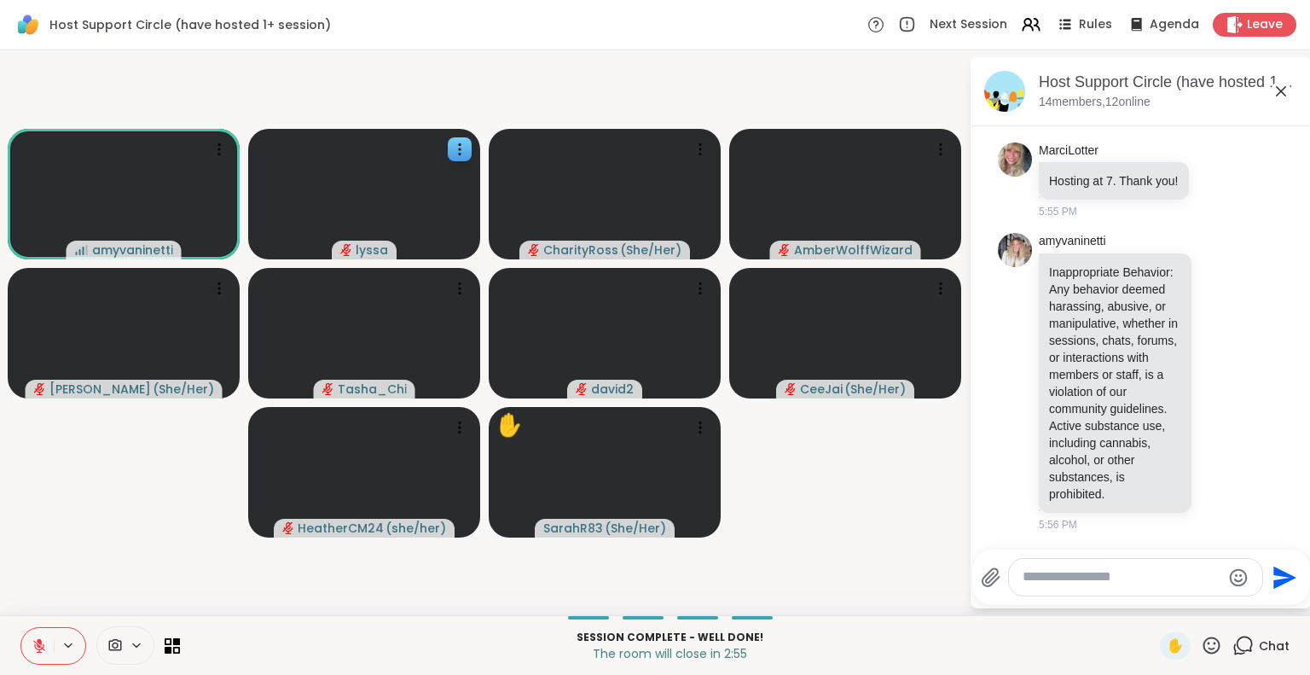
click at [3, 623] on div "Session Complete - well done! The room will close in 2:55 ✋ Chat" at bounding box center [655, 645] width 1310 height 60
click at [16, 587] on video-player-container "amyvaninetti lyssa CharityRoss ( She/Her ) AmberWolffWizard Susan ( She/Her ) T…" at bounding box center [484, 332] width 948 height 551
click at [9, 628] on div "Session Complete - well done! The room will close in 2:54 ✋ Chat" at bounding box center [655, 645] width 1310 height 60
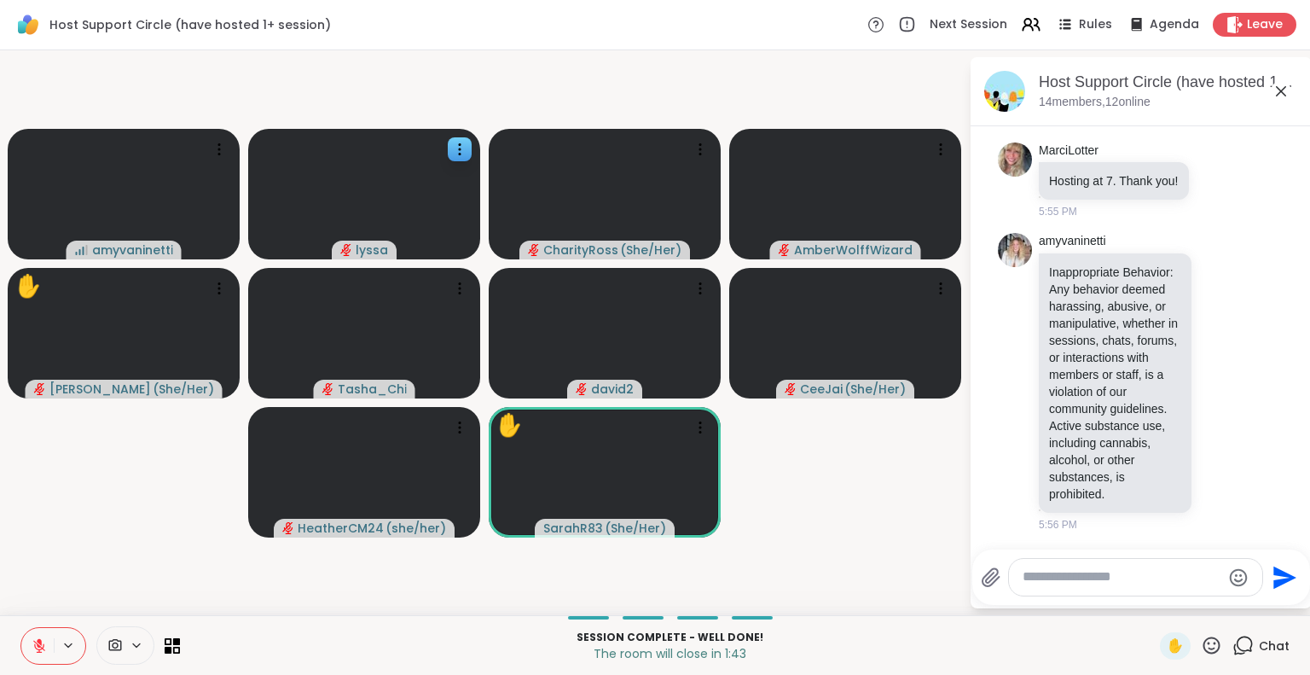
click at [1098, 570] on textarea "Type your message" at bounding box center [1122, 577] width 199 height 18
click at [1095, 585] on textarea "Type your message" at bounding box center [1122, 577] width 199 height 18
click at [1064, 573] on textarea "Type your message" at bounding box center [1122, 577] width 199 height 18
click at [1064, 573] on textarea "*" at bounding box center [1123, 577] width 199 height 18
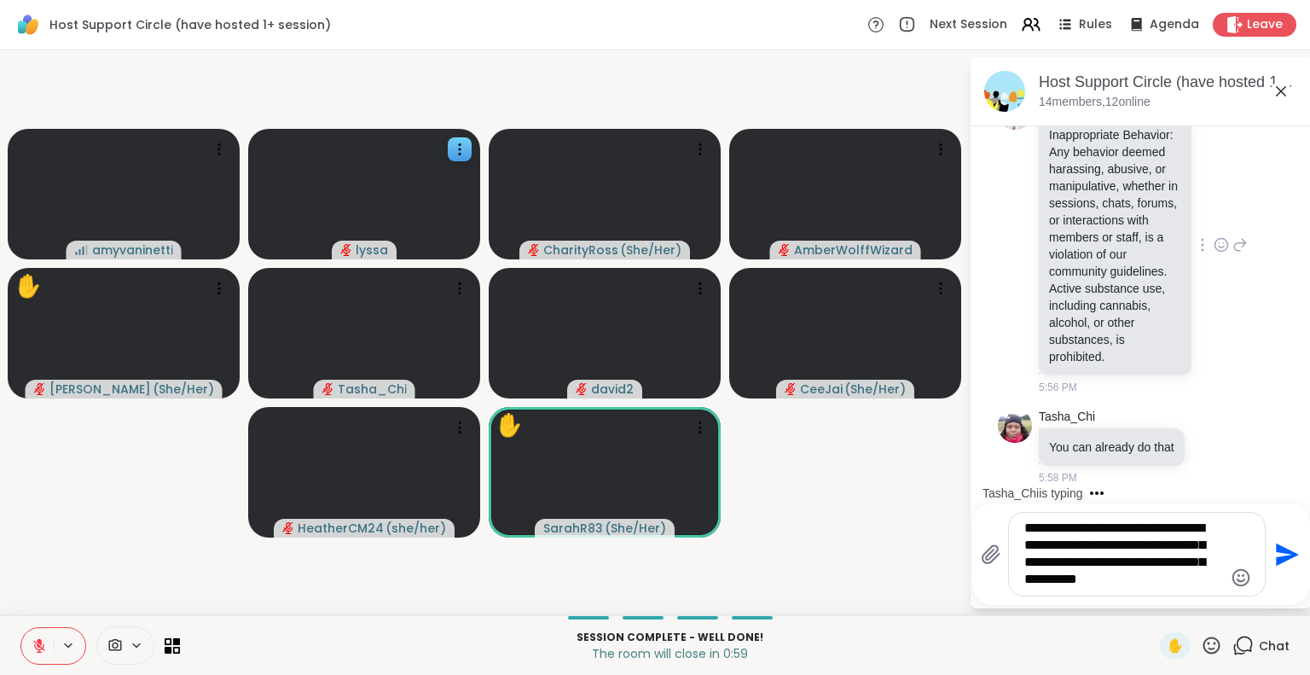
scroll to position [8460, 0]
click at [1113, 540] on textarea "**********" at bounding box center [1123, 553] width 199 height 69
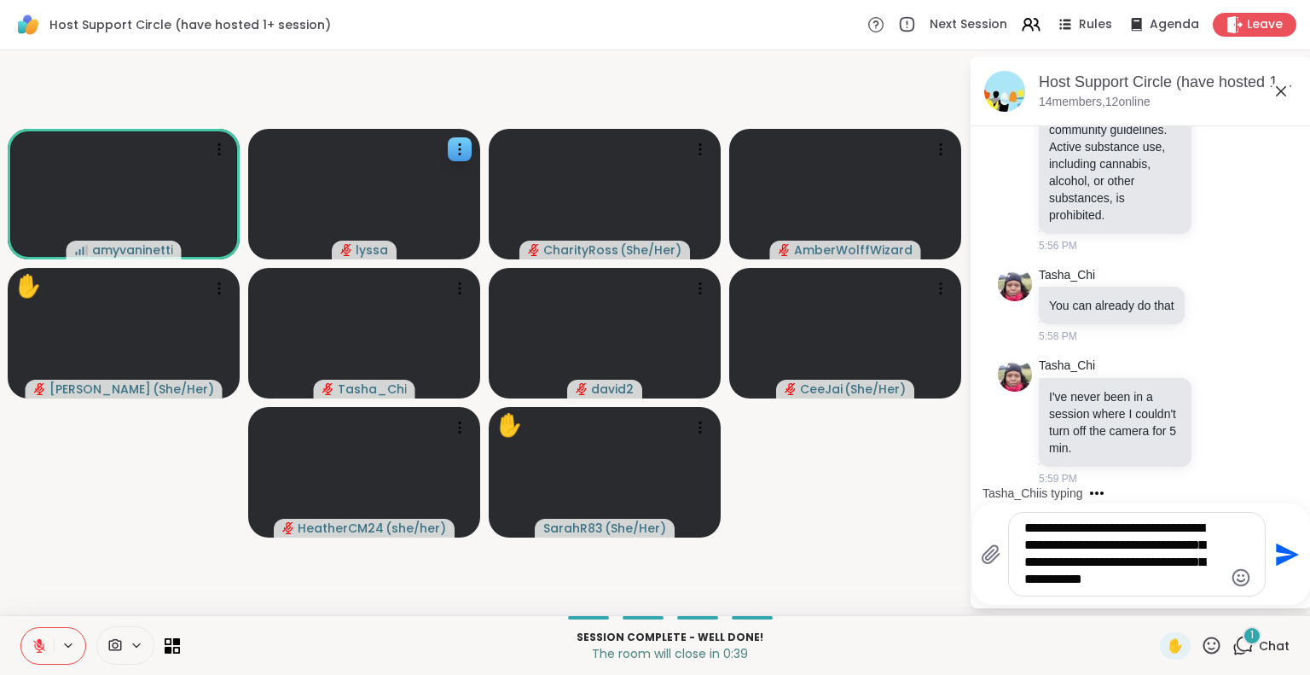
scroll to position [8602, 0]
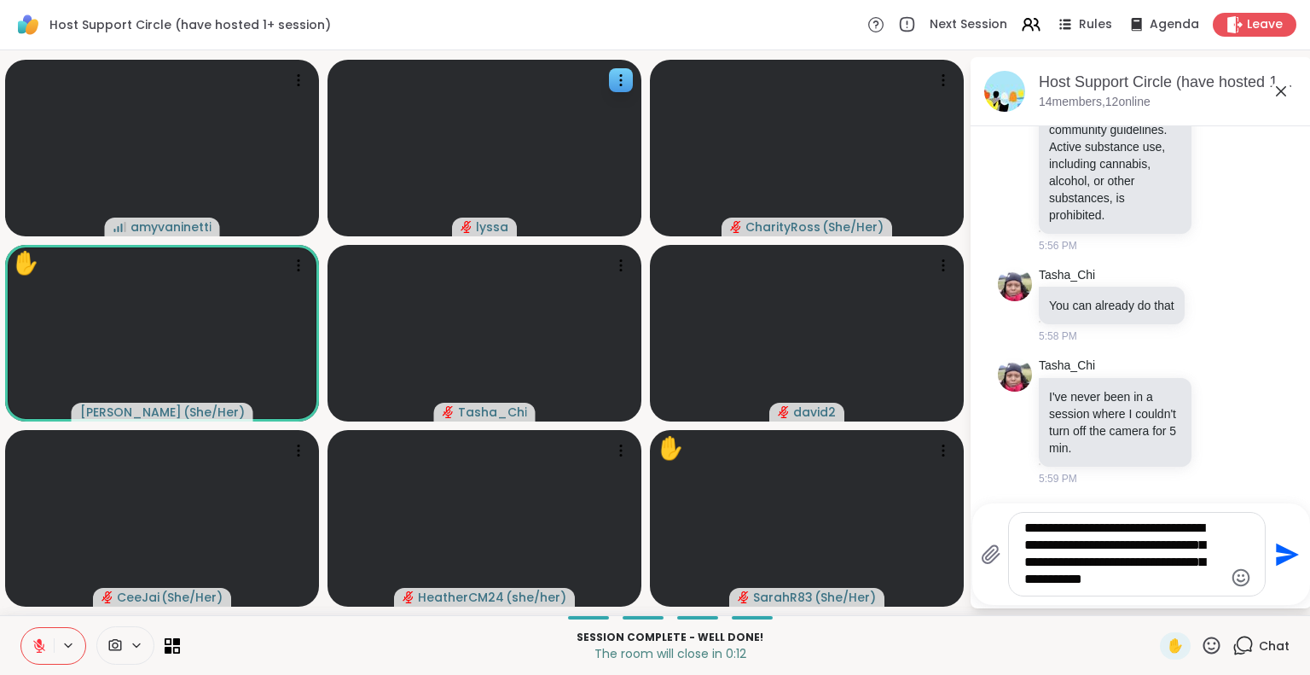
type textarea "**********"
click at [1286, 86] on icon at bounding box center [1281, 91] width 20 height 20
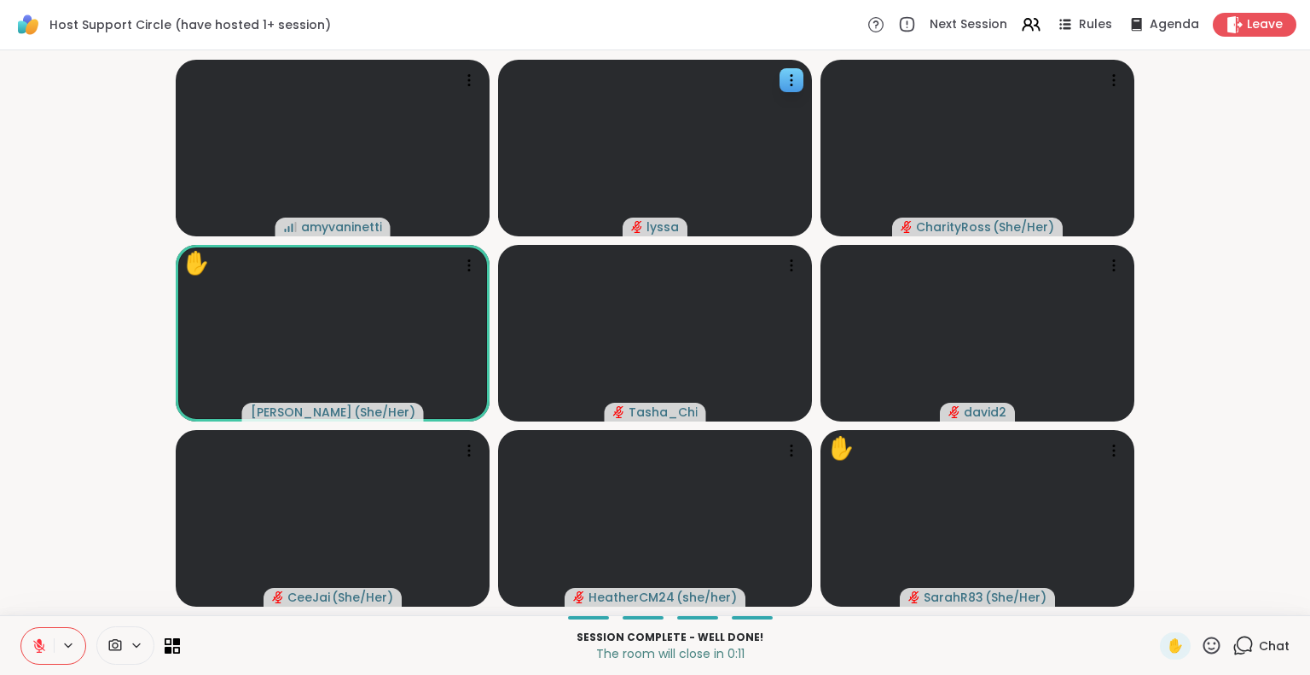
click at [1201, 639] on icon at bounding box center [1211, 645] width 21 height 21
click at [1196, 504] on video-player-container "amyvaninetti lyssa CharityRoss ( She/Her ) ✋ Susan ( She/Her ) Tasha_Chi david2…" at bounding box center [655, 332] width 1290 height 551
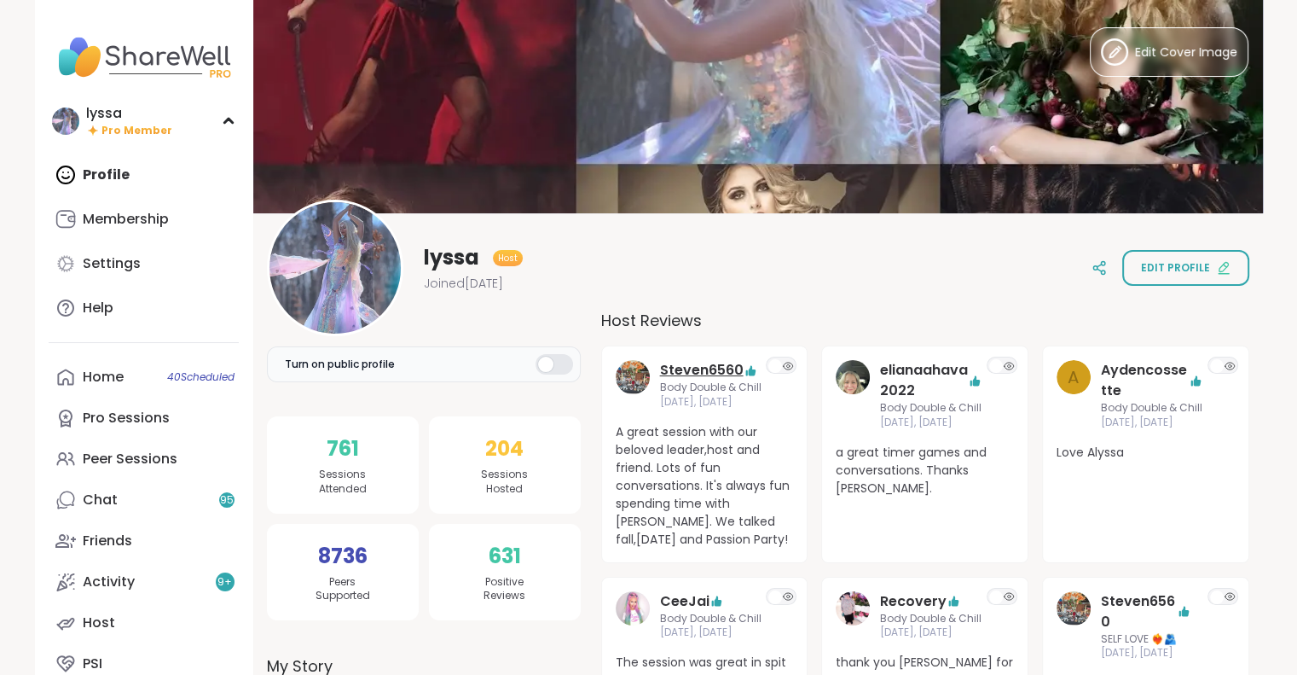
scroll to position [140, 0]
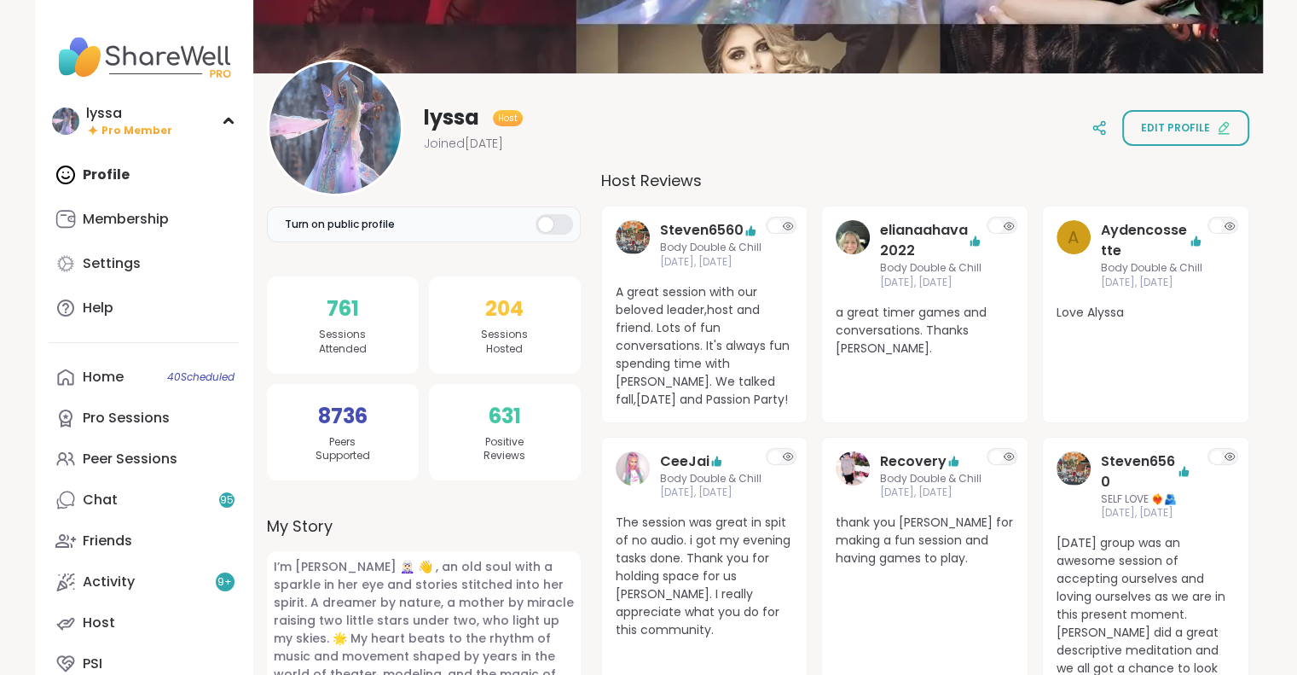
click at [116, 162] on div "Profile Membership Settings Help" at bounding box center [144, 241] width 190 height 174
click at [112, 176] on div "Profile Membership Settings Help" at bounding box center [144, 241] width 190 height 174
click at [134, 254] on div "Settings" at bounding box center [112, 263] width 58 height 19
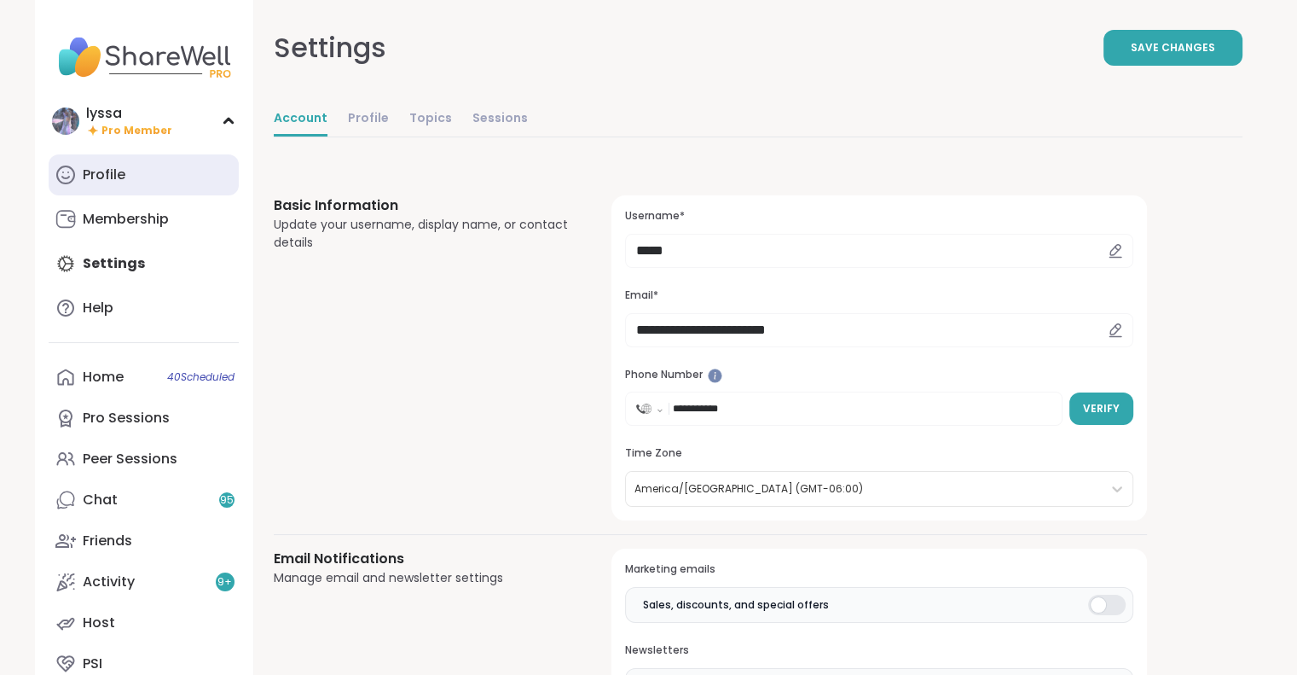
click at [110, 183] on div "Profile" at bounding box center [104, 174] width 43 height 19
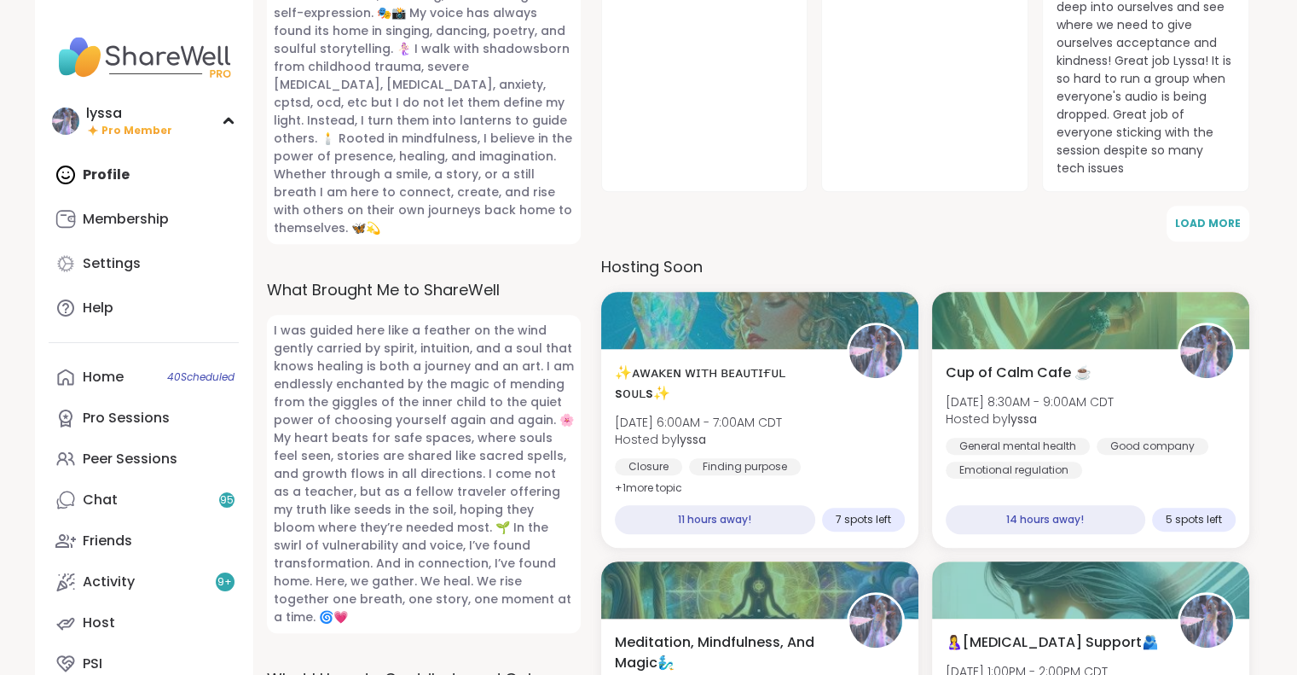
scroll to position [855, 0]
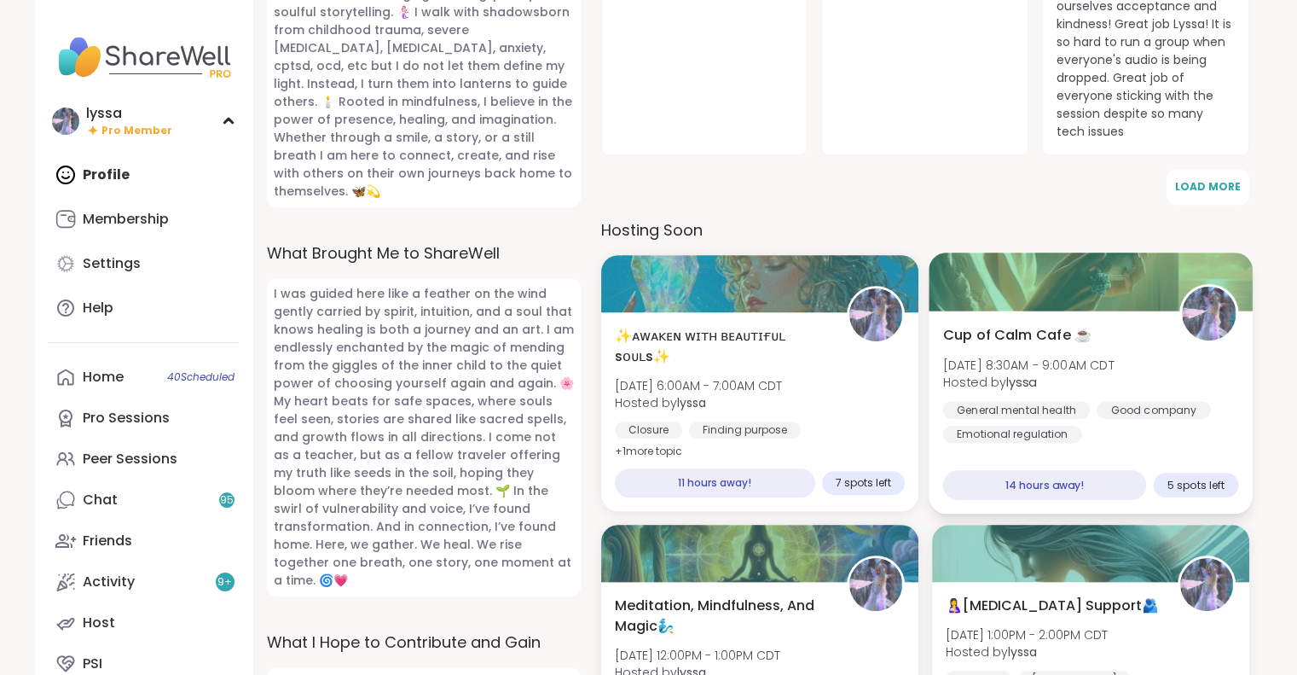
click at [1090, 454] on div "Cup of Calm Cafe ☕️ Wed, Sep 10 | 8:30AM - 9:00AM CDT Hosted by lyssa General m…" at bounding box center [1090, 412] width 323 height 203
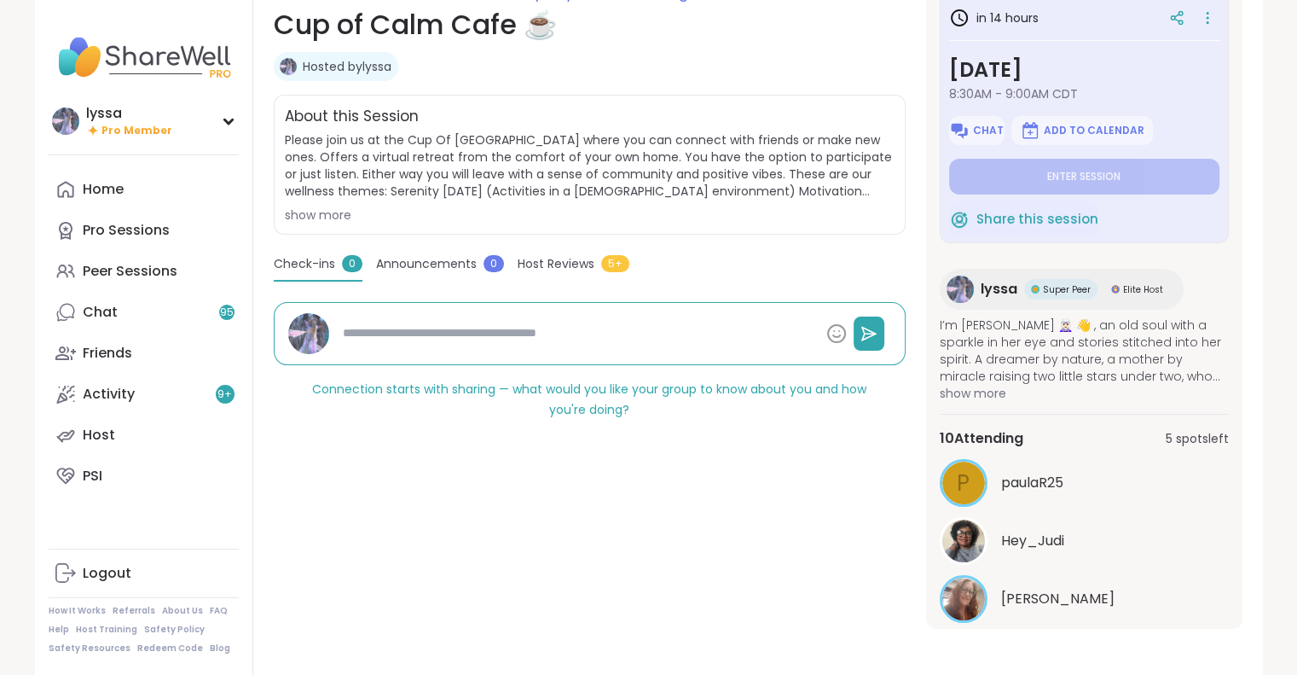
scroll to position [48, 0]
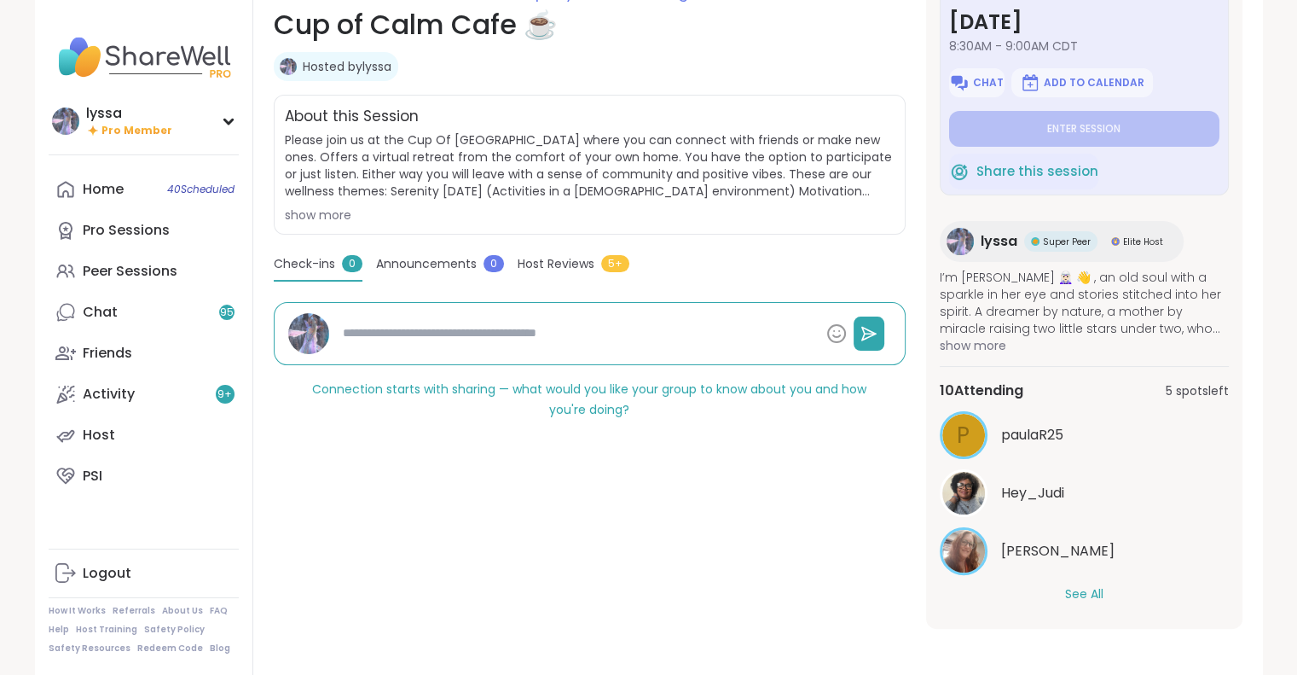
click at [1075, 590] on button "See All" at bounding box center [1084, 594] width 38 height 18
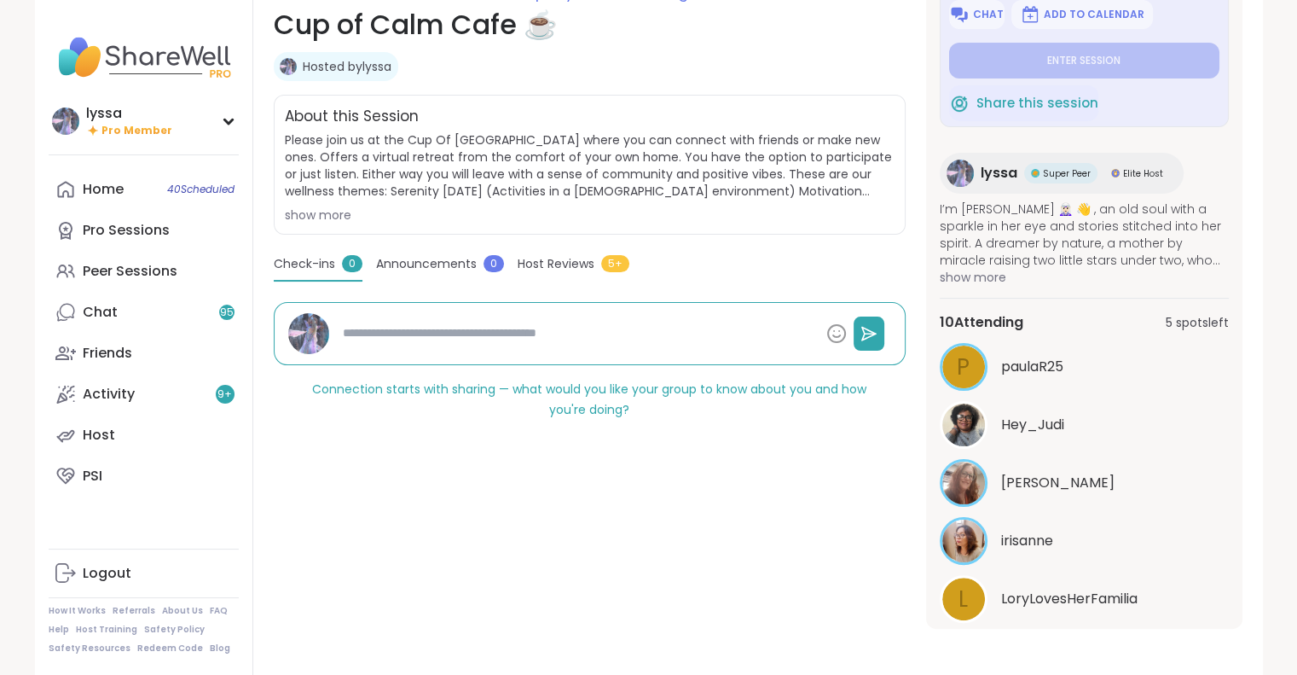
scroll to position [0, 0]
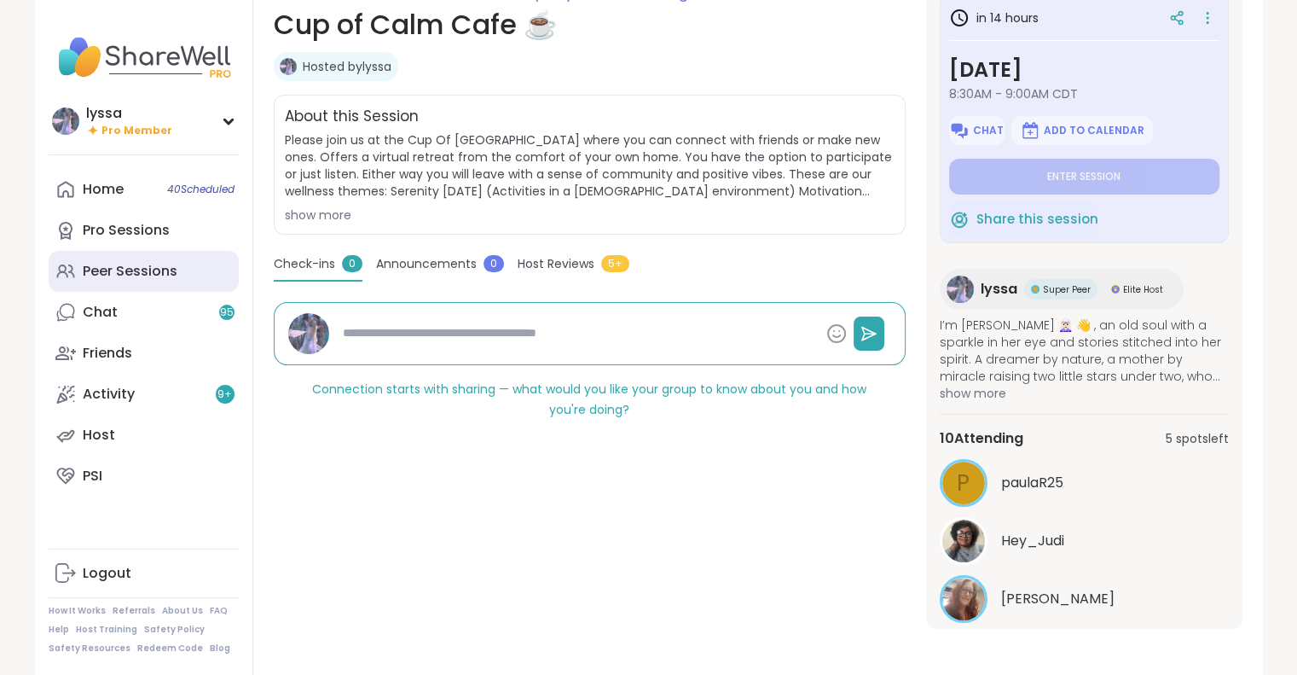
click at [123, 269] on div "Peer Sessions" at bounding box center [130, 271] width 95 height 19
type textarea "*"
